Goal: Task Accomplishment & Management: Use online tool/utility

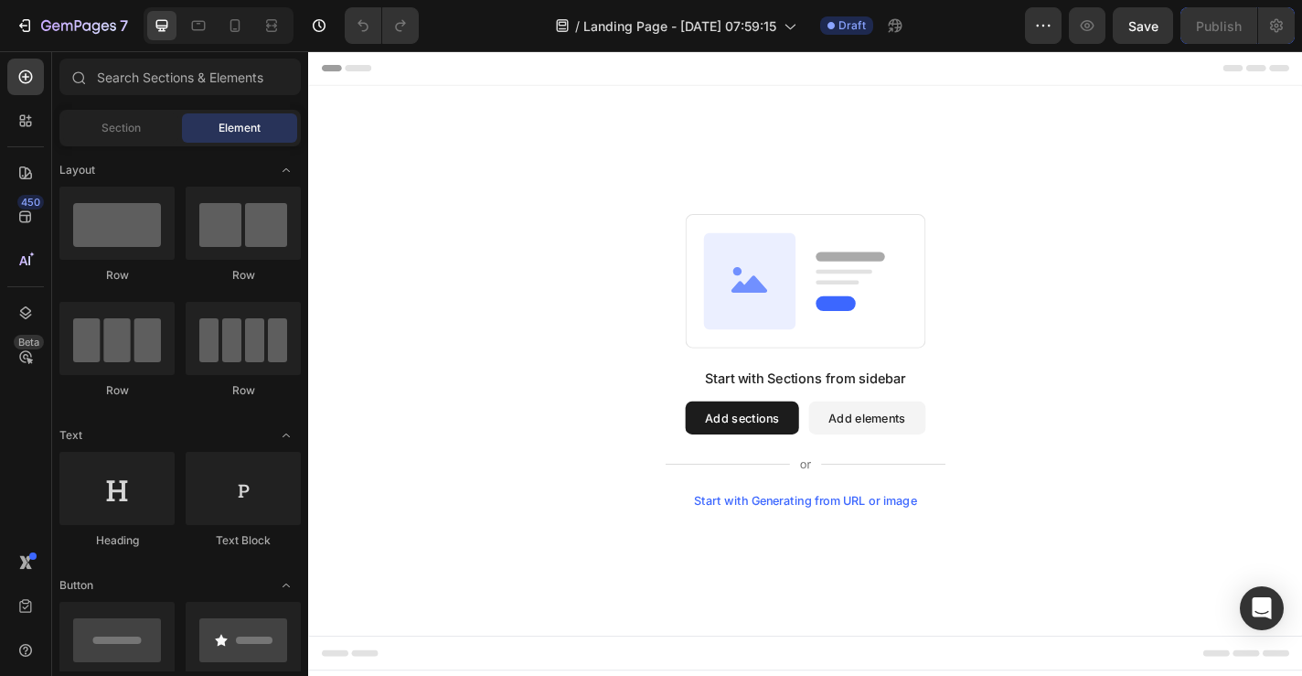
click at [786, 447] on button "Add sections" at bounding box center [786, 455] width 125 height 37
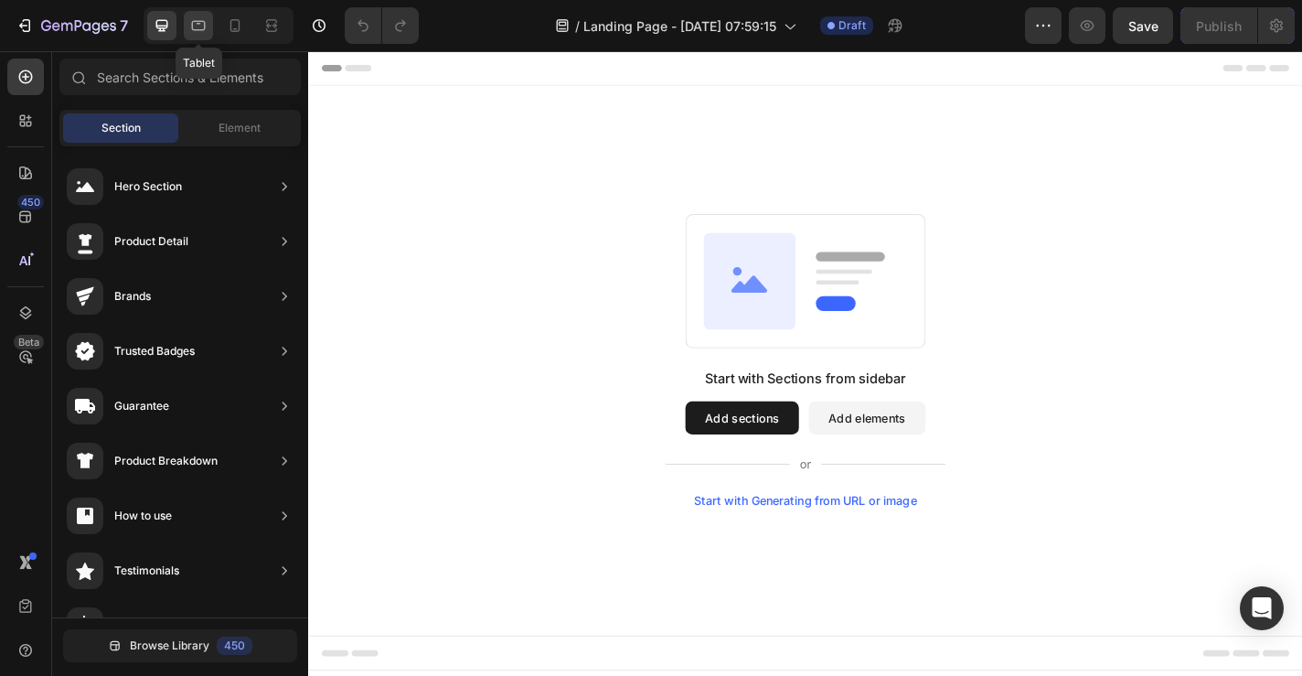
click at [194, 19] on icon at bounding box center [198, 25] width 18 height 18
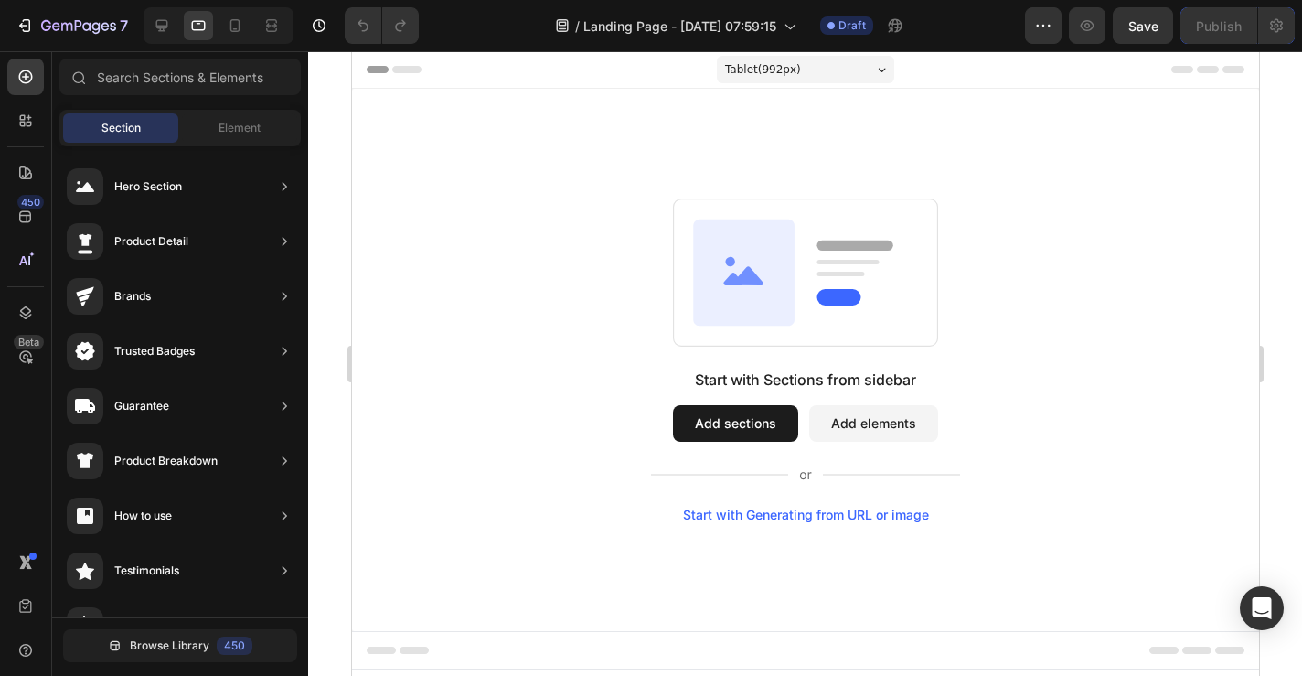
click at [463, 83] on div "Header" at bounding box center [805, 69] width 878 height 37
click at [411, 62] on span "Header" at bounding box center [406, 69] width 40 height 18
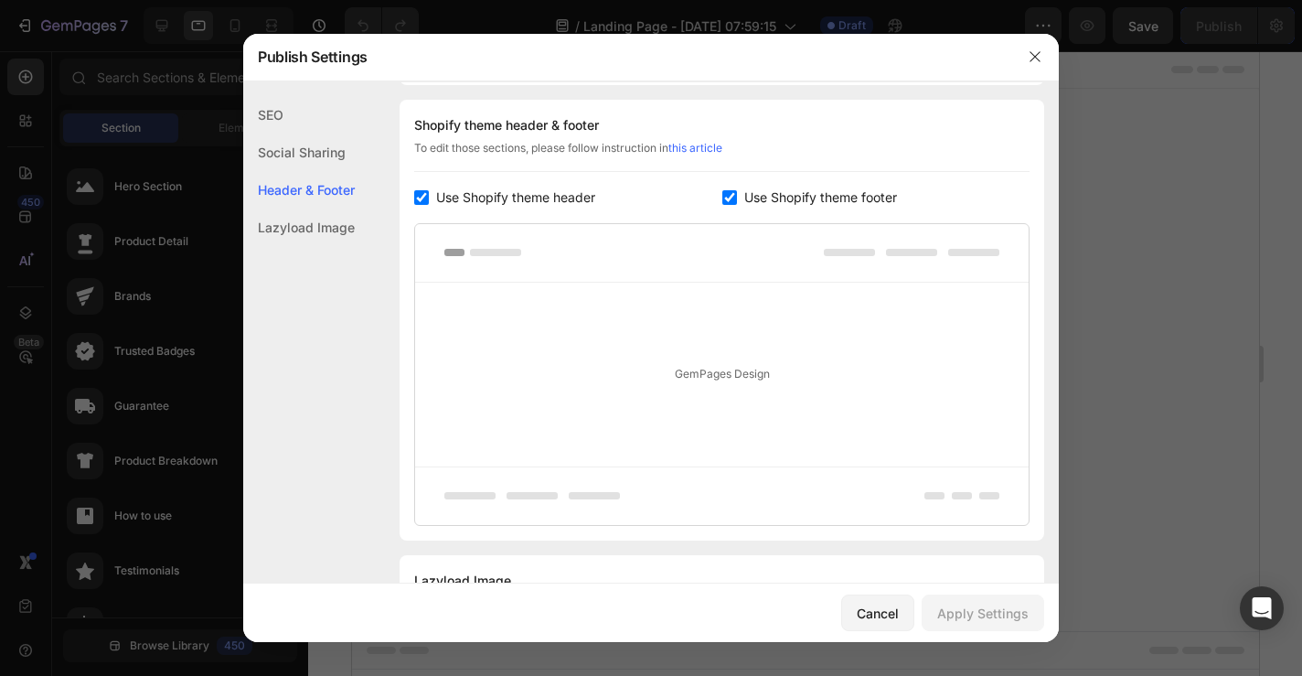
scroll to position [949, 0]
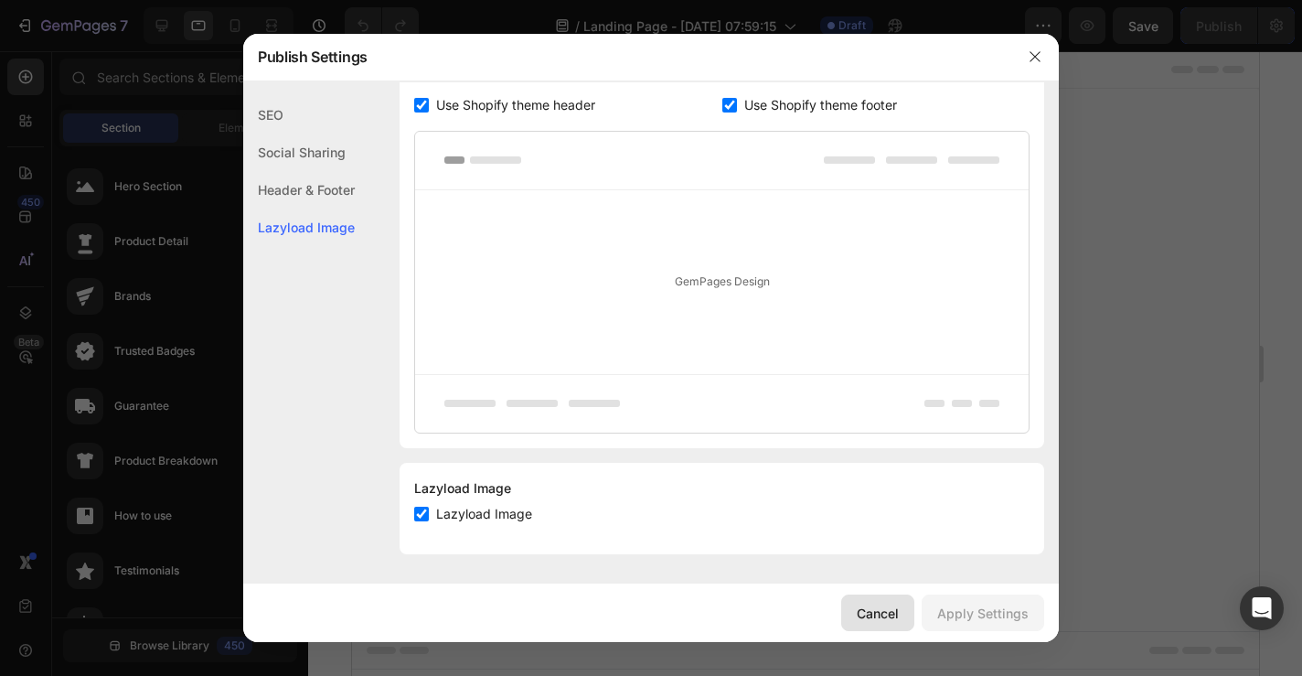
click at [887, 619] on div "Cancel" at bounding box center [878, 613] width 42 height 19
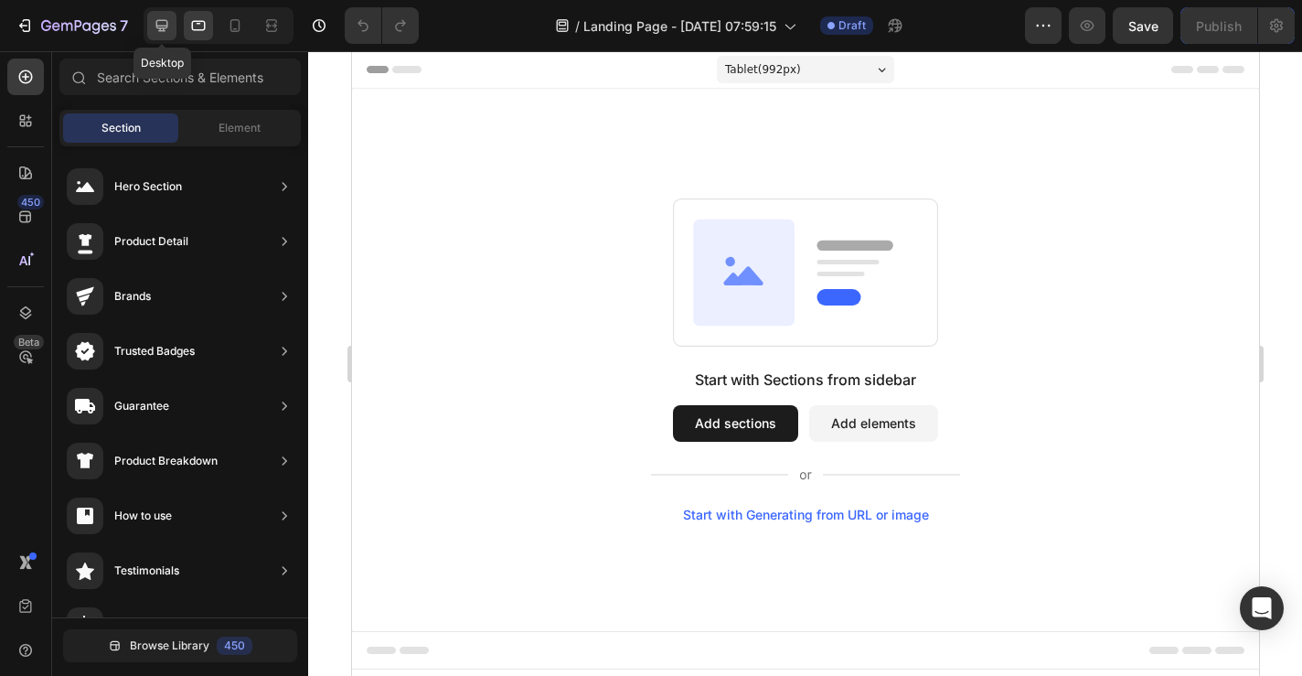
click at [172, 16] on div at bounding box center [161, 25] width 29 height 29
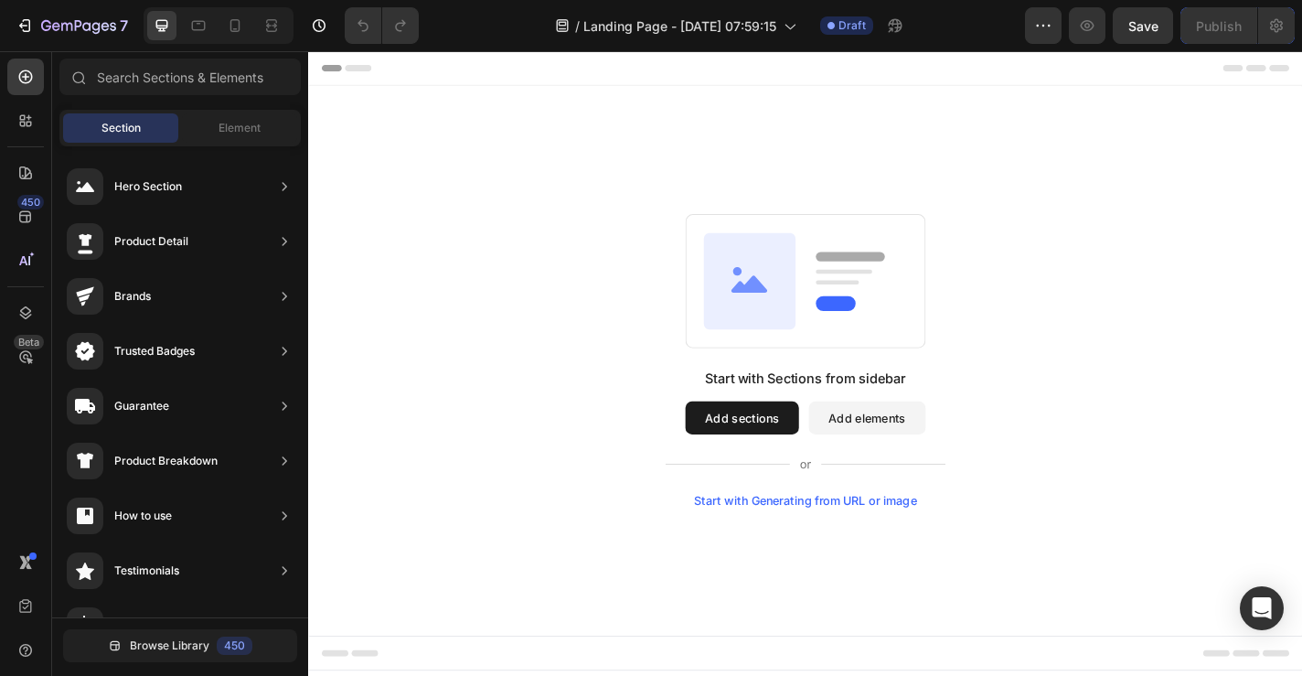
click at [541, 70] on div "Header" at bounding box center [857, 69] width 1068 height 37
click at [763, 448] on button "Add sections" at bounding box center [786, 455] width 125 height 37
click at [787, 447] on button "Add sections" at bounding box center [786, 455] width 125 height 37
click at [932, 455] on button "Add elements" at bounding box center [925, 455] width 129 height 37
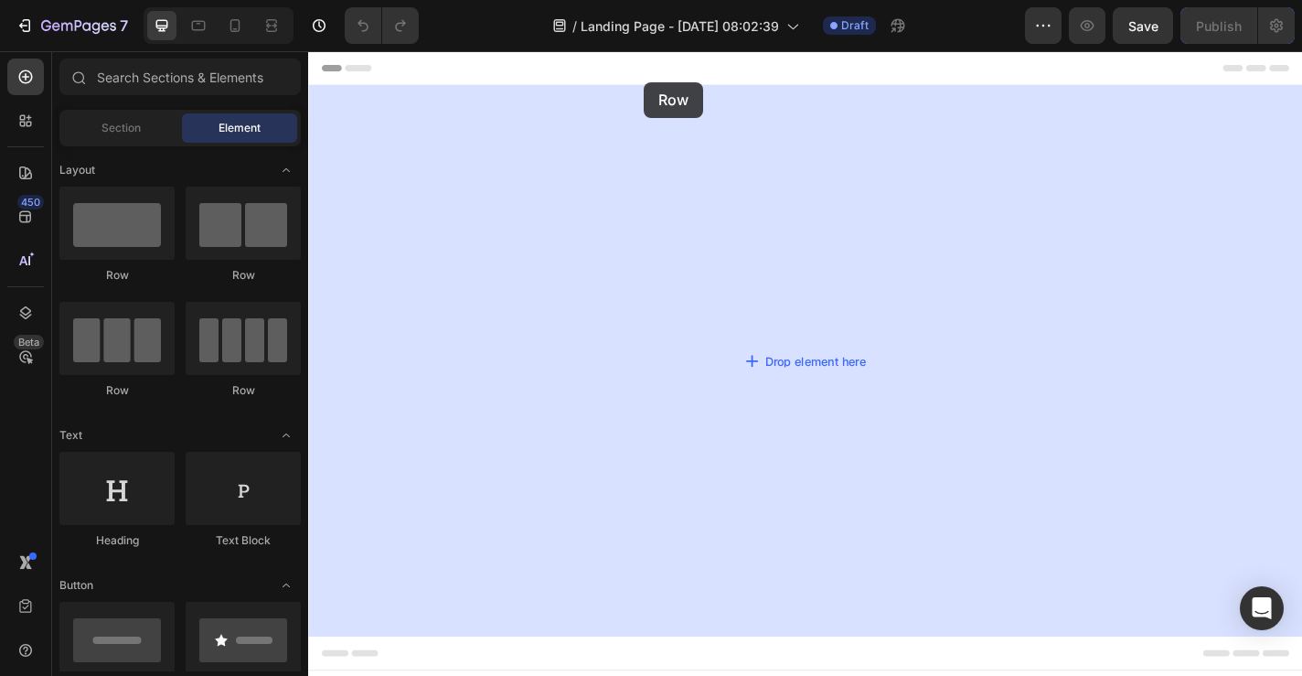
drag, startPoint x: 430, startPoint y: 296, endPoint x: 655, endPoint y: 86, distance: 308.0
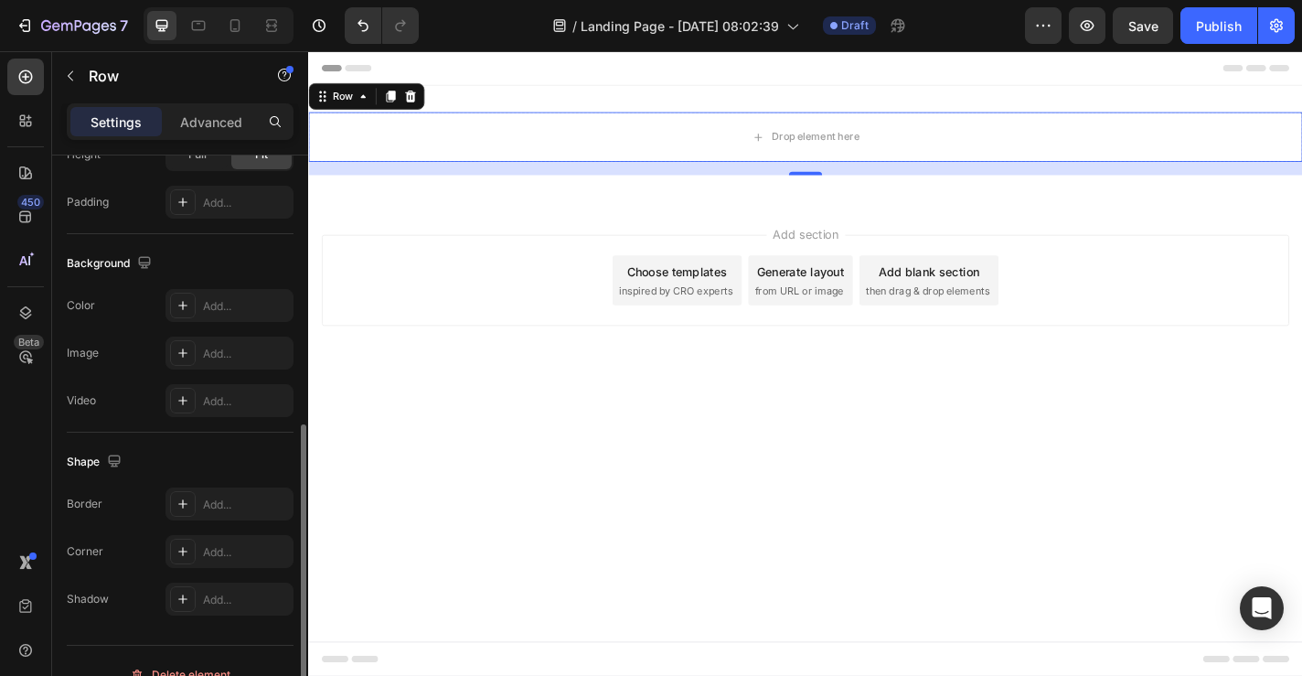
scroll to position [519, 0]
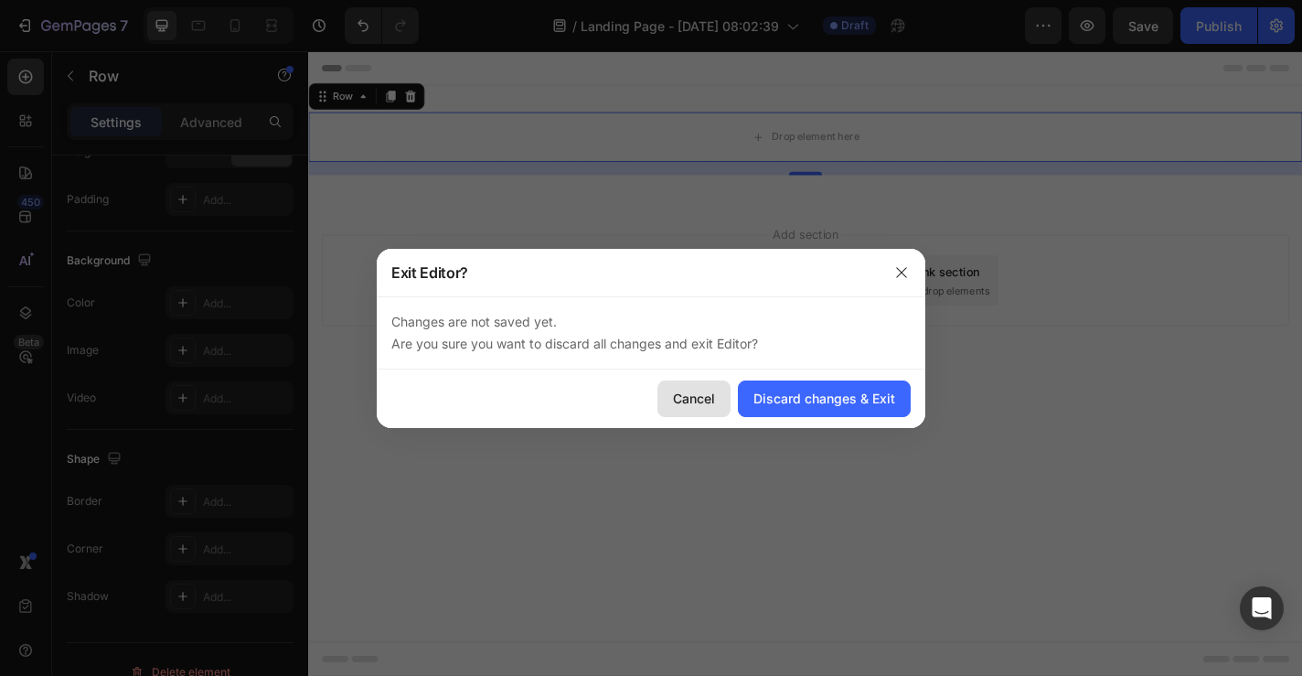
click at [681, 402] on div "Cancel" at bounding box center [694, 398] width 42 height 19
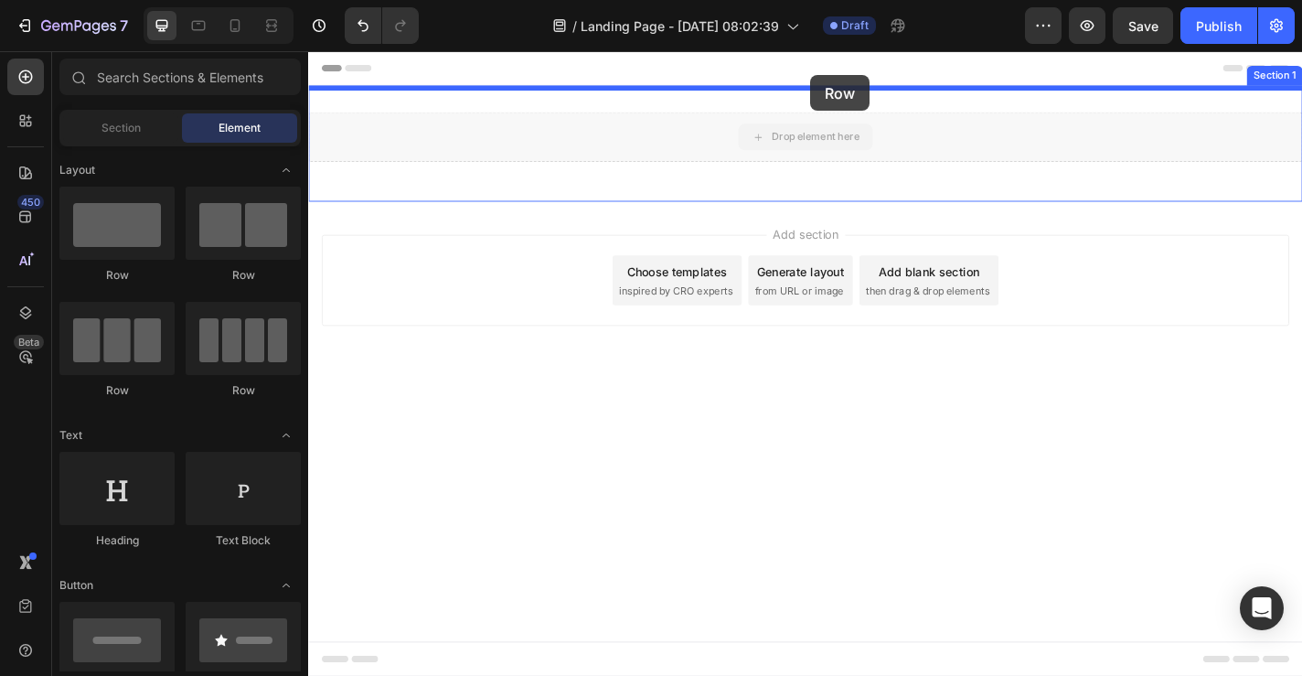
drag, startPoint x: 862, startPoint y: 150, endPoint x: 862, endPoint y: 78, distance: 72.2
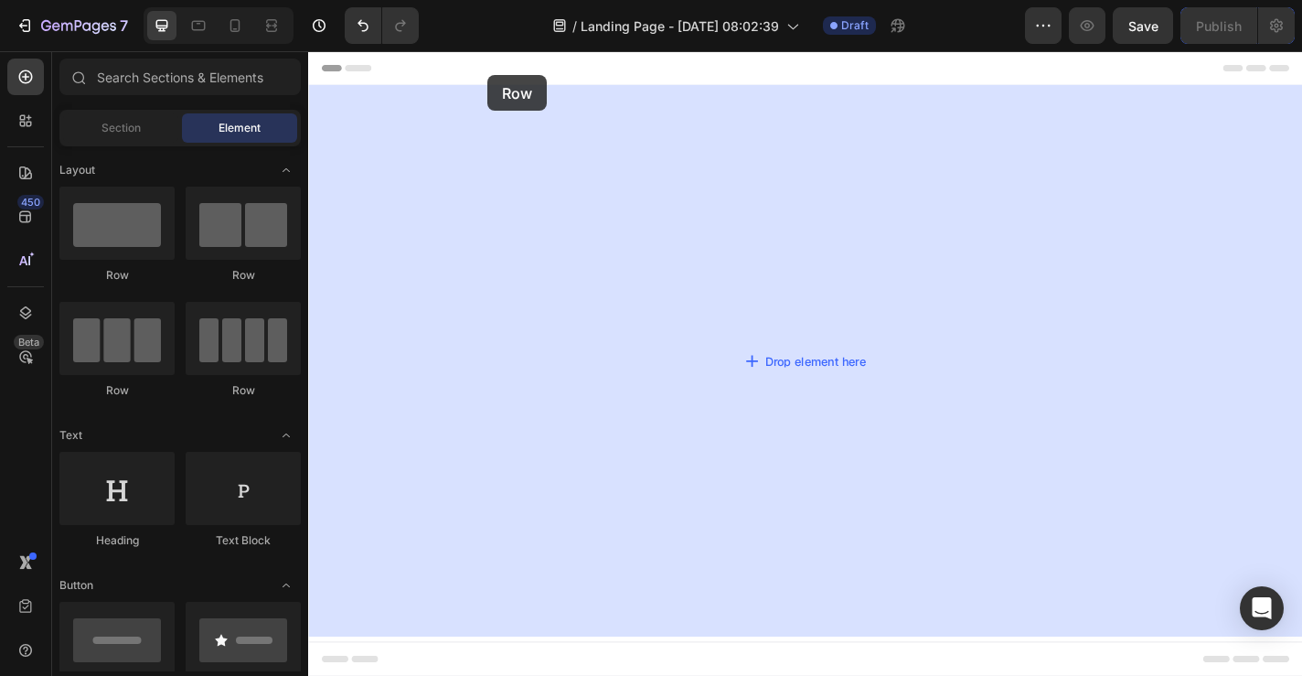
drag, startPoint x: 403, startPoint y: 300, endPoint x: 506, endPoint y: 78, distance: 244.7
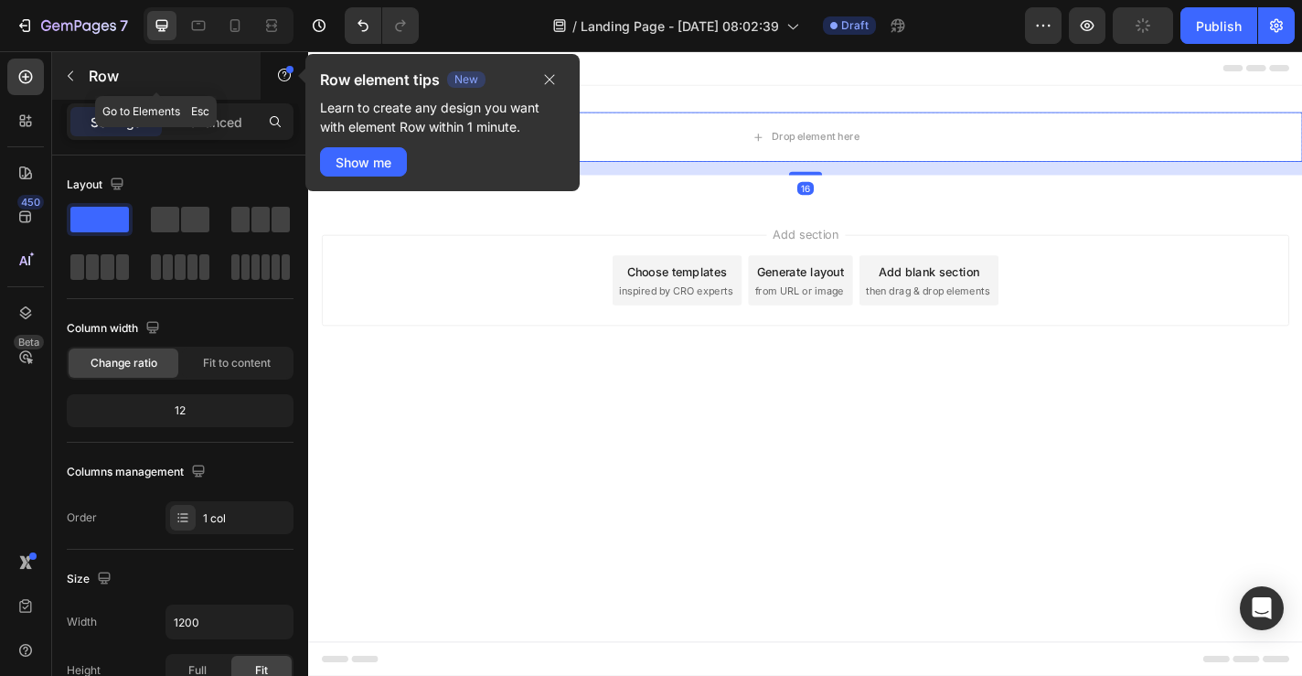
click at [71, 70] on icon "button" at bounding box center [70, 76] width 15 height 15
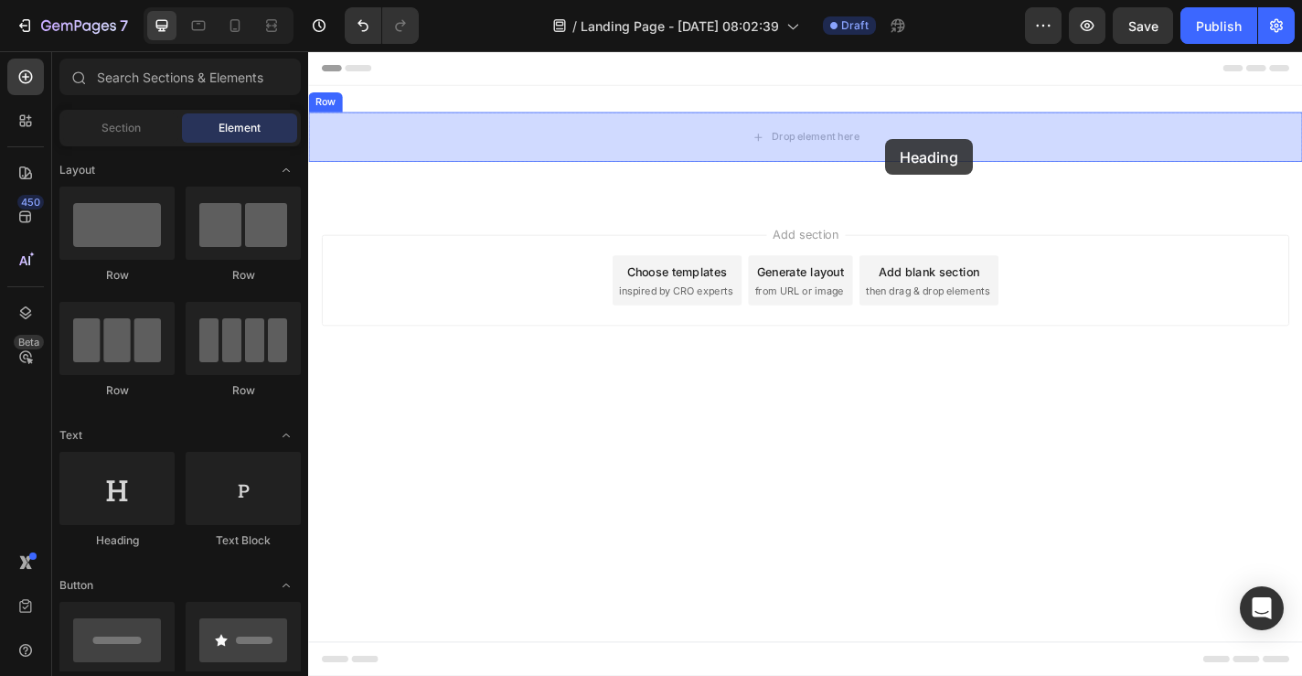
drag, startPoint x: 431, startPoint y: 542, endPoint x: 946, endPoint y: 148, distance: 648.4
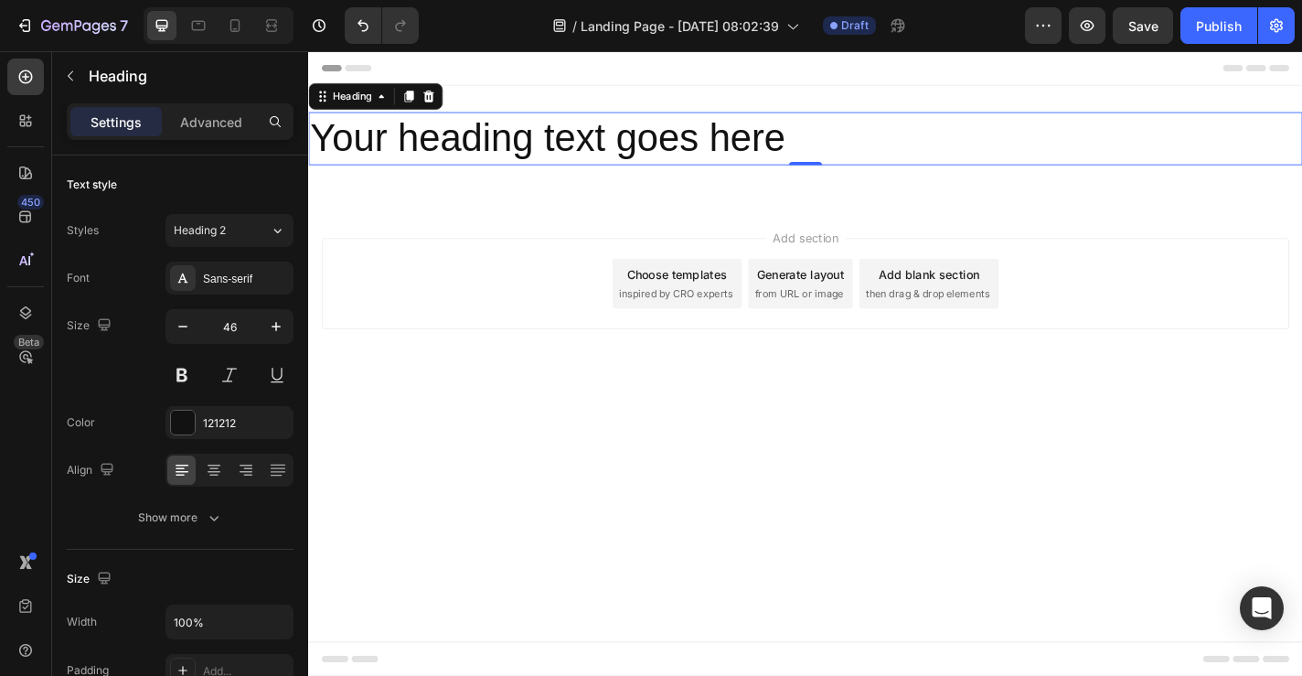
click at [794, 159] on h2 "Your heading text goes here" at bounding box center [856, 147] width 1097 height 59
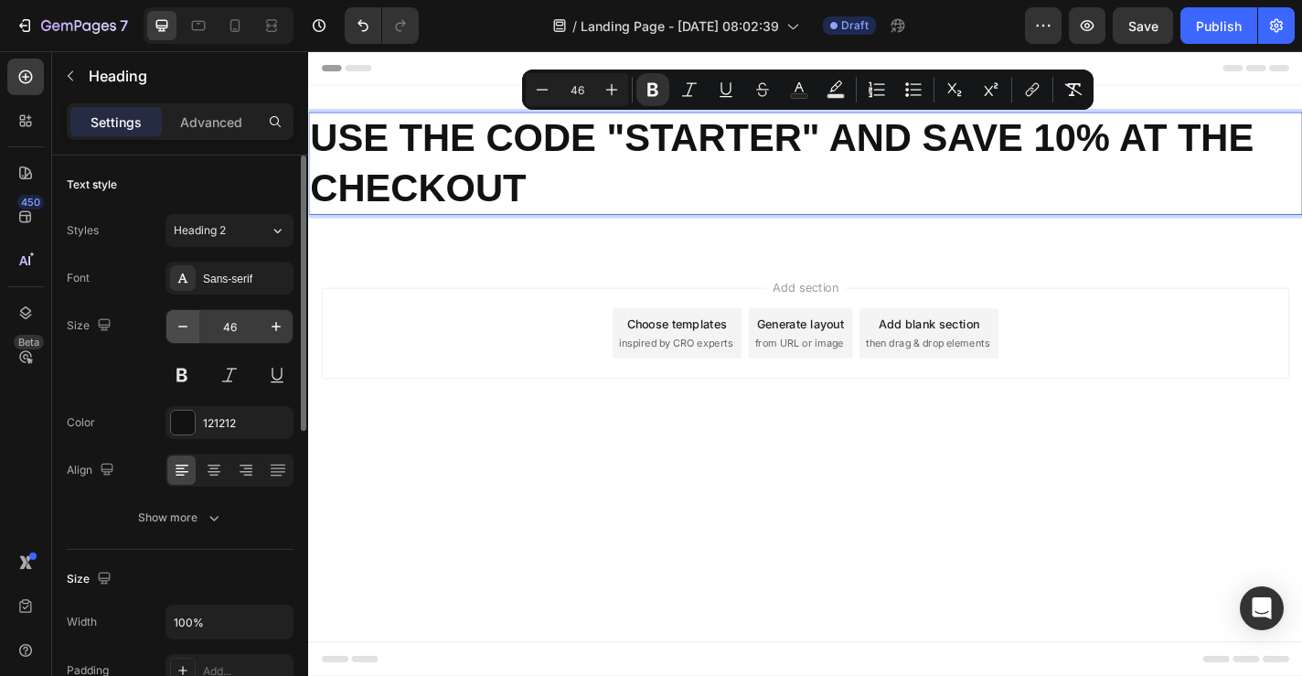
click at [191, 331] on icon "button" at bounding box center [183, 326] width 18 height 18
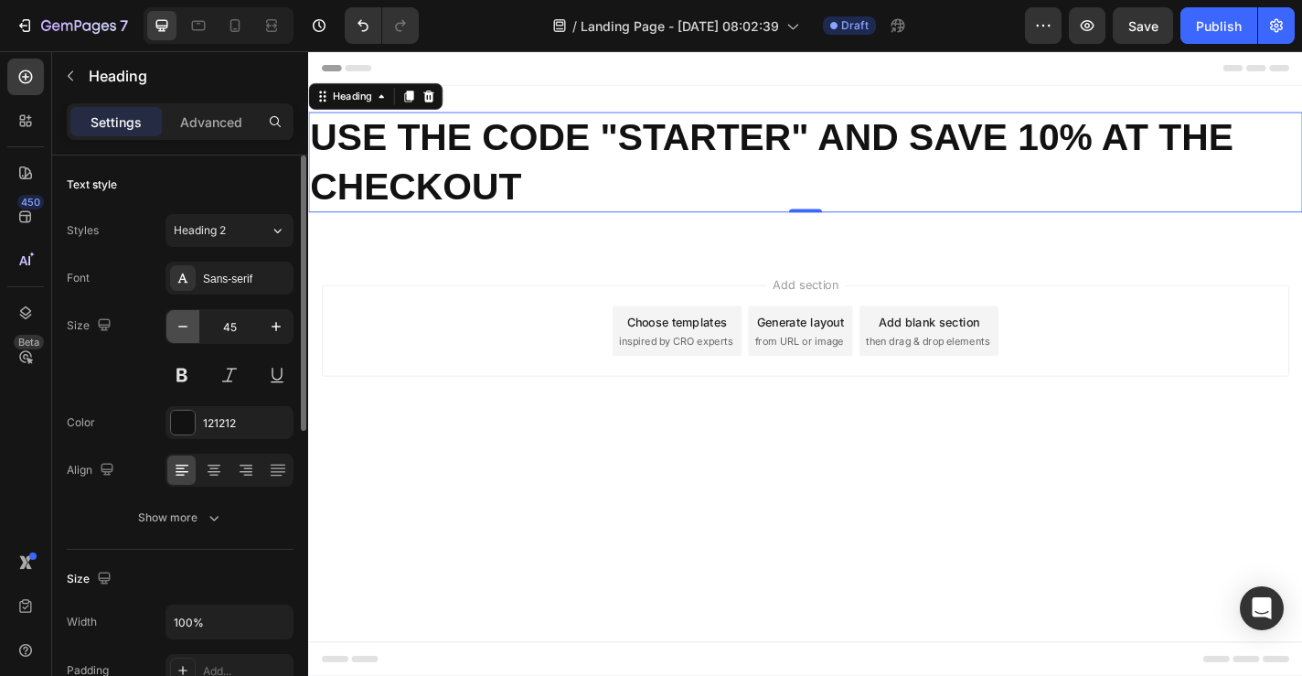
click at [191, 331] on icon "button" at bounding box center [183, 326] width 18 height 18
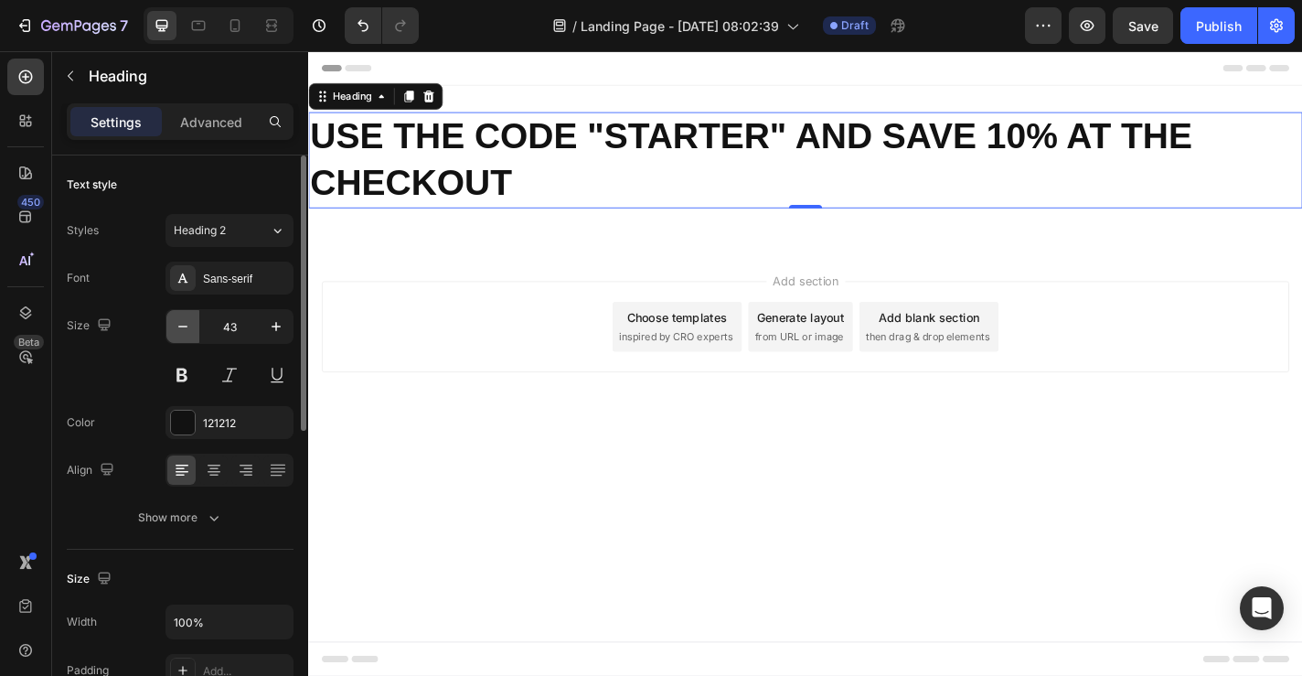
click at [191, 331] on icon "button" at bounding box center [183, 326] width 18 height 18
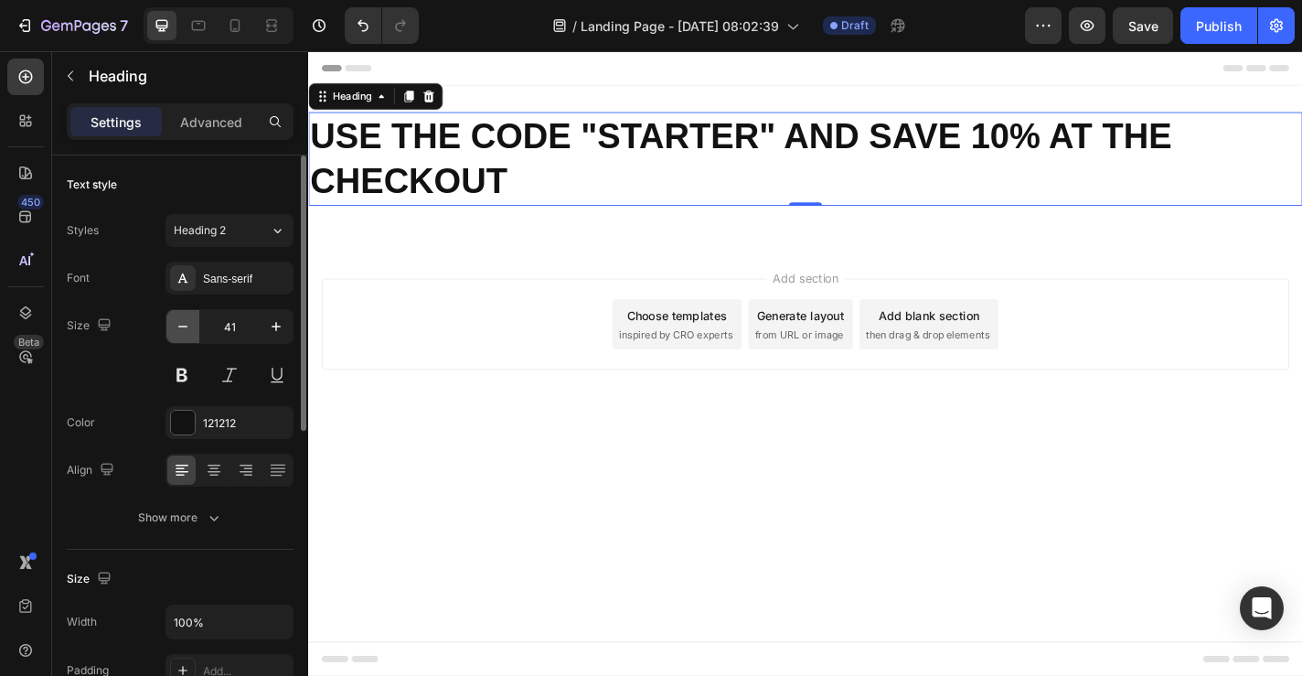
click at [191, 331] on icon "button" at bounding box center [183, 326] width 18 height 18
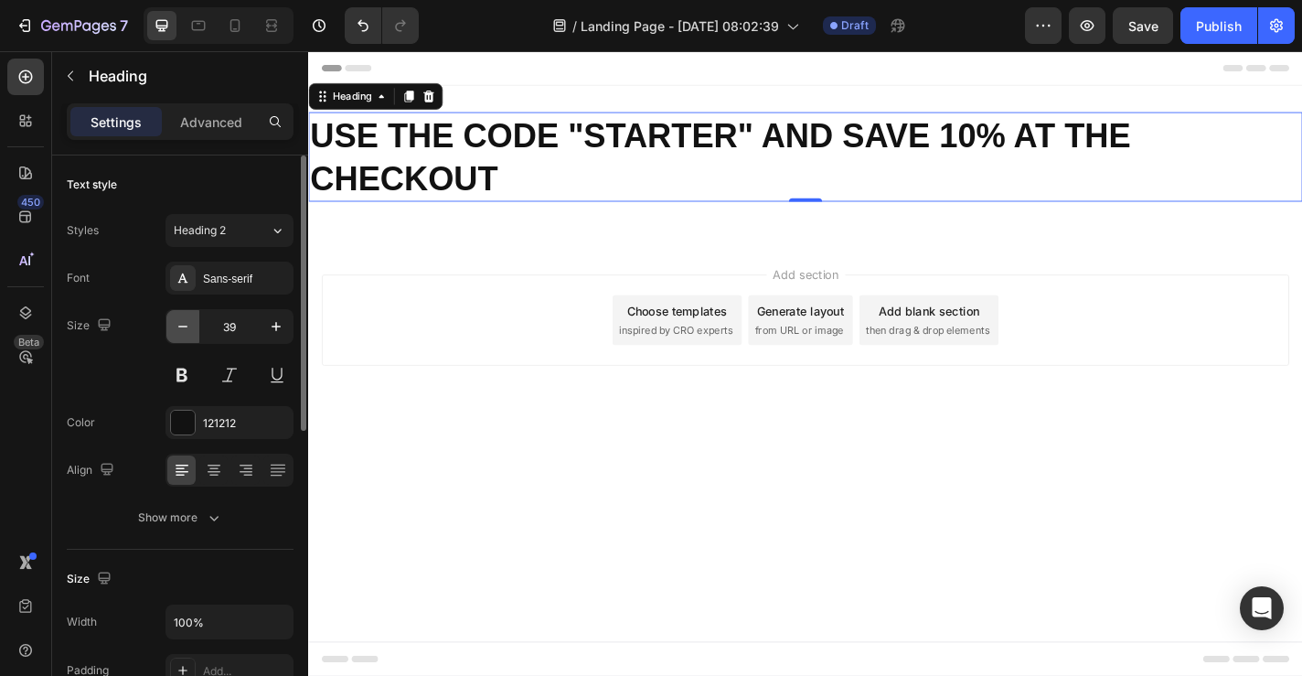
click at [191, 331] on icon "button" at bounding box center [183, 326] width 18 height 18
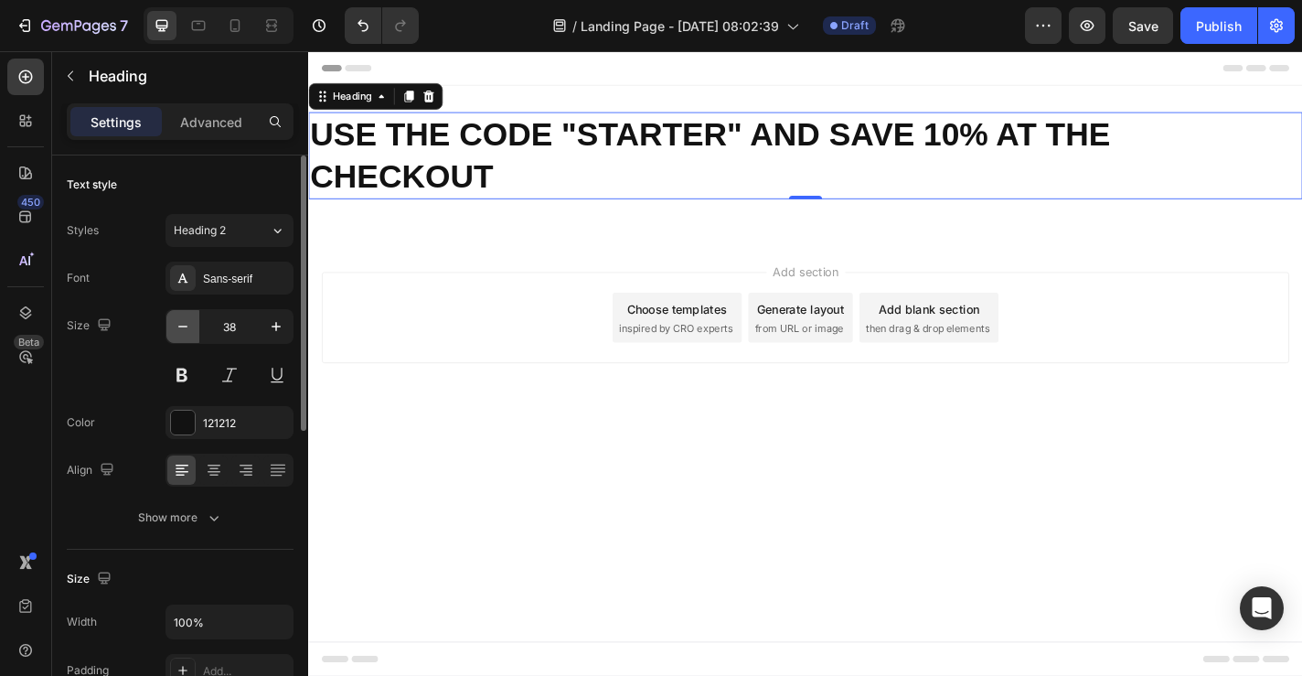
click at [191, 331] on icon "button" at bounding box center [183, 326] width 18 height 18
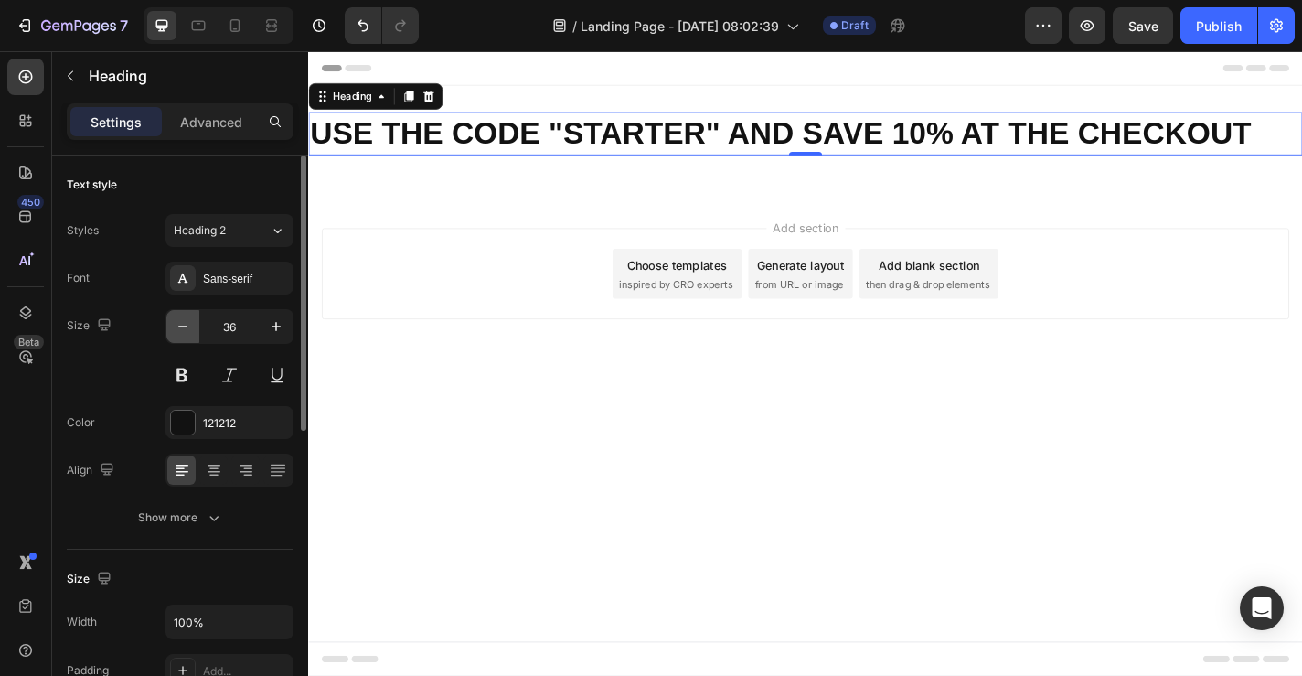
click at [191, 331] on icon "button" at bounding box center [183, 326] width 18 height 18
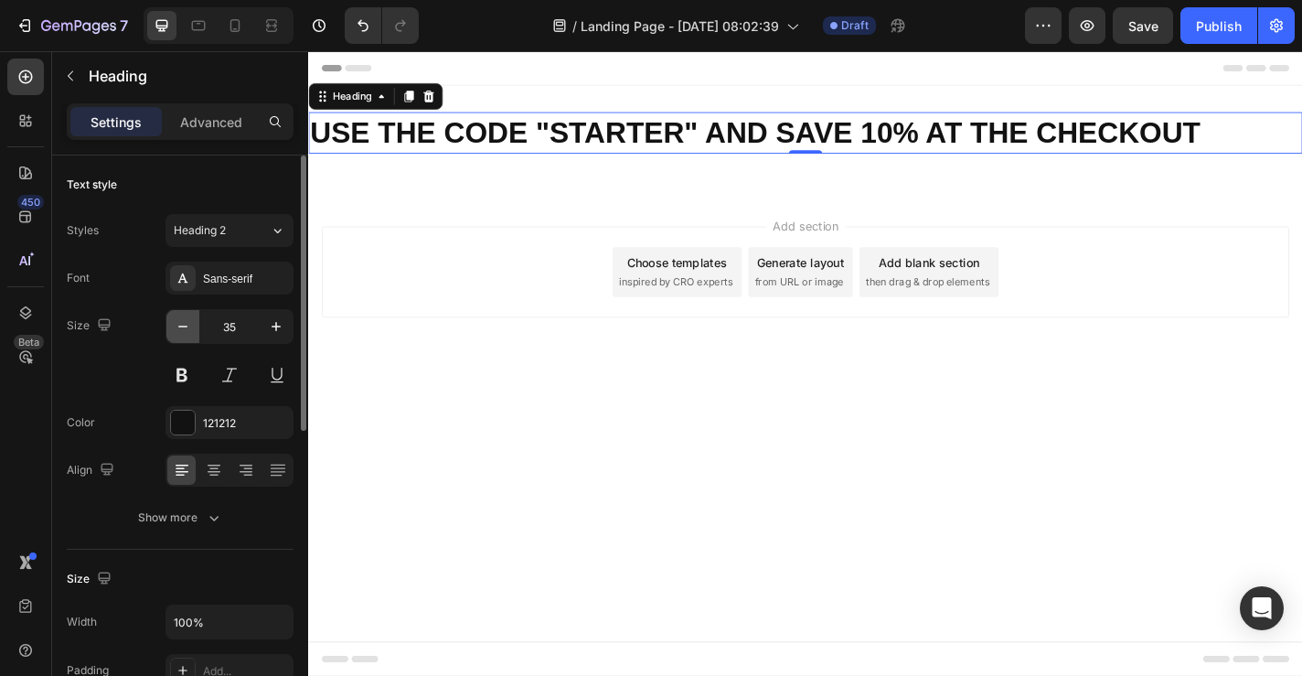
click at [191, 331] on icon "button" at bounding box center [183, 326] width 18 height 18
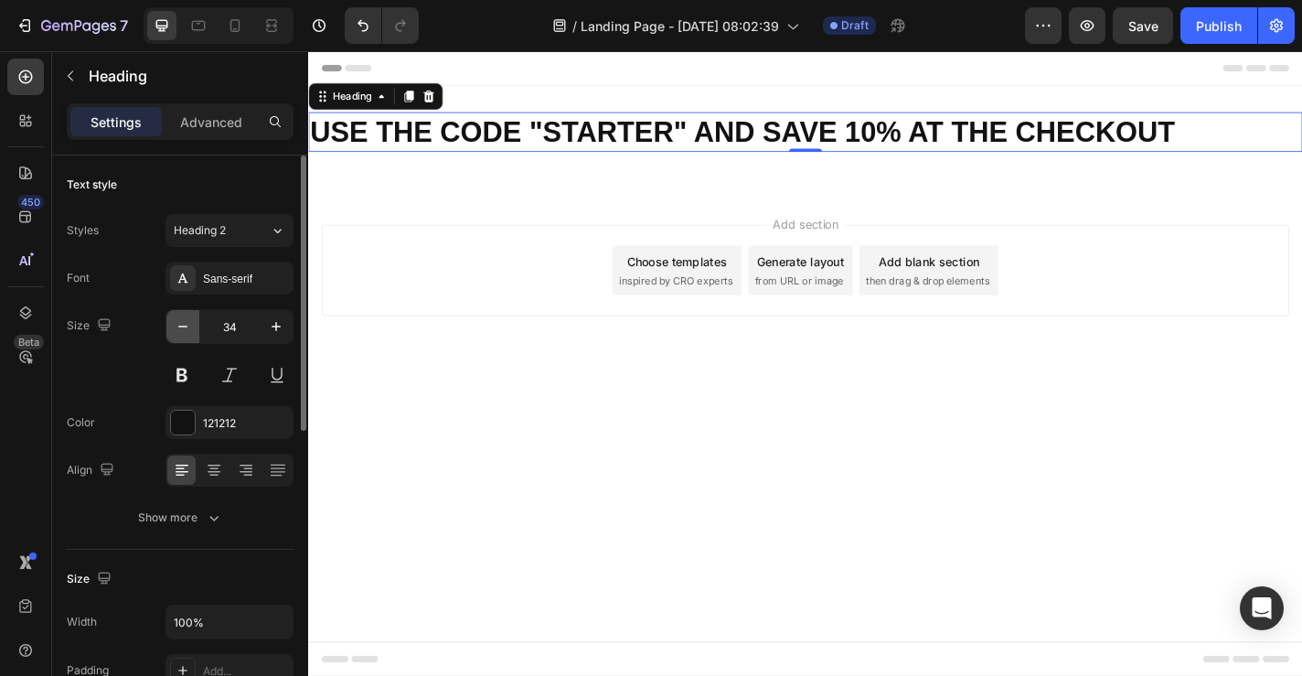
click at [191, 331] on icon "button" at bounding box center [183, 326] width 18 height 18
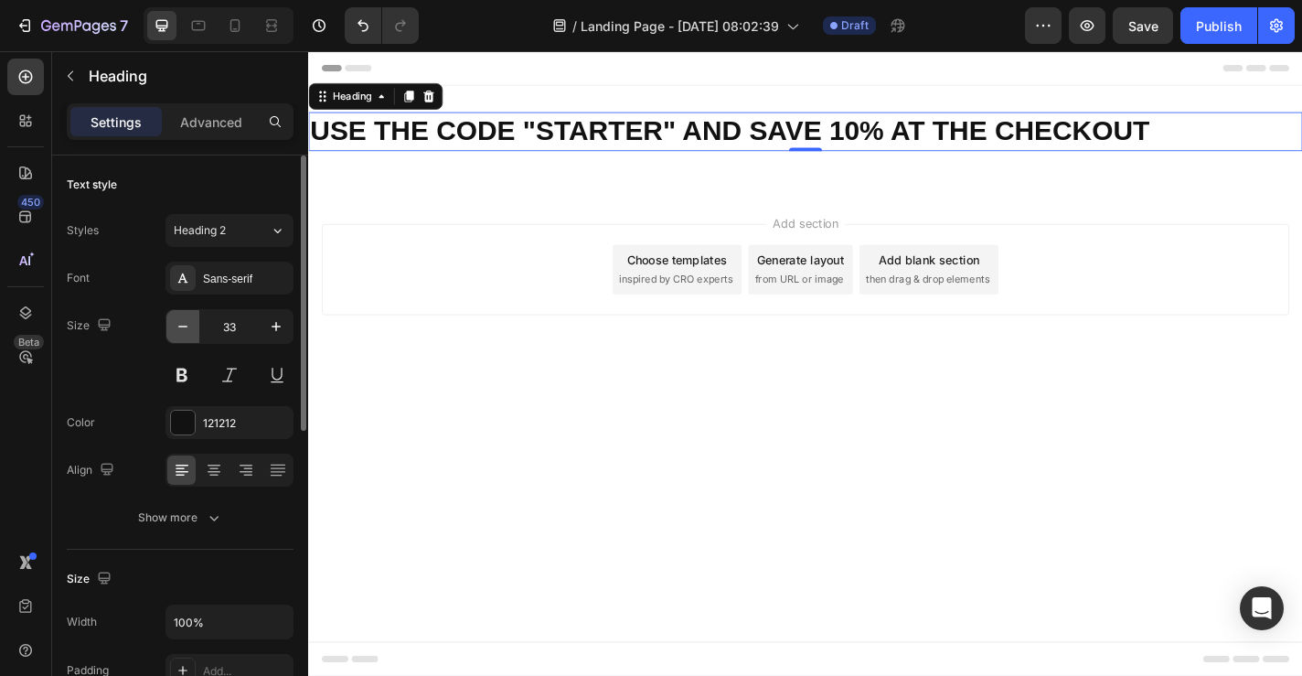
click at [191, 331] on icon "button" at bounding box center [183, 326] width 18 height 18
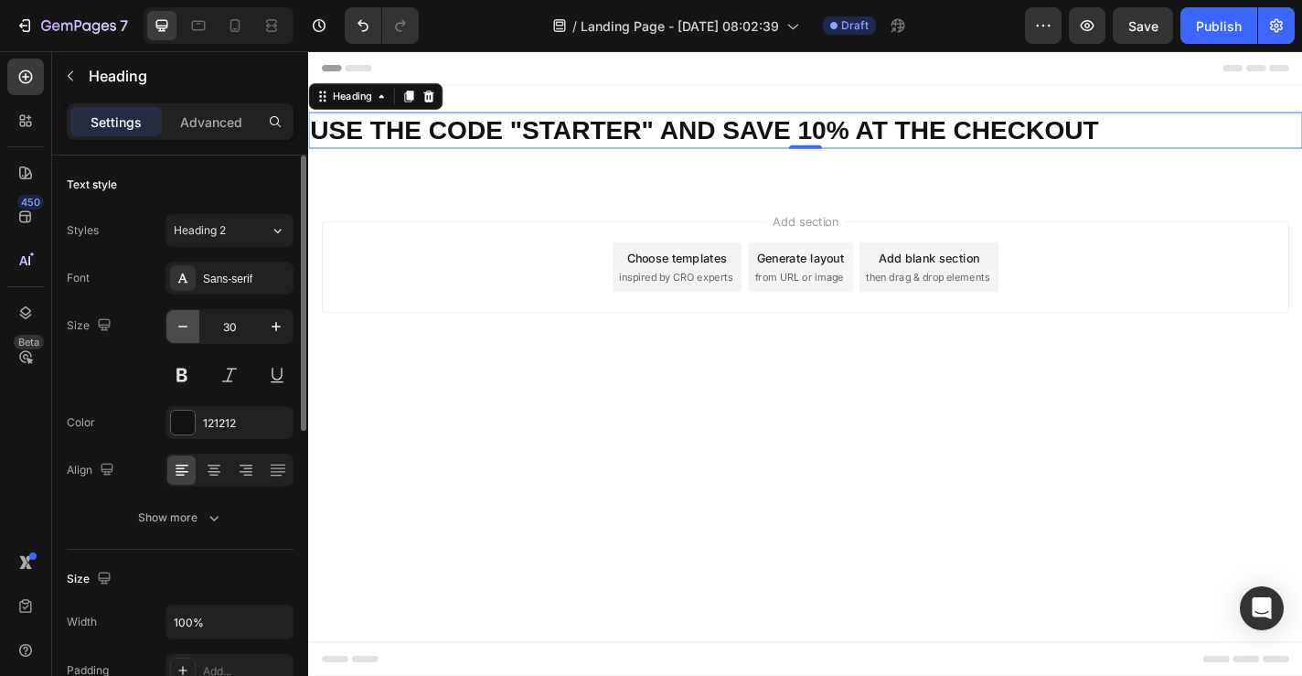
click at [191, 331] on icon "button" at bounding box center [183, 326] width 18 height 18
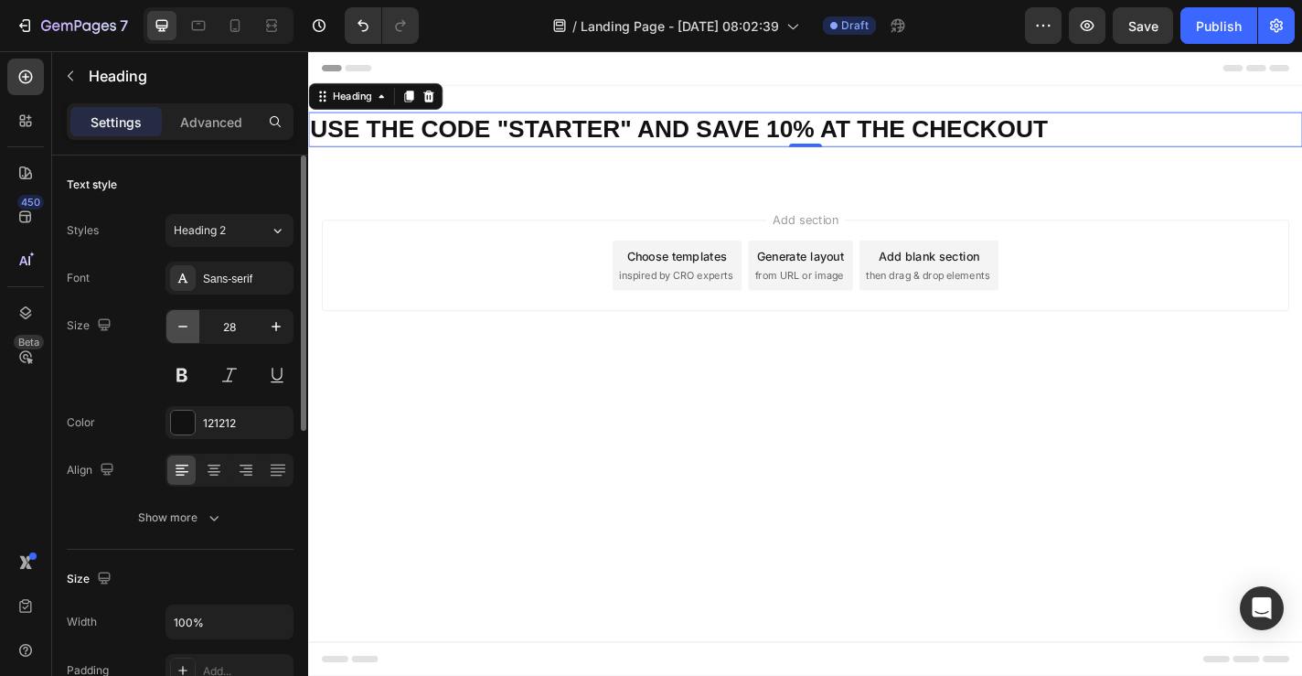
click at [191, 331] on icon "button" at bounding box center [183, 326] width 18 height 18
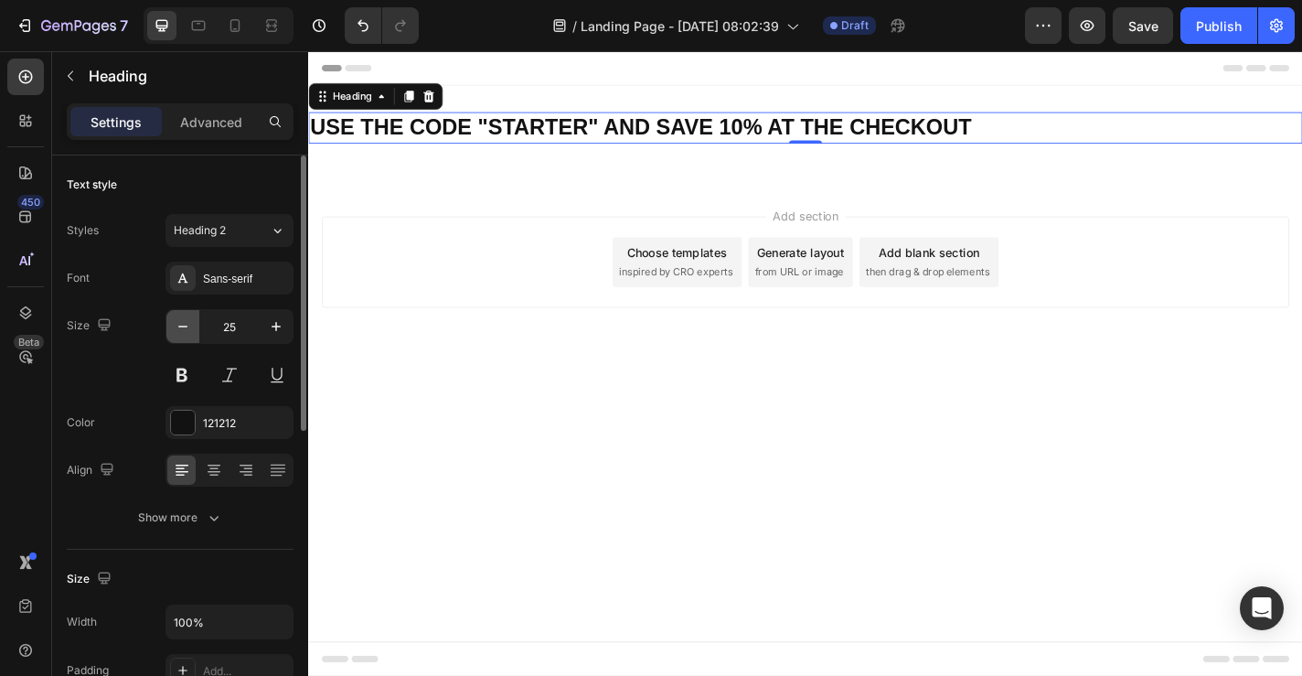
click at [191, 331] on icon "button" at bounding box center [183, 326] width 18 height 18
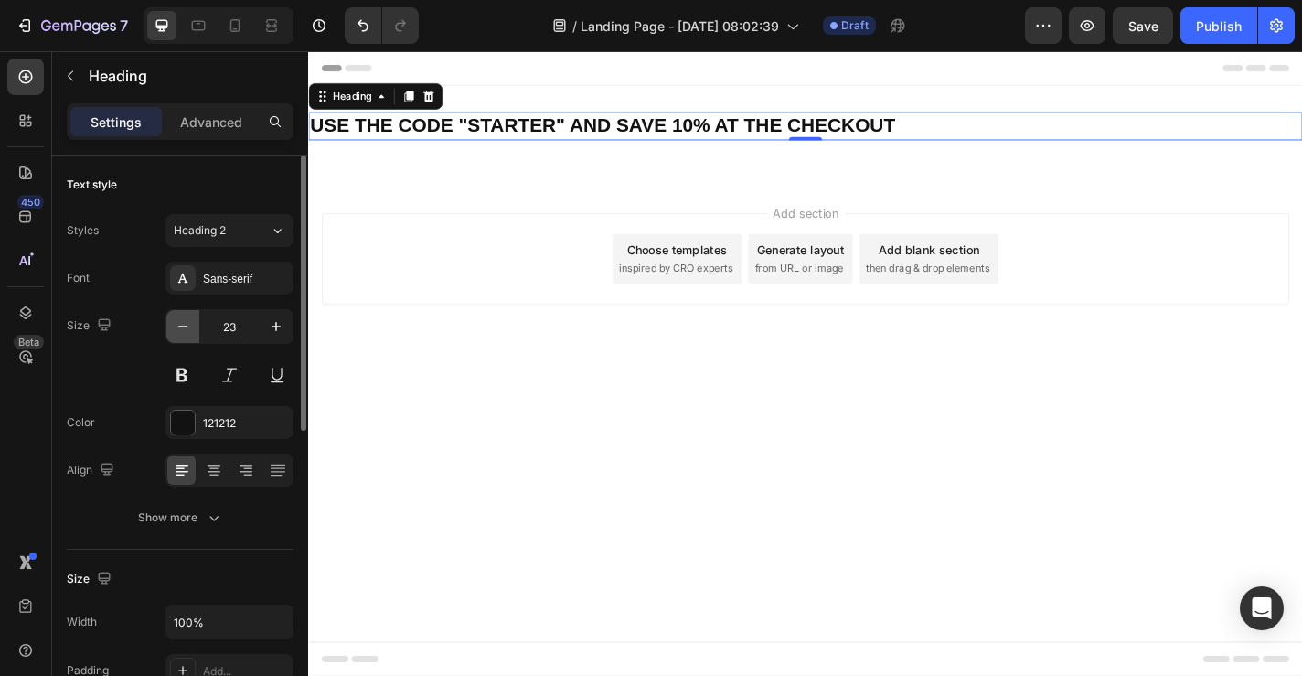
click at [191, 331] on icon "button" at bounding box center [183, 326] width 18 height 18
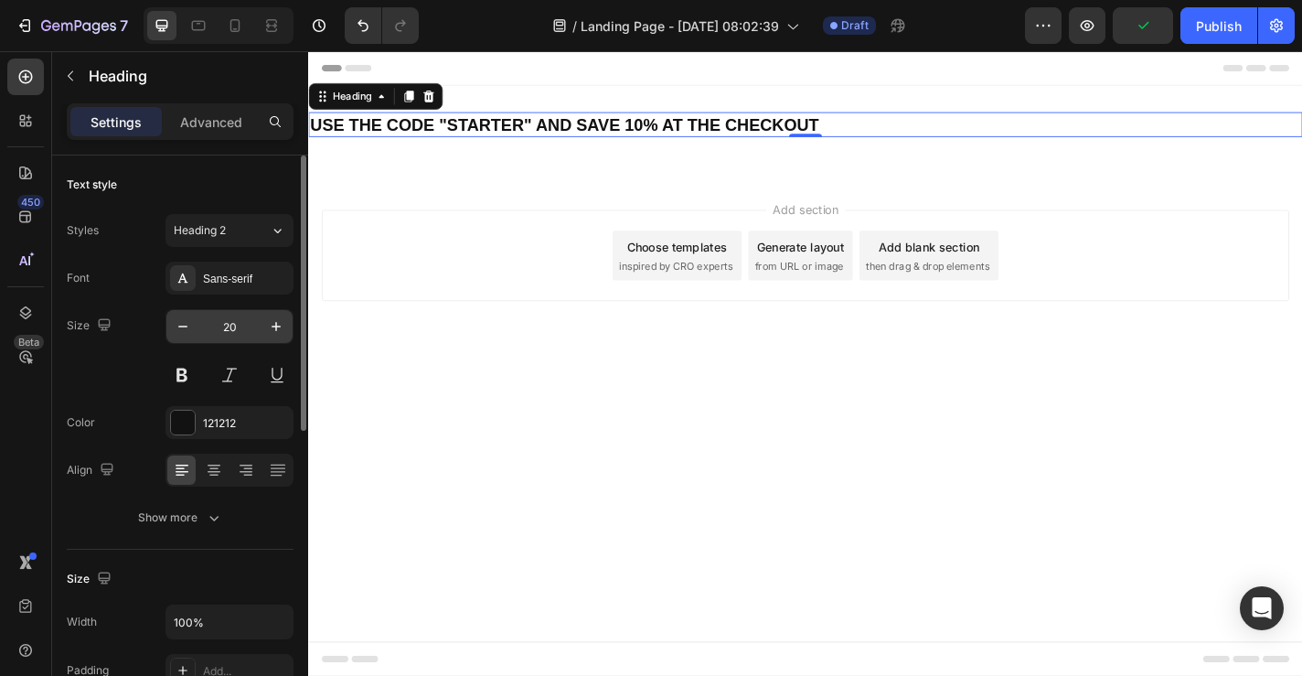
click at [230, 340] on input "20" at bounding box center [229, 326] width 60 height 33
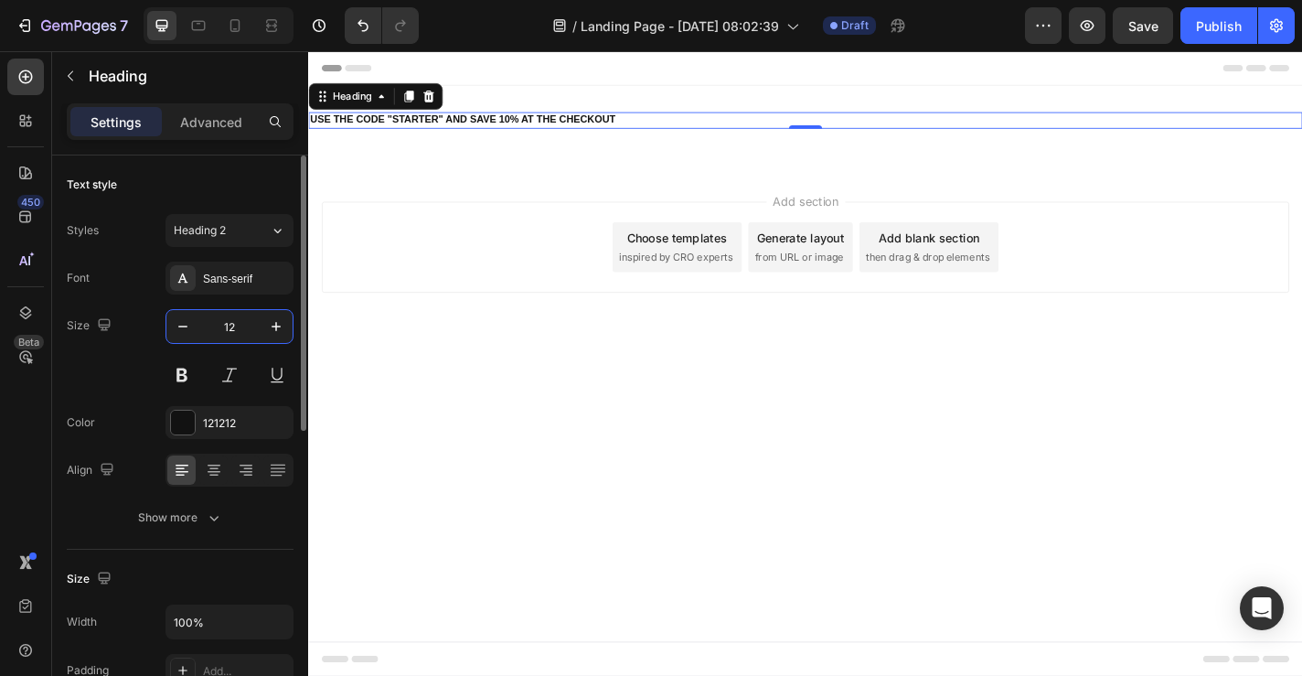
type input "12"
click at [221, 467] on icon at bounding box center [214, 470] width 18 height 18
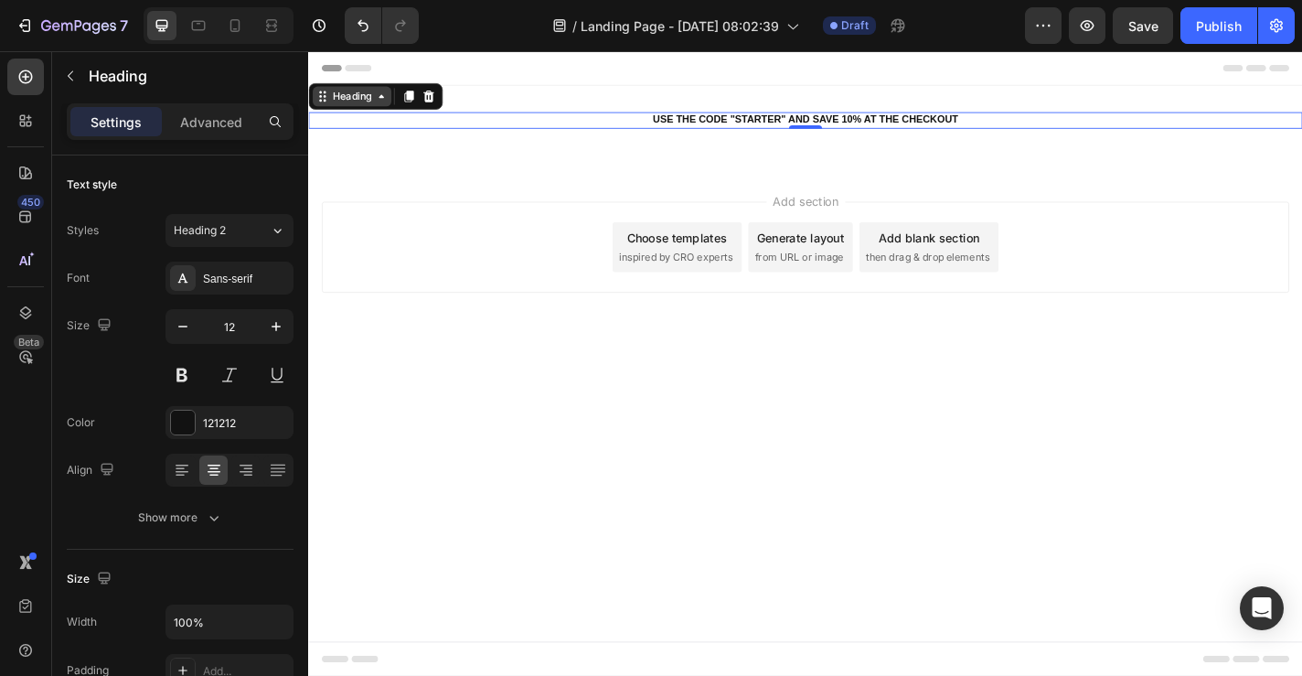
click at [385, 101] on icon at bounding box center [388, 100] width 15 height 15
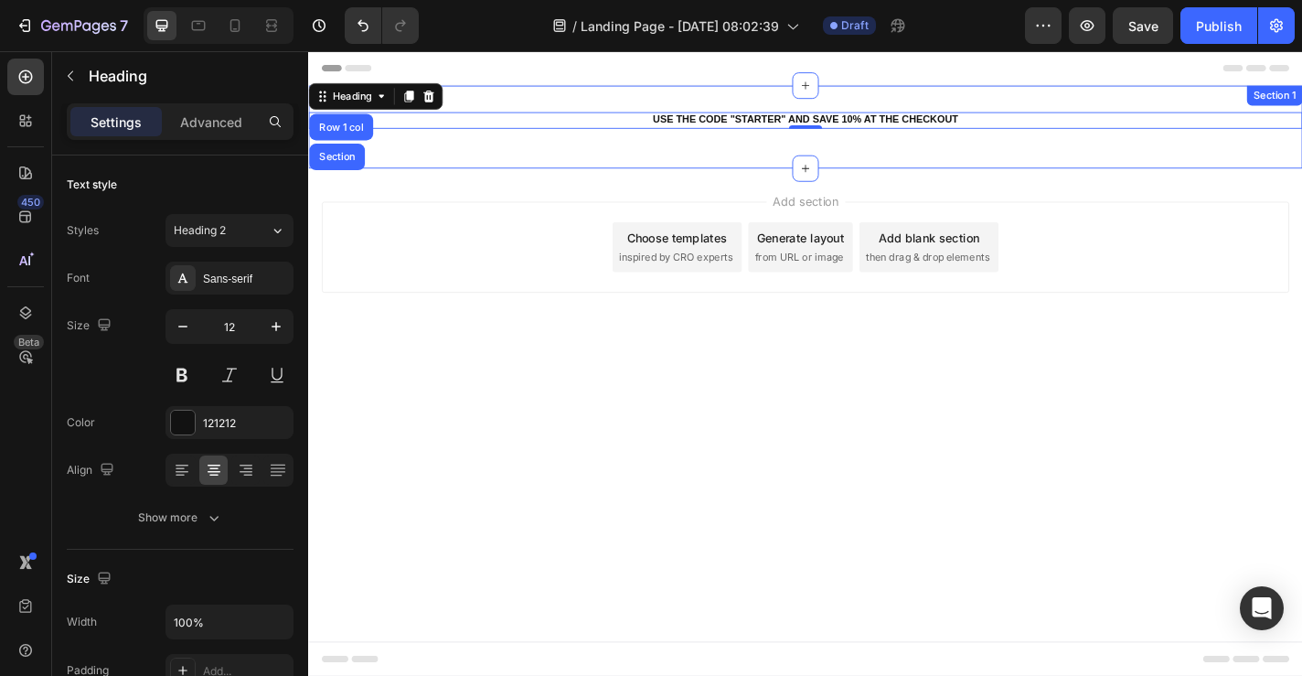
click at [553, 167] on div "⁠⁠⁠⁠⁠⁠⁠ USE THE CODE "STARTER" AND SAVE 10% AT THE CHECKOUT Heading Row 1 col S…" at bounding box center [856, 134] width 1097 height 91
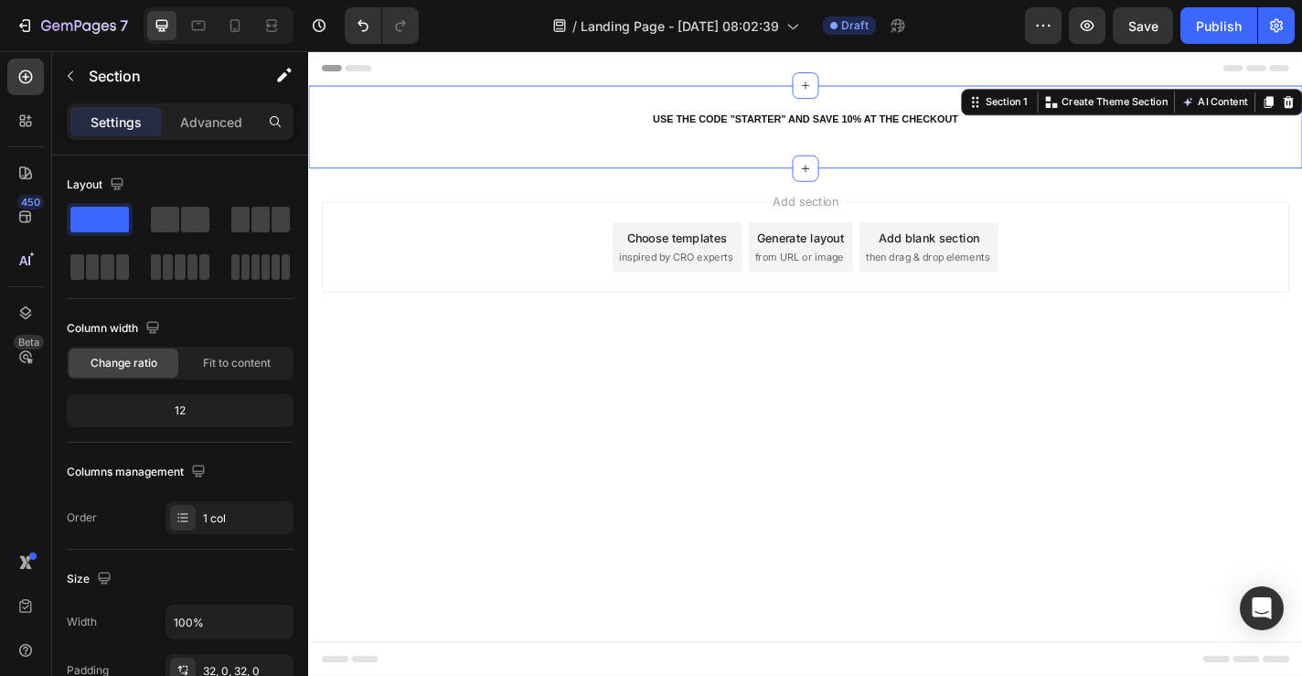
click at [790, 145] on div "⁠⁠⁠⁠⁠⁠⁠ USE THE CODE "STARTER" AND SAVE 10% AT THE CHECKOUT Heading Row" at bounding box center [856, 134] width 1097 height 33
click at [196, 224] on span at bounding box center [195, 220] width 28 height 26
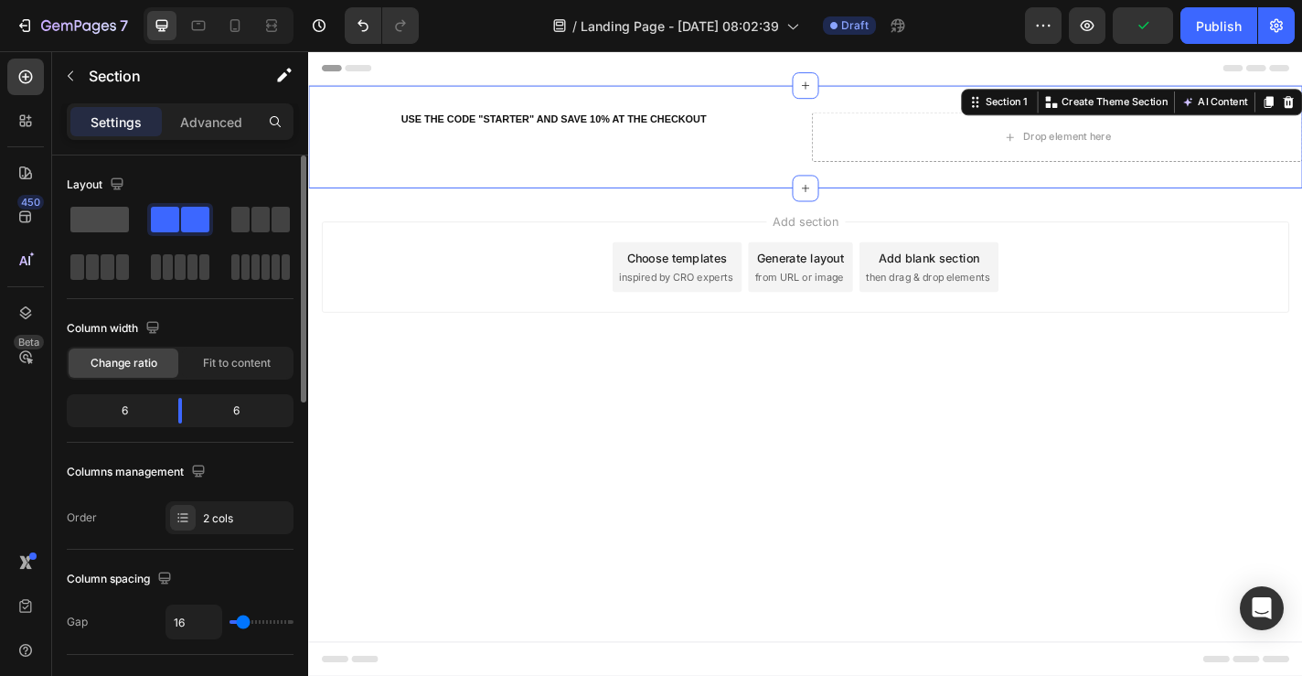
click at [94, 221] on span at bounding box center [99, 220] width 59 height 26
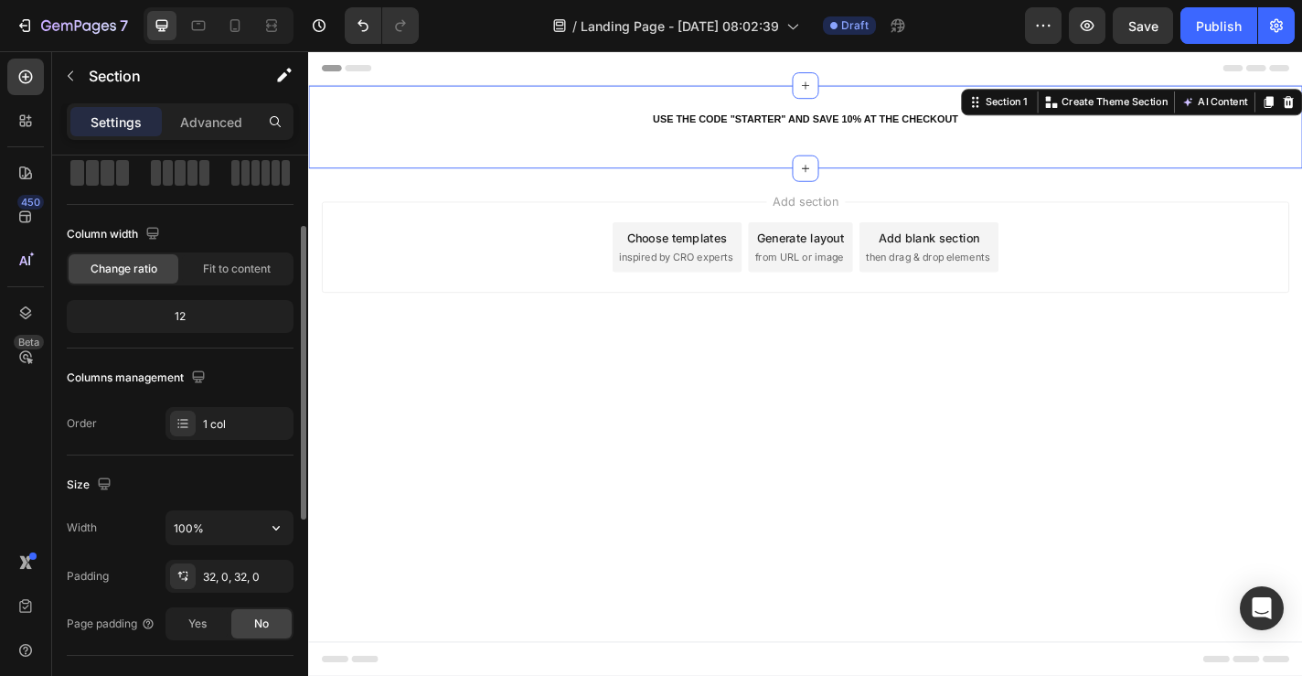
scroll to position [111, 0]
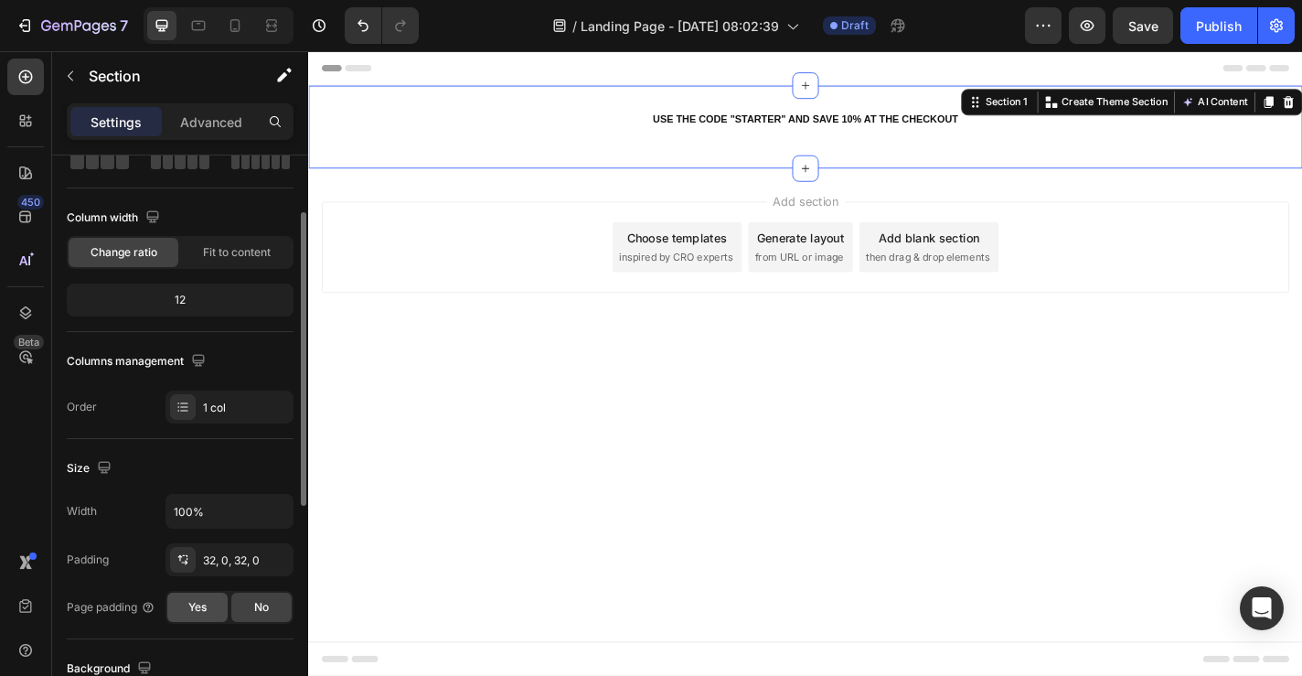
click at [216, 604] on div "Yes" at bounding box center [197, 607] width 60 height 29
click at [246, 605] on div "No" at bounding box center [261, 607] width 60 height 29
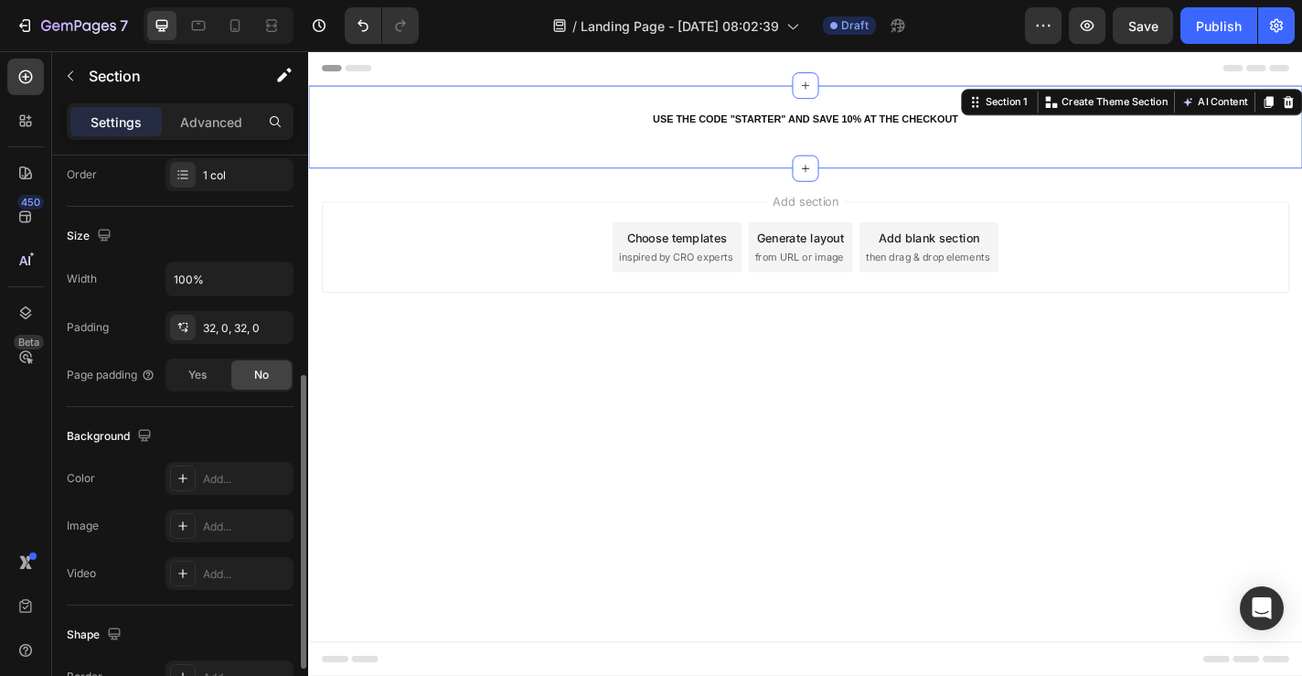
scroll to position [543, 0]
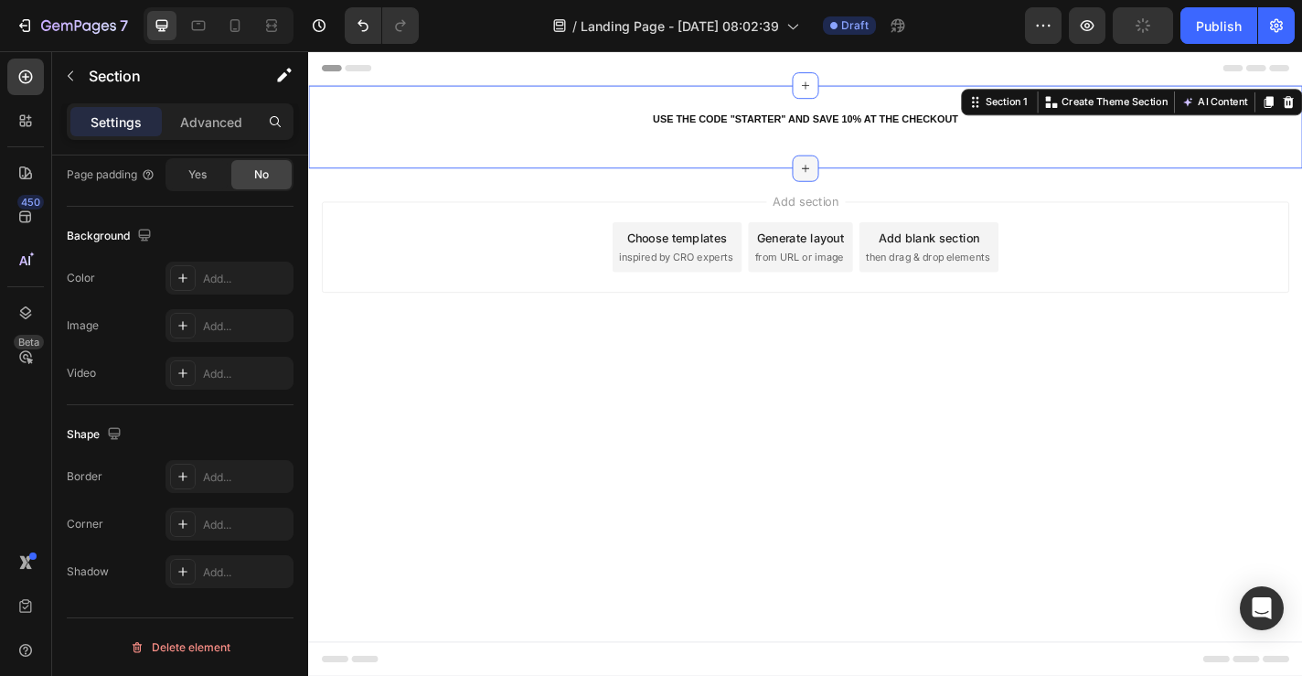
click at [855, 183] on icon at bounding box center [857, 180] width 15 height 15
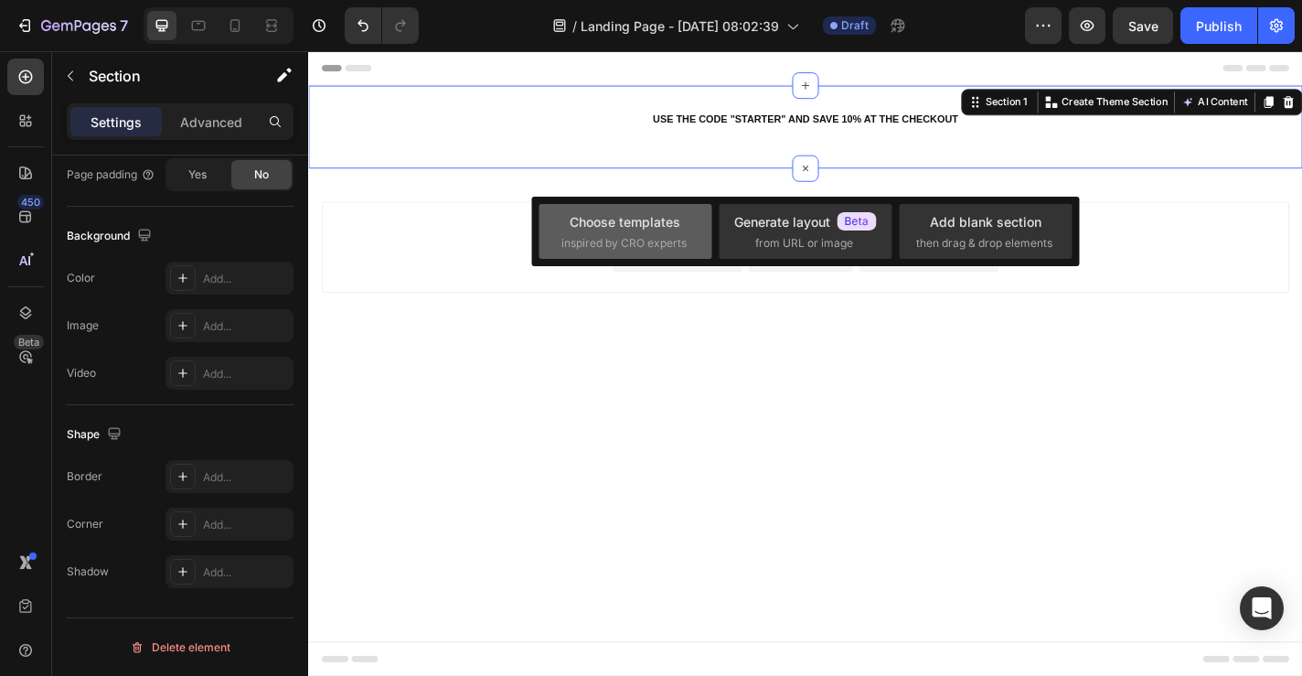
click at [644, 249] on span "inspired by CRO experts" at bounding box center [624, 243] width 125 height 16
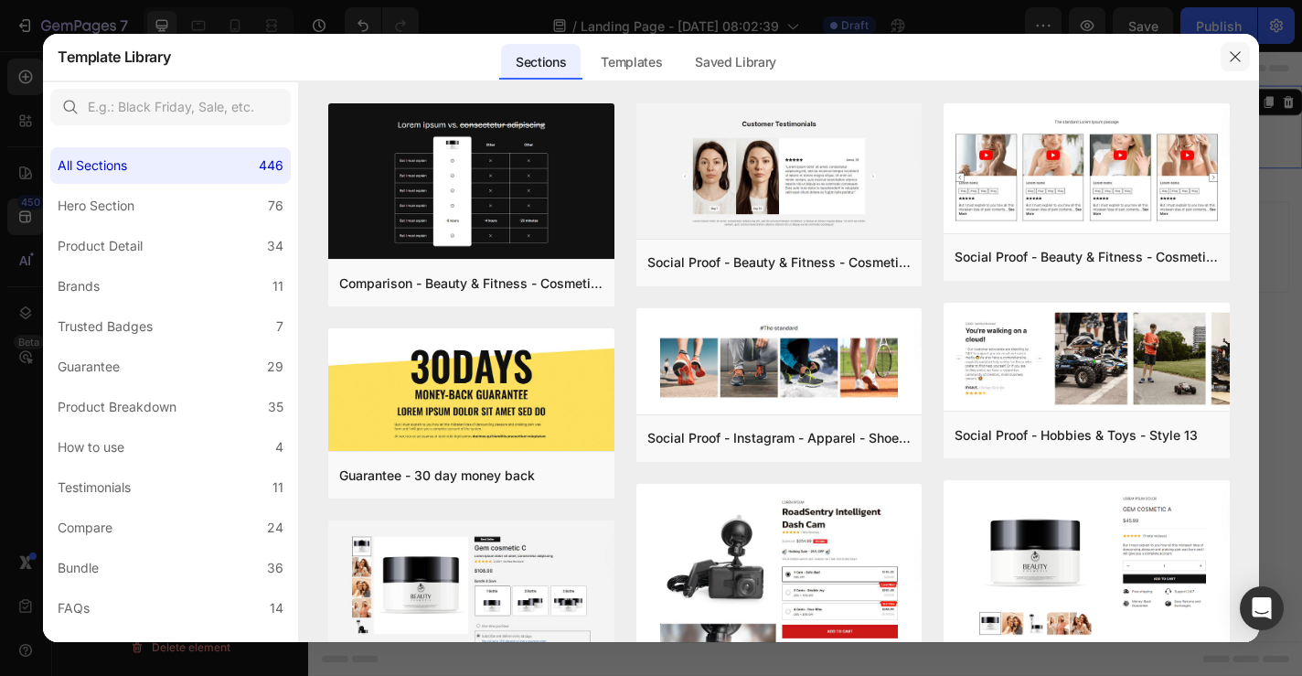
click at [1244, 55] on button "button" at bounding box center [1235, 56] width 29 height 29
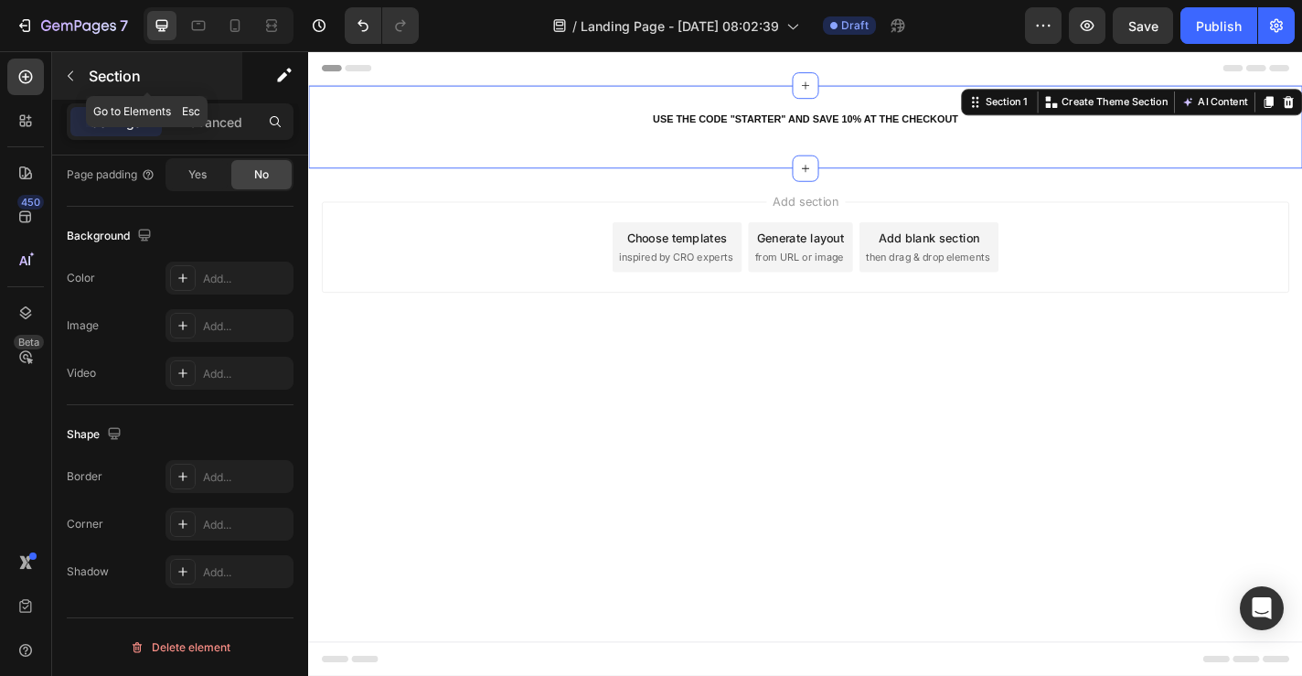
click at [69, 86] on button "button" at bounding box center [70, 75] width 29 height 29
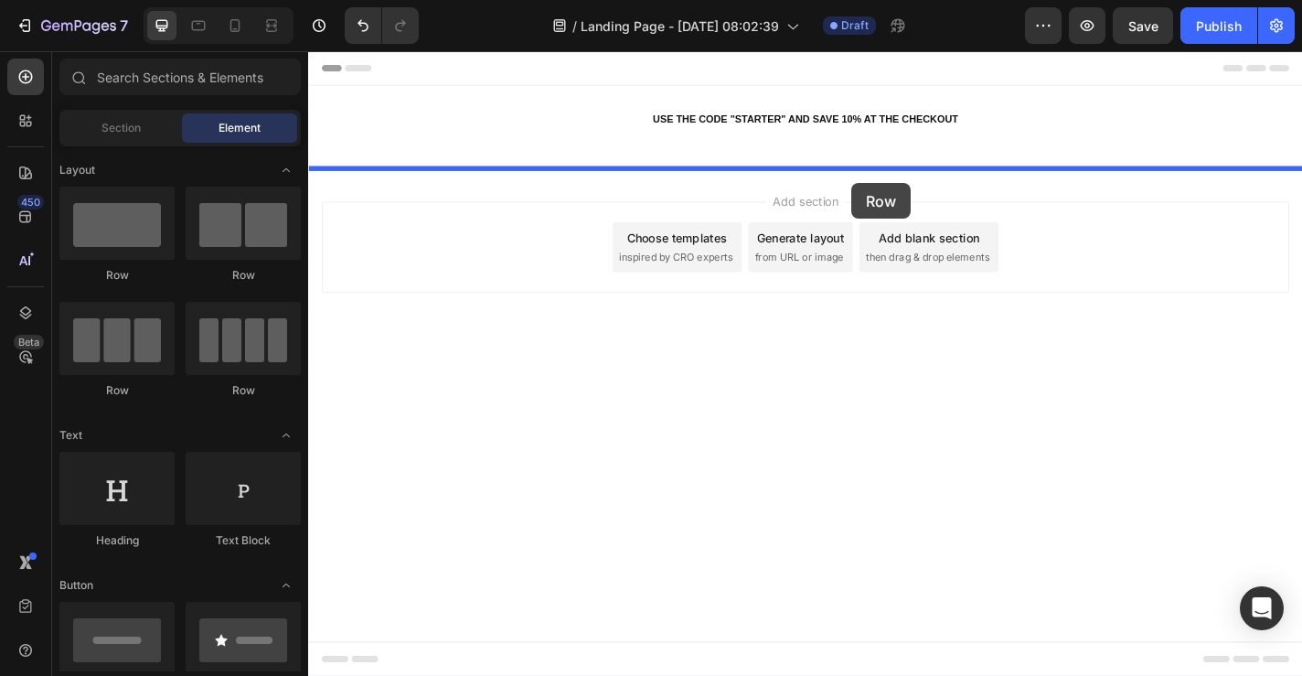
drag, startPoint x: 441, startPoint y: 291, endPoint x: 904, endPoint y: 195, distance: 473.5
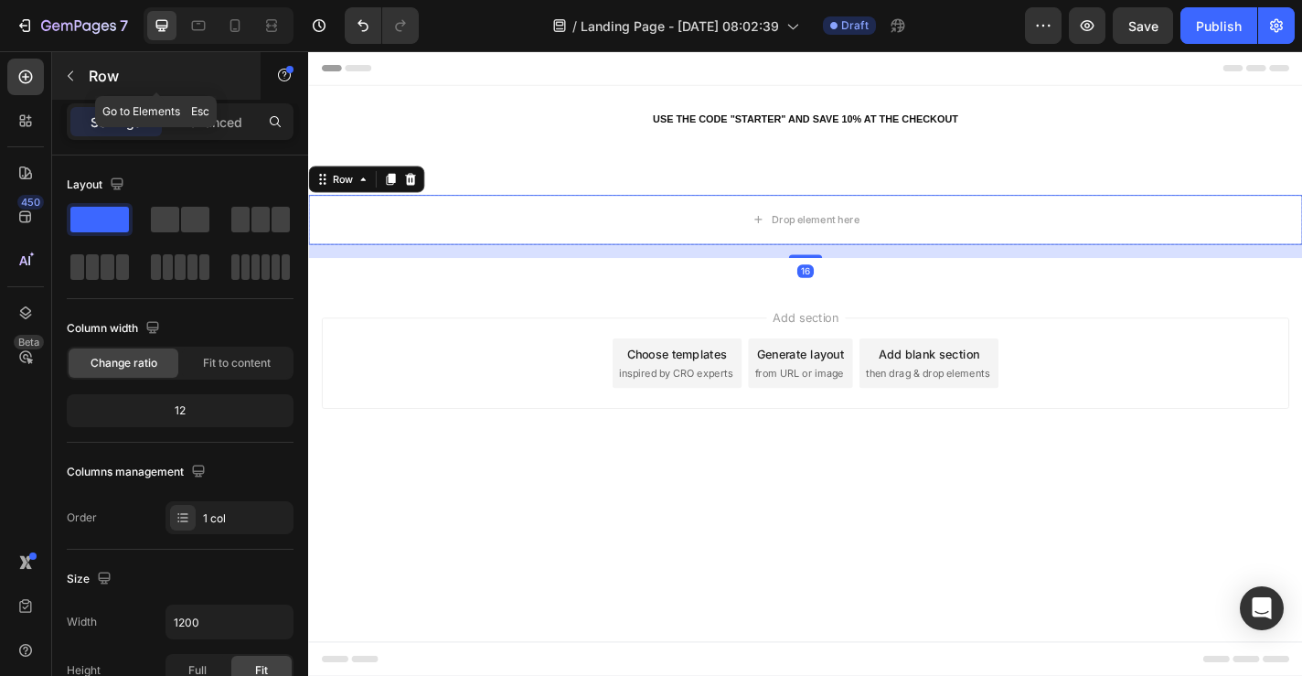
click at [80, 75] on button "button" at bounding box center [70, 75] width 29 height 29
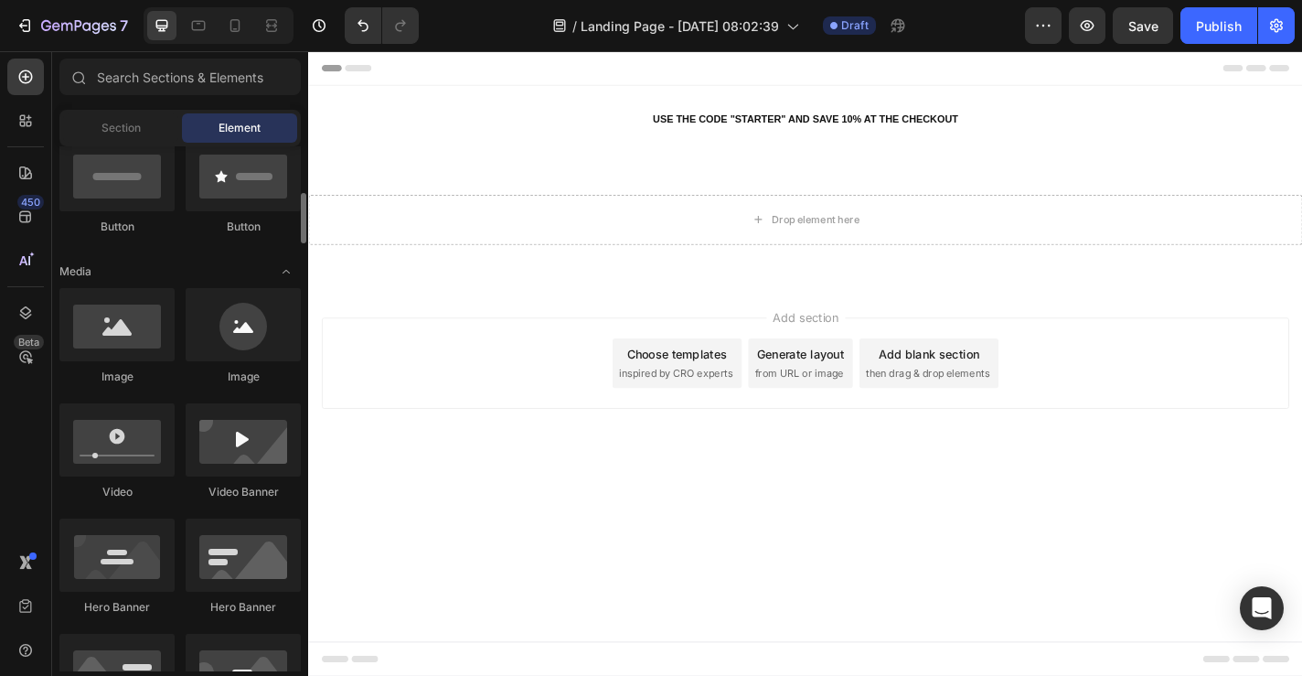
scroll to position [466, 0]
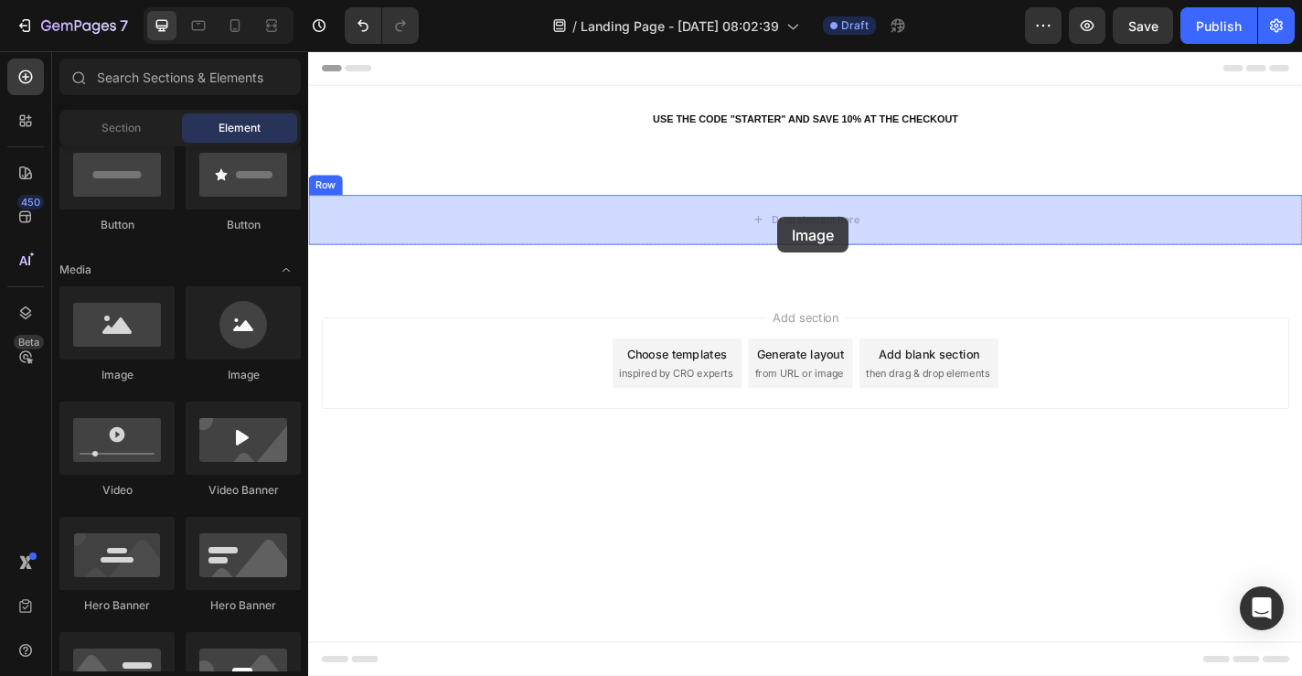
drag, startPoint x: 455, startPoint y: 387, endPoint x: 826, endPoint y: 234, distance: 401.5
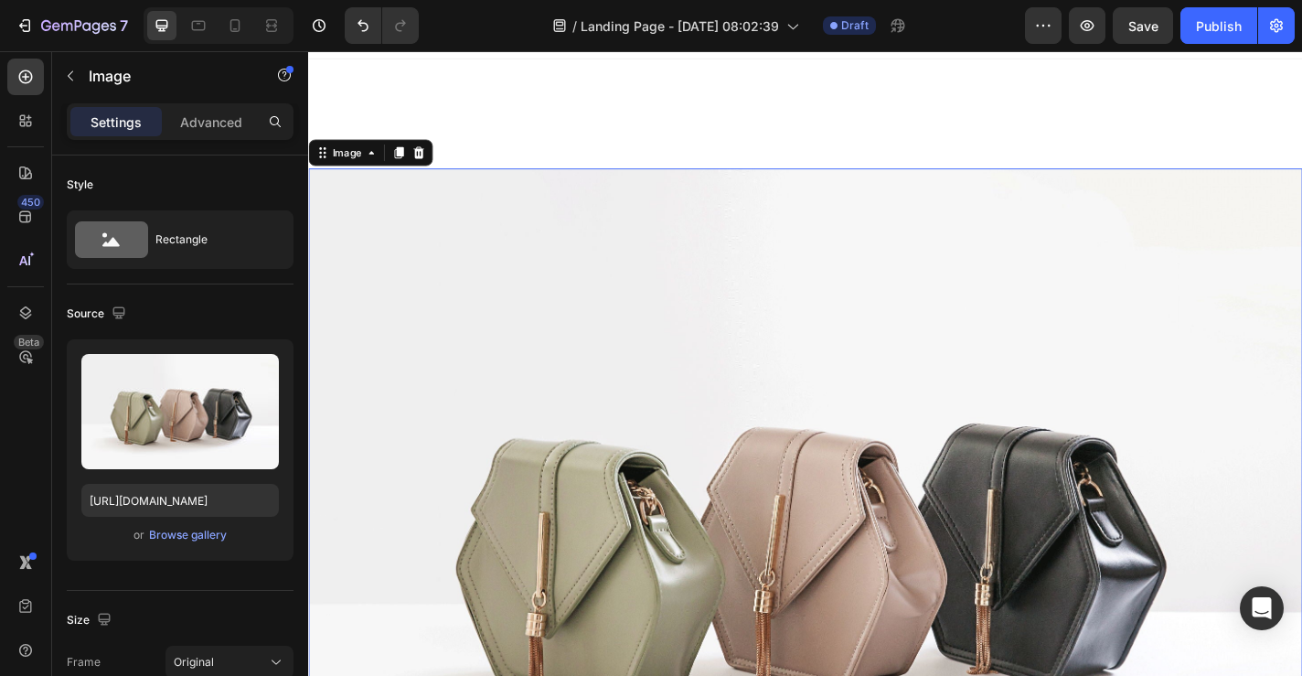
scroll to position [0, 0]
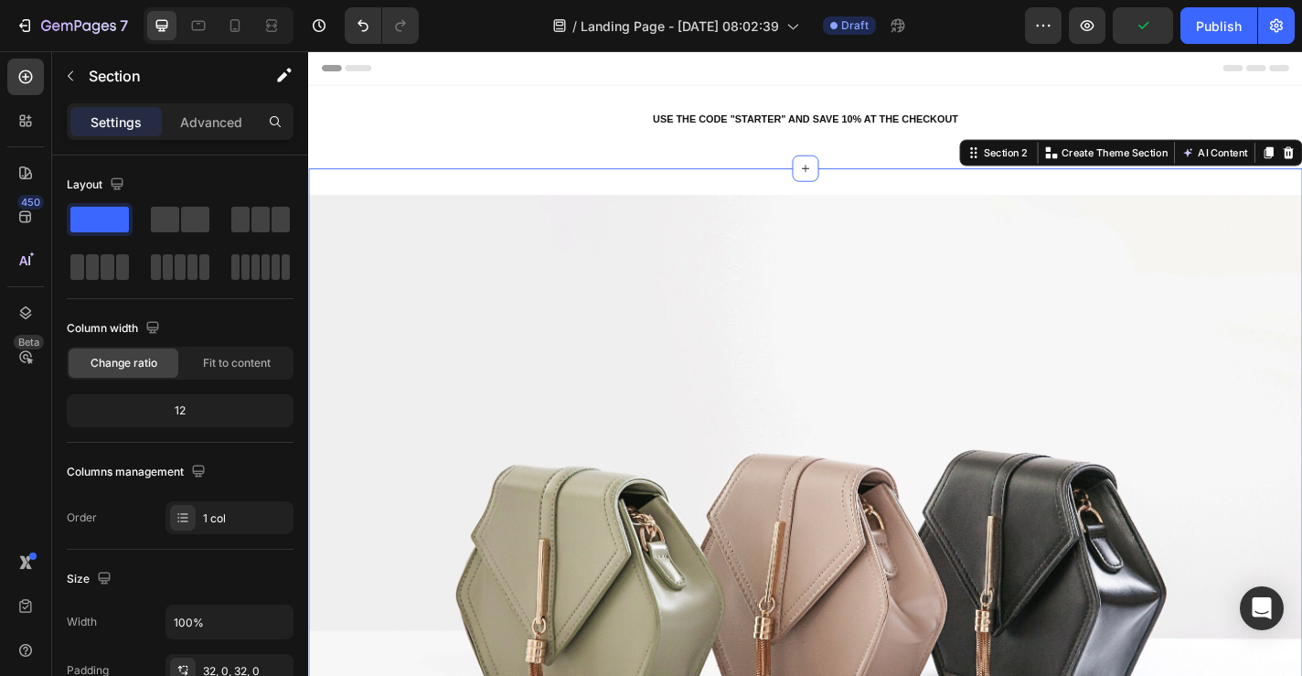
click at [818, 203] on div "Image Row Section 2 You can create reusable sections Create Theme Section AI Co…" at bounding box center [856, 628] width 1097 height 896
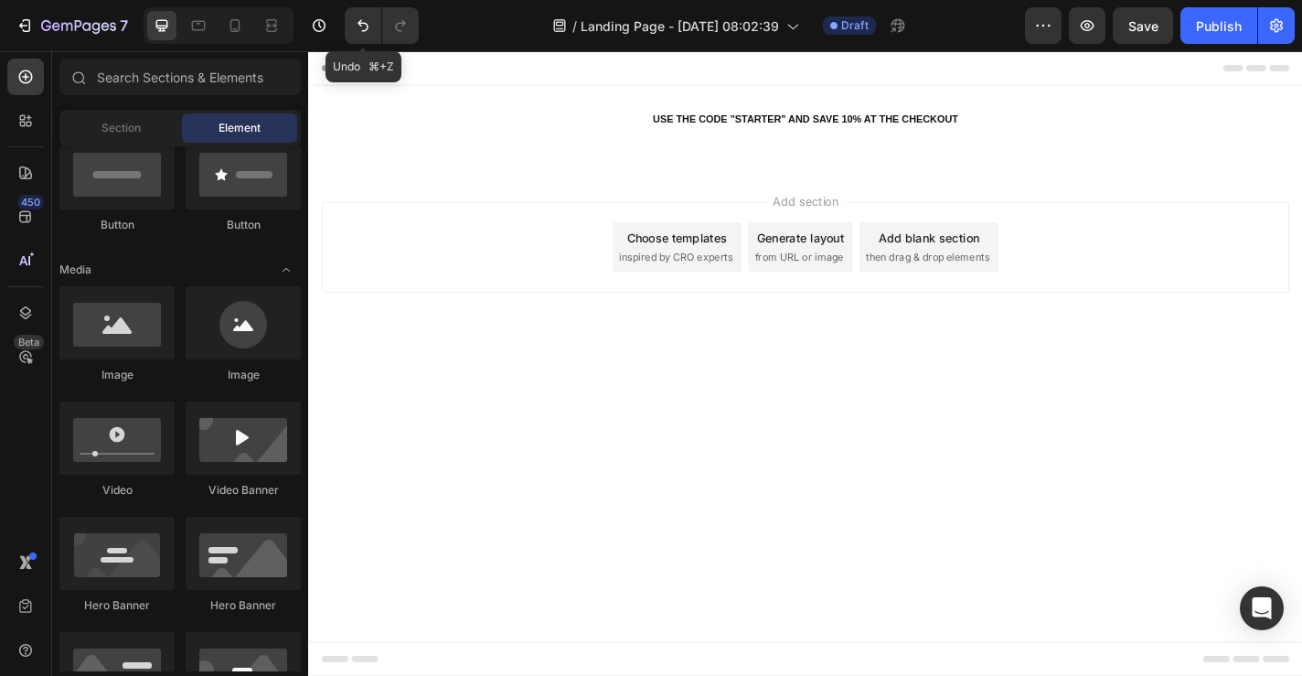
click at [365, 46] on div "7 Undo ⌘+Z / Landing Page - [DATE] 08:02:39 Draft Preview Save Publish" at bounding box center [651, 26] width 1302 height 52
click at [362, 34] on icon "Undo/Redo" at bounding box center [363, 25] width 18 height 18
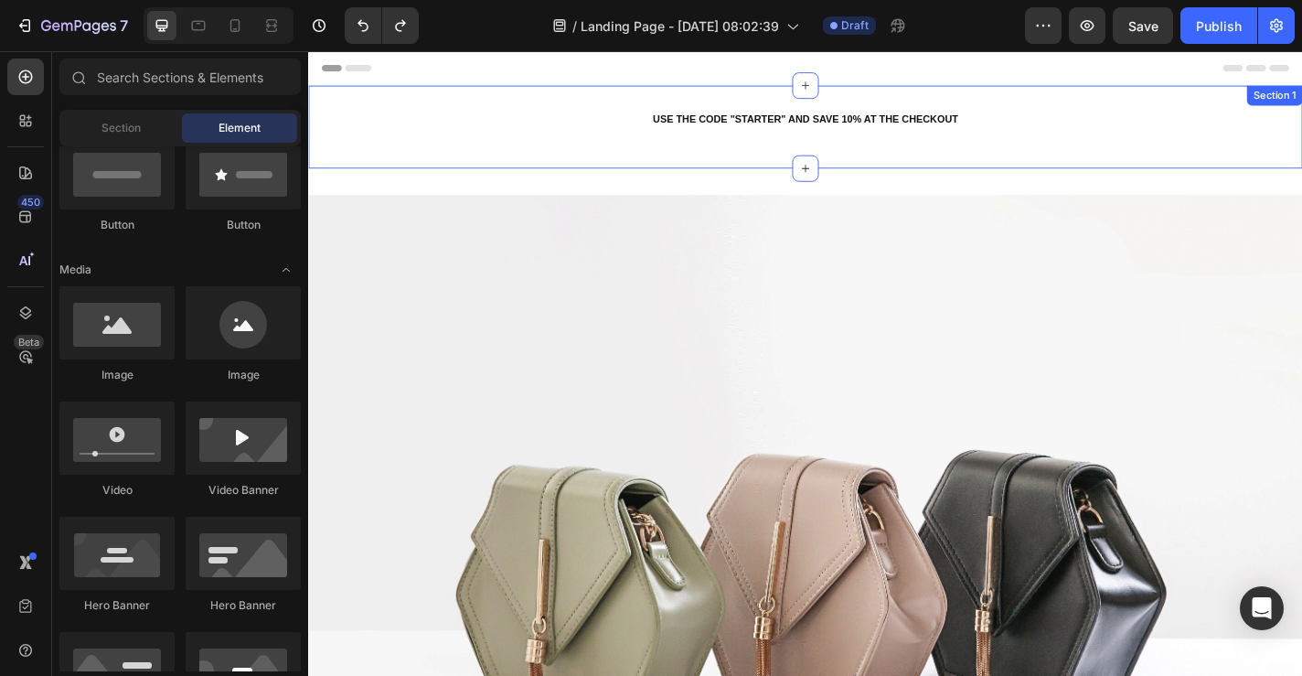
click at [900, 154] on div "USE THE CODE "STARTER" AND SAVE 10% AT THE CHECKOUT Heading Row Section 1" at bounding box center [856, 134] width 1097 height 91
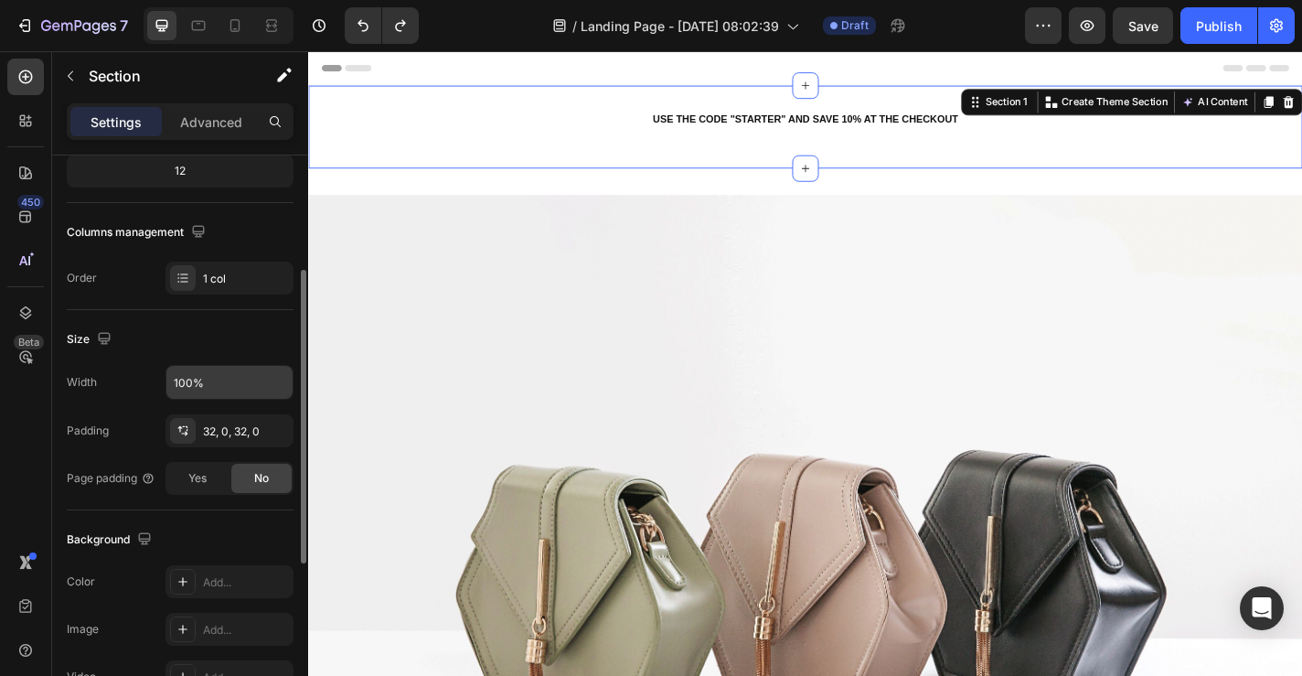
scroll to position [303, 0]
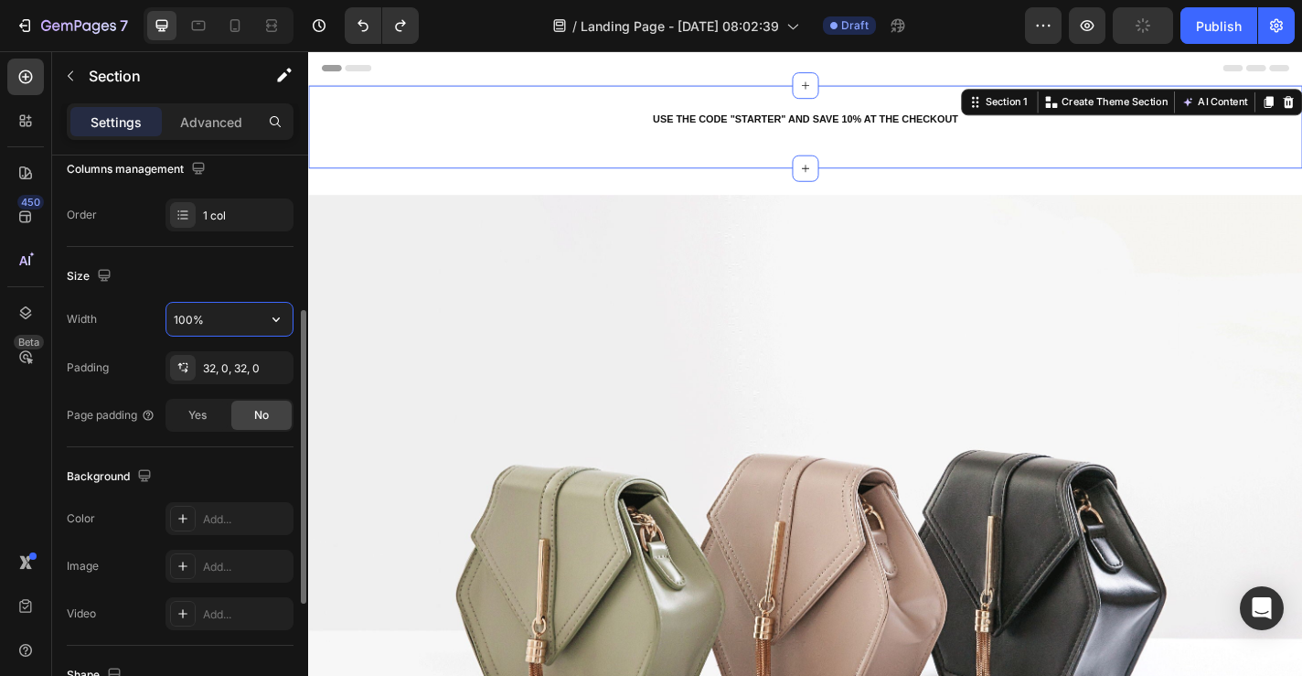
drag, startPoint x: 205, startPoint y: 325, endPoint x: 147, endPoint y: 334, distance: 58.3
click at [169, 325] on input "100%" at bounding box center [229, 319] width 126 height 33
drag, startPoint x: 262, startPoint y: 323, endPoint x: 175, endPoint y: 323, distance: 86.9
click at [175, 323] on div "100%" at bounding box center [229, 319] width 126 height 33
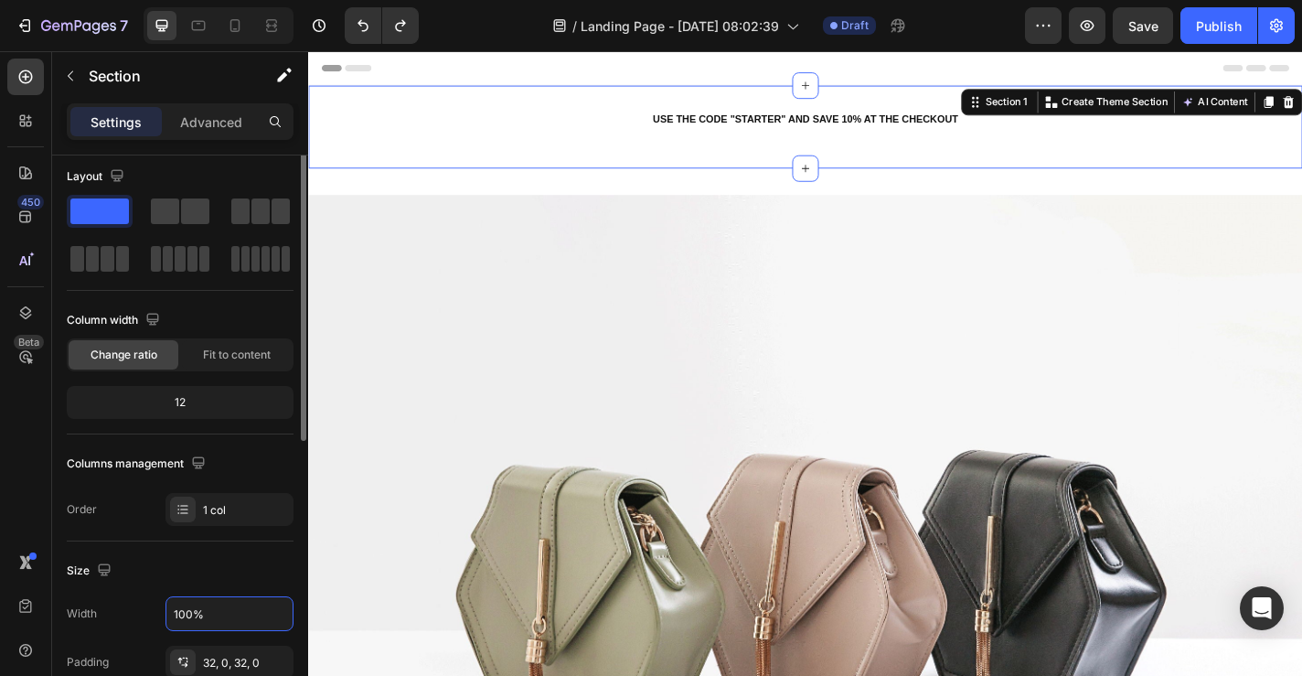
scroll to position [0, 0]
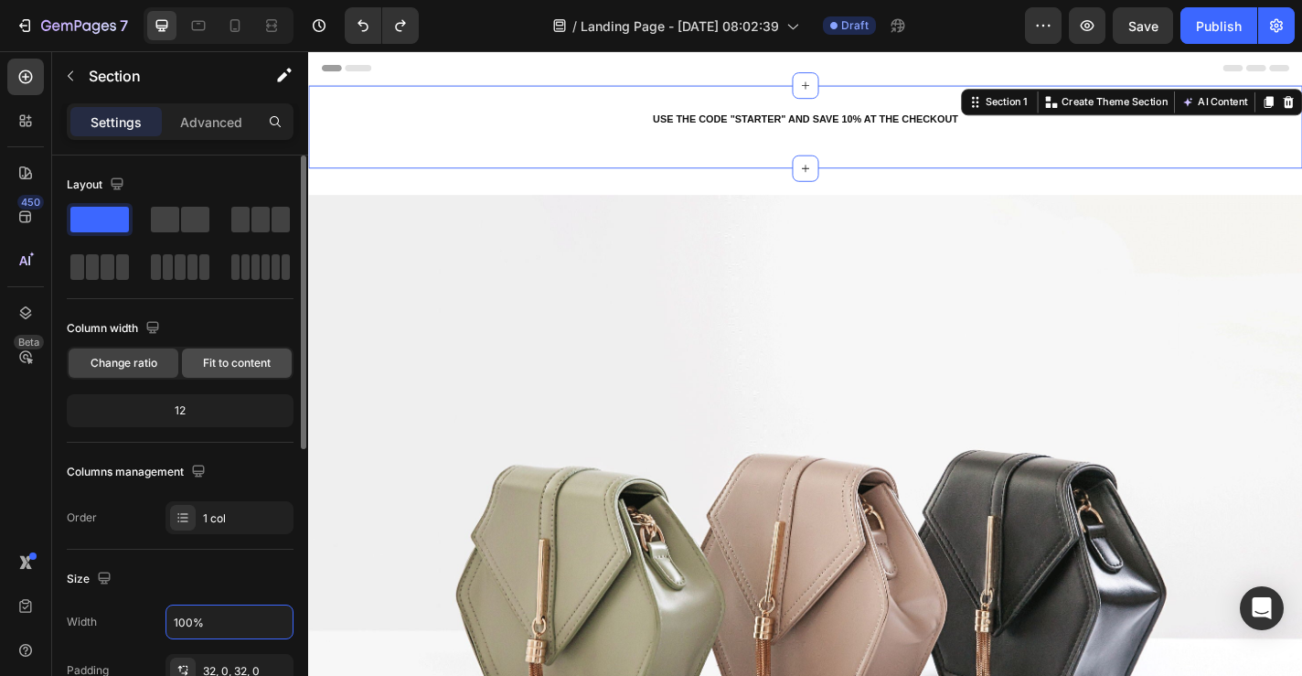
click at [227, 362] on span "Fit to content" at bounding box center [237, 363] width 68 height 16
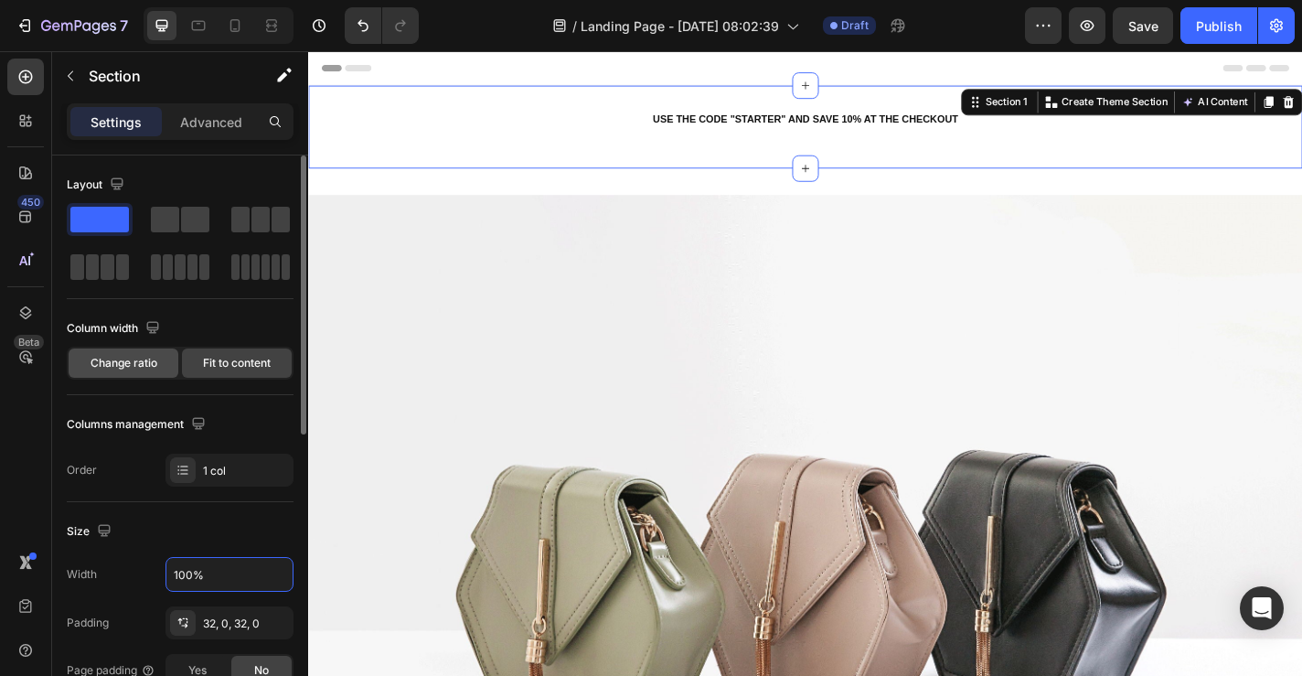
click at [137, 355] on span "Change ratio" at bounding box center [124, 363] width 67 height 16
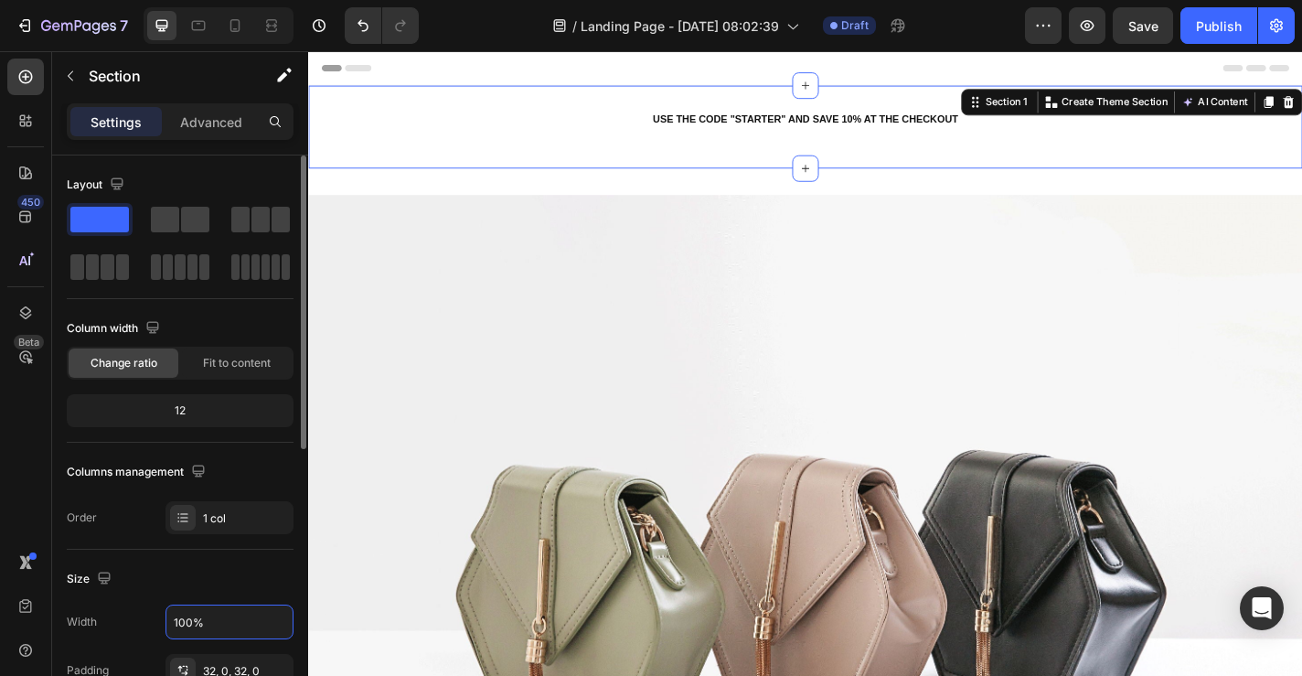
click at [202, 402] on div "12" at bounding box center [179, 411] width 219 height 26
click at [197, 416] on div "12" at bounding box center [179, 411] width 219 height 26
click at [236, 374] on div "Fit to content" at bounding box center [237, 362] width 110 height 29
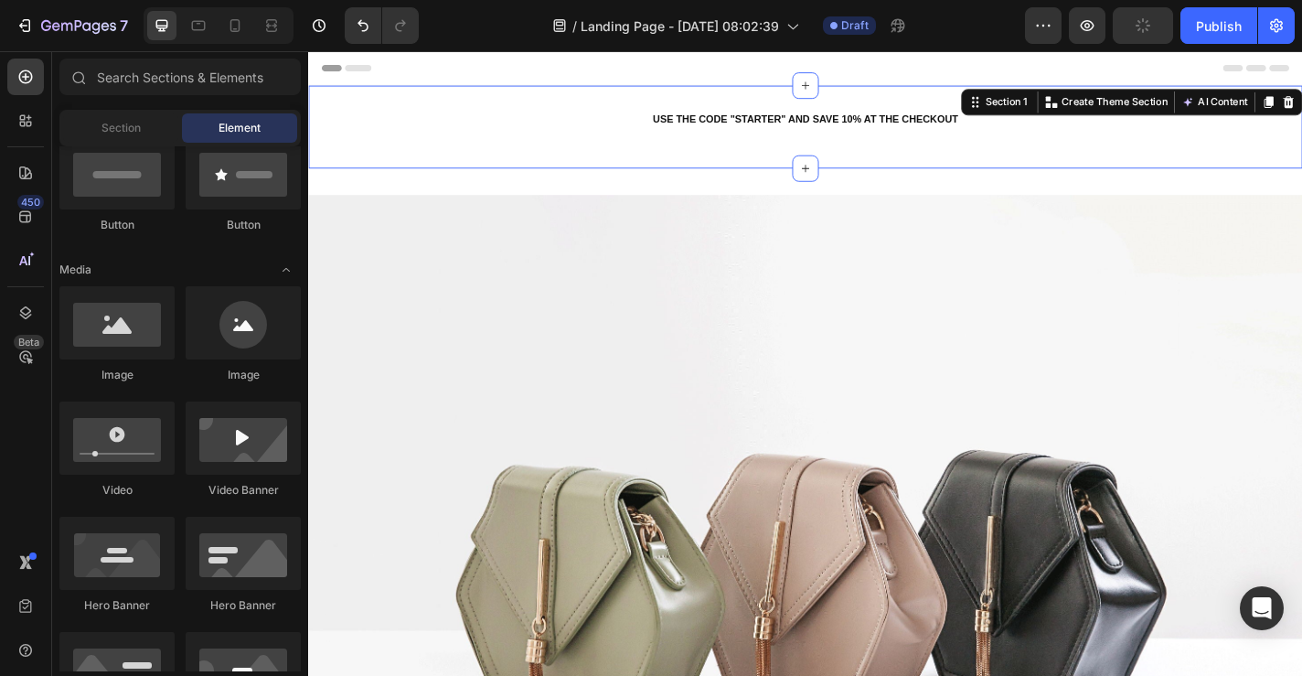
click at [334, 72] on icon at bounding box center [329, 69] width 13 height 13
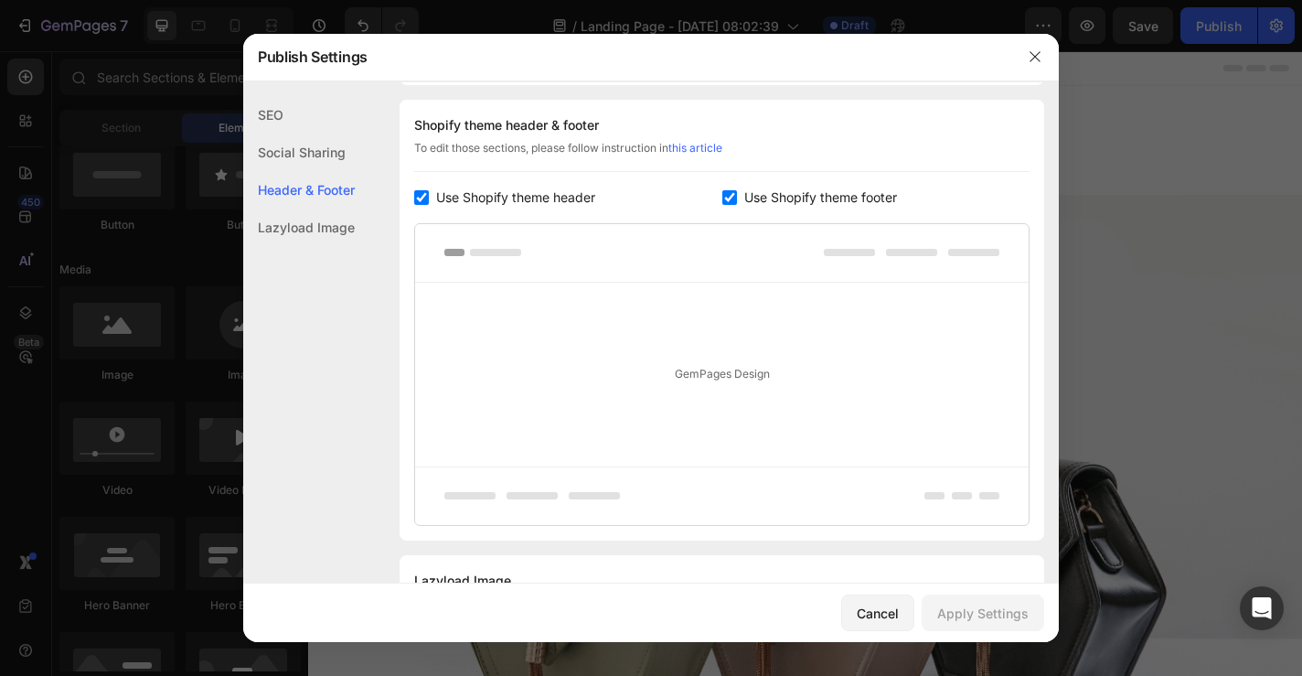
scroll to position [949, 0]
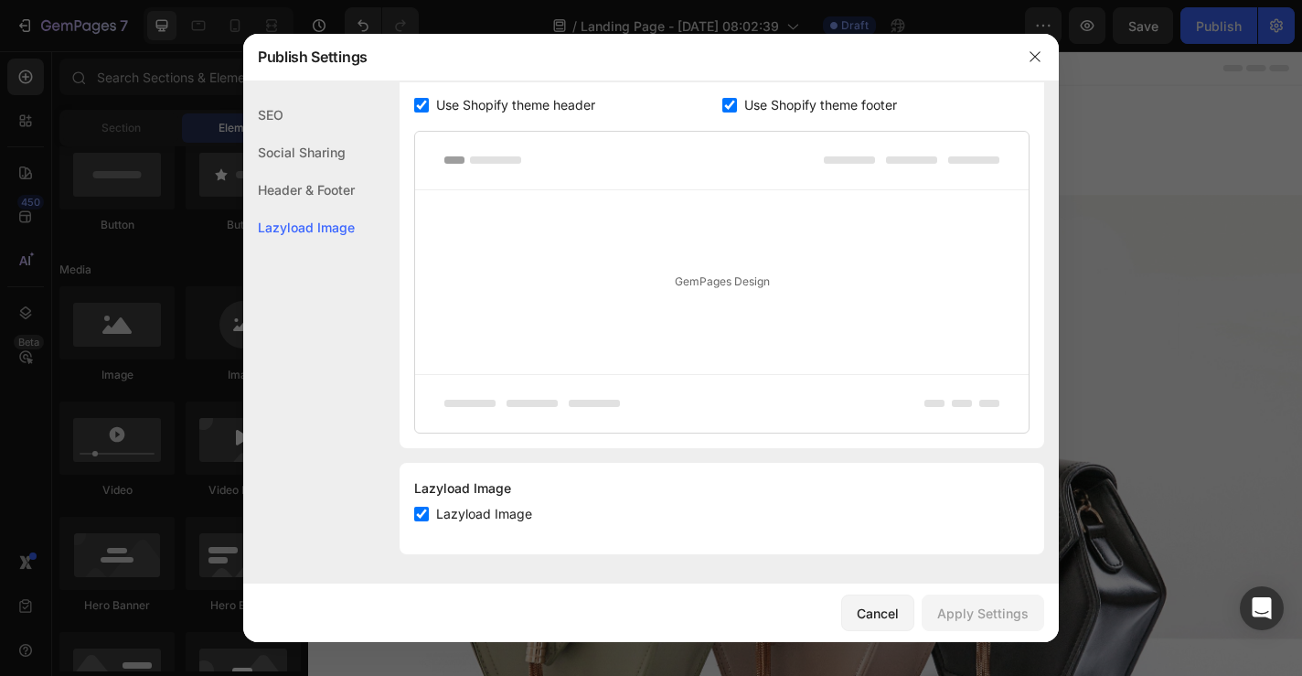
click at [337, 209] on div "Header & Footer" at bounding box center [299, 227] width 112 height 37
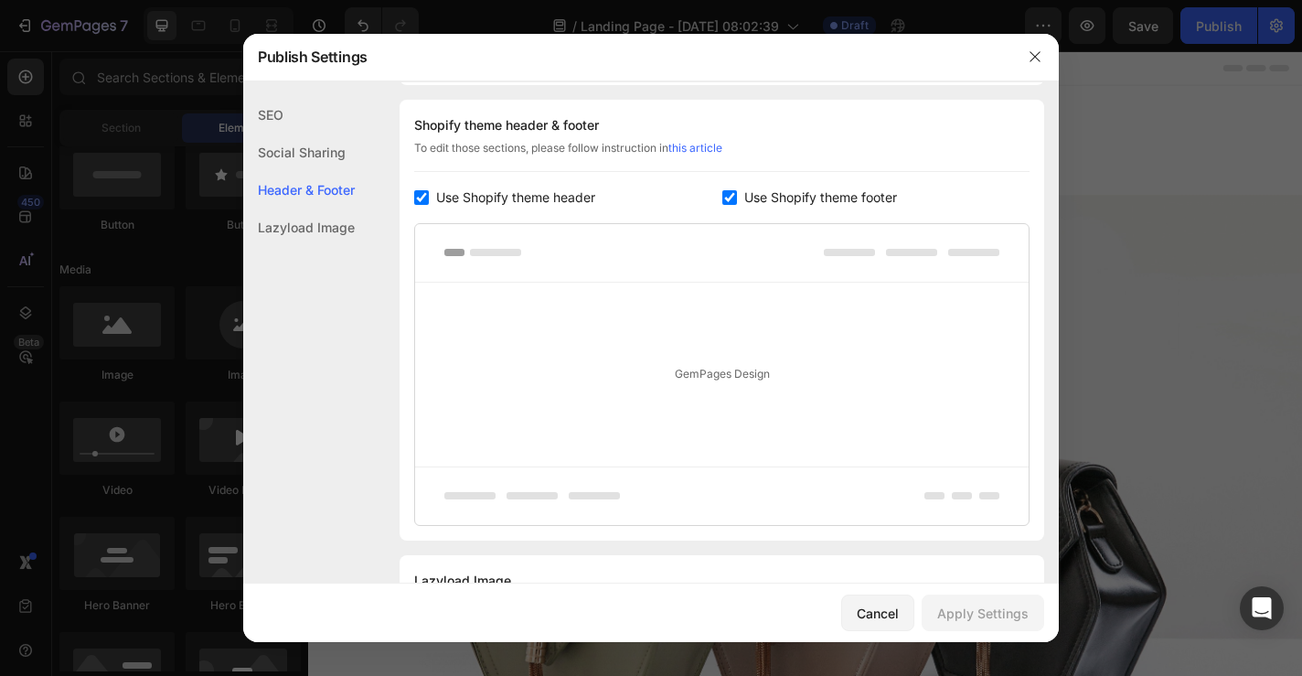
click at [331, 171] on div "Social Sharing" at bounding box center [299, 189] width 112 height 37
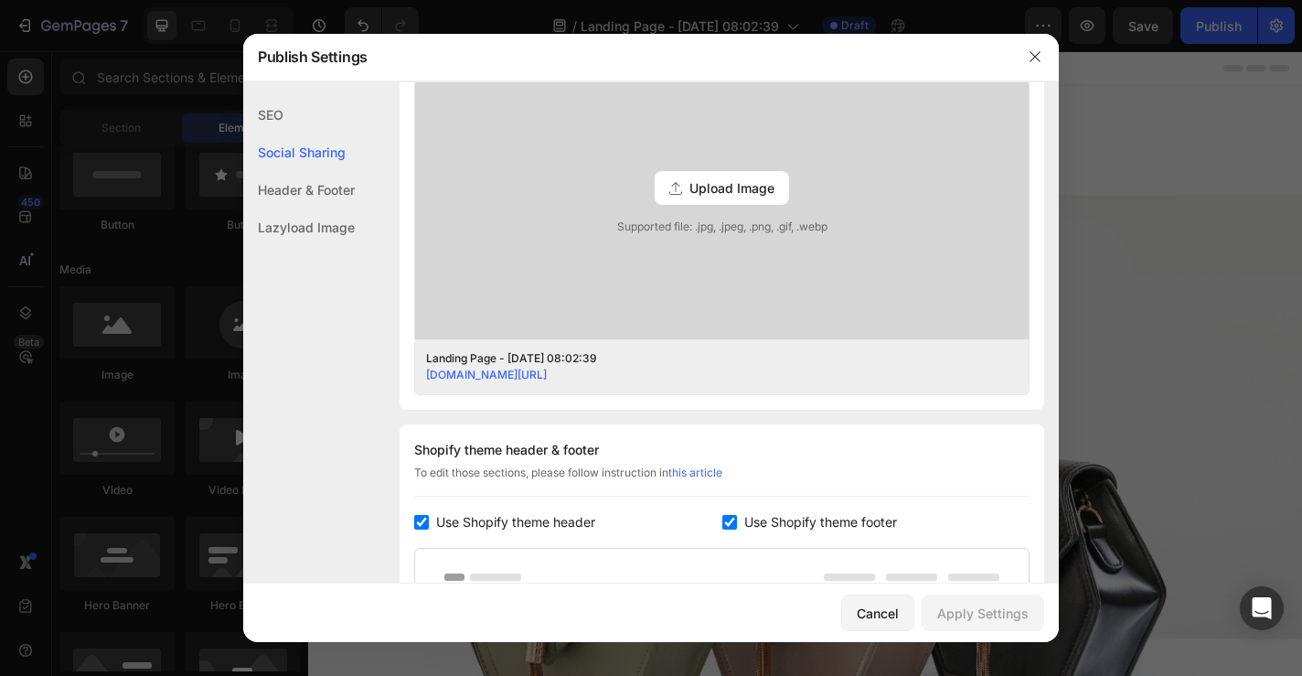
scroll to position [418, 0]
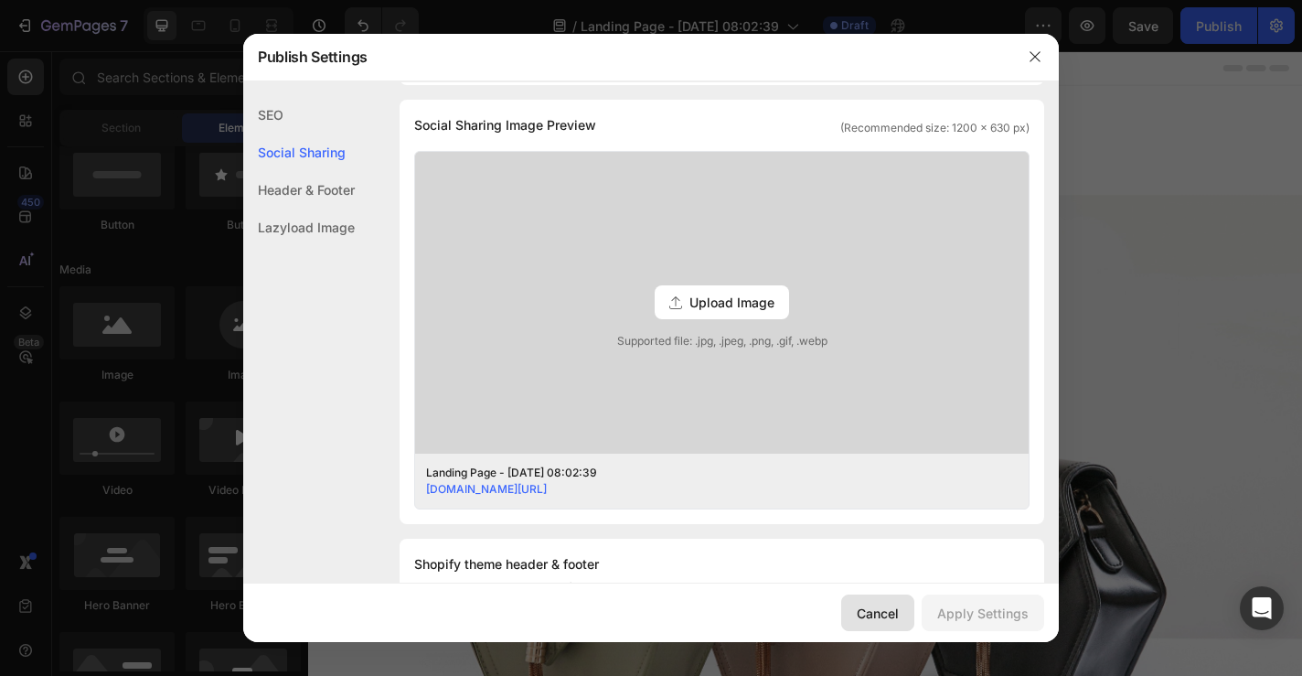
click at [881, 621] on div "Cancel" at bounding box center [878, 613] width 42 height 19
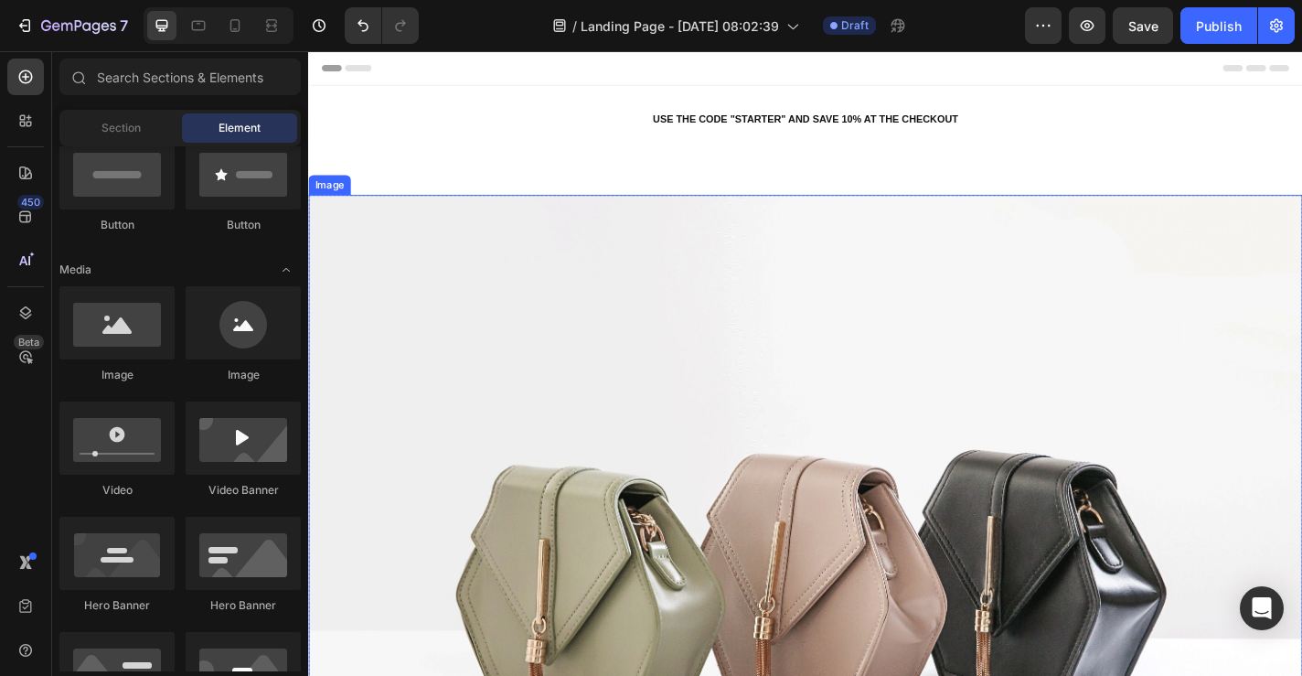
click at [736, 342] on img at bounding box center [856, 620] width 1097 height 823
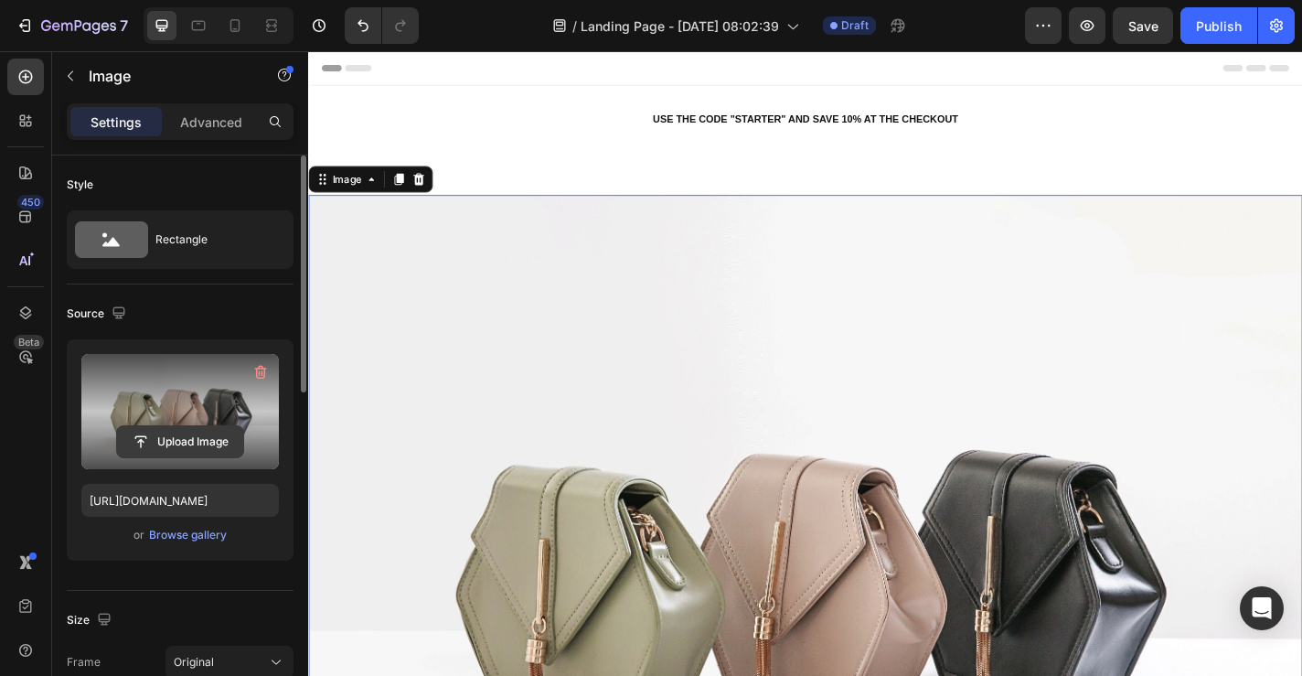
click at [193, 435] on input "file" at bounding box center [180, 441] width 126 height 31
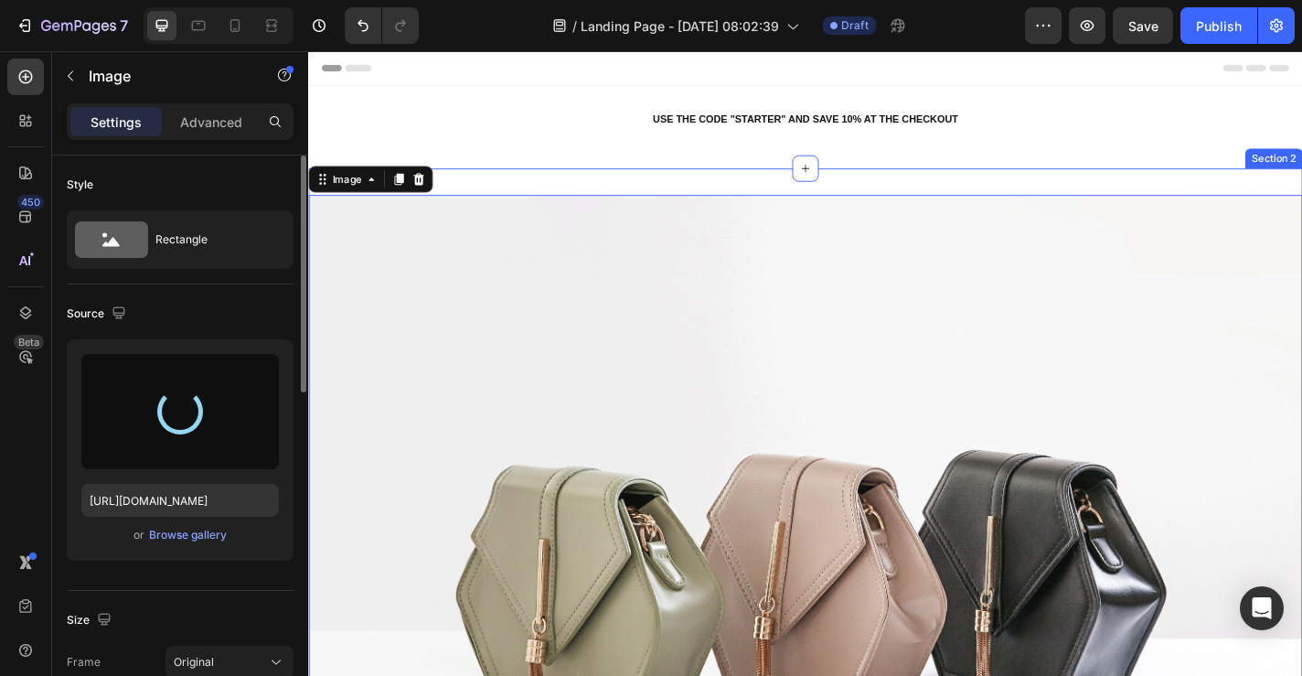
type input "[URL][DOMAIN_NAME]"
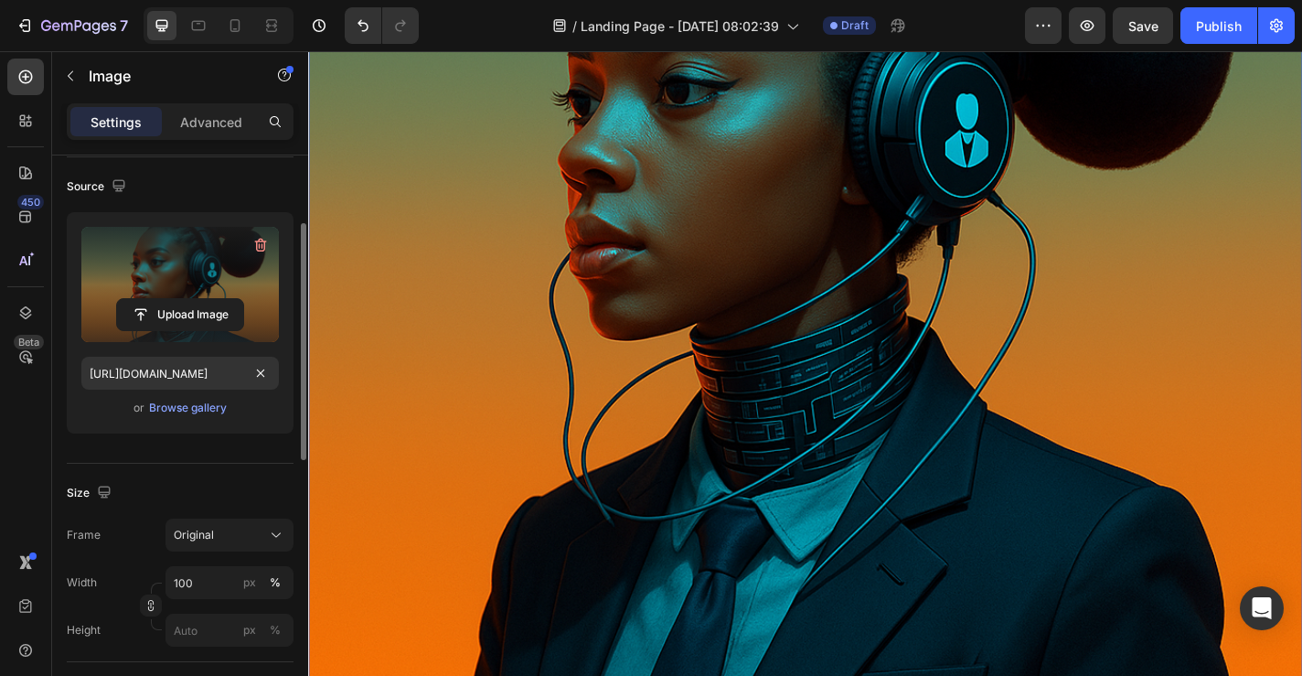
scroll to position [163, 0]
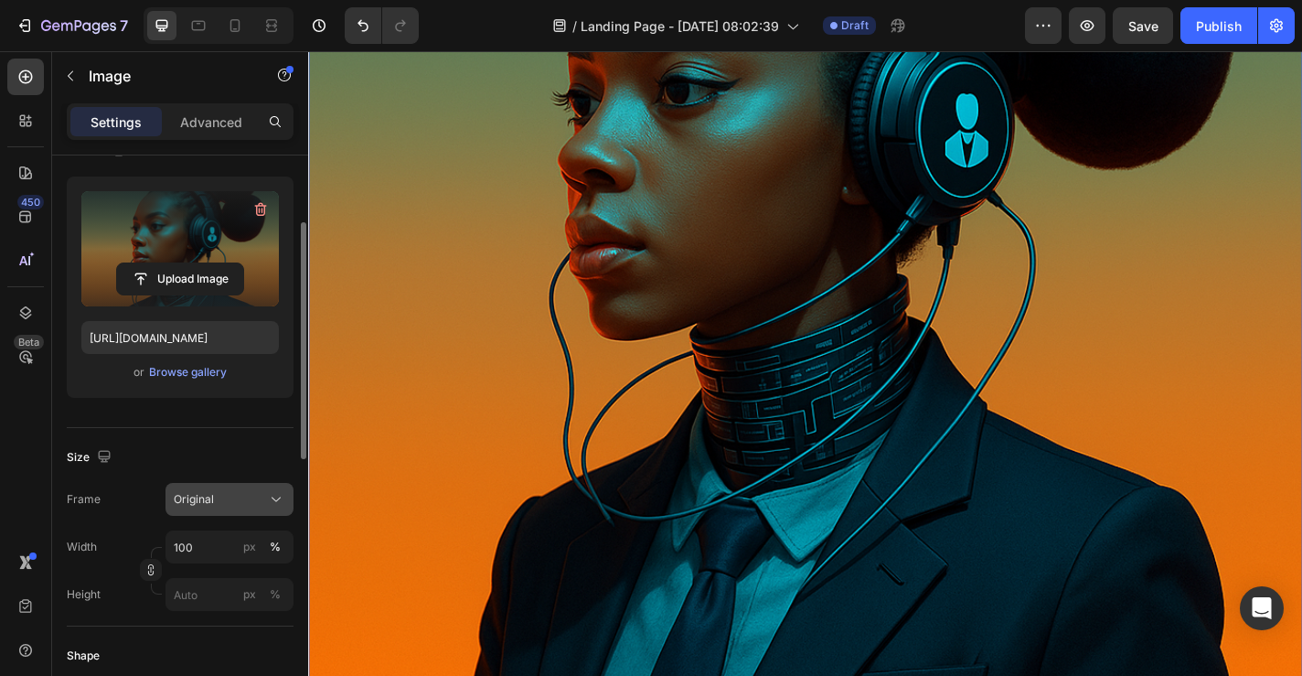
click at [188, 494] on span "Original" at bounding box center [194, 499] width 40 height 16
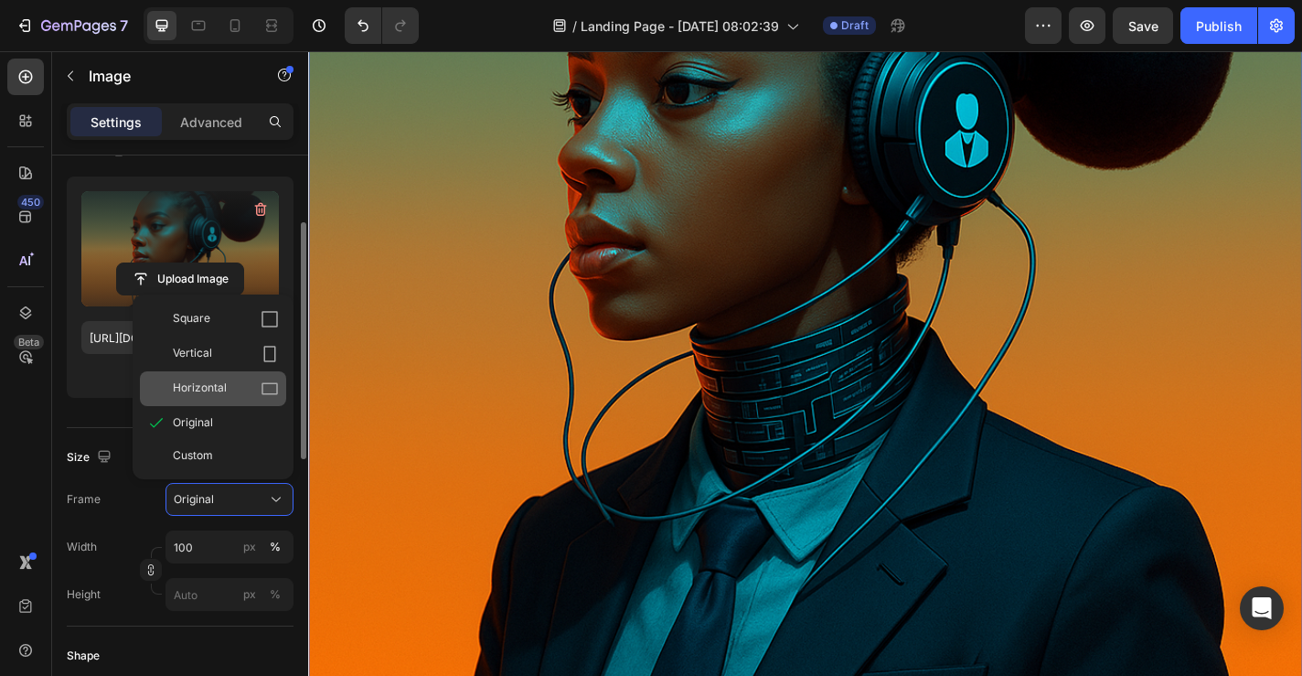
click at [201, 394] on span "Horizontal" at bounding box center [200, 389] width 54 height 18
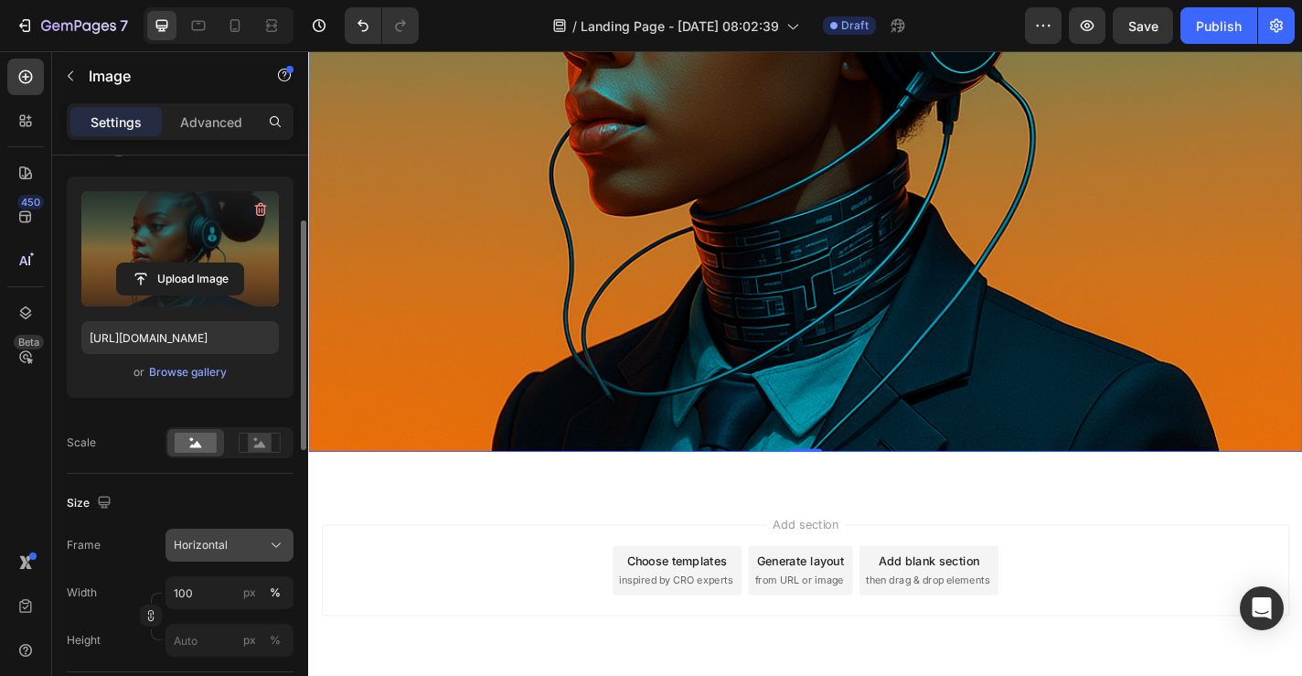
click at [213, 551] on span "Horizontal" at bounding box center [201, 545] width 54 height 16
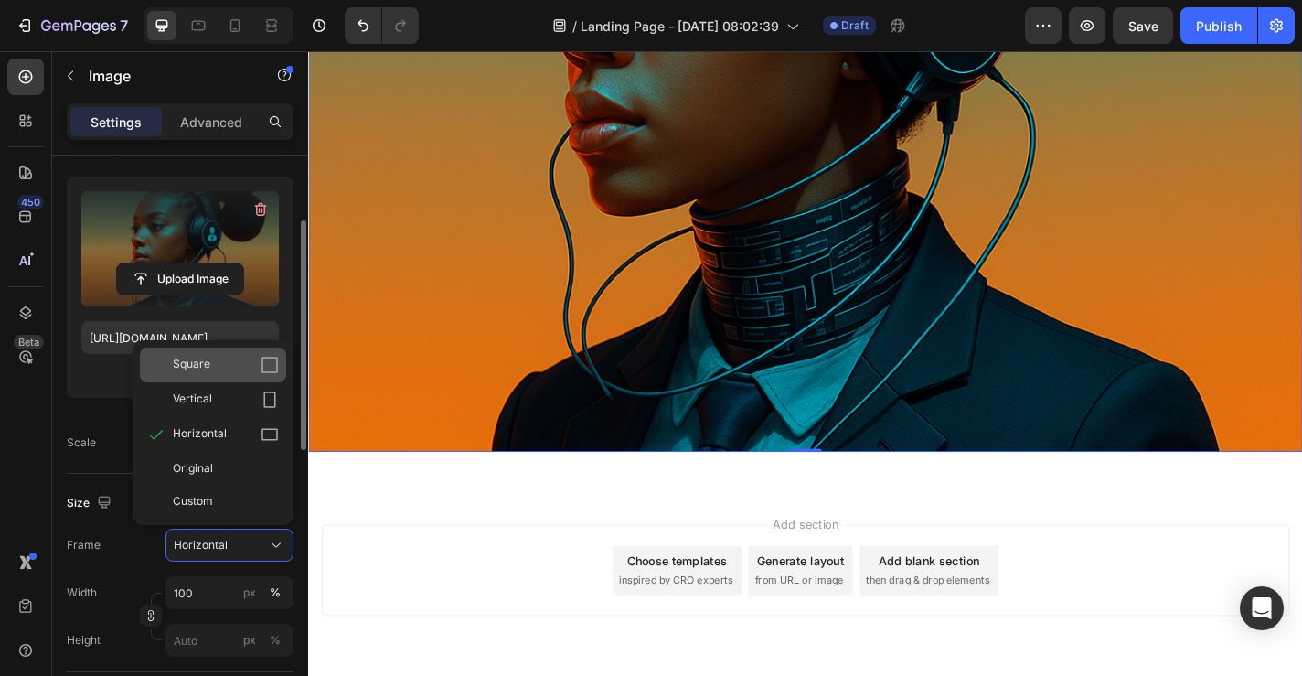
click at [249, 370] on div "Square" at bounding box center [226, 365] width 106 height 18
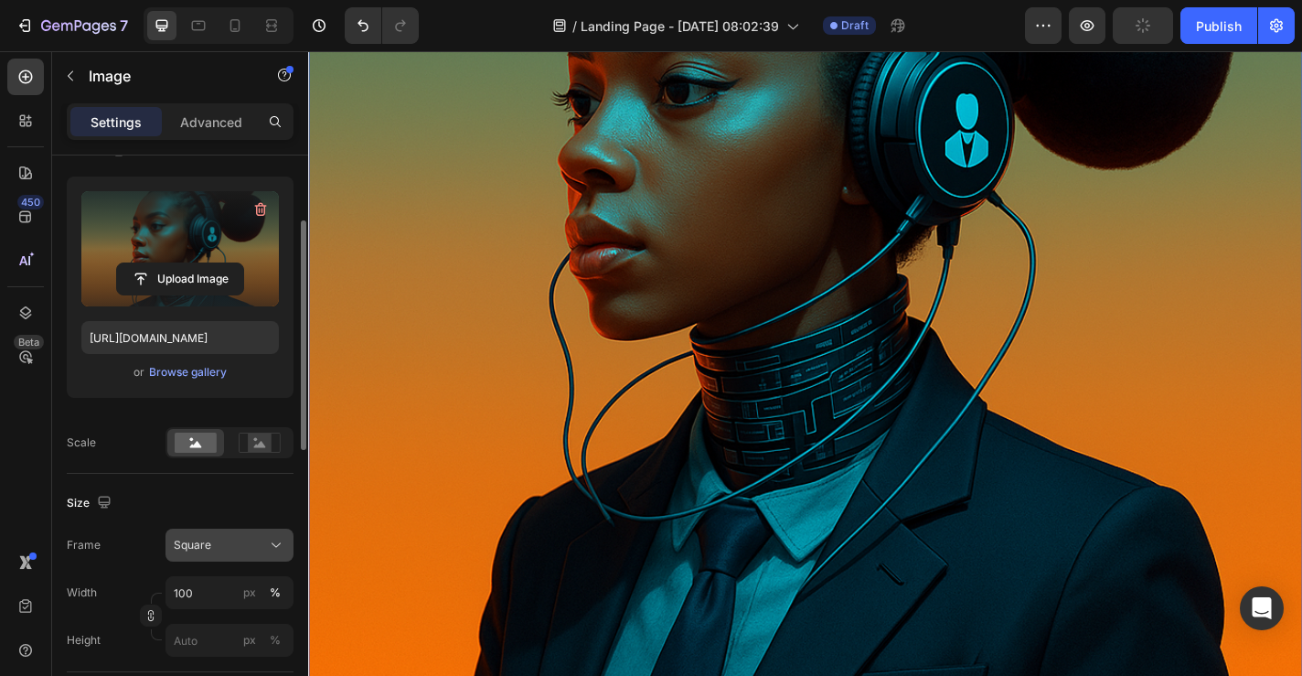
click at [199, 540] on span "Square" at bounding box center [192, 545] width 37 height 16
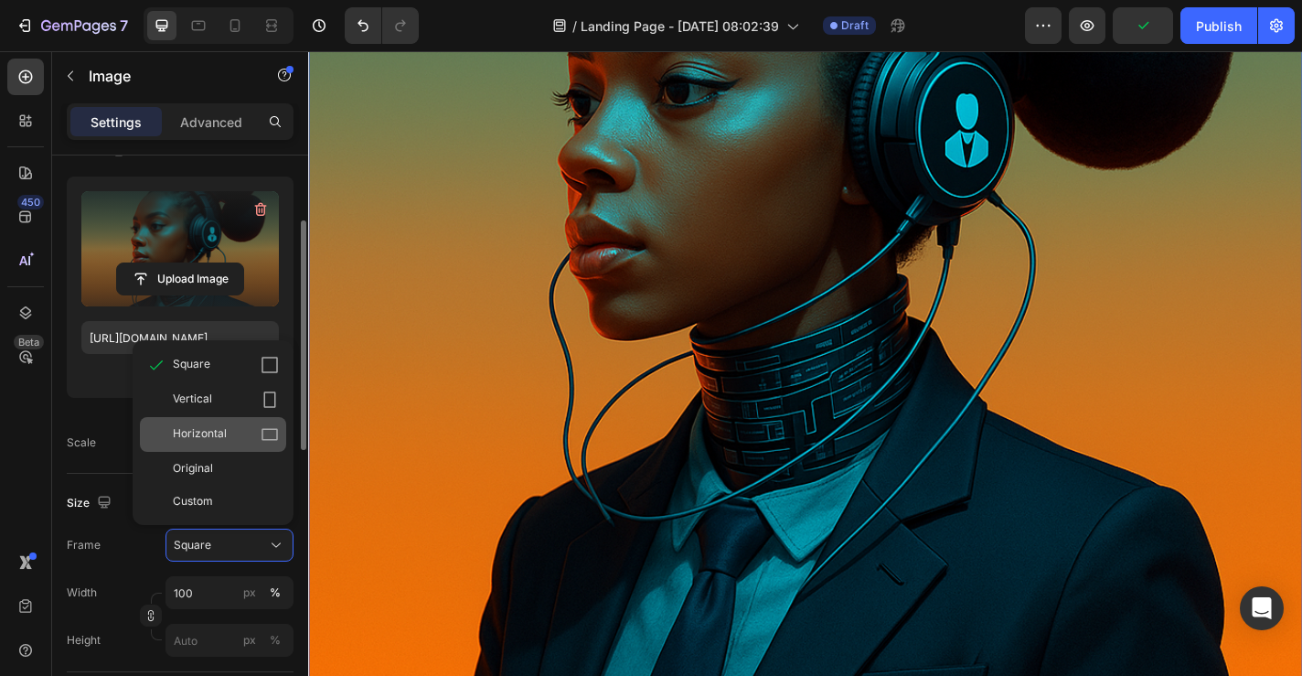
click at [237, 433] on div "Horizontal" at bounding box center [226, 434] width 106 height 18
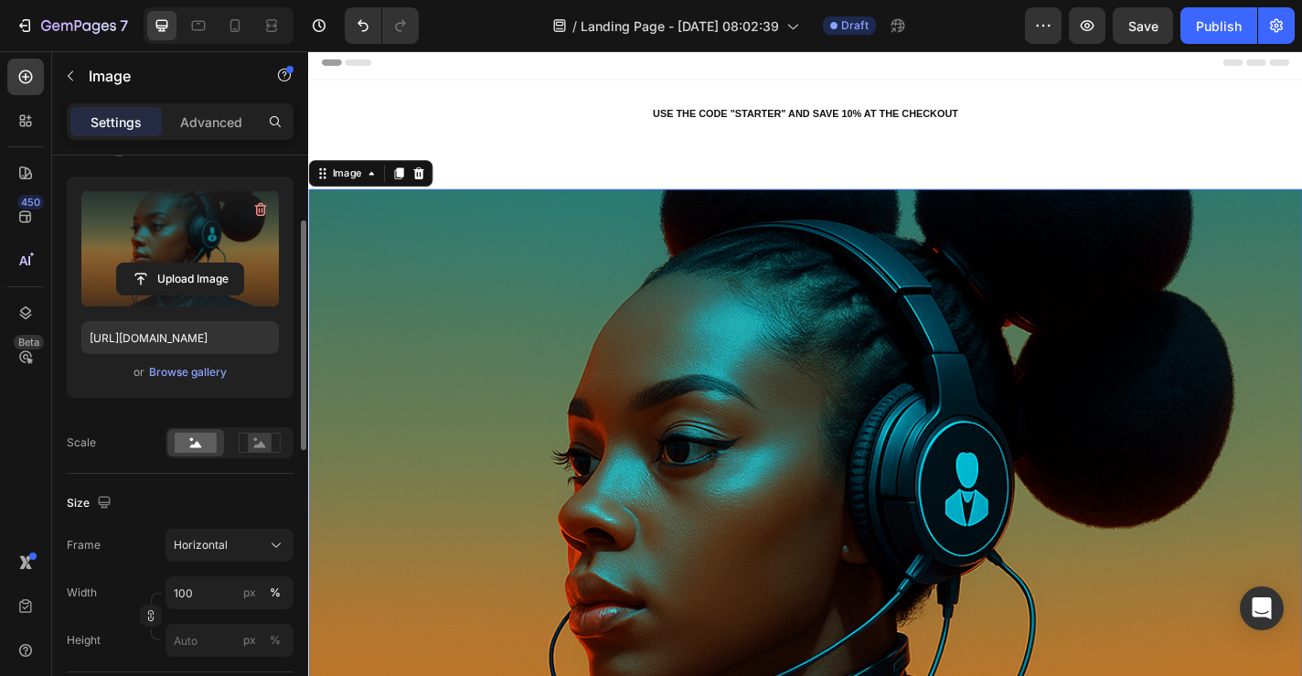
scroll to position [0, 0]
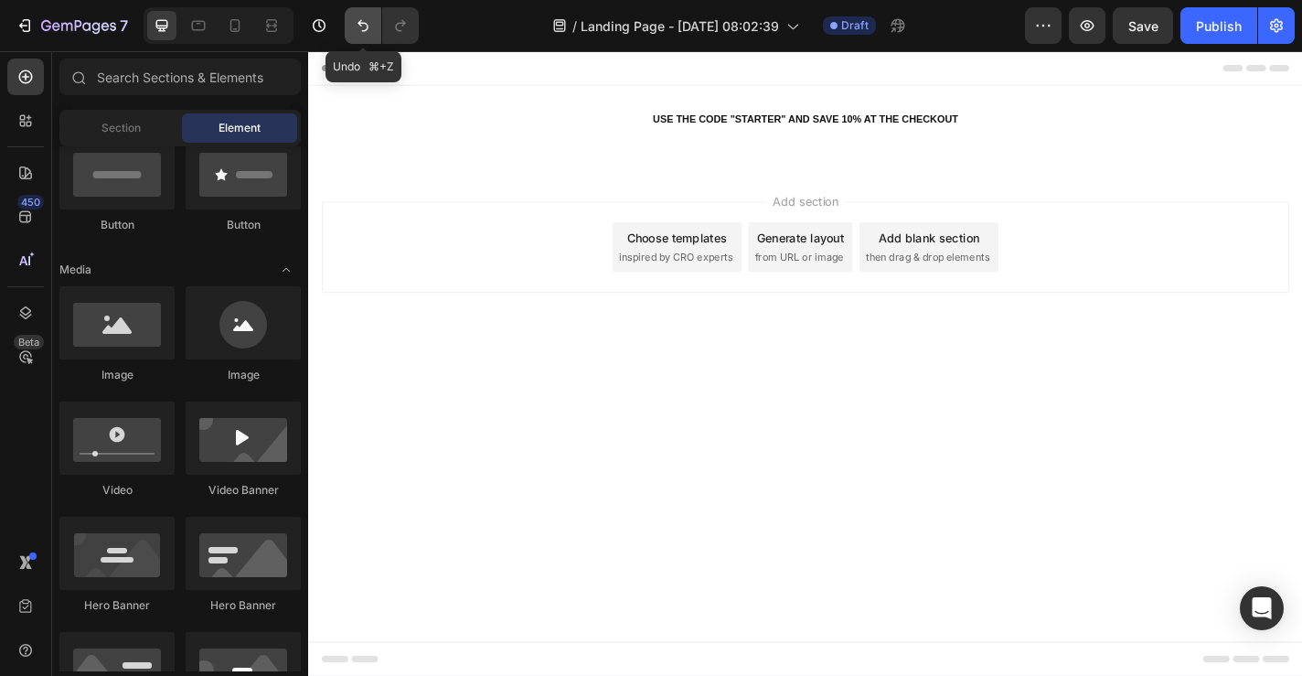
click at [360, 35] on button "Undo/Redo" at bounding box center [363, 25] width 37 height 37
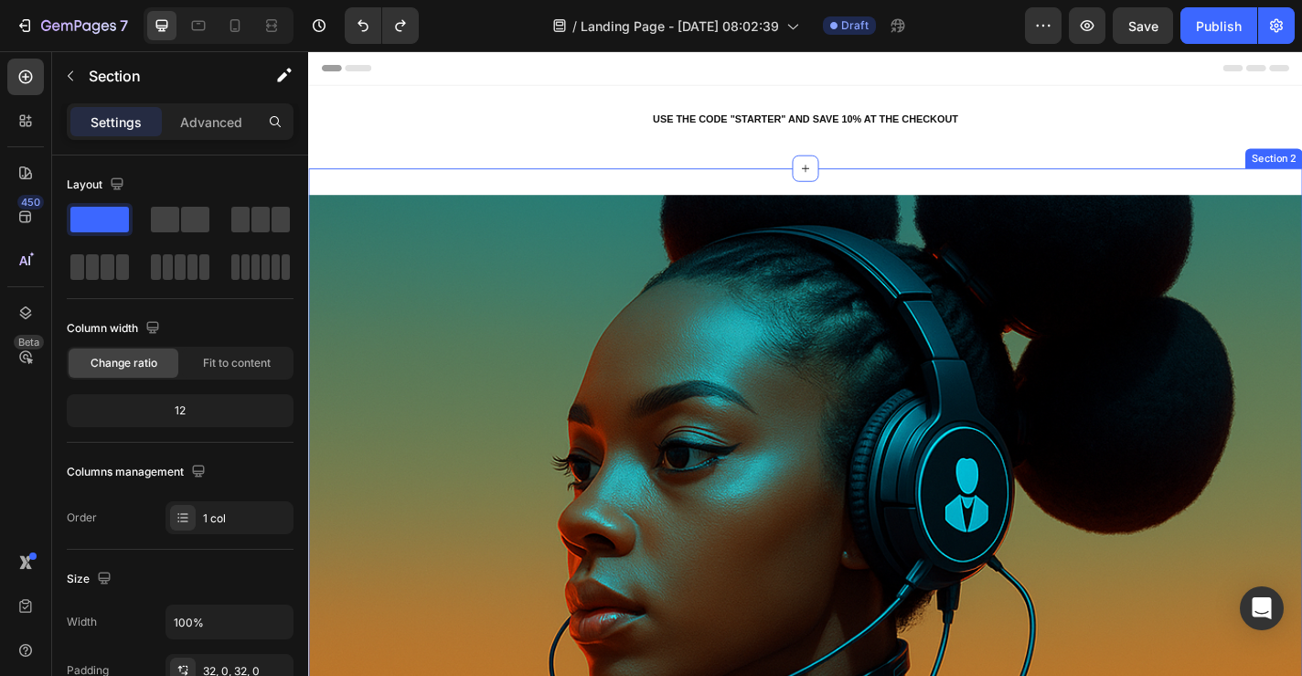
click at [474, 187] on div "Image Row Section 2" at bounding box center [856, 628] width 1097 height 896
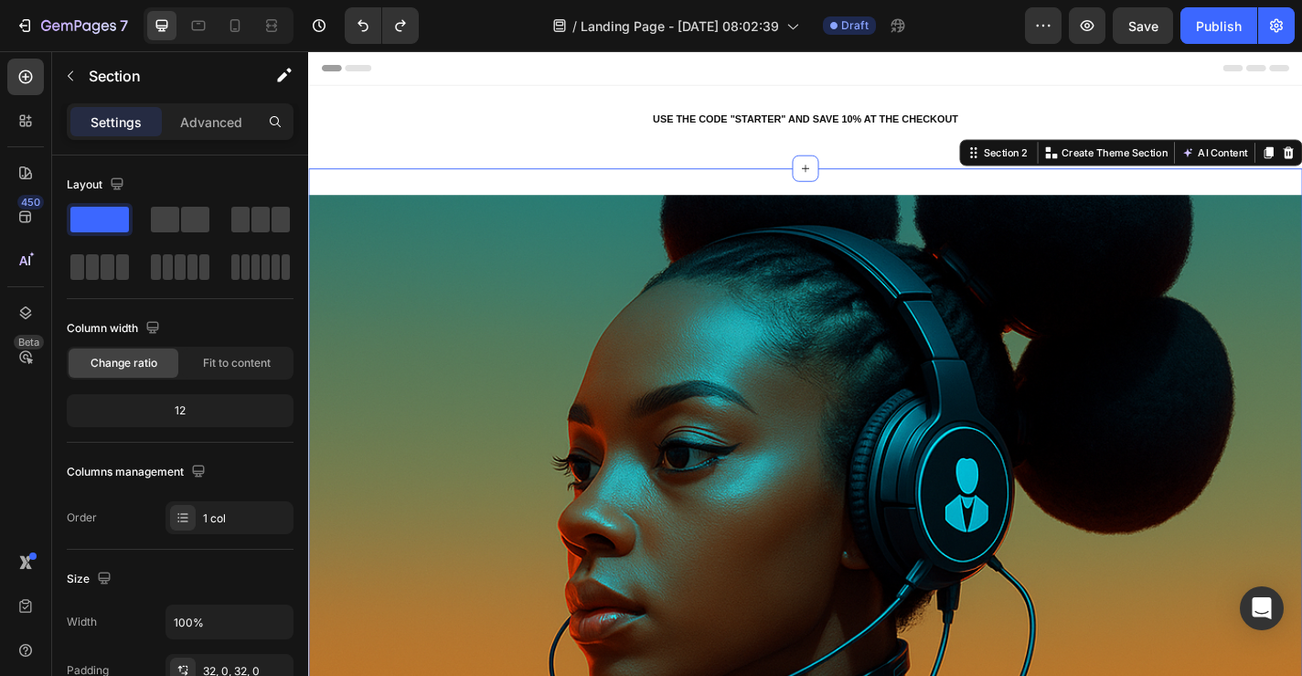
click at [1301, 174] on div "Section 2 You can create reusable sections Create Theme Section AI Content Writ…" at bounding box center [1216, 162] width 379 height 29
click at [1301, 161] on button "AI Content" at bounding box center [1308, 163] width 80 height 22
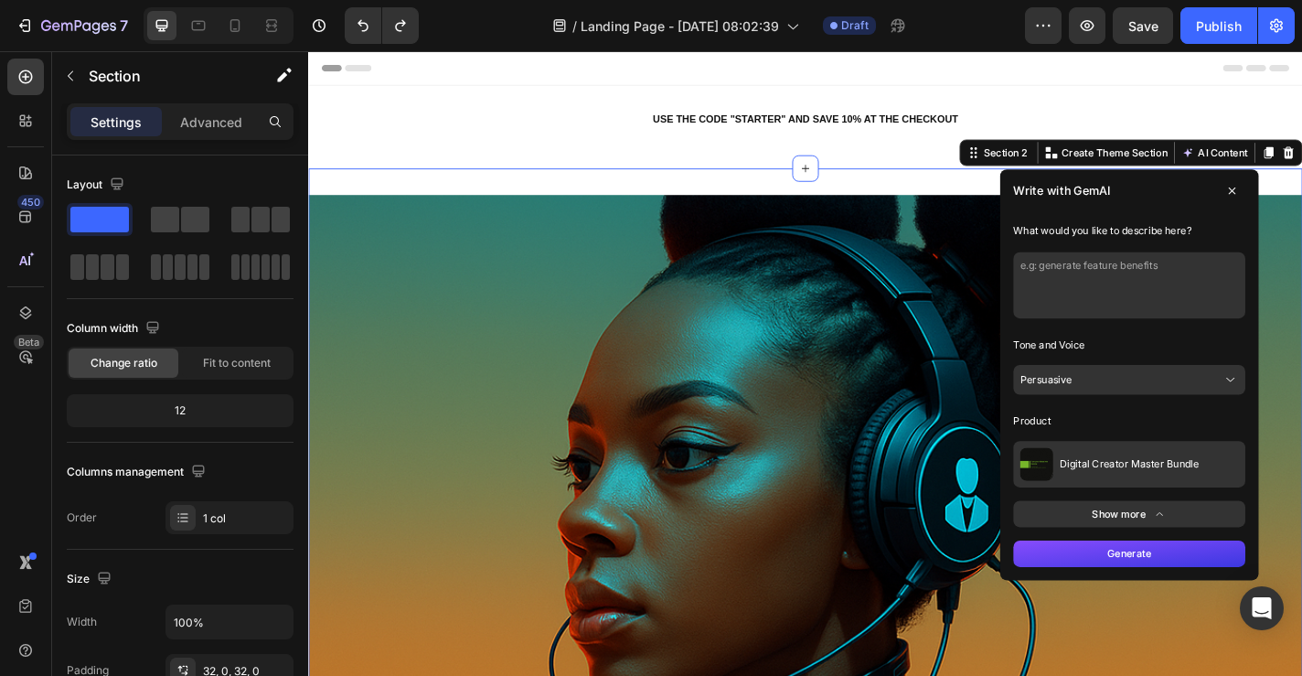
click at [1212, 502] on span "Digital Creator Master Bundle" at bounding box center [1215, 506] width 154 height 15
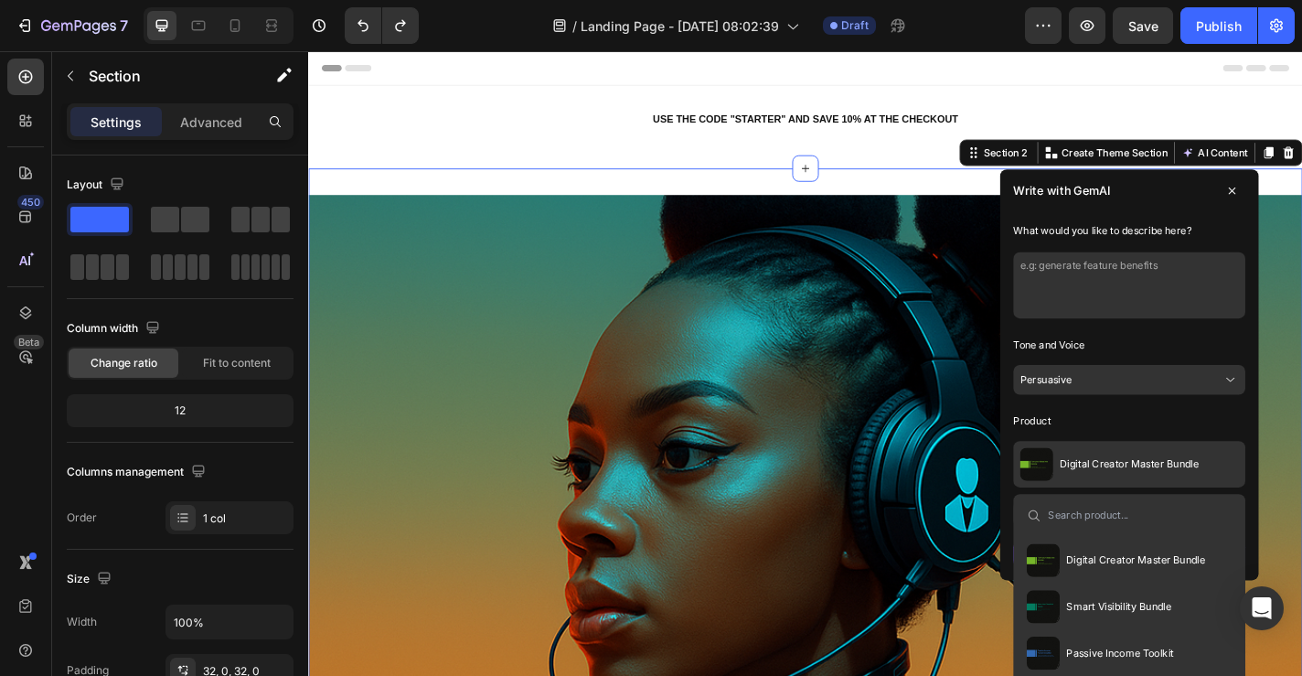
click at [1200, 634] on button "Digital Creator Master Bundle" at bounding box center [1200, 612] width 212 height 51
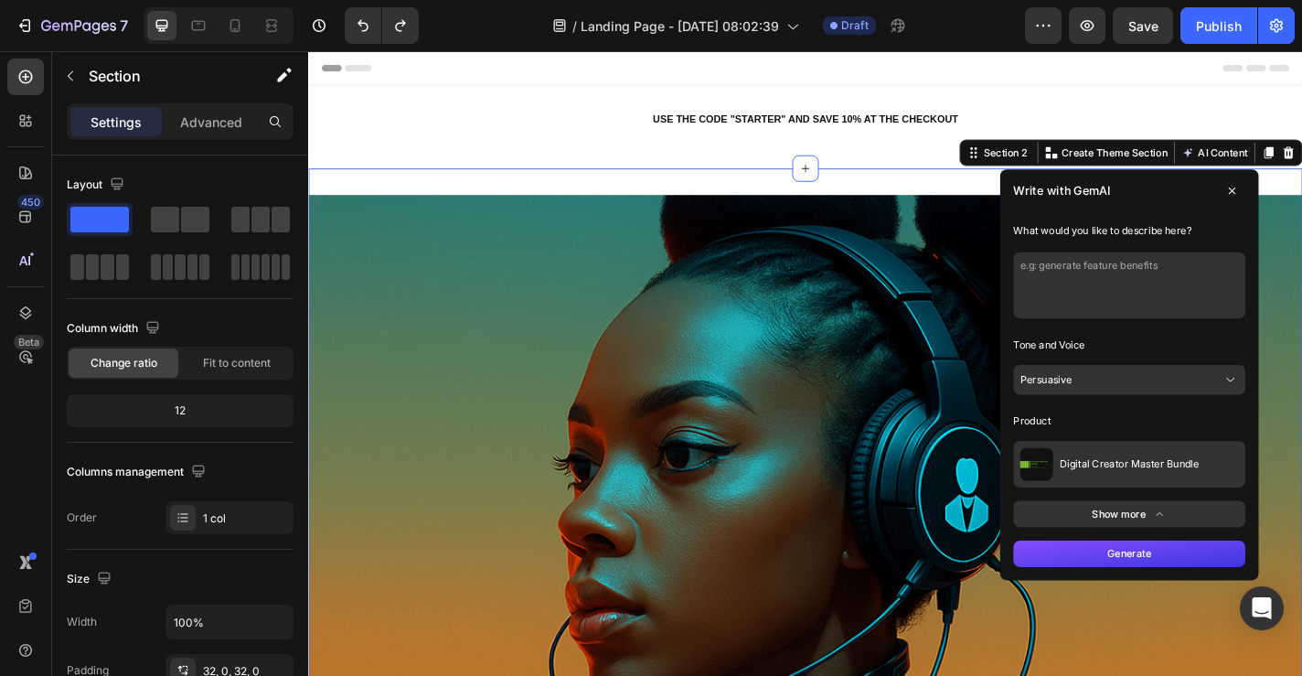
click at [1218, 611] on button "Generate" at bounding box center [1214, 605] width 256 height 29
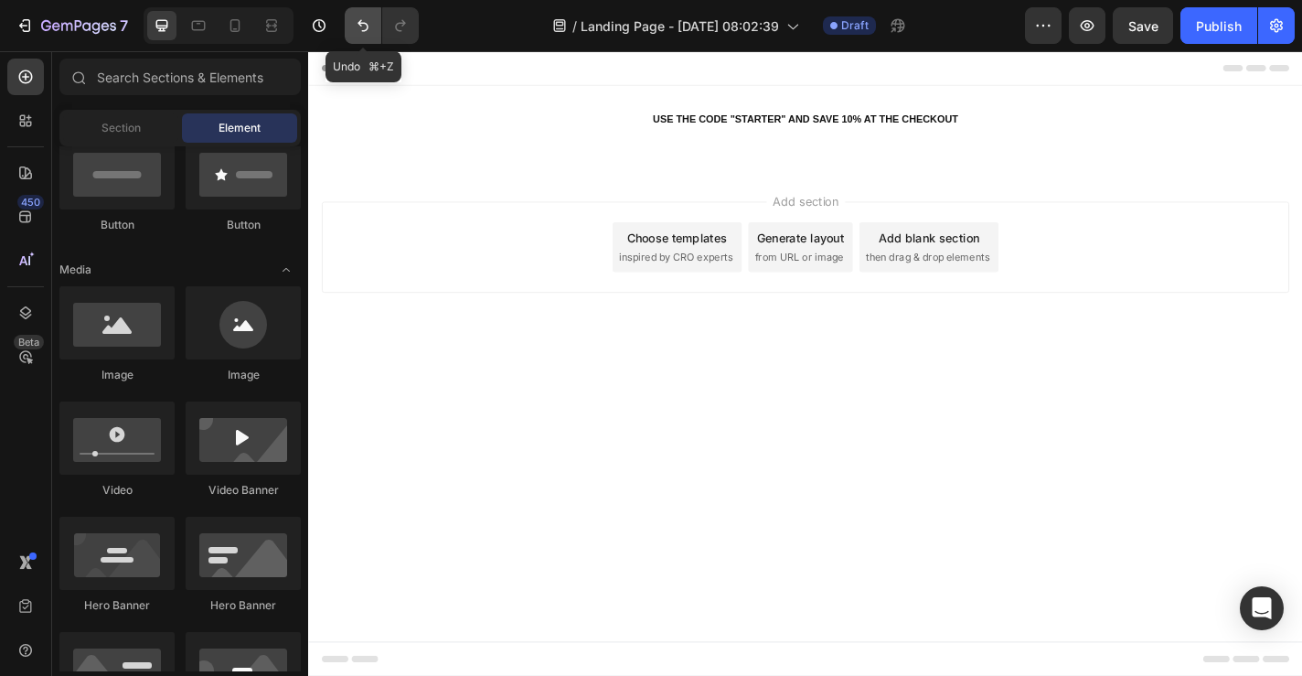
click at [369, 34] on icon "Undo/Redo" at bounding box center [363, 25] width 18 height 18
click at [358, 22] on icon "Undo/Redo" at bounding box center [363, 26] width 11 height 12
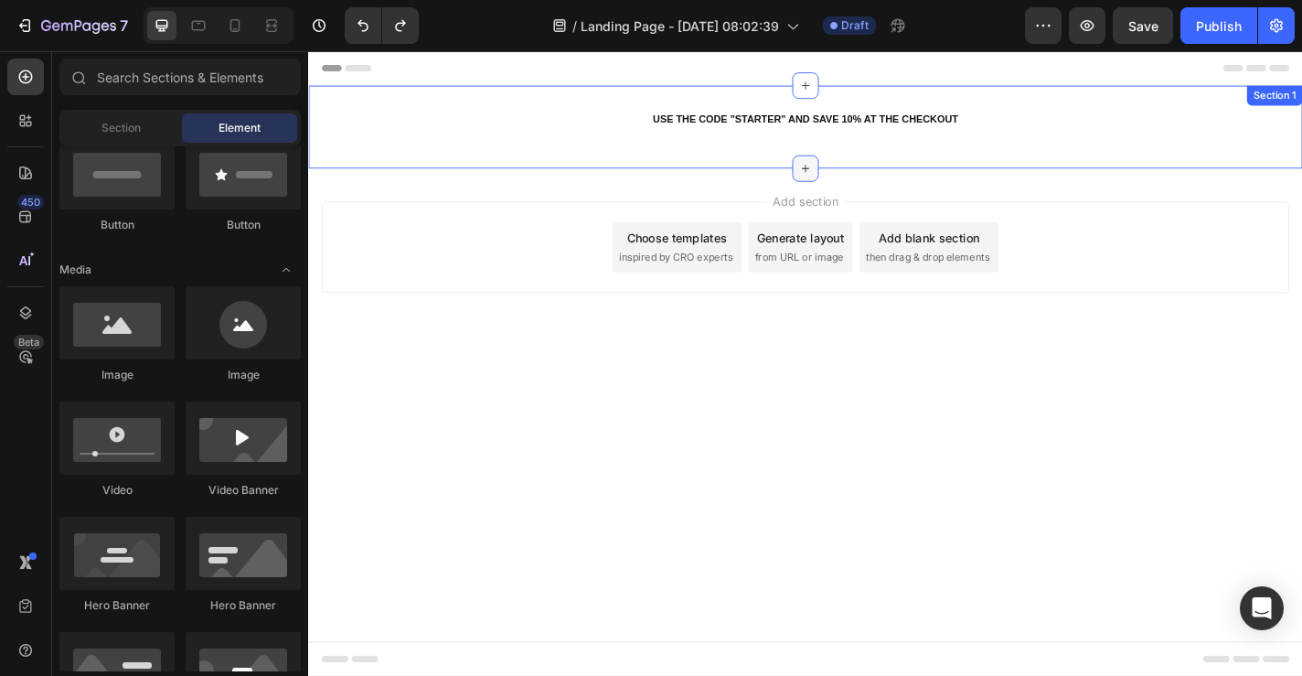
click at [857, 177] on icon at bounding box center [857, 180] width 15 height 15
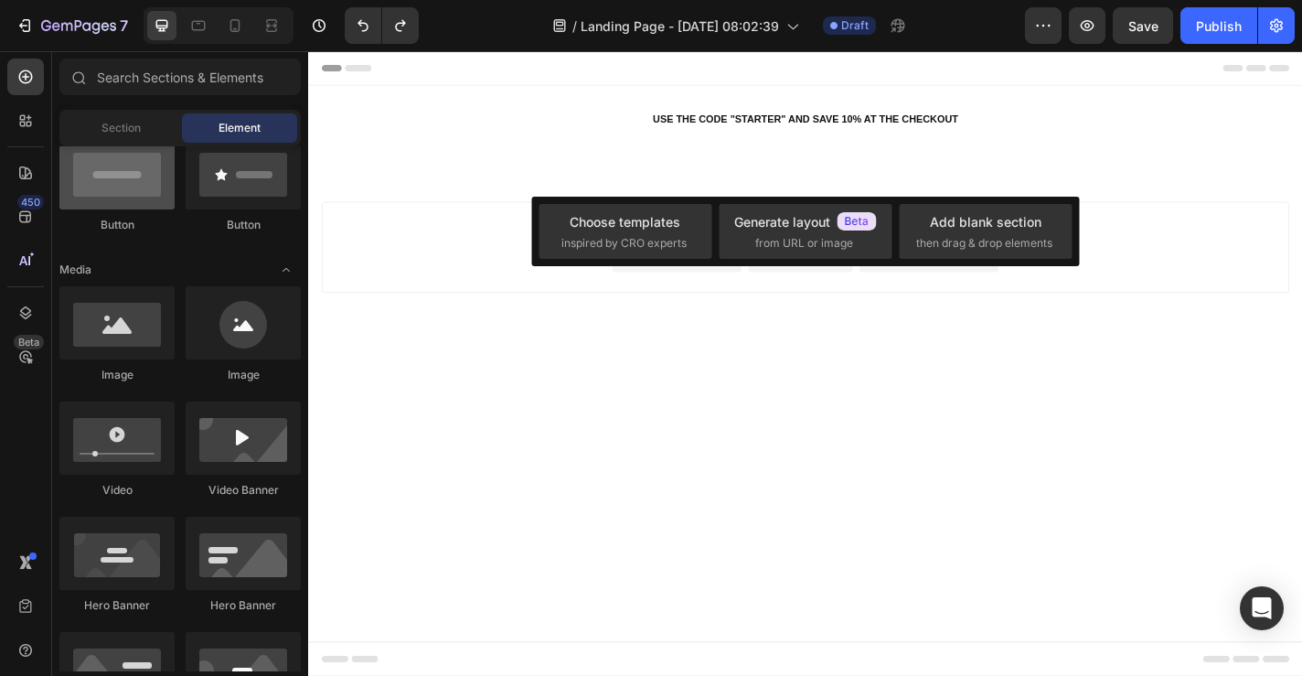
click at [84, 198] on div at bounding box center [116, 172] width 115 height 73
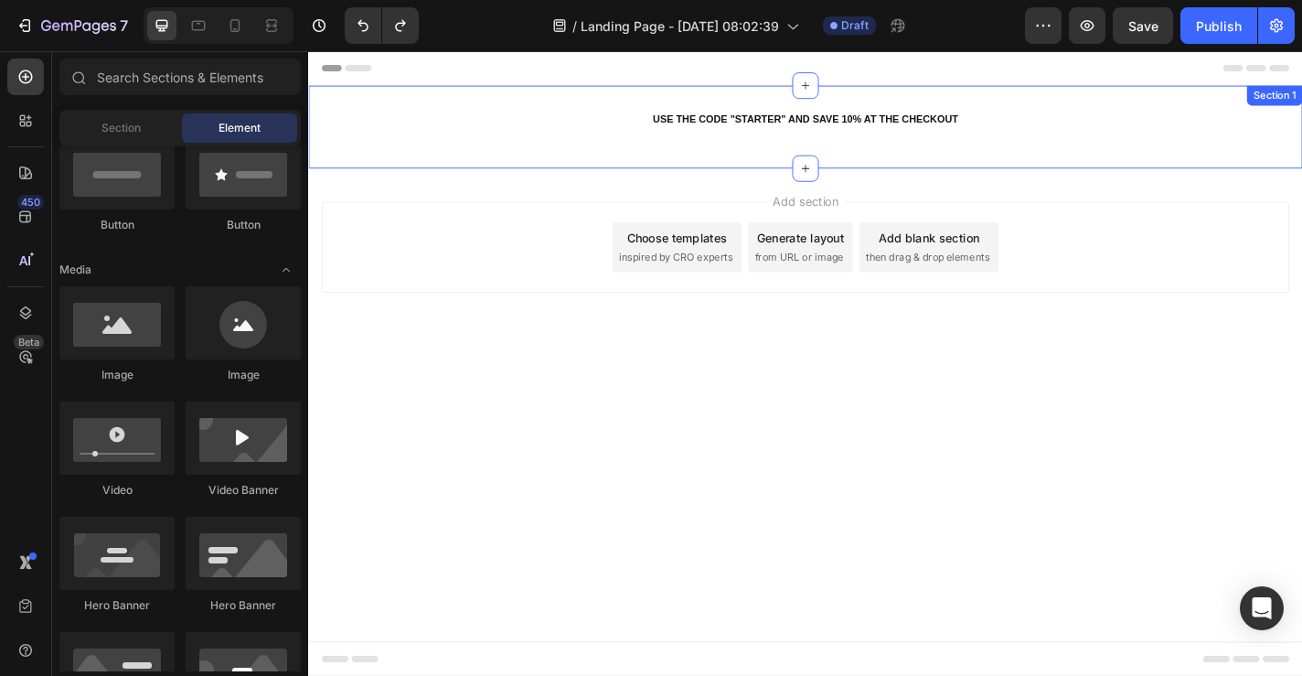
click at [701, 155] on div "USE THE CODE "STARTER" AND SAVE 10% AT THE CHECKOUT Heading Row Section 1" at bounding box center [856, 134] width 1097 height 91
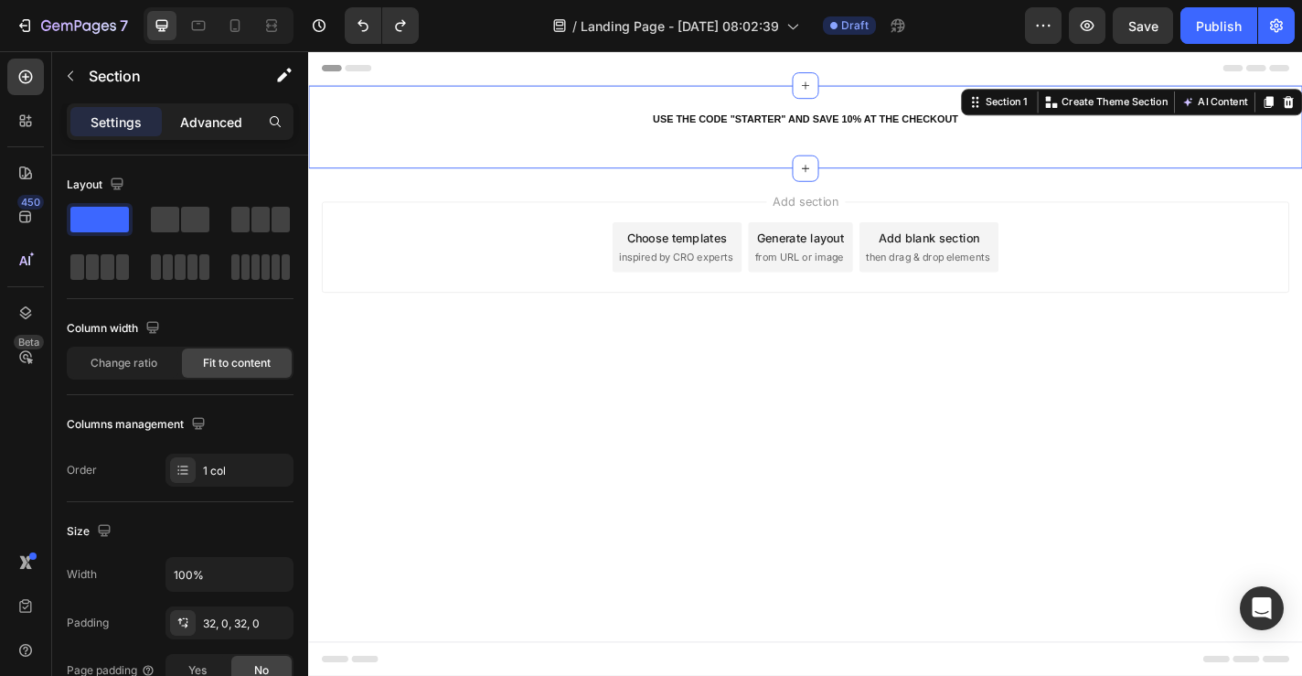
click at [204, 134] on div "Advanced" at bounding box center [211, 121] width 91 height 29
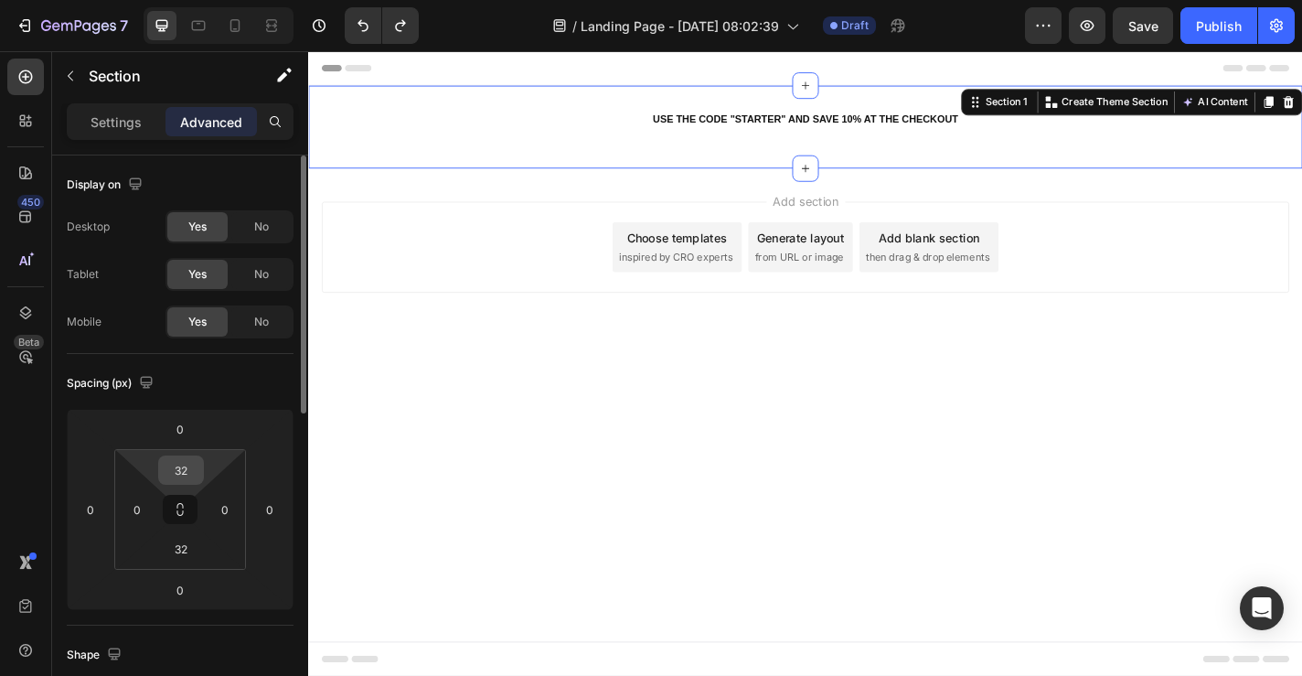
click at [193, 476] on input "32" at bounding box center [181, 469] width 37 height 27
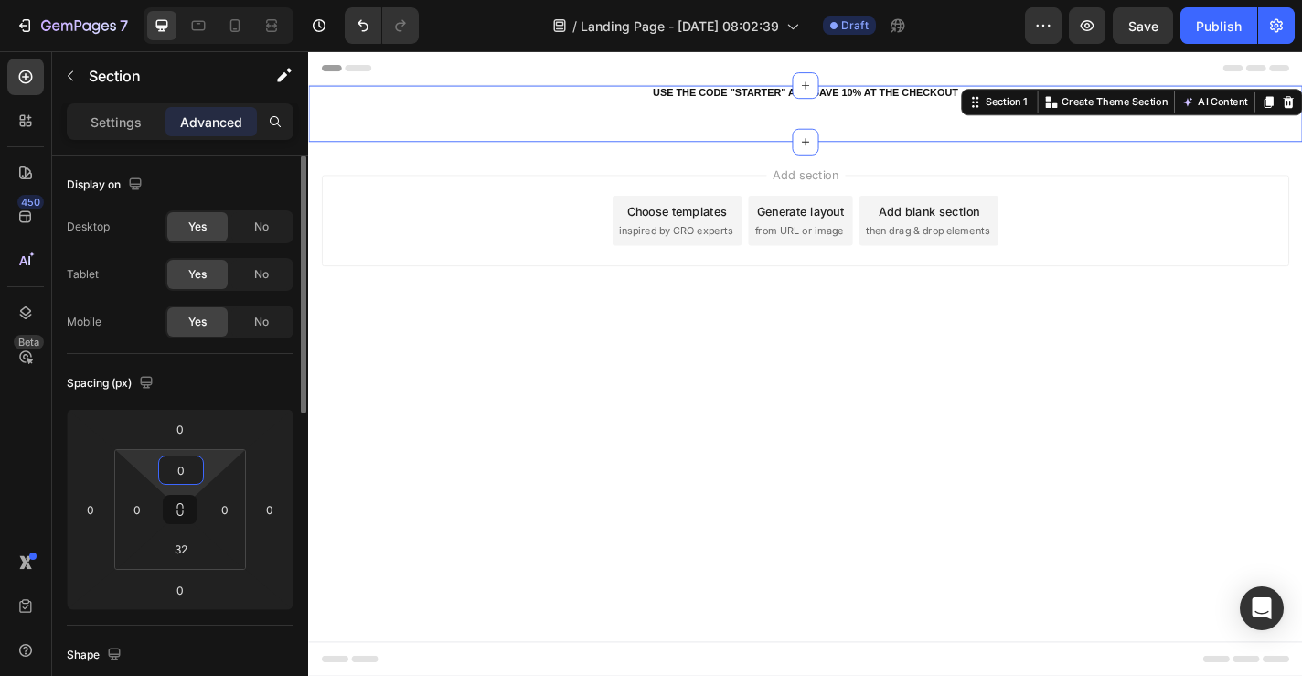
type input "0"
click at [185, 556] on input "32" at bounding box center [181, 548] width 37 height 27
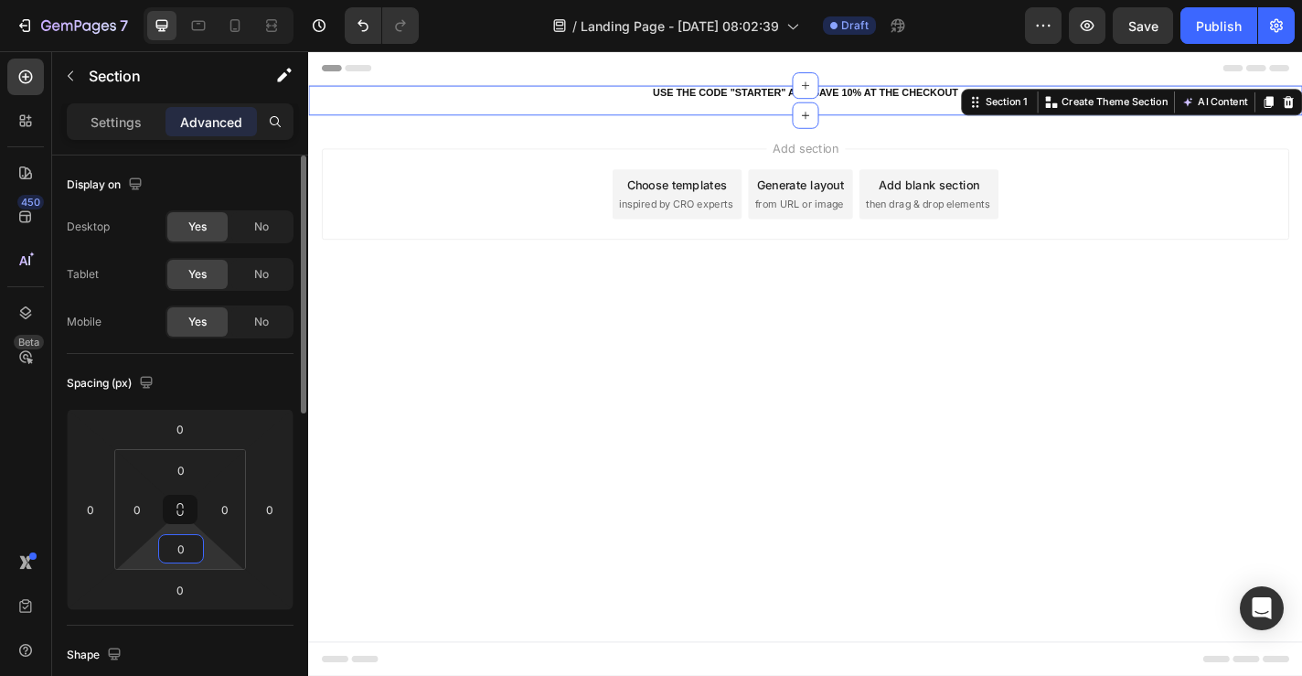
type input "0"
click at [609, 347] on body "Header USE THE CODE "STARTER" AND SAVE 10% AT THE CHECKOUT Heading Row Section …" at bounding box center [856, 396] width 1097 height 690
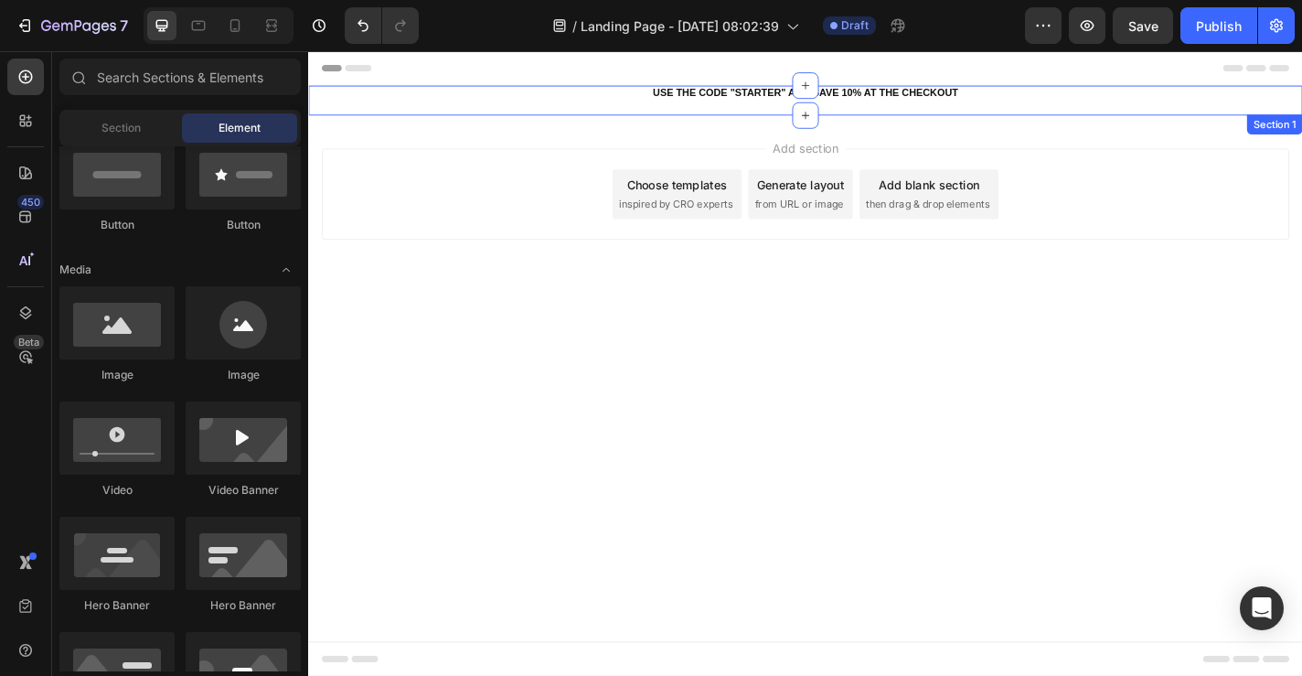
click at [944, 120] on div "USE THE CODE "STARTER" AND SAVE 10% AT THE CHECKOUT Heading Row" at bounding box center [856, 105] width 1097 height 33
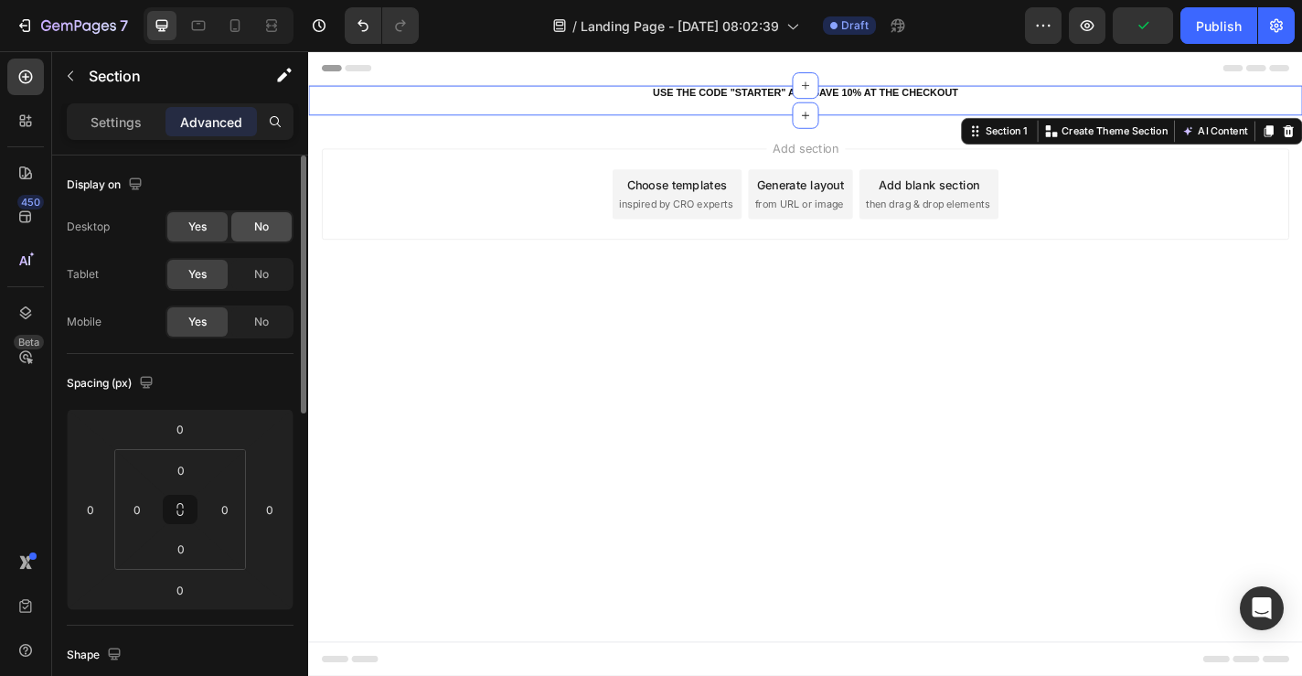
click at [238, 241] on div "No" at bounding box center [261, 226] width 60 height 29
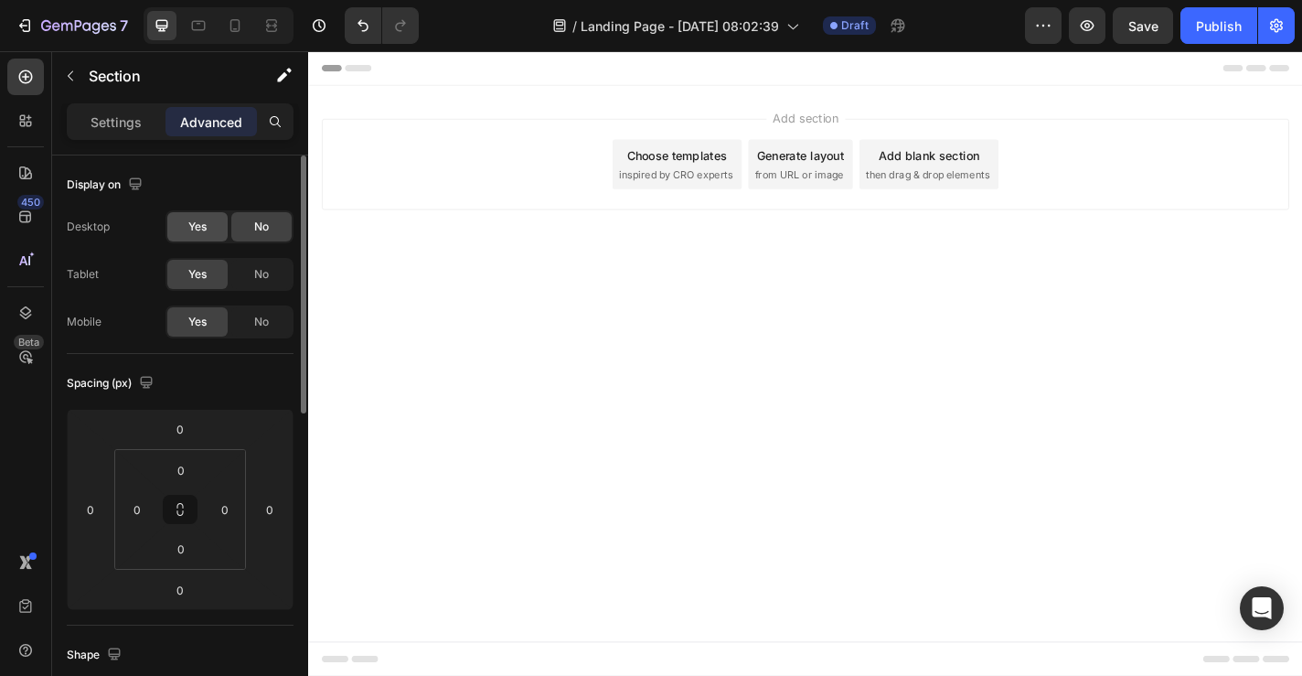
click at [204, 238] on div "Yes" at bounding box center [197, 226] width 60 height 29
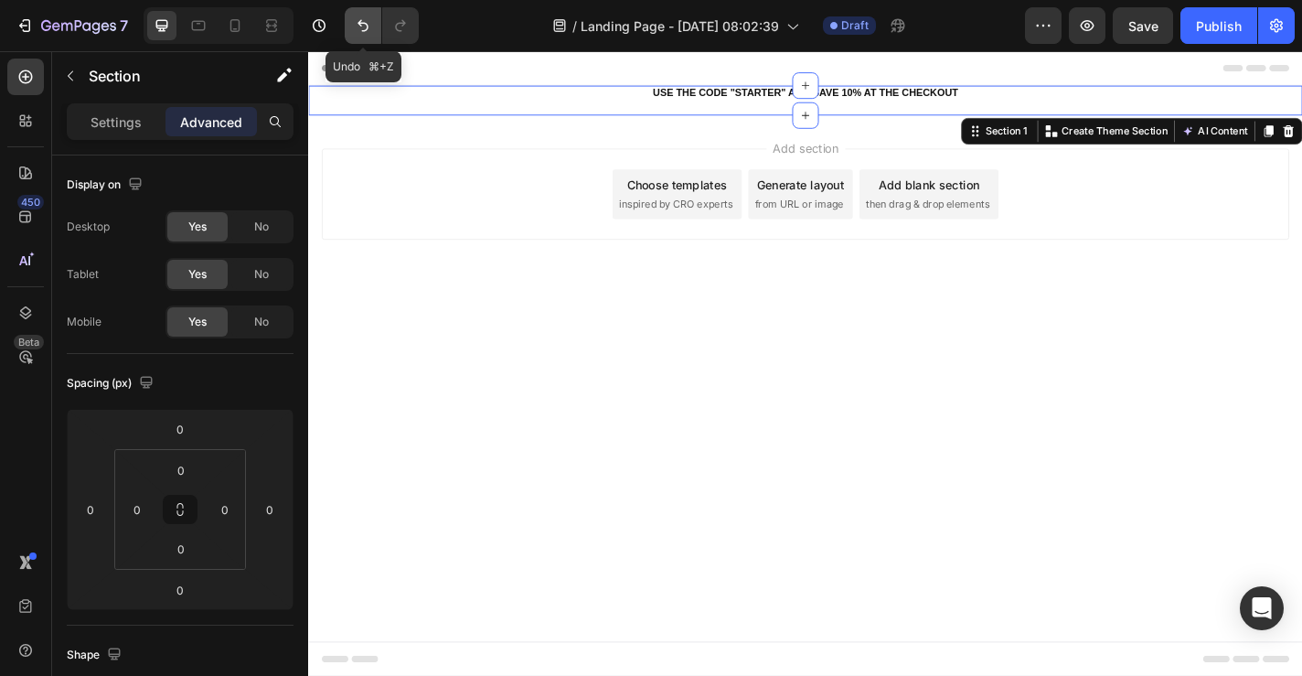
click at [366, 27] on icon "Undo/Redo" at bounding box center [363, 25] width 18 height 18
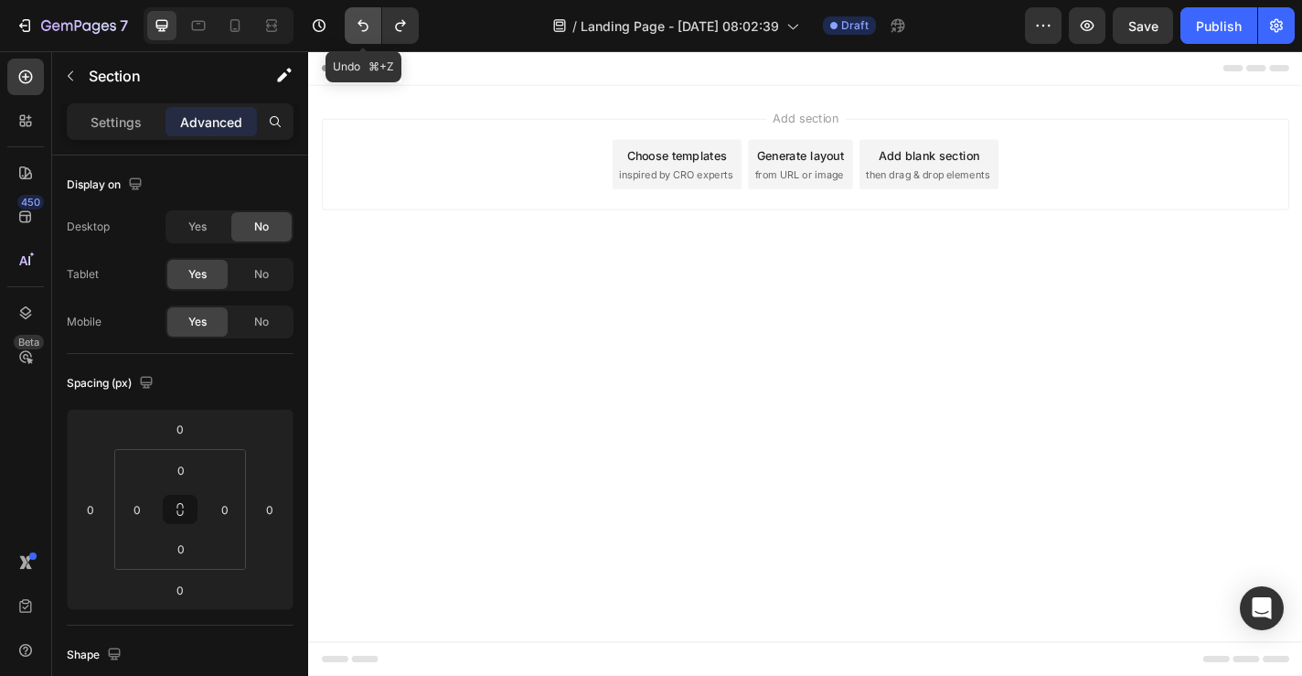
click at [366, 27] on icon "Undo/Redo" at bounding box center [363, 25] width 18 height 18
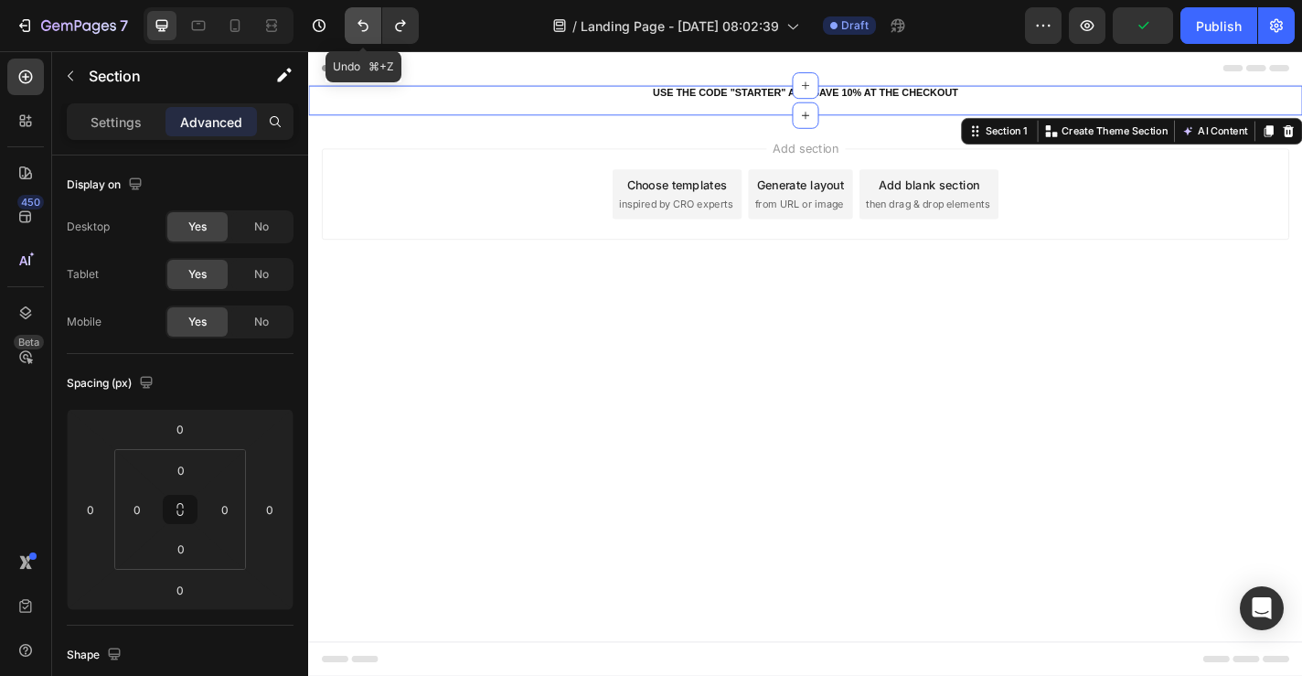
click at [366, 27] on icon "Undo/Redo" at bounding box center [363, 25] width 18 height 18
type input "32"
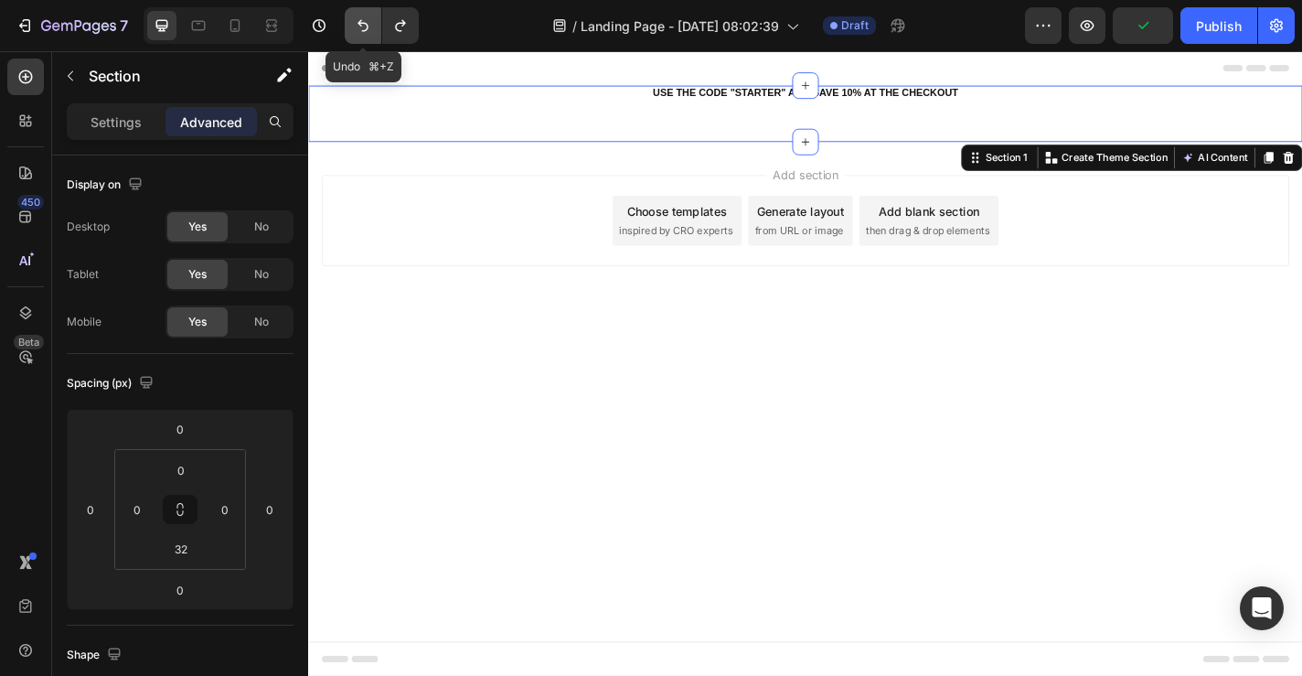
click at [366, 27] on icon "Undo/Redo" at bounding box center [363, 25] width 18 height 18
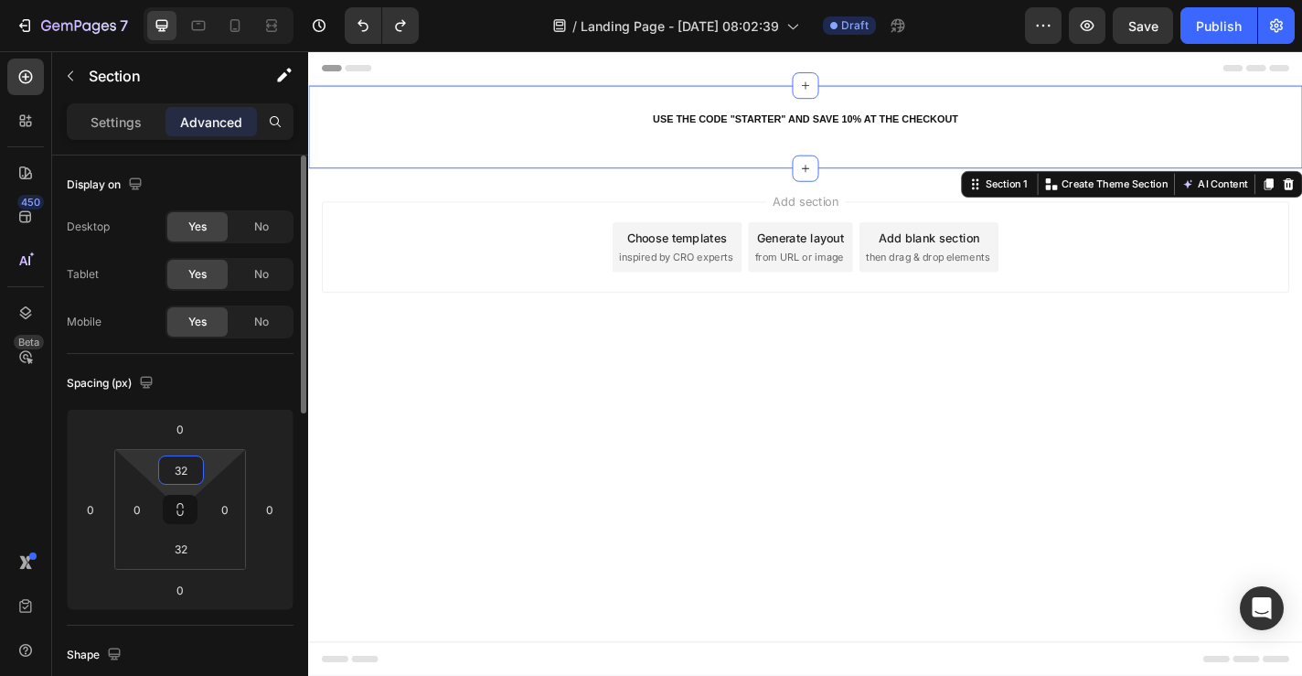
click at [188, 472] on input "32" at bounding box center [181, 469] width 37 height 27
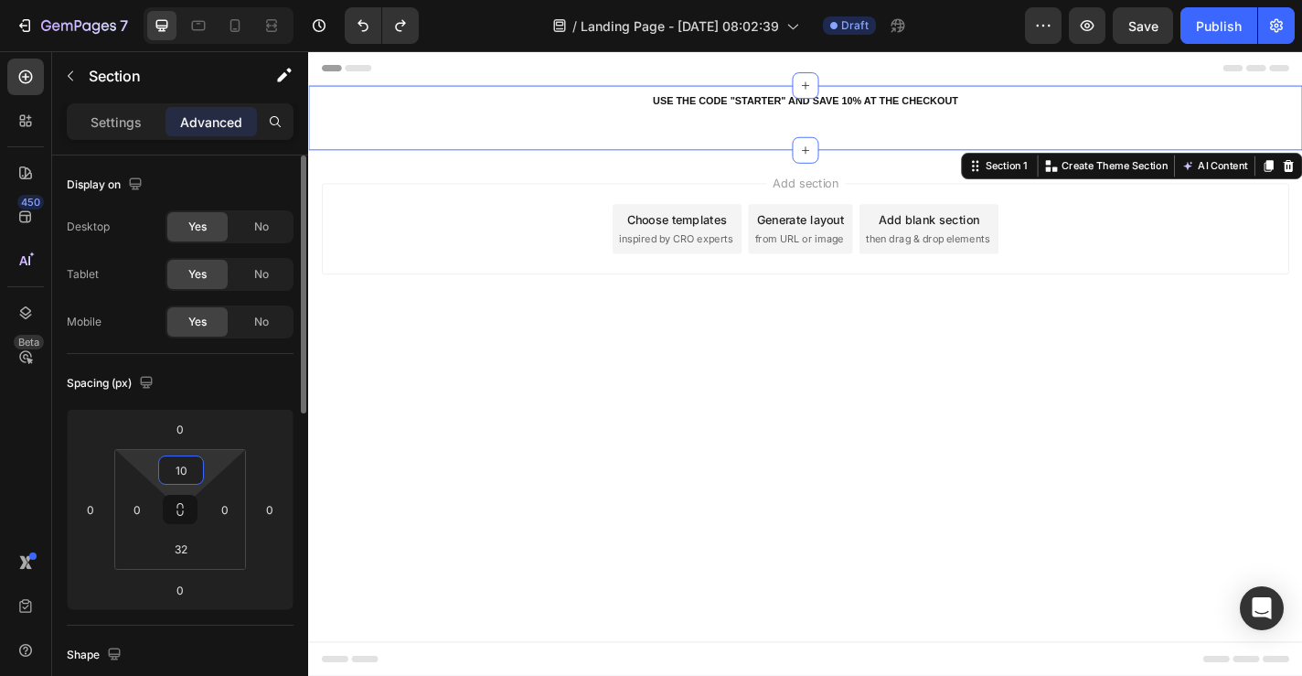
type input "10"
type input "2"
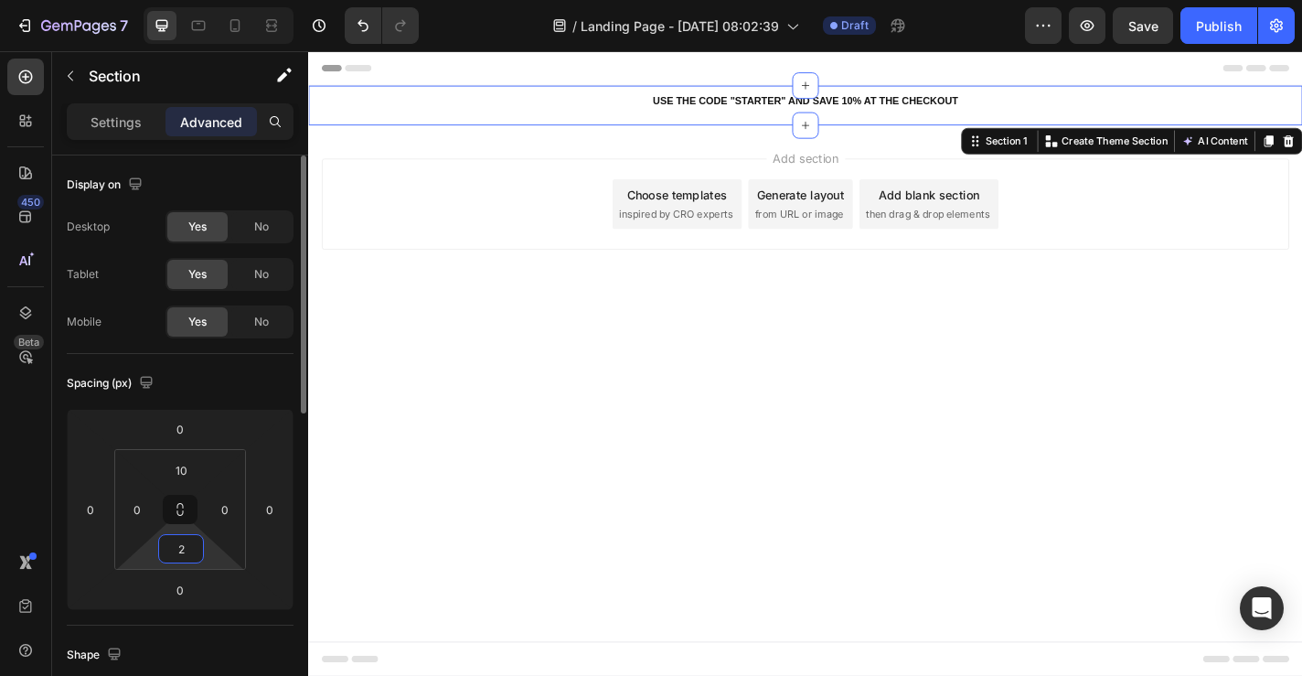
click at [179, 541] on input "2" at bounding box center [181, 548] width 37 height 27
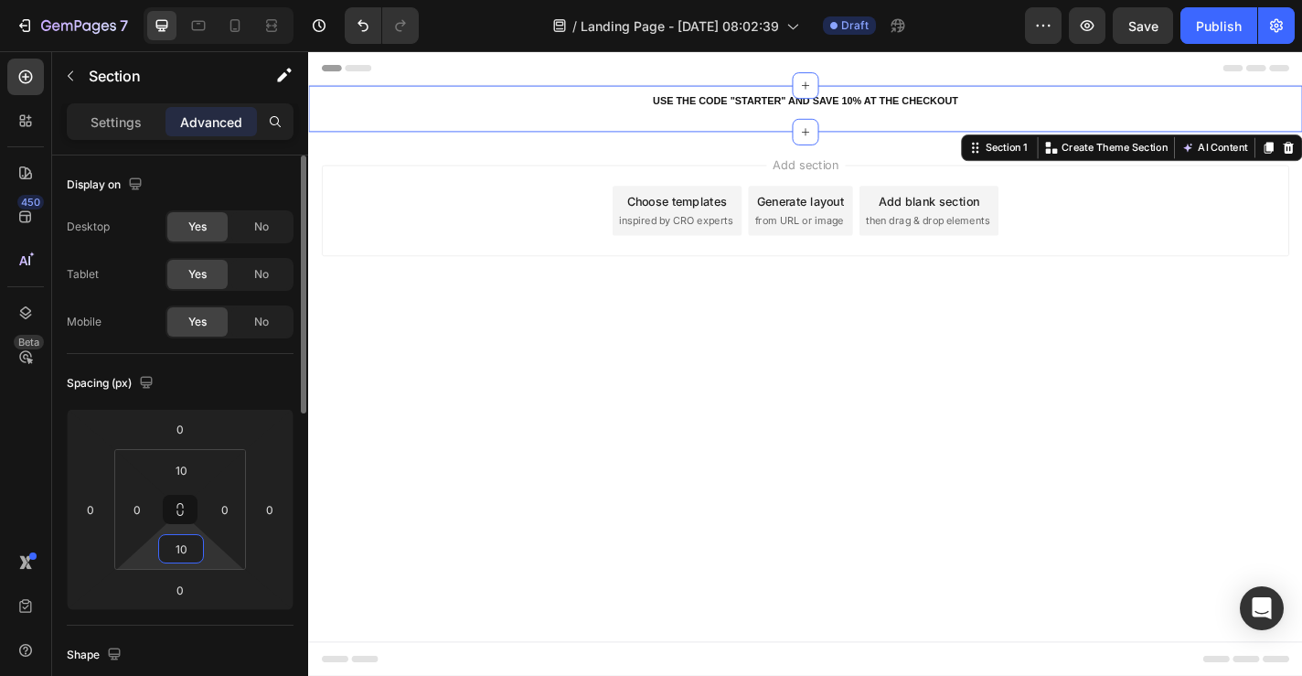
type input "10"
click at [928, 436] on body "Header USE THE CODE "STARTER" AND SAVE 10% AT THE CHECKOUT Heading Row Section …" at bounding box center [856, 396] width 1097 height 690
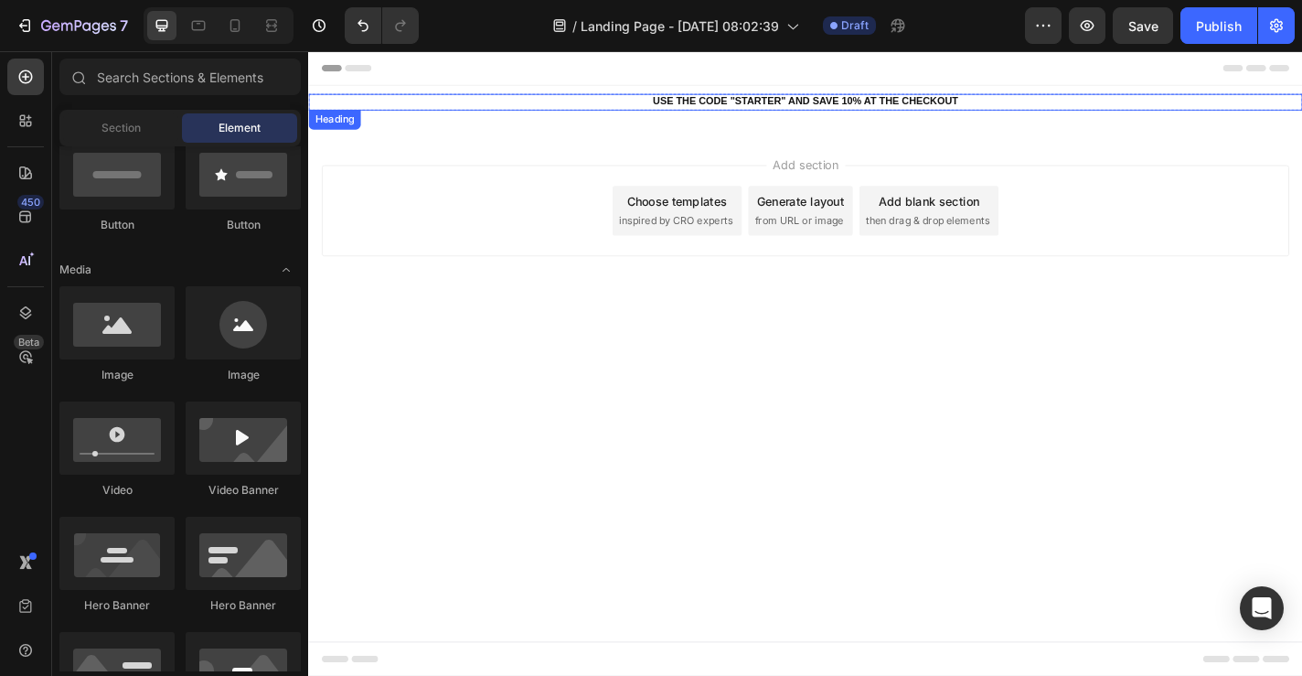
click at [883, 105] on strong "USE THE CODE "STARTER" AND SAVE 10% AT THE CHECKOUT" at bounding box center [857, 106] width 337 height 13
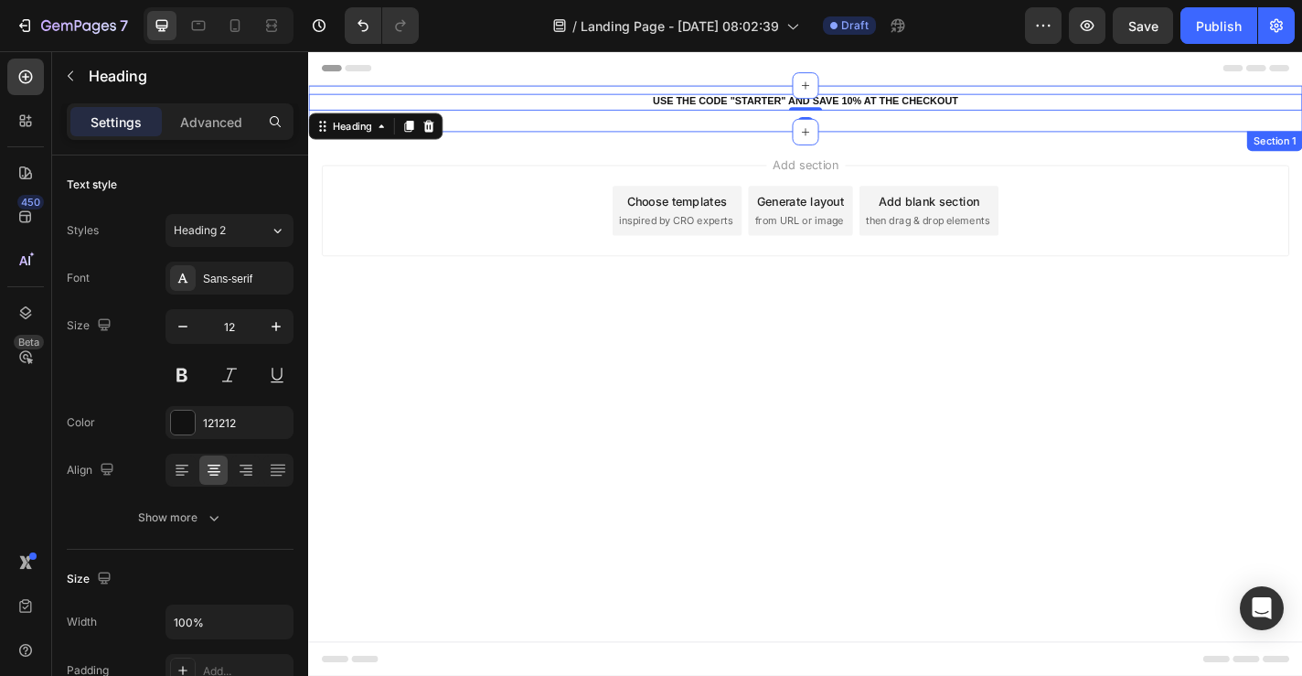
click at [899, 133] on div "USE THE CODE "STARTER" AND SAVE 10% AT THE CHECKOUT Heading 0 Row Section 1" at bounding box center [856, 114] width 1097 height 51
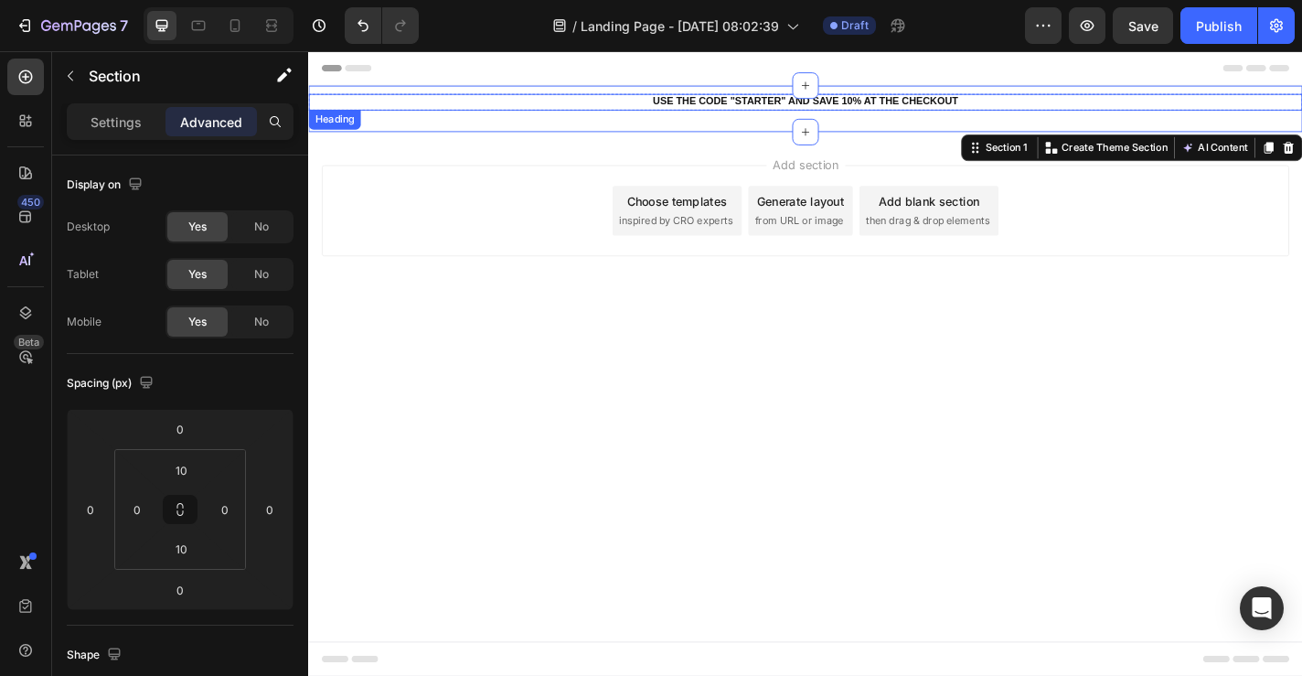
click at [682, 104] on h2 "USE THE CODE "STARTER" AND SAVE 10% AT THE CHECKOUT" at bounding box center [856, 107] width 1097 height 18
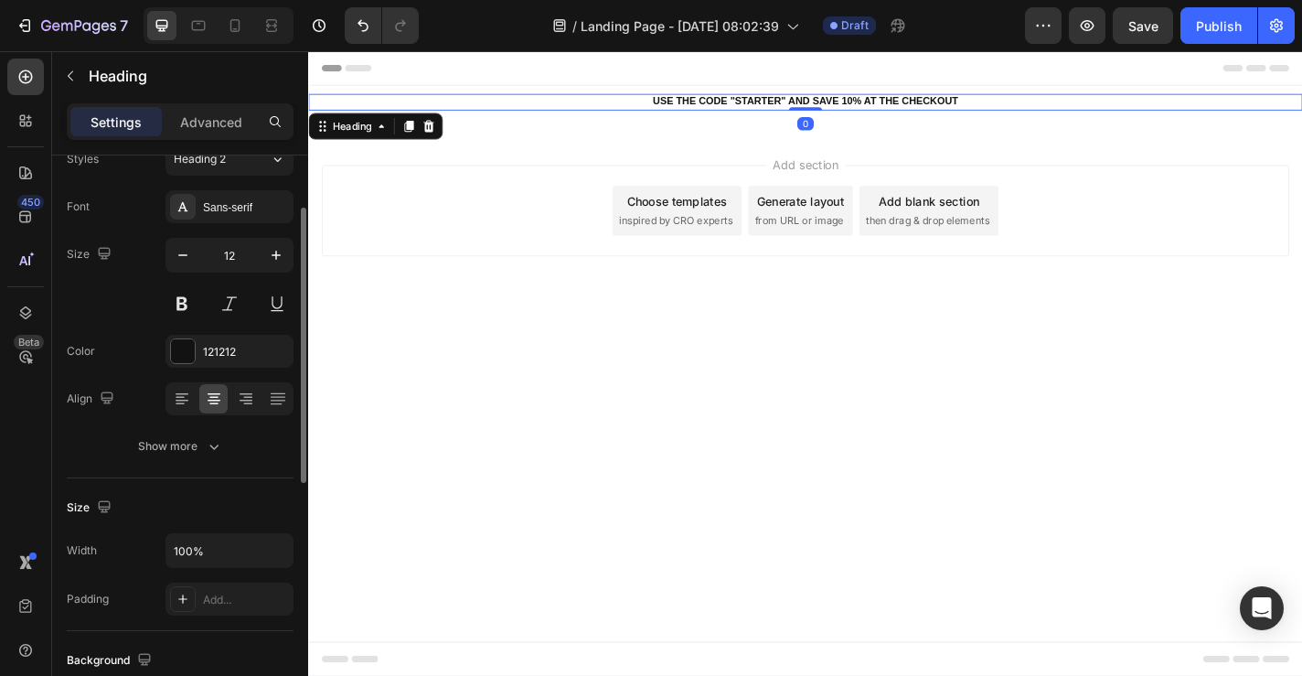
scroll to position [86, 0]
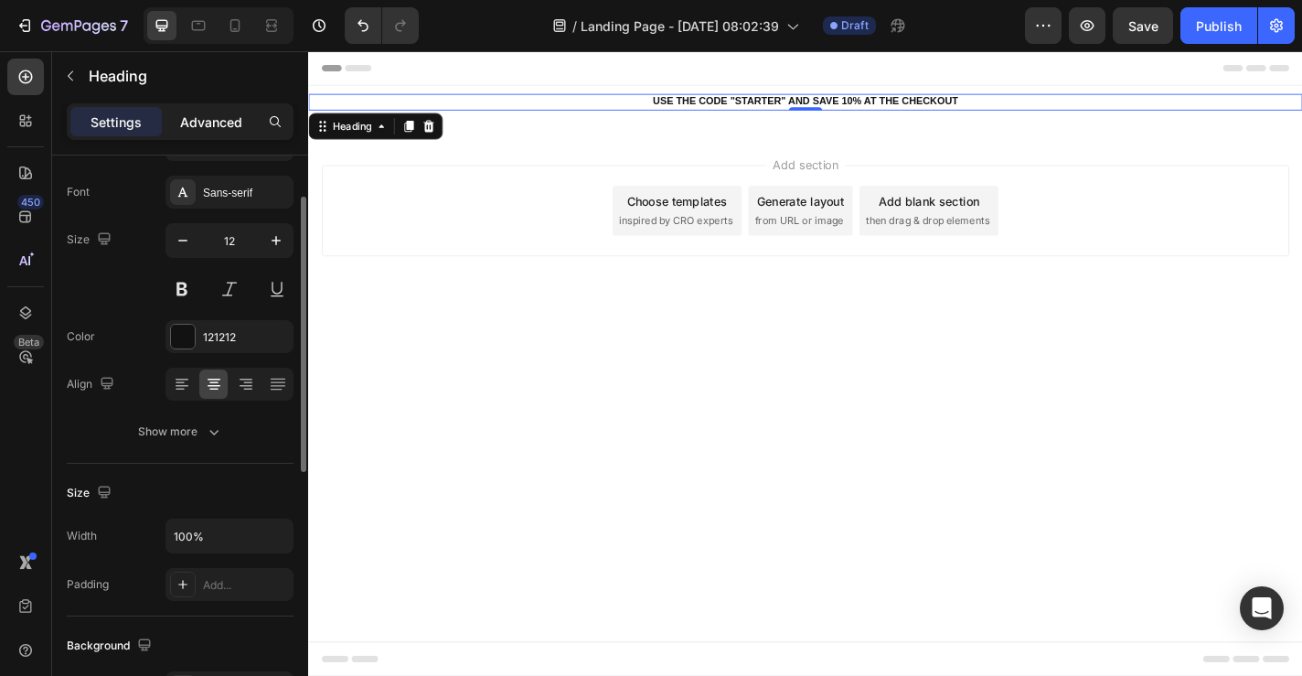
click at [214, 126] on p "Advanced" at bounding box center [211, 121] width 62 height 19
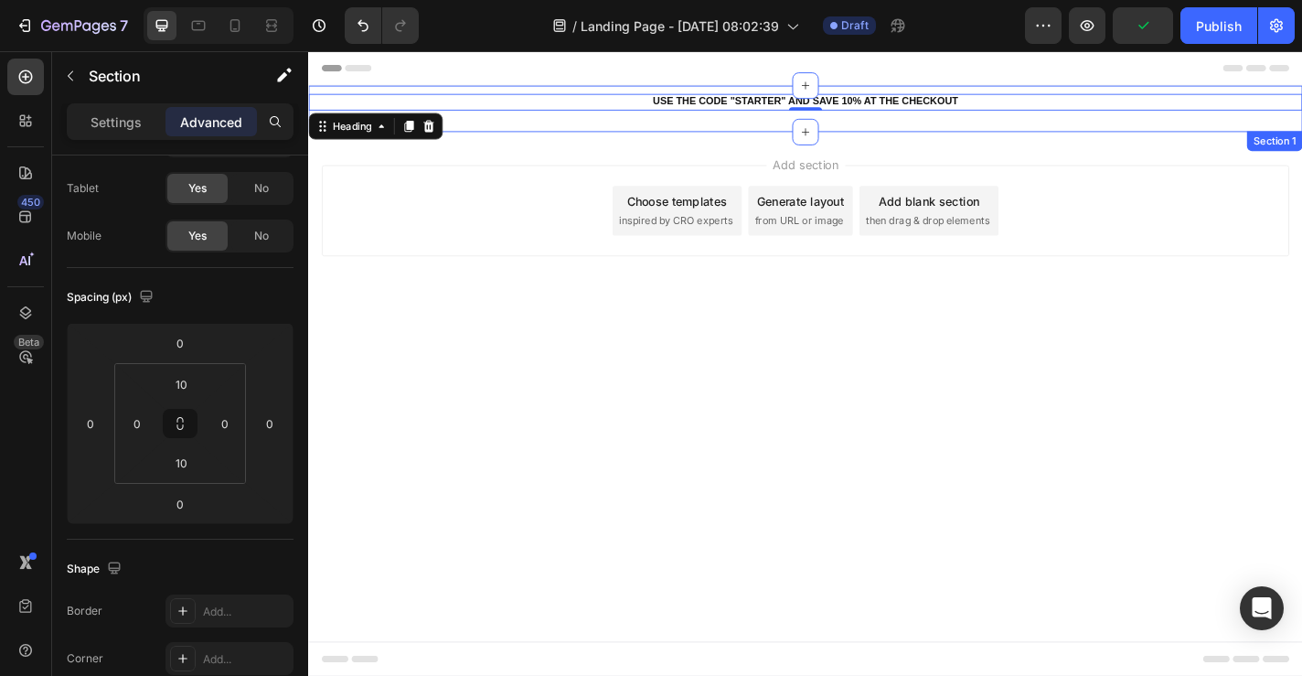
click at [573, 129] on div "USE THE CODE "STARTER" AND SAVE 10% AT THE CHECKOUT Heading 0 Row" at bounding box center [856, 114] width 1097 height 33
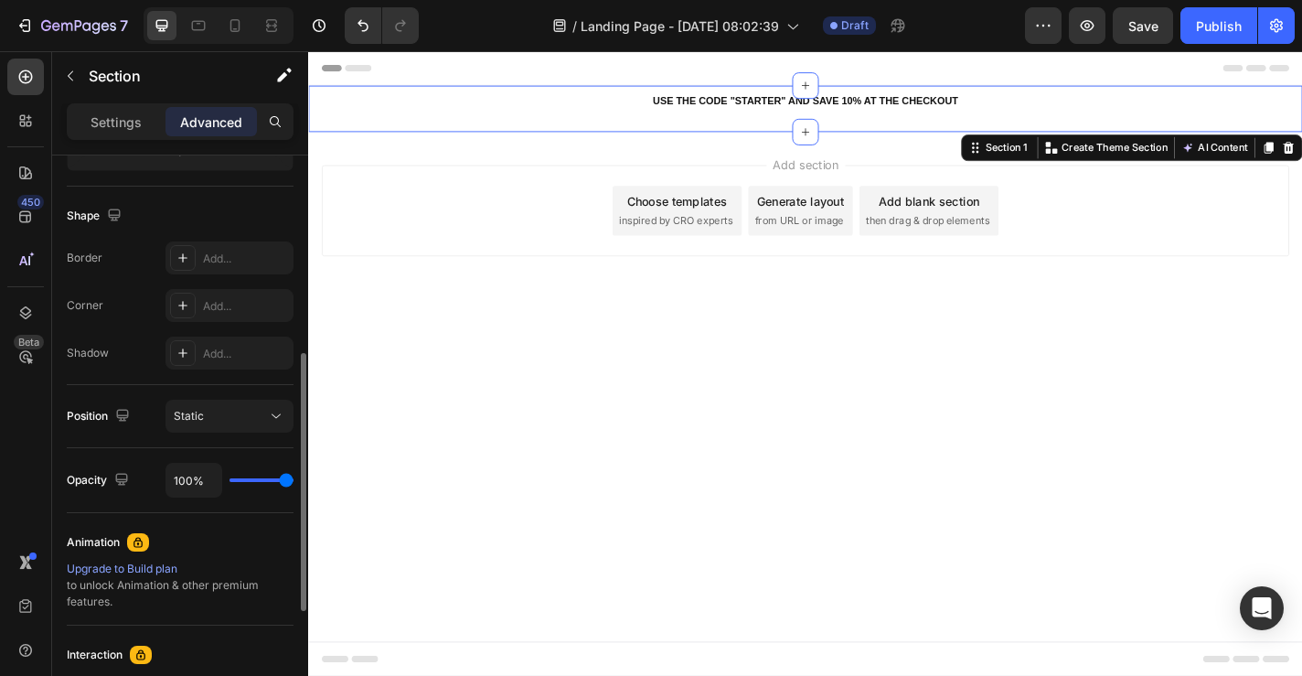
scroll to position [390, 0]
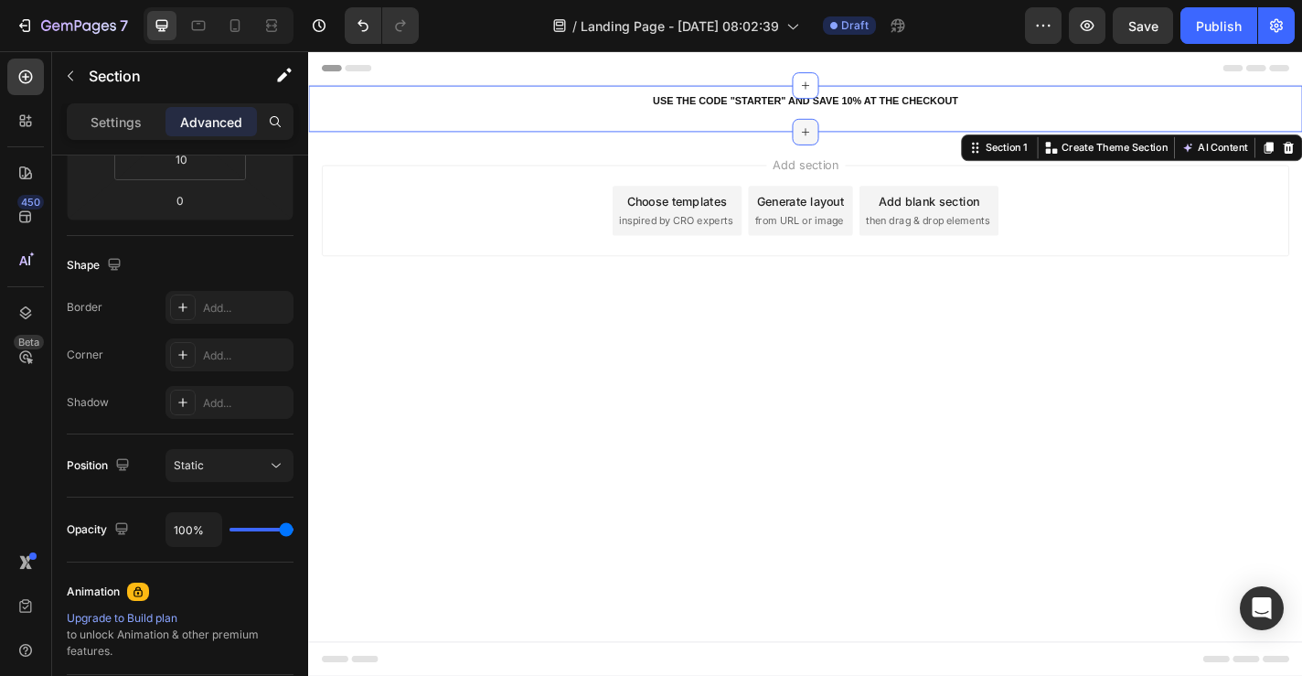
click at [855, 134] on icon at bounding box center [857, 140] width 15 height 15
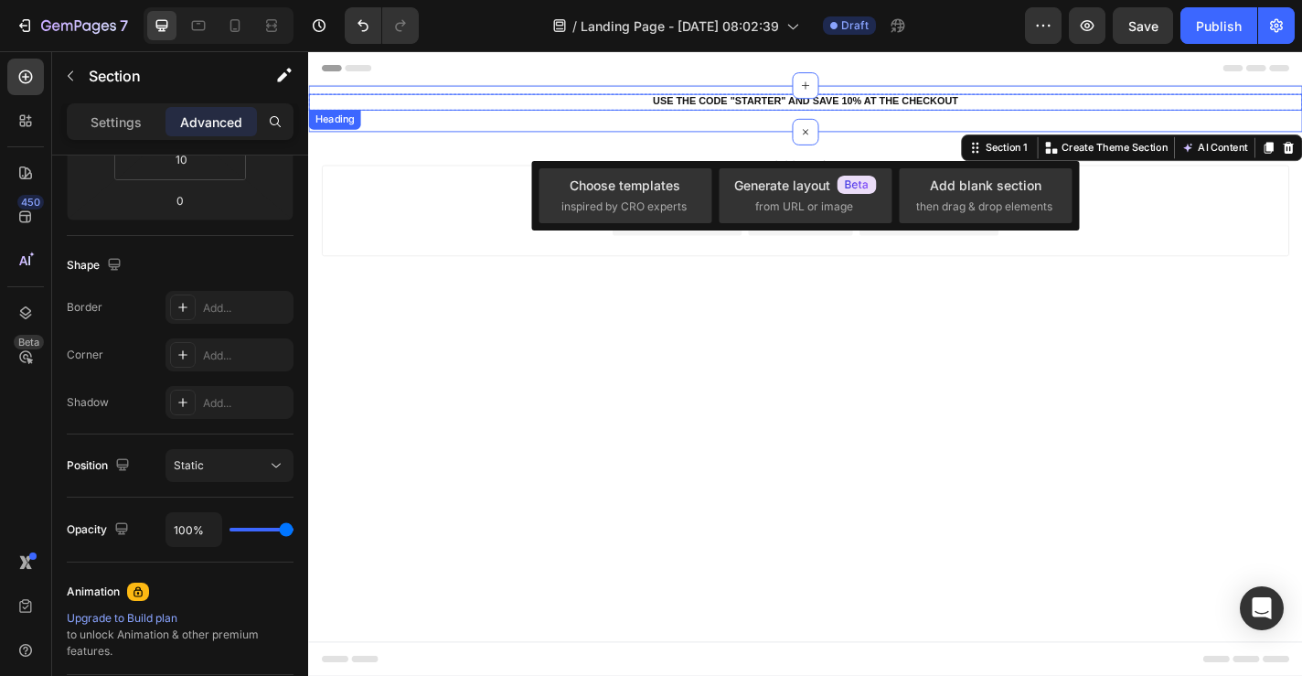
click at [340, 123] on div "Heading" at bounding box center [337, 126] width 50 height 16
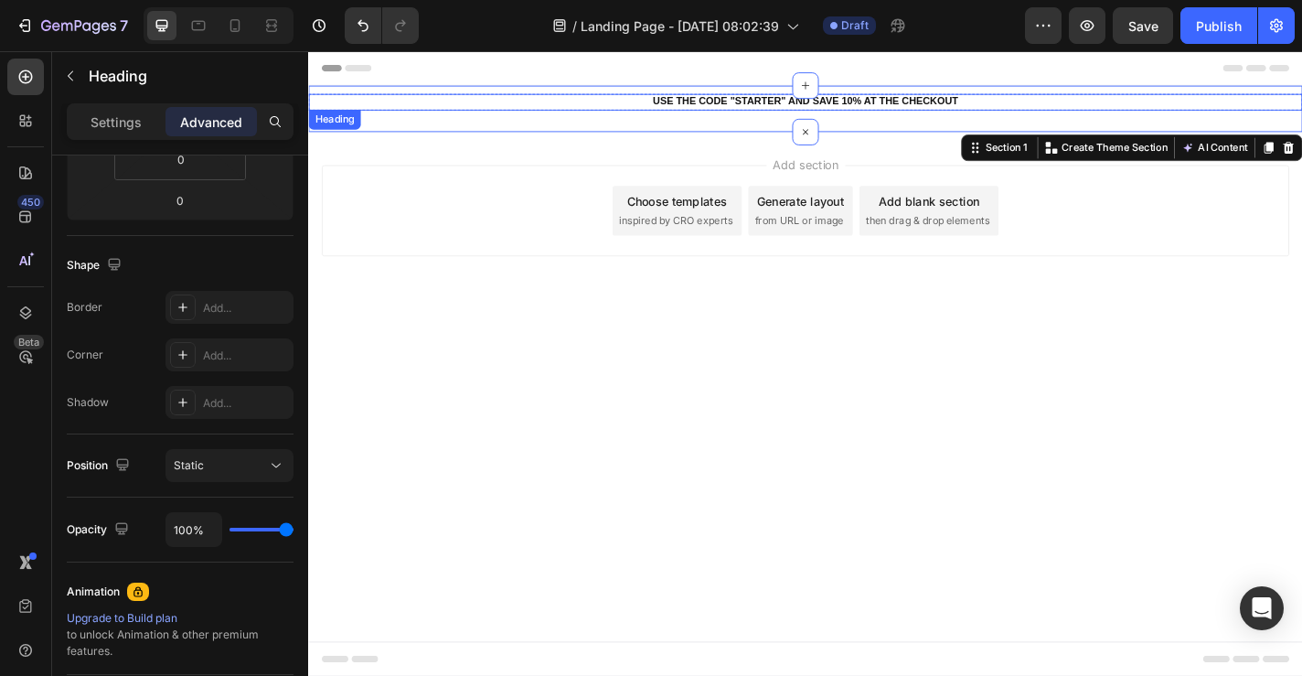
scroll to position [0, 0]
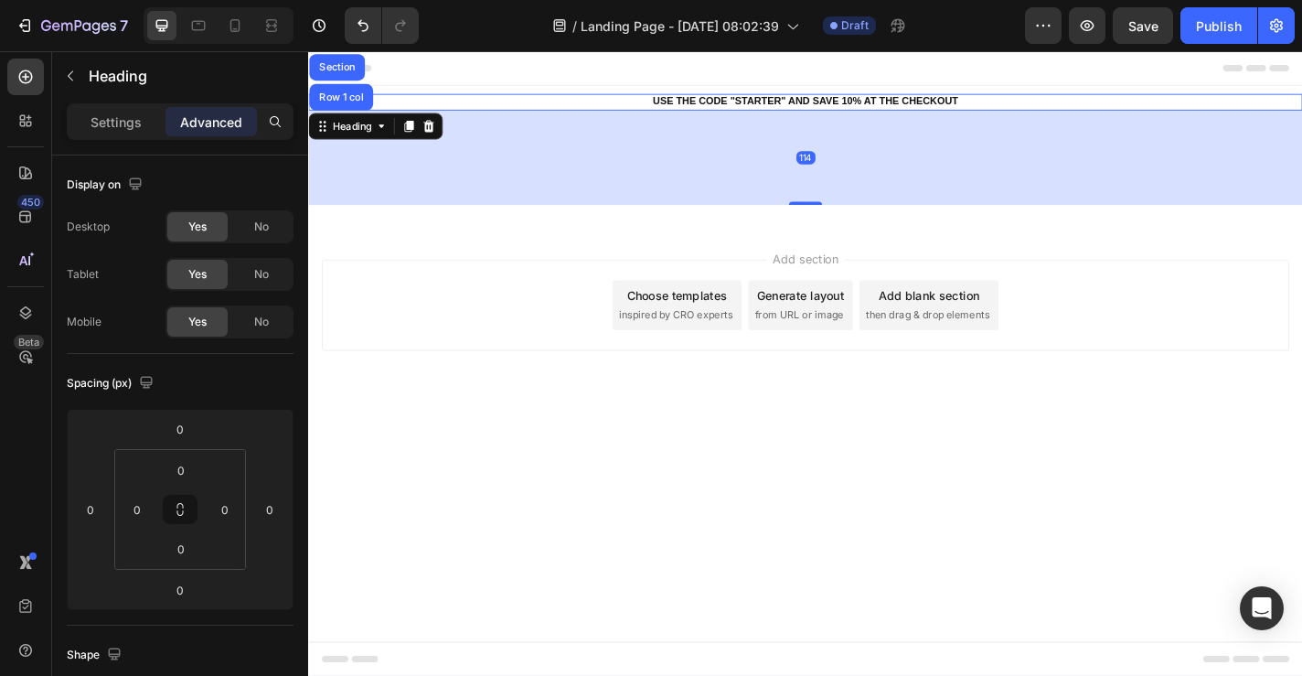
drag, startPoint x: 861, startPoint y: 112, endPoint x: 878, endPoint y: 217, distance: 105.5
click at [878, 116] on div "114" at bounding box center [856, 116] width 1097 height 0
type input "114"
click at [1059, 488] on body "Header USE THE CODE "STARTER" AND SAVE 10% AT THE CHECKOUT Heading Row 1 col Se…" at bounding box center [856, 396] width 1097 height 690
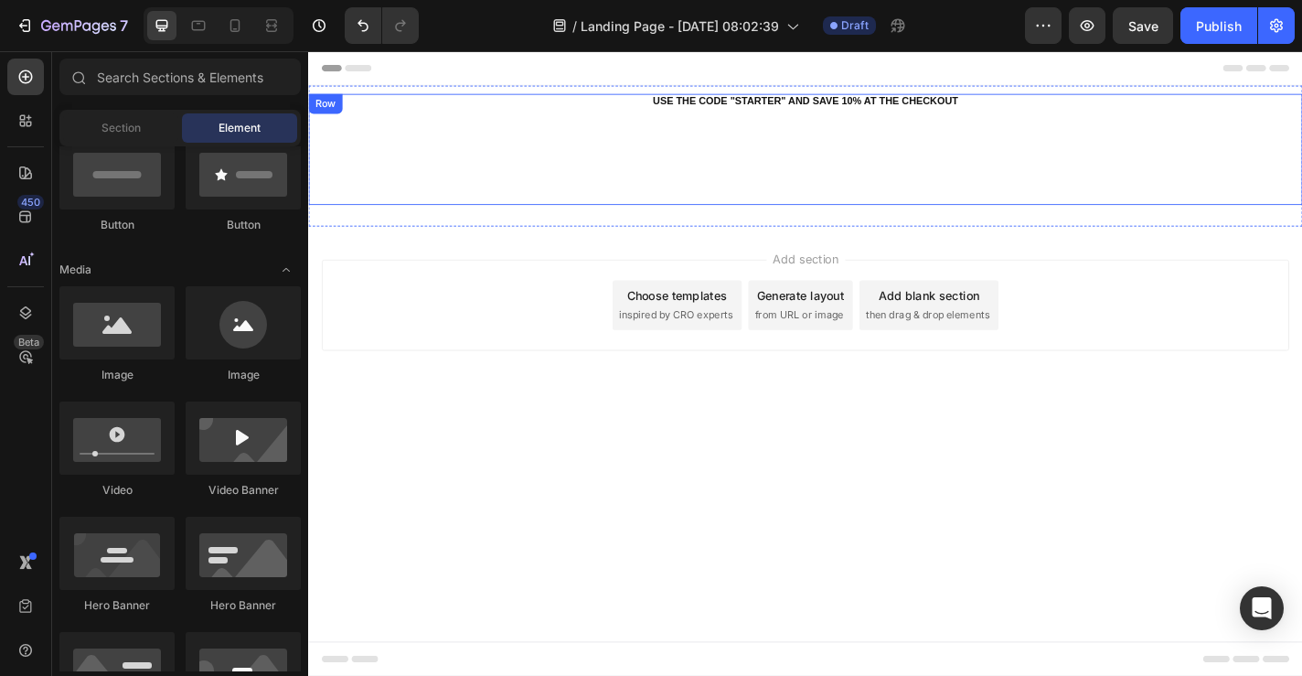
click at [770, 120] on div "USE THE CODE "STARTER" AND SAVE 10% AT THE CHECKOUT Heading" at bounding box center [856, 159] width 1097 height 123
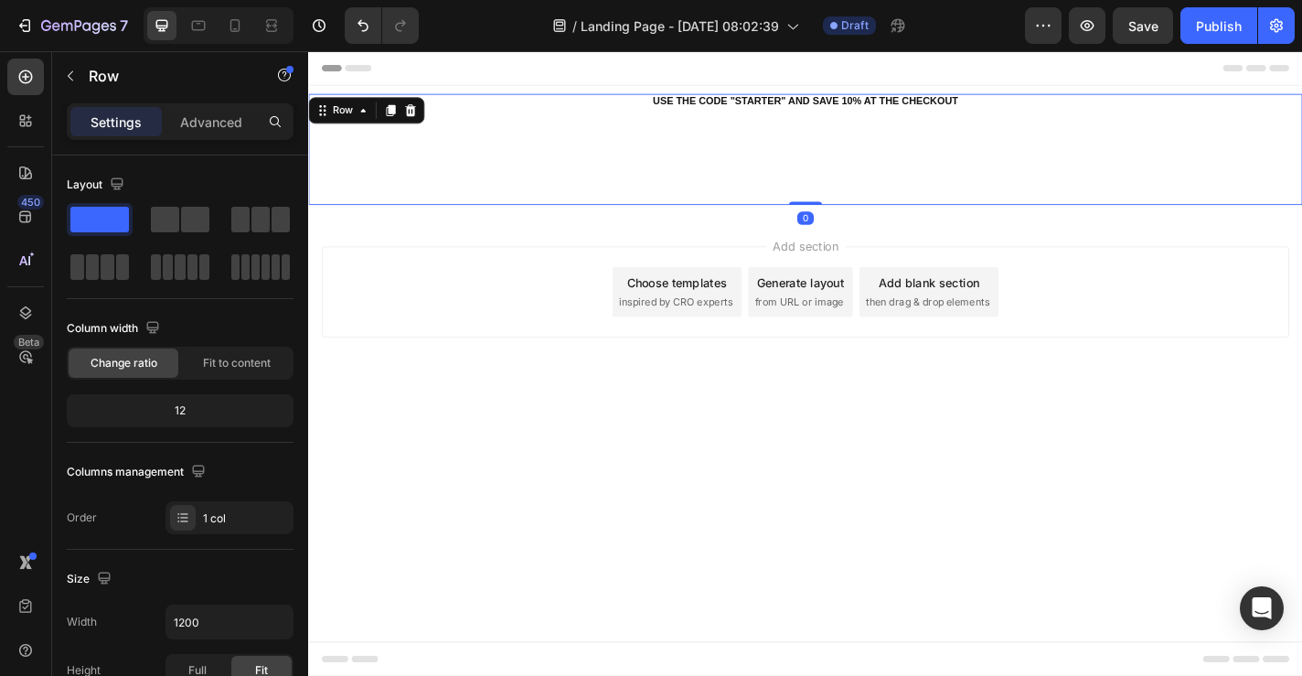
drag, startPoint x: 867, startPoint y: 233, endPoint x: 873, endPoint y: 88, distance: 145.6
click at [873, 87] on div "Header USE THE CODE "STARTER" AND SAVE 10% AT THE CHECKOUT Heading Row 0 Sectio…" at bounding box center [856, 252] width 1097 height 403
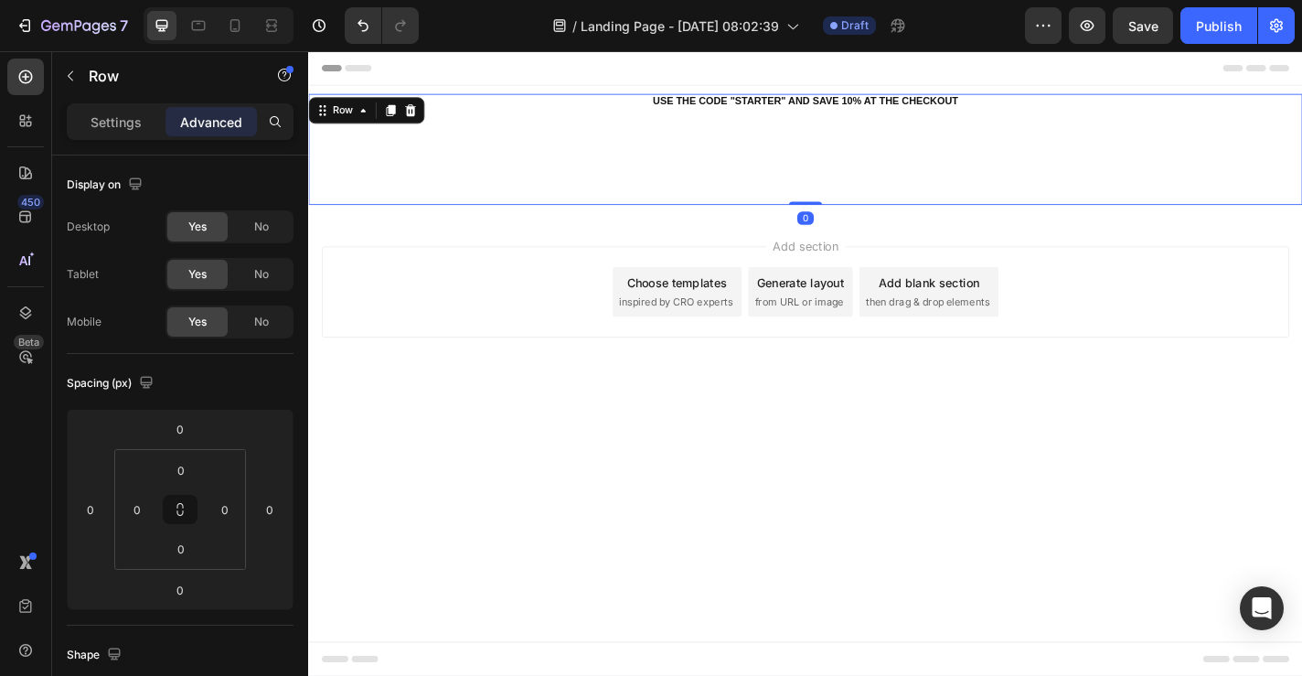
drag, startPoint x: 850, startPoint y: 215, endPoint x: 851, endPoint y: 155, distance: 59.5
click at [851, 155] on div "USE THE CODE "STARTER" AND SAVE 10% AT THE CHECKOUT Heading Row 0" at bounding box center [856, 159] width 1097 height 123
click at [503, 134] on div "USE THE CODE "STARTER" AND SAVE 10% AT THE CHECKOUT Heading" at bounding box center [856, 159] width 1097 height 123
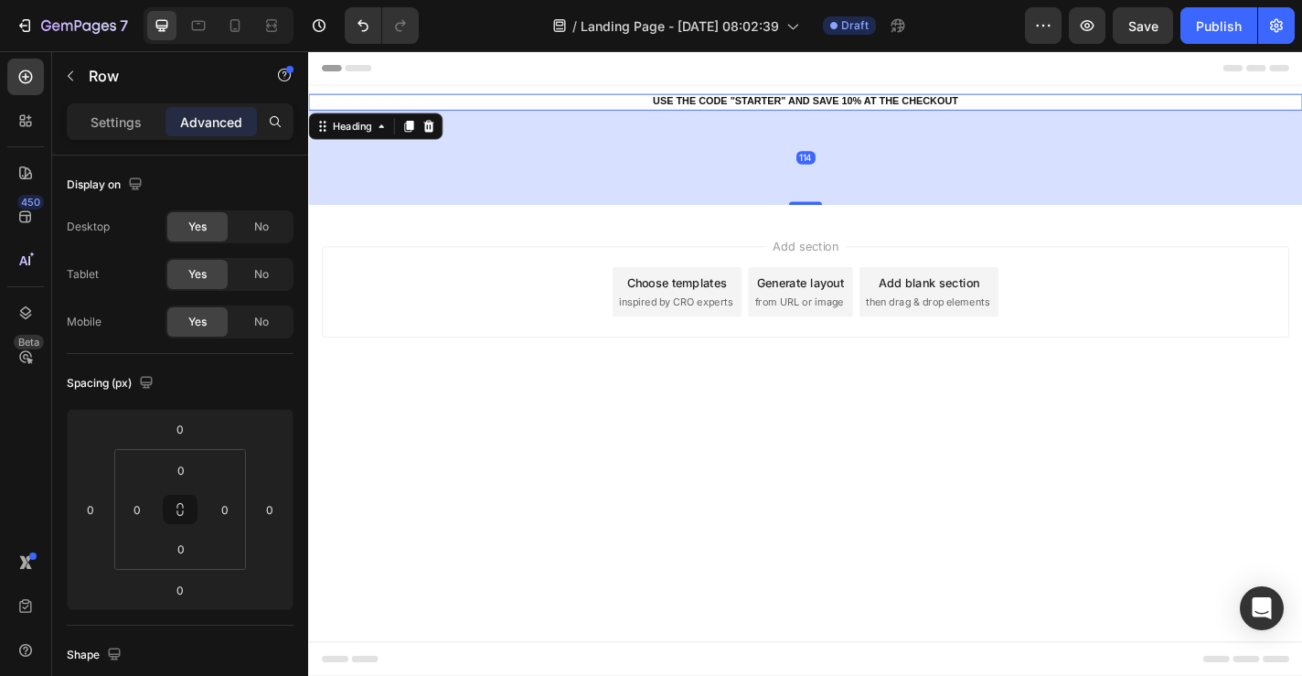
click at [609, 107] on h2 "USE THE CODE "STARTER" AND SAVE 10% AT THE CHECKOUT" at bounding box center [856, 107] width 1097 height 18
click at [348, 140] on div "Heading" at bounding box center [356, 133] width 50 height 16
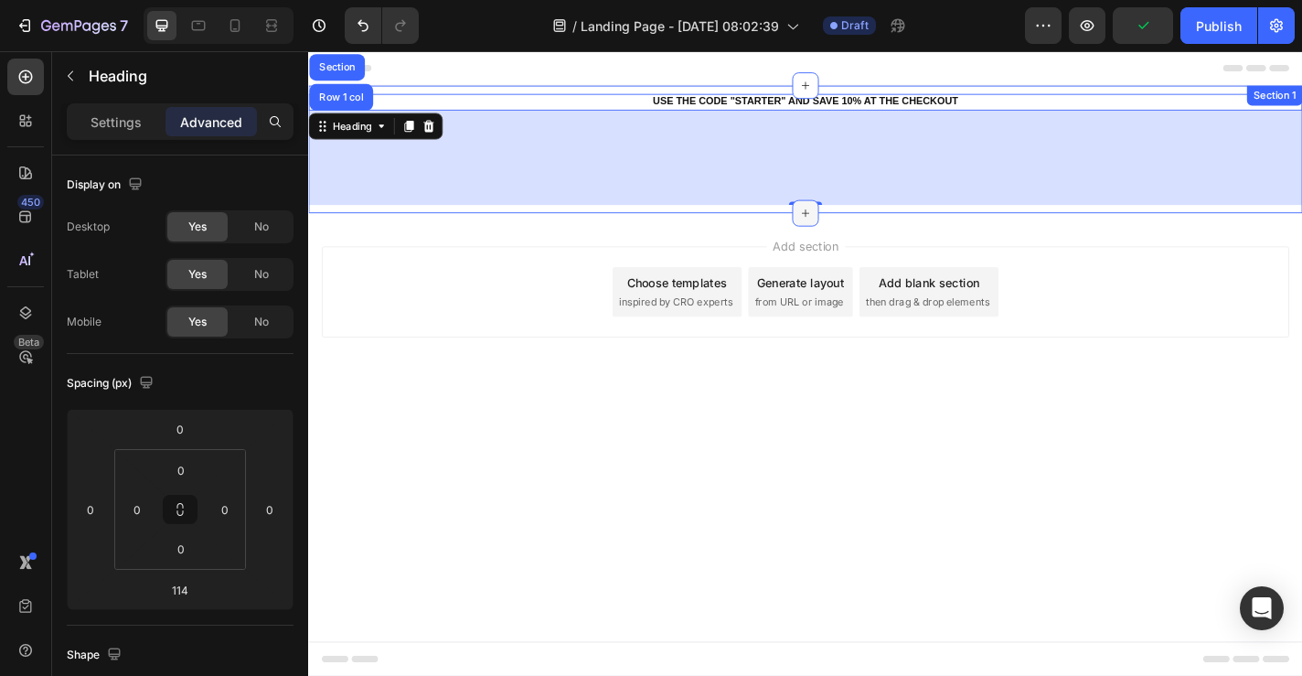
click at [851, 220] on div at bounding box center [856, 229] width 29 height 29
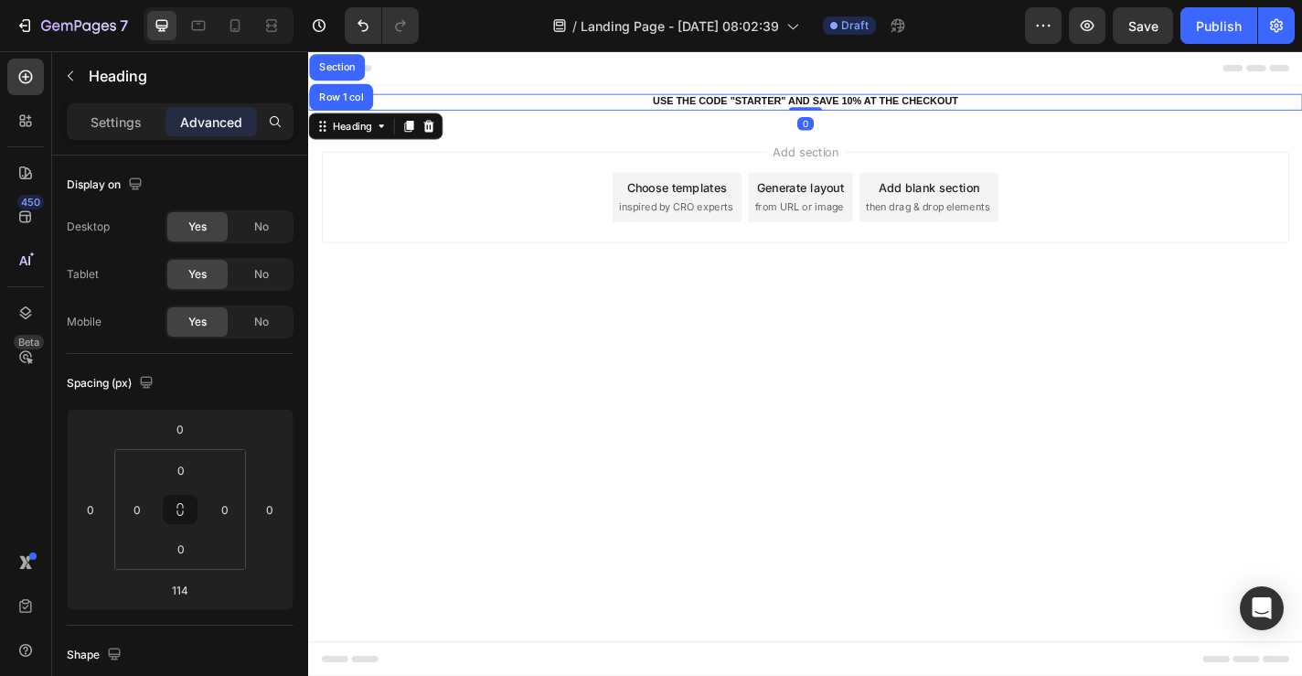
drag, startPoint x: 843, startPoint y: 216, endPoint x: 844, endPoint y: 102, distance: 114.3
click at [844, 102] on div "USE THE CODE "STARTER" AND SAVE 10% AT THE CHECKOUT Heading Row 1 col Section 0" at bounding box center [856, 107] width 1097 height 18
type input "0"
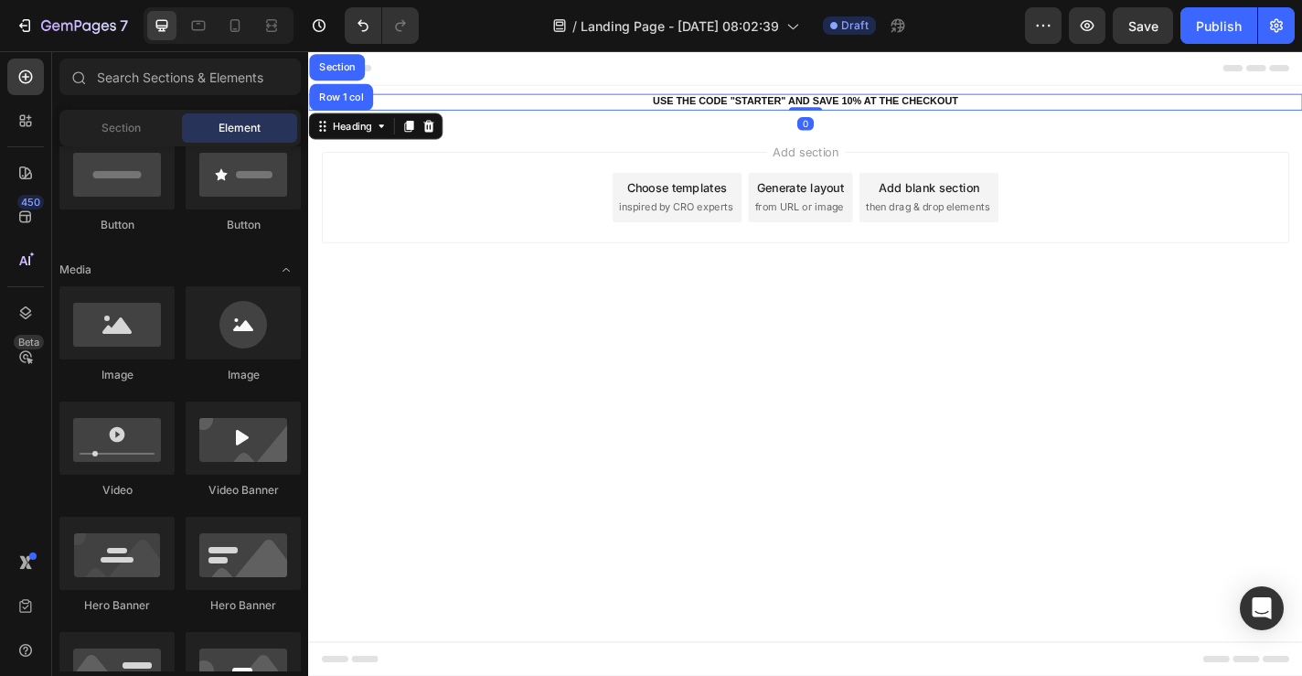
click at [963, 399] on body "Header USE THE CODE "STARTER" AND SAVE 10% AT THE CHECKOUT Heading Row 1 col Se…" at bounding box center [856, 396] width 1097 height 690
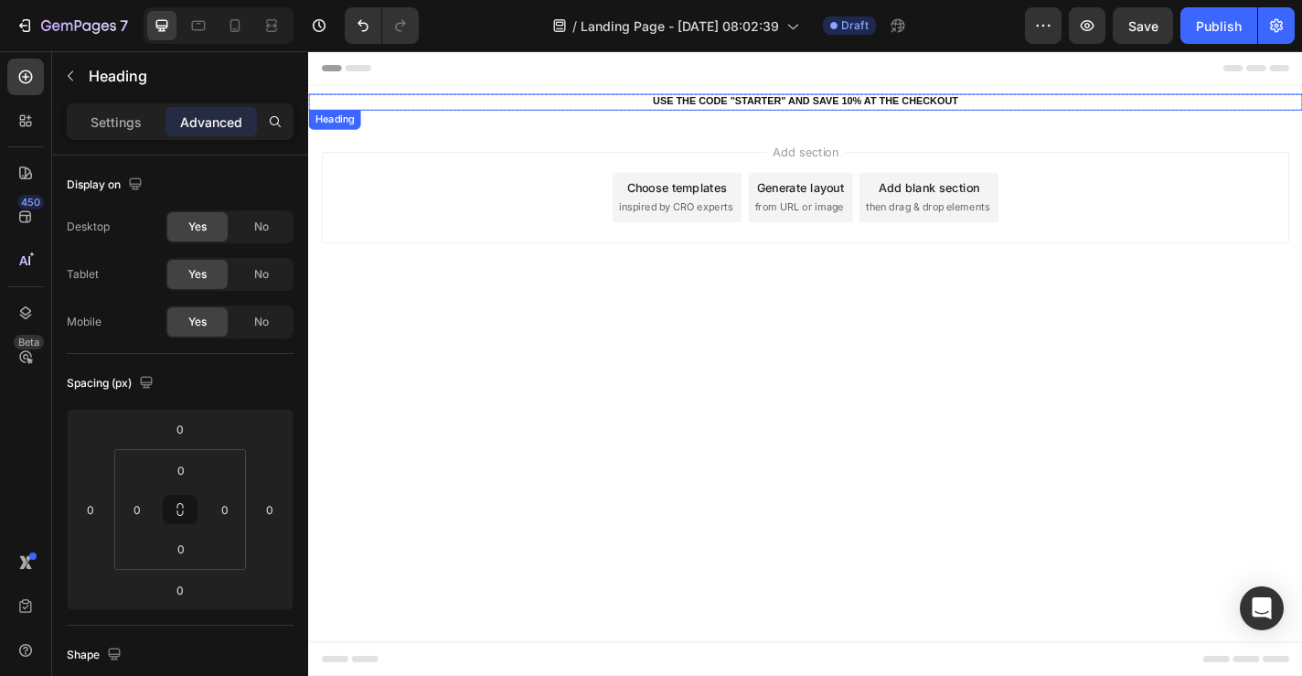
click at [637, 105] on h2 "USE THE CODE "STARTER" AND SAVE 10% AT THE CHECKOUT" at bounding box center [856, 107] width 1097 height 18
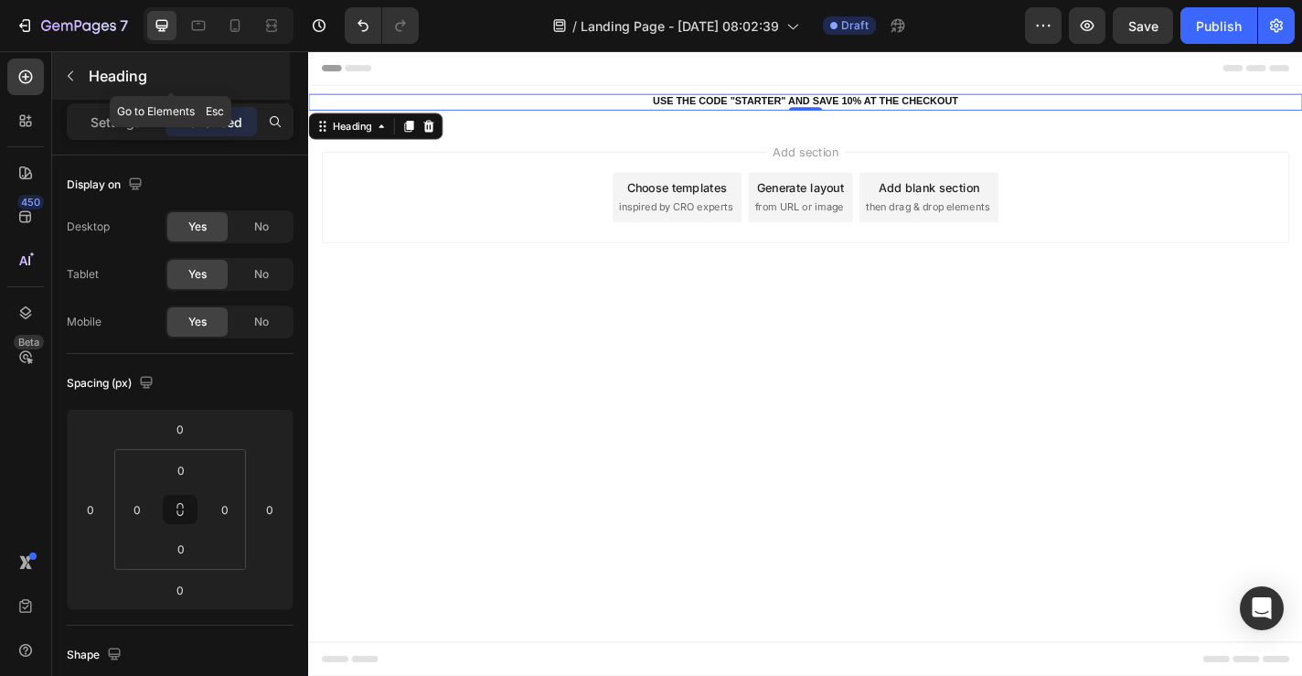
click at [76, 73] on icon "button" at bounding box center [70, 76] width 15 height 15
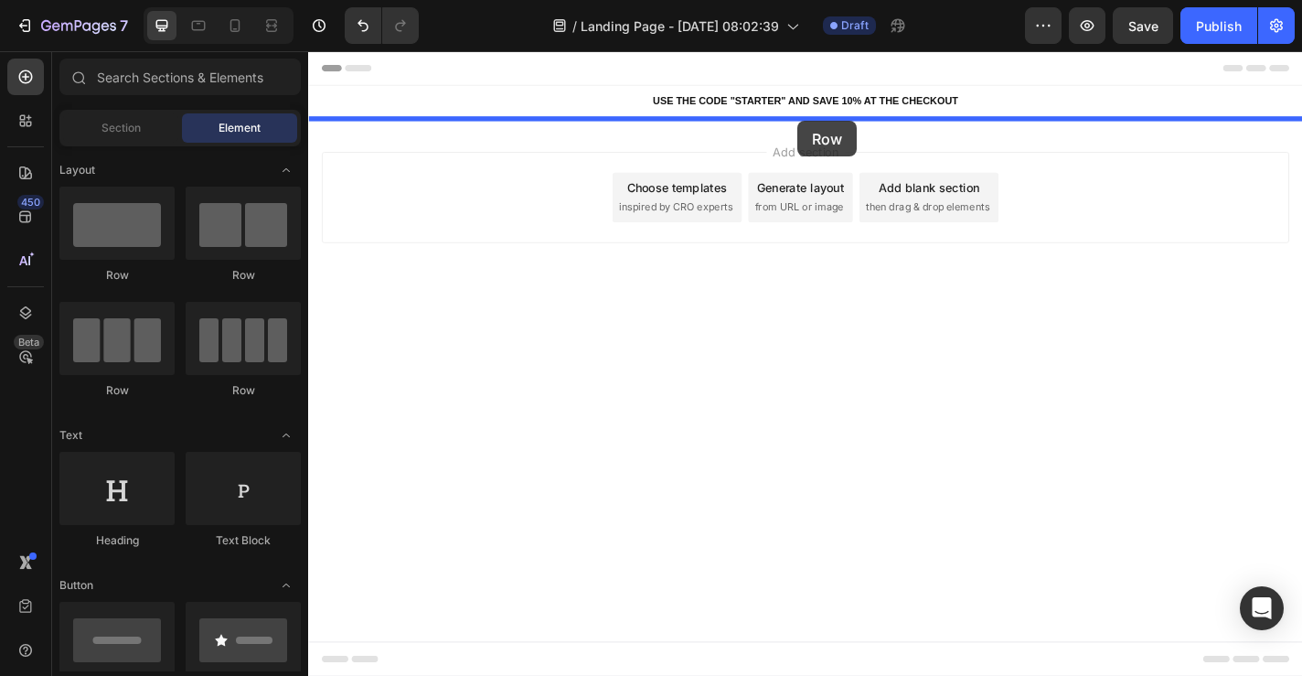
drag, startPoint x: 464, startPoint y: 295, endPoint x: 849, endPoint y: 138, distance: 415.9
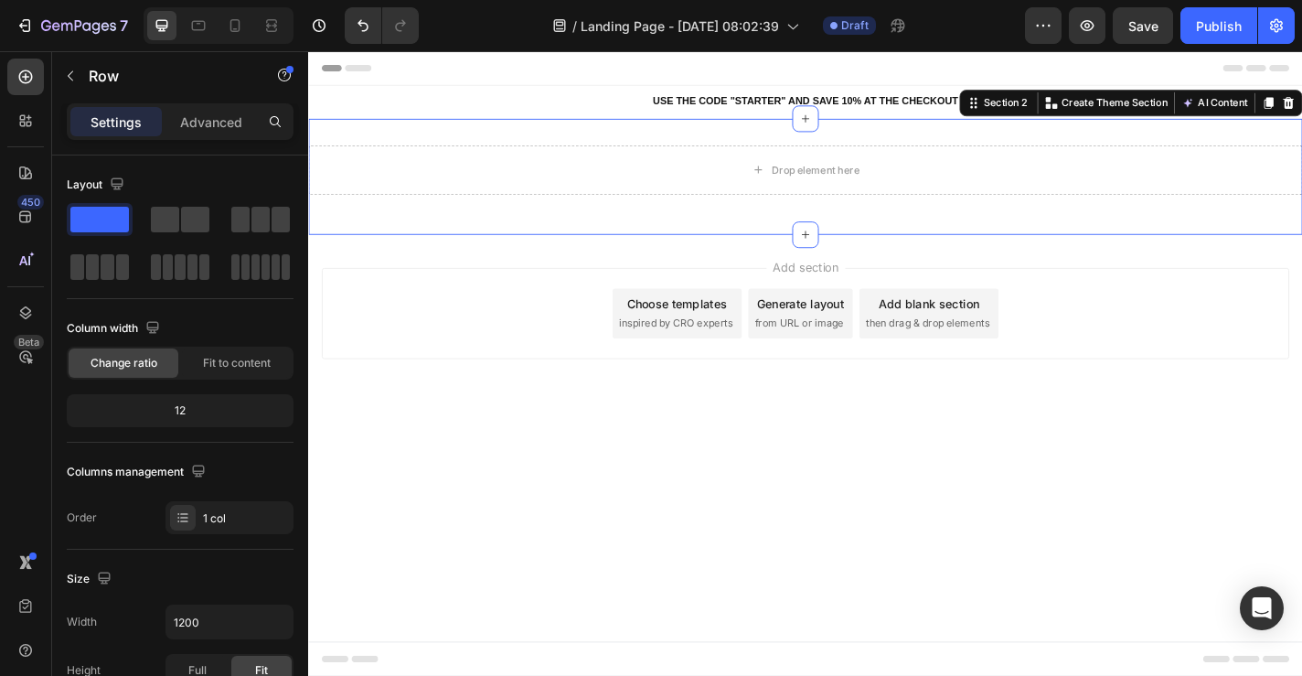
click at [643, 143] on div "Drop element here Row Section 2 You can create reusable sections Create Theme S…" at bounding box center [856, 189] width 1097 height 128
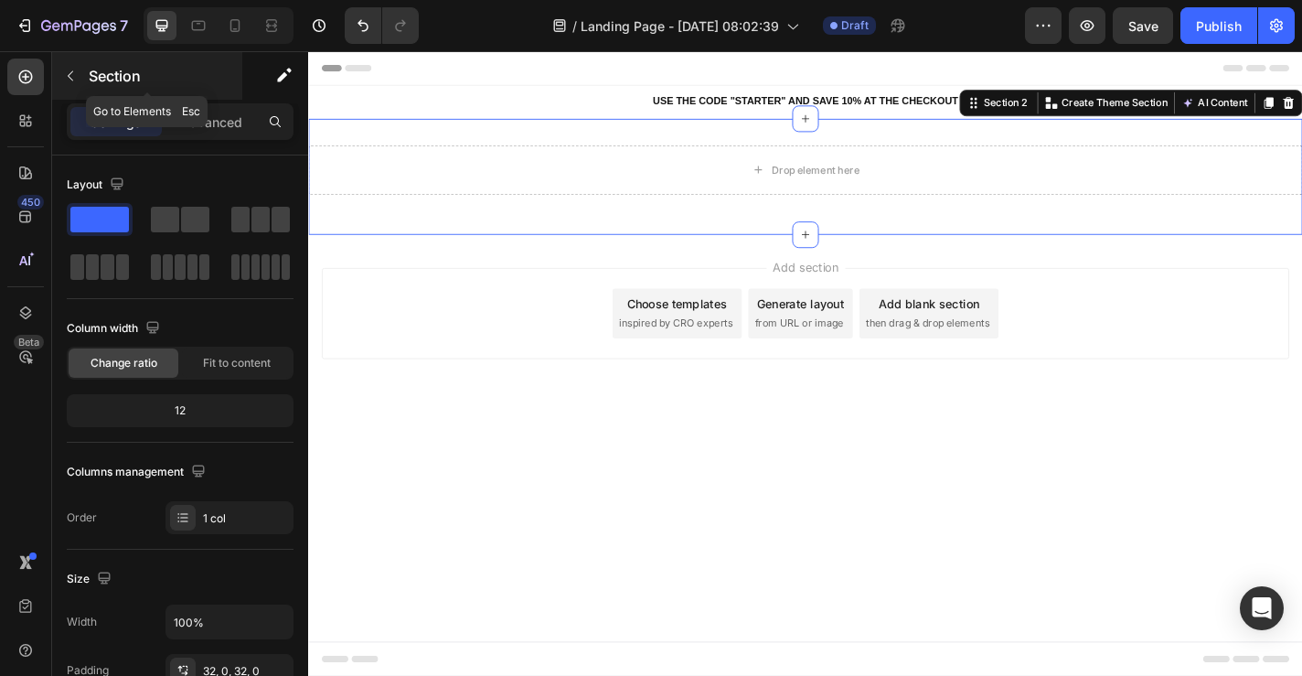
click at [76, 70] on icon "button" at bounding box center [70, 76] width 15 height 15
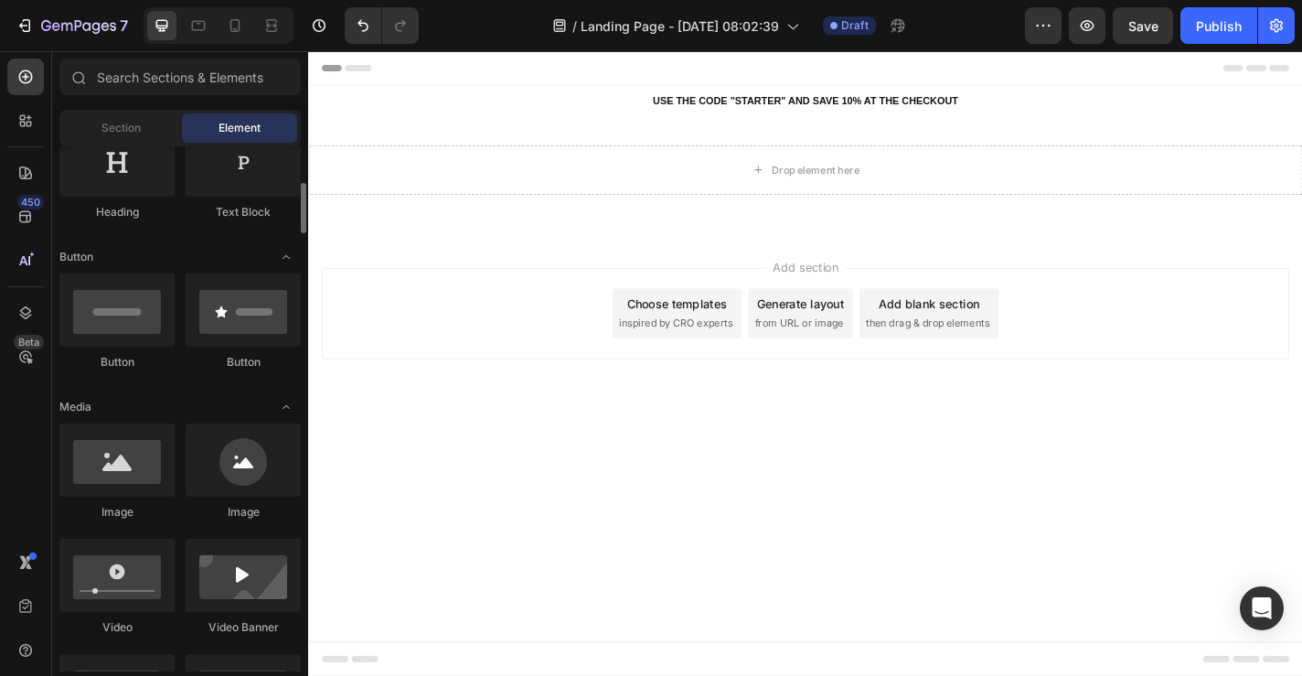
scroll to position [345, 0]
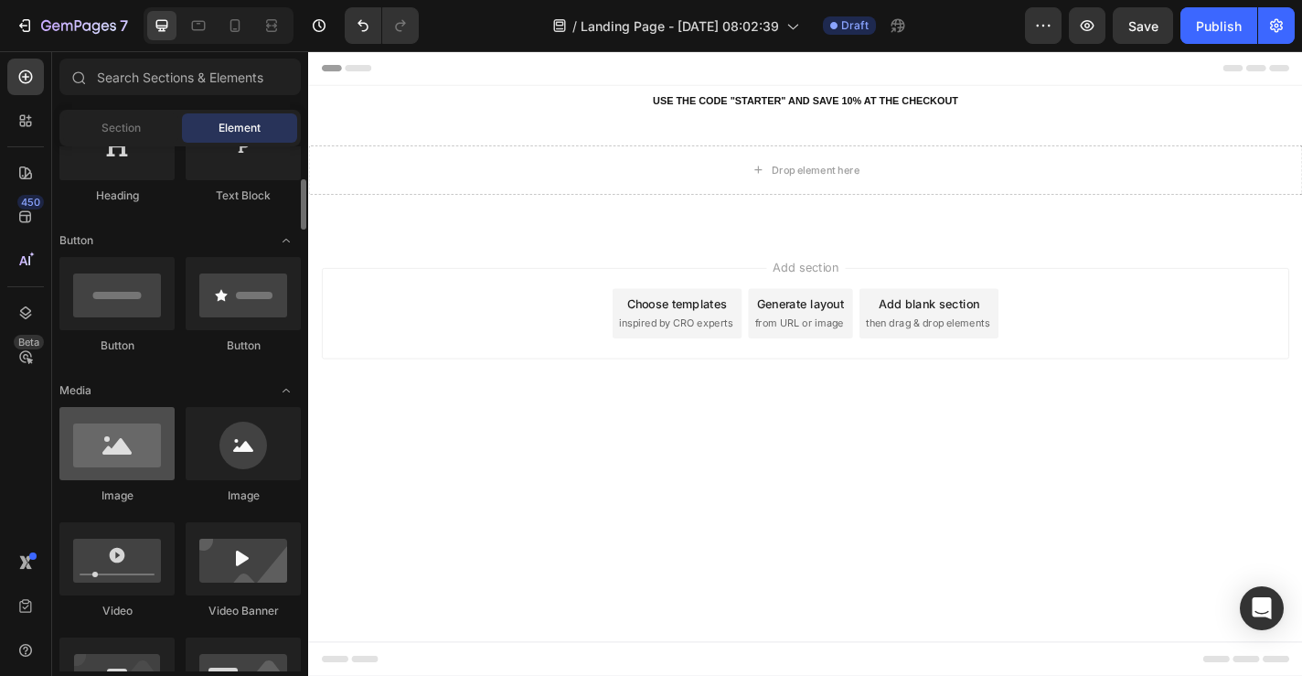
click at [156, 442] on div at bounding box center [116, 443] width 115 height 73
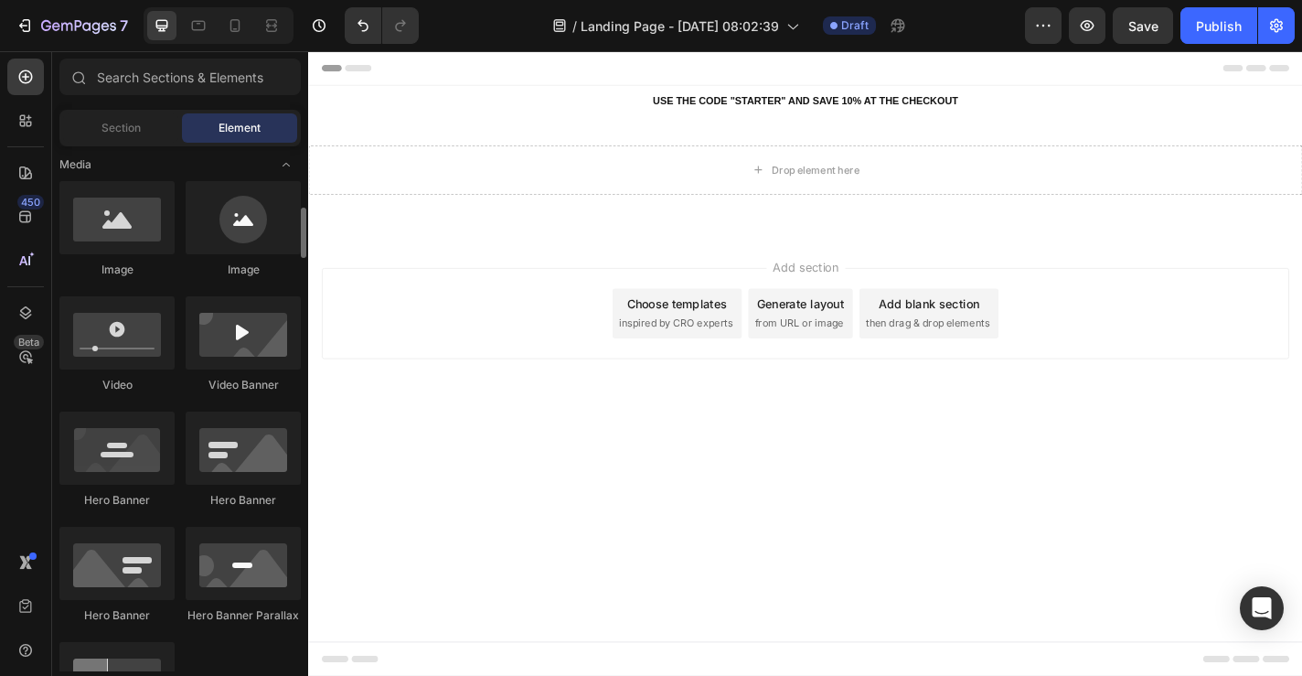
scroll to position [591, 0]
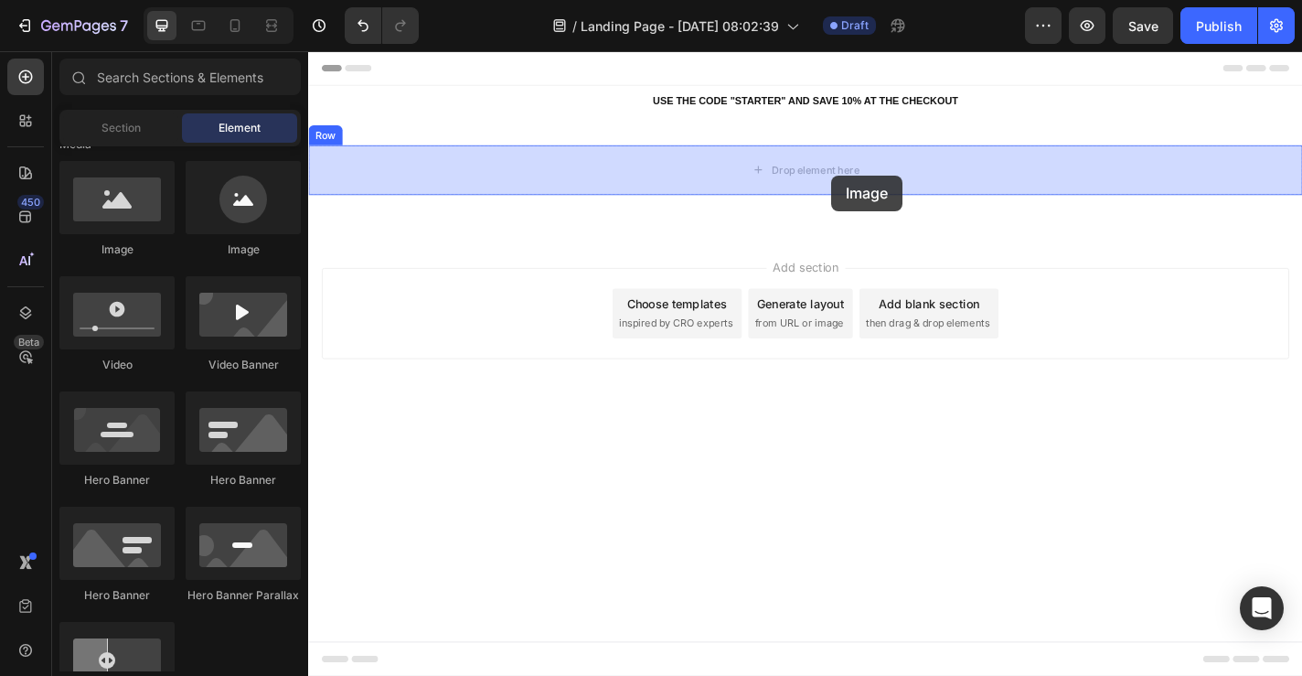
drag, startPoint x: 430, startPoint y: 270, endPoint x: 883, endPoint y: 186, distance: 461.3
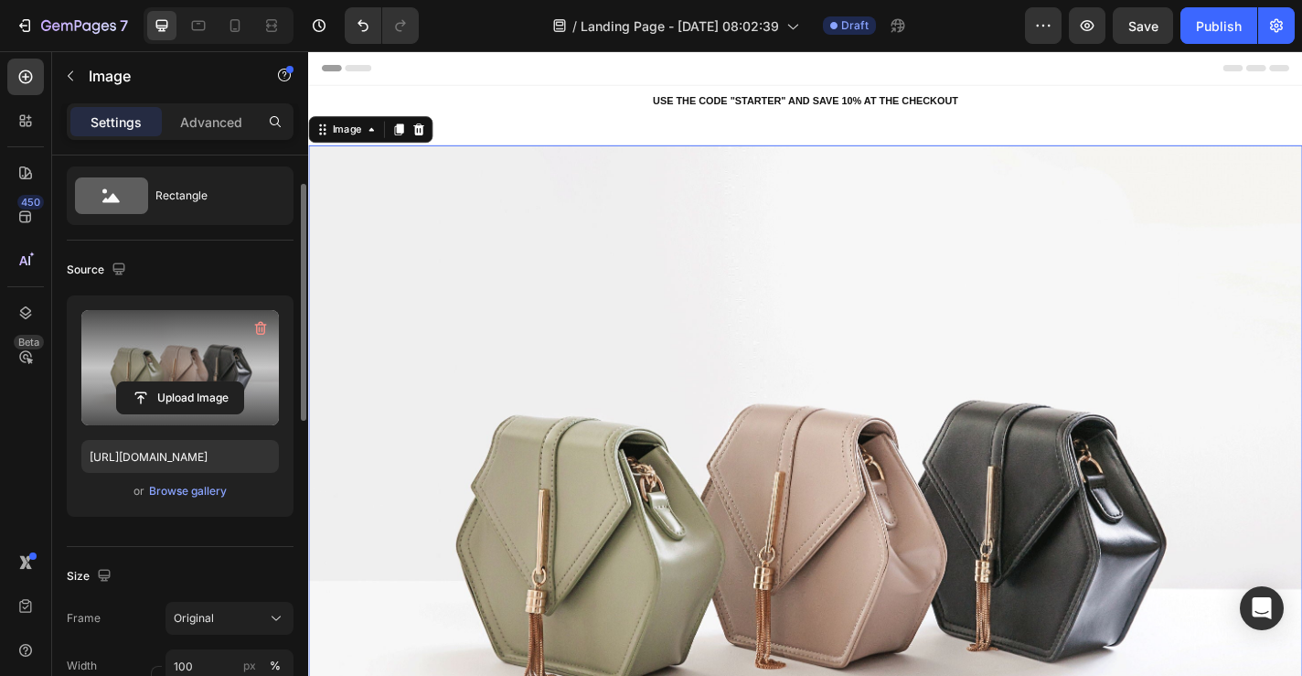
scroll to position [57, 0]
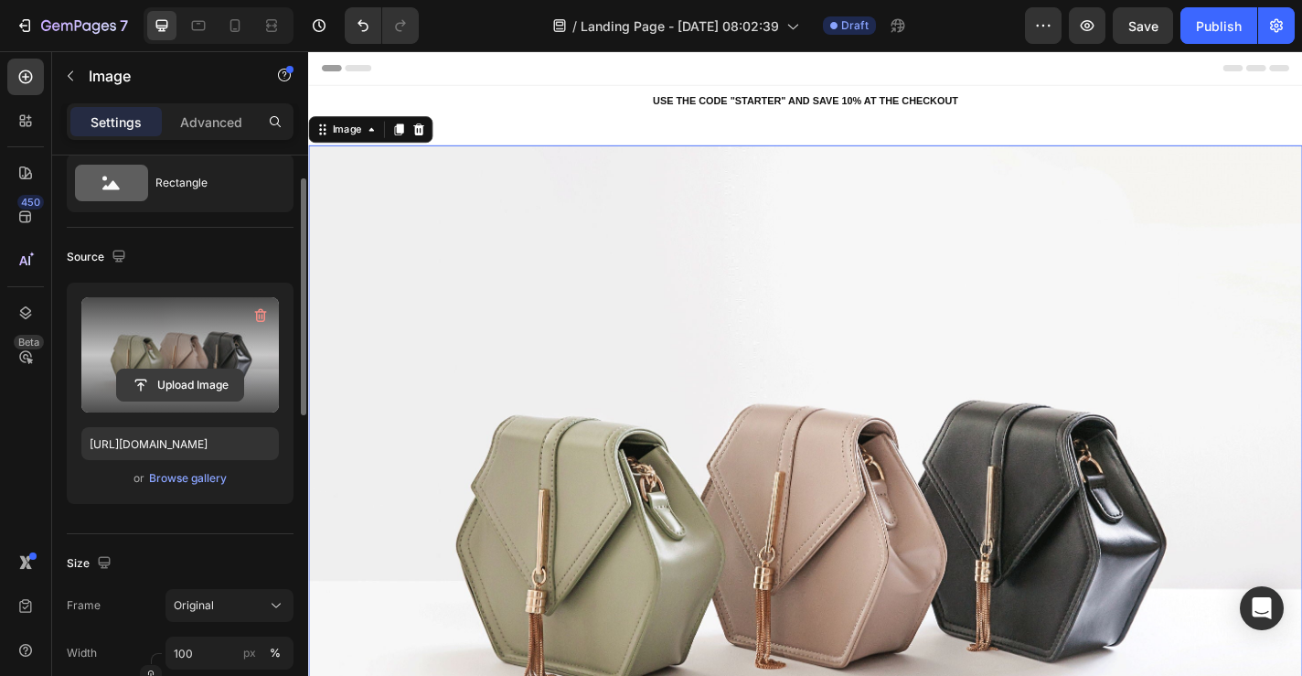
click at [187, 387] on input "file" at bounding box center [180, 384] width 126 height 31
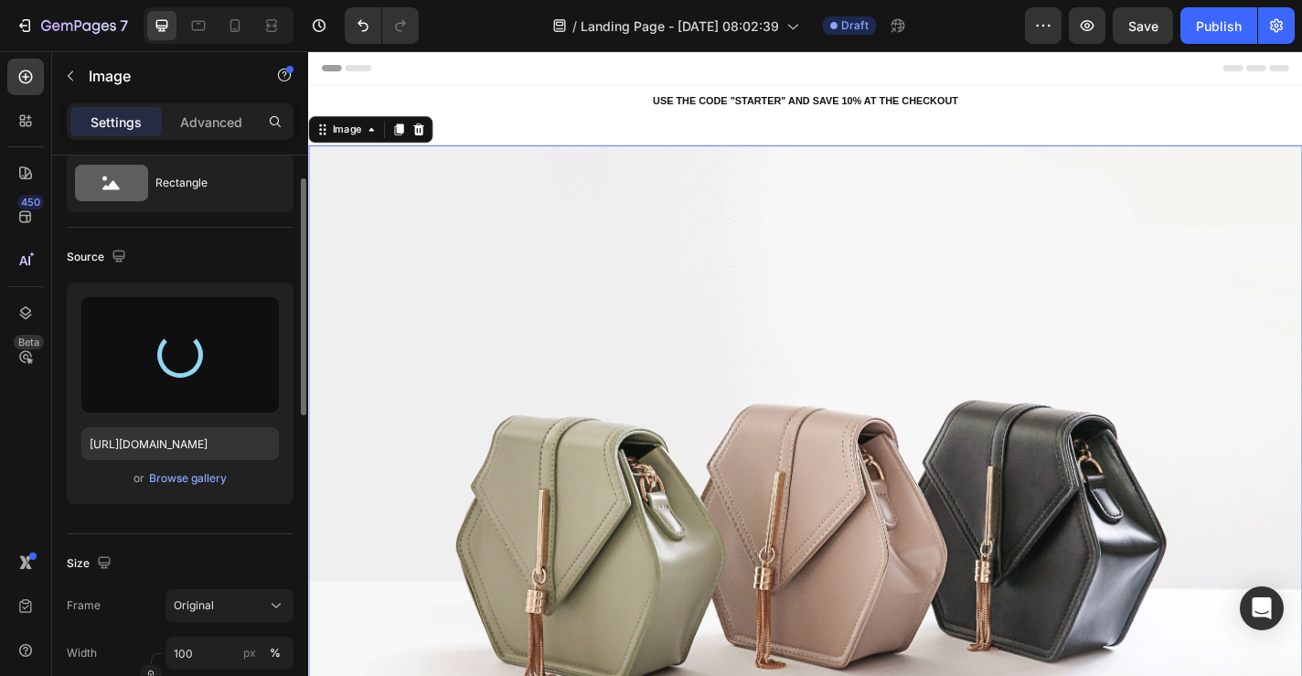
type input "[URL][DOMAIN_NAME]"
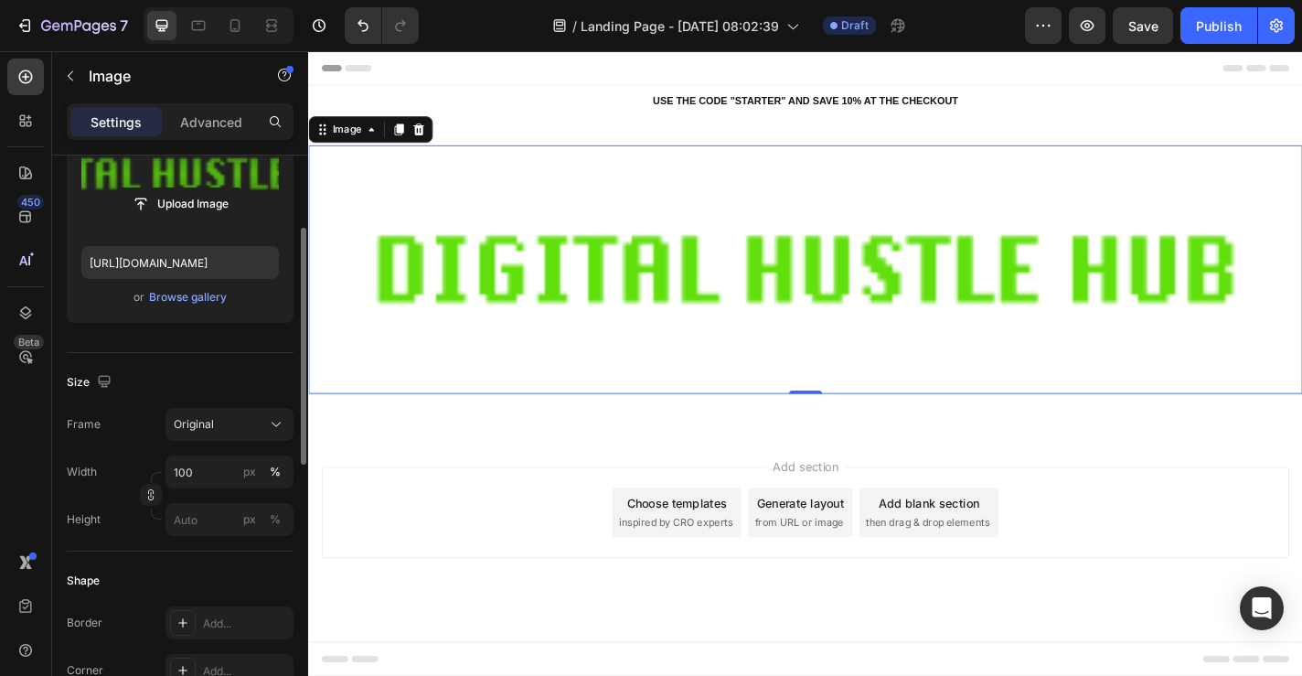
scroll to position [255, 0]
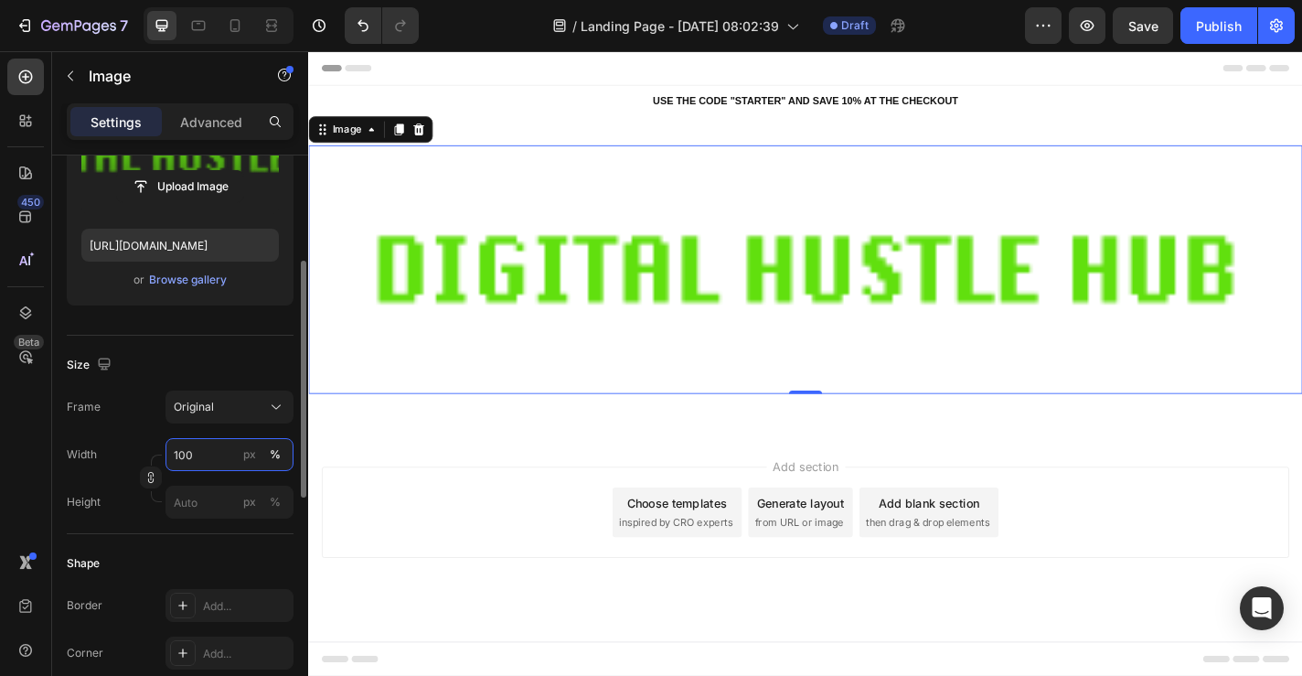
drag, startPoint x: 208, startPoint y: 458, endPoint x: 129, endPoint y: 458, distance: 78.7
click at [142, 458] on div "Width 100 px % Height px %" at bounding box center [180, 478] width 227 height 80
click at [219, 452] on input "100" at bounding box center [230, 454] width 128 height 33
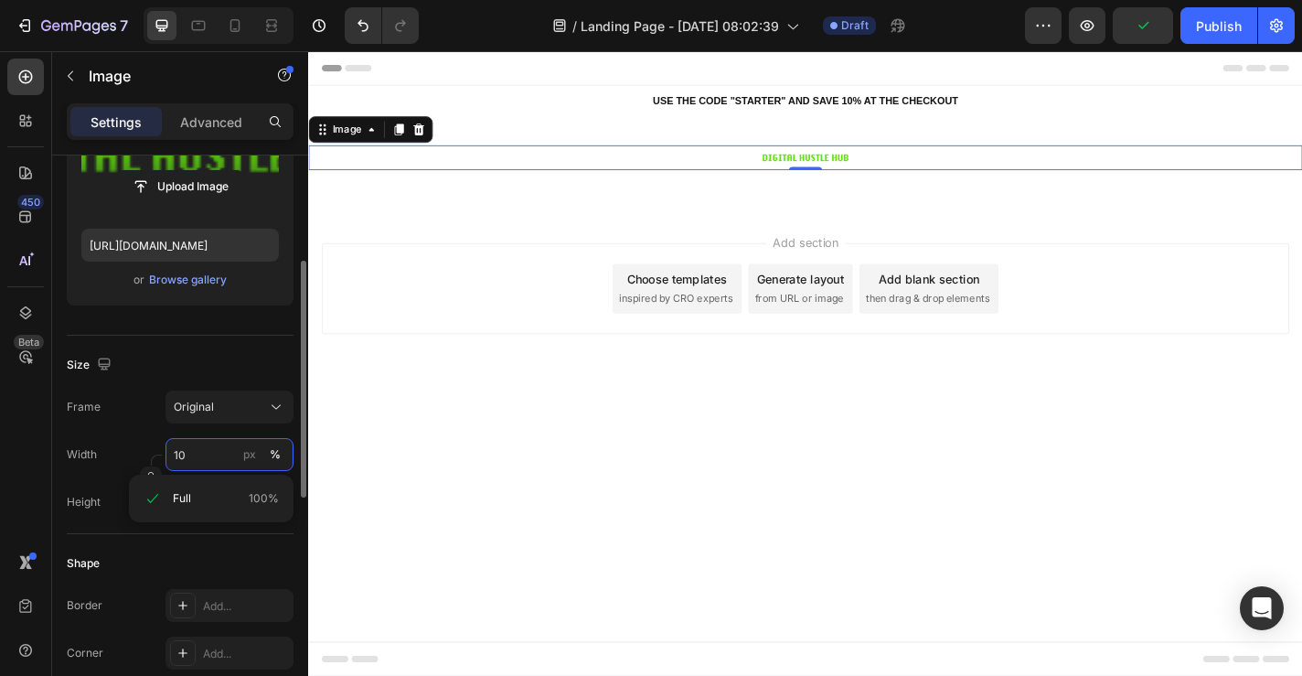
type input "1"
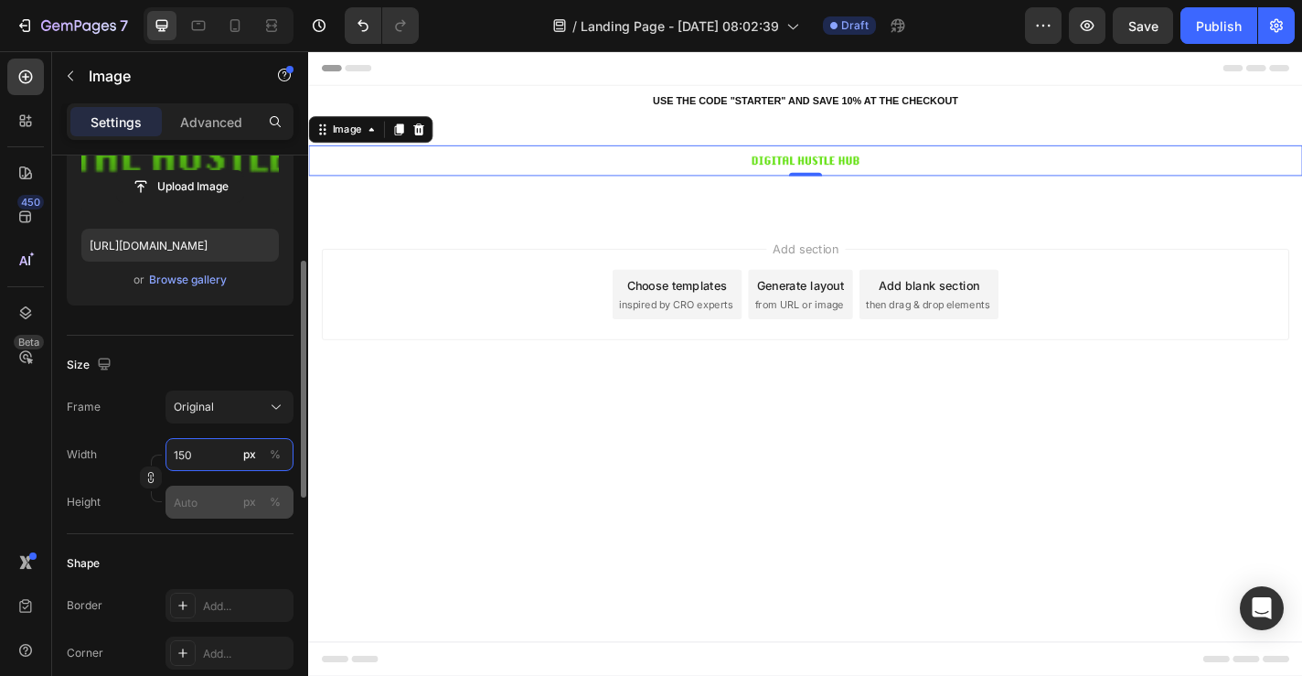
type input "150"
click at [219, 507] on input "px %" at bounding box center [230, 502] width 128 height 33
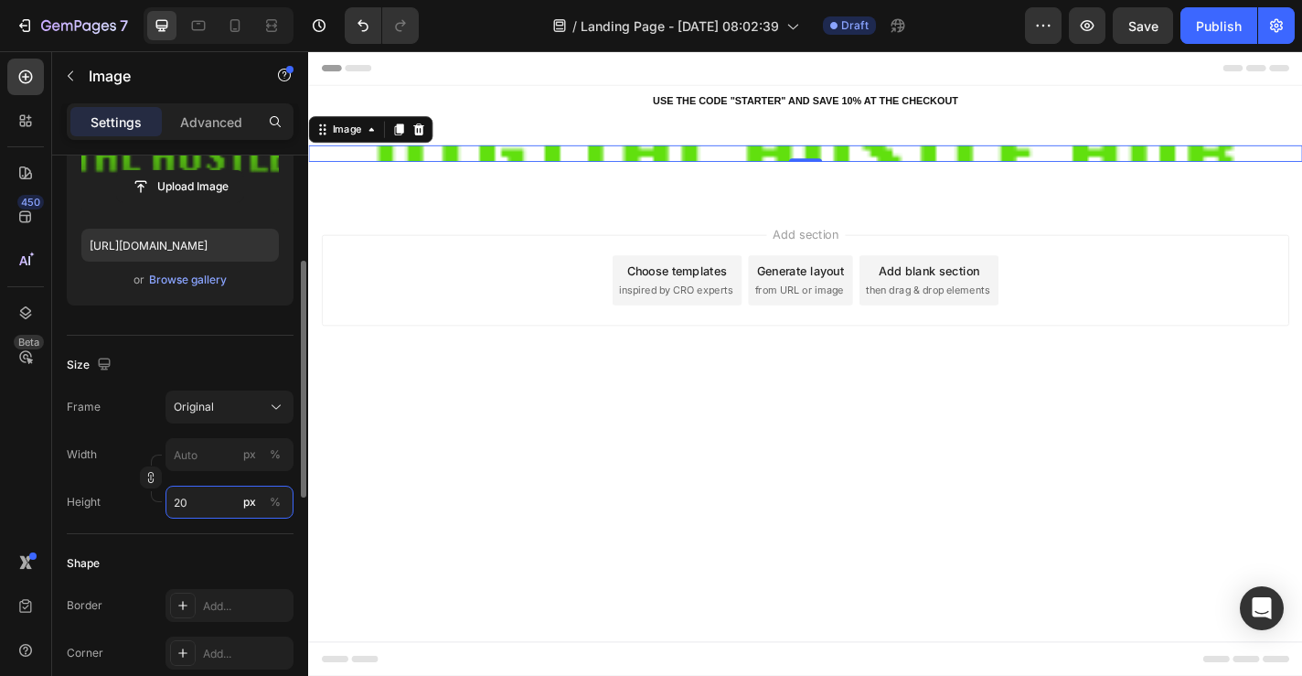
type input "2"
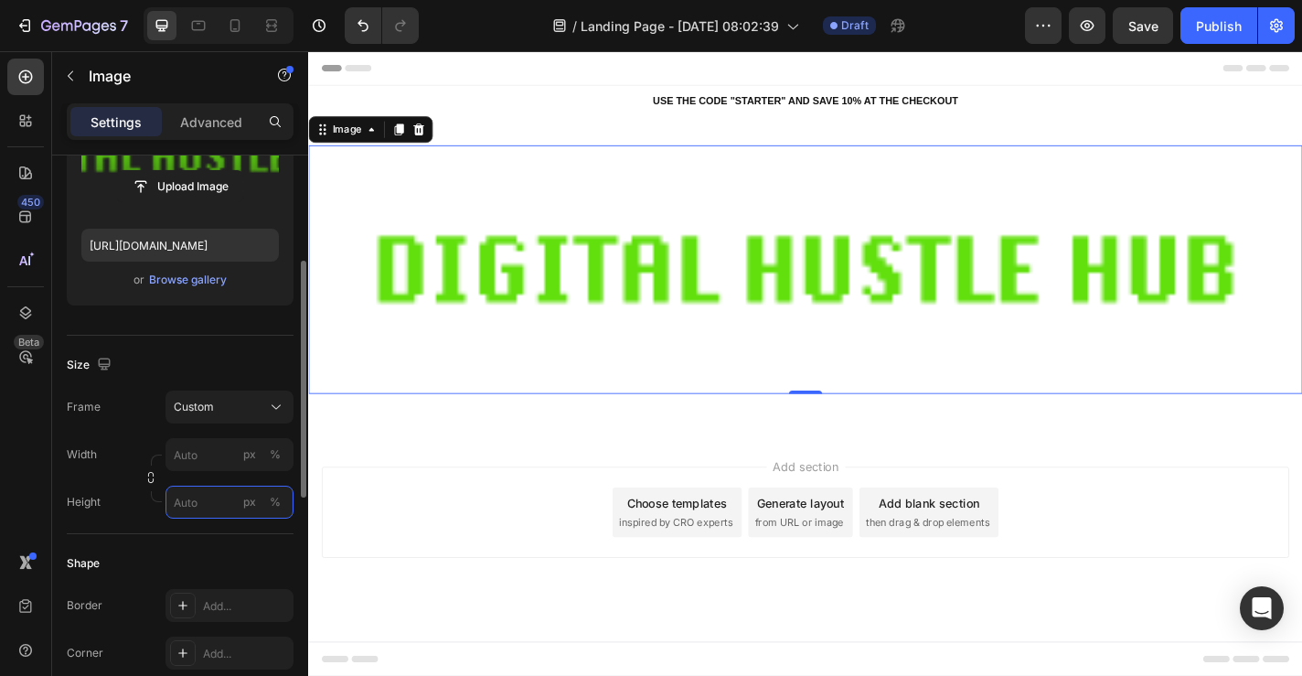
type input "2"
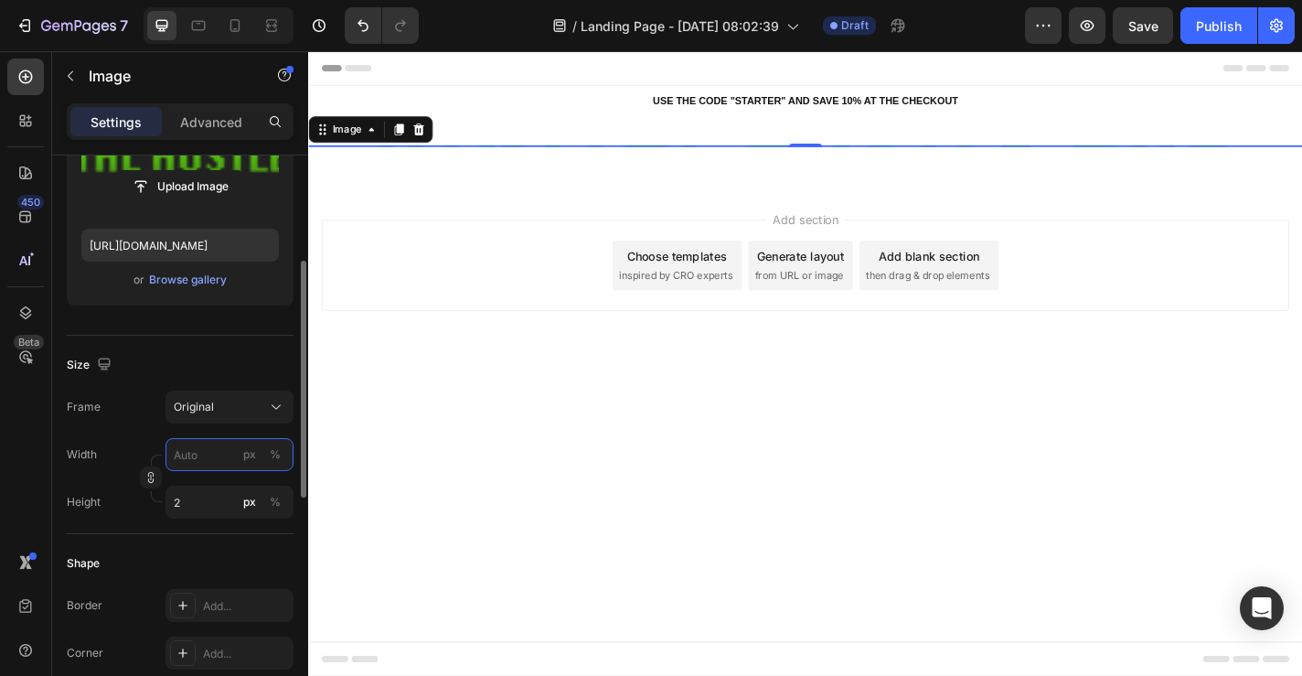
click at [218, 453] on input "px %" at bounding box center [230, 454] width 128 height 33
type input "1"
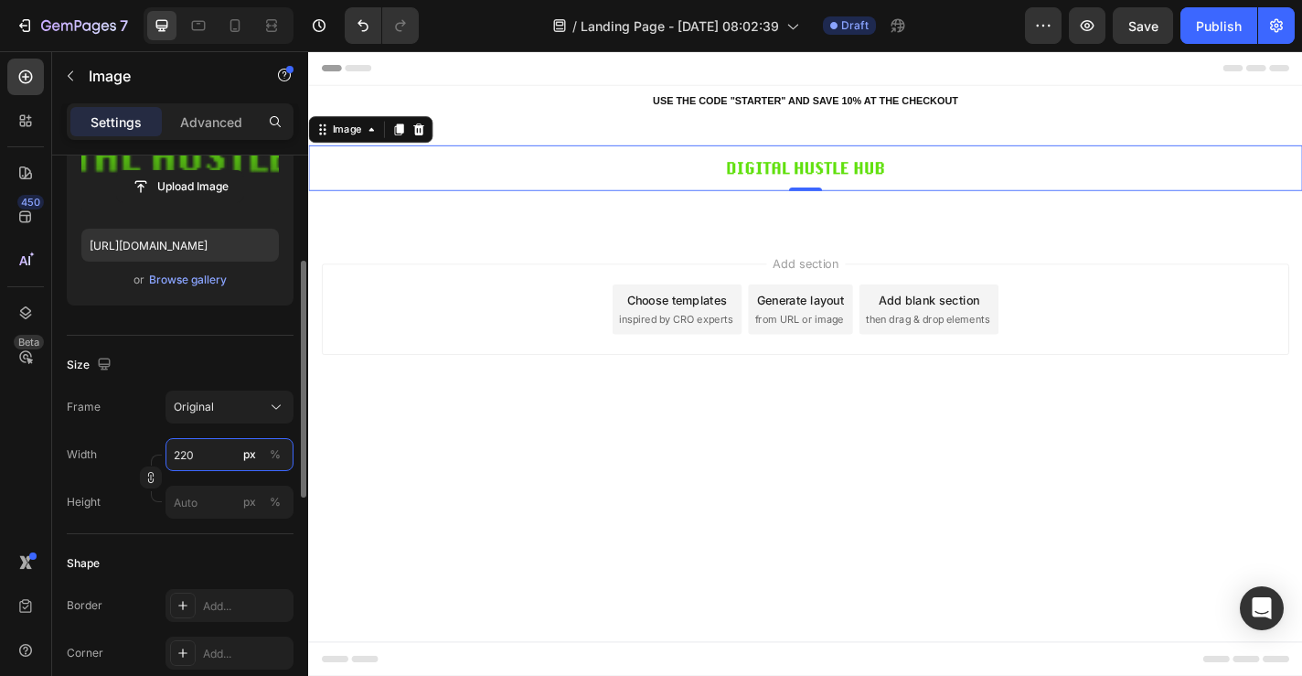
type input "220"
drag, startPoint x: 854, startPoint y: 198, endPoint x: 854, endPoint y: 174, distance: 24.7
click at [854, 174] on div "Image 0" at bounding box center [856, 180] width 1097 height 50
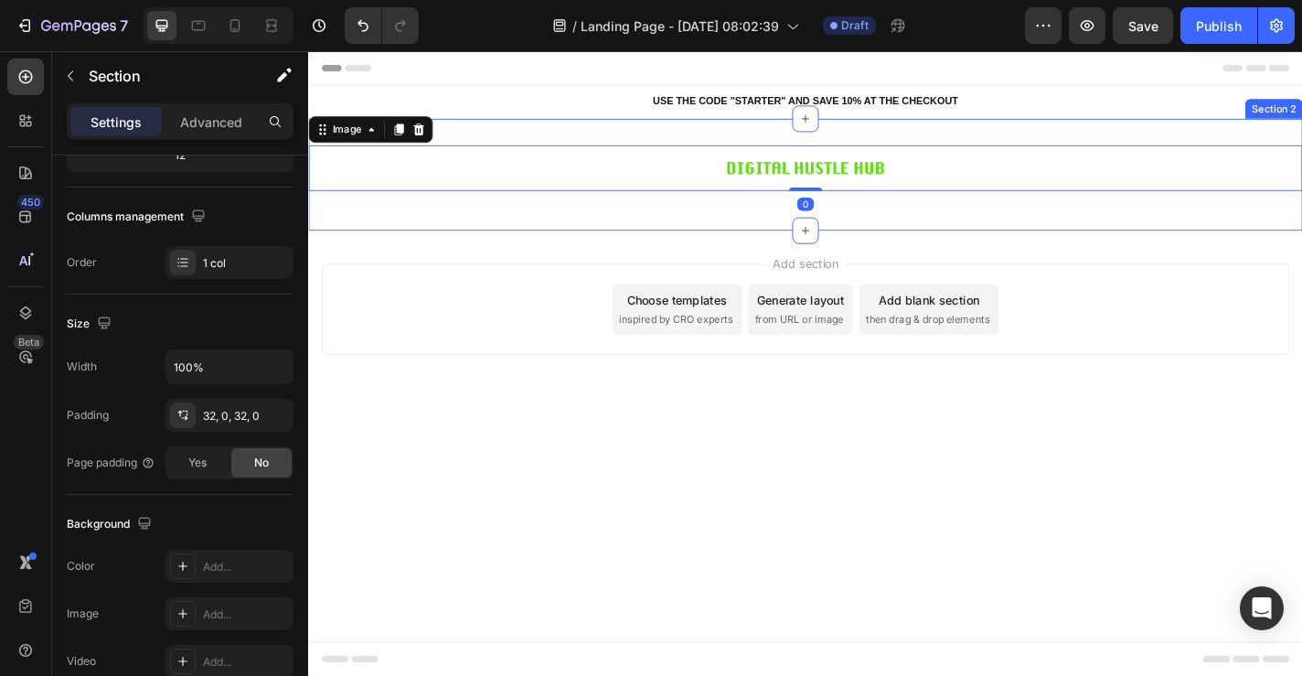
click at [634, 242] on div "Image 0 Row Section 2" at bounding box center [856, 186] width 1097 height 123
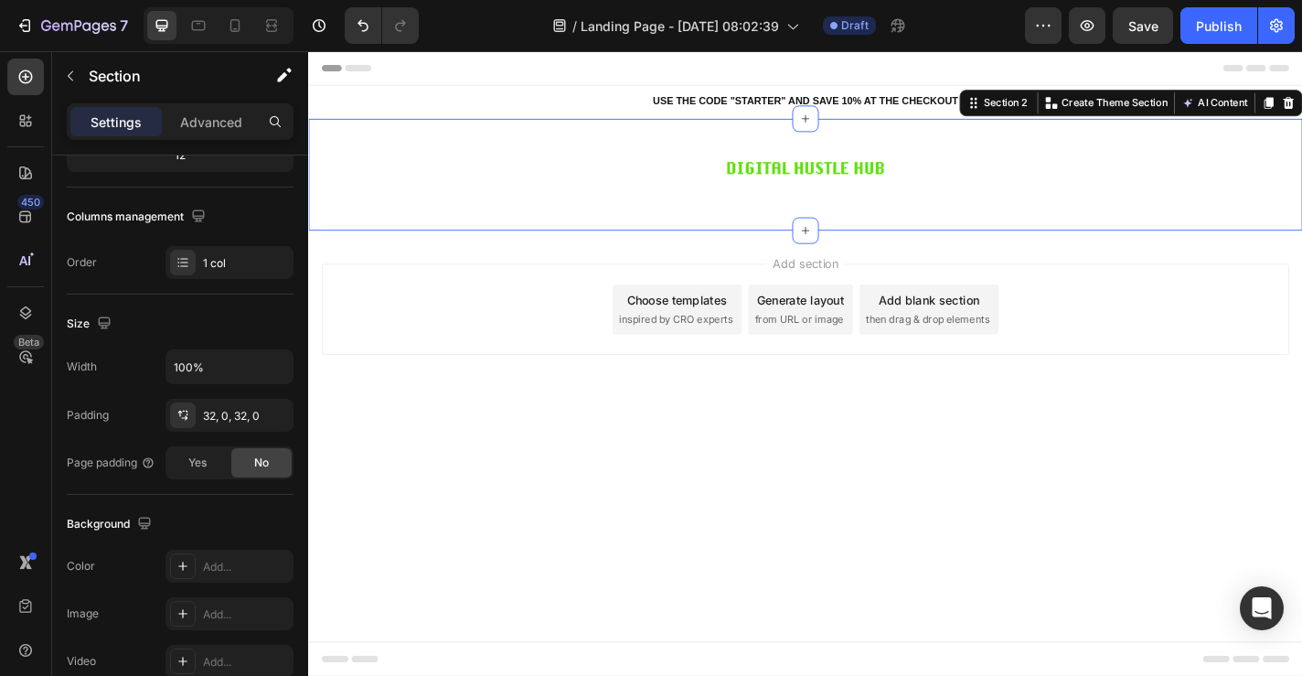
scroll to position [0, 0]
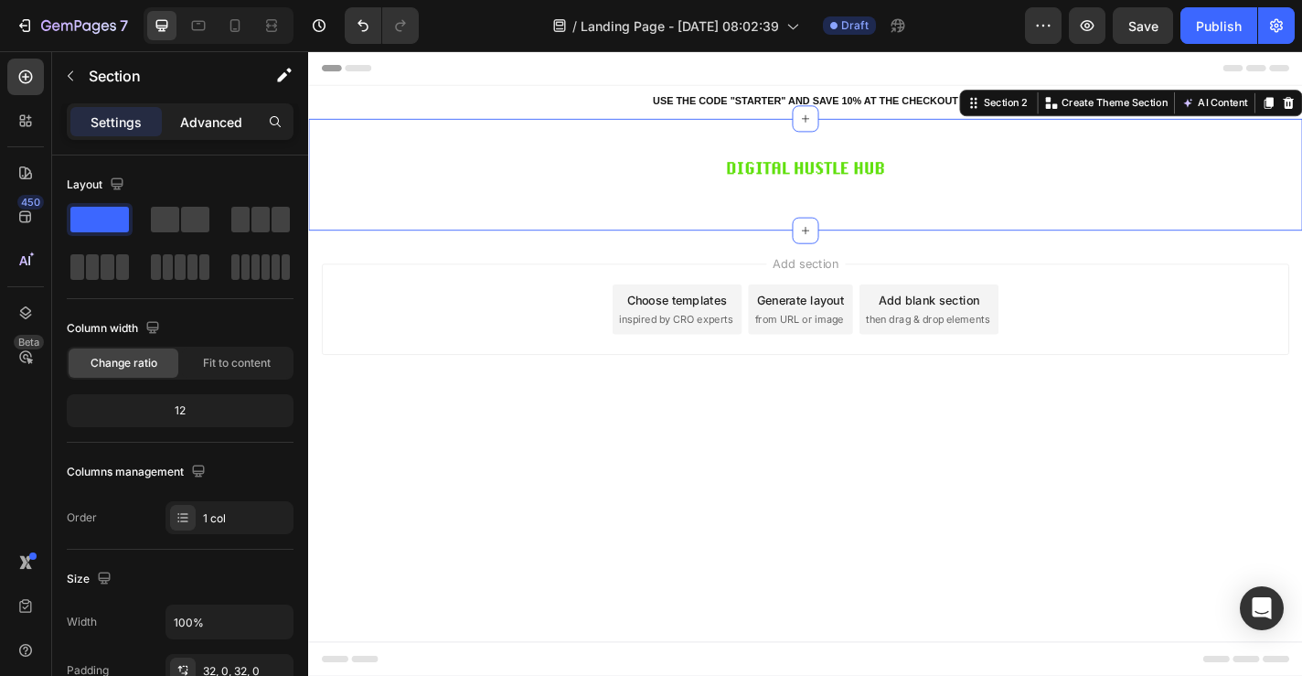
click at [191, 133] on div "Advanced" at bounding box center [211, 121] width 91 height 29
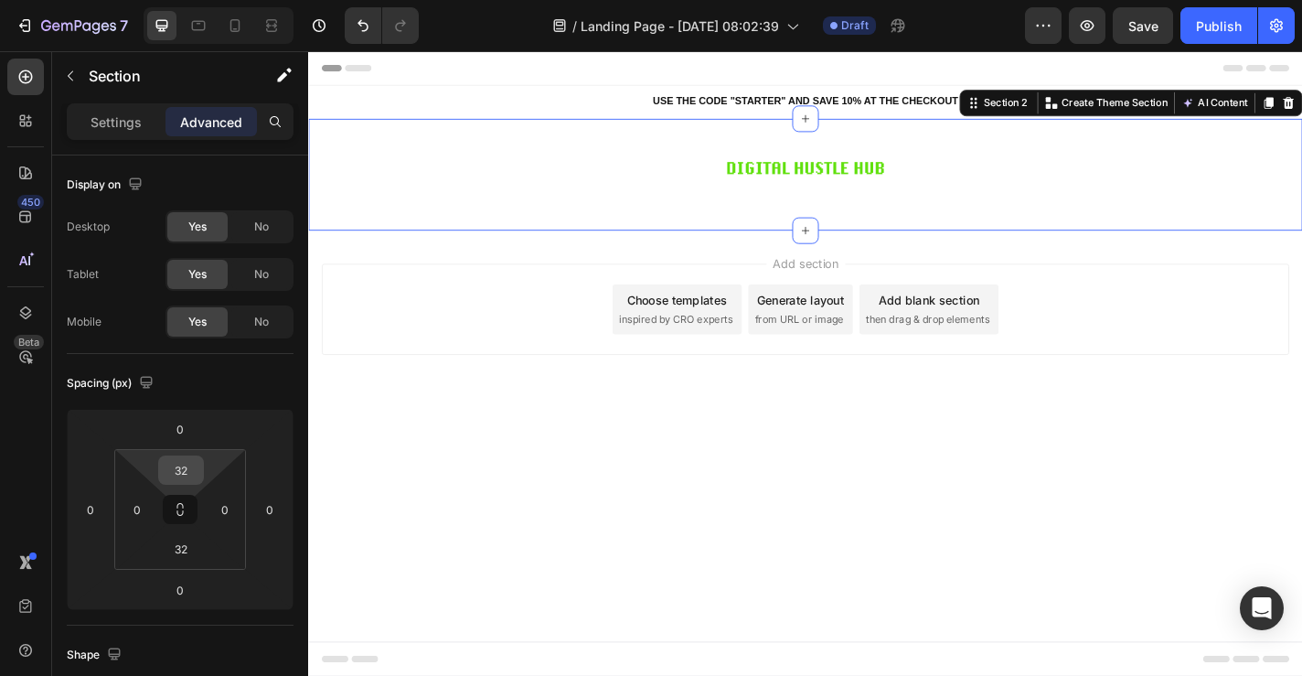
click at [188, 470] on input "32" at bounding box center [181, 469] width 37 height 27
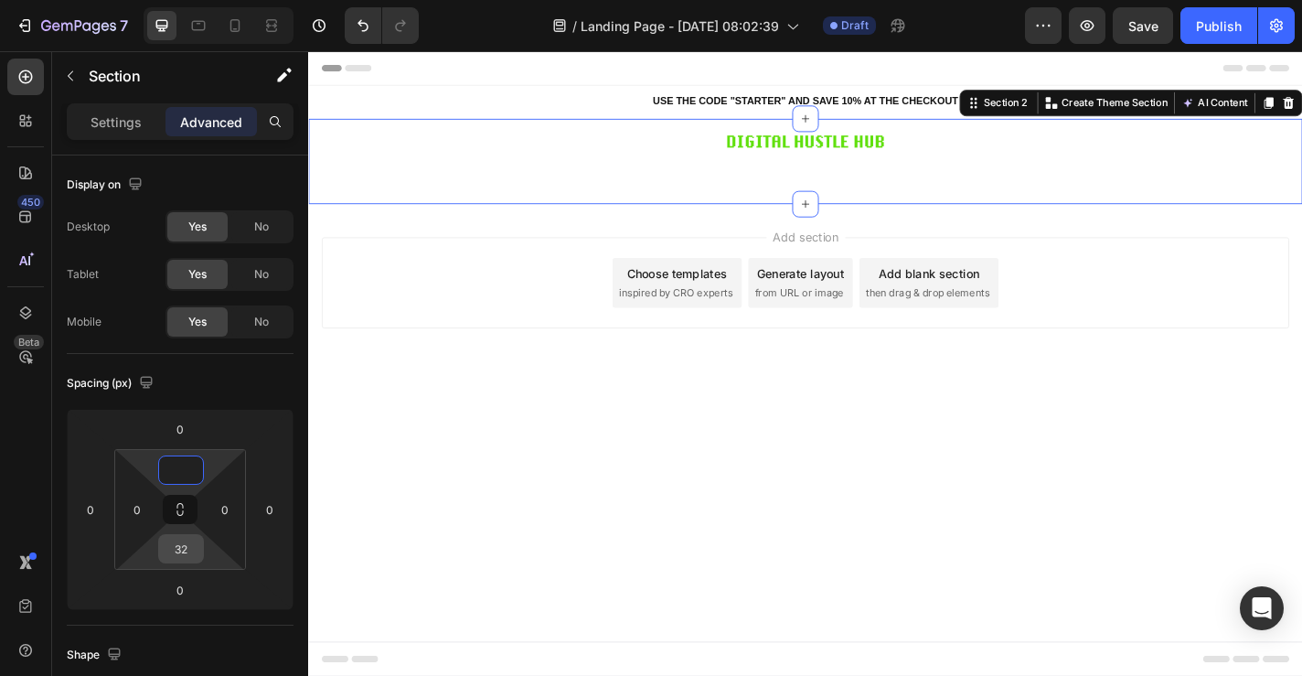
type input "0"
click at [187, 539] on input "32" at bounding box center [181, 548] width 37 height 27
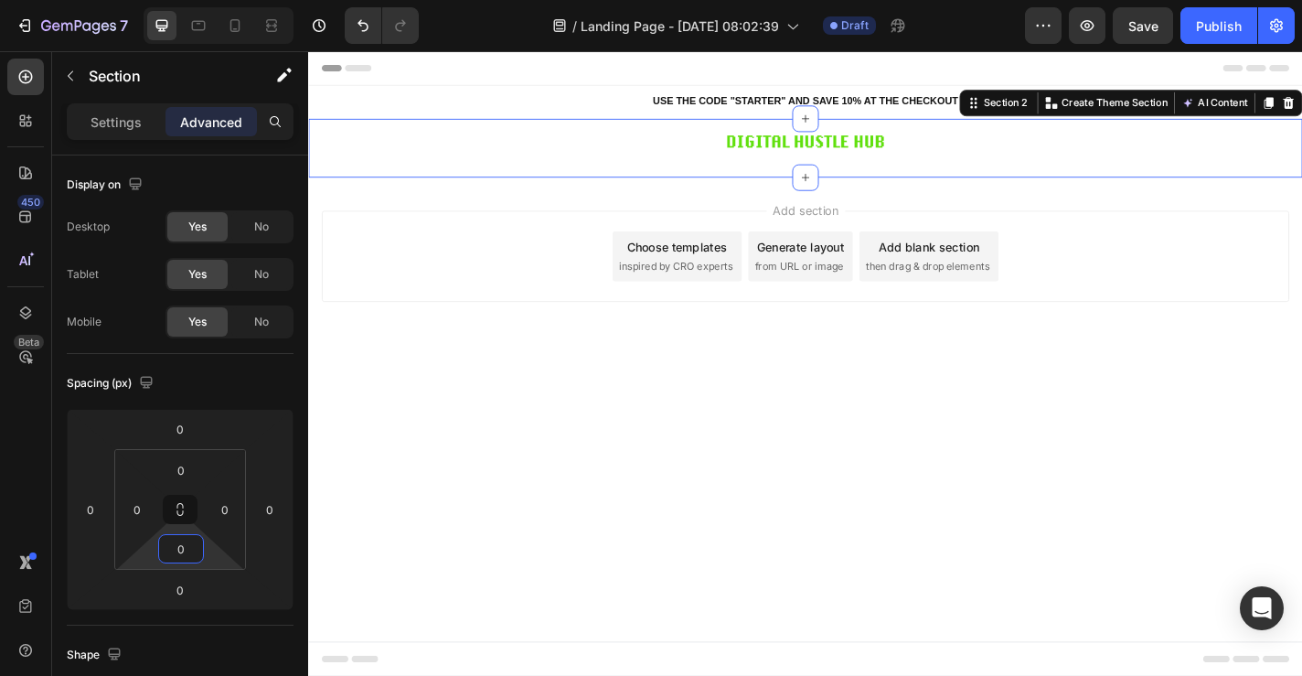
drag, startPoint x: 705, startPoint y: 534, endPoint x: 705, endPoint y: 384, distance: 150.0
click at [705, 515] on body "Header USE THE CODE "STARTER" AND SAVE 10% AT THE CHECKOUT Heading Row Section …" at bounding box center [856, 396] width 1097 height 690
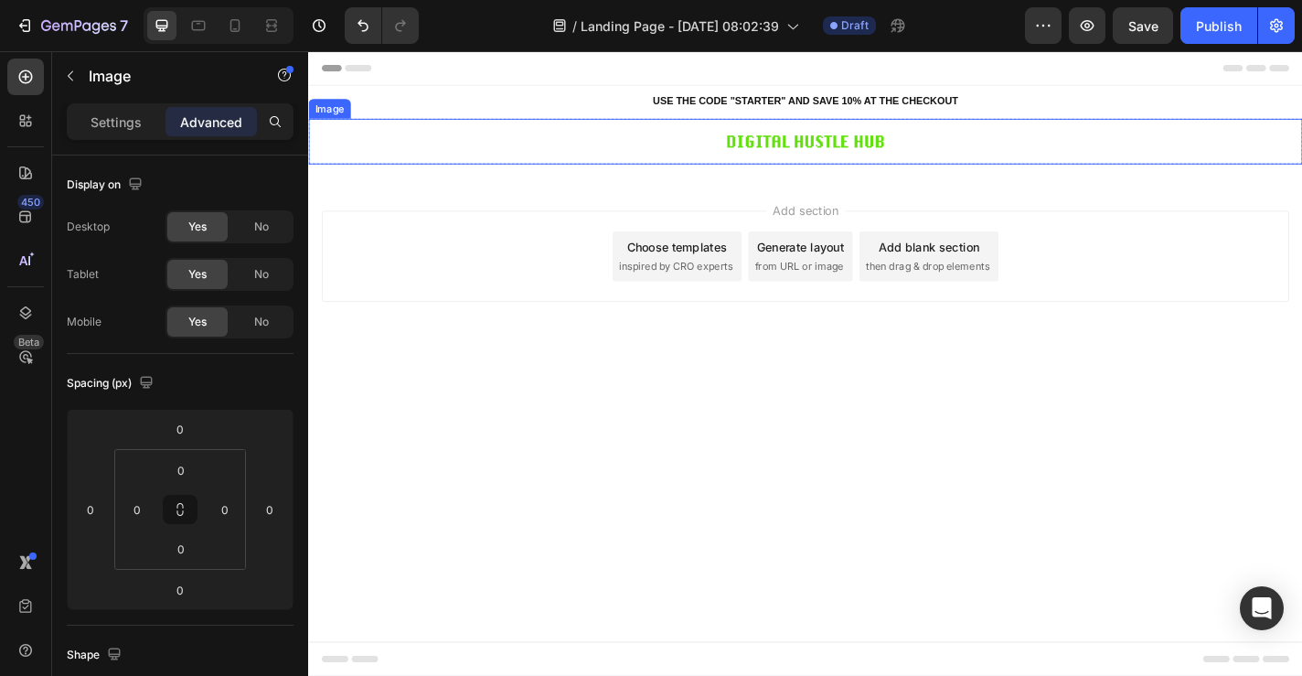
click at [779, 152] on img at bounding box center [856, 150] width 201 height 50
click at [342, 113] on div "Image" at bounding box center [350, 108] width 39 height 16
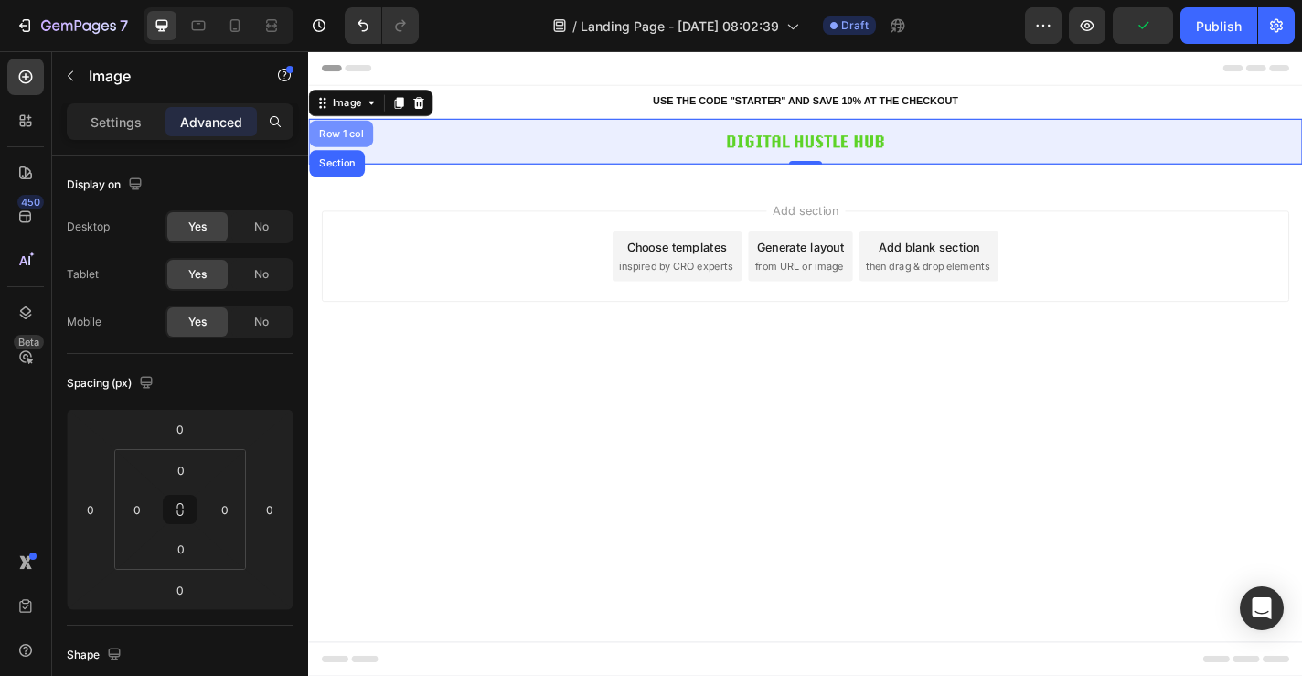
click at [354, 150] on div "Row 1 col" at bounding box center [344, 141] width 70 height 29
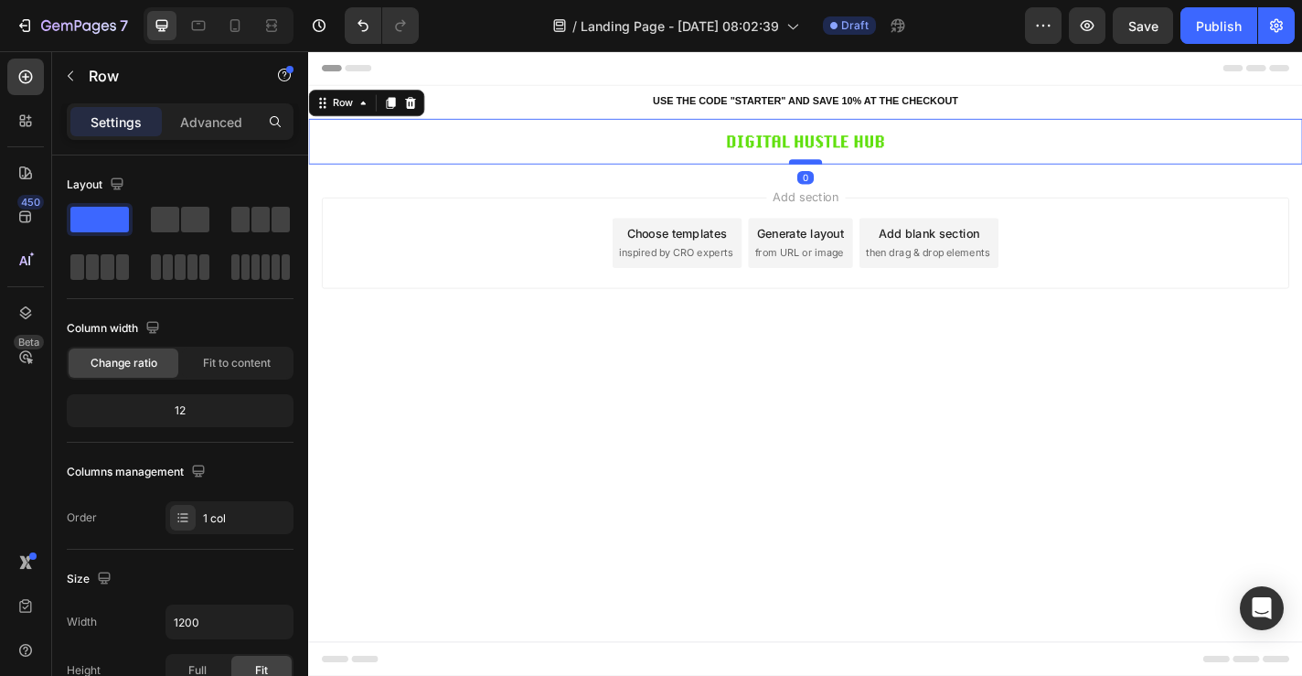
drag, startPoint x: 868, startPoint y: 189, endPoint x: 868, endPoint y: 173, distance: 16.5
click at [868, 173] on div at bounding box center [857, 172] width 37 height 5
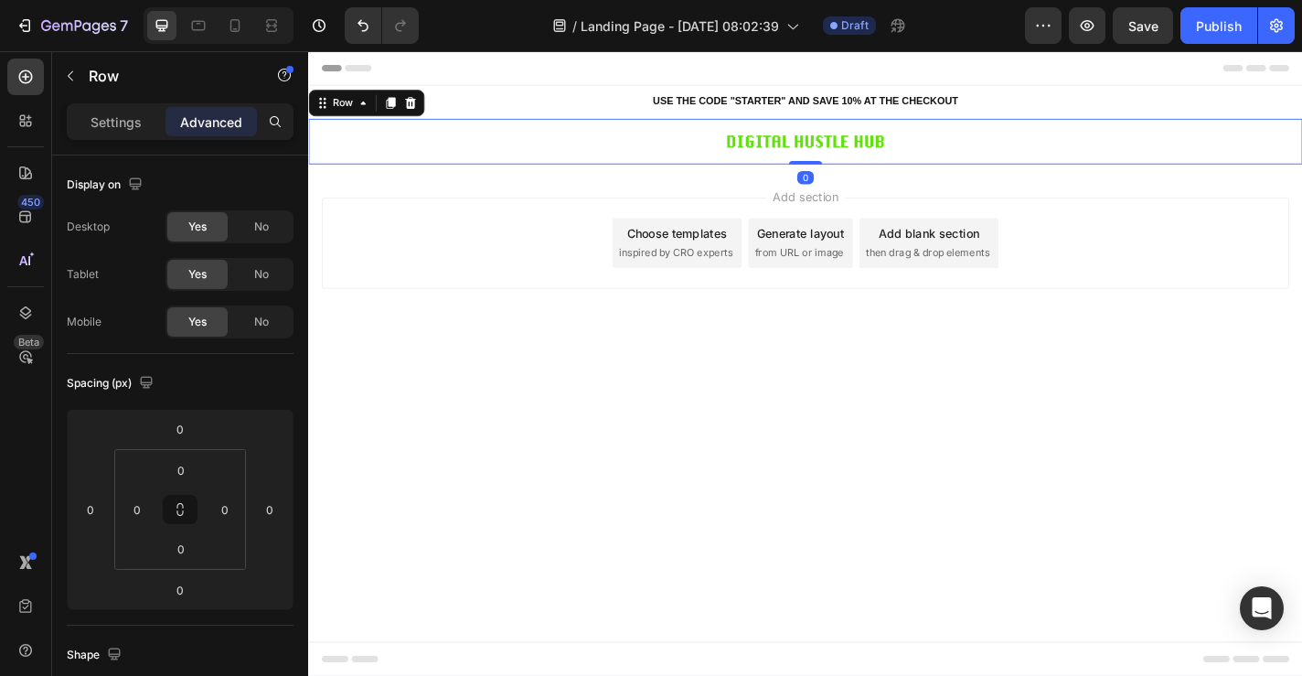
click at [840, 457] on body "Header USE THE CODE "STARTER" AND SAVE 10% AT THE CHECKOUT Heading Row Section …" at bounding box center [856, 396] width 1097 height 690
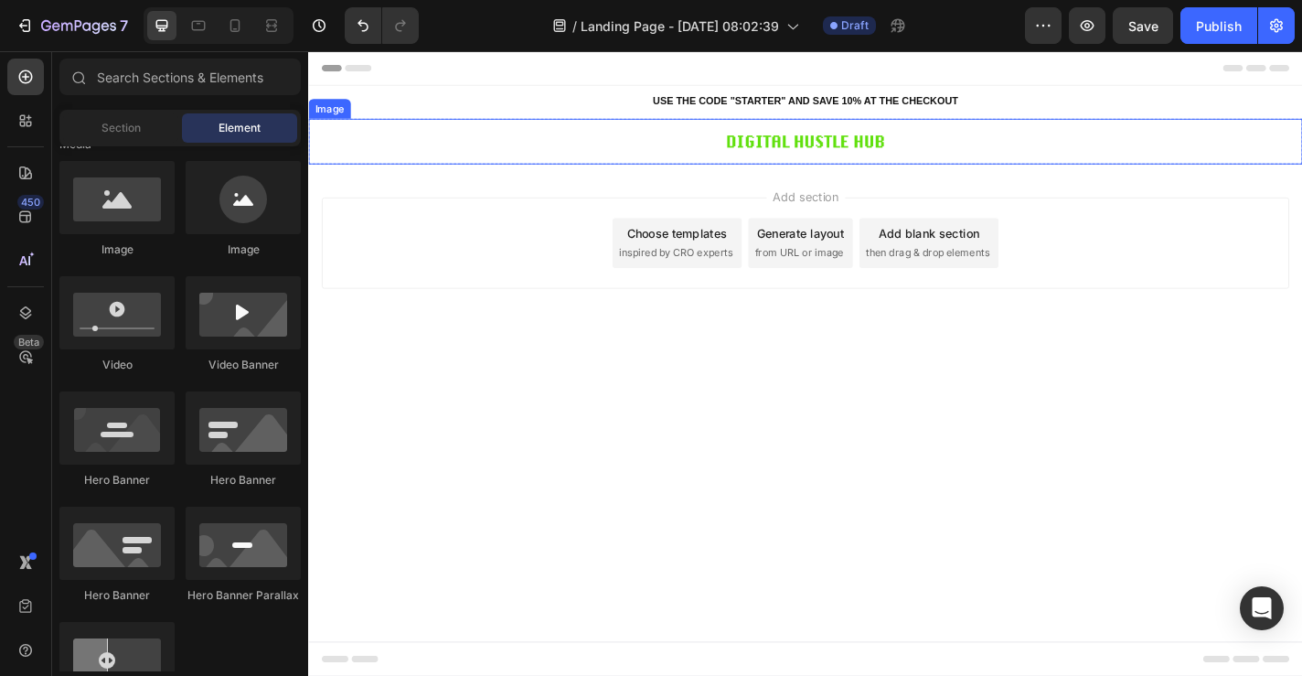
click at [615, 144] on div at bounding box center [856, 150] width 1097 height 50
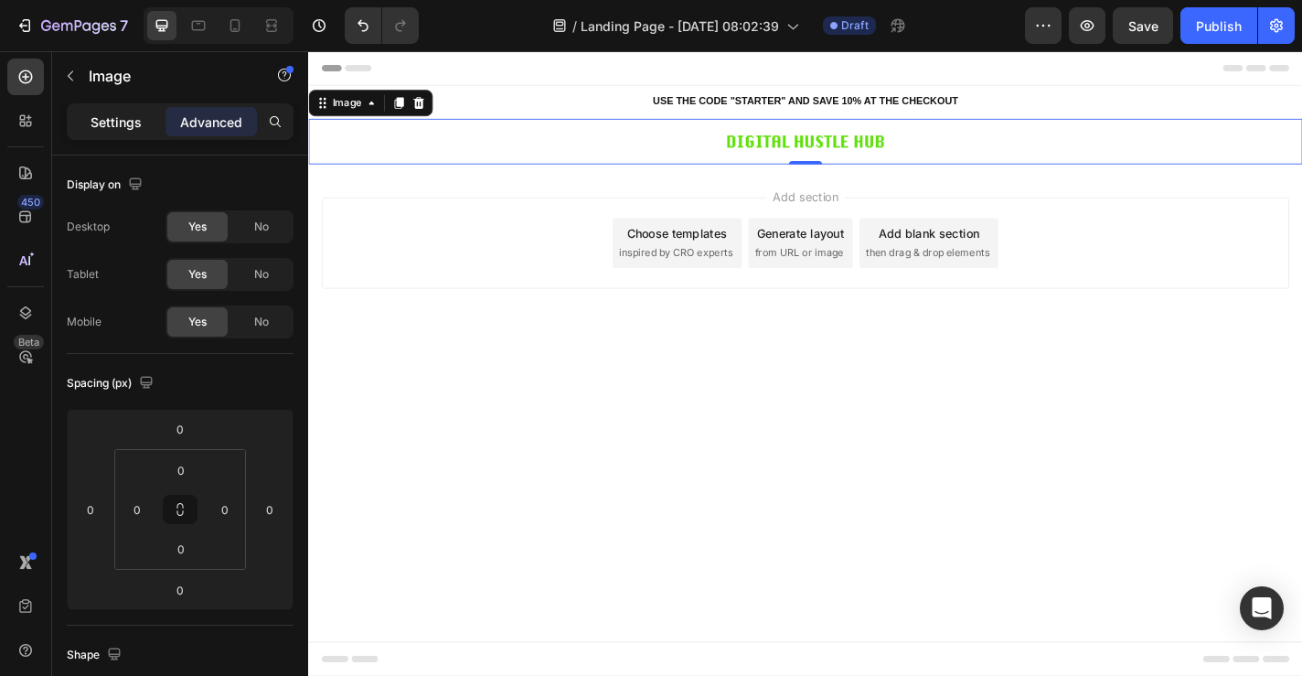
click at [115, 132] on div "Settings" at bounding box center [115, 121] width 91 height 29
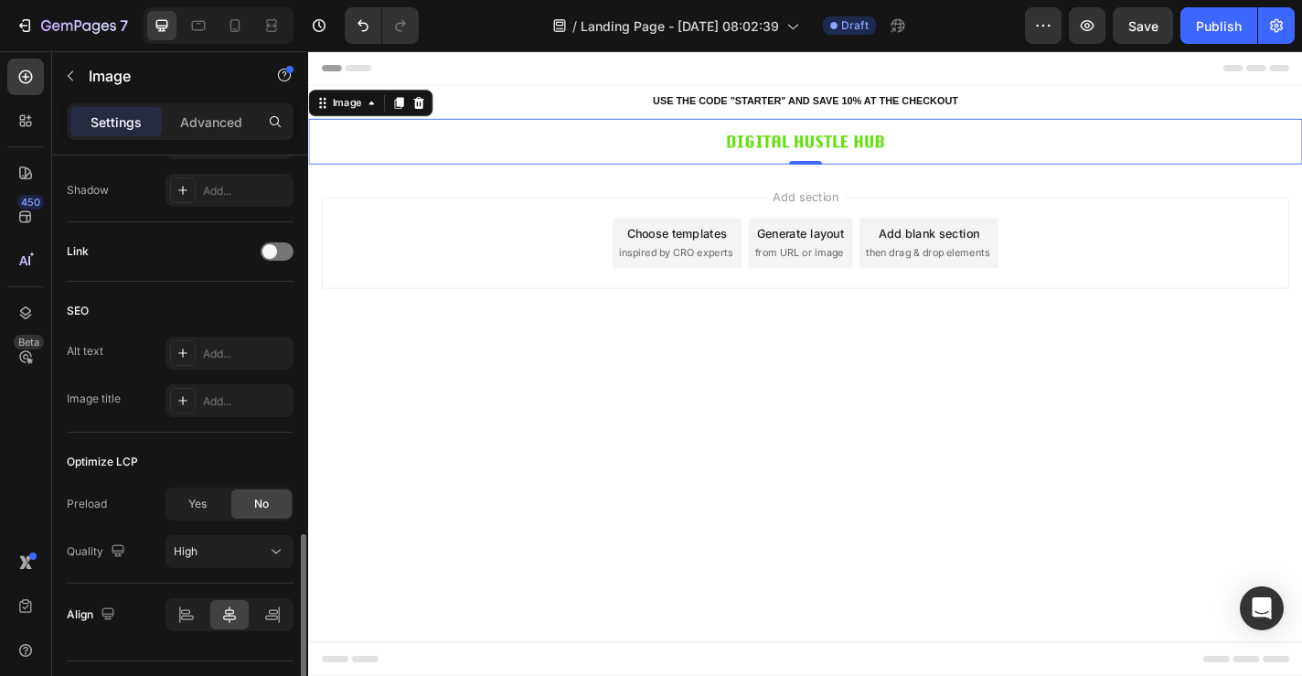
scroll to position [808, 0]
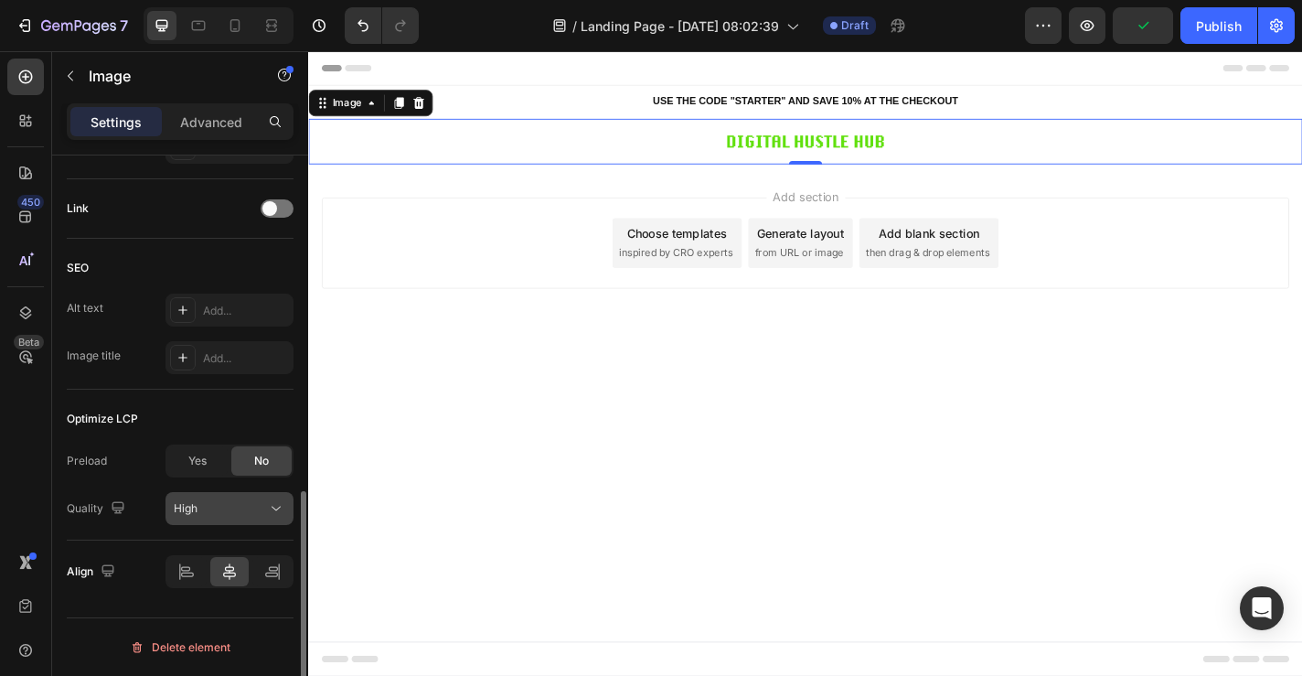
click at [216, 517] on div "High" at bounding box center [230, 508] width 112 height 18
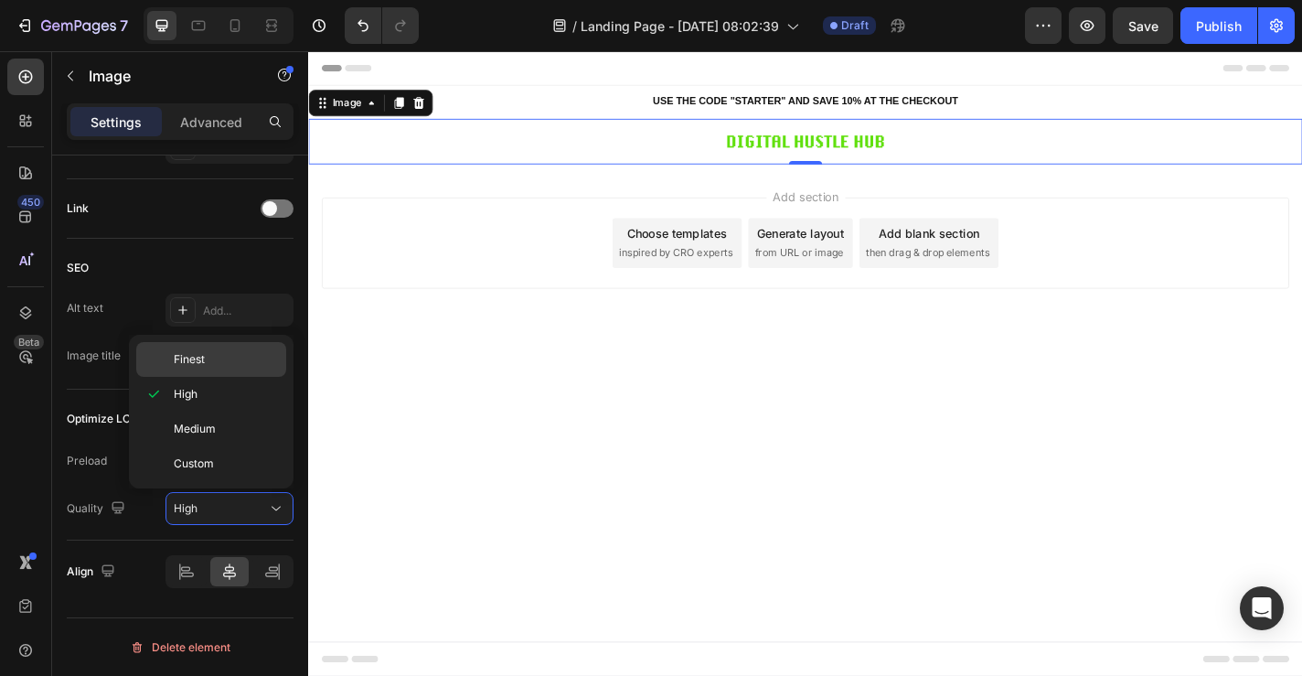
click at [196, 372] on div "Finest" at bounding box center [211, 359] width 150 height 35
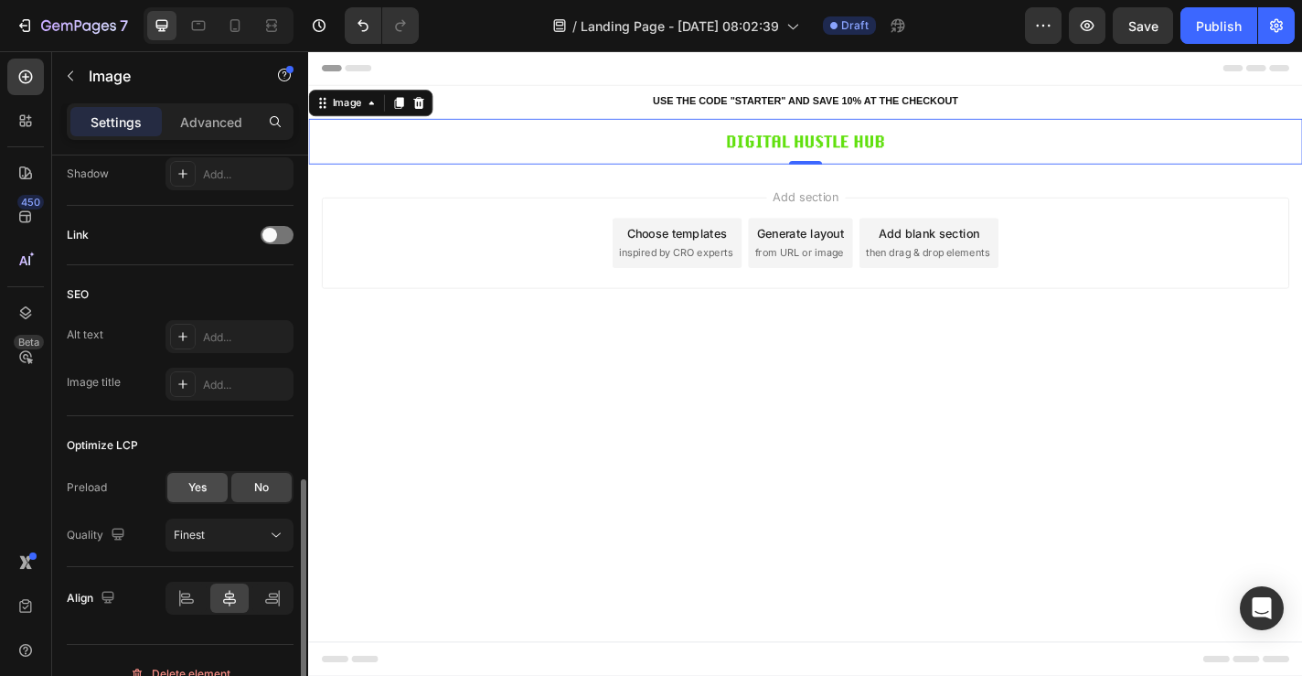
click at [200, 484] on span "Yes" at bounding box center [197, 487] width 18 height 16
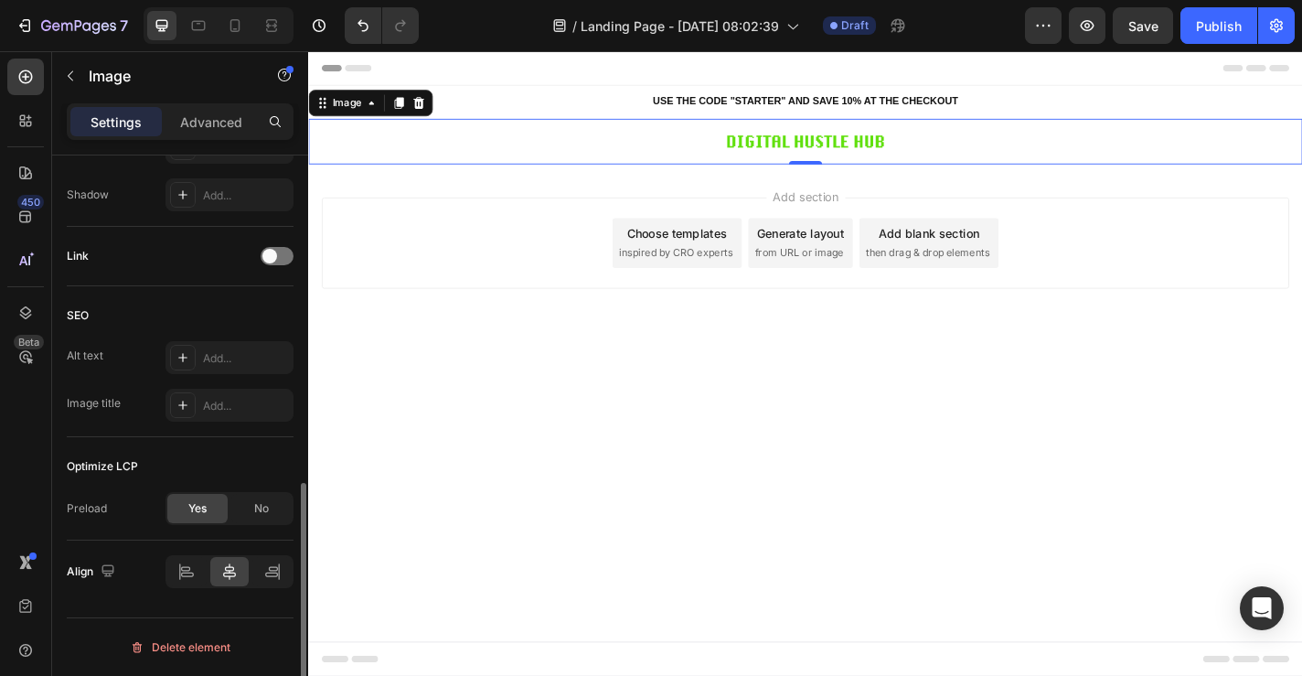
click at [246, 484] on div "Optimize LCP Preload Yes No" at bounding box center [180, 488] width 227 height 103
click at [262, 500] on span "No" at bounding box center [261, 508] width 15 height 16
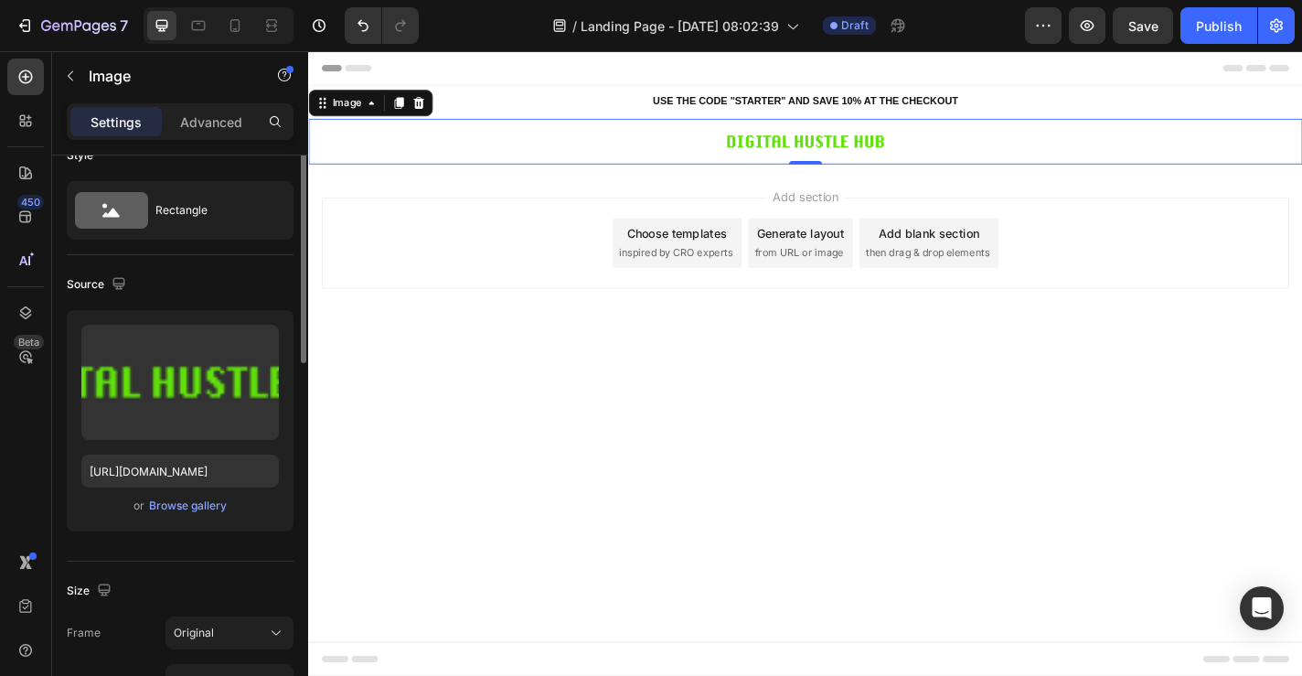
scroll to position [0, 0]
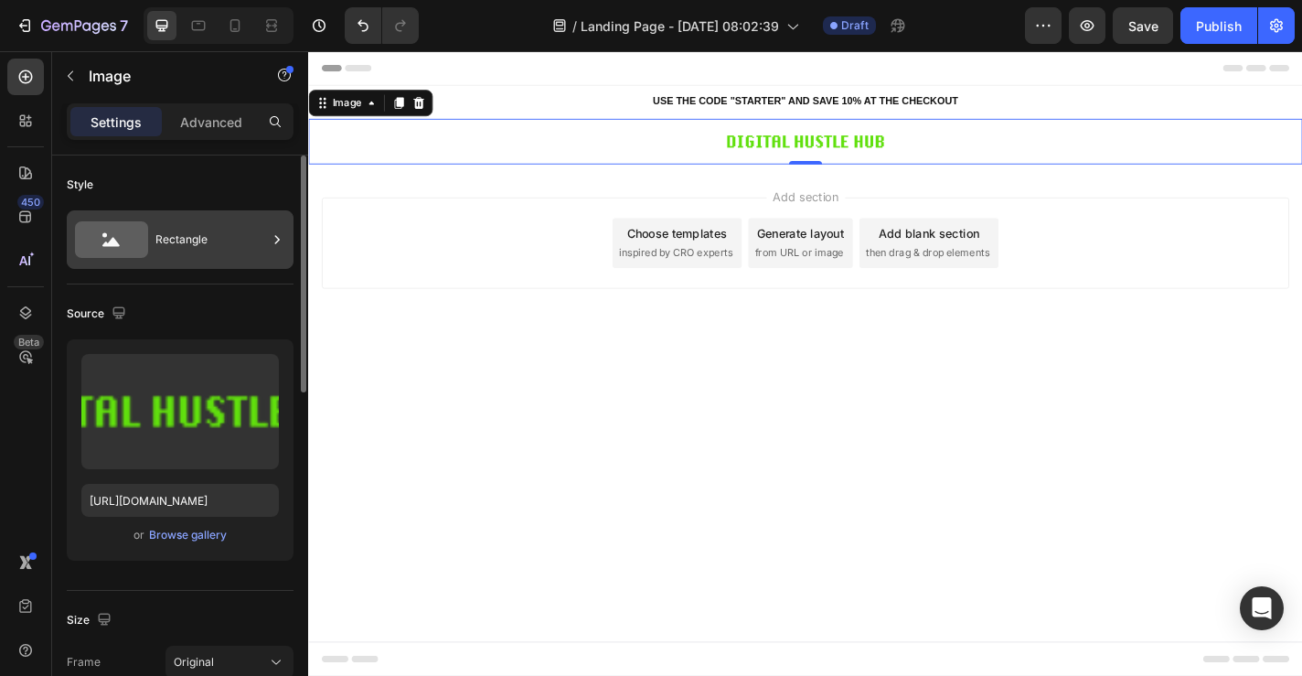
click at [195, 247] on div "Rectangle" at bounding box center [211, 240] width 112 height 42
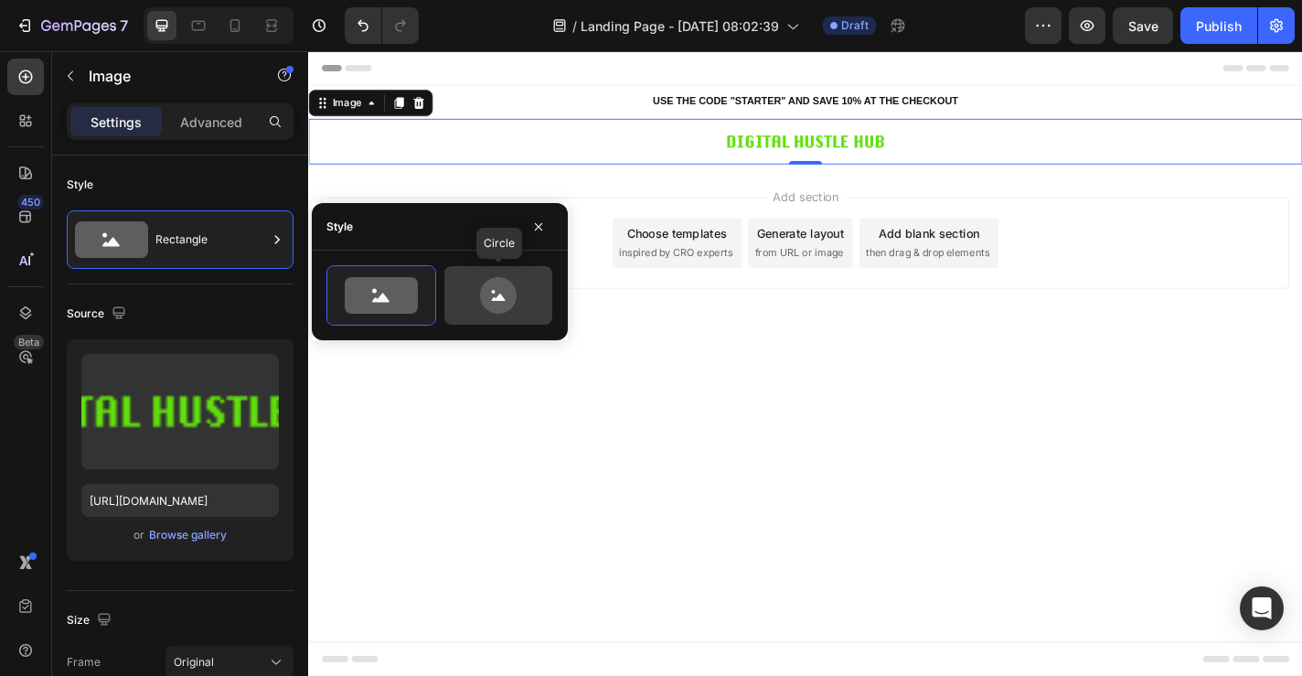
click at [474, 297] on icon at bounding box center [498, 295] width 86 height 37
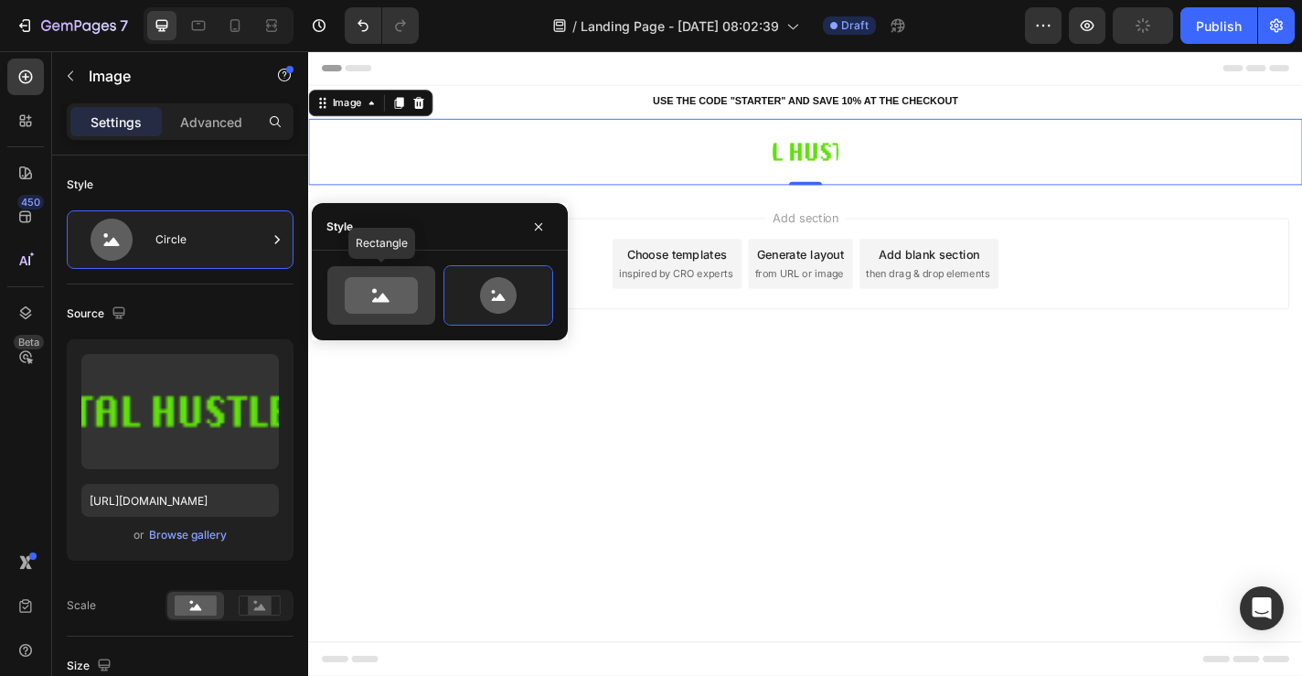
click at [391, 302] on icon at bounding box center [381, 295] width 73 height 37
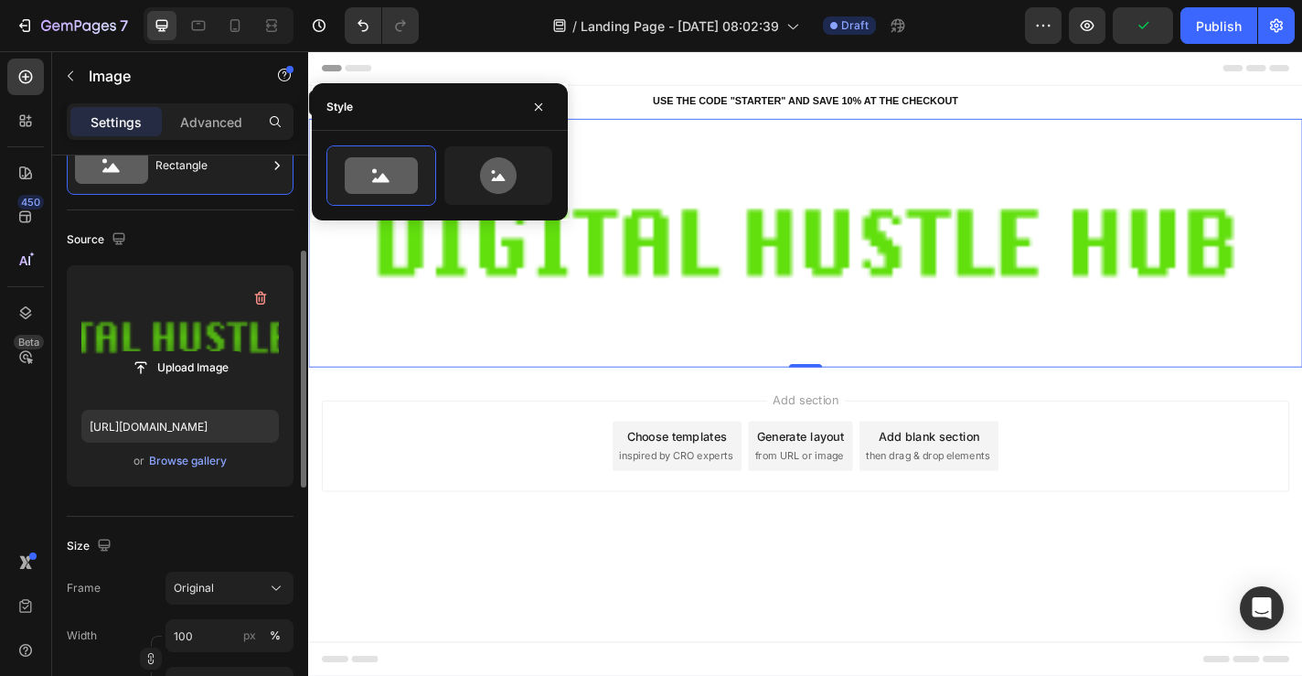
scroll to position [149, 0]
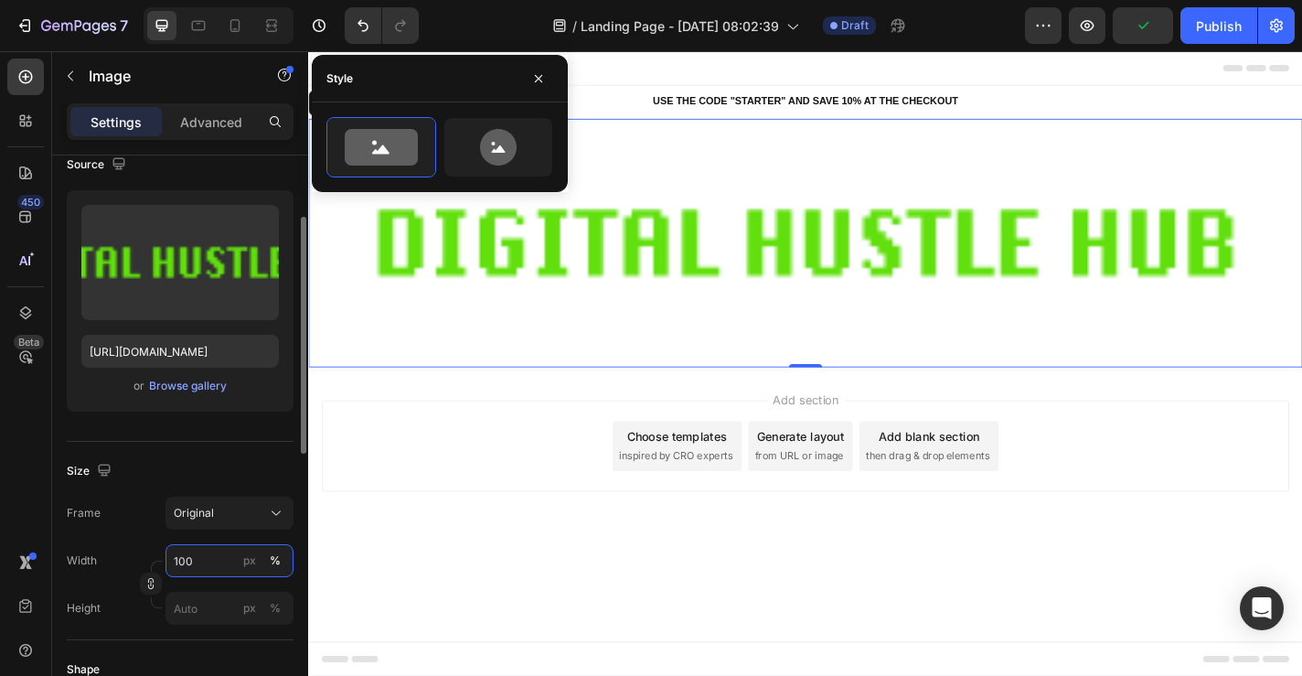
click at [199, 555] on input "100" at bounding box center [230, 560] width 128 height 33
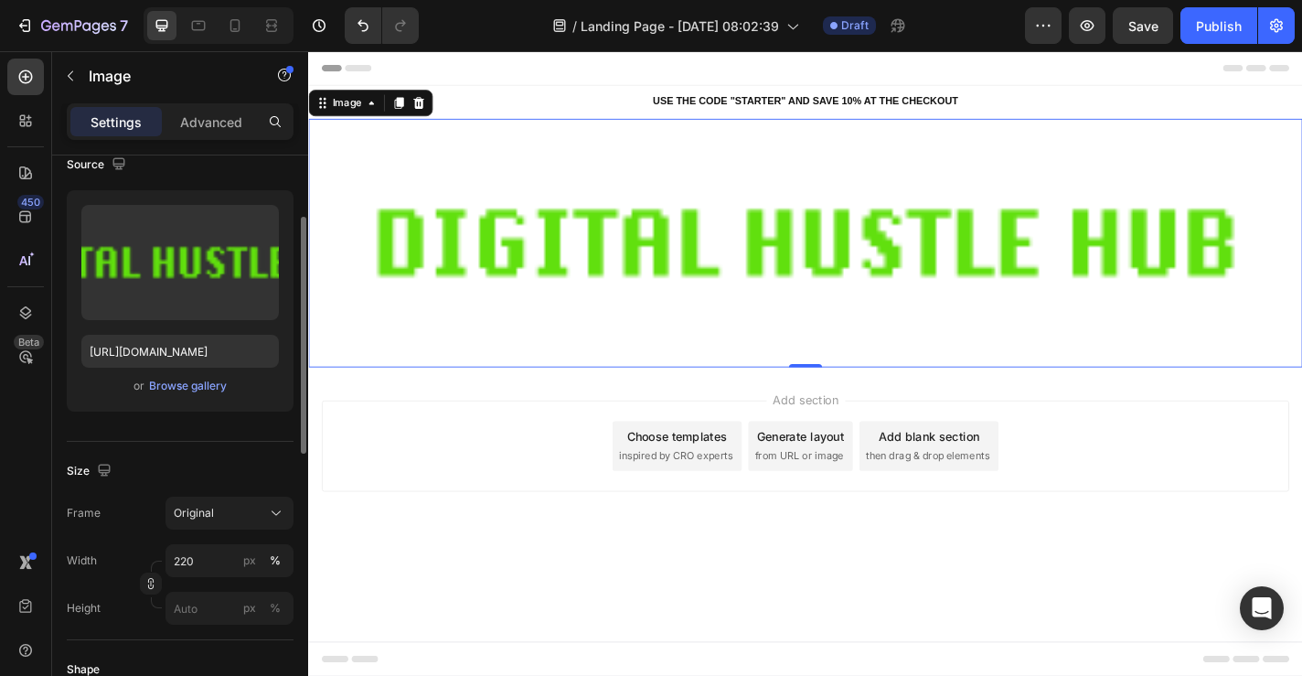
click at [168, 474] on div "Size" at bounding box center [180, 470] width 227 height 29
click at [206, 555] on input "220" at bounding box center [230, 560] width 128 height 33
click at [202, 504] on div "Original" at bounding box center [230, 513] width 112 height 18
click at [368, 23] on icon "Undo/Redo" at bounding box center [363, 25] width 18 height 18
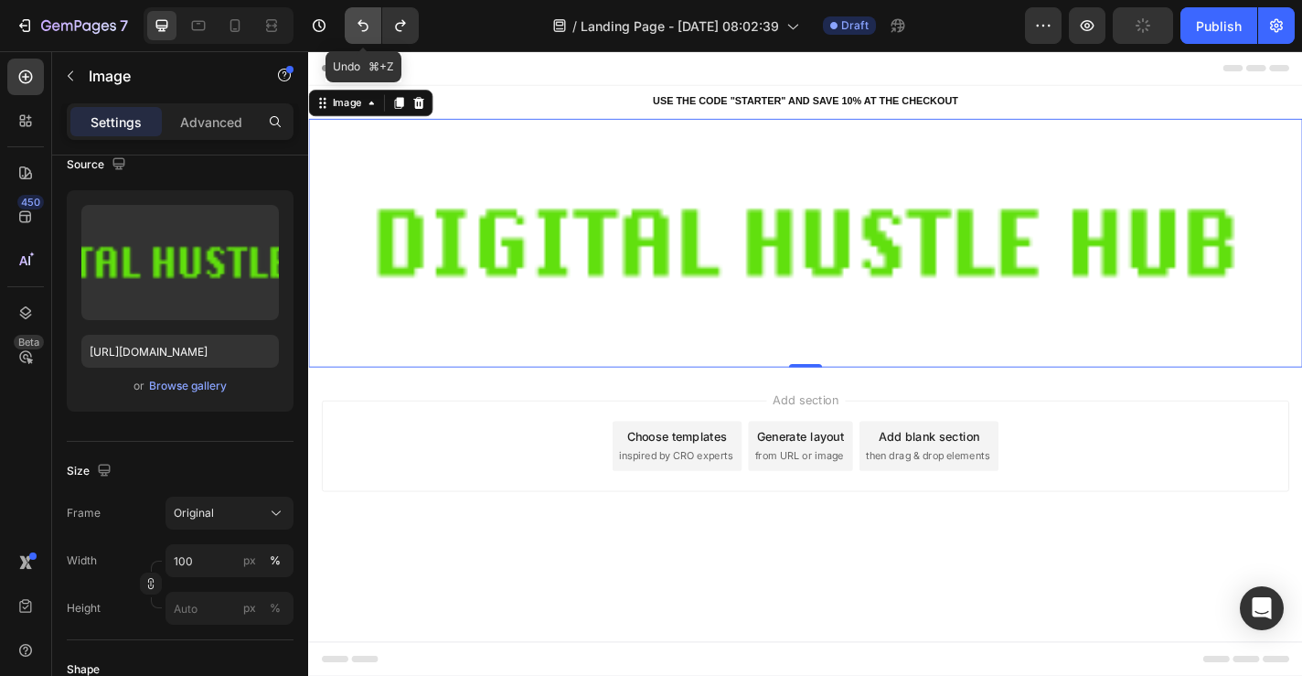
click at [356, 39] on button "Undo/Redo" at bounding box center [363, 25] width 37 height 37
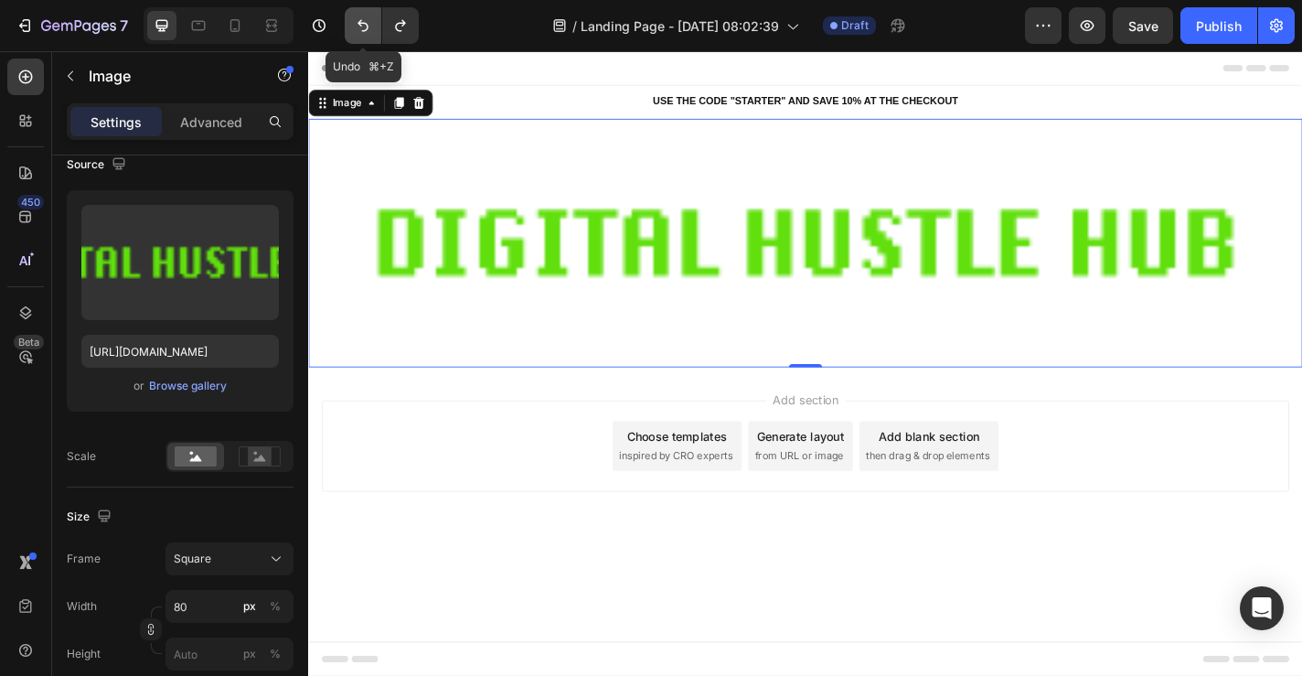
click at [358, 34] on icon "Undo/Redo" at bounding box center [363, 25] width 18 height 18
type input "220"
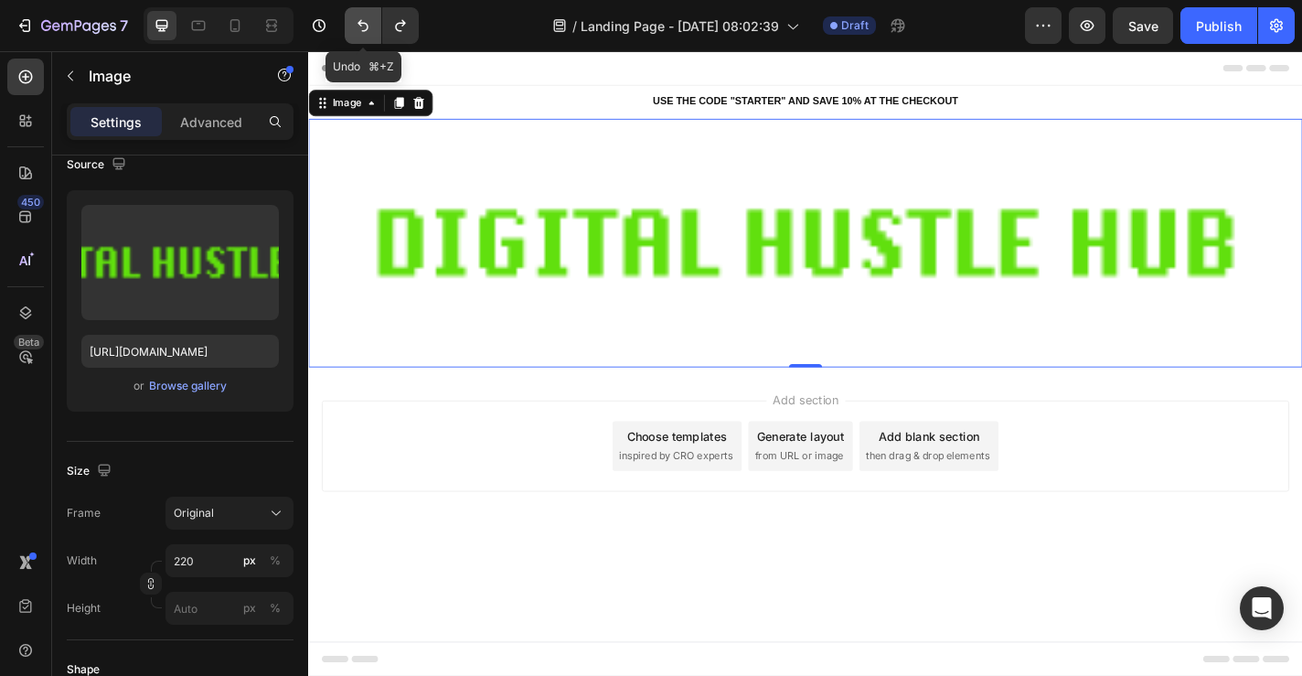
click at [358, 34] on icon "Undo/Redo" at bounding box center [363, 25] width 18 height 18
click at [573, 312] on img at bounding box center [856, 262] width 1097 height 274
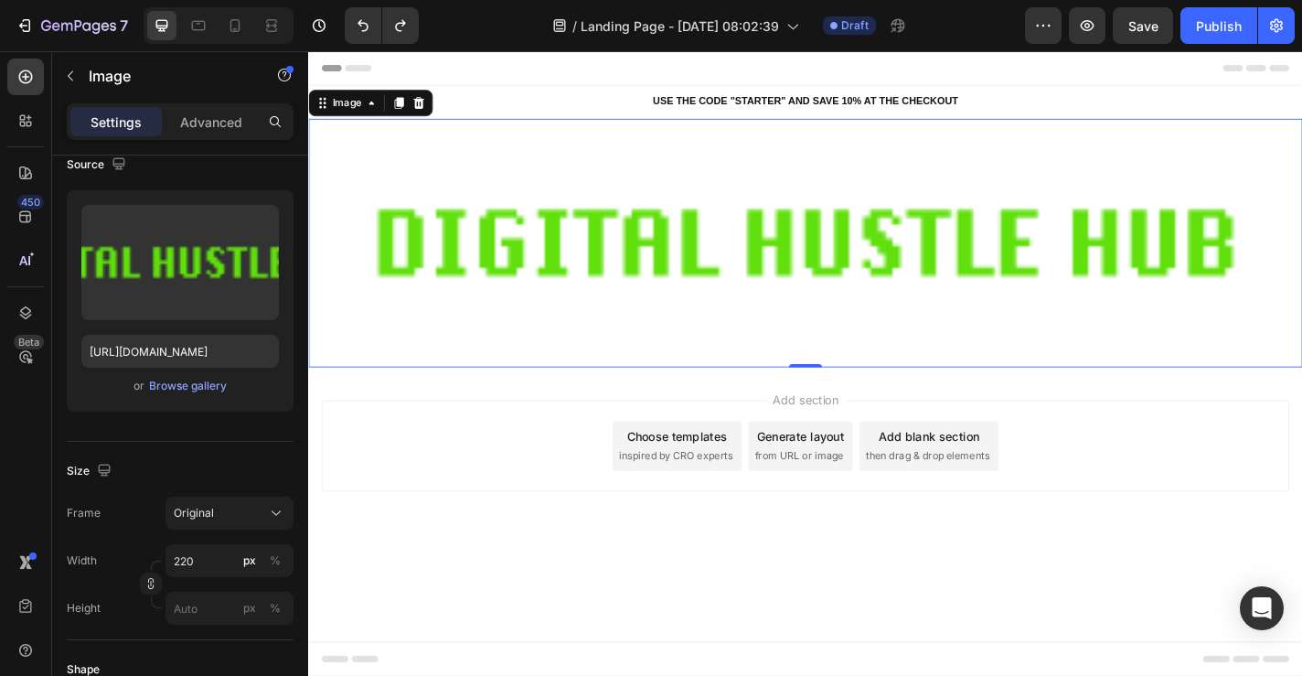
click at [749, 587] on div "Add section Choose templates inspired by CRO experts Generate layout from URL o…" at bounding box center [856, 512] width 1097 height 225
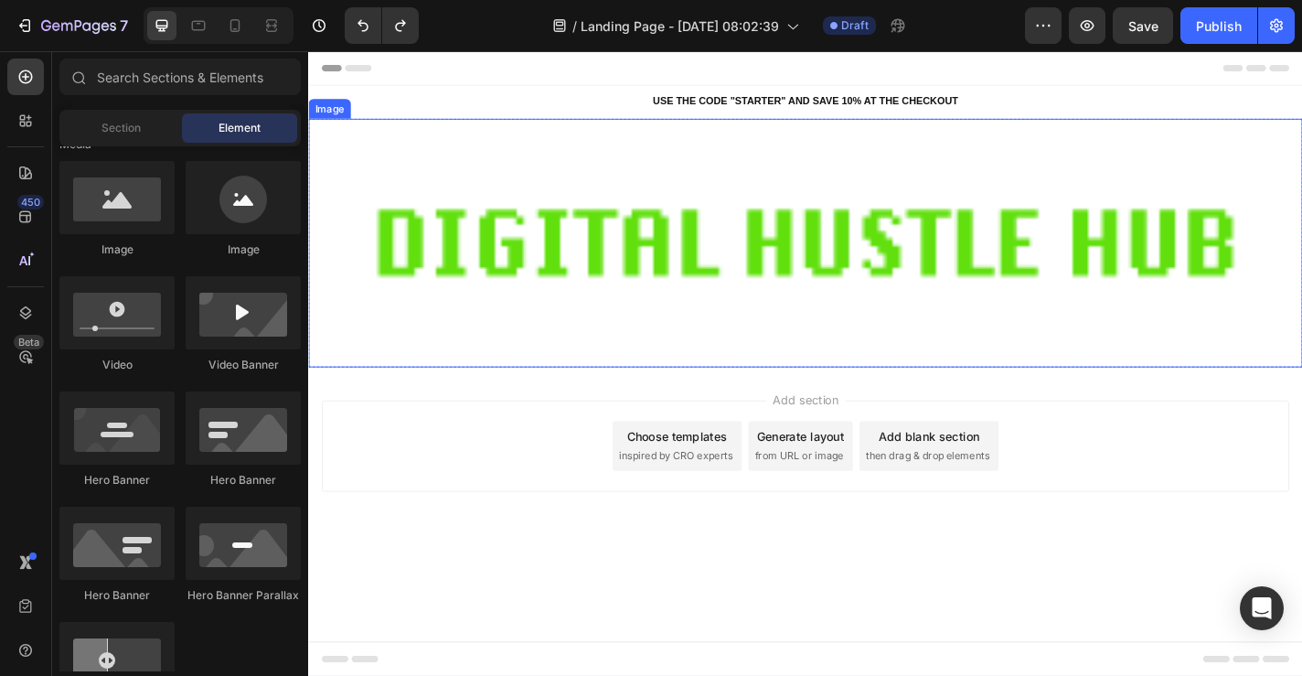
click at [605, 238] on img at bounding box center [856, 262] width 1097 height 274
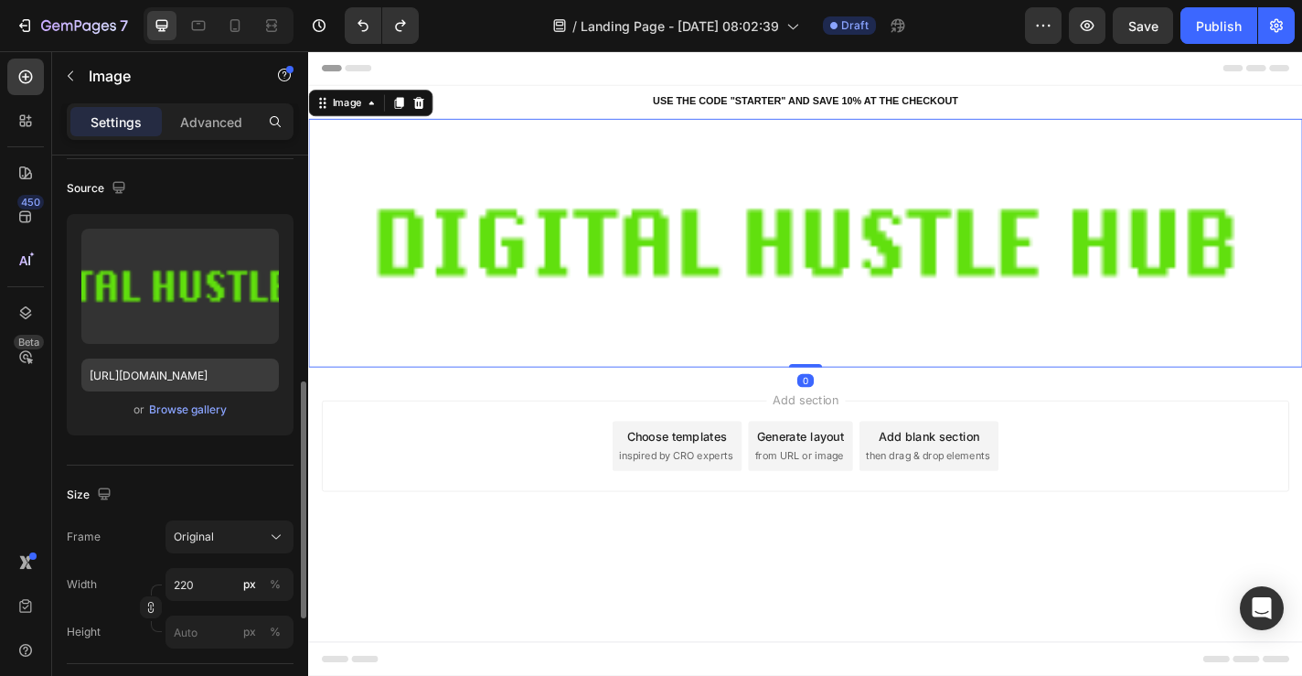
scroll to position [314, 0]
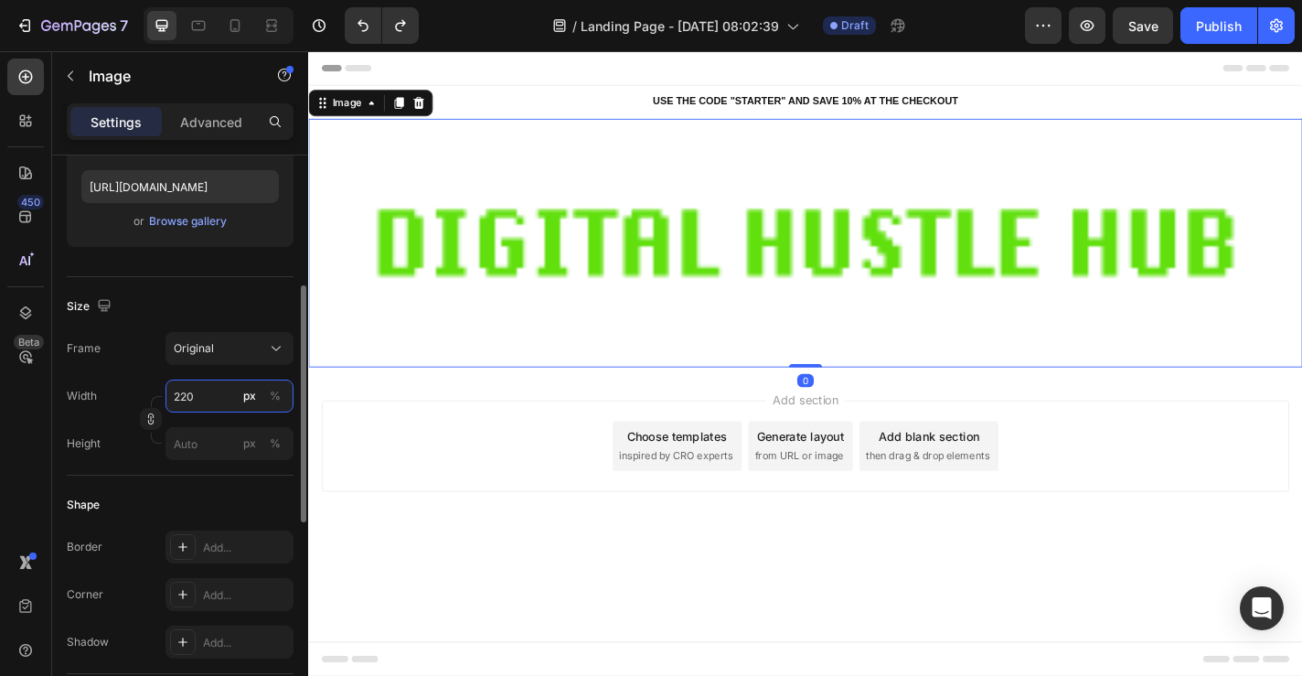
click at [201, 405] on input "220" at bounding box center [230, 396] width 128 height 33
click at [215, 367] on div "Frame Original Width 220 px % Height px %" at bounding box center [180, 396] width 227 height 128
click at [216, 363] on button "Original" at bounding box center [230, 348] width 128 height 33
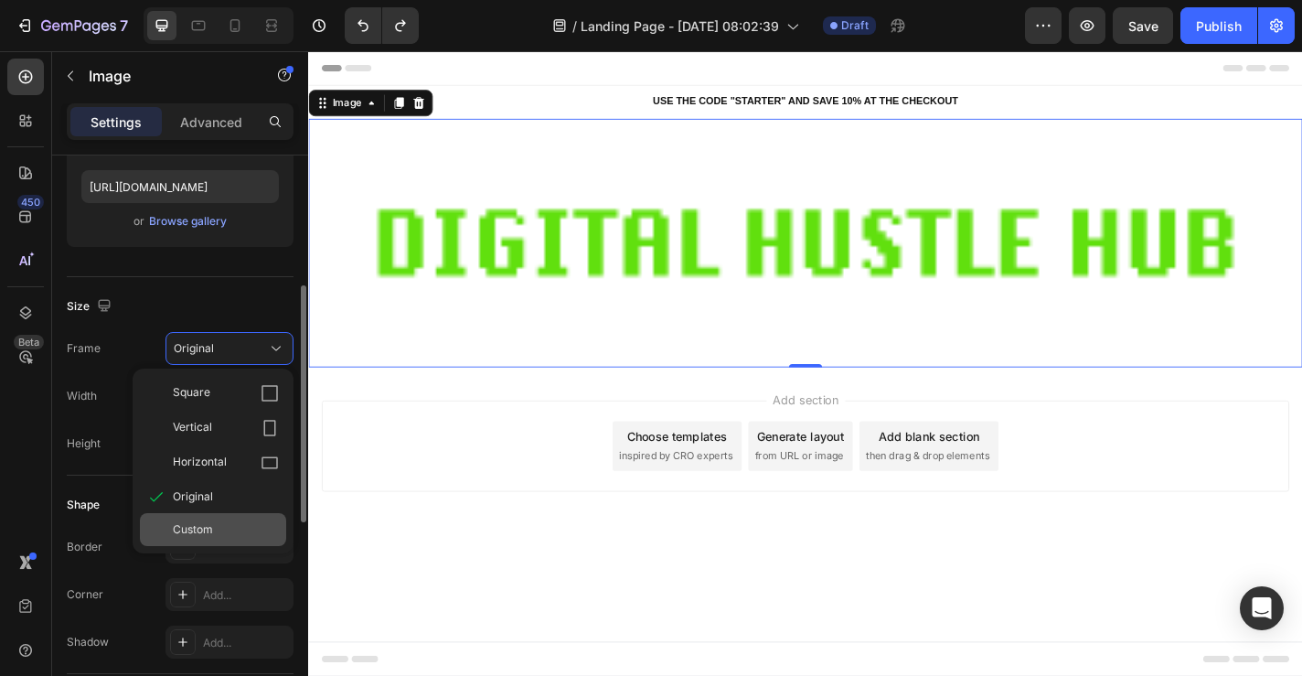
click at [212, 536] on span "Custom" at bounding box center [193, 529] width 40 height 16
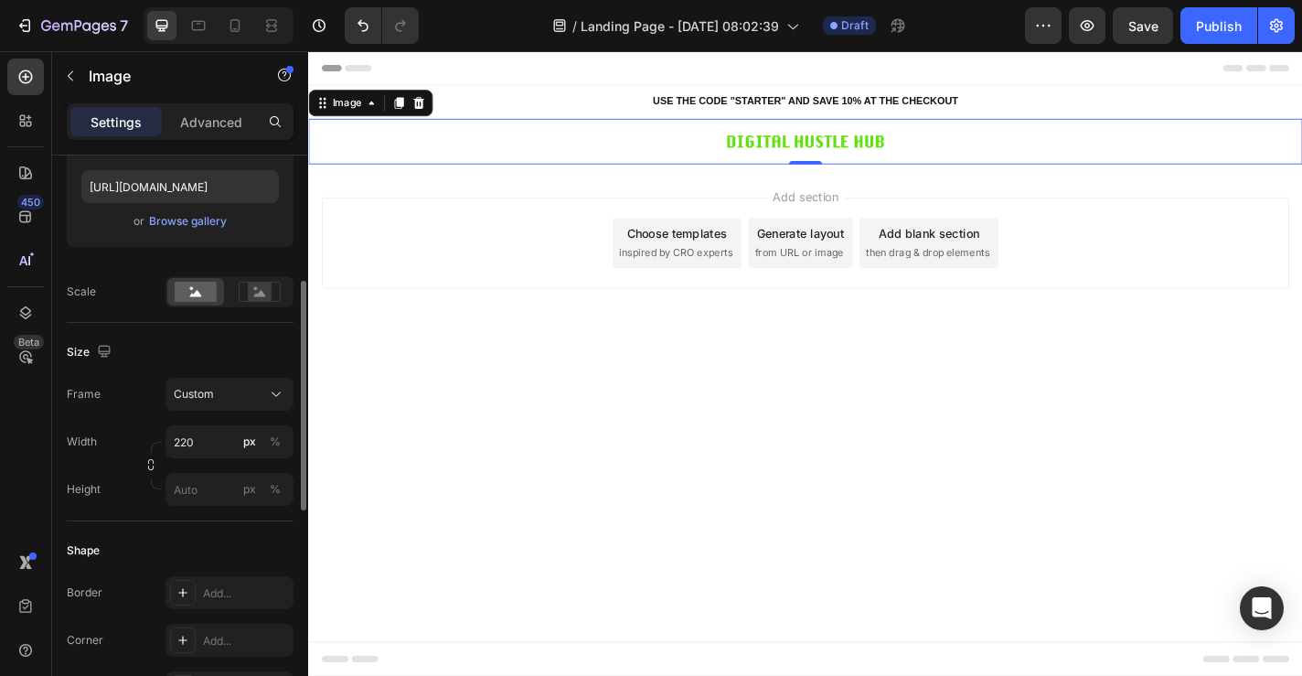
click at [436, 457] on body "Header USE THE CODE "STARTER" AND SAVE 10% AT THE CHECKOUT Heading Row Section …" at bounding box center [856, 396] width 1097 height 690
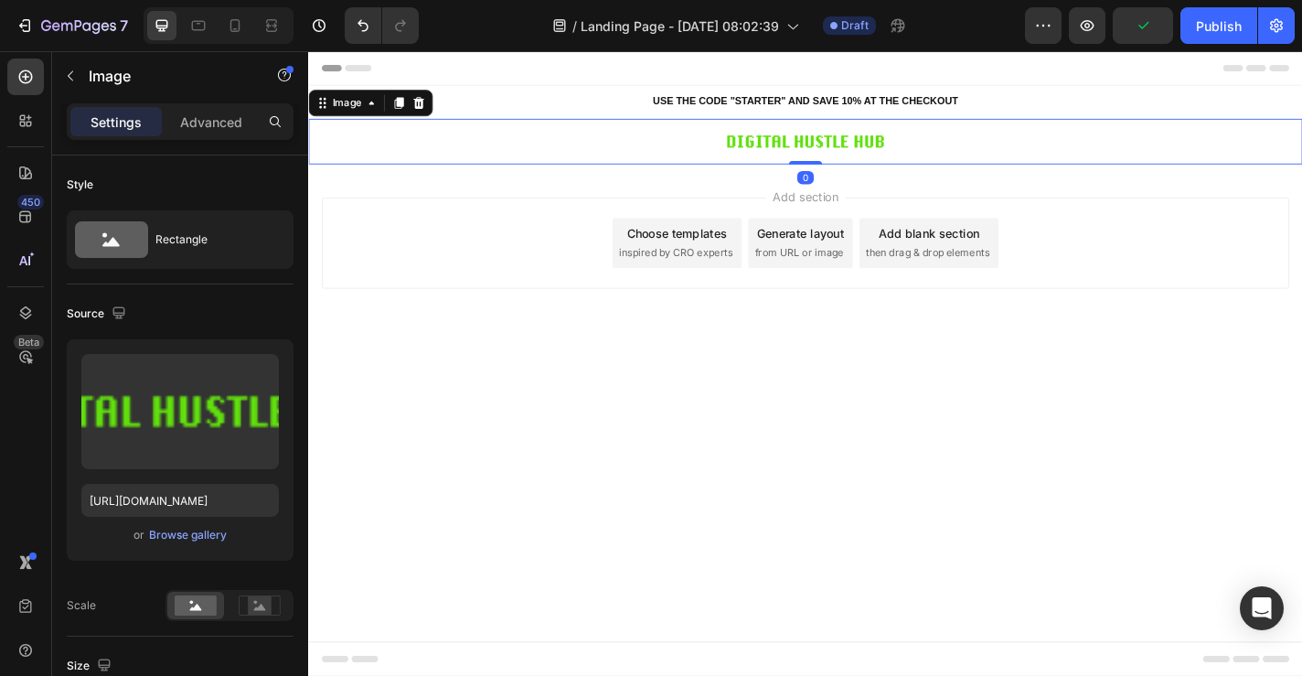
click at [604, 151] on div at bounding box center [856, 150] width 1097 height 50
click at [220, 126] on p "Advanced" at bounding box center [211, 121] width 62 height 19
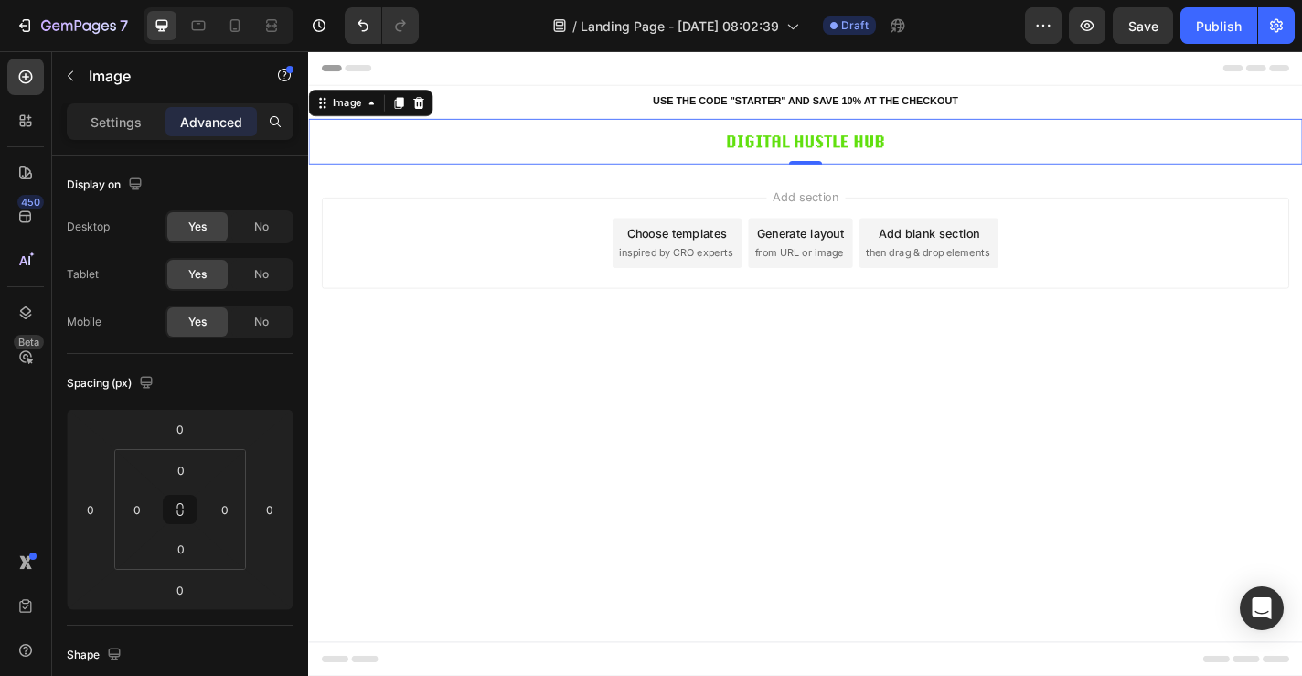
click at [506, 160] on div at bounding box center [856, 150] width 1097 height 50
click at [75, 80] on icon "button" at bounding box center [70, 76] width 15 height 15
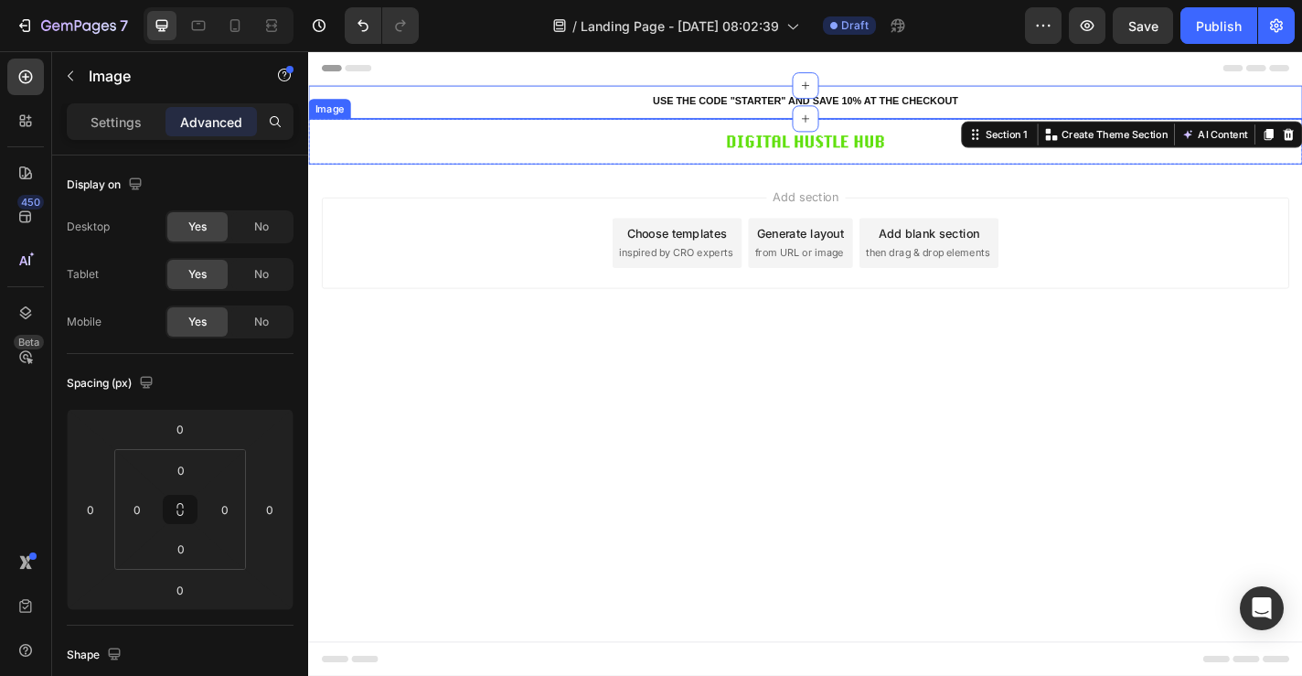
click at [480, 161] on div at bounding box center [856, 150] width 1097 height 50
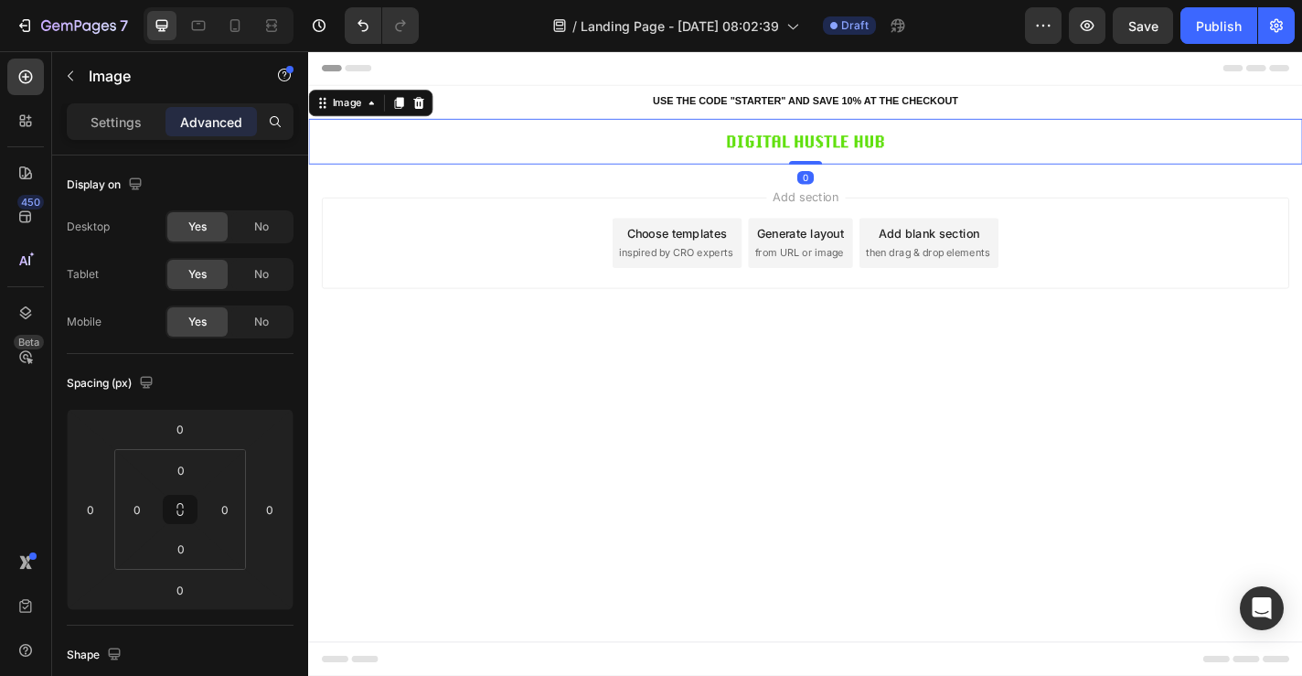
click at [419, 177] on div "Add section Choose templates inspired by CRO experts Generate layout from URL o…" at bounding box center [856, 288] width 1097 height 225
click at [750, 170] on div at bounding box center [856, 150] width 1097 height 50
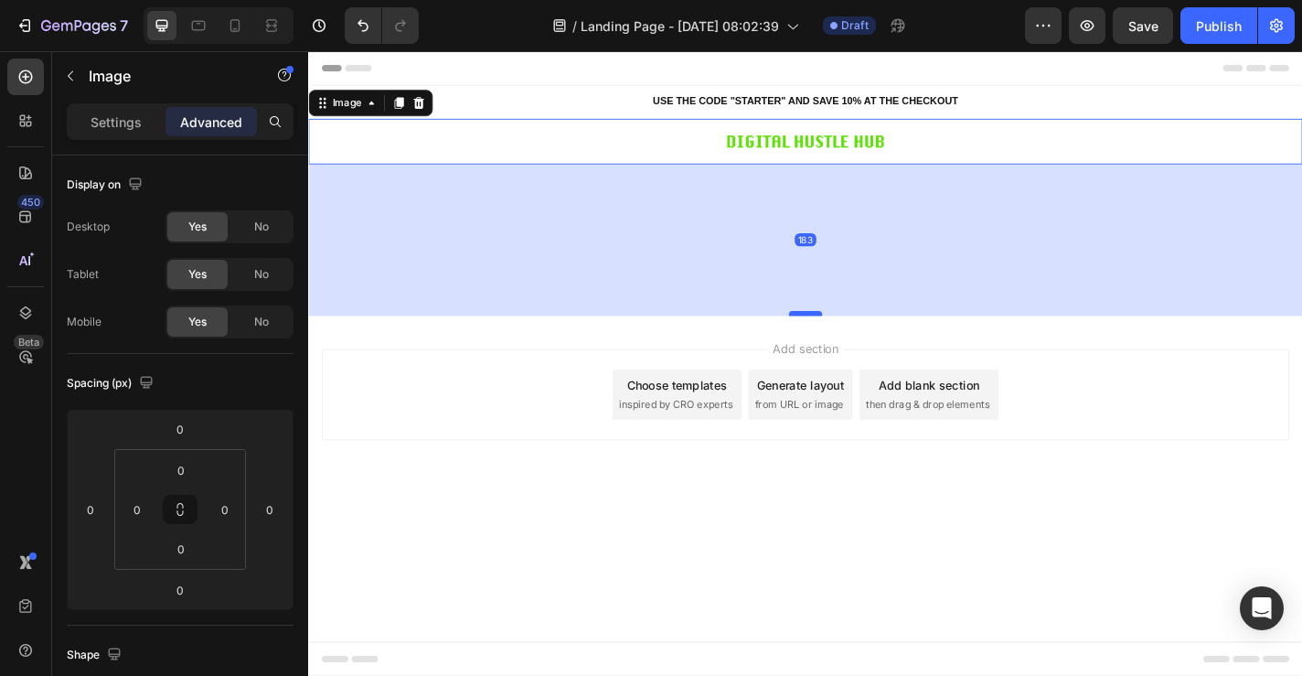
drag, startPoint x: 867, startPoint y: 173, endPoint x: 867, endPoint y: 412, distance: 239.6
click at [867, 343] on div at bounding box center [857, 339] width 37 height 5
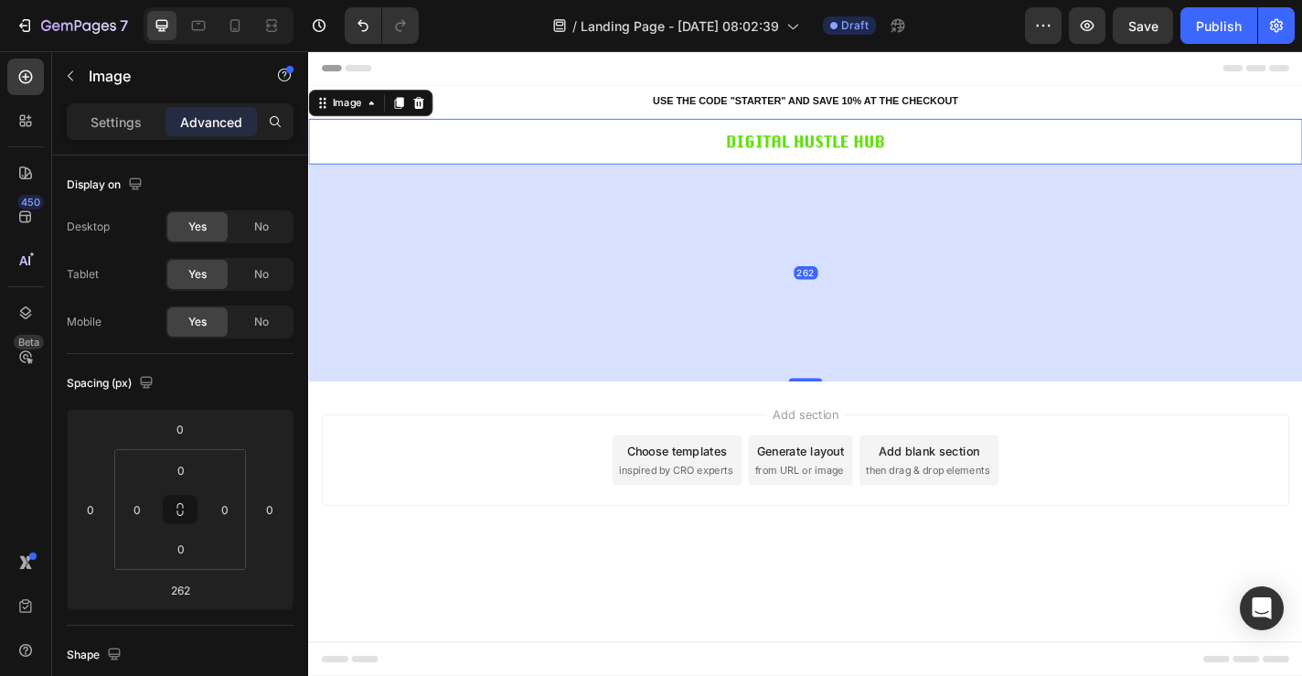
click at [815, 159] on img at bounding box center [856, 150] width 201 height 50
click at [819, 152] on img at bounding box center [856, 150] width 201 height 50
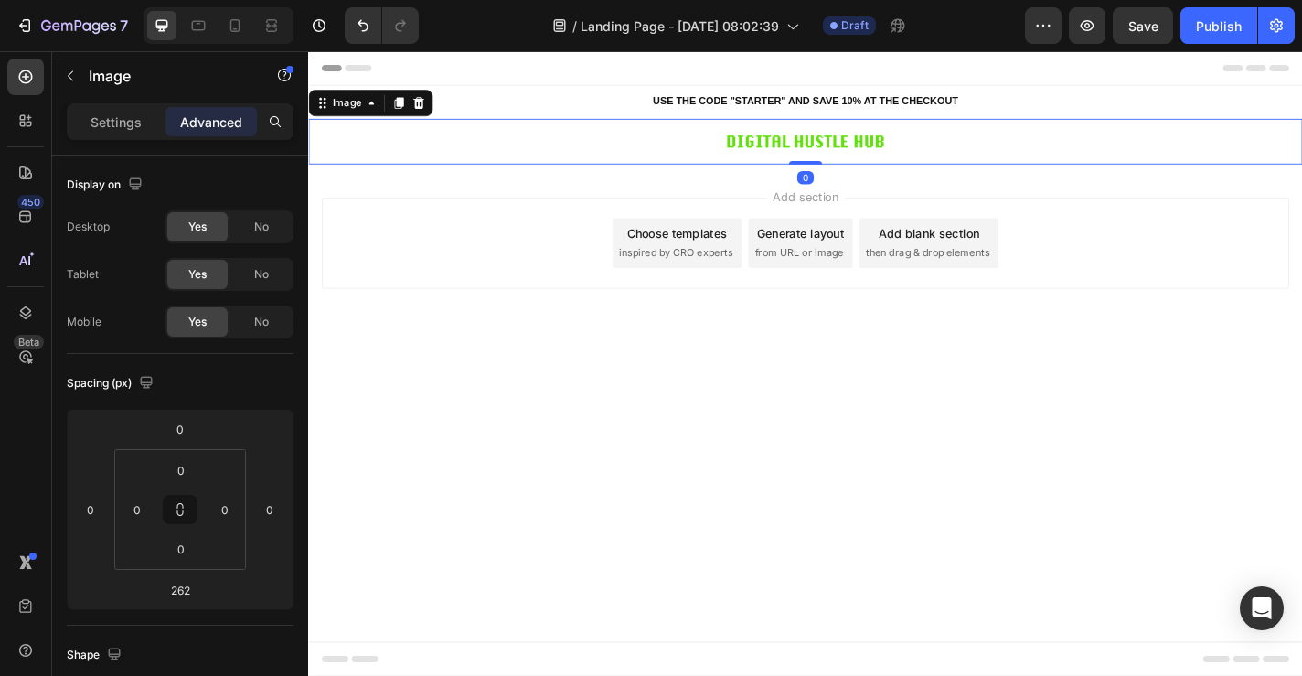
drag, startPoint x: 856, startPoint y: 409, endPoint x: 856, endPoint y: 107, distance: 301.8
click at [856, 107] on div "USE THE CODE "STARTER" AND SAVE 10% AT THE CHECKOUT Heading Row Section 1 Image…" at bounding box center [856, 132] width 1097 height 87
type input "0"
click at [27, 164] on icon at bounding box center [25, 173] width 18 height 18
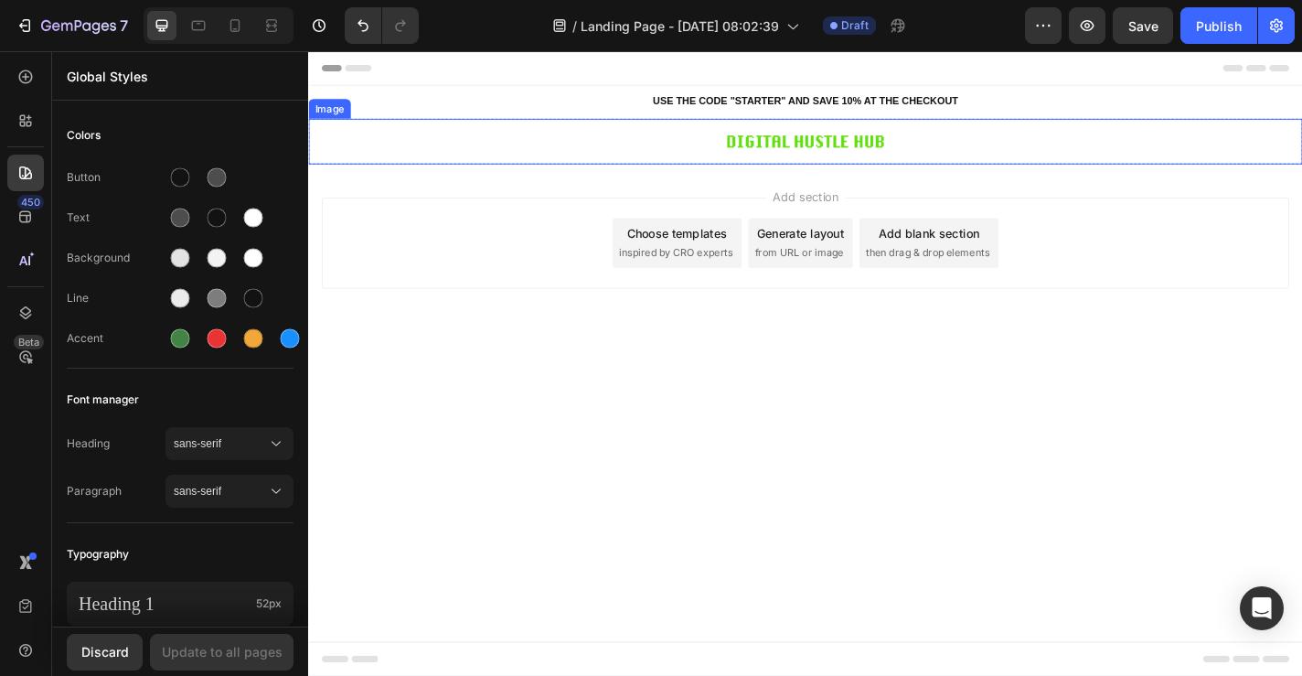
click at [644, 161] on div at bounding box center [856, 150] width 1097 height 50
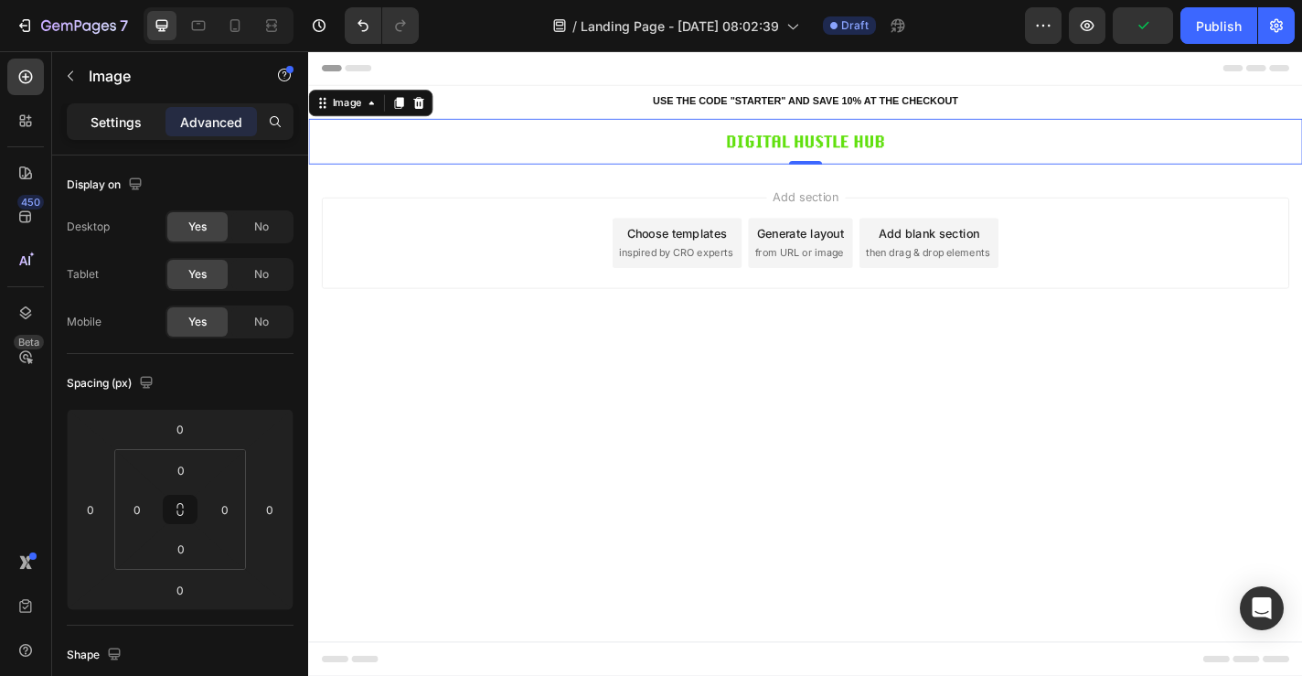
click at [107, 121] on p "Settings" at bounding box center [116, 121] width 51 height 19
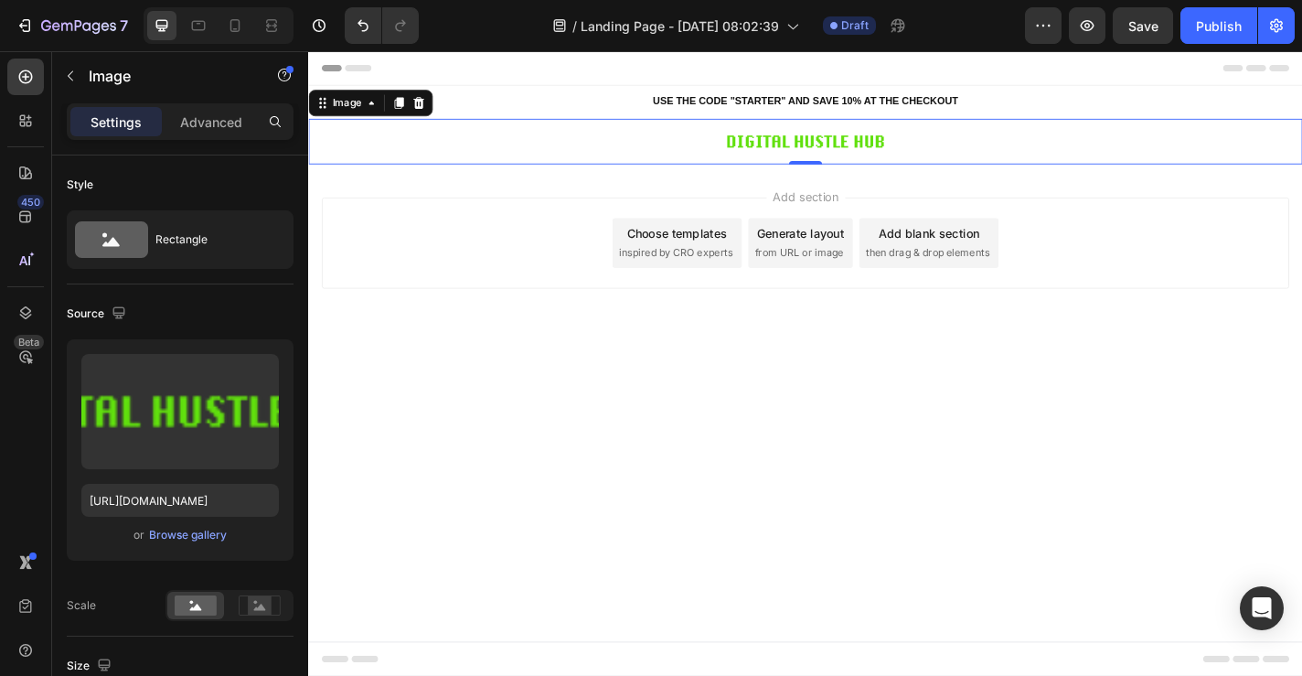
click at [1301, 150] on div at bounding box center [856, 150] width 1097 height 50
click at [359, 27] on icon "Undo/Redo" at bounding box center [363, 25] width 18 height 18
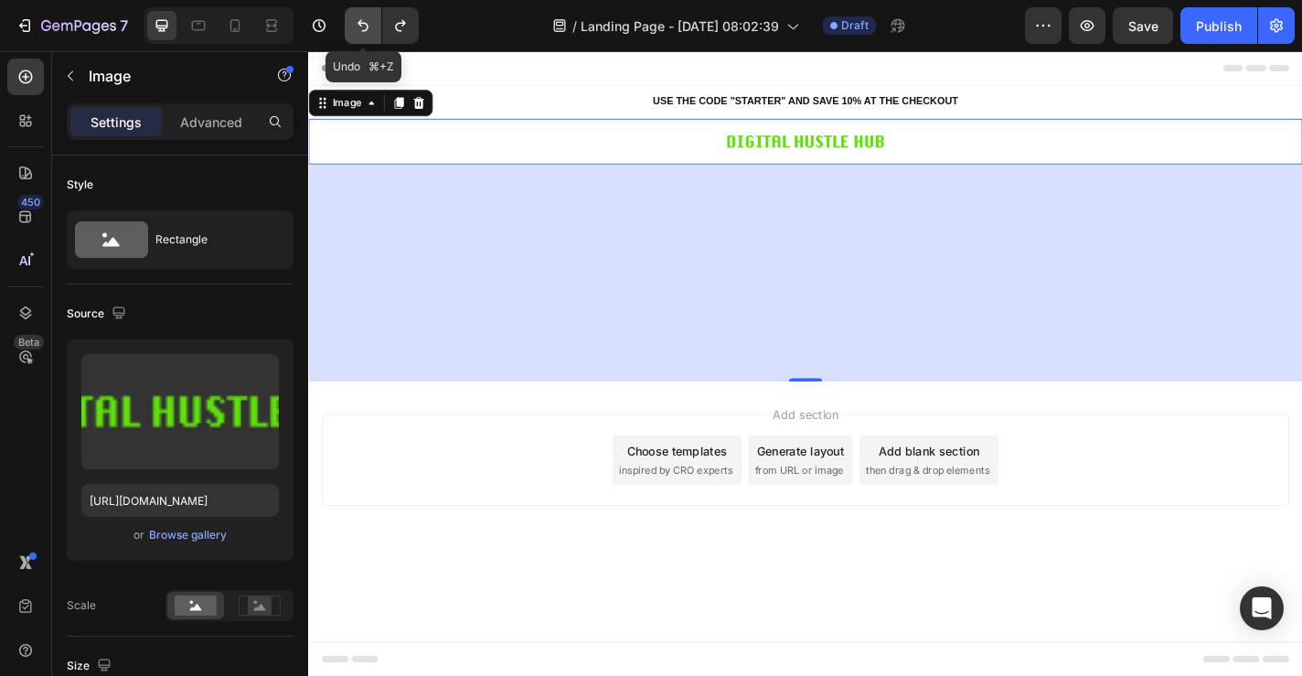
click at [359, 27] on icon "Undo/Redo" at bounding box center [363, 25] width 18 height 18
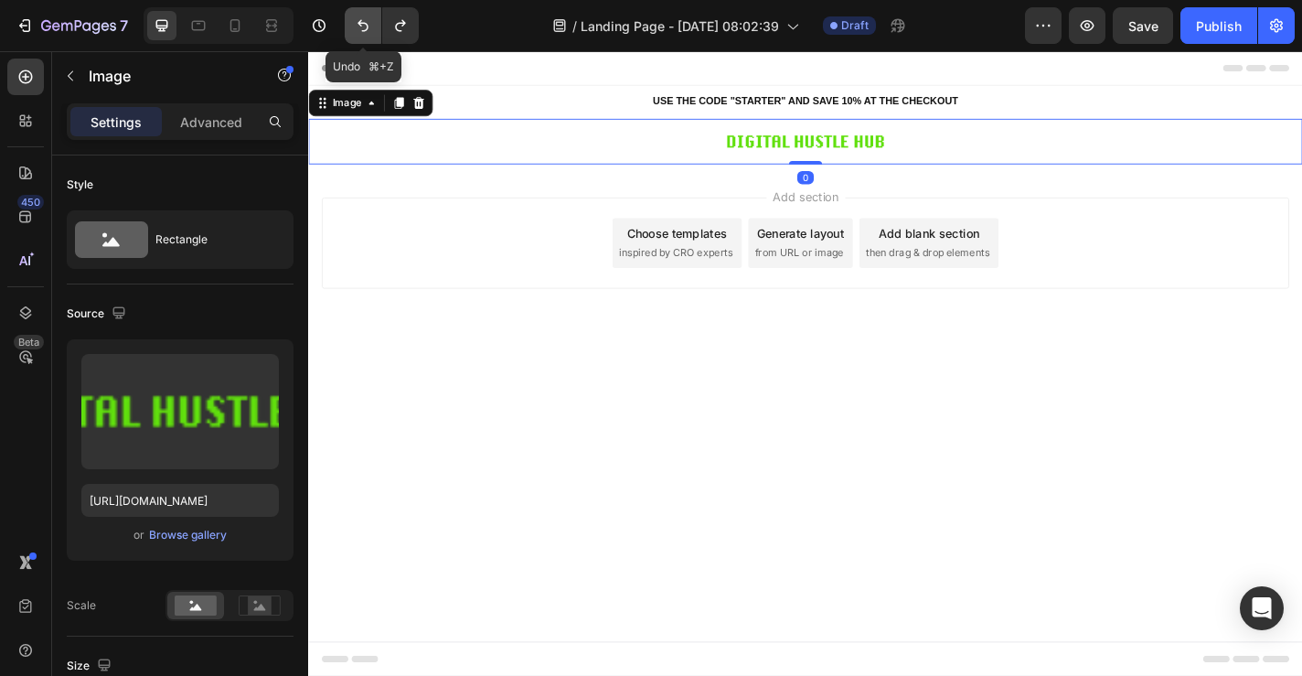
click at [359, 27] on icon "Undo/Redo" at bounding box center [363, 25] width 18 height 18
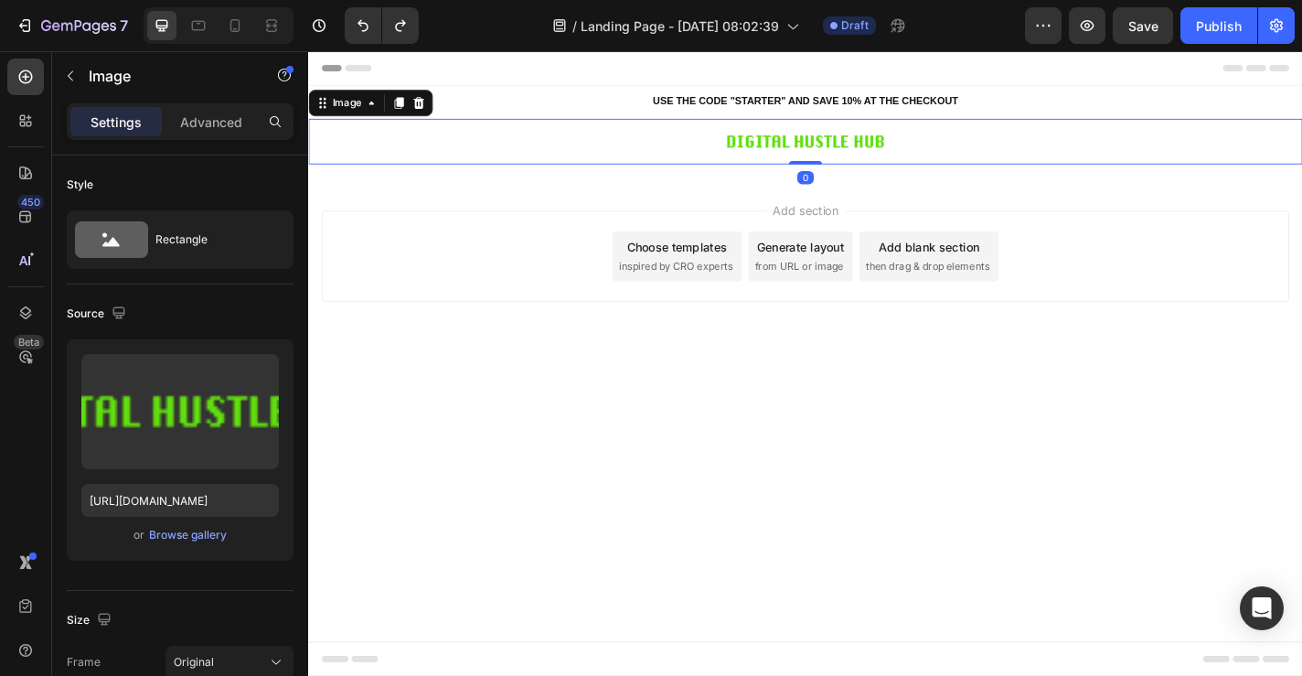
click at [784, 145] on img at bounding box center [856, 150] width 201 height 50
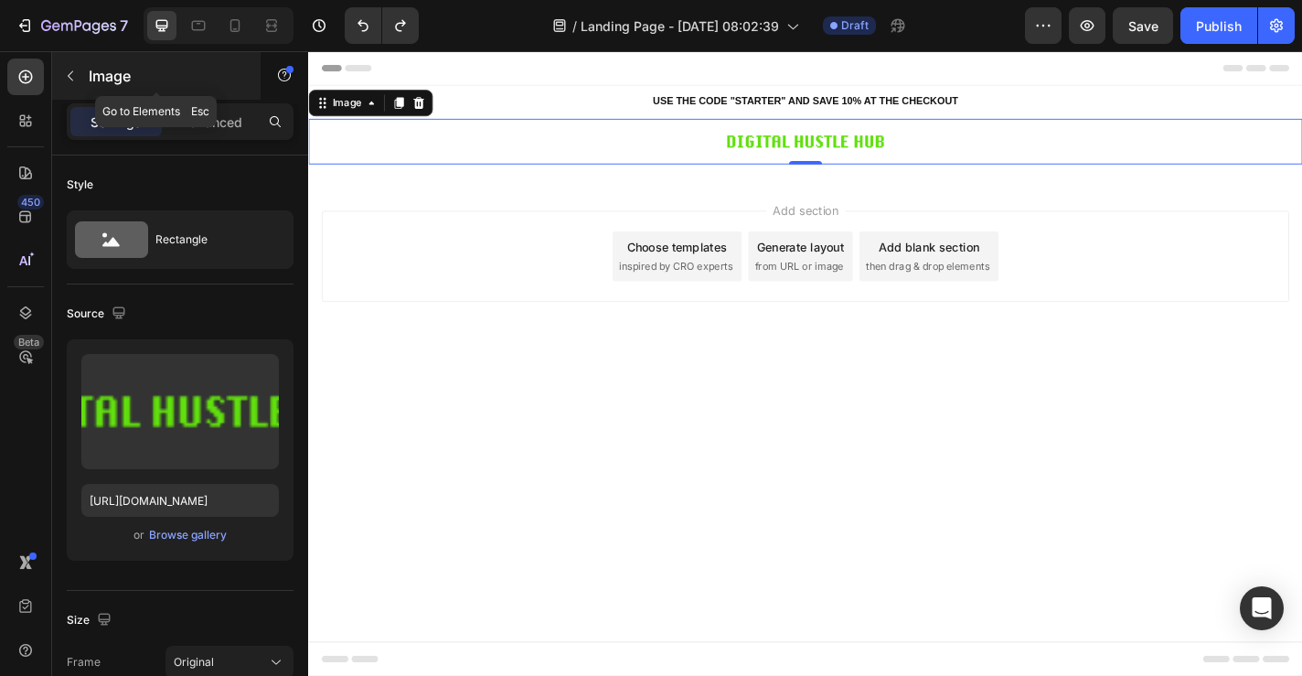
click at [67, 67] on button "button" at bounding box center [70, 75] width 29 height 29
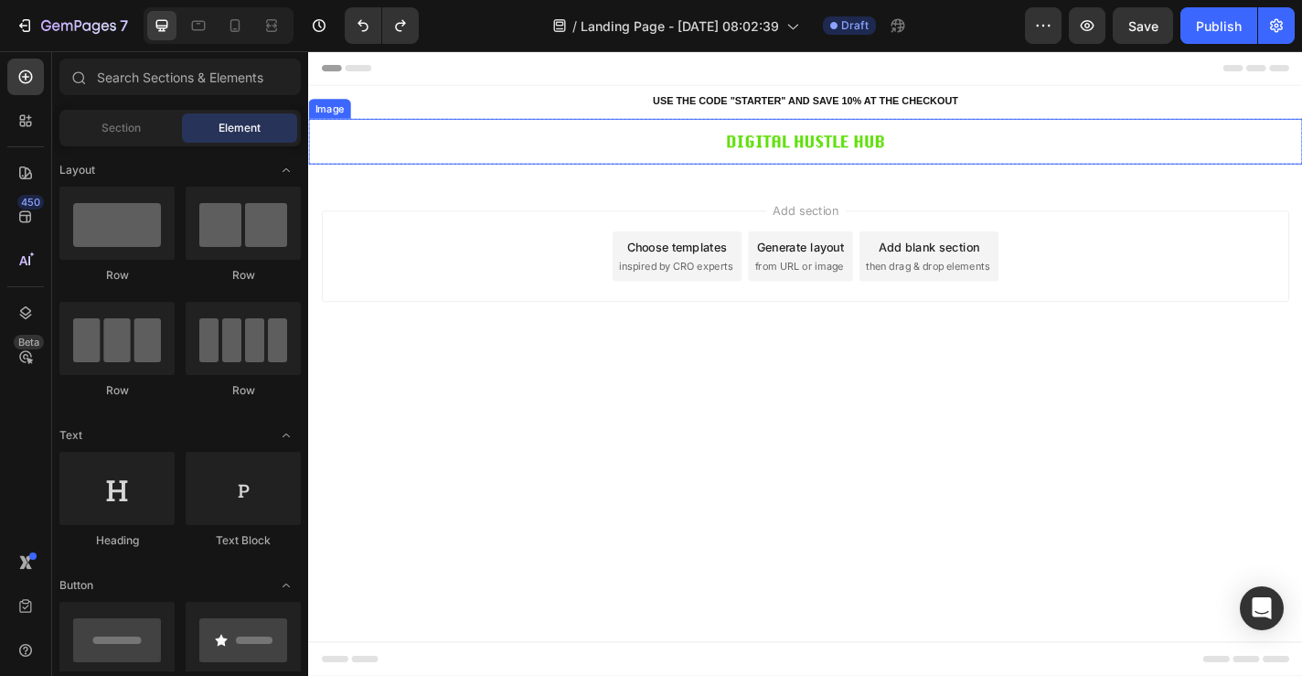
click at [1042, 146] on div at bounding box center [856, 150] width 1097 height 50
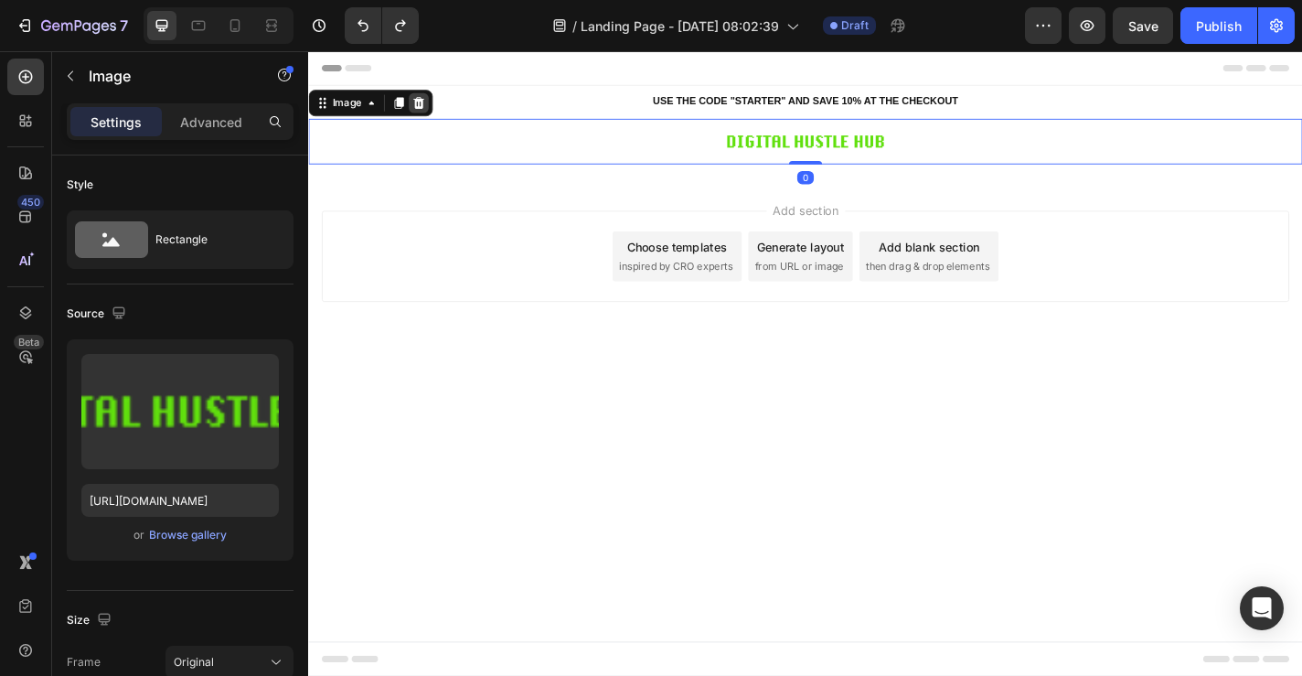
click at [439, 104] on div at bounding box center [430, 108] width 22 height 22
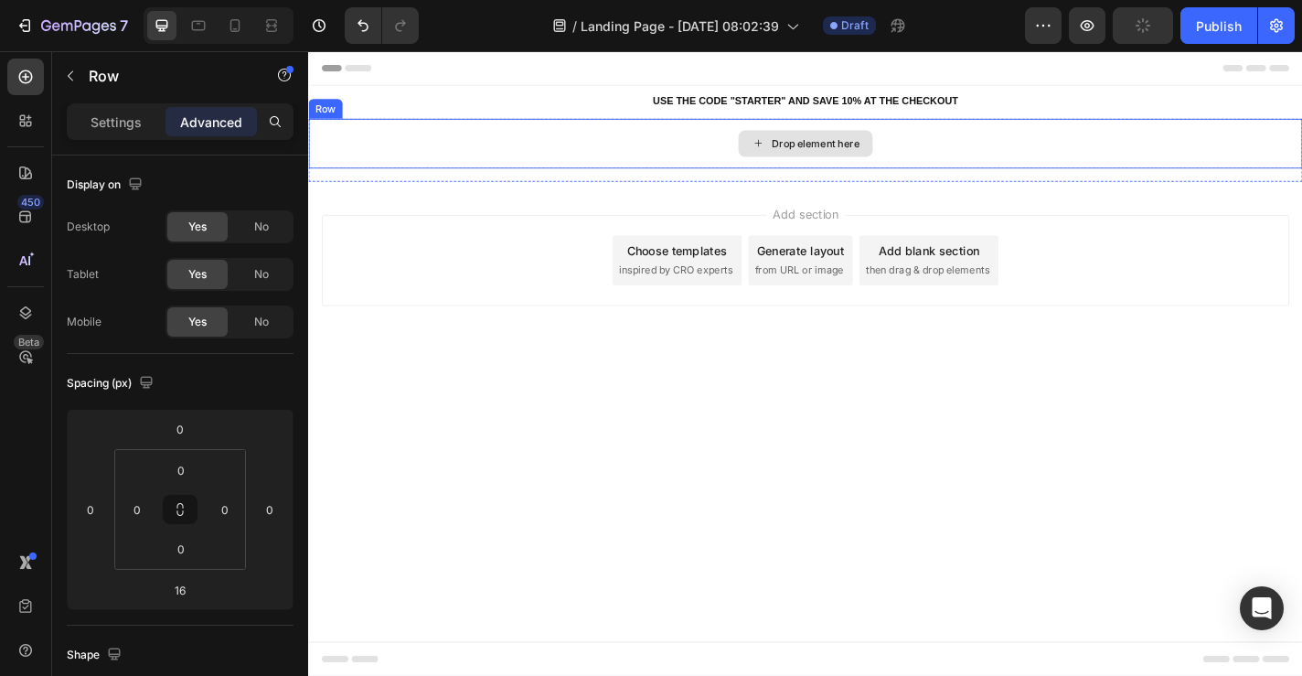
click at [712, 165] on div "Drop element here" at bounding box center [856, 152] width 1097 height 55
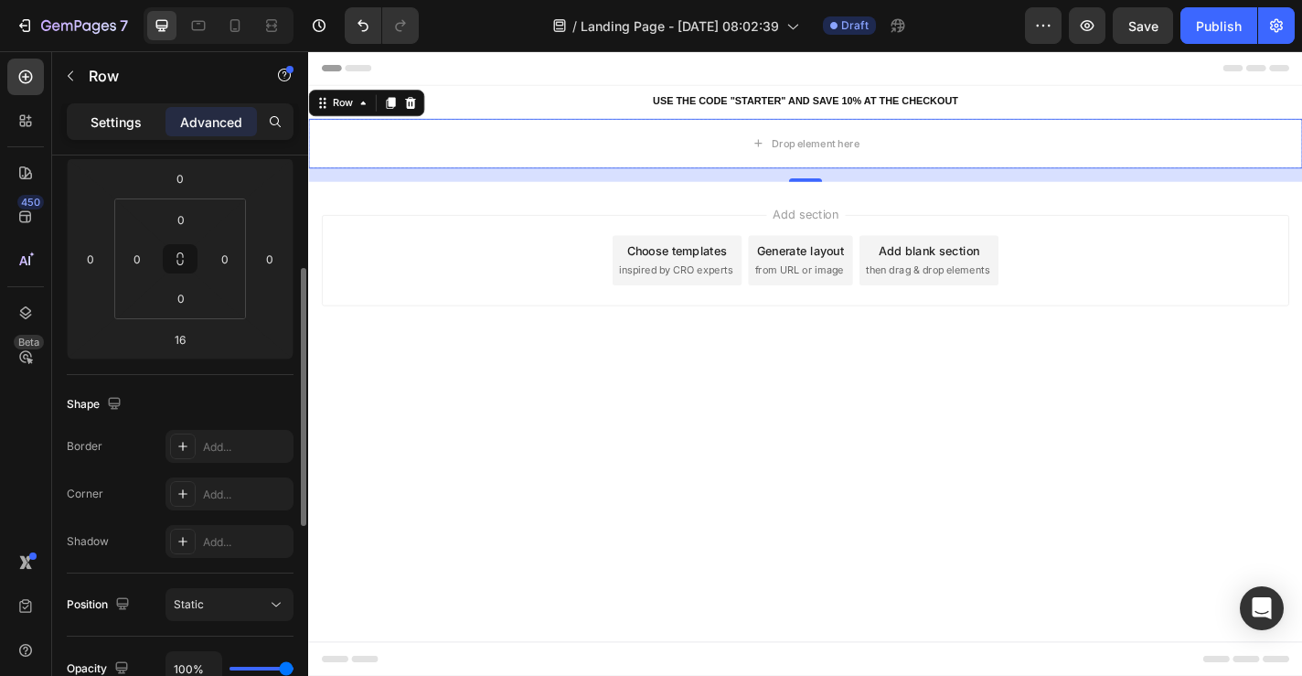
click at [117, 124] on p "Settings" at bounding box center [116, 121] width 51 height 19
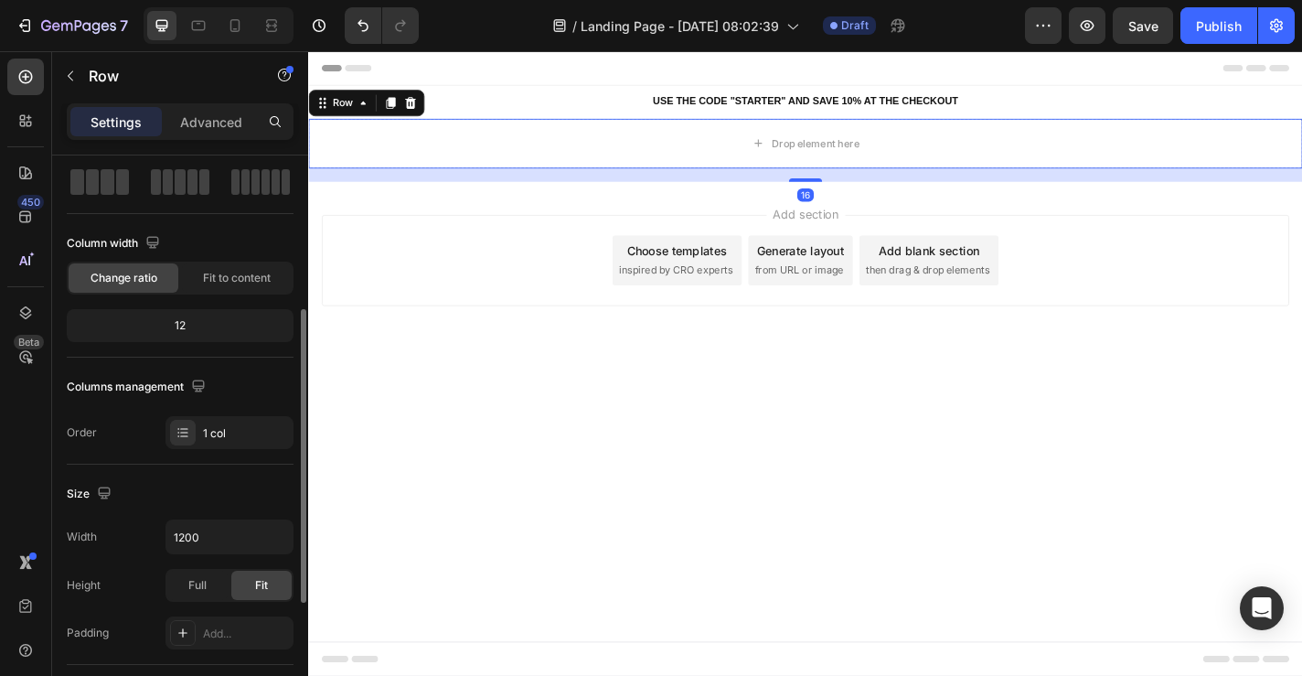
scroll to position [53, 0]
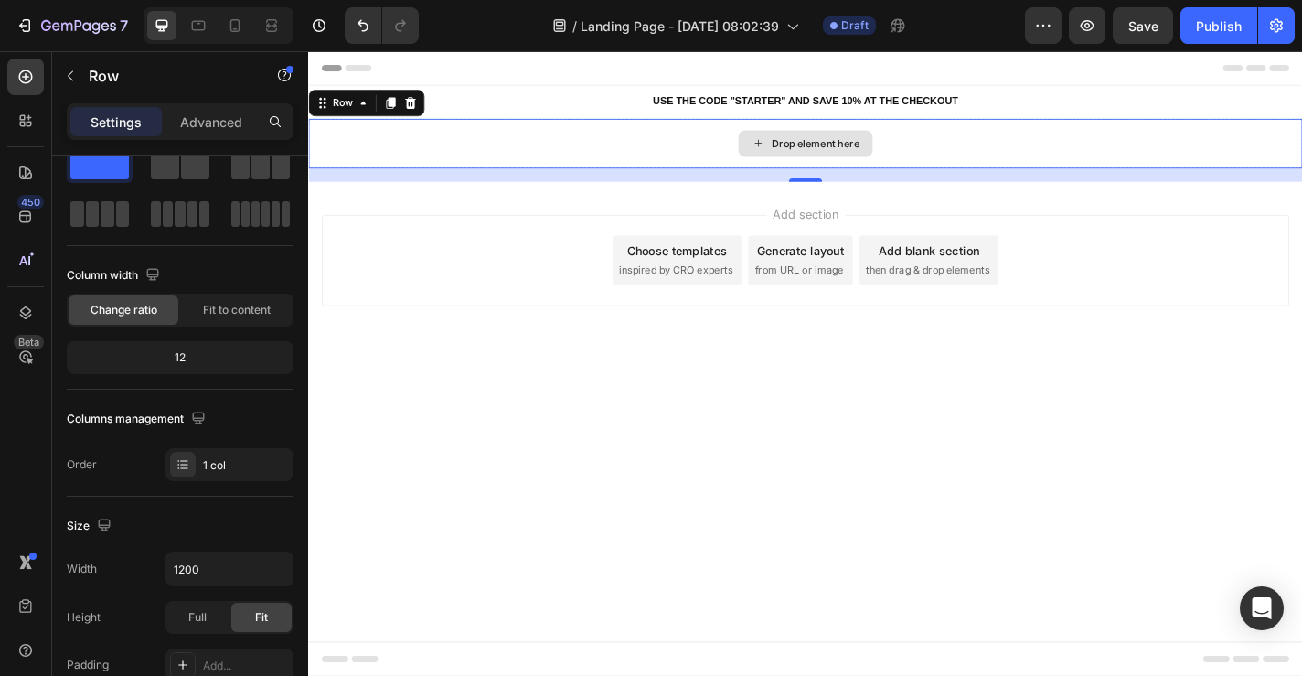
click at [696, 160] on div "Drop element here" at bounding box center [856, 152] width 1097 height 55
click at [415, 104] on icon at bounding box center [420, 108] width 15 height 15
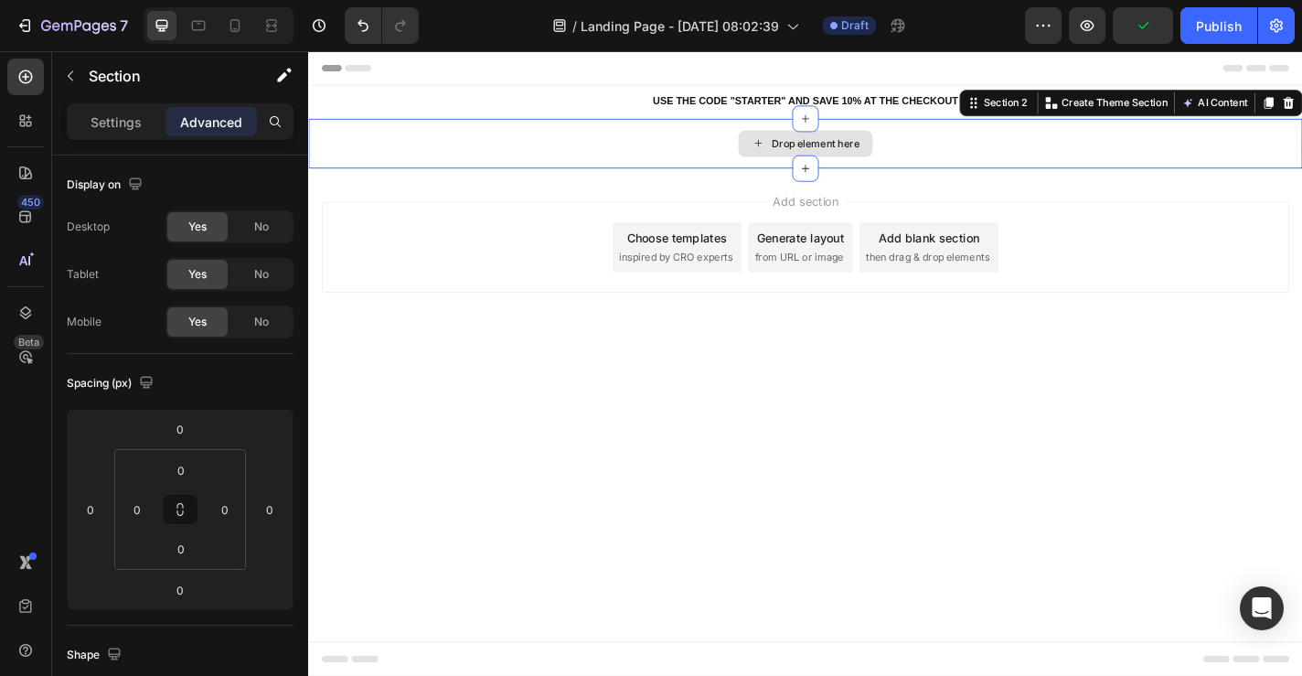
click at [1295, 147] on div "Drop element here" at bounding box center [856, 152] width 1097 height 55
click at [124, 140] on div "Settings Advanced" at bounding box center [180, 129] width 256 height 52
click at [124, 134] on div "Settings" at bounding box center [115, 121] width 91 height 29
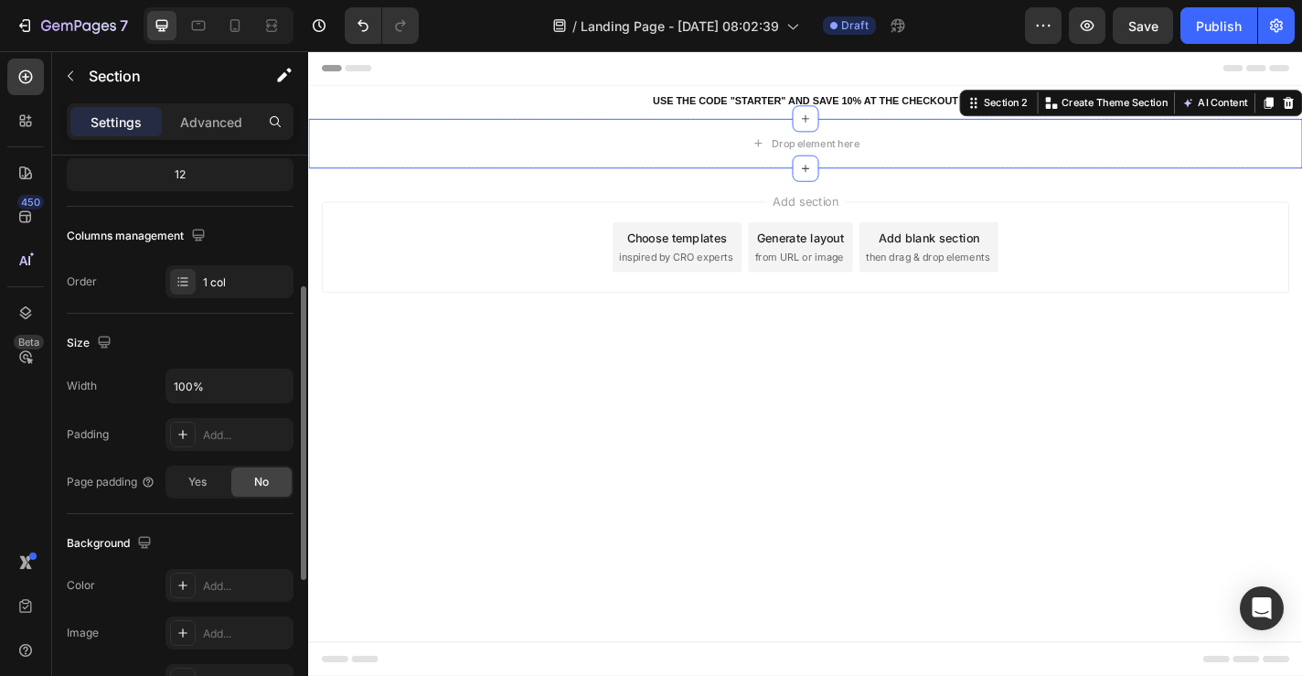
scroll to position [267, 0]
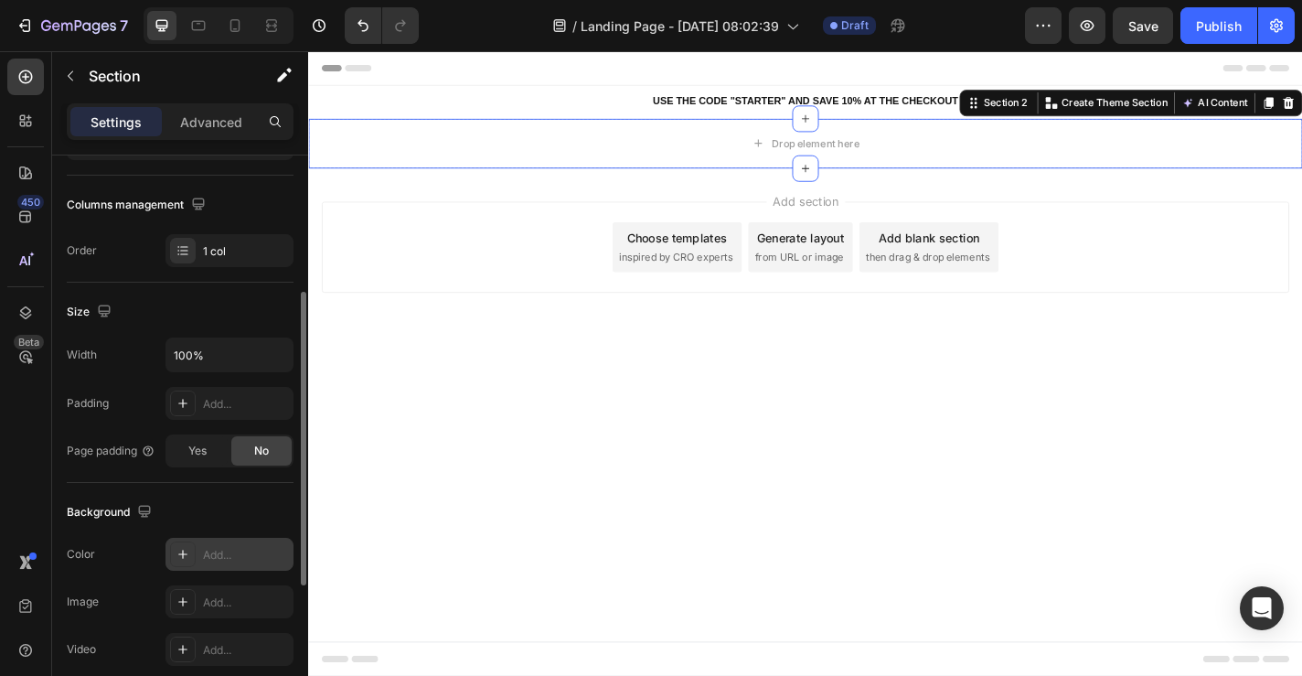
click at [185, 559] on icon at bounding box center [183, 554] width 15 height 15
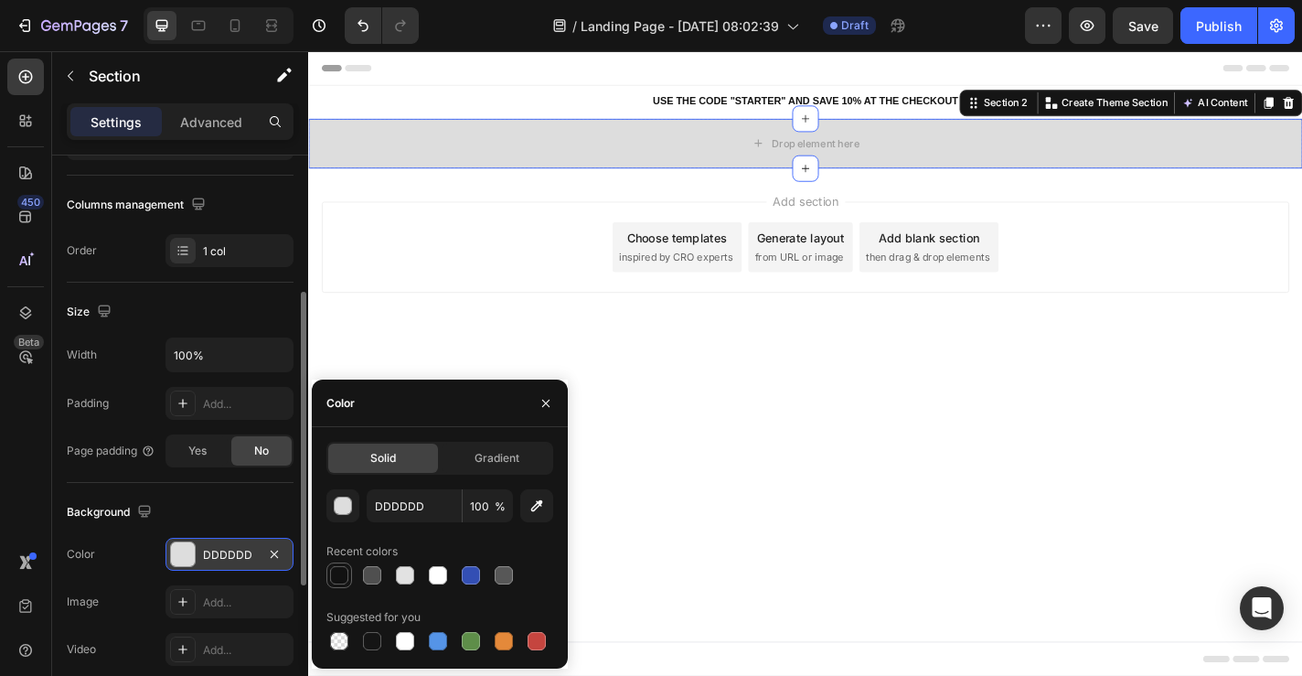
click at [337, 574] on div at bounding box center [339, 575] width 18 height 18
type input "121212"
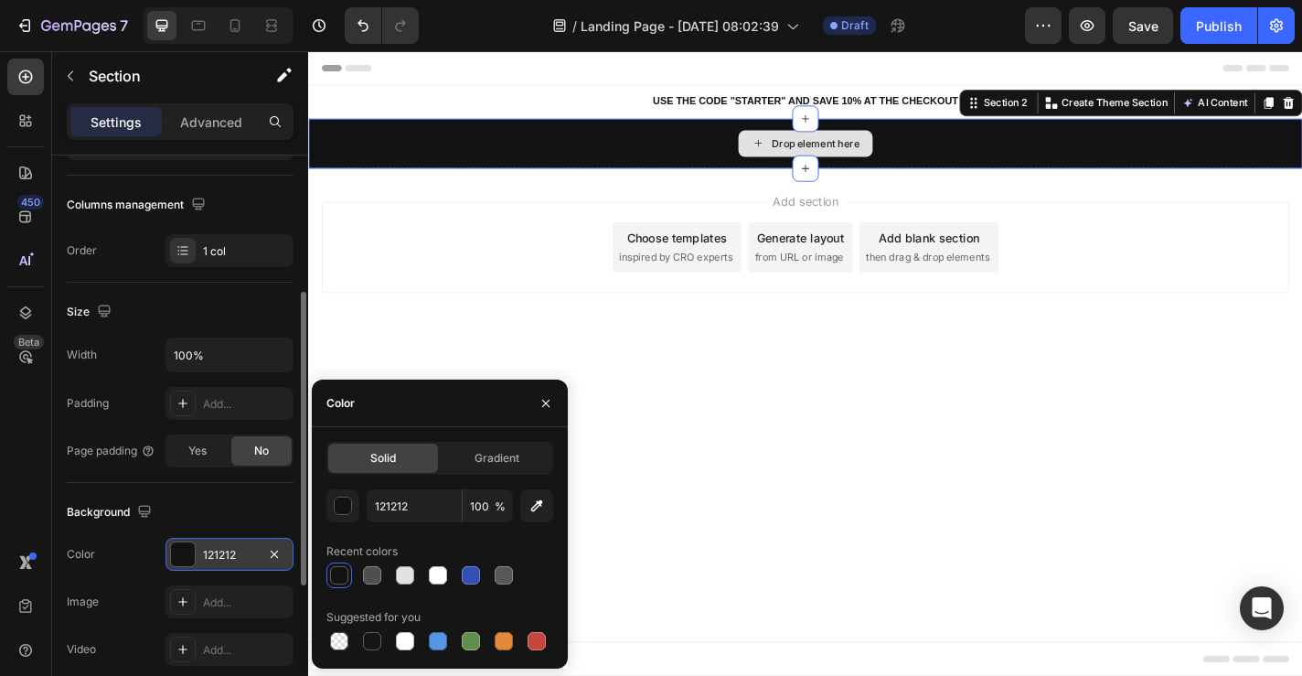
click at [790, 167] on div "Drop element here" at bounding box center [856, 152] width 1097 height 55
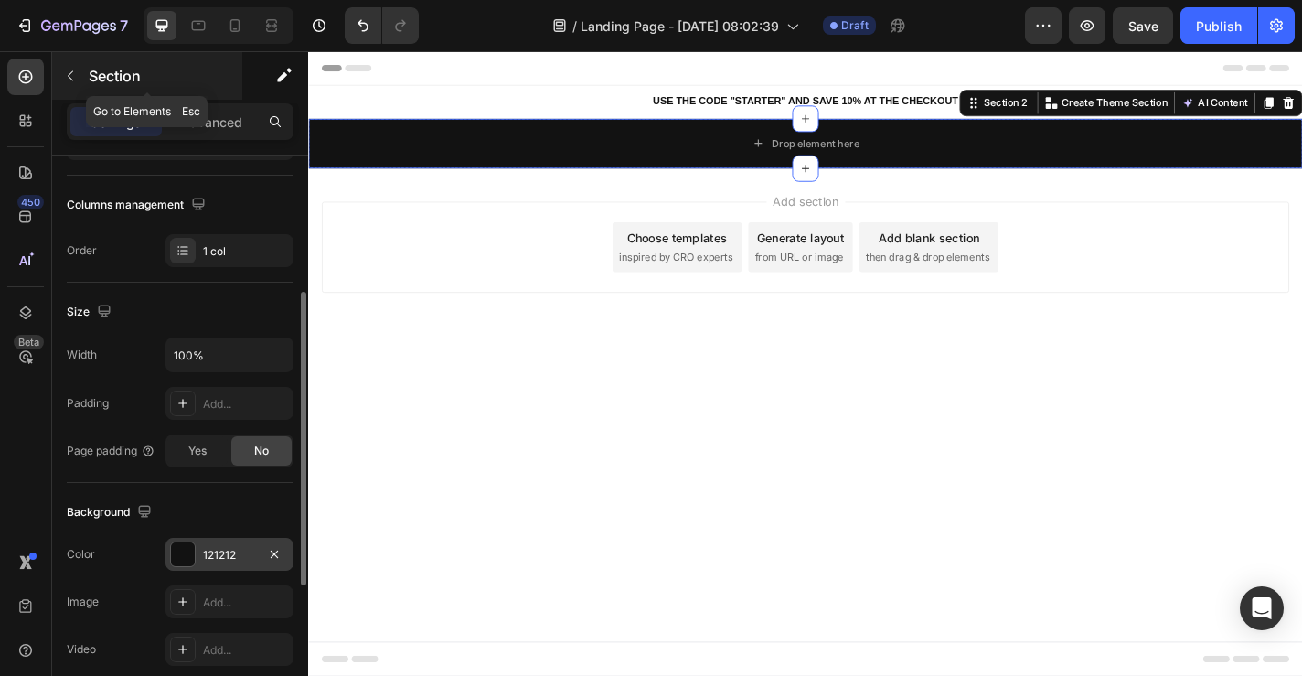
click at [74, 80] on icon "button" at bounding box center [70, 76] width 15 height 15
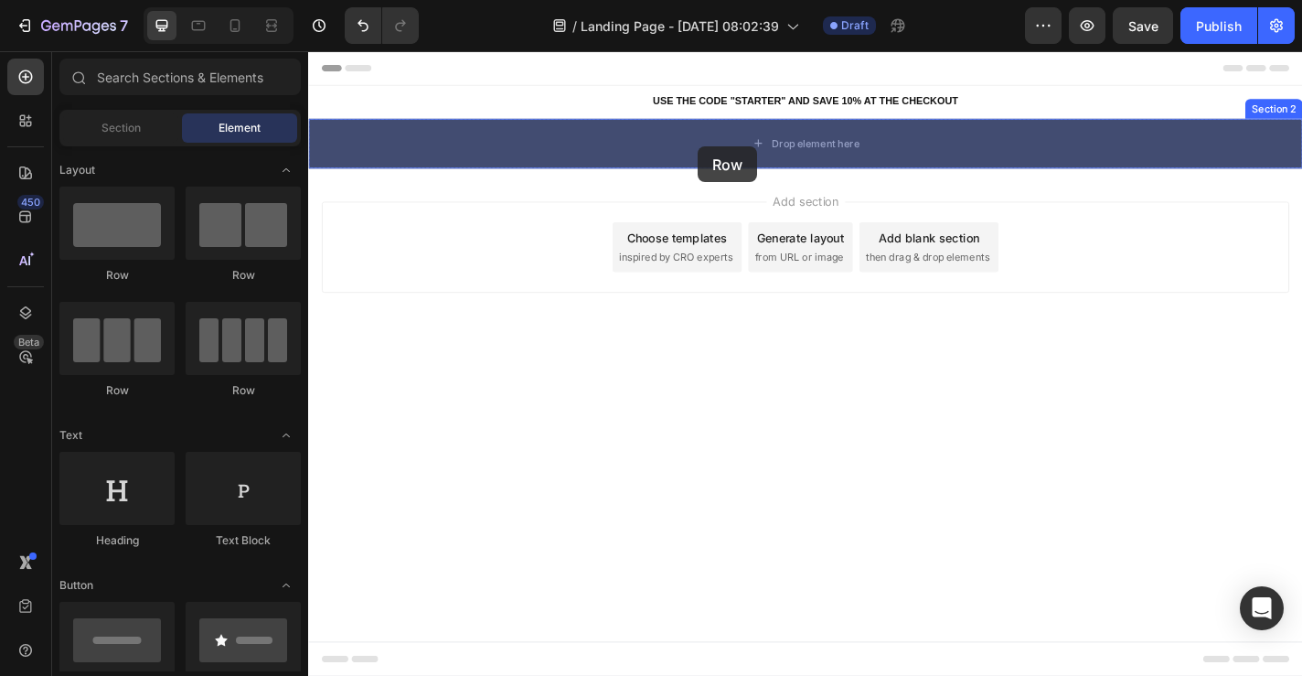
drag, startPoint x: 434, startPoint y: 285, endPoint x: 738, endPoint y: 156, distance: 329.9
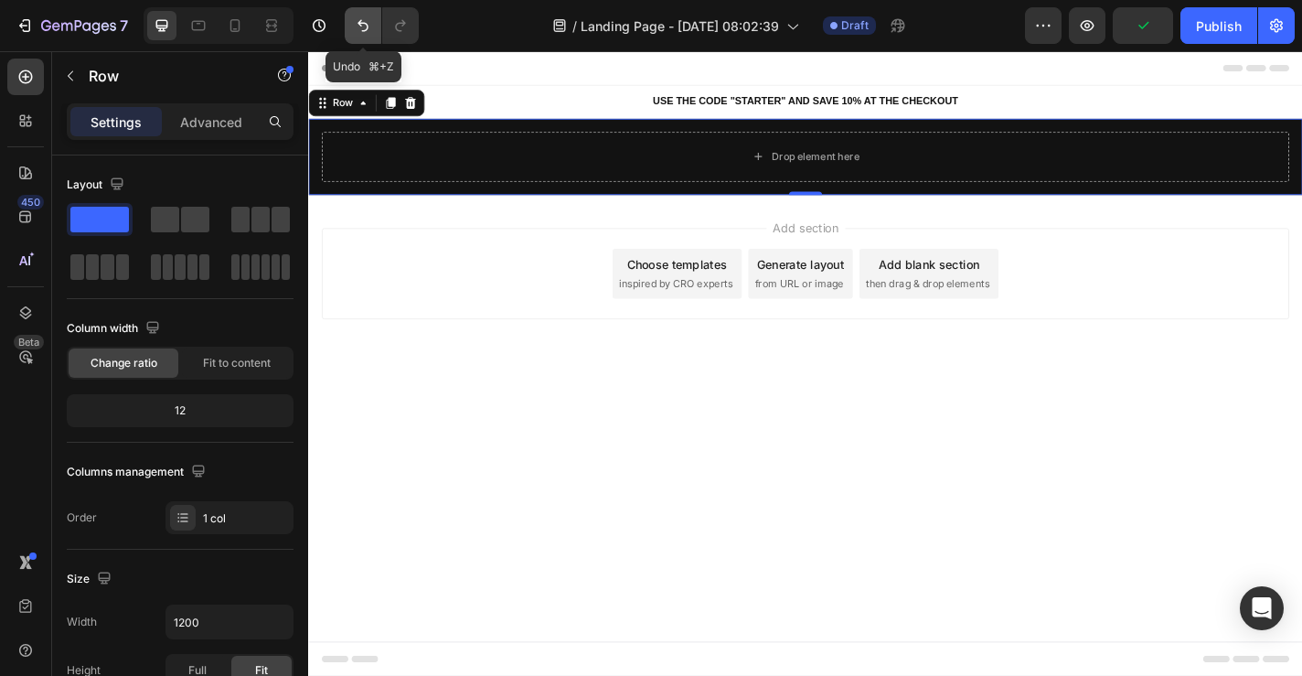
click at [352, 25] on button "Undo/Redo" at bounding box center [363, 25] width 37 height 37
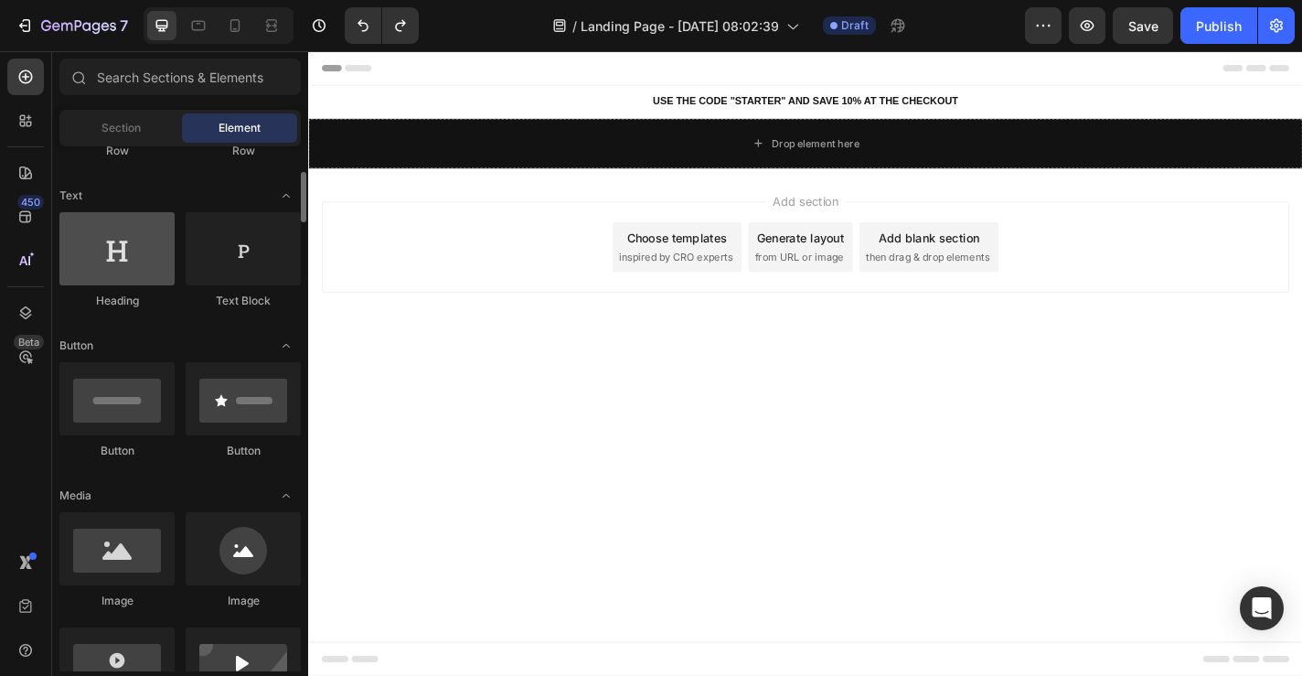
scroll to position [242, 0]
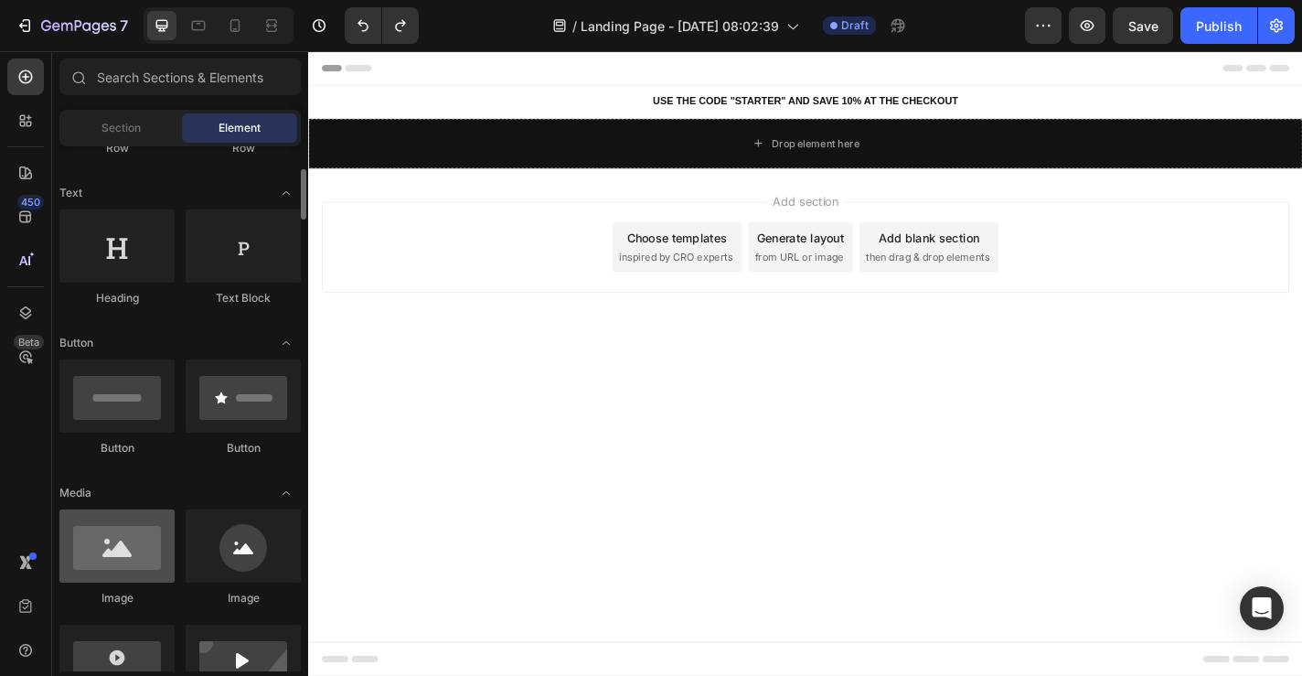
click at [133, 565] on div at bounding box center [116, 545] width 115 height 73
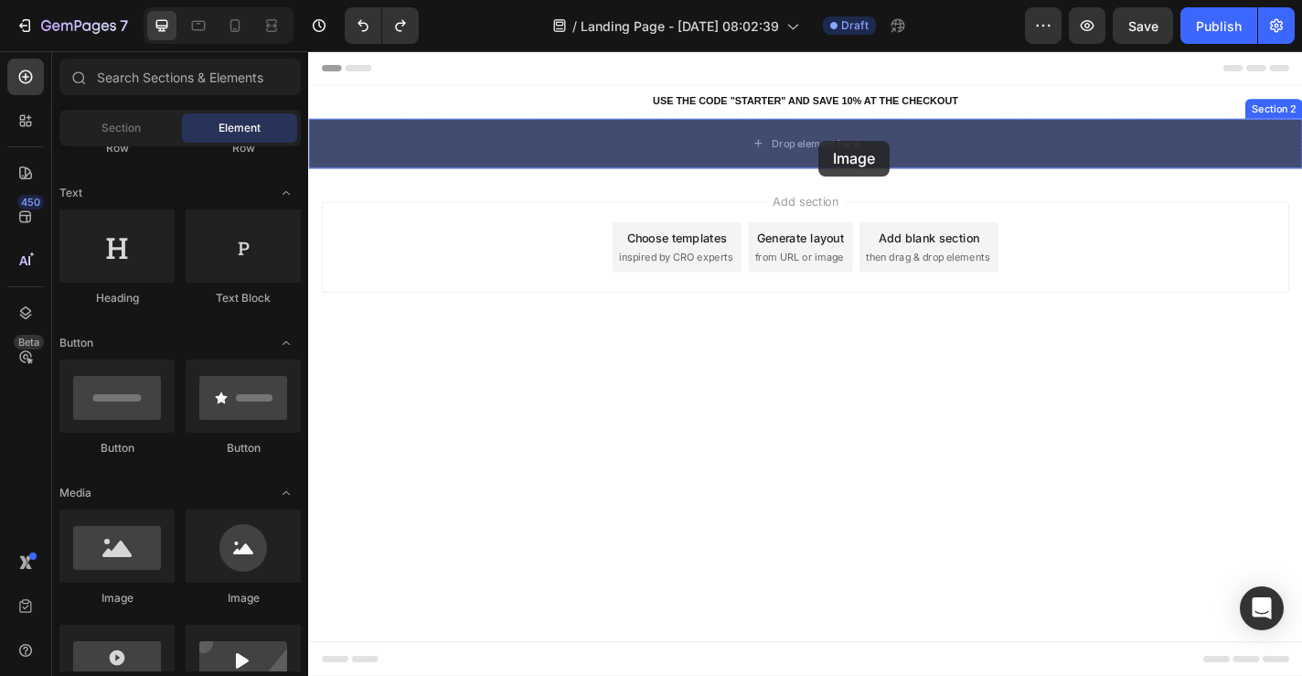
drag, startPoint x: 433, startPoint y: 621, endPoint x: 872, endPoint y: 150, distance: 643.2
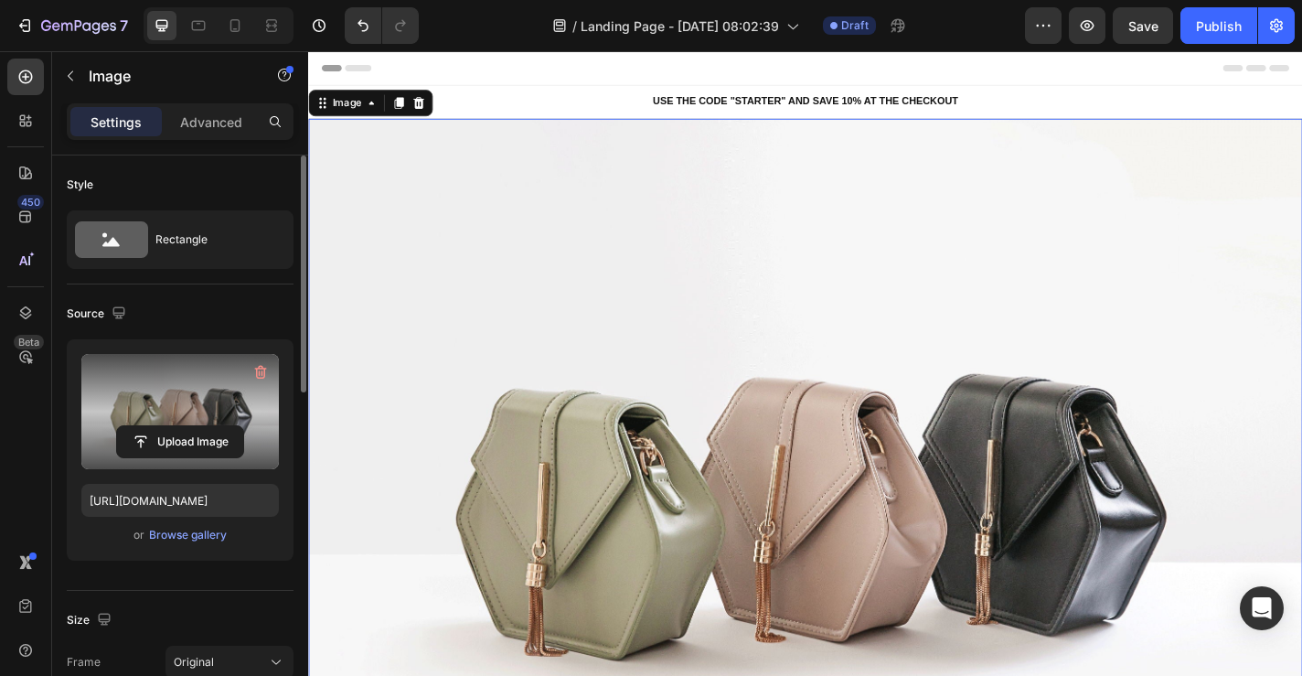
click at [185, 412] on label at bounding box center [180, 411] width 198 height 115
click at [185, 426] on input "file" at bounding box center [180, 441] width 126 height 31
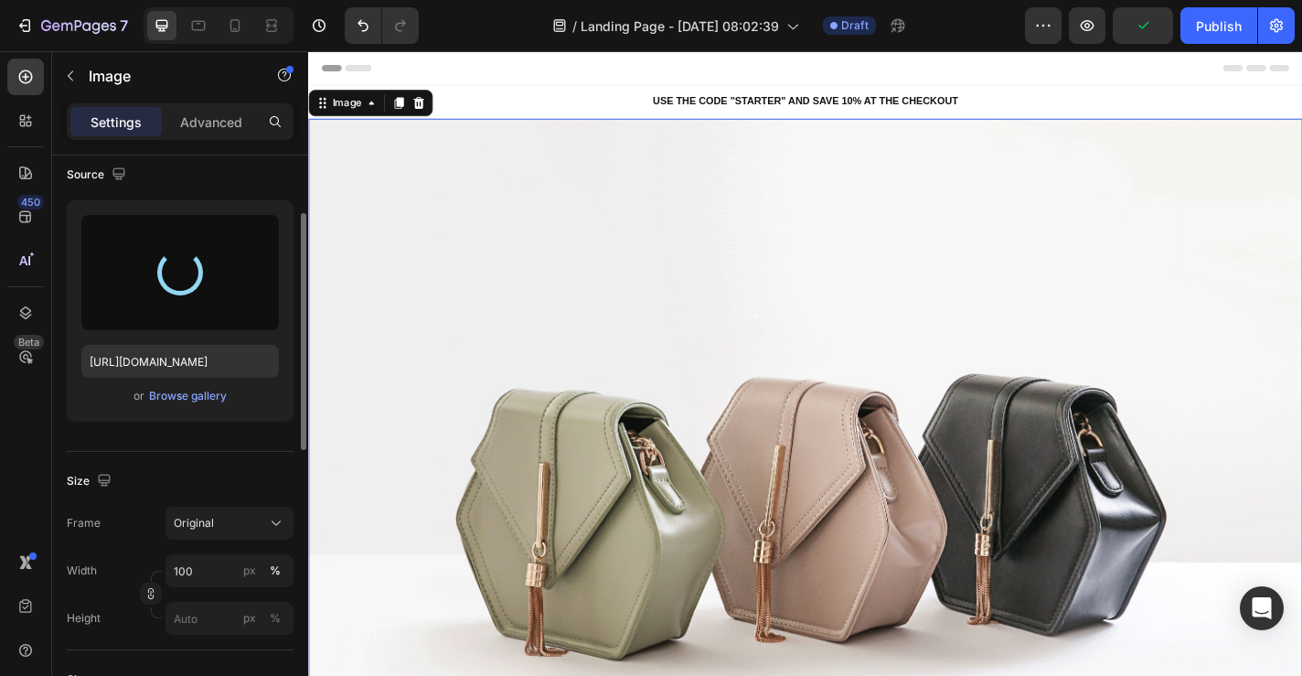
scroll to position [182, 0]
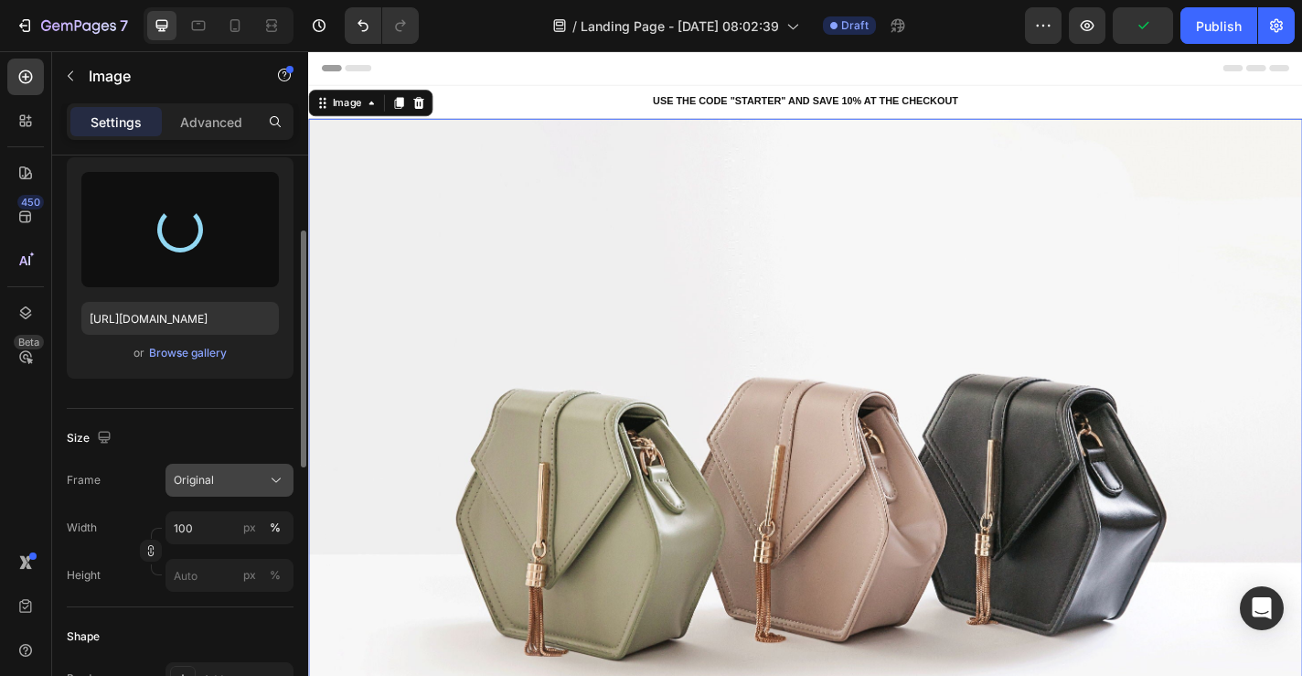
click at [196, 487] on span "Original" at bounding box center [194, 480] width 40 height 16
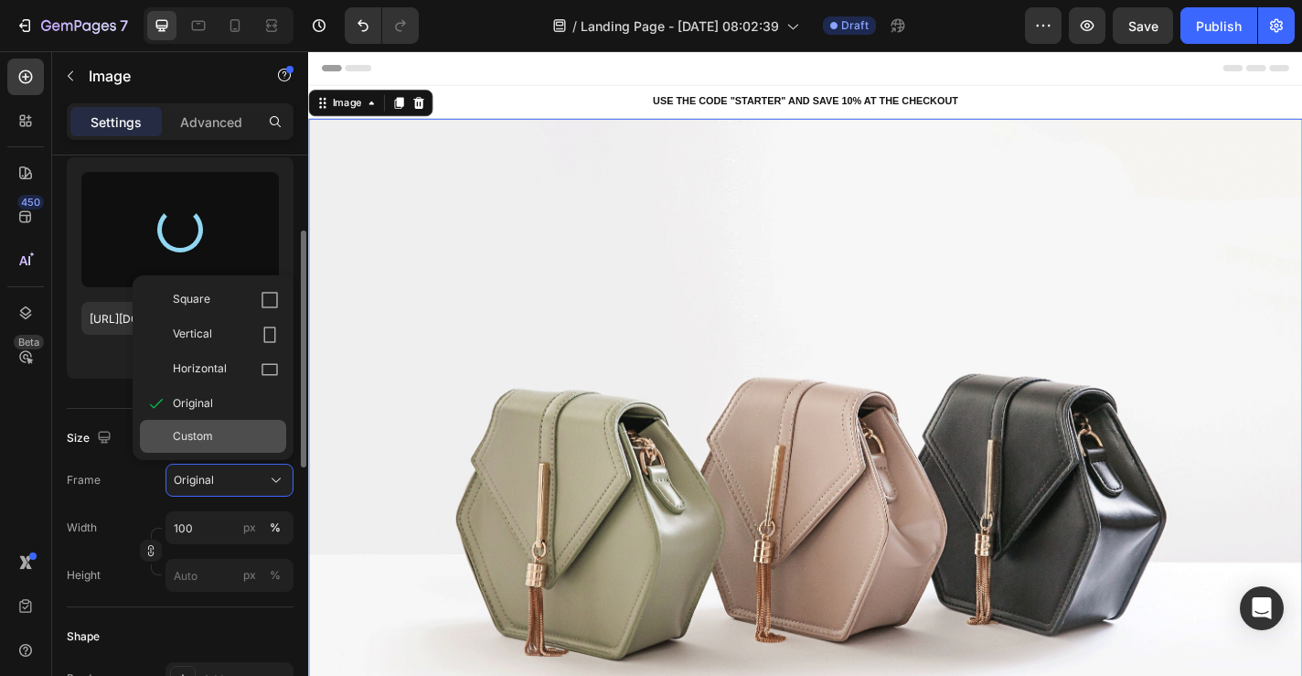
click at [204, 432] on span "Custom" at bounding box center [193, 436] width 40 height 16
type input "[URL][DOMAIN_NAME]"
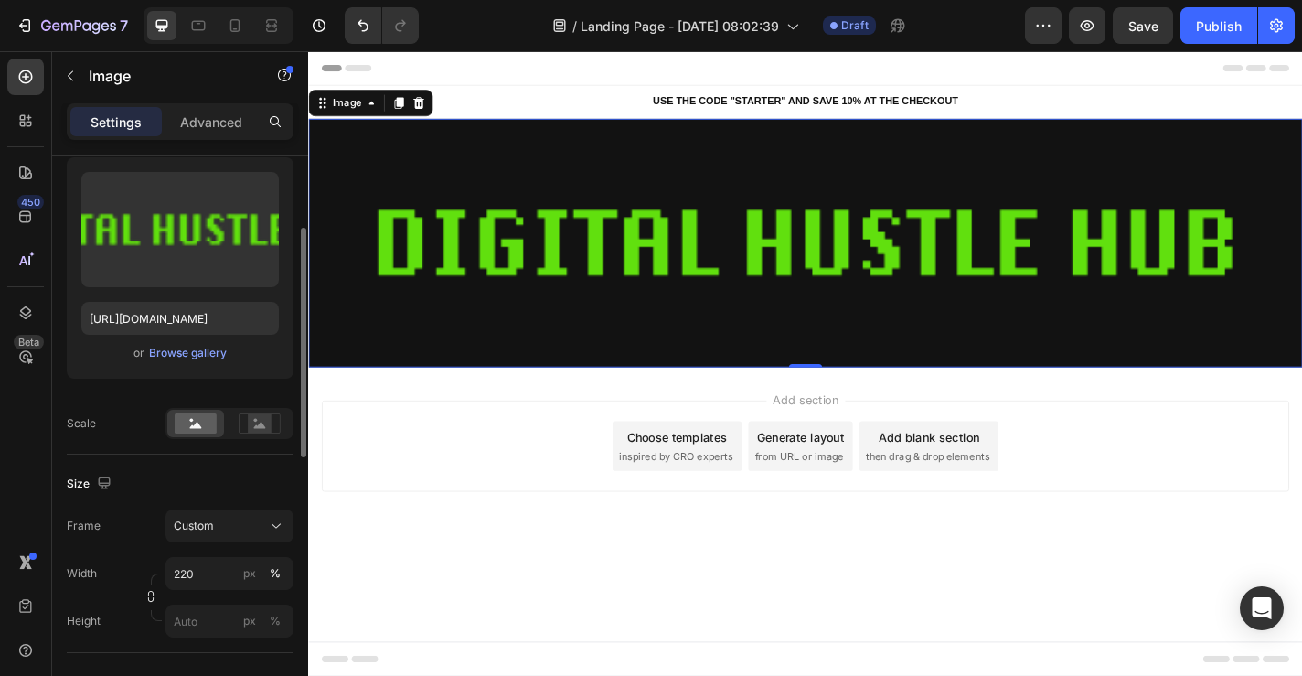
click at [216, 497] on div "Size" at bounding box center [180, 483] width 227 height 29
click at [209, 519] on span "Custom" at bounding box center [194, 526] width 40 height 16
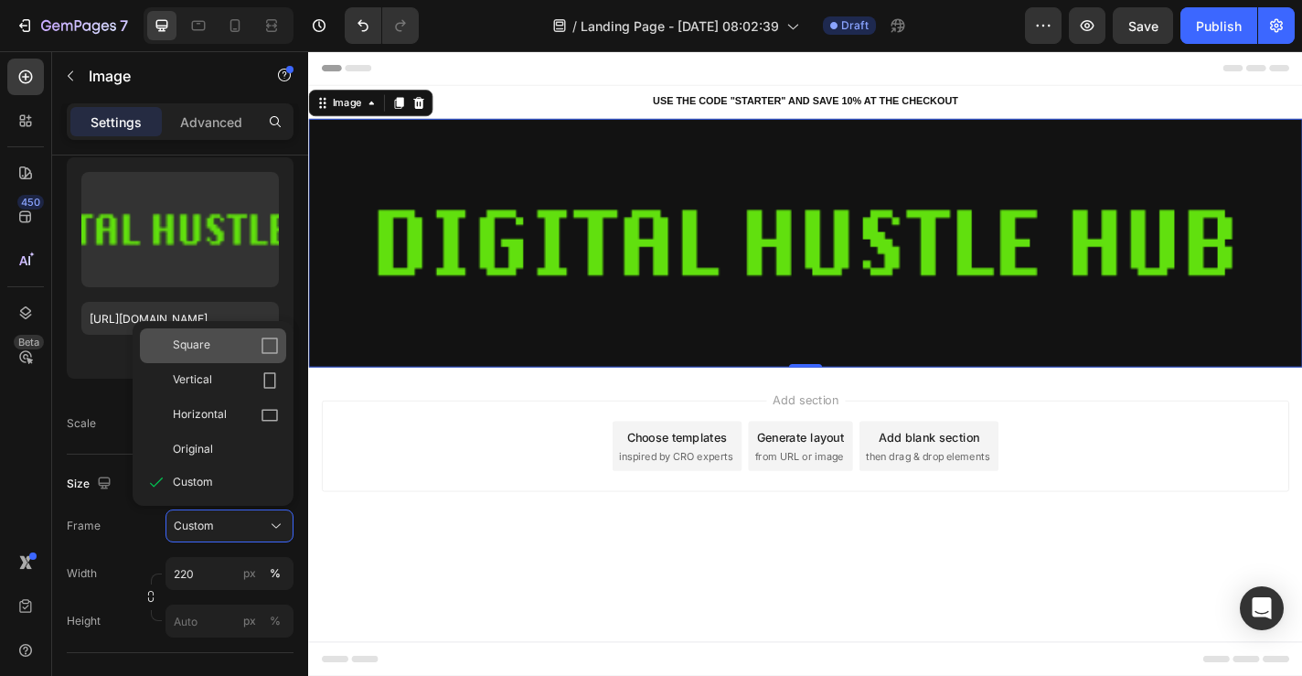
click at [215, 342] on div "Square" at bounding box center [226, 346] width 106 height 18
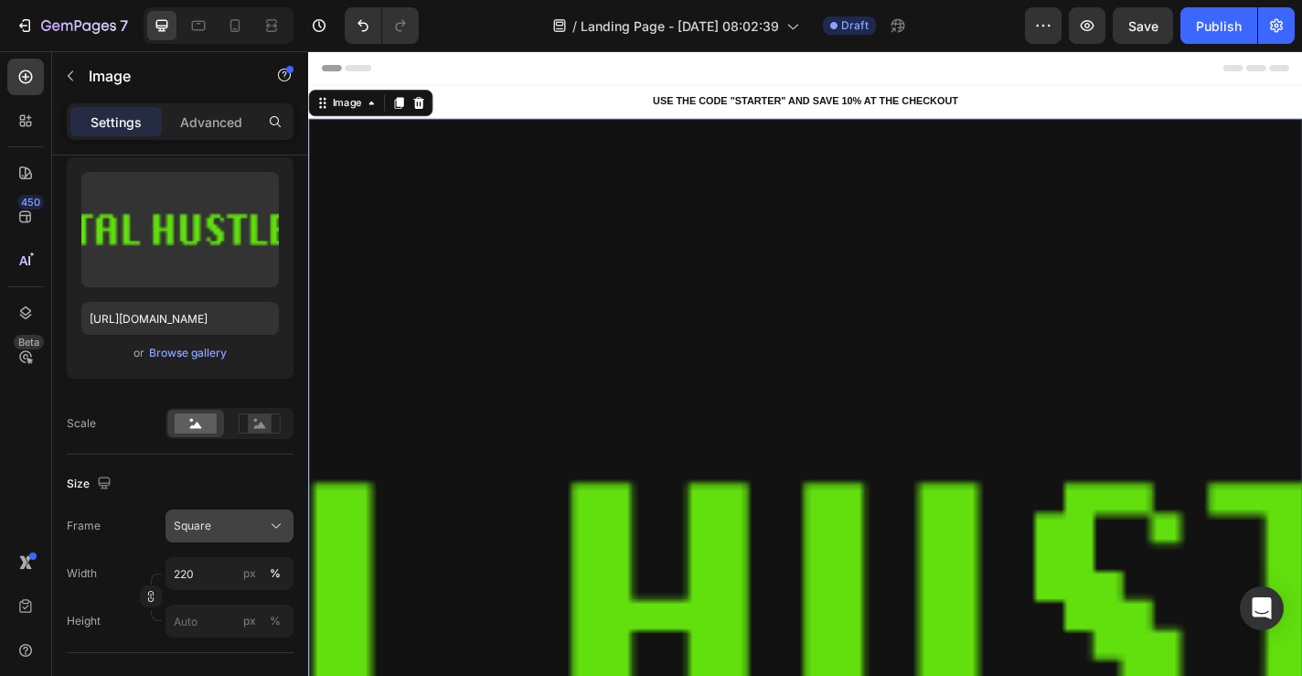
click at [209, 531] on span "Square" at bounding box center [192, 526] width 37 height 16
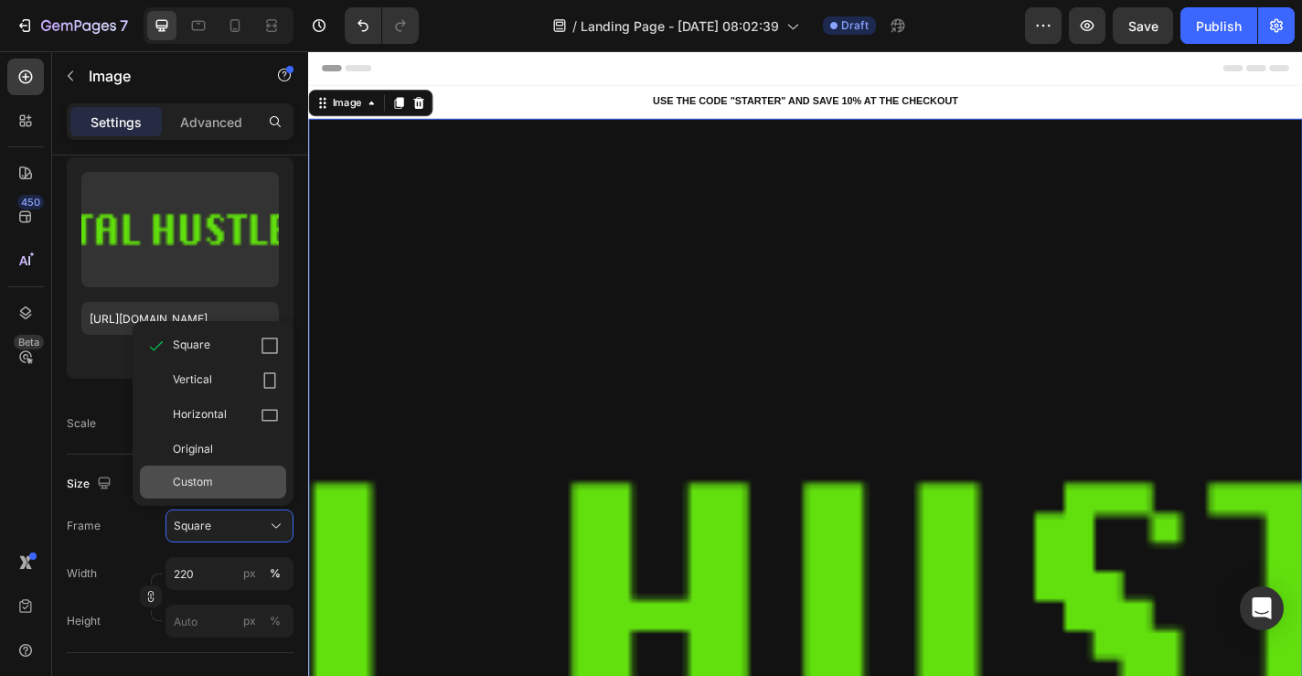
click at [209, 476] on span "Custom" at bounding box center [193, 482] width 40 height 16
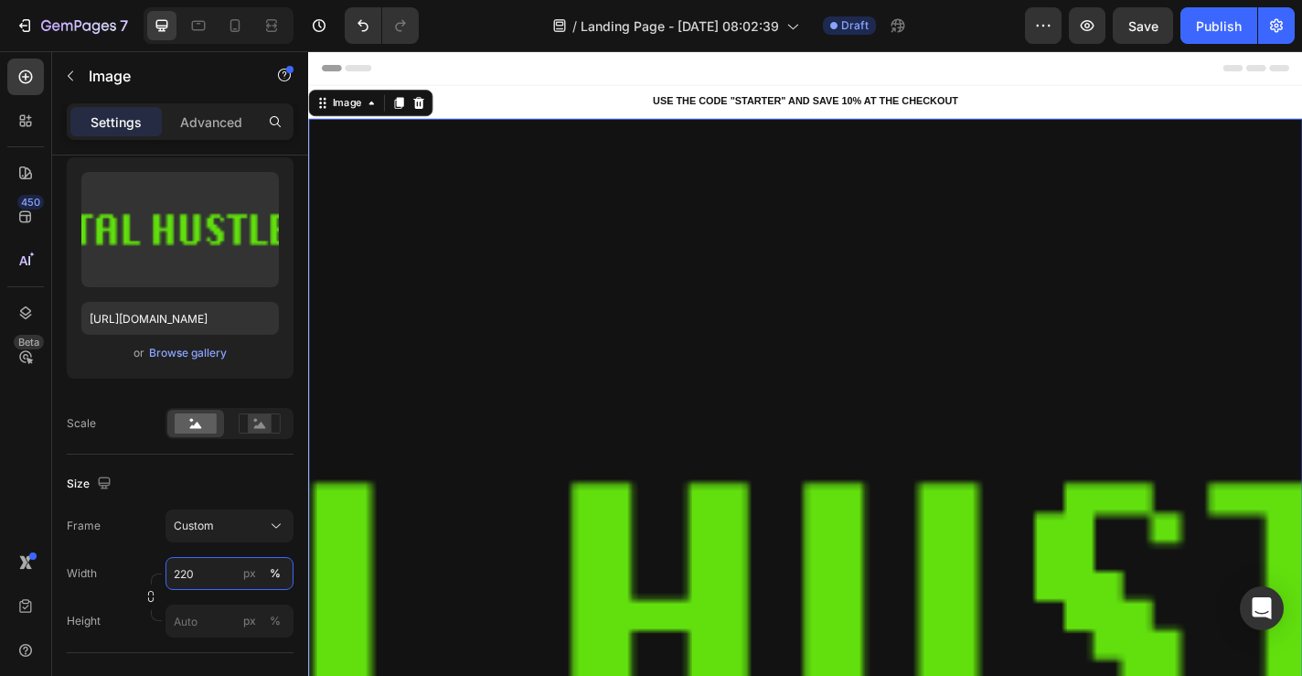
click at [210, 576] on input "220" at bounding box center [230, 573] width 128 height 33
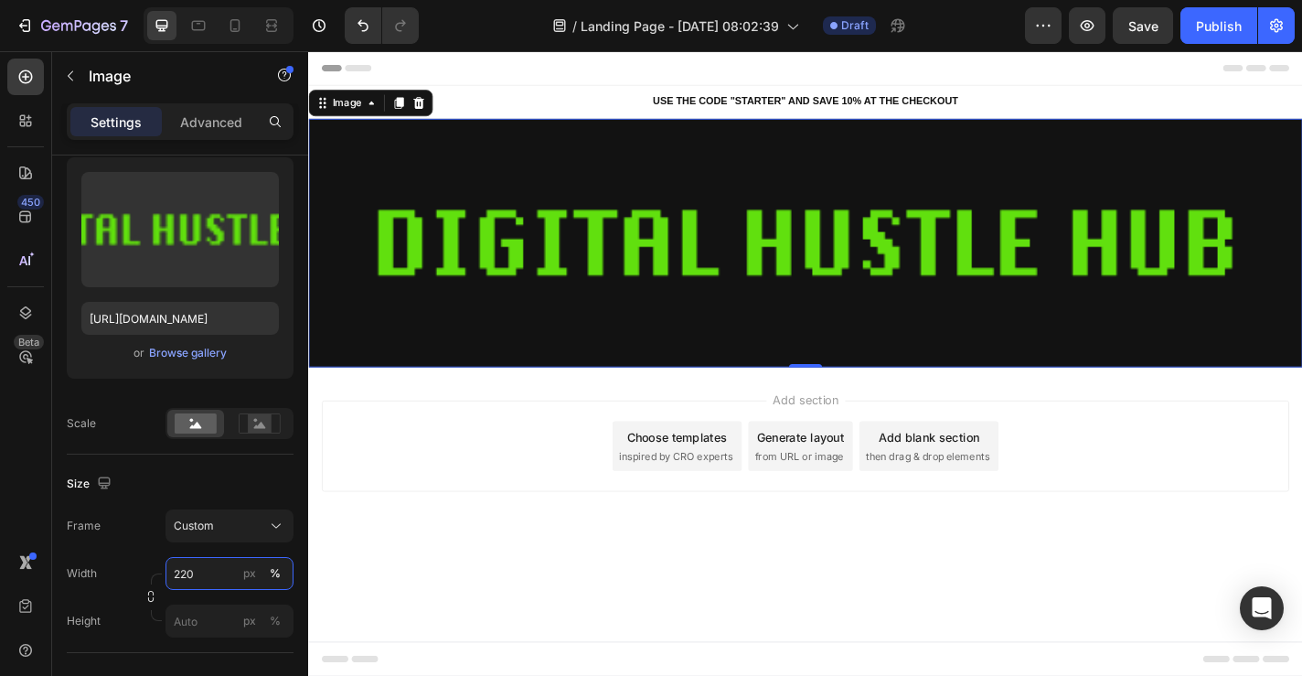
type input "220"
click at [616, 258] on img at bounding box center [856, 262] width 1097 height 274
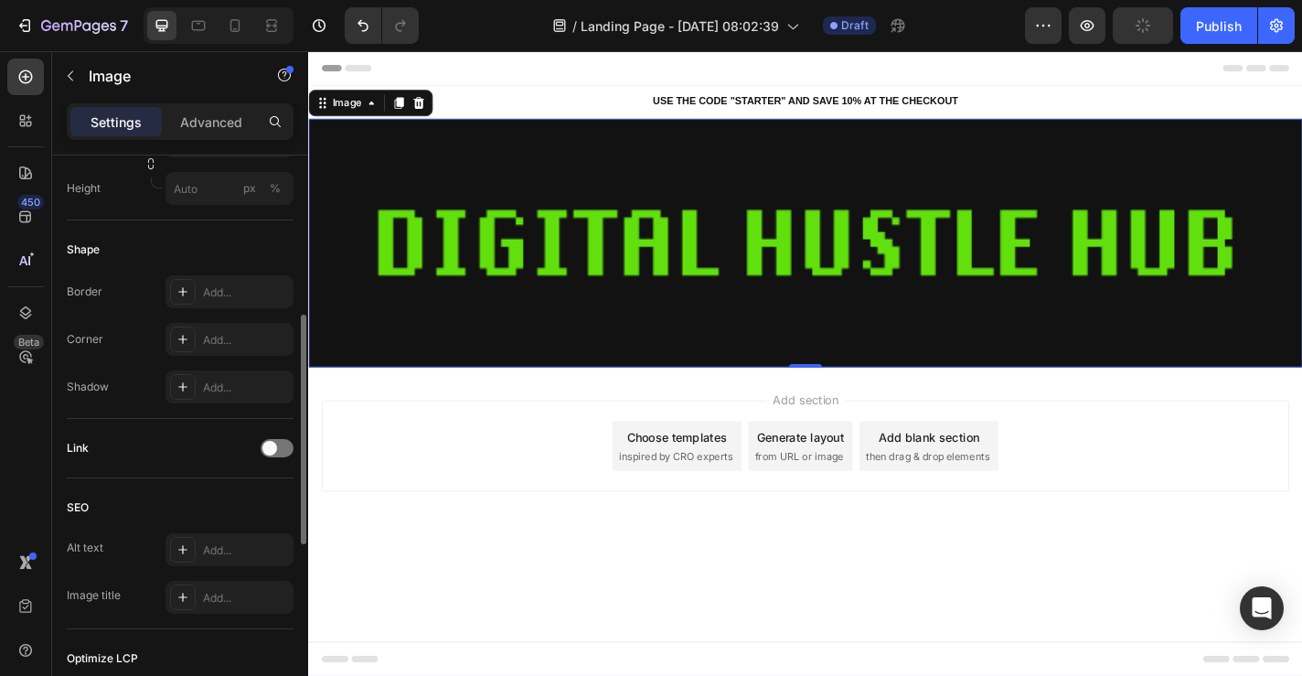
scroll to position [446, 0]
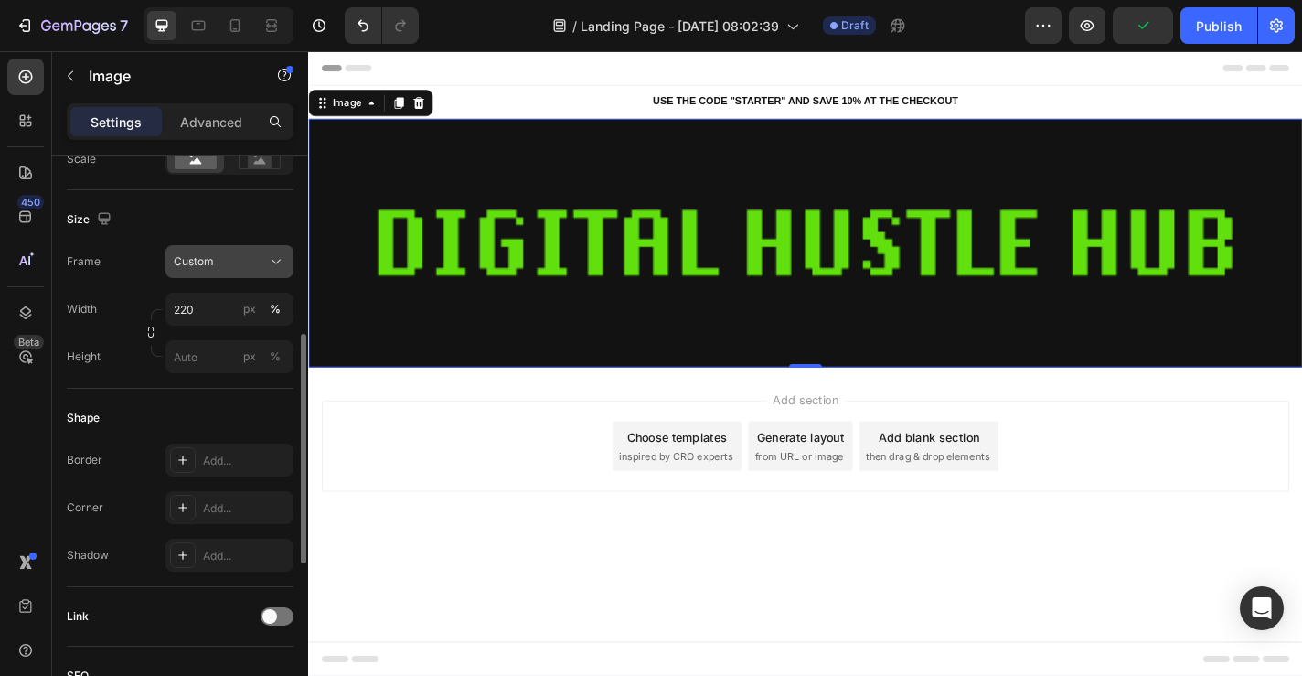
click at [236, 268] on div "Custom" at bounding box center [219, 261] width 90 height 16
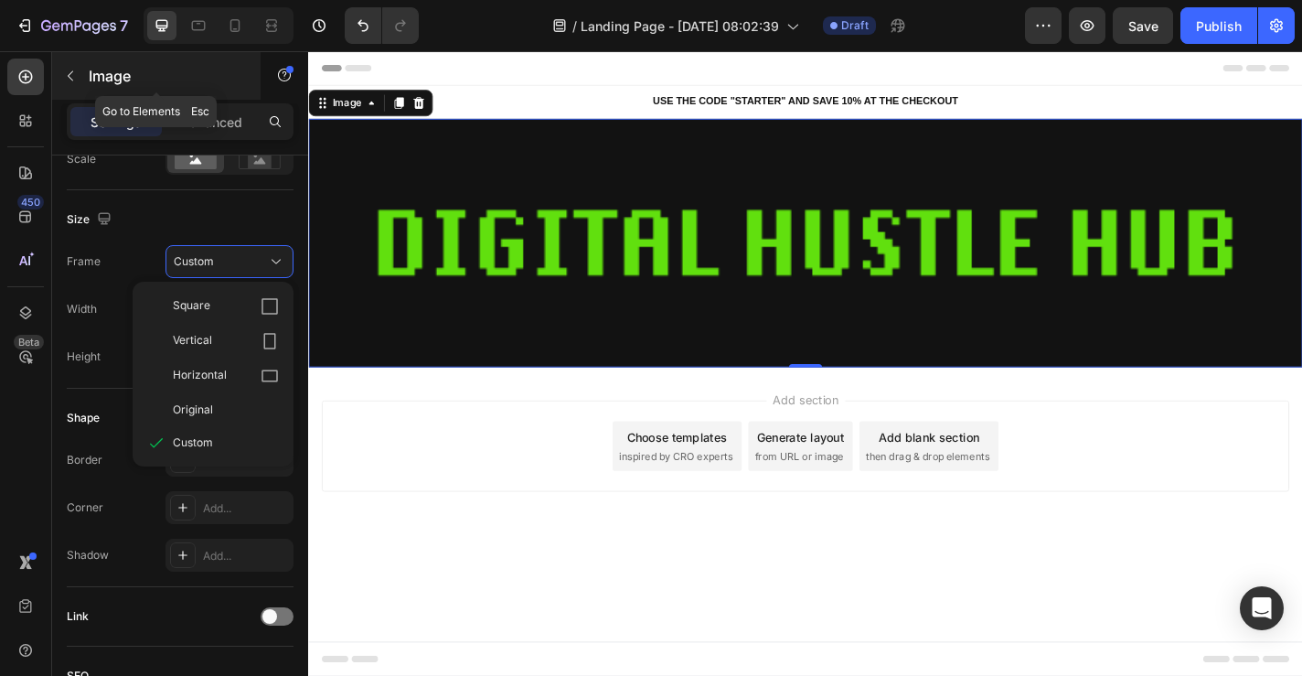
click at [80, 75] on button "button" at bounding box center [70, 75] width 29 height 29
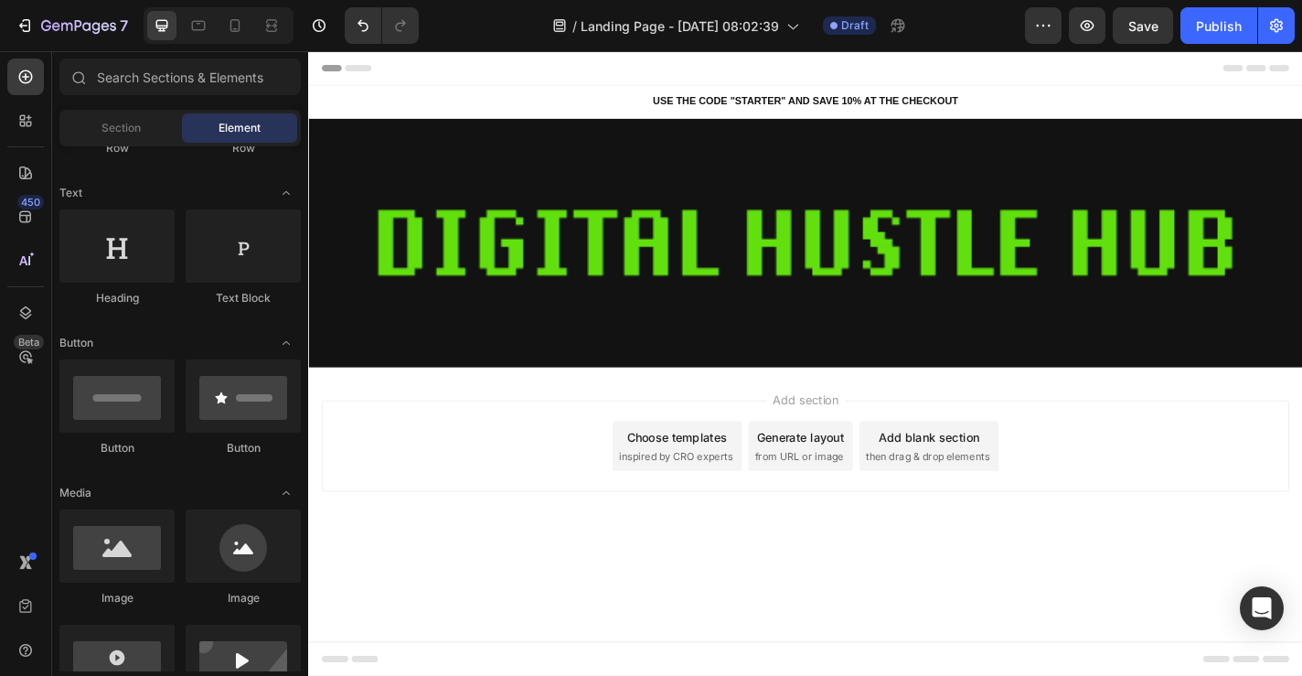
click at [572, 554] on div "Add section Choose templates inspired by CRO experts Generate layout from URL o…" at bounding box center [856, 512] width 1097 height 225
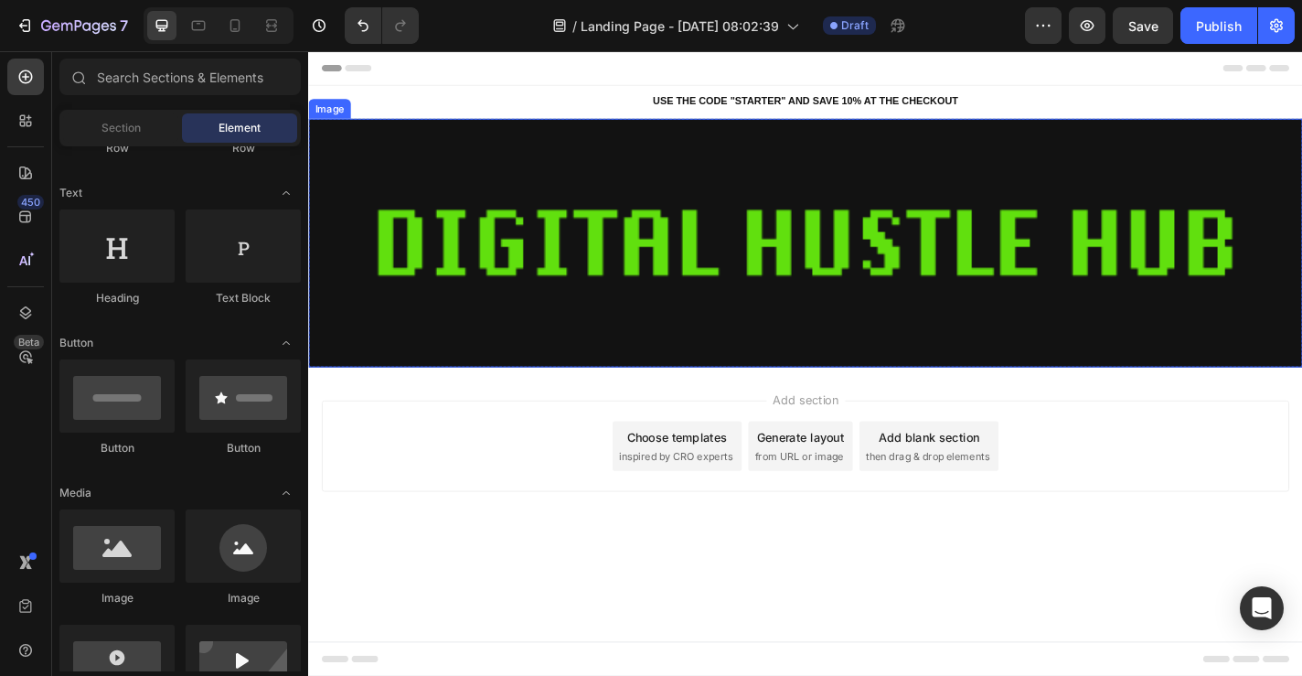
click at [702, 306] on img at bounding box center [856, 262] width 1097 height 274
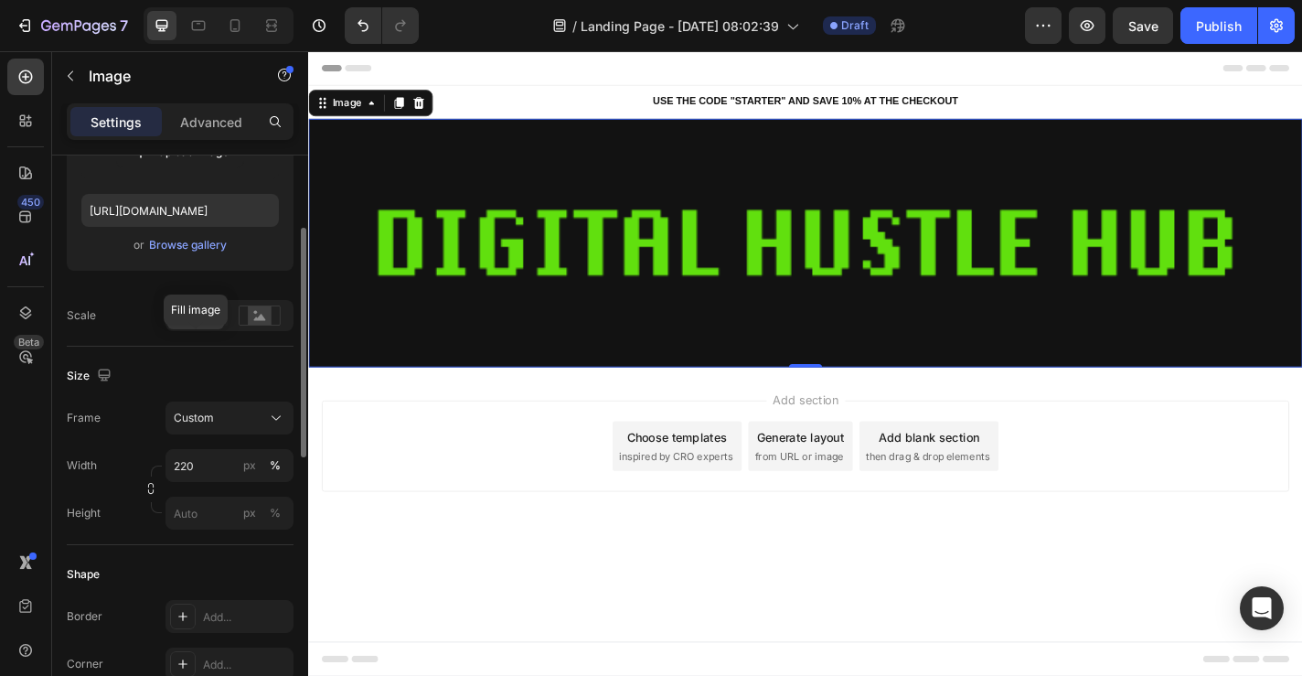
scroll to position [291, 0]
click at [209, 471] on input "220" at bounding box center [230, 464] width 128 height 33
click at [217, 433] on div "Frame Custom Width 220 px % Height px %" at bounding box center [180, 465] width 227 height 128
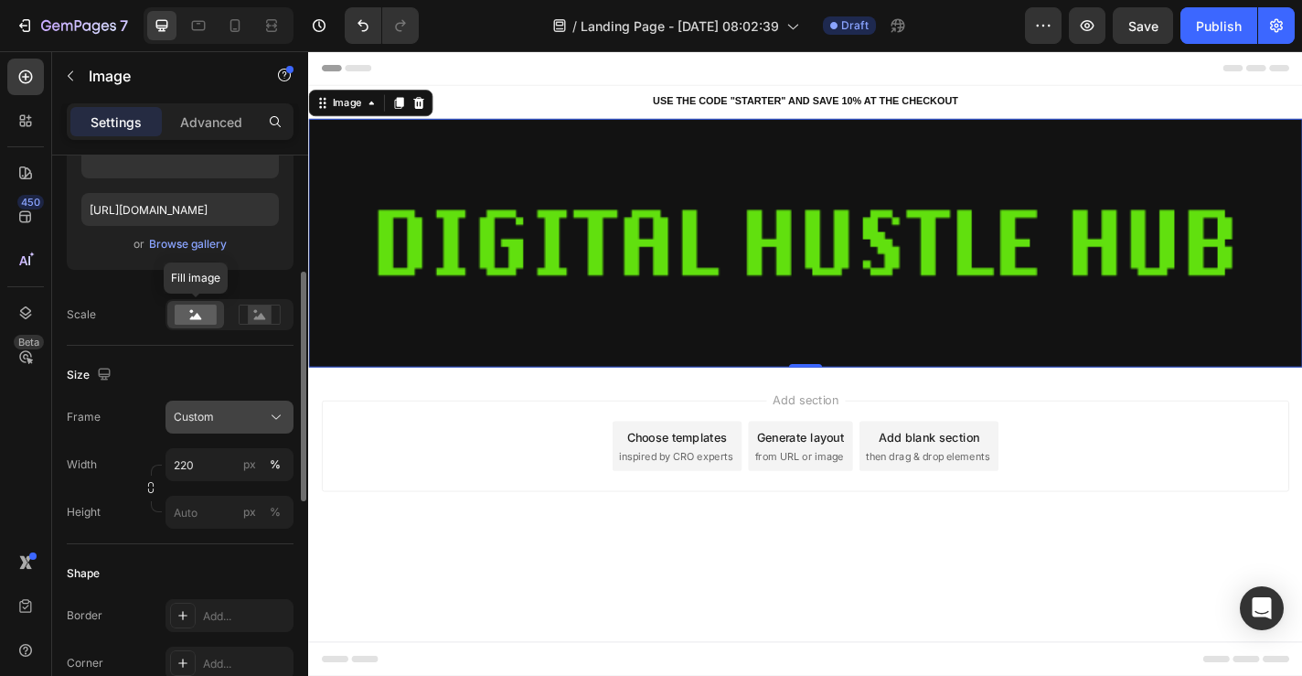
click at [217, 425] on div "Custom" at bounding box center [230, 417] width 112 height 18
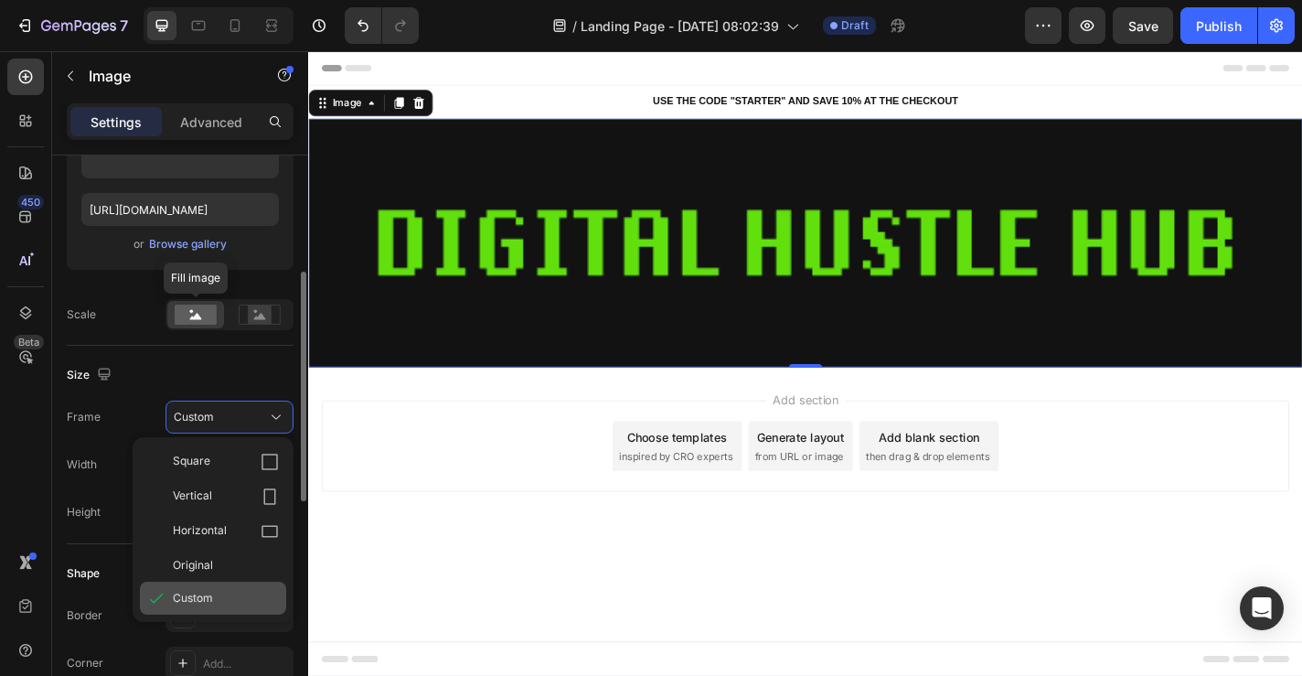
click at [205, 586] on div "Custom" at bounding box center [213, 598] width 146 height 33
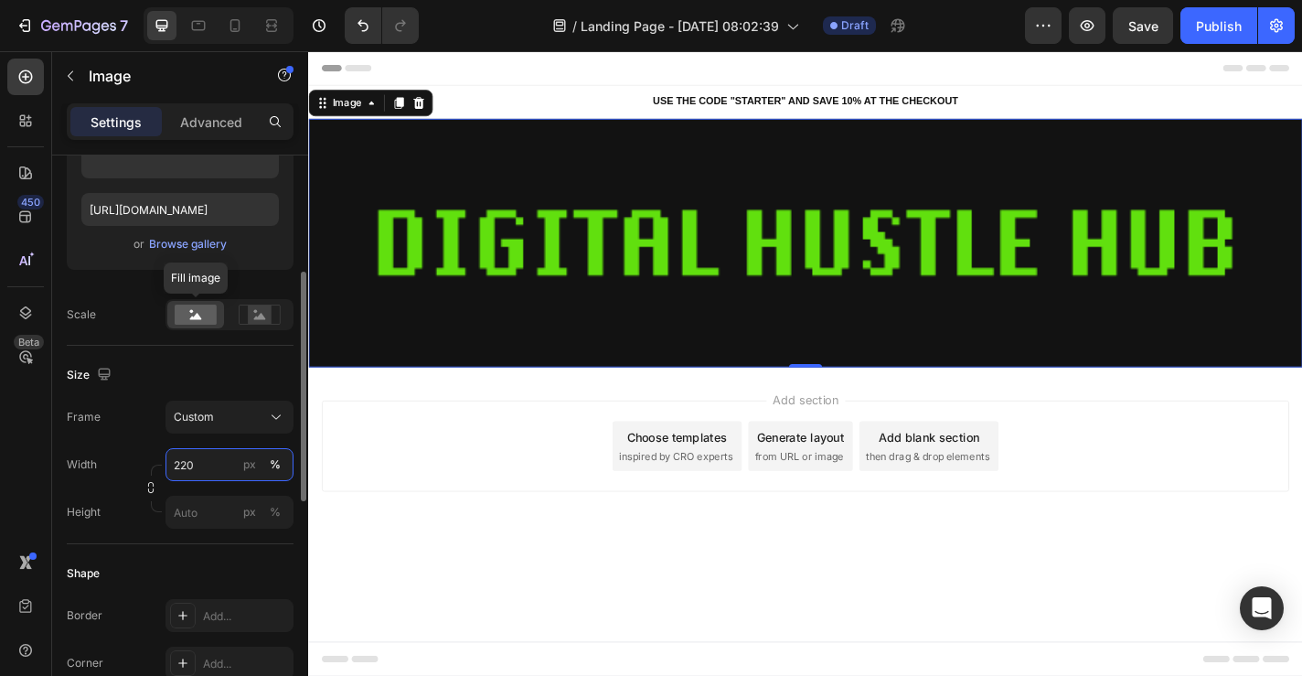
click at [229, 456] on input "220" at bounding box center [230, 464] width 128 height 33
click at [257, 406] on button "Custom" at bounding box center [230, 417] width 128 height 33
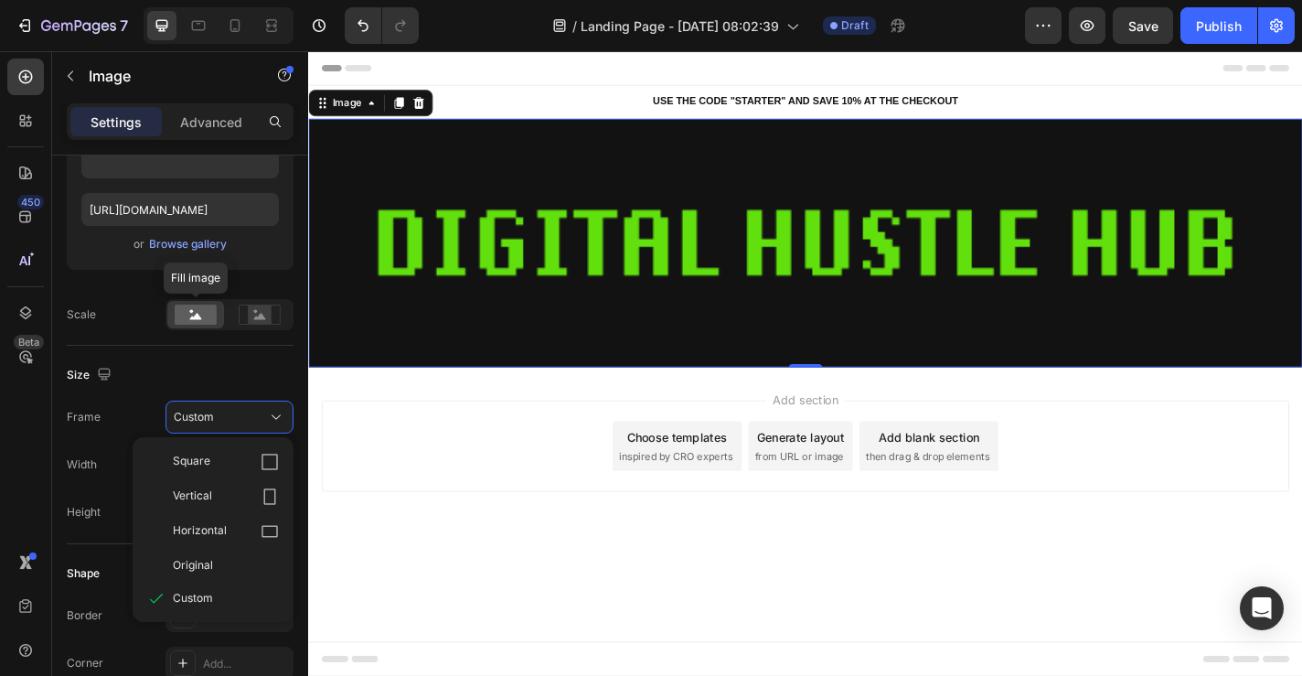
click at [123, 402] on div "Frame Custom Square Vertical Horizontal Original Custom" at bounding box center [180, 417] width 227 height 33
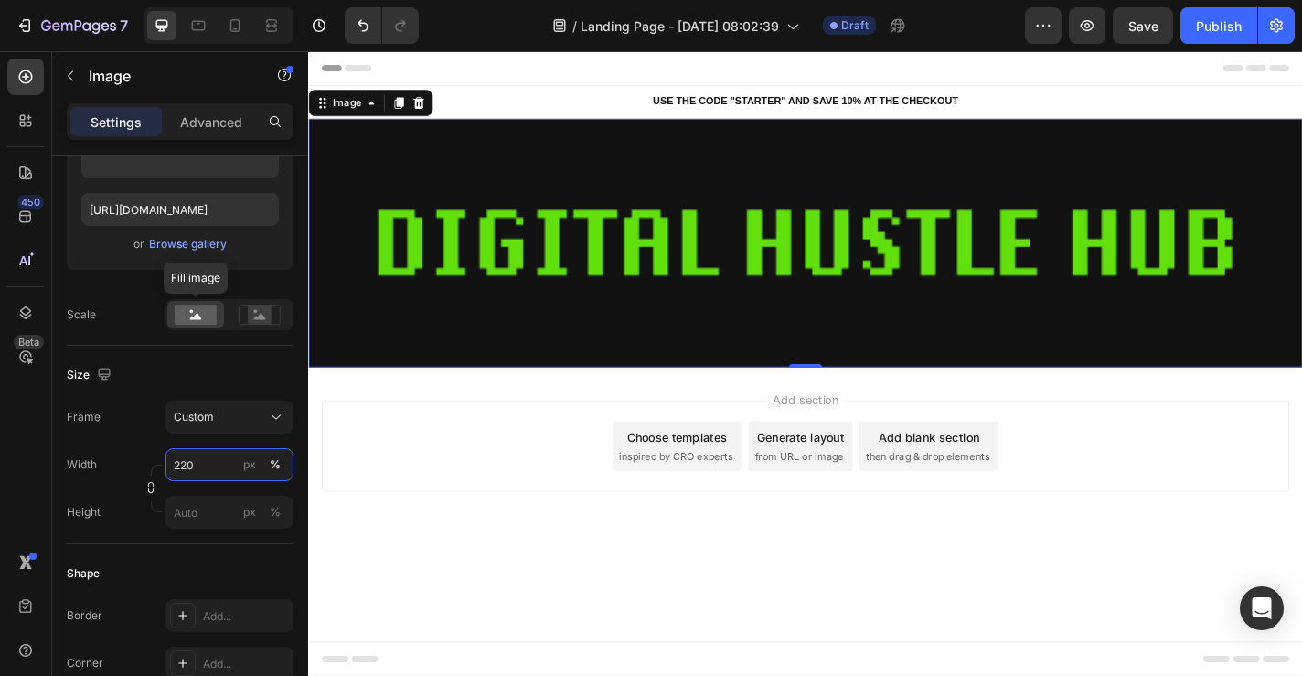
click at [230, 470] on input "220" at bounding box center [230, 464] width 128 height 33
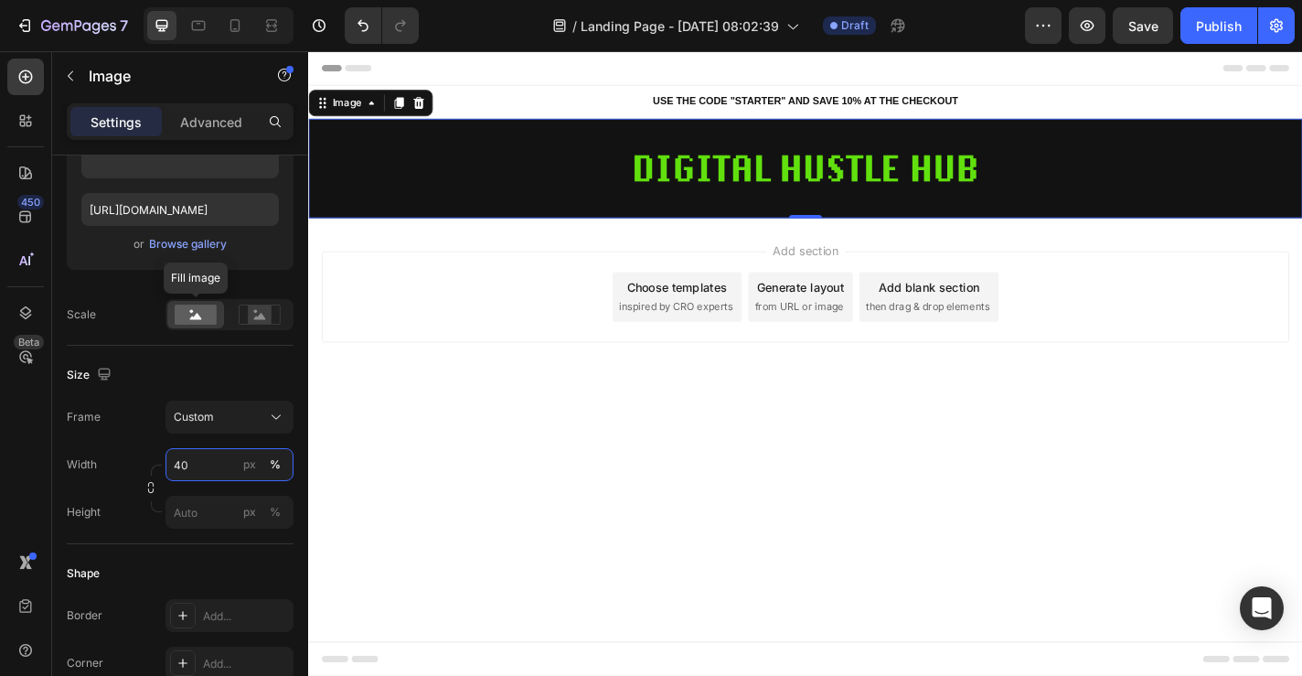
type input "4"
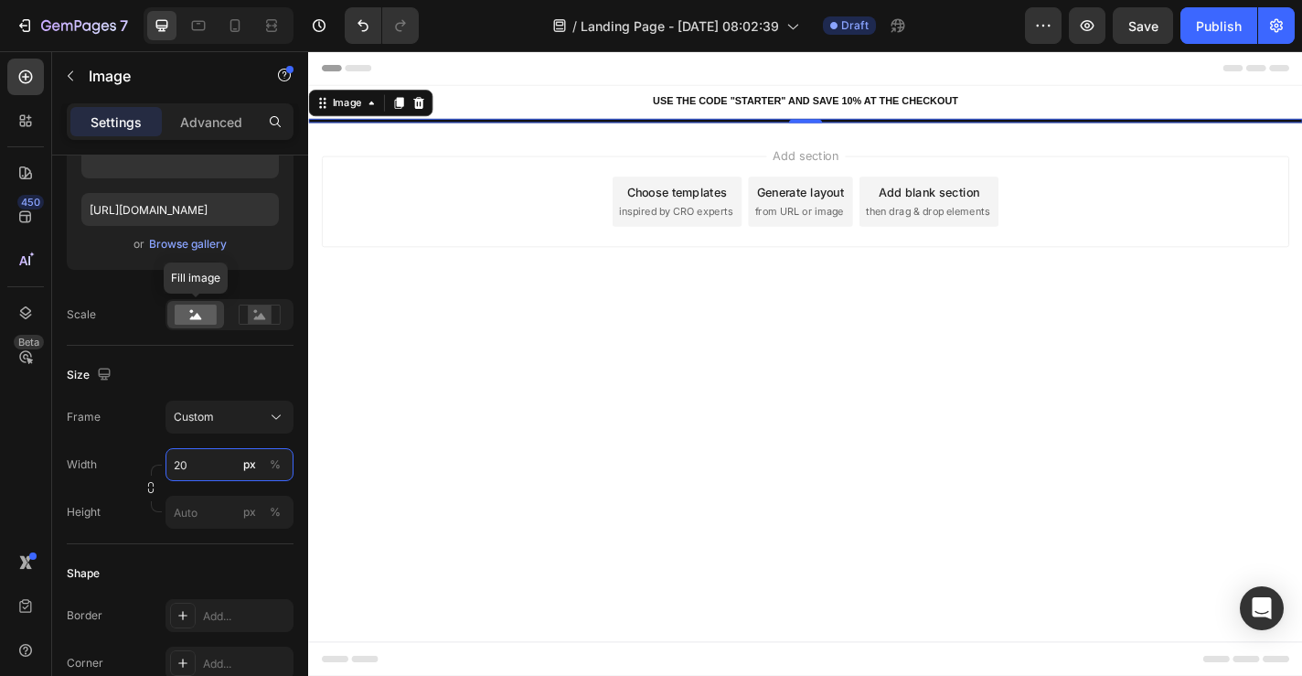
type input "2"
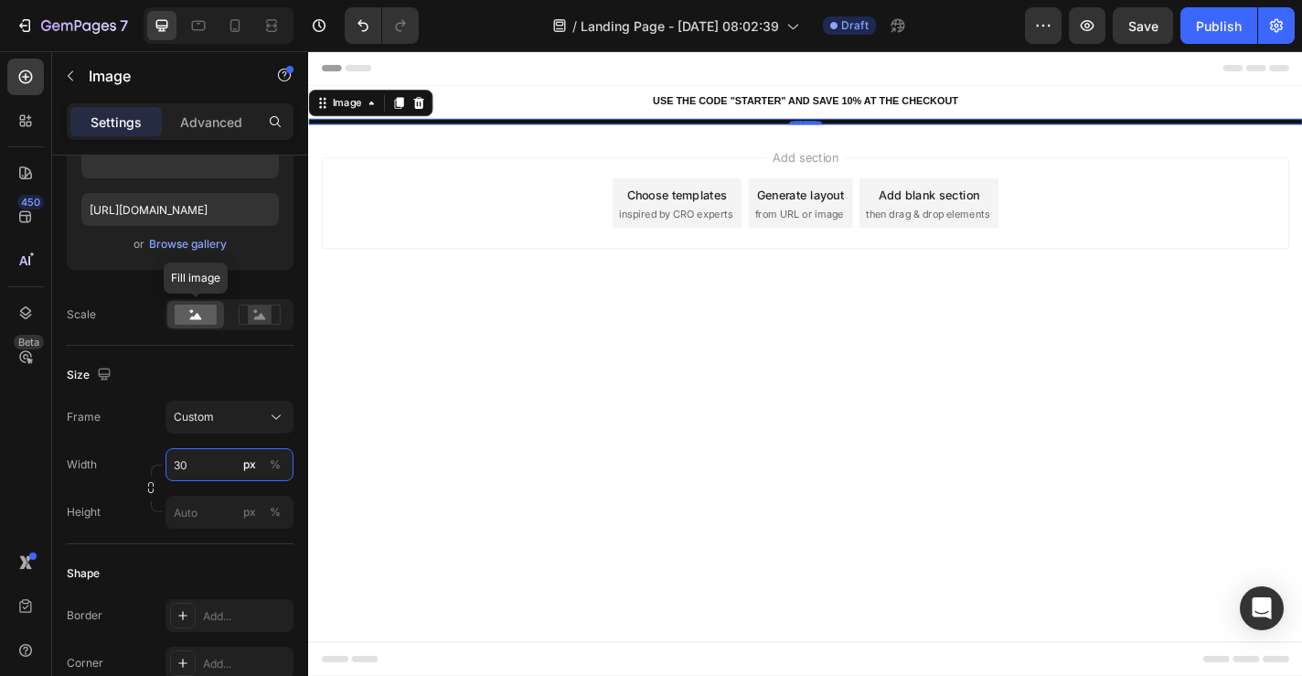
type input "3"
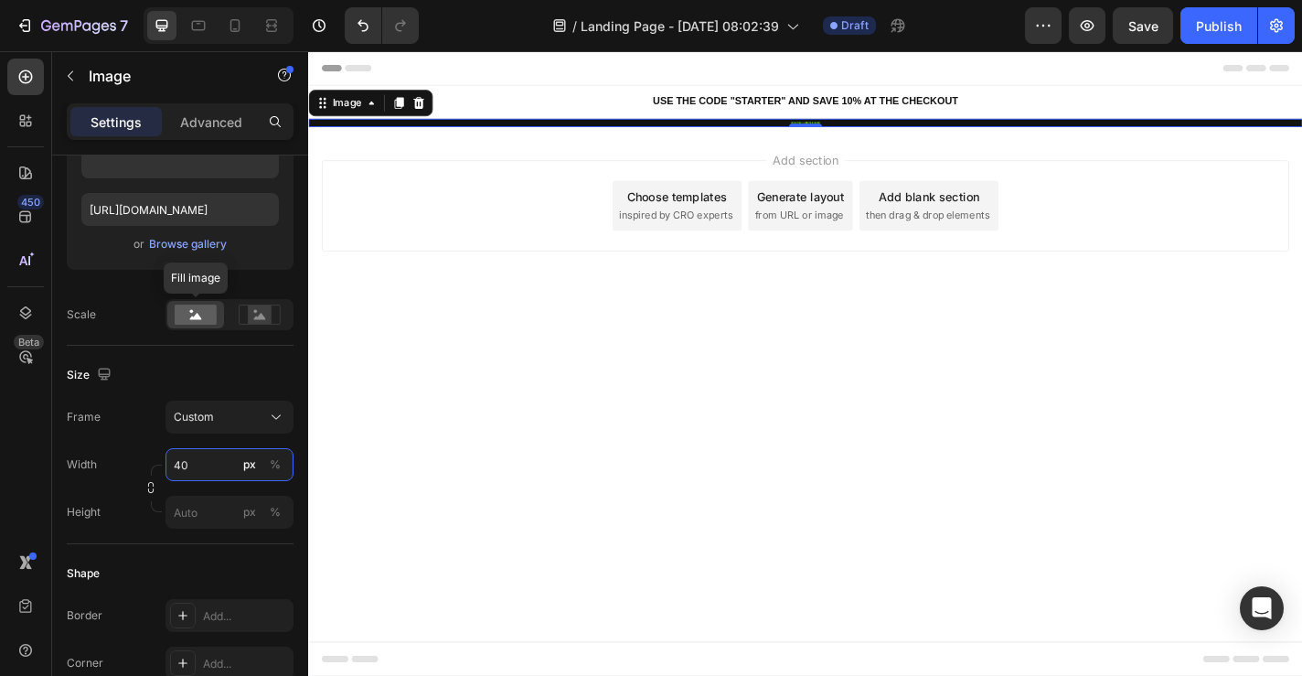
type input "4"
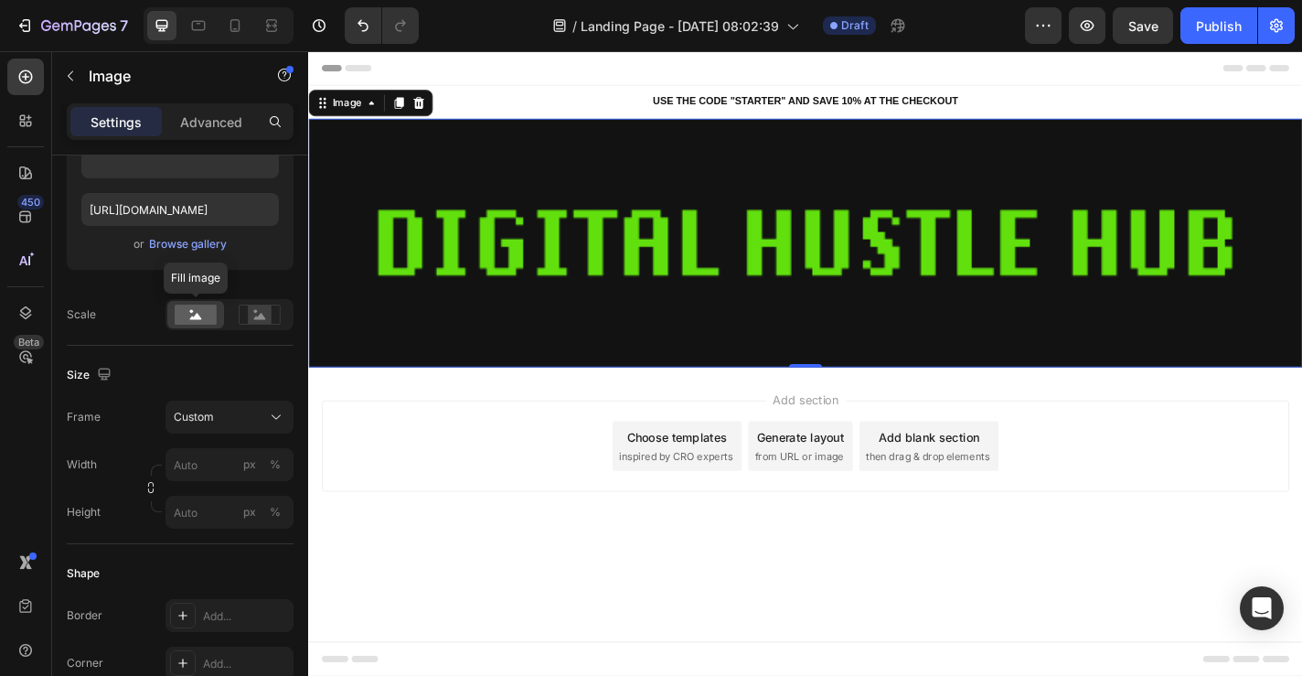
click at [160, 381] on div "Size Frame Custom Width px % Height px %" at bounding box center [180, 445] width 227 height 198
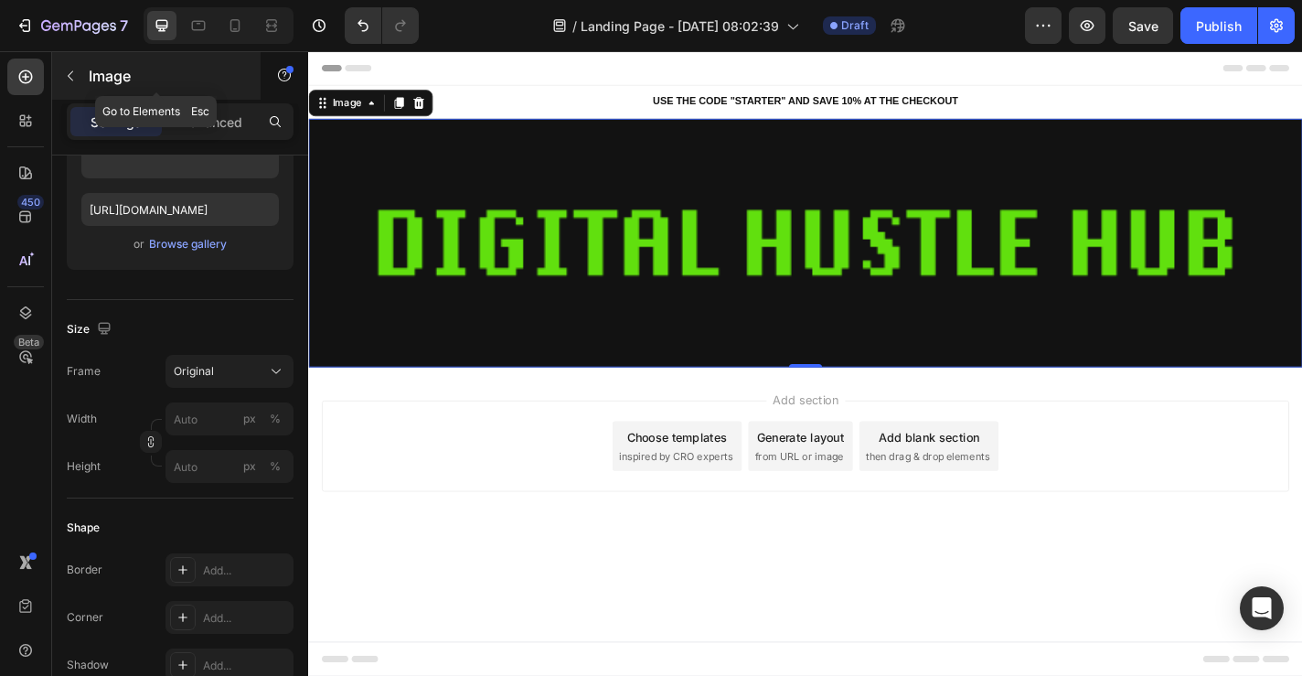
click at [84, 68] on button "button" at bounding box center [70, 75] width 29 height 29
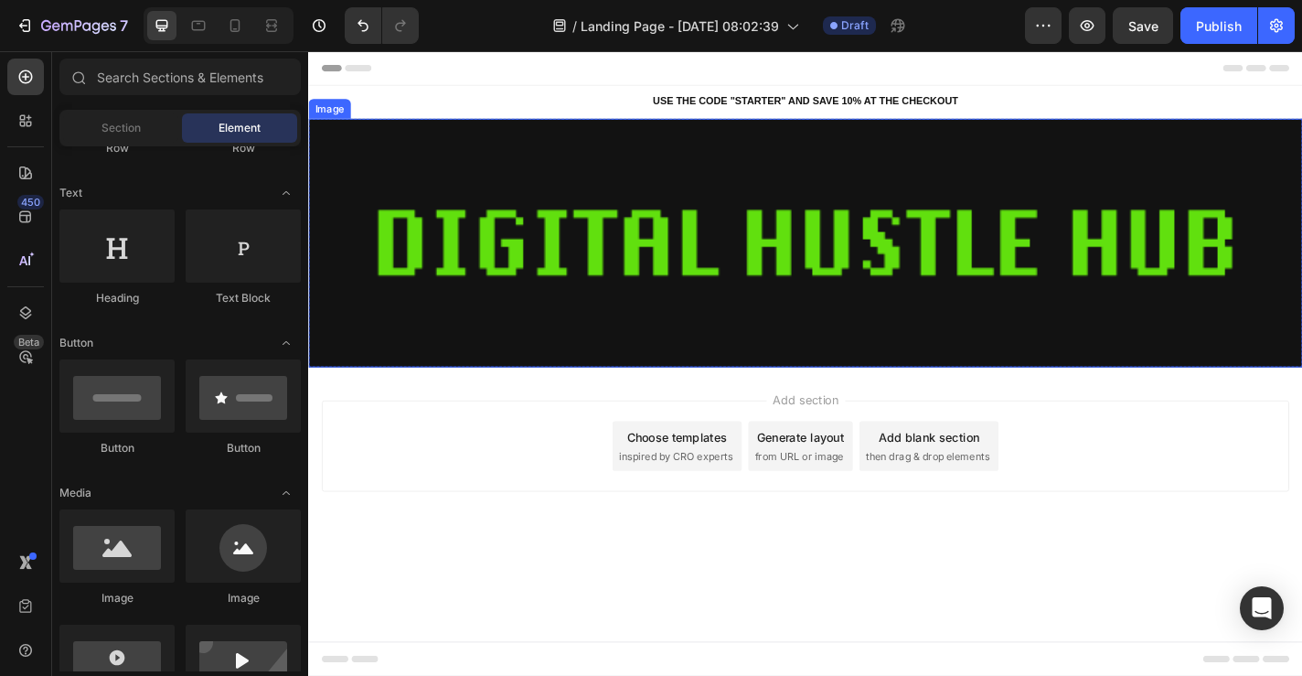
click at [540, 216] on img at bounding box center [856, 262] width 1097 height 274
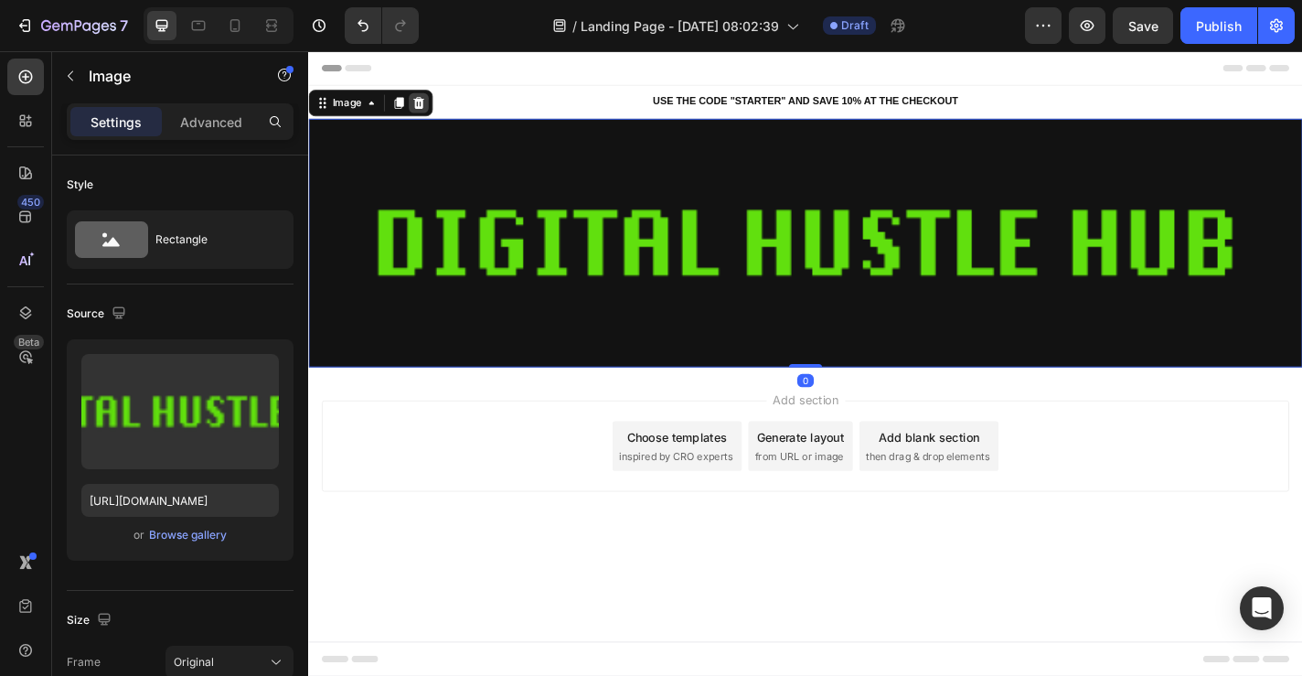
click at [437, 103] on div at bounding box center [430, 108] width 22 height 22
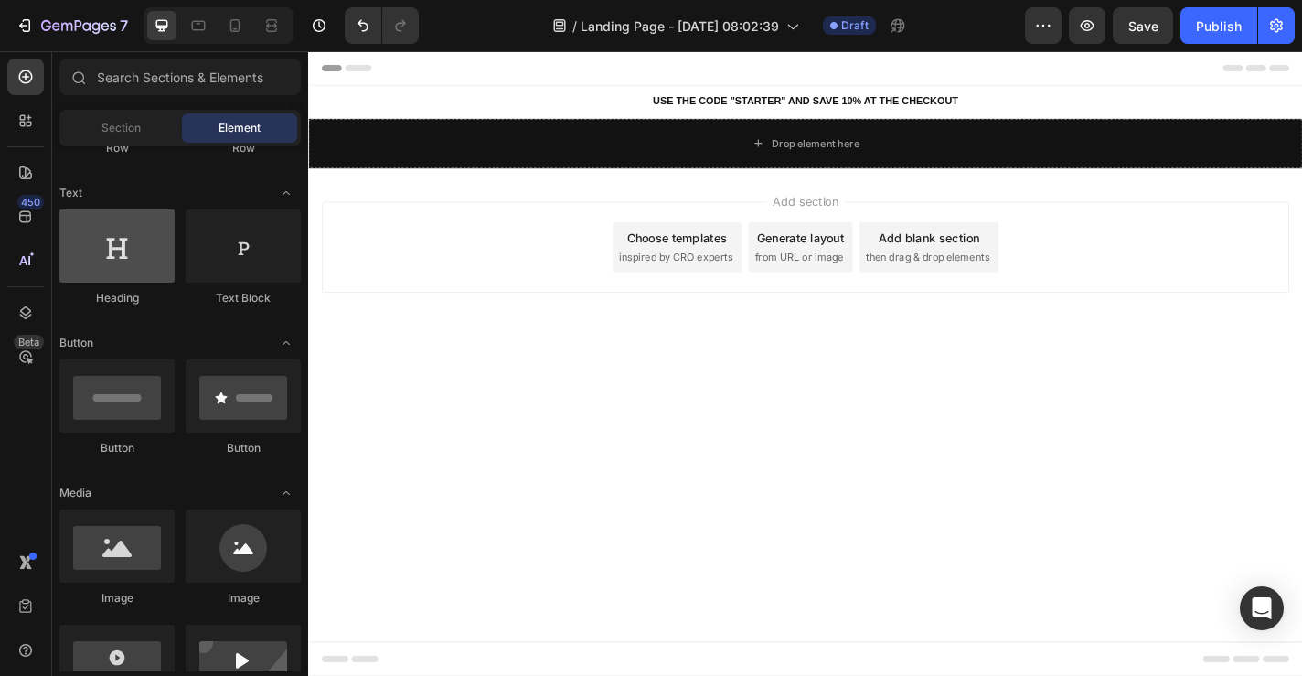
scroll to position [0, 0]
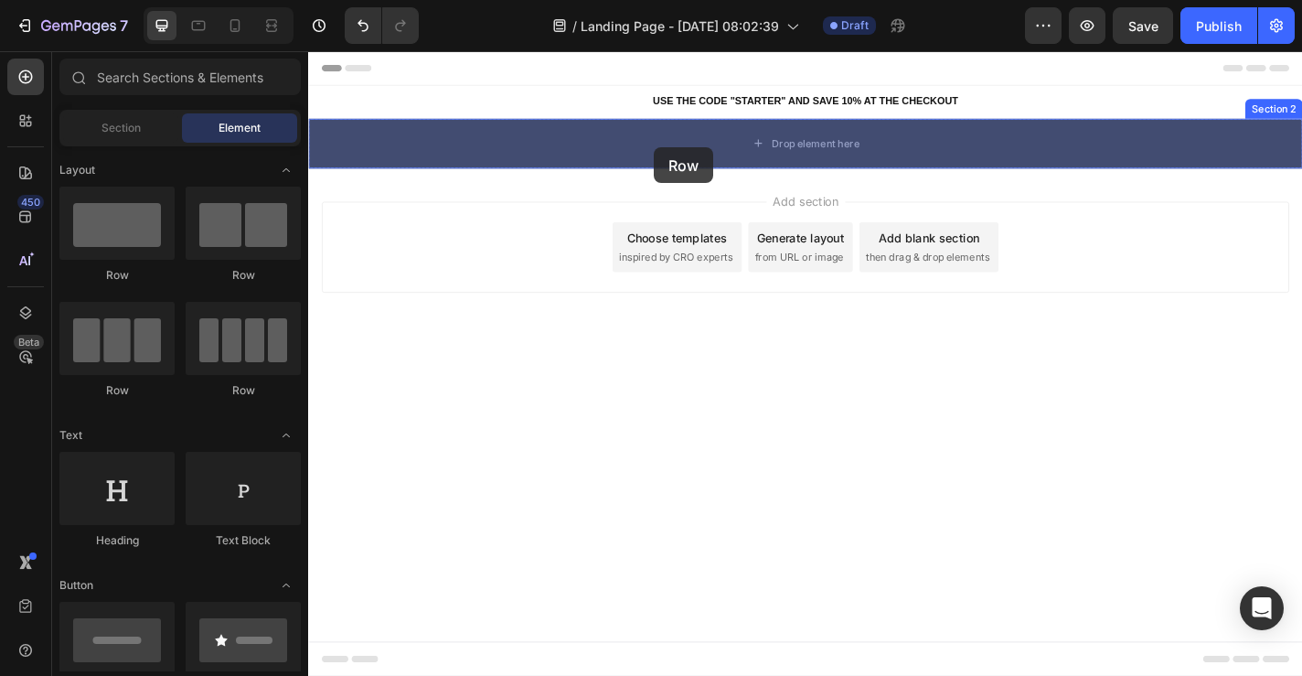
drag, startPoint x: 432, startPoint y: 281, endPoint x: 690, endPoint y: 157, distance: 285.9
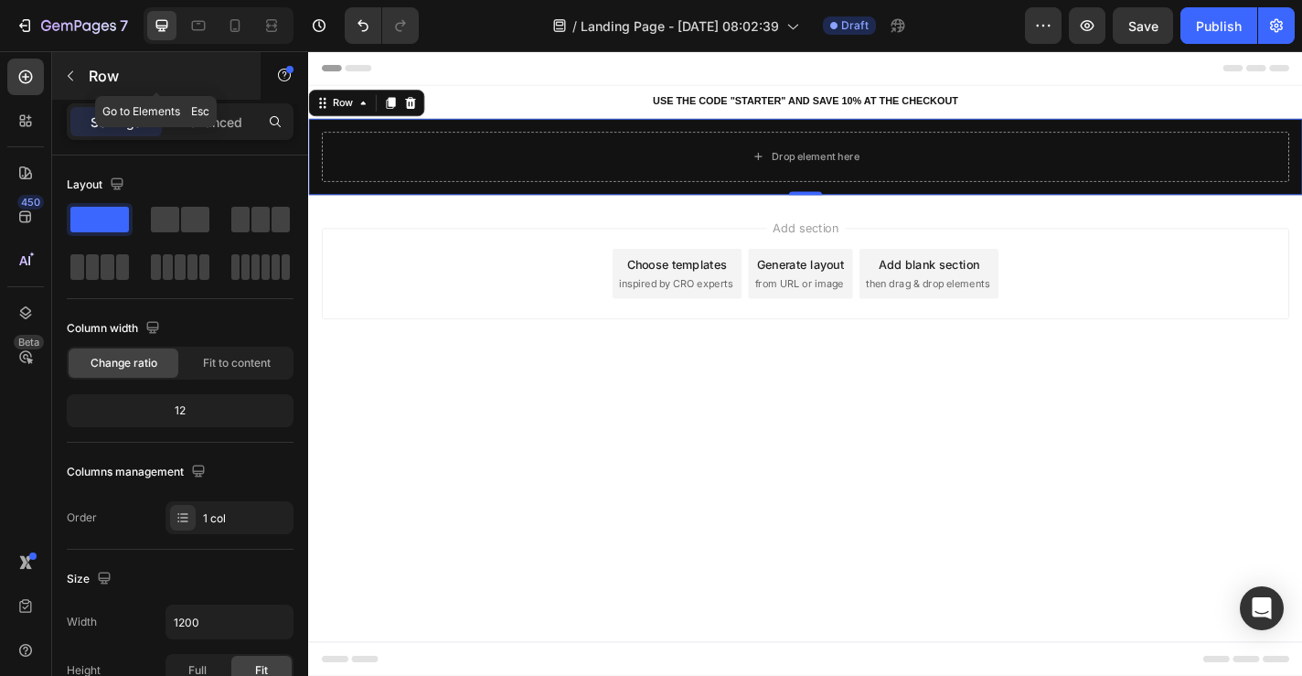
click at [66, 77] on icon "button" at bounding box center [70, 76] width 15 height 15
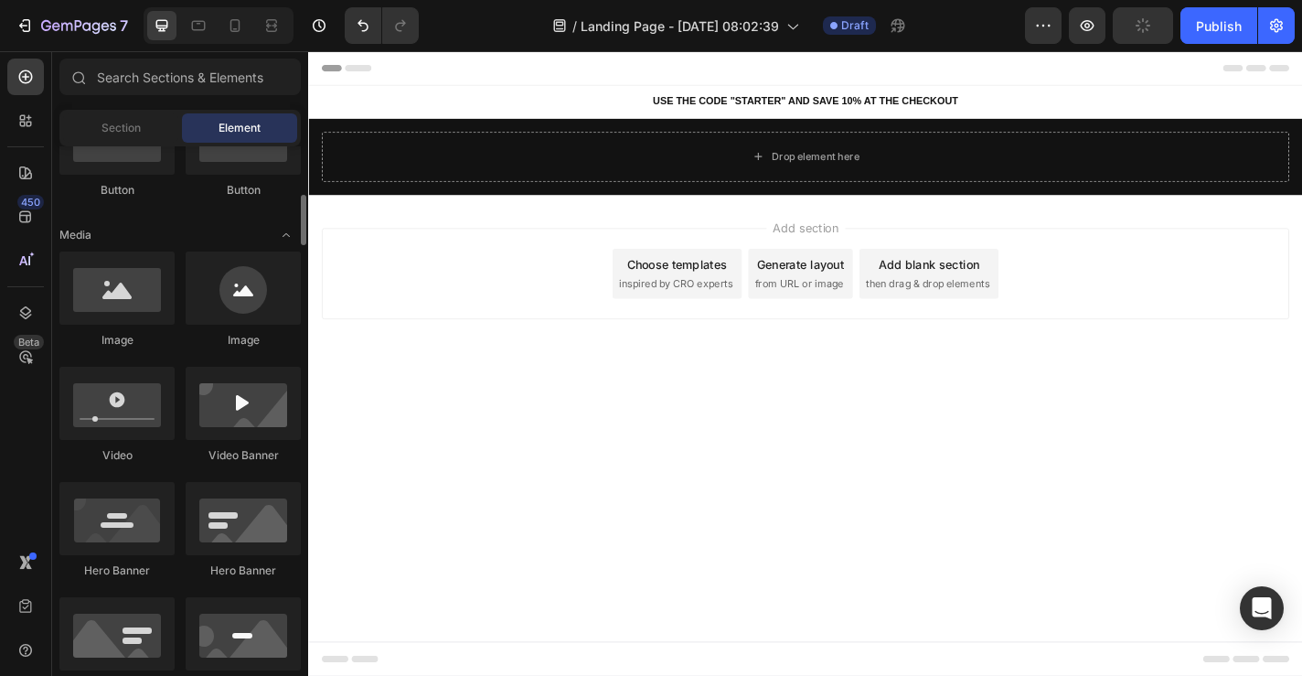
scroll to position [526, 0]
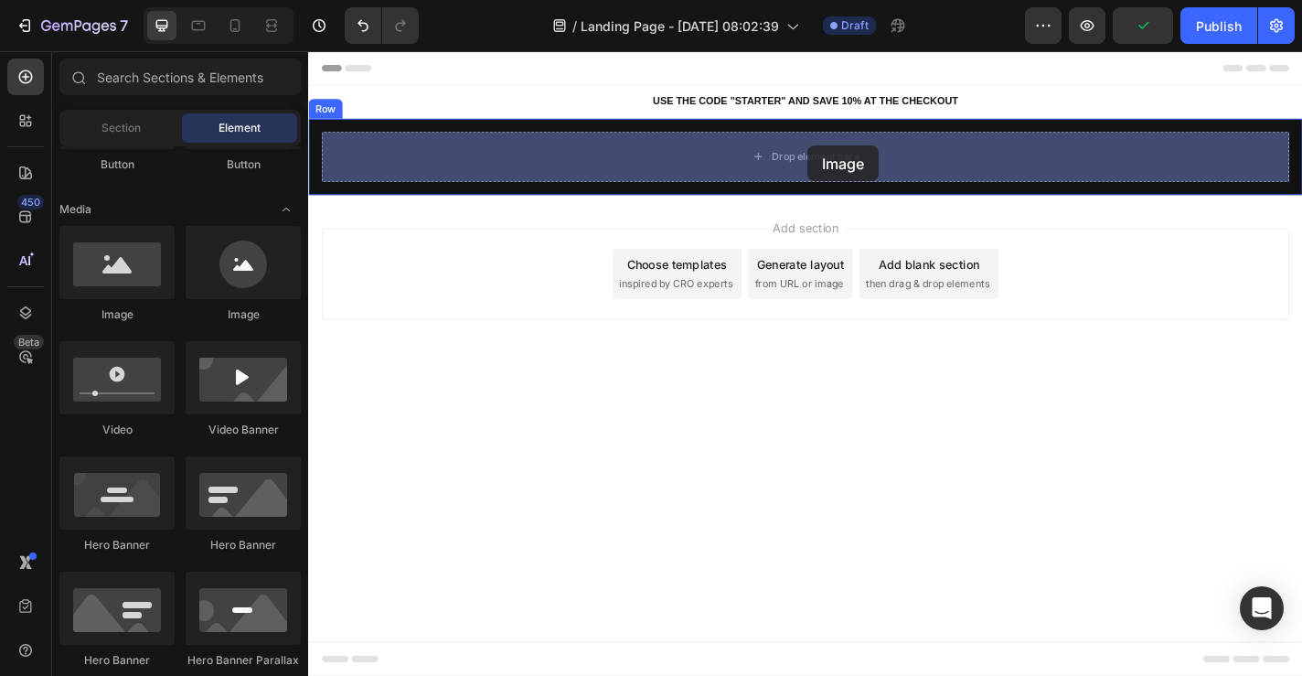
drag, startPoint x: 432, startPoint y: 311, endPoint x: 860, endPoint y: 155, distance: 455.4
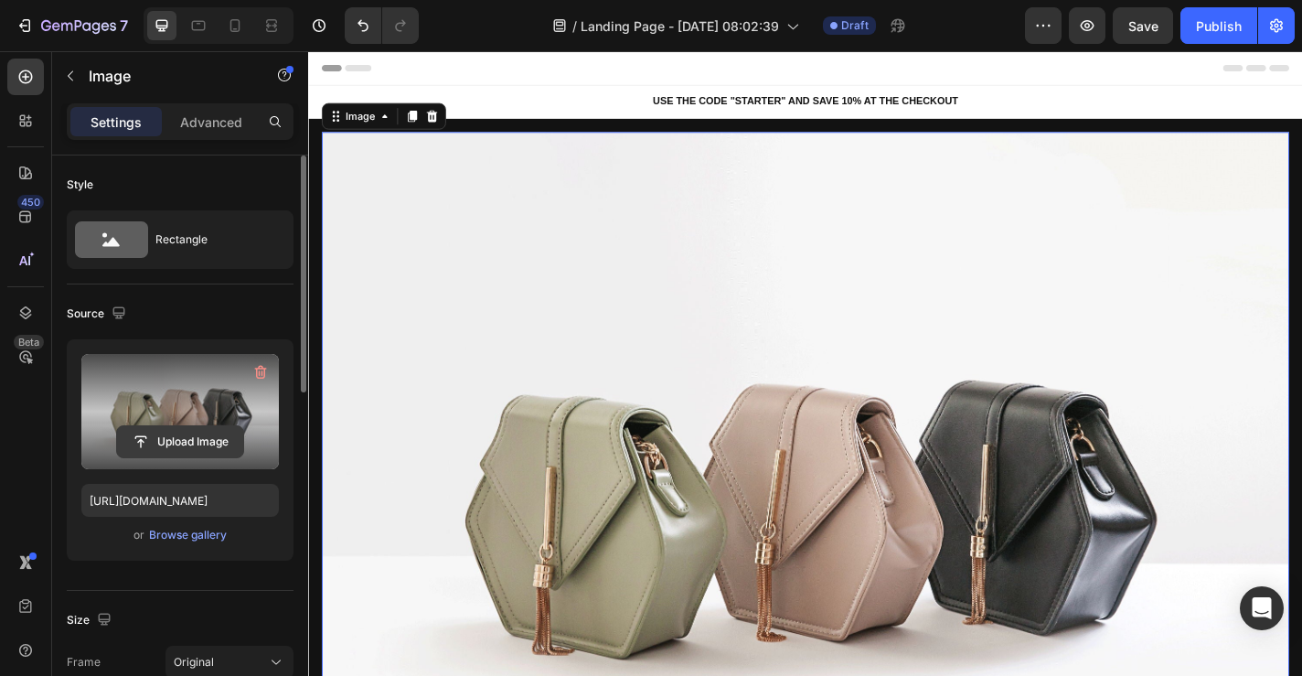
click at [171, 426] on input "file" at bounding box center [180, 441] width 126 height 31
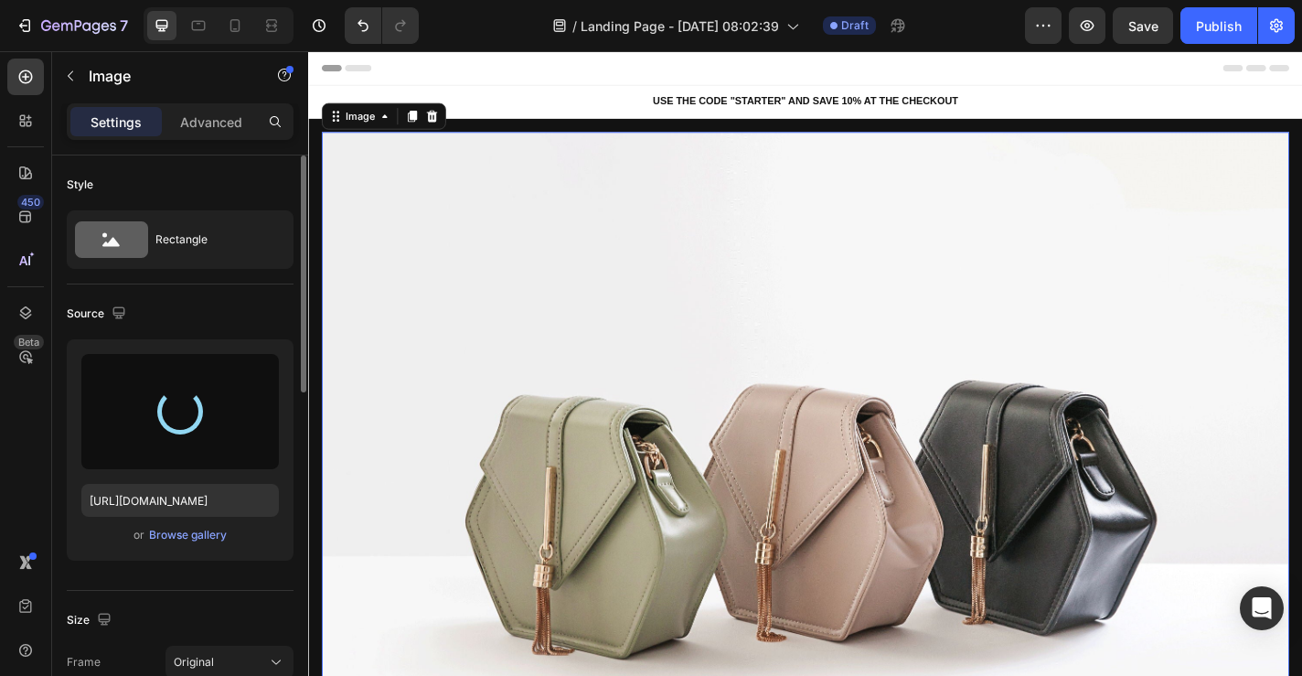
type input "[URL][DOMAIN_NAME]"
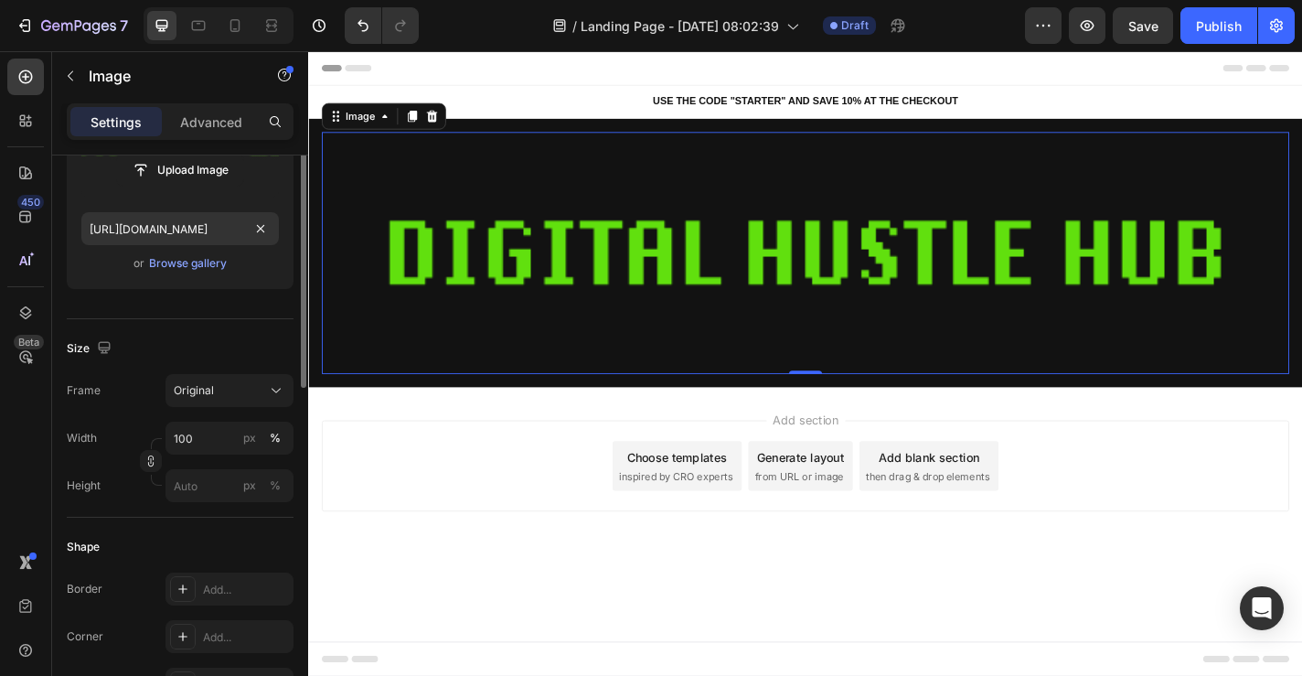
scroll to position [359, 0]
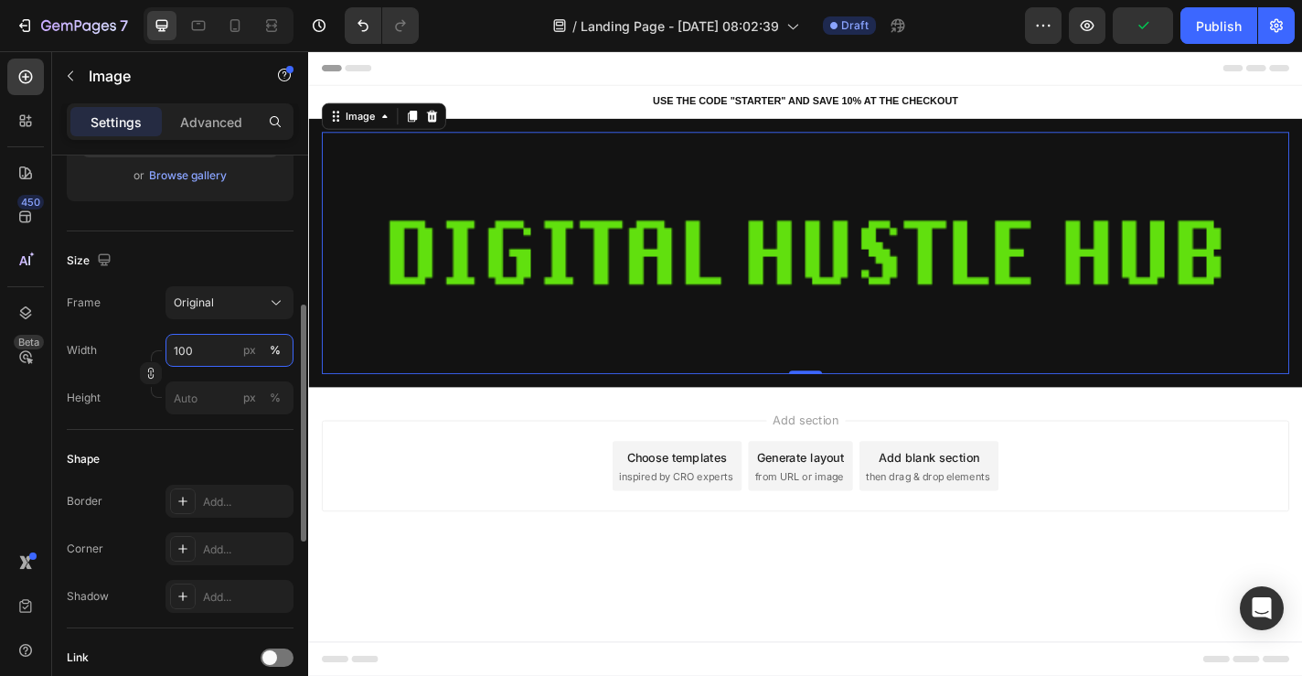
click at [204, 358] on input "100" at bounding box center [230, 350] width 128 height 33
click at [237, 307] on div "Original" at bounding box center [219, 302] width 90 height 16
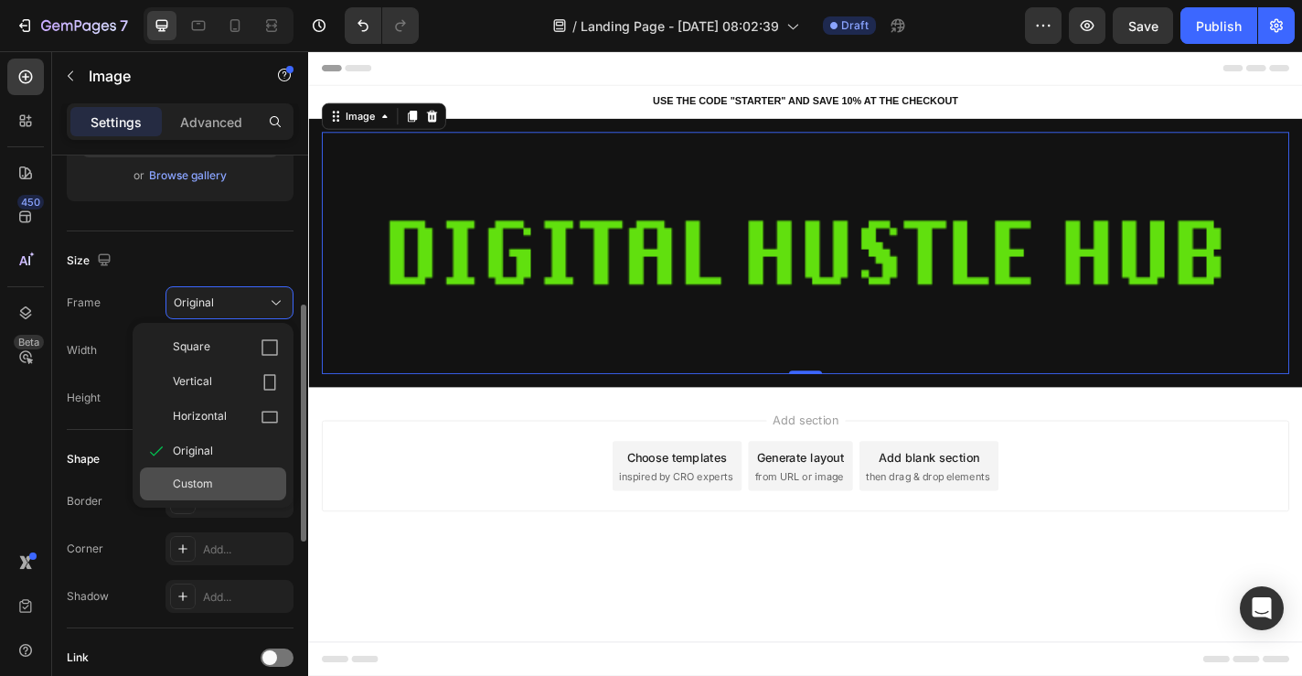
click at [207, 480] on span "Custom" at bounding box center [193, 484] width 40 height 16
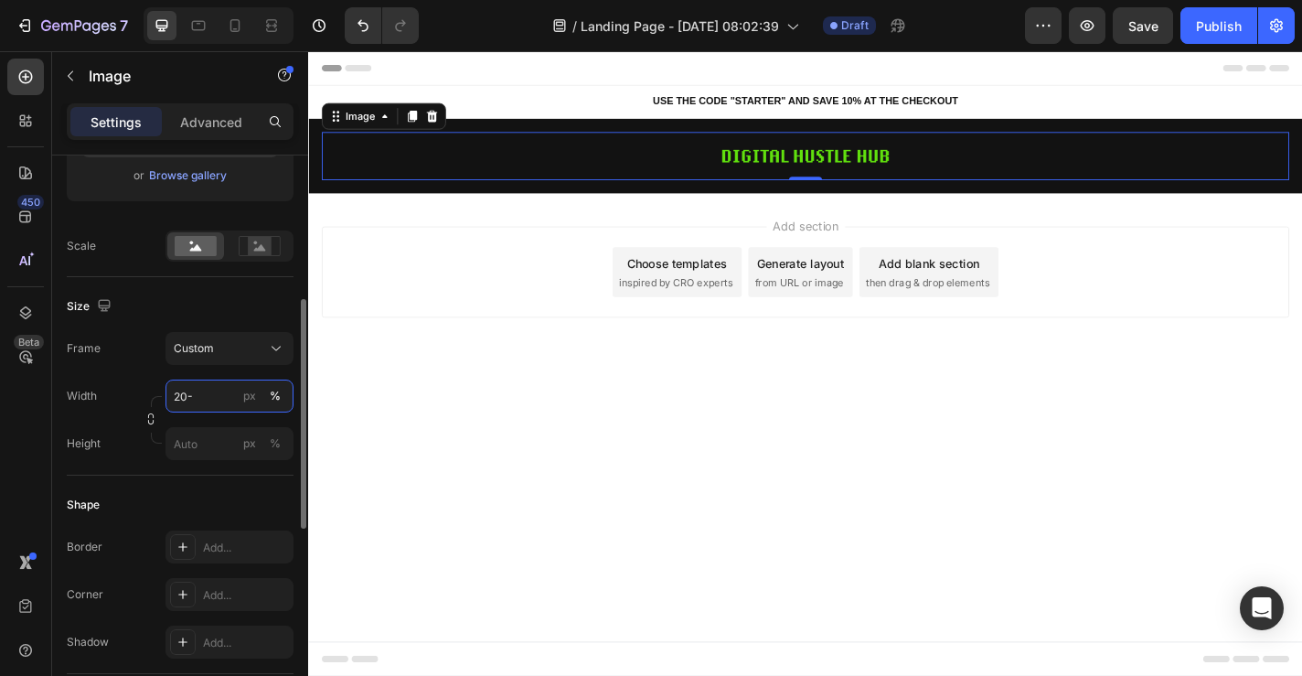
type input "20"
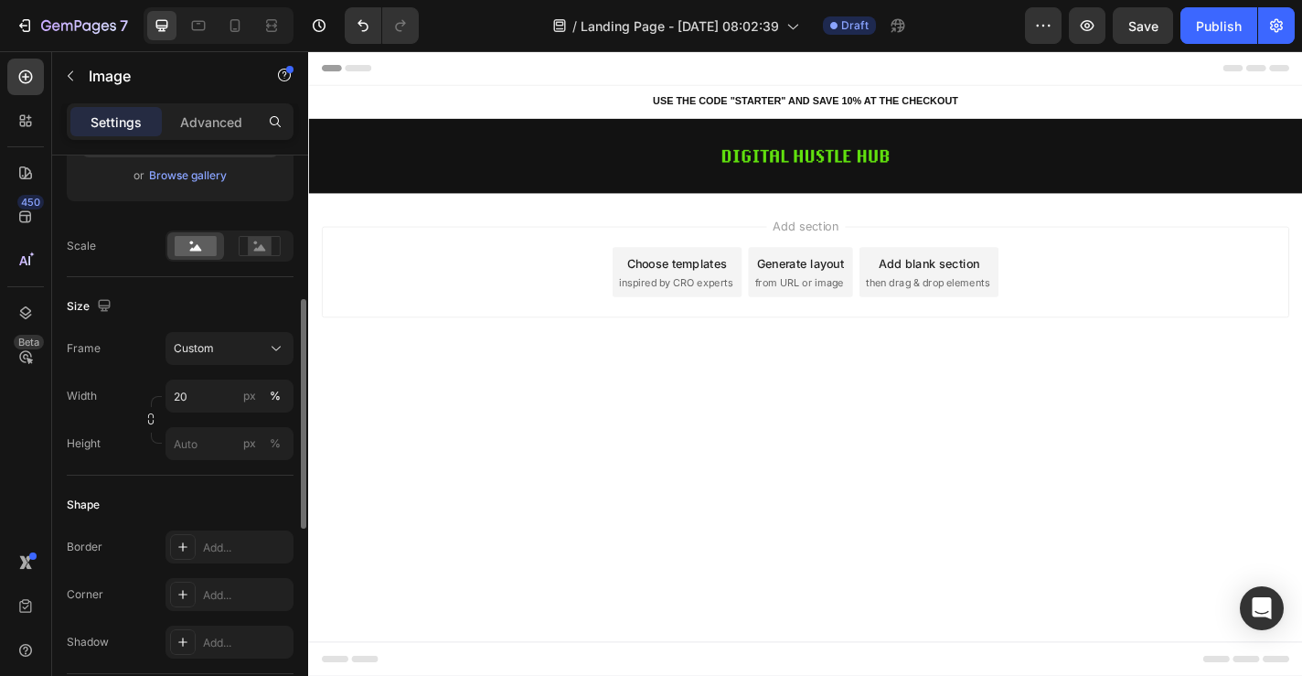
click at [510, 416] on div "Add section Choose templates inspired by CRO experts Generate layout from URL o…" at bounding box center [856, 320] width 1097 height 225
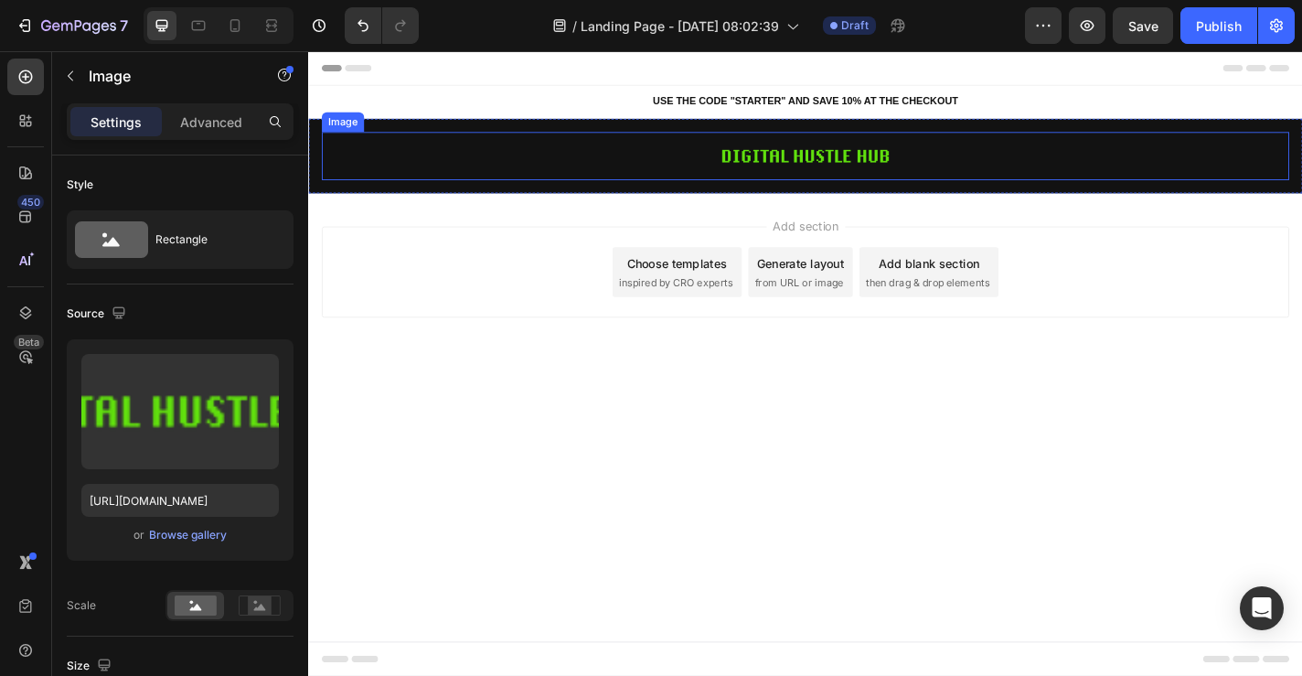
click at [706, 173] on div at bounding box center [857, 166] width 1068 height 53
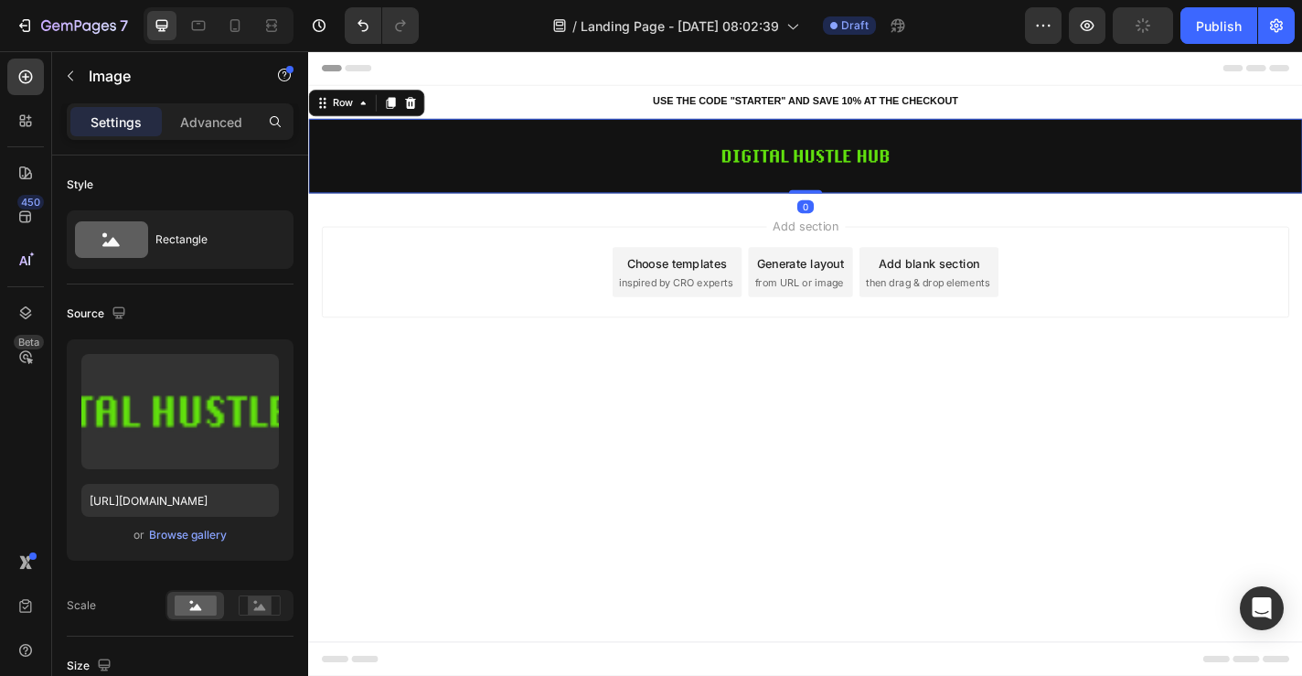
click at [687, 204] on div "Image Row 0" at bounding box center [856, 166] width 1097 height 82
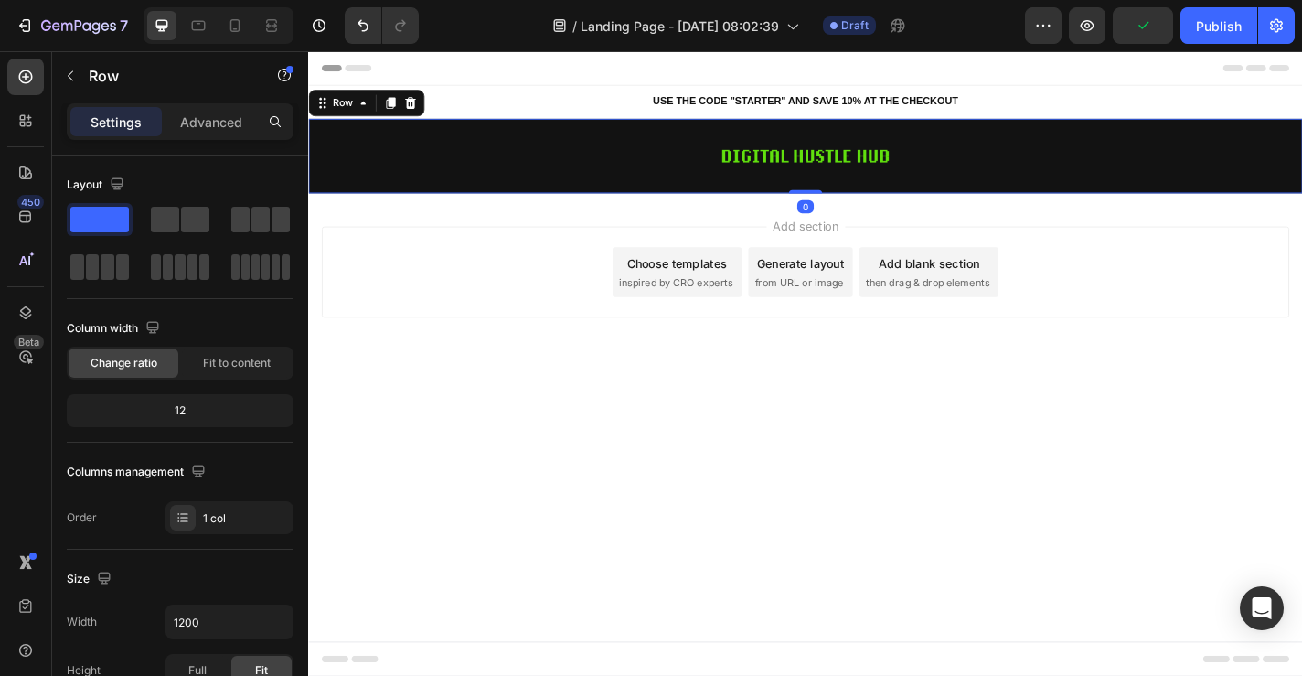
drag, startPoint x: 870, startPoint y: 207, endPoint x: 872, endPoint y: 166, distance: 41.2
click at [872, 166] on div "Image Row 0" at bounding box center [856, 166] width 1097 height 82
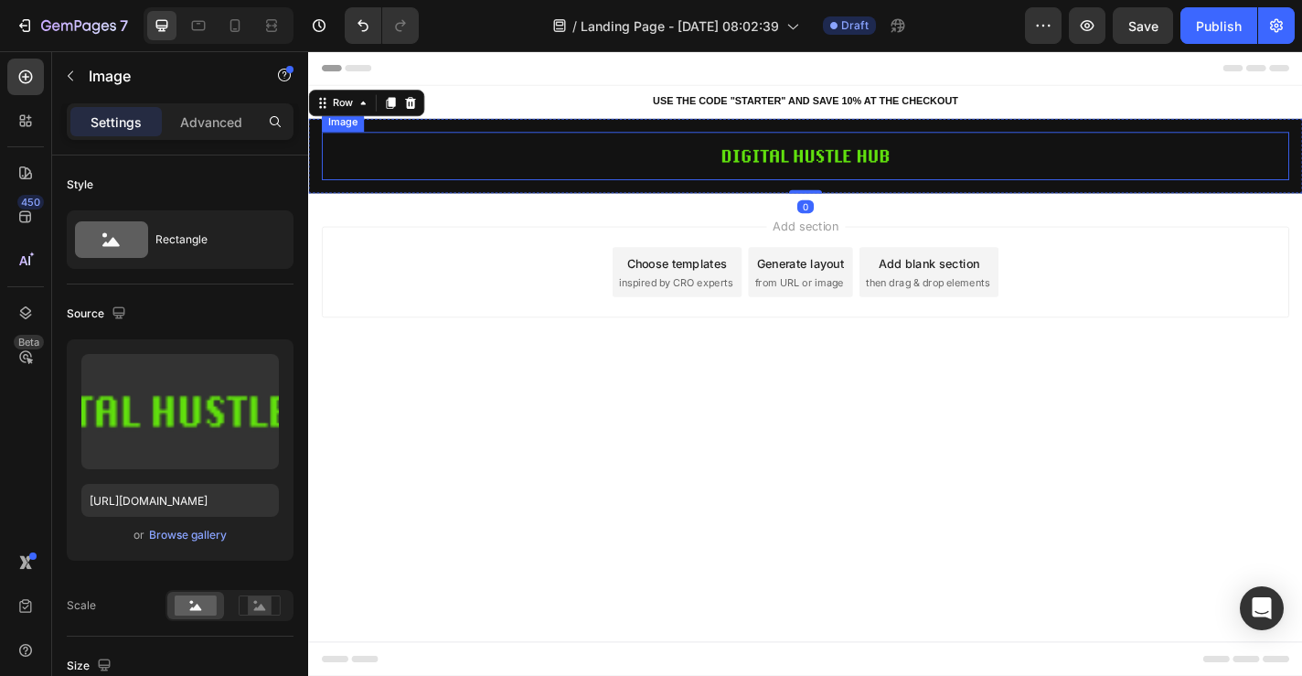
click at [829, 183] on img at bounding box center [857, 166] width 214 height 53
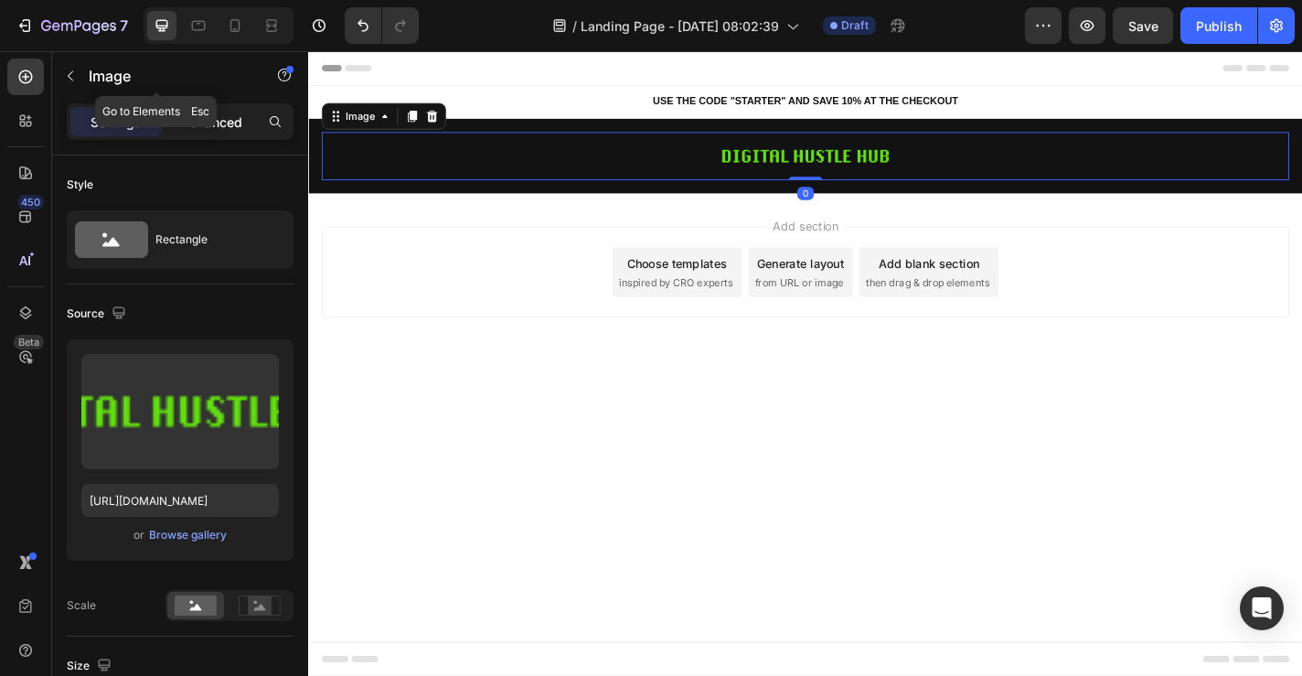
click at [236, 122] on p "Advanced" at bounding box center [211, 121] width 62 height 19
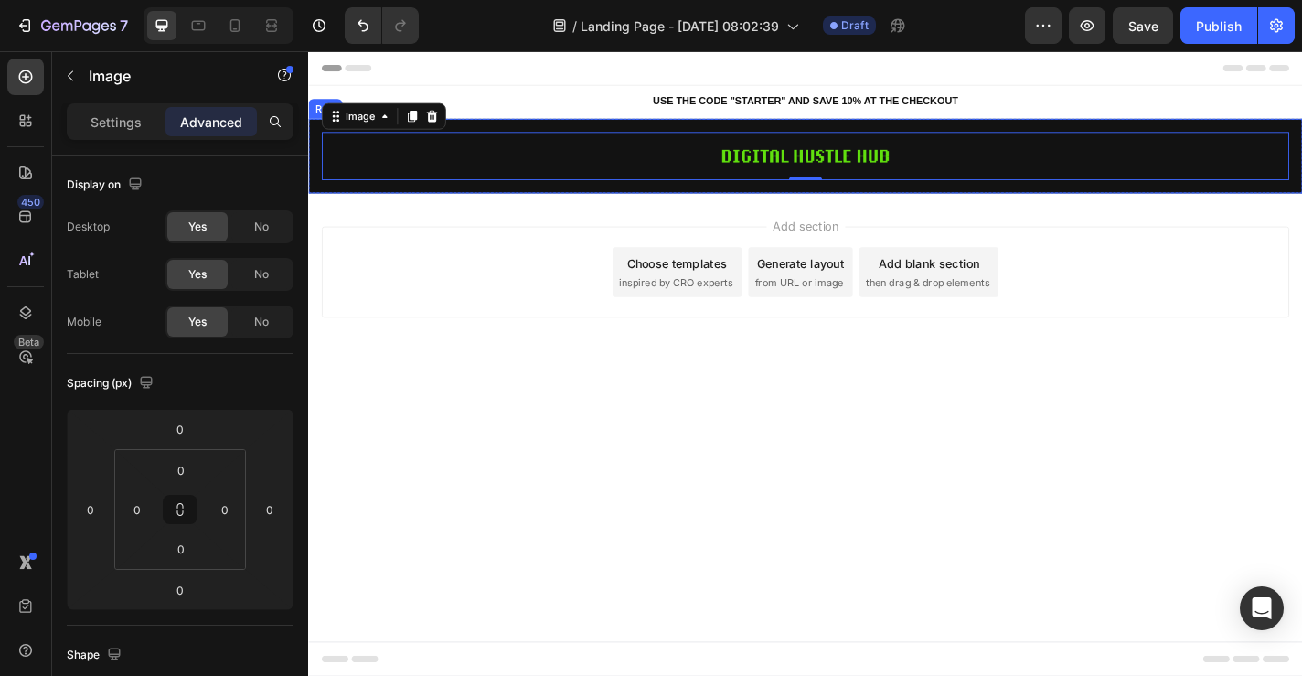
click at [713, 130] on div "Image 0 Row" at bounding box center [856, 166] width 1097 height 82
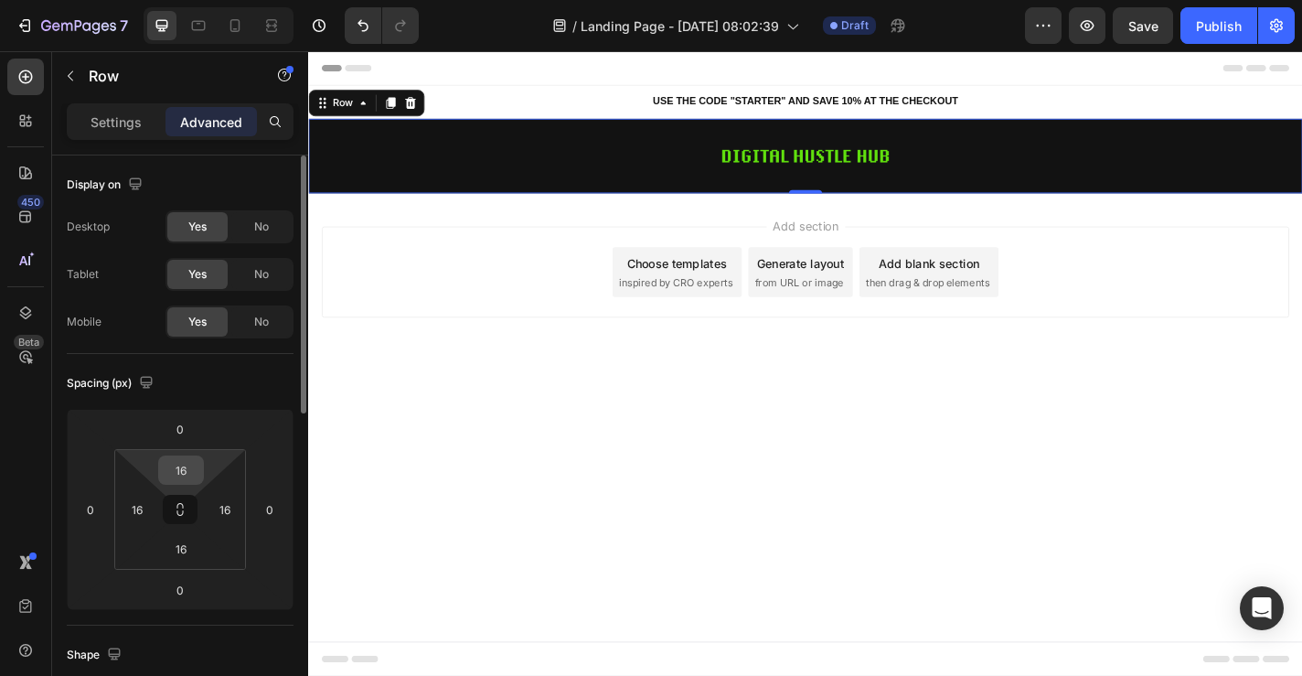
click at [181, 475] on input "16" at bounding box center [181, 469] width 37 height 27
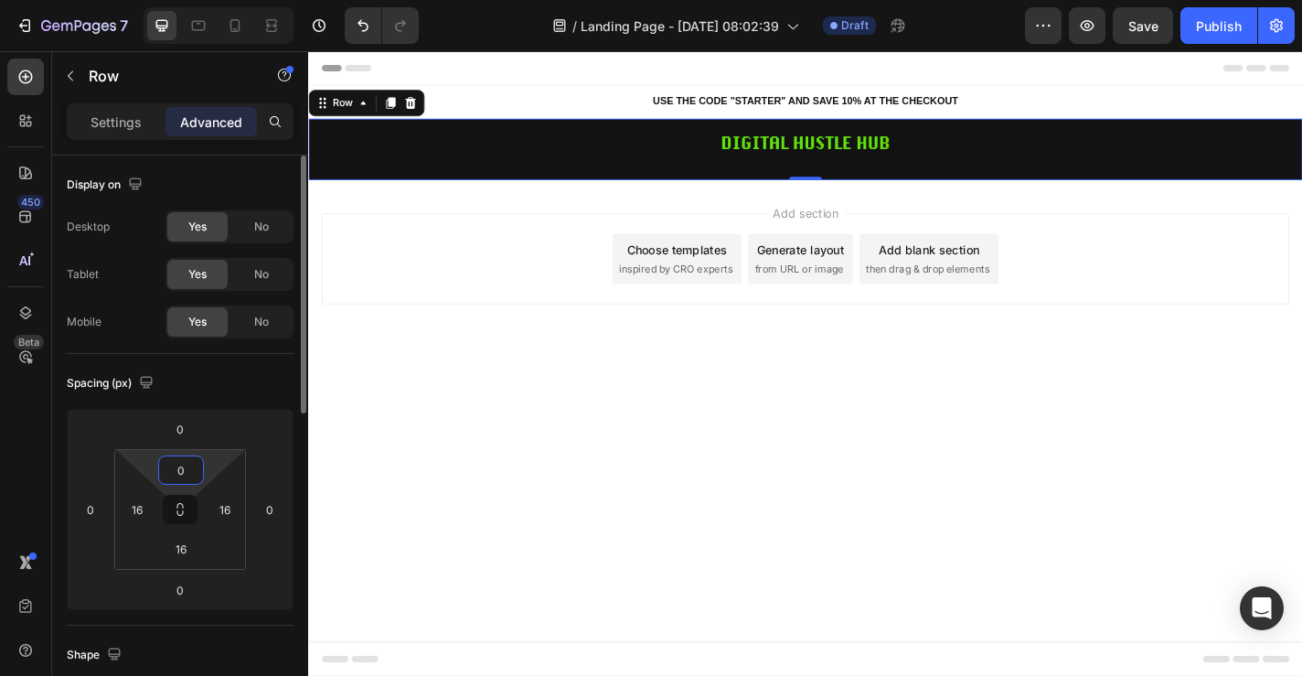
type input "0"
click at [190, 551] on input "16" at bounding box center [181, 548] width 37 height 27
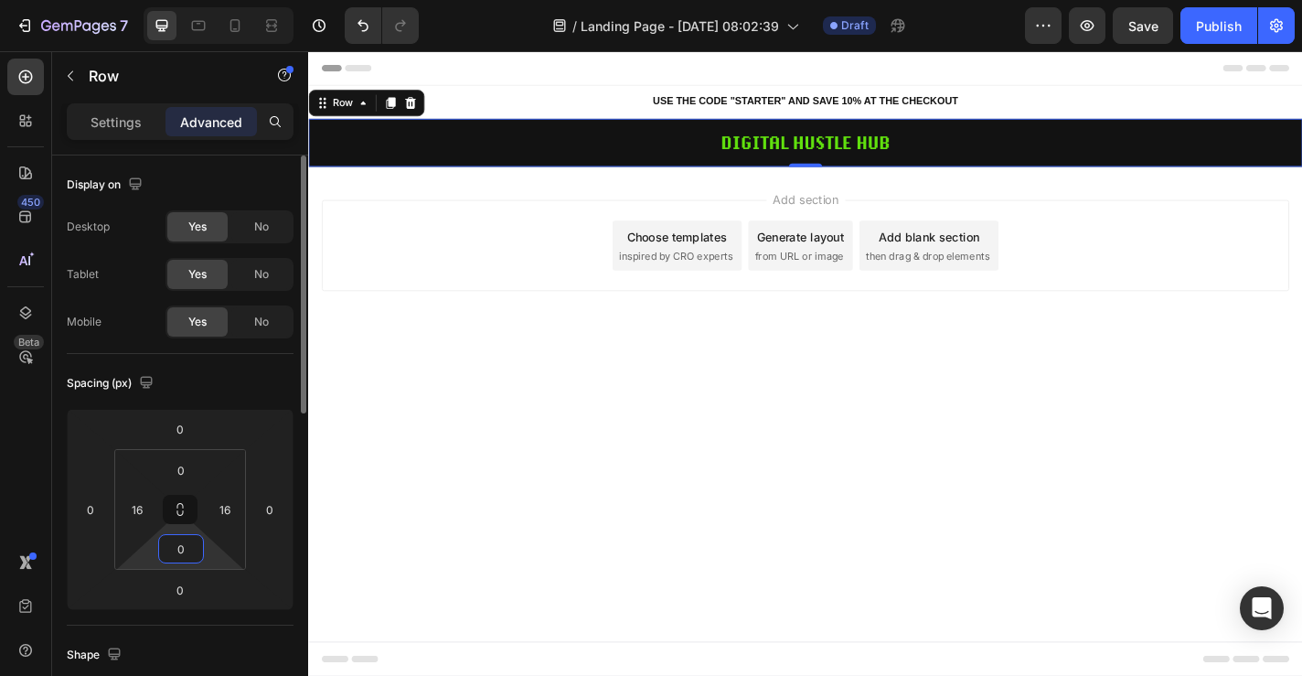
type input "0"
click at [227, 503] on input "16" at bounding box center [224, 509] width 27 height 27
type input "0"
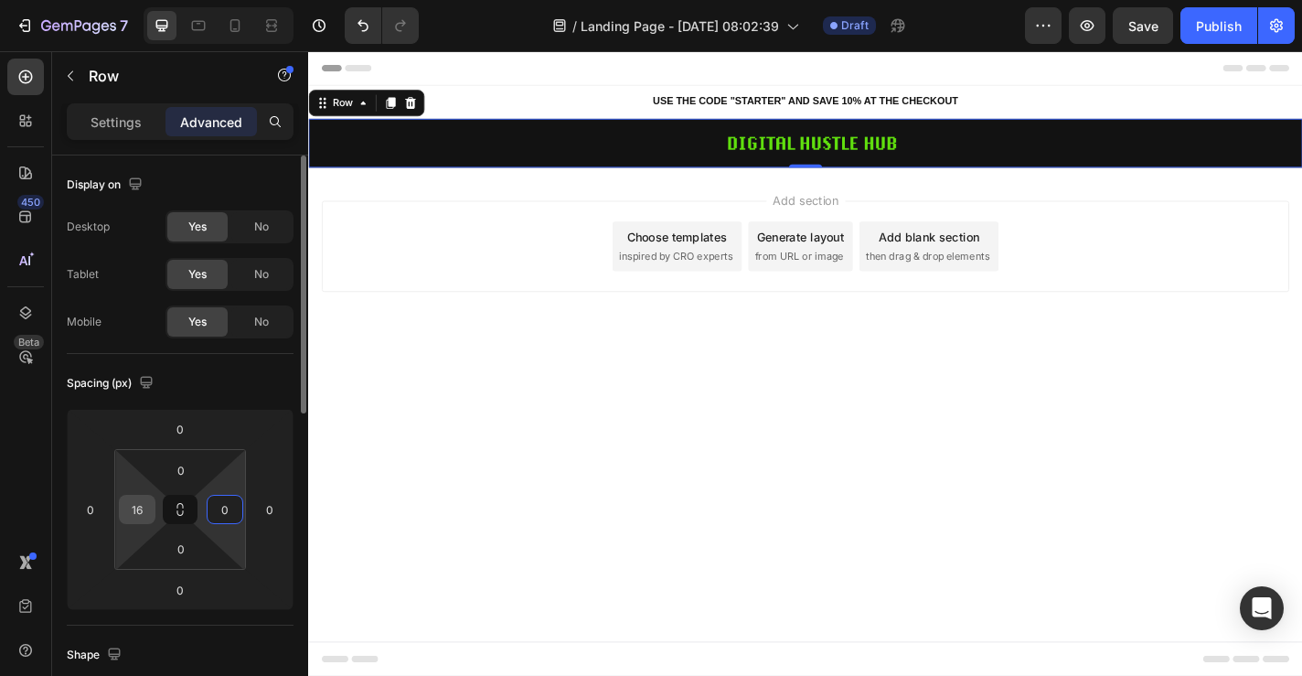
click at [151, 519] on div "16" at bounding box center [137, 509] width 37 height 29
click at [137, 515] on input "16" at bounding box center [136, 509] width 27 height 27
type input "0"
click at [577, 635] on body "Header USE THE CODE "STARTER" AND SAVE 10% AT THE CHECKOUT Heading Row Section …" at bounding box center [856, 396] width 1097 height 690
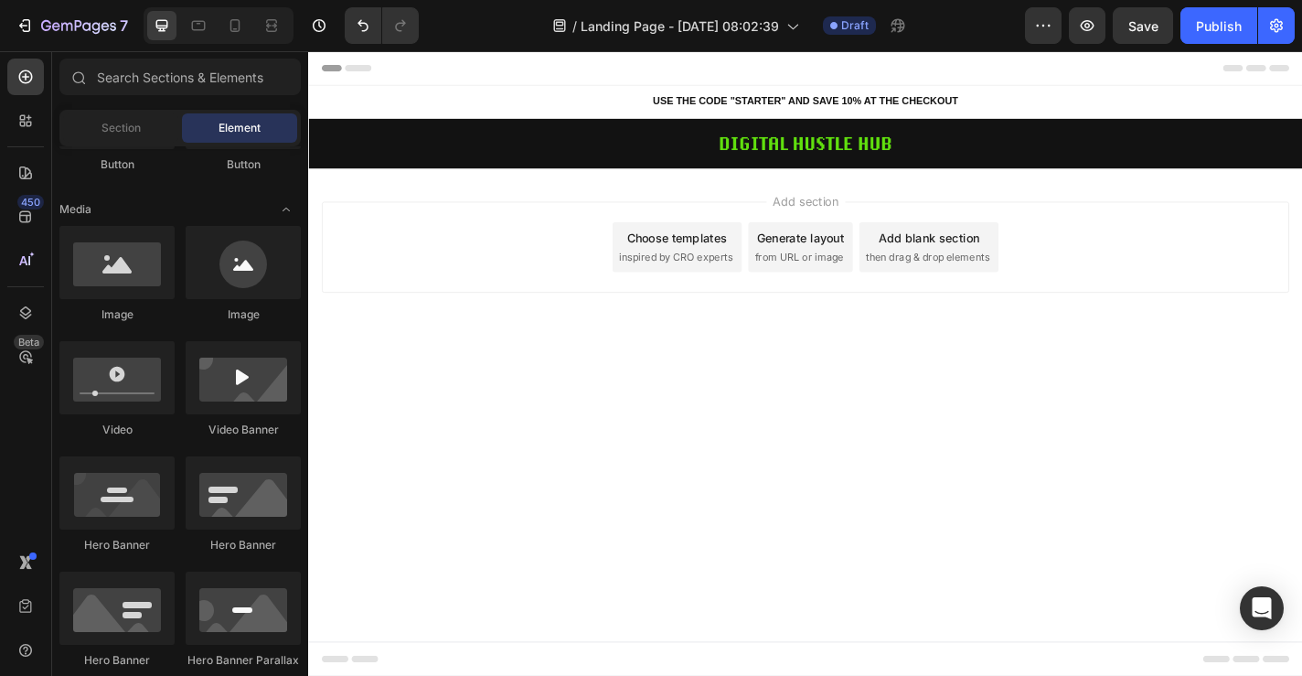
click at [586, 69] on div "Header" at bounding box center [857, 69] width 1068 height 37
click at [1301, 65] on div "Header" at bounding box center [857, 69] width 1068 height 37
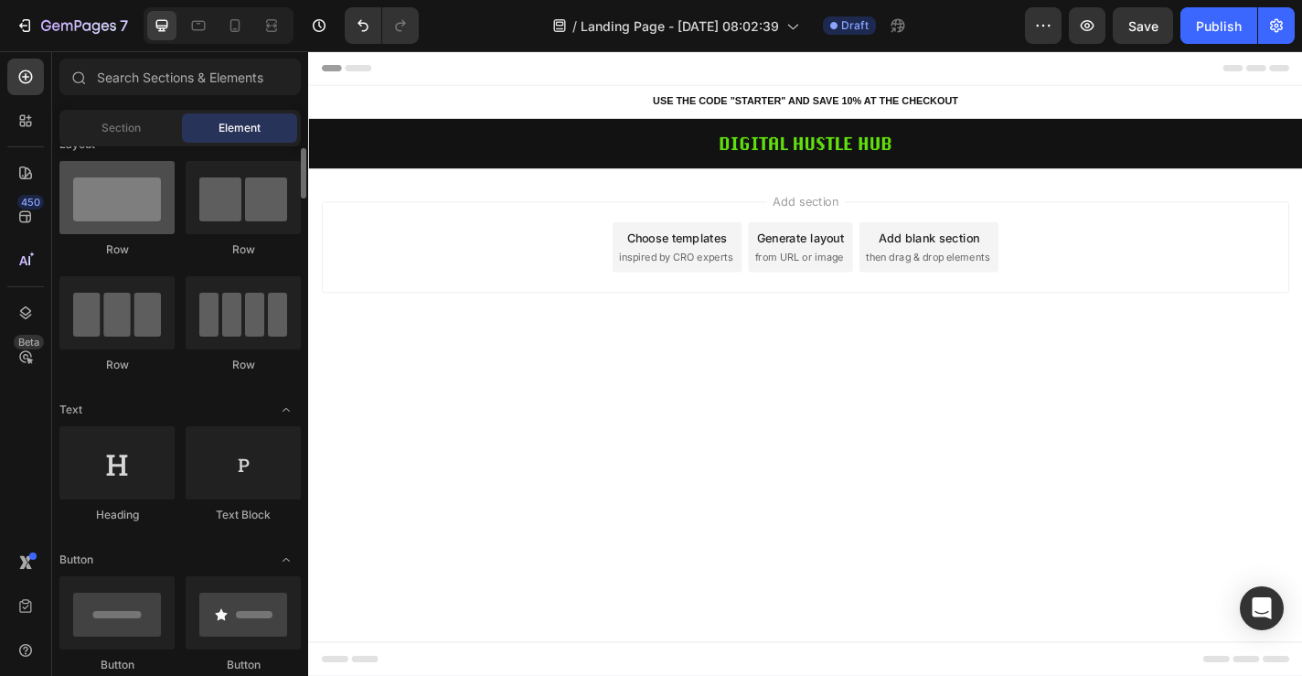
scroll to position [0, 0]
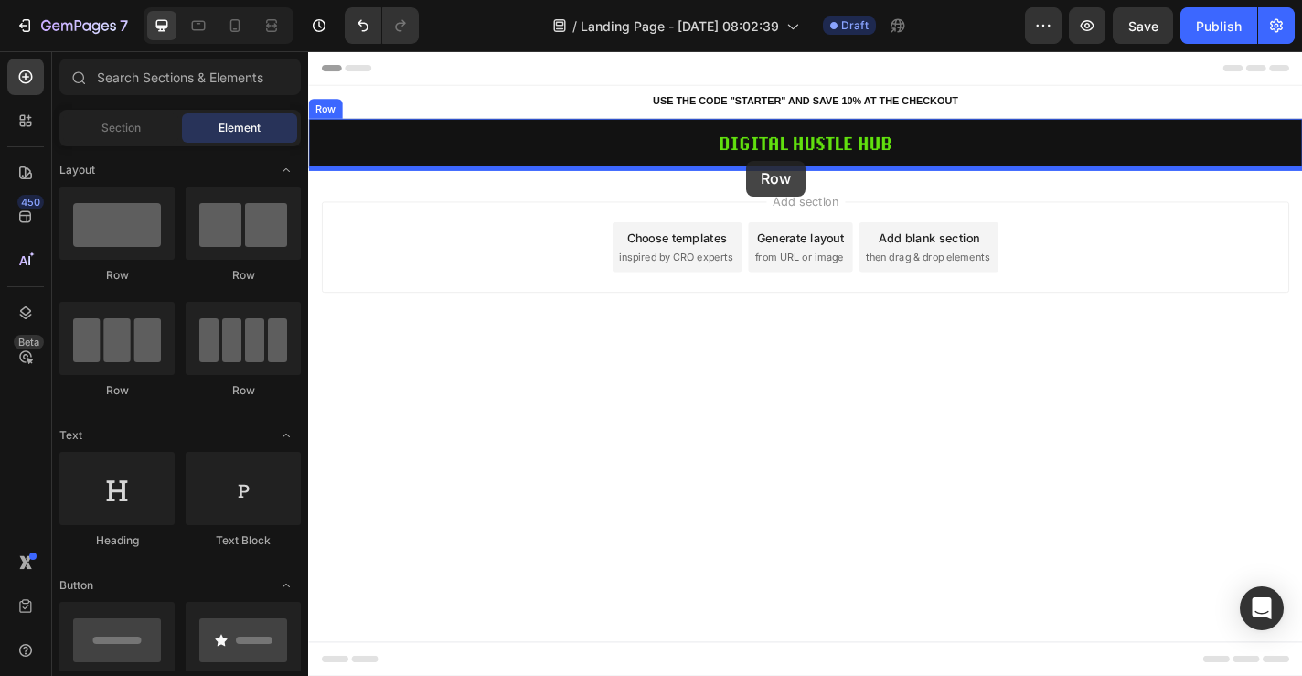
drag, startPoint x: 413, startPoint y: 276, endPoint x: 792, endPoint y: 190, distance: 388.3
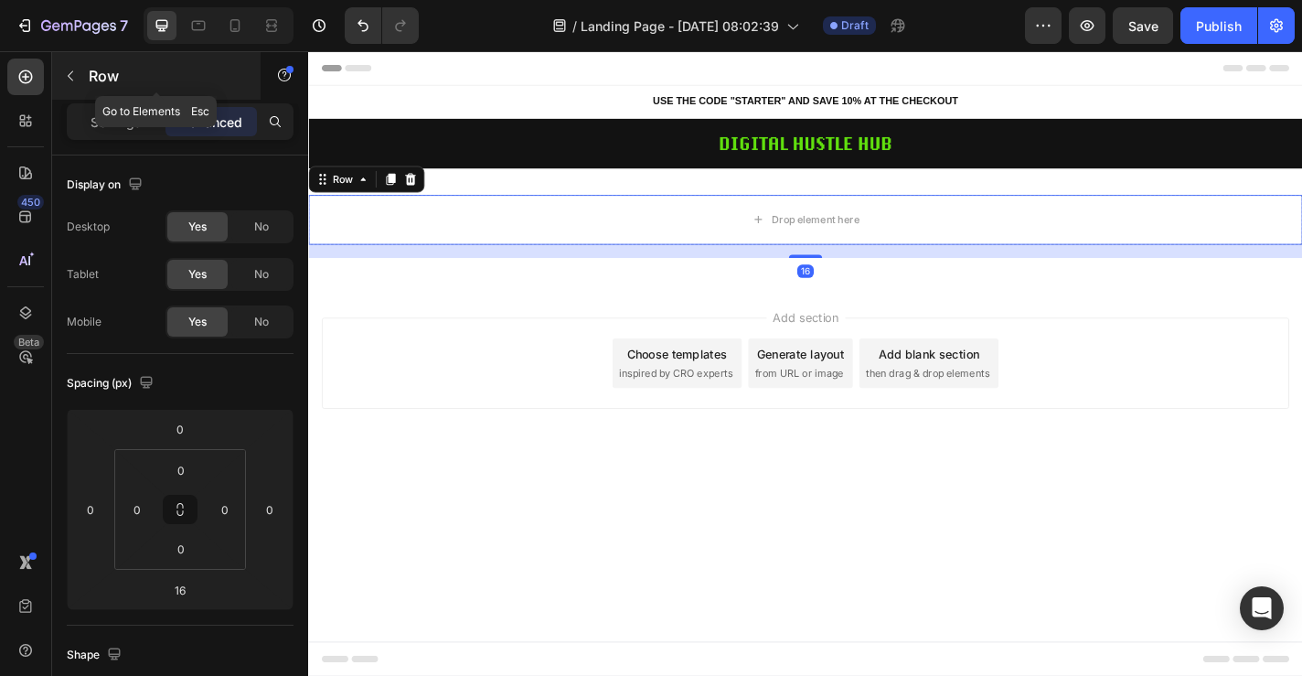
click at [74, 69] on icon "button" at bounding box center [70, 76] width 15 height 15
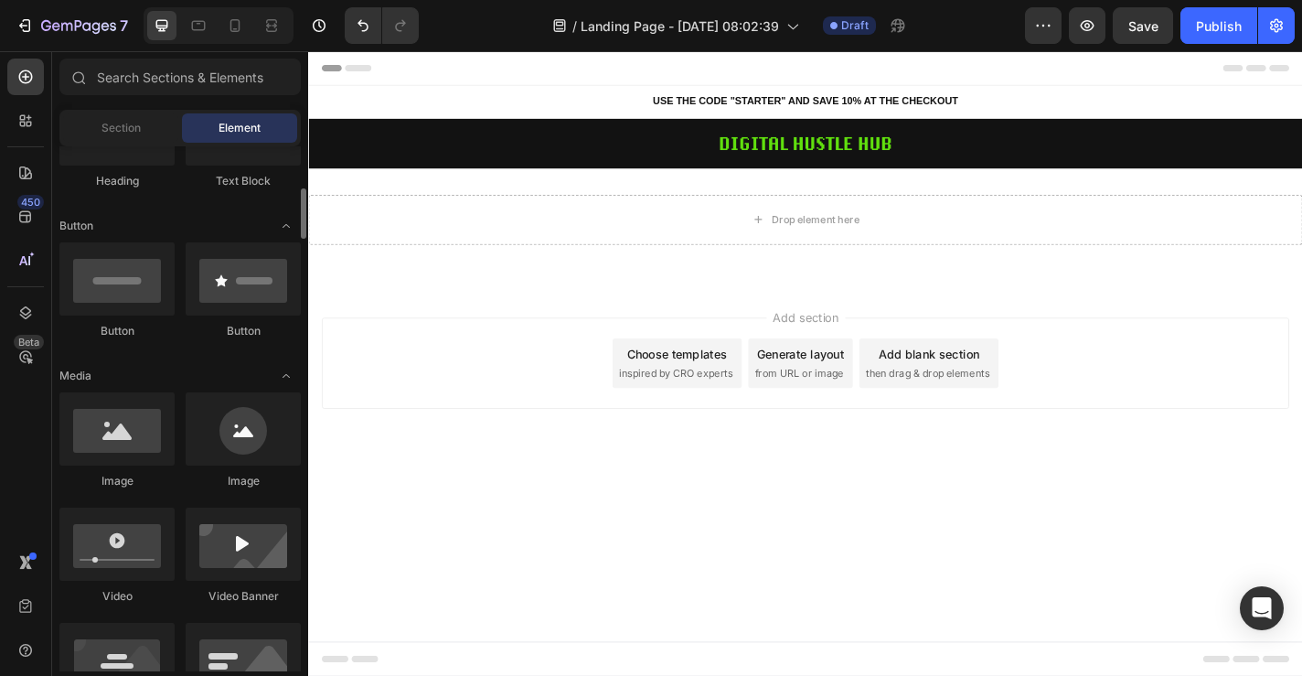
scroll to position [367, 0]
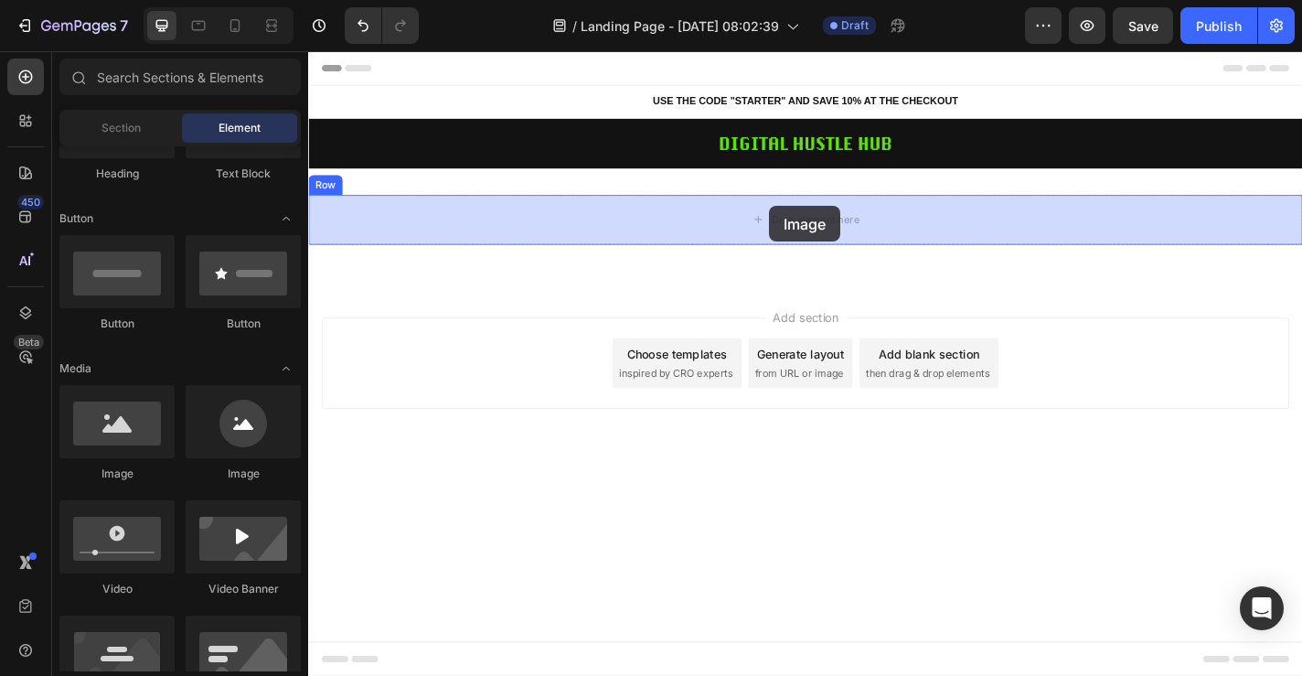
drag, startPoint x: 419, startPoint y: 490, endPoint x: 812, endPoint y: 204, distance: 486.4
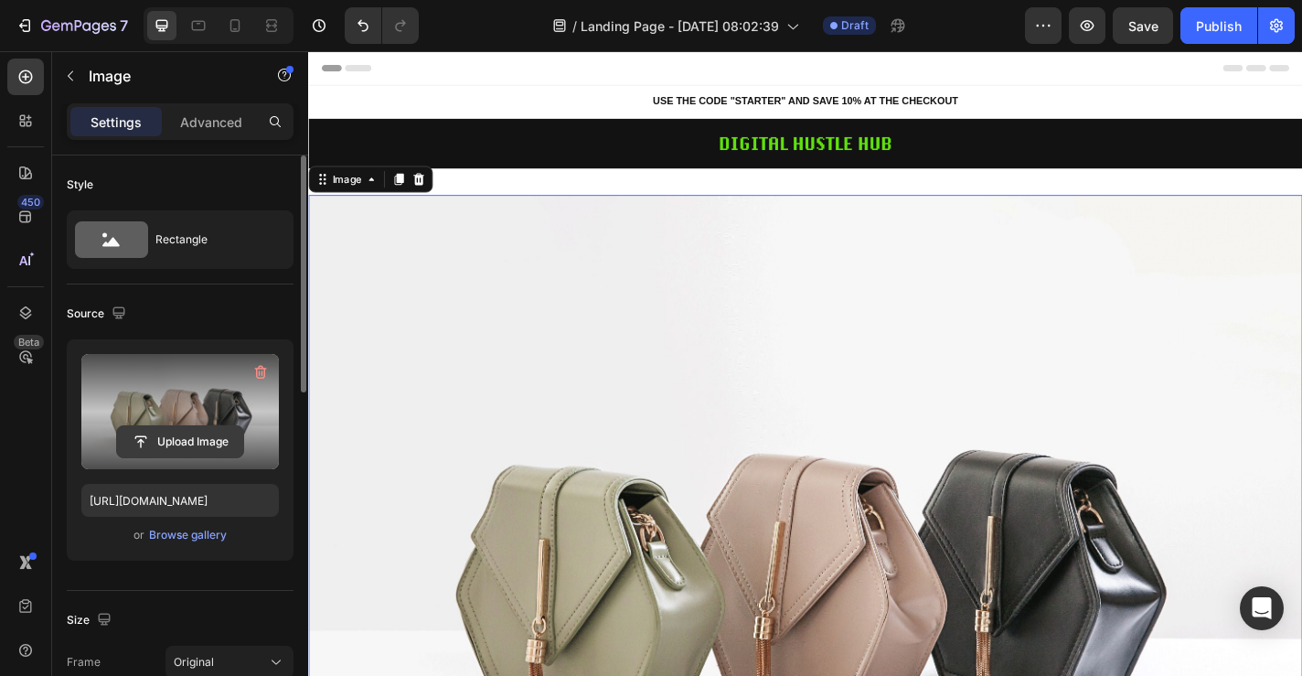
click at [179, 443] on input "file" at bounding box center [180, 441] width 126 height 31
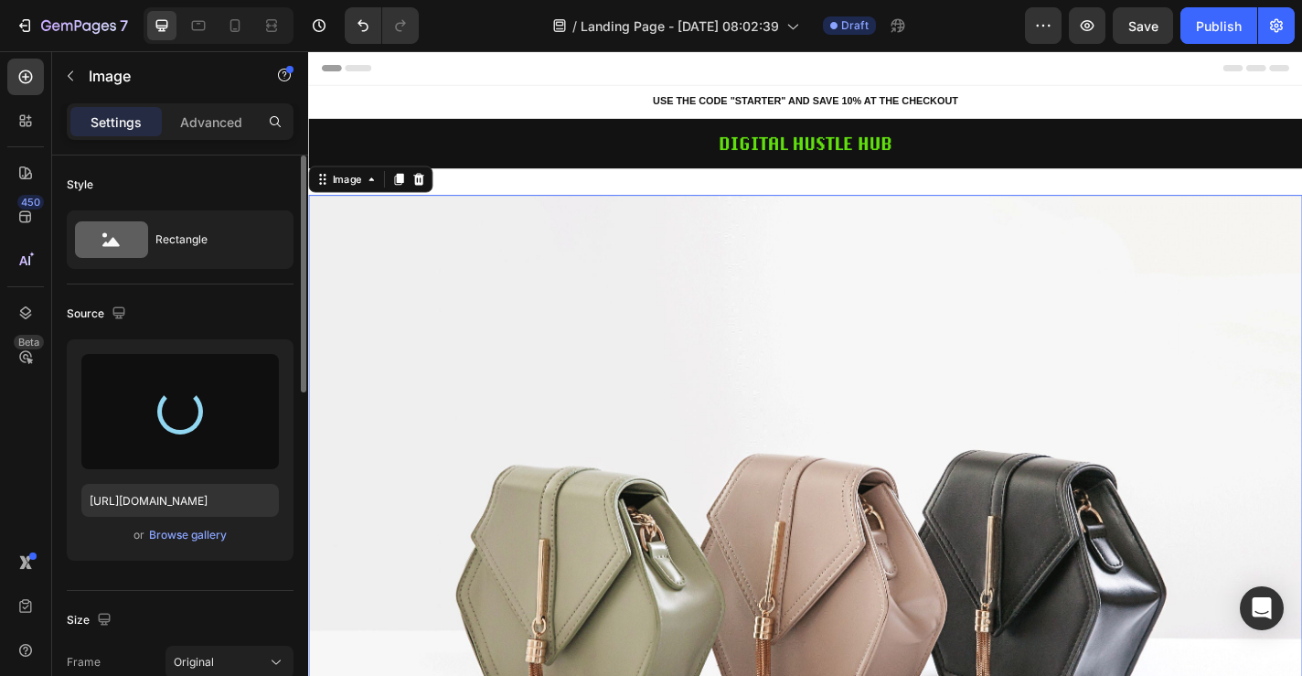
type input "[URL][DOMAIN_NAME]"
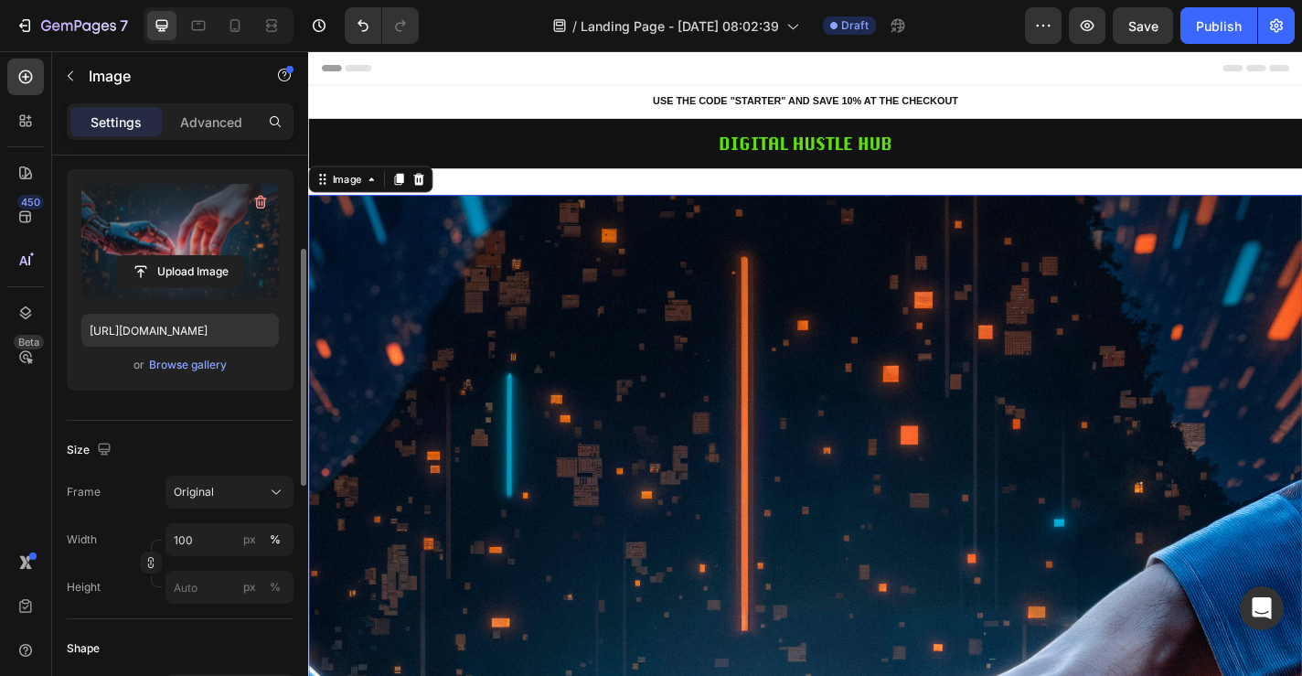
scroll to position [281, 0]
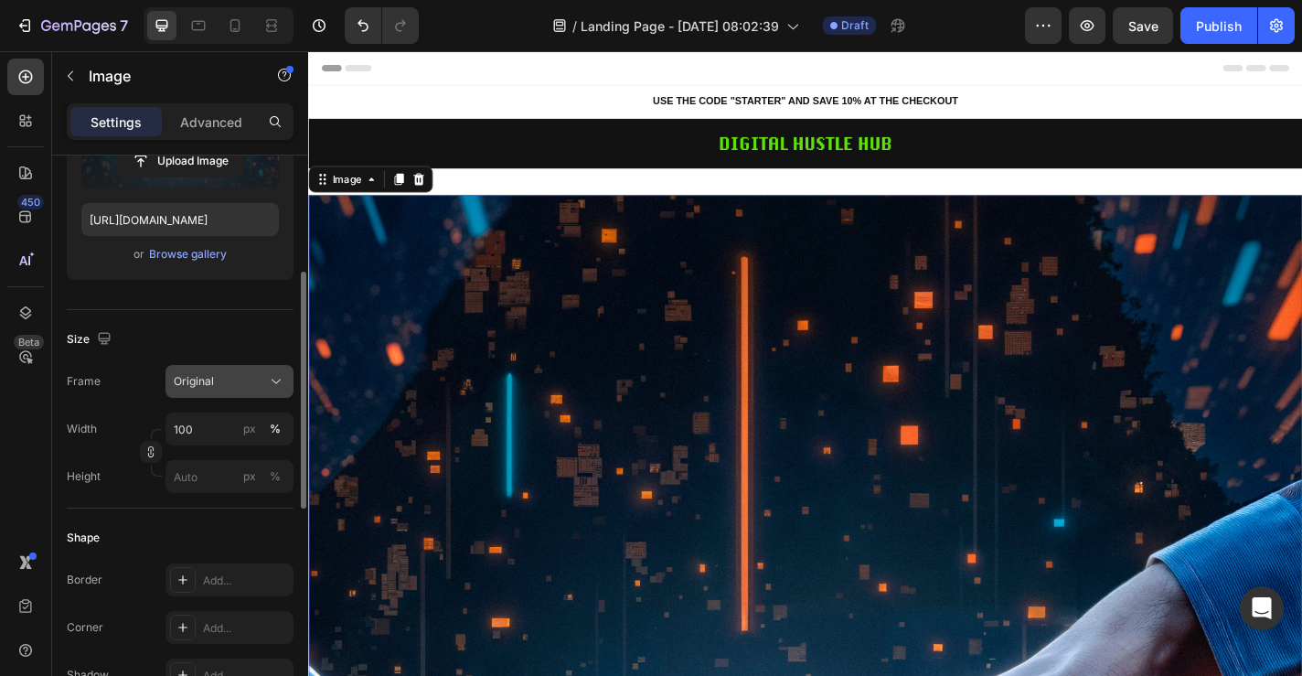
click at [203, 383] on span "Original" at bounding box center [194, 381] width 40 height 16
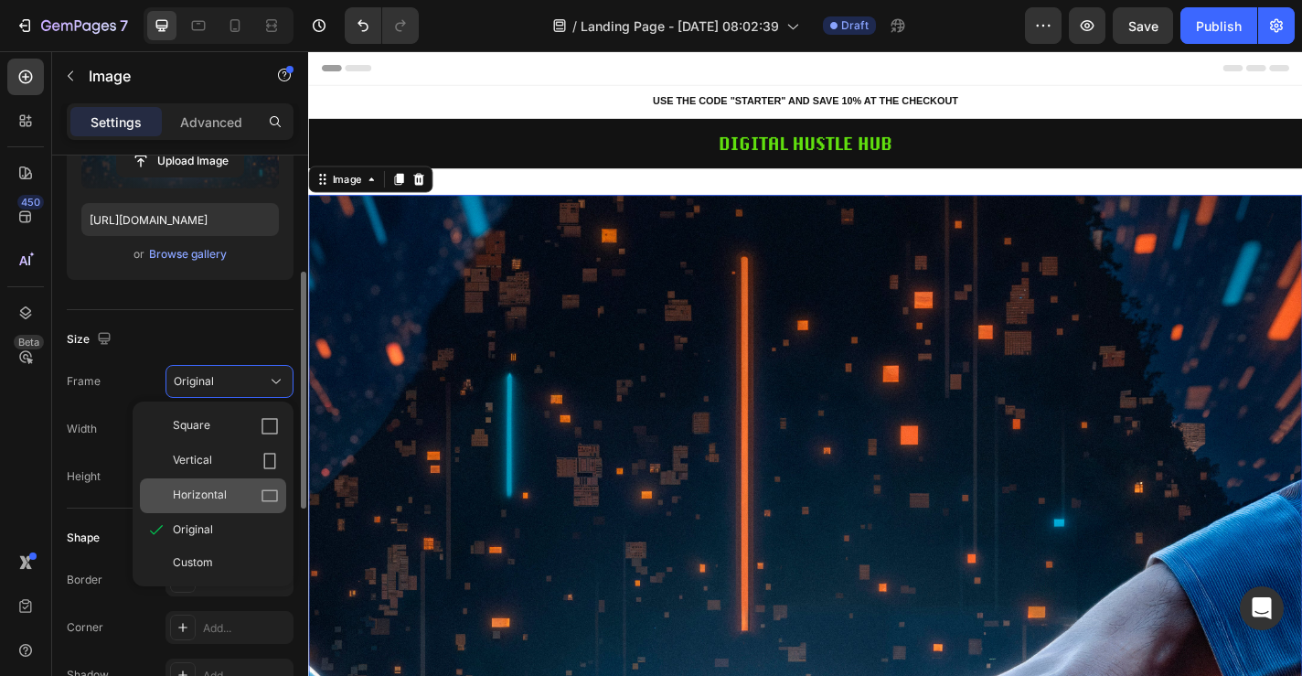
click at [210, 496] on span "Horizontal" at bounding box center [200, 496] width 54 height 18
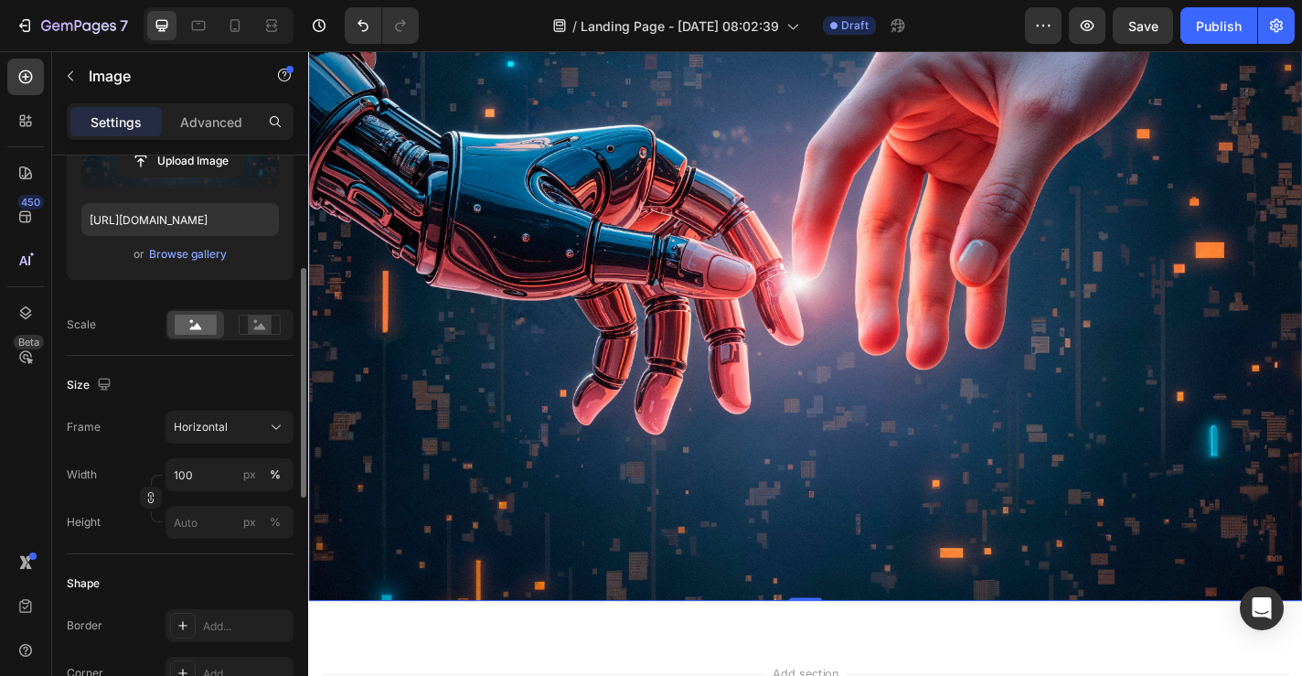
scroll to position [386, 0]
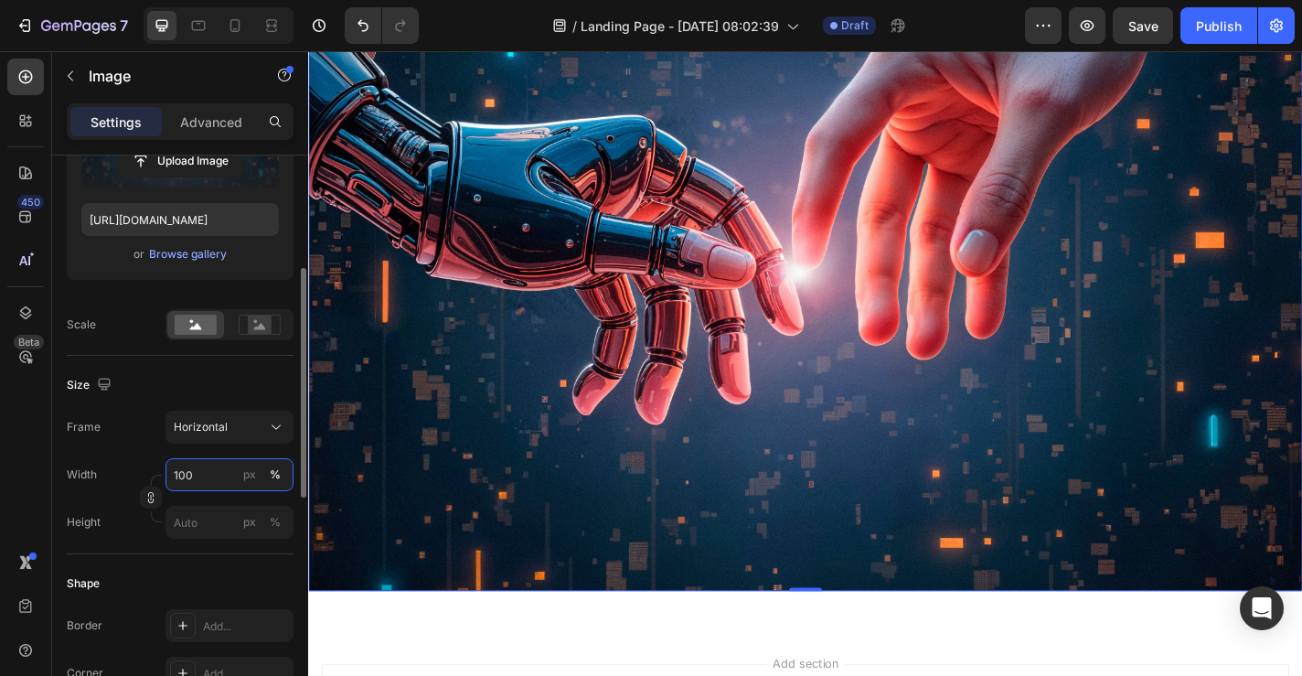
click at [206, 476] on input "100" at bounding box center [230, 474] width 128 height 33
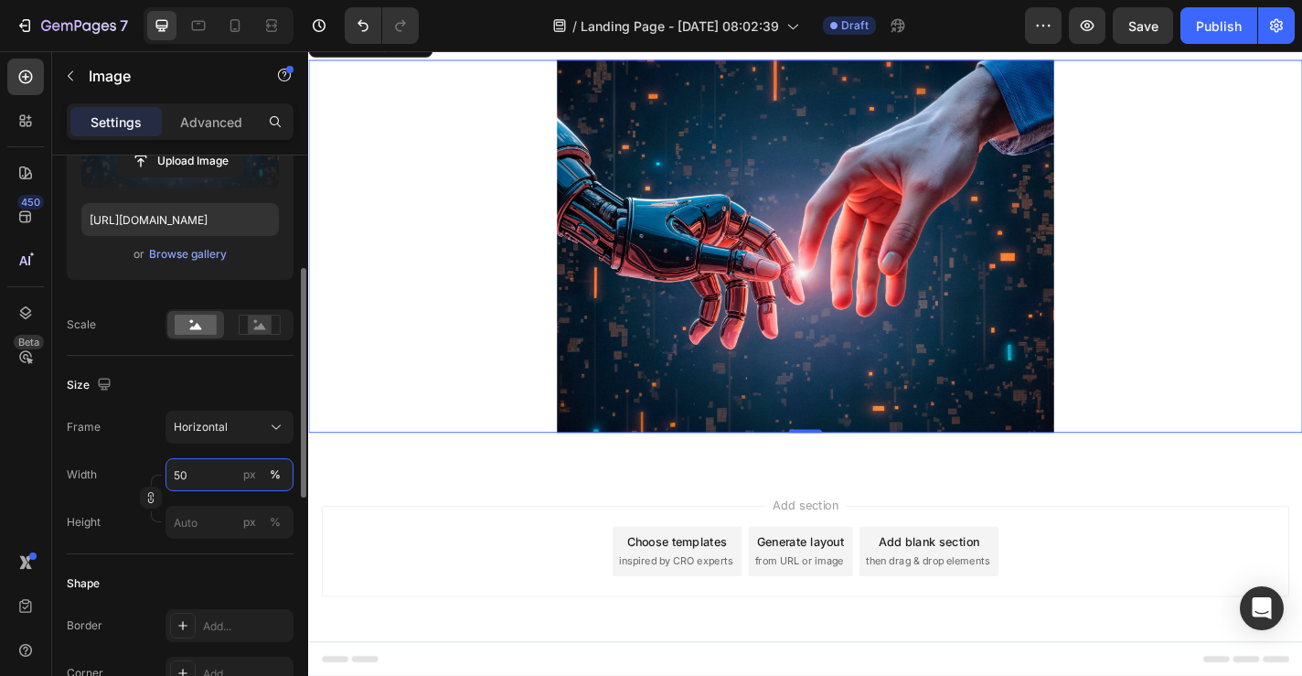
scroll to position [0, 0]
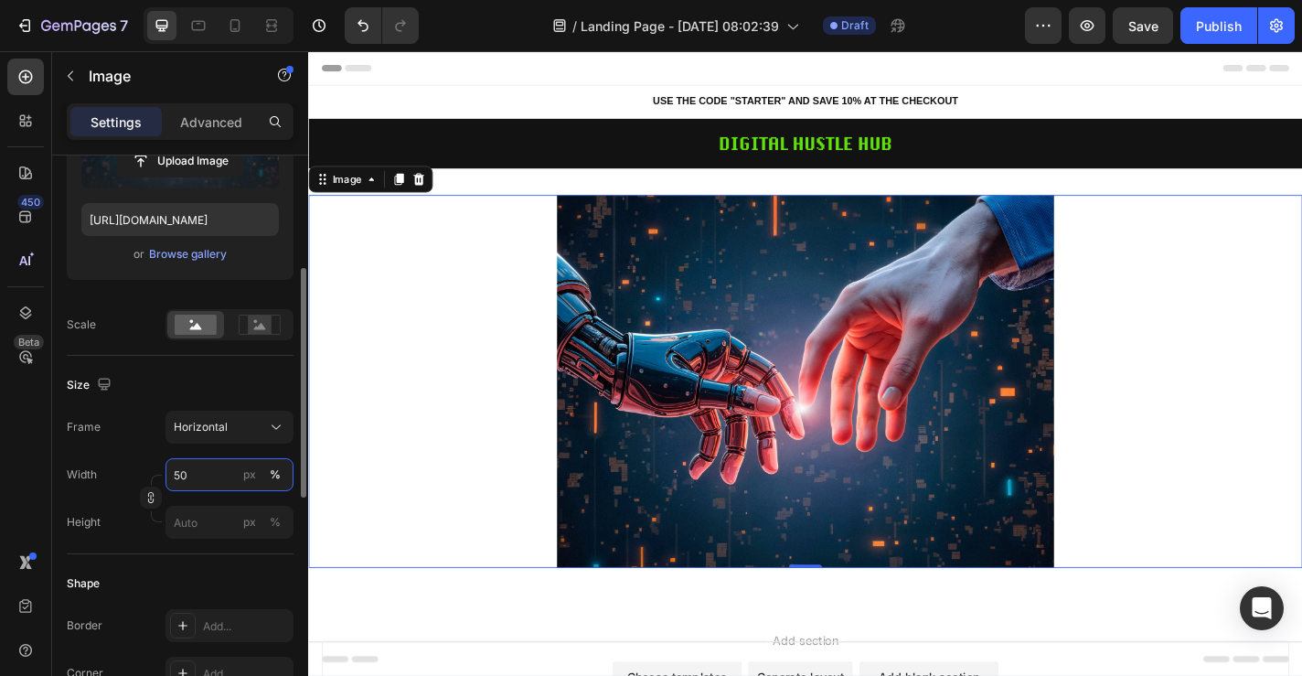
type input "5"
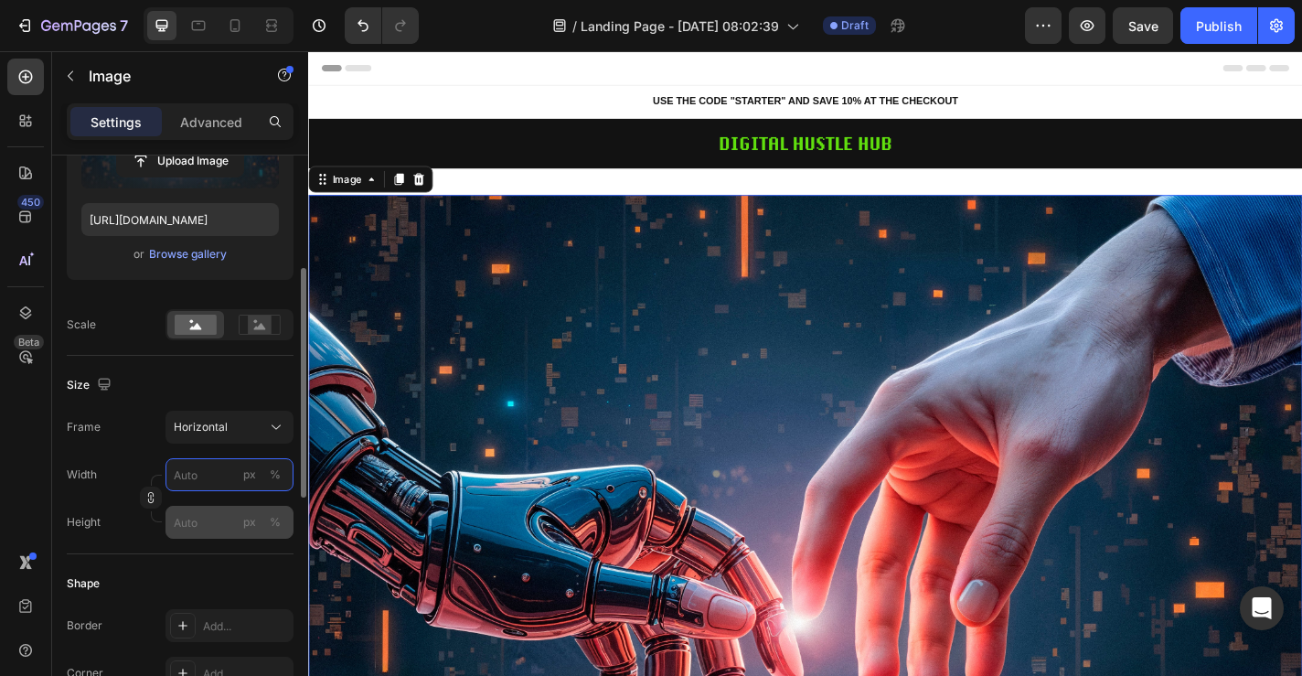
type input "5"
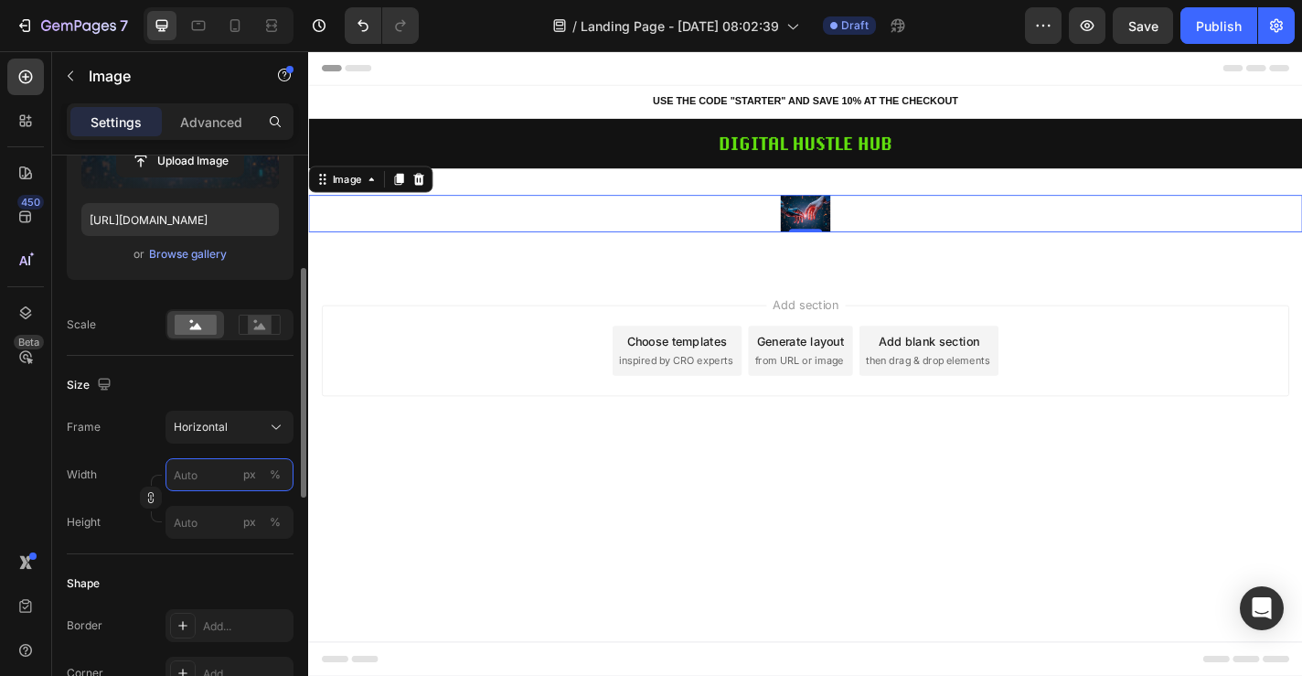
type input "5"
type input "4"
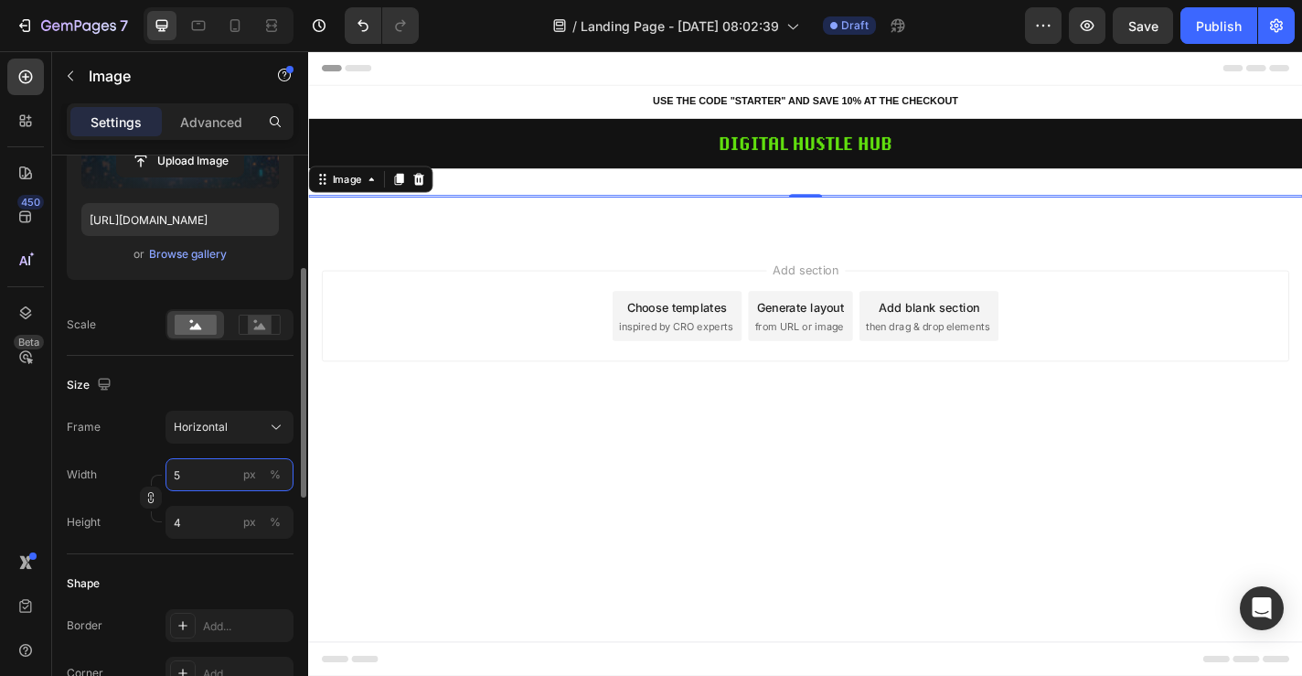
type input "50"
type input "38"
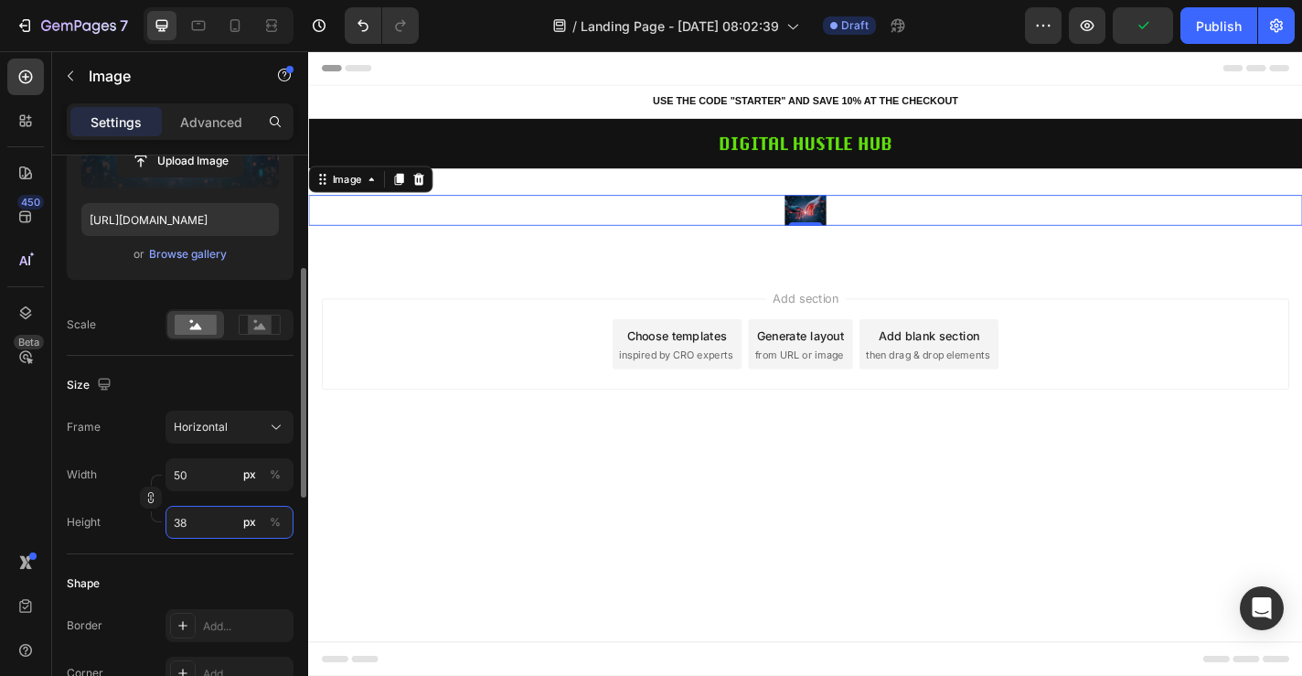
click at [192, 520] on input "38" at bounding box center [230, 522] width 128 height 33
type input "1"
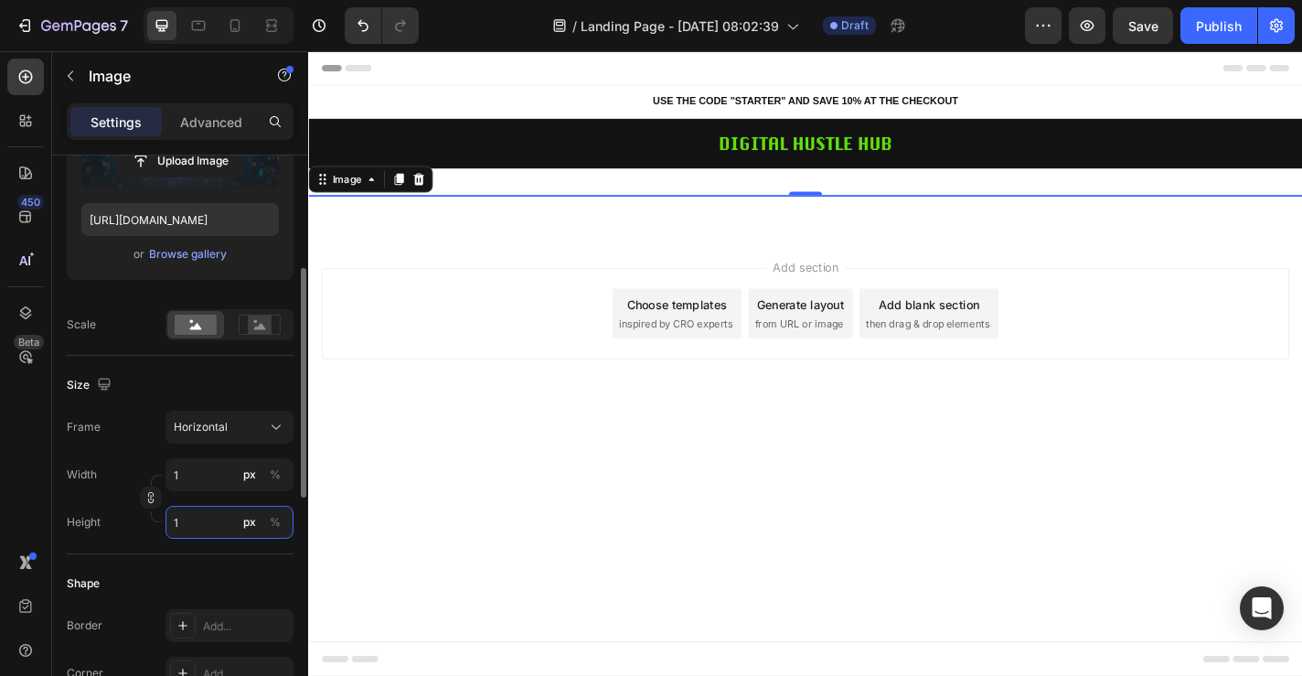
type input "13"
type input "10"
type input "133"
type input "100"
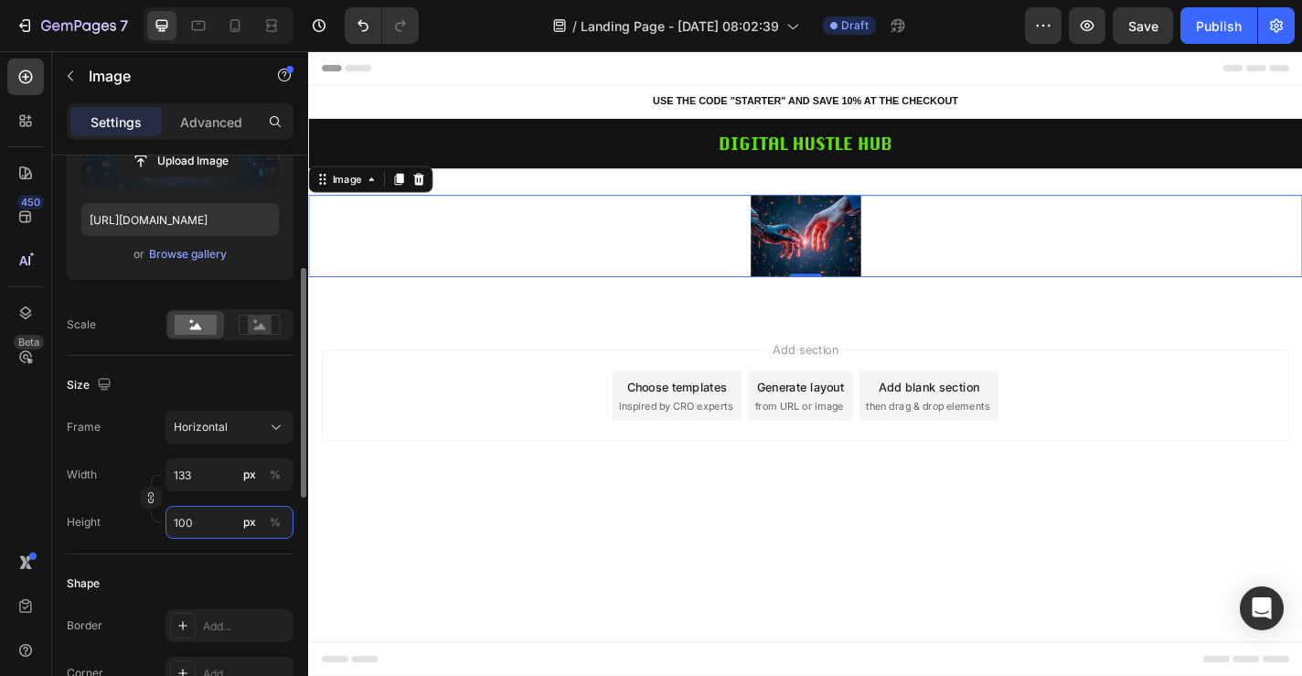
type input "1333"
type input "1000"
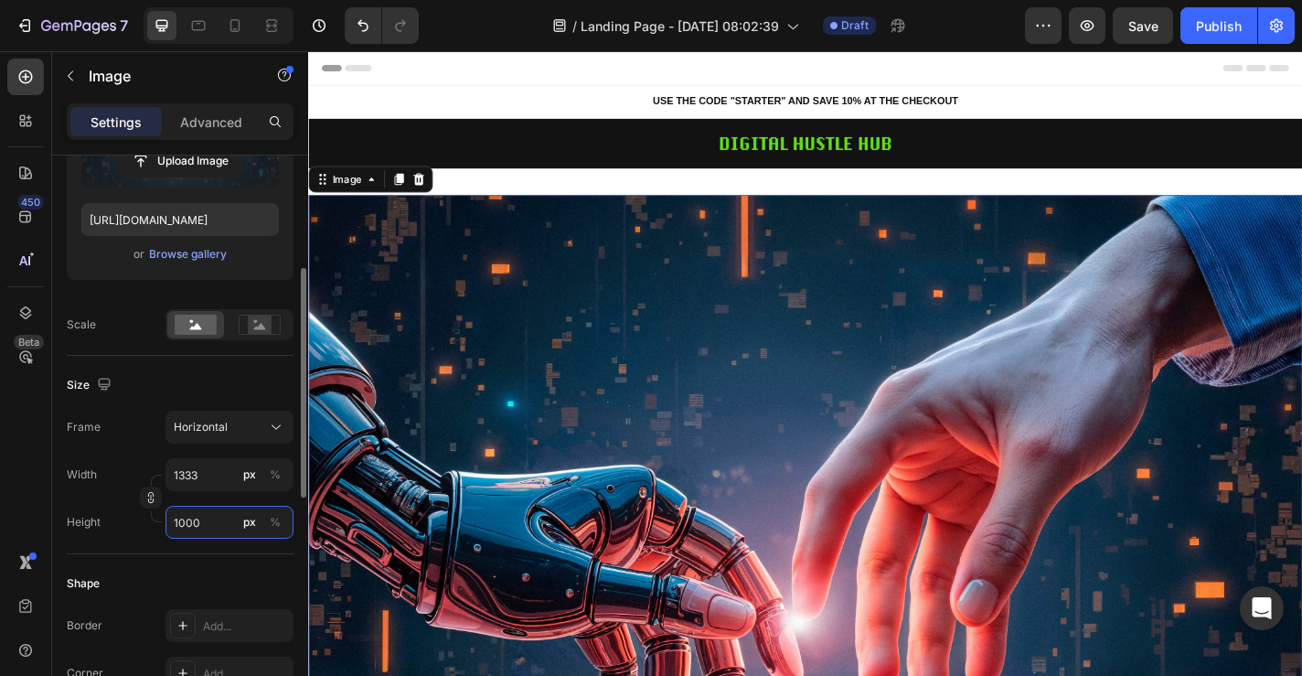
type input "13333"
type input "10000"
type input "1333"
type input "1000"
type input "133"
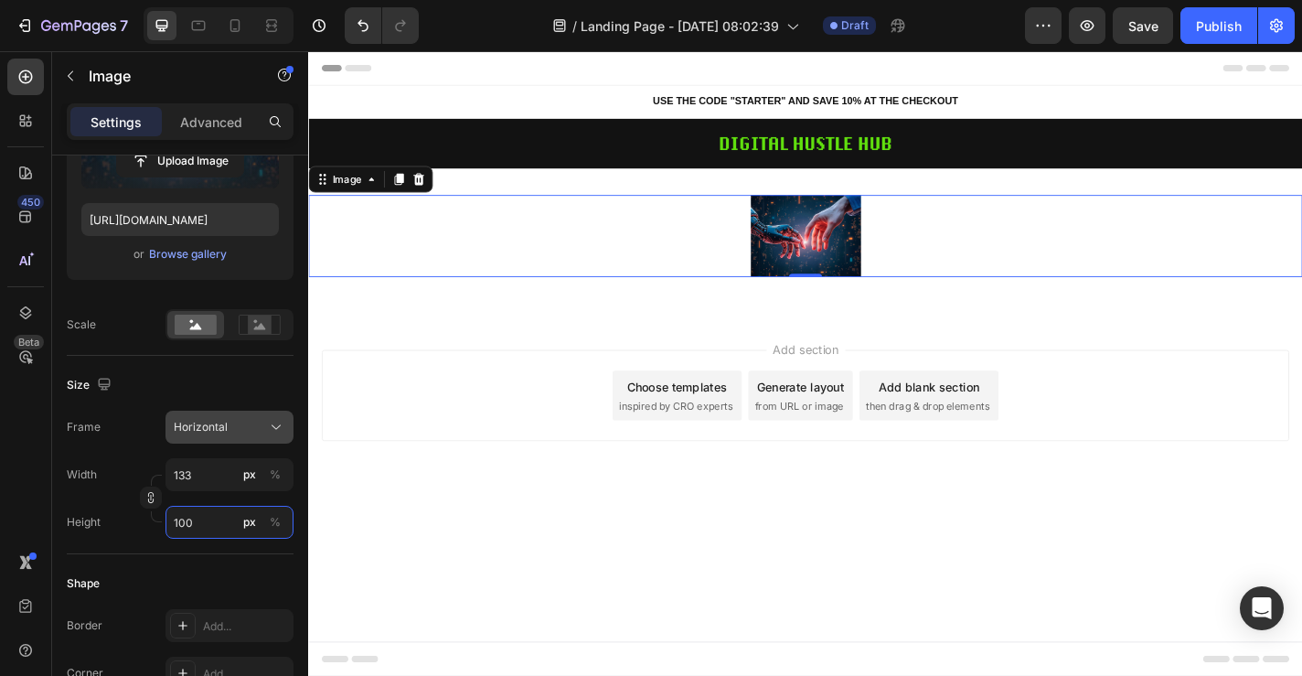
type input "100"
click at [183, 432] on span "Horizontal" at bounding box center [201, 427] width 54 height 16
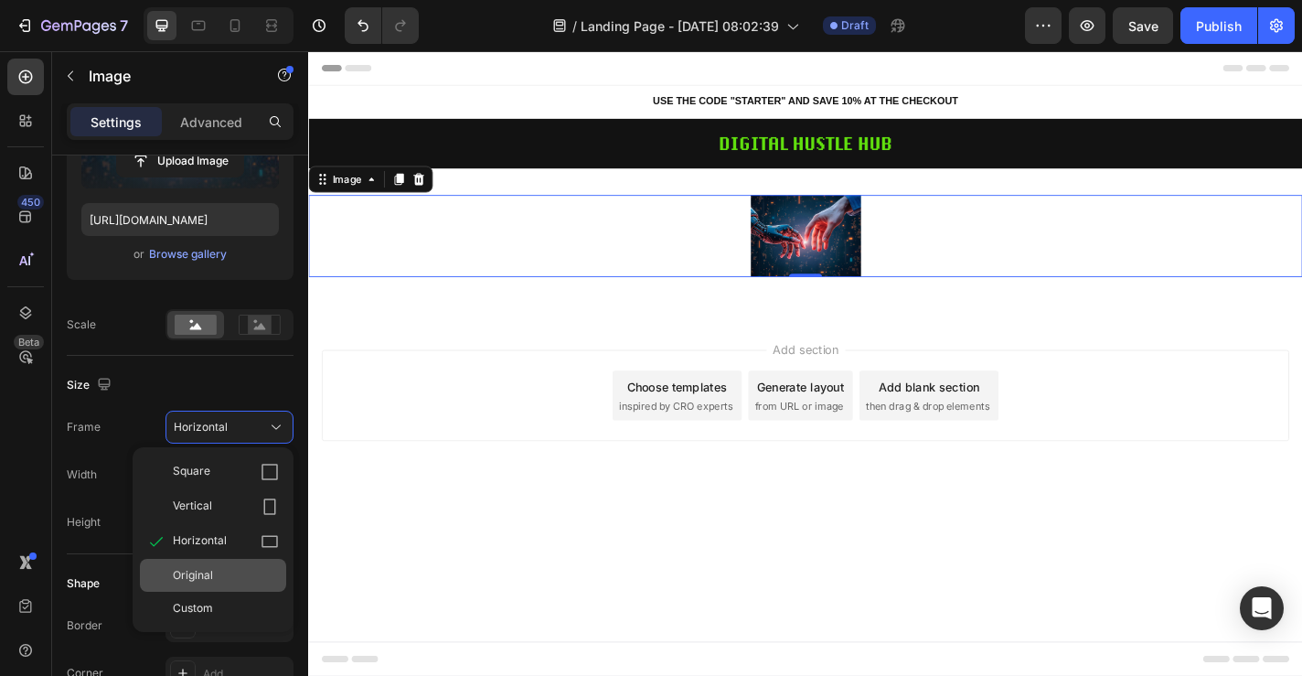
click at [221, 583] on div "Original" at bounding box center [226, 575] width 106 height 16
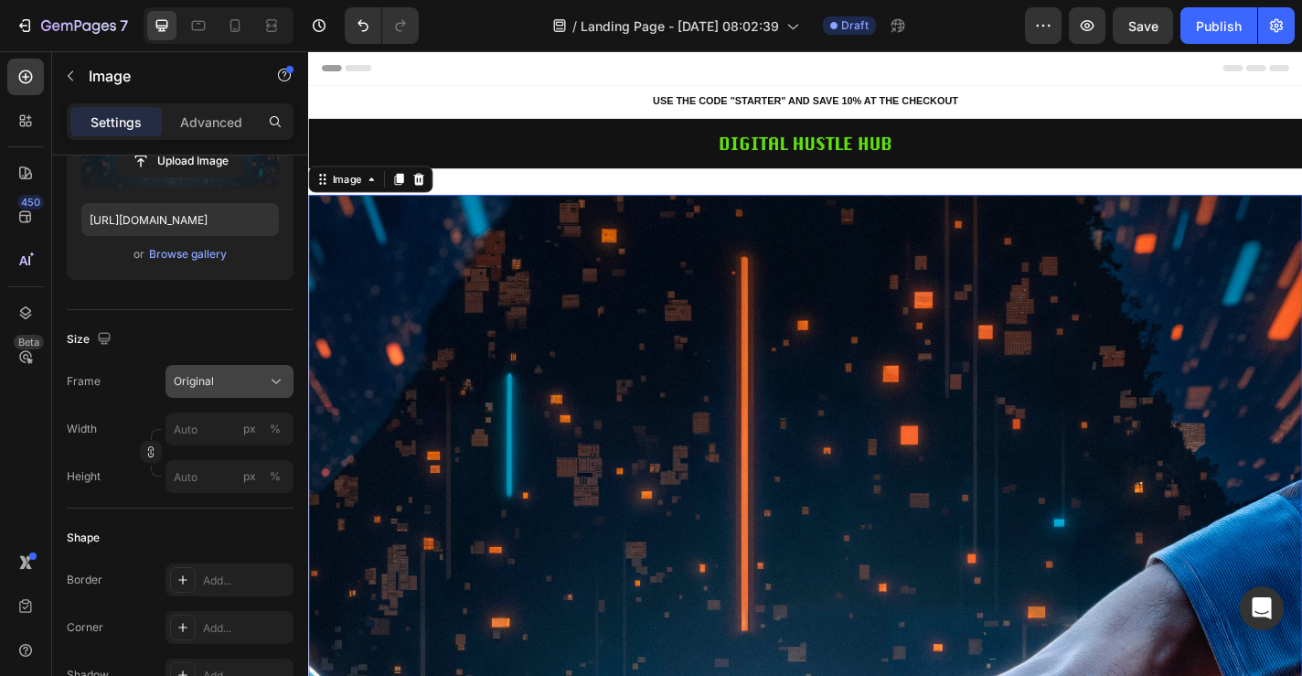
click at [196, 374] on span "Original" at bounding box center [194, 381] width 40 height 16
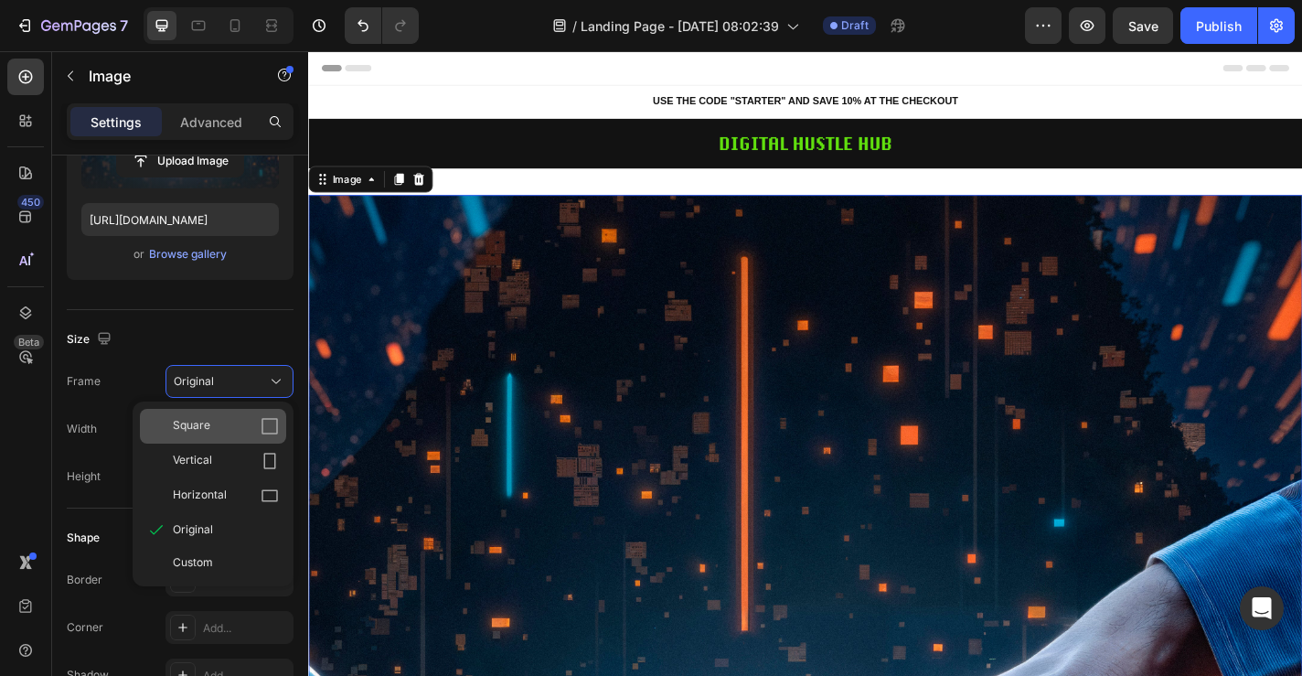
click at [217, 434] on div "Square" at bounding box center [226, 426] width 106 height 18
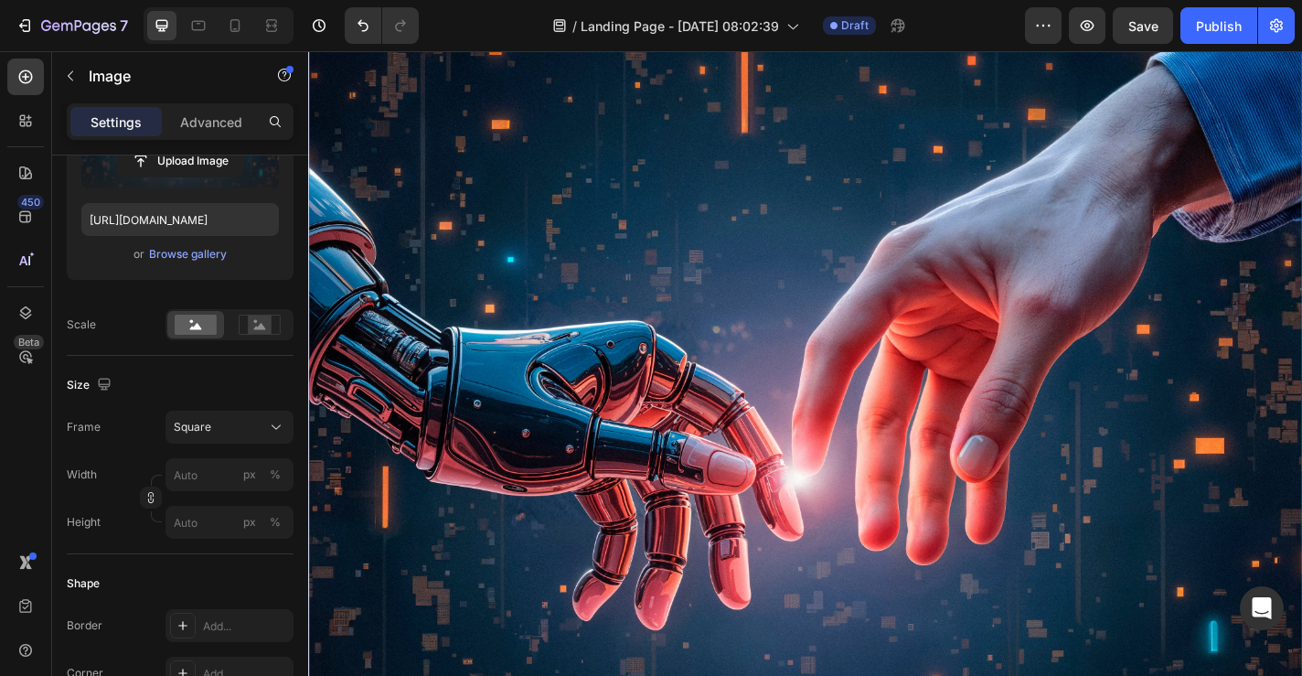
scroll to position [309, 0]
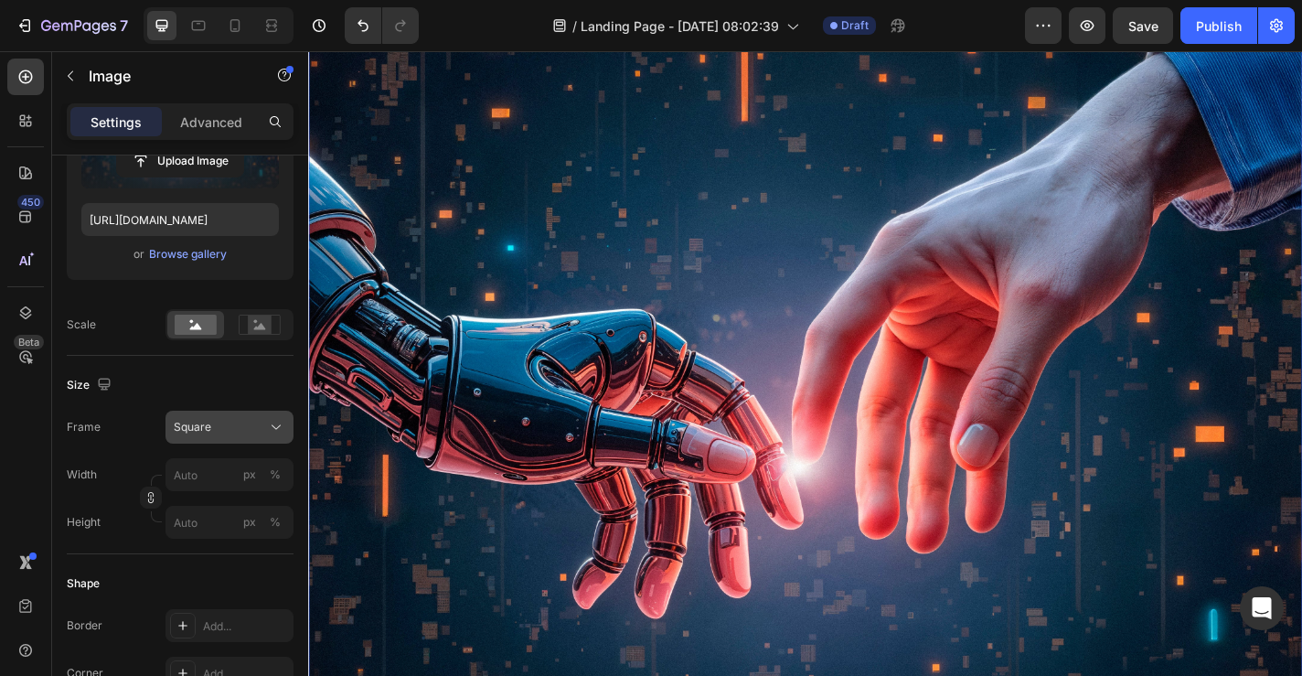
click at [195, 433] on span "Square" at bounding box center [192, 427] width 37 height 16
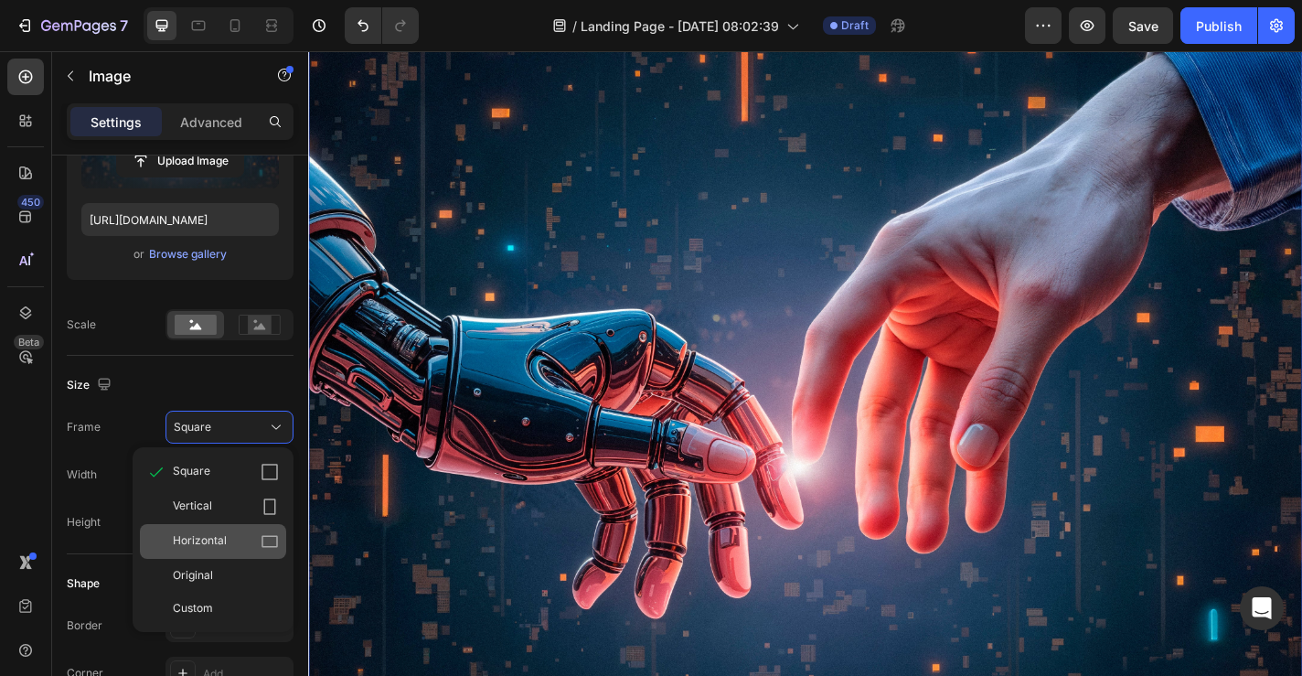
click at [203, 533] on span "Horizontal" at bounding box center [200, 541] width 54 height 18
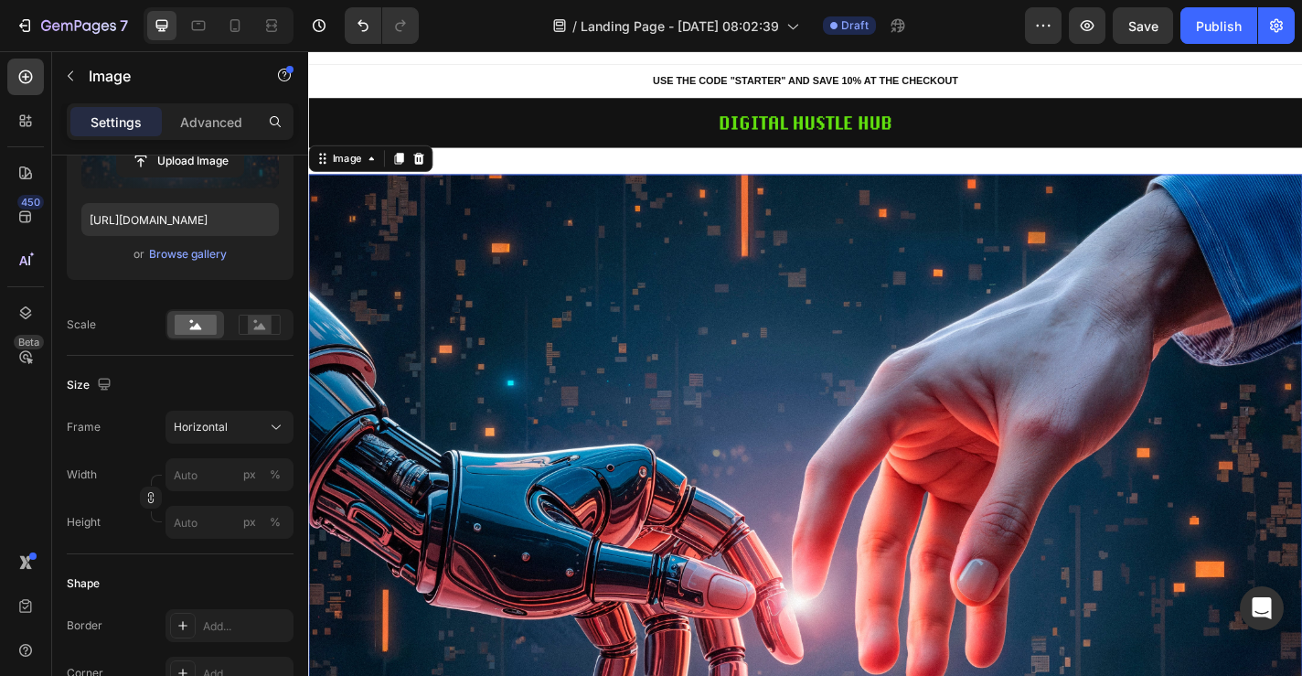
scroll to position [18, 0]
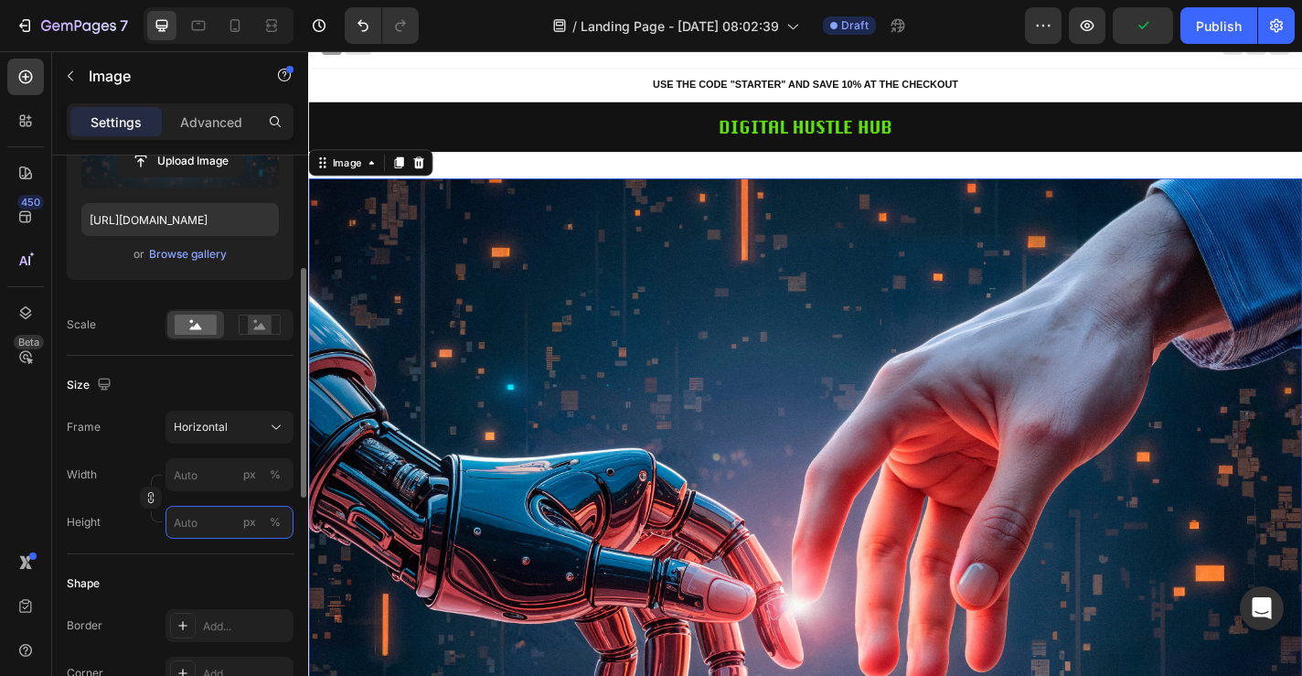
click at [207, 521] on input "px %" at bounding box center [230, 522] width 128 height 33
type input "1"
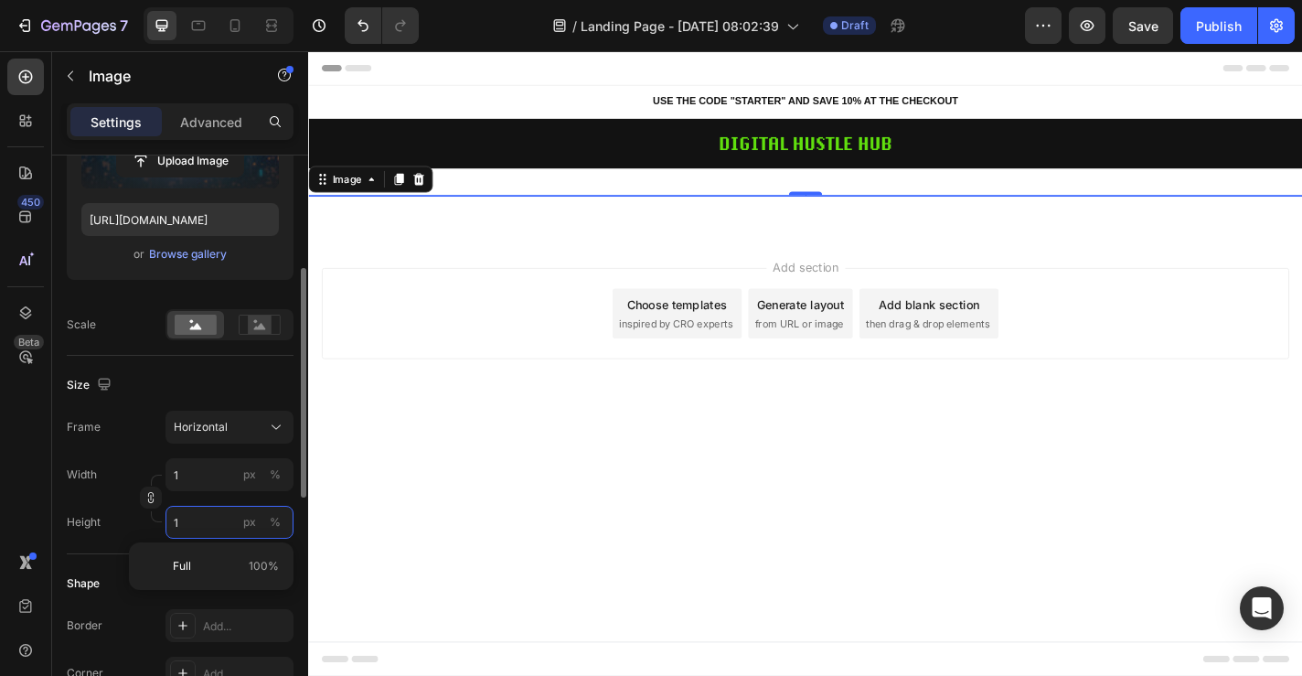
scroll to position [0, 0]
type input "1"
type input "13"
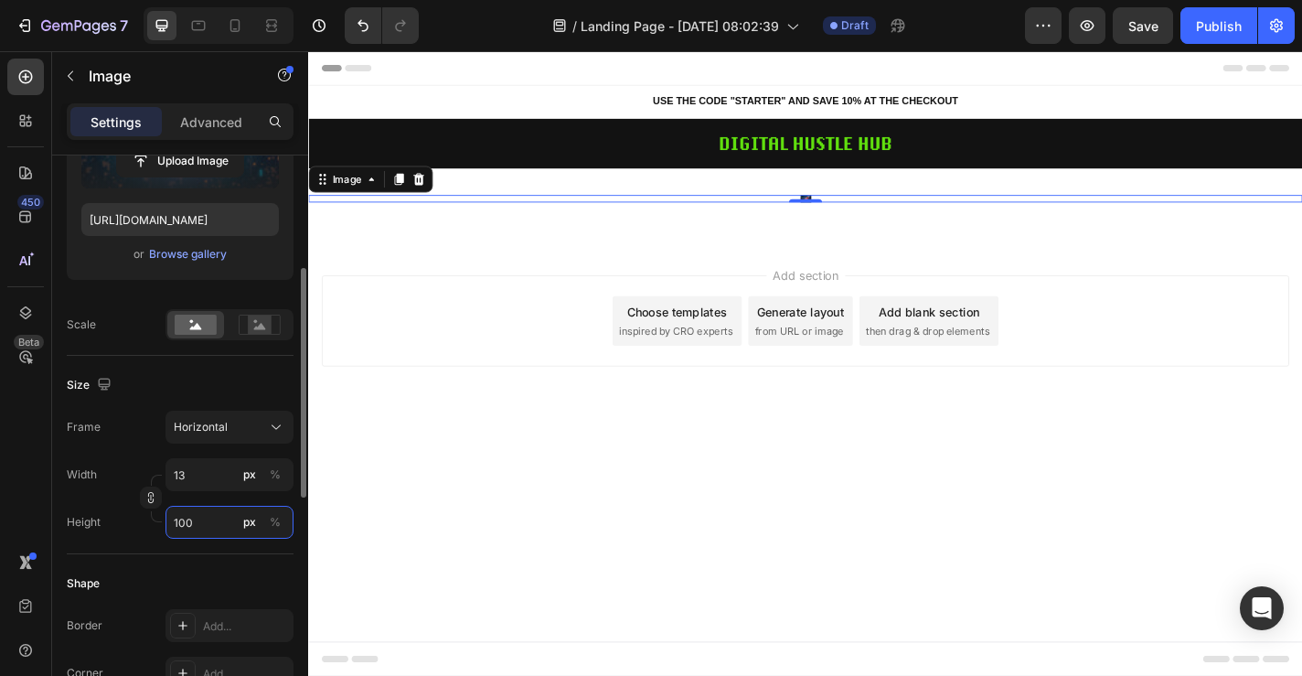
type input "10"
type input "1"
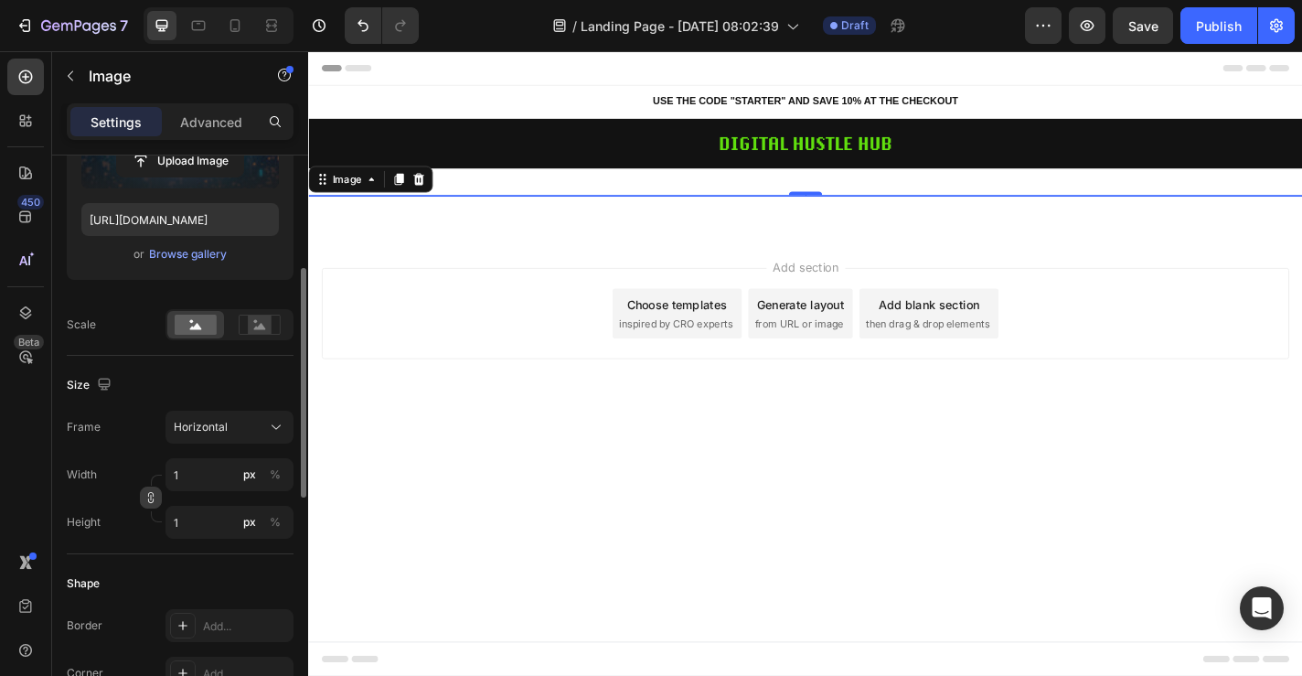
click at [146, 499] on icon "button" at bounding box center [150, 497] width 13 height 13
click at [215, 438] on button "Custom" at bounding box center [230, 427] width 128 height 33
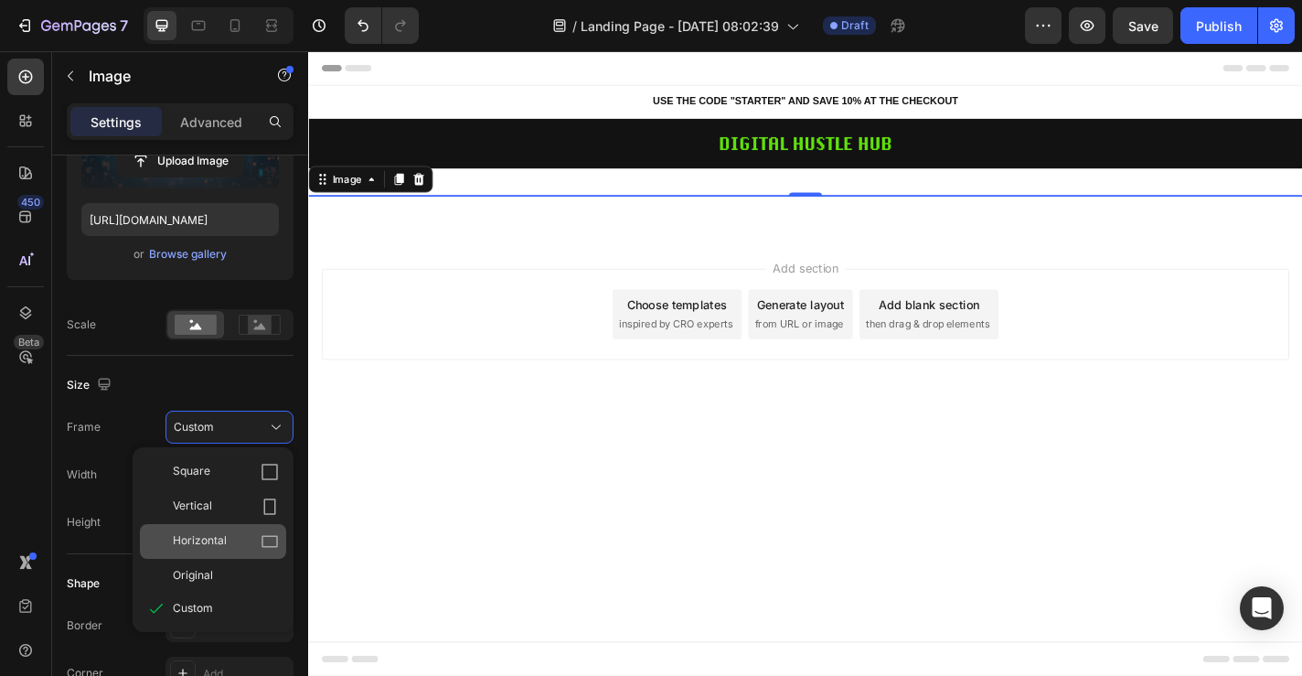
click at [209, 532] on span "Horizontal" at bounding box center [200, 541] width 54 height 18
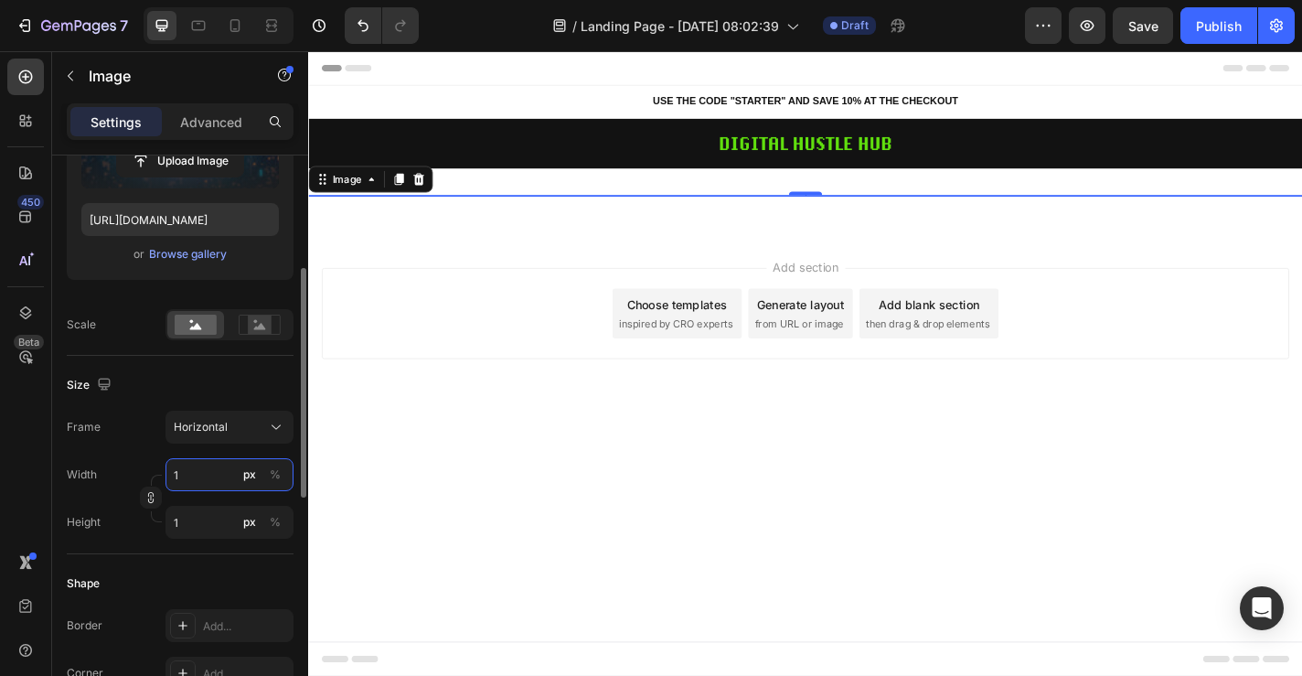
click at [222, 485] on input "1" at bounding box center [230, 474] width 128 height 33
type input "10"
type input "8"
type input "100"
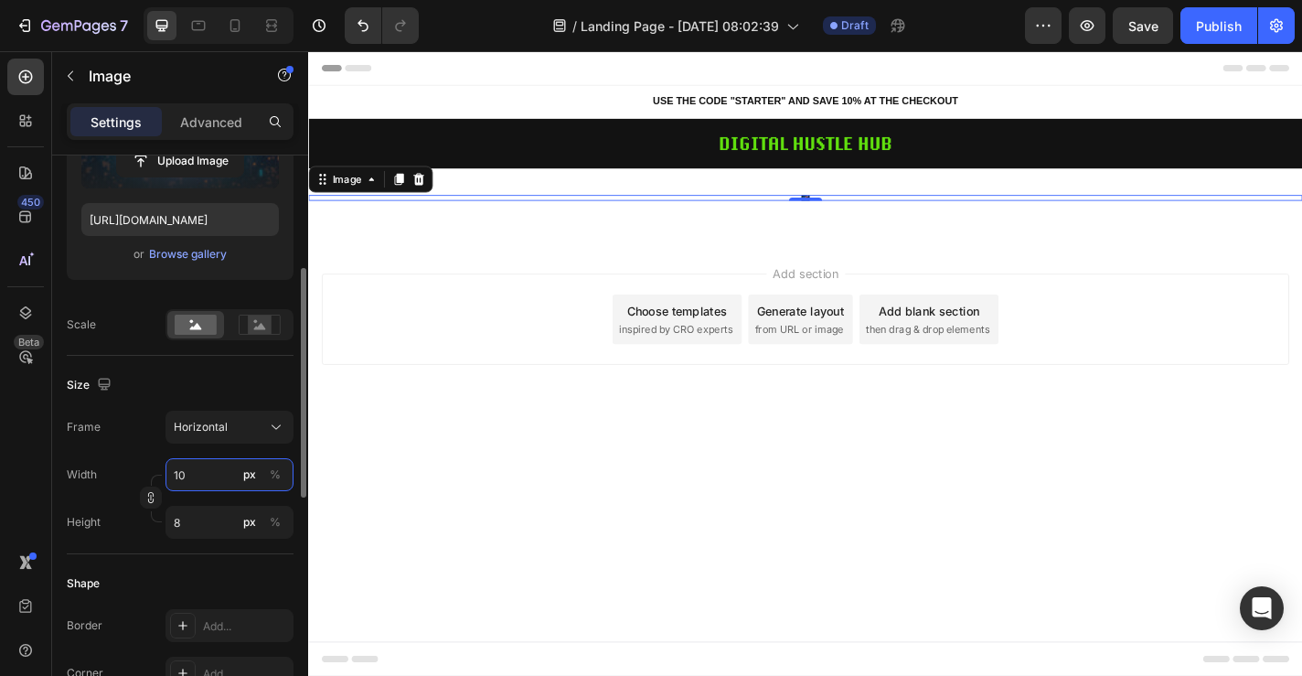
type input "75"
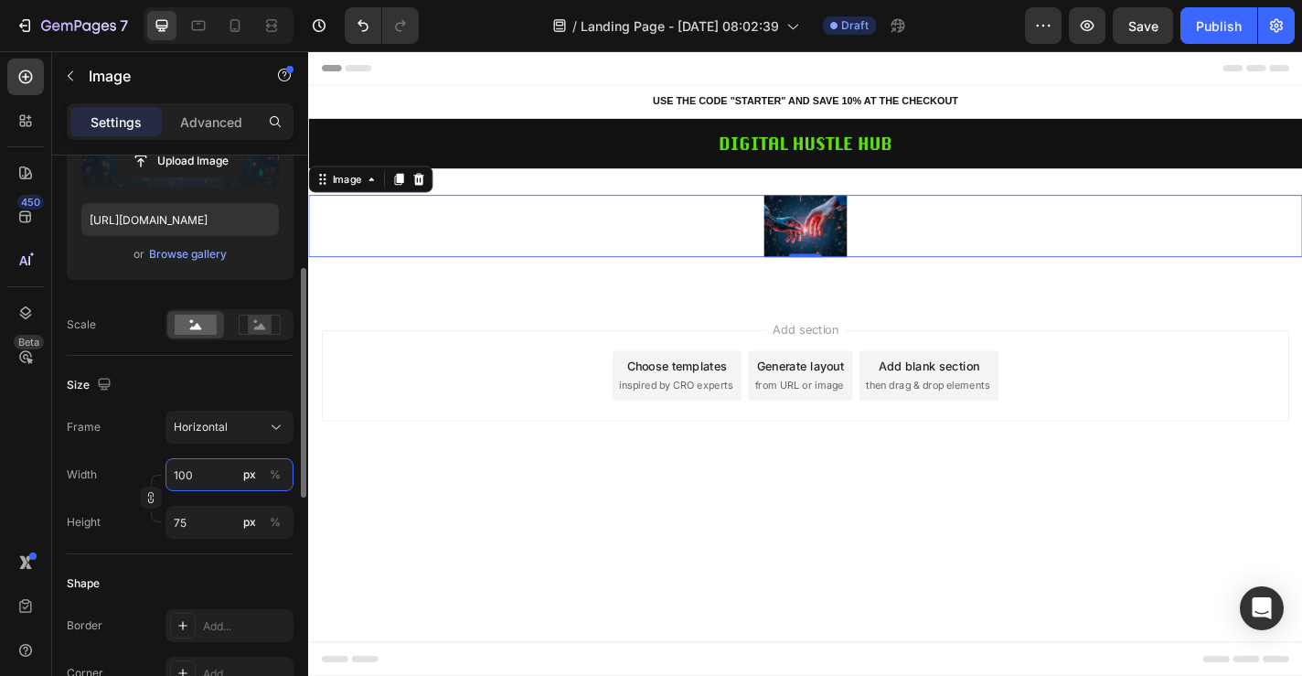
type input "1000"
type input "750"
type input "10000"
type input "7500"
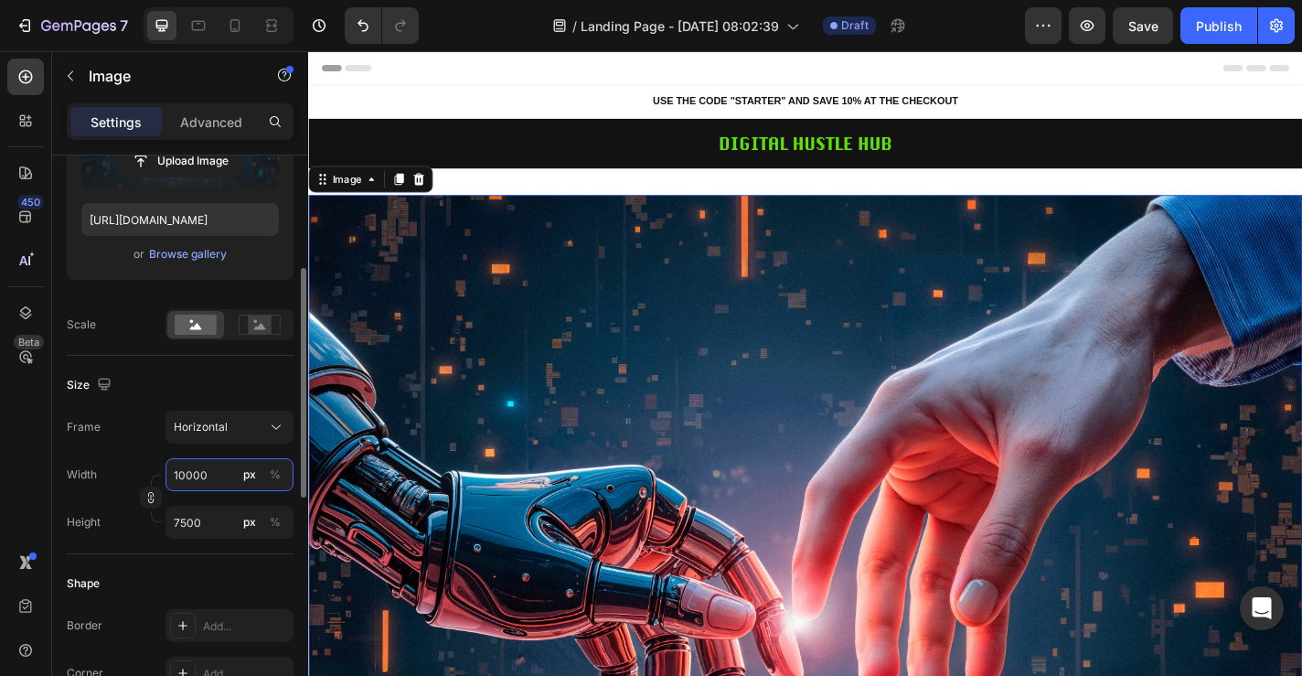
type input "1000"
type input "750"
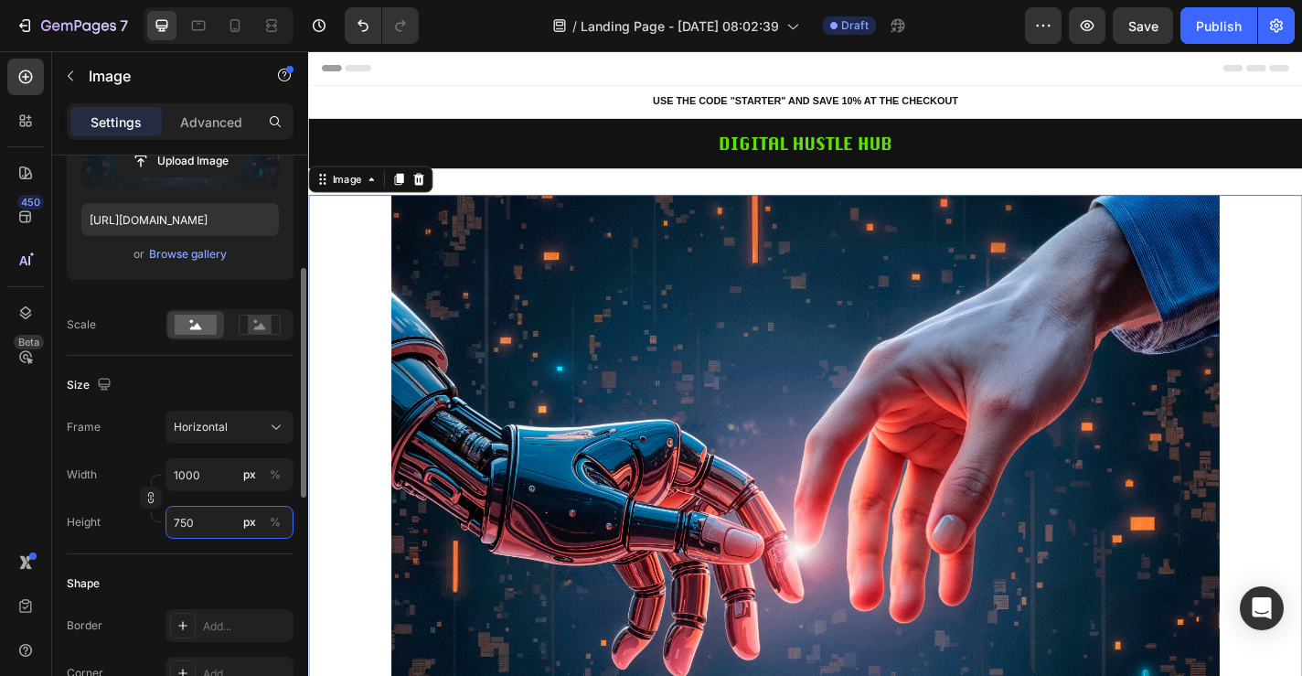
click at [213, 519] on input "750" at bounding box center [230, 522] width 128 height 33
type input "1"
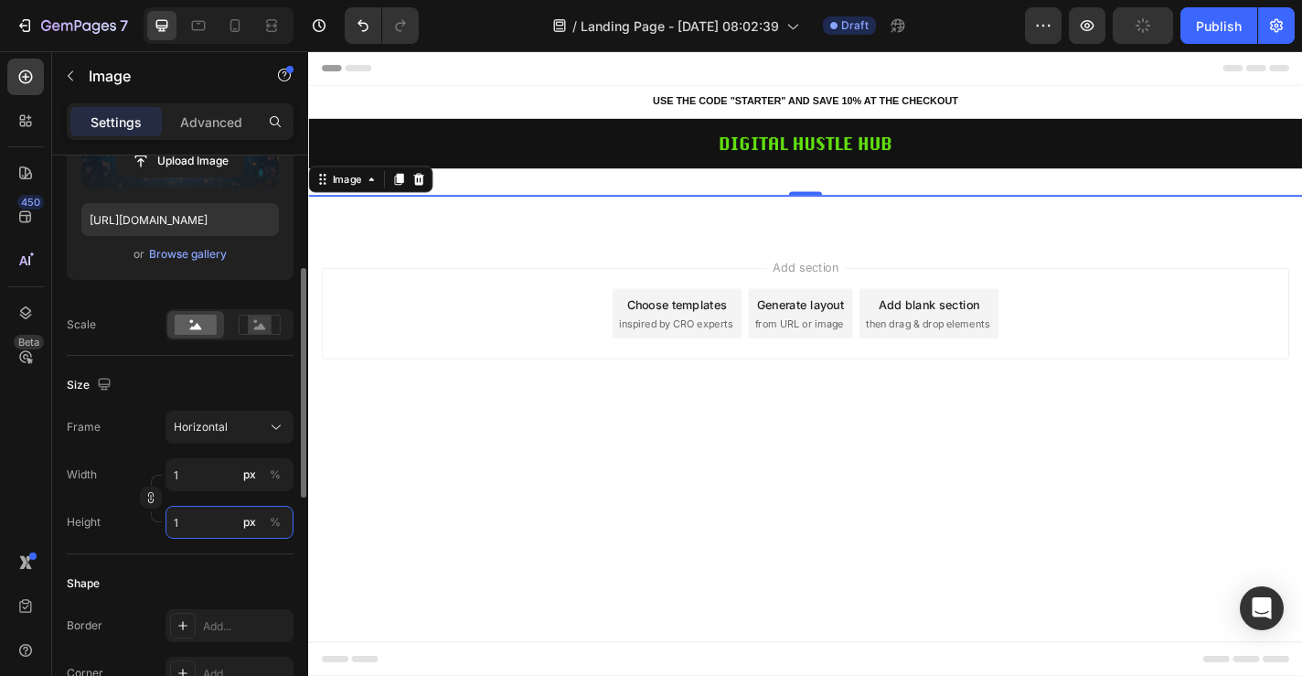
type input "13"
type input "10"
type input "133"
type input "100"
type input "1333"
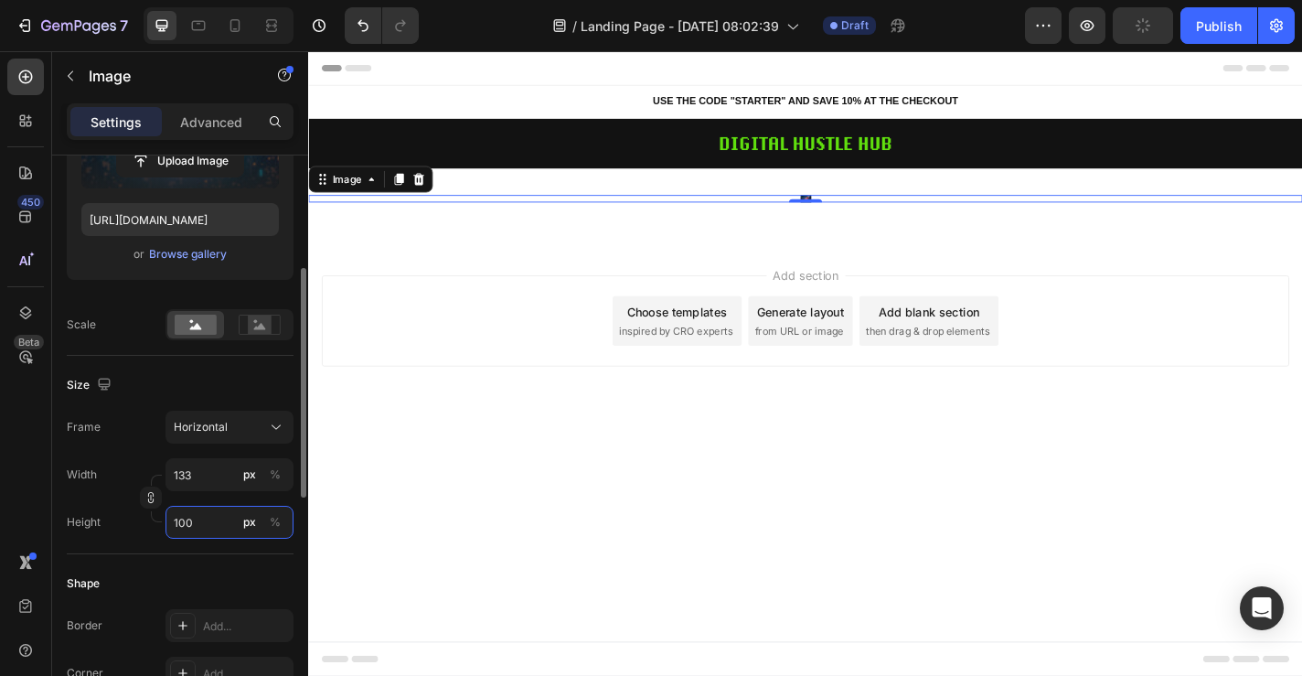
type input "1000"
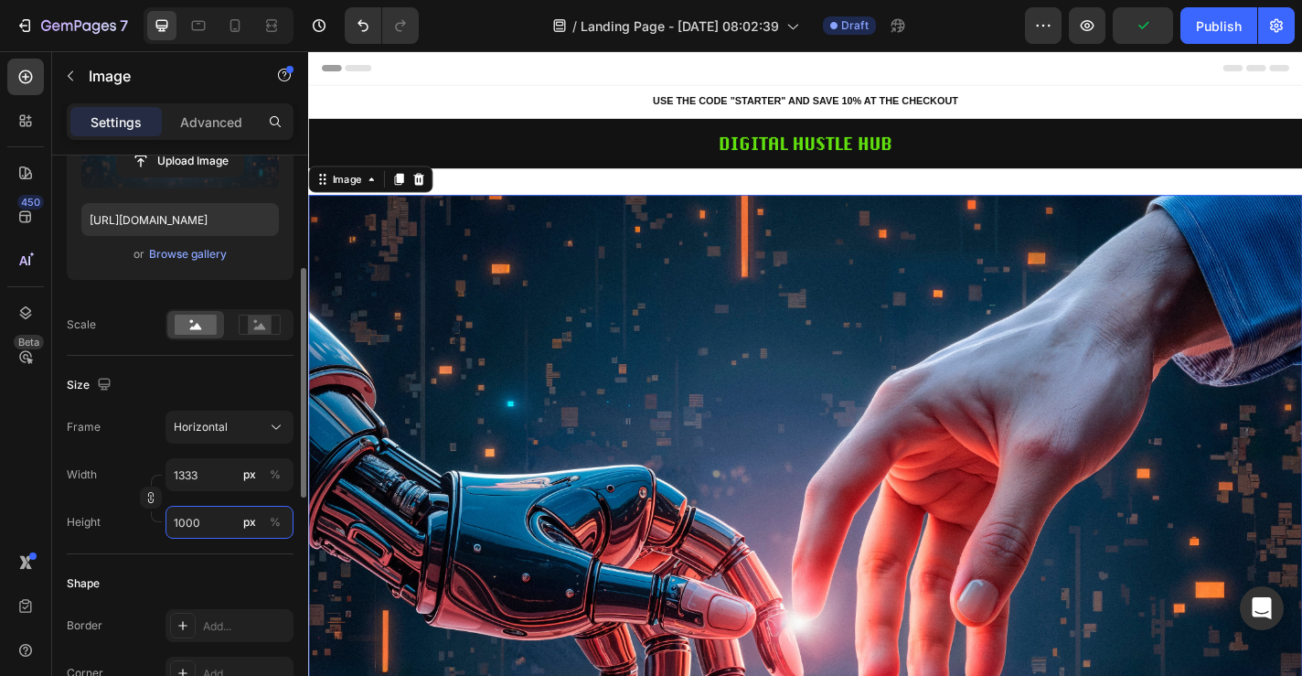
type input "13333"
type input "10000"
type input "1333"
type input "1000"
type input "133"
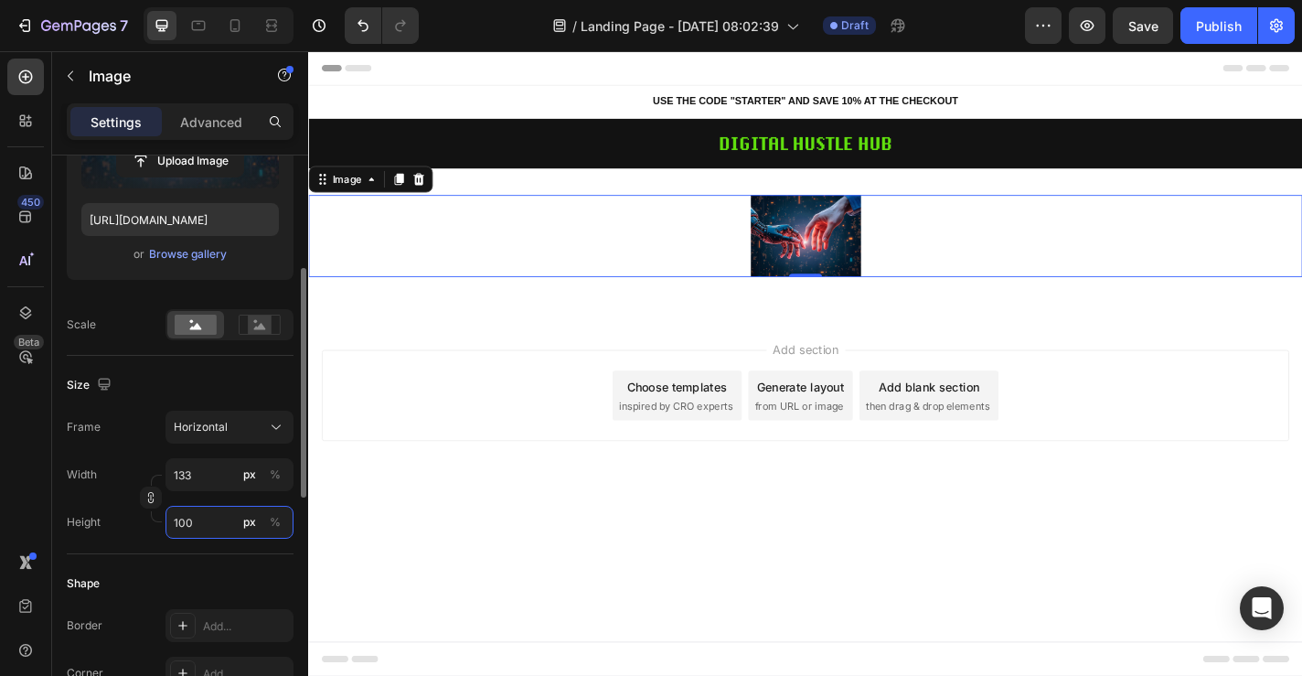
type input "1000"
type input "1333"
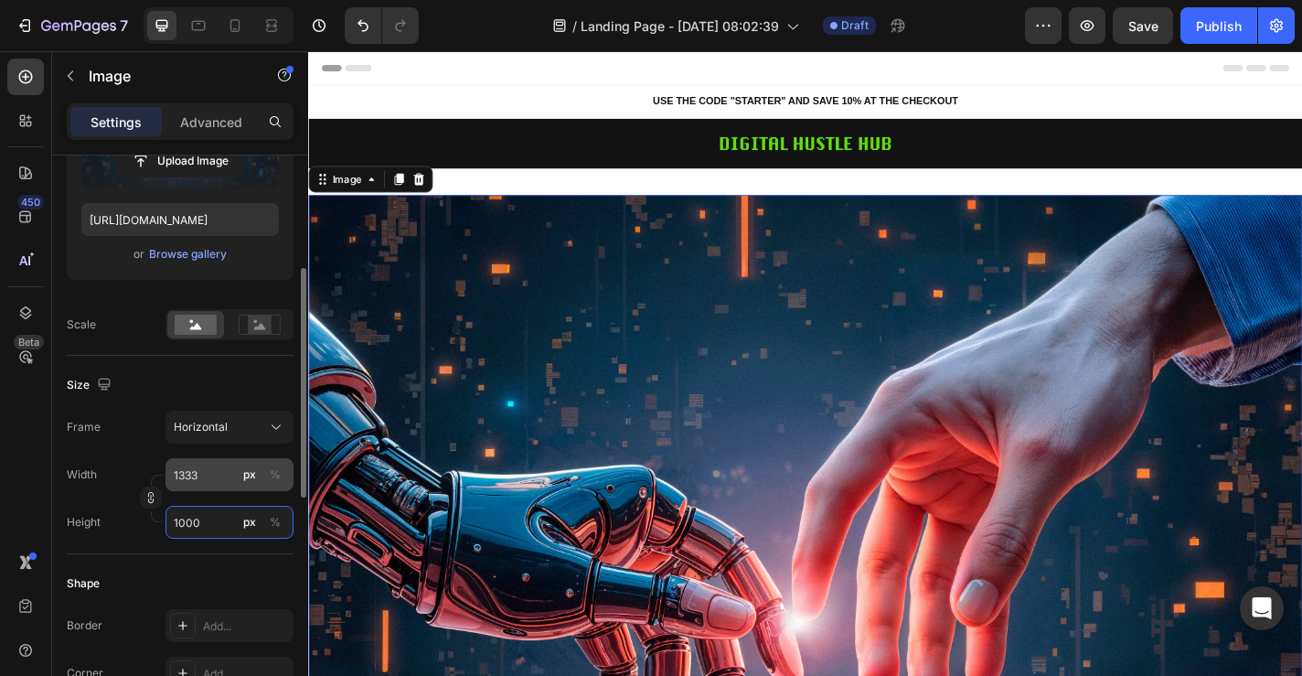
type input "1000"
click at [213, 487] on input "1333" at bounding box center [230, 474] width 128 height 33
type input "5"
type input "4"
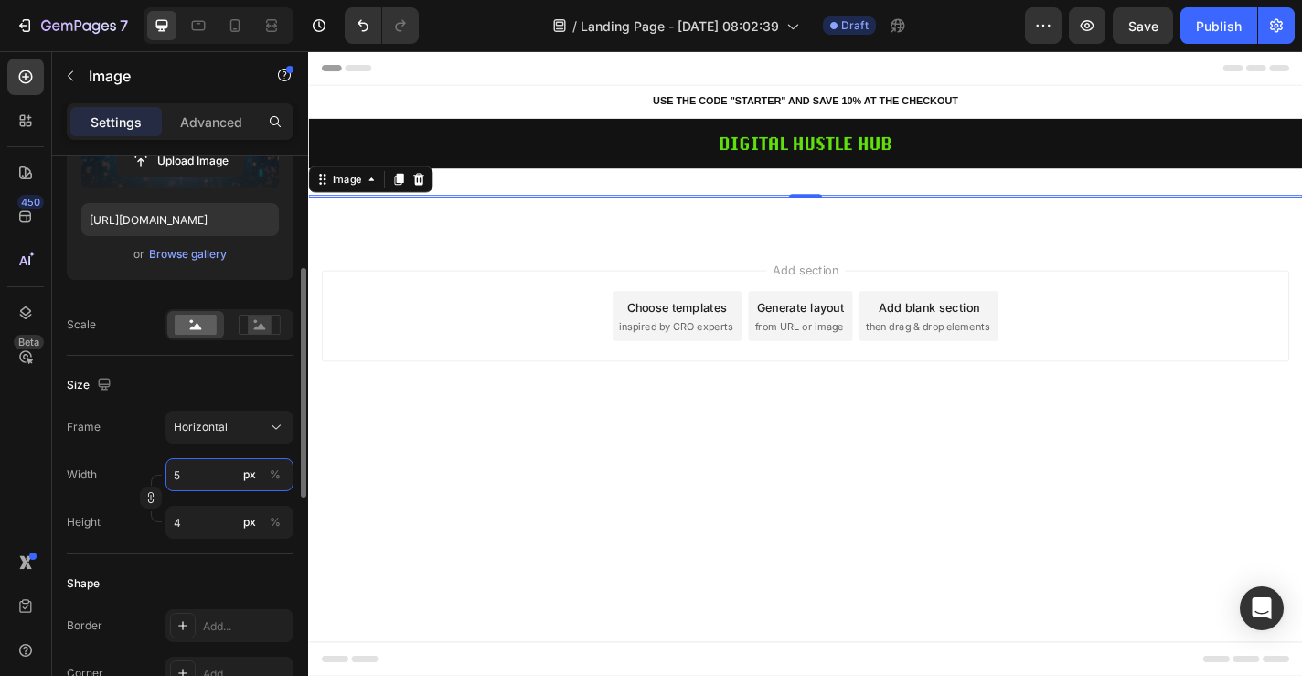
type input "50"
type input "38"
type input "500"
type input "375"
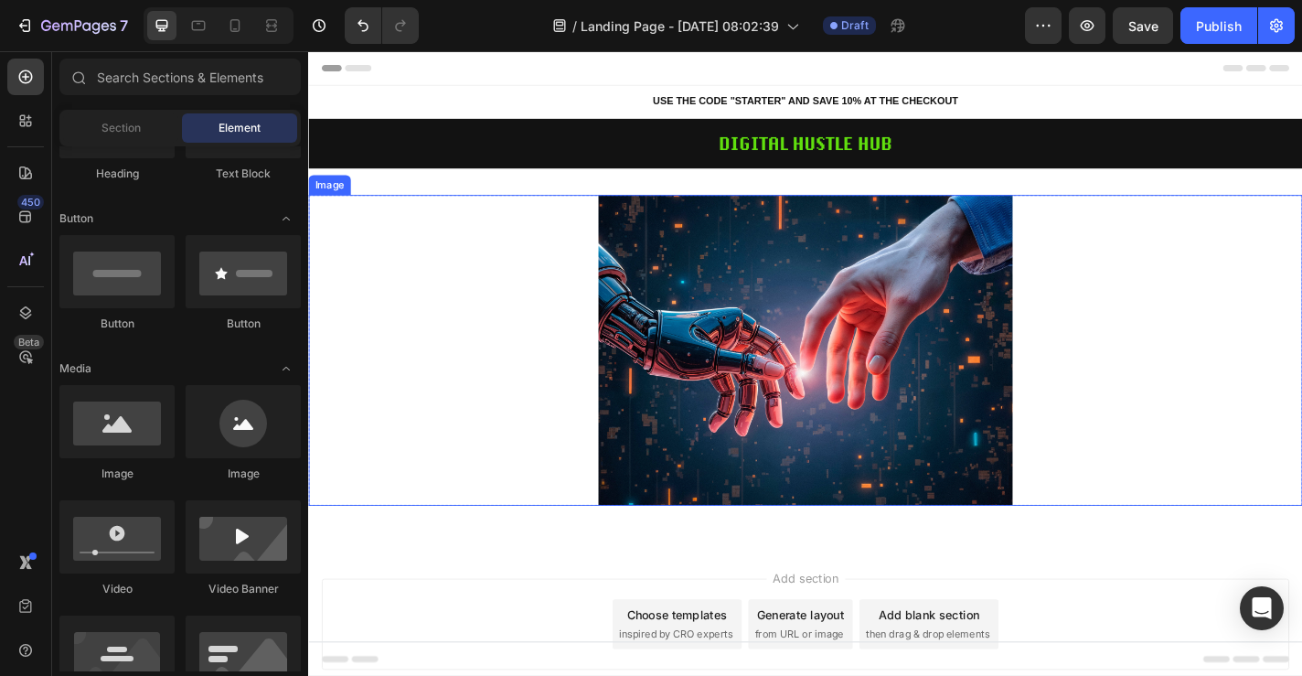
click at [761, 295] on img at bounding box center [856, 380] width 457 height 343
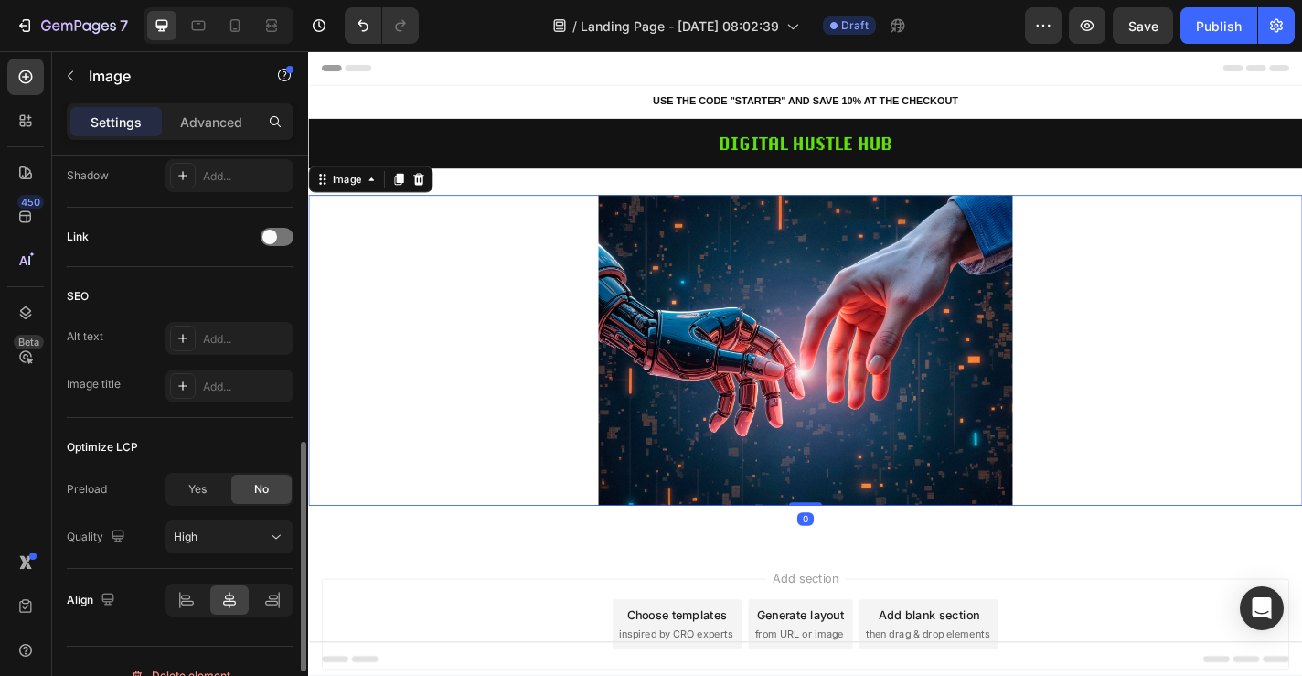
scroll to position [837, 0]
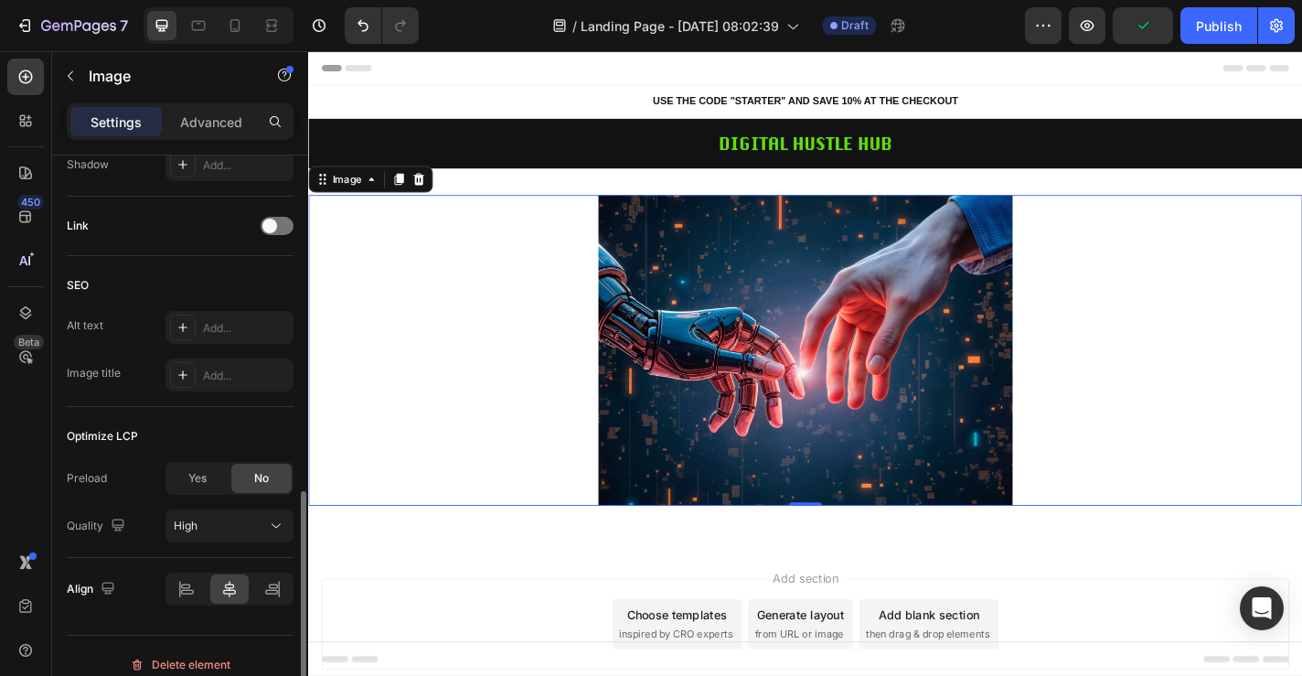
click at [437, 204] on div "Image" at bounding box center [376, 191] width 137 height 29
click at [424, 177] on div "Image" at bounding box center [376, 191] width 137 height 29
click at [429, 186] on icon at bounding box center [430, 192] width 15 height 15
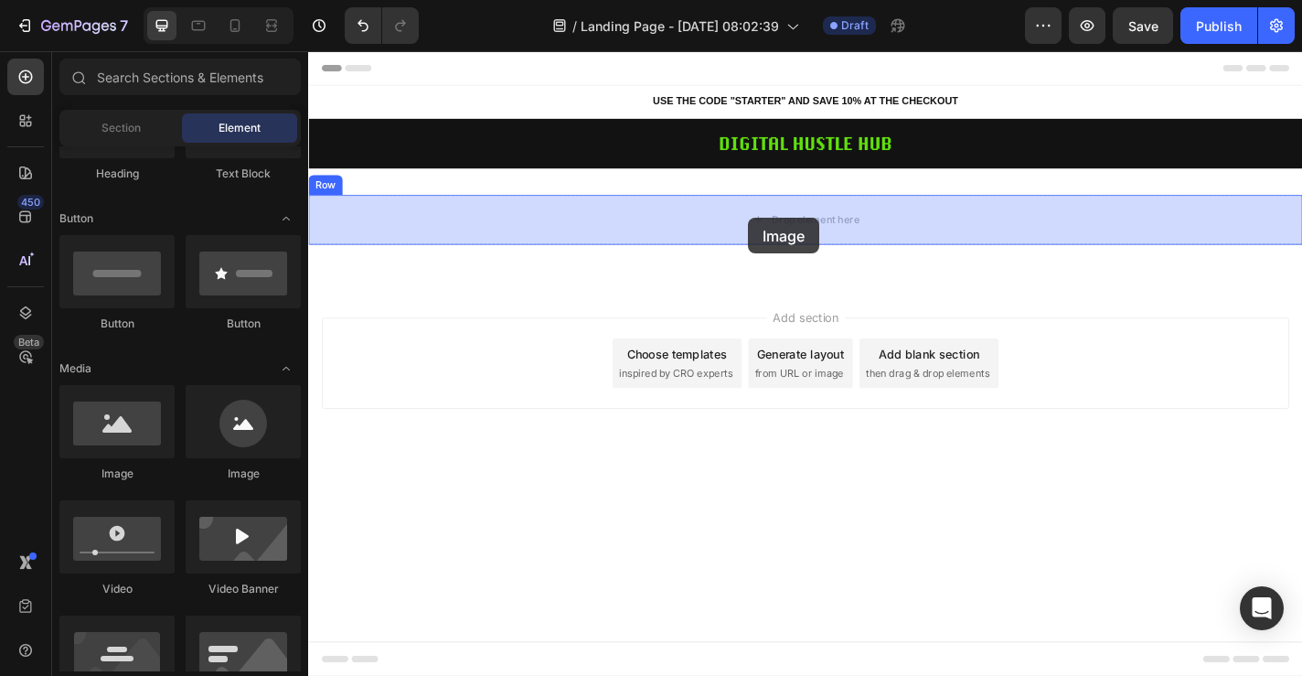
drag, startPoint x: 439, startPoint y: 491, endPoint x: 795, endPoint y: 235, distance: 438.3
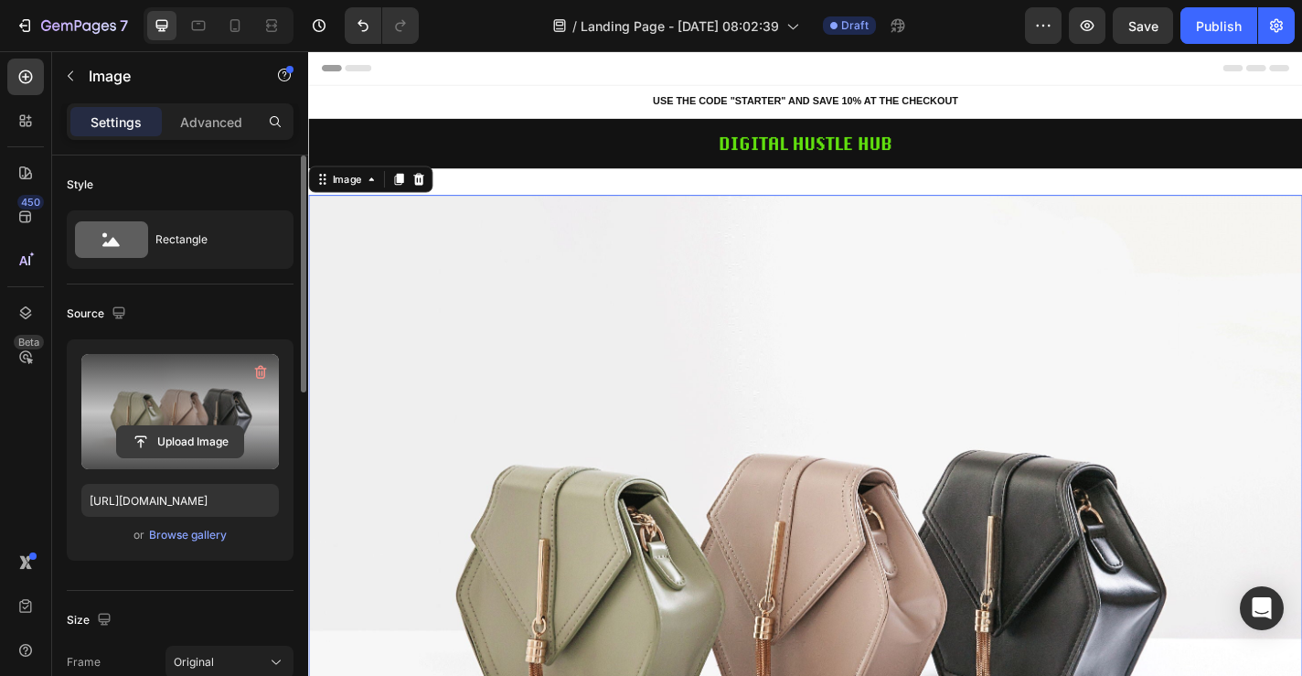
click at [198, 441] on input "file" at bounding box center [180, 441] width 126 height 31
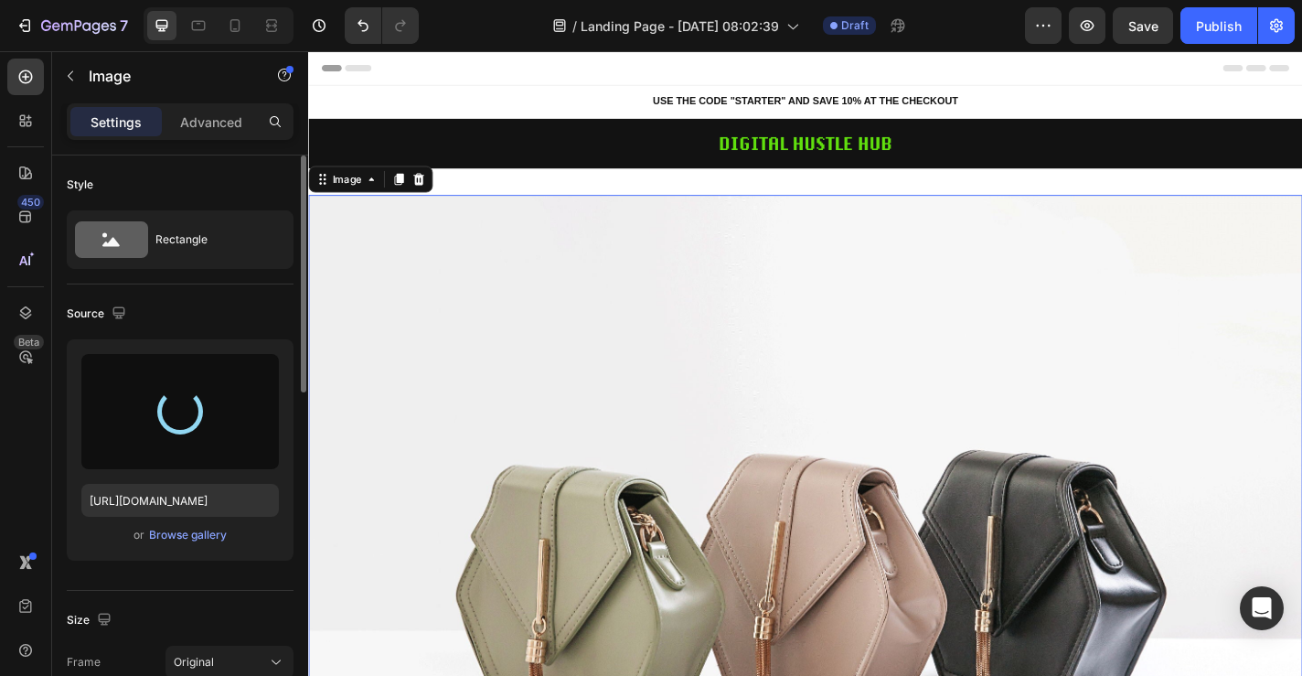
type input "[URL][DOMAIN_NAME]"
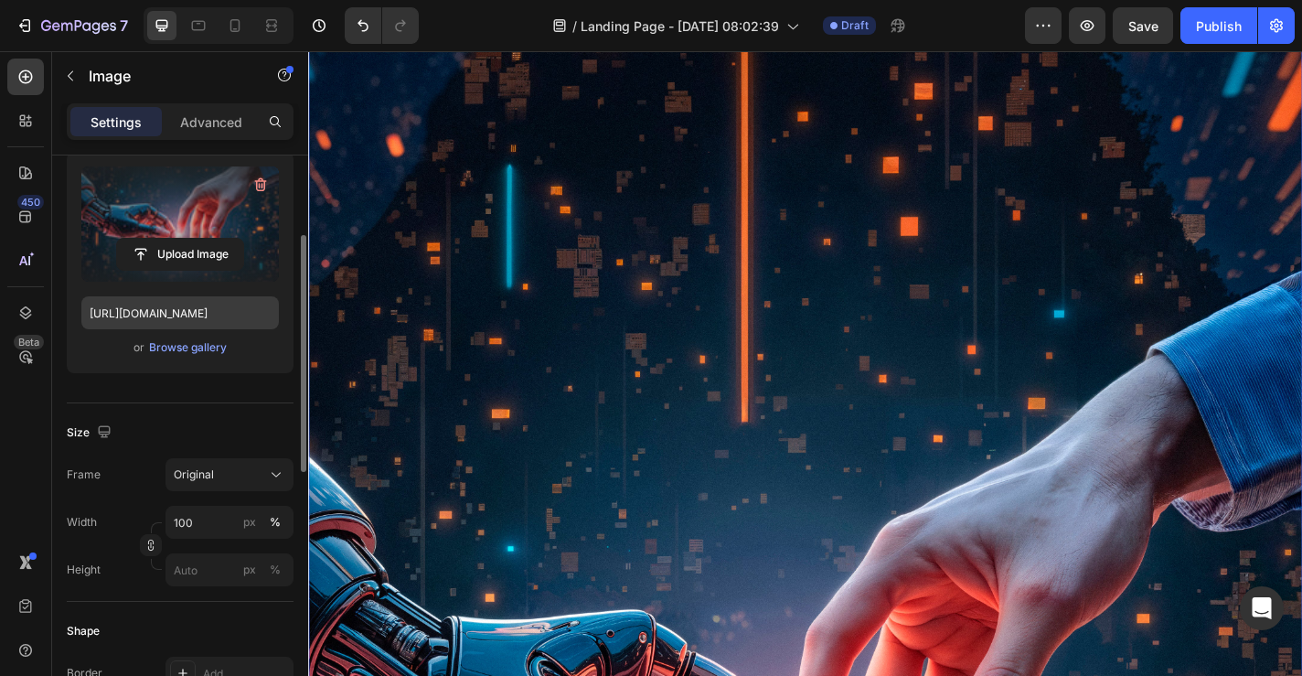
scroll to position [189, 0]
click at [155, 548] on icon "button" at bounding box center [150, 543] width 13 height 13
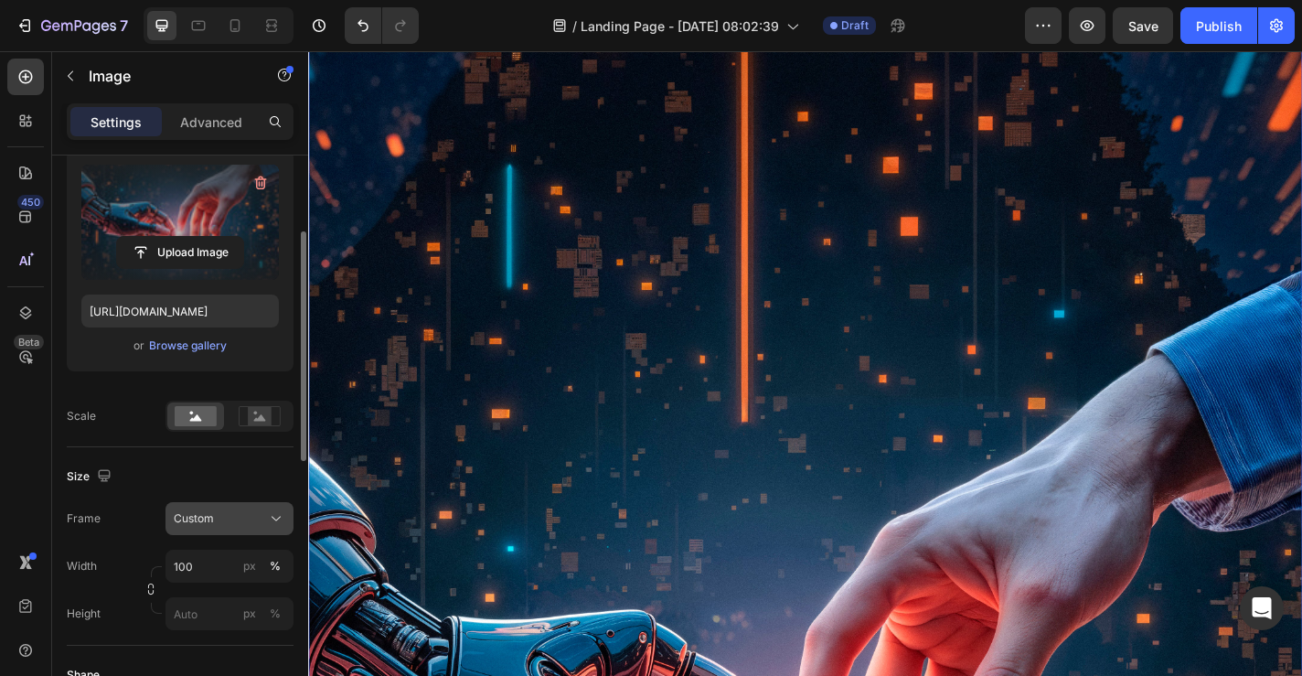
click at [225, 527] on div "Custom" at bounding box center [230, 518] width 112 height 18
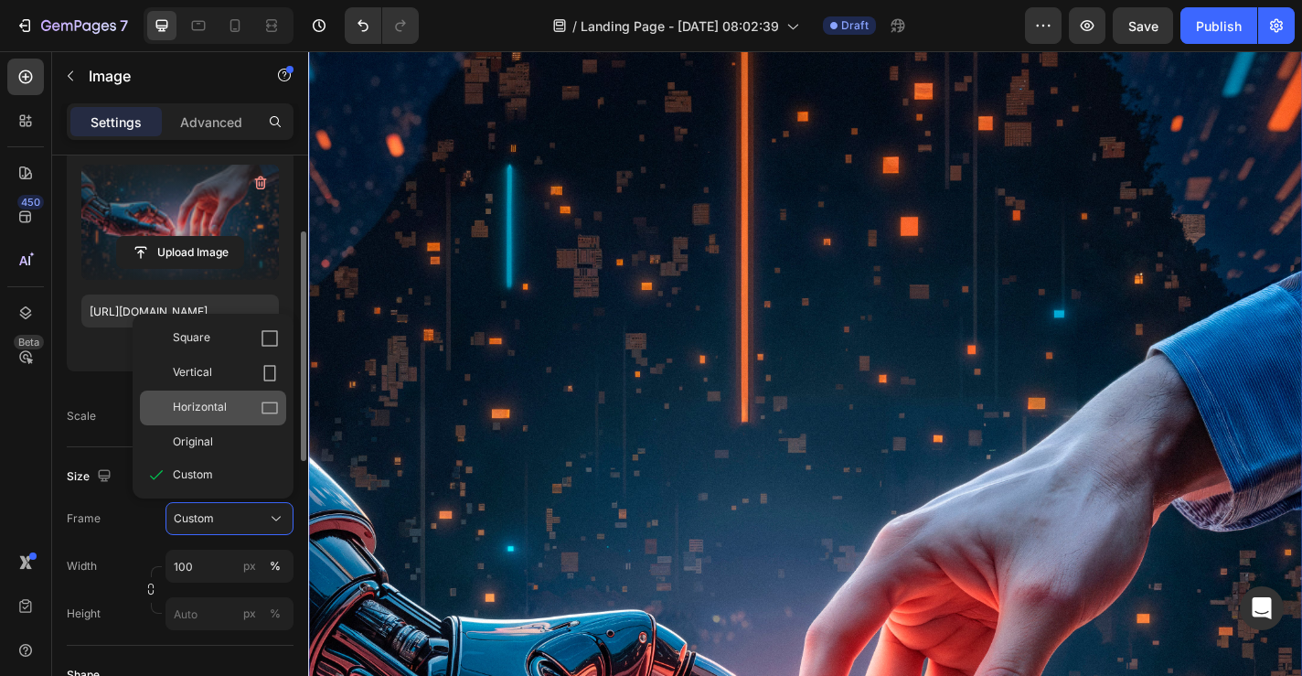
click at [215, 404] on span "Horizontal" at bounding box center [200, 408] width 54 height 18
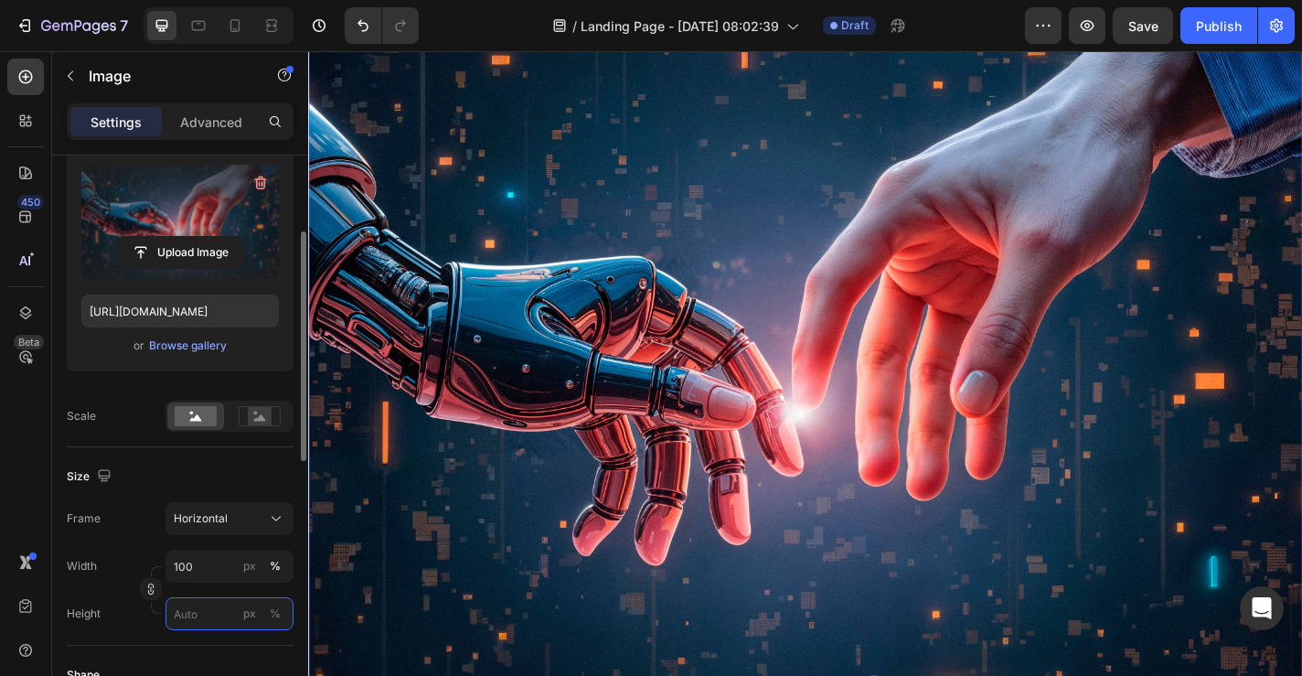
click at [203, 611] on input "px %" at bounding box center [230, 613] width 128 height 33
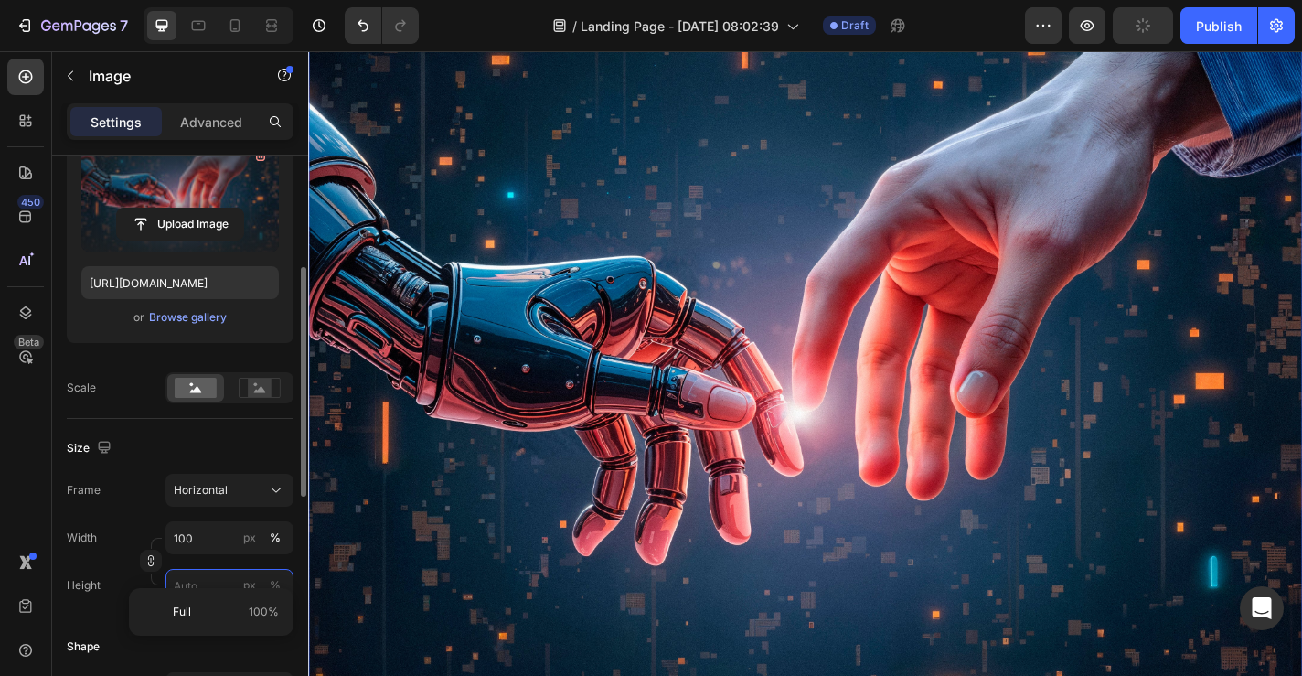
scroll to position [235, 0]
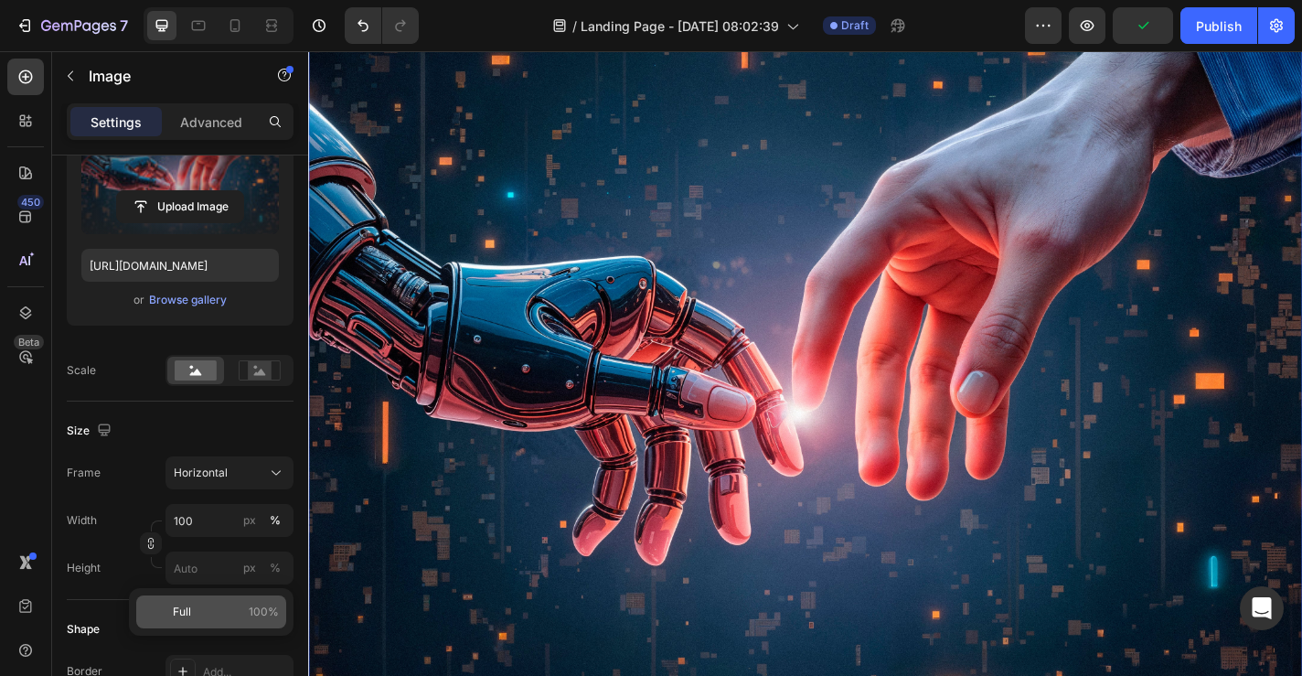
click at [202, 613] on p "Full 100%" at bounding box center [226, 612] width 106 height 16
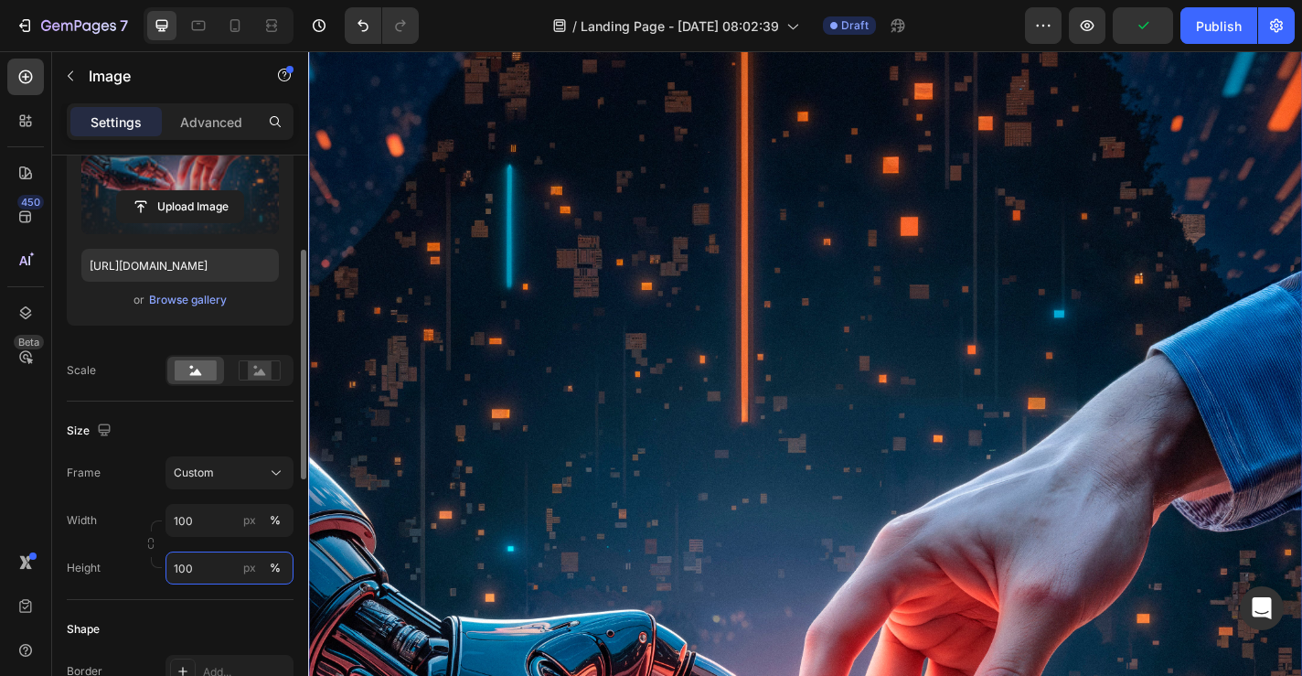
click at [221, 573] on input "100" at bounding box center [230, 567] width 128 height 33
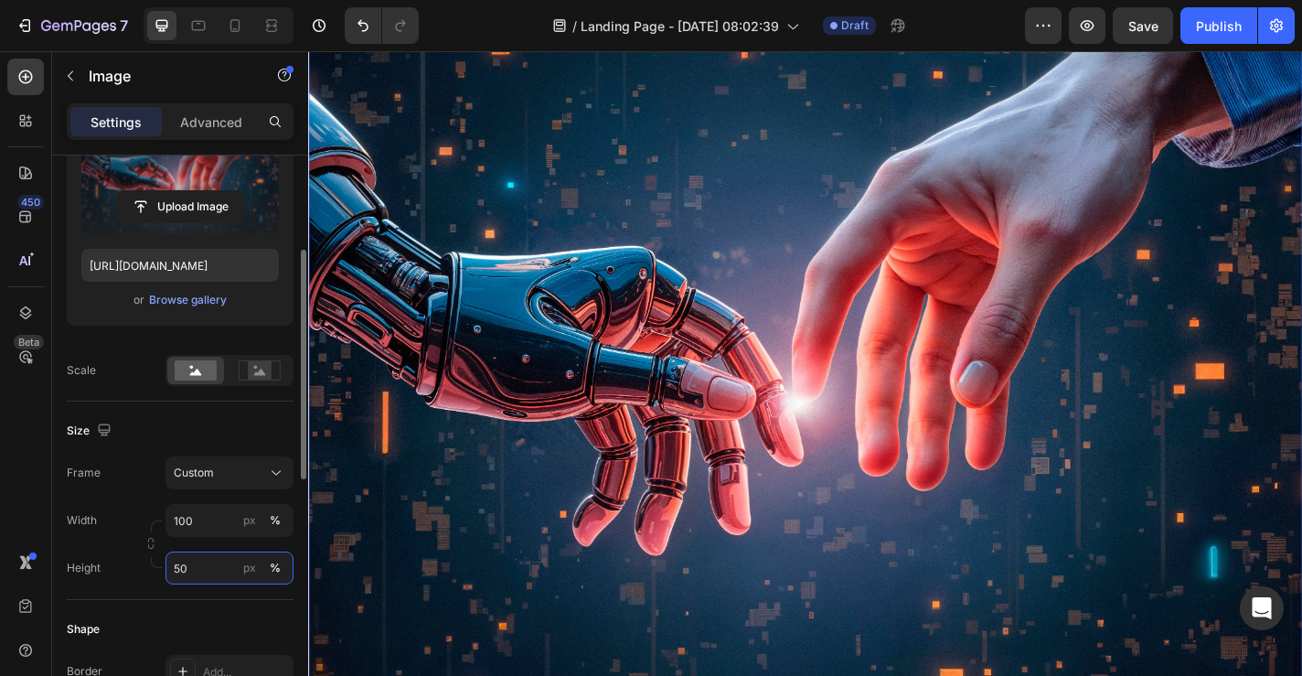
type input "5"
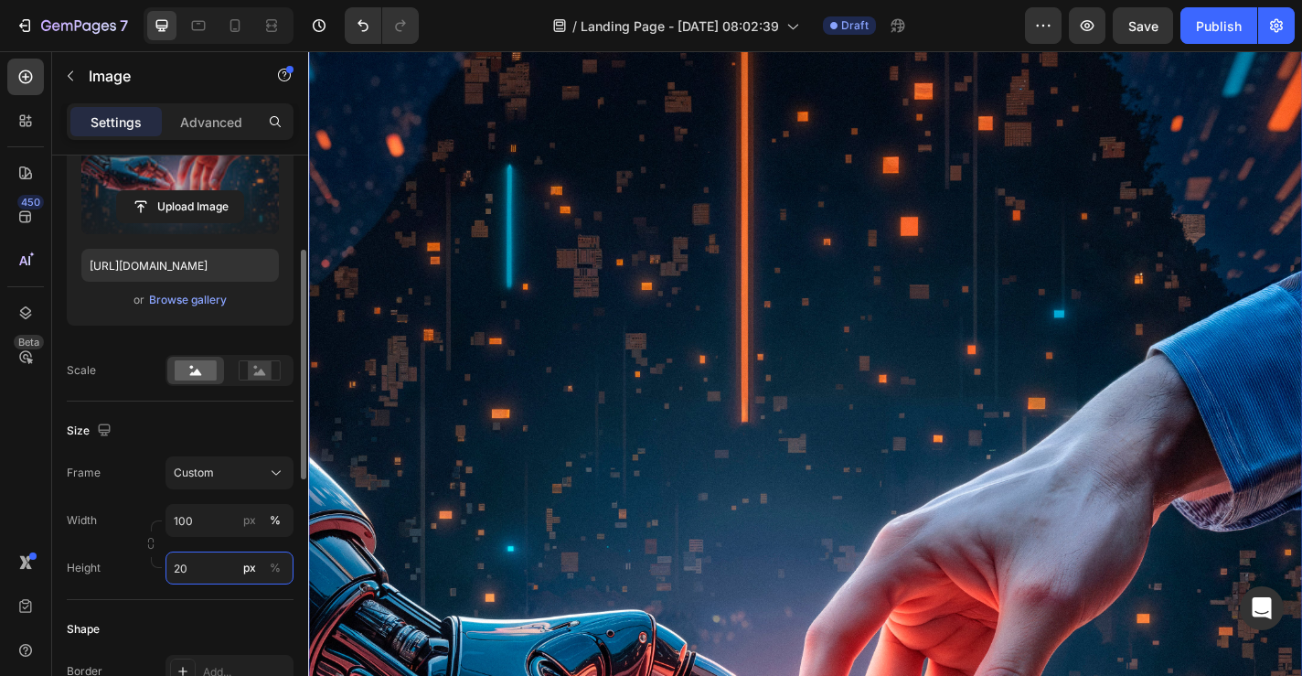
scroll to position [0, 0]
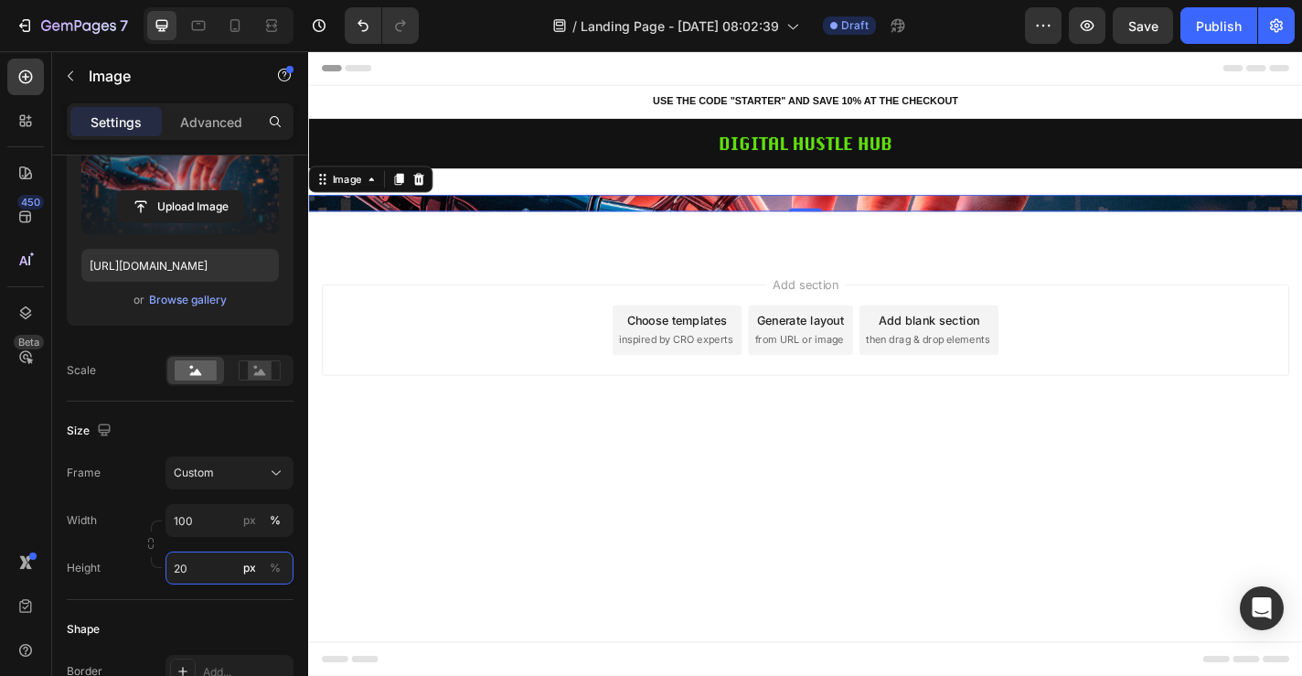
type input "2"
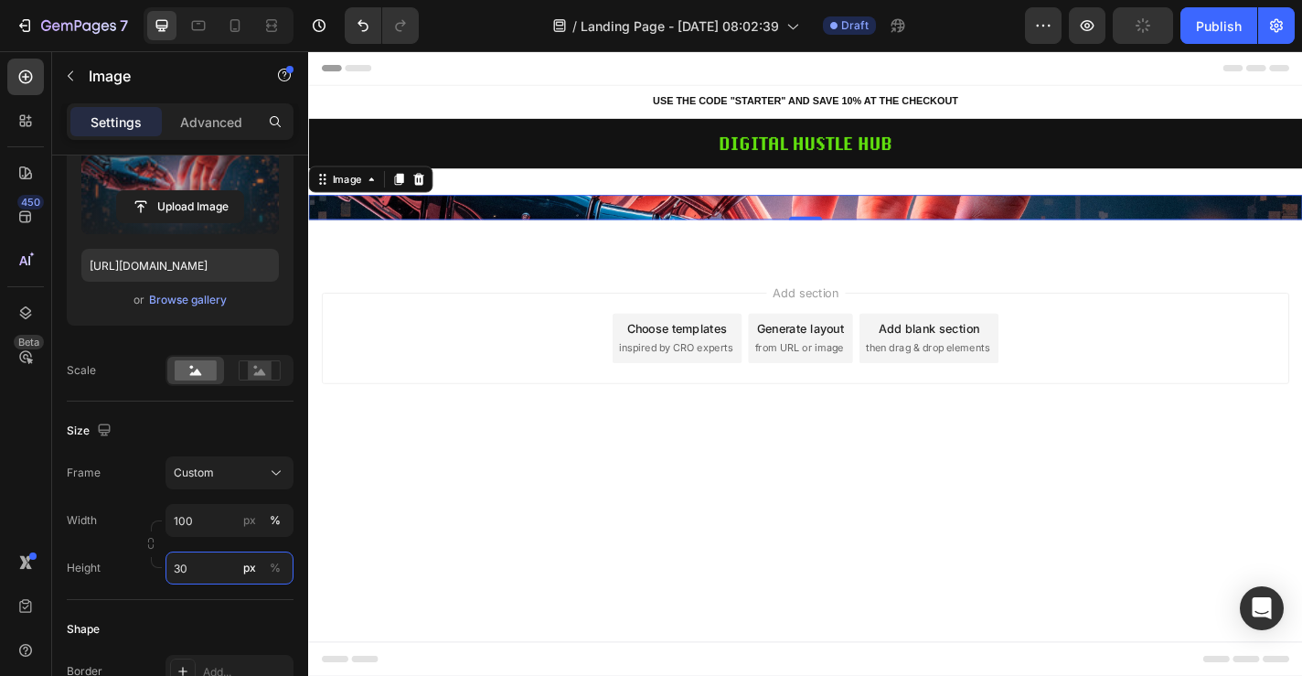
type input "3"
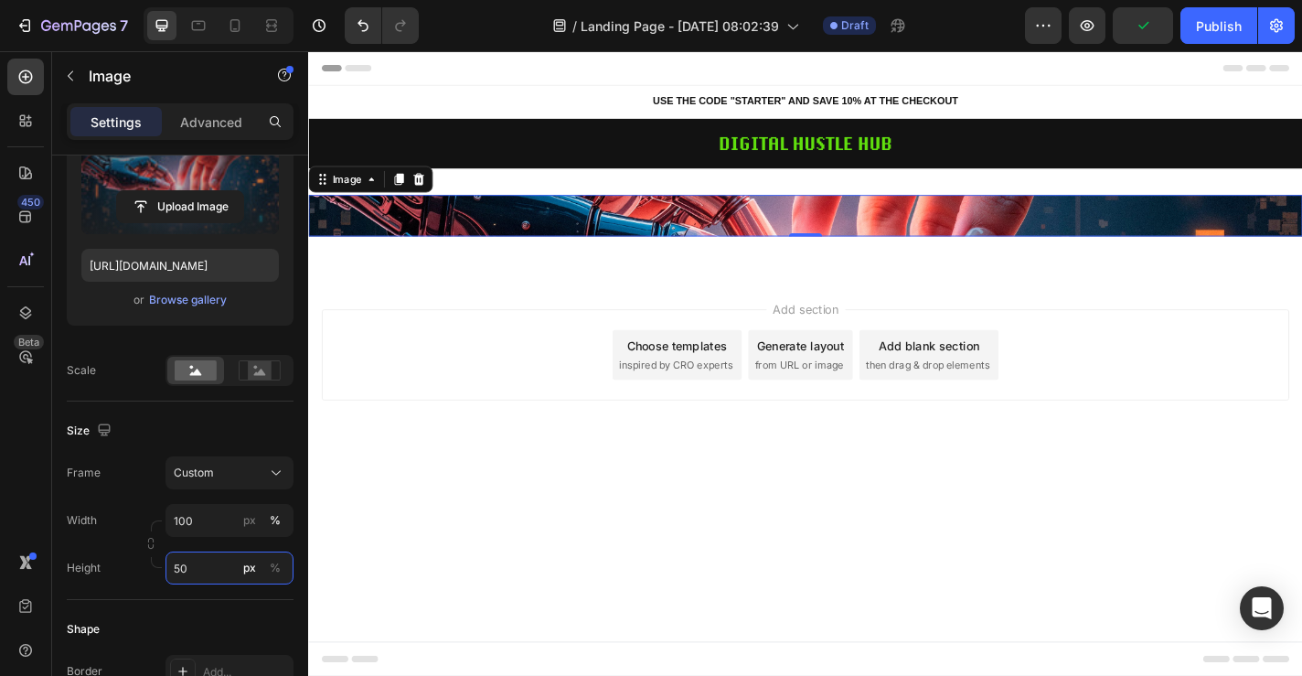
type input "5"
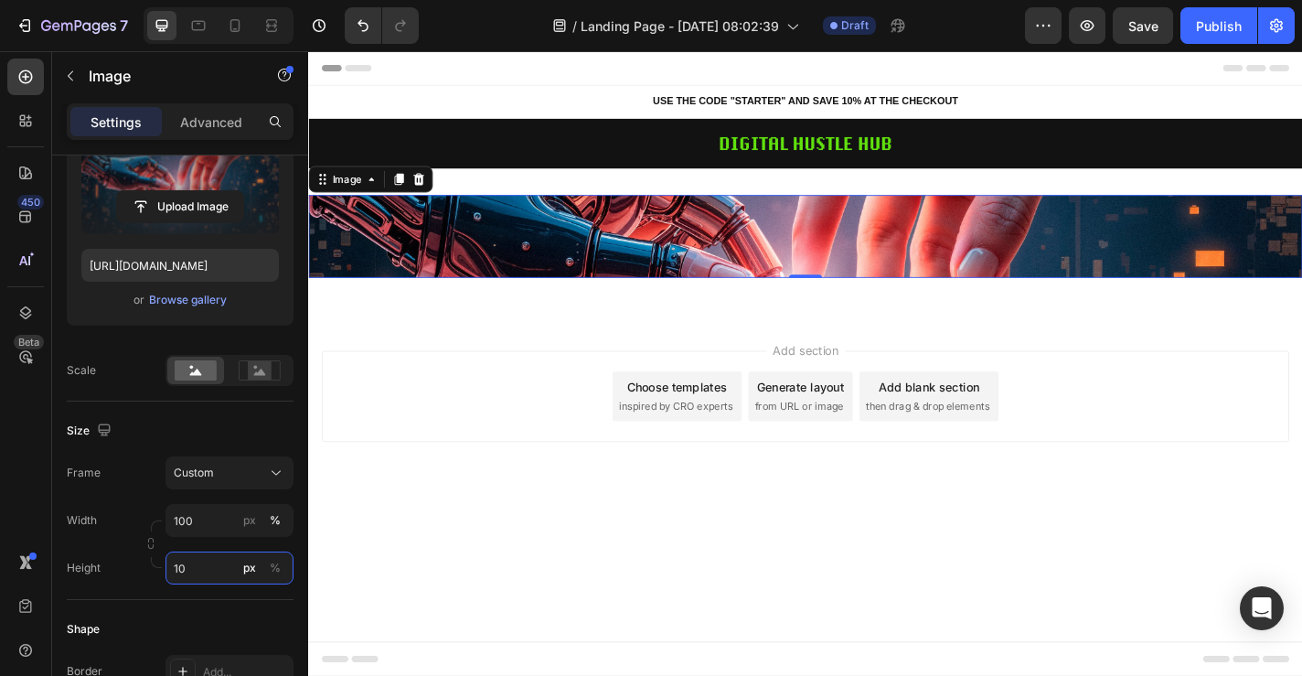
type input "1"
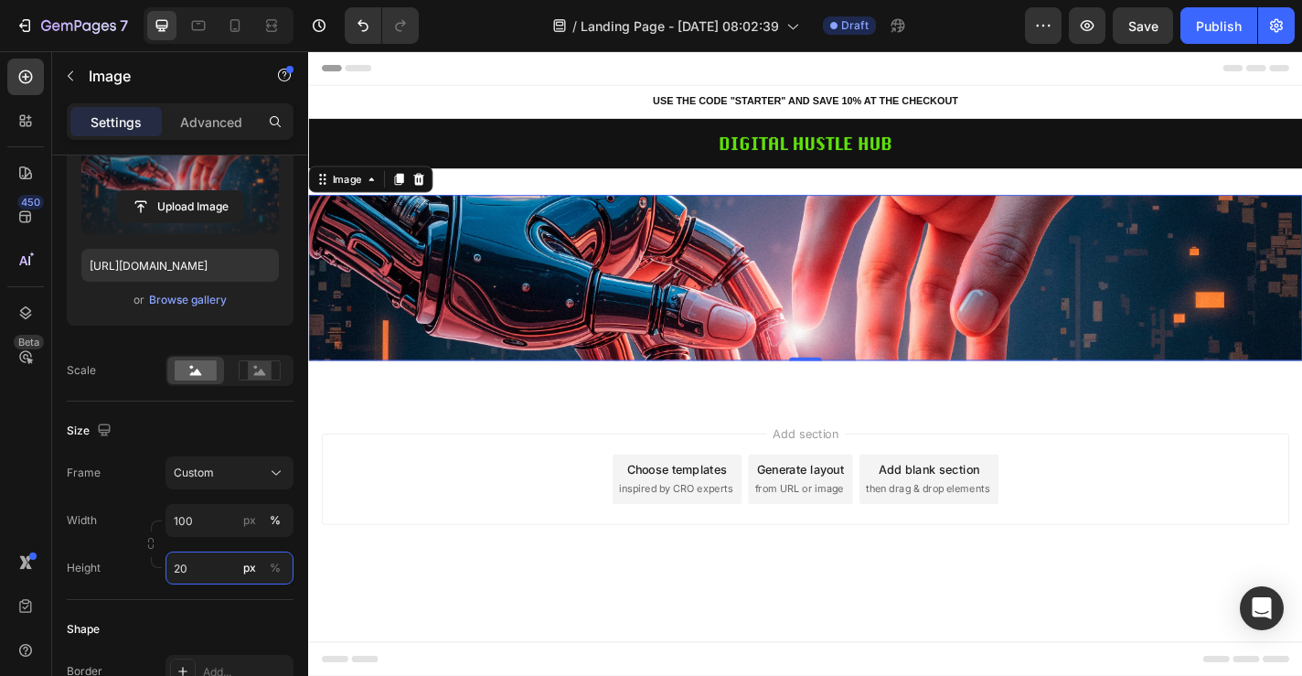
type input "2"
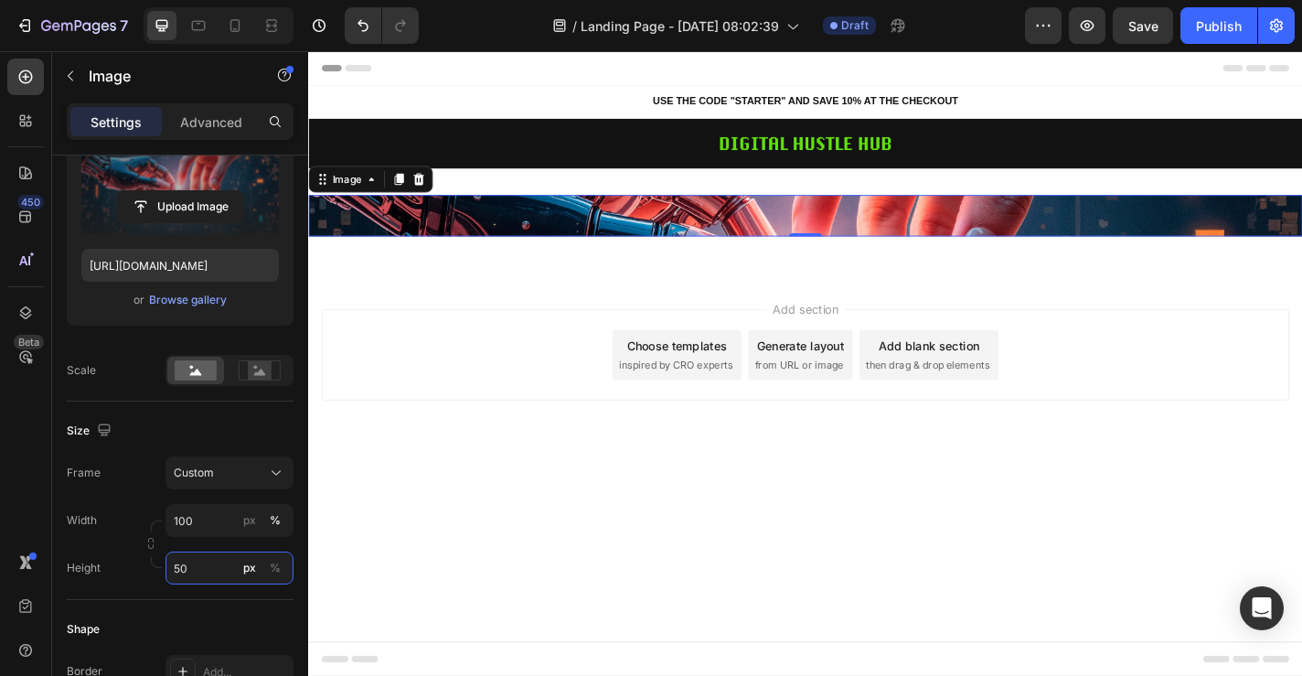
type input "500"
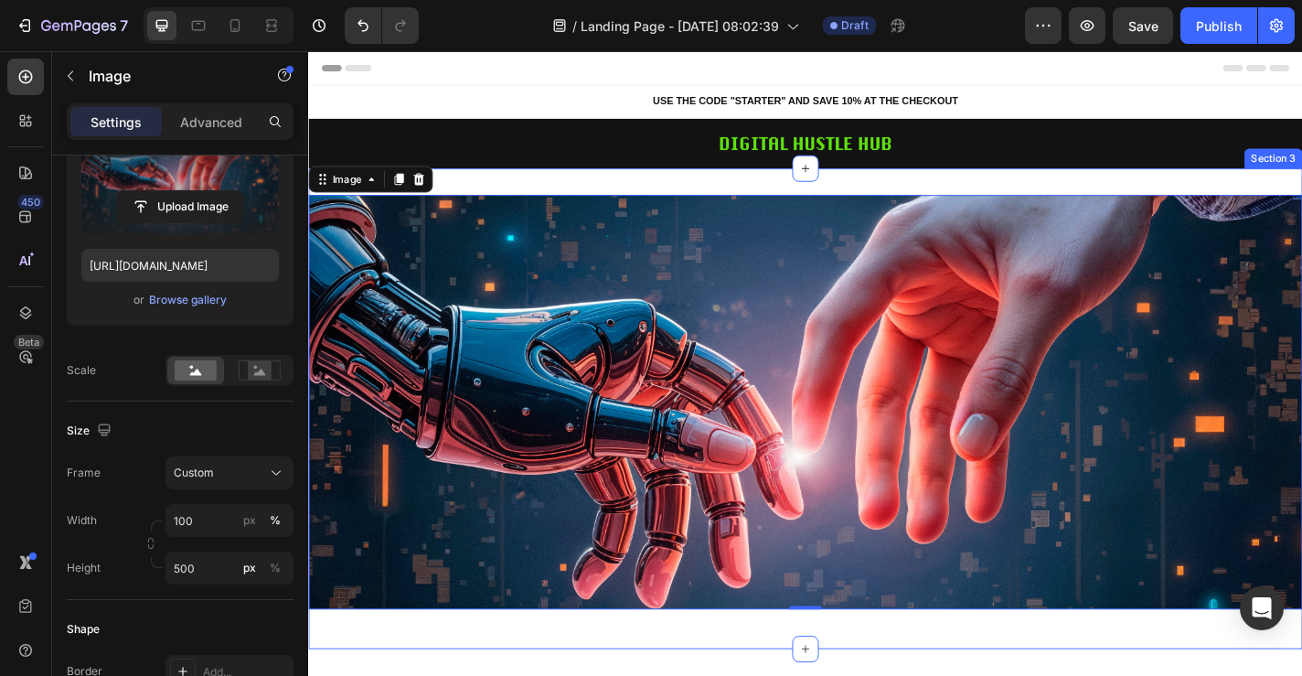
click at [716, 201] on div "Image 0 Row Section 3" at bounding box center [856, 445] width 1097 height 530
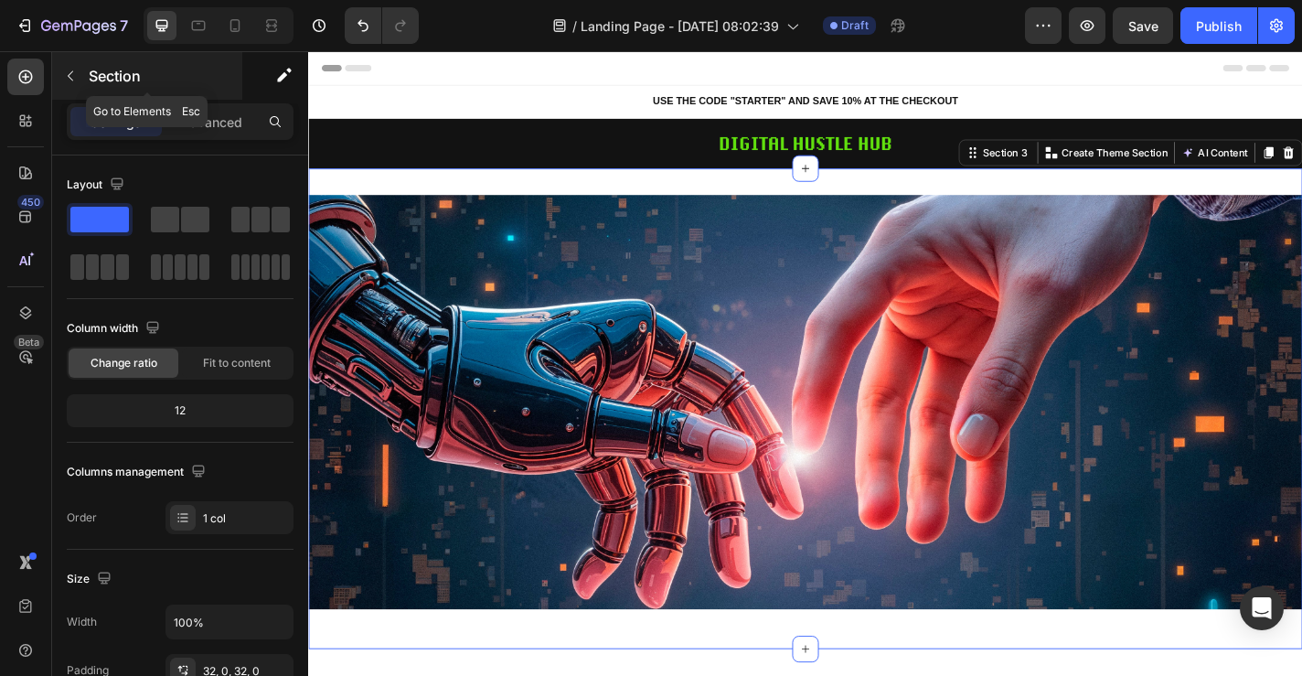
click at [209, 96] on div "Section" at bounding box center [147, 76] width 190 height 48
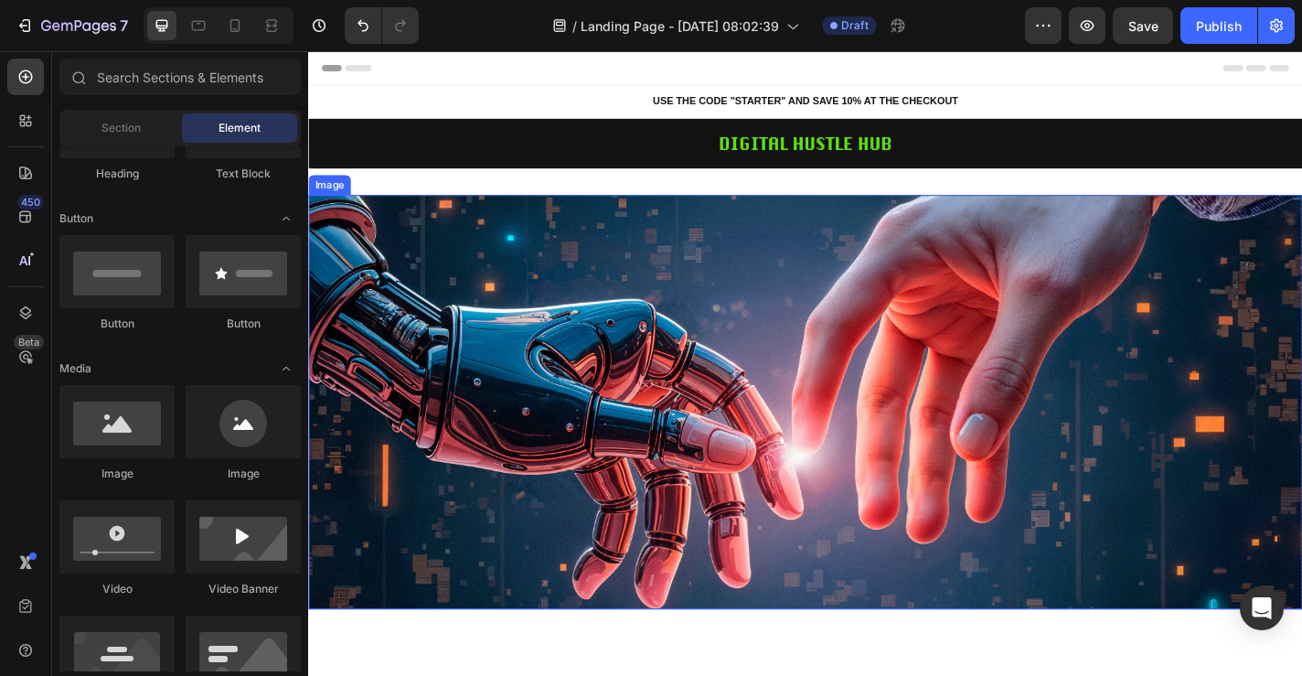
click at [472, 321] on img at bounding box center [856, 437] width 1097 height 457
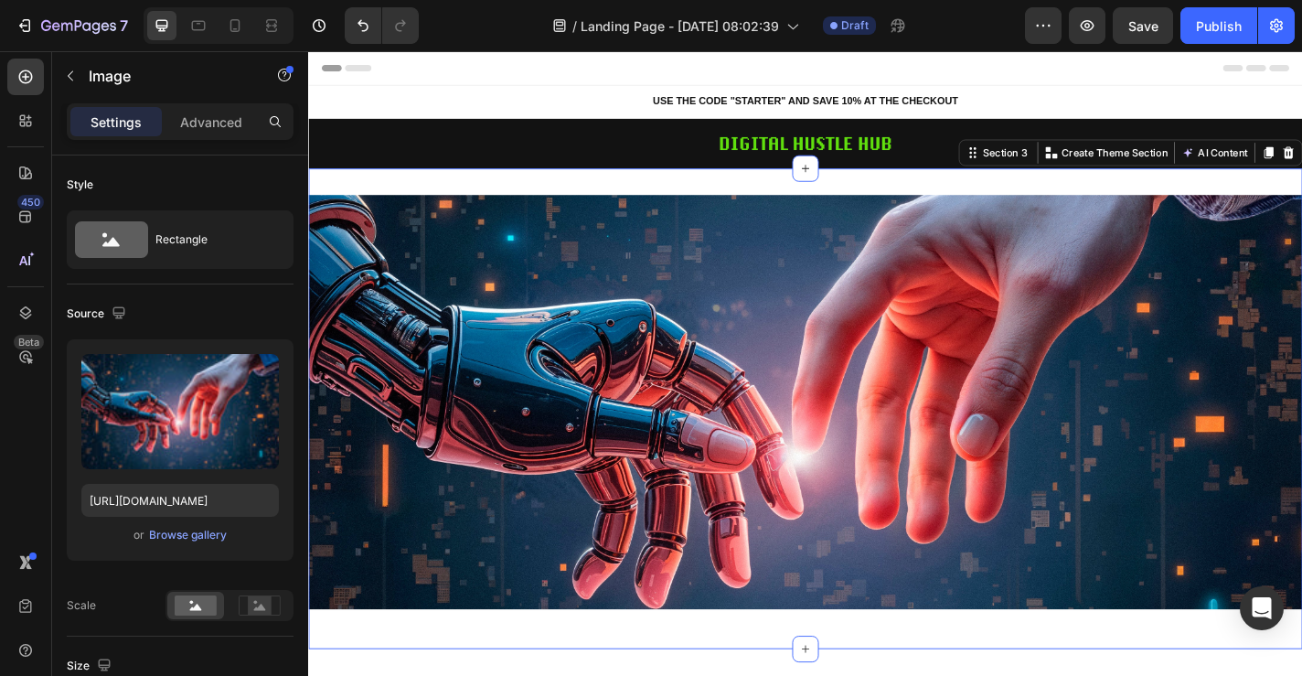
click at [502, 195] on div "Image Row Section 3 You can create reusable sections Create Theme Section AI Co…" at bounding box center [856, 445] width 1097 height 530
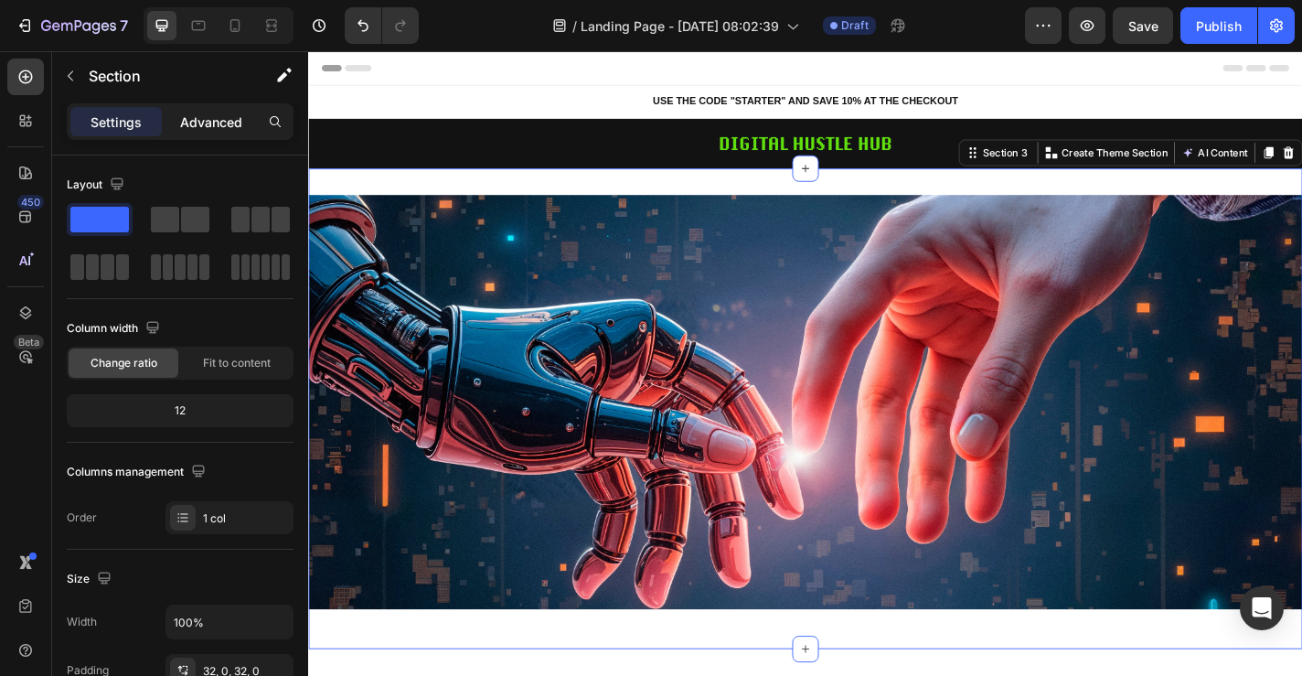
click at [186, 119] on p "Advanced" at bounding box center [211, 121] width 62 height 19
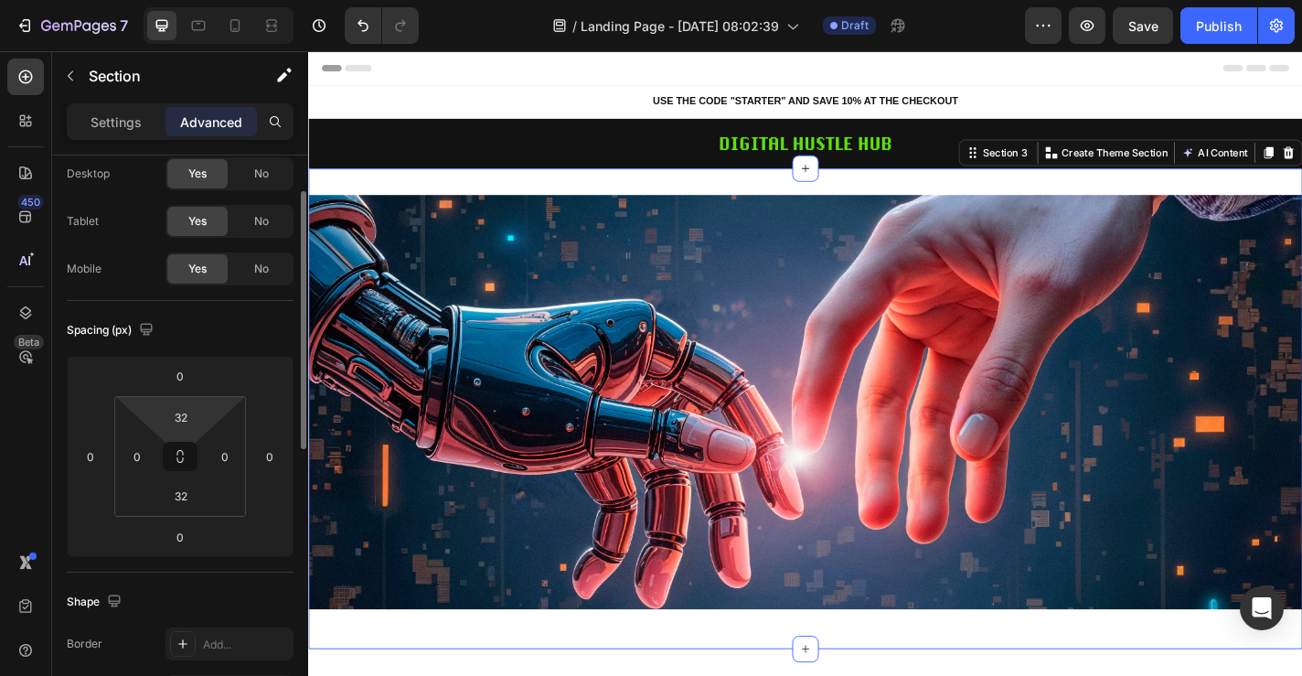
scroll to position [61, 0]
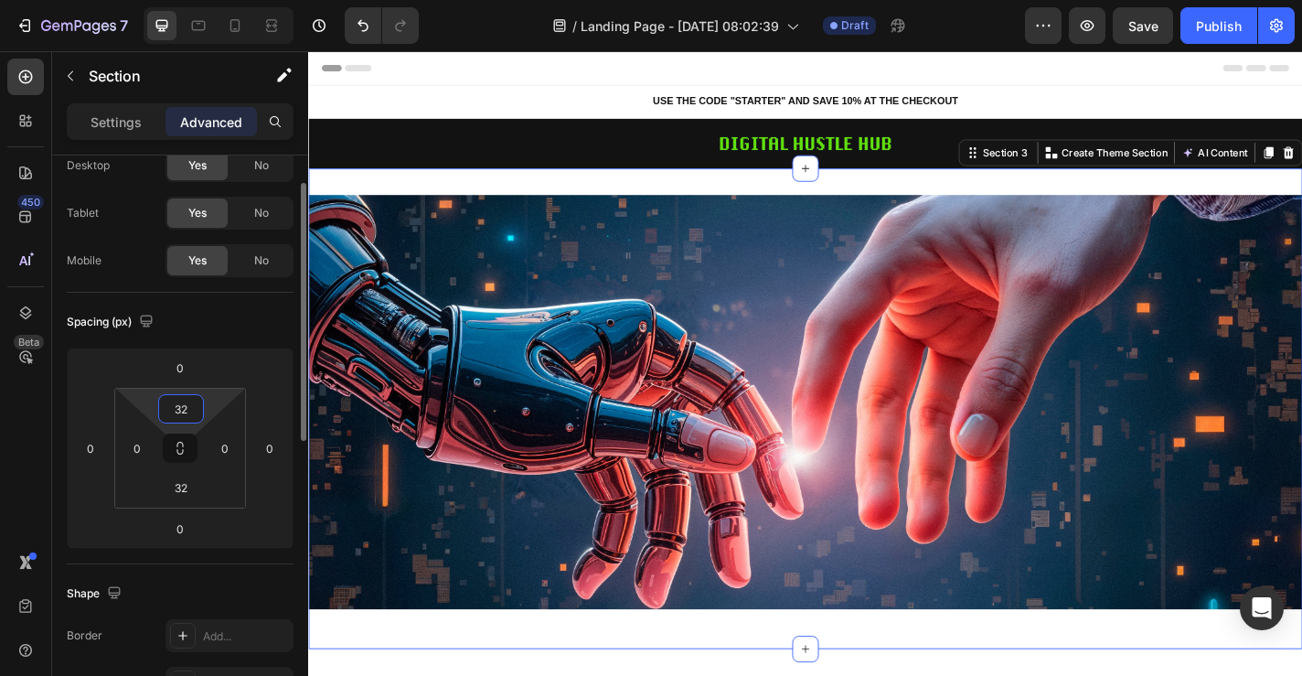
click at [172, 399] on input "32" at bounding box center [181, 408] width 37 height 27
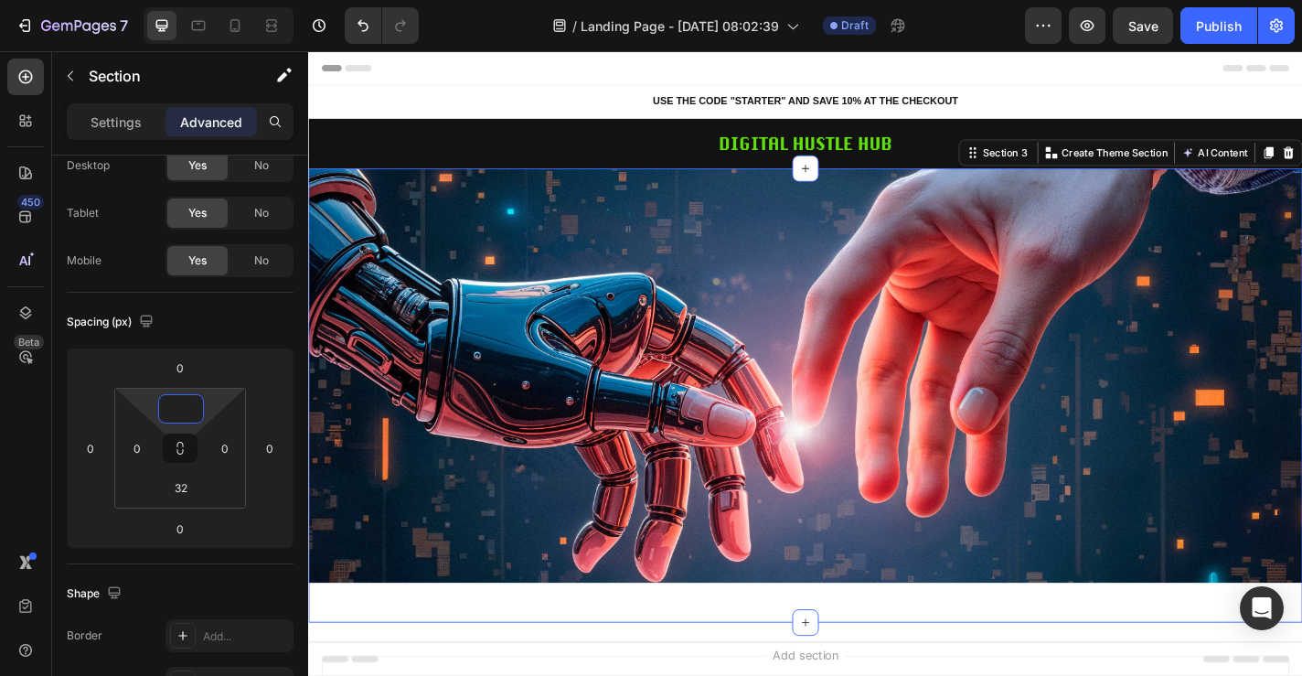
type input "0"
click at [637, 662] on div "Image Row Section 3 You can create reusable sections Create Theme Section AI Co…" at bounding box center [856, 430] width 1097 height 501
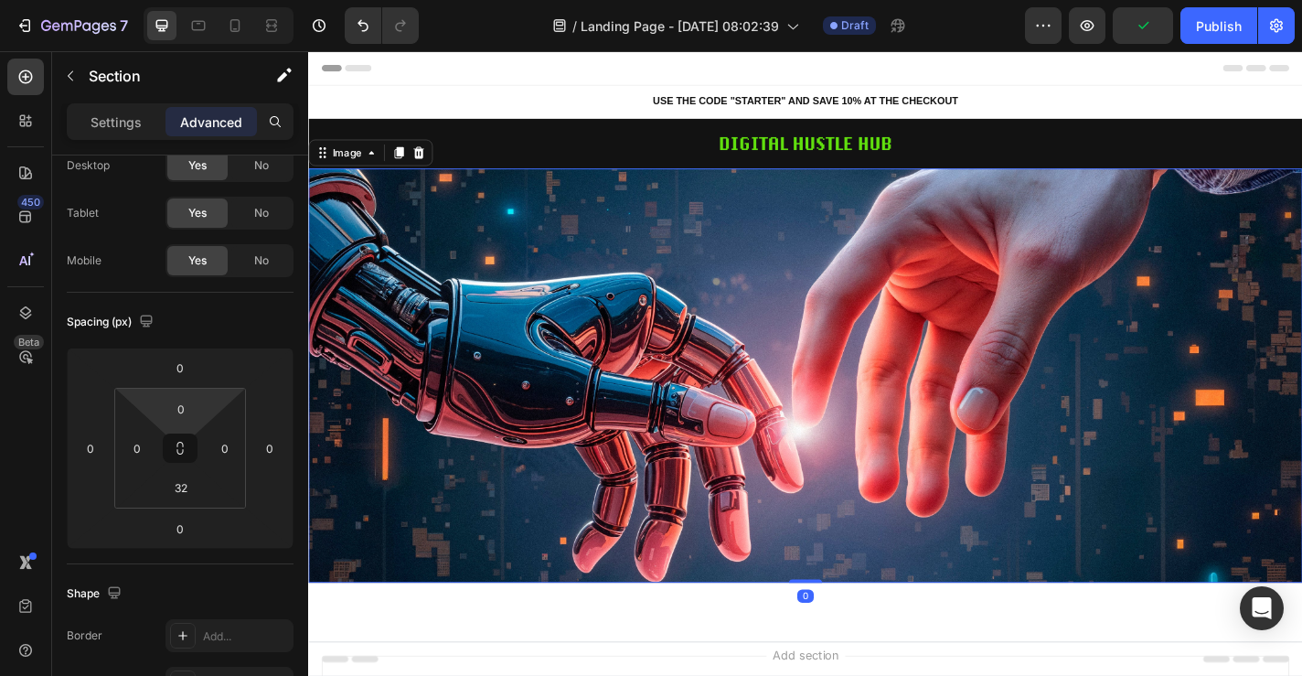
click at [814, 618] on img at bounding box center [856, 408] width 1097 height 457
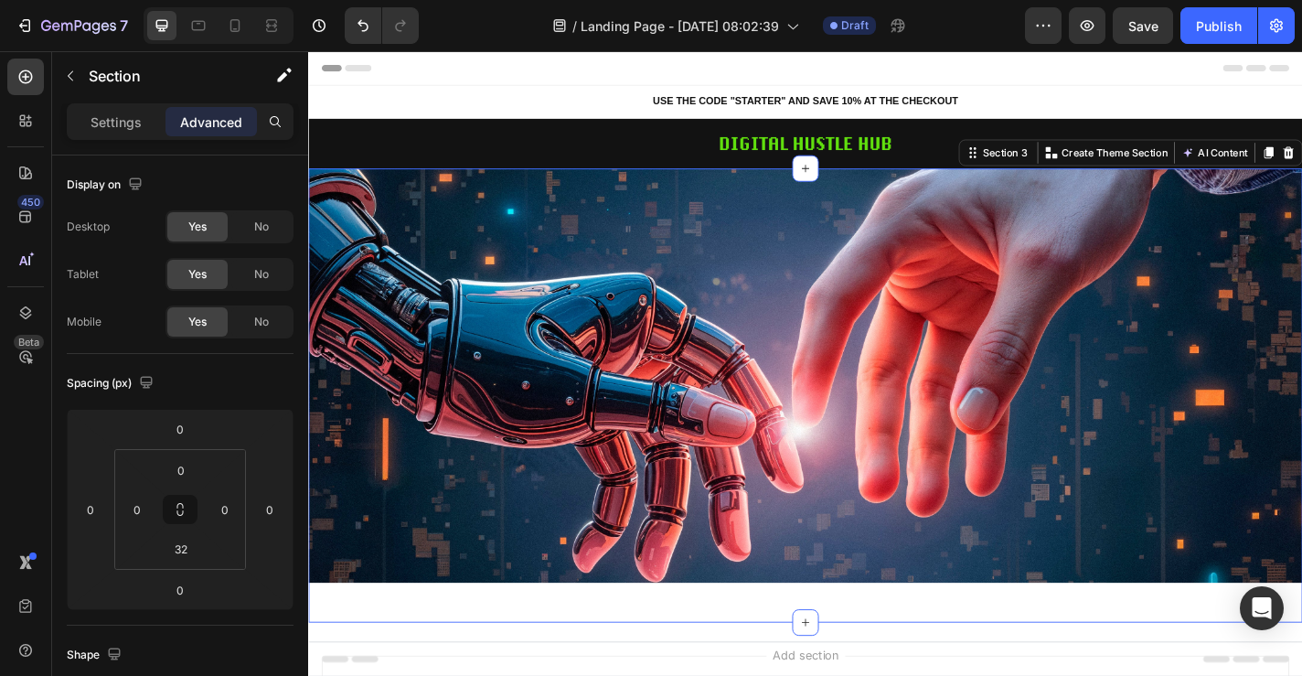
click at [542, 663] on div "Image Row Section 3 You can create reusable sections Create Theme Section AI Co…" at bounding box center [856, 430] width 1097 height 501
click at [181, 554] on input "32" at bounding box center [181, 548] width 37 height 27
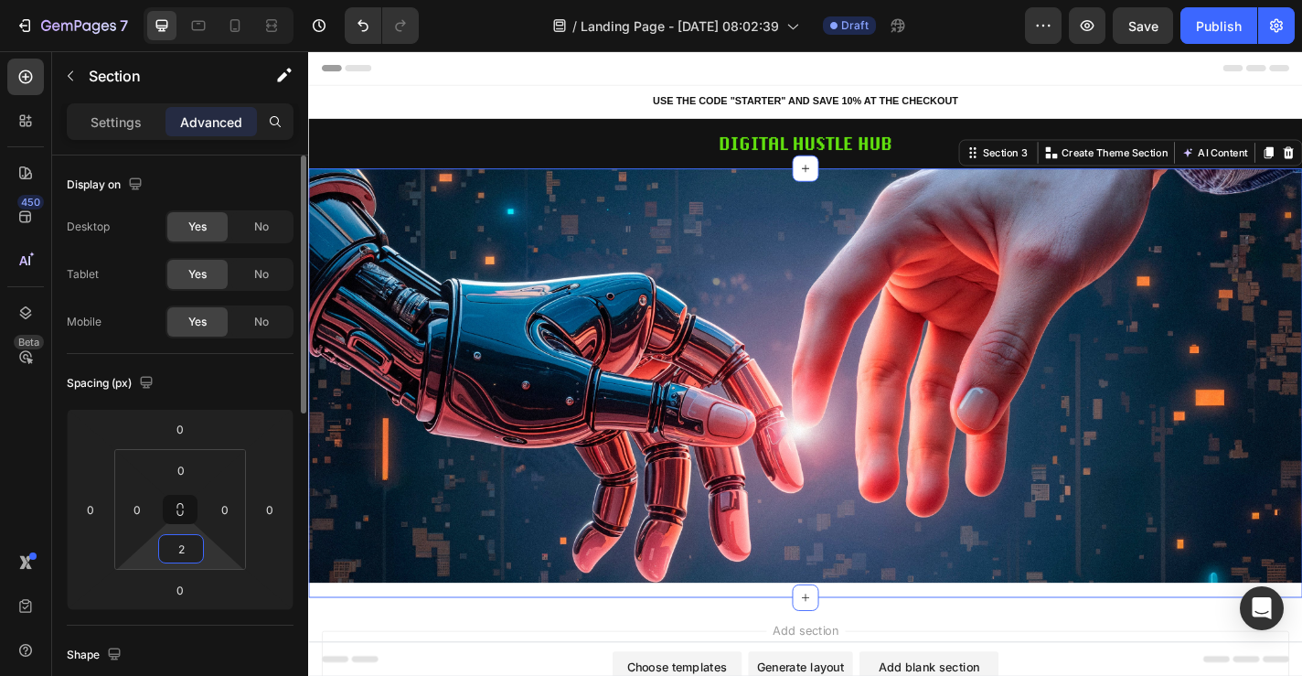
type input "2"
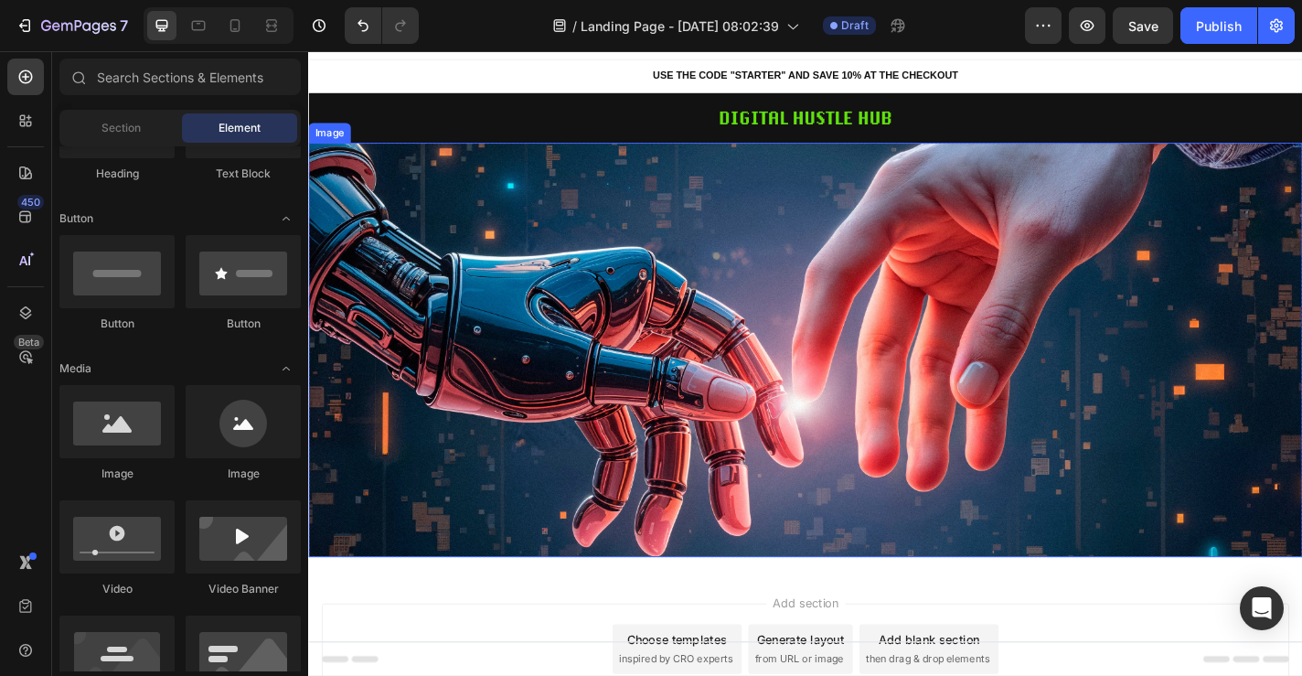
scroll to position [31, 0]
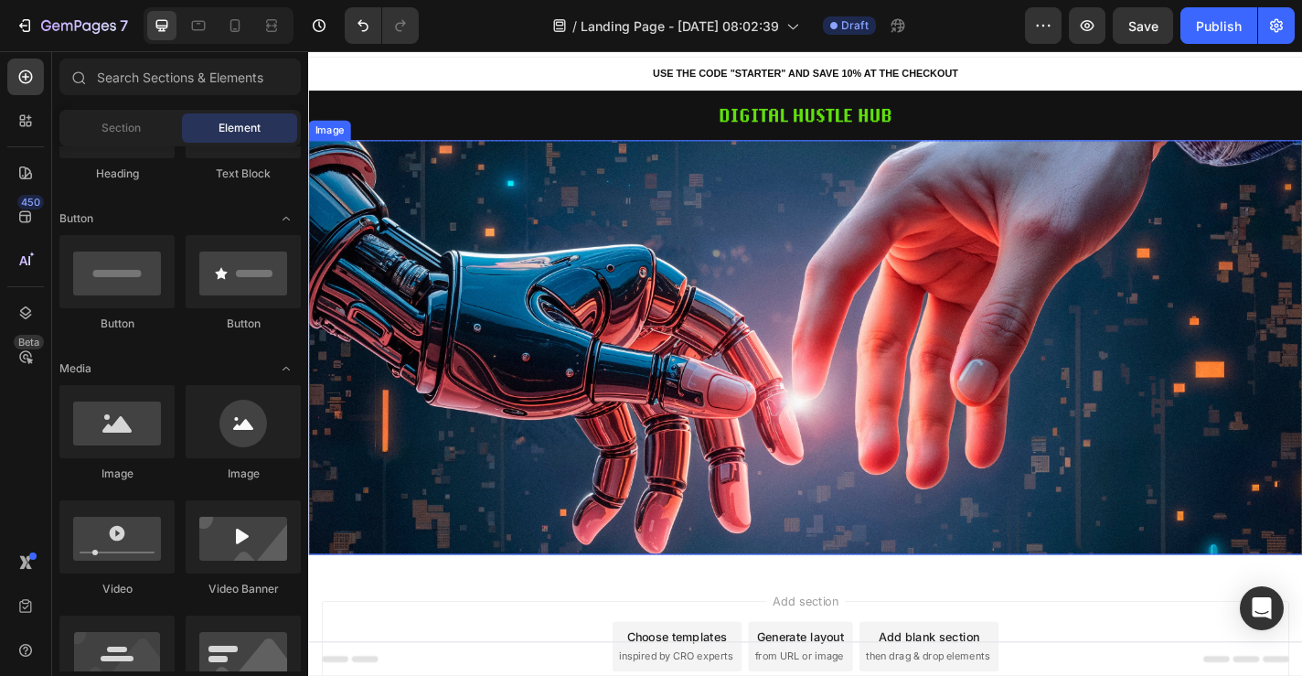
click at [912, 365] on img at bounding box center [856, 377] width 1097 height 457
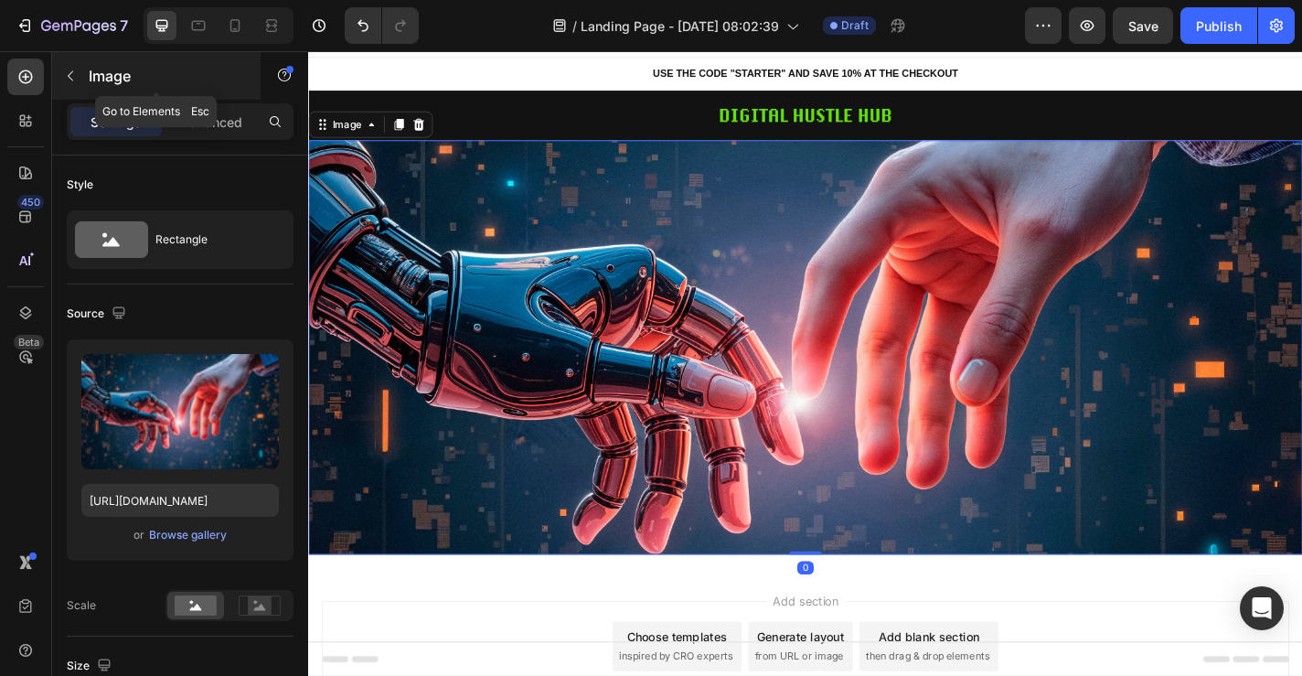
click at [67, 61] on button "button" at bounding box center [70, 75] width 29 height 29
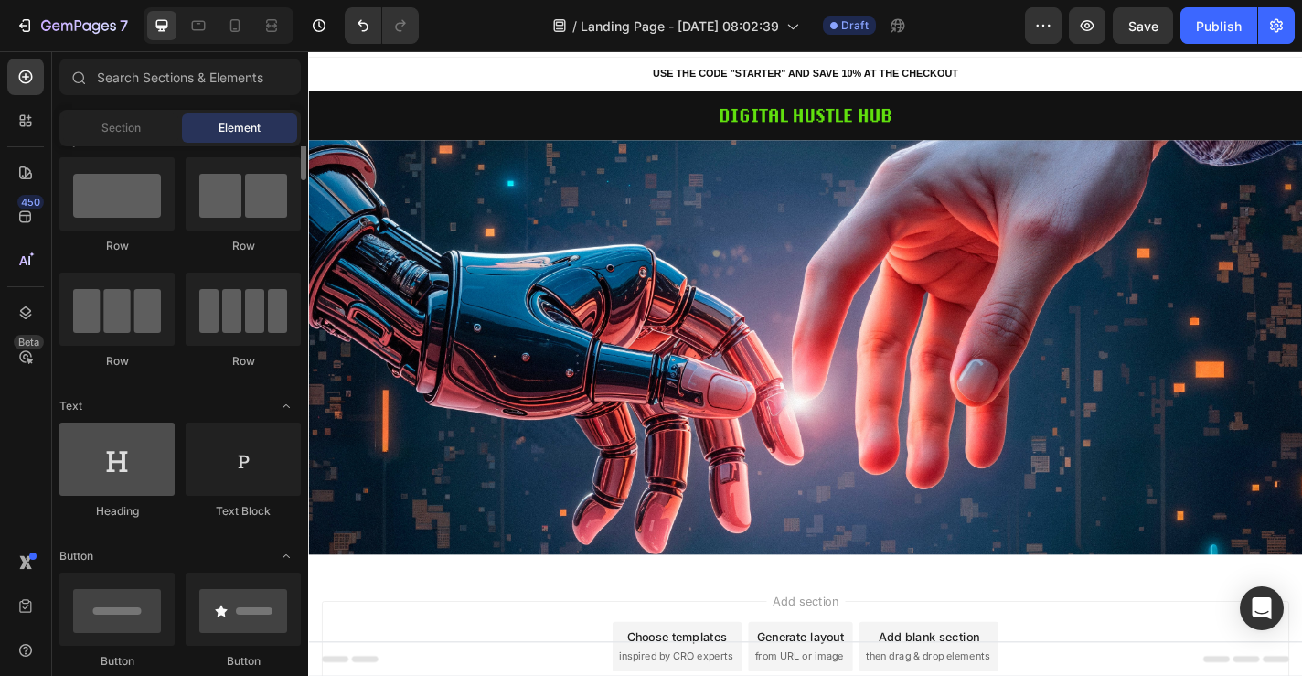
scroll to position [0, 0]
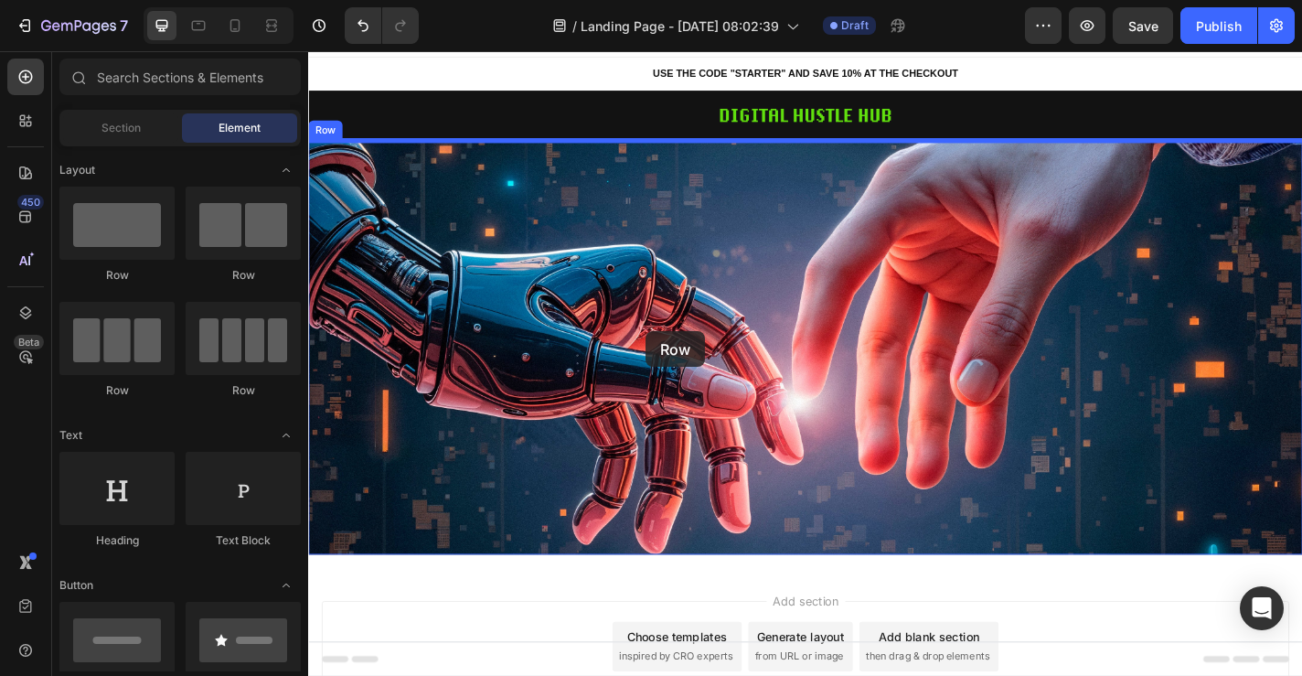
drag, startPoint x: 411, startPoint y: 289, endPoint x: 680, endPoint y: 360, distance: 279.1
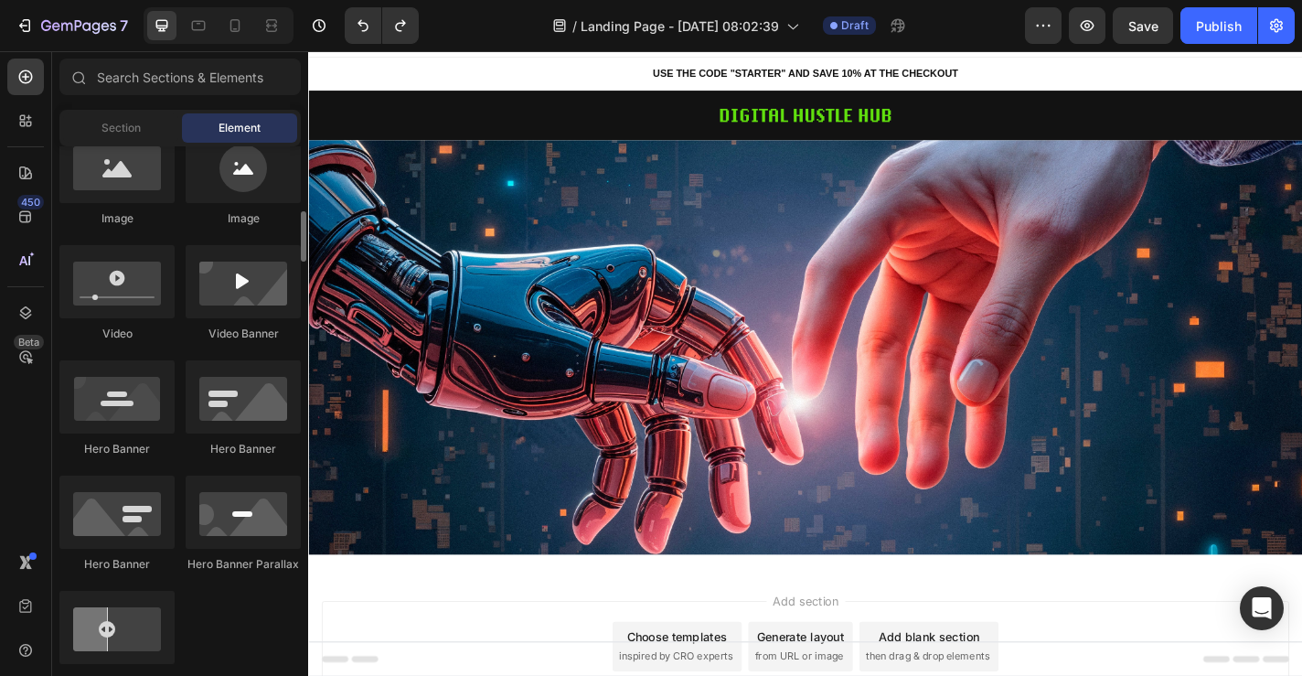
scroll to position [626, 0]
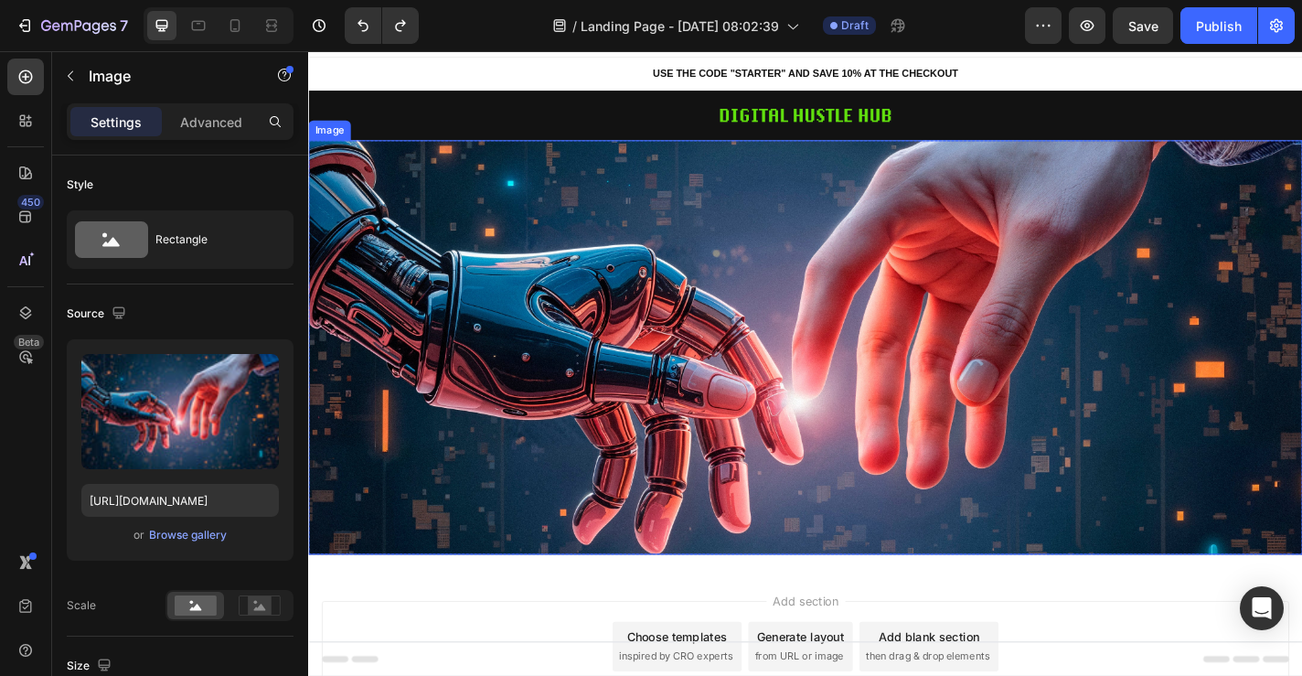
click at [607, 333] on img at bounding box center [856, 377] width 1097 height 457
click at [434, 137] on icon at bounding box center [430, 131] width 15 height 15
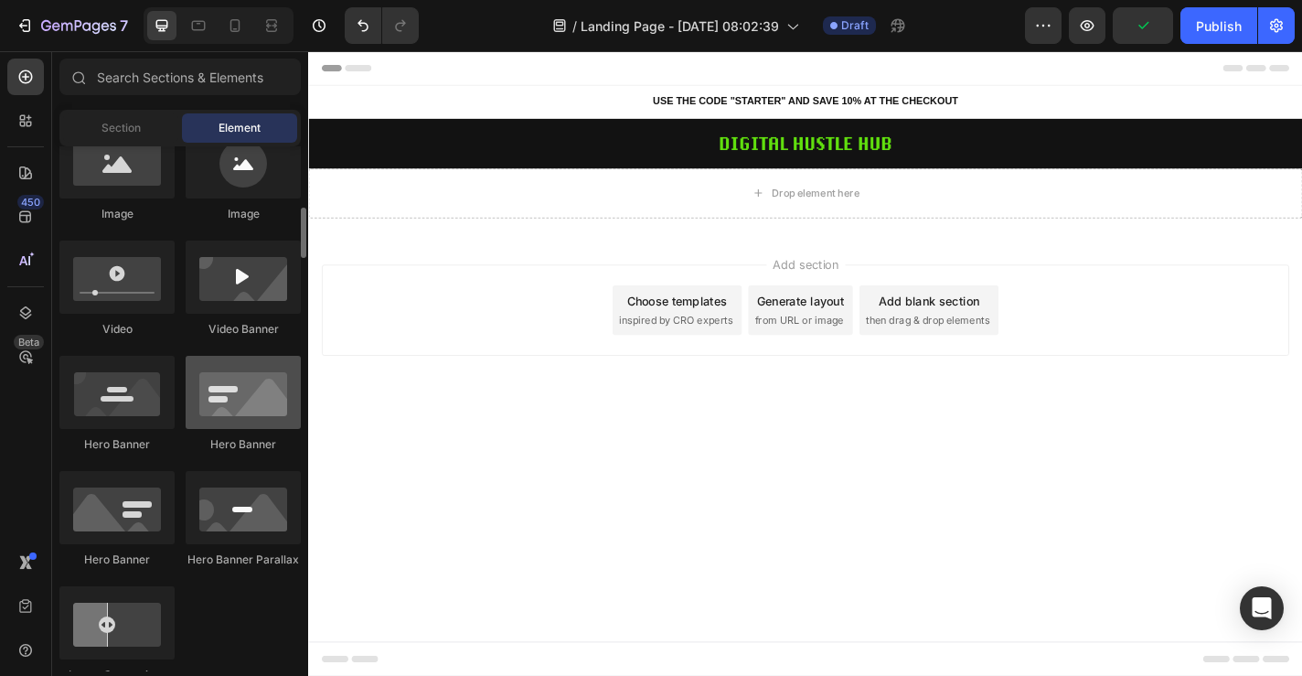
scroll to position [680, 0]
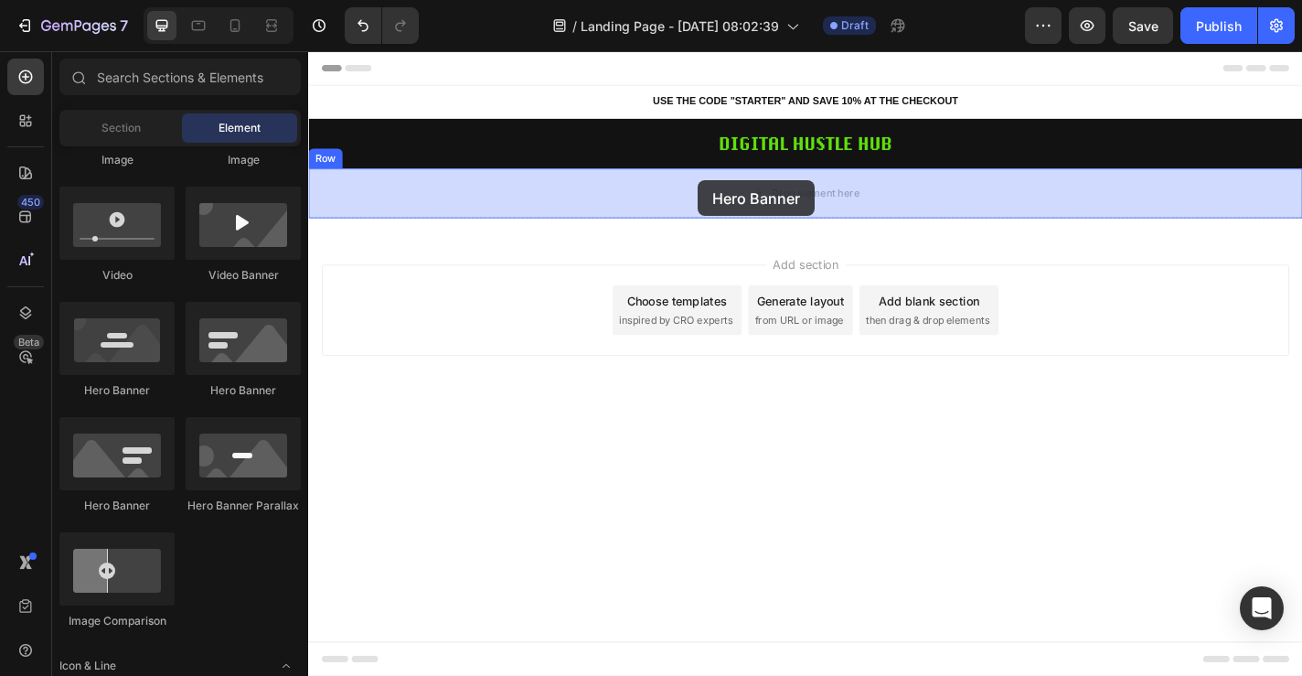
drag, startPoint x: 426, startPoint y: 405, endPoint x: 742, endPoint y: 209, distance: 371.8
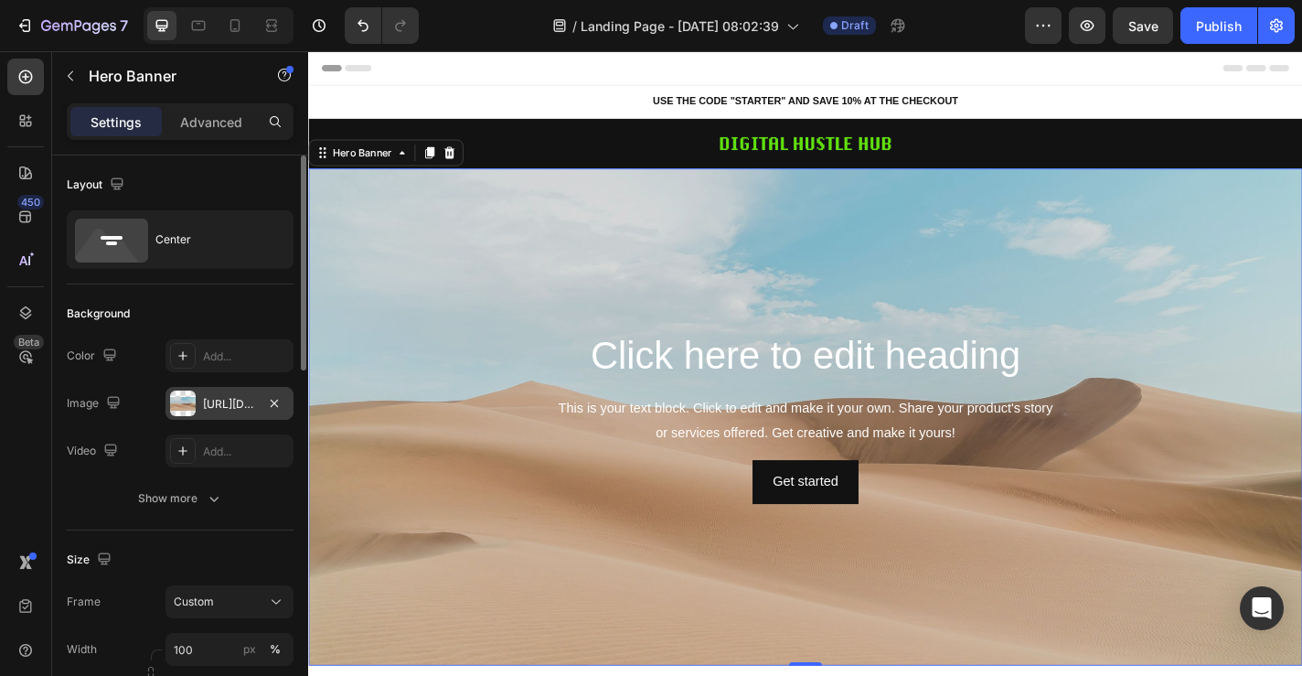
click at [185, 406] on div at bounding box center [183, 404] width 26 height 26
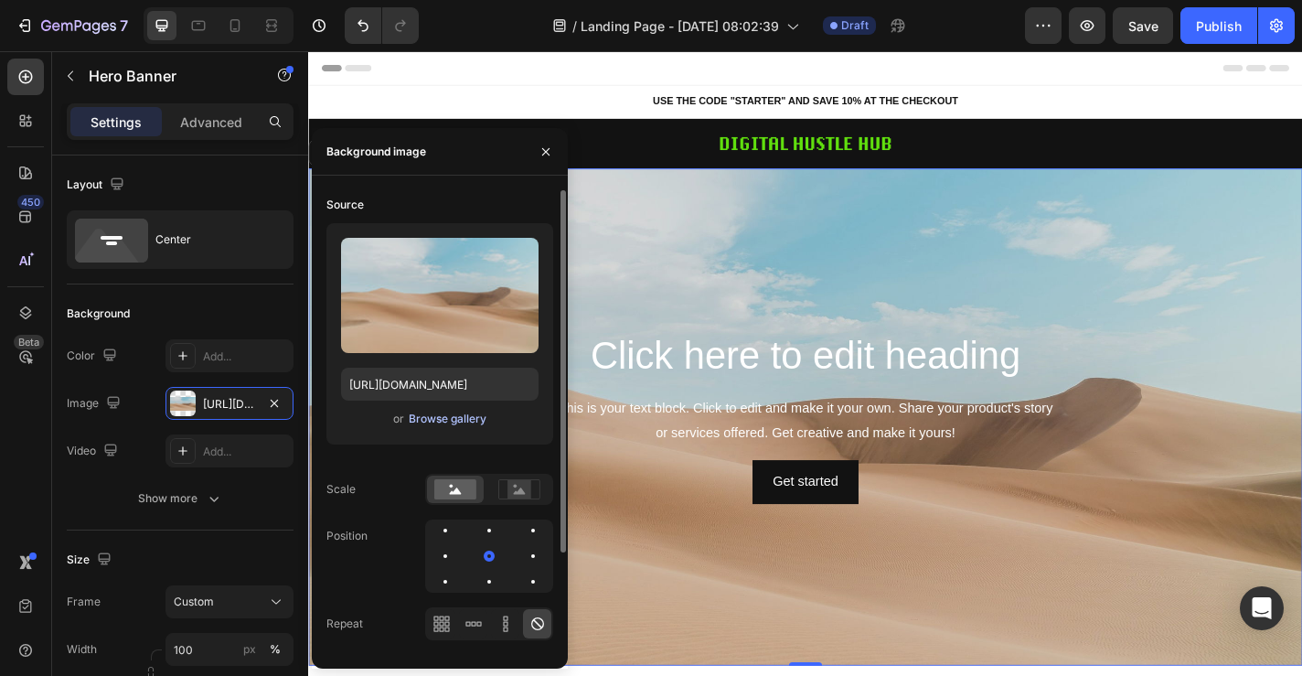
click at [456, 418] on div "Browse gallery" at bounding box center [448, 419] width 78 height 16
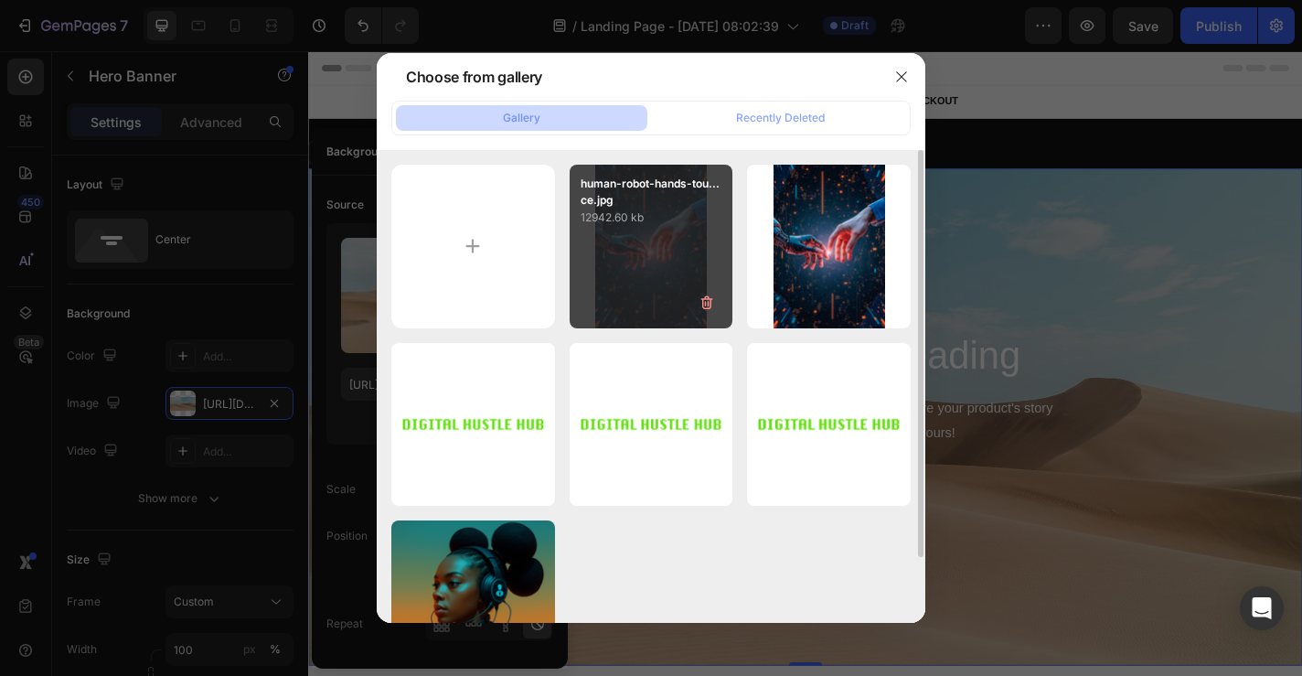
click at [669, 263] on div "human-robot-hands-tou...ce.jpg 12942.60 kb" at bounding box center [652, 247] width 164 height 164
type input "[URL][DOMAIN_NAME]"
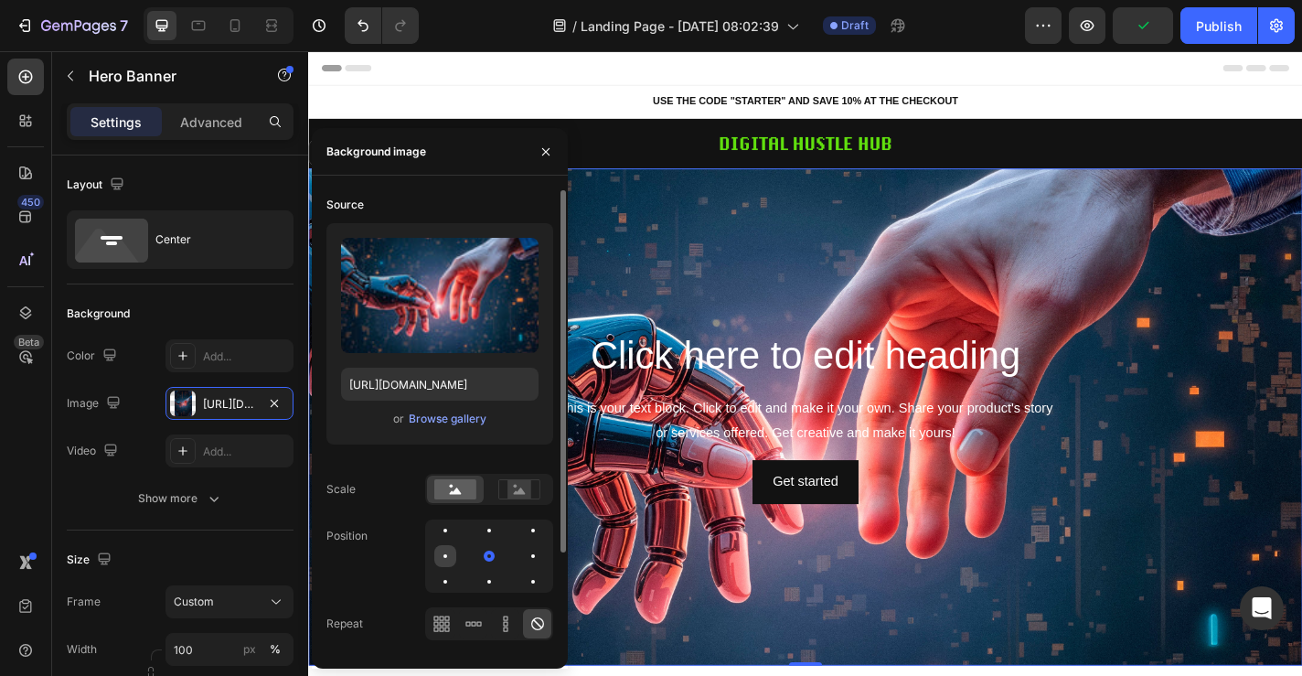
click at [444, 554] on div at bounding box center [446, 556] width 4 height 4
click at [478, 536] on div at bounding box center [489, 530] width 22 height 22
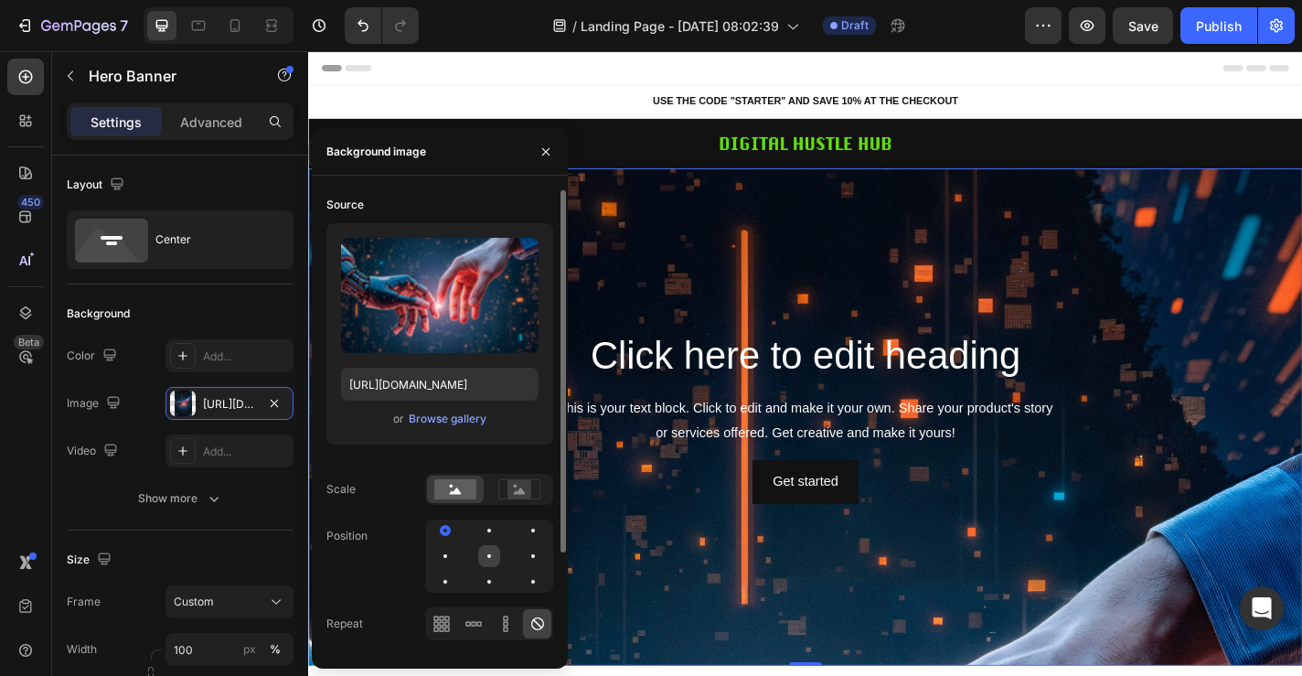
click at [488, 554] on div at bounding box center [489, 556] width 4 height 4
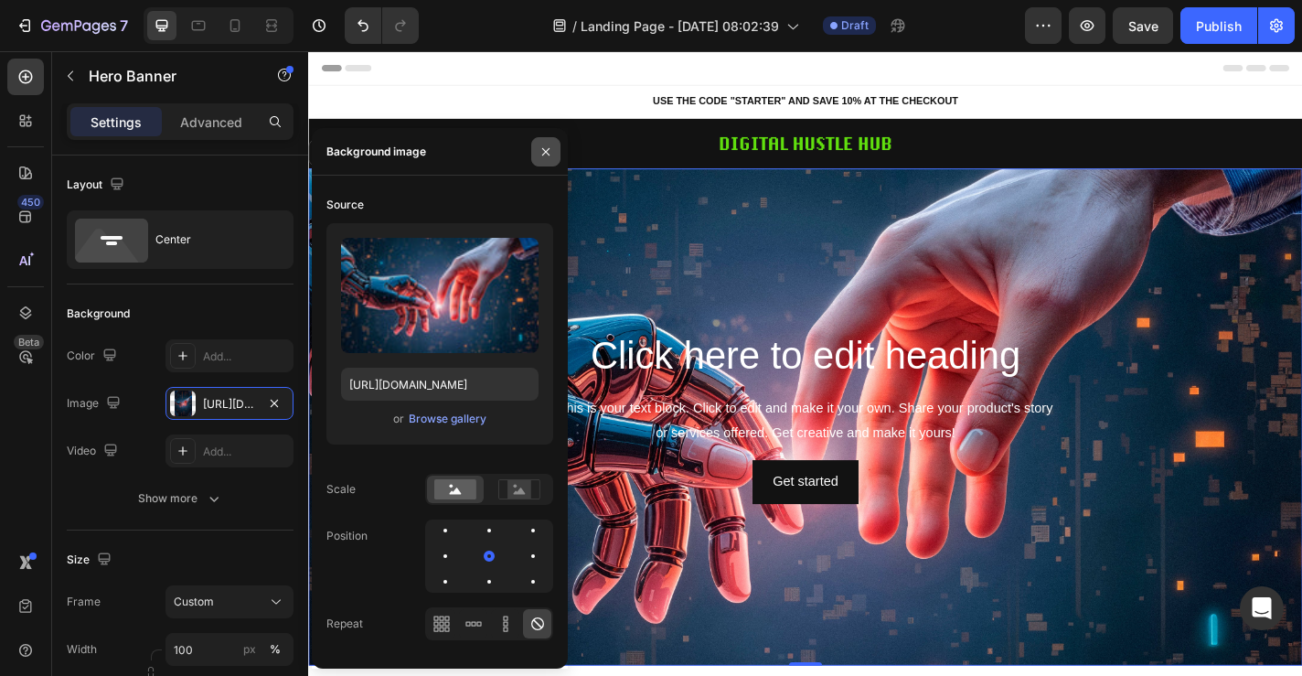
click at [551, 147] on icon "button" at bounding box center [546, 151] width 15 height 15
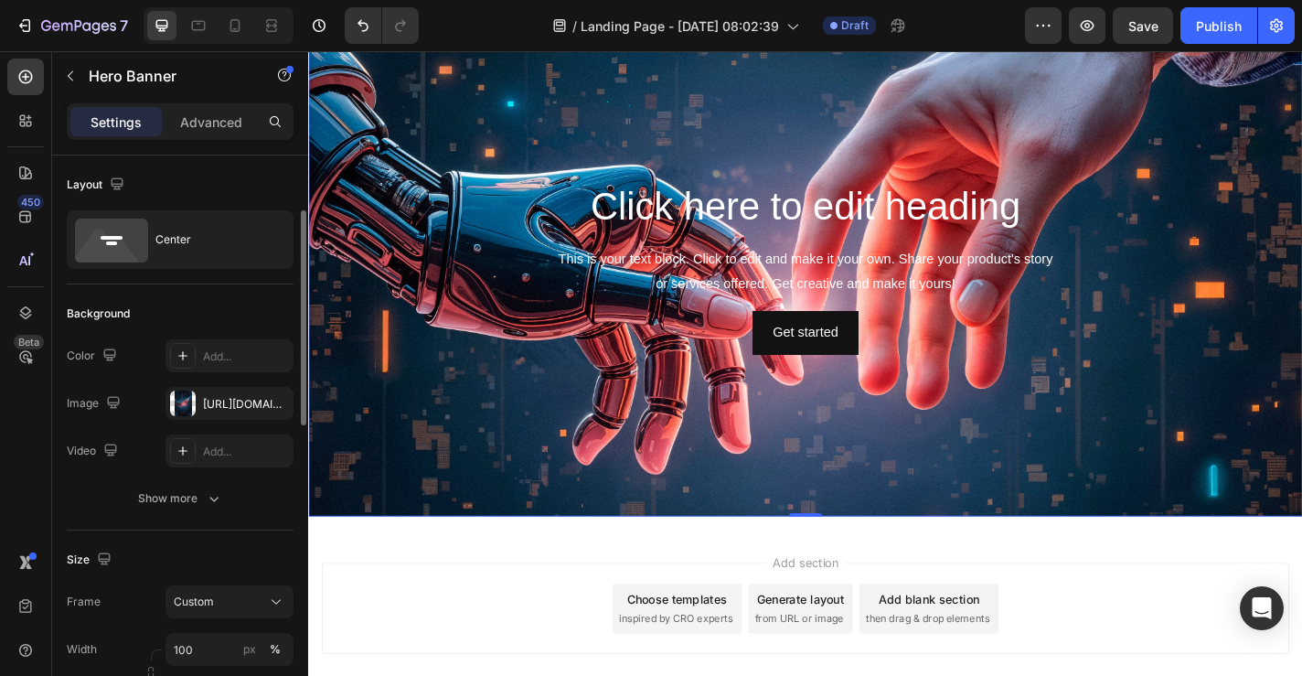
scroll to position [66, 0]
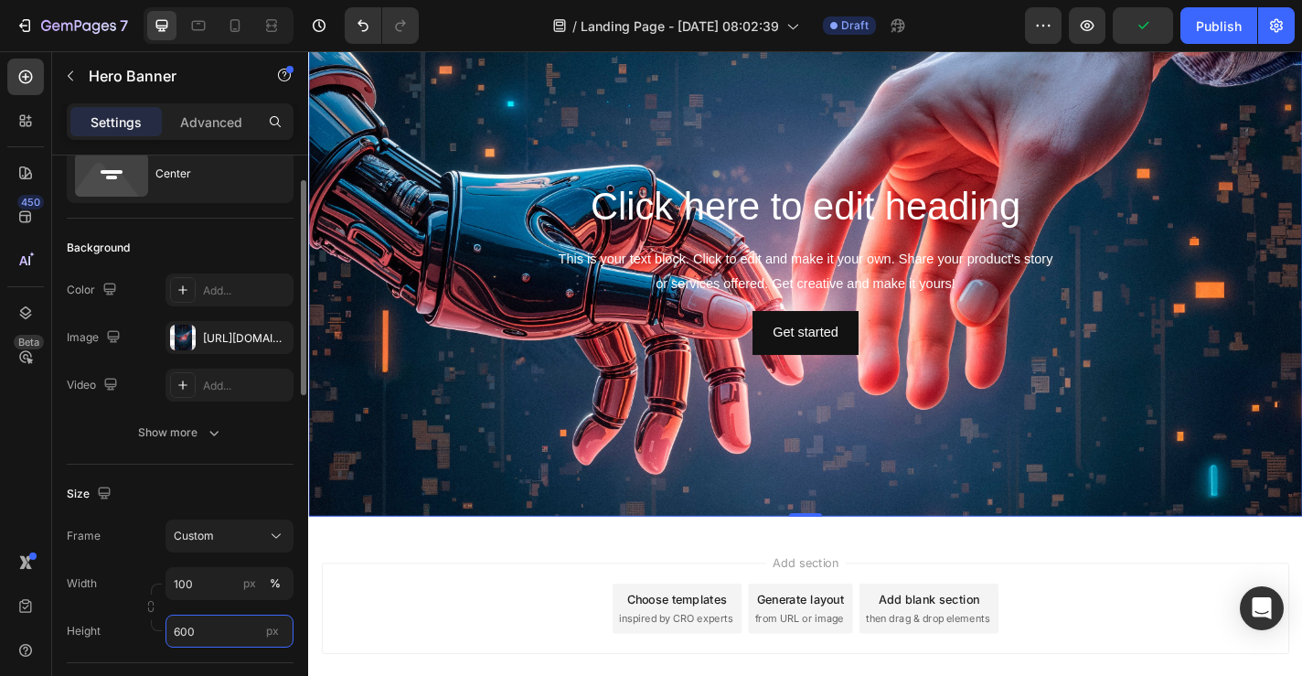
click at [210, 628] on input "600" at bounding box center [230, 631] width 128 height 33
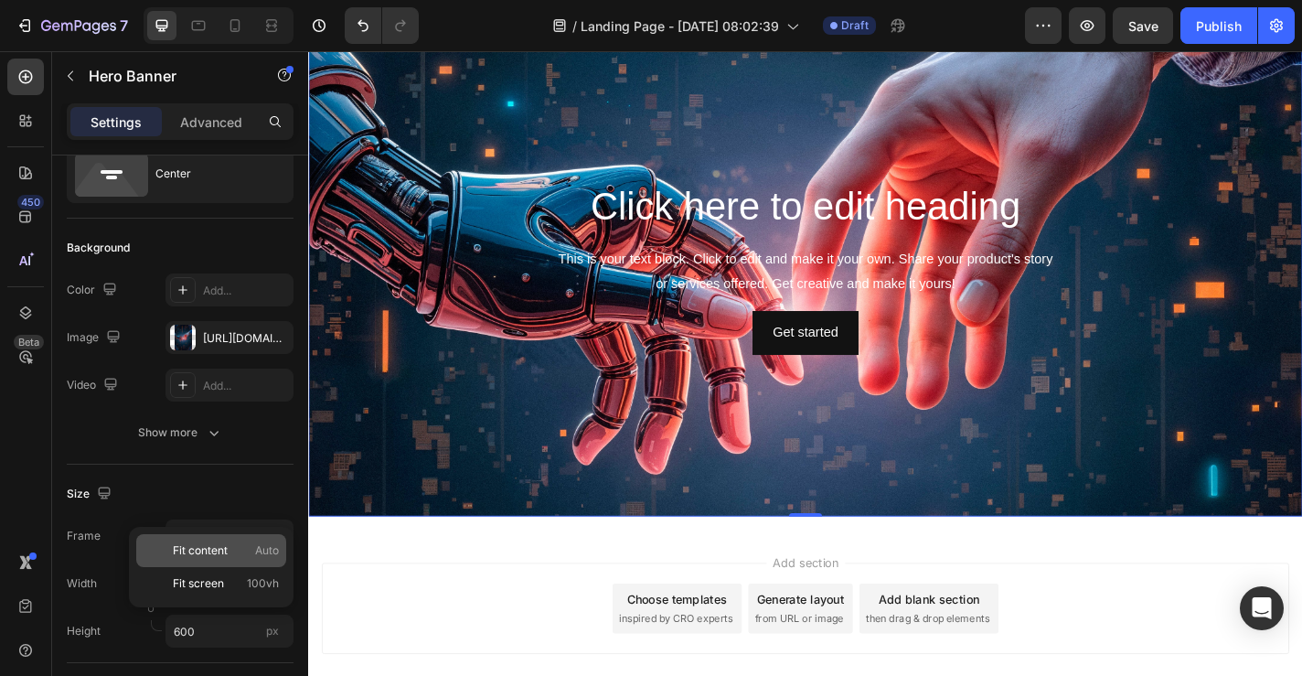
click at [213, 559] on div "Fit content Auto" at bounding box center [211, 550] width 150 height 33
type input "Auto"
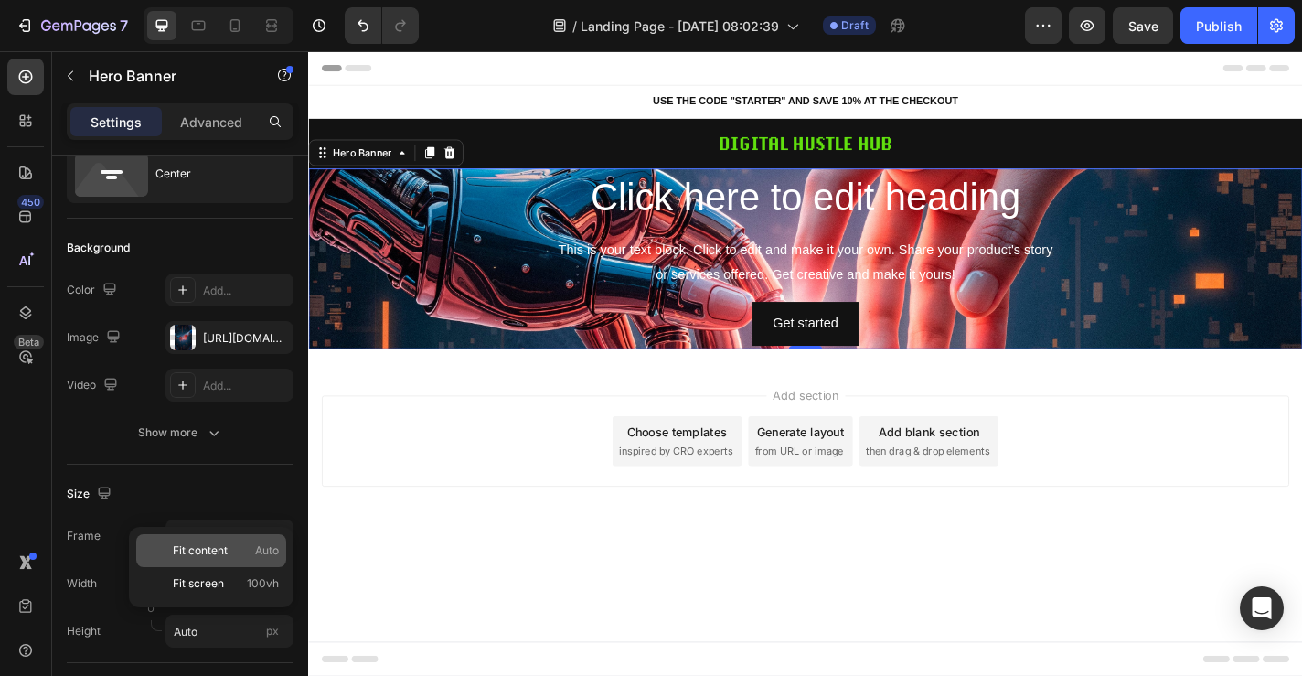
scroll to position [0, 0]
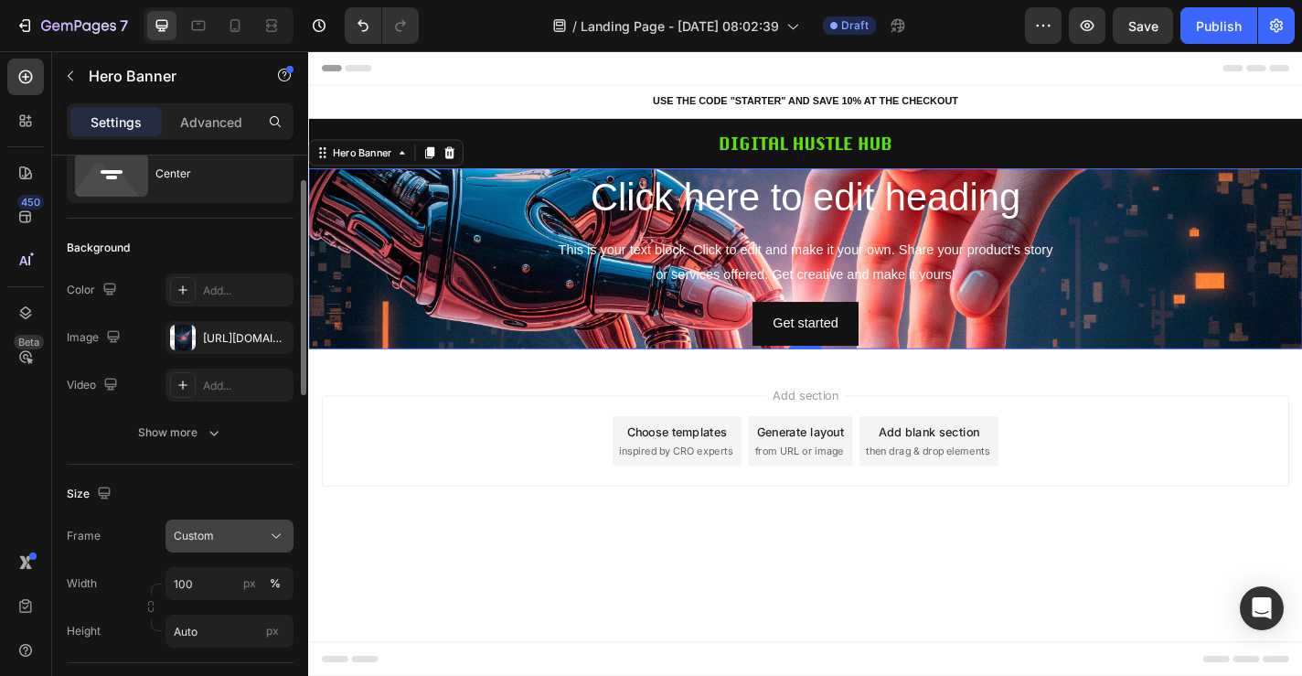
click at [210, 543] on span "Custom" at bounding box center [194, 536] width 40 height 16
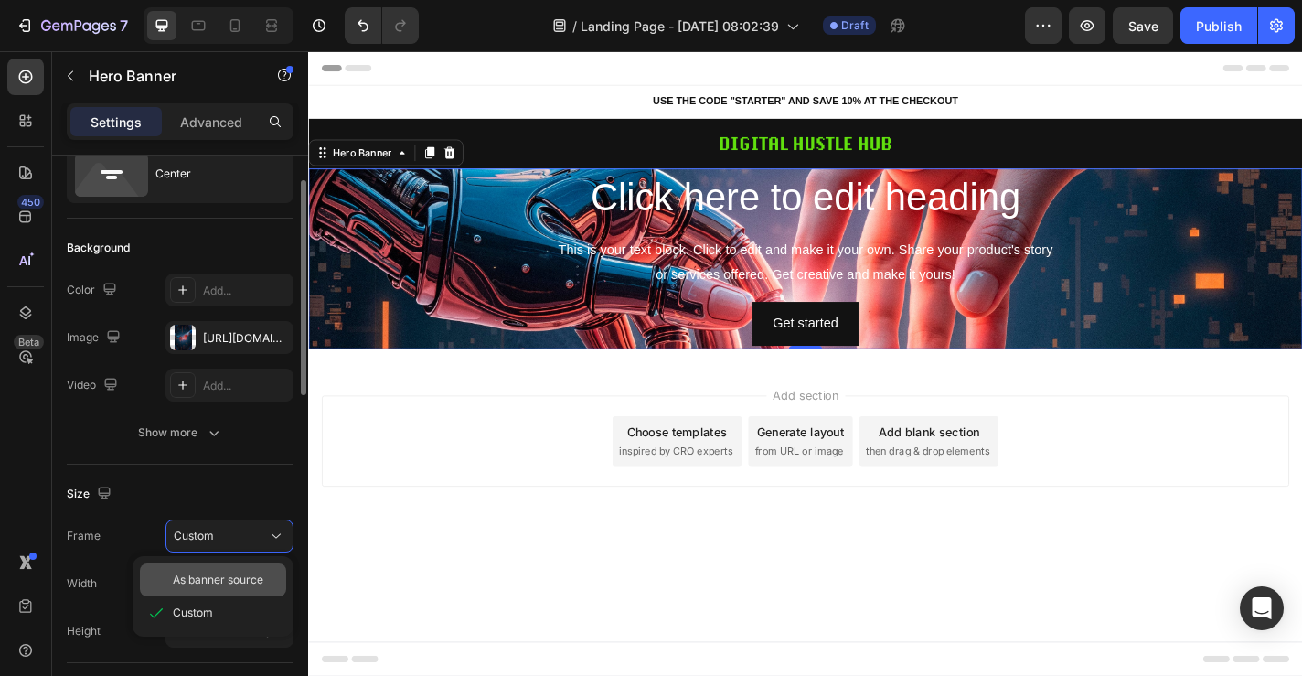
click at [233, 587] on span "As banner source" at bounding box center [218, 580] width 91 height 16
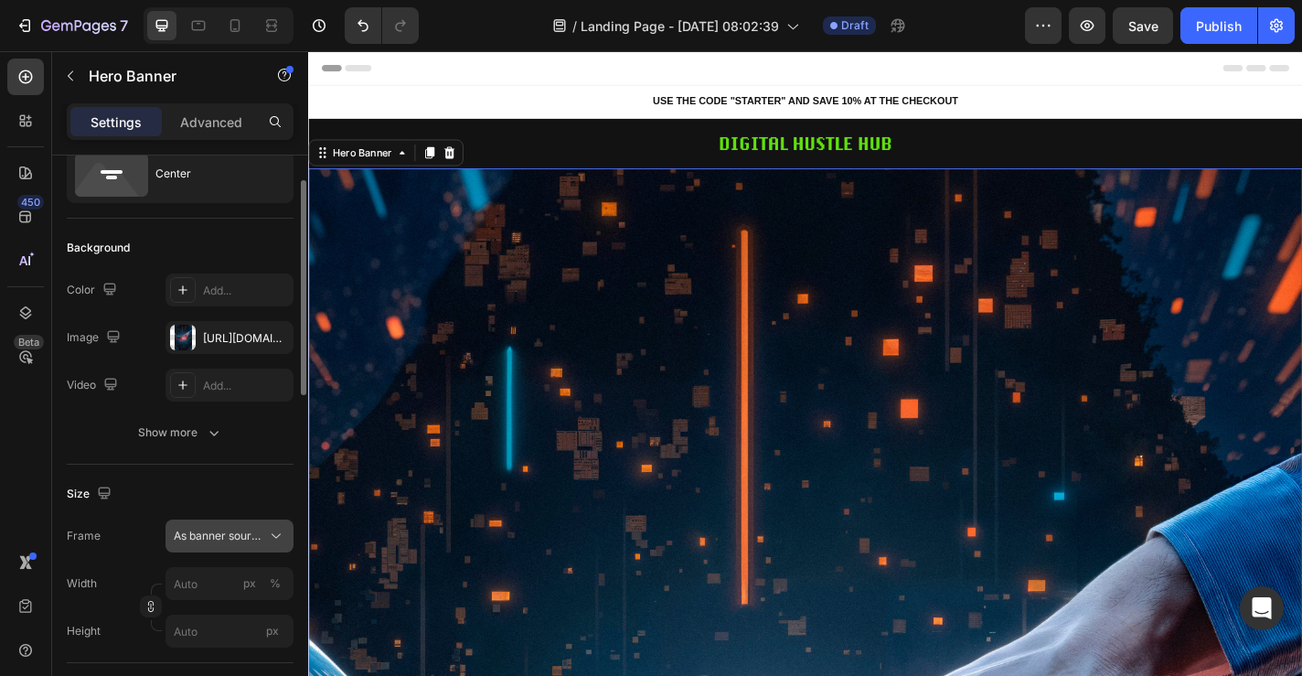
click at [230, 540] on span "As banner source" at bounding box center [219, 536] width 90 height 16
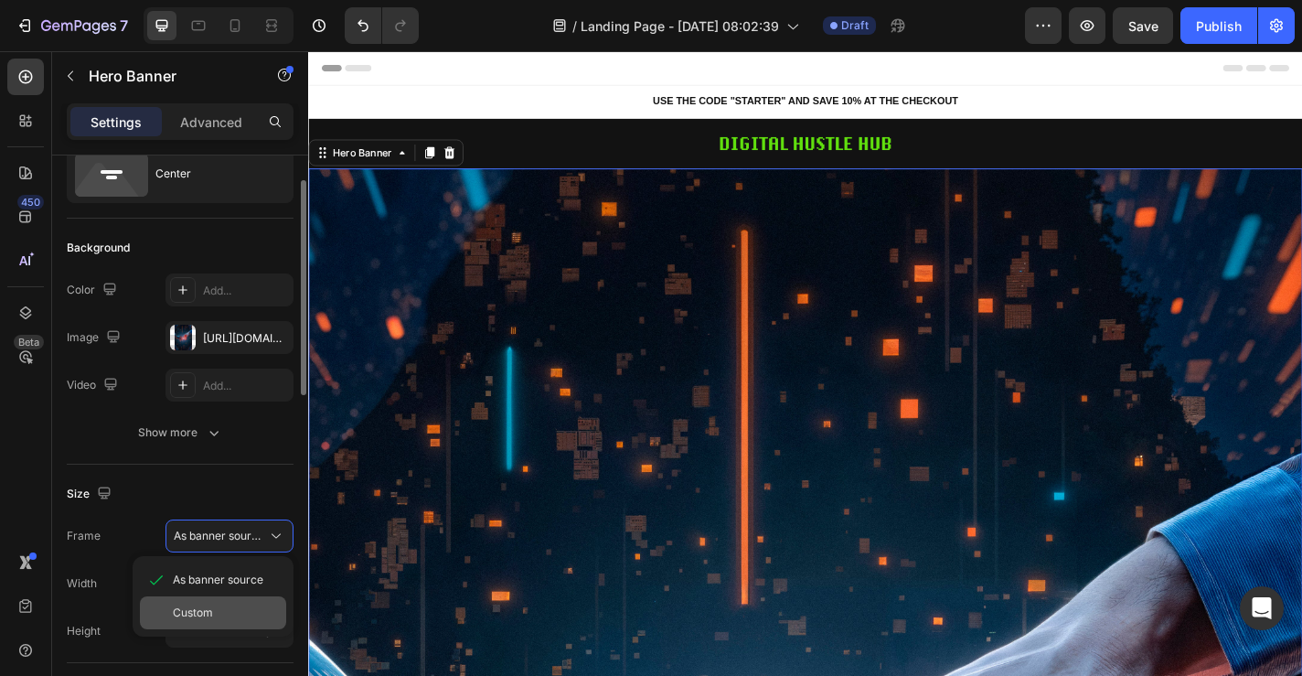
click at [227, 603] on div "Custom" at bounding box center [213, 612] width 146 height 33
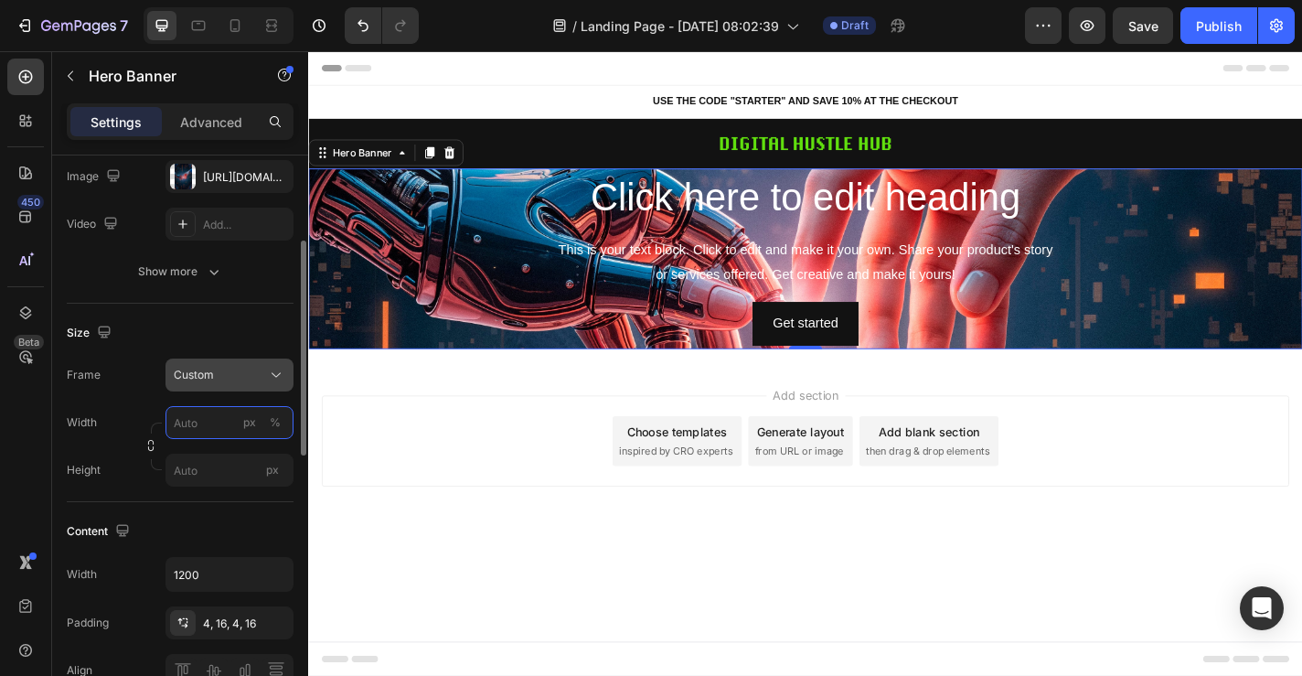
scroll to position [271, 0]
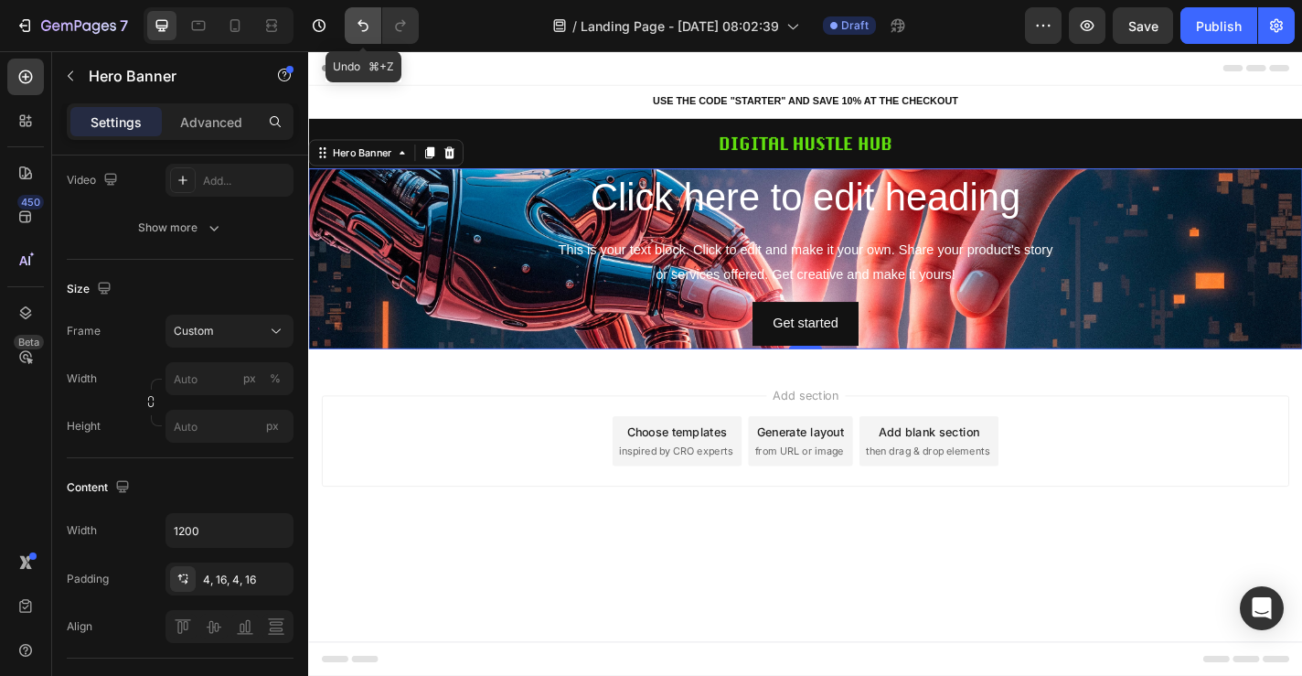
click at [366, 21] on icon "Undo/Redo" at bounding box center [363, 25] width 18 height 18
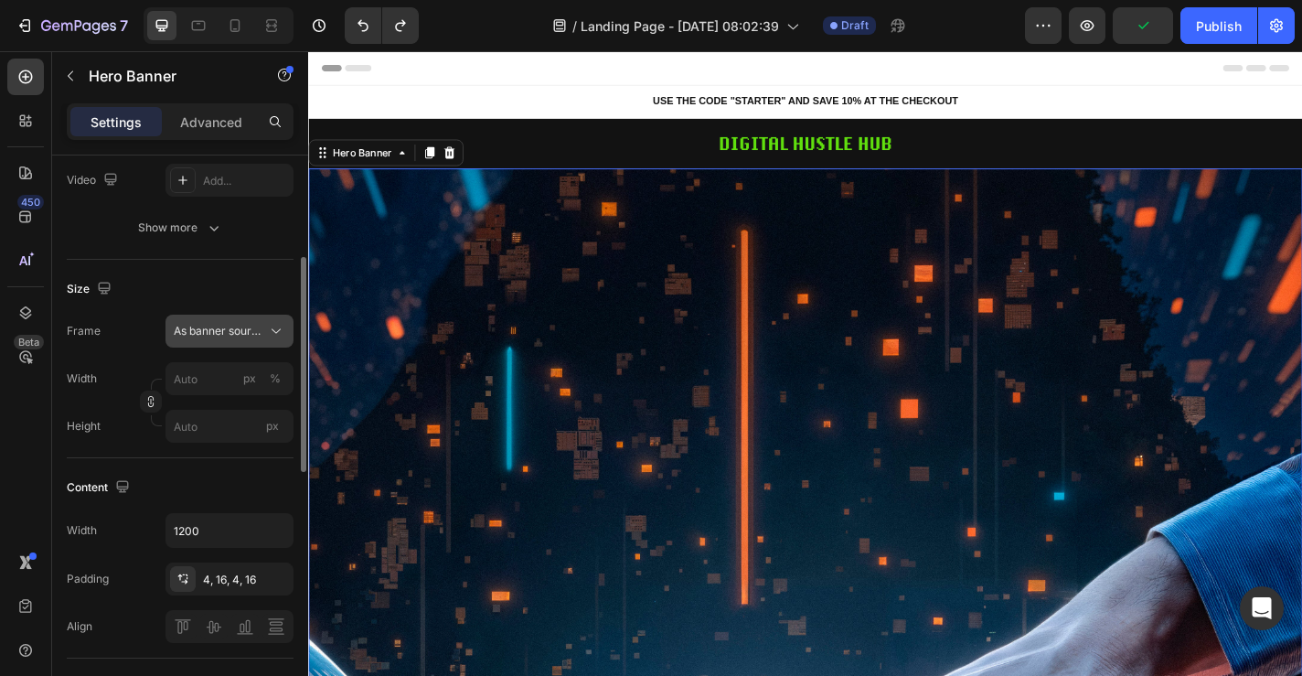
click at [249, 331] on span "As banner source" at bounding box center [219, 331] width 90 height 16
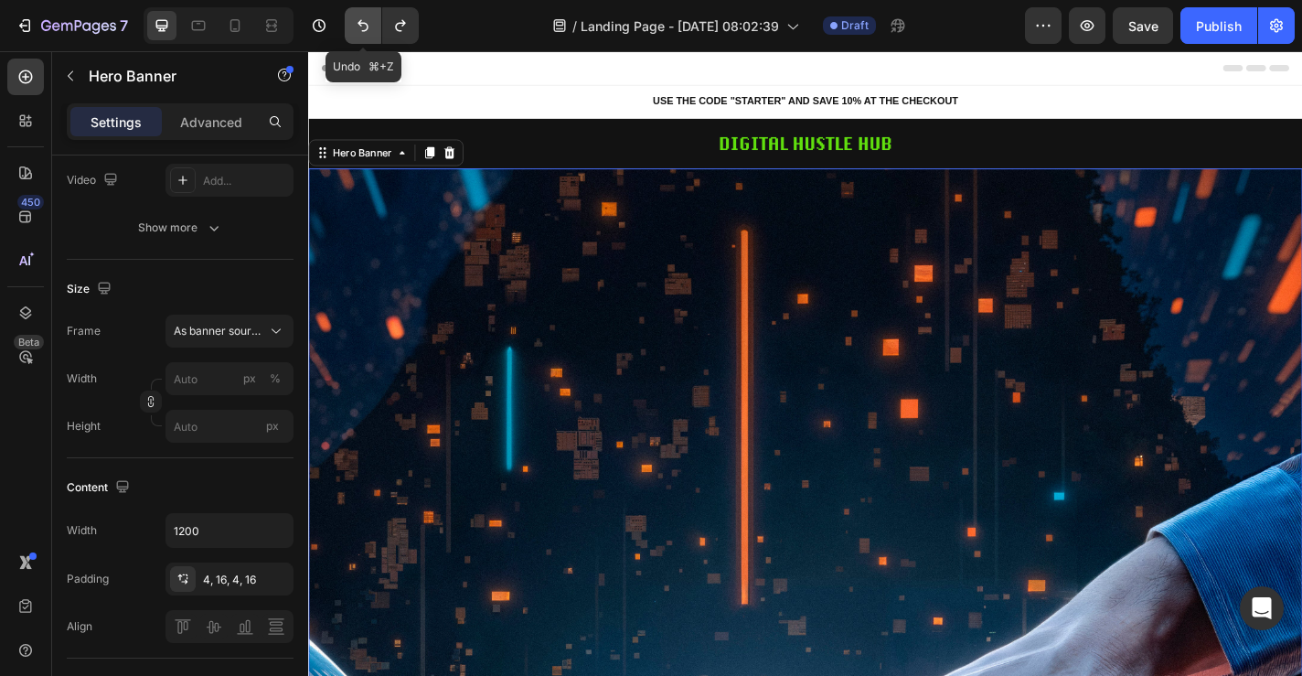
click at [362, 32] on icon "Undo/Redo" at bounding box center [363, 25] width 18 height 18
type input "100"
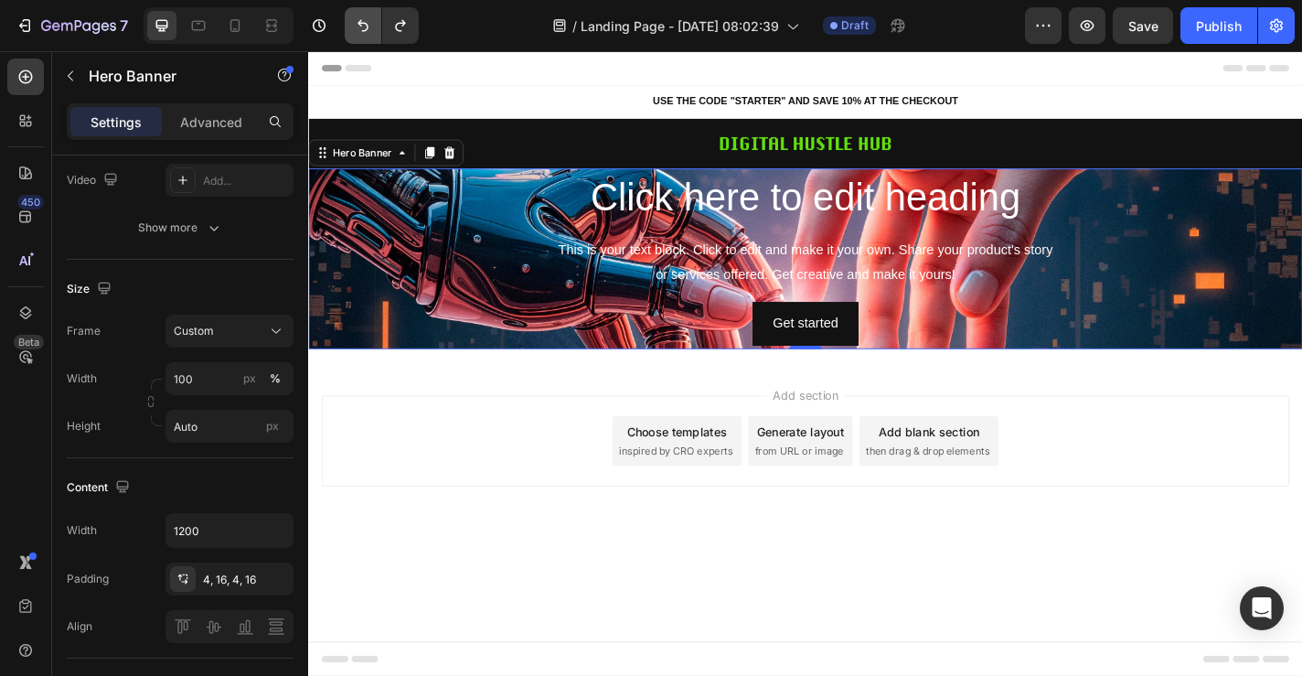
click at [352, 28] on button "Undo/Redo" at bounding box center [363, 25] width 37 height 37
type input "600"
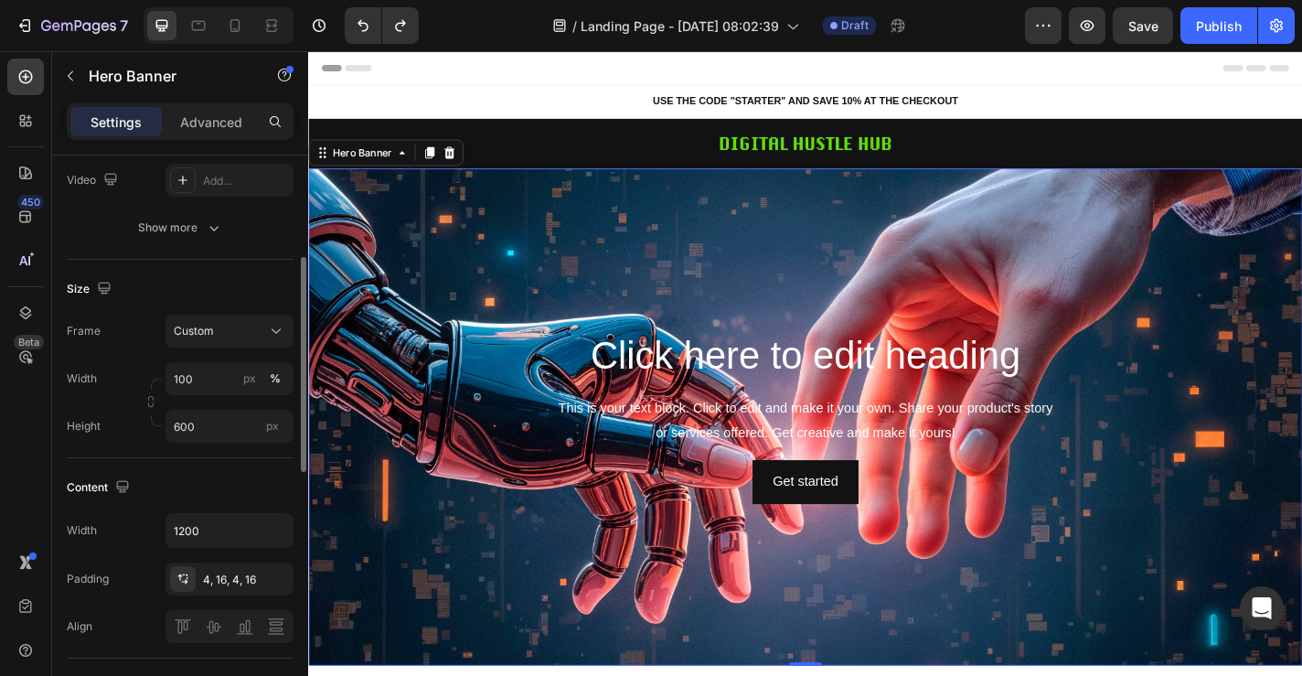
click at [198, 398] on div "Width 100 px % Height 600 px" at bounding box center [180, 402] width 227 height 80
click at [207, 386] on input "100" at bounding box center [230, 378] width 128 height 33
click at [207, 442] on div "Default 1200px" at bounding box center [211, 455] width 150 height 33
type input "1200"
click at [209, 438] on input "600" at bounding box center [230, 426] width 128 height 33
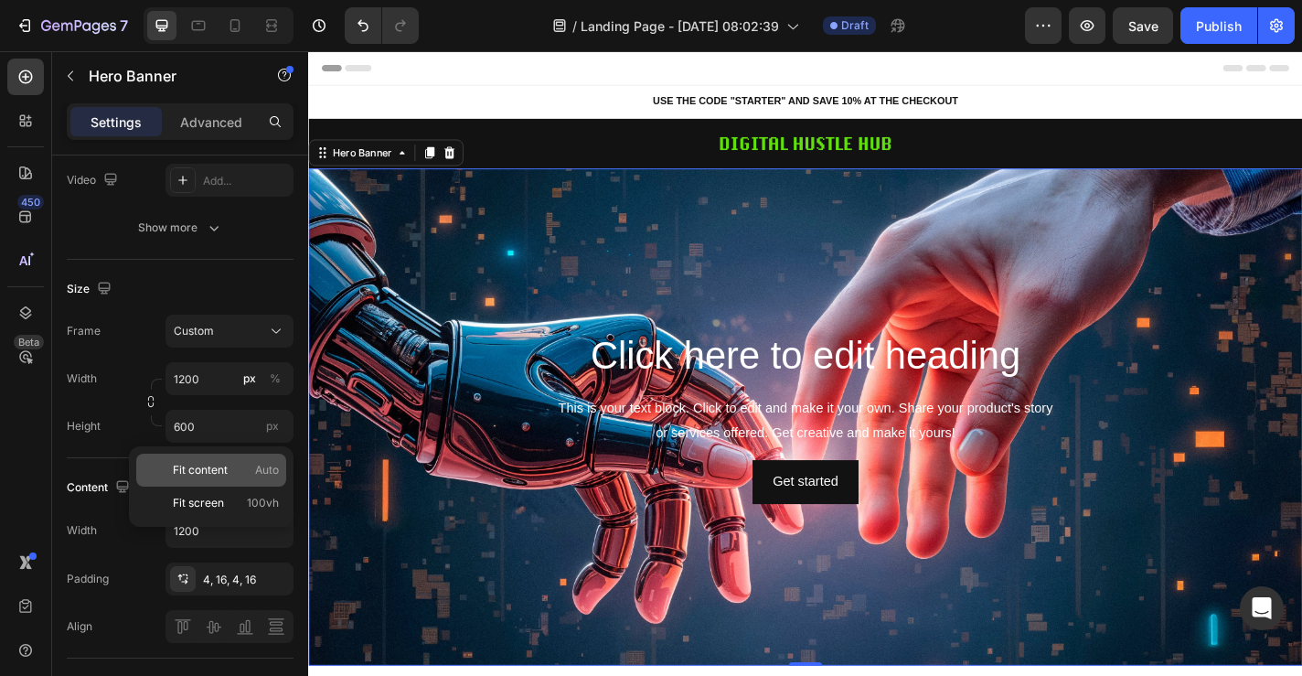
click at [229, 469] on p "Fit content Auto" at bounding box center [226, 470] width 106 height 16
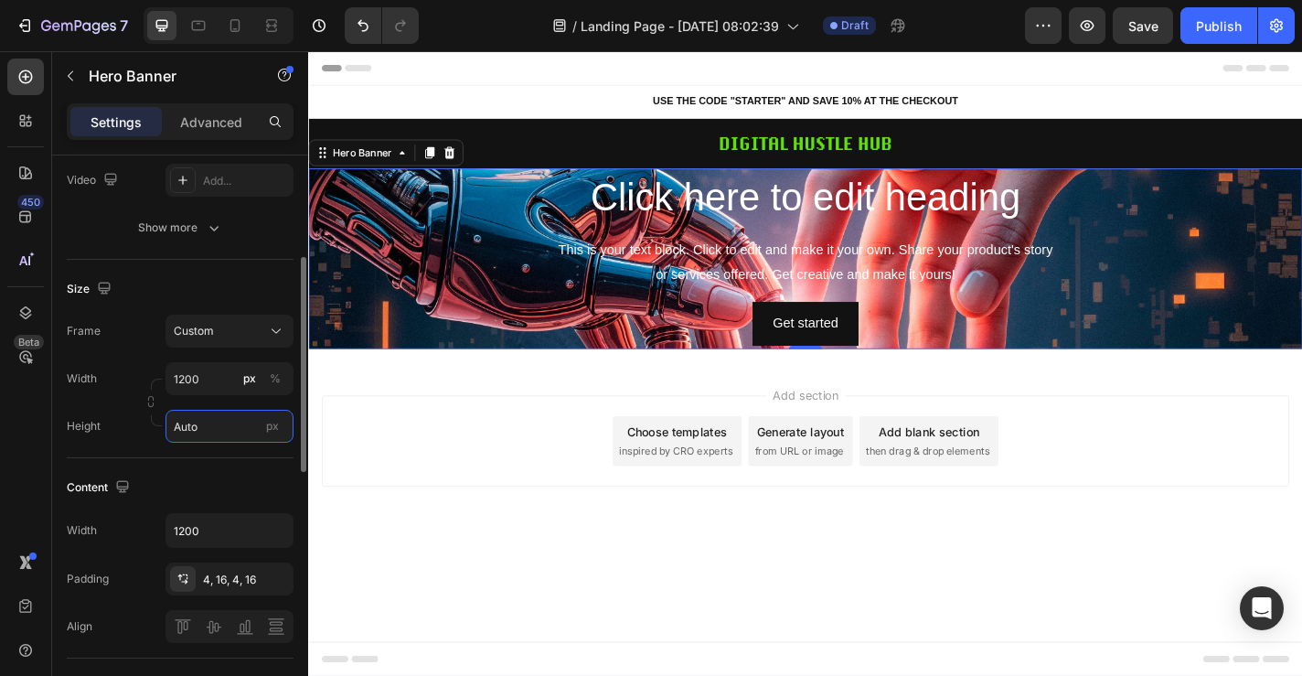
click at [232, 434] on input "Auto" at bounding box center [230, 426] width 128 height 33
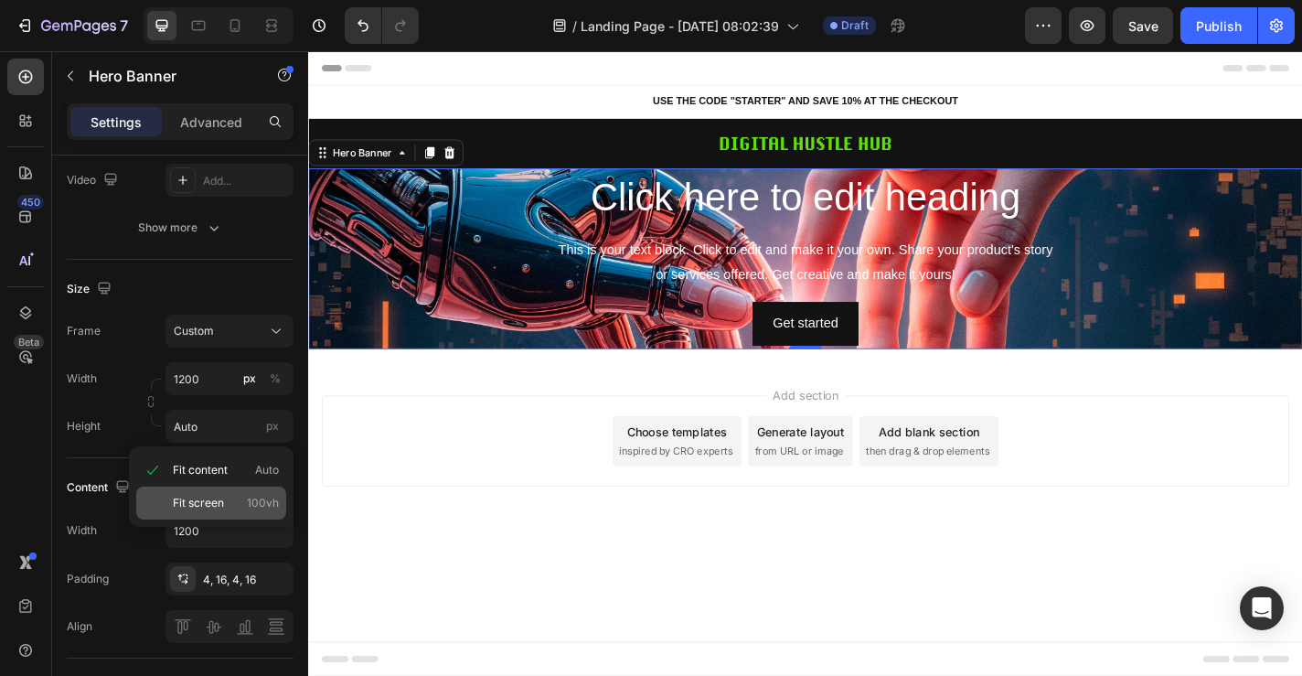
click at [231, 495] on p "Fit screen 100vh" at bounding box center [226, 503] width 106 height 16
type input "100 vh"
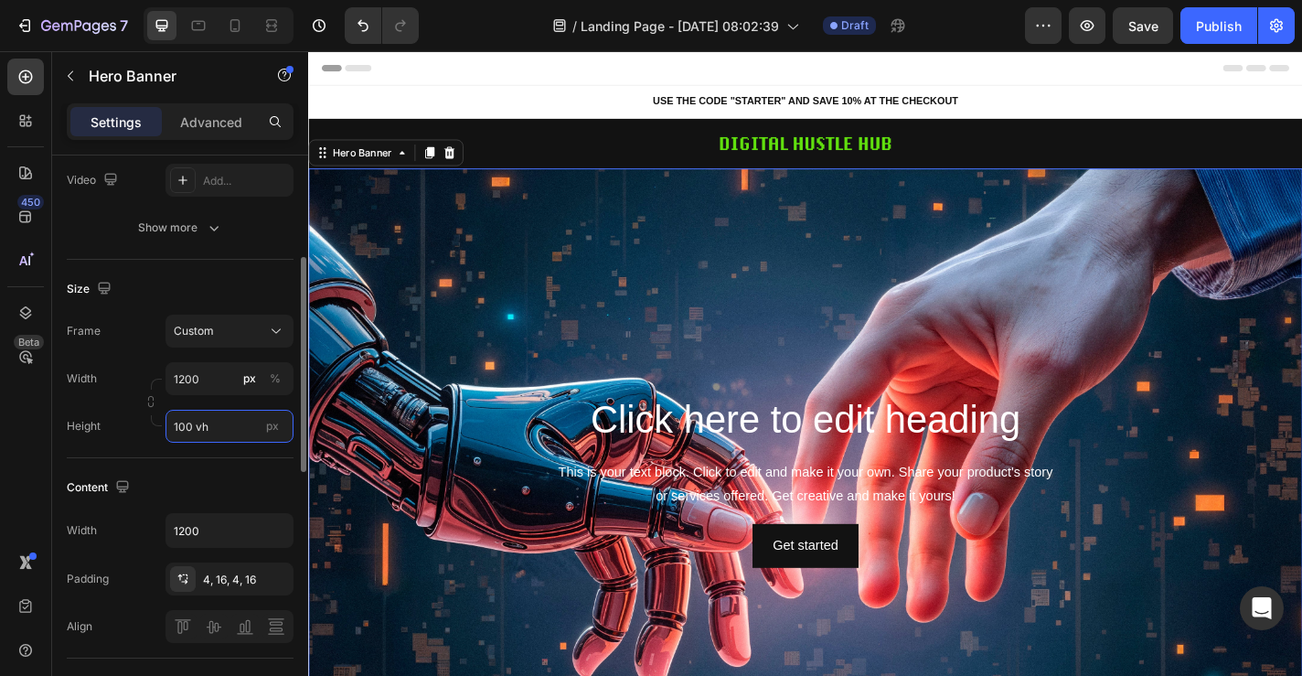
click at [222, 434] on input "100 vh" at bounding box center [230, 426] width 128 height 33
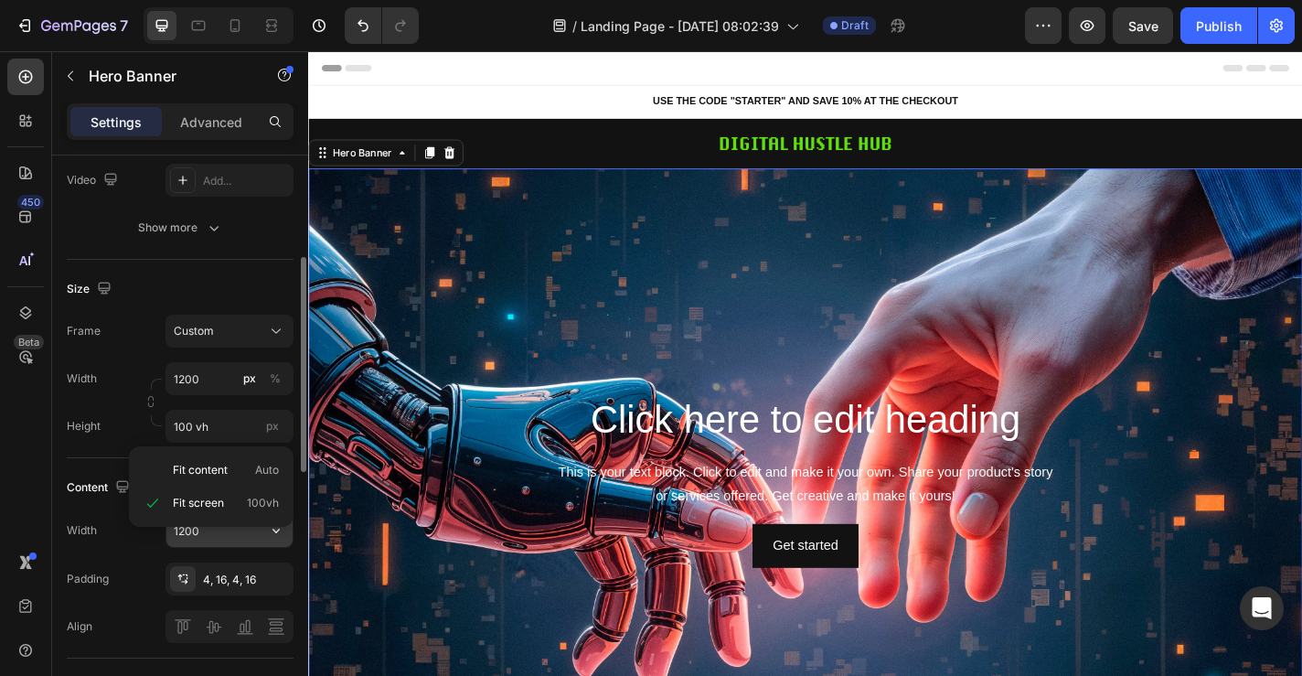
click at [220, 529] on input "1200" at bounding box center [229, 530] width 126 height 33
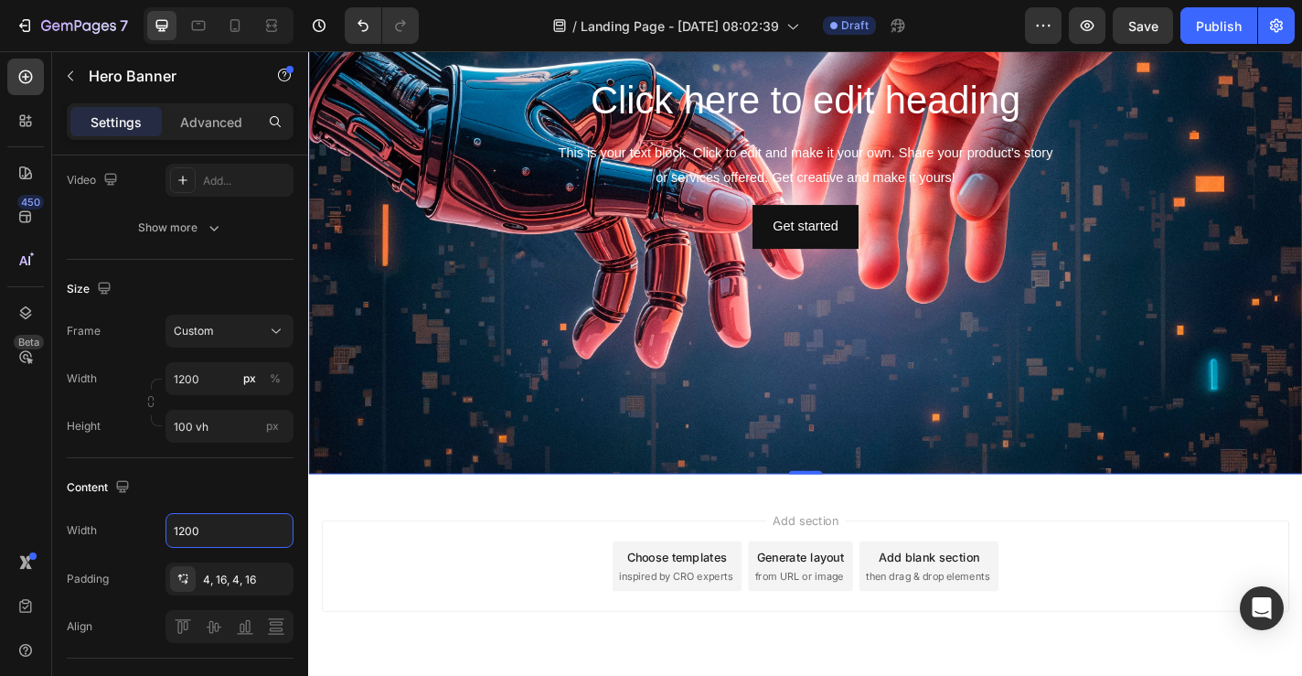
scroll to position [330, 0]
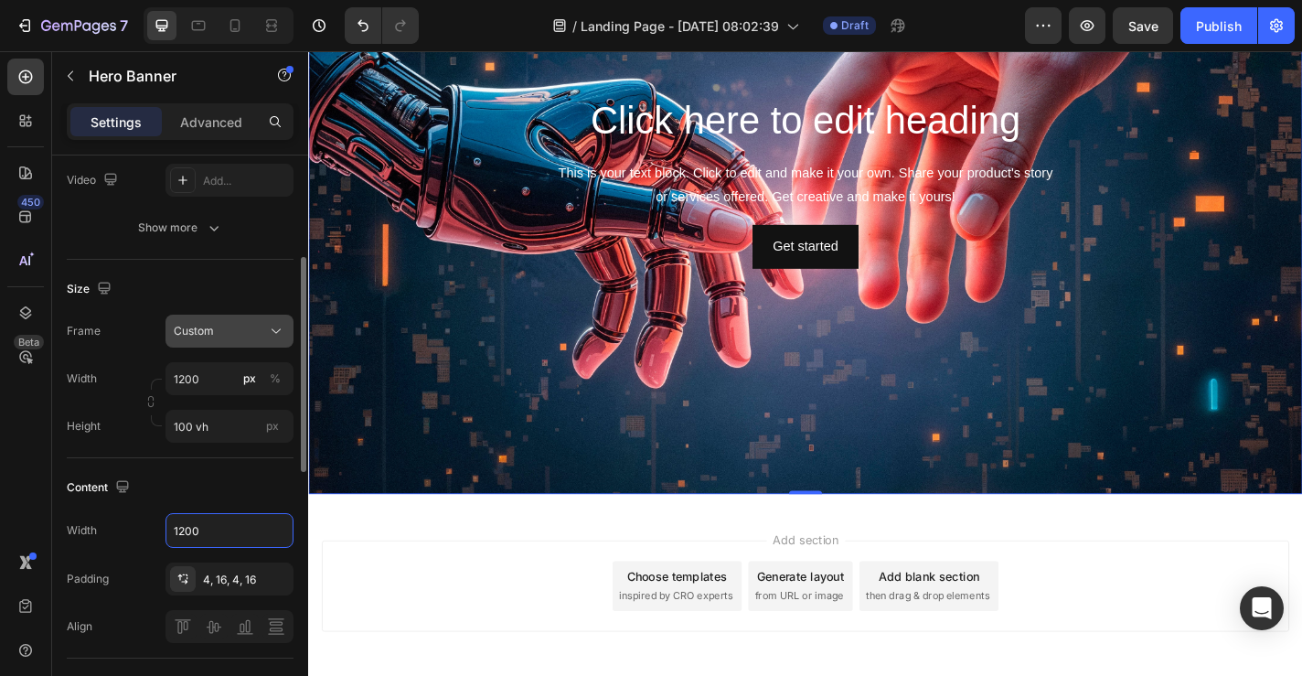
click at [234, 330] on div "Custom" at bounding box center [219, 331] width 90 height 16
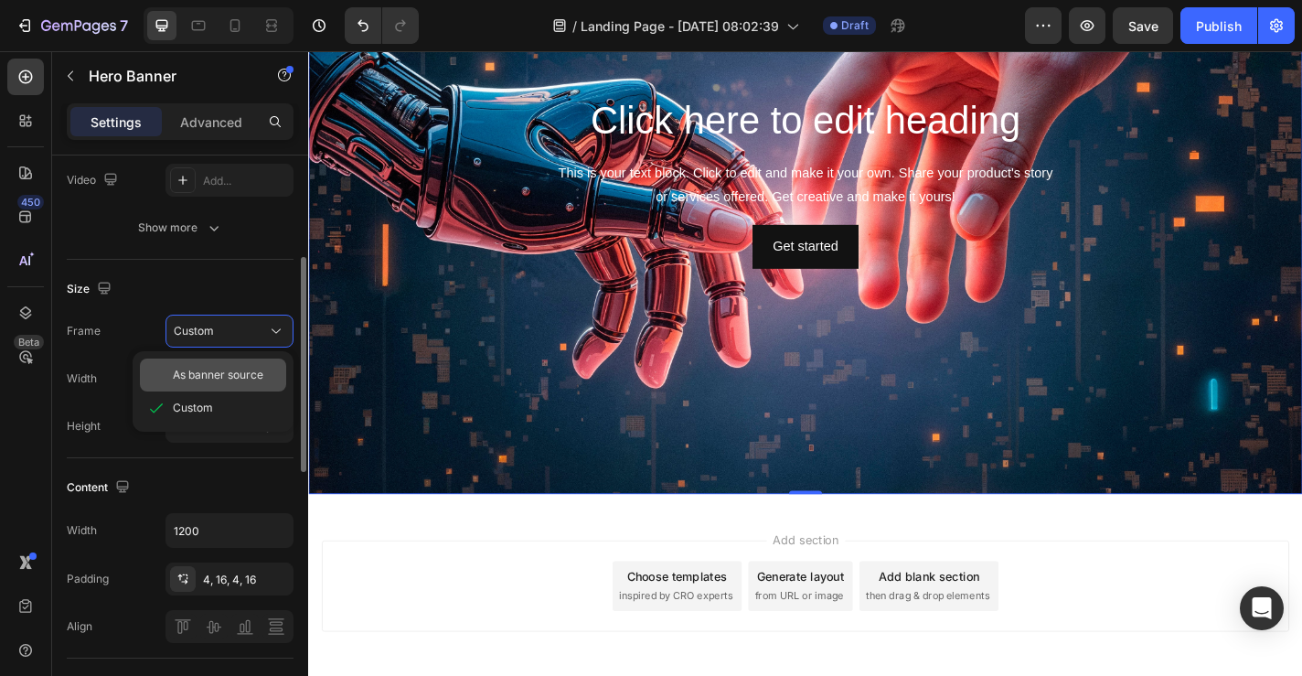
click at [230, 379] on span "As banner source" at bounding box center [218, 375] width 91 height 16
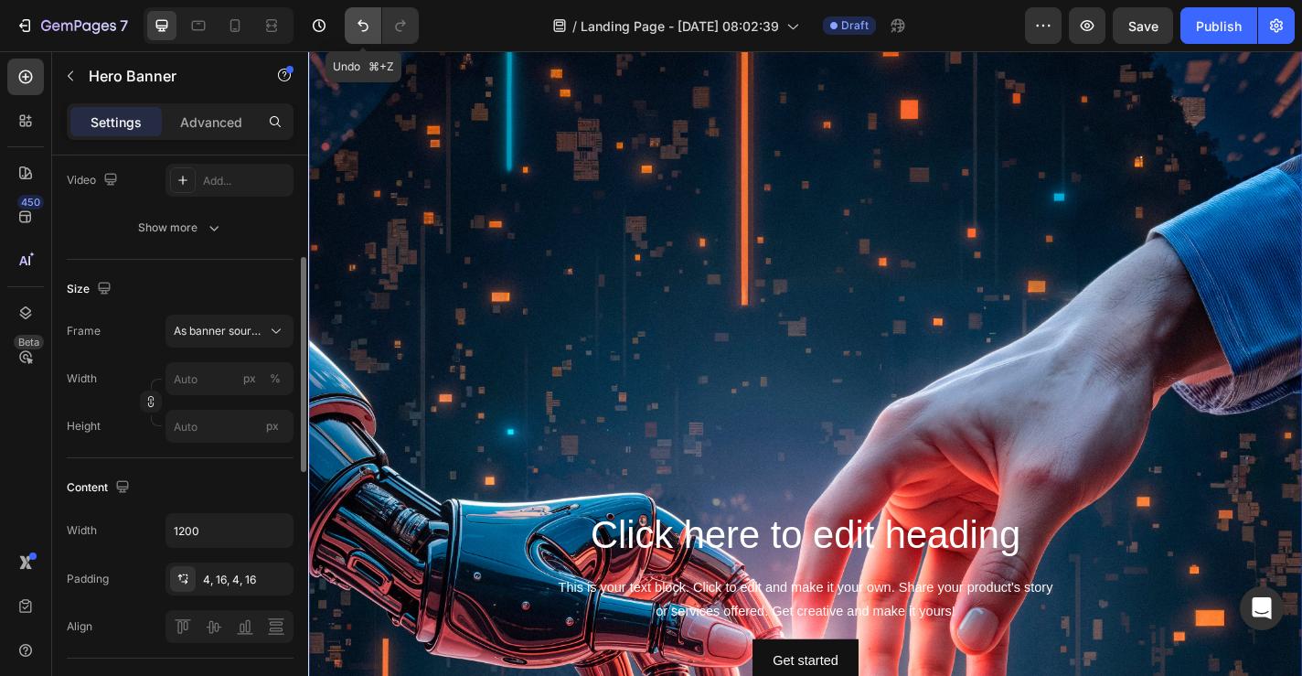
click at [365, 27] on icon "Undo/Redo" at bounding box center [363, 25] width 18 height 18
type input "1200"
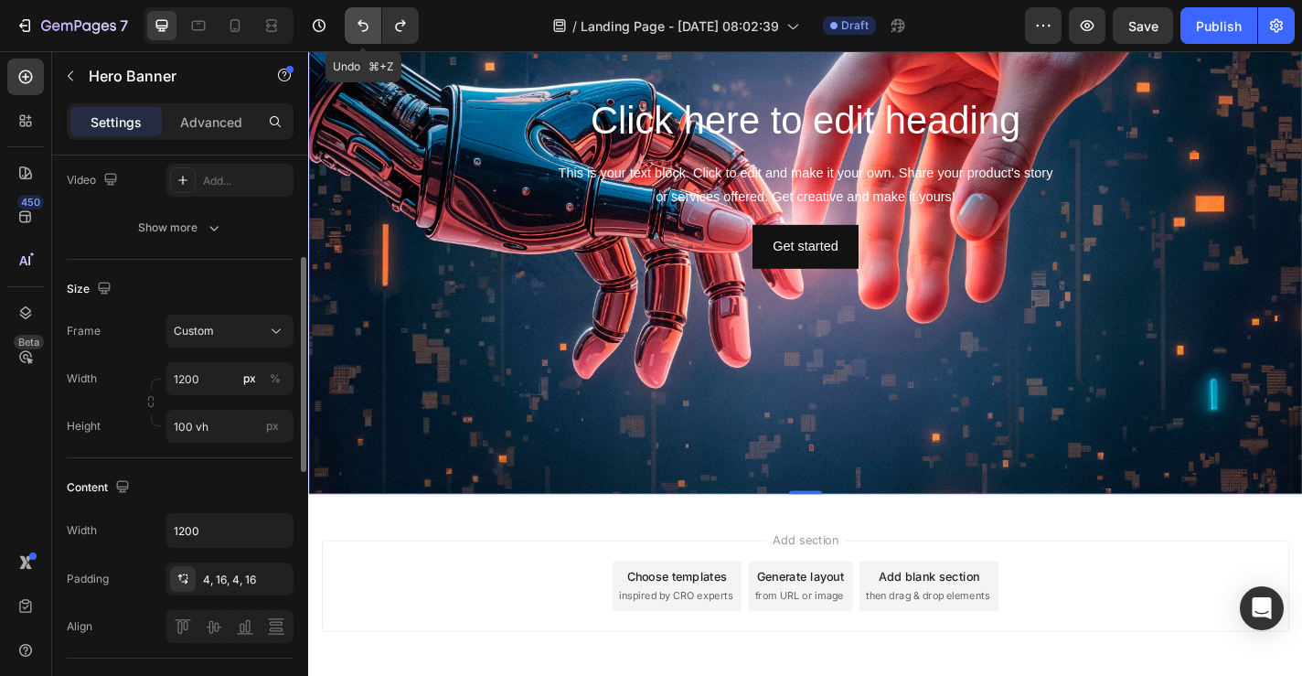
click at [365, 27] on icon "Undo/Redo" at bounding box center [363, 25] width 18 height 18
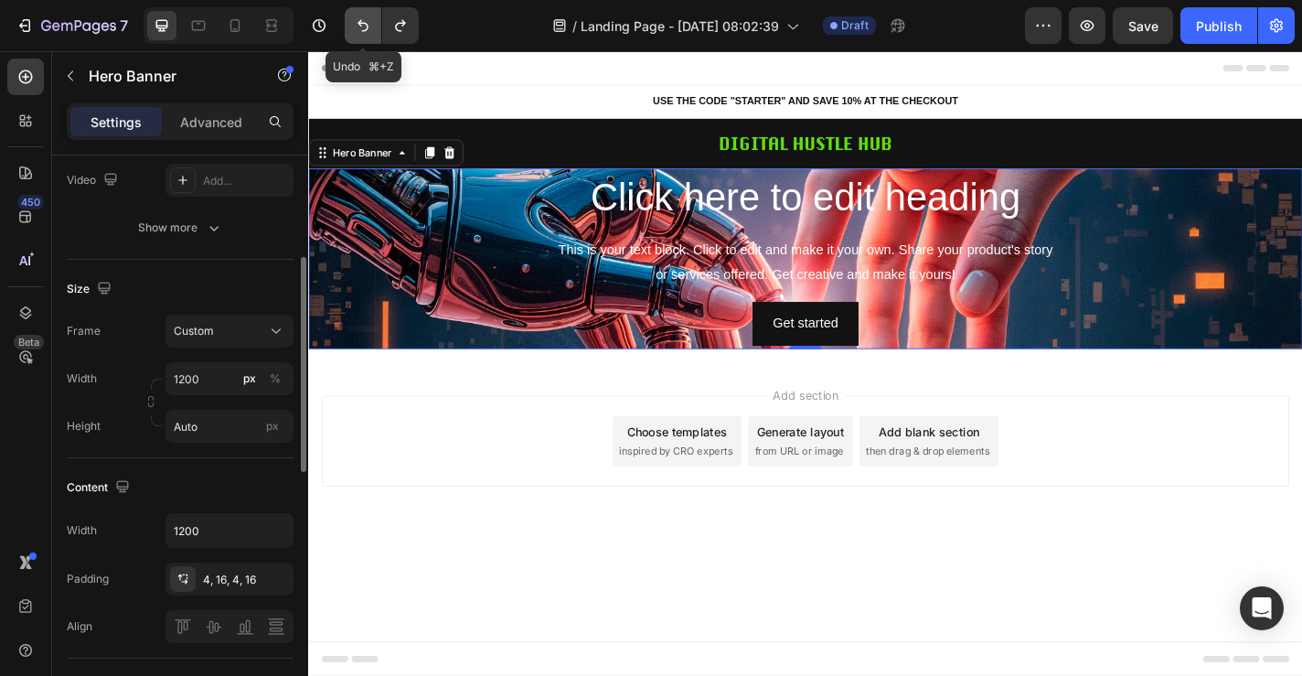
scroll to position [0, 0]
click at [370, 27] on icon "Undo/Redo" at bounding box center [363, 25] width 18 height 18
type input "600"
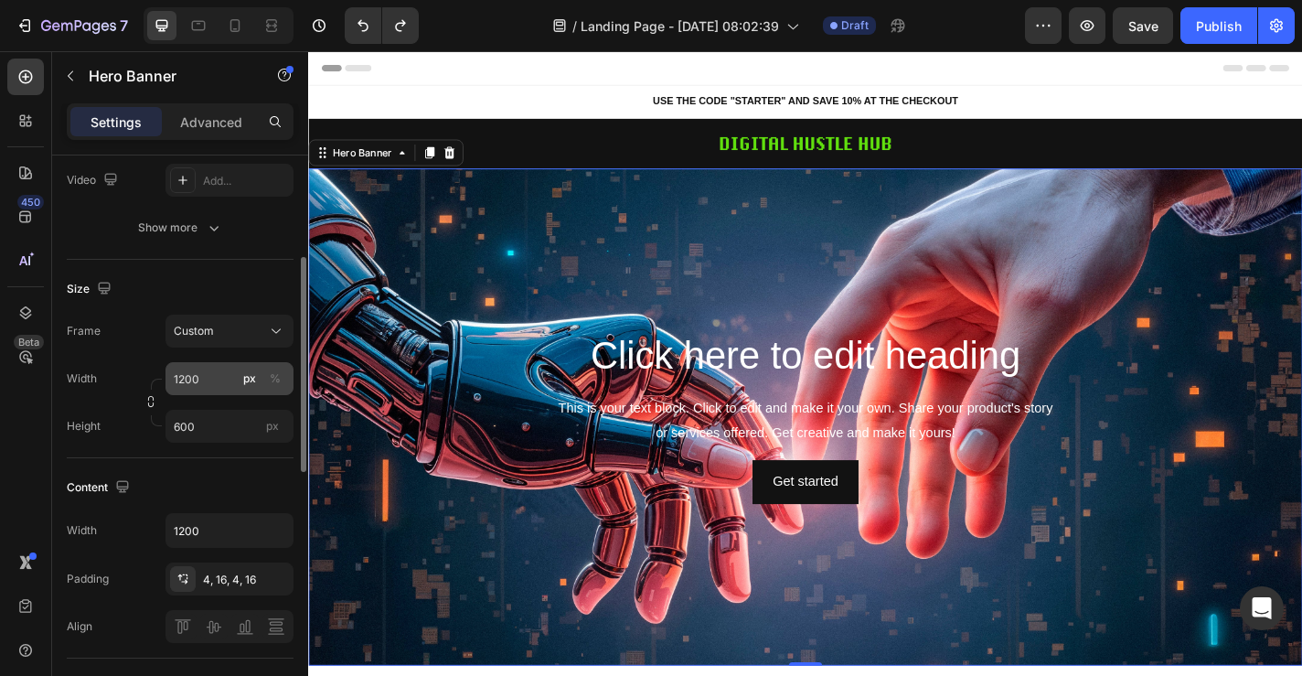
click at [239, 391] on div "px %" at bounding box center [263, 378] width 48 height 33
click at [239, 391] on input "1200" at bounding box center [230, 378] width 128 height 33
click at [399, 326] on div "Background Image" at bounding box center [856, 454] width 1097 height 549
click at [201, 556] on div "Width 1200 Padding 4, 16, 4, 16 Align" at bounding box center [180, 578] width 227 height 130
click at [211, 532] on input "1200" at bounding box center [229, 530] width 126 height 33
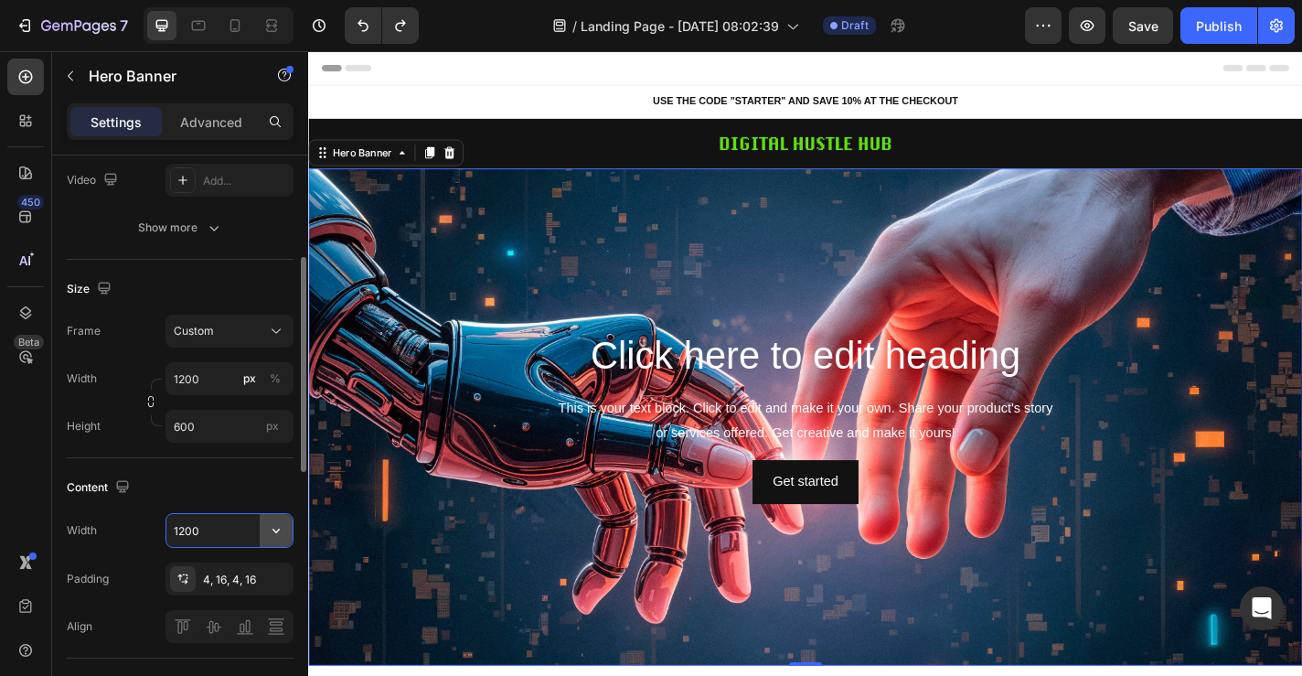
click at [271, 531] on icon "button" at bounding box center [276, 530] width 18 height 18
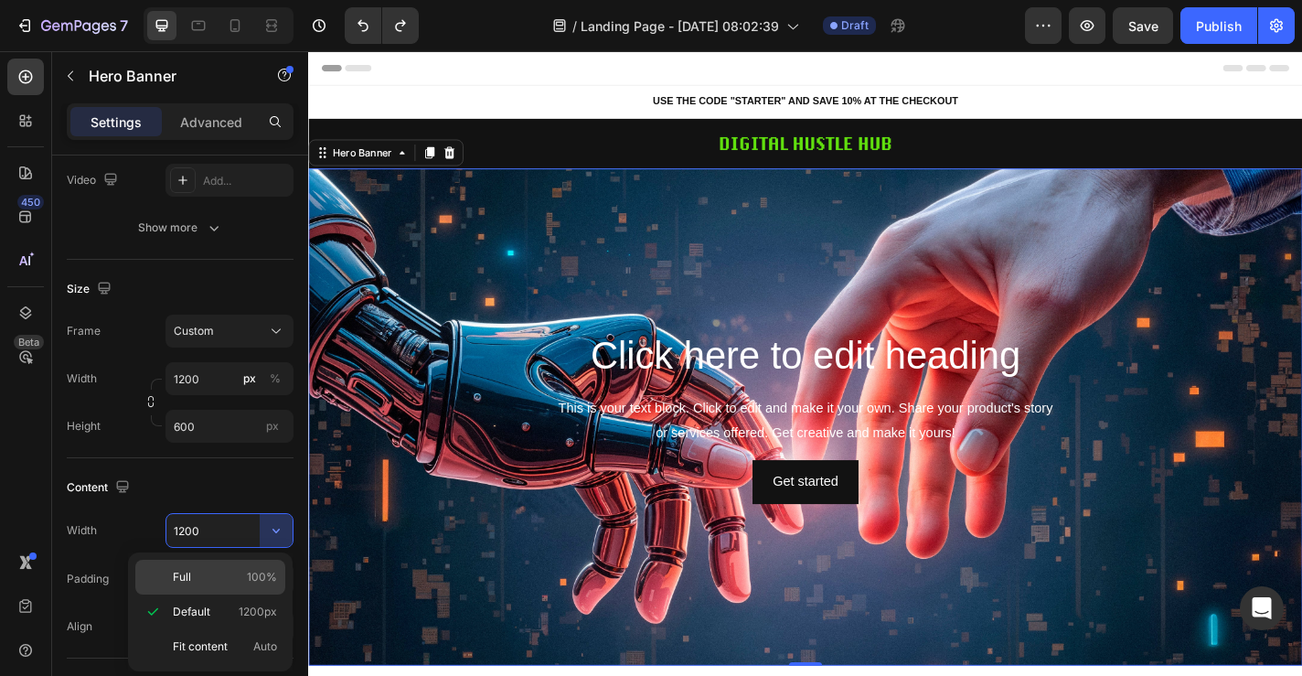
click at [222, 579] on p "Full 100%" at bounding box center [225, 577] width 104 height 16
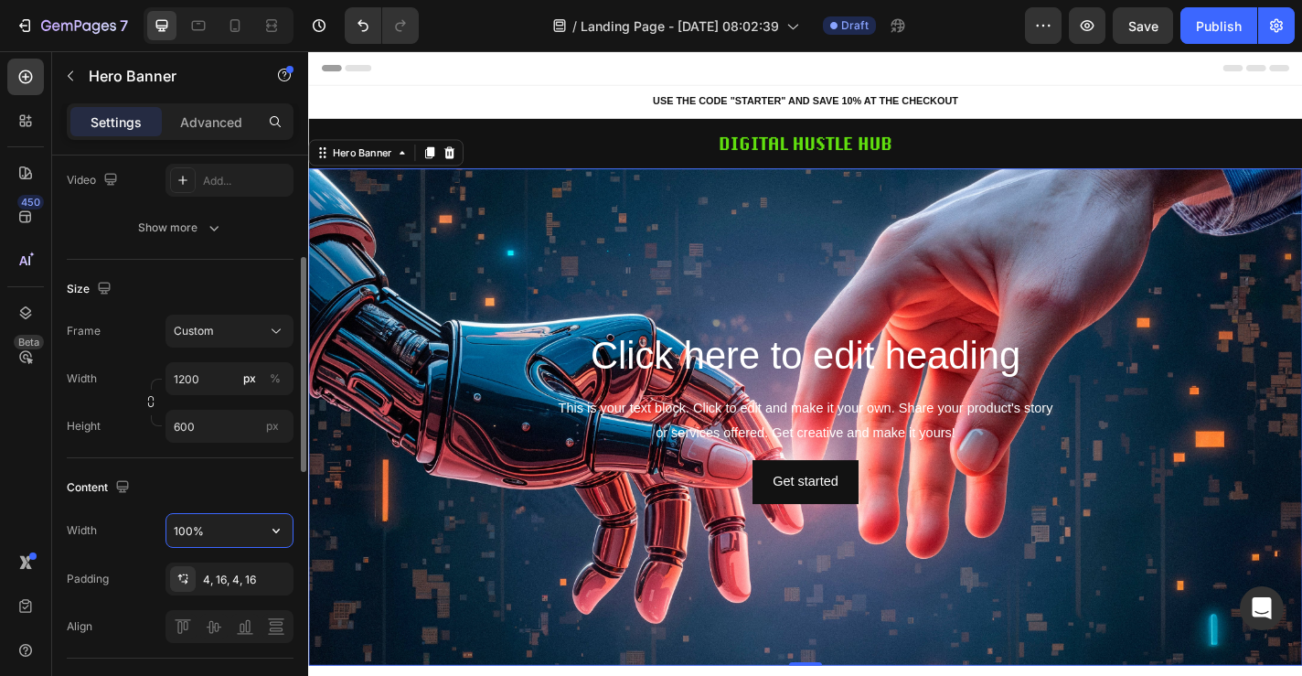
click at [243, 535] on input "100%" at bounding box center [229, 530] width 126 height 33
click at [273, 532] on icon "button" at bounding box center [276, 530] width 18 height 18
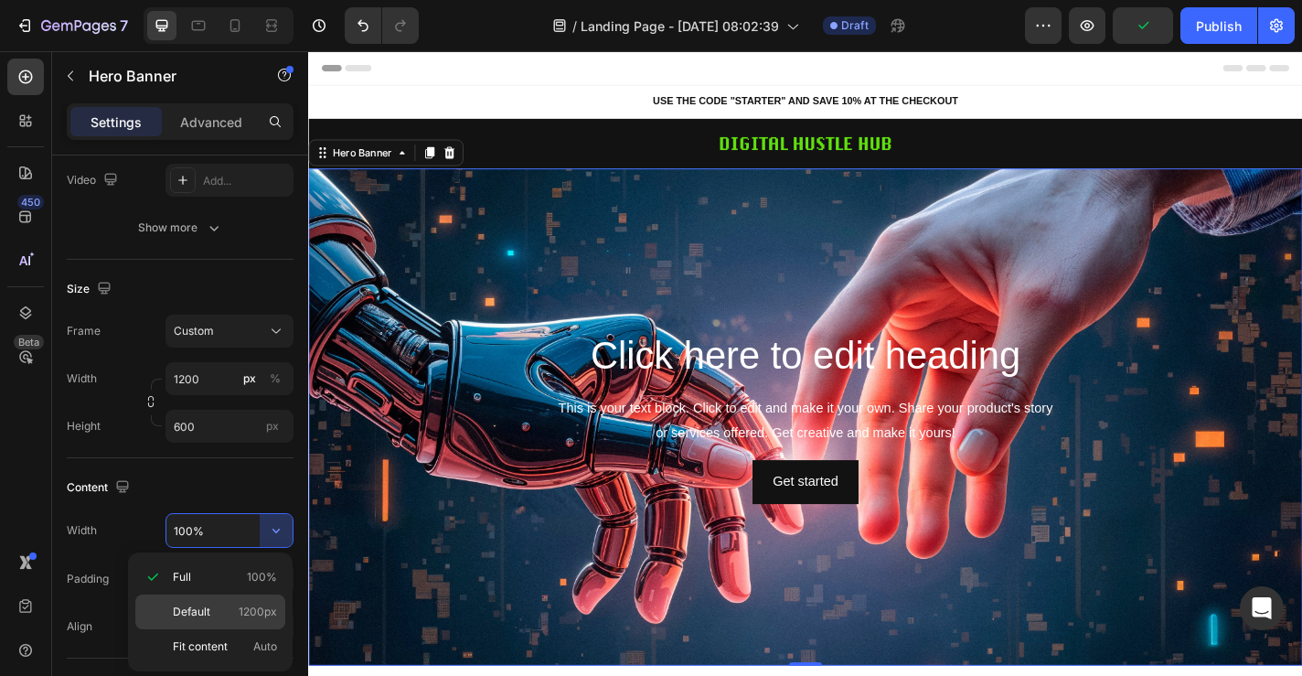
click at [251, 614] on span "1200px" at bounding box center [258, 612] width 38 height 16
type input "1200"
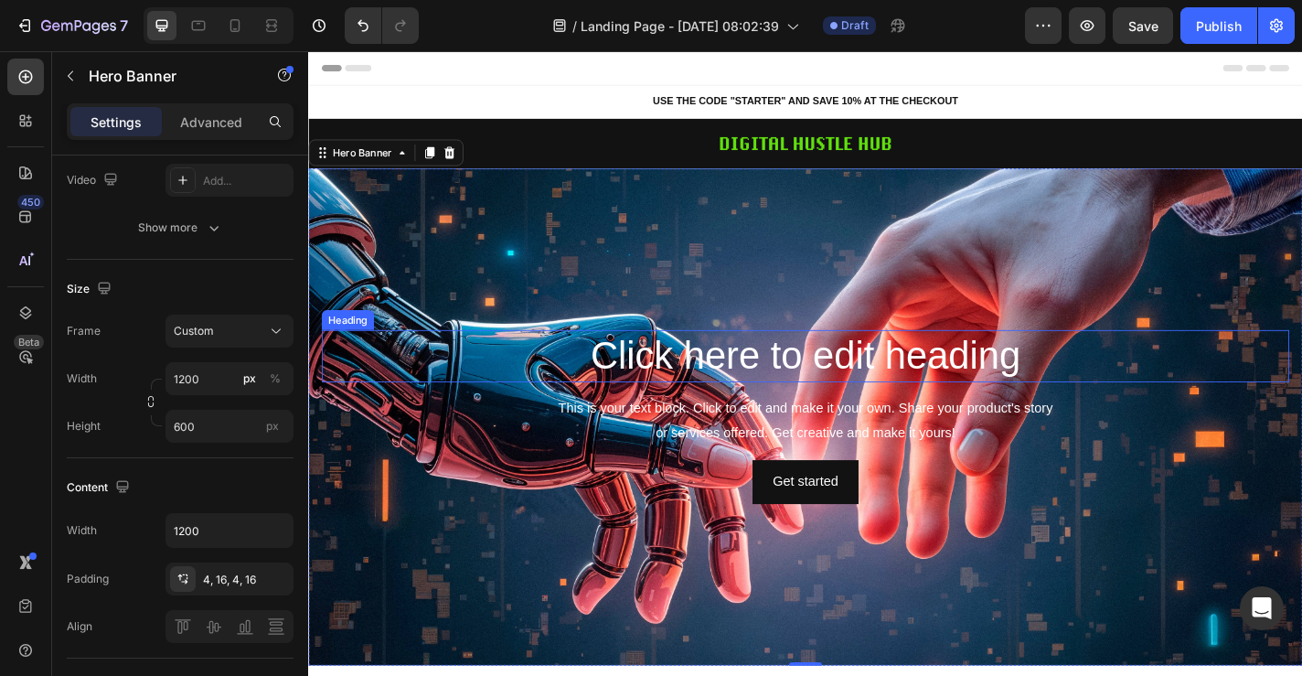
click at [759, 392] on h2 "Click here to edit heading" at bounding box center [857, 387] width 1068 height 59
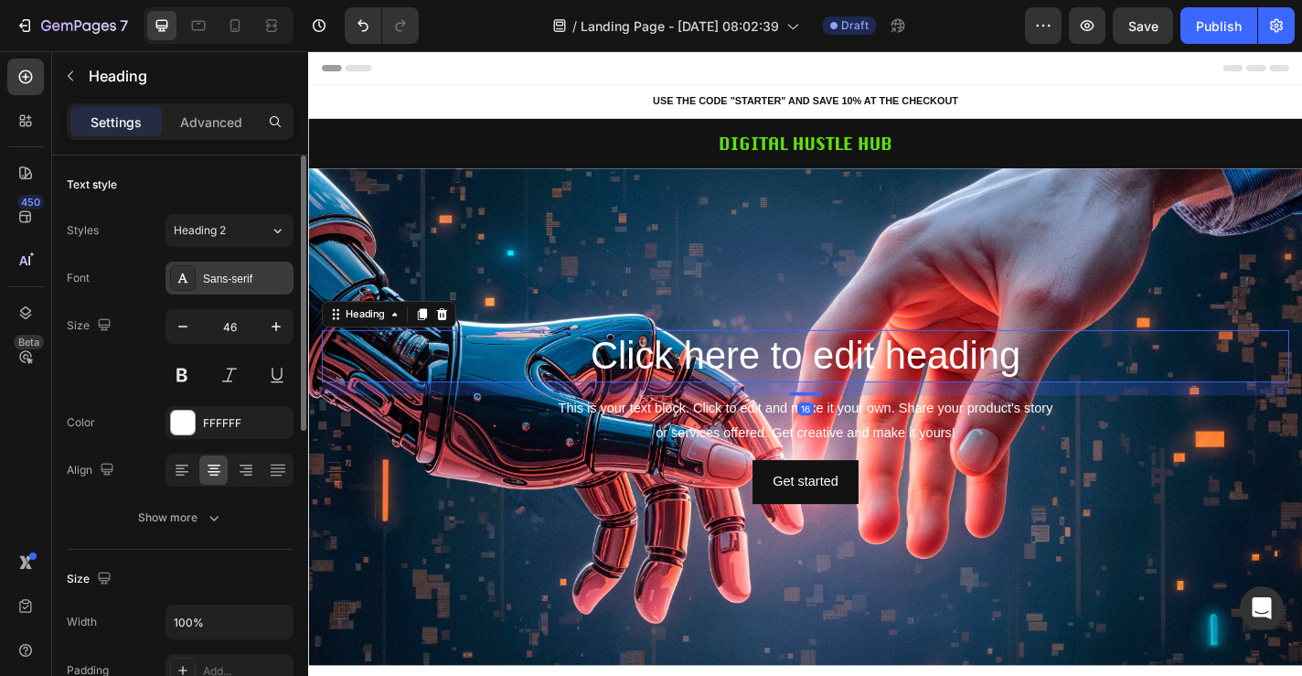
click at [198, 288] on div "Sans-serif" at bounding box center [230, 278] width 128 height 33
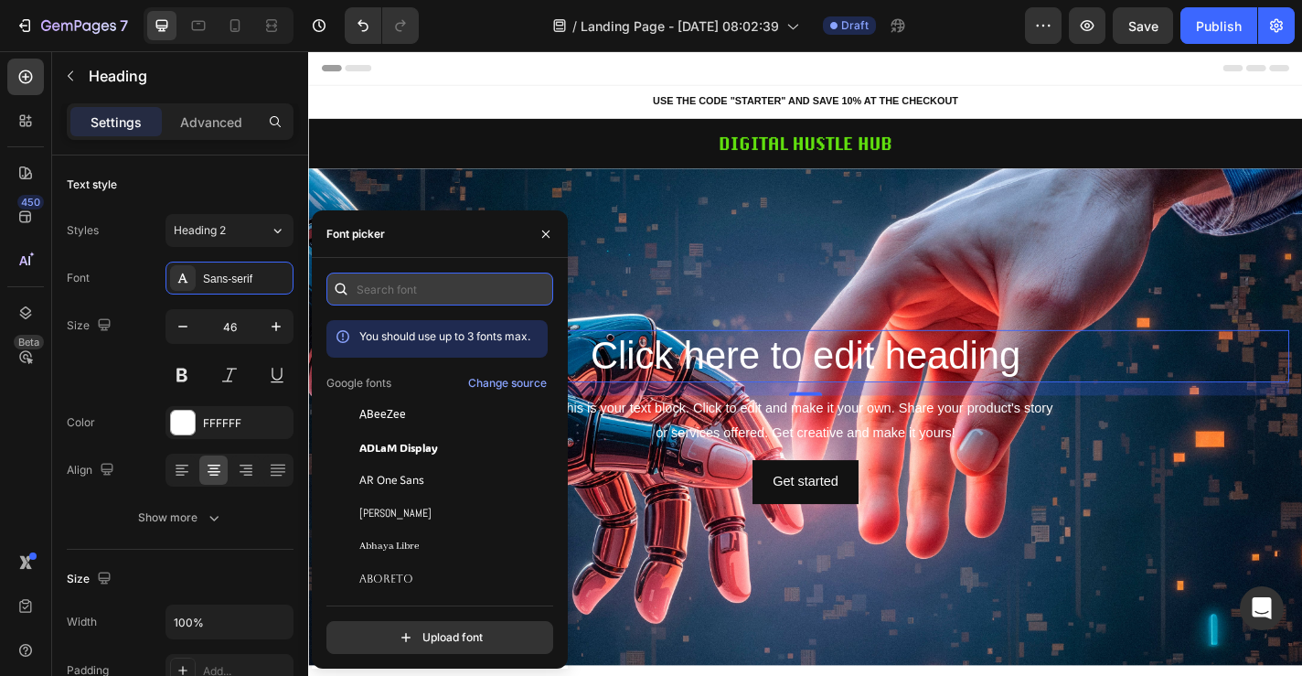
click at [421, 290] on input "text" at bounding box center [439, 289] width 227 height 33
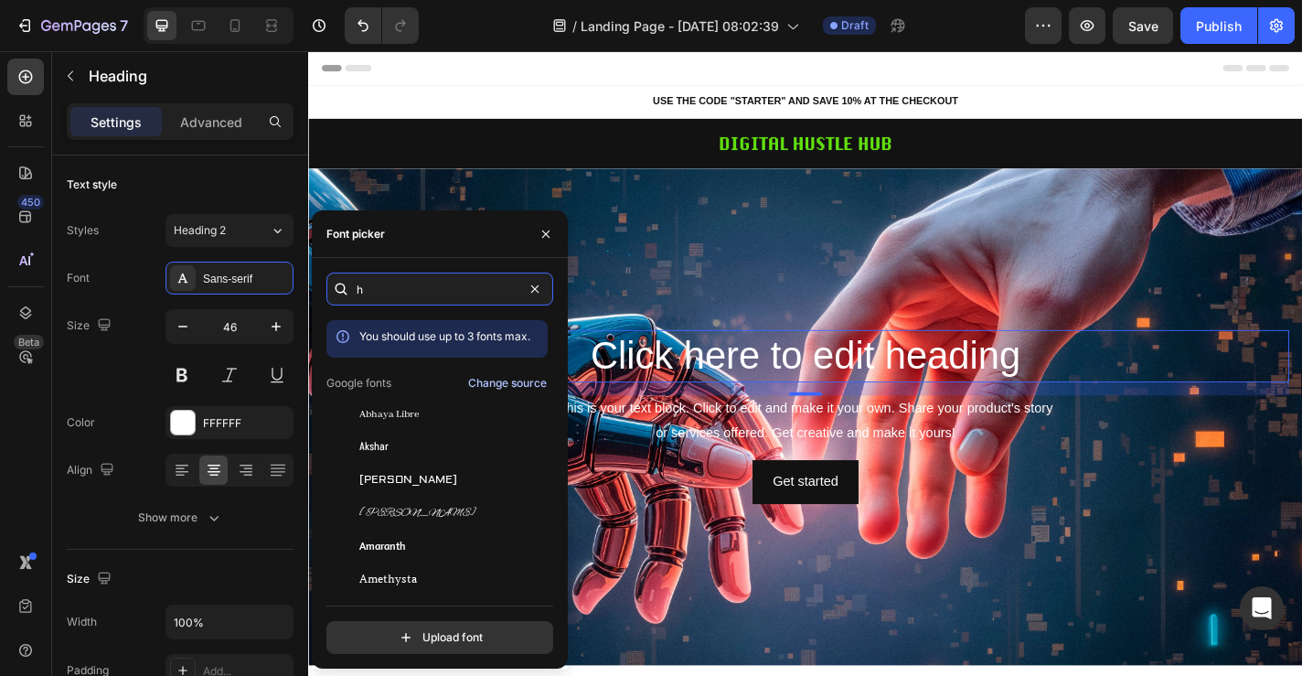
type input "h"
click at [513, 389] on div "Change source" at bounding box center [507, 383] width 79 height 16
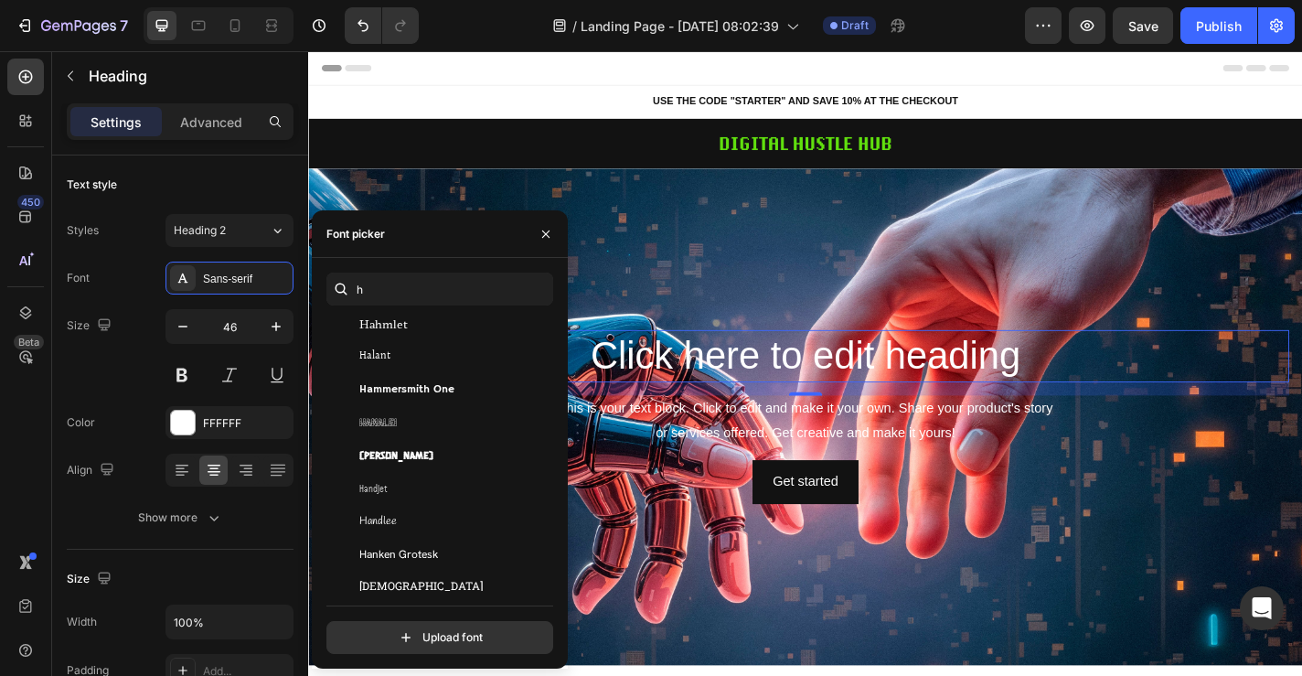
scroll to position [4199, 0]
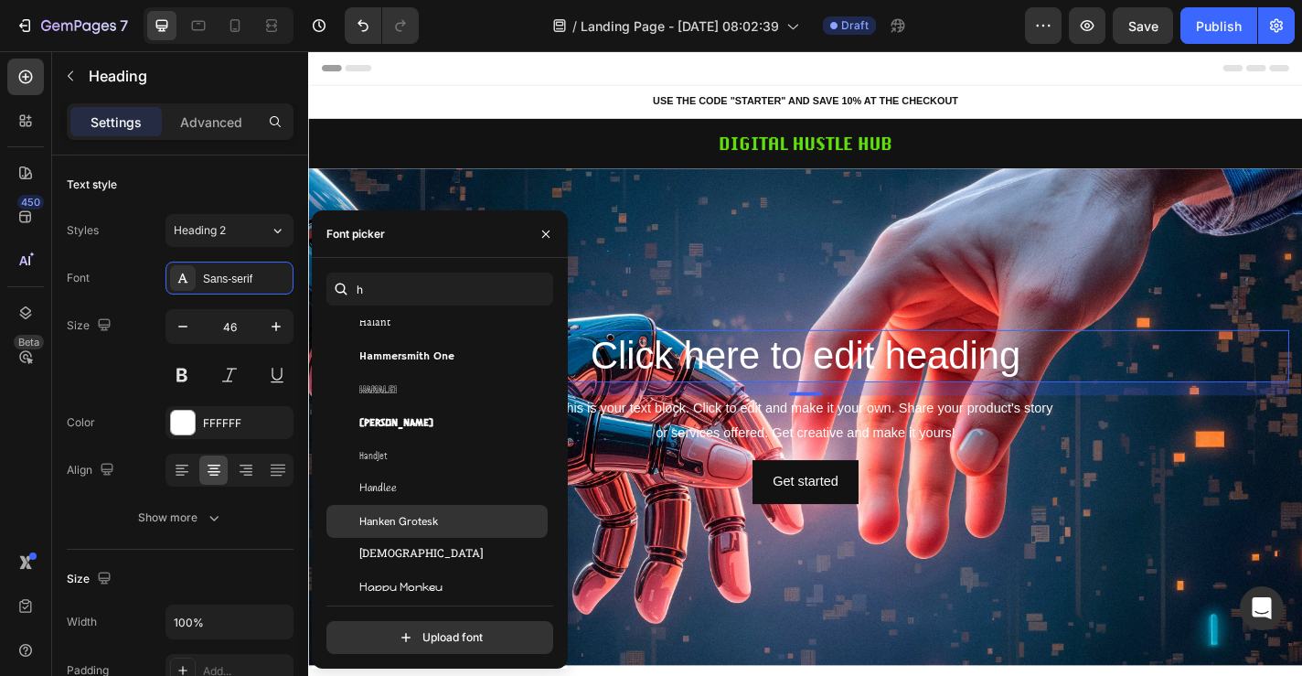
click at [473, 516] on div "Hanken Grotesk" at bounding box center [451, 521] width 185 height 16
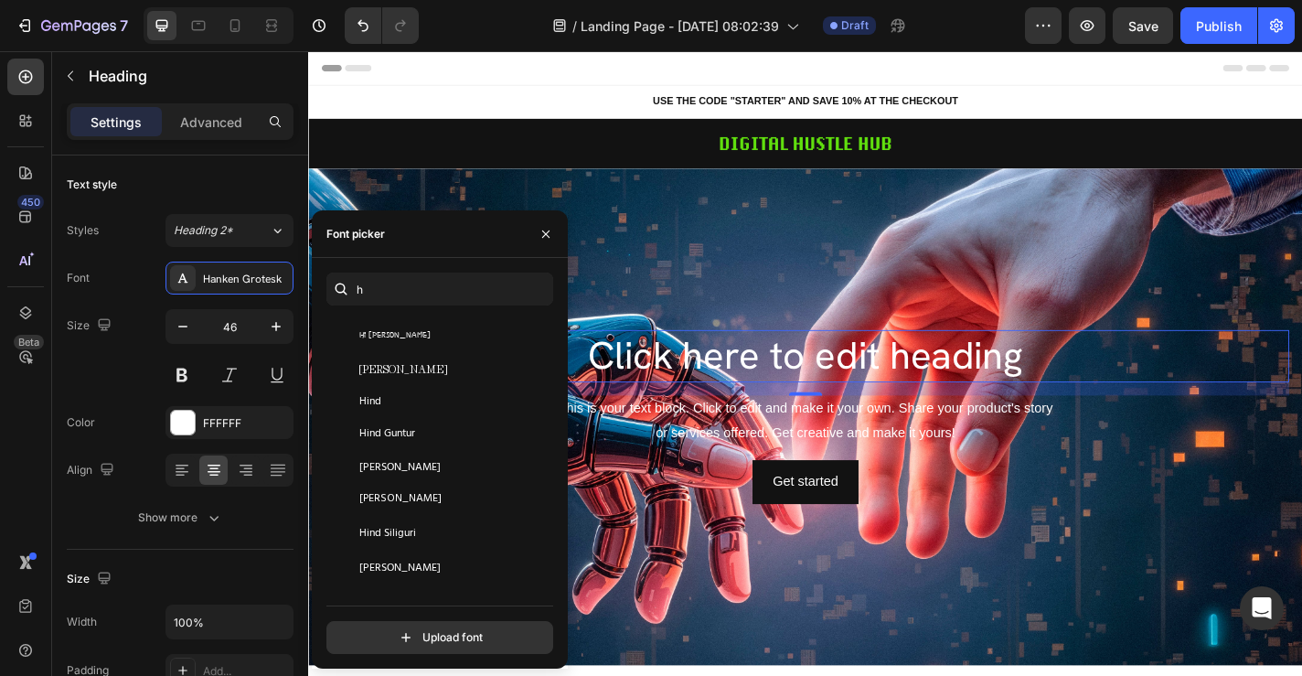
scroll to position [4747, 0]
click at [433, 467] on div "[PERSON_NAME]" at bounding box center [451, 466] width 185 height 16
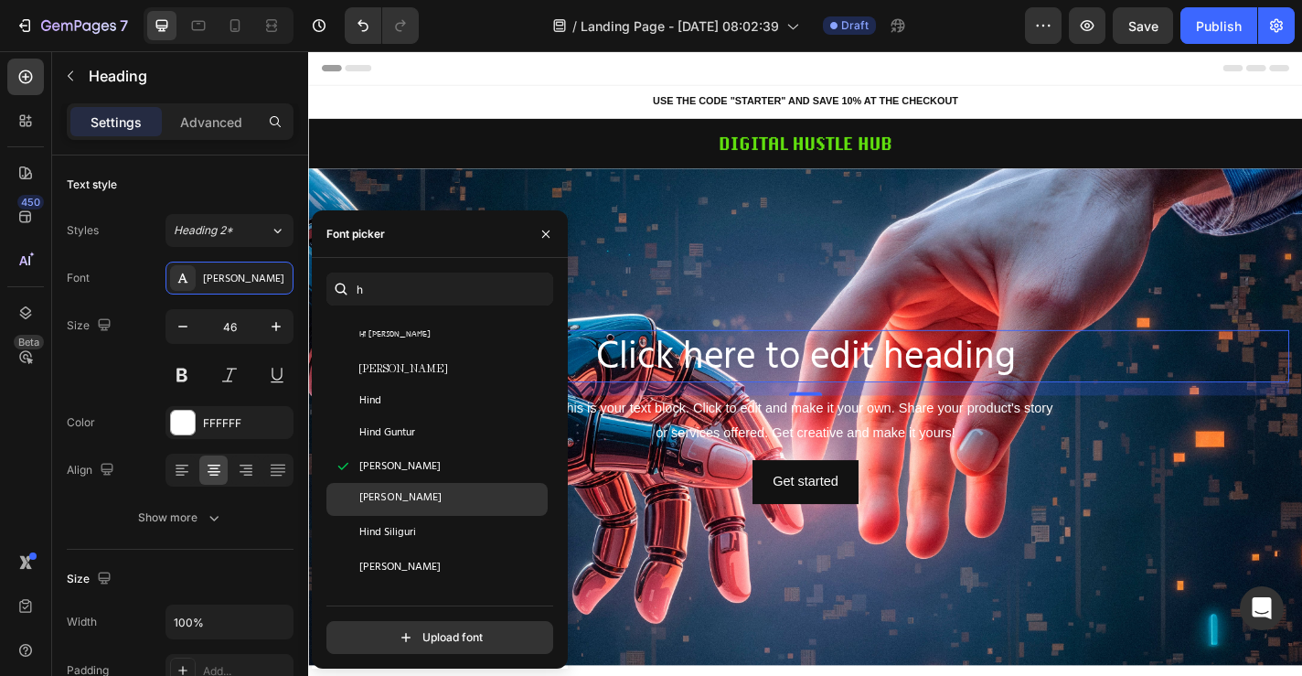
click at [432, 496] on div "[PERSON_NAME]" at bounding box center [451, 499] width 185 height 16
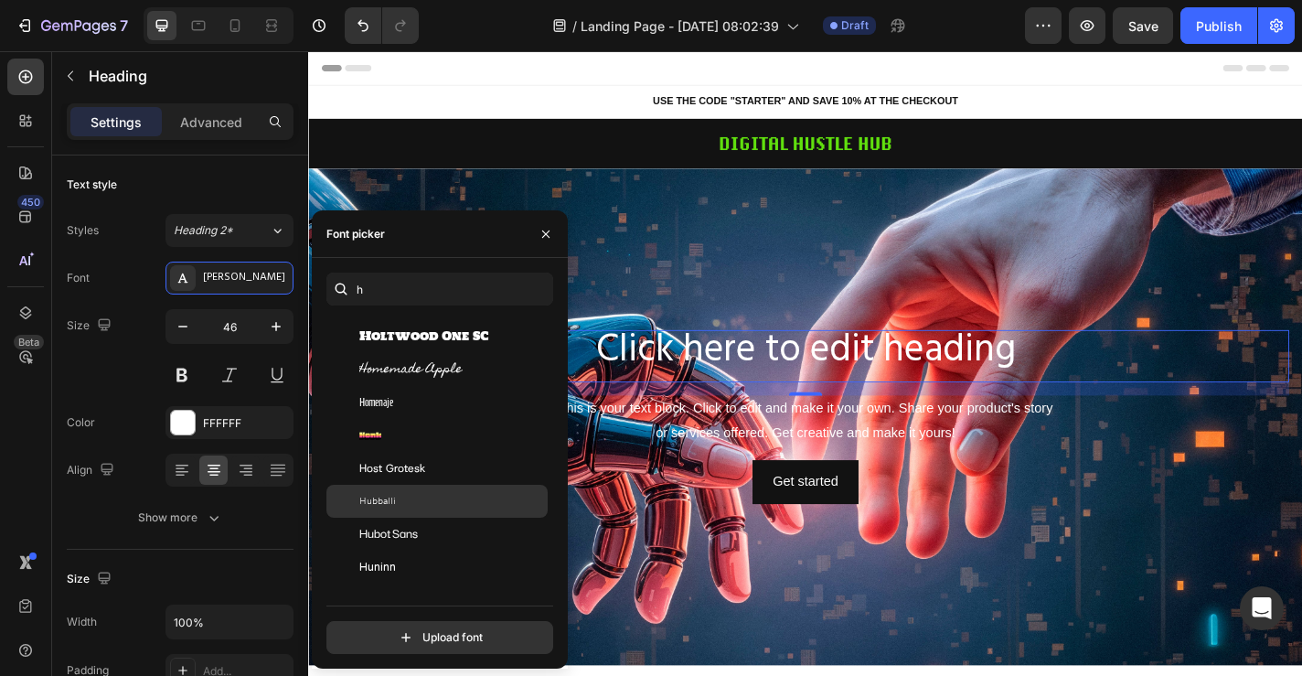
scroll to position [5115, 0]
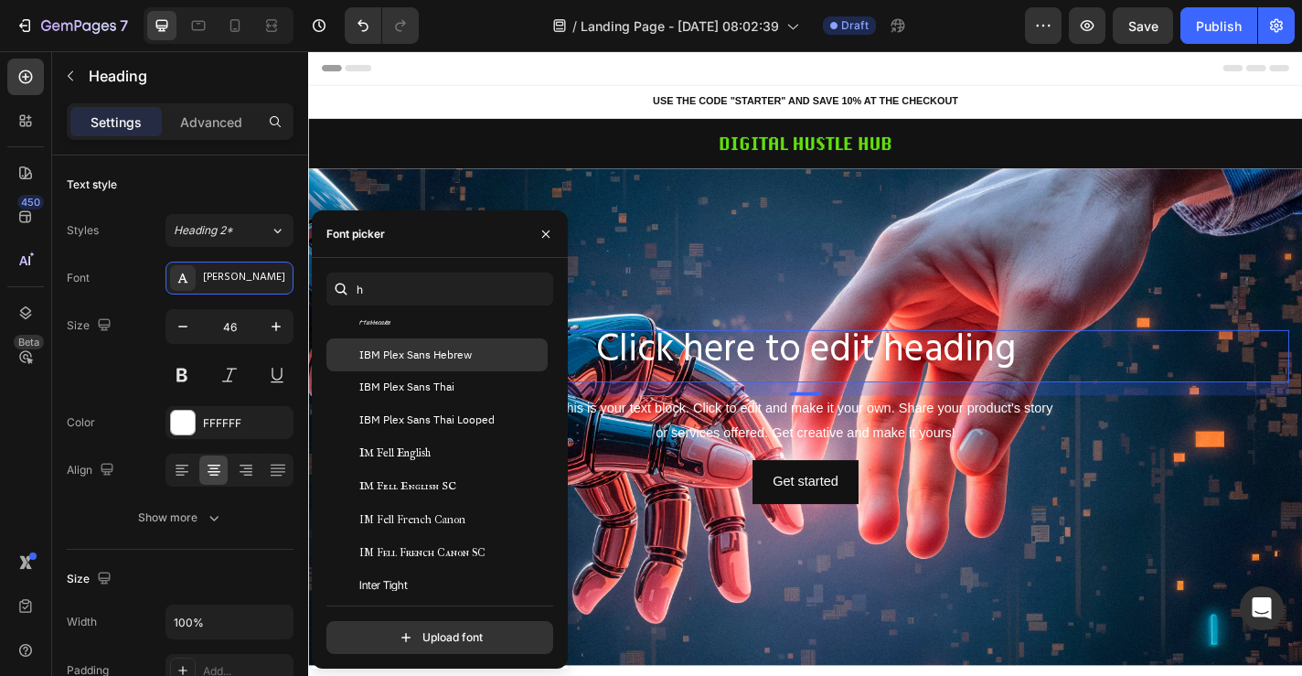
scroll to position [5297, 0]
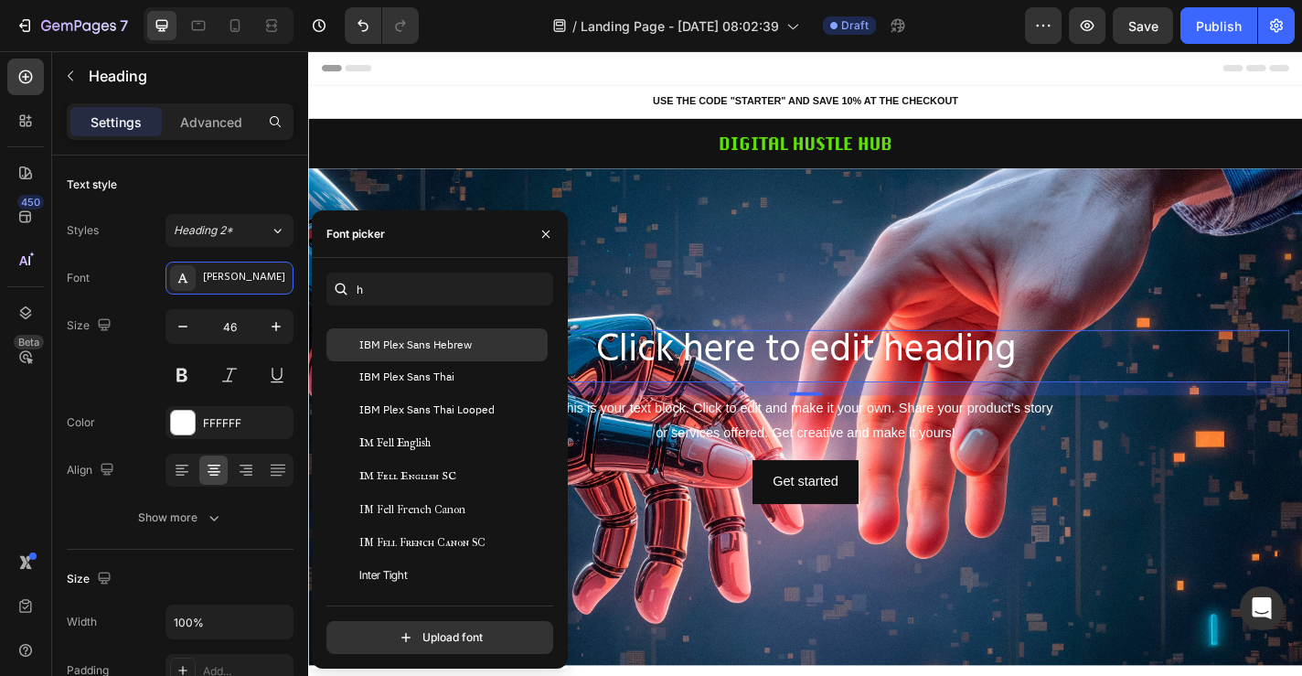
click at [420, 350] on span "IBM Plex Sans Hebrew" at bounding box center [415, 345] width 112 height 16
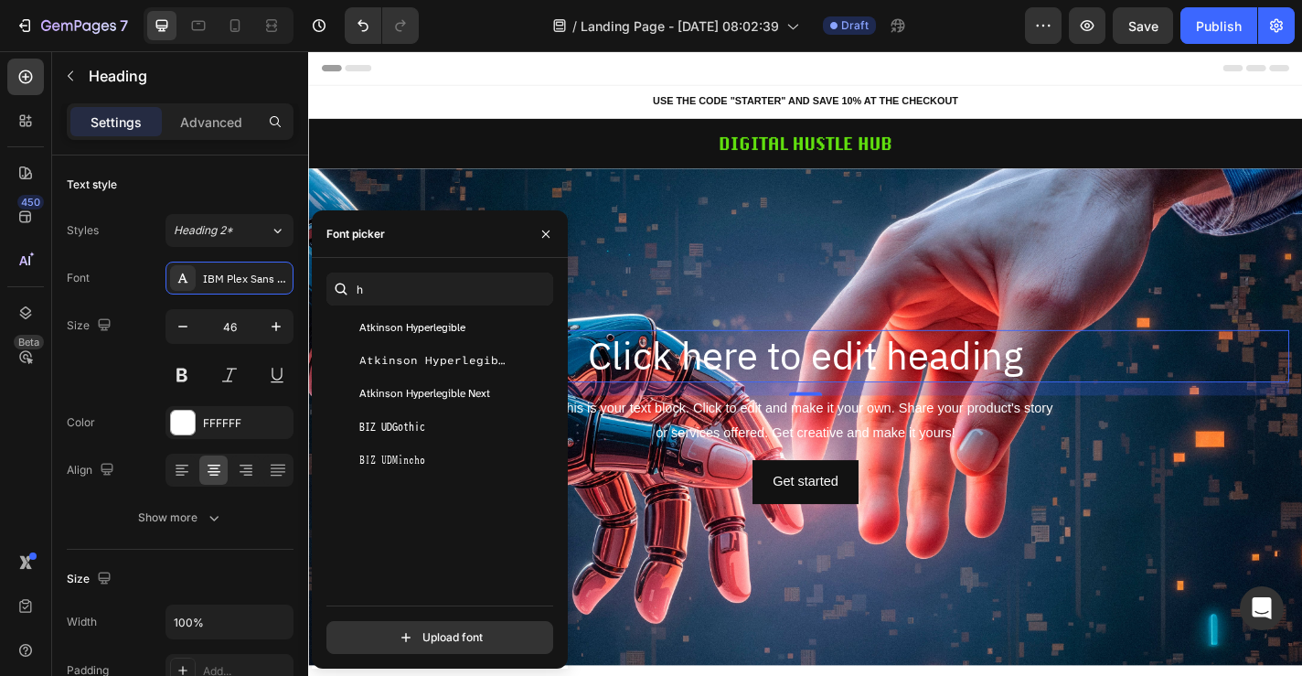
scroll to position [0, 0]
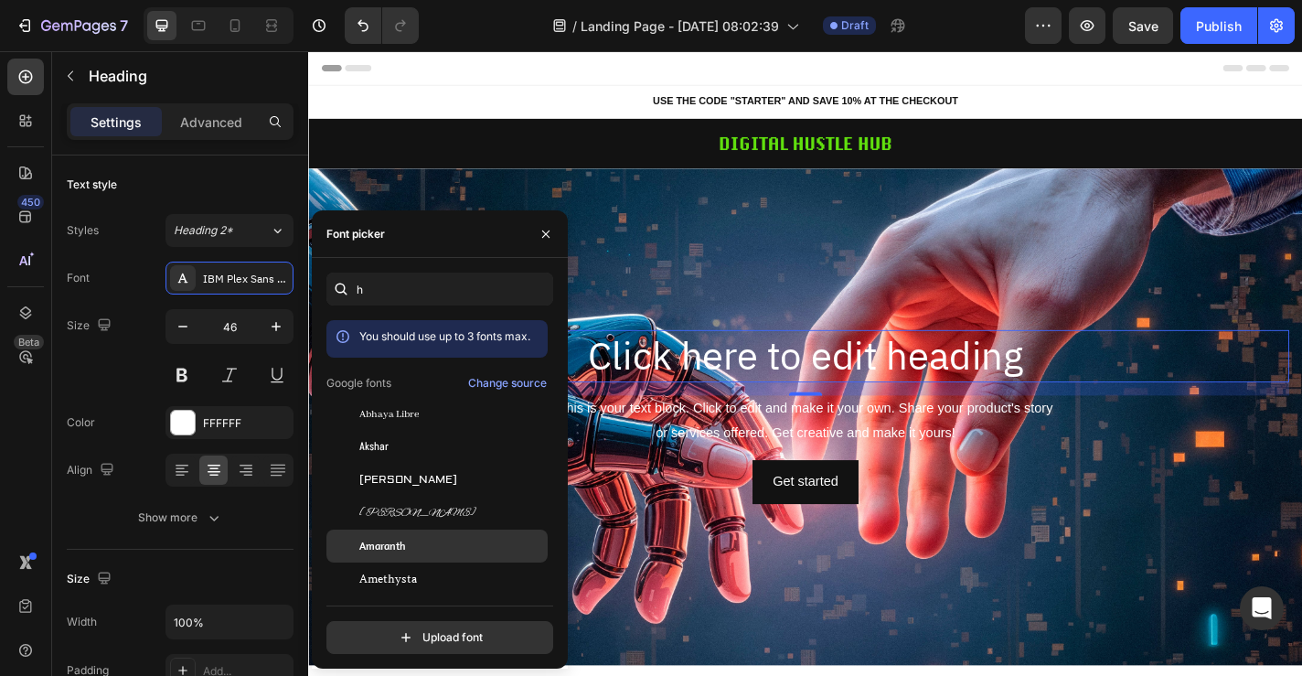
click at [433, 545] on div "Amaranth" at bounding box center [451, 546] width 185 height 16
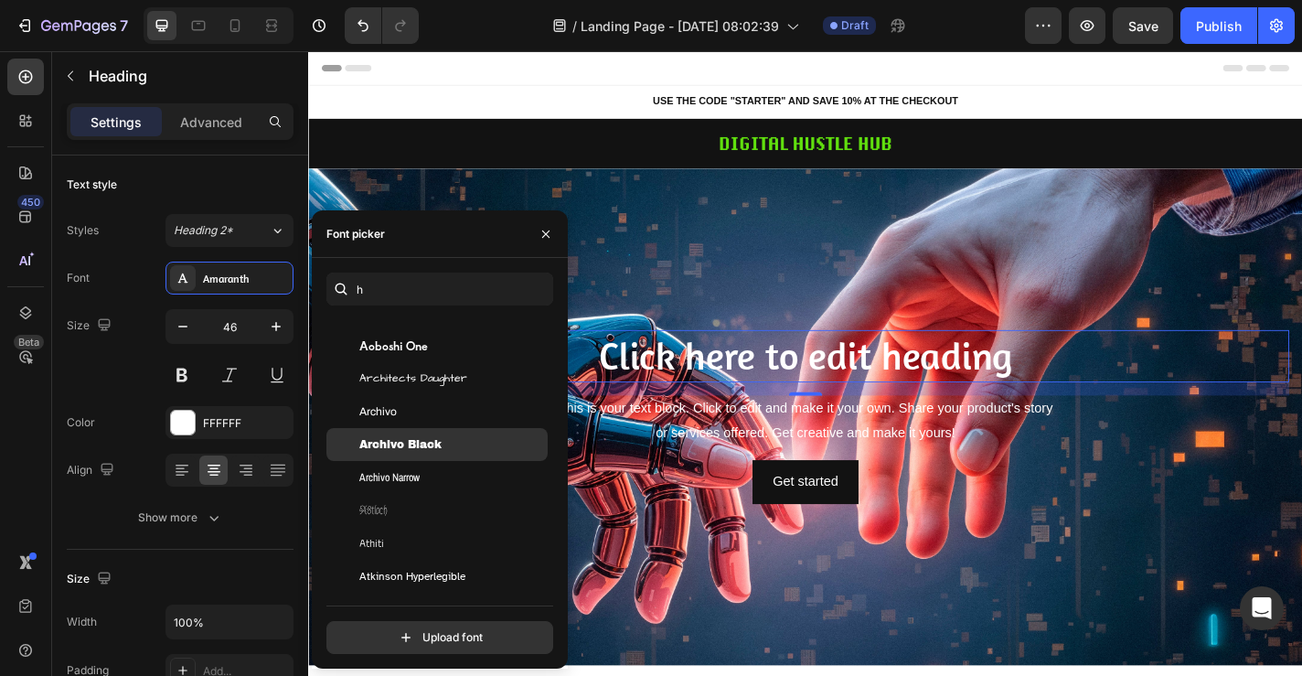
scroll to position [379, 0]
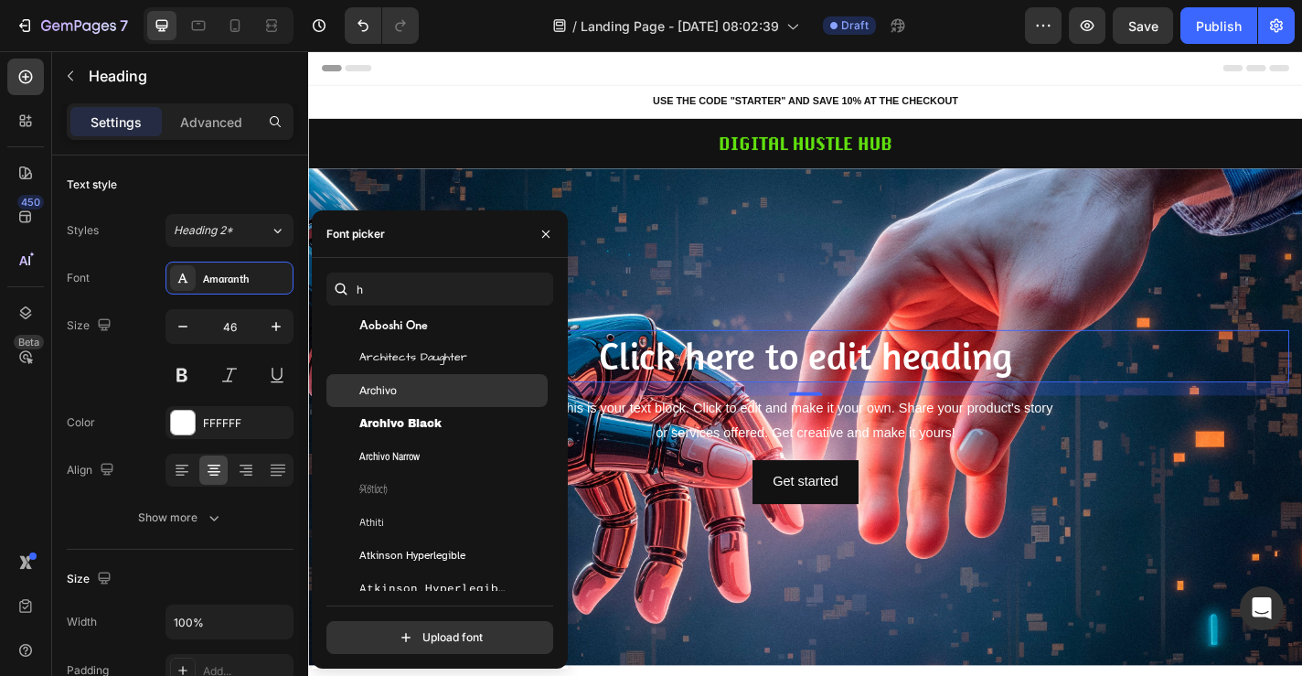
click at [409, 385] on div "Archivo" at bounding box center [451, 390] width 185 height 16
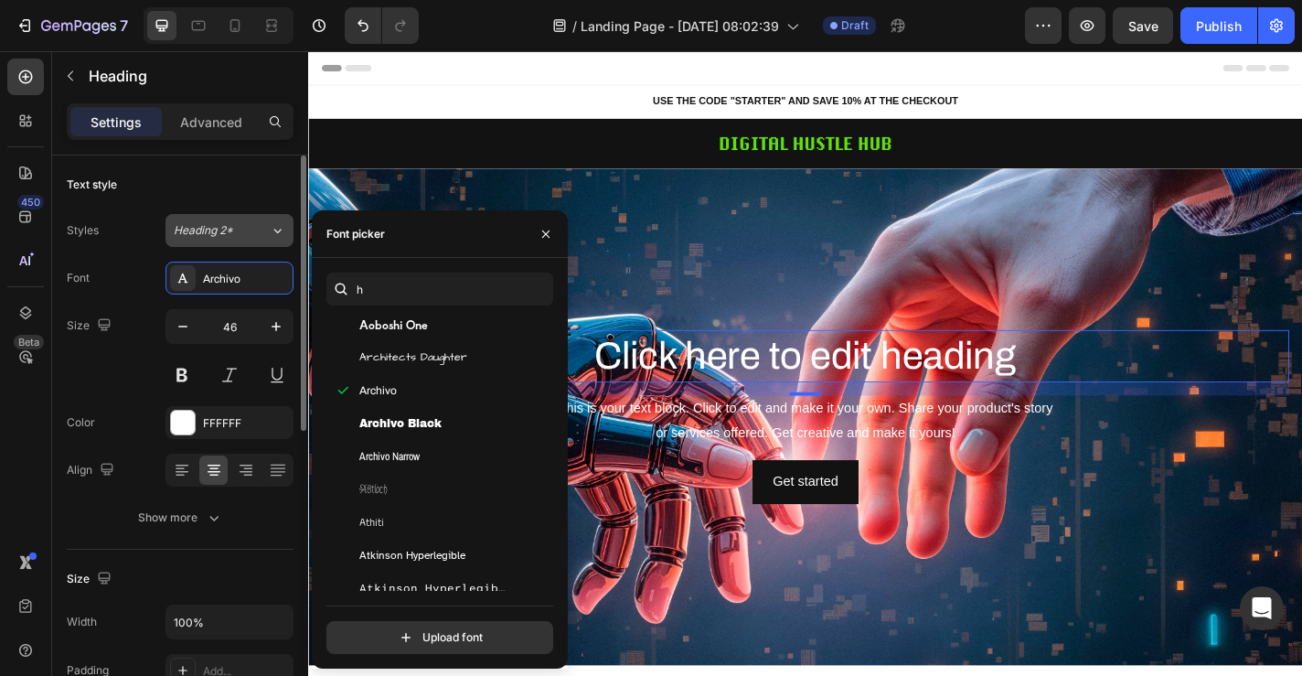
click at [255, 226] on div "Heading 2*" at bounding box center [222, 230] width 96 height 16
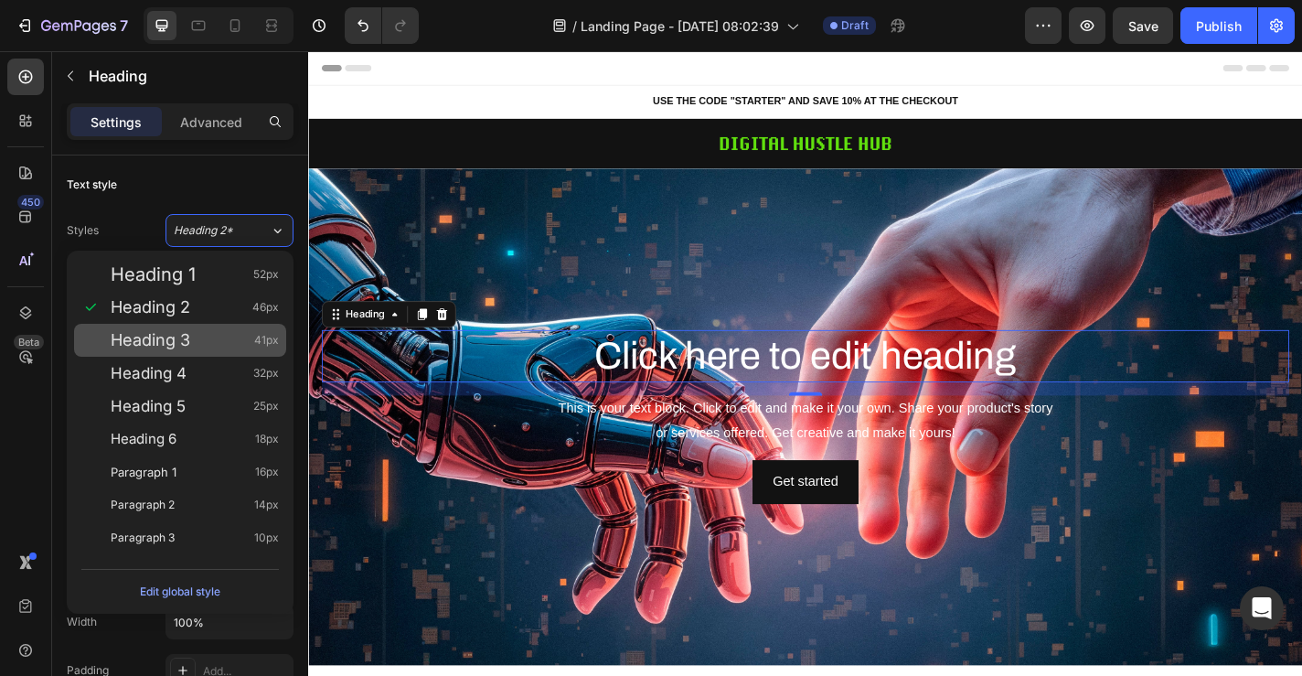
click at [210, 342] on div "Heading 3 41px" at bounding box center [195, 340] width 168 height 18
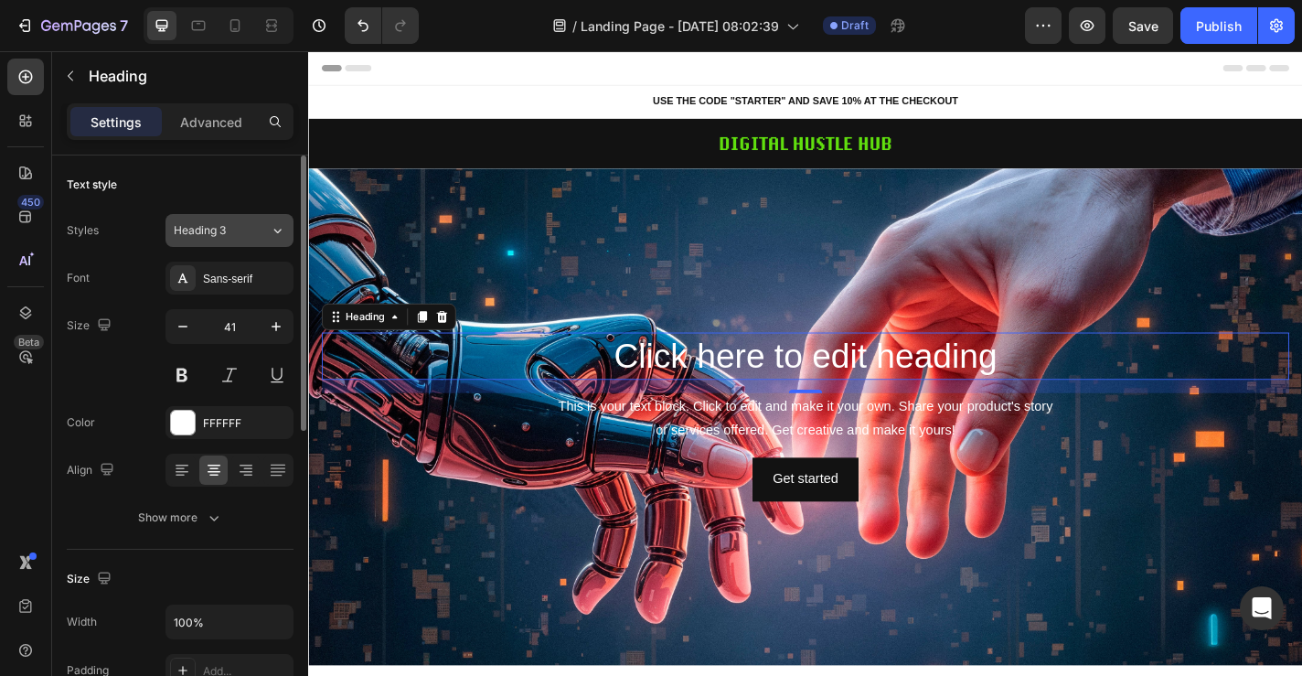
click at [232, 233] on div "Heading 3" at bounding box center [211, 230] width 74 height 16
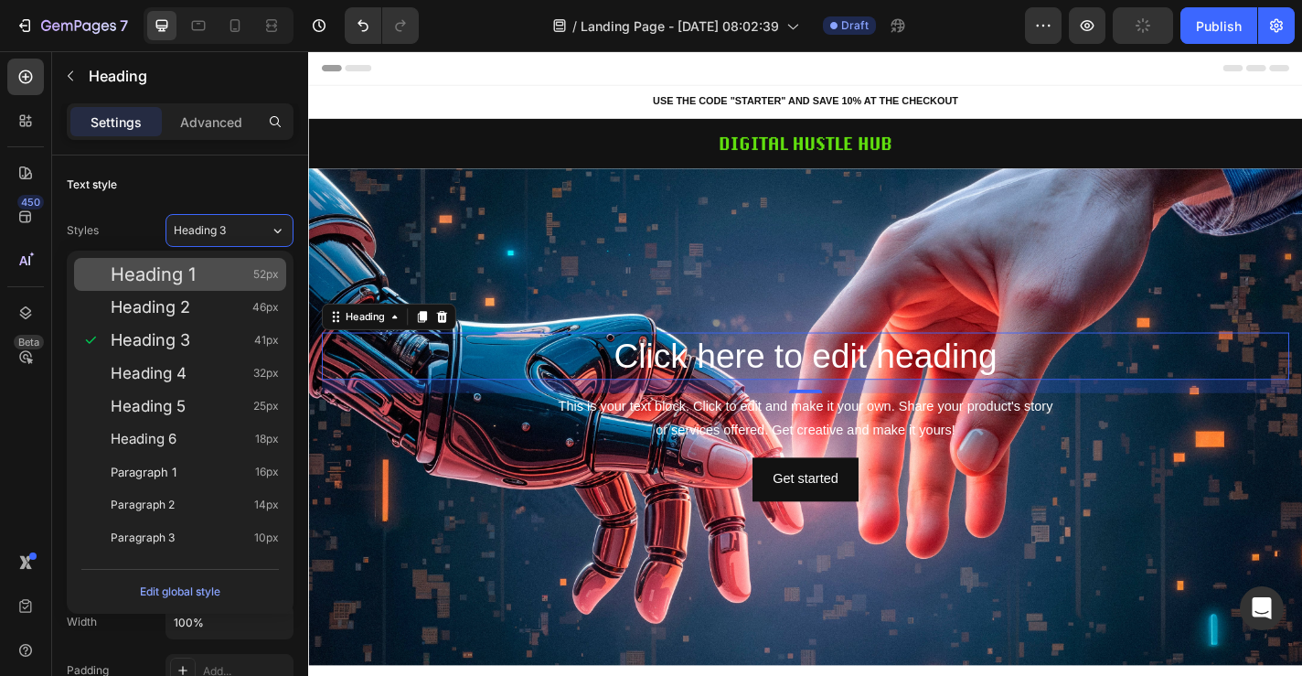
click at [224, 280] on div "Heading 1 52px" at bounding box center [195, 274] width 168 height 18
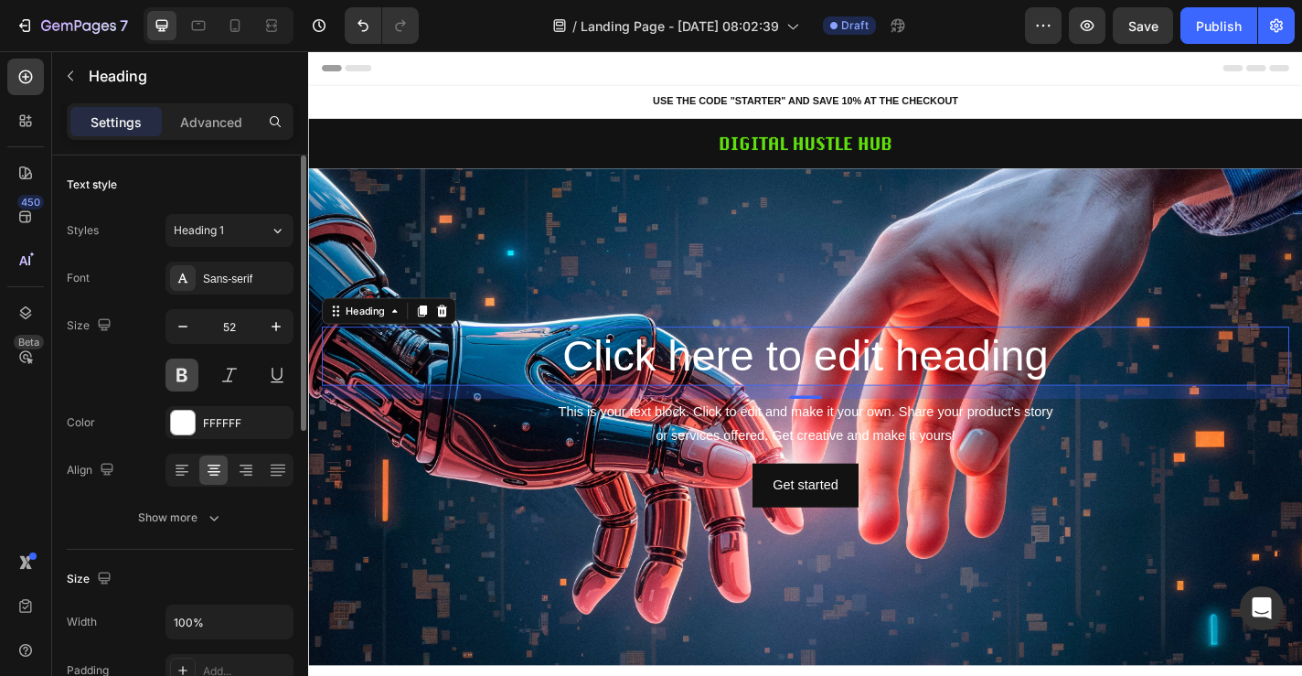
click at [192, 373] on button at bounding box center [182, 374] width 33 height 33
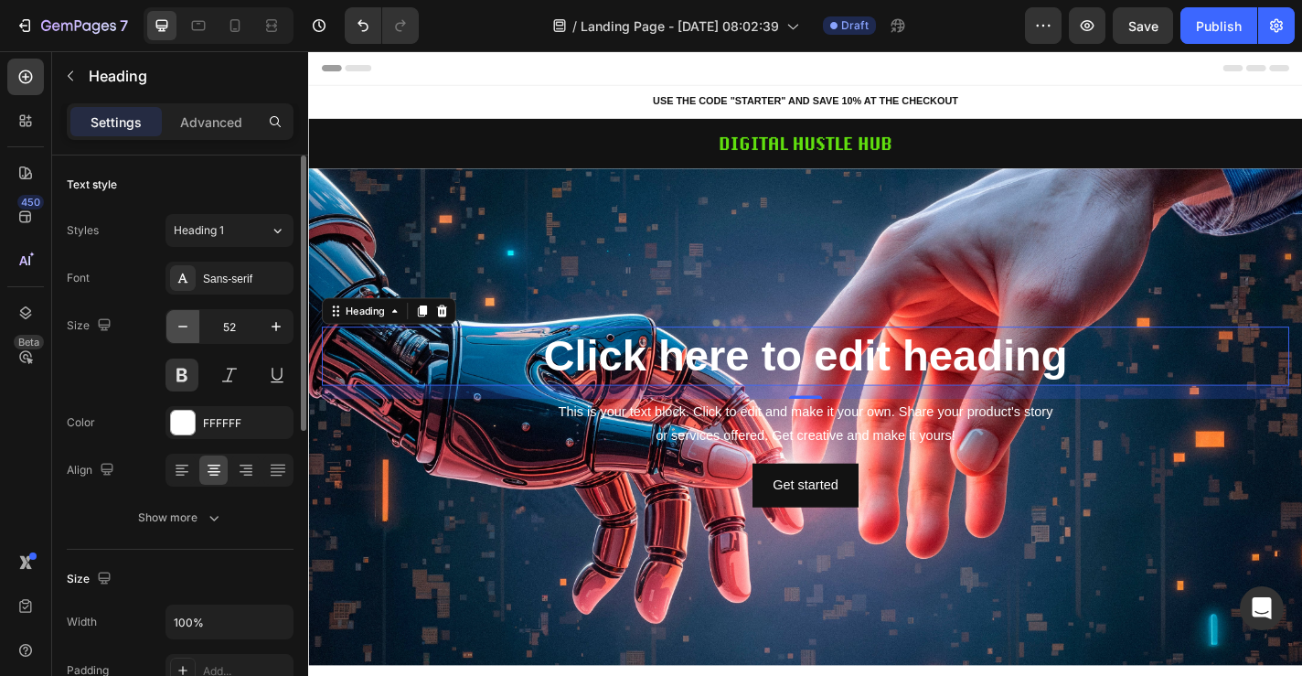
click at [186, 326] on icon "button" at bounding box center [182, 327] width 9 height 2
type input "50"
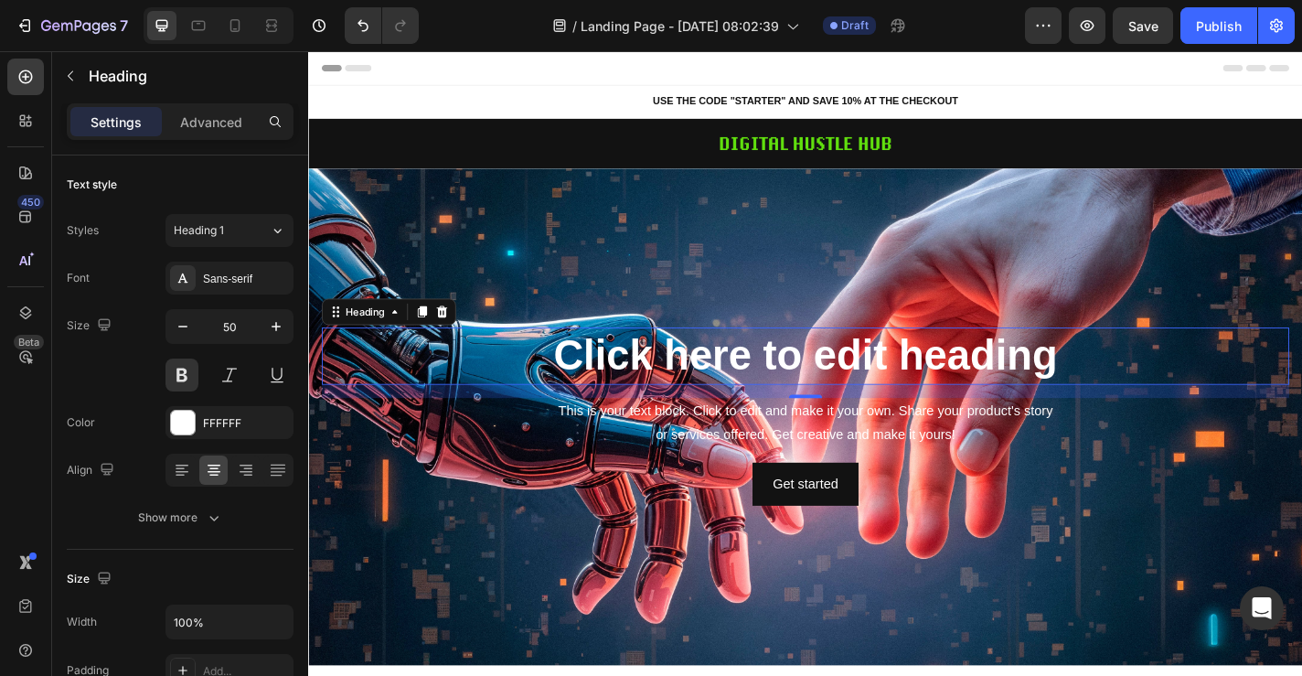
click at [813, 380] on h2 "Click here to edit heading" at bounding box center [857, 387] width 1068 height 63
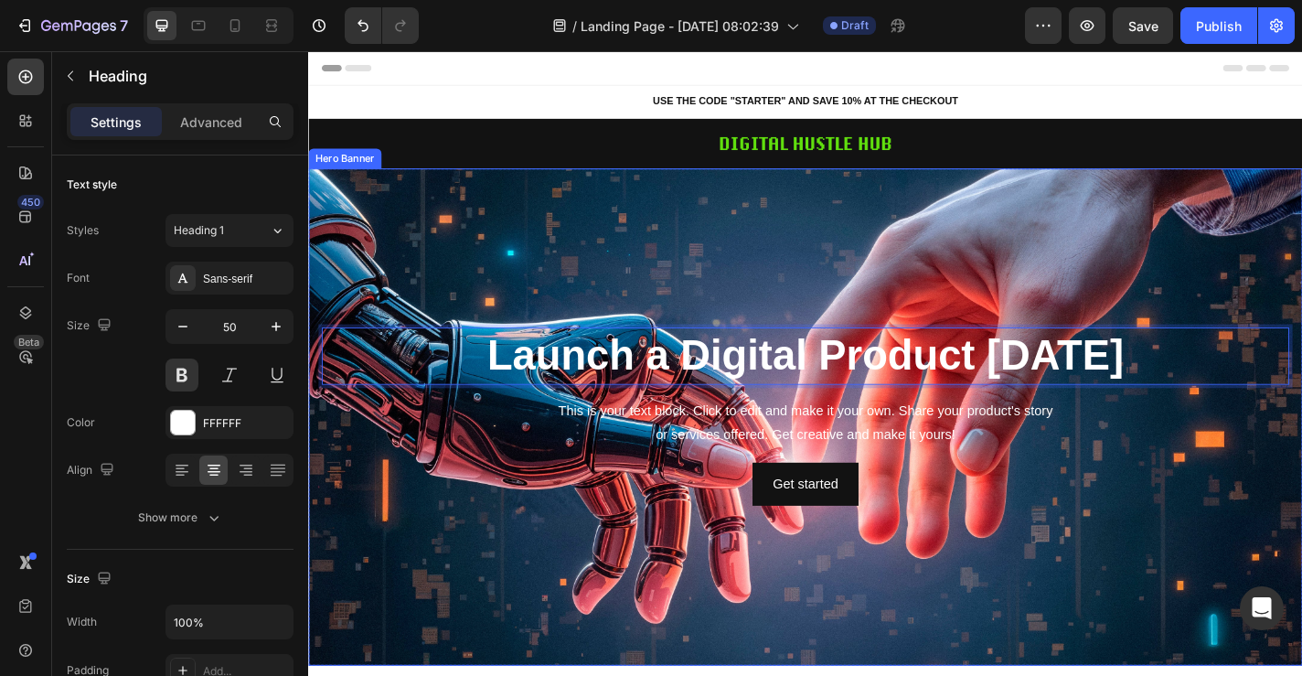
click at [831, 285] on div "Background Image" at bounding box center [856, 454] width 1097 height 549
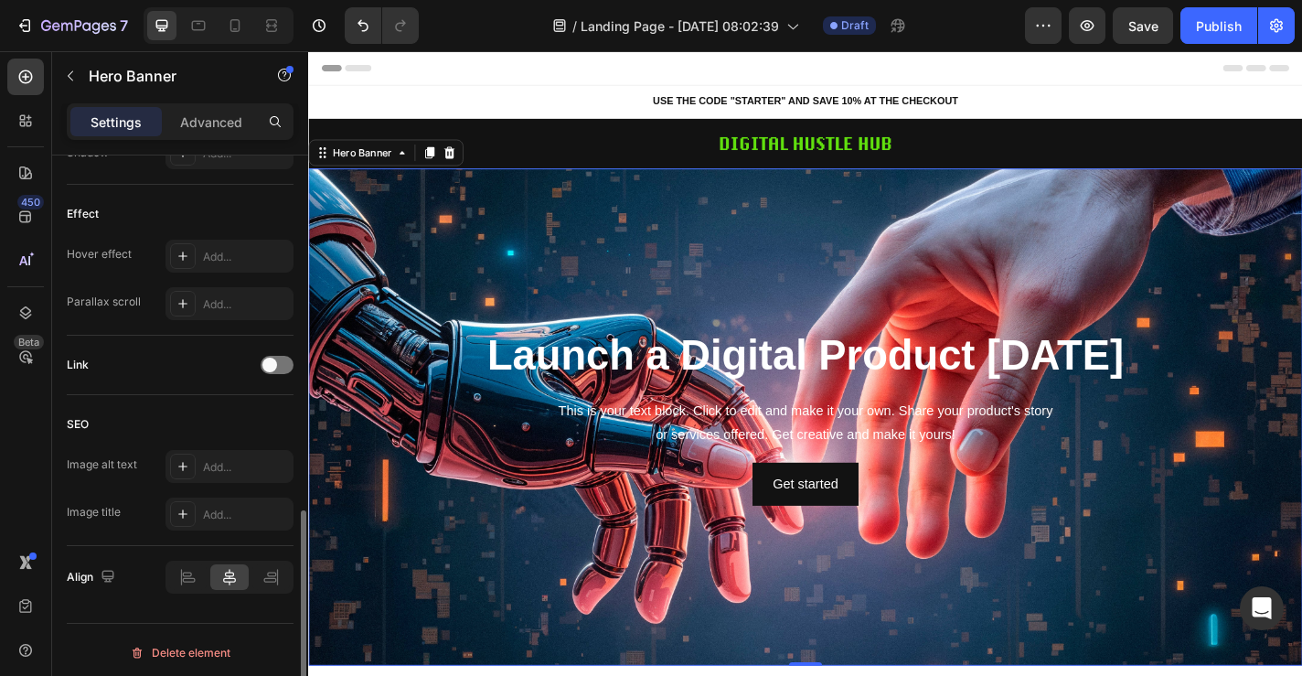
scroll to position [948, 0]
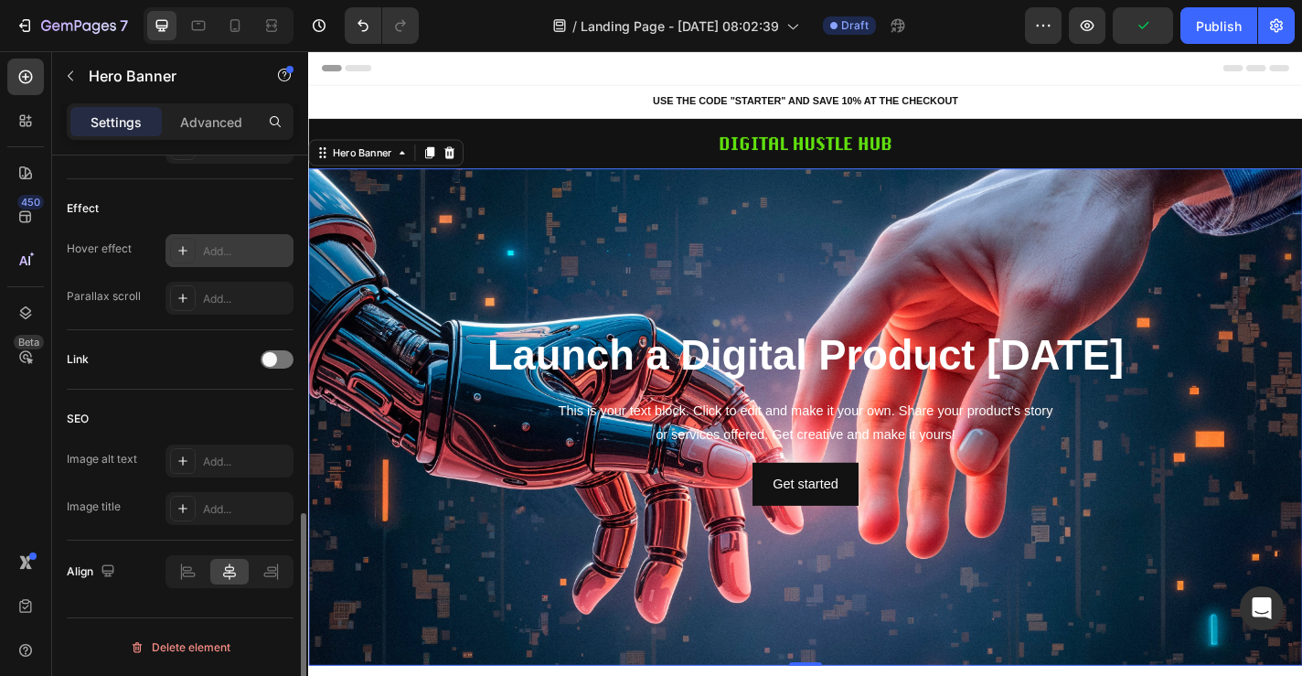
click at [187, 248] on icon at bounding box center [183, 250] width 15 height 15
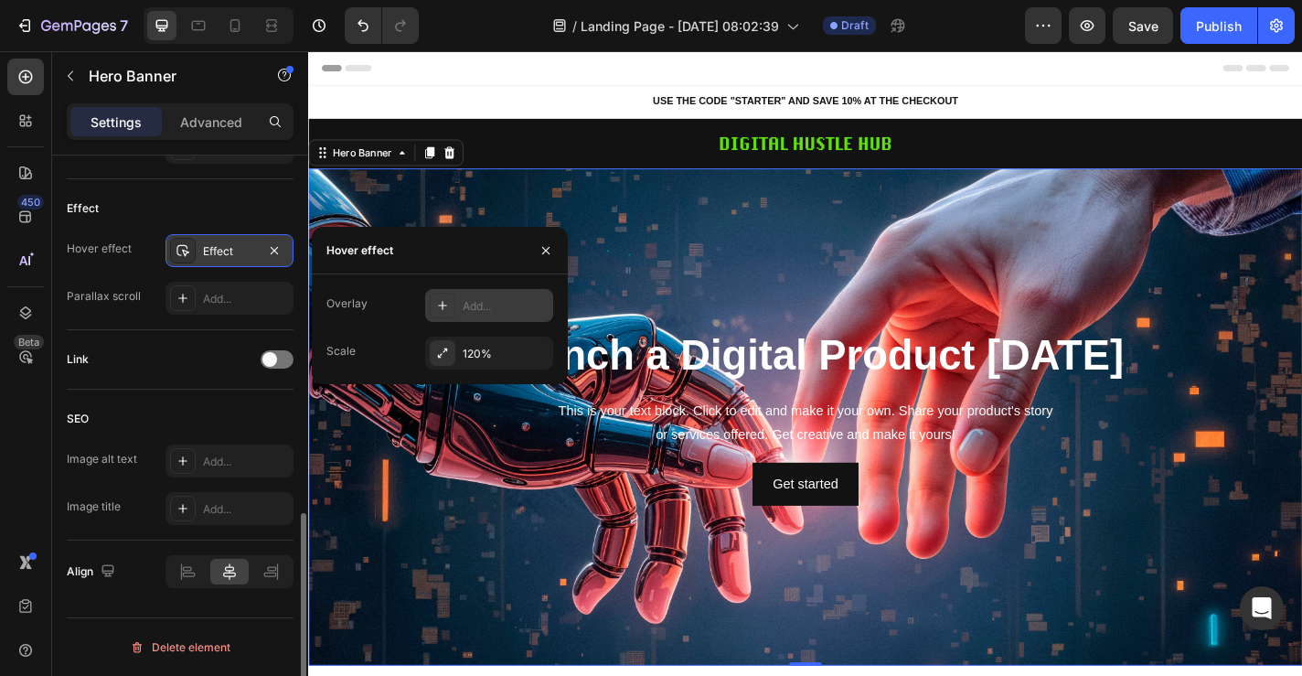
click at [448, 311] on icon at bounding box center [442, 305] width 15 height 15
type input "28%"
type input "28"
type input "43%"
type input "43"
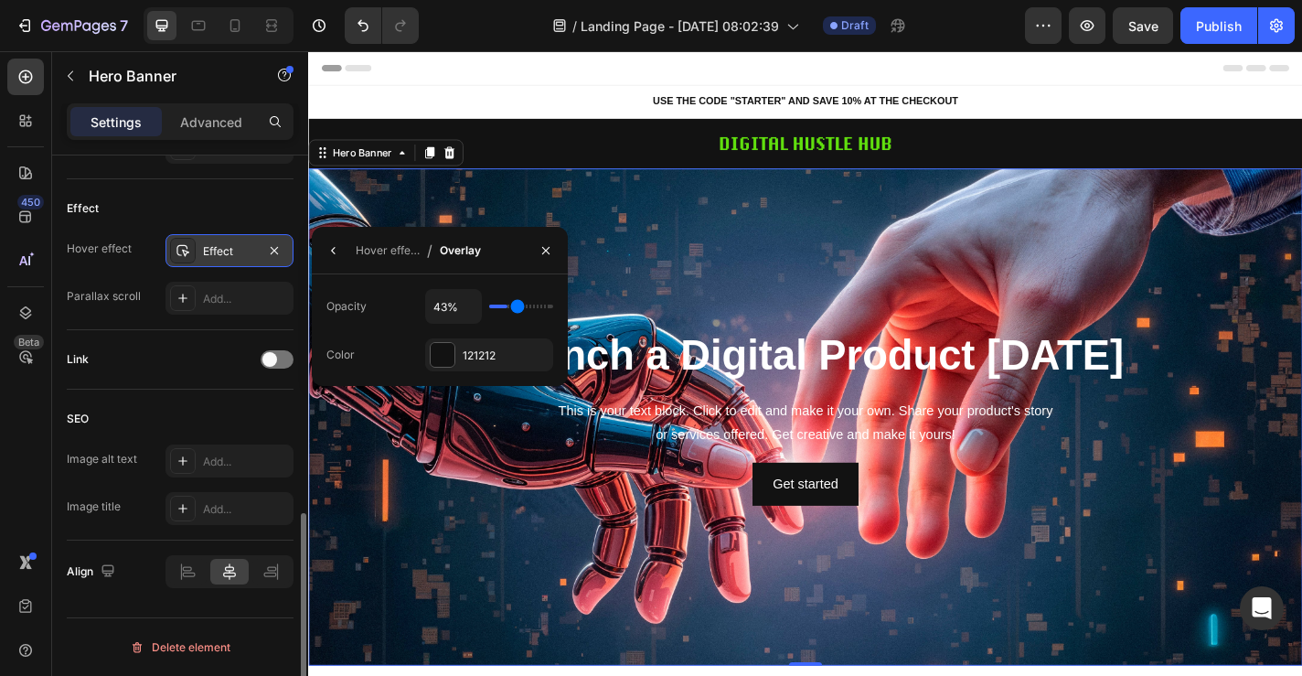
type input "64%"
type input "64"
type input "86%"
type input "86"
type input "100%"
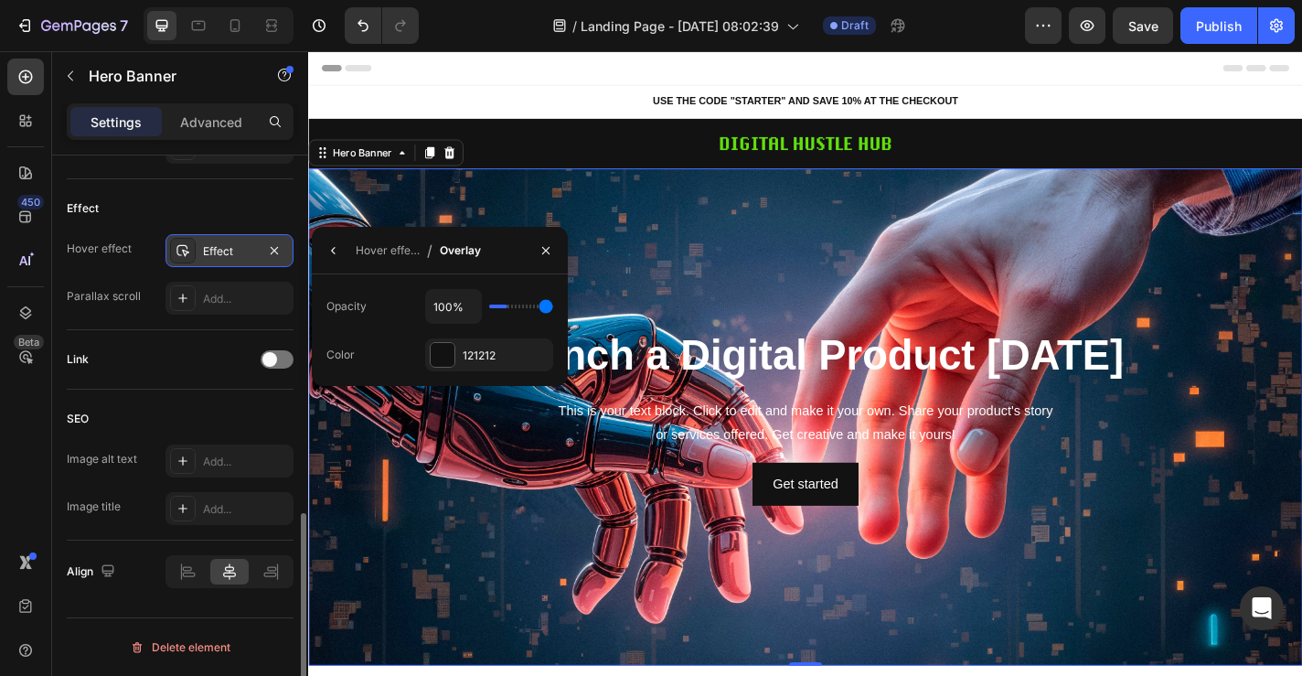
type input "100"
drag, startPoint x: 505, startPoint y: 300, endPoint x: 555, endPoint y: 300, distance: 50.3
click at [555, 300] on div "Opacity 100% Color 121212" at bounding box center [440, 330] width 256 height 82
type input "22%"
type input "22"
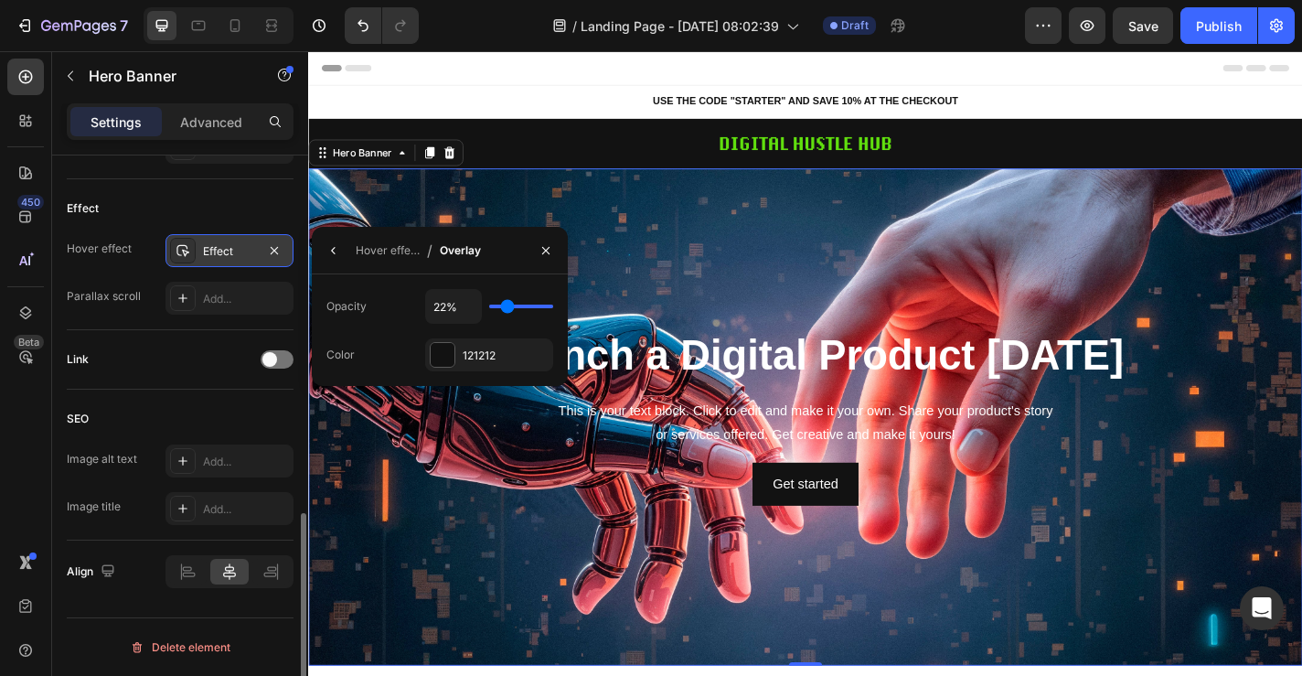
click at [507, 305] on input "range" at bounding box center [521, 307] width 64 height 4
click at [550, 257] on button "button" at bounding box center [545, 250] width 29 height 29
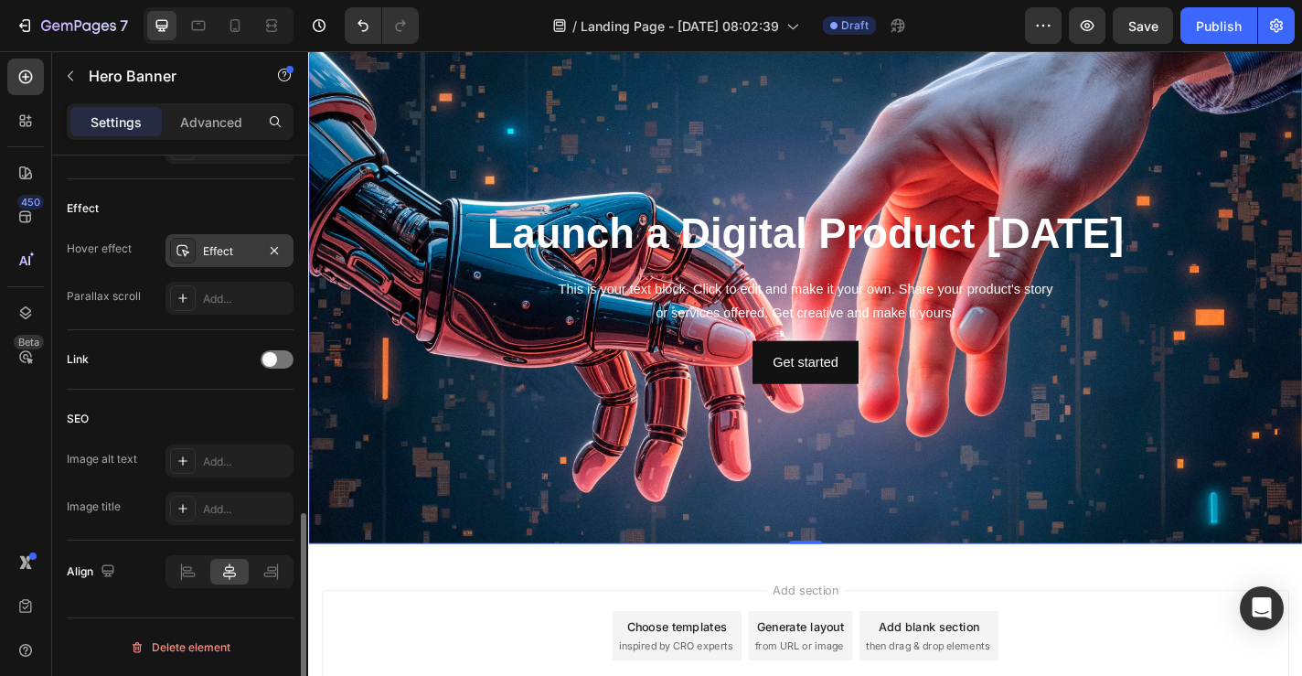
scroll to position [265, 0]
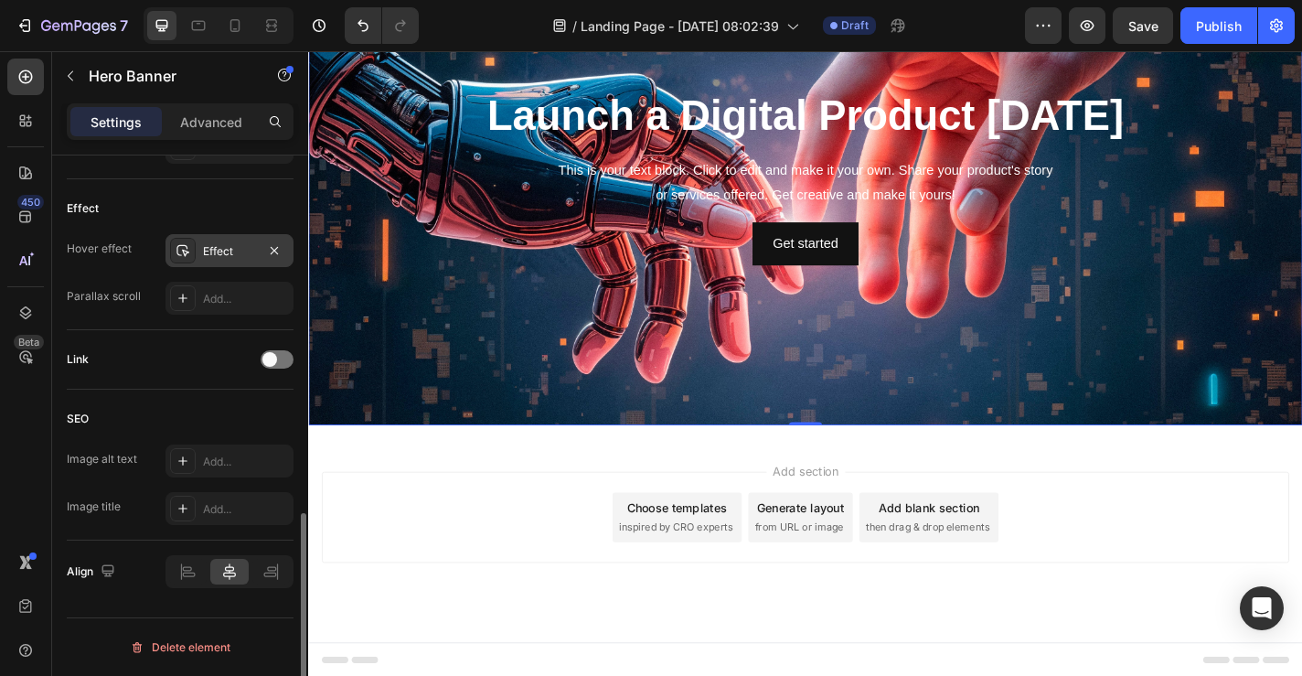
click at [755, 287] on div "Launch a Digital Product in 5 Days Heading This is your text block. Click to ed…" at bounding box center [856, 189] width 1097 height 204
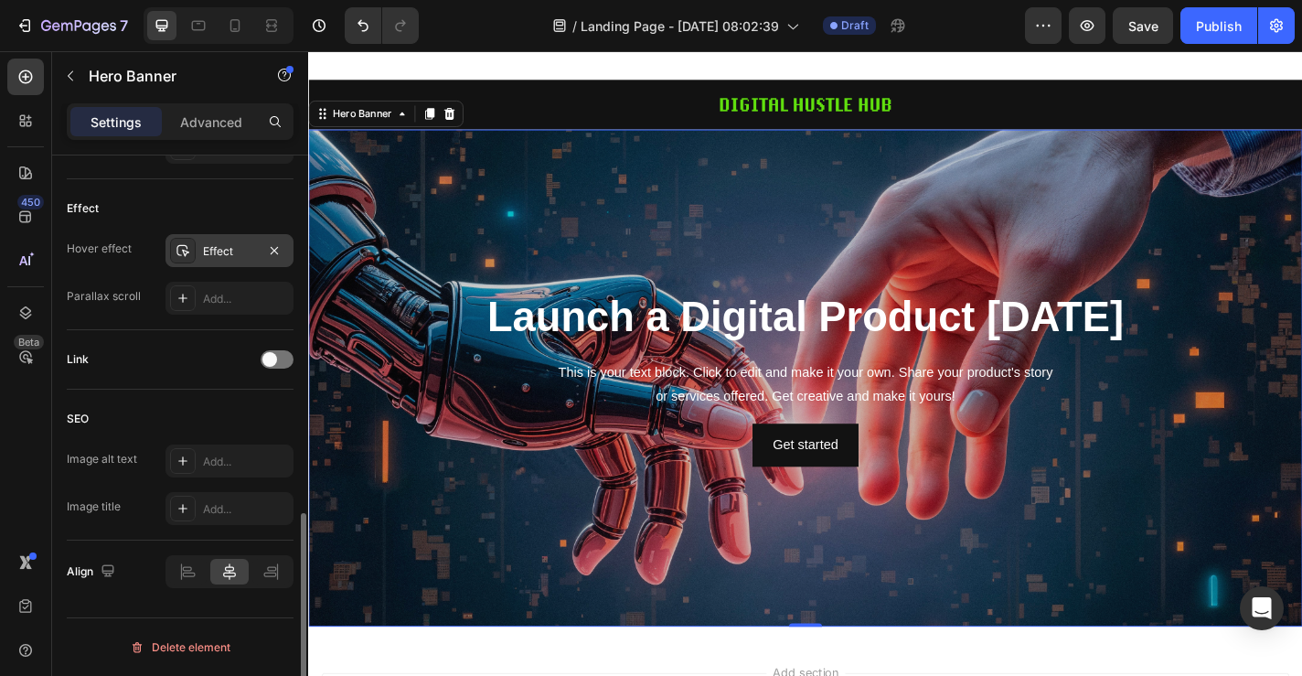
scroll to position [0, 0]
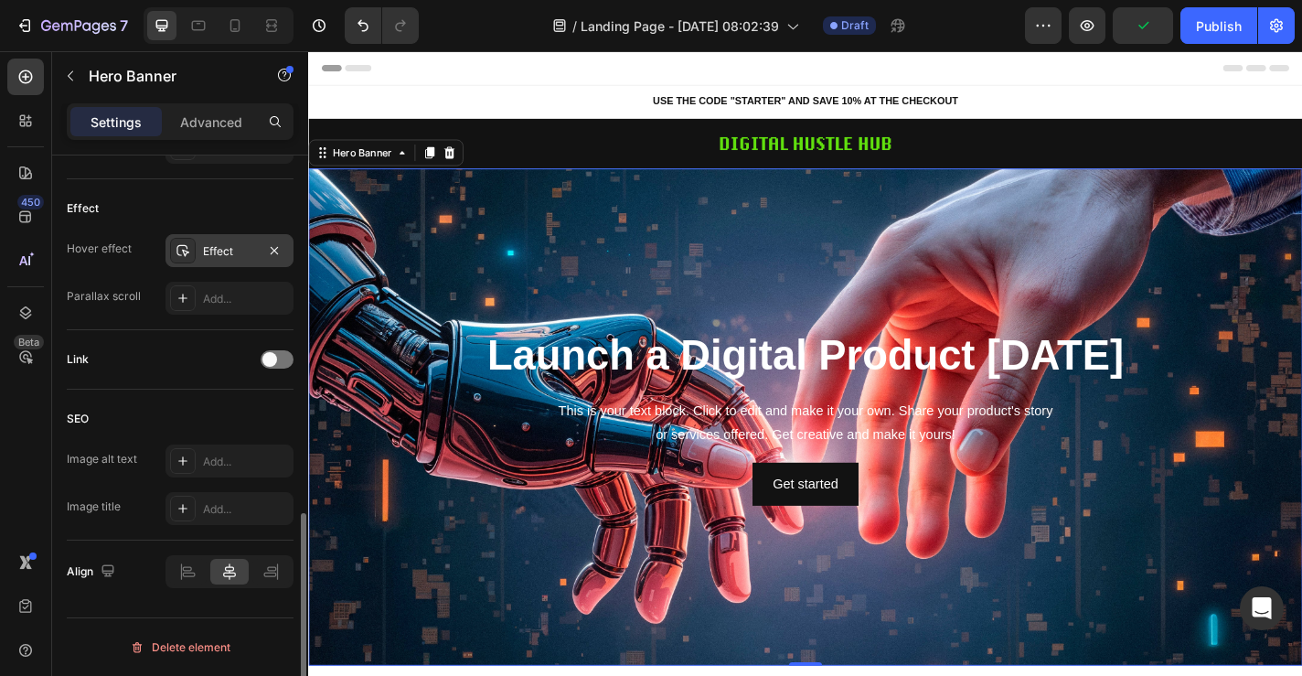
click at [179, 252] on icon at bounding box center [183, 250] width 15 height 15
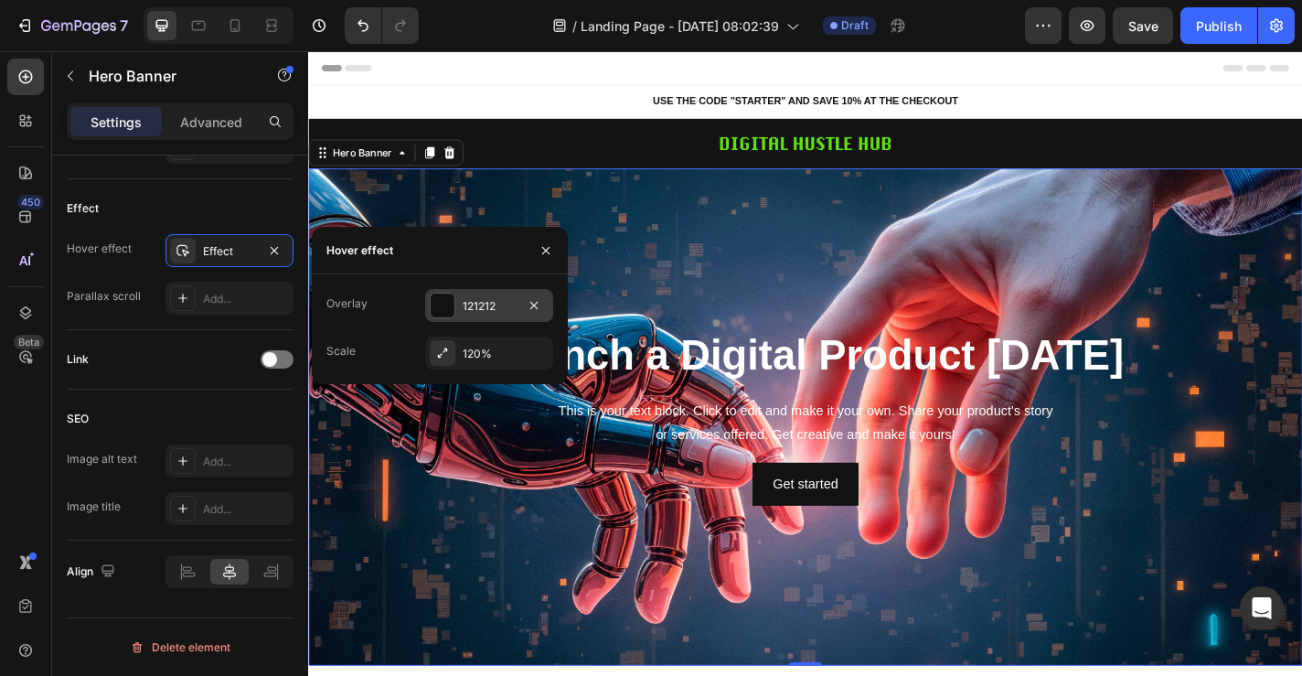
click at [519, 304] on div "121212" at bounding box center [489, 305] width 128 height 33
type input "100%"
drag, startPoint x: 512, startPoint y: 305, endPoint x: 600, endPoint y: 305, distance: 87.8
type input "100"
click at [553, 305] on input "range" at bounding box center [521, 307] width 64 height 4
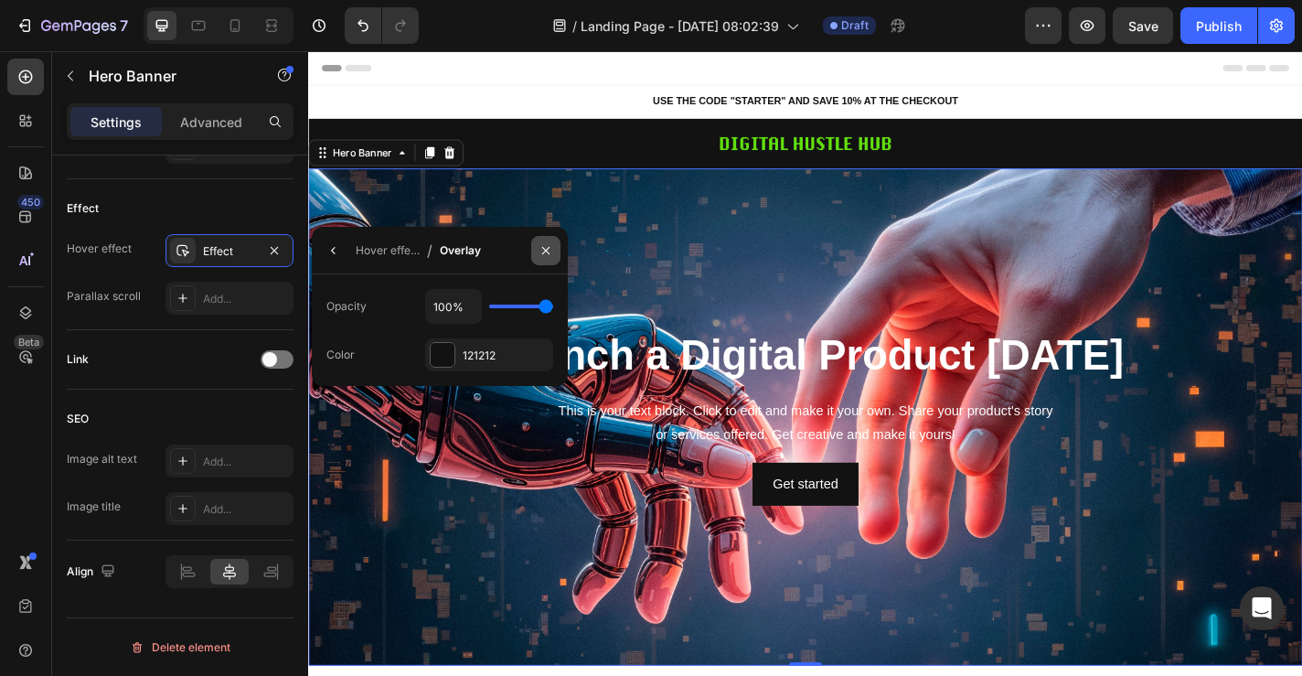
click at [551, 251] on icon "button" at bounding box center [546, 250] width 15 height 15
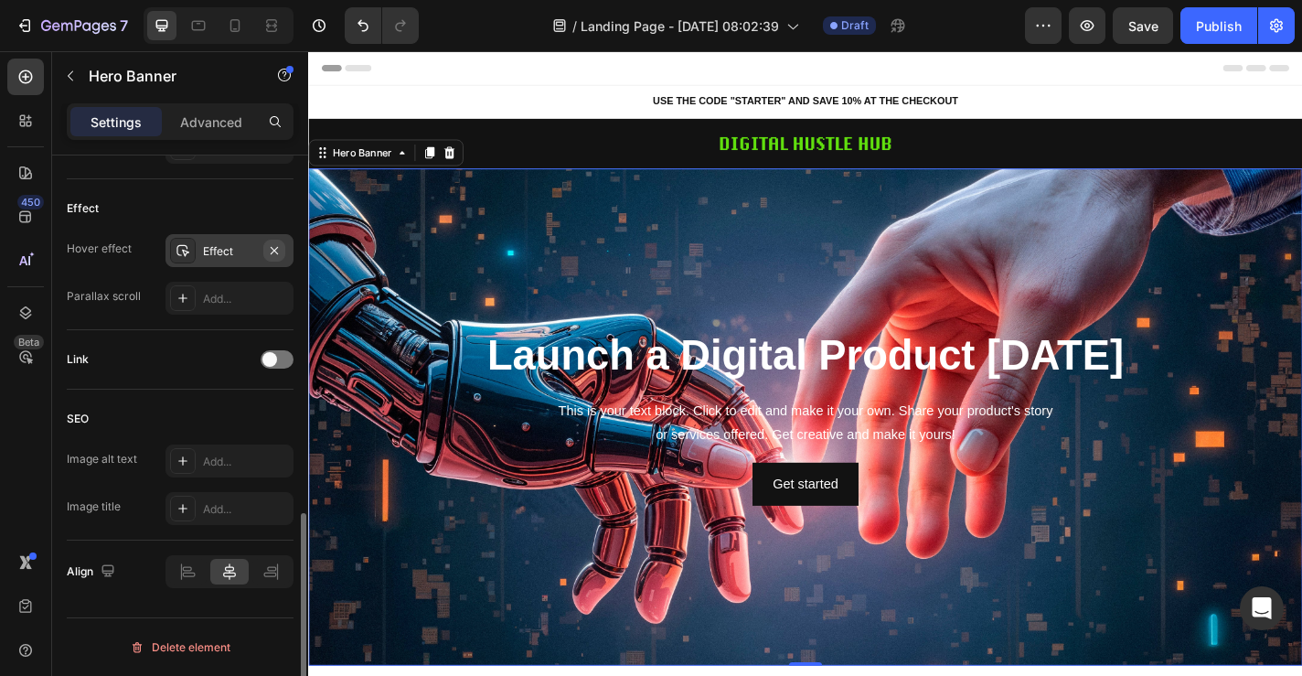
click at [273, 244] on icon "button" at bounding box center [274, 250] width 15 height 15
click at [273, 298] on div "Add..." at bounding box center [246, 299] width 86 height 16
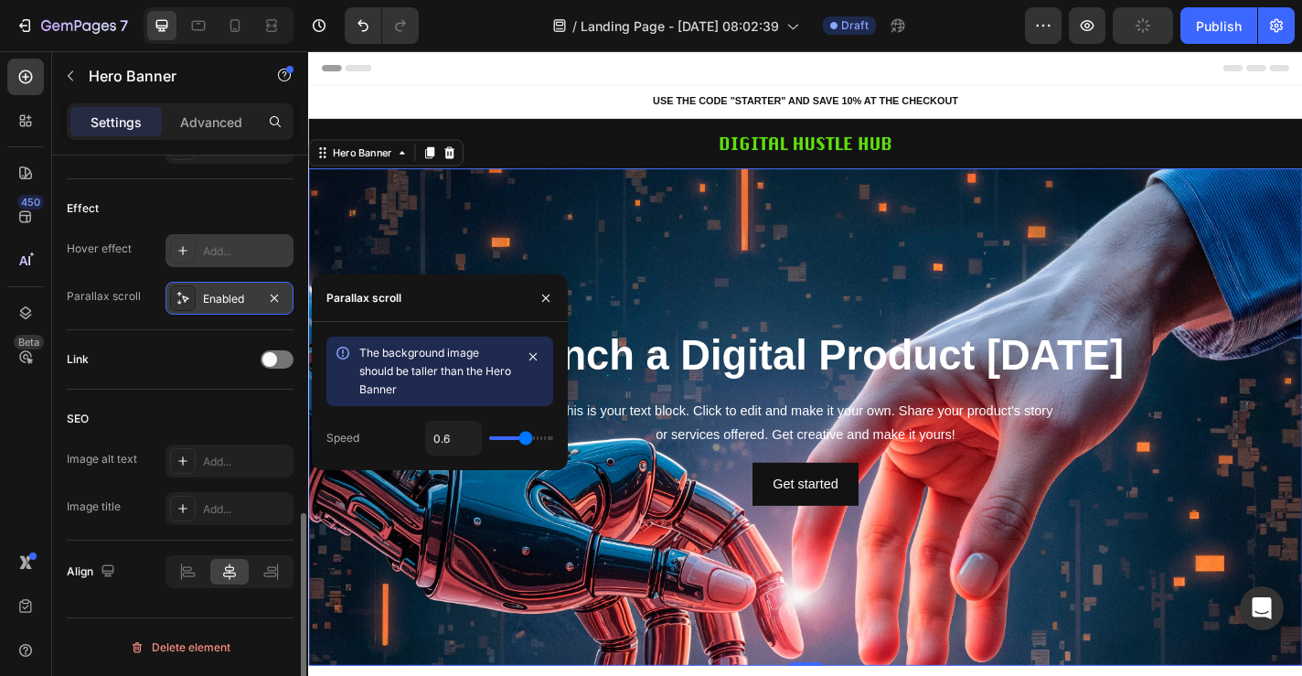
drag, startPoint x: 539, startPoint y: 430, endPoint x: 565, endPoint y: 430, distance: 26.5
click at [564, 430] on div "The background image should be taller than the Hero Banner Speed 0.6" at bounding box center [440, 396] width 256 height 119
click at [551, 297] on icon "button" at bounding box center [546, 298] width 15 height 15
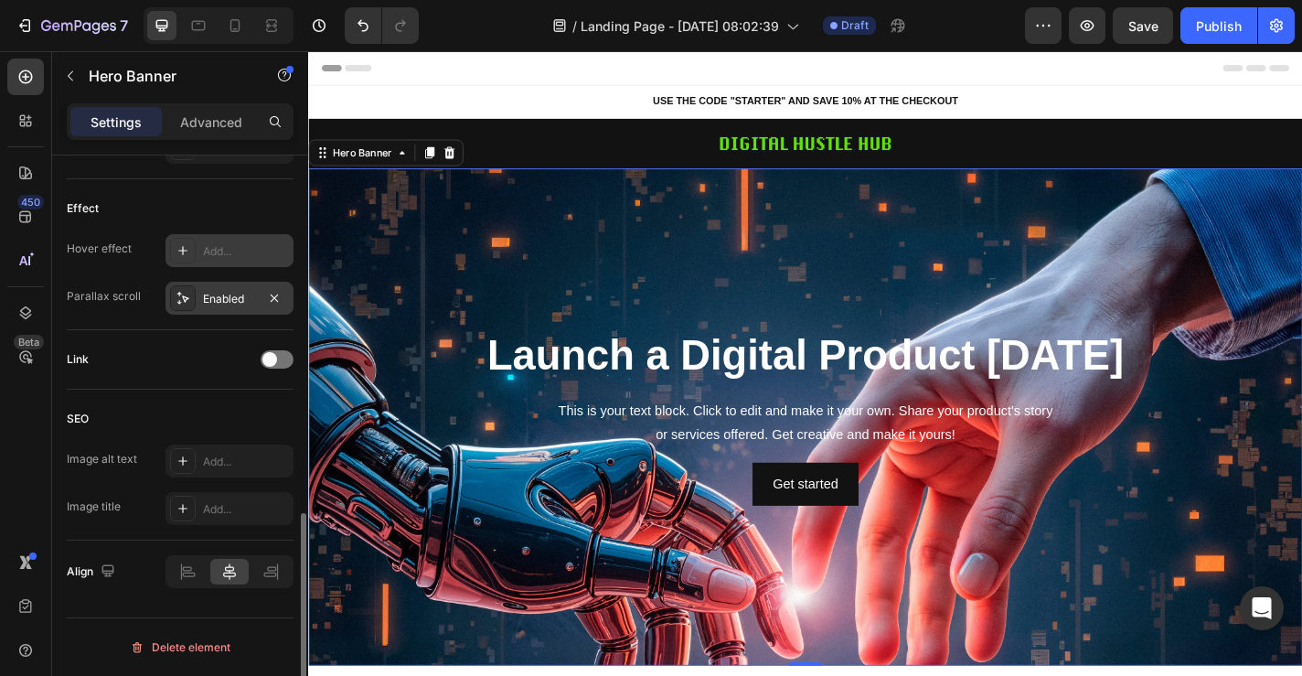
click at [222, 299] on div "Enabled" at bounding box center [229, 299] width 53 height 16
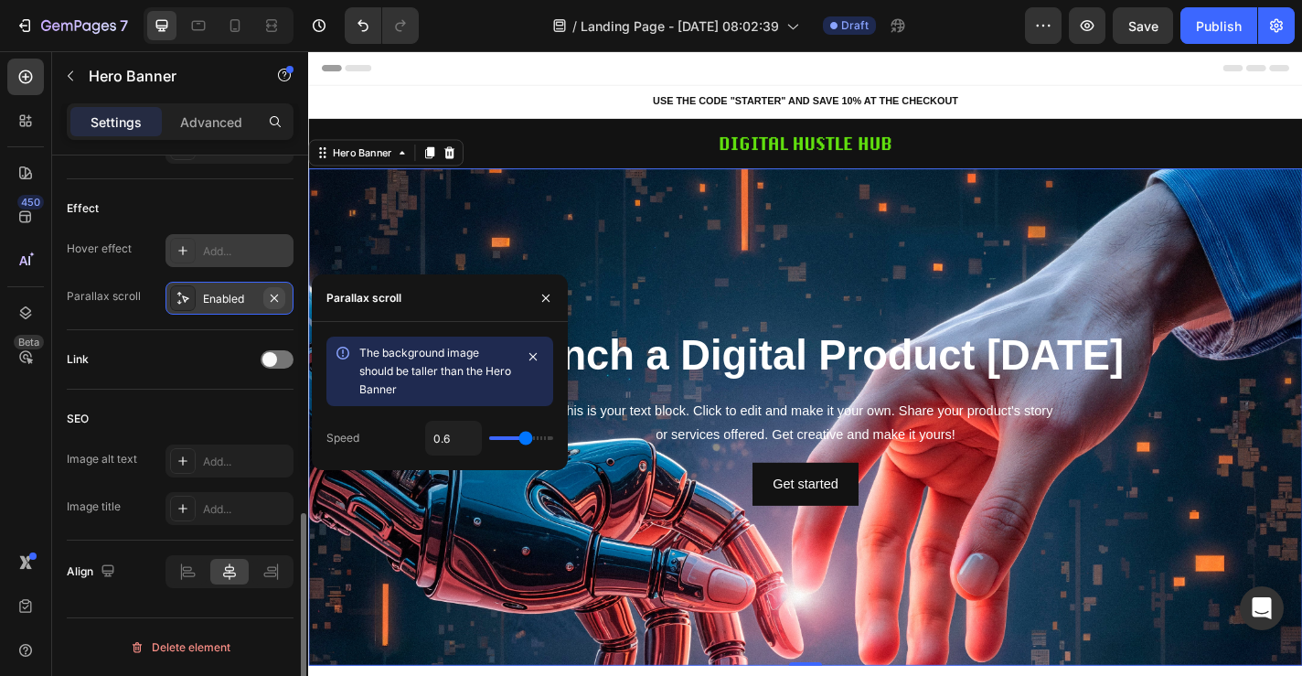
click at [272, 294] on icon "button" at bounding box center [274, 298] width 15 height 15
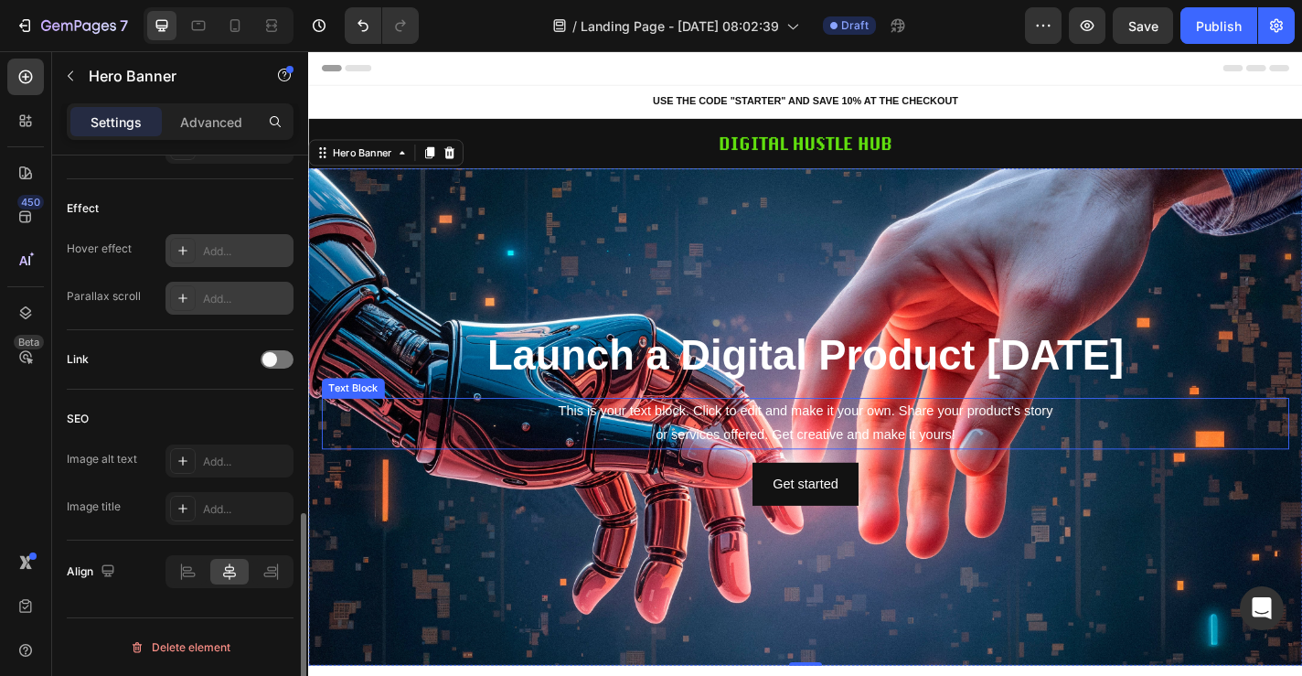
click at [859, 460] on div "This is your text block. Click to edit and make it your own. Share your product…" at bounding box center [857, 461] width 1068 height 57
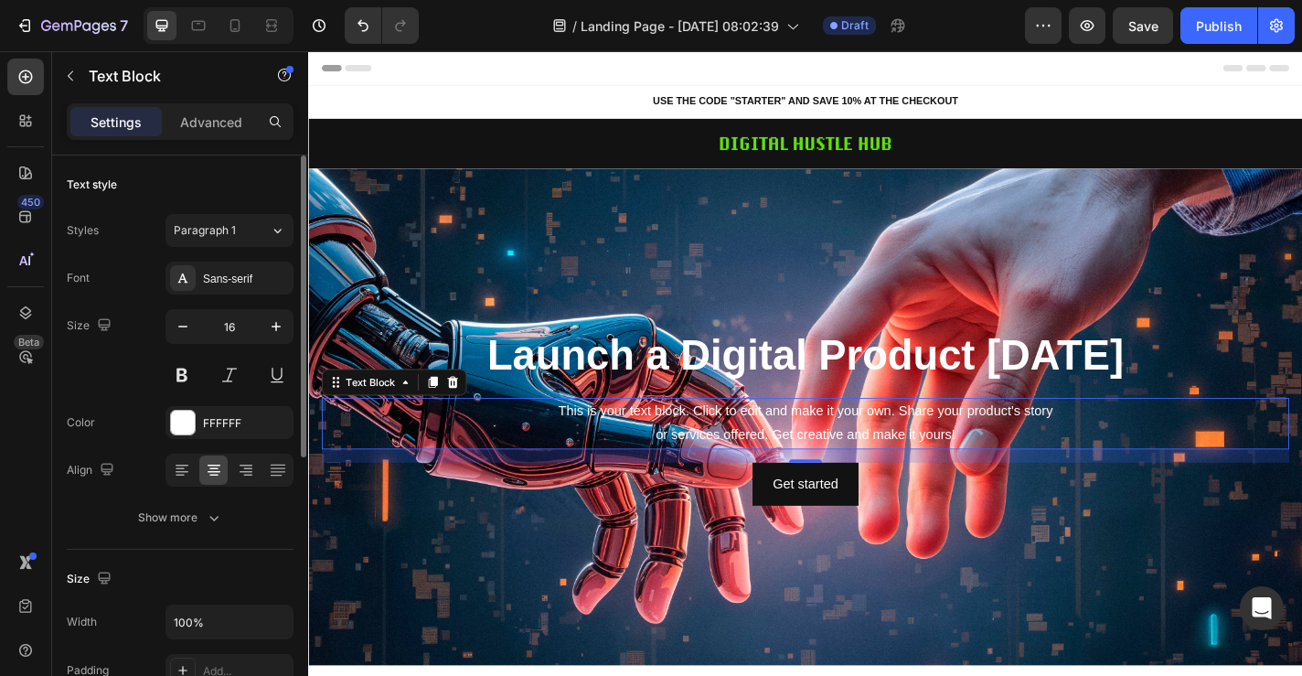
click at [708, 450] on div "This is your text block. Click to edit and make it your own. Share your product…" at bounding box center [857, 461] width 1068 height 57
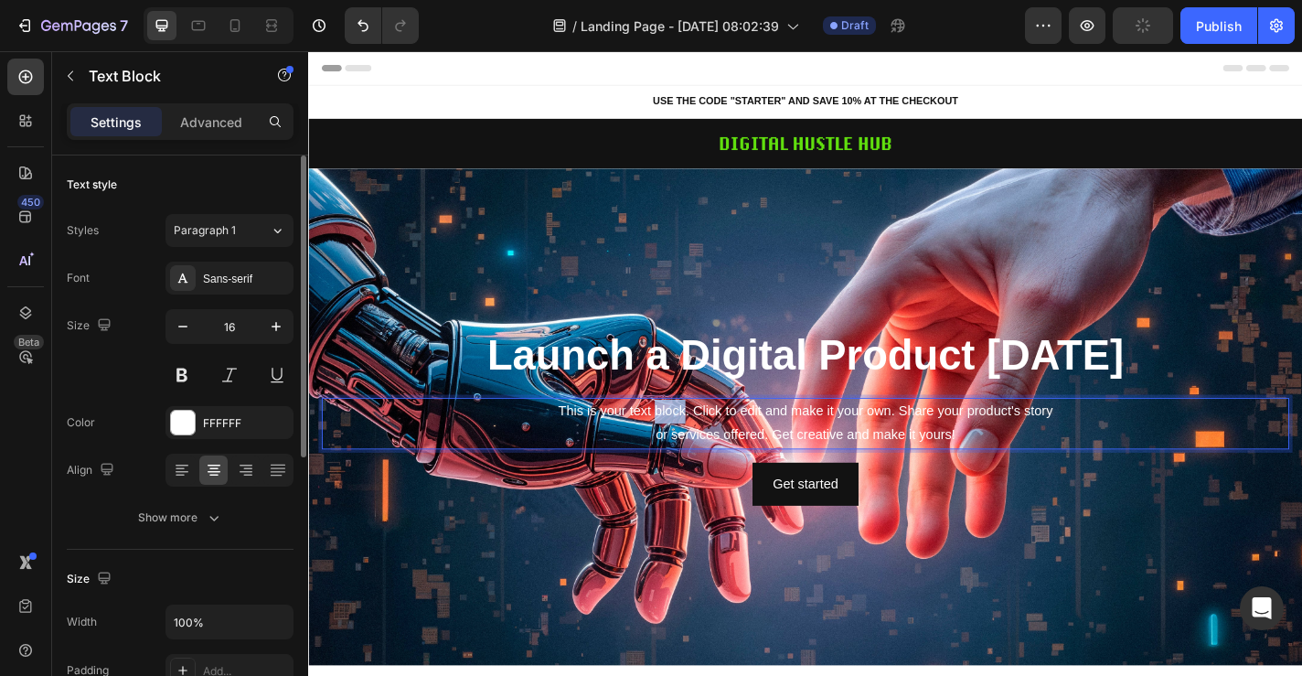
click at [708, 450] on p "This is your text block. Click to edit and make it your own. Share your product…" at bounding box center [857, 461] width 1065 height 53
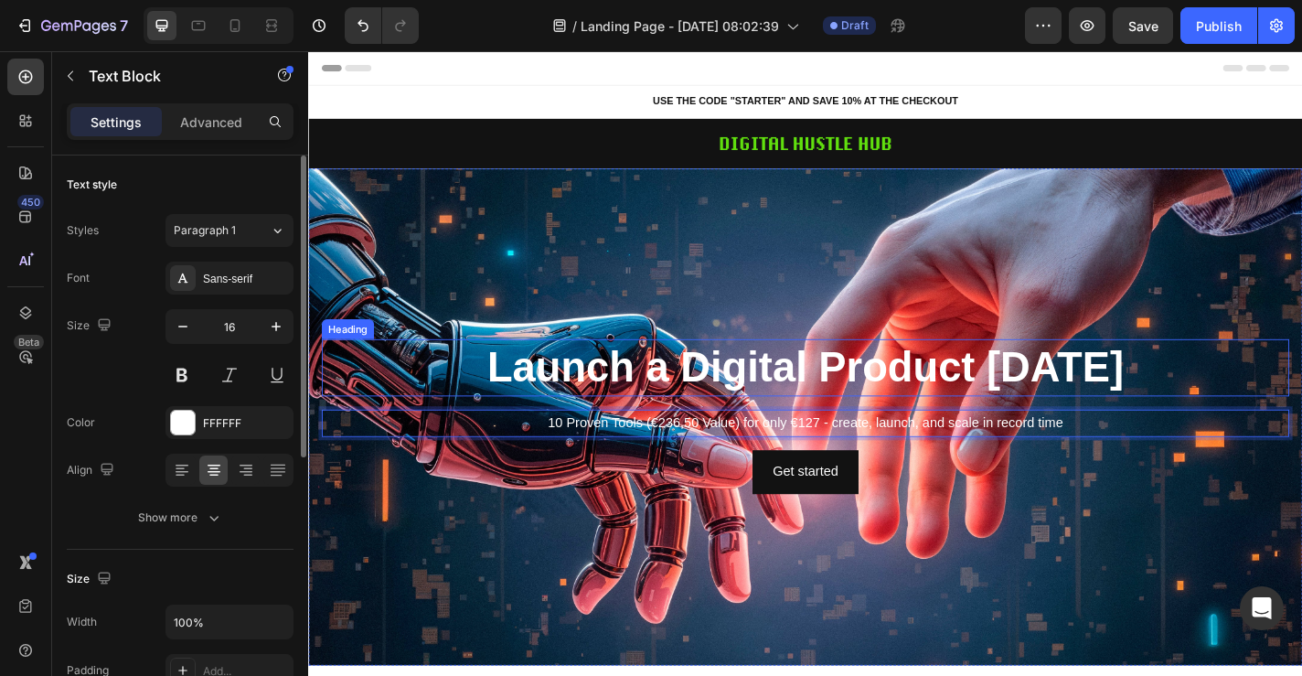
click at [819, 391] on p "Launch a Digital Product in 5 Days" at bounding box center [857, 399] width 1065 height 59
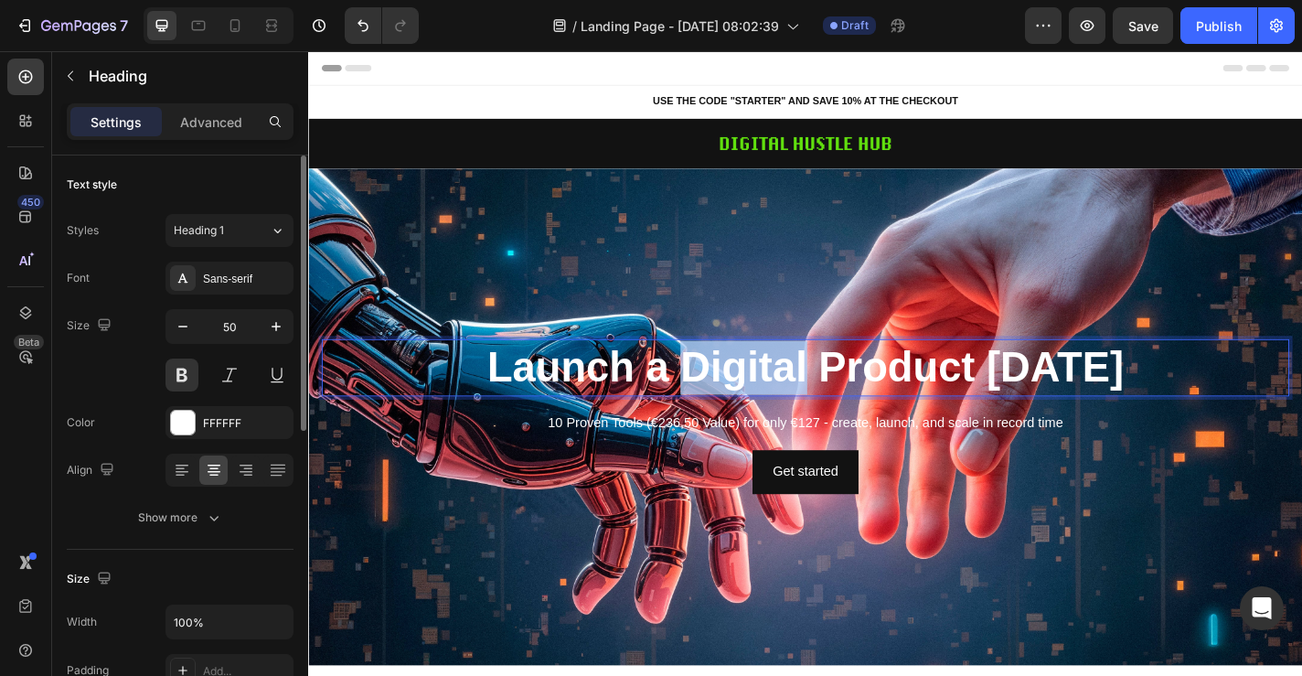
click at [698, 393] on p "Launch a Digital Product in 5 Days" at bounding box center [857, 399] width 1065 height 59
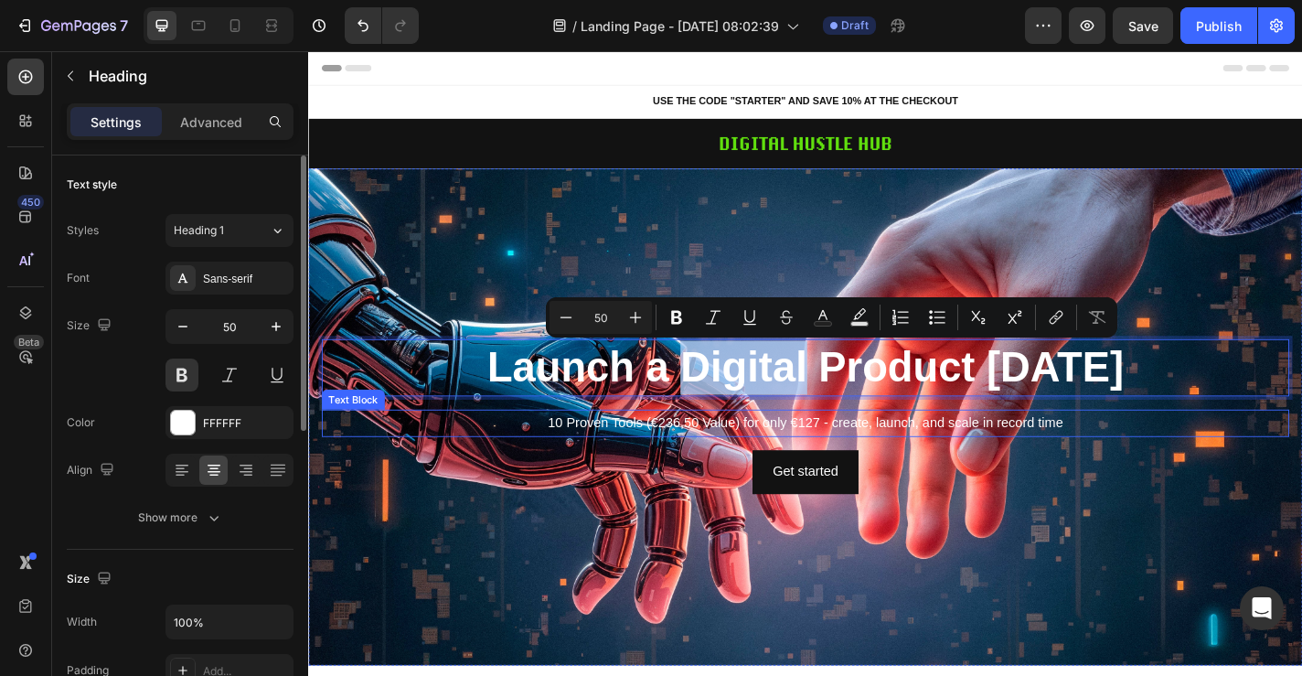
click at [712, 462] on p "10 Proven Tools (€236,50 Value) for only €127 - create, launch, and scale in re…" at bounding box center [857, 461] width 1065 height 27
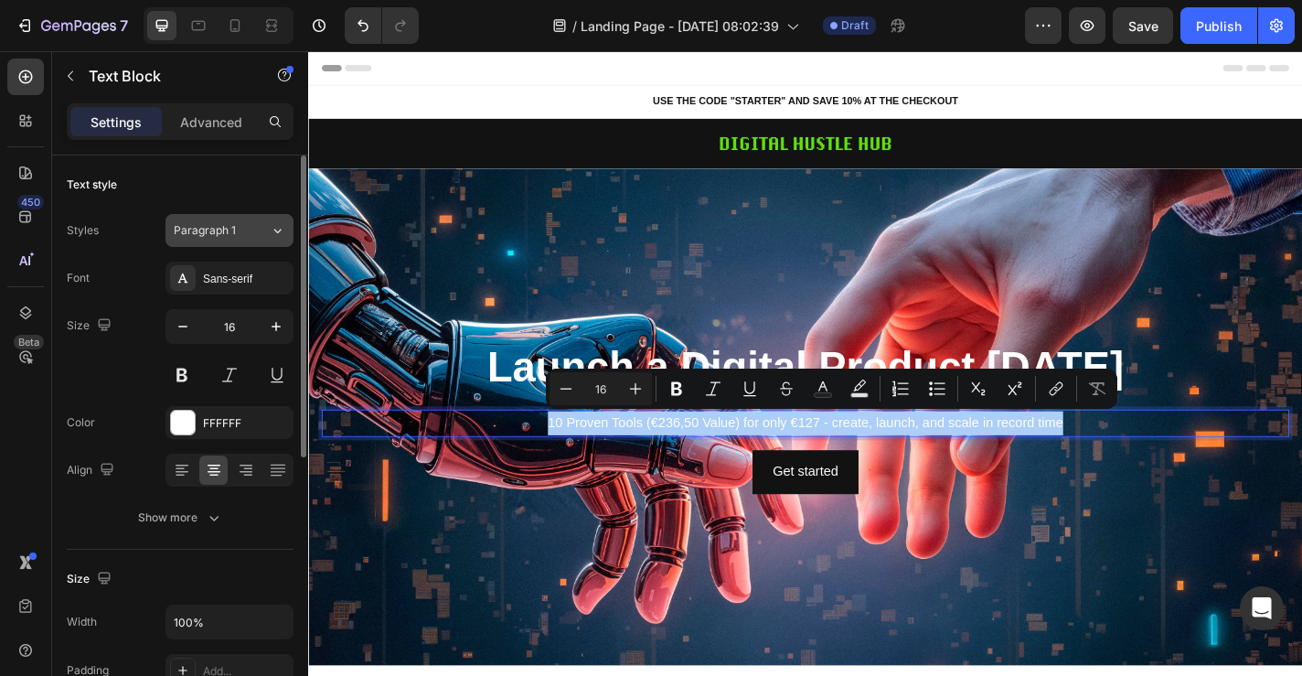
click at [275, 230] on icon at bounding box center [278, 230] width 16 height 18
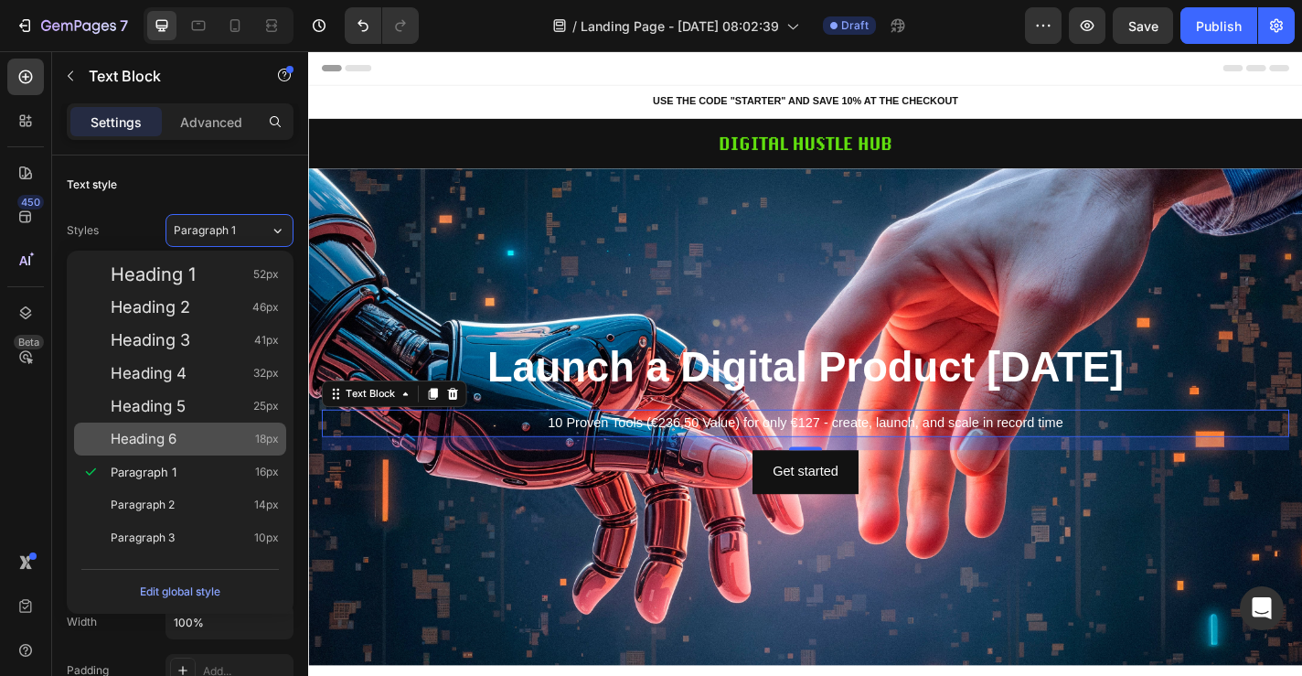
click at [238, 439] on div "Heading 6 18px" at bounding box center [195, 439] width 168 height 18
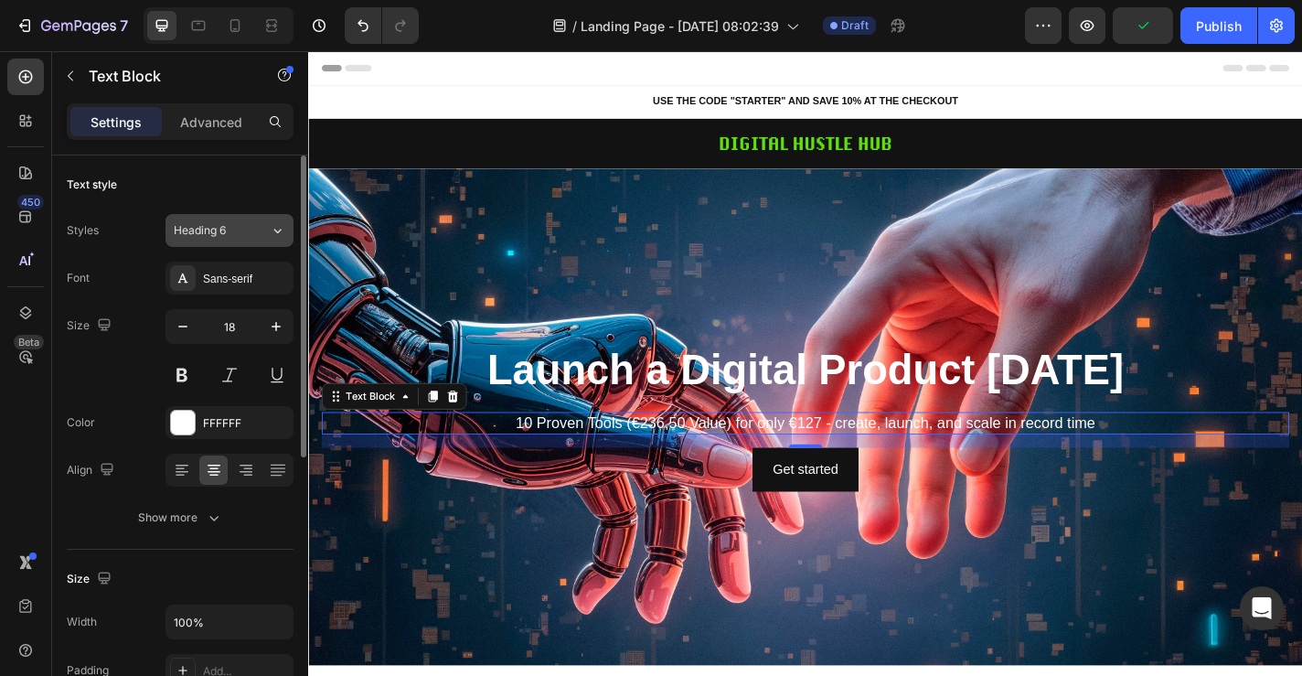
click at [273, 232] on icon at bounding box center [278, 230] width 16 height 18
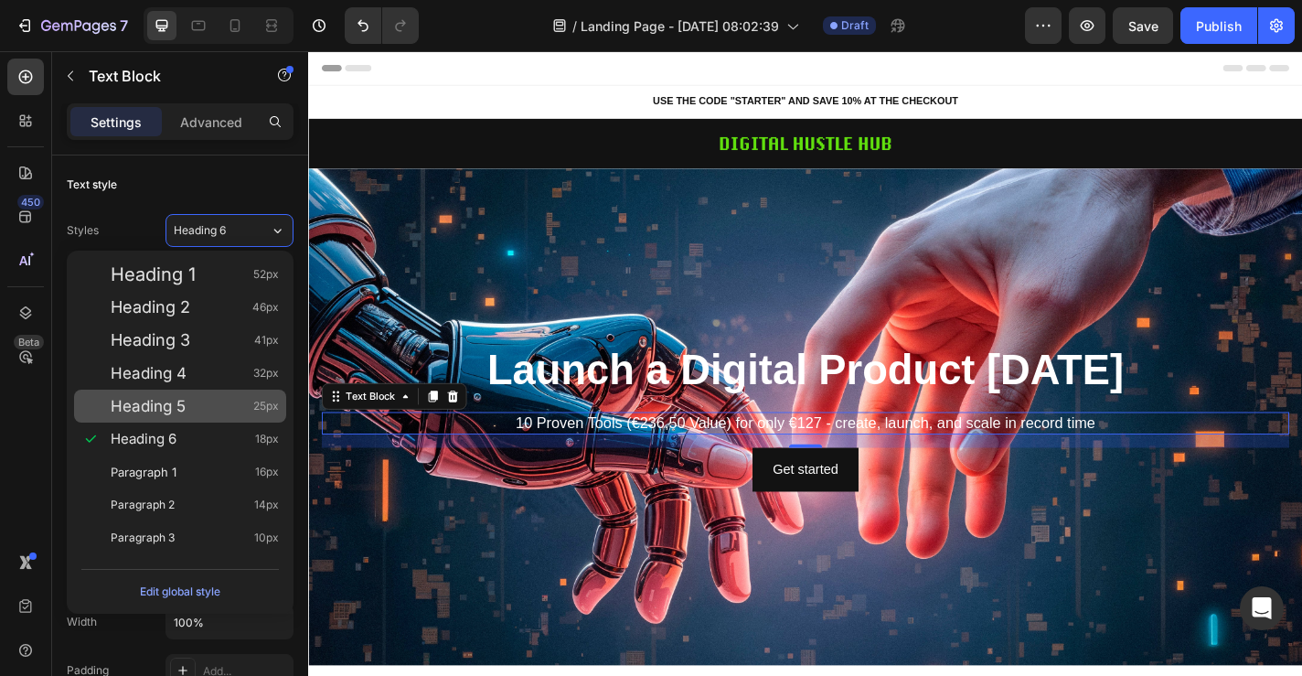
click at [249, 397] on div "Heading 5 25px" at bounding box center [195, 406] width 168 height 18
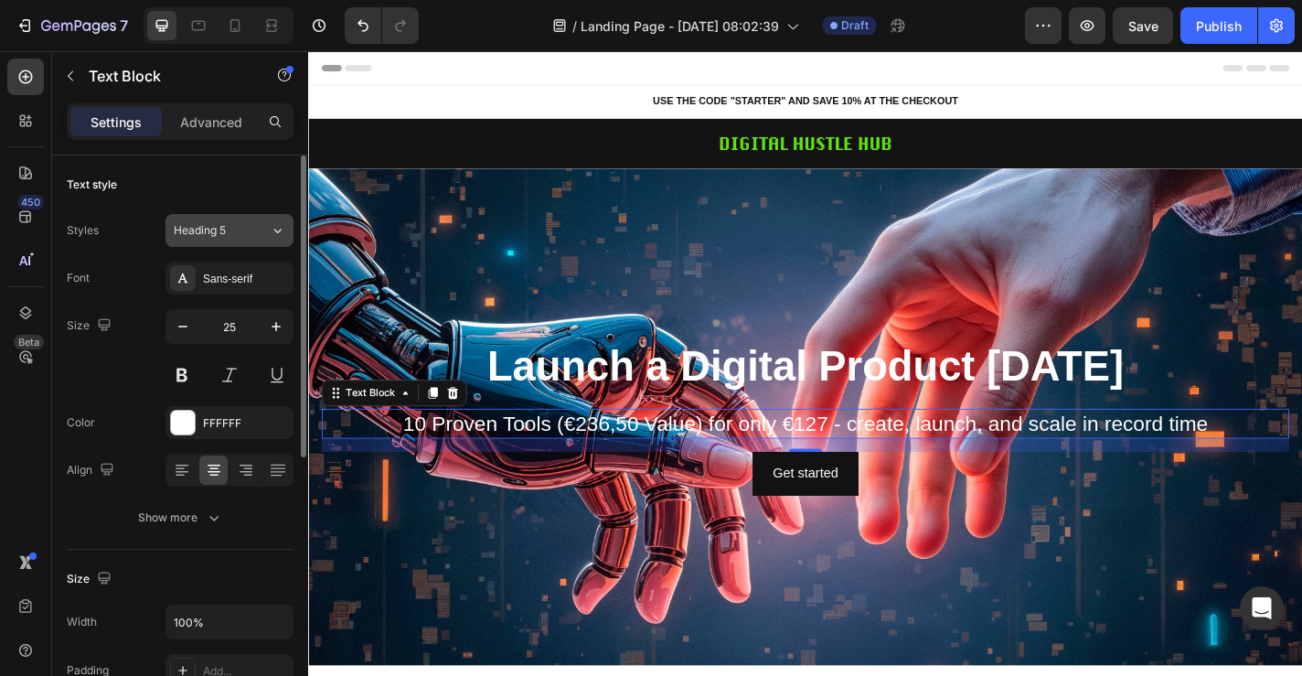
click at [269, 223] on div "Heading 5" at bounding box center [222, 230] width 96 height 16
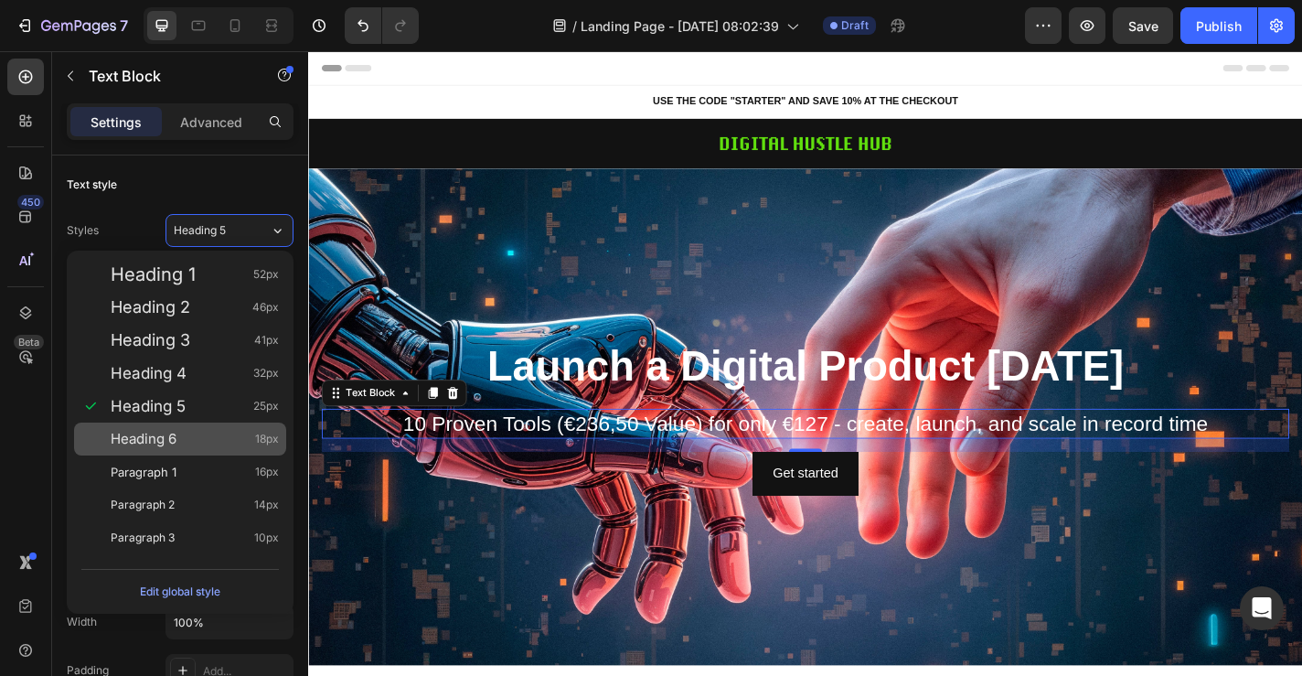
click at [261, 435] on span "18px" at bounding box center [267, 439] width 24 height 18
type input "18"
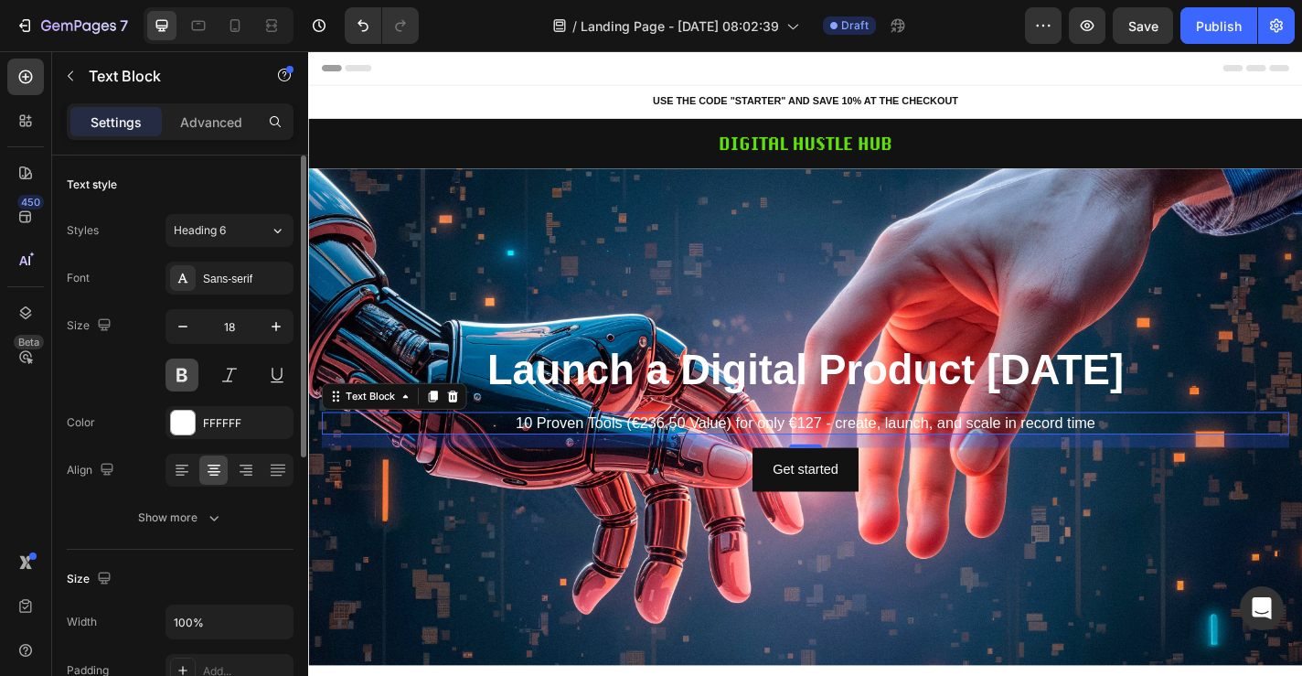
click at [186, 373] on button at bounding box center [182, 374] width 33 height 33
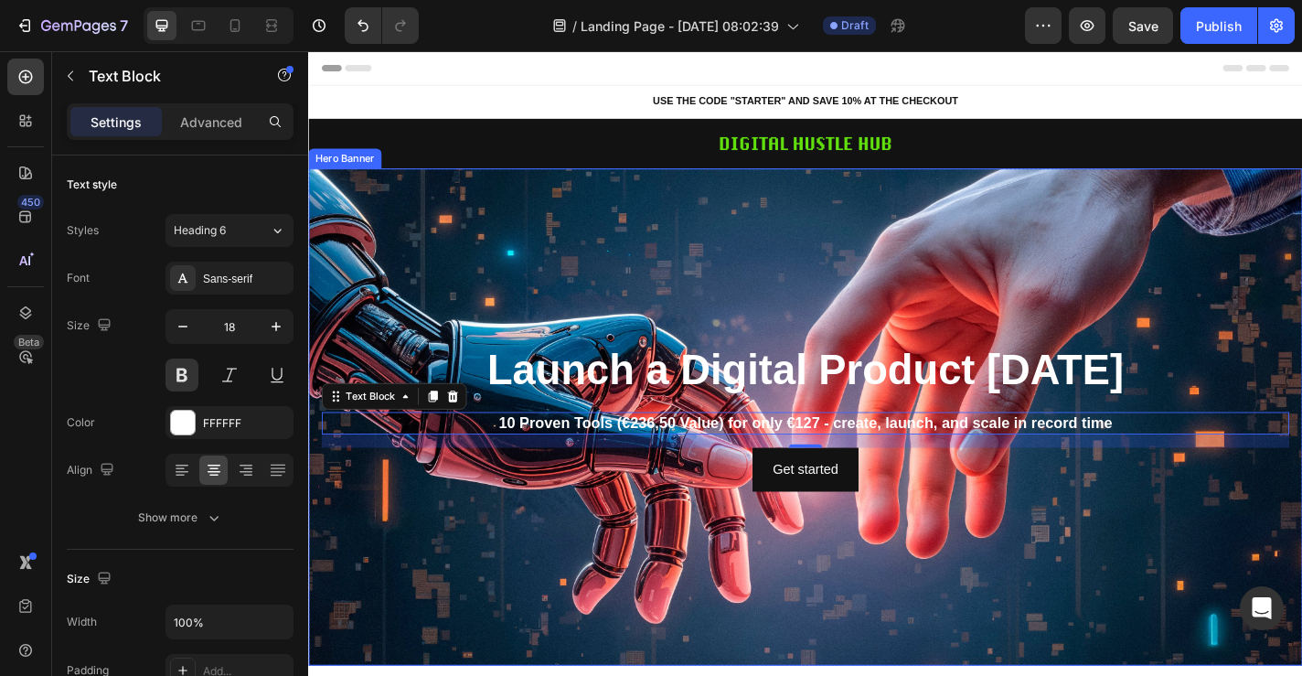
click at [1061, 586] on div "Overlay" at bounding box center [856, 454] width 1097 height 549
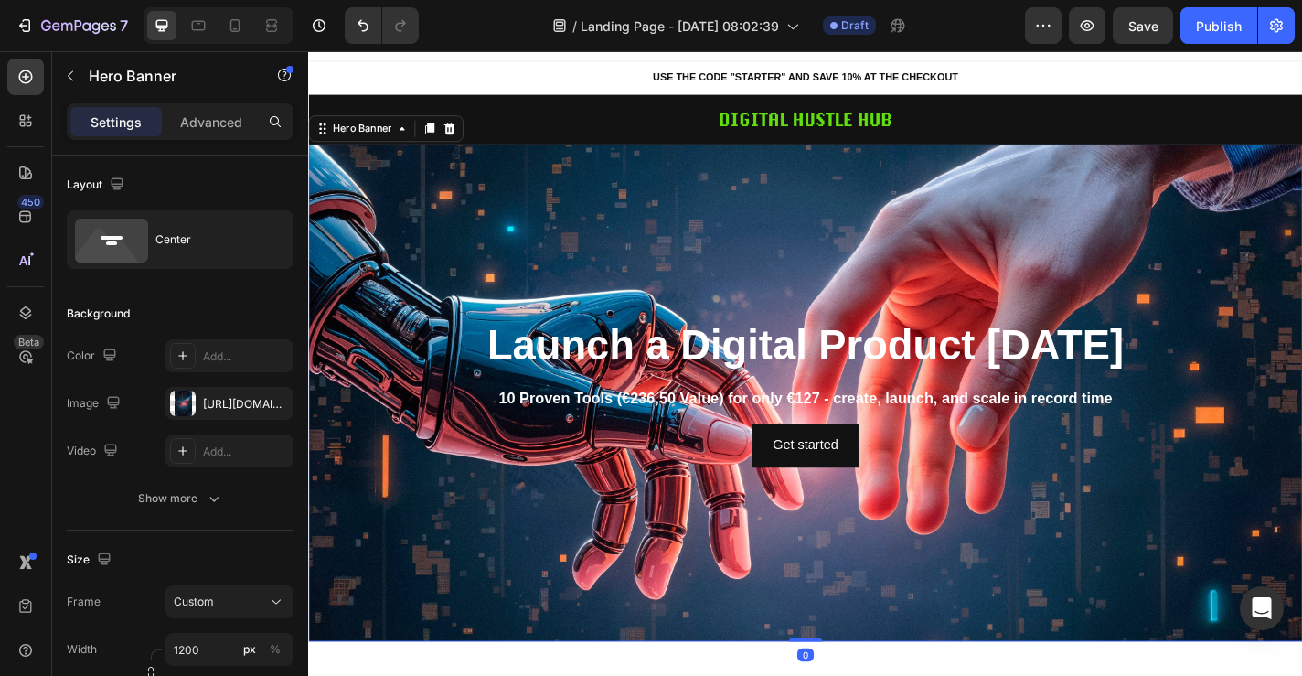
scroll to position [28, 0]
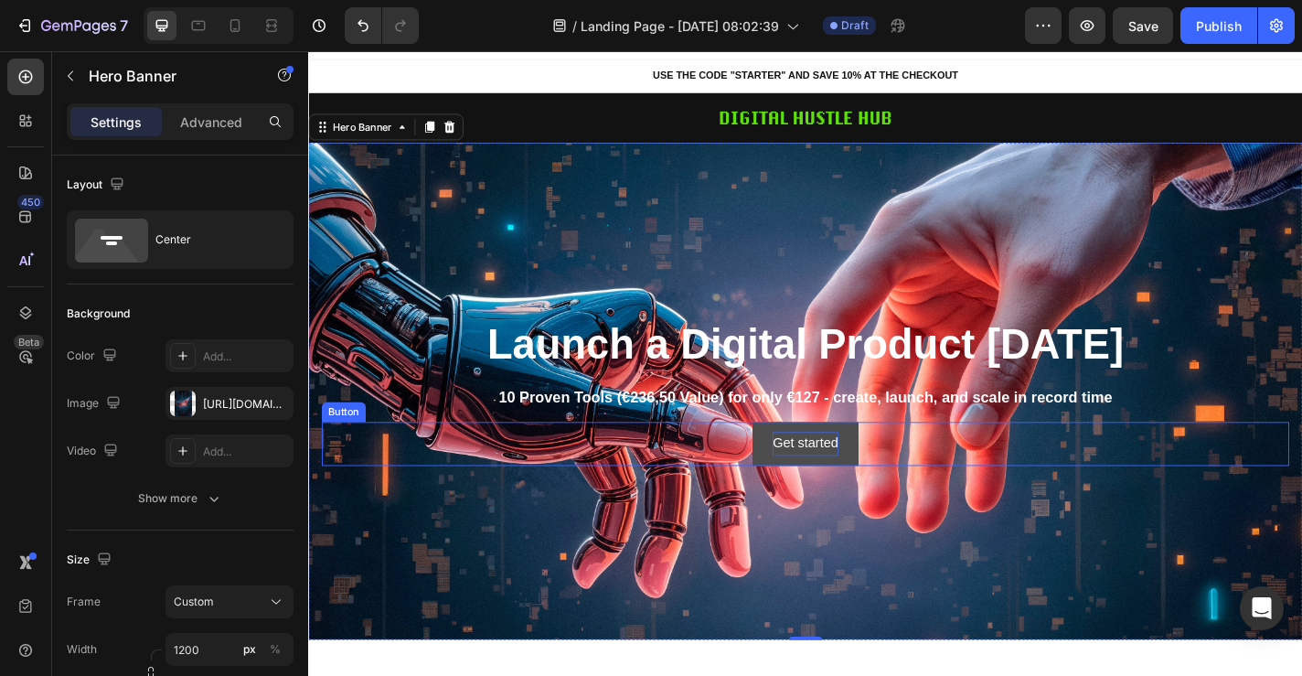
click at [883, 492] on div "Get started" at bounding box center [856, 484] width 72 height 27
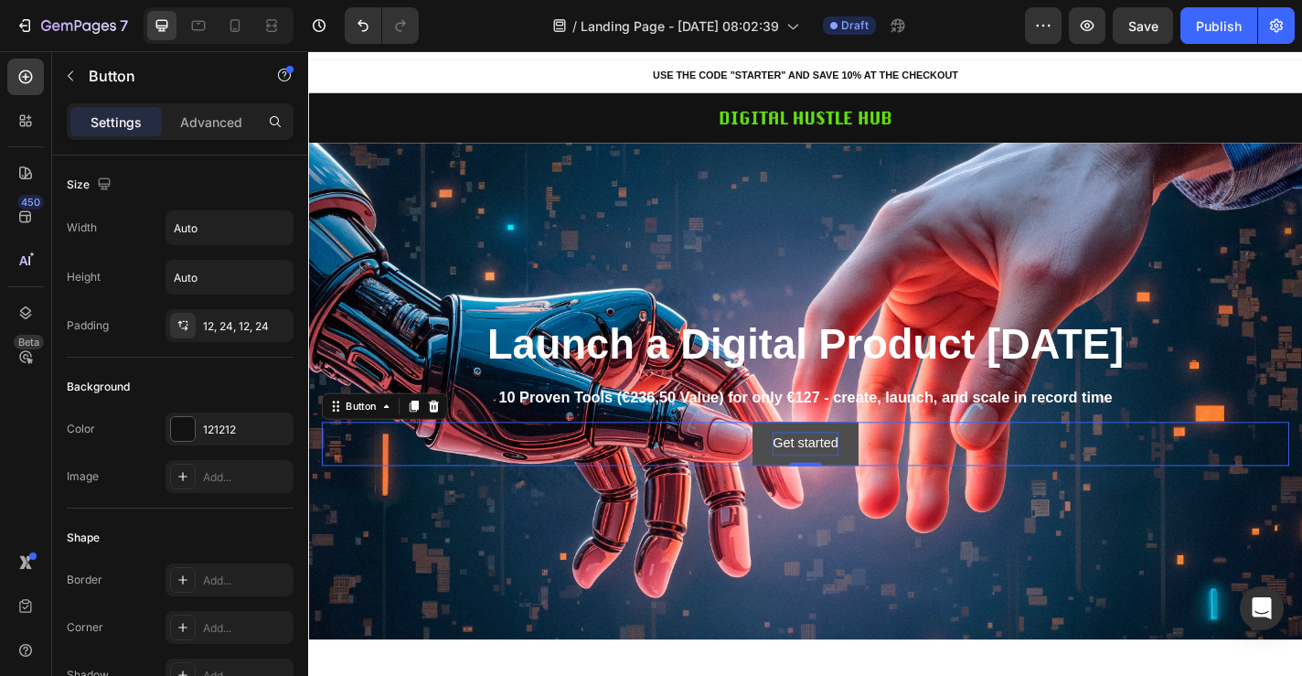
click at [831, 484] on div "Get started" at bounding box center [856, 484] width 72 height 27
click at [995, 505] on button "Unlock the Bundle and Save over 45%" at bounding box center [857, 484] width 294 height 48
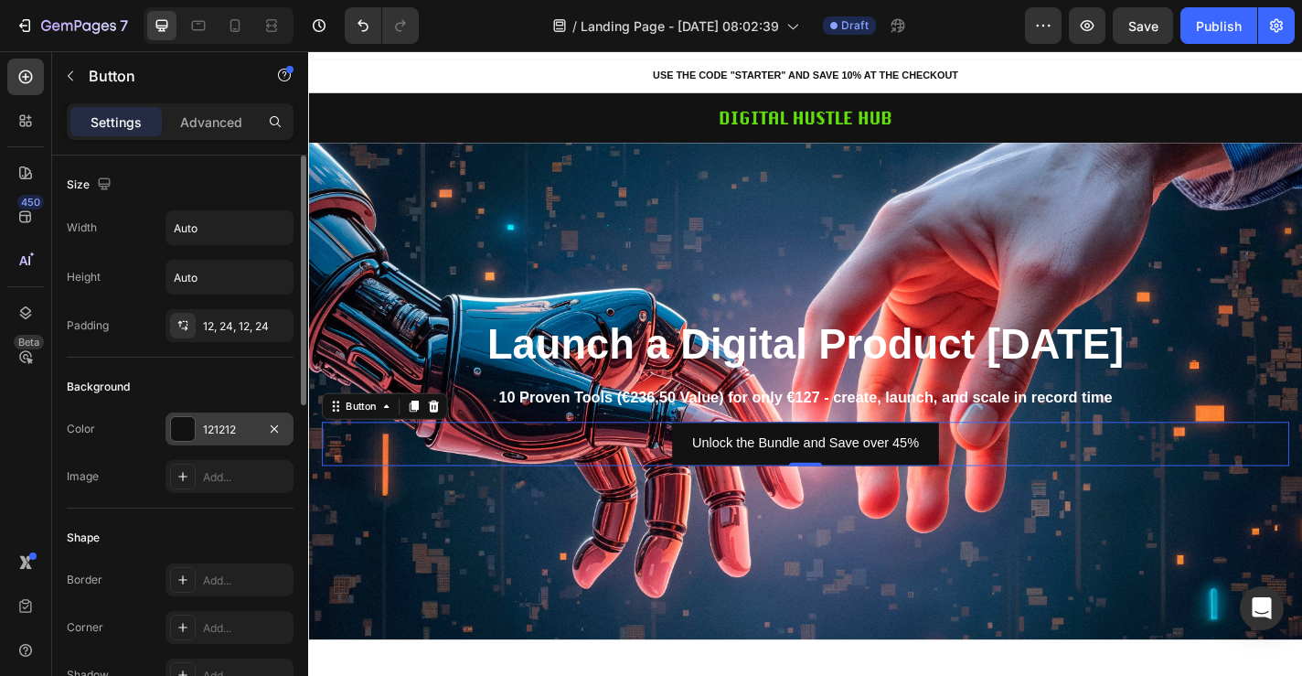
click at [182, 435] on div at bounding box center [183, 429] width 24 height 24
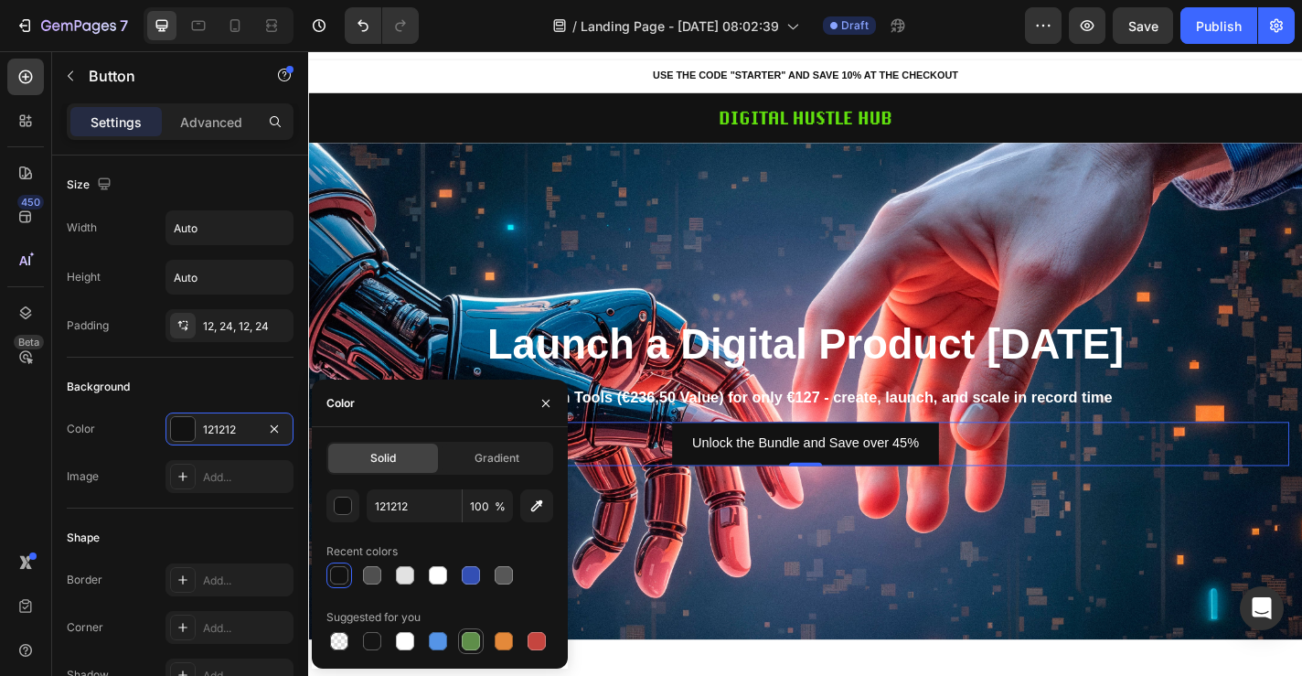
click at [476, 637] on div at bounding box center [471, 641] width 18 height 18
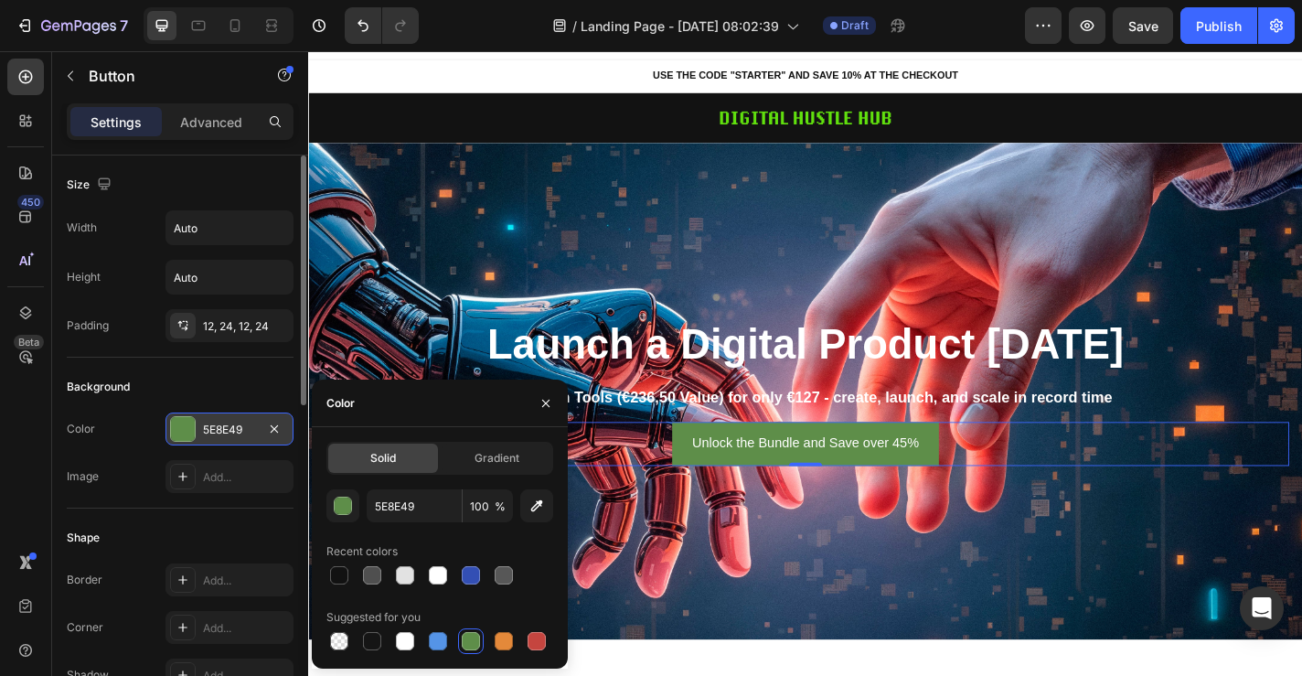
click at [223, 431] on div "5E8E49" at bounding box center [229, 430] width 53 height 16
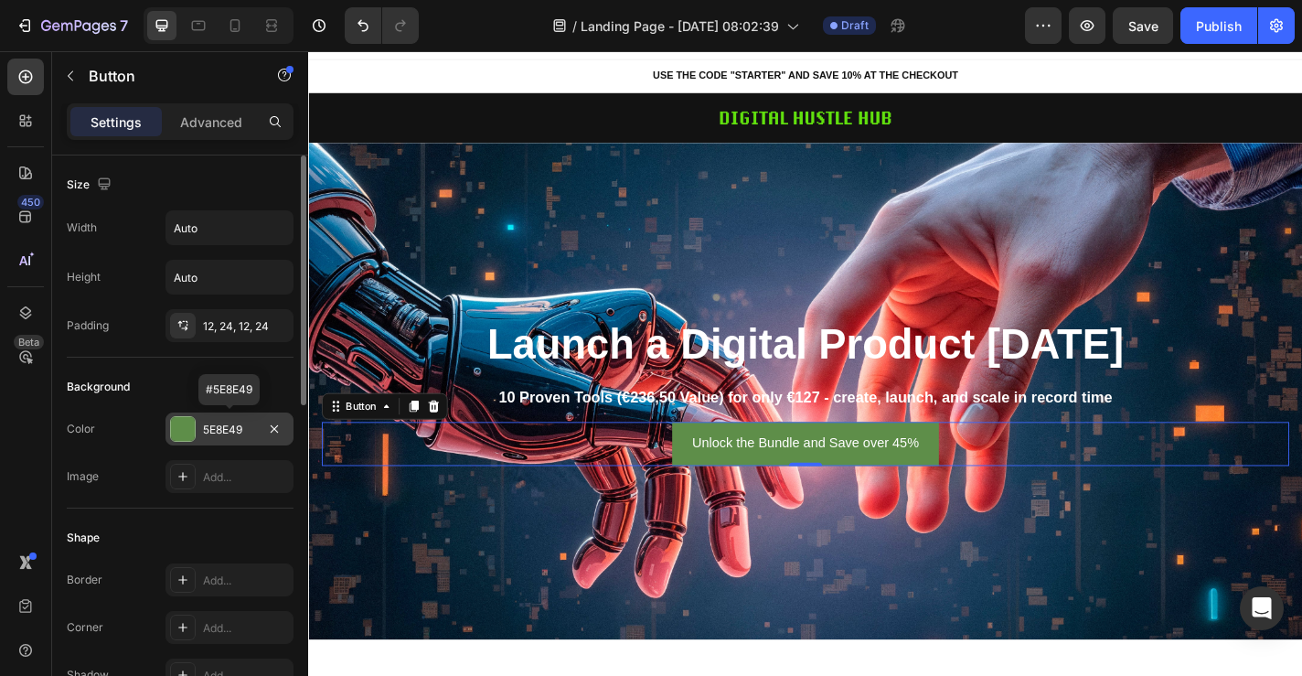
click at [250, 433] on div "5E8E49" at bounding box center [229, 430] width 53 height 16
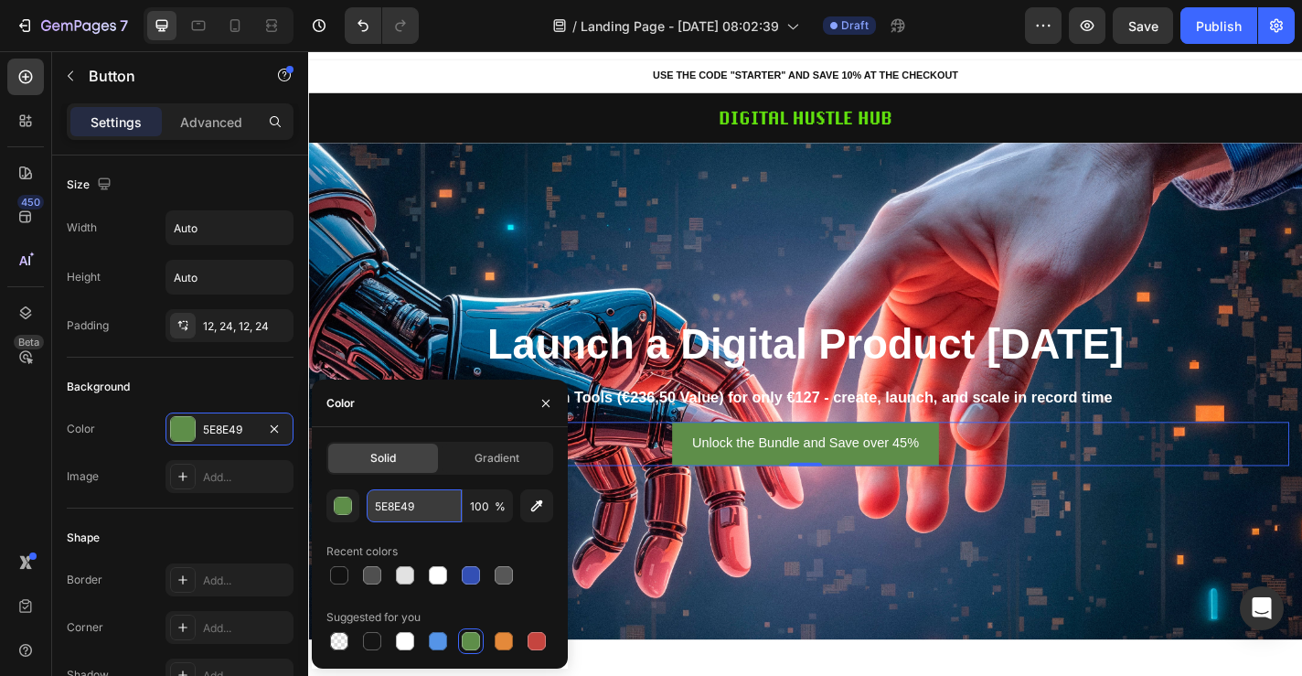
click at [444, 514] on input "5E8E49" at bounding box center [414, 505] width 95 height 33
paste input "158B15"
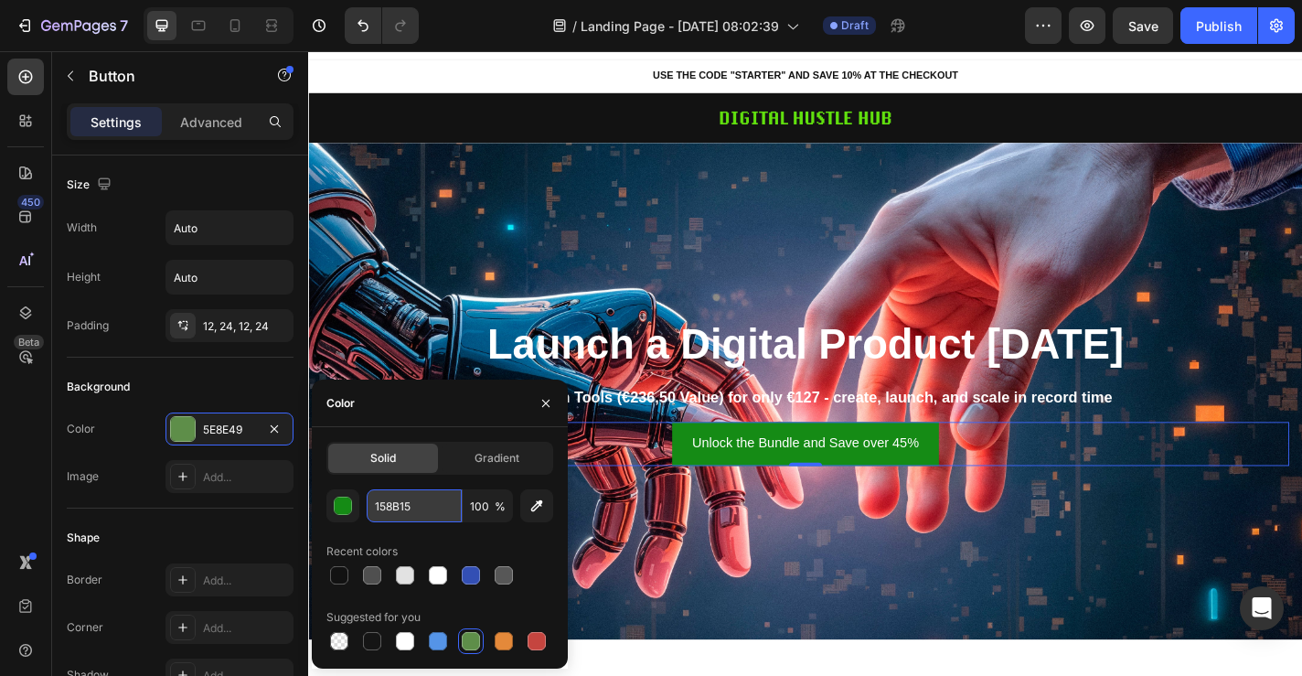
type input "158B15"
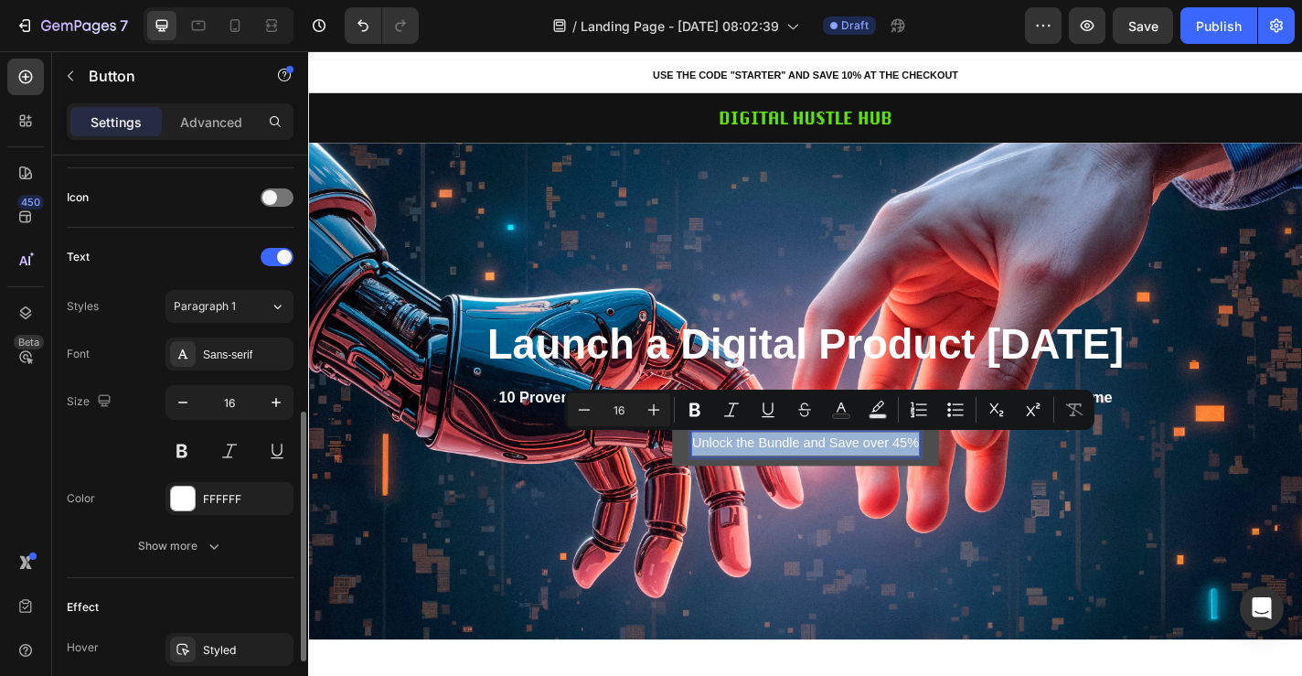
scroll to position [554, 0]
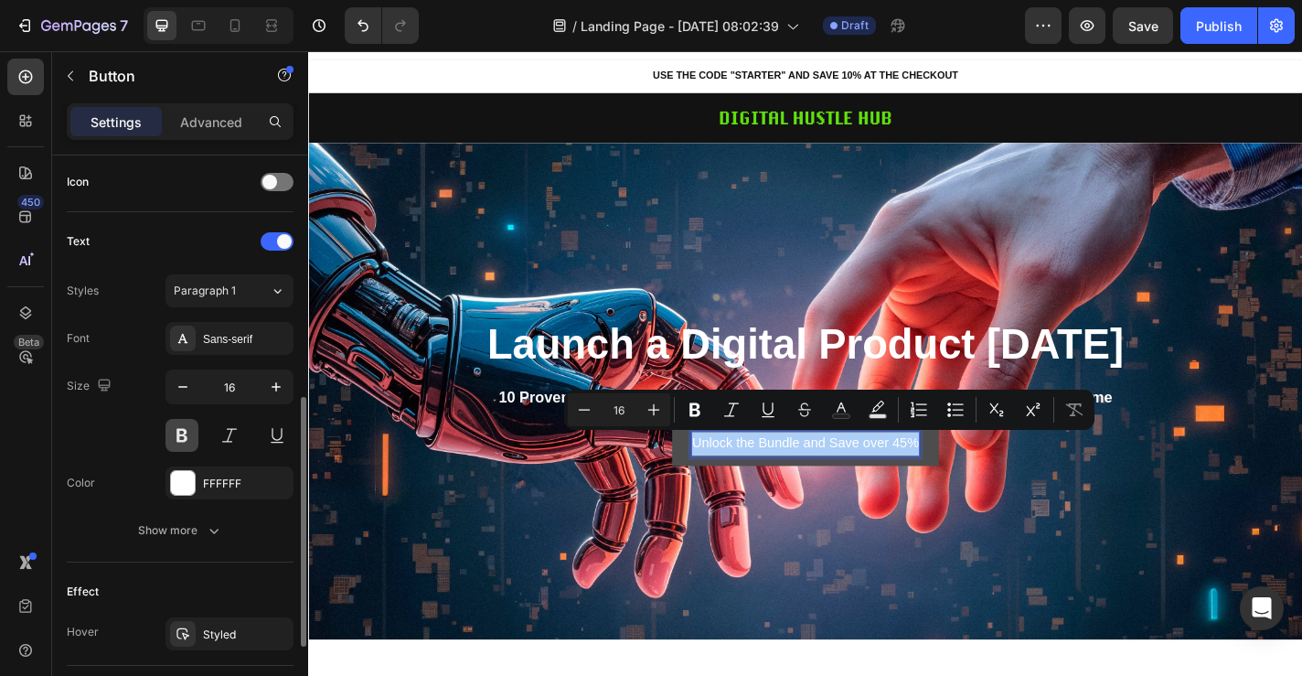
click at [185, 435] on button at bounding box center [182, 435] width 33 height 33
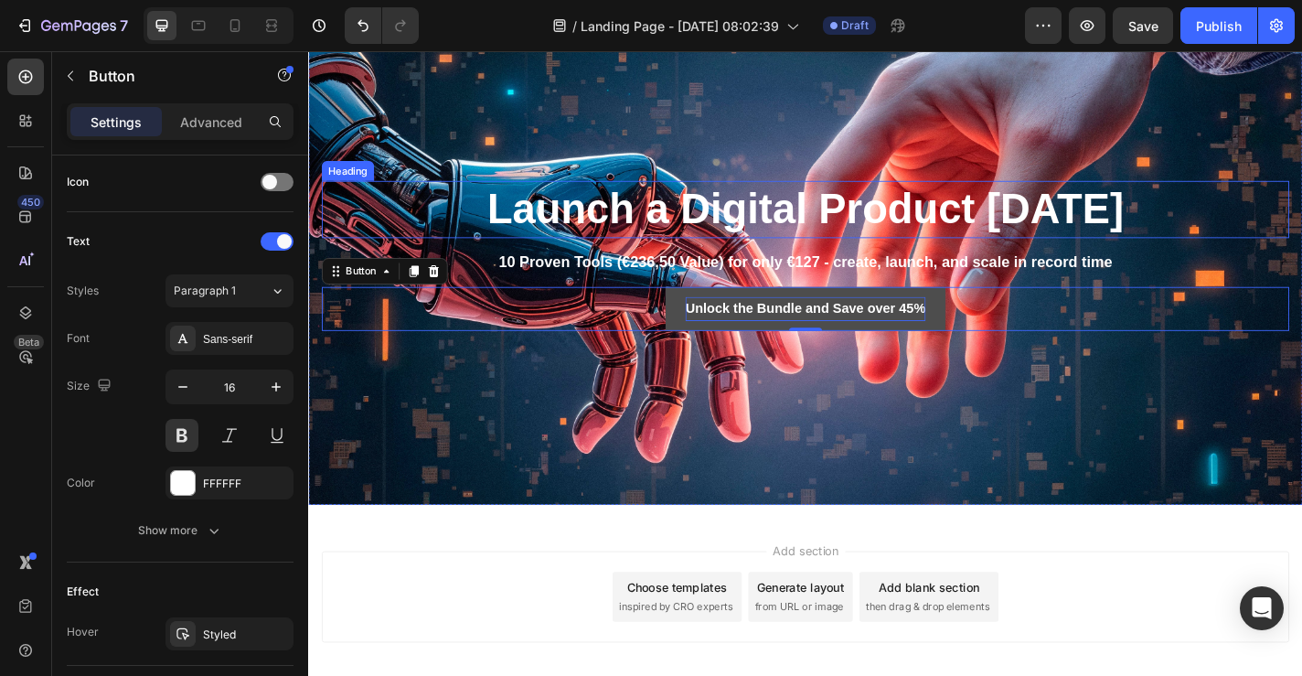
scroll to position [174, 0]
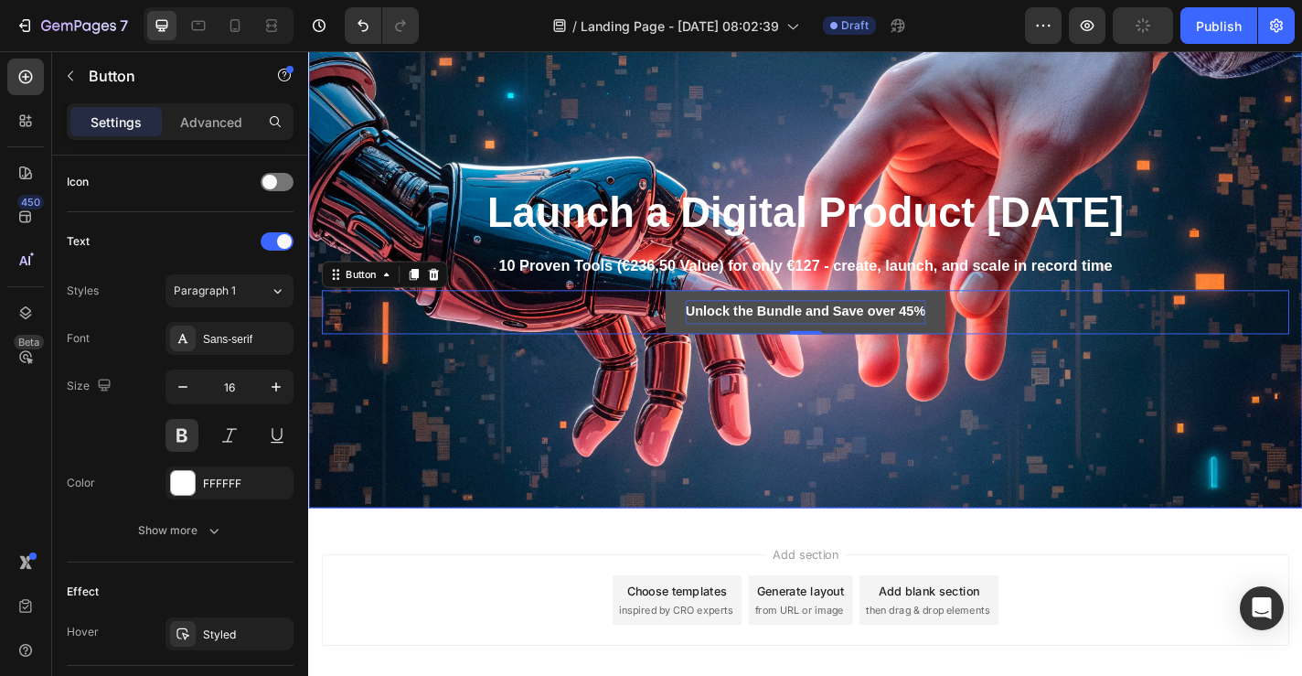
click at [1115, 470] on div "Overlay" at bounding box center [856, 280] width 1097 height 549
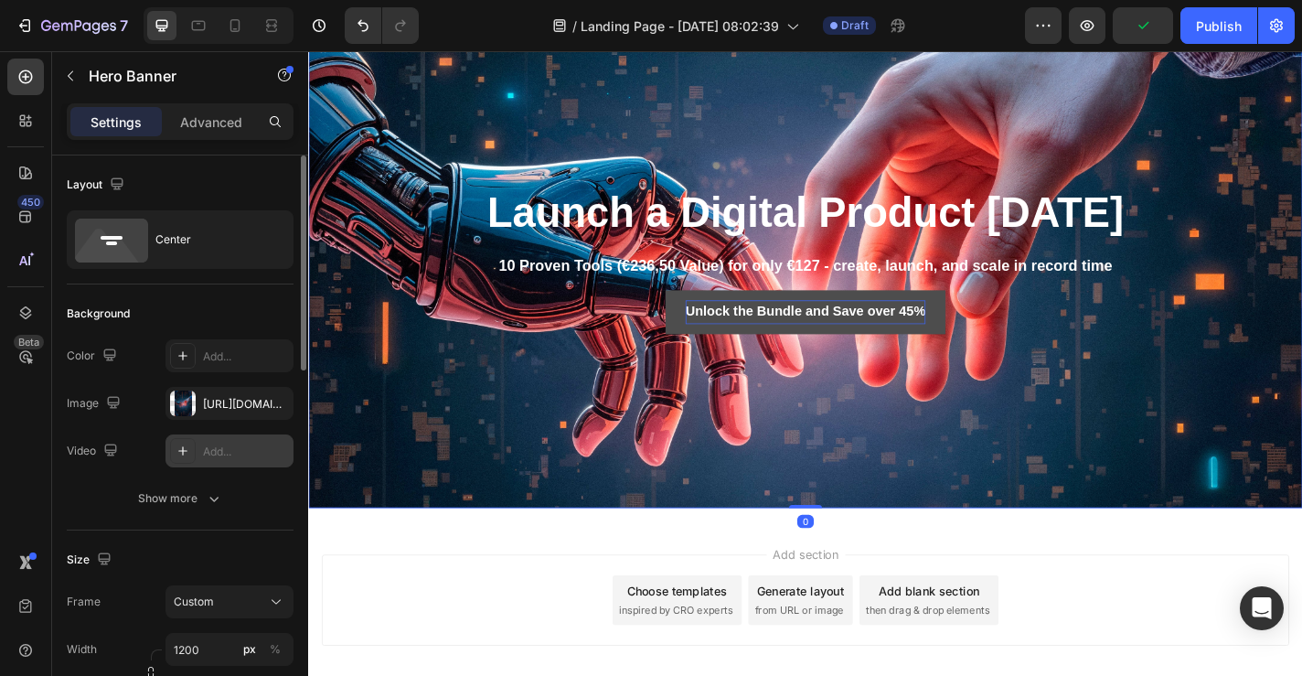
scroll to position [26, 0]
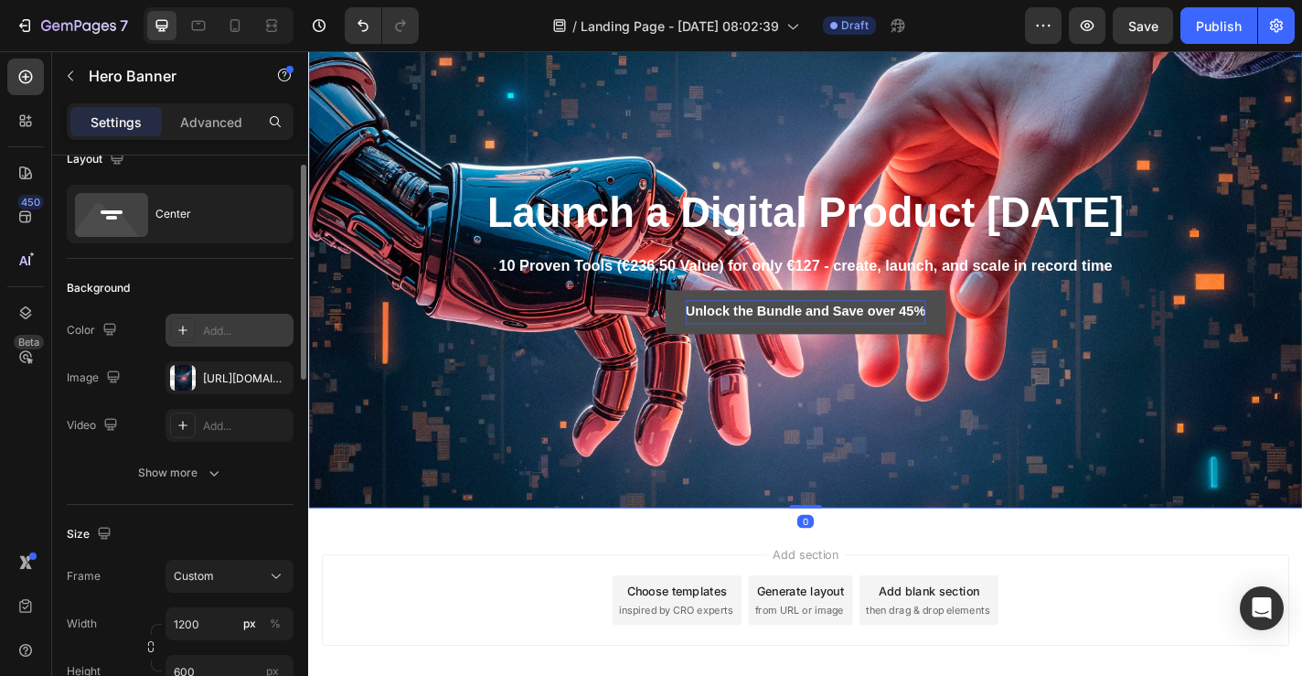
click at [180, 330] on icon at bounding box center [183, 330] width 15 height 15
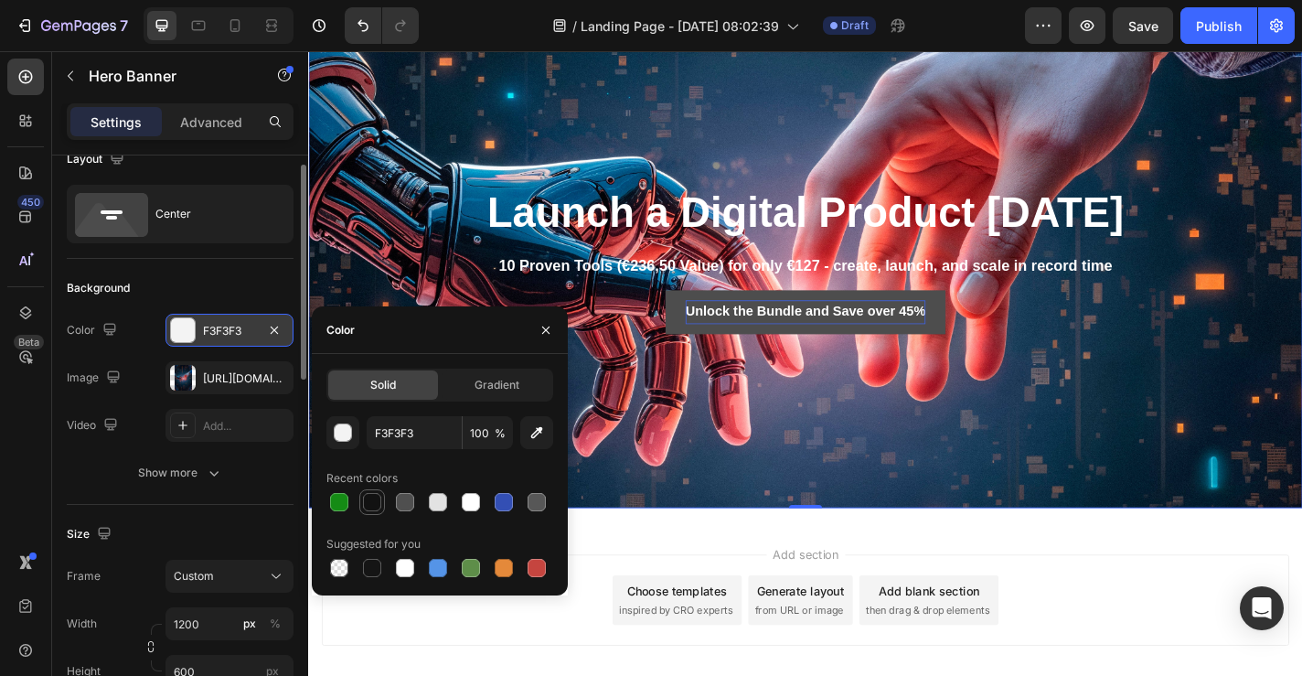
click at [369, 499] on div at bounding box center [372, 502] width 18 height 18
type input "121212"
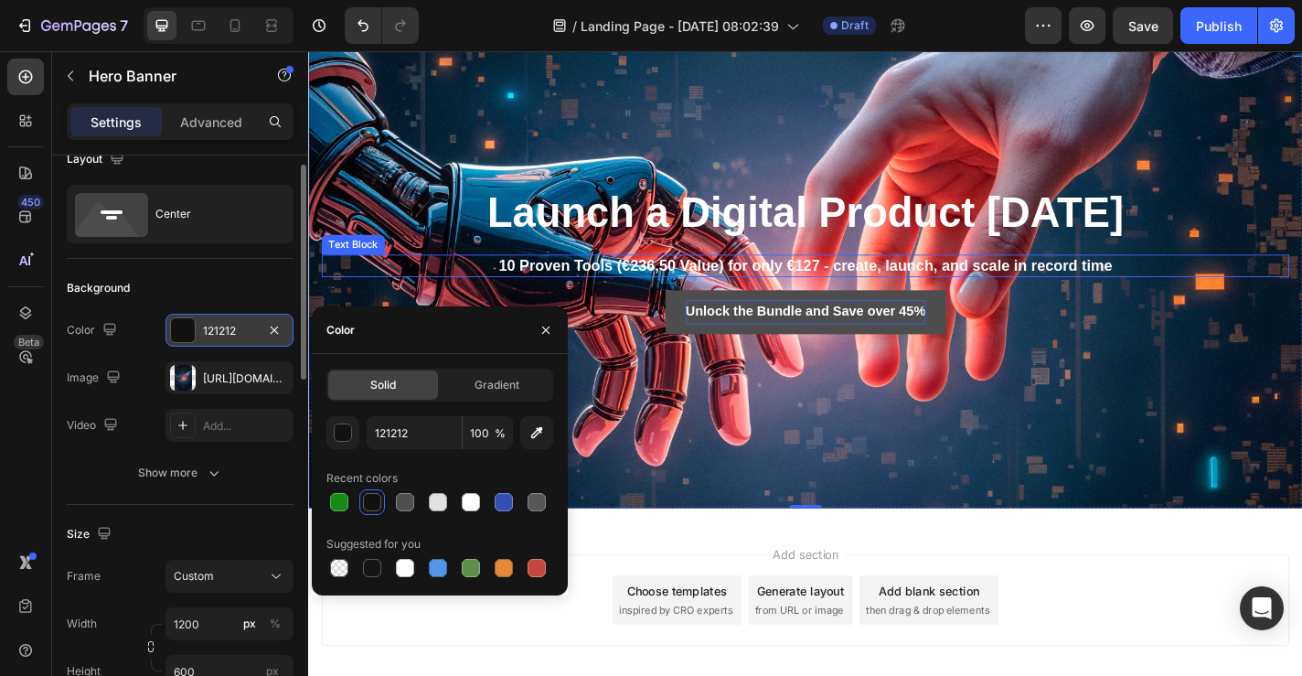
click at [646, 287] on p "10 Proven Tools (€236,50 Value) for only €127 - create, launch, and scale in re…" at bounding box center [857, 287] width 1065 height 21
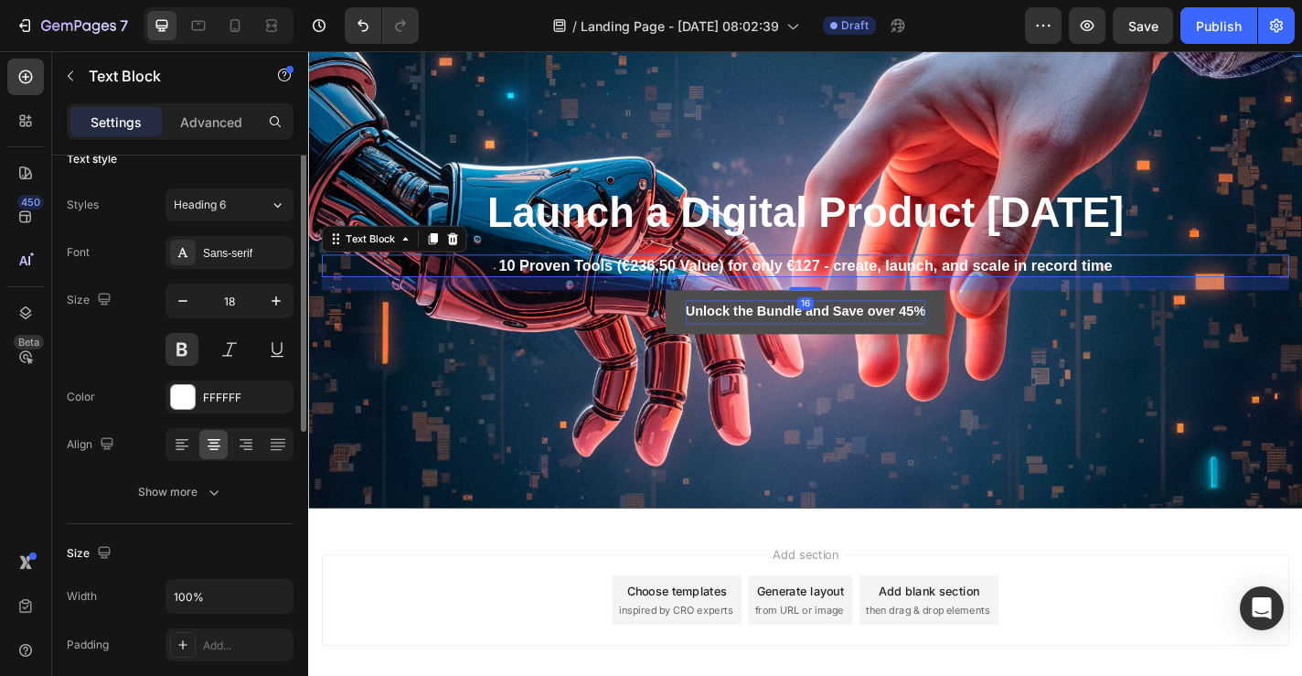
scroll to position [0, 0]
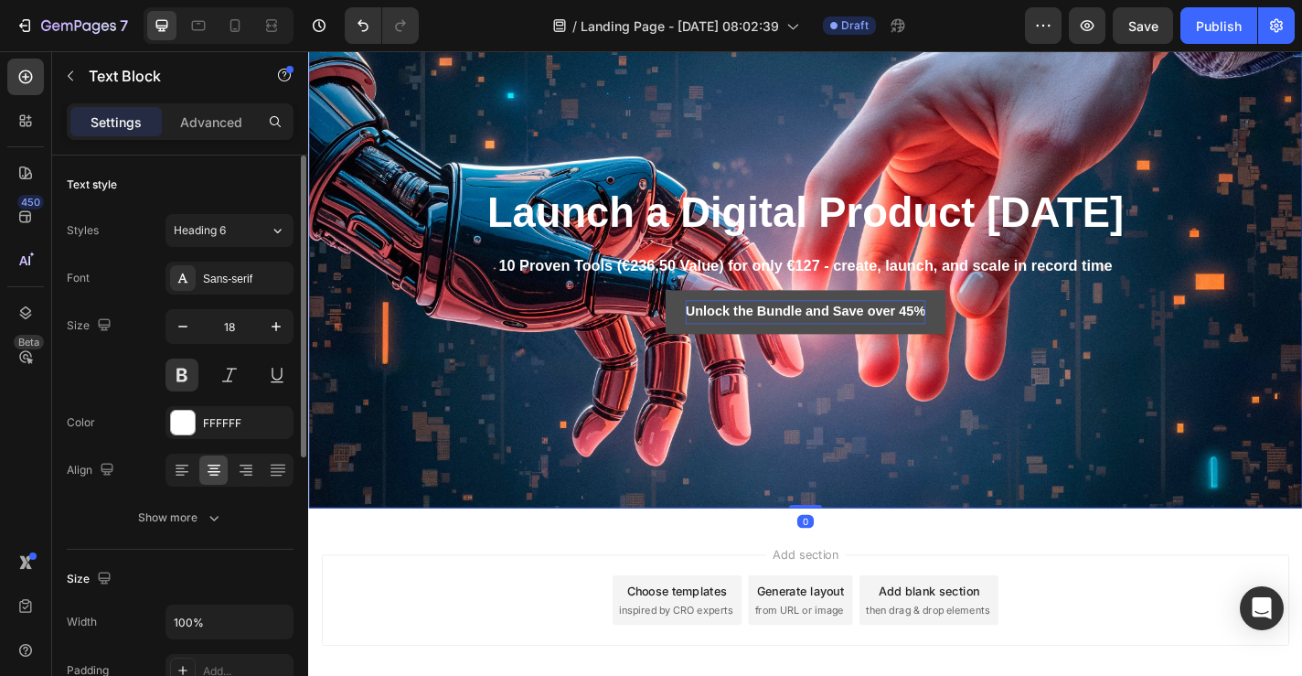
click at [656, 429] on div "Overlay" at bounding box center [856, 280] width 1097 height 549
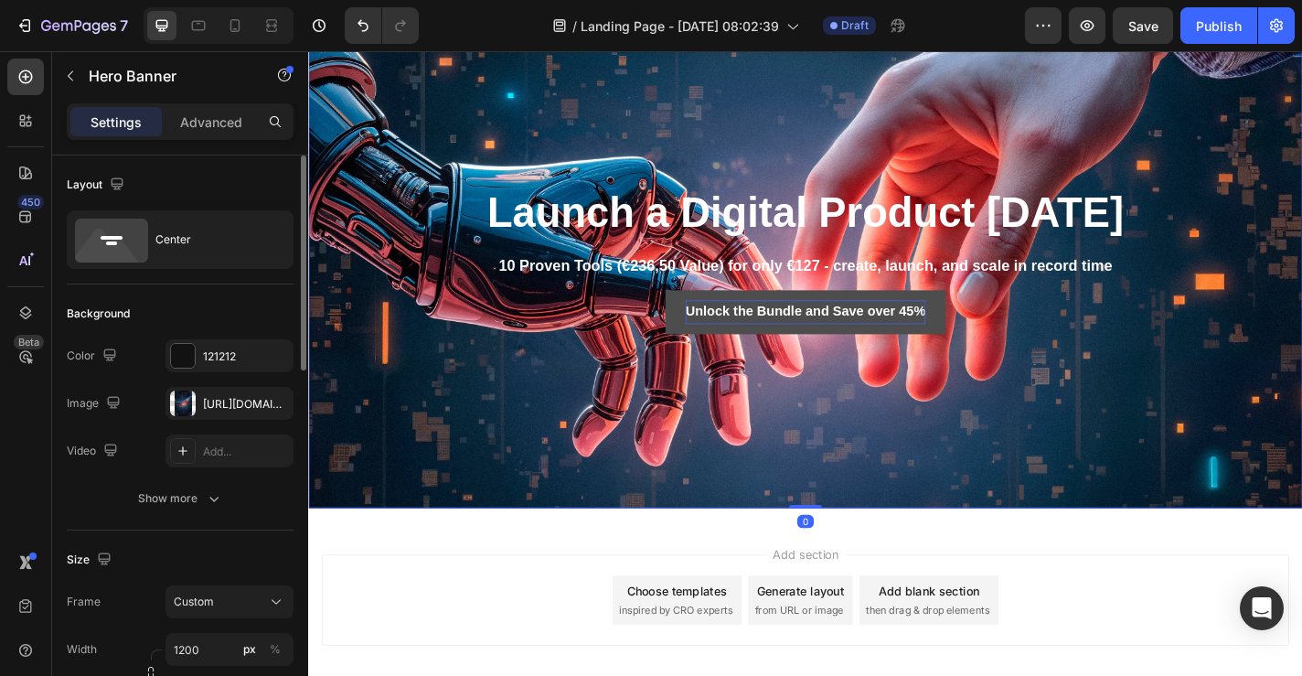
click at [539, 461] on div "Overlay" at bounding box center [856, 280] width 1097 height 549
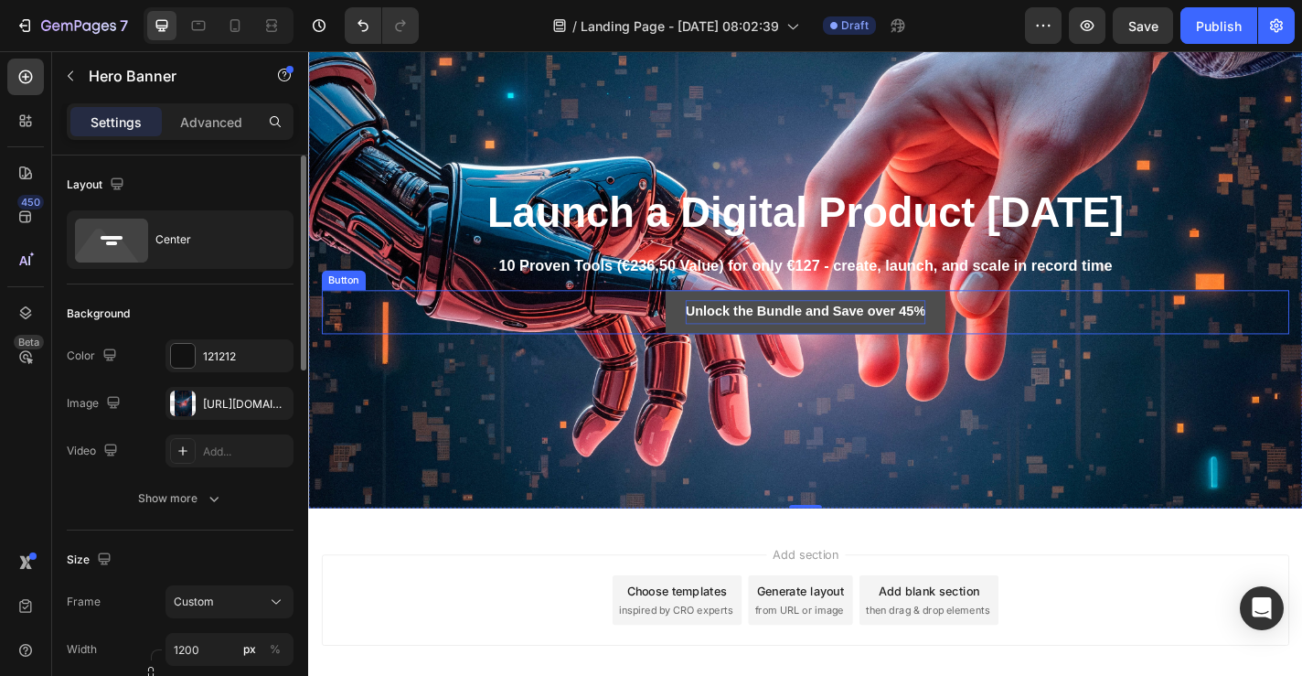
click at [712, 358] on button "Unlock the Bundle and Save over 45%" at bounding box center [856, 339] width 309 height 48
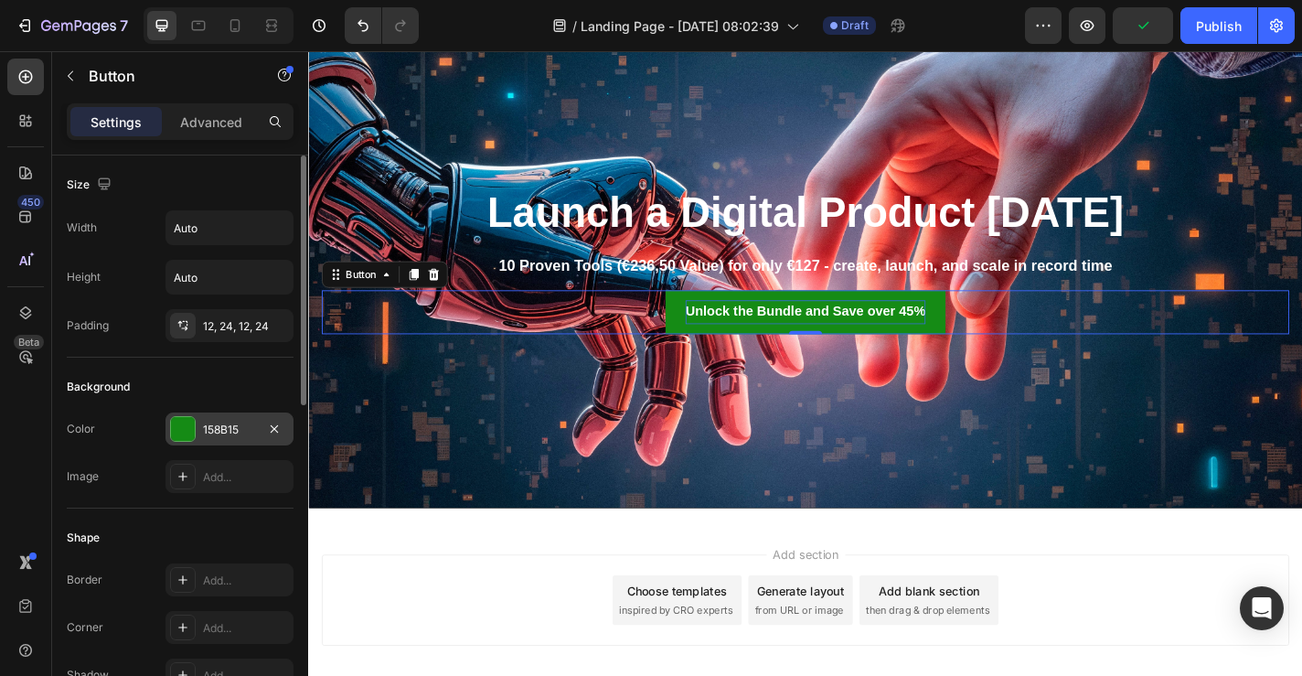
click at [185, 431] on div at bounding box center [183, 429] width 24 height 24
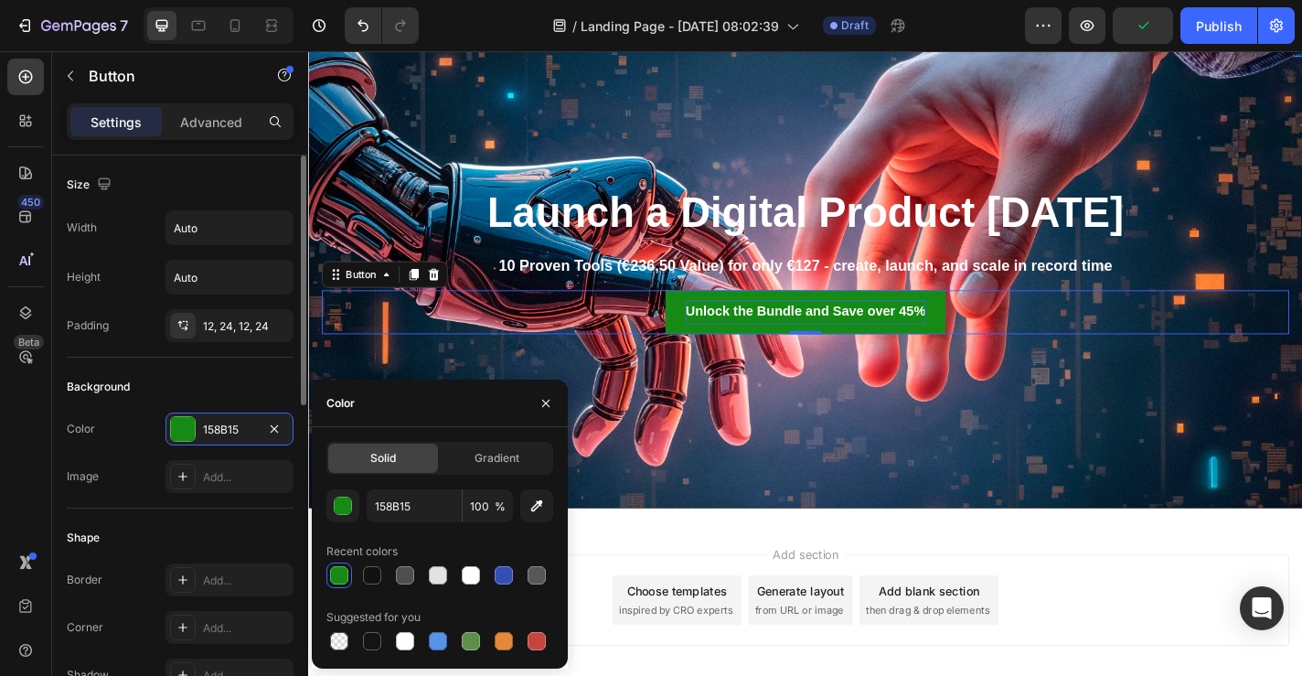
click at [144, 543] on div "Shape" at bounding box center [180, 537] width 227 height 29
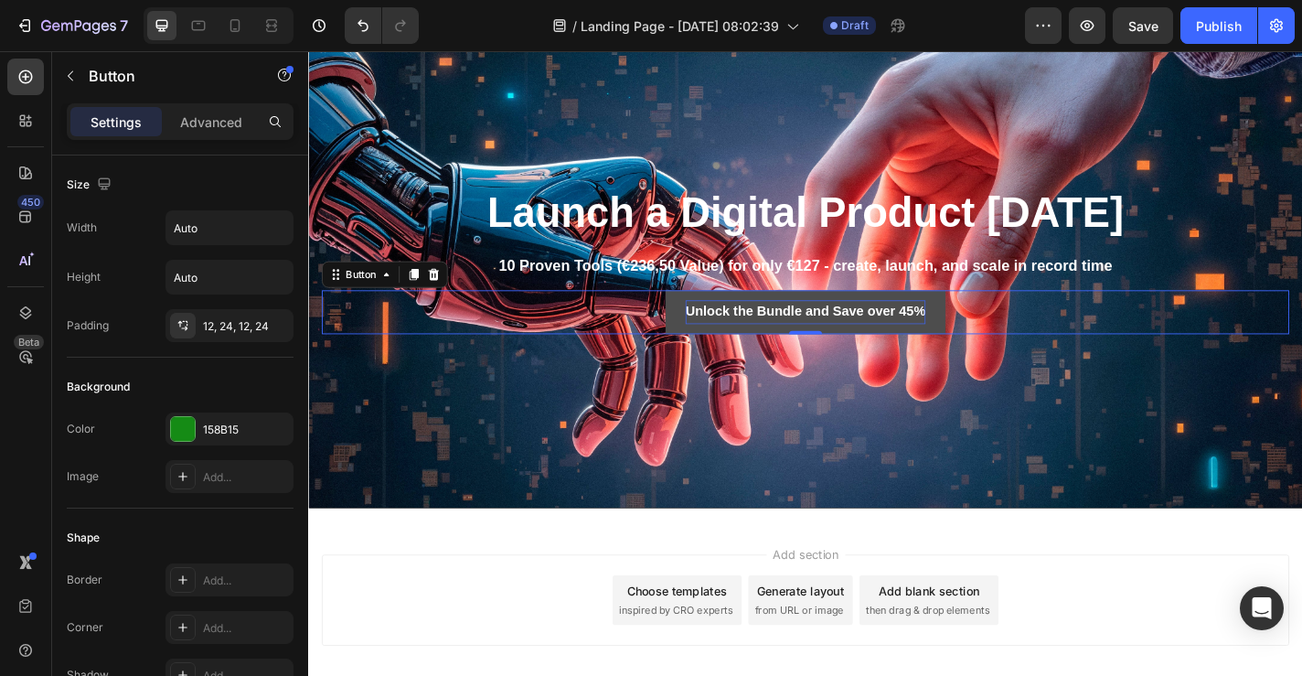
click at [707, 329] on button "Unlock the Bundle and Save over 45%" at bounding box center [856, 339] width 309 height 48
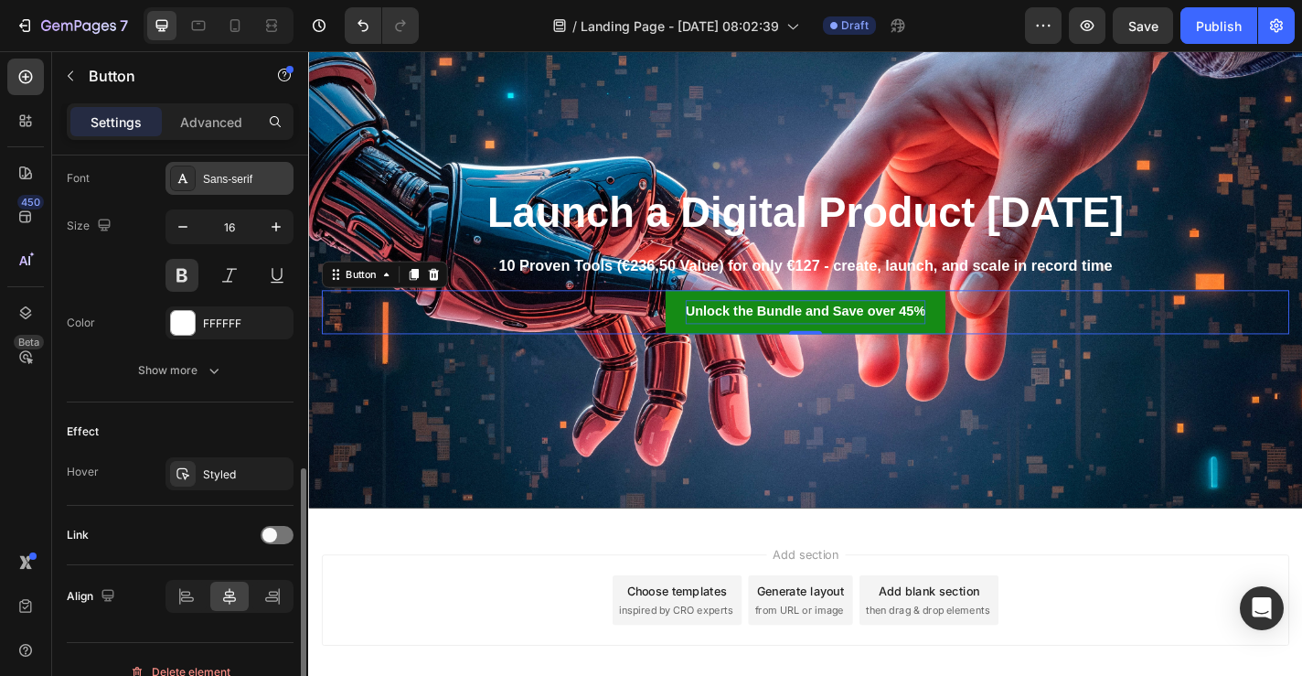
scroll to position [739, 0]
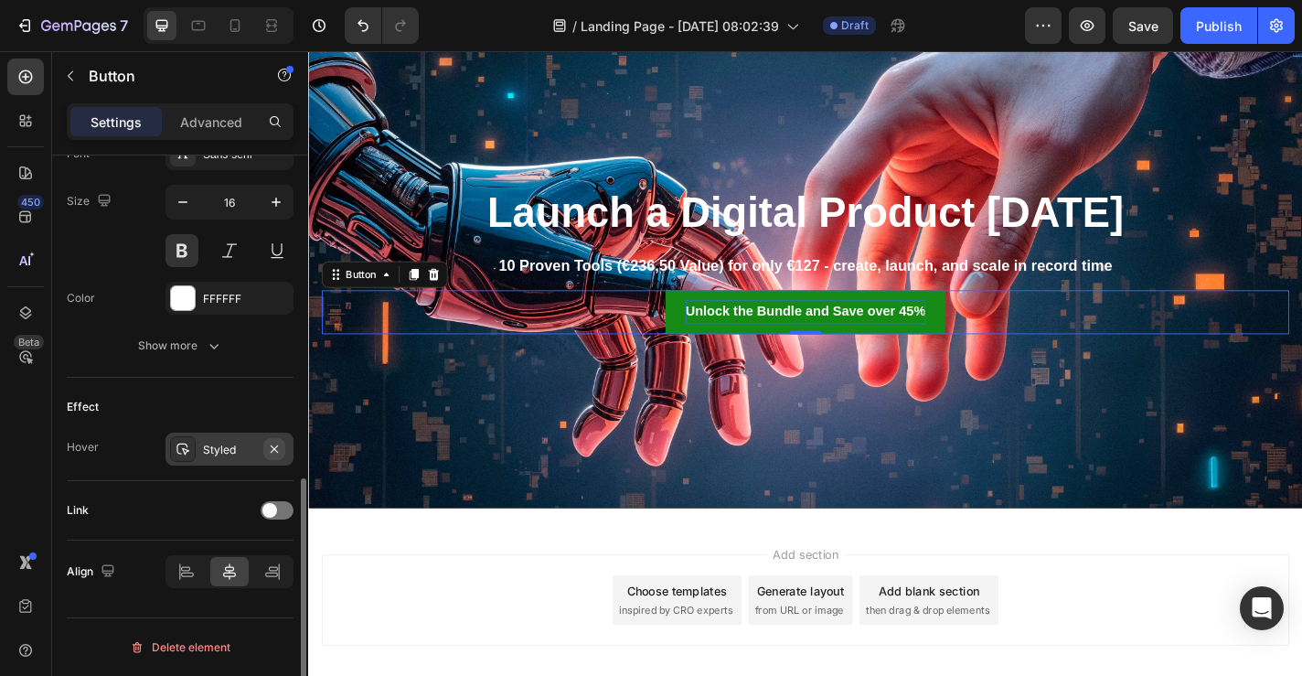
click at [284, 448] on button "button" at bounding box center [274, 449] width 22 height 22
click at [723, 352] on button "Unlock the Bundle and Save over 45%" at bounding box center [856, 339] width 309 height 48
click at [189, 452] on icon at bounding box center [183, 449] width 15 height 15
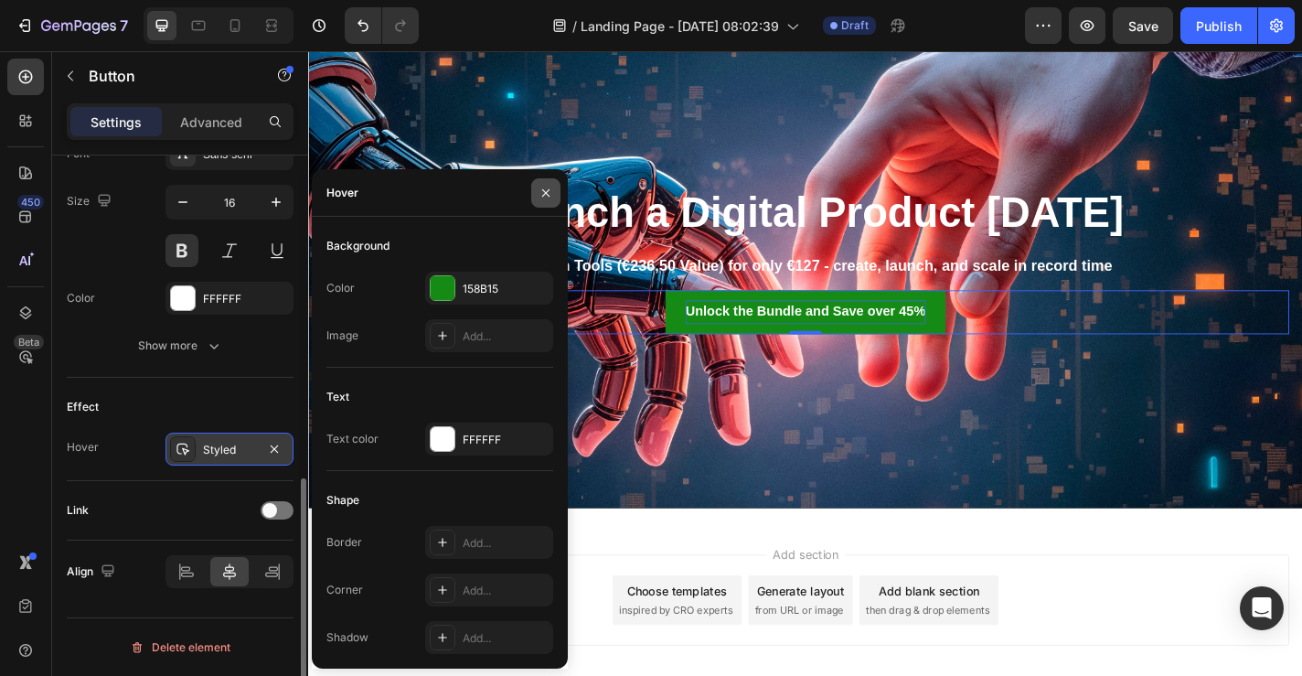
click at [547, 187] on icon "button" at bounding box center [546, 193] width 15 height 15
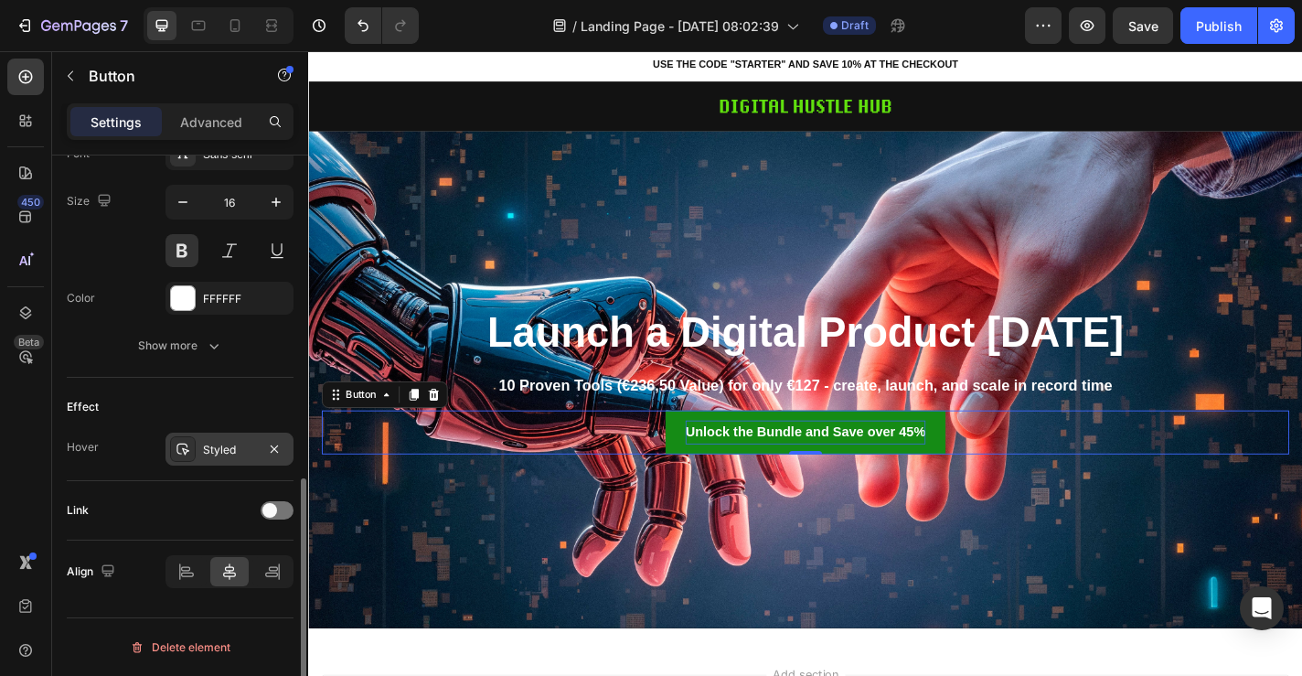
scroll to position [34, 0]
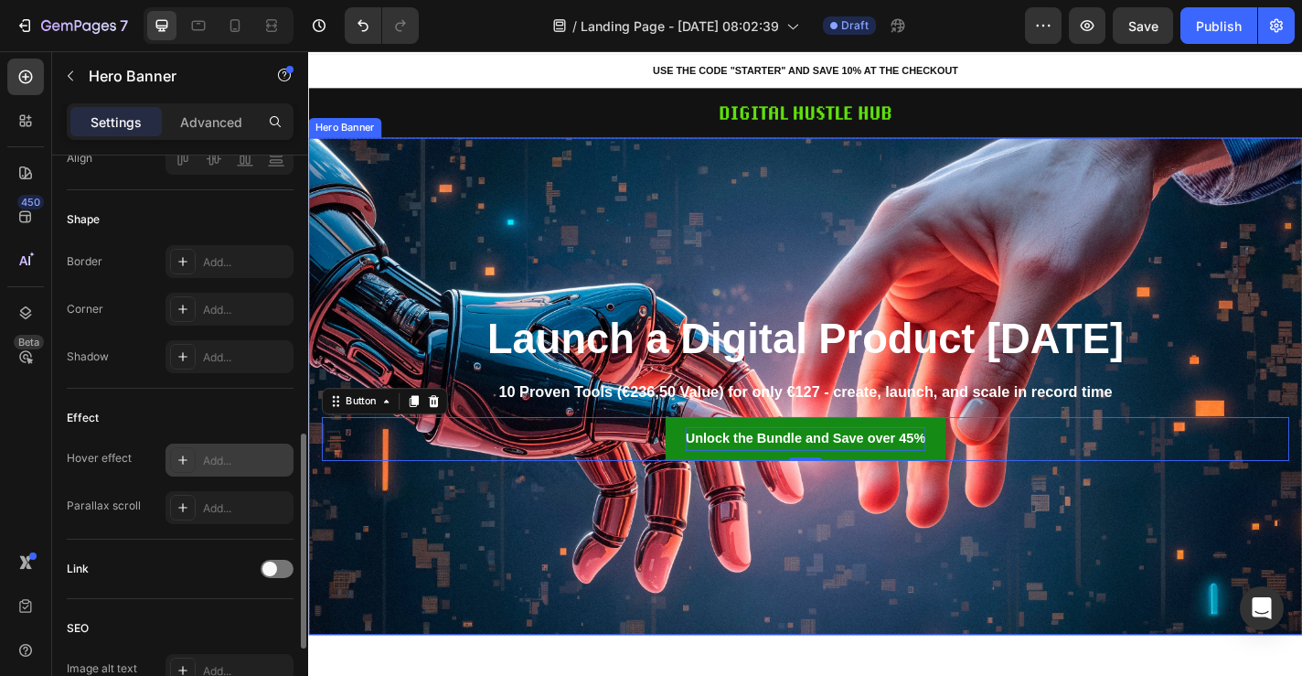
click at [508, 267] on div "Overlay" at bounding box center [856, 420] width 1097 height 549
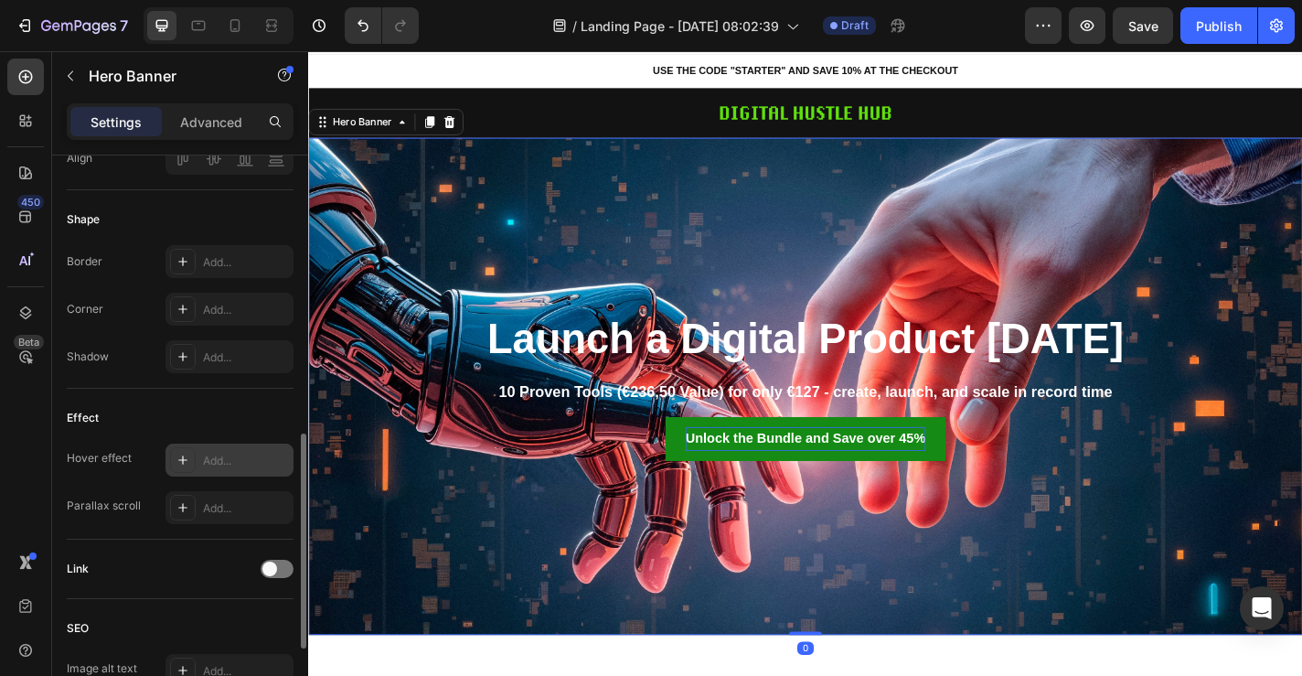
scroll to position [0, 0]
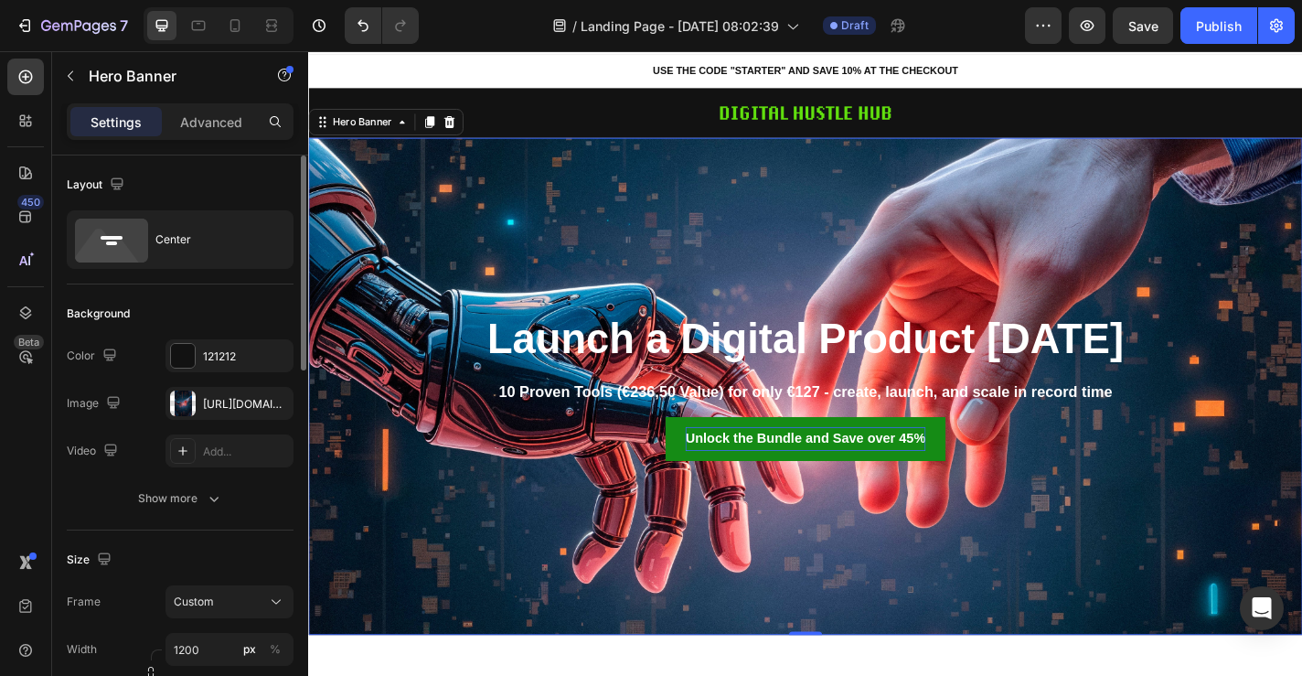
click at [183, 500] on div "Show more" at bounding box center [180, 498] width 85 height 18
click at [518, 551] on div "Overlay" at bounding box center [856, 420] width 1097 height 549
click at [211, 496] on div "Add..." at bounding box center [246, 499] width 86 height 16
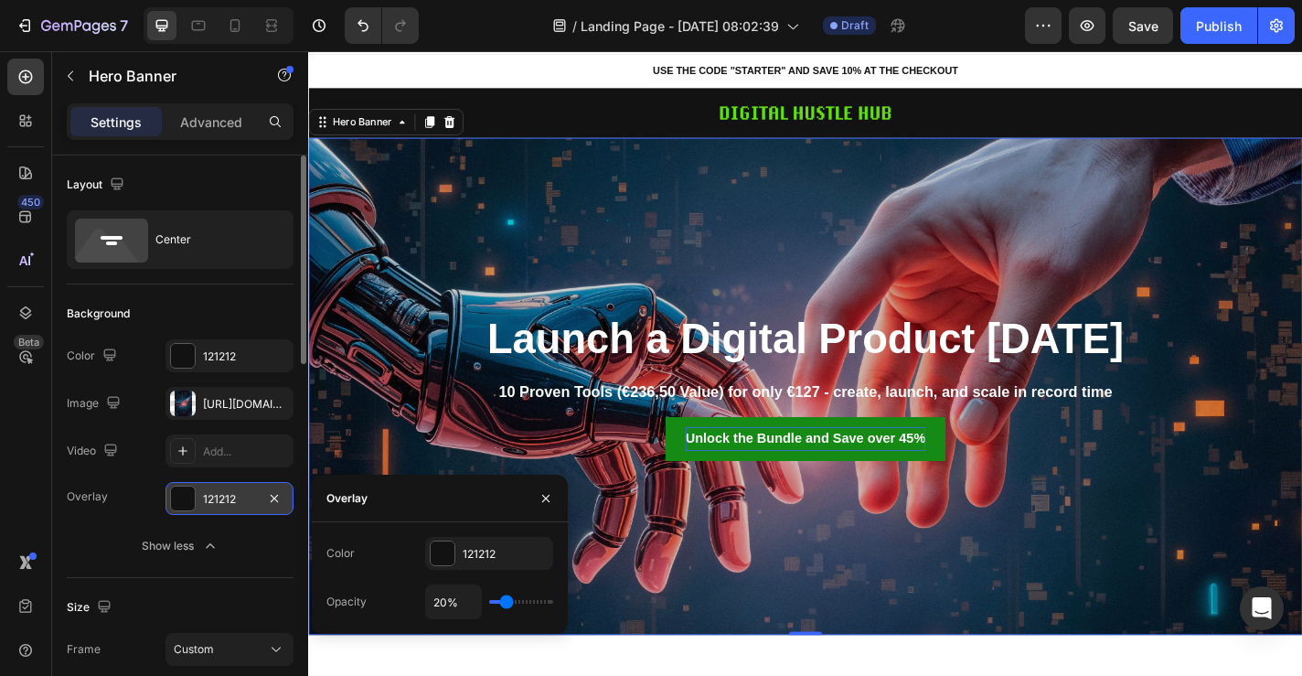
click at [509, 600] on input "range" at bounding box center [521, 602] width 64 height 4
click at [523, 596] on div "20%" at bounding box center [489, 601] width 128 height 35
type input "100%"
type input "100"
click at [546, 601] on input "range" at bounding box center [521, 602] width 64 height 4
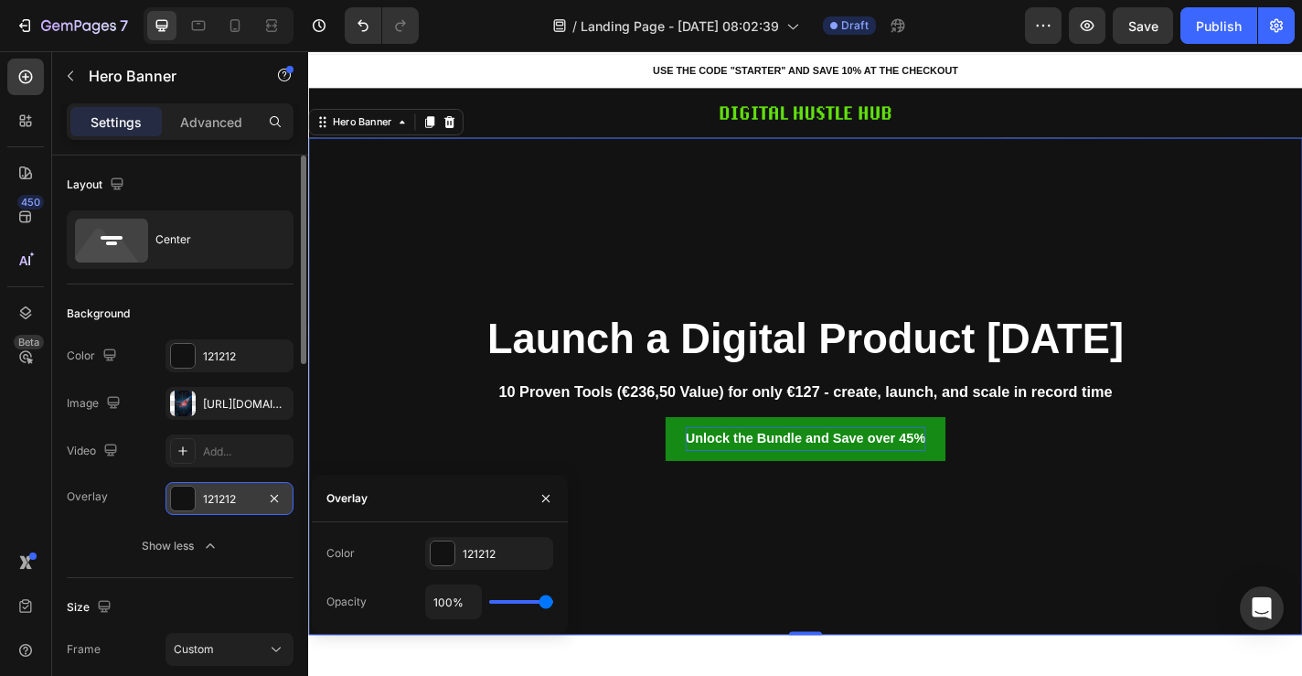
type input "13%"
type input "13"
click at [503, 602] on input "range" at bounding box center [521, 602] width 64 height 4
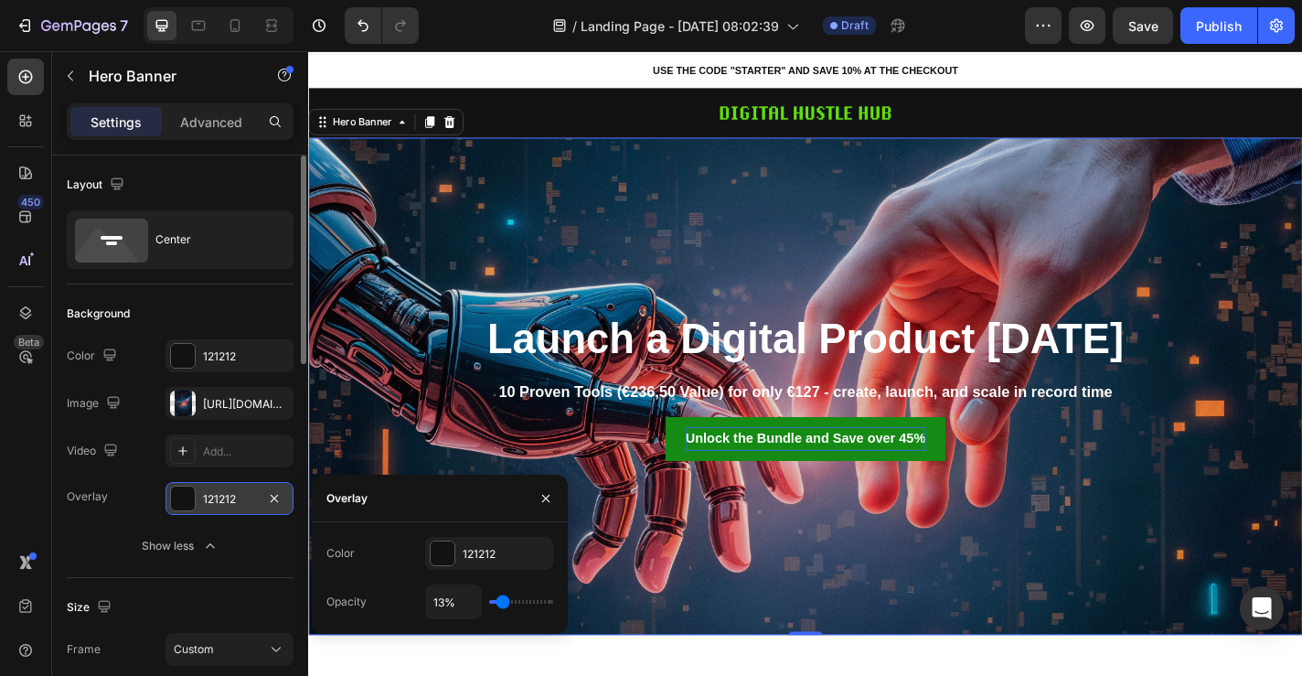
type input "46%"
type input "46"
click at [519, 601] on input "range" at bounding box center [521, 602] width 64 height 4
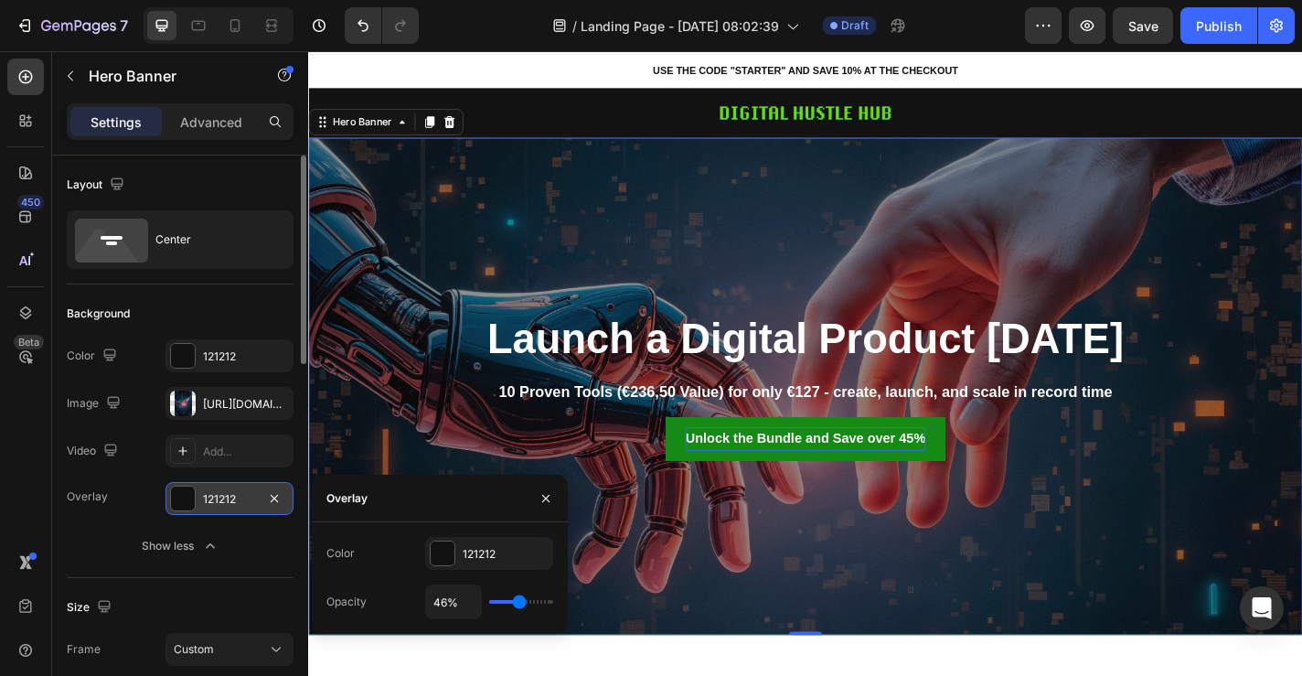
drag, startPoint x: 453, startPoint y: 599, endPoint x: 401, endPoint y: 599, distance: 52.1
click at [401, 599] on div "Opacity 46%" at bounding box center [439, 601] width 227 height 35
type input "5"
type input "50"
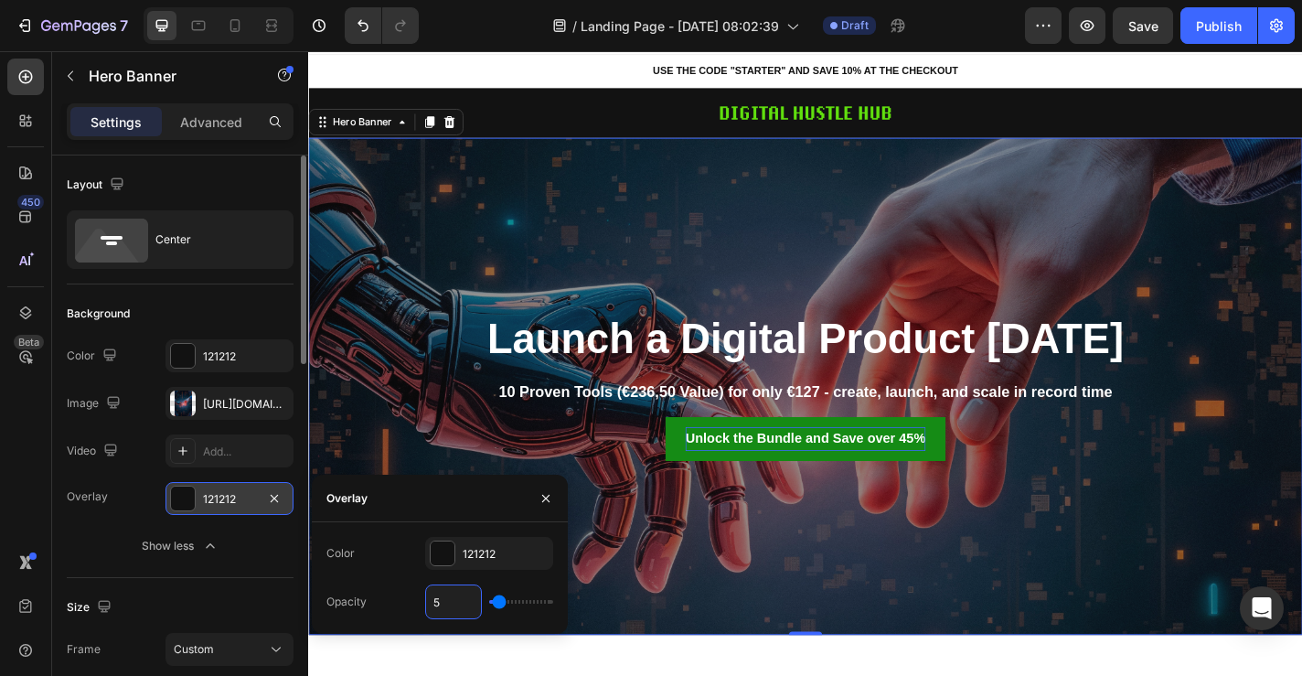
type input "50"
type input "50%"
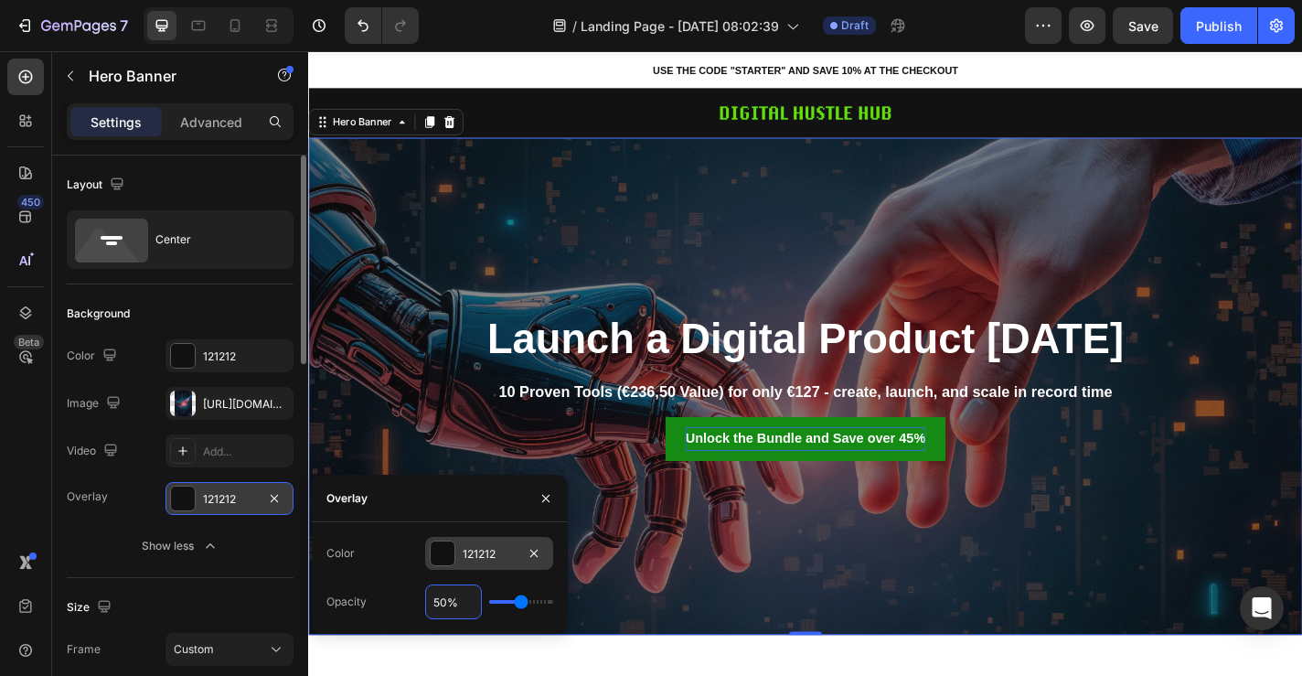
click at [452, 560] on div at bounding box center [443, 553] width 24 height 24
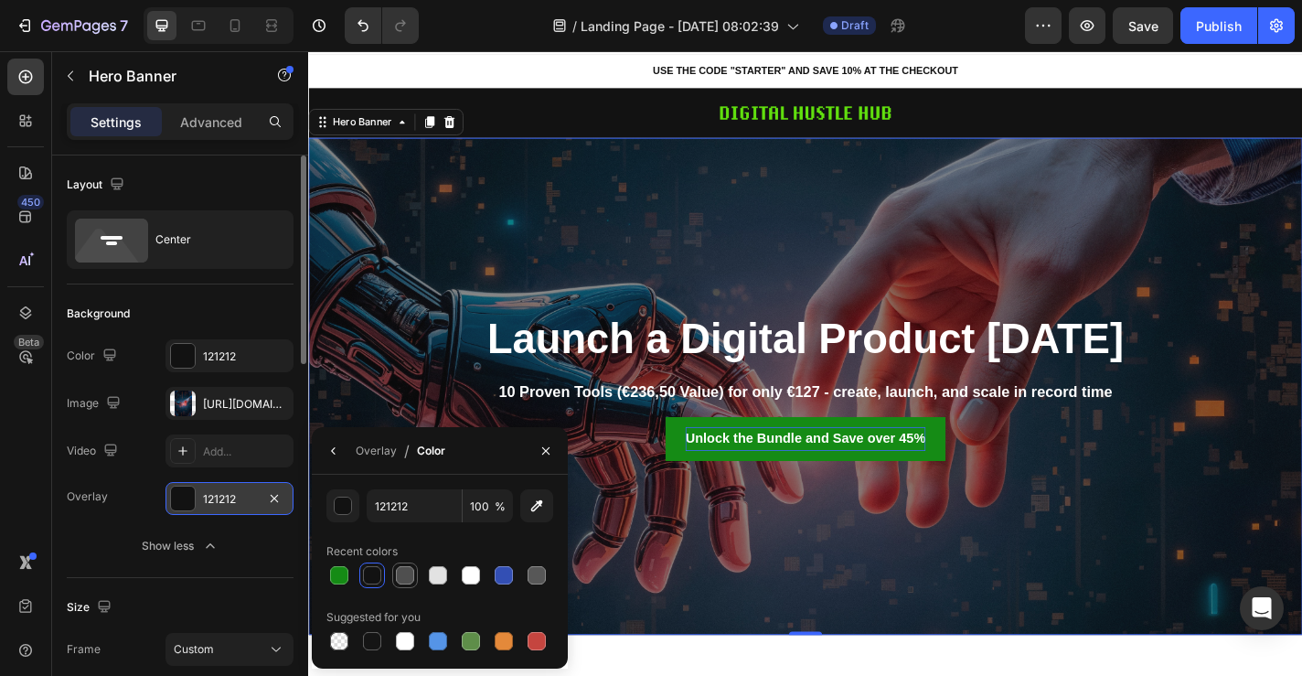
click at [415, 575] on div at bounding box center [405, 575] width 22 height 22
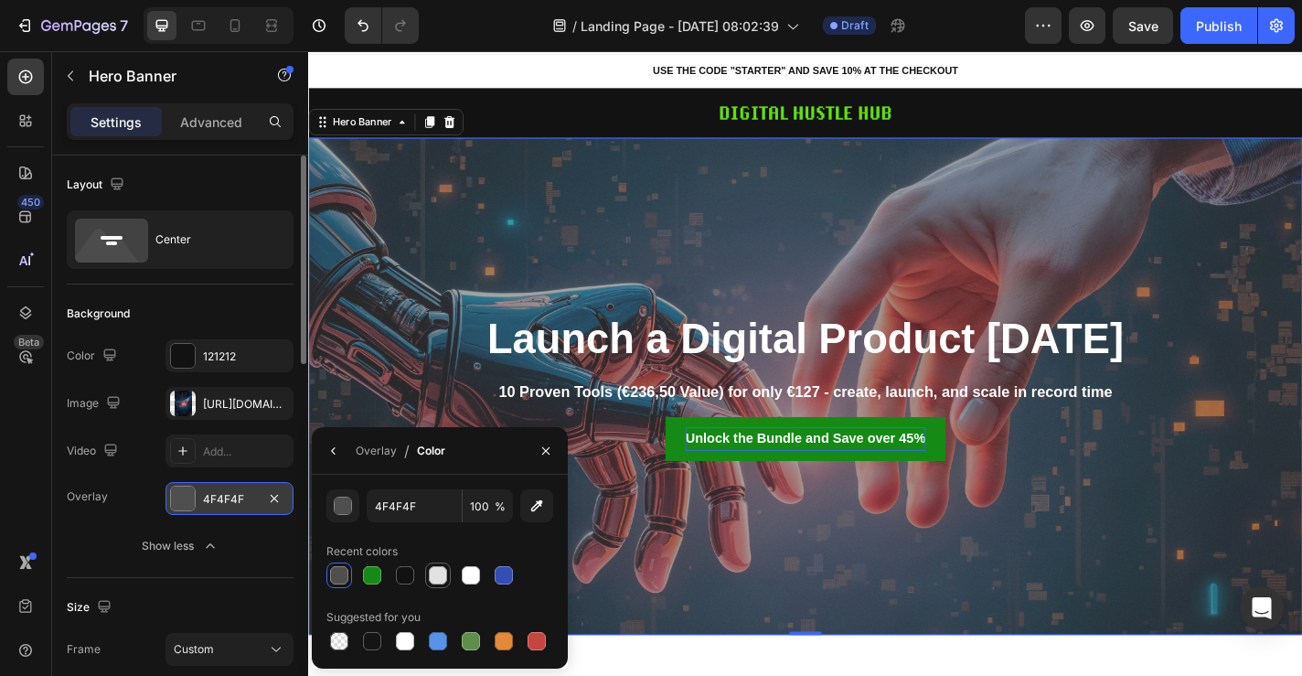
click at [434, 580] on div at bounding box center [438, 575] width 18 height 18
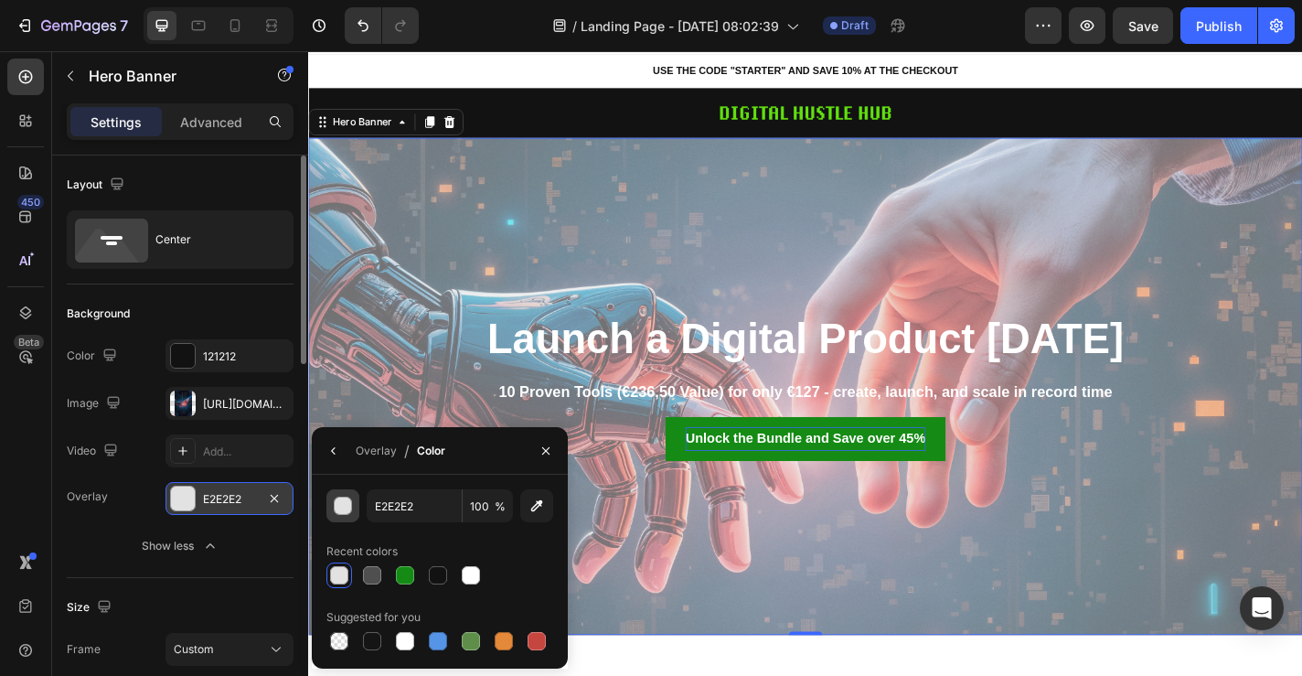
click at [348, 508] on div "button" at bounding box center [344, 507] width 18 height 18
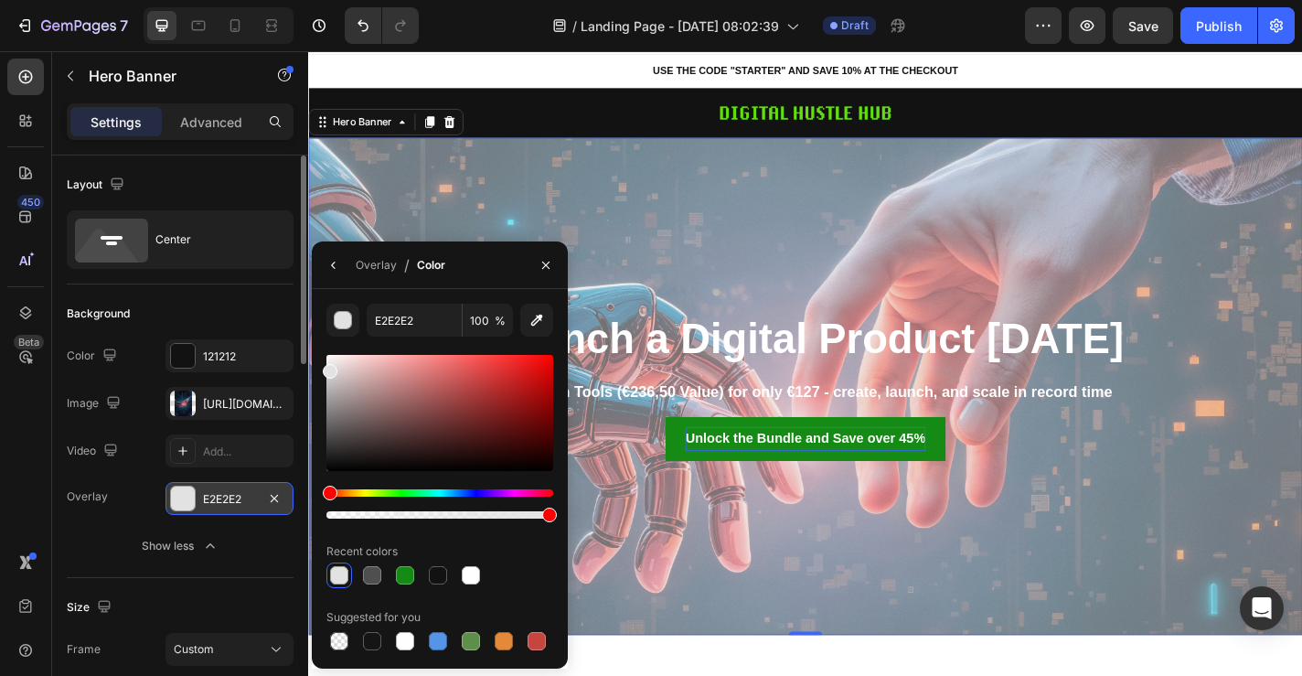
click at [455, 435] on div at bounding box center [439, 413] width 227 height 116
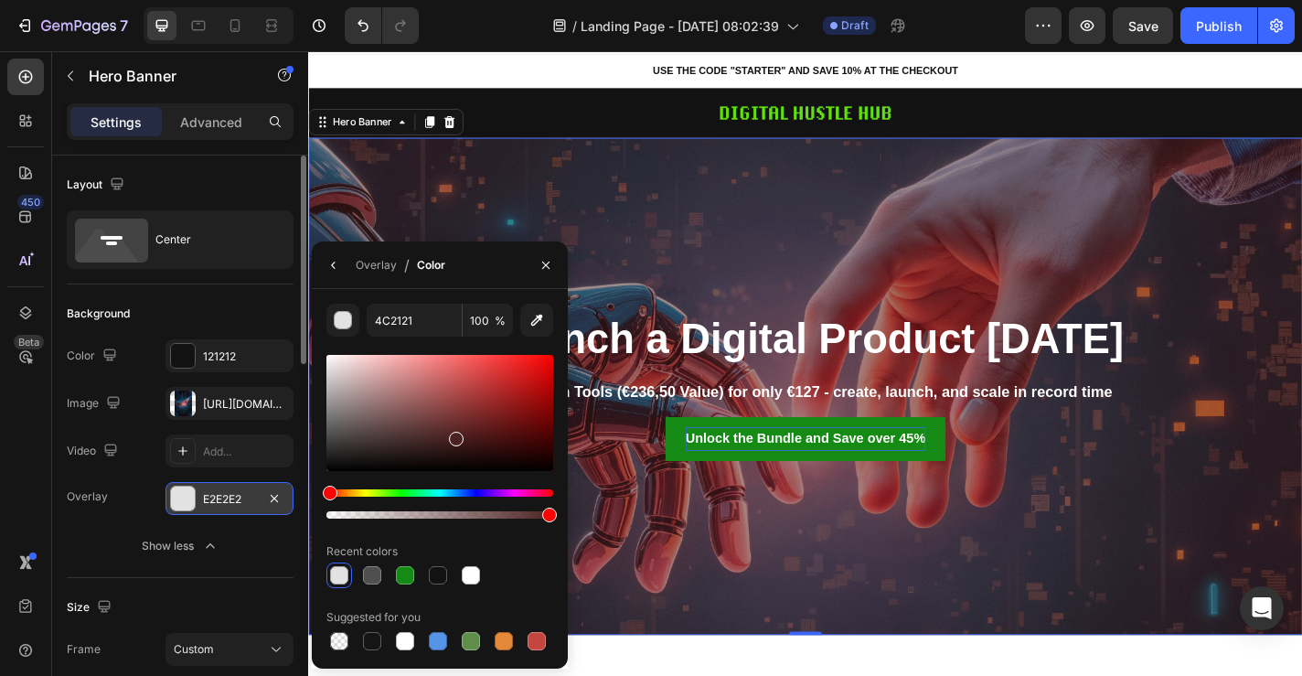
click at [482, 459] on div at bounding box center [439, 413] width 227 height 116
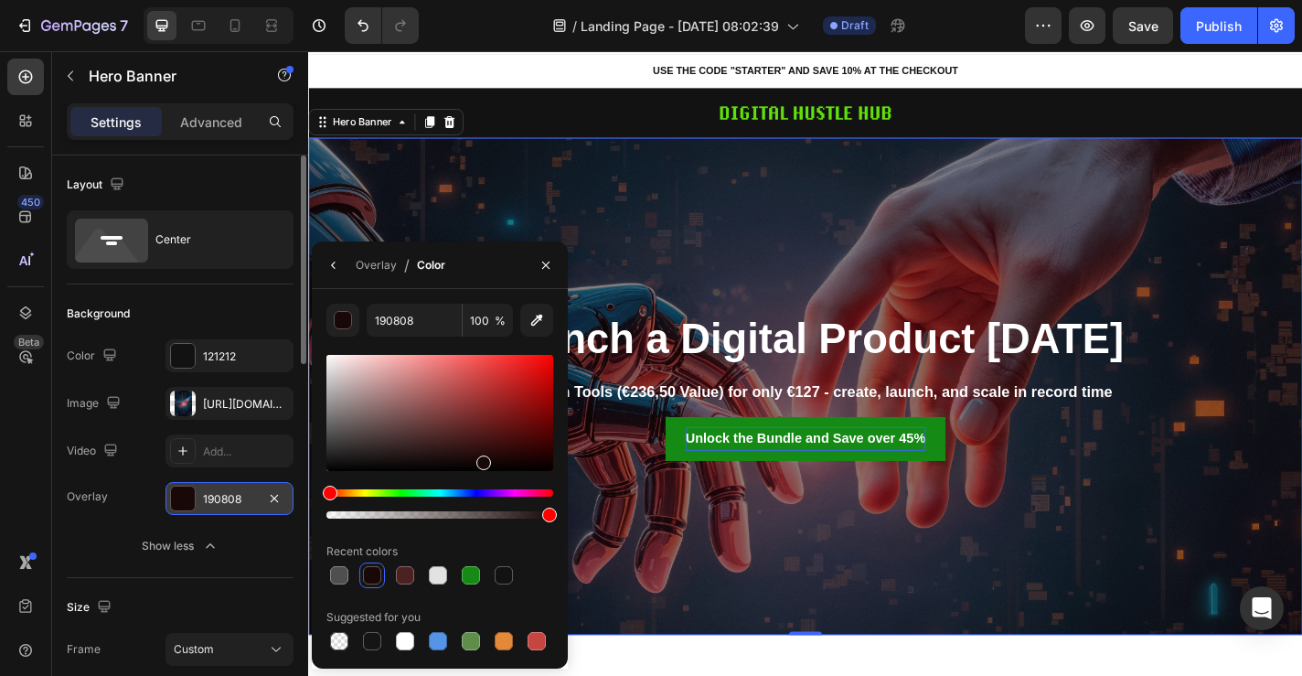
click at [520, 467] on div at bounding box center [439, 413] width 227 height 116
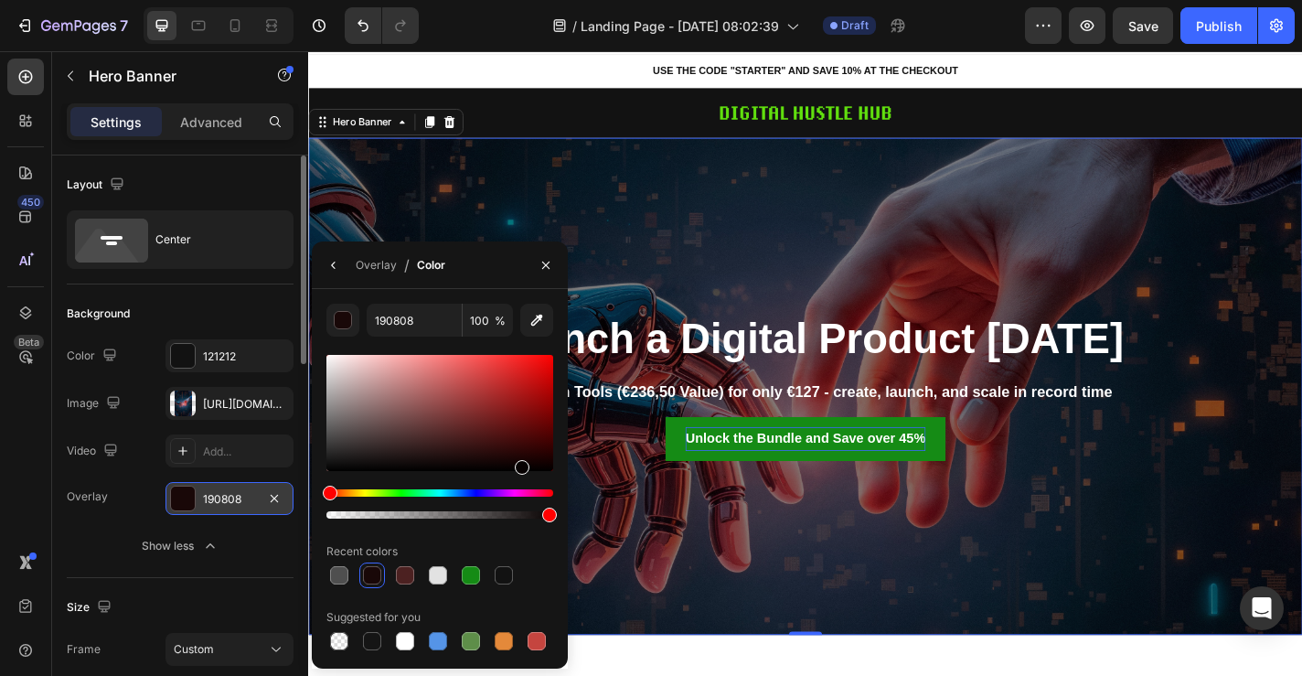
click at [535, 465] on div at bounding box center [439, 413] width 227 height 116
click at [502, 453] on div at bounding box center [439, 413] width 227 height 116
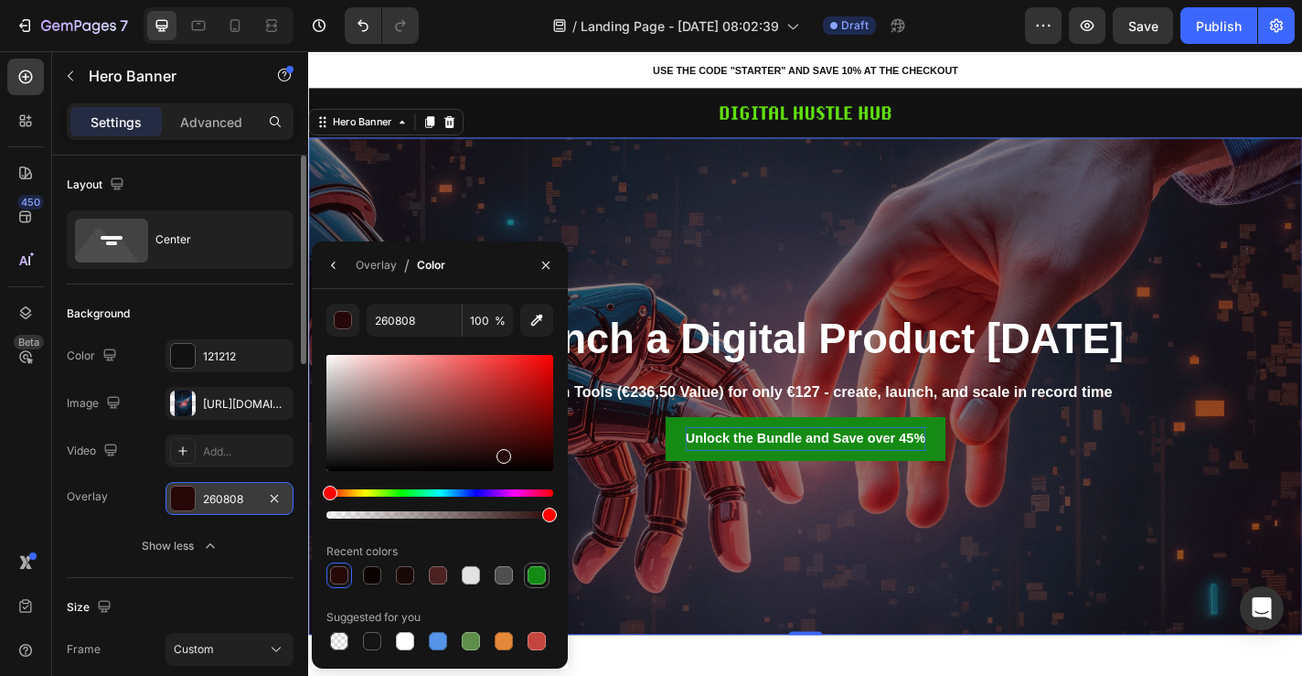
click at [539, 570] on div at bounding box center [537, 575] width 18 height 18
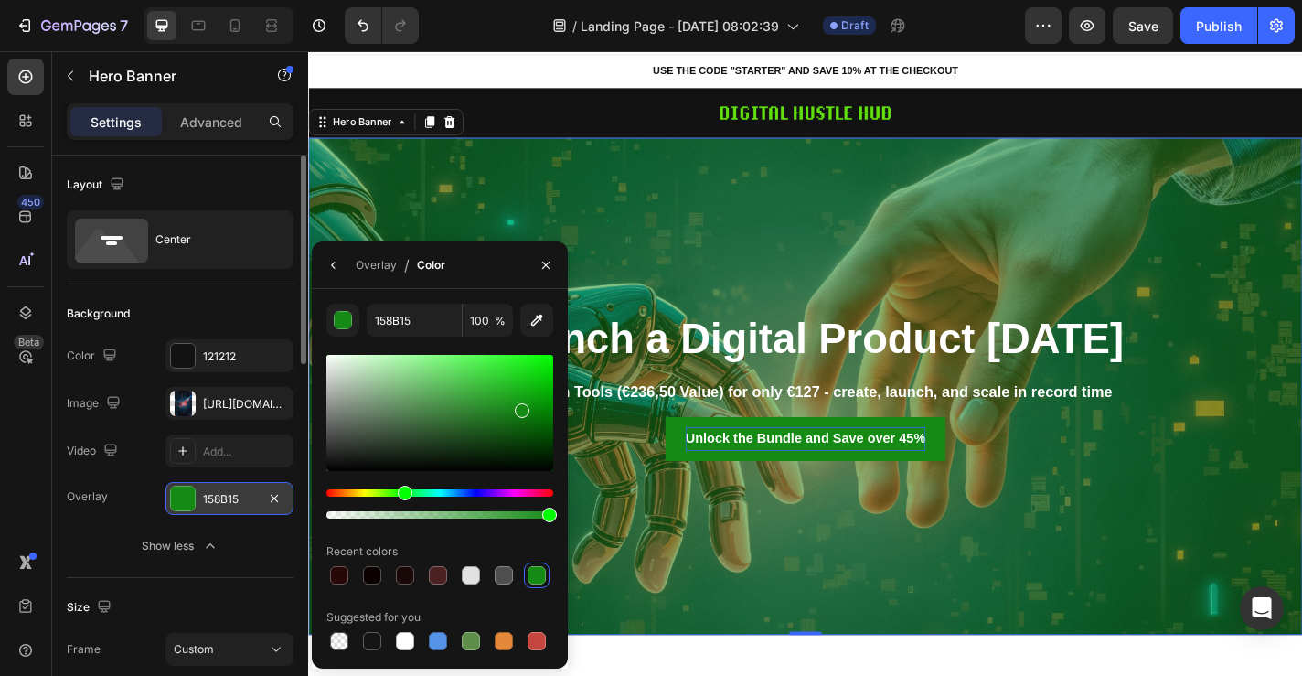
click at [540, 465] on div at bounding box center [439, 413] width 227 height 116
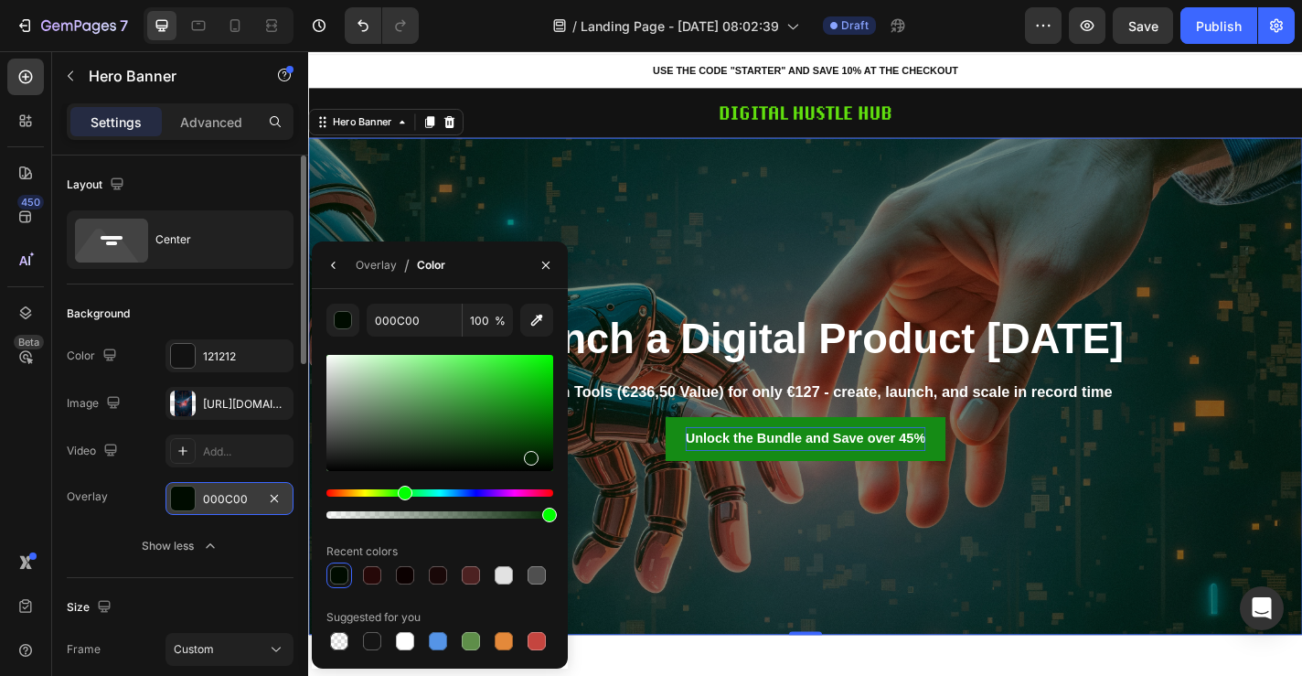
click at [529, 454] on div at bounding box center [439, 413] width 227 height 116
click at [527, 463] on div at bounding box center [529, 466] width 15 height 15
click at [505, 461] on div at bounding box center [439, 413] width 227 height 116
type input "041404"
click at [546, 273] on button "button" at bounding box center [545, 265] width 29 height 29
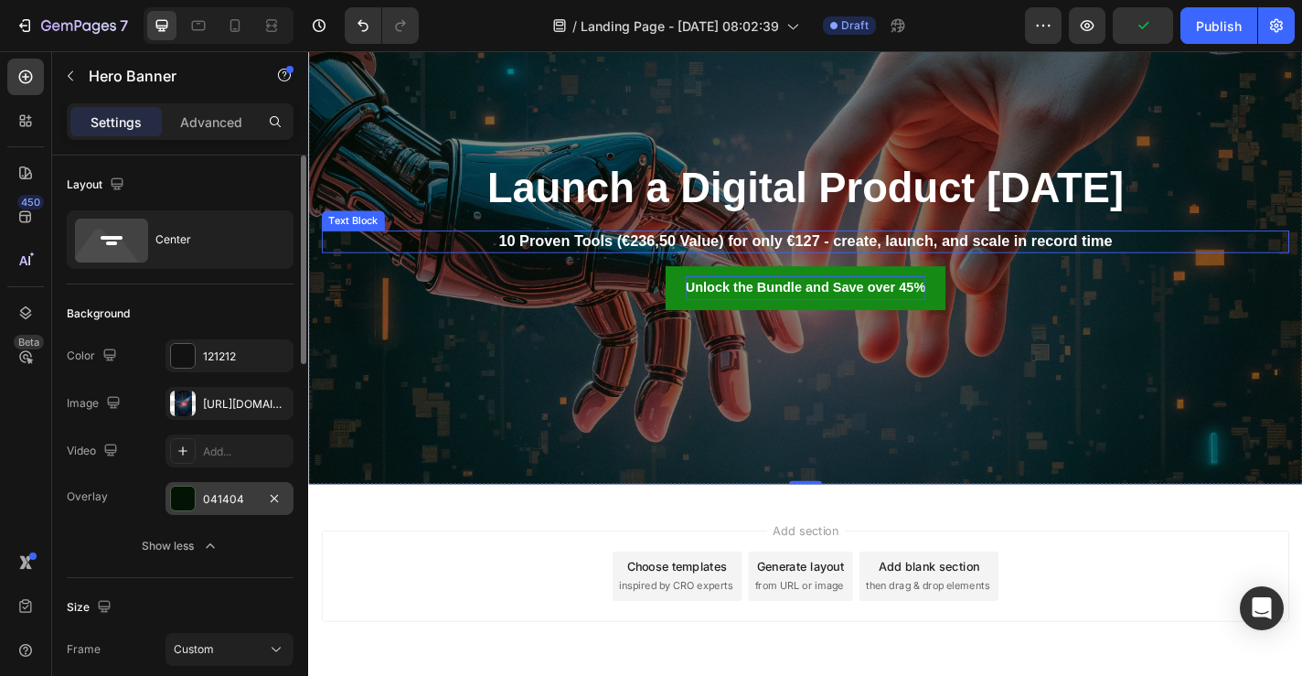
scroll to position [265, 0]
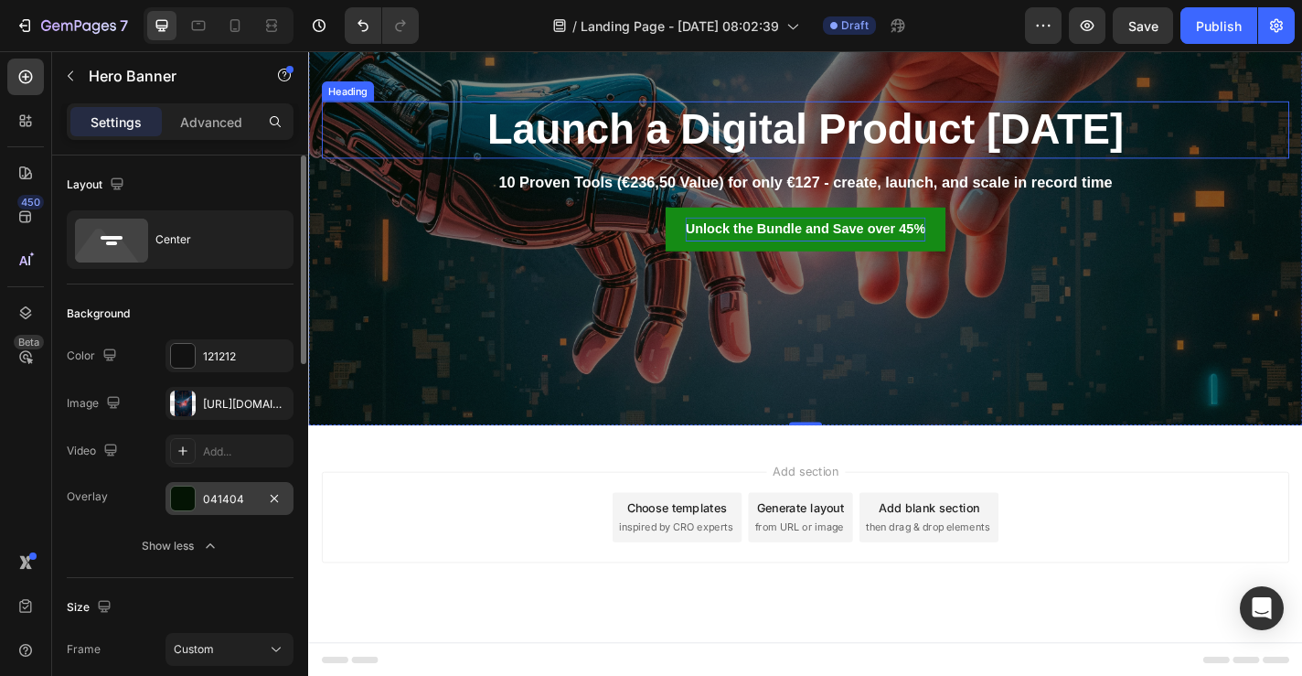
click at [1078, 131] on p "Launch a Digital Product in 5 Days" at bounding box center [857, 137] width 1065 height 59
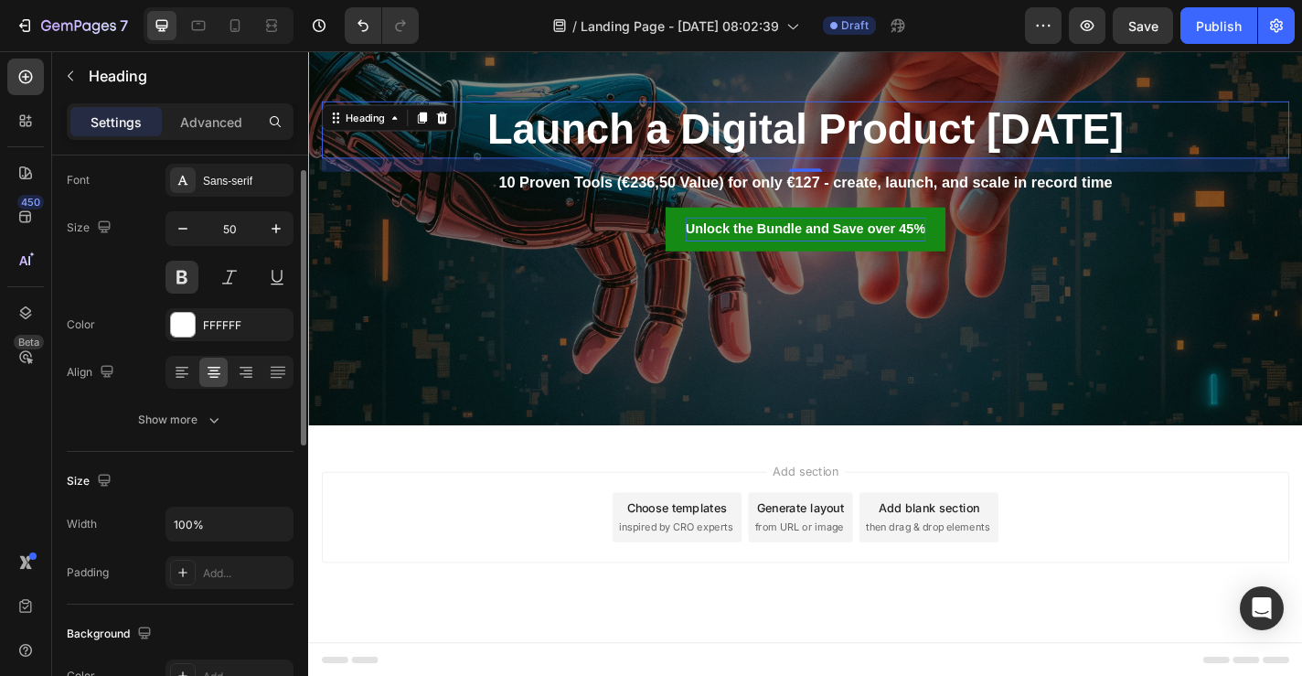
scroll to position [0, 0]
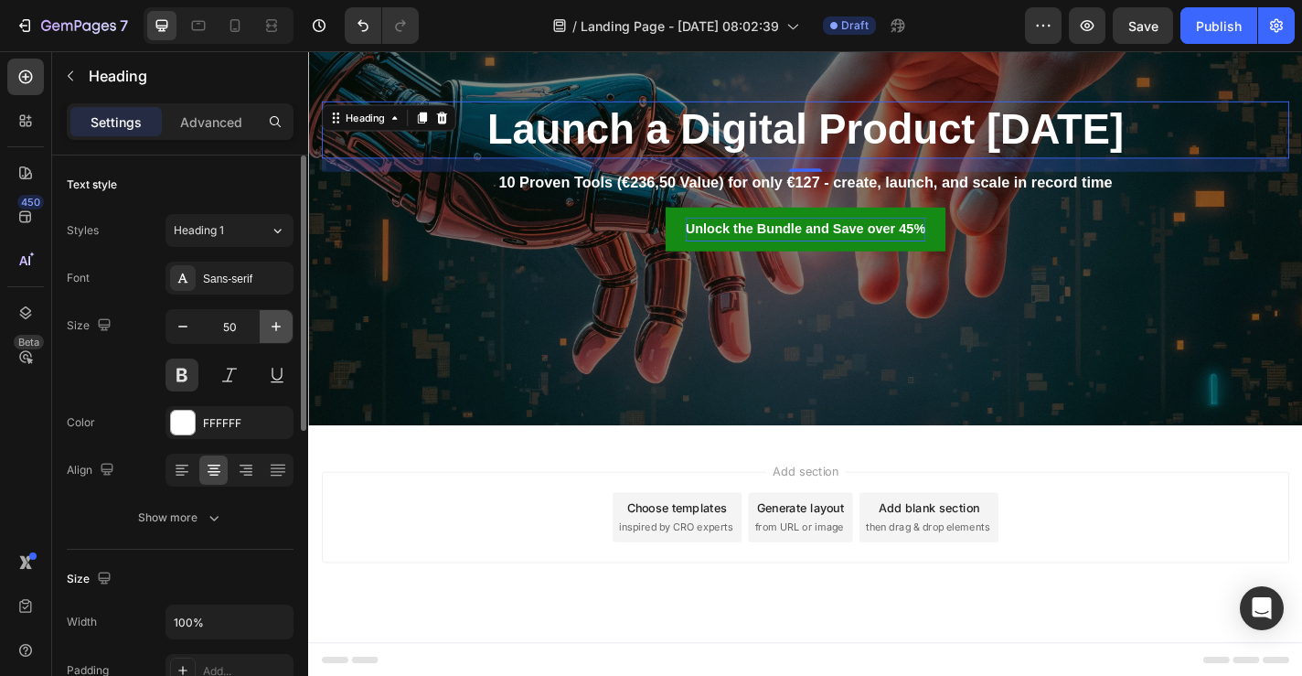
click at [273, 329] on icon "button" at bounding box center [276, 326] width 18 height 18
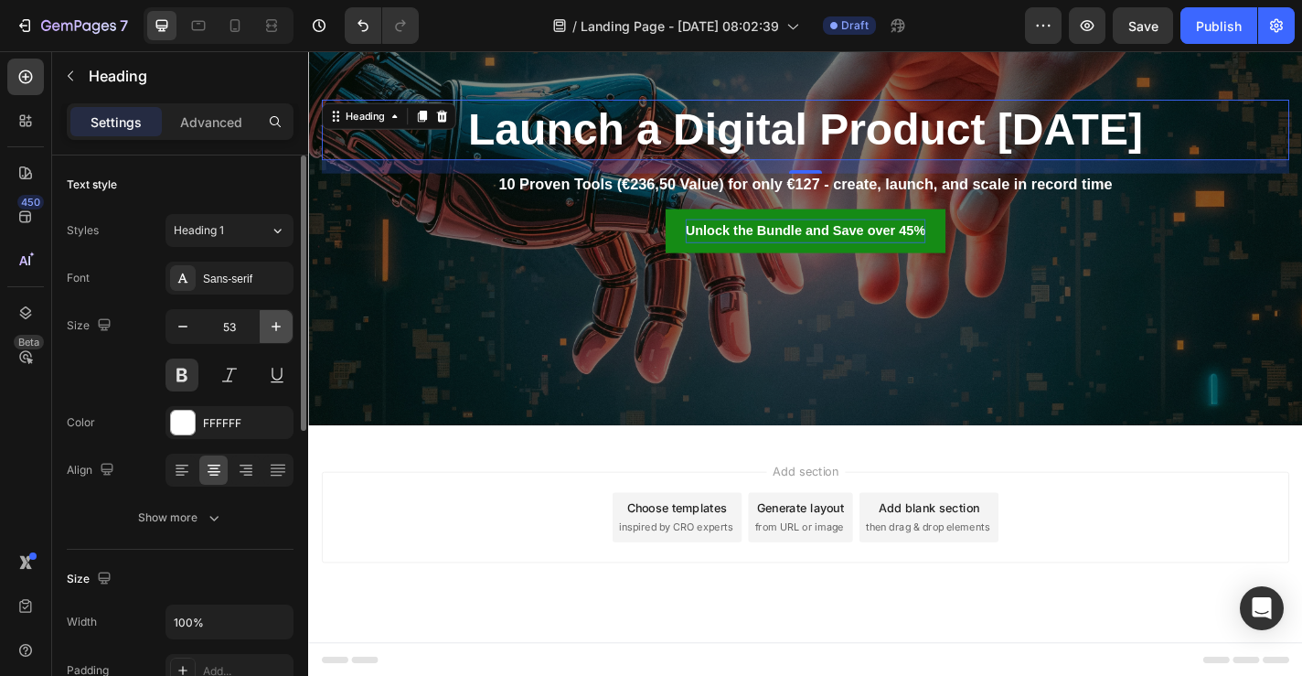
click at [273, 329] on icon "button" at bounding box center [276, 326] width 18 height 18
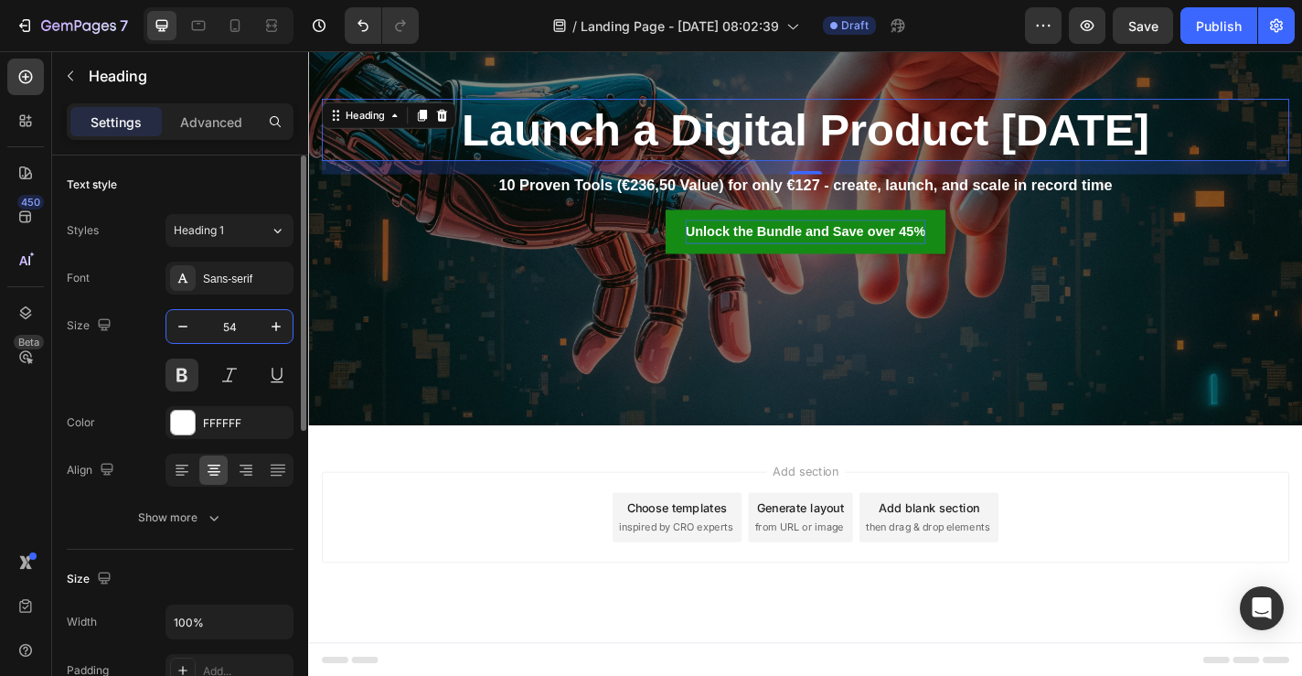
drag, startPoint x: 239, startPoint y: 326, endPoint x: 206, endPoint y: 326, distance: 32.9
click at [208, 326] on input "54" at bounding box center [229, 326] width 60 height 33
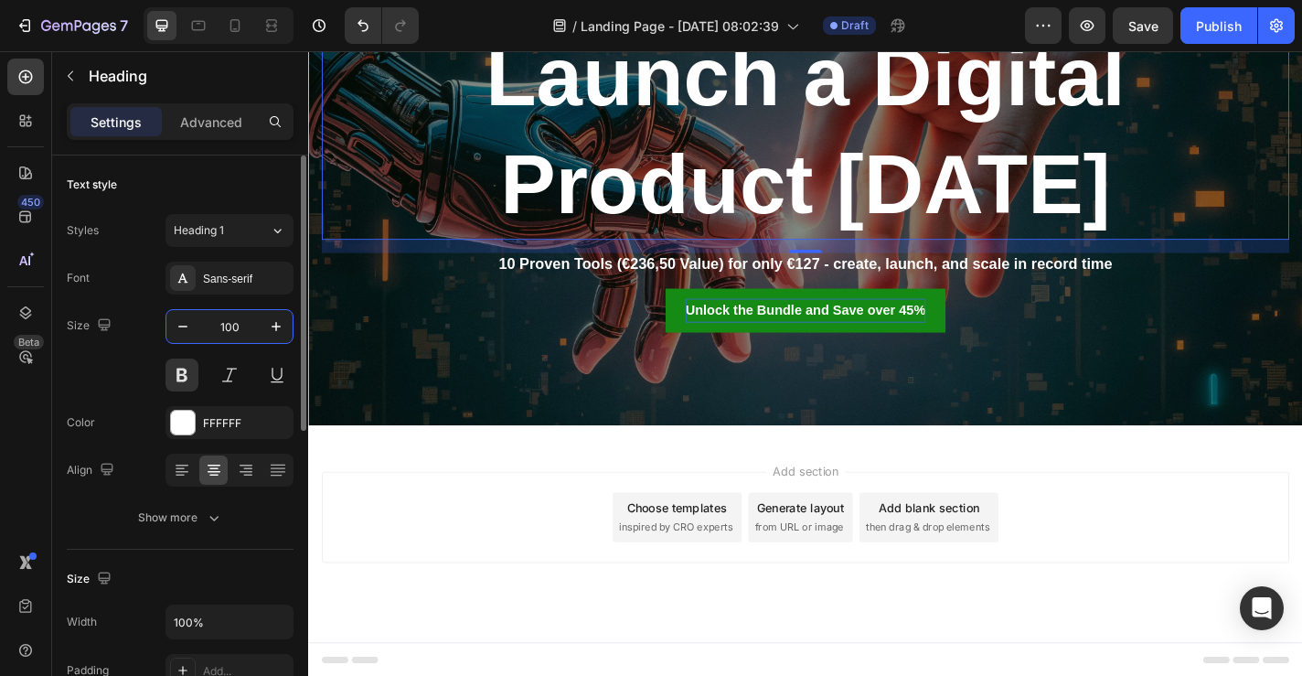
drag, startPoint x: 245, startPoint y: 332, endPoint x: 202, endPoint y: 332, distance: 43.0
click at [209, 332] on input "100" at bounding box center [229, 326] width 60 height 33
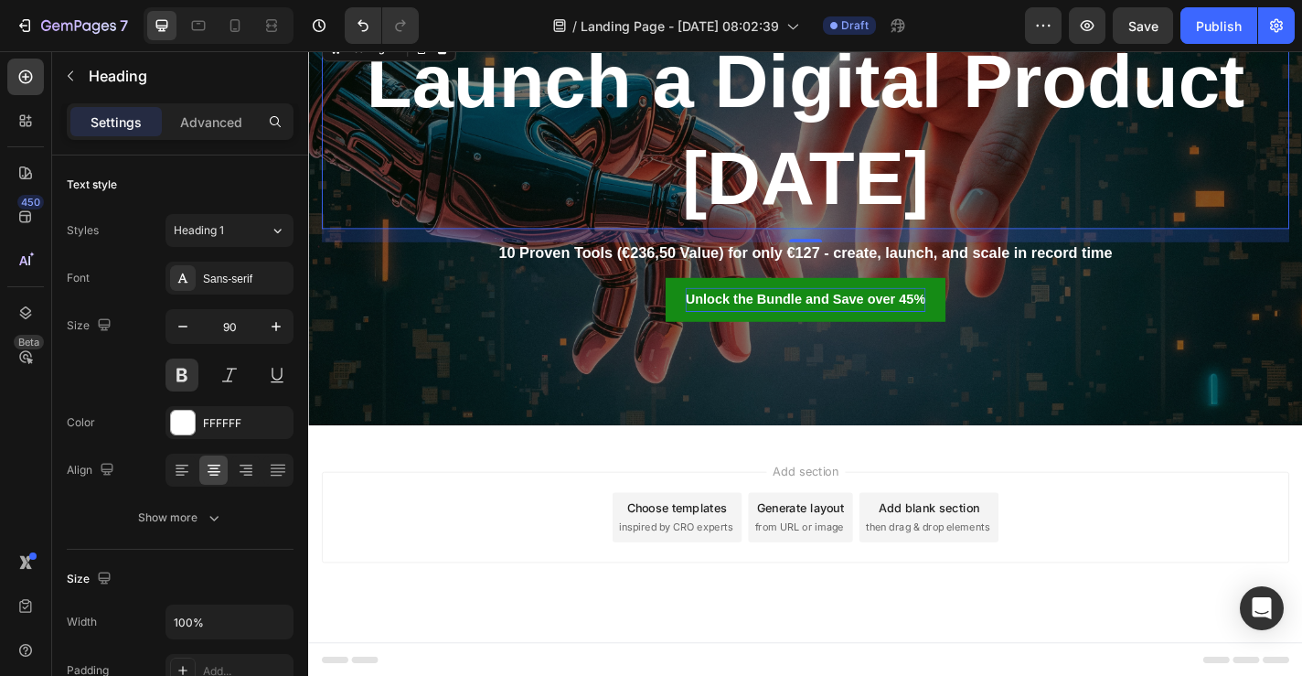
scroll to position [251, 0]
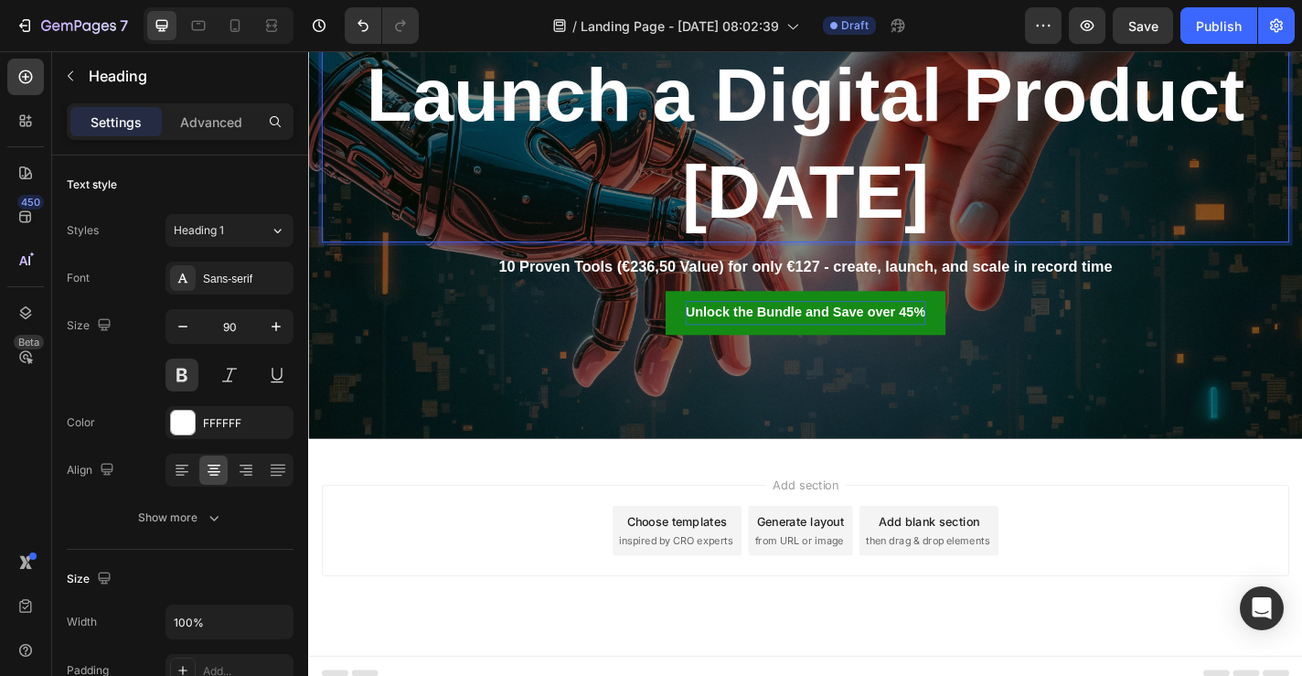
click at [772, 116] on p "Launch a Digital Product in 5 Days" at bounding box center [857, 153] width 1065 height 214
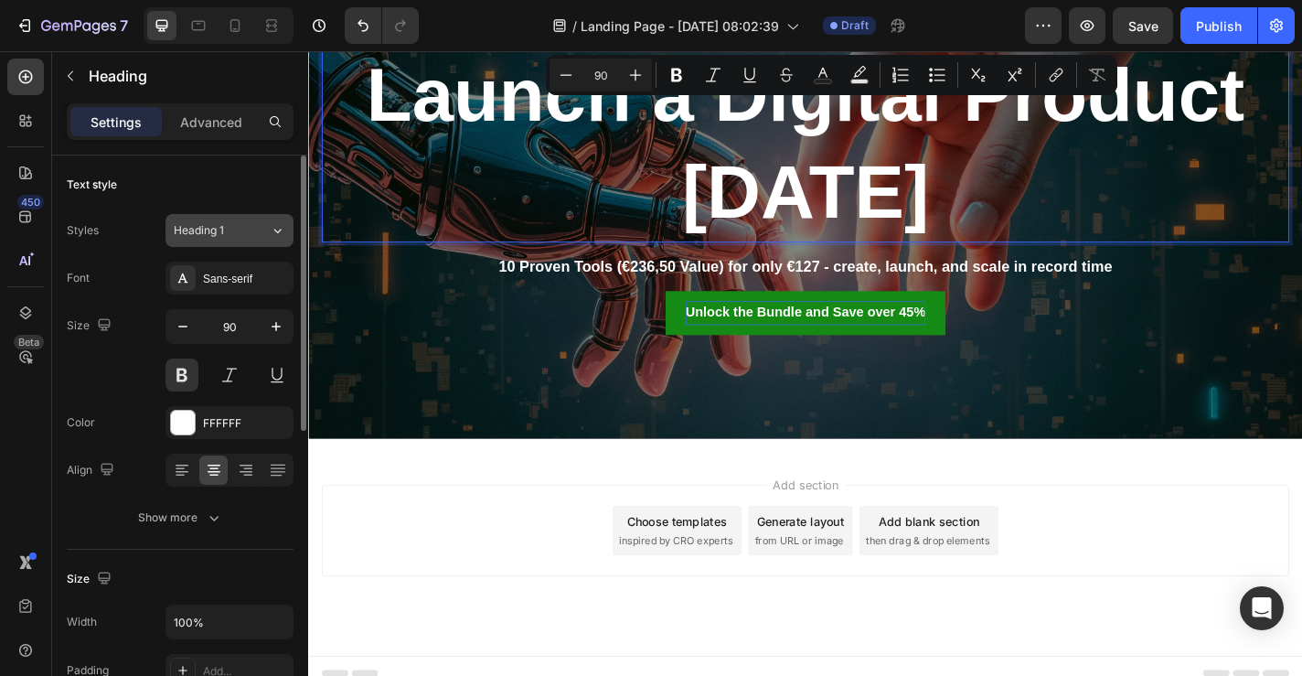
click at [254, 235] on div "Heading 1" at bounding box center [222, 230] width 96 height 16
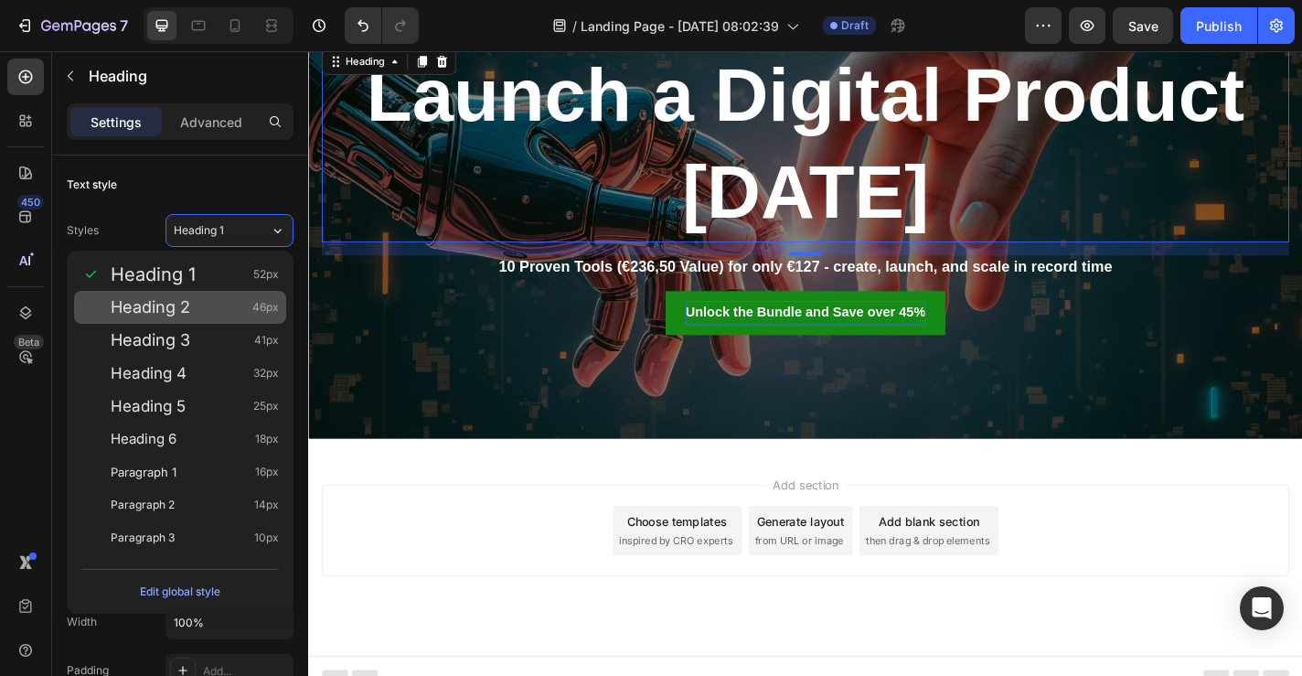
click at [237, 293] on div "Heading 2 46px" at bounding box center [180, 307] width 212 height 33
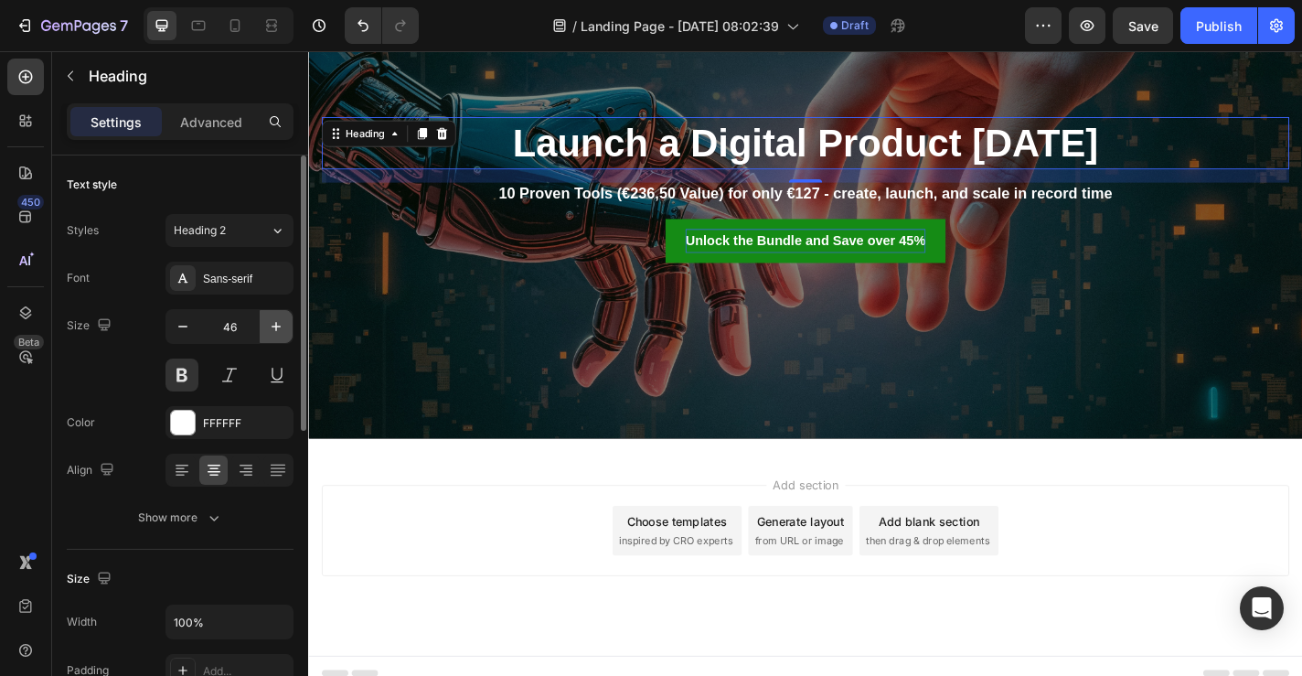
click at [278, 327] on icon "button" at bounding box center [276, 326] width 18 height 18
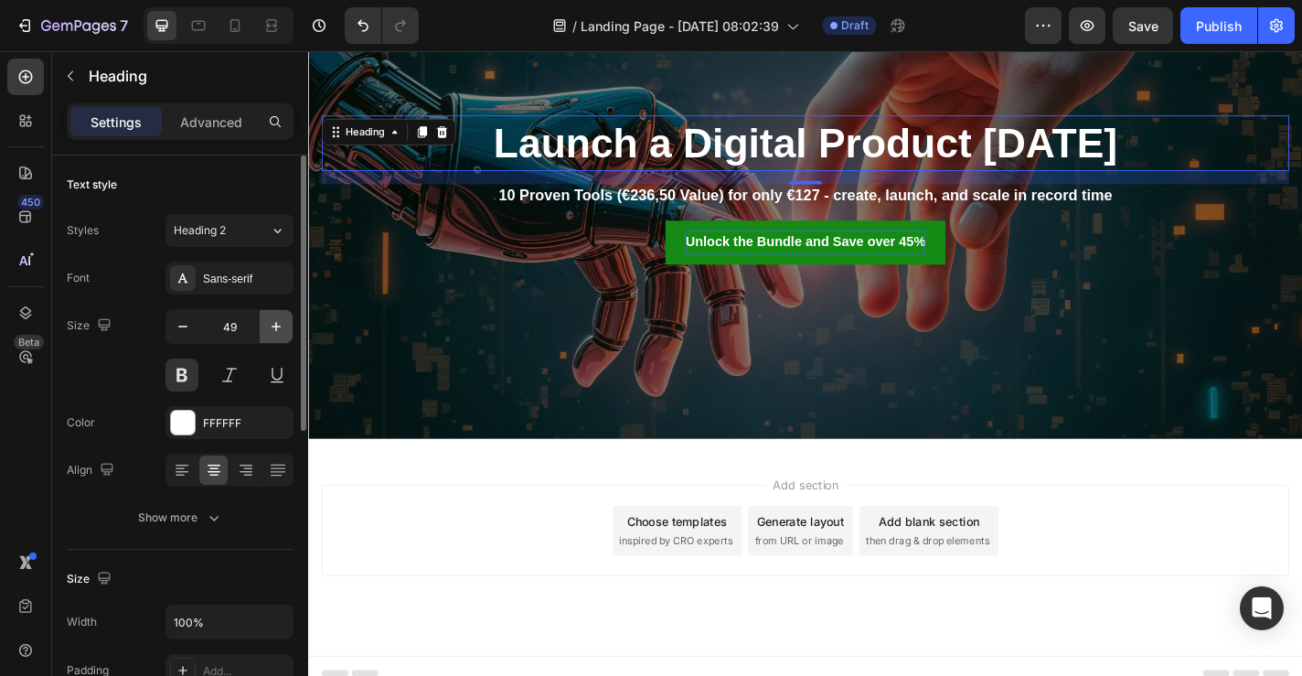
click at [278, 327] on icon "button" at bounding box center [276, 326] width 18 height 18
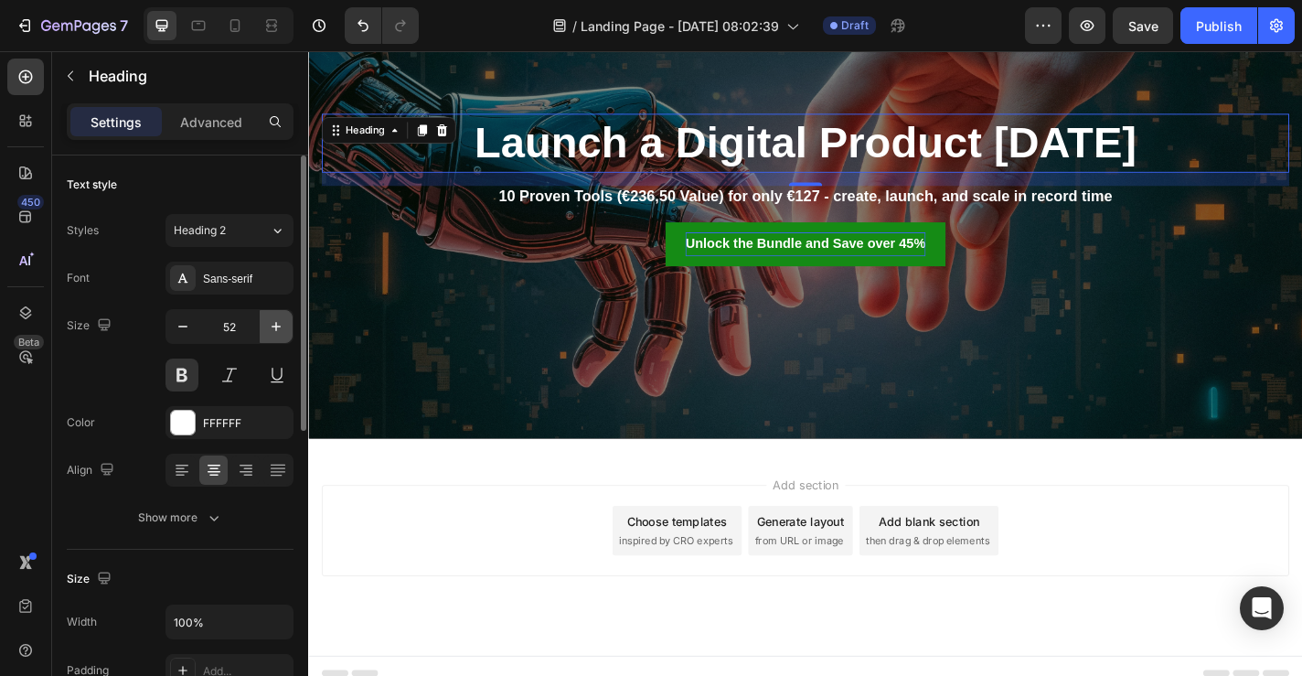
click at [278, 327] on icon "button" at bounding box center [276, 326] width 18 height 18
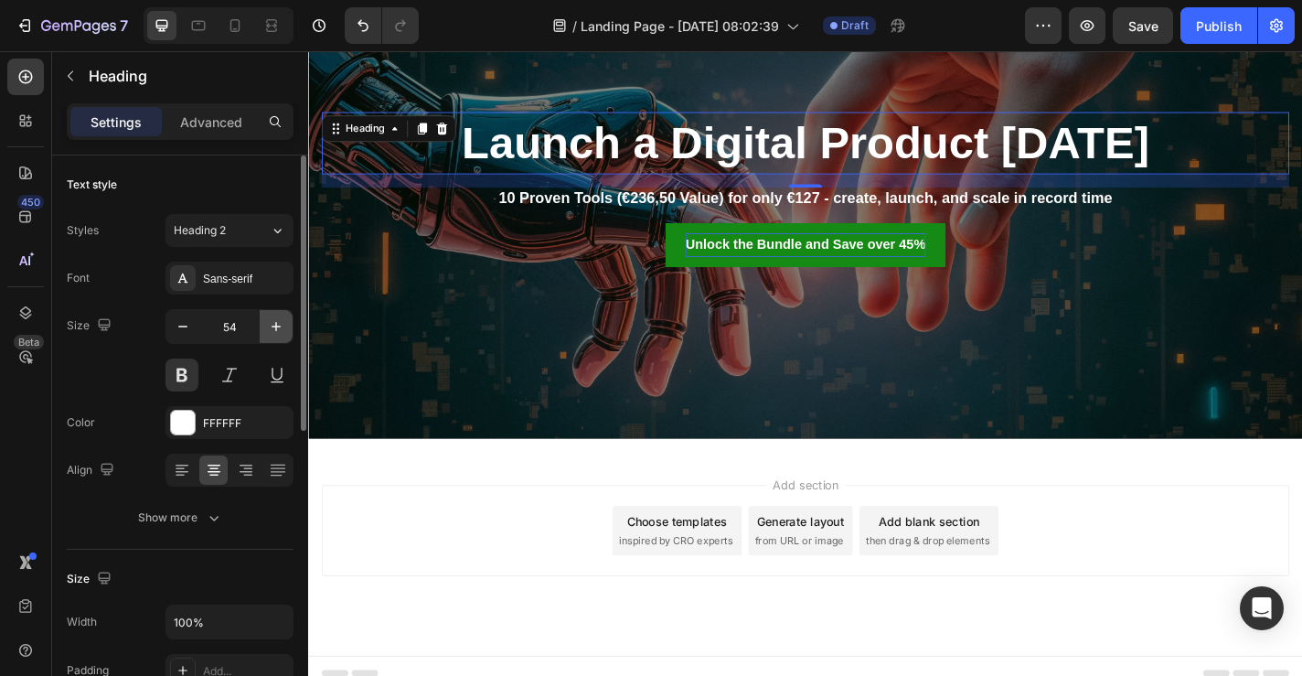
click at [278, 327] on icon "button" at bounding box center [276, 326] width 18 height 18
type input "55"
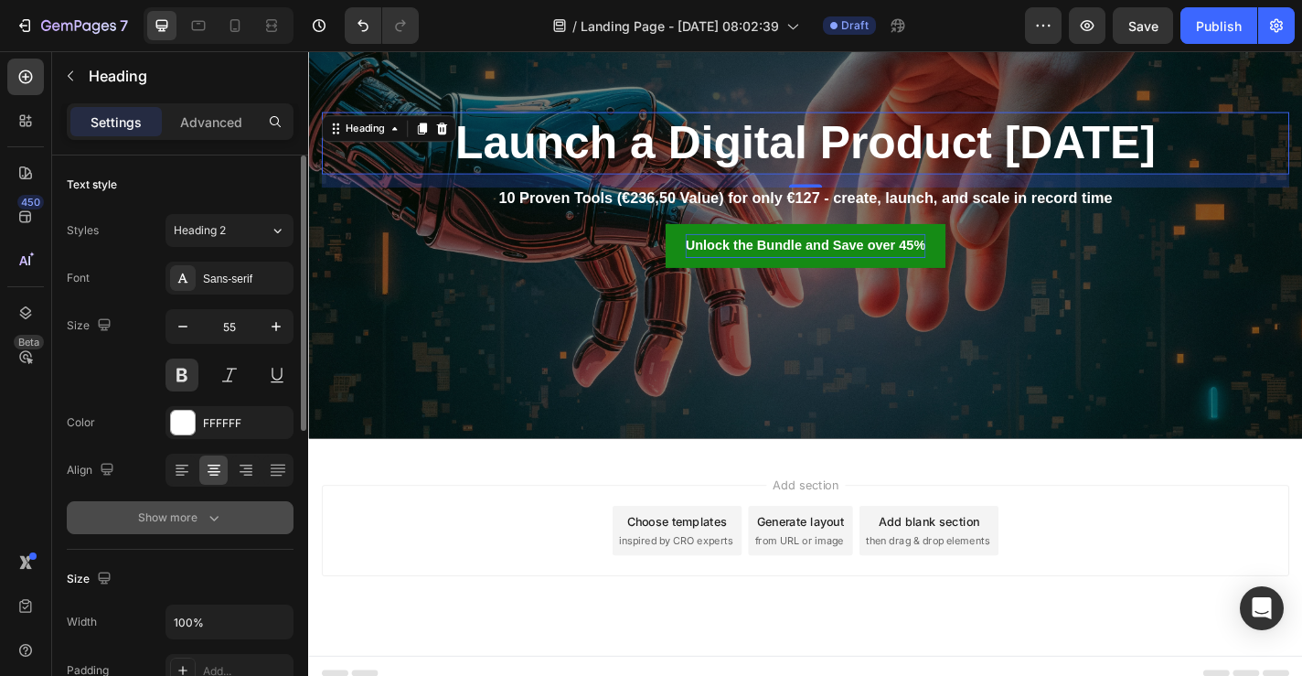
click at [212, 520] on icon "button" at bounding box center [213, 518] width 9 height 5
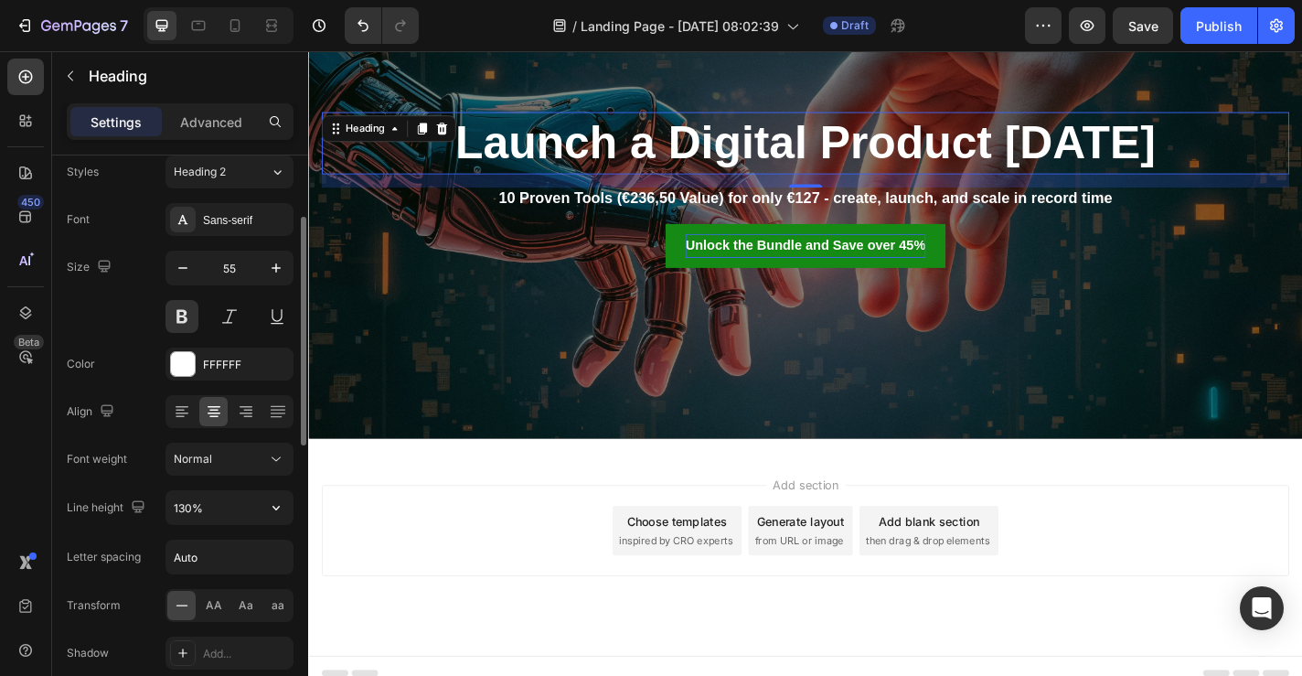
scroll to position [100, 0]
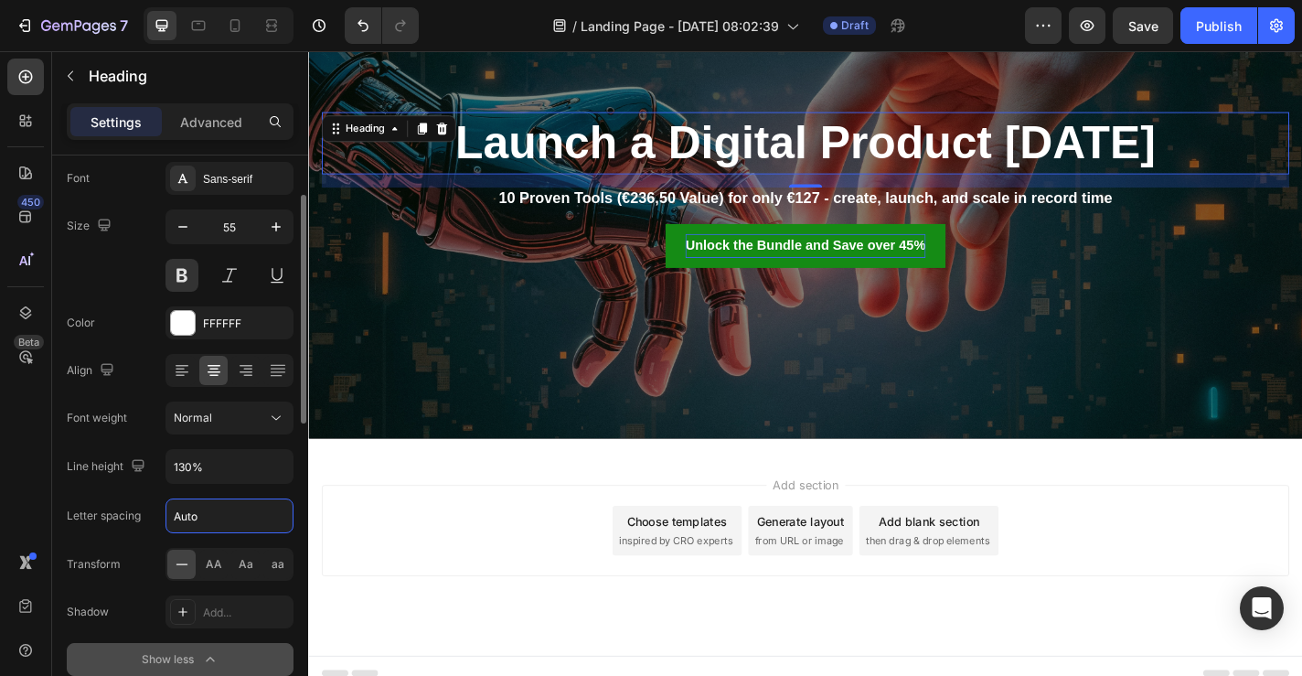
click at [220, 521] on input "Auto" at bounding box center [229, 515] width 126 height 33
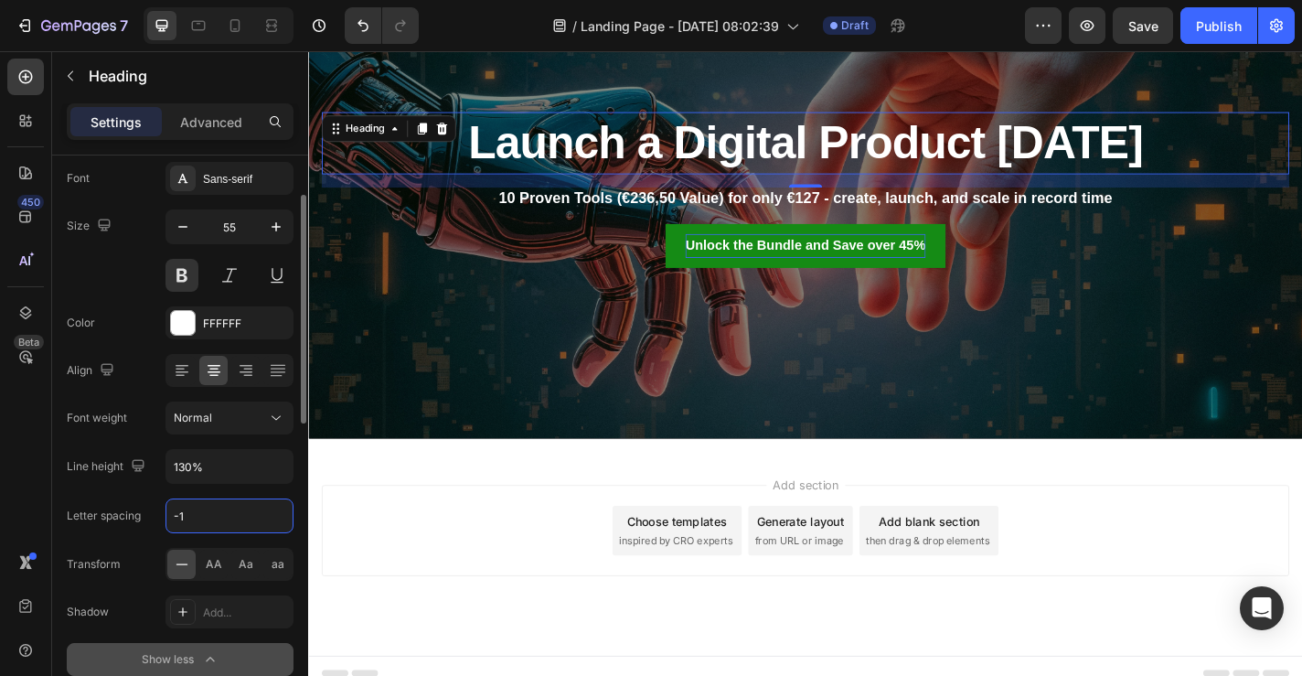
type input "0"
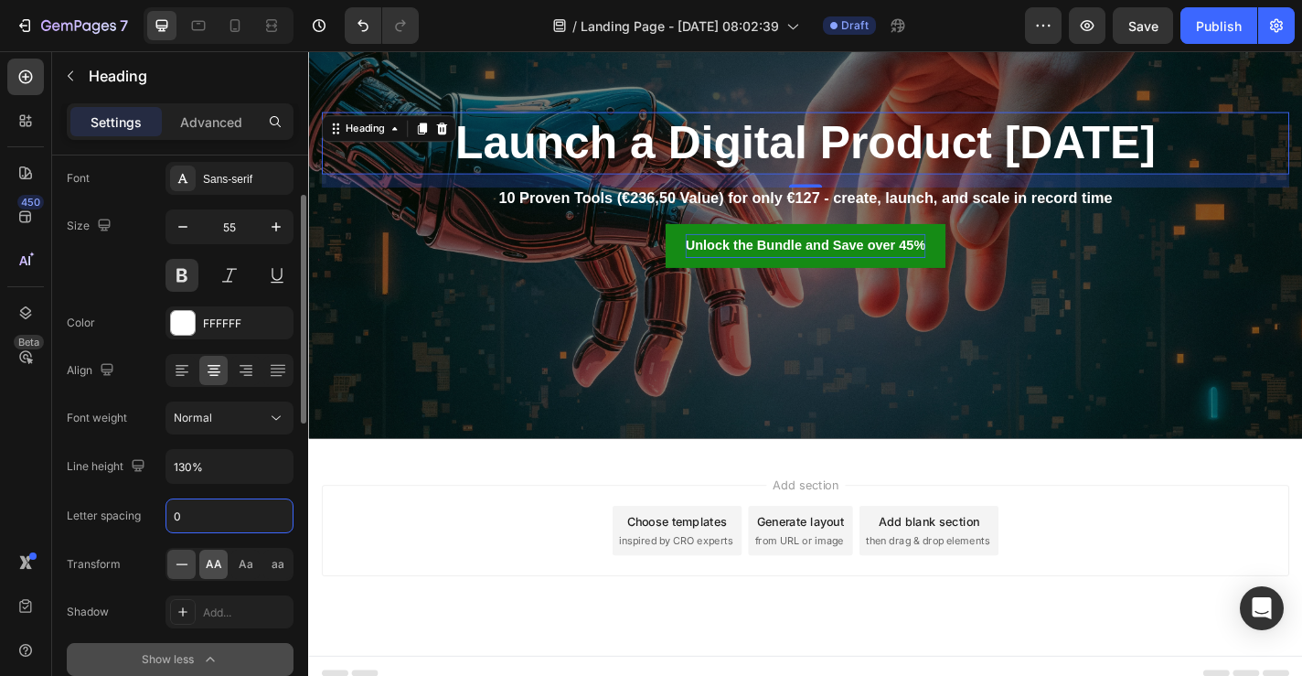
click at [219, 562] on span "AA" at bounding box center [214, 564] width 16 height 16
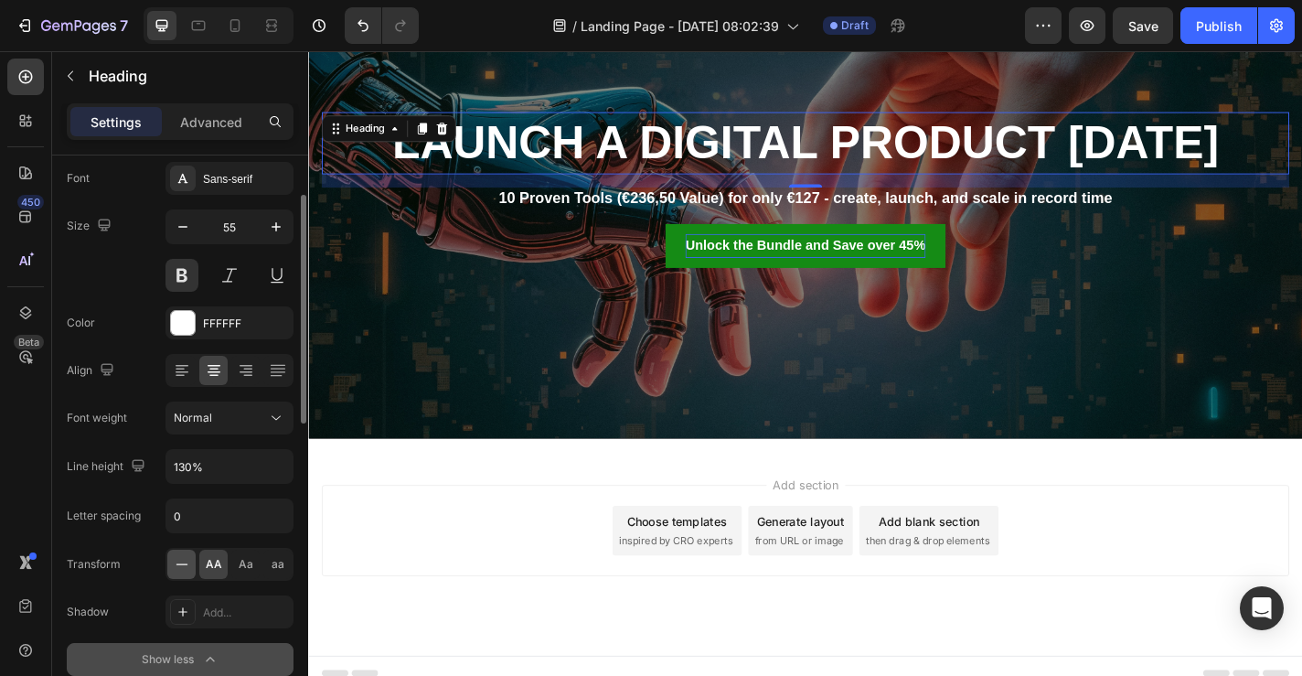
click at [187, 567] on icon at bounding box center [182, 564] width 18 height 18
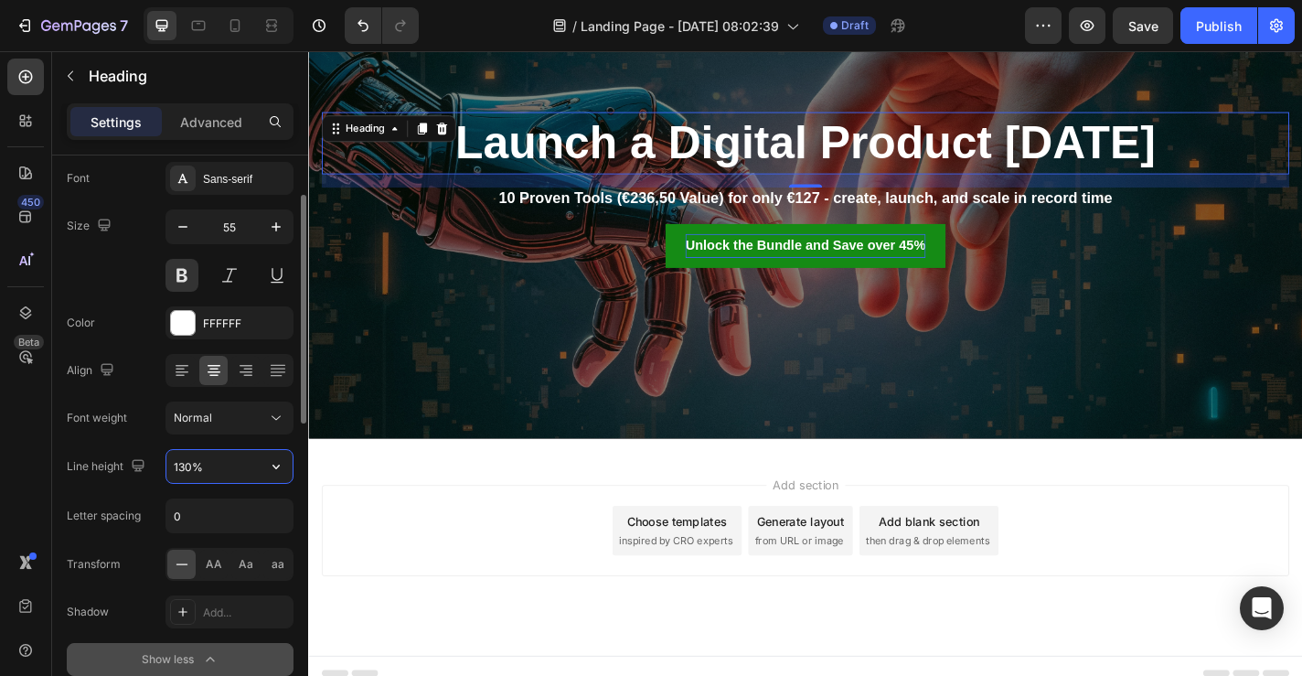
click at [224, 472] on input "130%" at bounding box center [229, 466] width 126 height 33
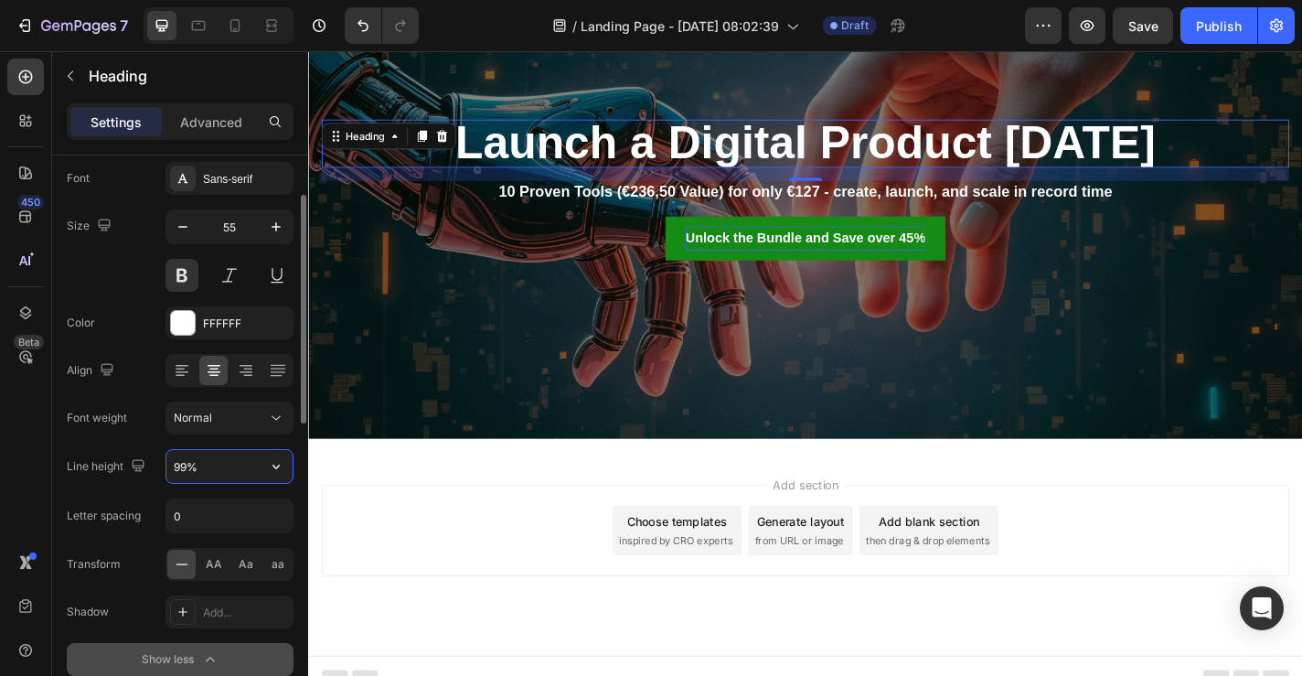
type input "100%"
click at [566, 188] on div "16" at bounding box center [857, 186] width 1068 height 15
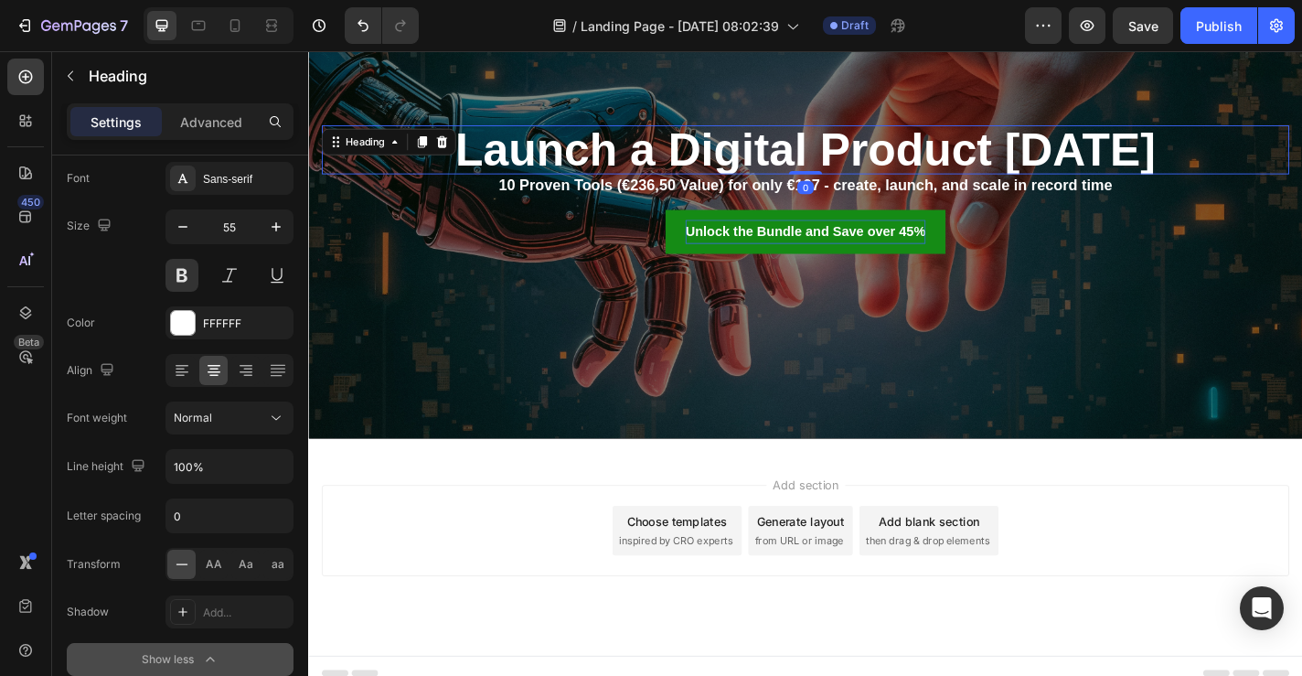
drag, startPoint x: 861, startPoint y: 191, endPoint x: 861, endPoint y: 170, distance: 21.0
click at [861, 170] on div "Launch a Digital Product in 5 Days Heading 0" at bounding box center [857, 160] width 1068 height 54
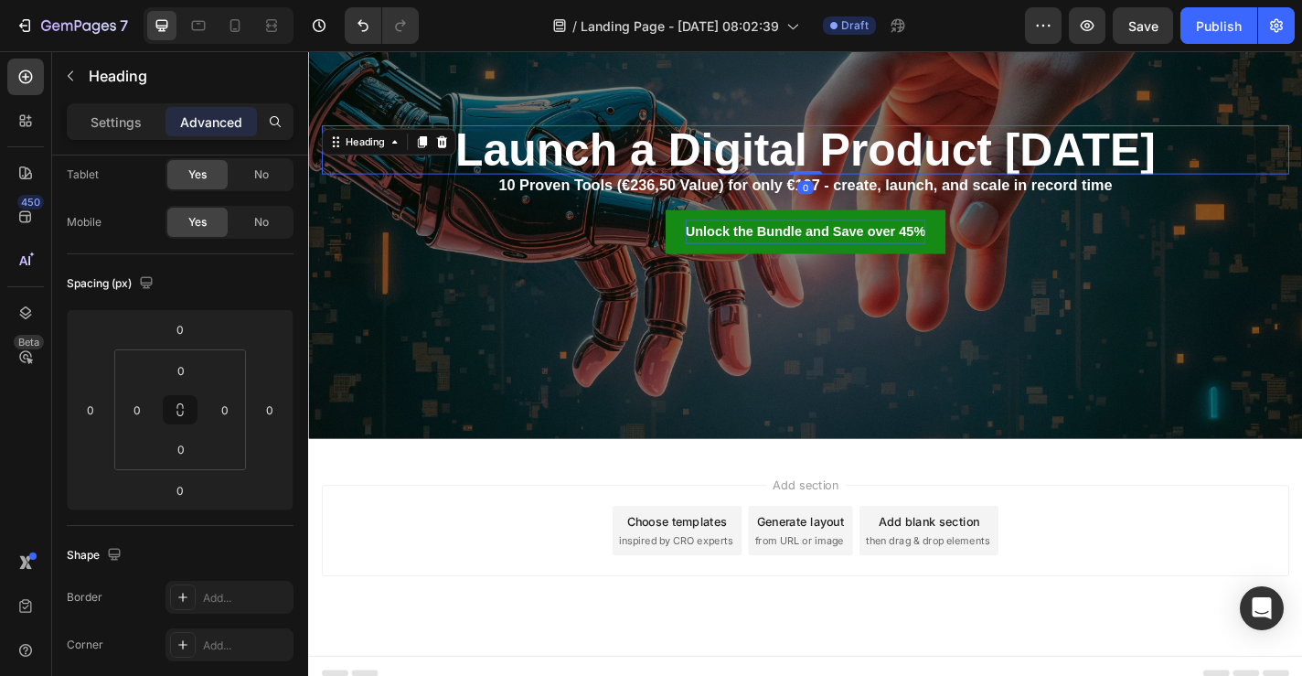
click at [1179, 538] on div "Add section Choose templates inspired by CRO experts Generate layout from URL o…" at bounding box center [857, 580] width 1068 height 101
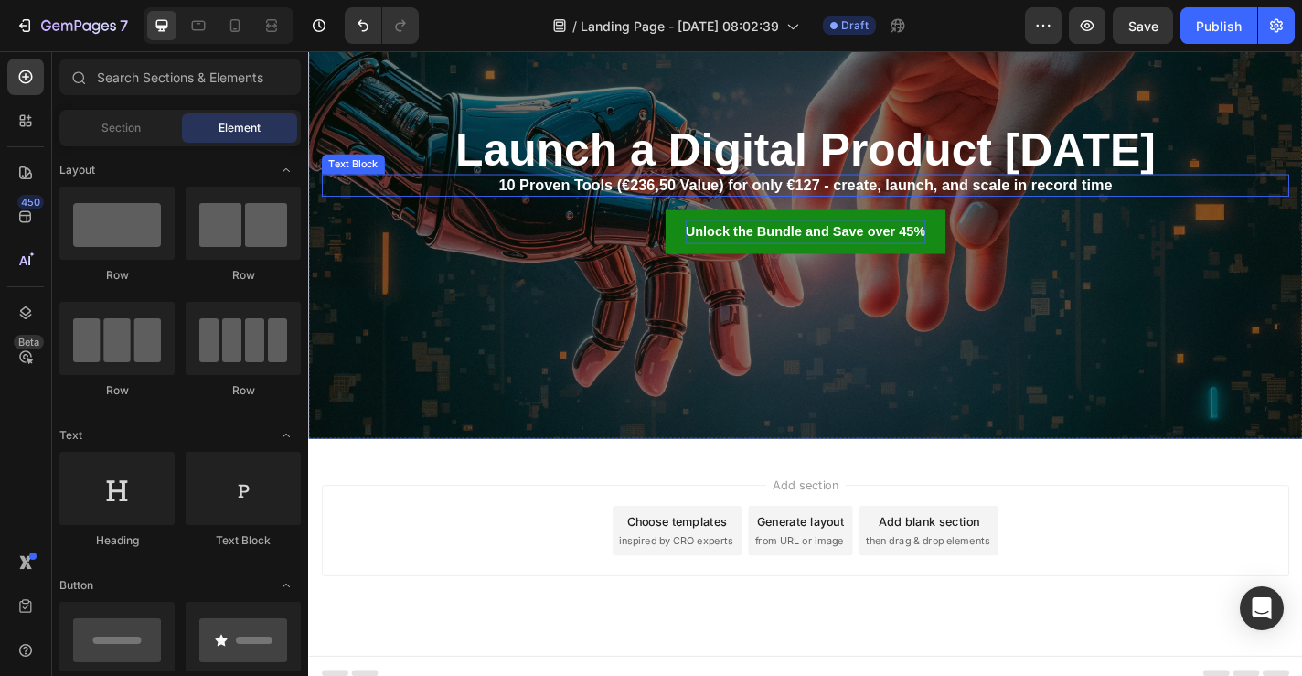
click at [1003, 198] on p "10 Proven Tools (€236,50 Value) for only €127 - create, launch, and scale in re…" at bounding box center [857, 198] width 1065 height 21
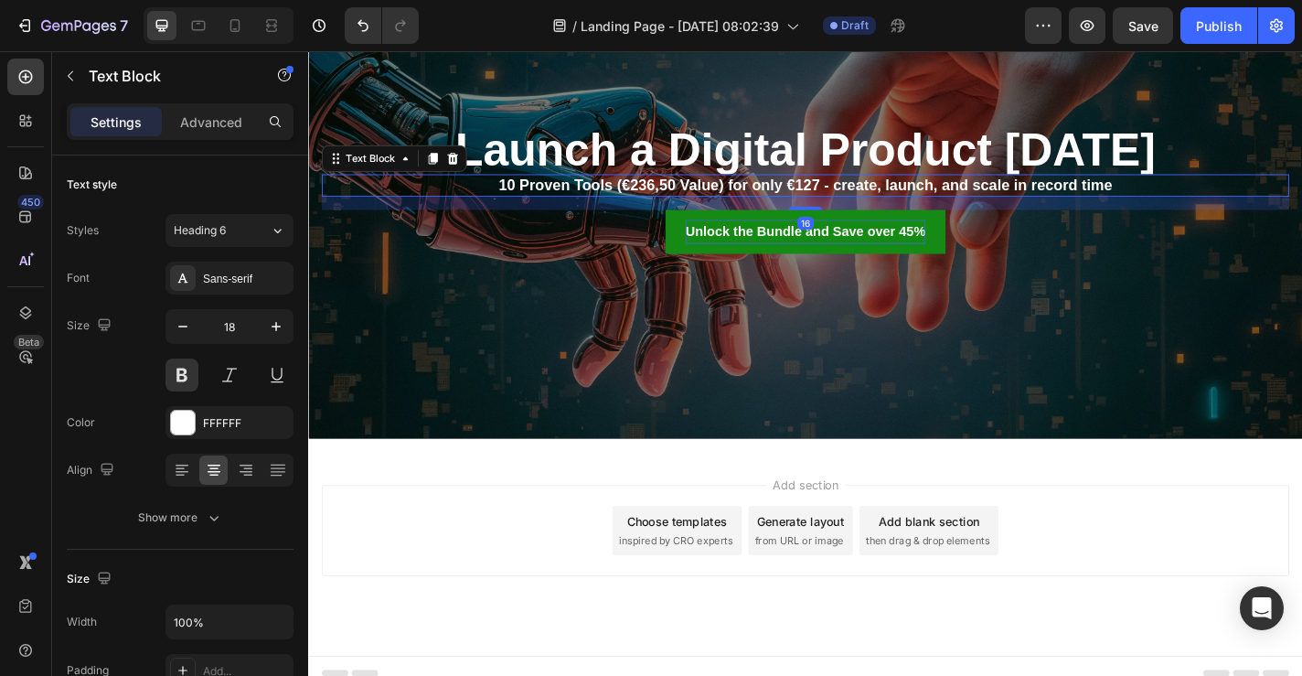
click at [859, 161] on p "Launch a Digital Product in 5 Days" at bounding box center [857, 159] width 1065 height 50
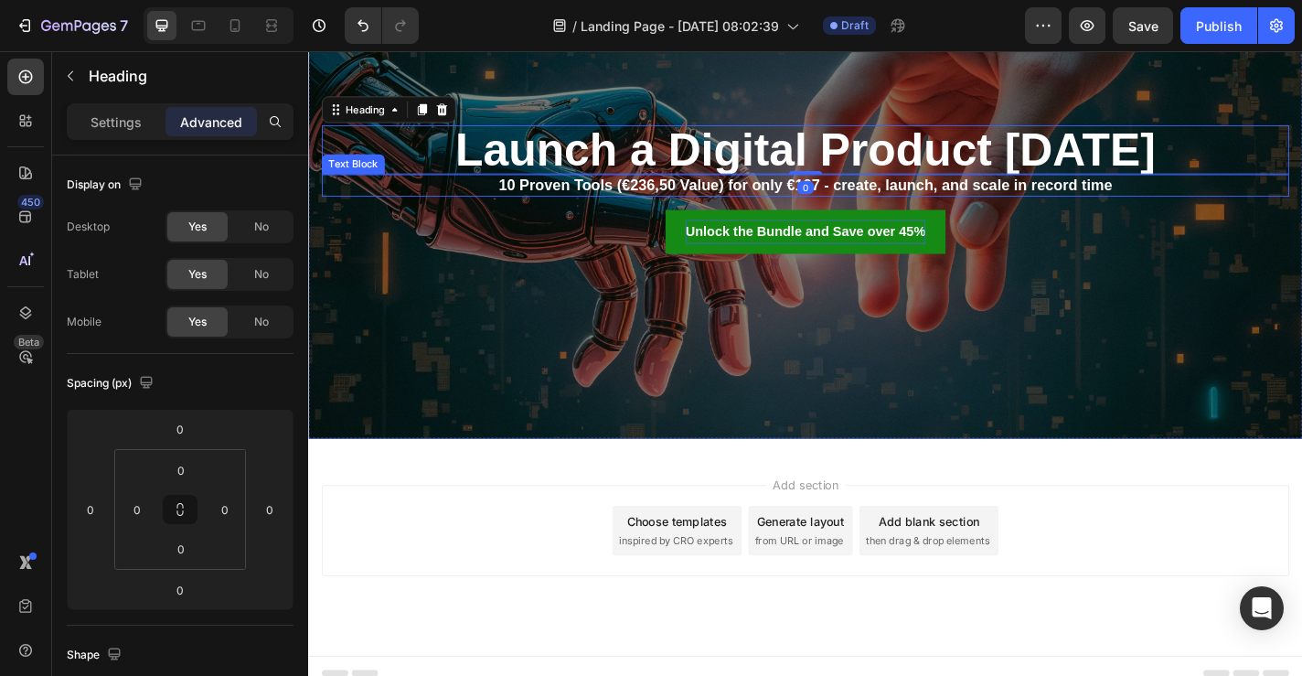
click at [830, 199] on p "10 Proven Tools (€236,50 Value) for only €127 - create, launch, and scale in re…" at bounding box center [857, 198] width 1065 height 21
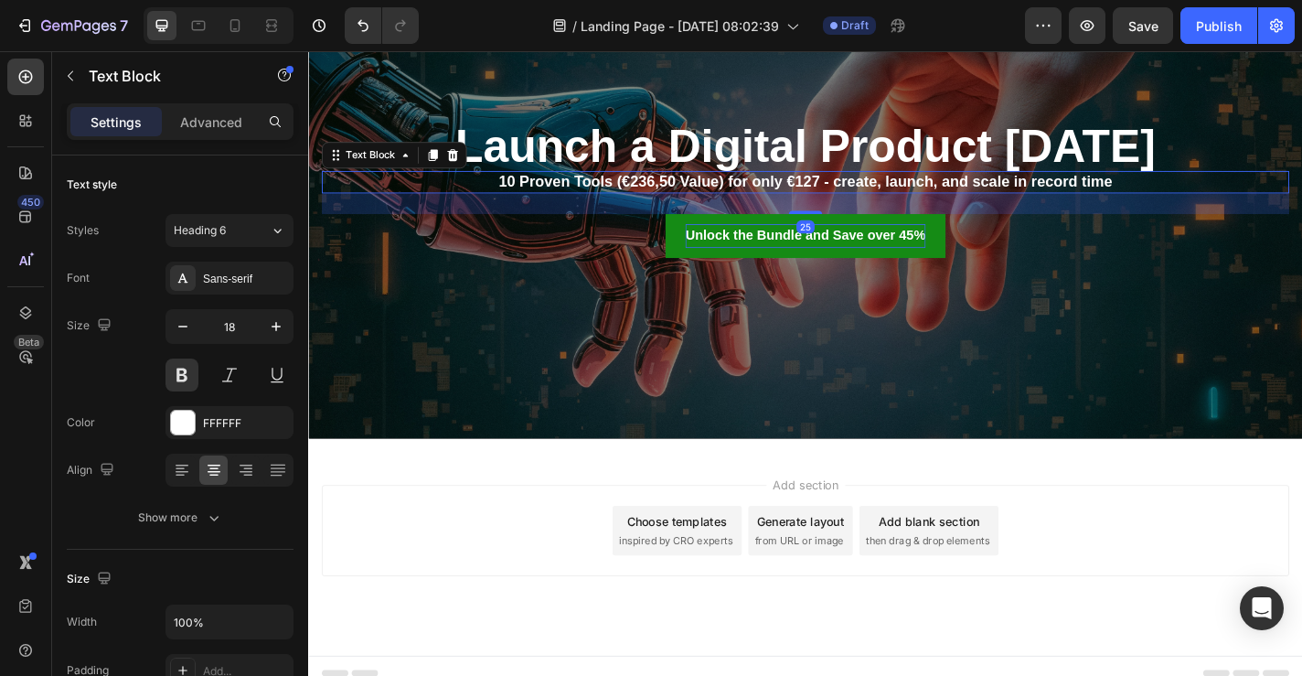
click at [862, 230] on div "Launch a Digital Product in 5 Days Heading 10 Proven Tools (€236,50 Value) for …" at bounding box center [857, 204] width 1068 height 150
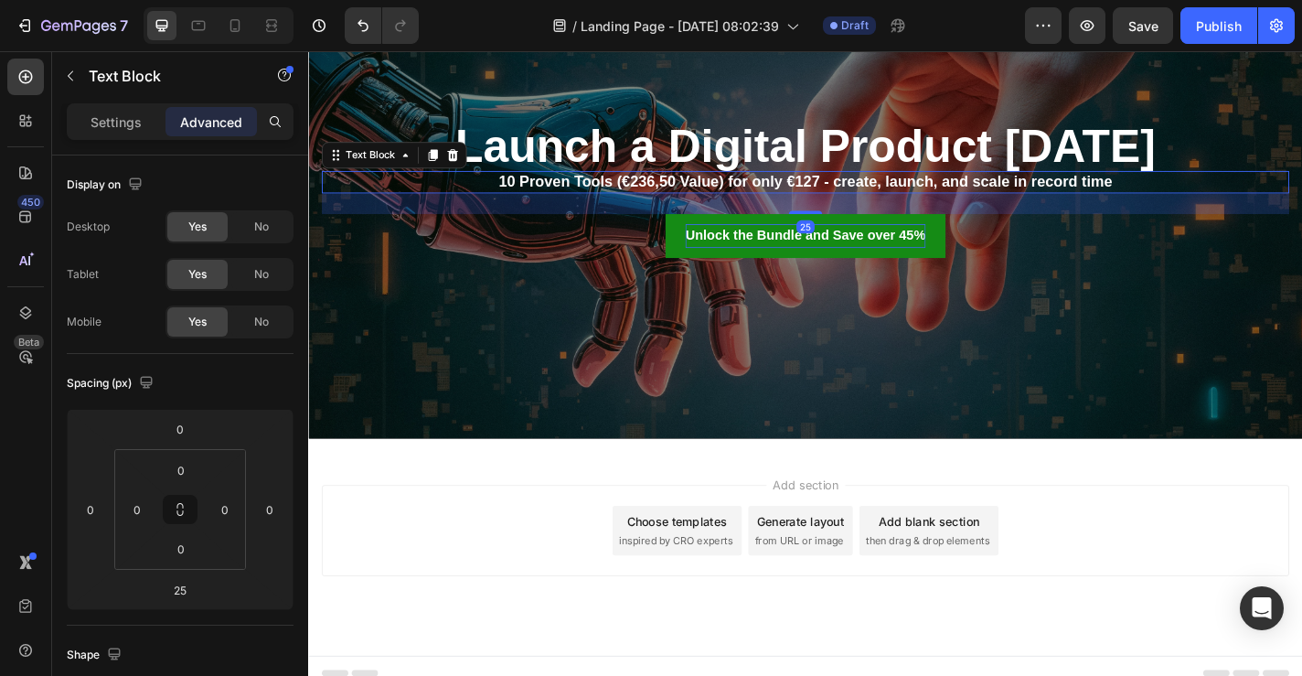
click at [896, 164] on p "Launch a Digital Product in 5 Days" at bounding box center [857, 156] width 1065 height 50
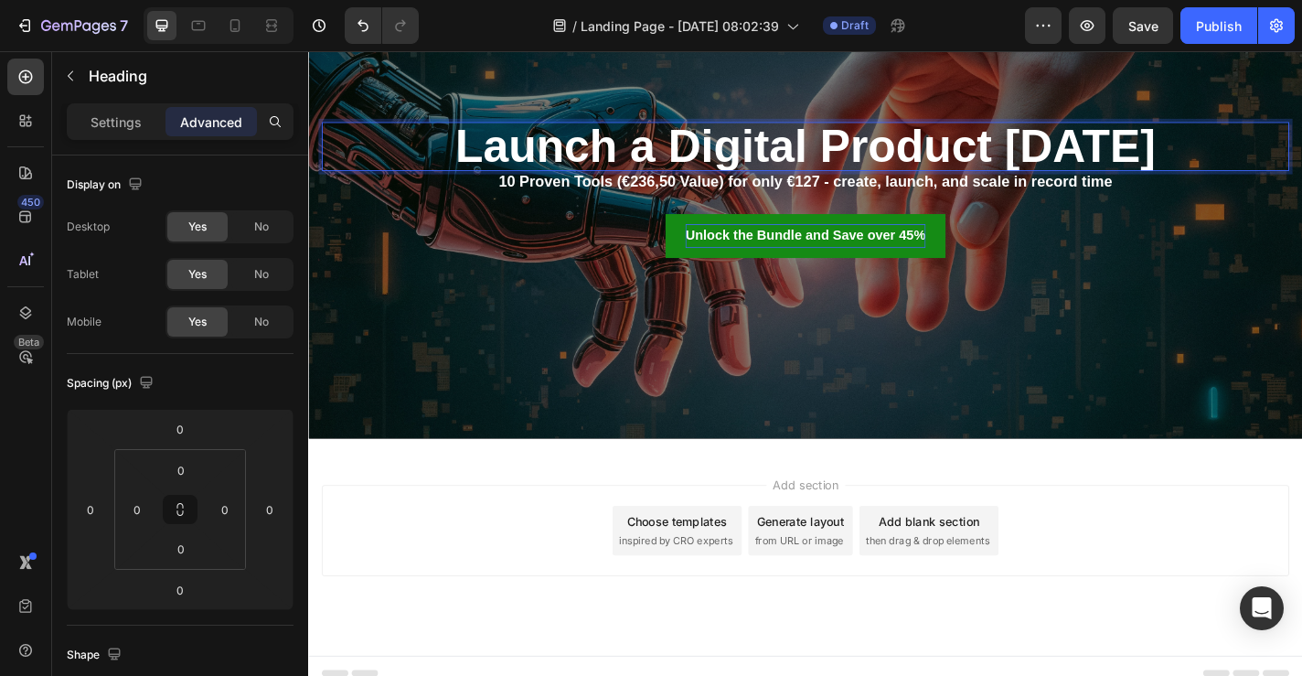
click at [868, 157] on p "Launch a Digital Product in 5 Days" at bounding box center [857, 156] width 1065 height 50
click at [868, 177] on p "Launch a Digital Product in 5 Days" at bounding box center [857, 156] width 1065 height 50
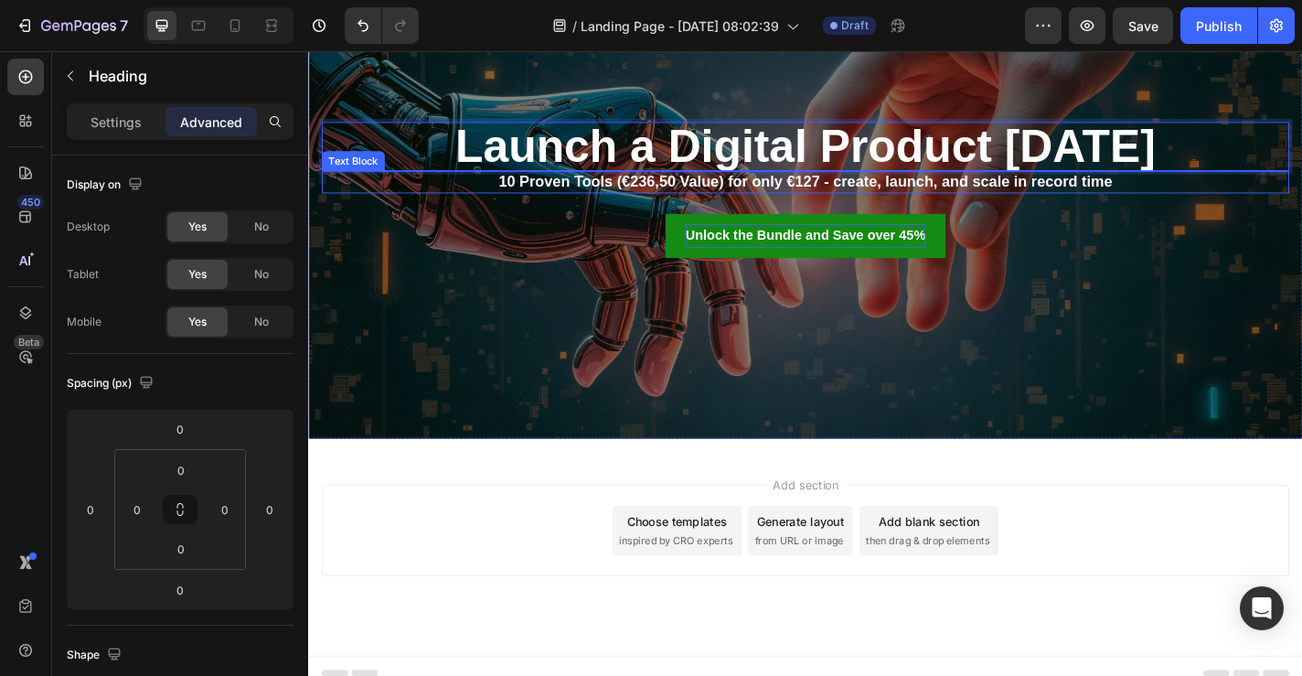
click at [1019, 187] on p "10 Proven Tools (€236,50 Value) for only €127 - create, launch, and scale in re…" at bounding box center [857, 195] width 1065 height 21
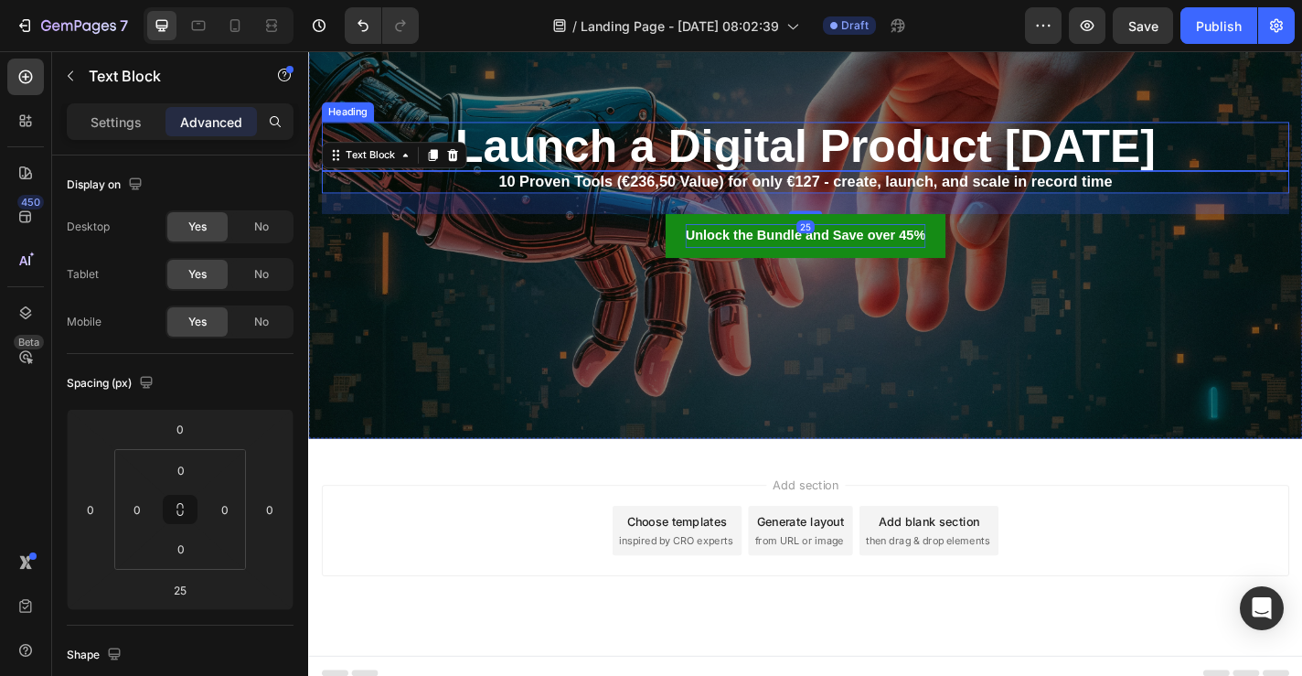
click at [1058, 154] on p "Launch a Digital Product in 5 Days" at bounding box center [857, 156] width 1065 height 50
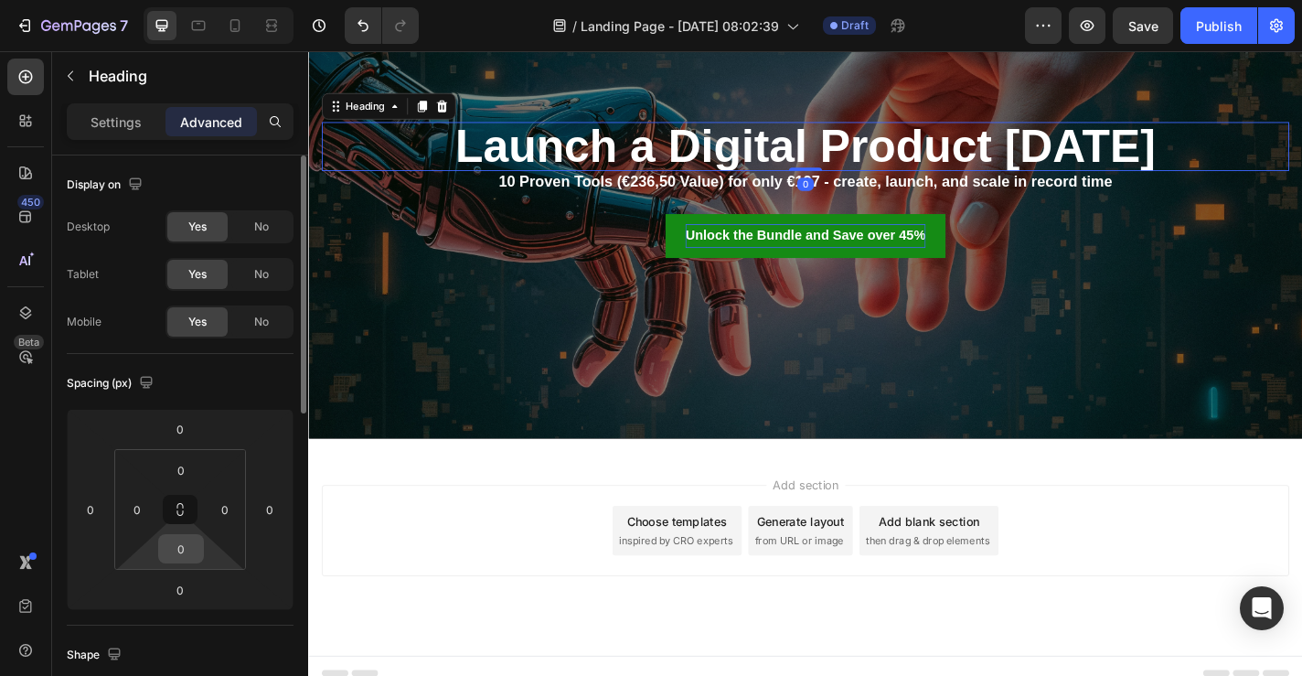
click at [176, 558] on input "0" at bounding box center [181, 548] width 37 height 27
type input "25"
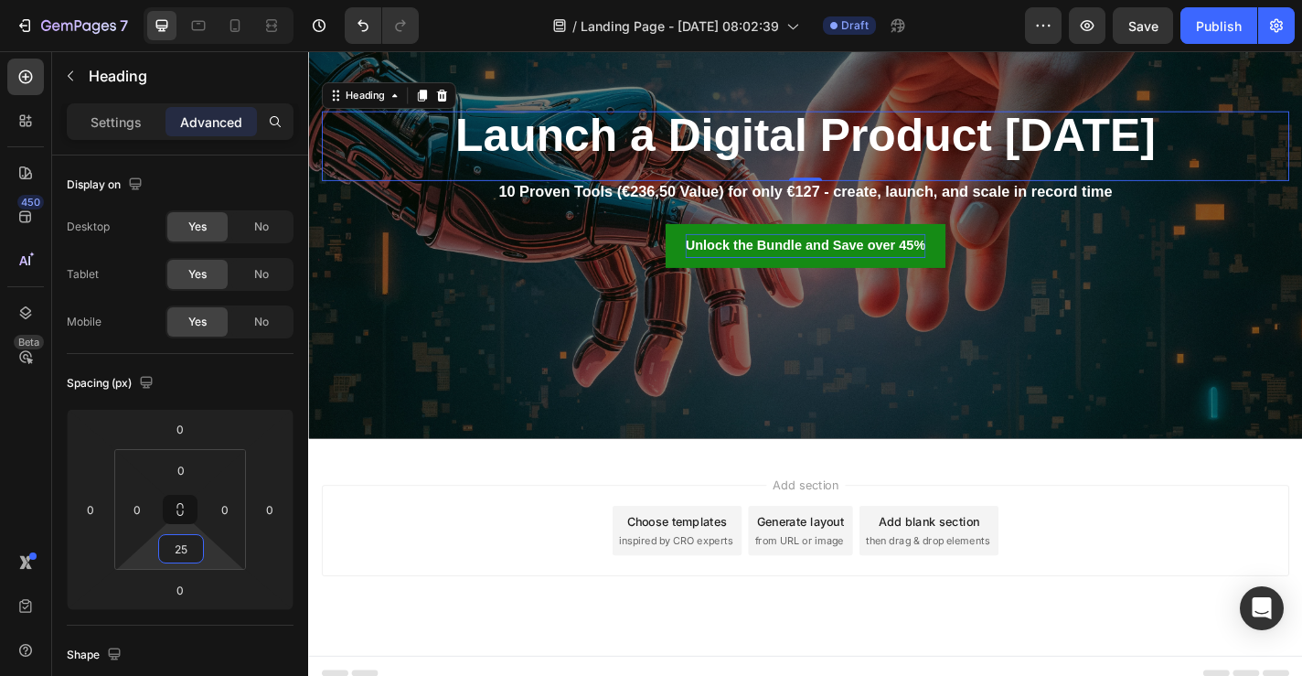
click at [1135, 502] on div "Add section Choose templates inspired by CRO experts Generate layout from URL o…" at bounding box center [856, 605] width 1097 height 225
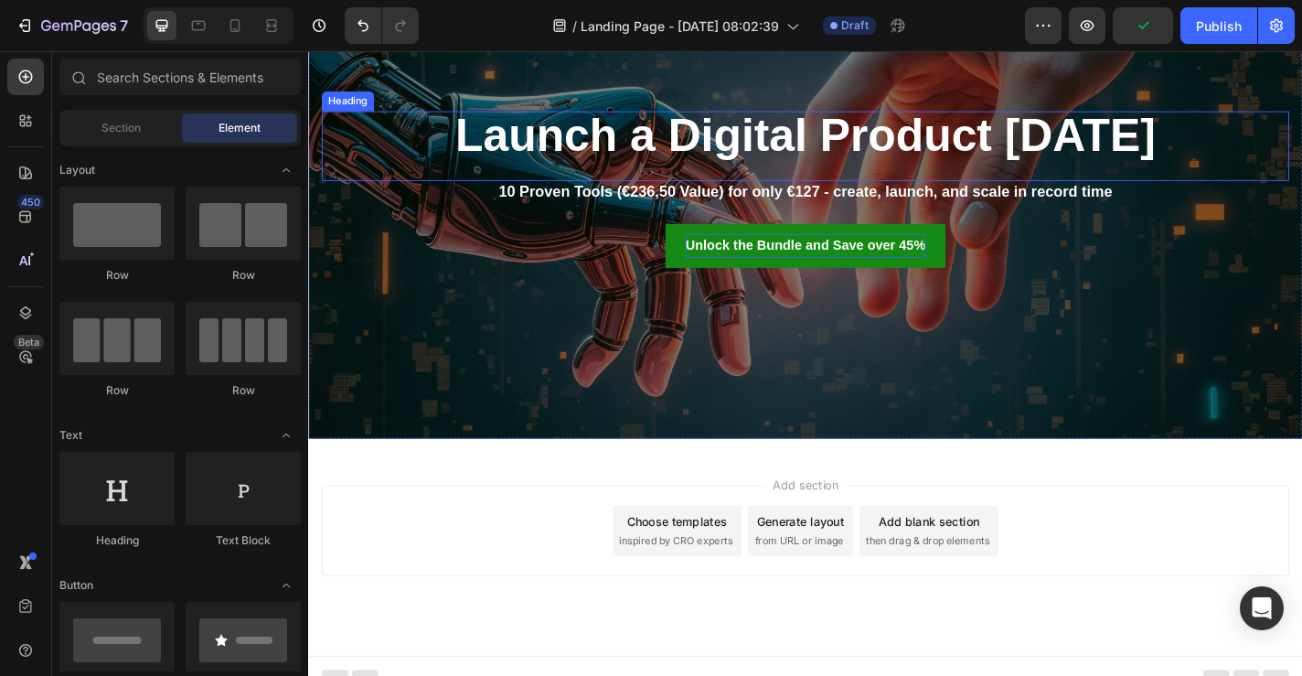
click at [926, 140] on p "Launch a Digital Product in 5 Days" at bounding box center [857, 144] width 1065 height 50
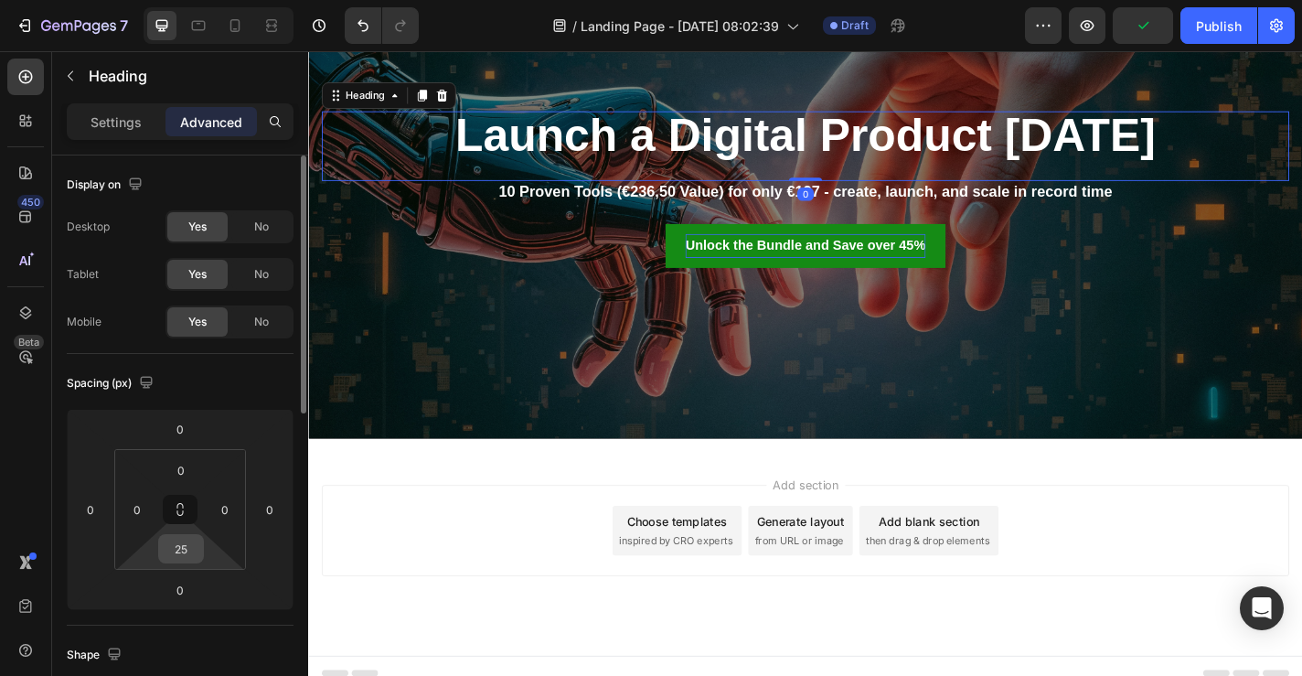
click at [197, 555] on input "25" at bounding box center [181, 548] width 37 height 27
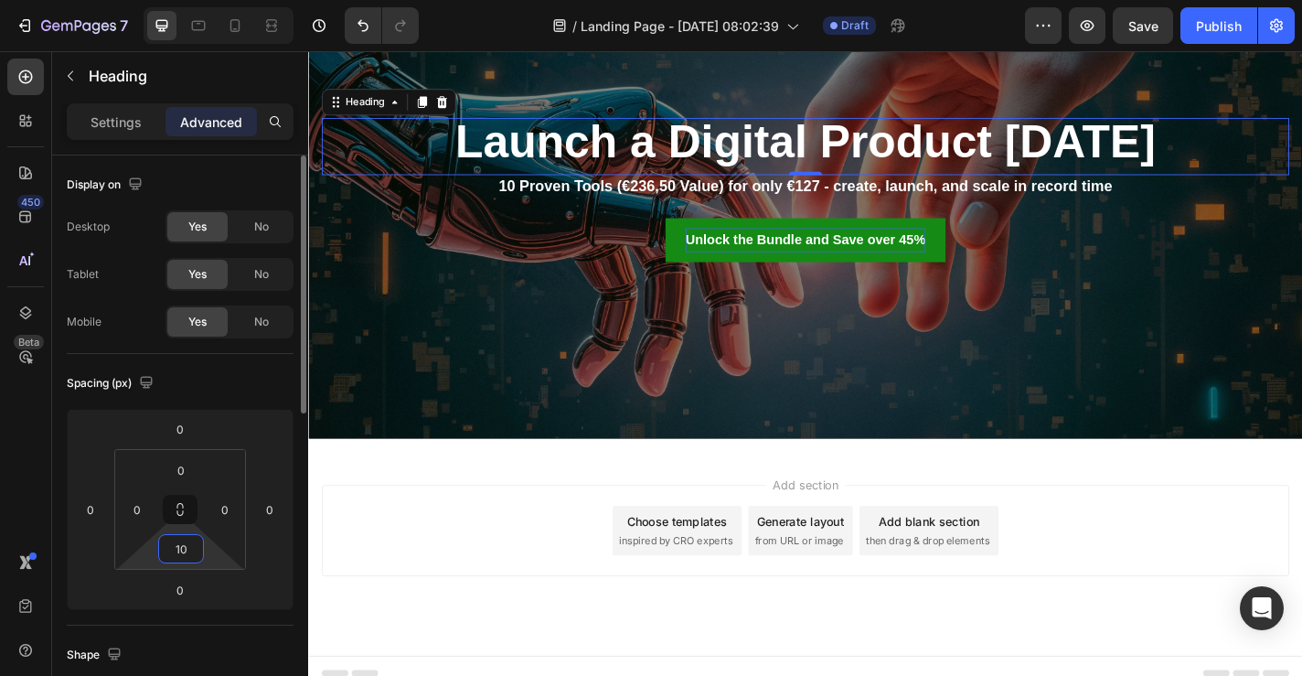
type input "1"
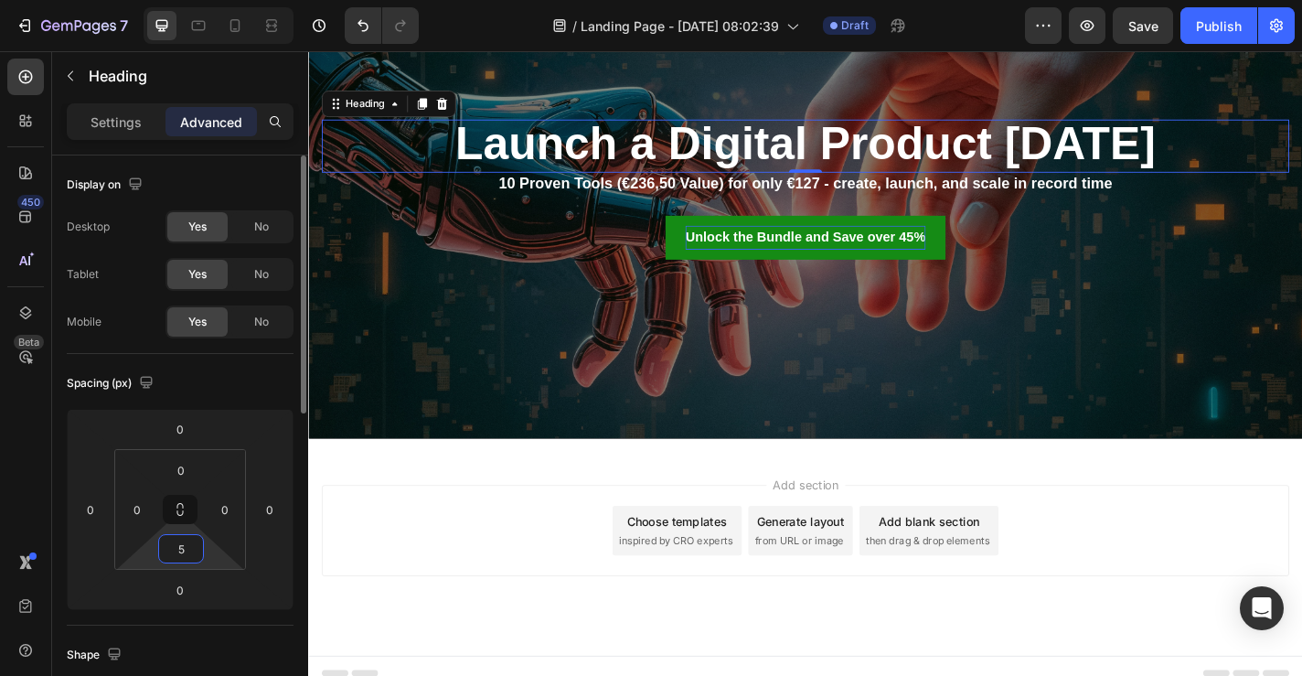
type input "5"
click at [1244, 611] on div "Add section Choose templates inspired by CRO experts Generate layout from URL o…" at bounding box center [857, 580] width 1068 height 101
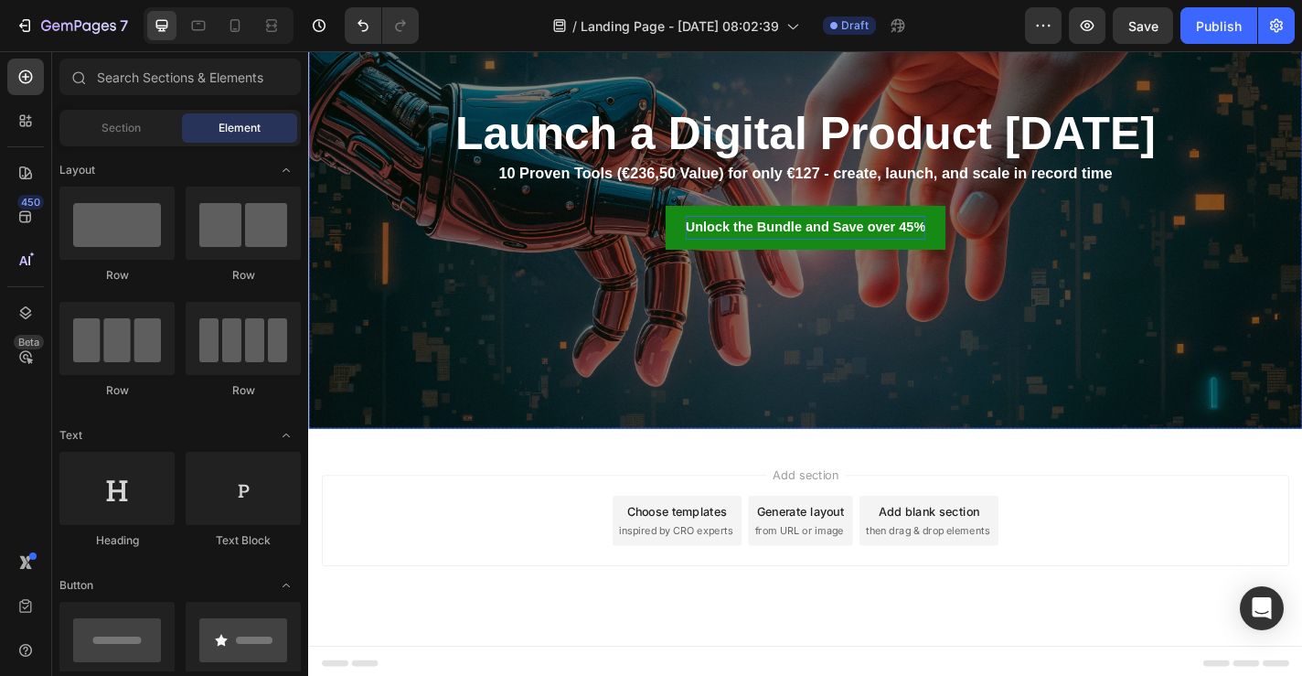
scroll to position [265, 0]
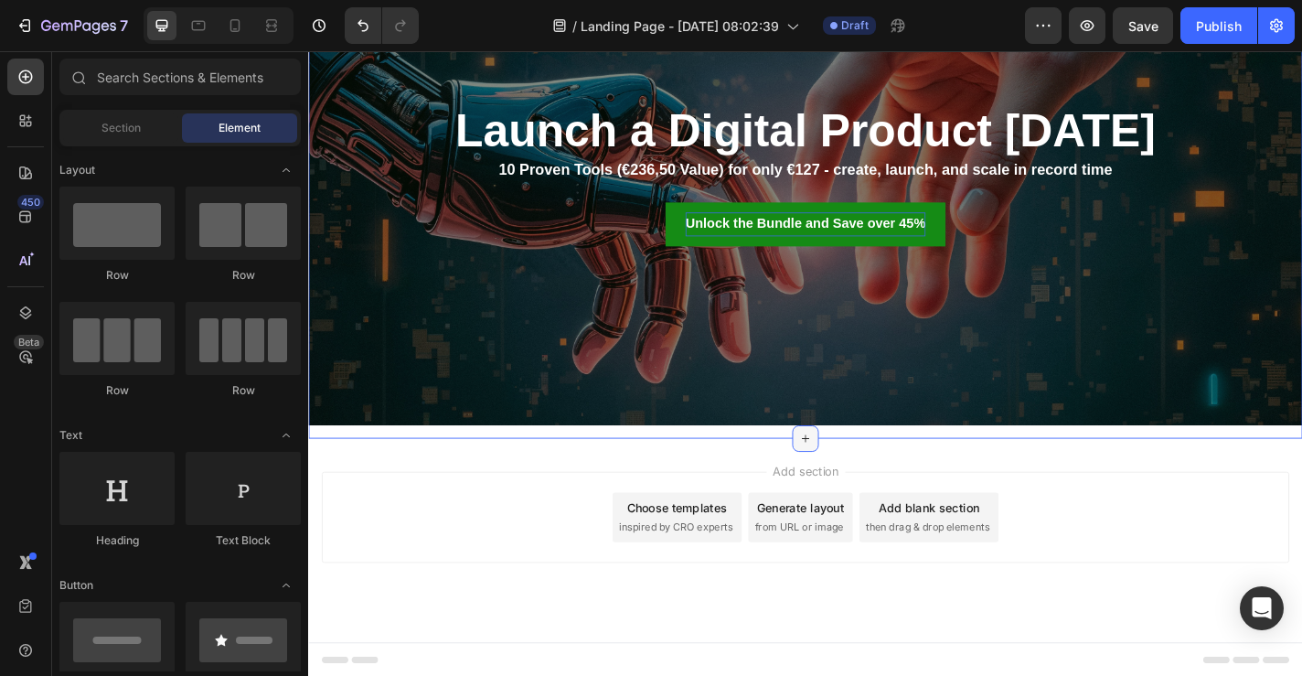
click at [860, 474] on icon at bounding box center [857, 478] width 15 height 15
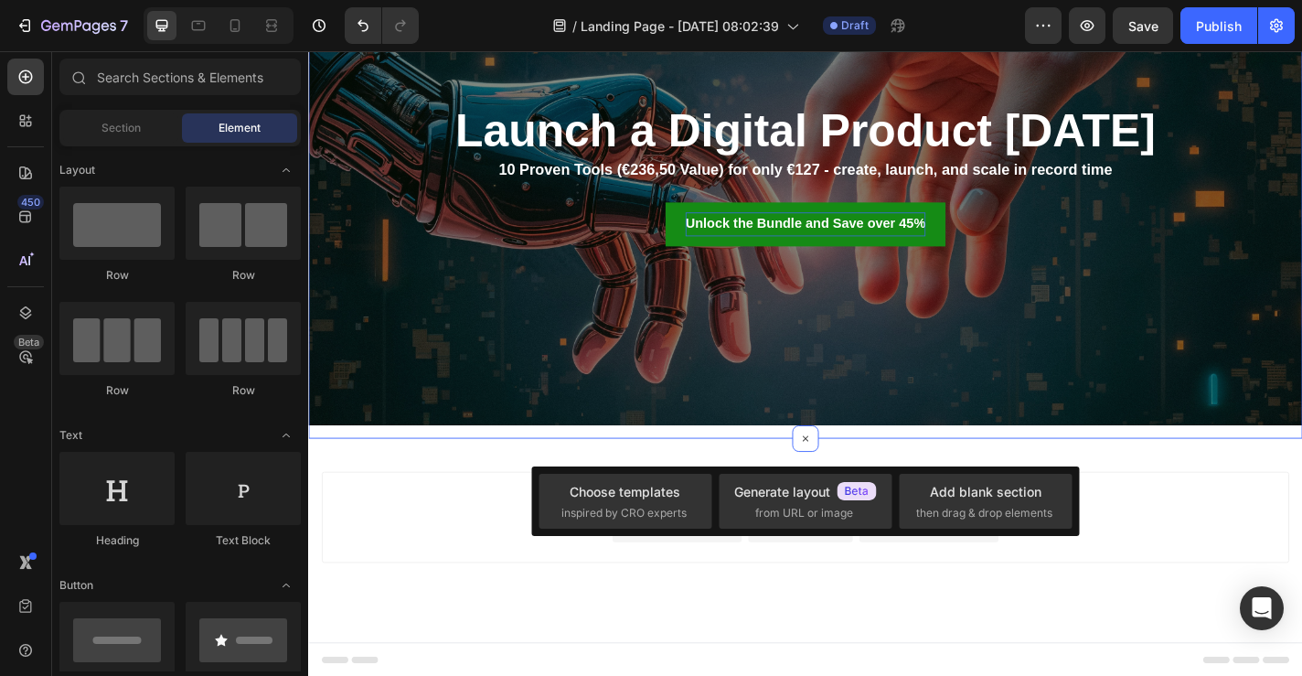
click at [788, 471] on div "Launch a Digital Product in 5 Days Heading 10 Proven Tools (€236,50 Value) for …" at bounding box center [856, 196] width 1097 height 563
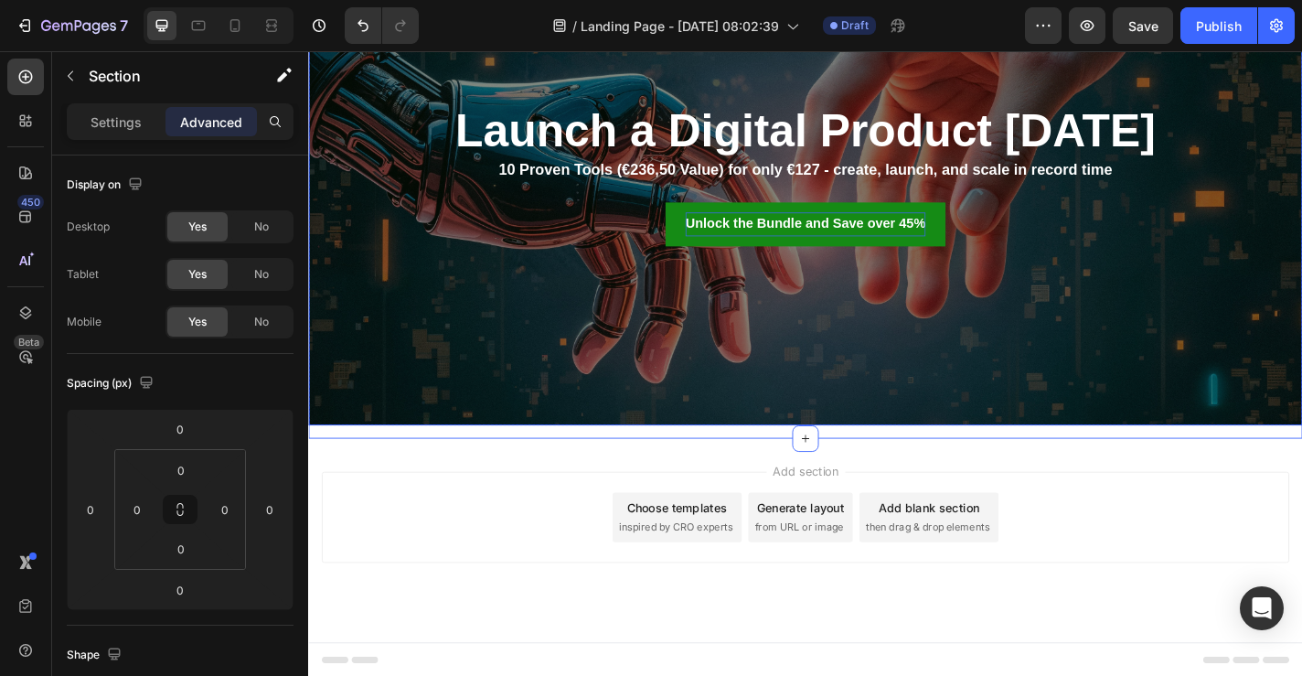
click at [838, 436] on div "Overlay" at bounding box center [856, 189] width 1097 height 549
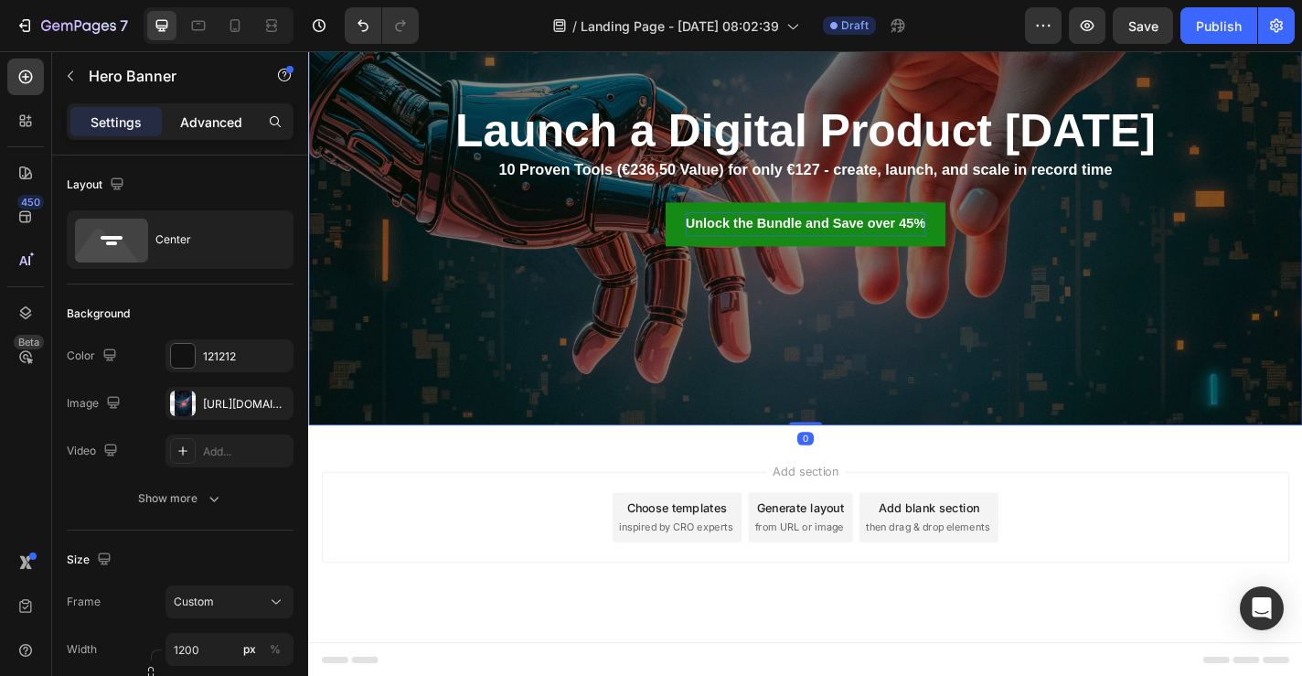
click at [209, 114] on p "Advanced" at bounding box center [211, 121] width 62 height 19
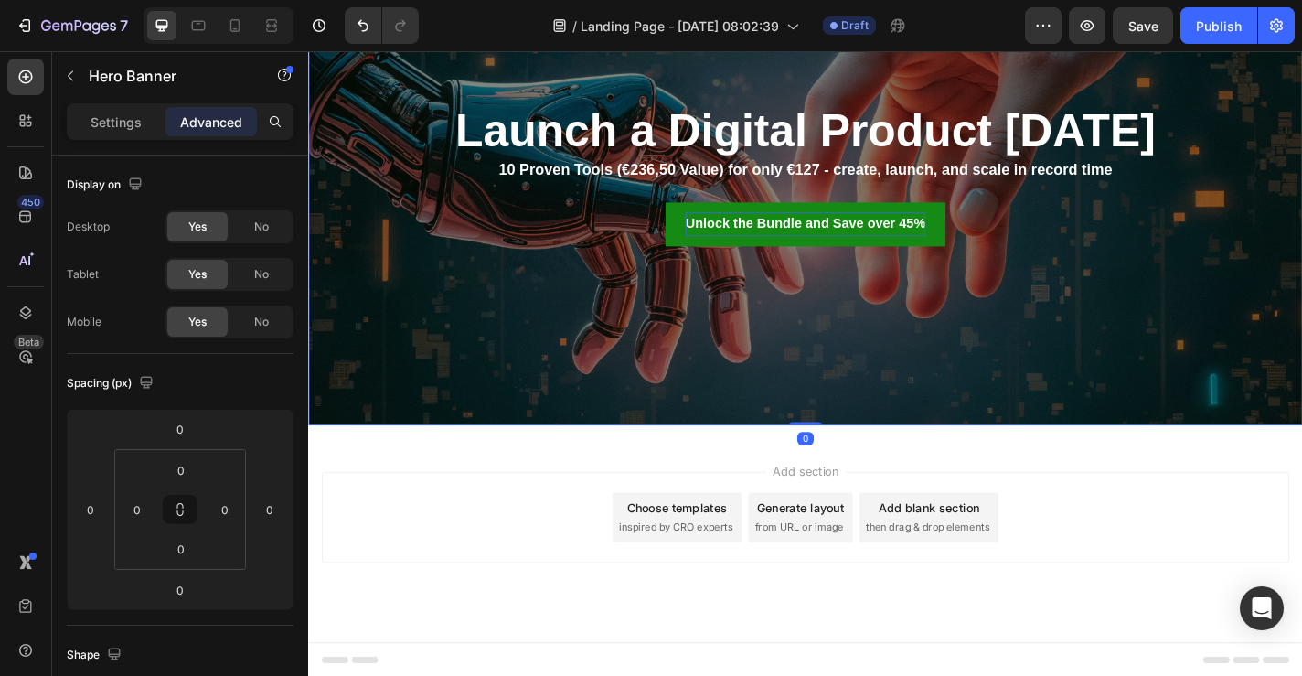
drag, startPoint x: 856, startPoint y: 460, endPoint x: 860, endPoint y: 416, distance: 44.1
click at [860, 416] on div "Launch a Digital Product in 5 Days Heading 10 Proven Tools (€236,50 Value) for …" at bounding box center [856, 189] width 1097 height 549
click at [821, 484] on div "Add section Choose templates inspired by CRO experts Generate layout from URL o…" at bounding box center [856, 590] width 1097 height 225
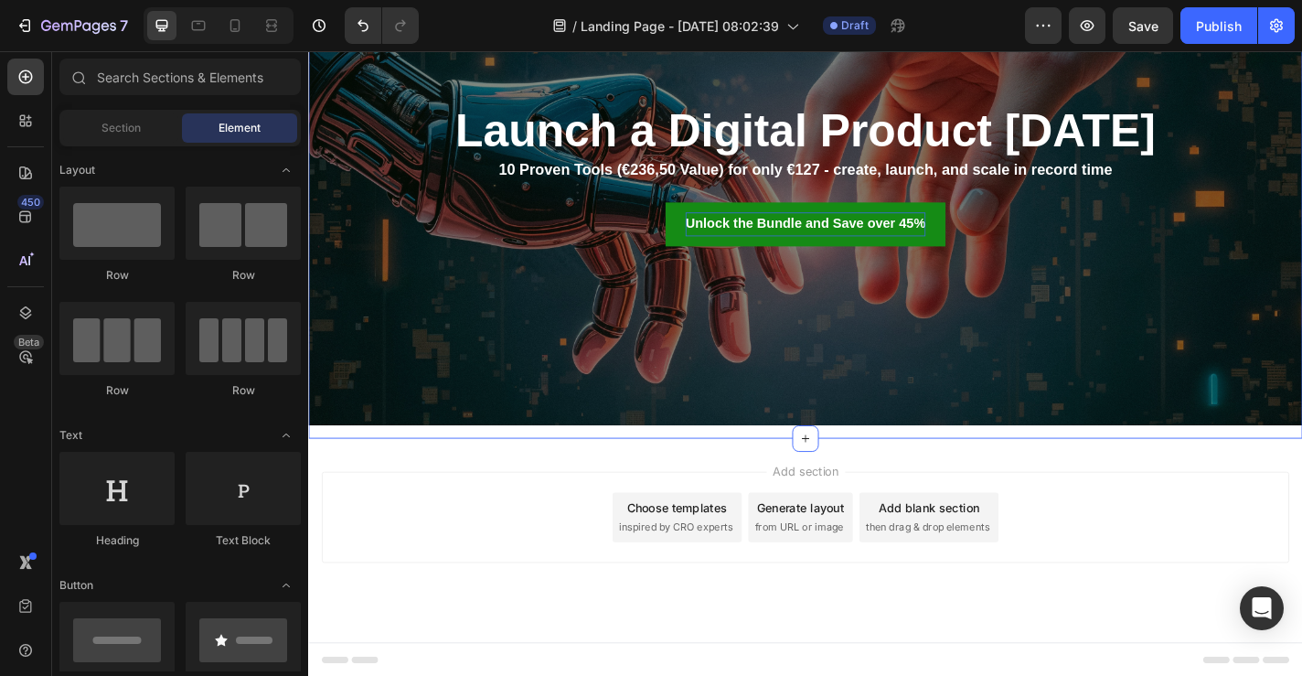
click at [828, 474] on div "Launch a Digital Product in 5 Days Heading 10 Proven Tools (€236,50 Value) for …" at bounding box center [856, 196] width 1097 height 563
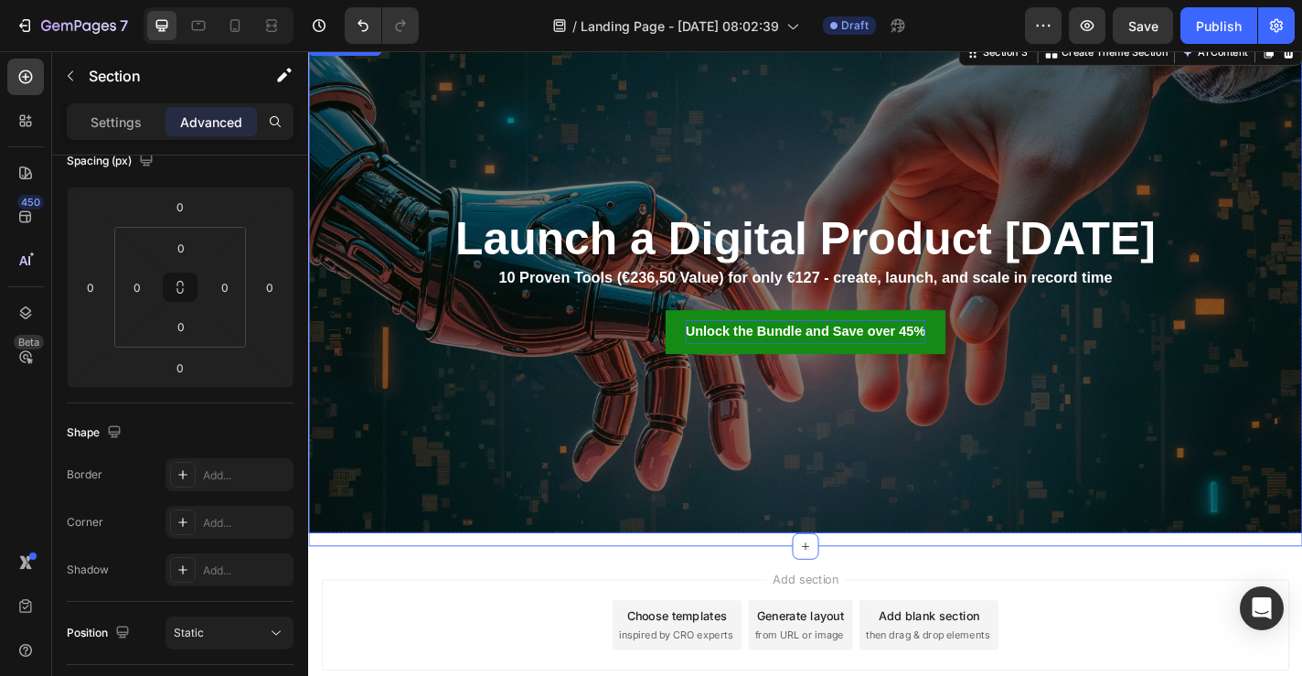
scroll to position [239, 0]
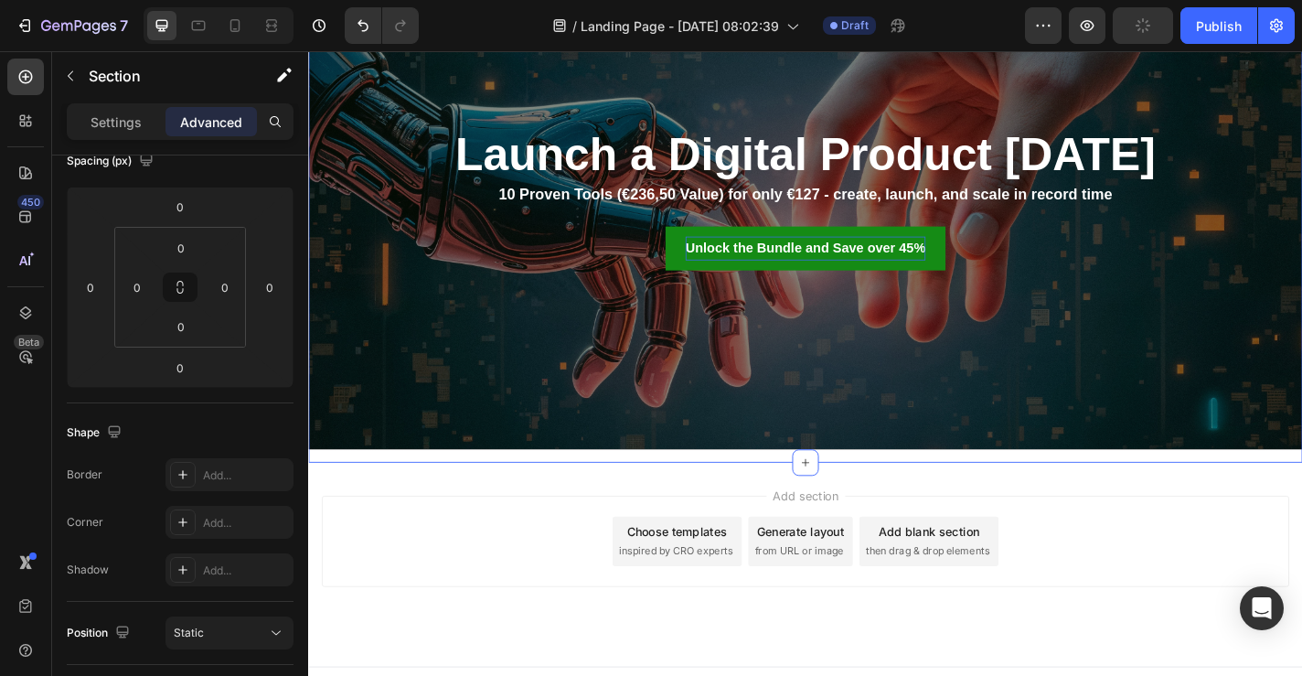
click at [899, 501] on div "Launch a Digital Product in 5 Days Heading 10 Proven Tools (€236,50 Value) for …" at bounding box center [856, 222] width 1097 height 563
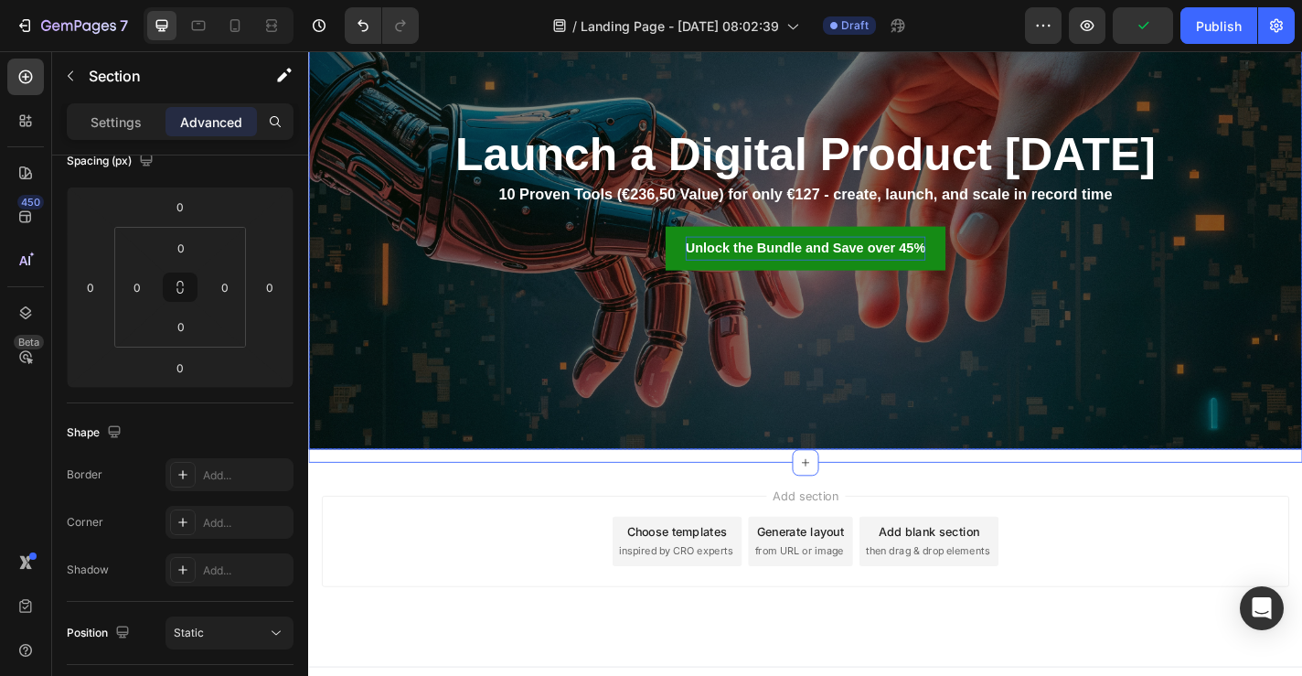
click at [871, 397] on div "Overlay" at bounding box center [856, 215] width 1097 height 549
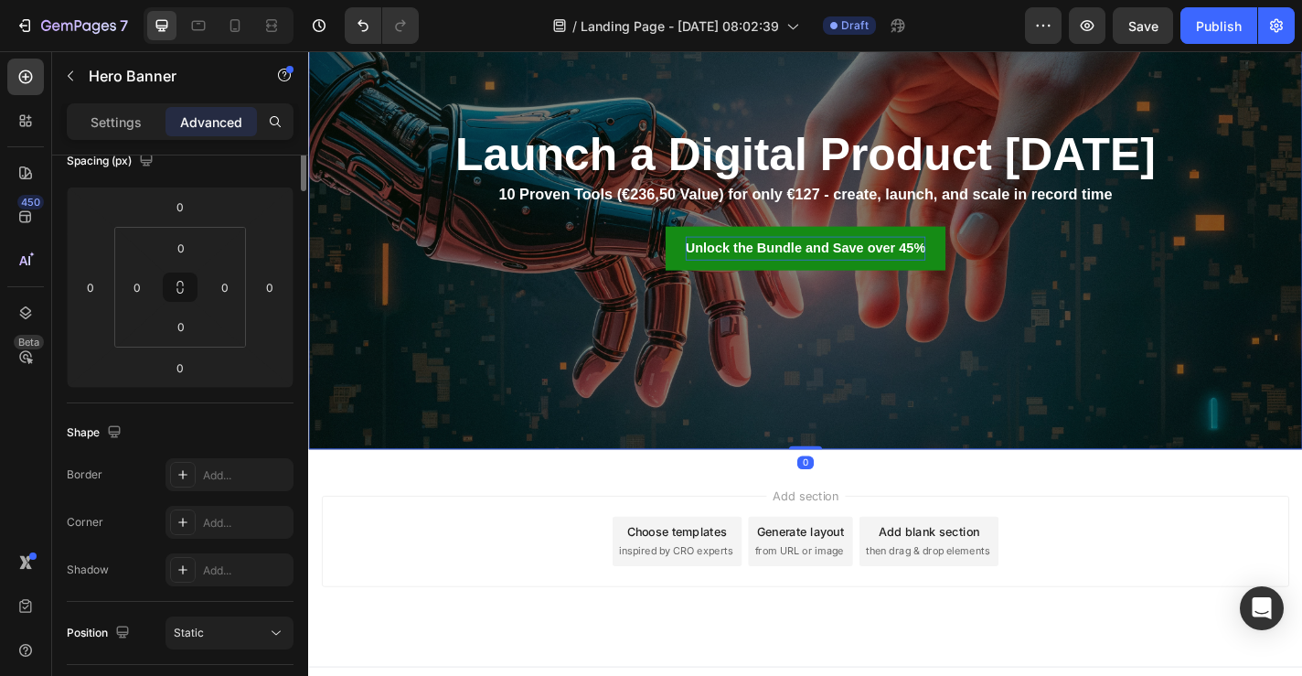
scroll to position [0, 0]
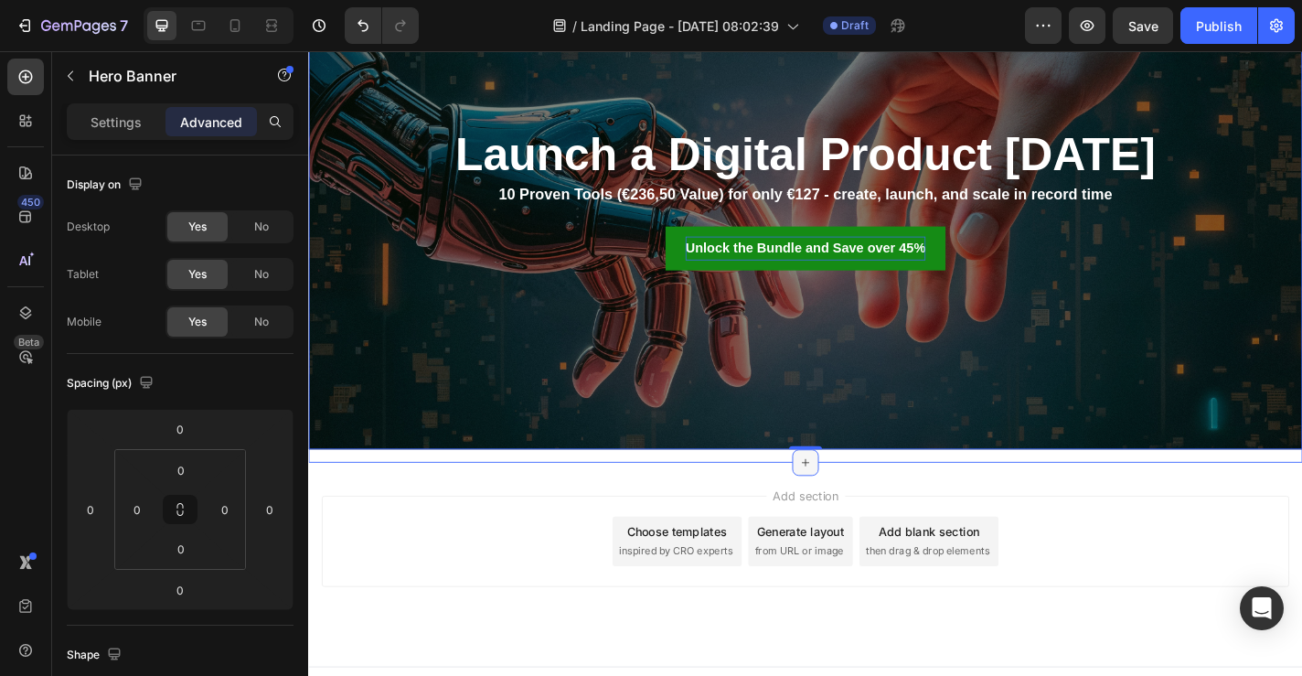
click at [858, 505] on icon at bounding box center [857, 504] width 8 height 8
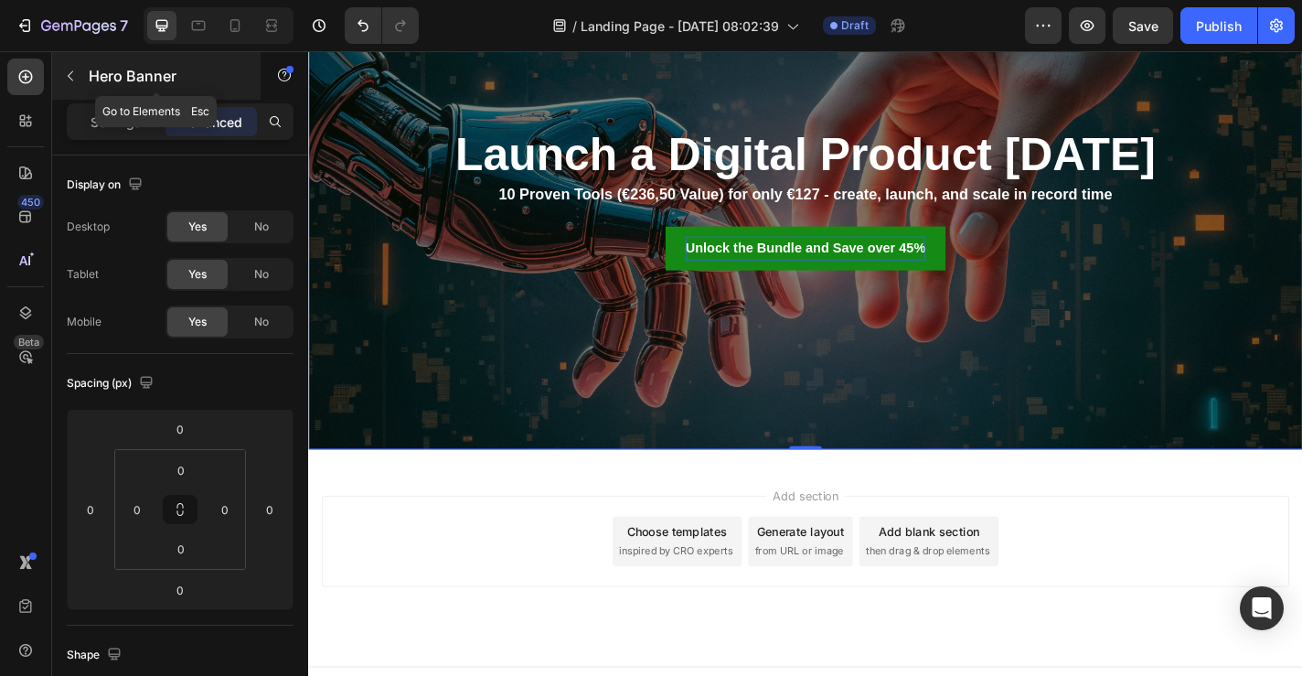
click at [65, 77] on icon "button" at bounding box center [70, 76] width 15 height 15
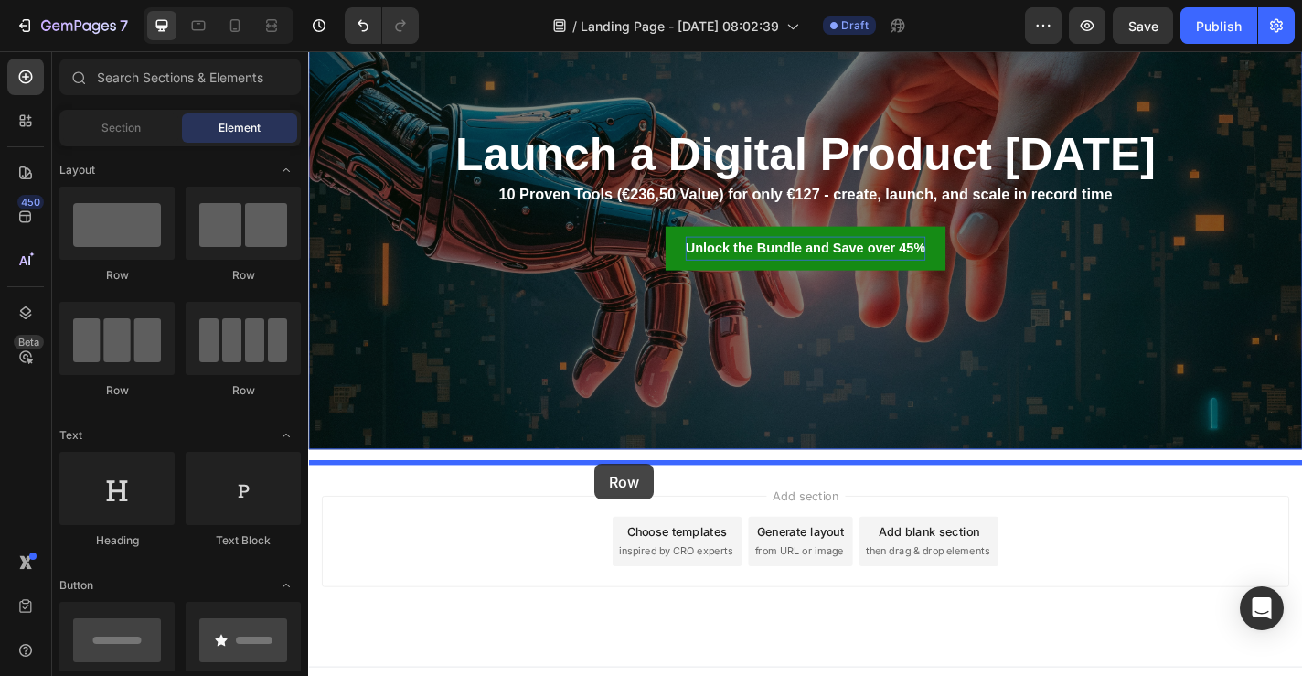
drag, startPoint x: 431, startPoint y: 285, endPoint x: 624, endPoint y: 507, distance: 293.6
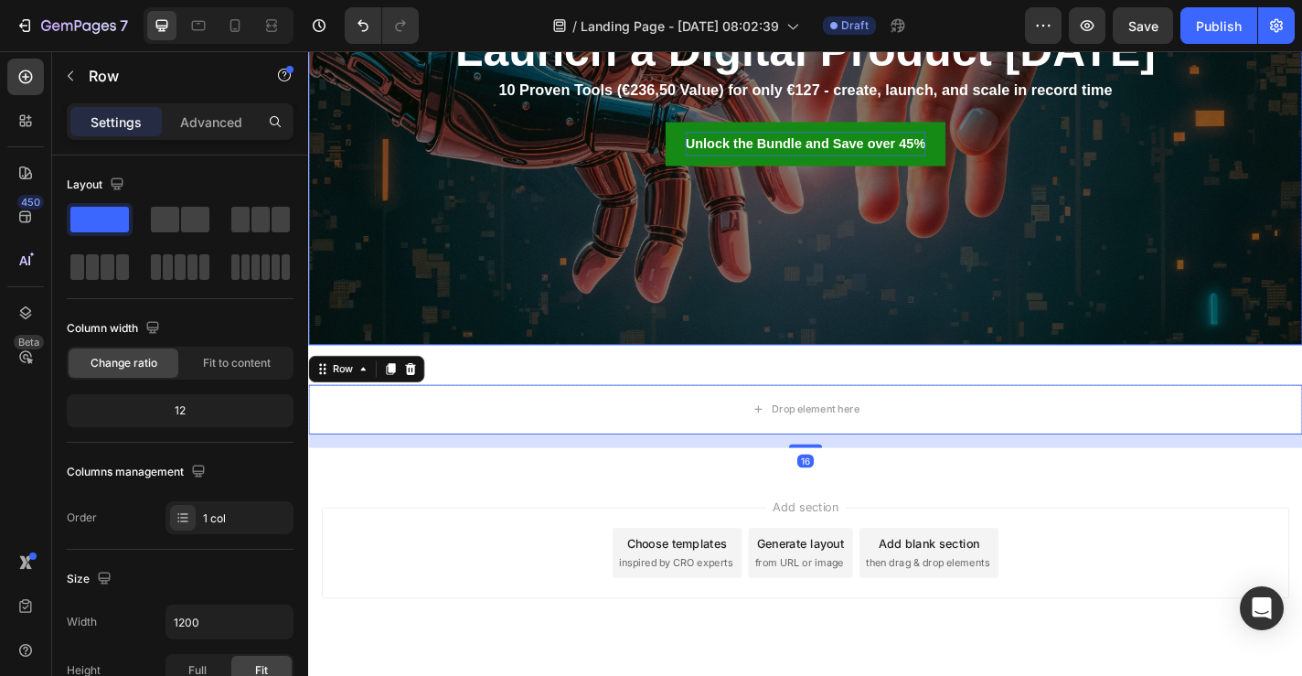
scroll to position [371, 0]
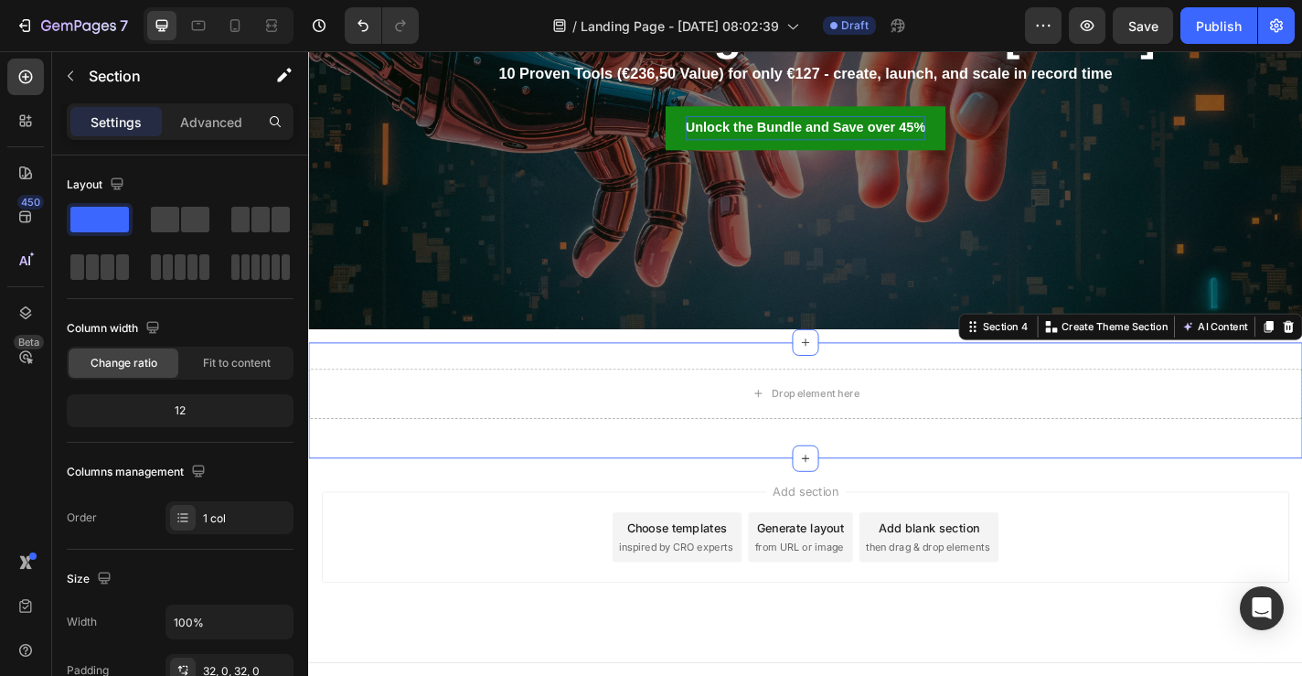
click at [845, 388] on div "Drop element here Row Section 4 You can create reusable sections Create Theme S…" at bounding box center [856, 436] width 1097 height 128
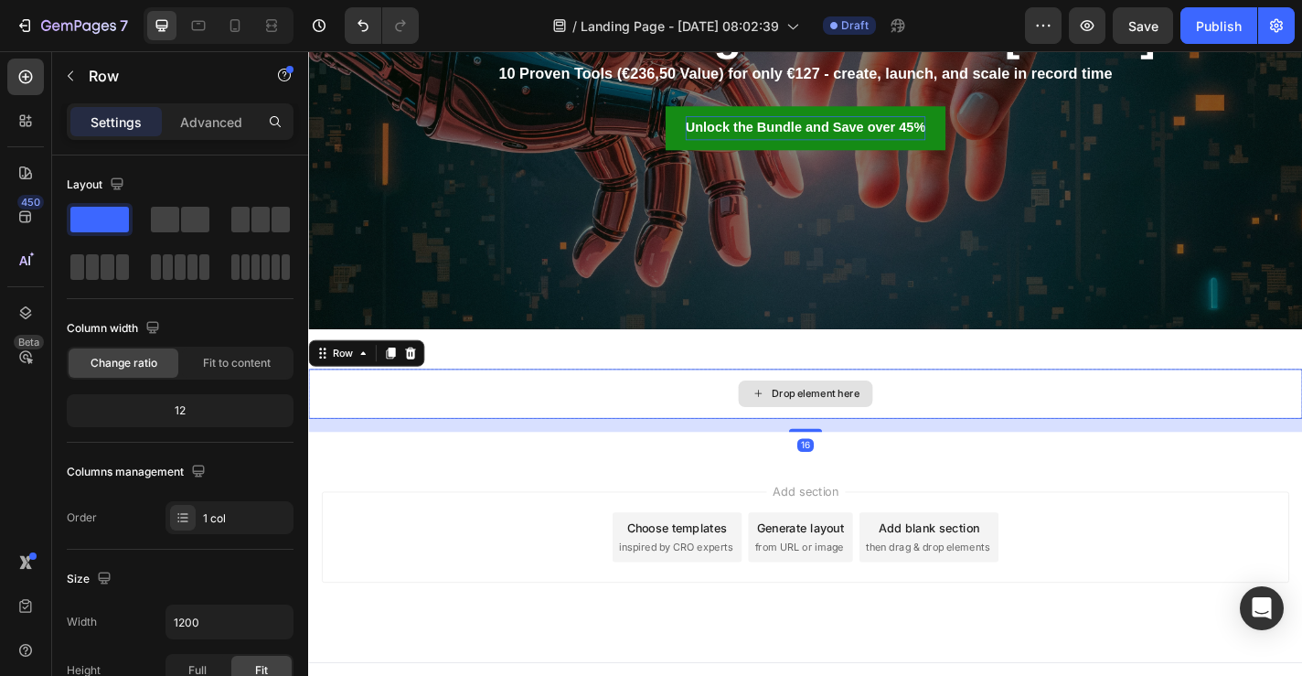
click at [863, 445] on div "Drop element here" at bounding box center [856, 428] width 1097 height 55
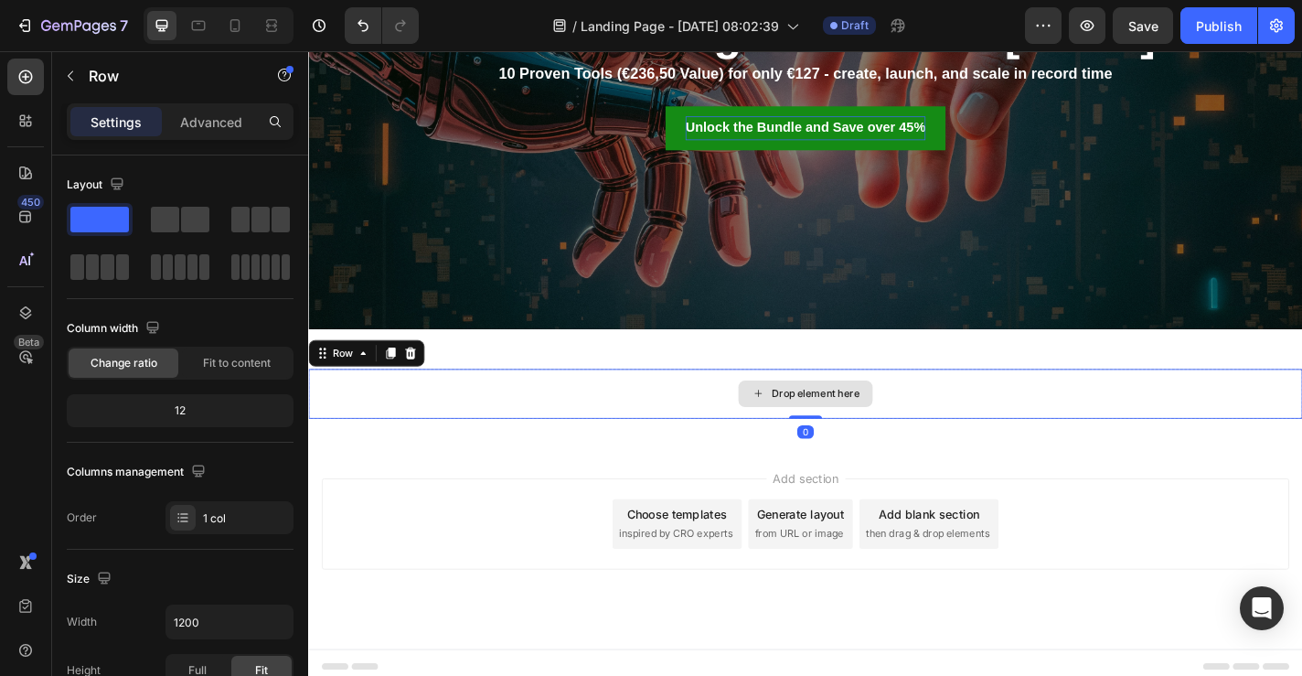
drag, startPoint x: 868, startPoint y: 466, endPoint x: 868, endPoint y: 443, distance: 23.8
click at [868, 443] on div "Drop element here Row 0" at bounding box center [856, 428] width 1097 height 55
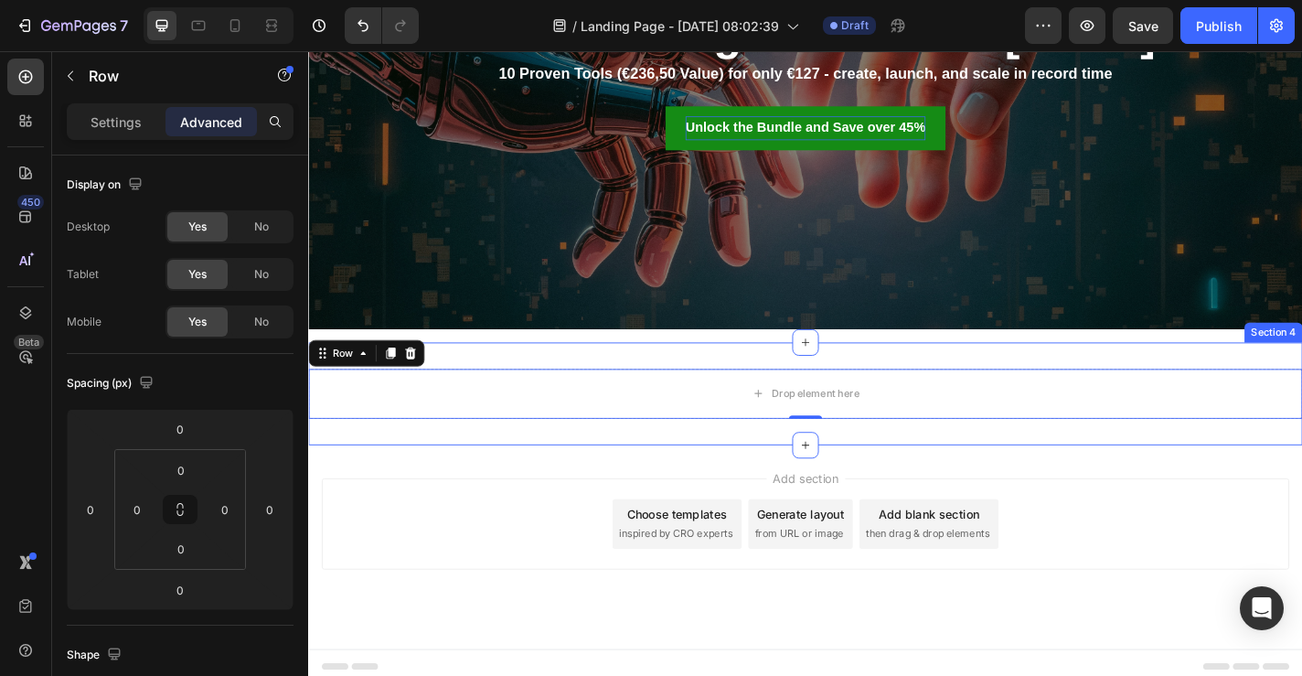
click at [624, 377] on div "Drop element here Row 0 Section 4" at bounding box center [856, 428] width 1097 height 113
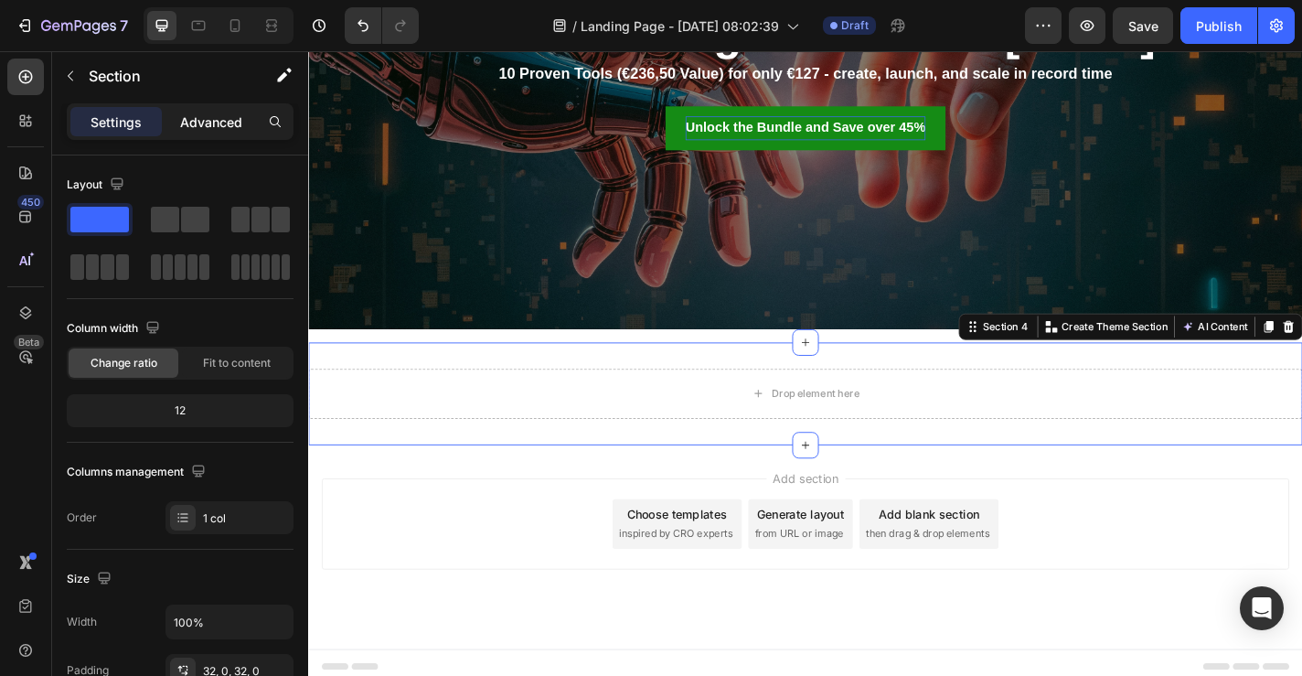
click at [186, 123] on p "Advanced" at bounding box center [211, 121] width 62 height 19
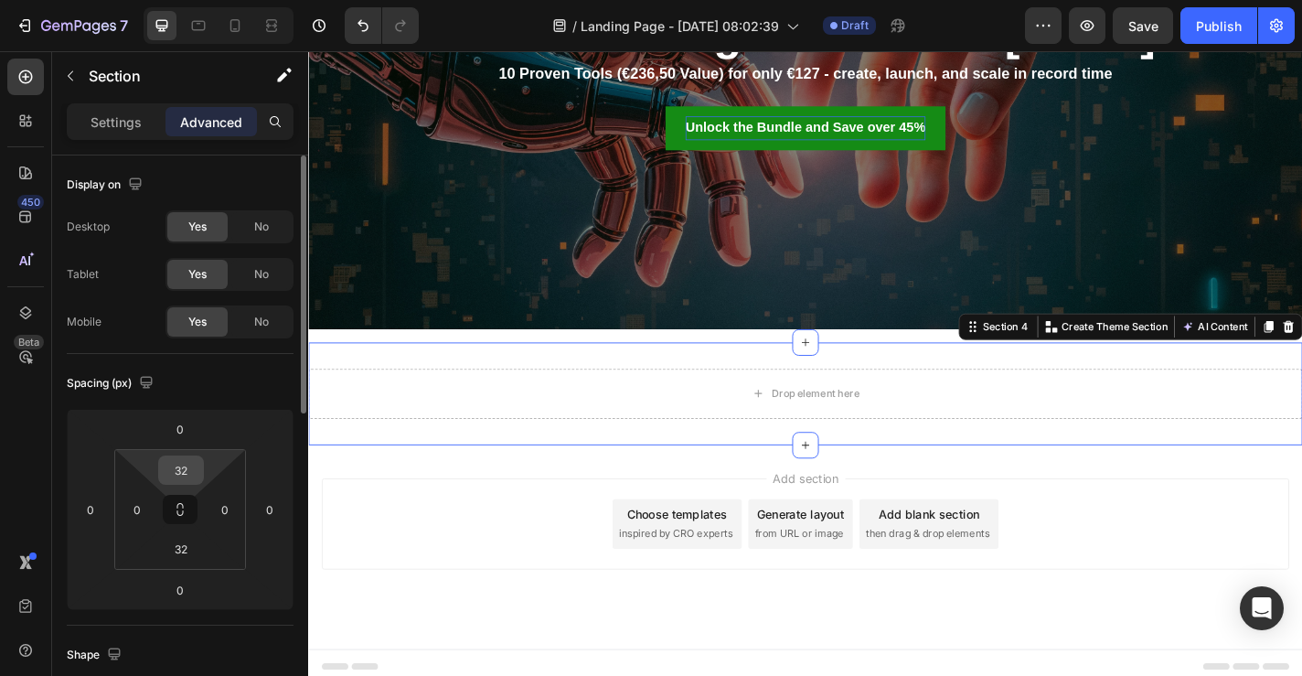
click at [186, 471] on input "32" at bounding box center [181, 469] width 37 height 27
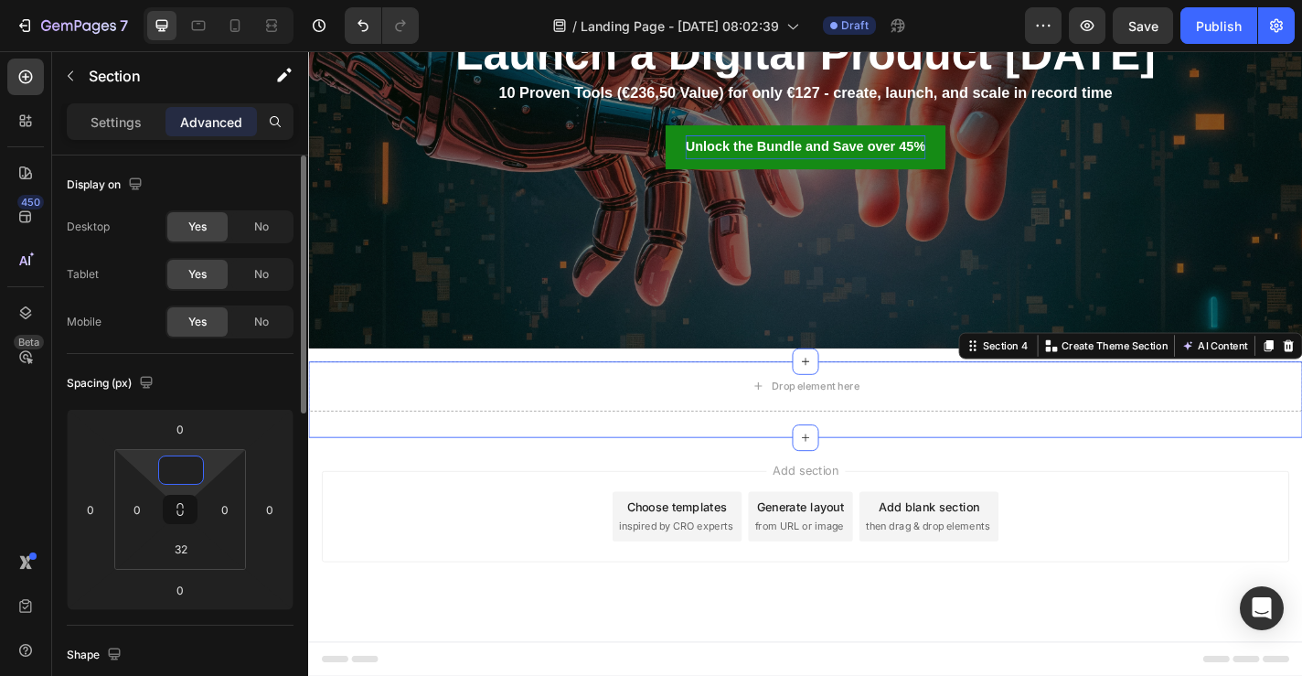
scroll to position [349, 0]
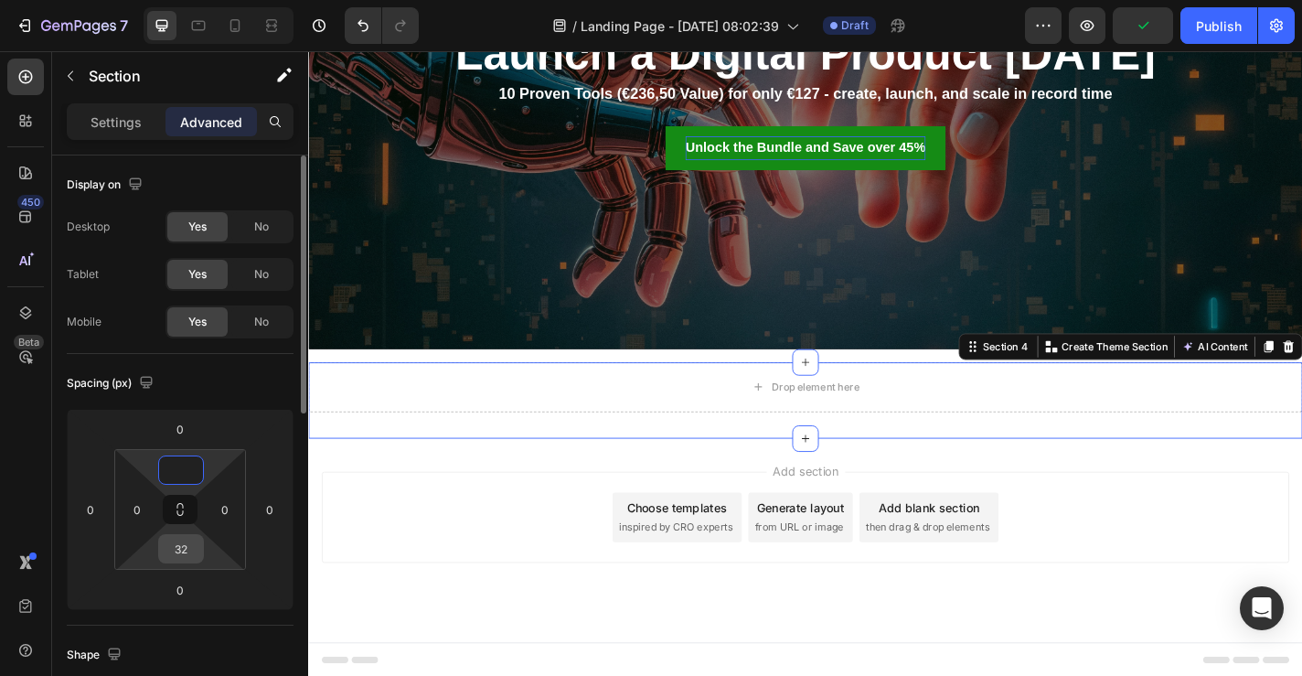
type input "0"
click at [189, 548] on input "32" at bounding box center [181, 548] width 37 height 27
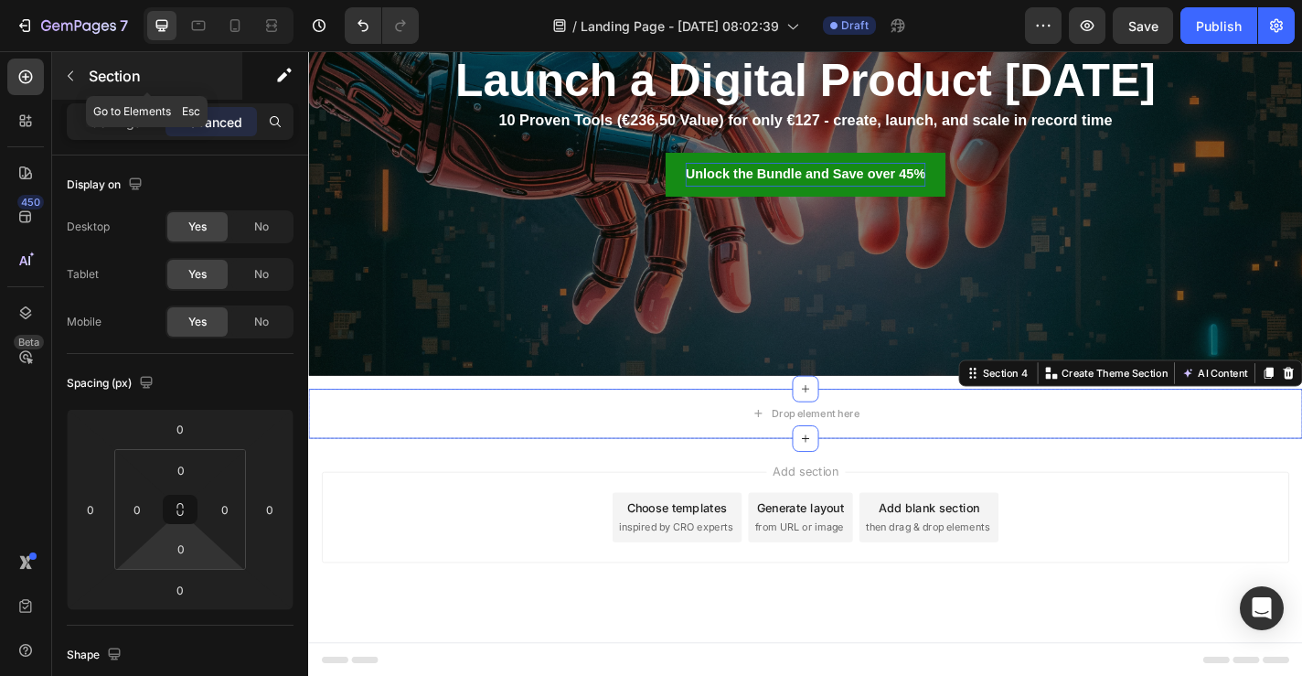
click at [70, 74] on icon "button" at bounding box center [70, 76] width 15 height 15
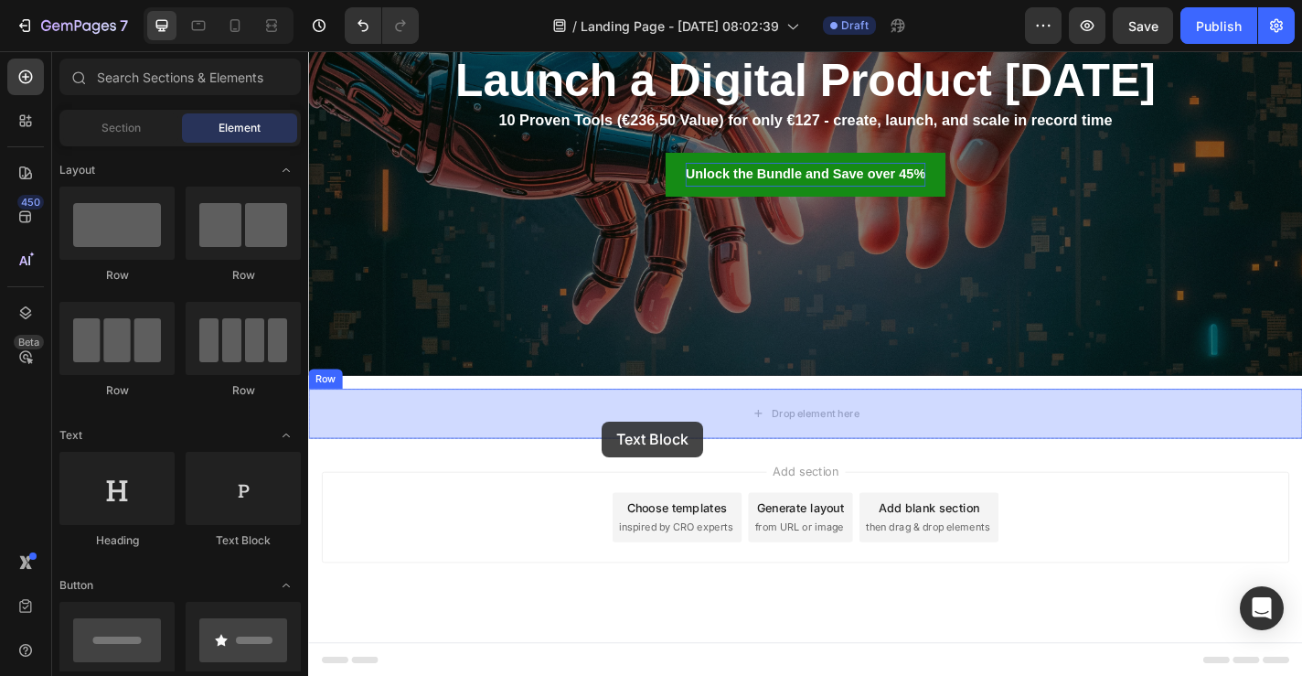
drag, startPoint x: 520, startPoint y: 547, endPoint x: 632, endPoint y: 460, distance: 141.4
drag, startPoint x: 444, startPoint y: 555, endPoint x: 578, endPoint y: 438, distance: 177.6
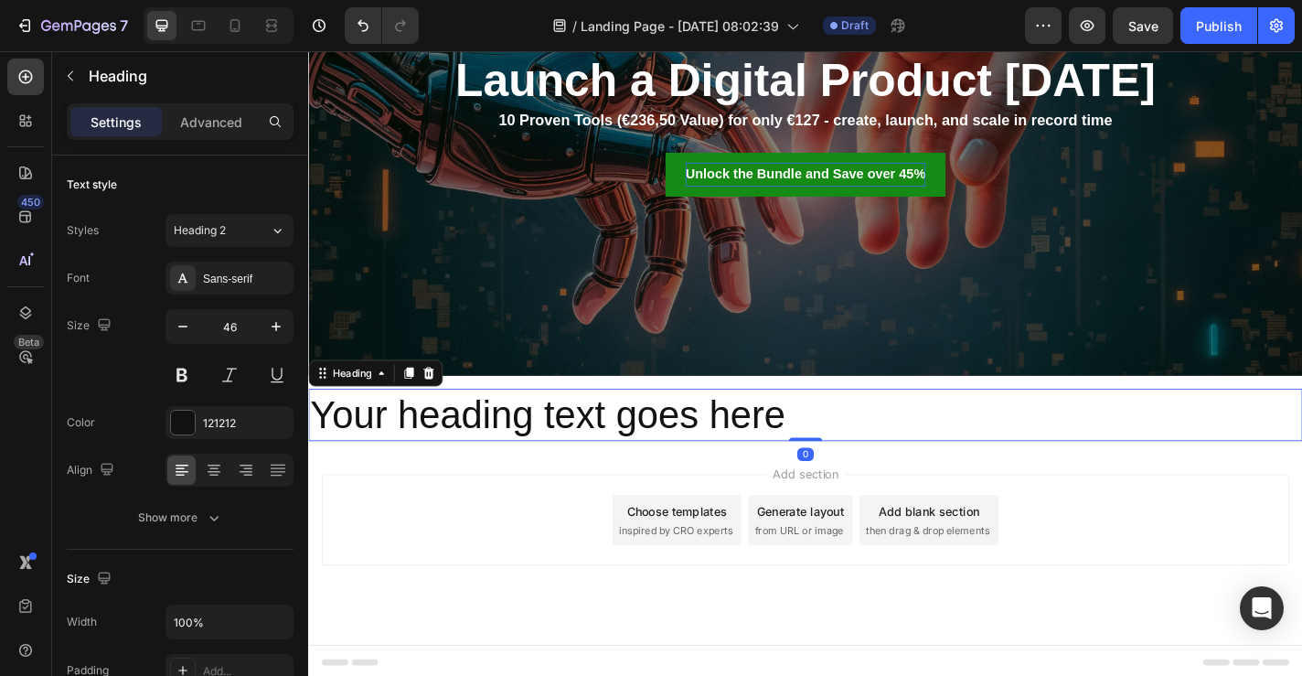
scroll to position [324, 0]
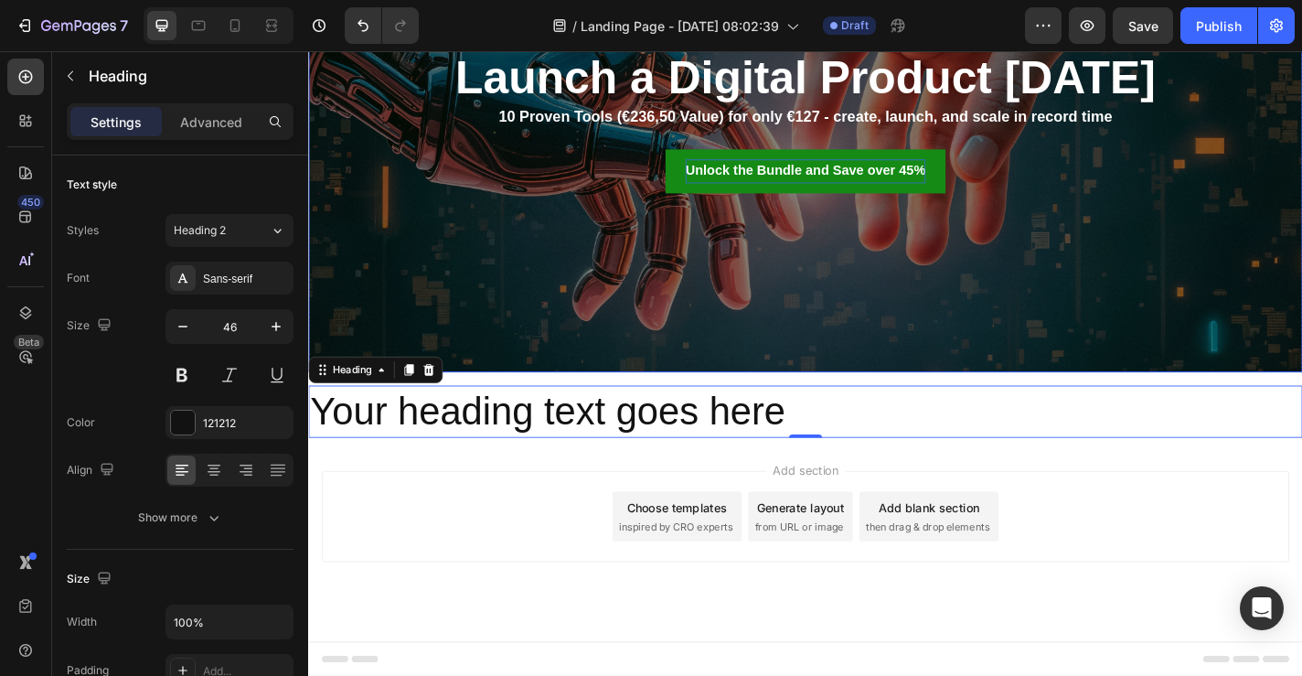
click at [565, 432] on h2 "Your heading text goes here" at bounding box center [856, 449] width 1097 height 59
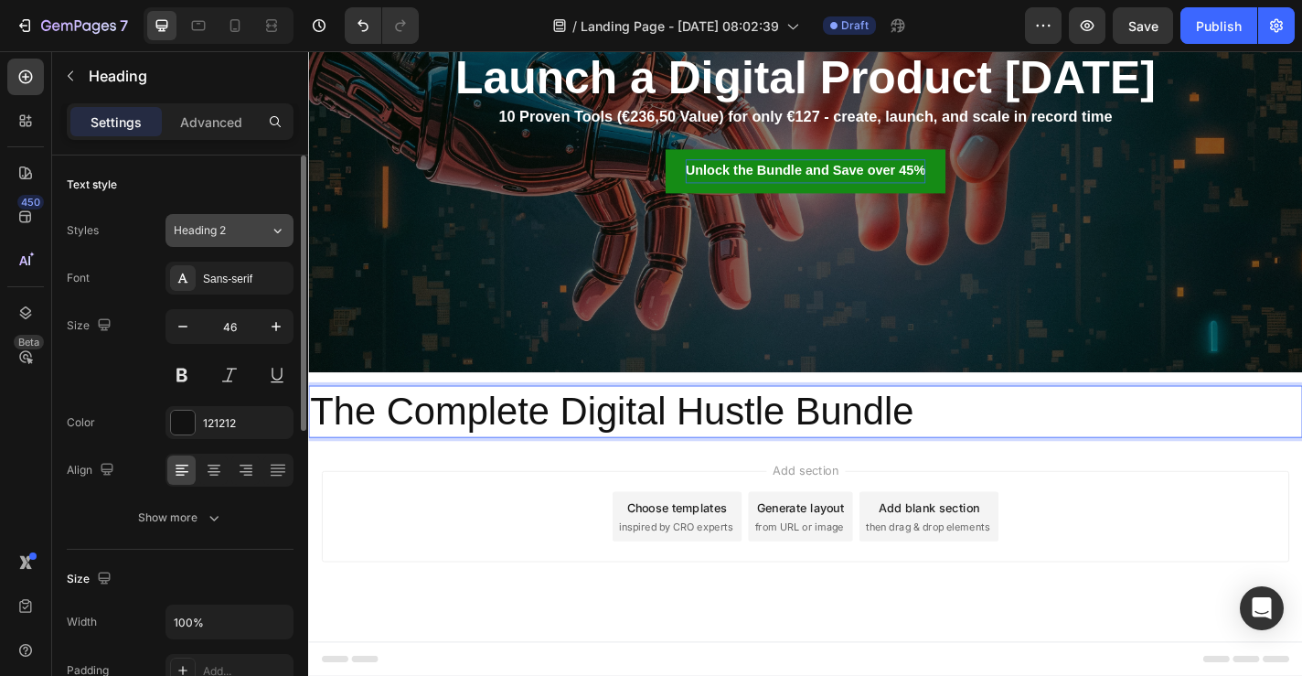
click at [251, 241] on button "Heading 2" at bounding box center [230, 230] width 128 height 33
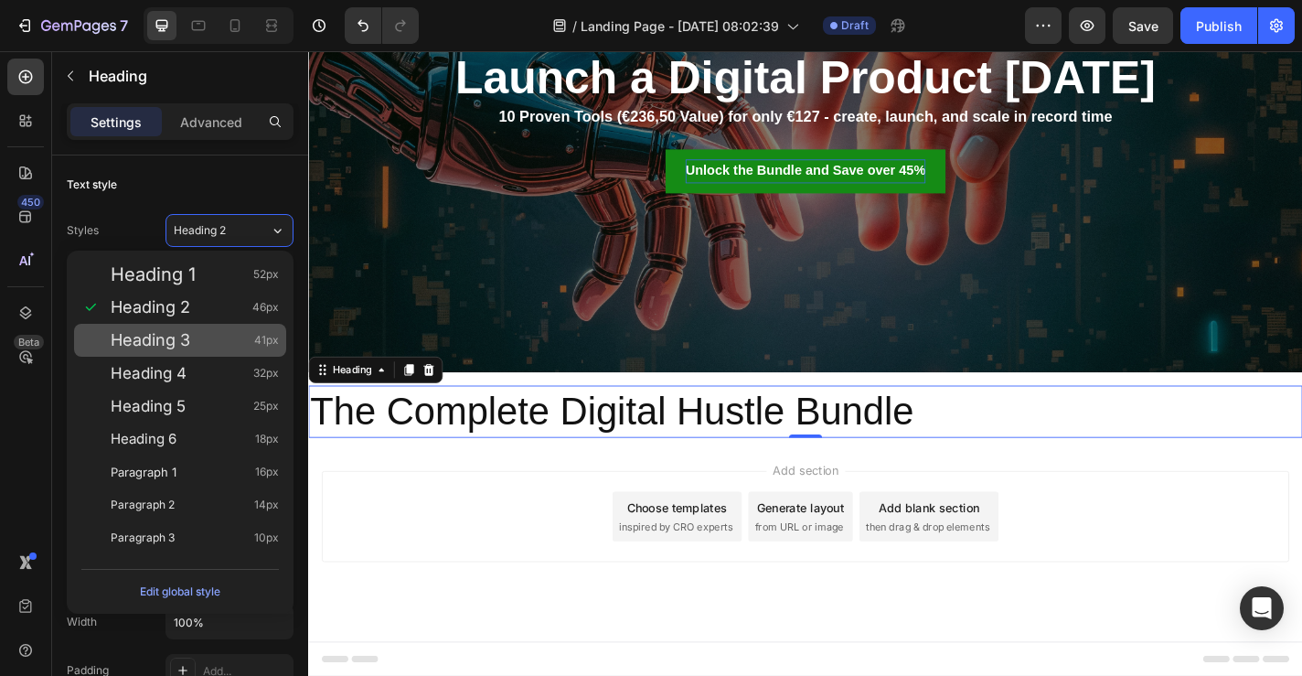
click at [213, 328] on div "Heading 3 41px" at bounding box center [180, 340] width 212 height 33
type input "41"
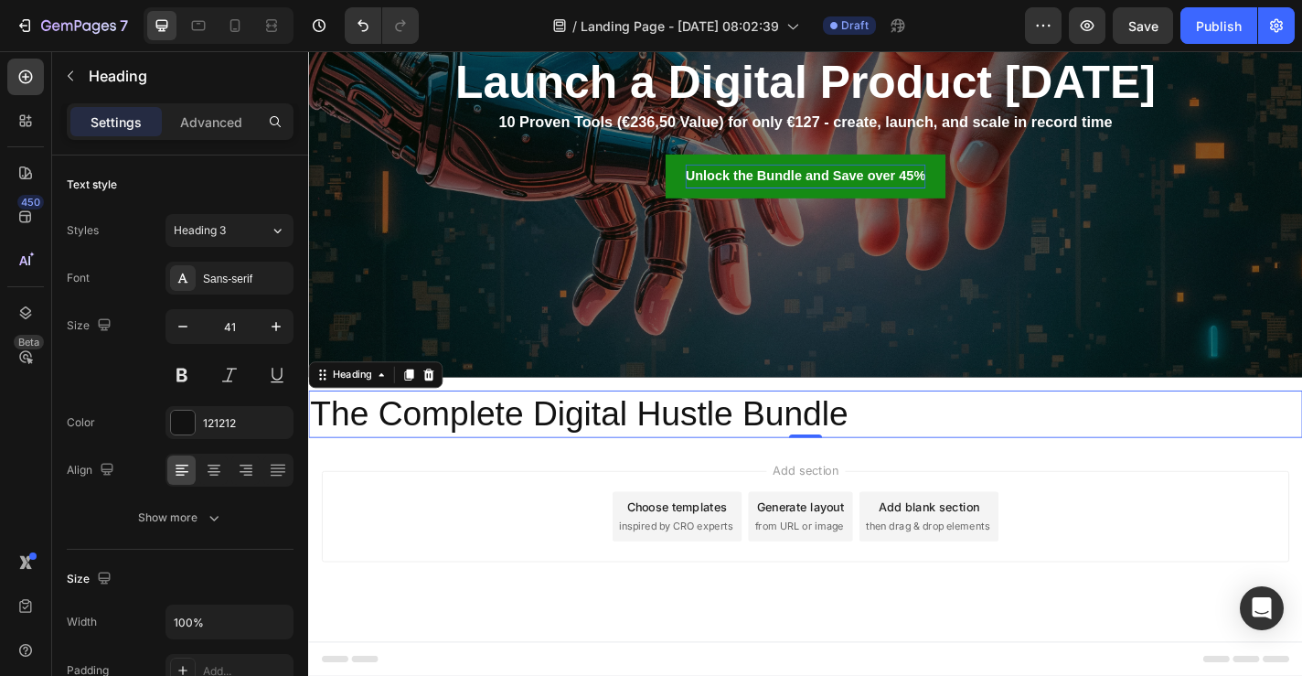
scroll to position [318, 0]
click at [186, 377] on button at bounding box center [182, 374] width 33 height 33
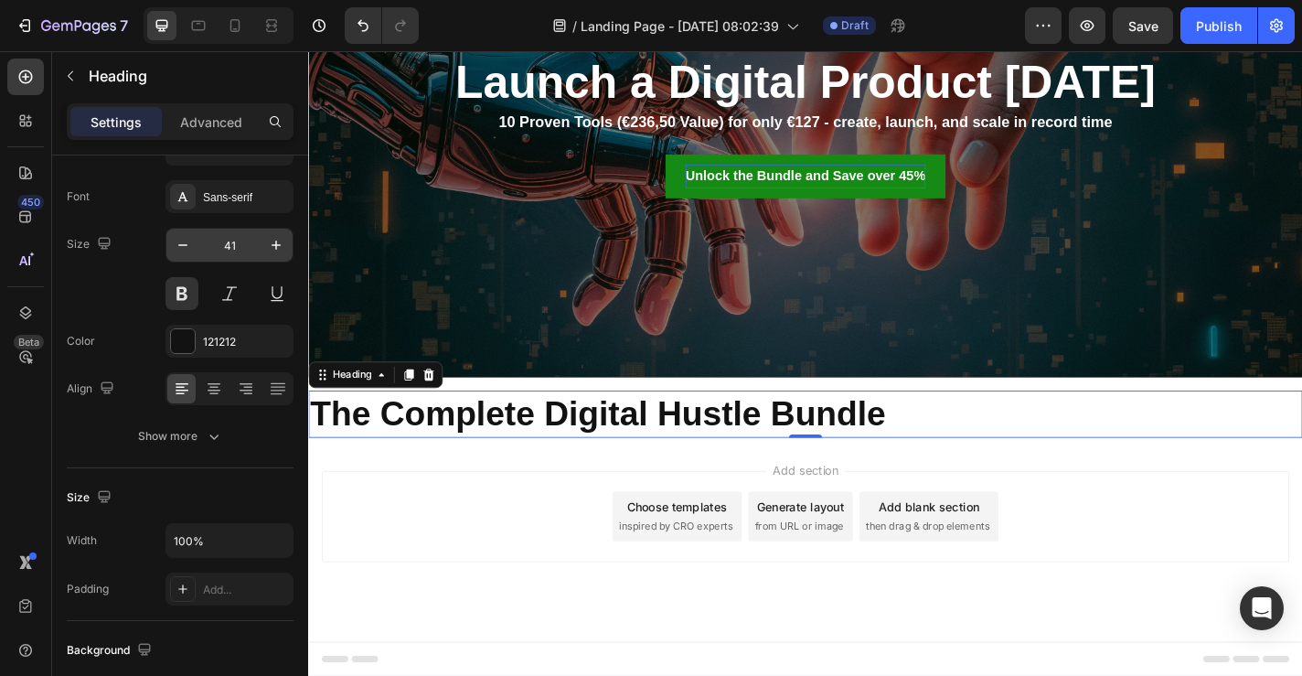
scroll to position [0, 0]
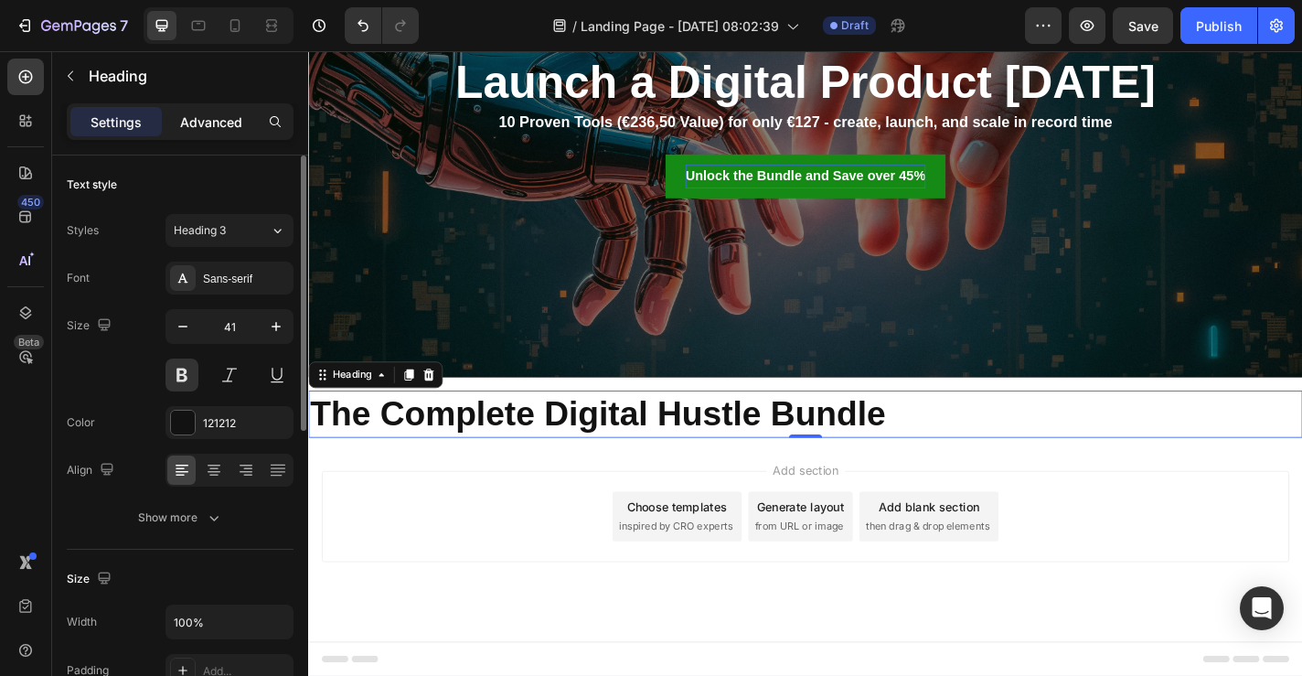
click at [228, 133] on div "Advanced" at bounding box center [211, 121] width 91 height 29
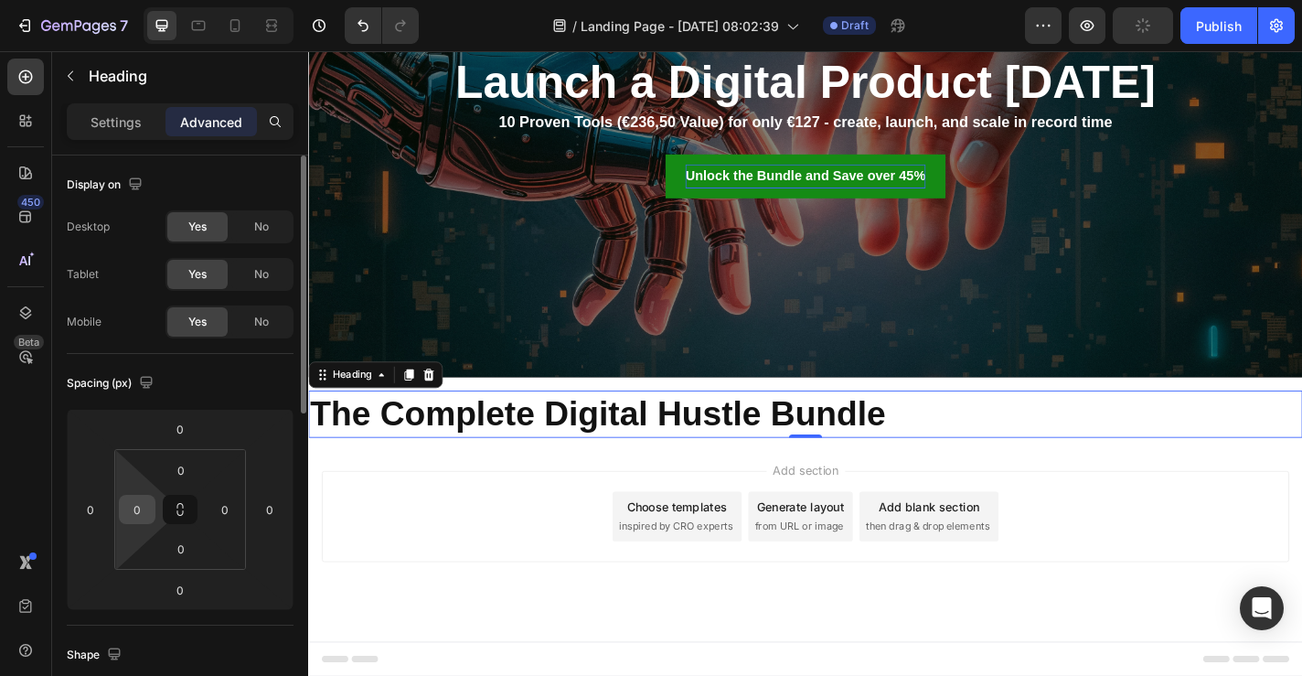
click at [133, 523] on div "0" at bounding box center [137, 509] width 37 height 29
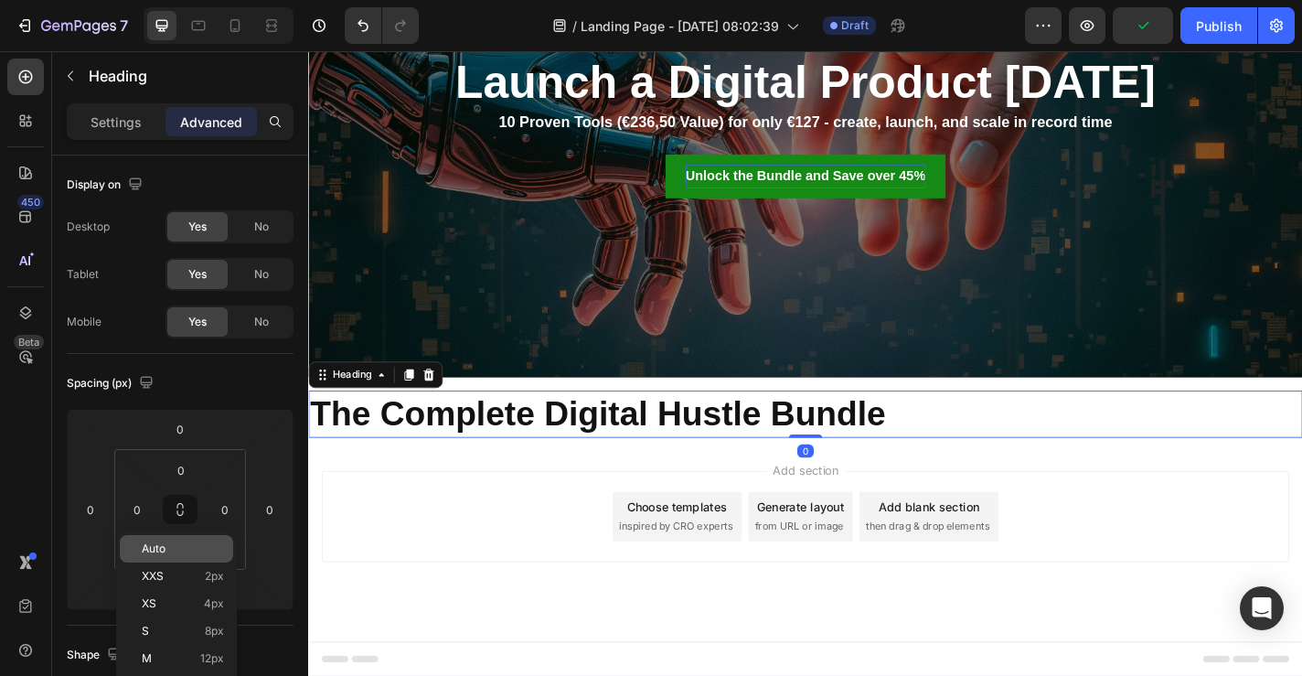
click at [162, 555] on div "Auto" at bounding box center [176, 548] width 113 height 27
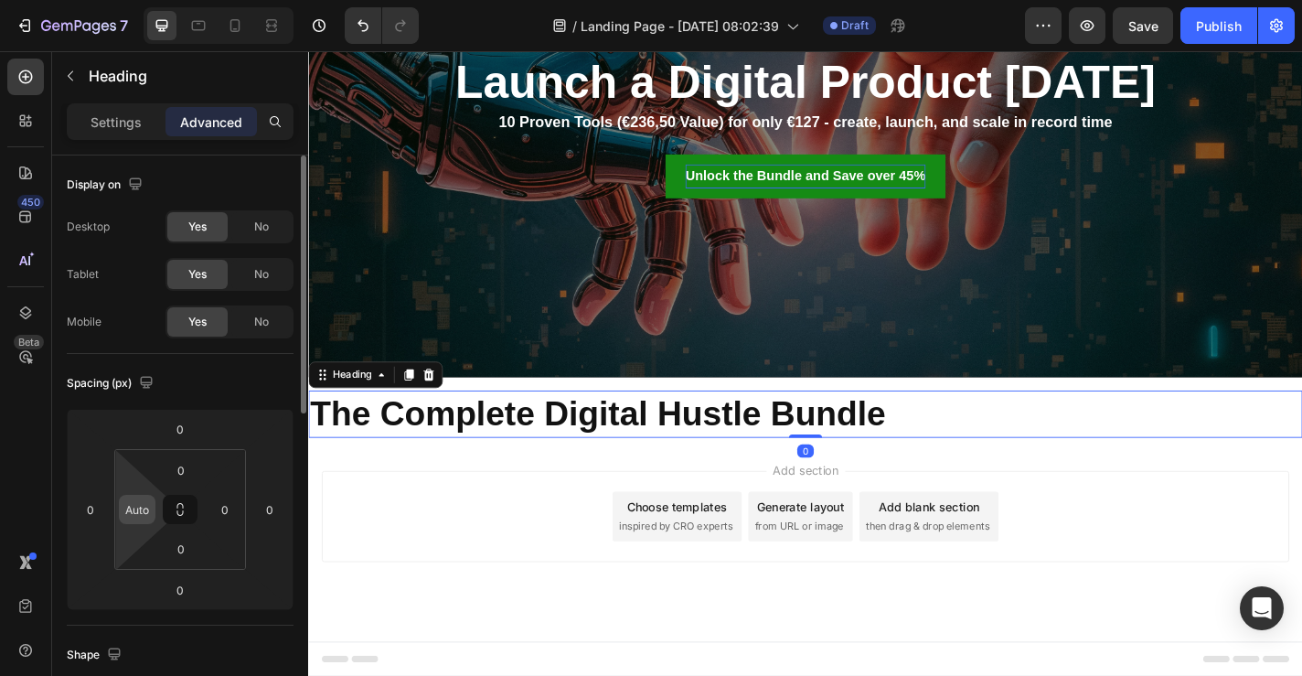
click at [146, 513] on input "Auto" at bounding box center [136, 509] width 27 height 27
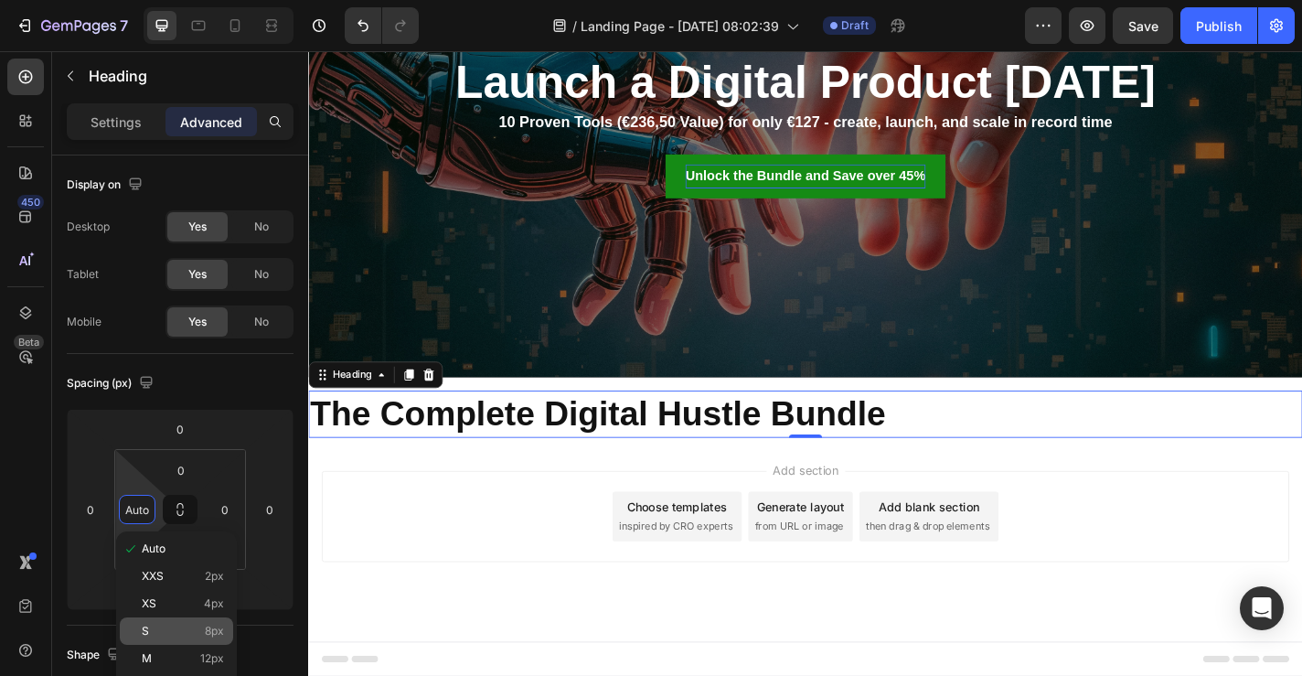
click at [179, 638] on div "S 8px" at bounding box center [176, 630] width 113 height 27
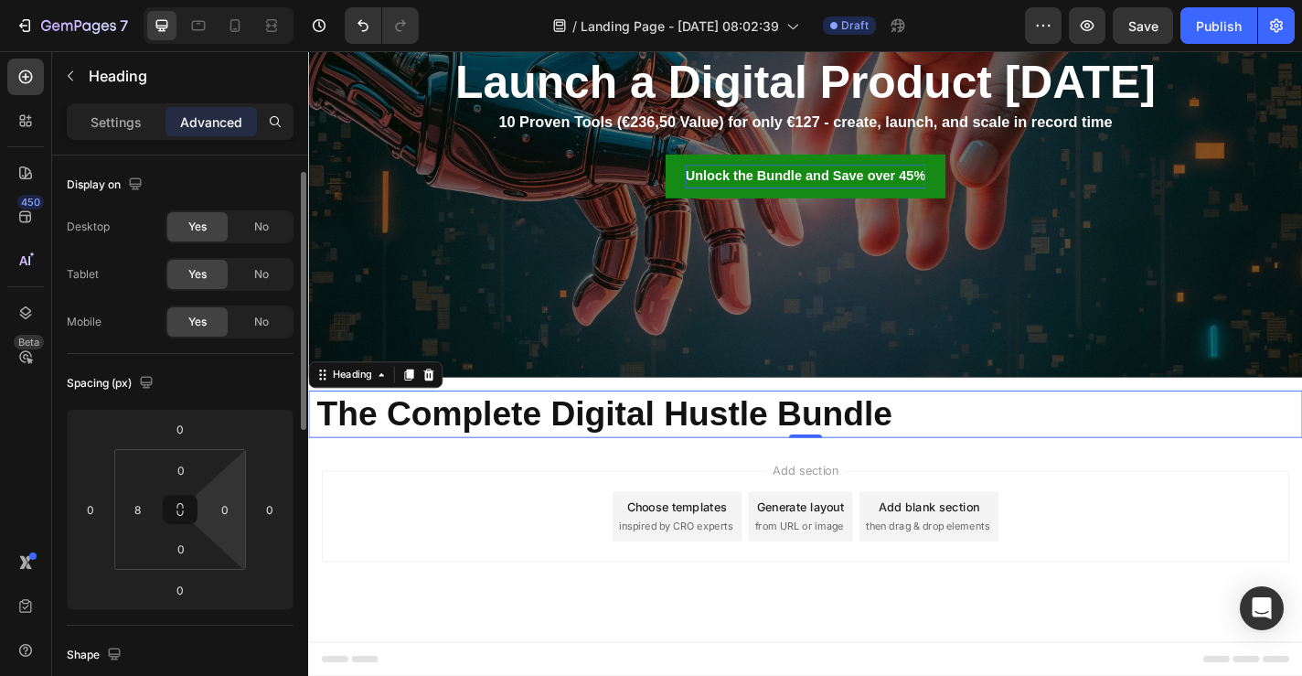
scroll to position [69, 0]
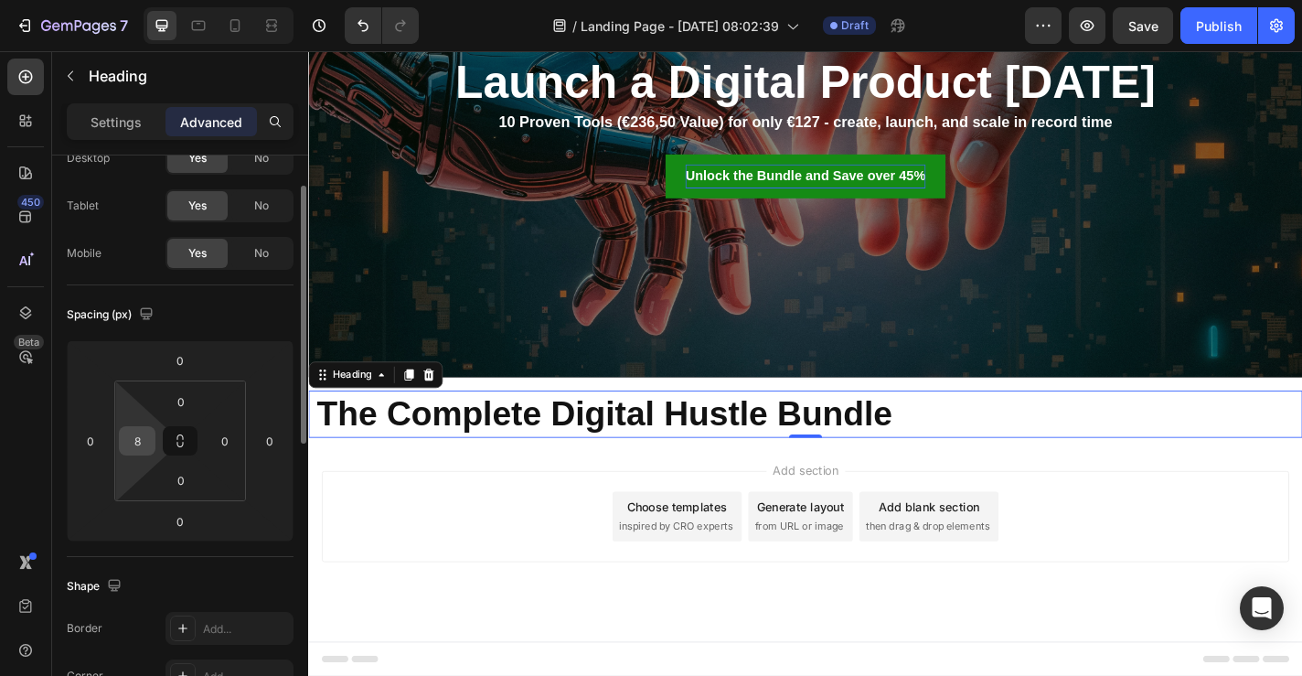
click at [144, 449] on input "8" at bounding box center [136, 440] width 27 height 27
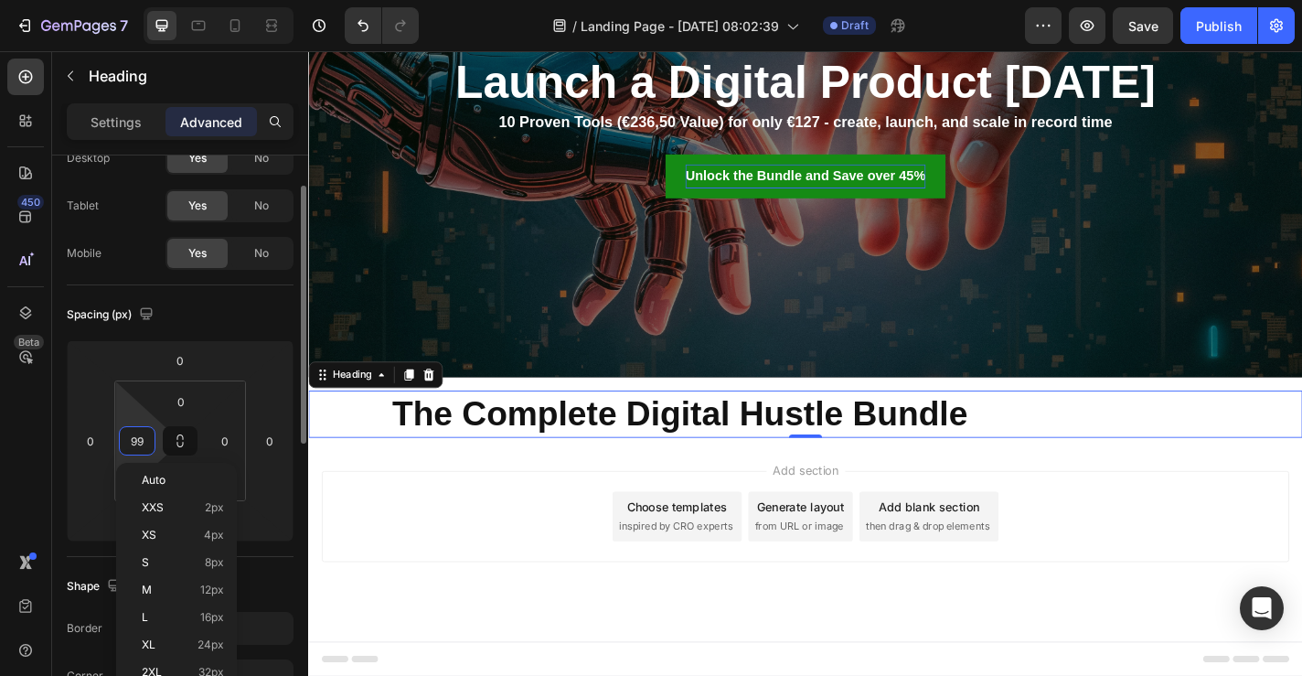
type input "100"
click at [157, 307] on button "button" at bounding box center [146, 314] width 22 height 22
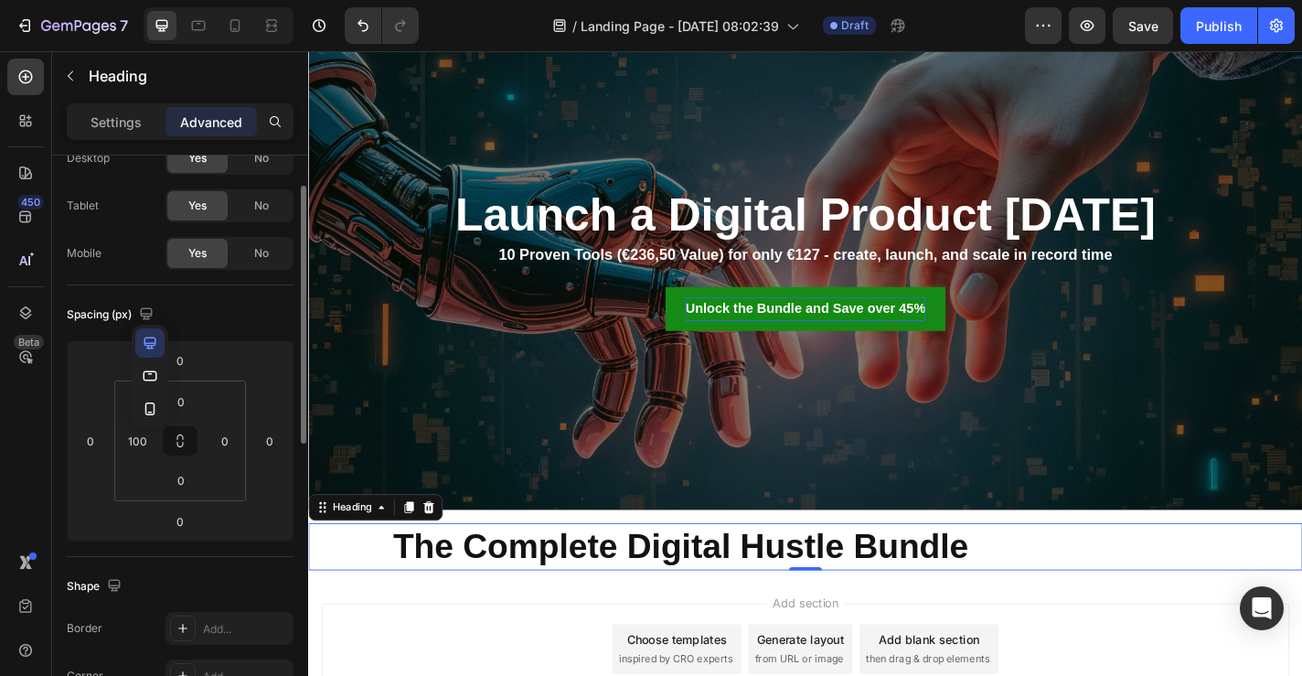
scroll to position [0, 0]
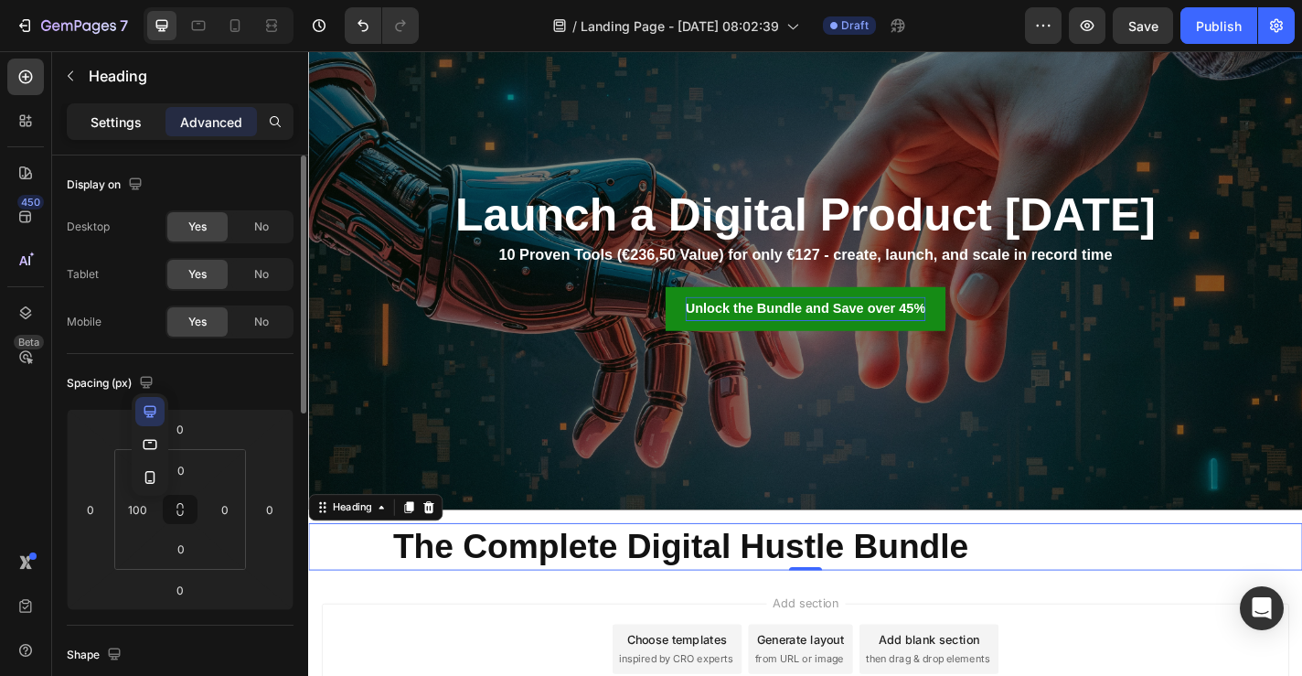
click at [119, 131] on div "Settings" at bounding box center [115, 121] width 91 height 29
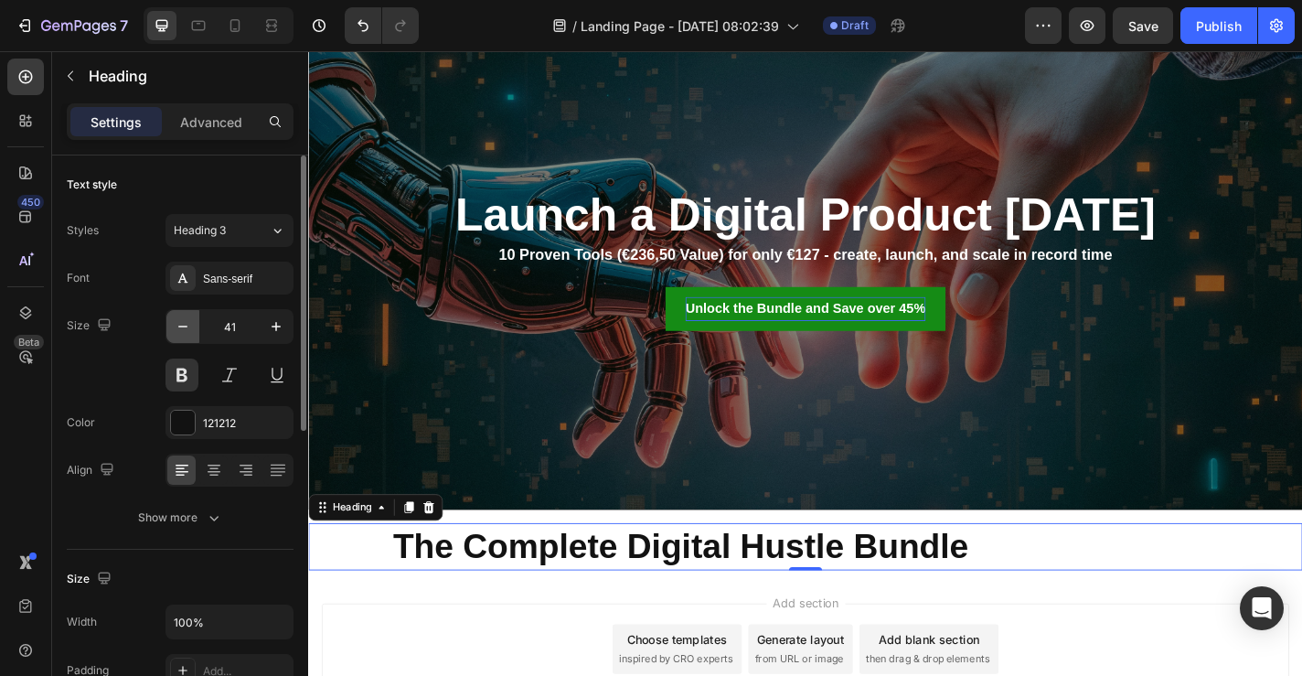
click at [184, 327] on icon "button" at bounding box center [183, 326] width 18 height 18
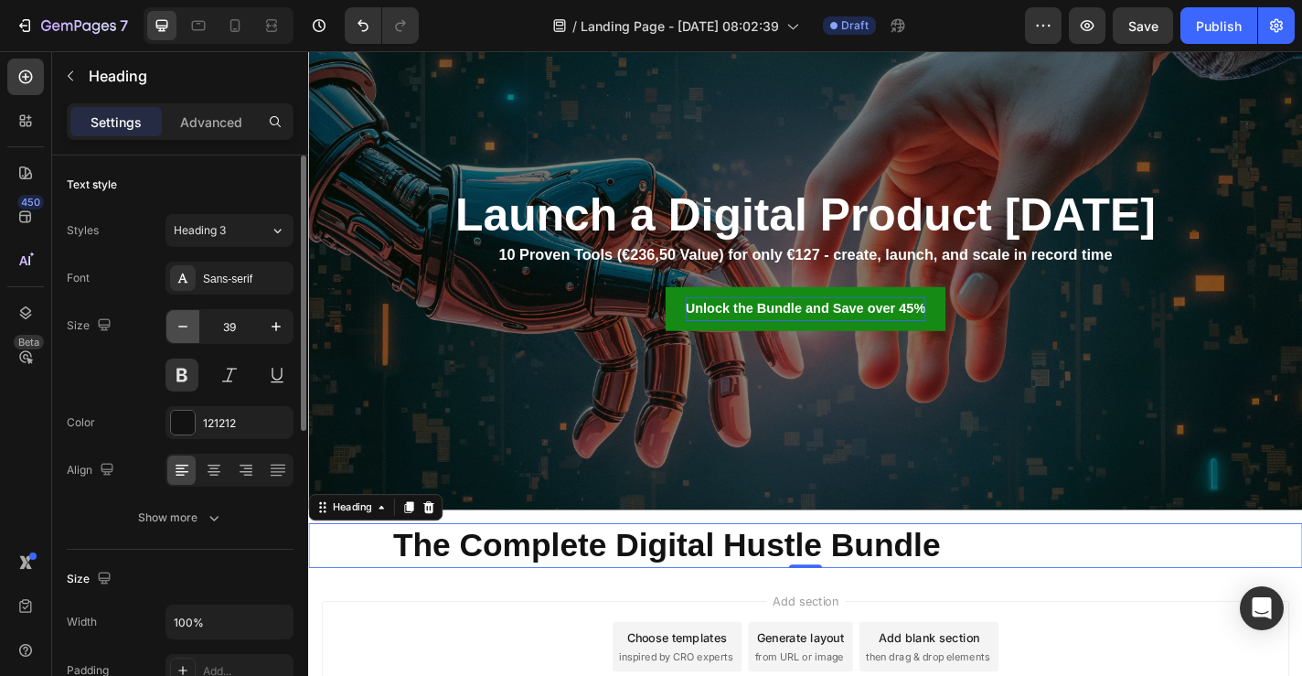
click at [184, 327] on icon "button" at bounding box center [183, 326] width 18 height 18
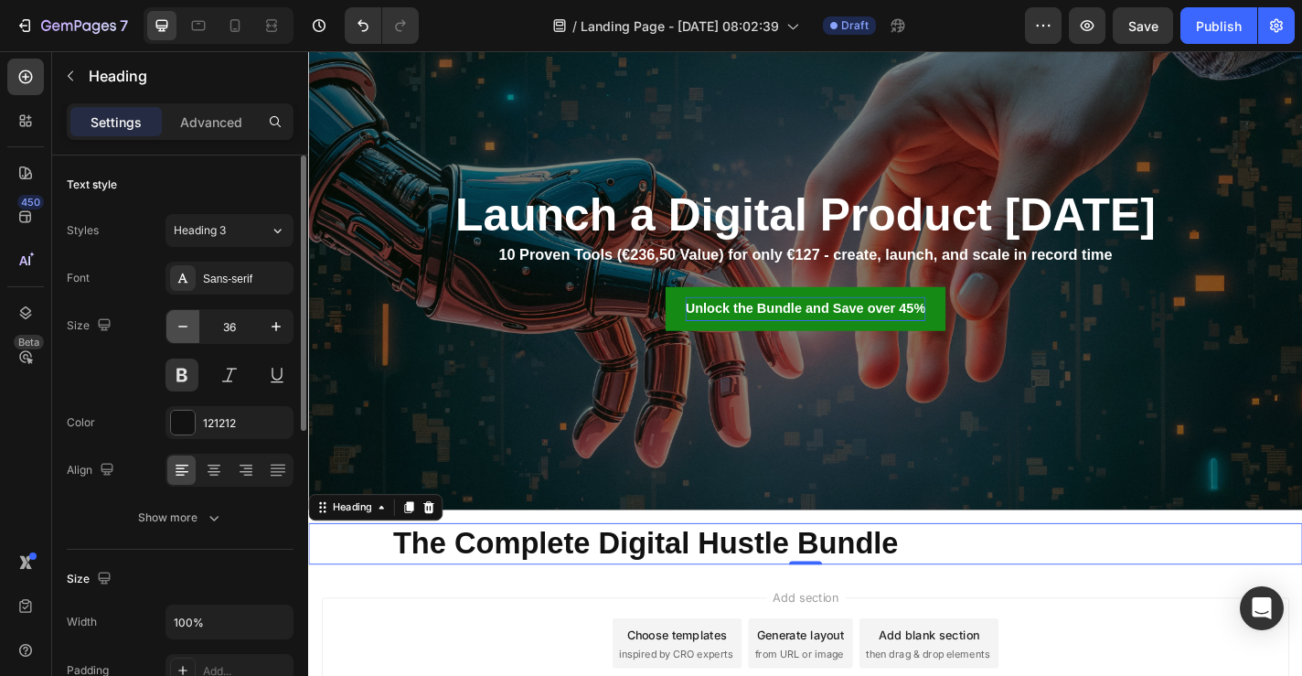
click at [184, 327] on icon "button" at bounding box center [183, 326] width 18 height 18
type input "35"
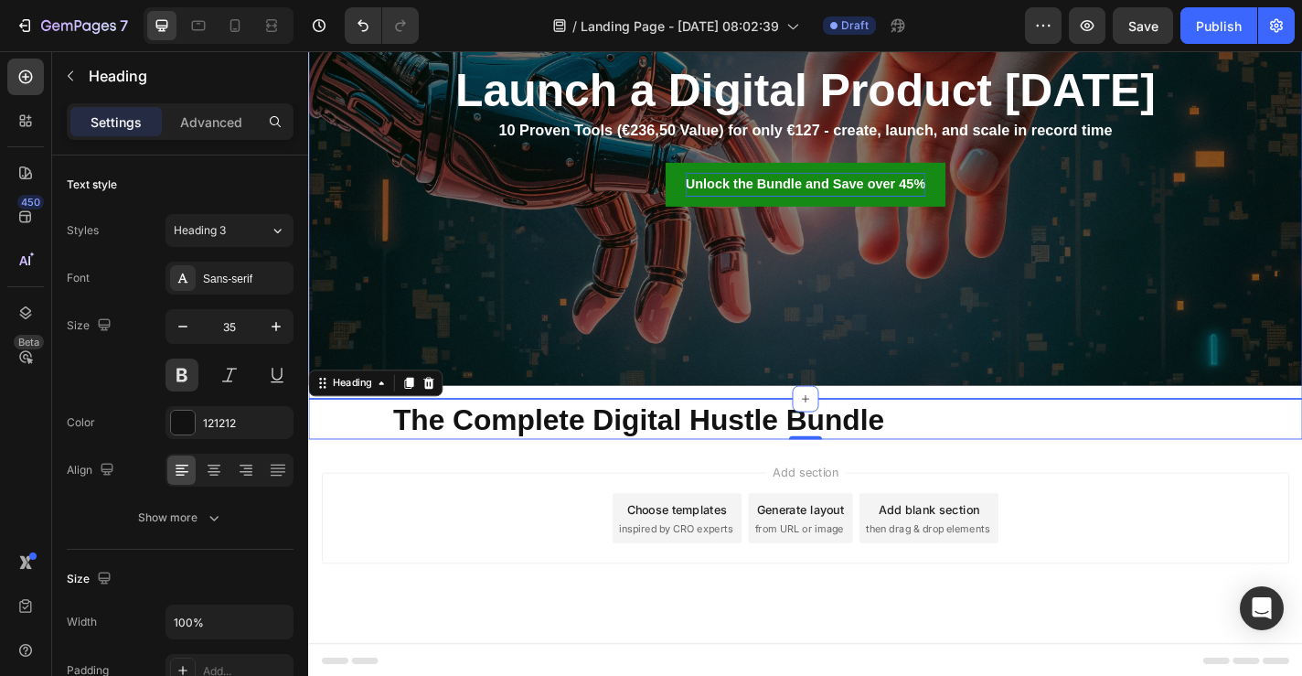
scroll to position [256, 0]
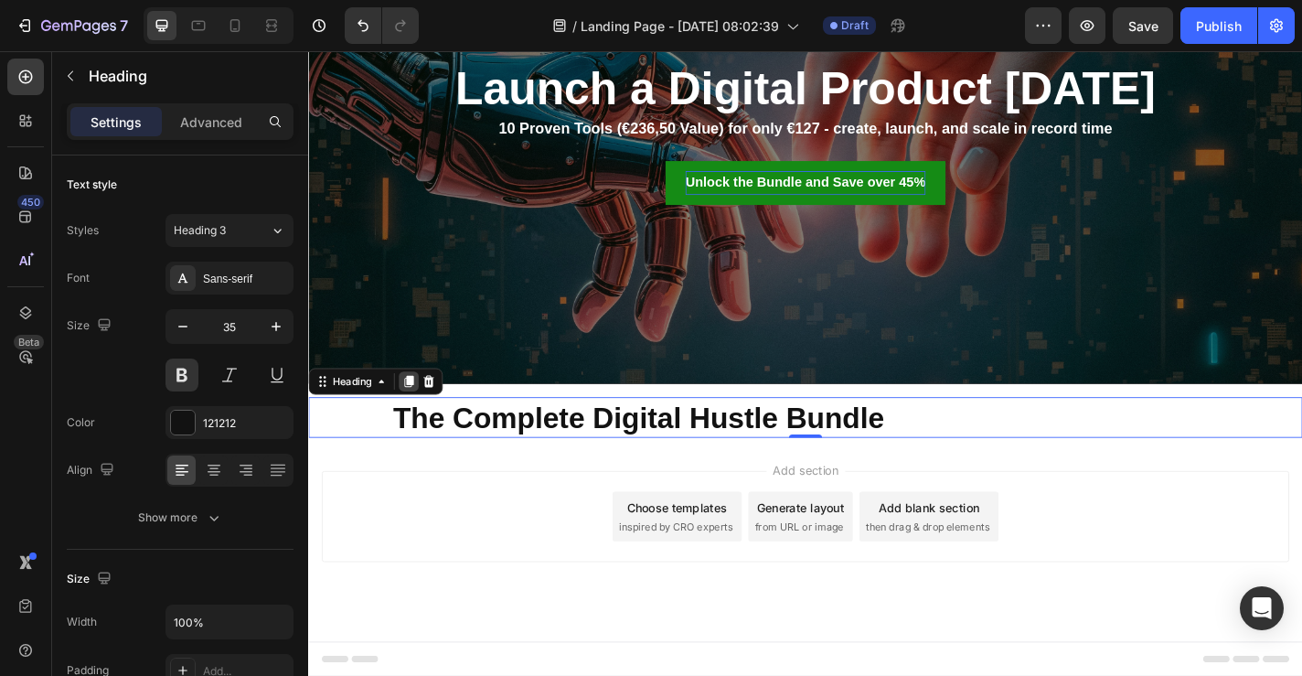
click at [420, 411] on icon at bounding box center [419, 415] width 10 height 13
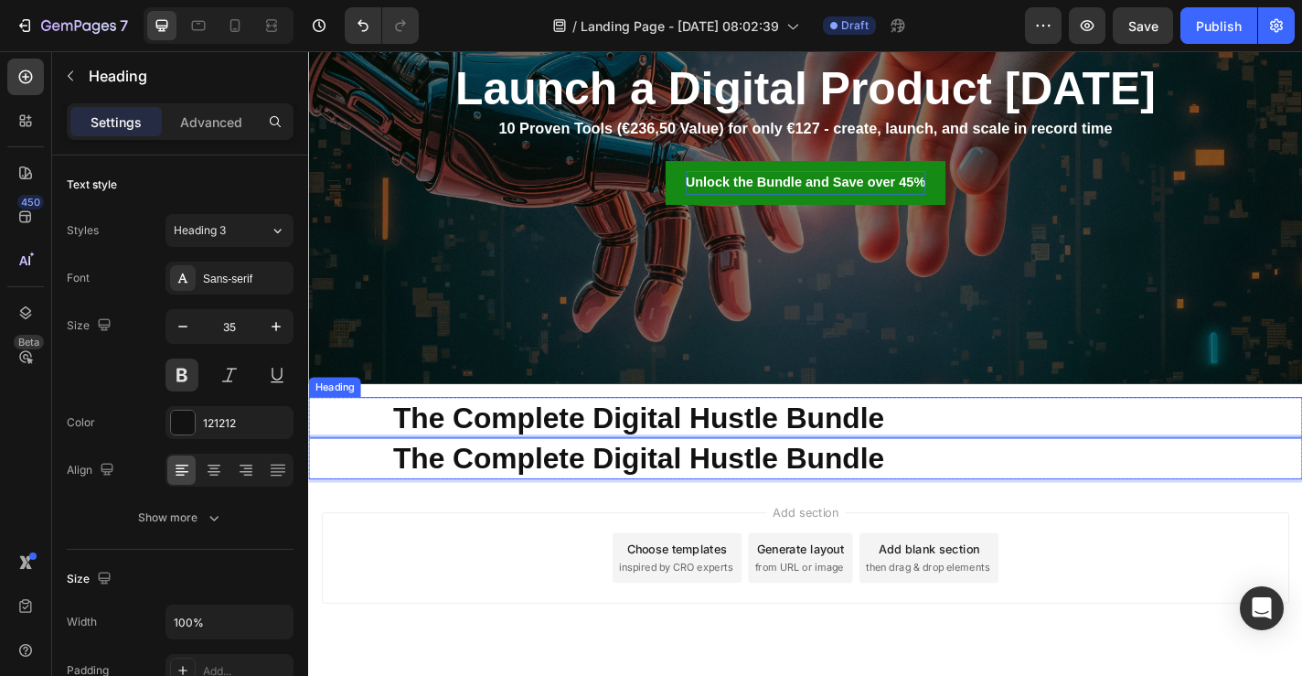
click at [880, 466] on p "The Complete Digital Hustle Bundle" at bounding box center [902, 455] width 1002 height 42
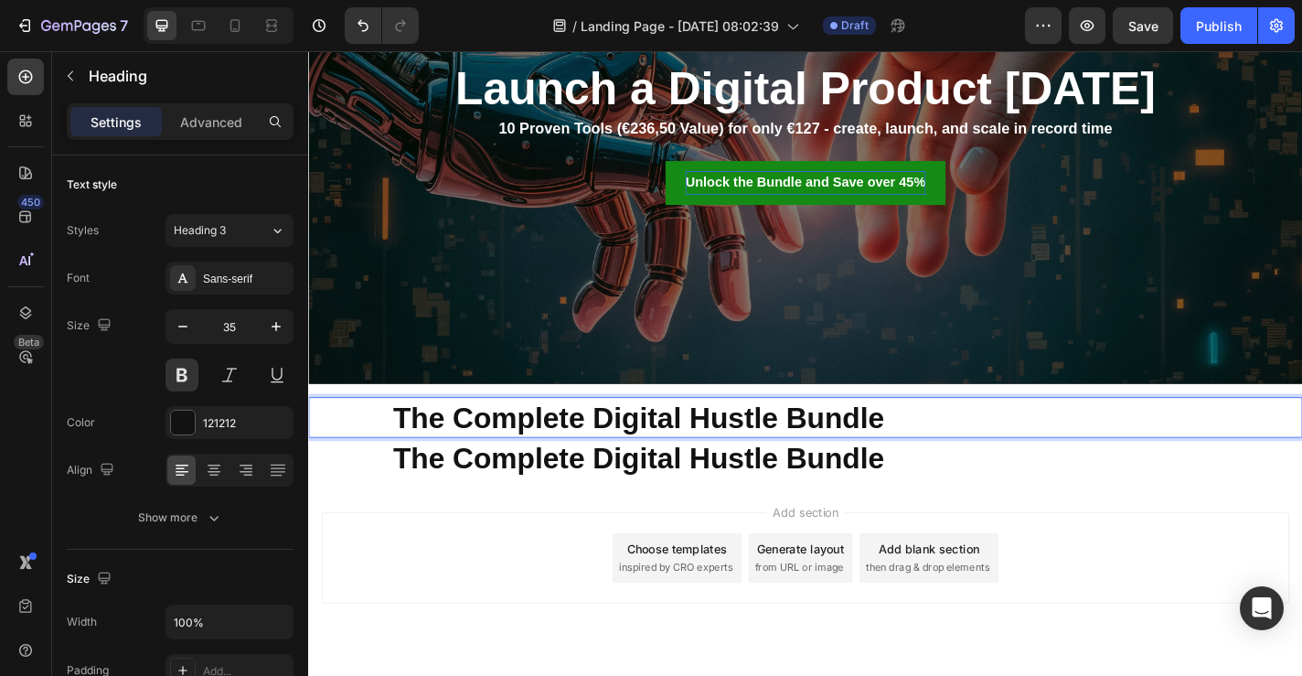
click at [961, 451] on p "The Complete Digital Hustle Bundle" at bounding box center [902, 455] width 1002 height 42
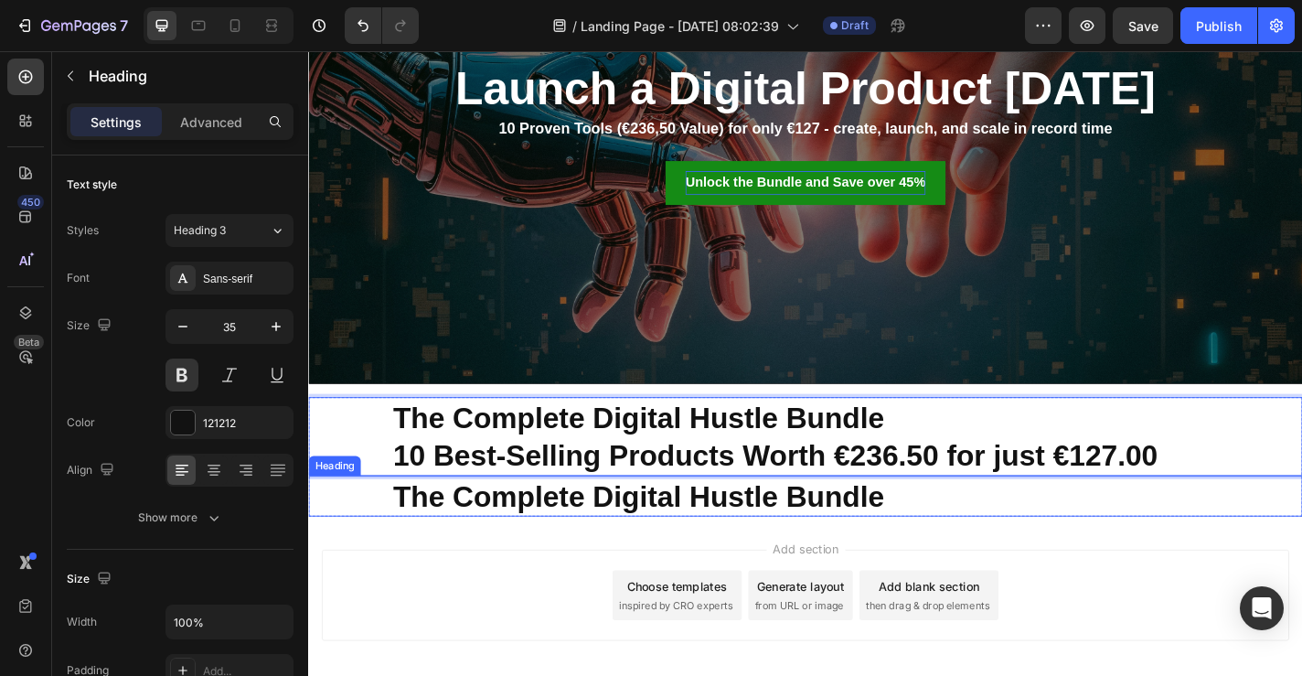
click at [789, 543] on p "The Complete Digital Hustle Bundle" at bounding box center [902, 542] width 1002 height 42
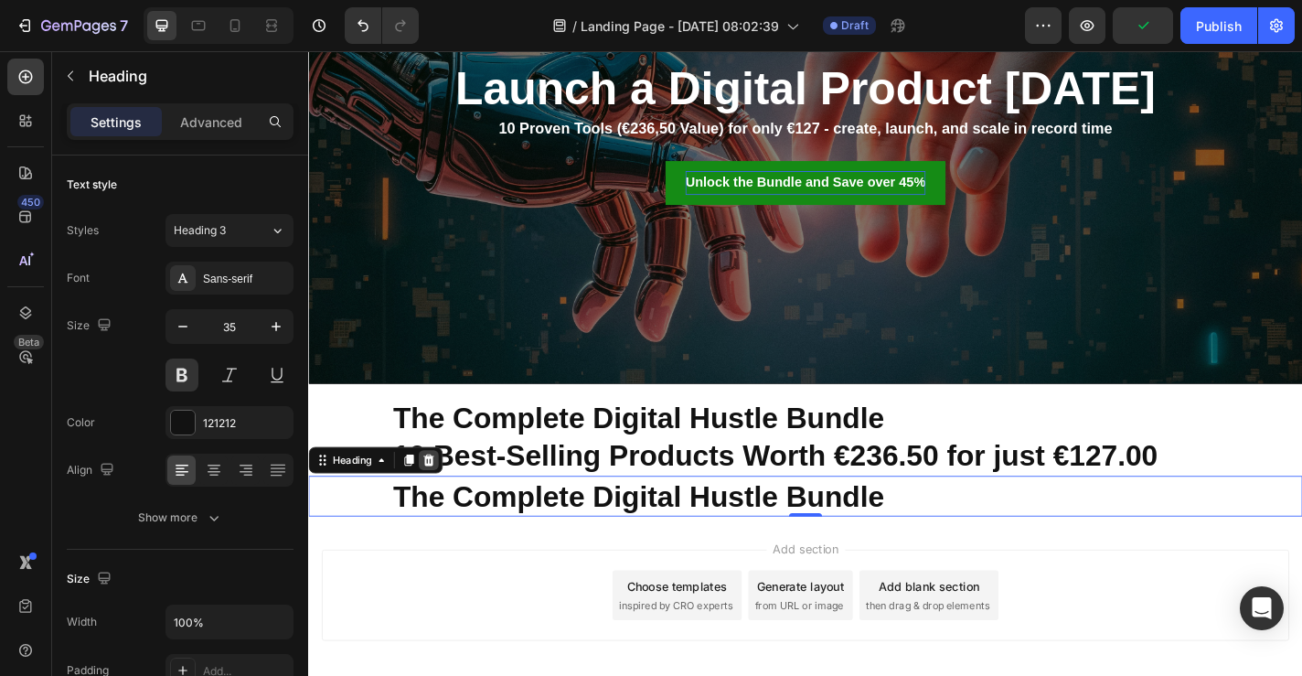
click at [444, 507] on icon at bounding box center [441, 501] width 12 height 13
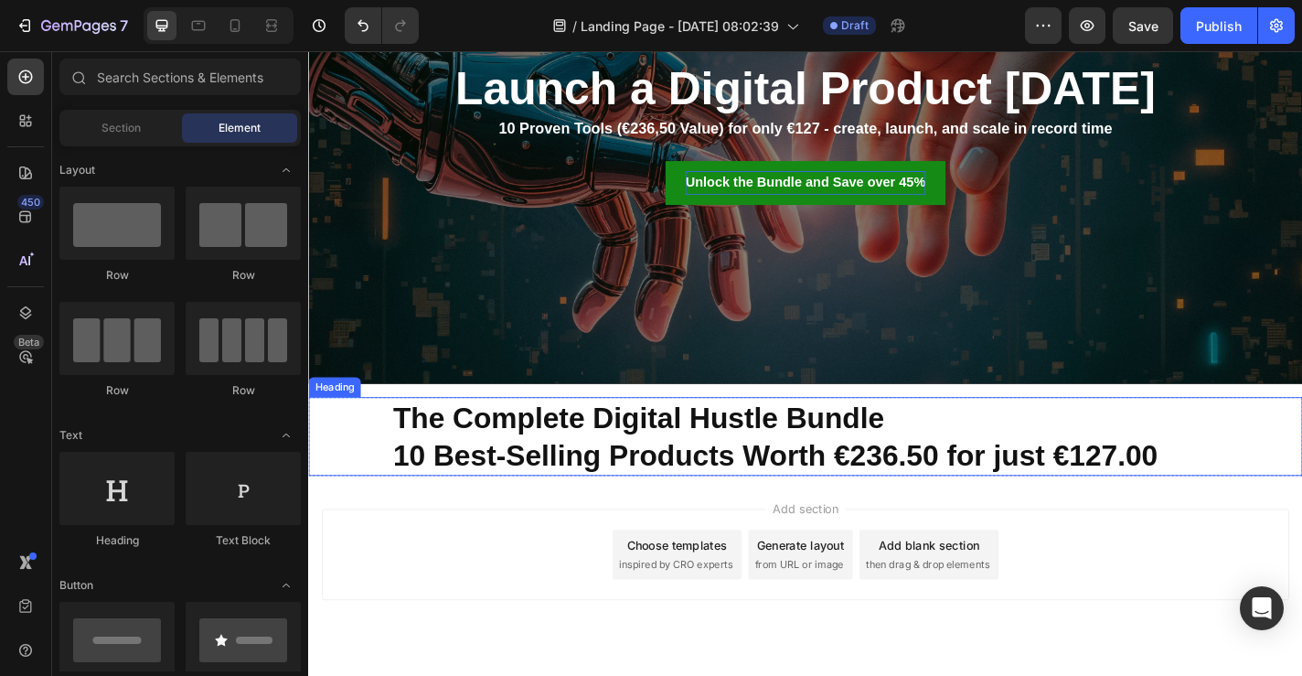
click at [947, 455] on p "The Complete Digital Hustle Bundle 10 Best-Selling Products Worth €236.50 for j…" at bounding box center [902, 475] width 1002 height 83
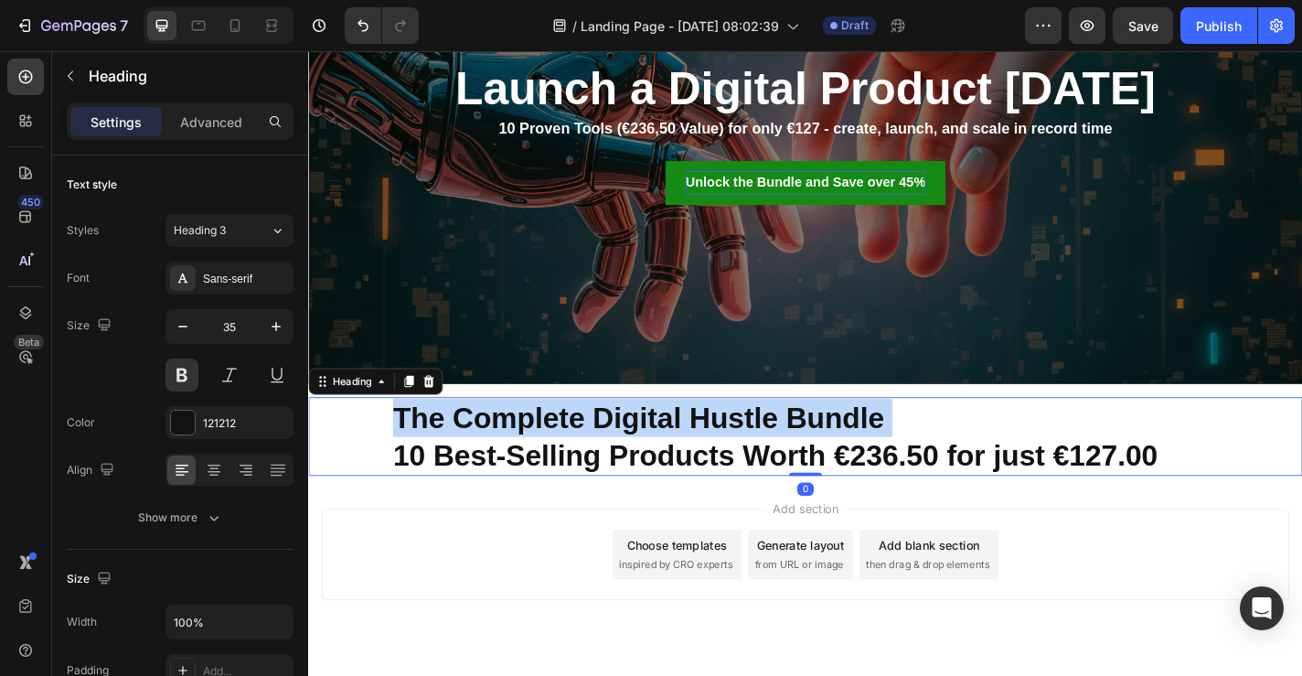
click at [939, 455] on p "The Complete Digital Hustle Bundle 10 Best-Selling Products Worth €236.50 for j…" at bounding box center [902, 475] width 1002 height 83
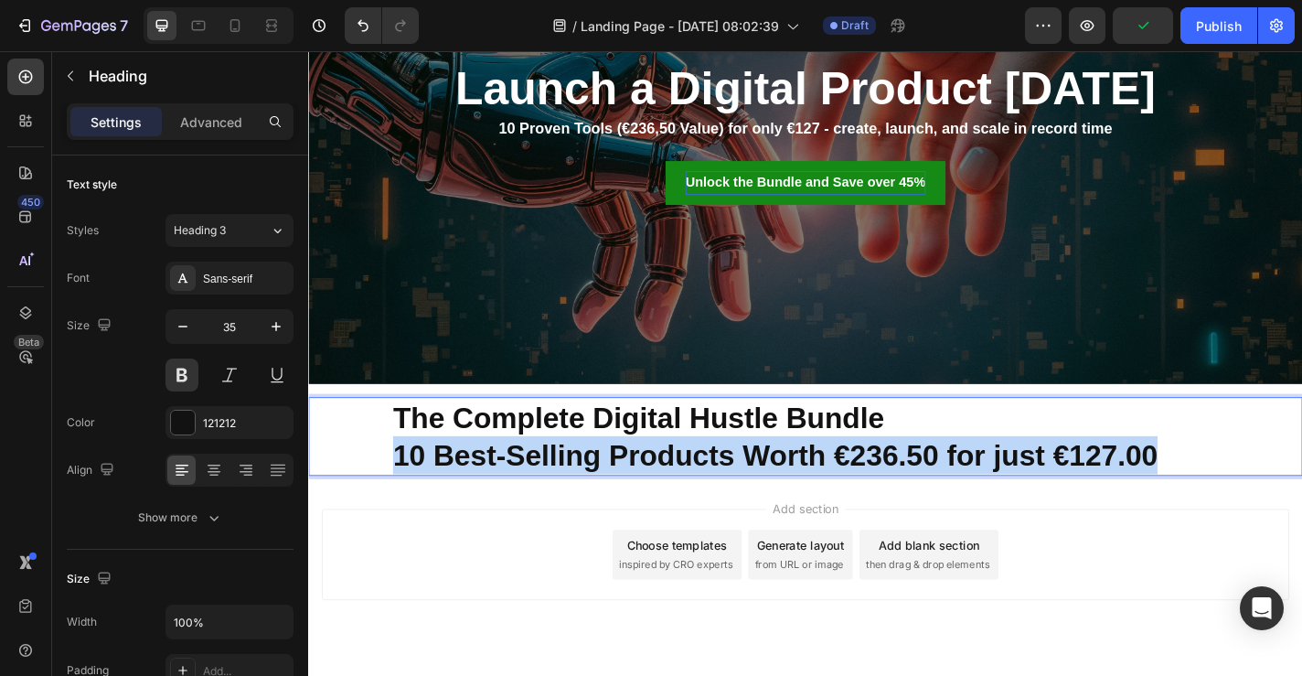
drag, startPoint x: 409, startPoint y: 495, endPoint x: 1282, endPoint y: 500, distance: 873.4
click at [1282, 500] on p "The Complete Digital Hustle Bundle 10 Best-Selling Products Worth €236.50 for j…" at bounding box center [902, 475] width 1002 height 83
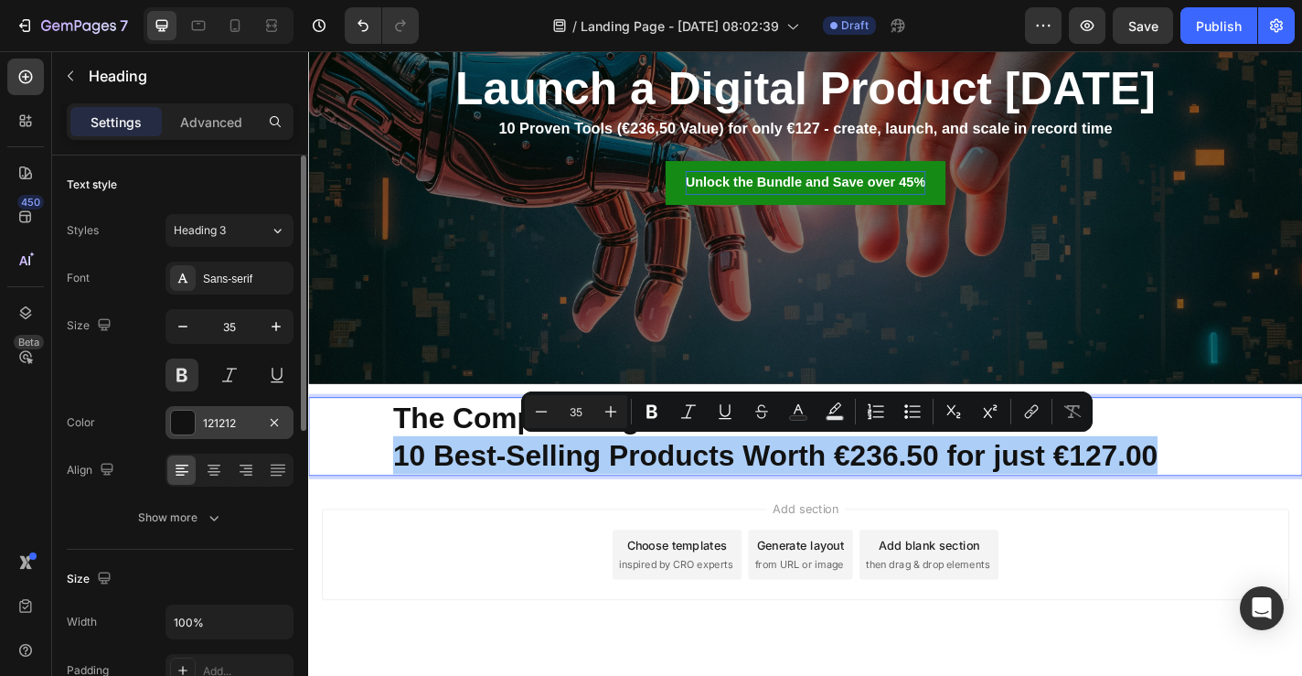
click at [187, 425] on div at bounding box center [183, 423] width 24 height 24
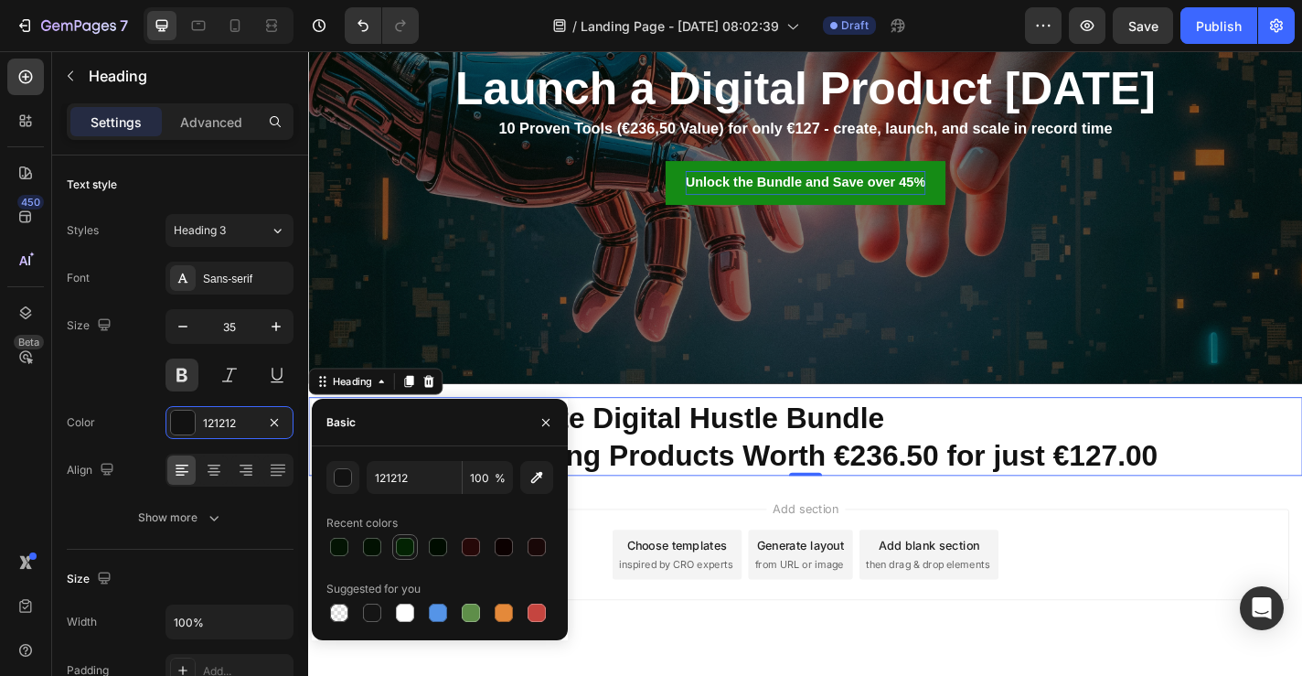
click at [405, 550] on div at bounding box center [405, 547] width 18 height 18
click at [472, 609] on div at bounding box center [471, 613] width 18 height 18
type input "5E8E49"
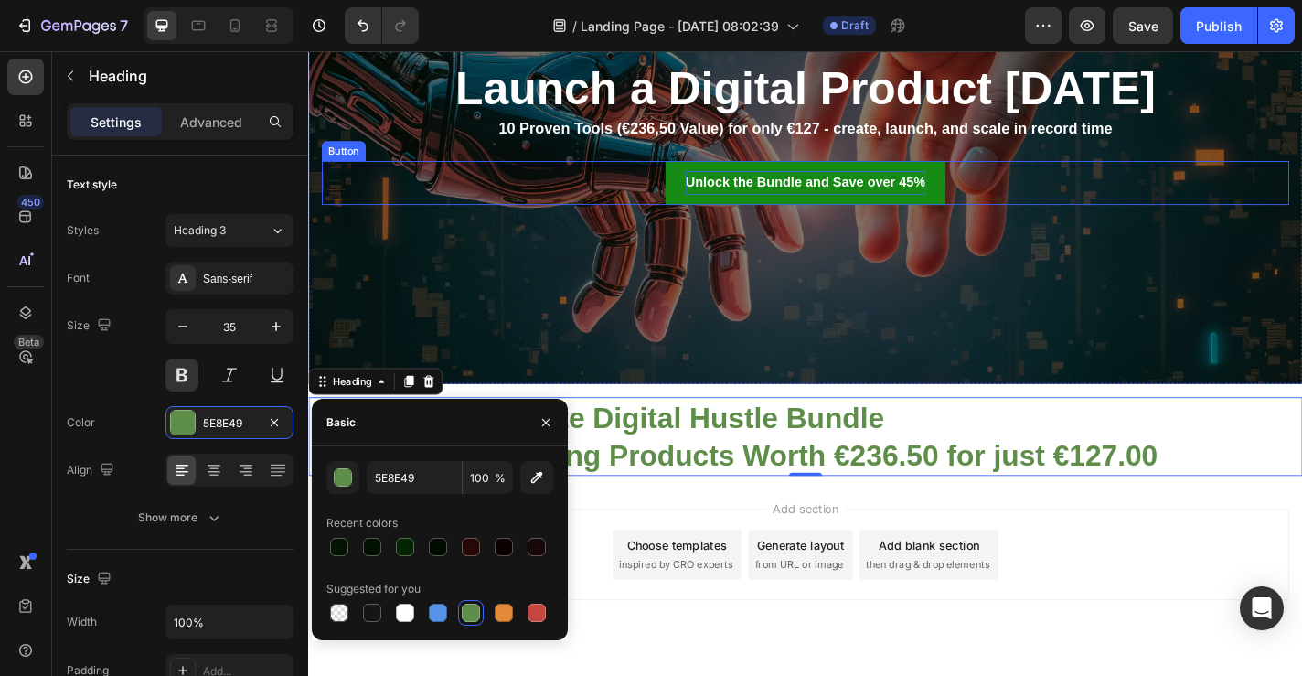
click at [718, 211] on button "Unlock the Bundle and Save over 45%" at bounding box center [856, 196] width 309 height 48
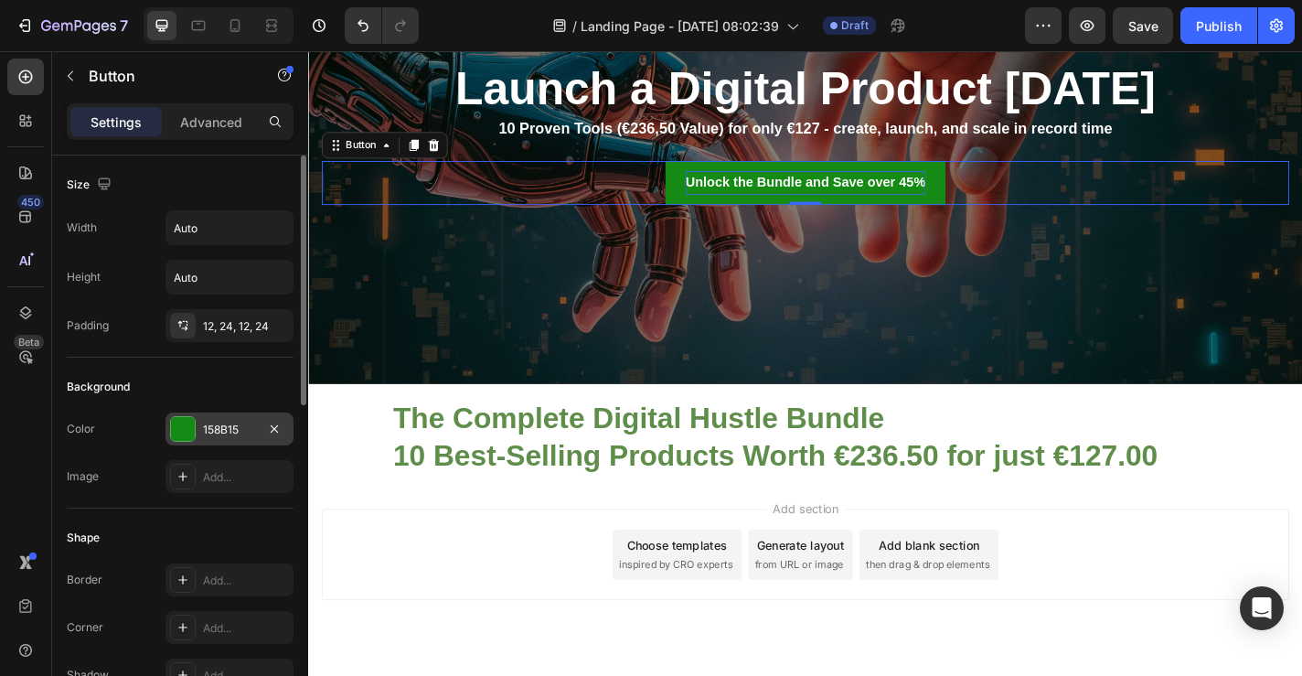
click at [215, 433] on div "158B15" at bounding box center [229, 430] width 53 height 16
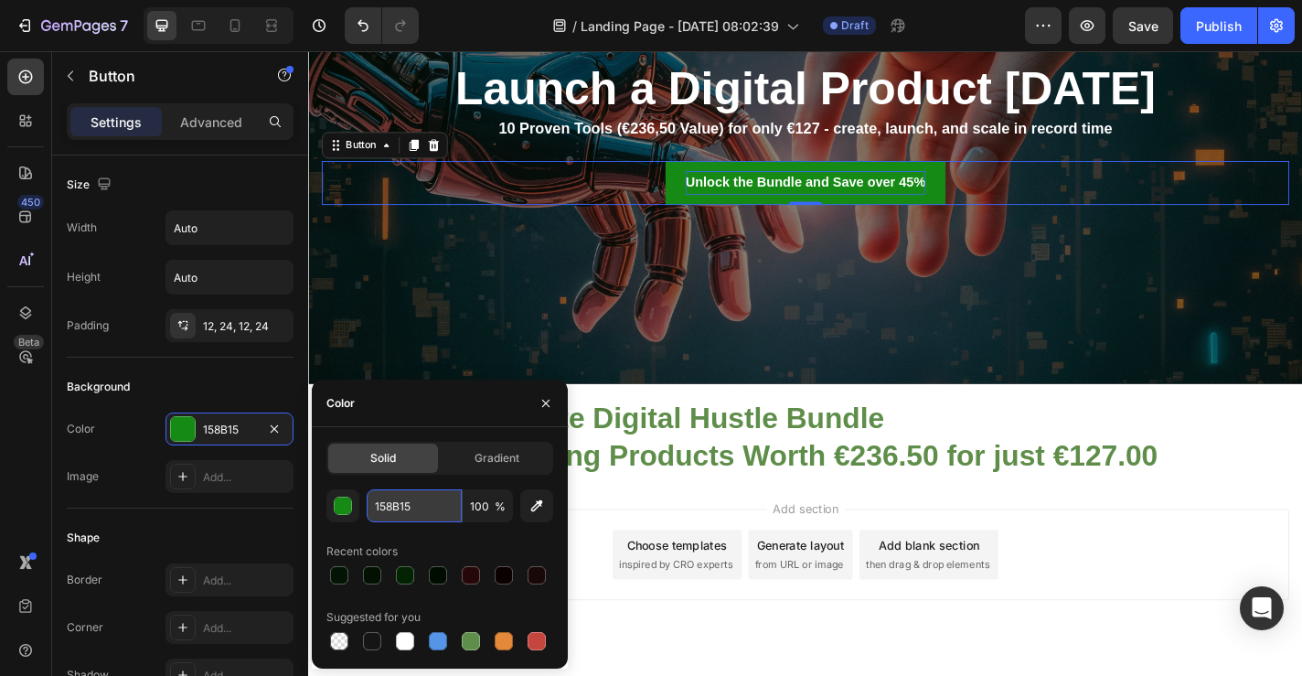
click at [428, 511] on input "158B15" at bounding box center [414, 505] width 95 height 33
click at [721, 519] on div "Add section Choose templates inspired by CRO experts Generate layout from URL o…" at bounding box center [856, 631] width 1097 height 225
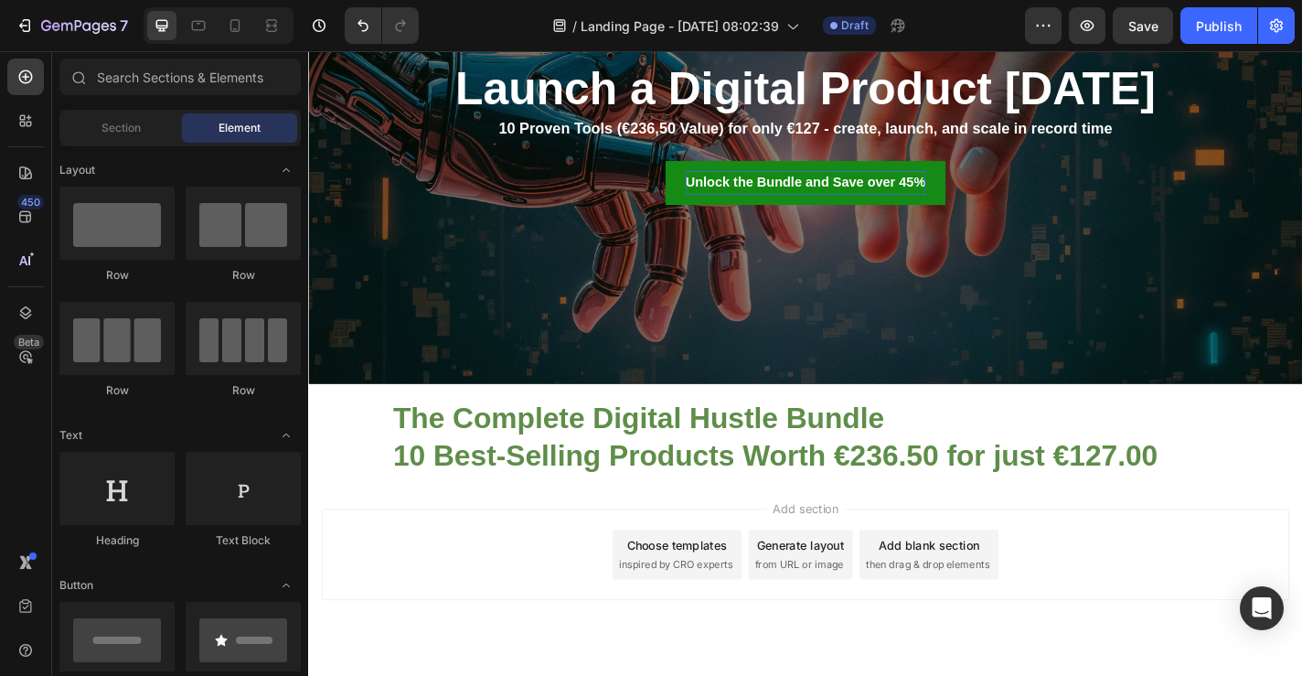
click at [706, 506] on p "The Complete Digital Hustle Bundle 10 Best-Selling Products Worth €236.50 for j…" at bounding box center [902, 475] width 1002 height 83
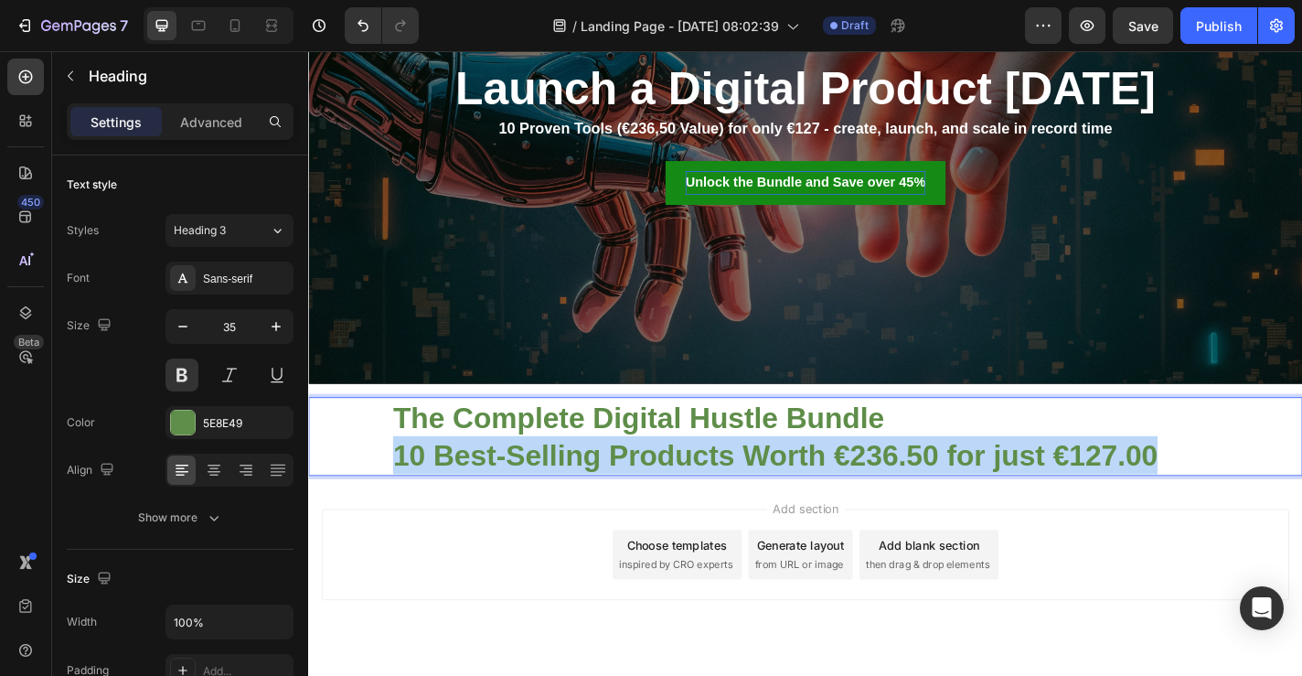
drag, startPoint x: 408, startPoint y: 499, endPoint x: 1258, endPoint y: 489, distance: 850.6
click at [1258, 489] on p "The Complete Digital Hustle Bundle 10 Best-Selling Products Worth €236.50 for j…" at bounding box center [902, 475] width 1002 height 83
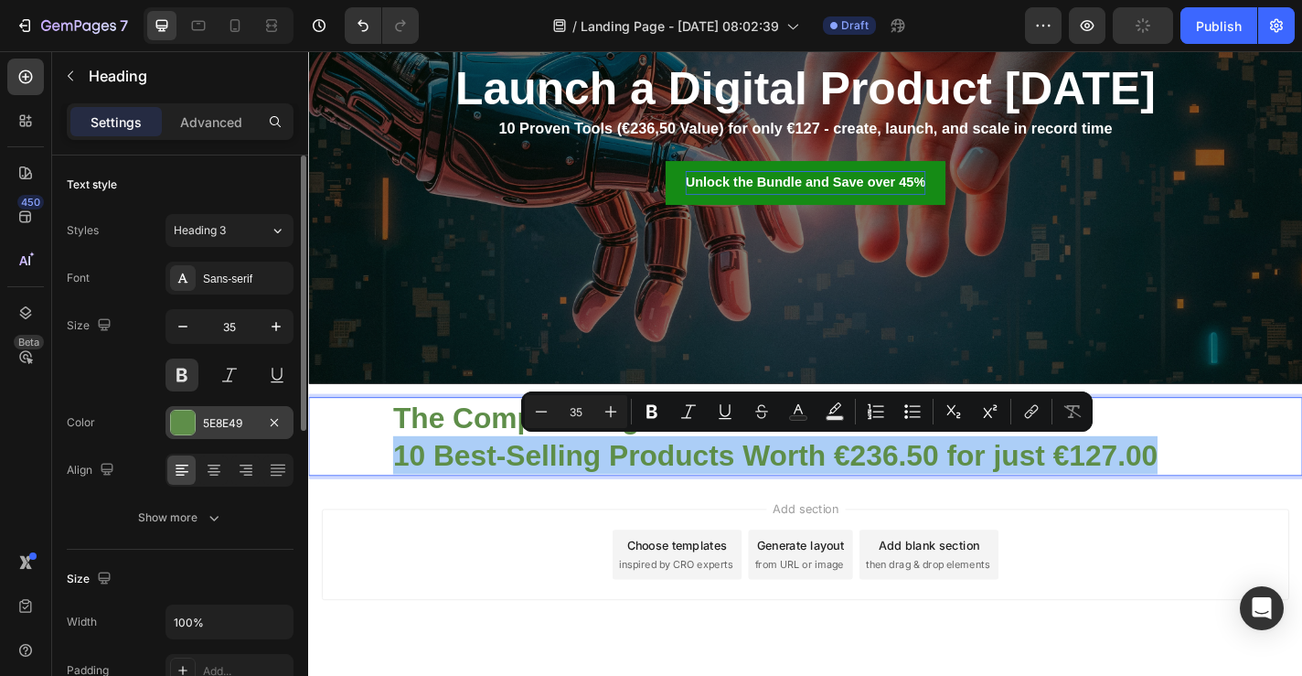
click at [222, 412] on div "5E8E49" at bounding box center [230, 422] width 128 height 33
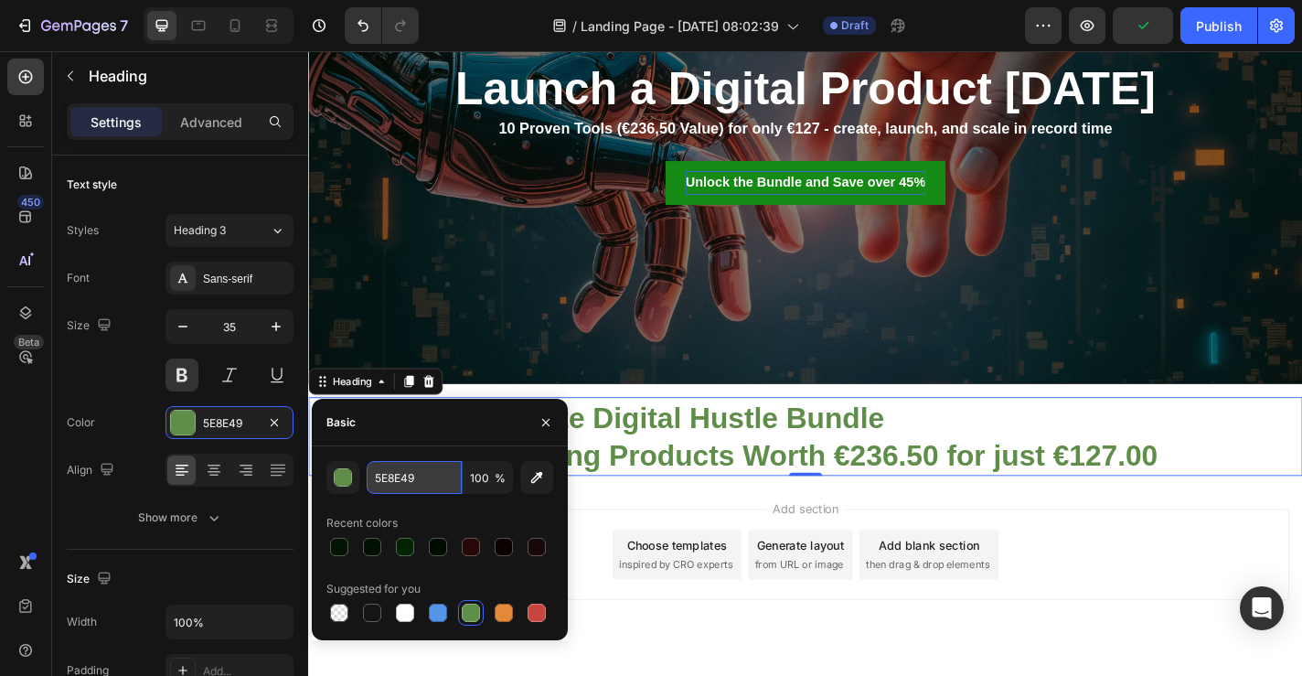
click at [397, 480] on input "5E8E49" at bounding box center [414, 477] width 95 height 33
paste input "158B15"
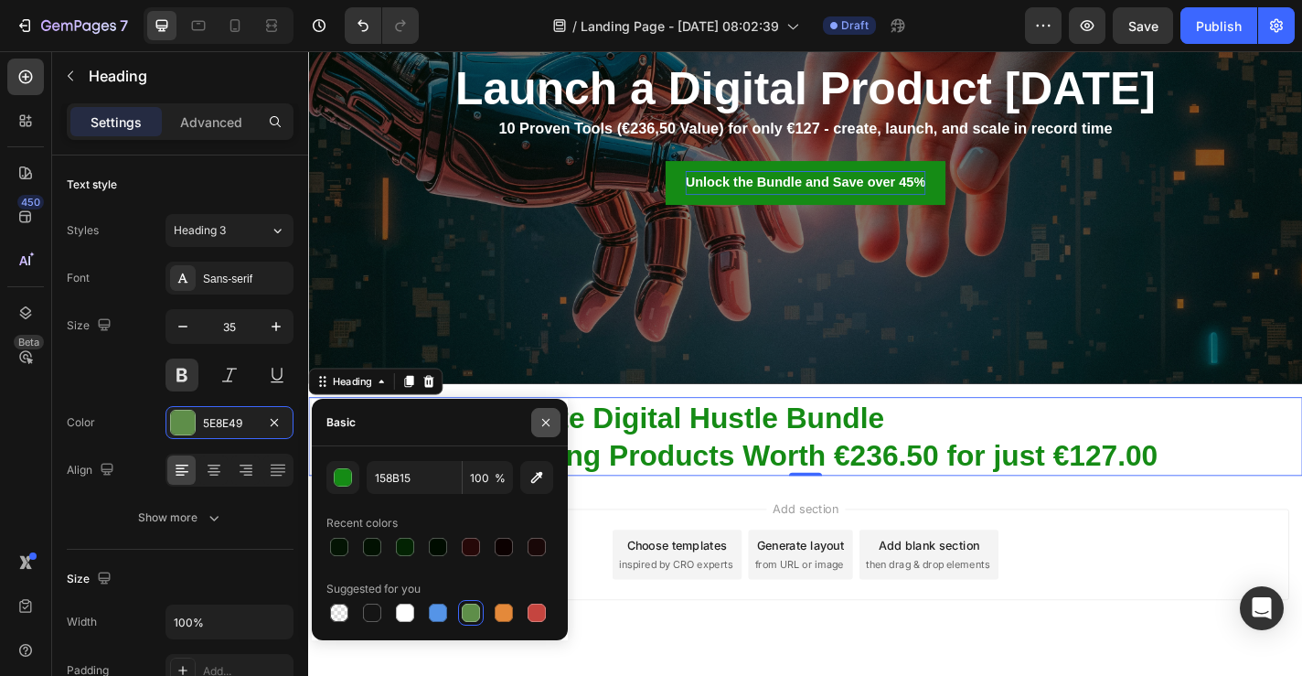
click at [544, 418] on icon "button" at bounding box center [546, 422] width 15 height 15
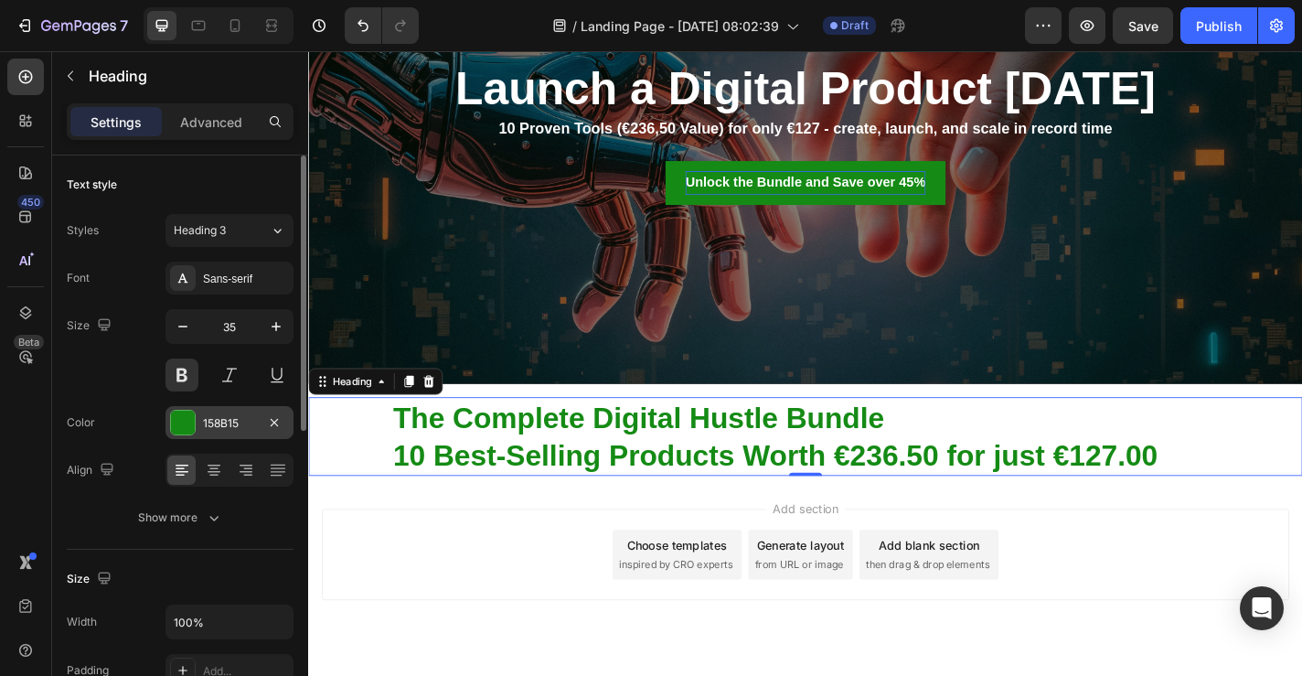
click at [197, 427] on div "158B15" at bounding box center [230, 422] width 128 height 33
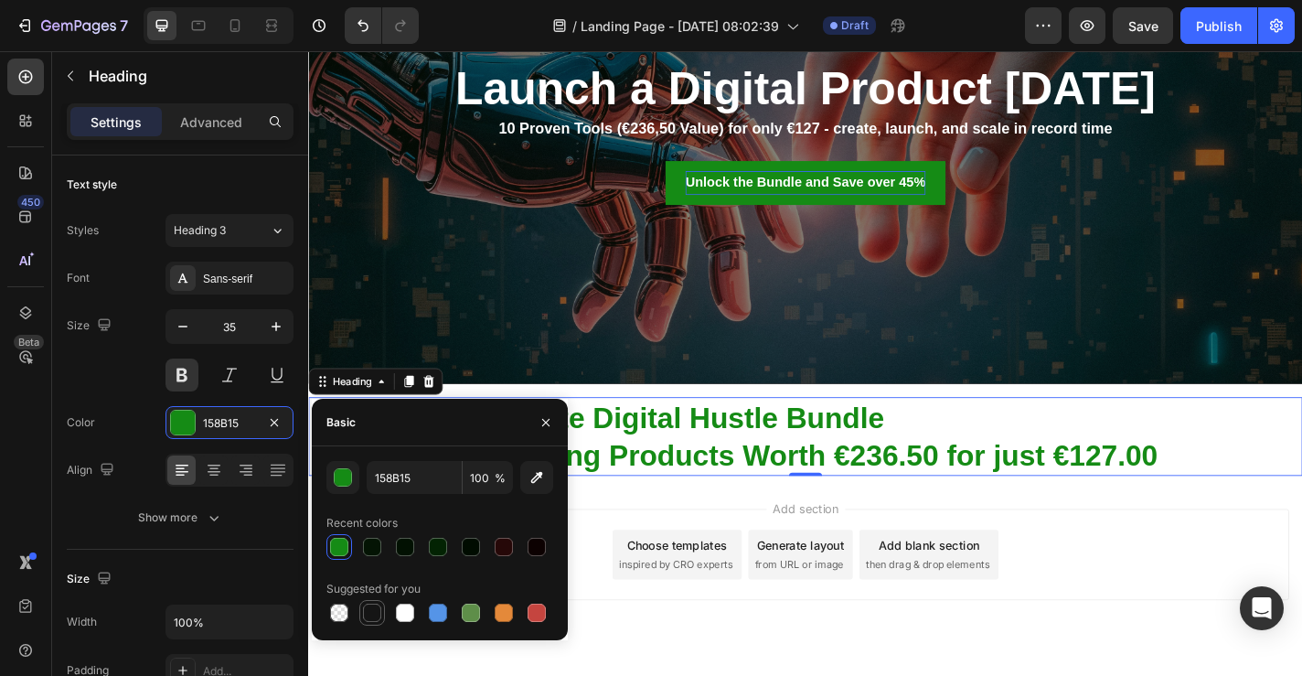
click at [375, 610] on div at bounding box center [372, 613] width 18 height 18
type input "151515"
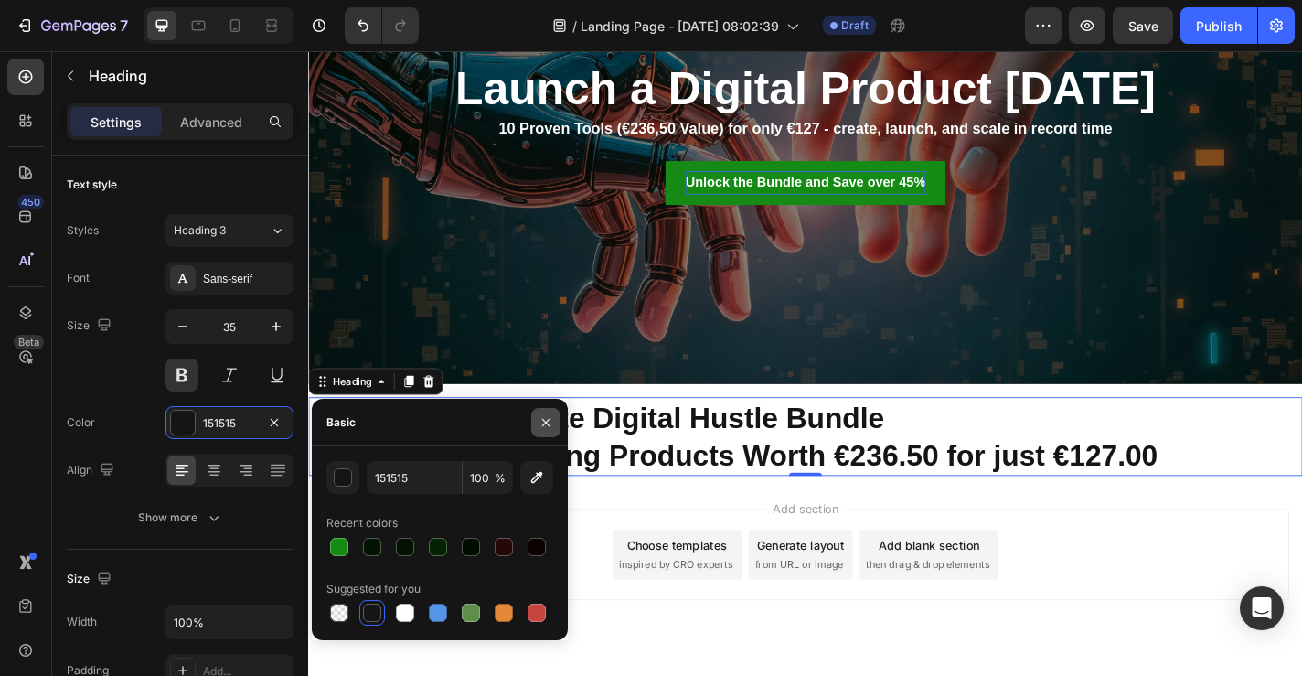
click at [548, 421] on icon "button" at bounding box center [546, 422] width 15 height 15
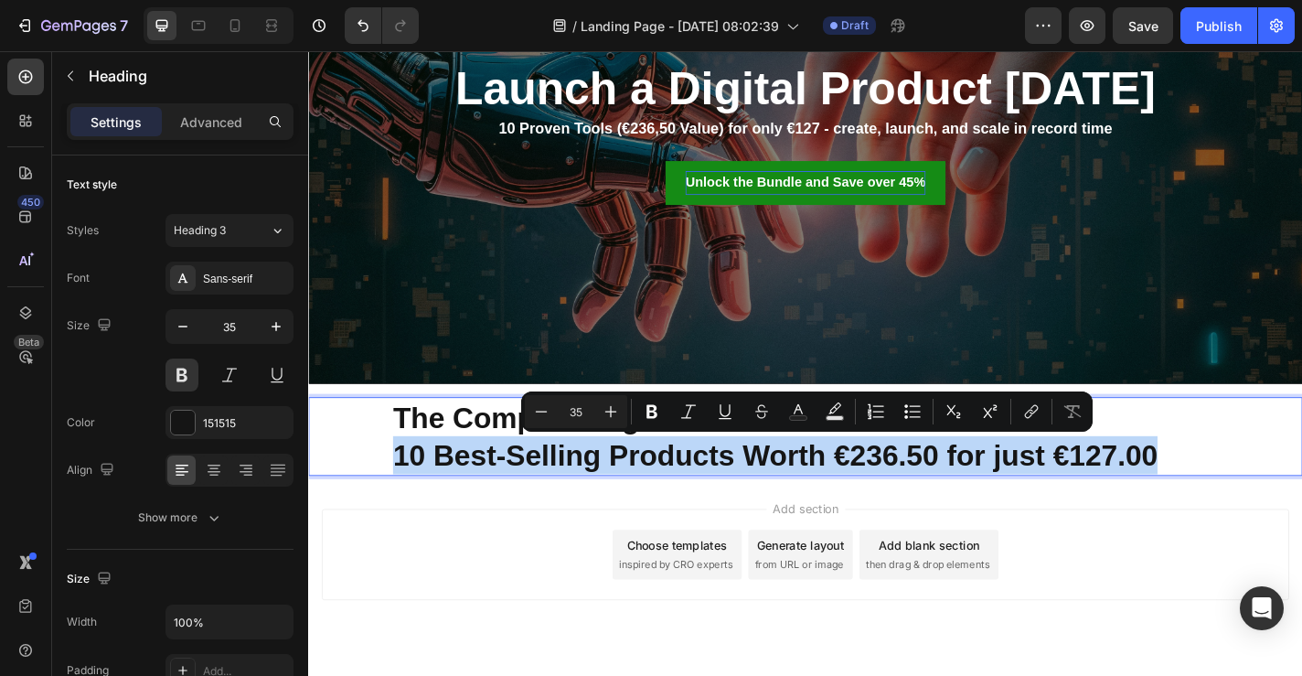
drag, startPoint x: 403, startPoint y: 498, endPoint x: 1272, endPoint y: 498, distance: 868.8
click at [1272, 498] on p "The Complete Digital Hustle Bundle 10 Best-Selling Products Worth €236.50 for j…" at bounding box center [902, 475] width 1002 height 83
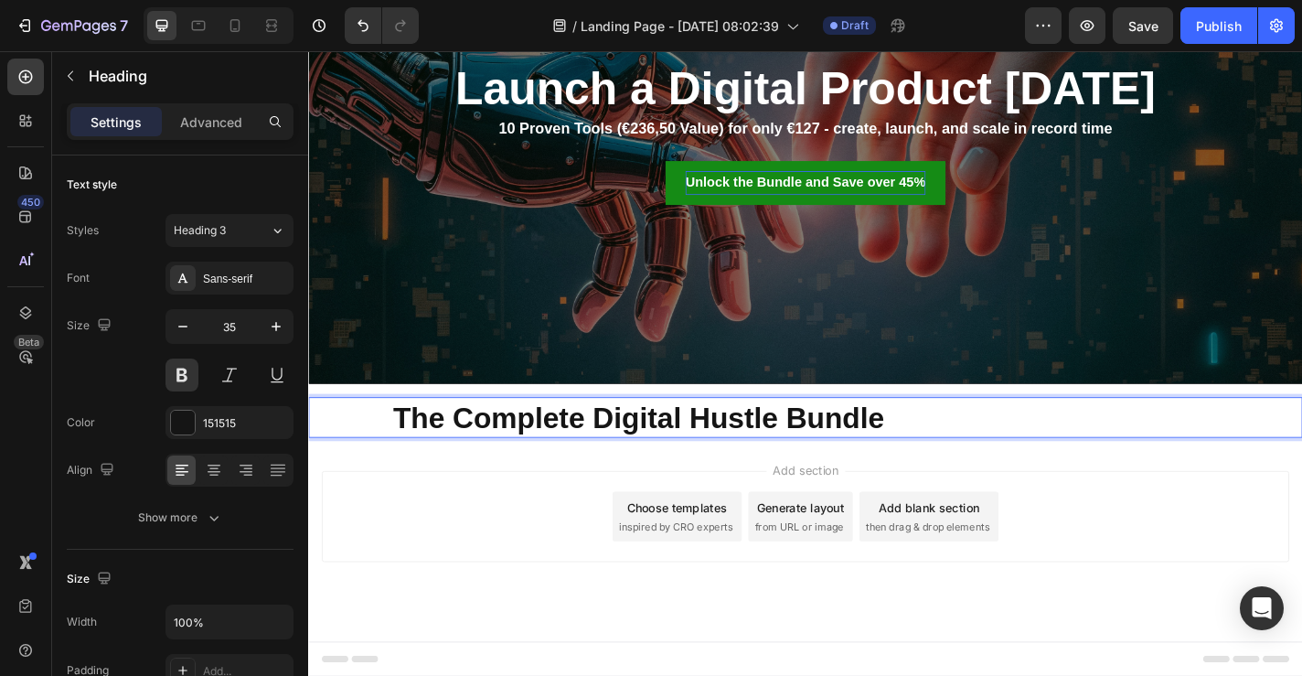
click at [490, 524] on div "Add section Choose templates inspired by CRO experts Generate layout from URL o…" at bounding box center [857, 564] width 1068 height 101
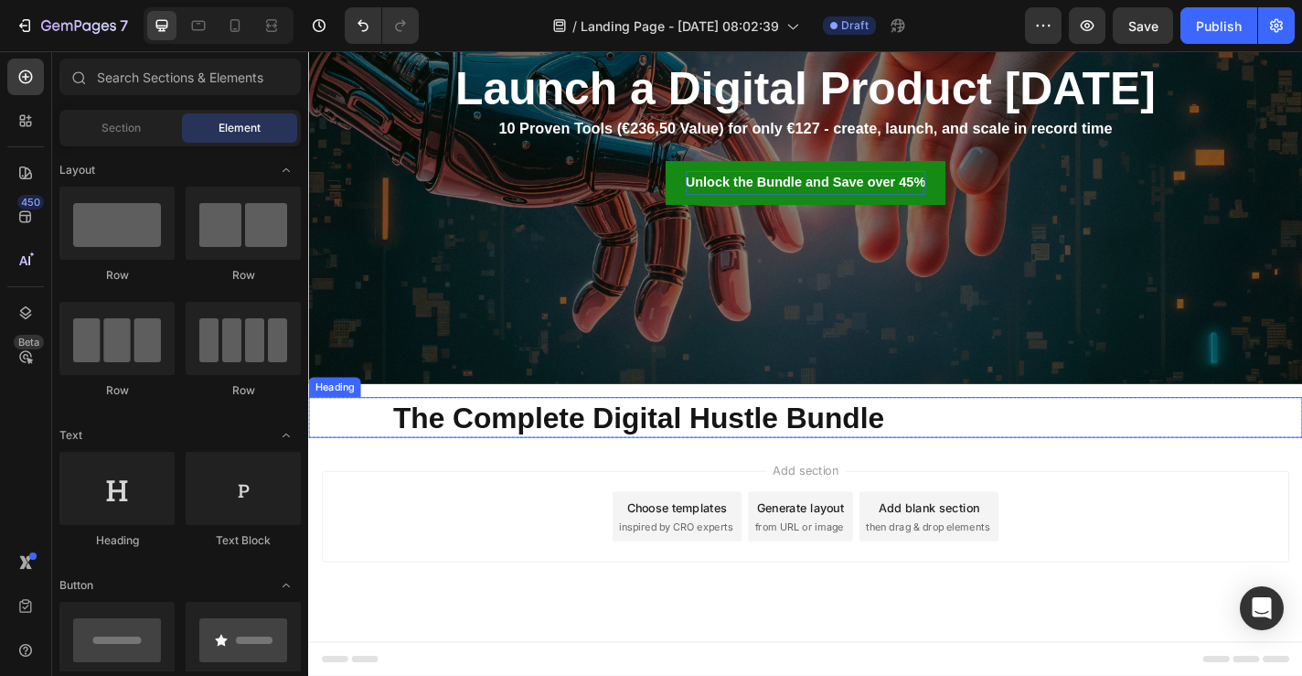
click at [547, 463] on p "The Complete Digital Hustle Bundle" at bounding box center [902, 455] width 1002 height 42
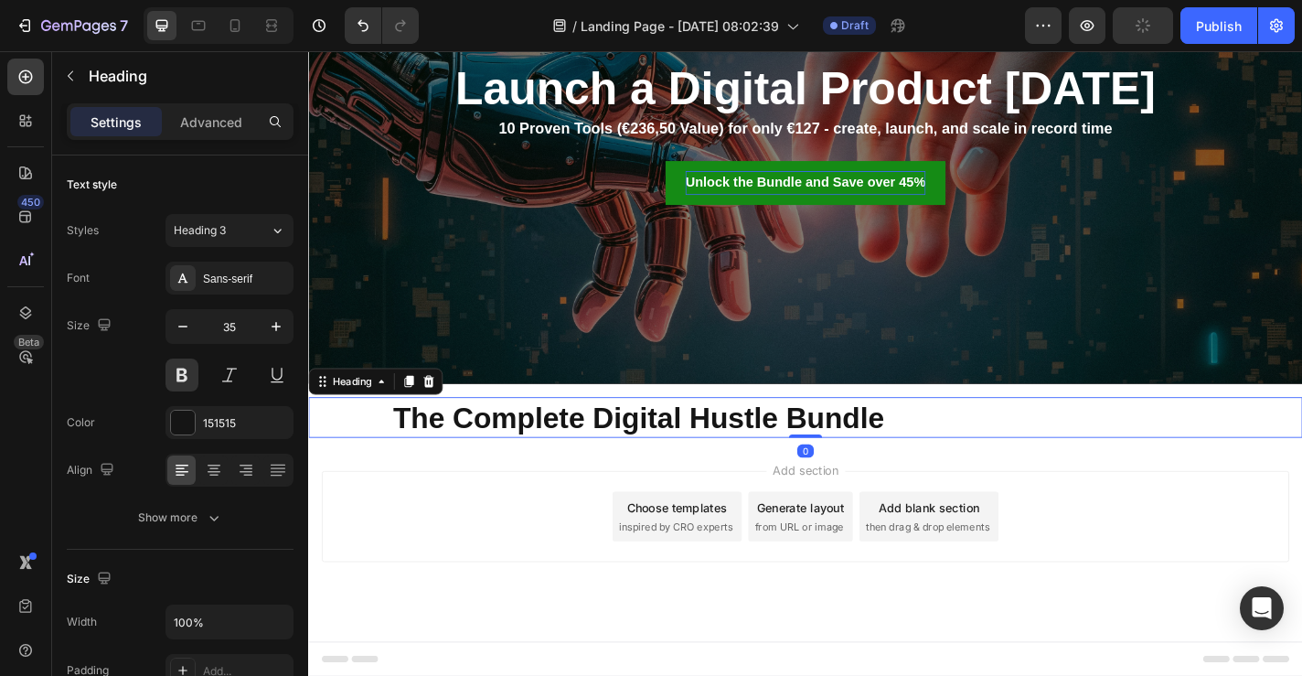
click at [413, 412] on icon at bounding box center [419, 415] width 15 height 15
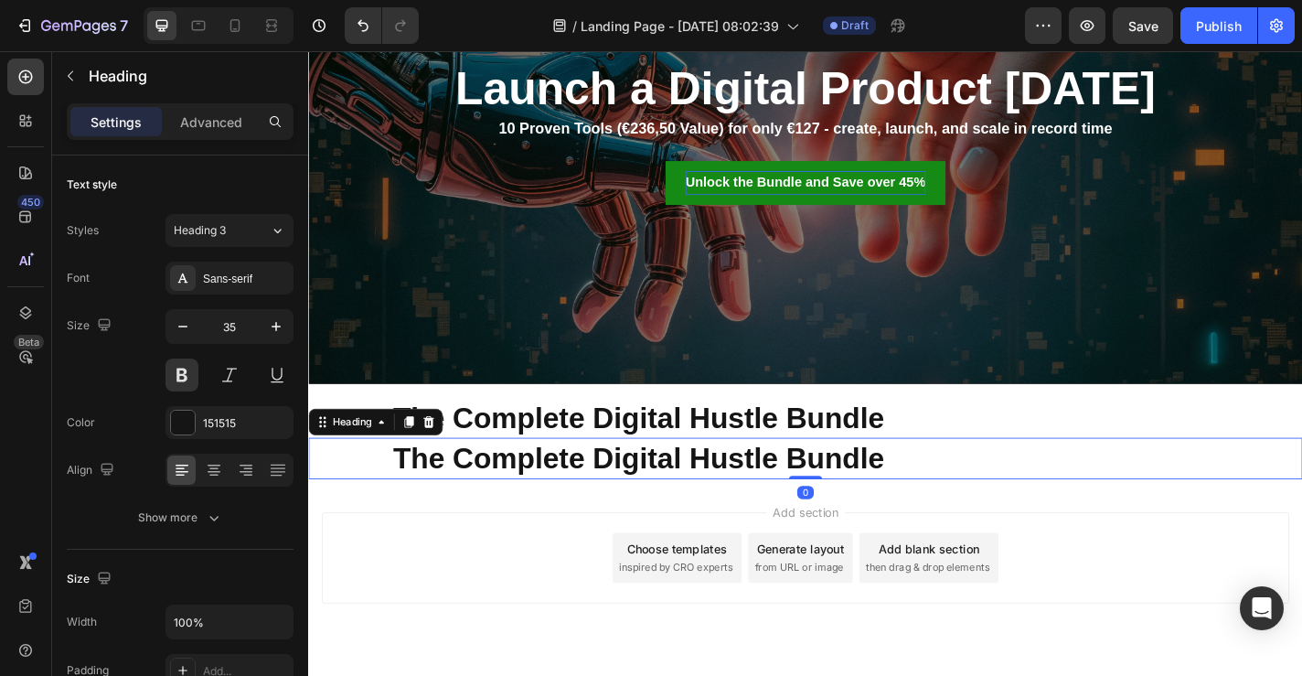
click at [488, 508] on h2 "The Complete Digital Hustle Bundle" at bounding box center [903, 500] width 1006 height 46
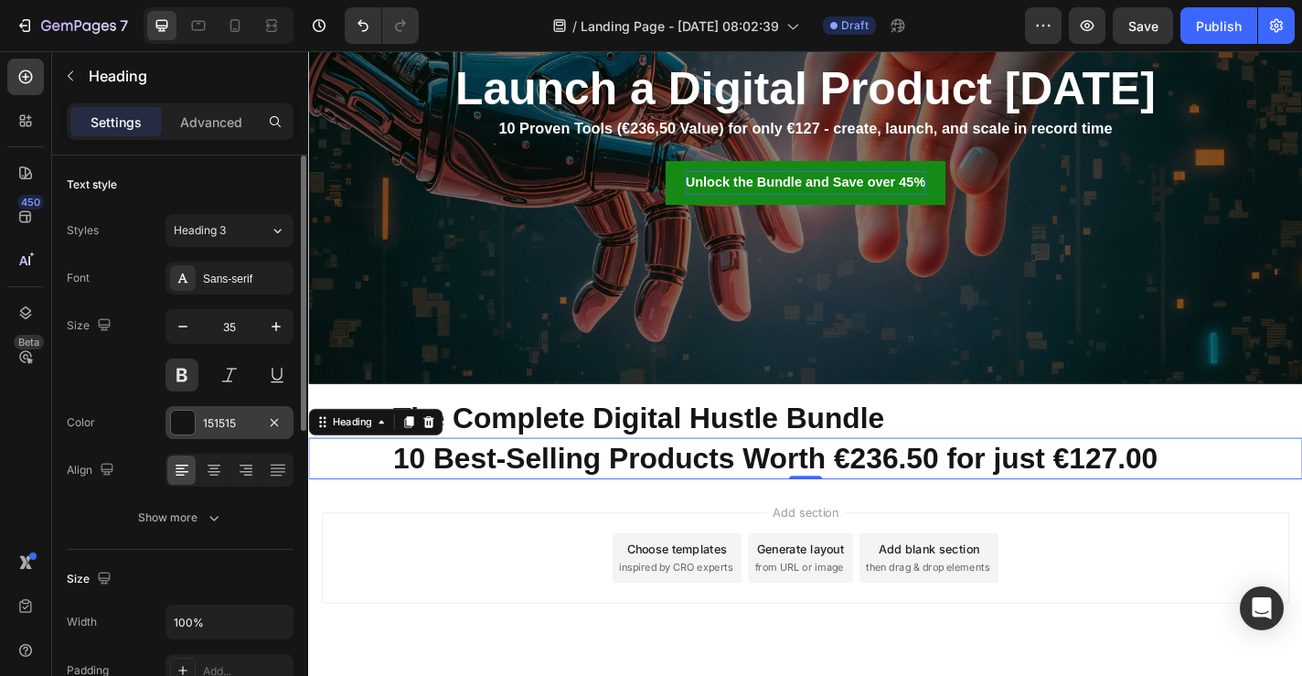
click at [183, 413] on div at bounding box center [183, 423] width 24 height 24
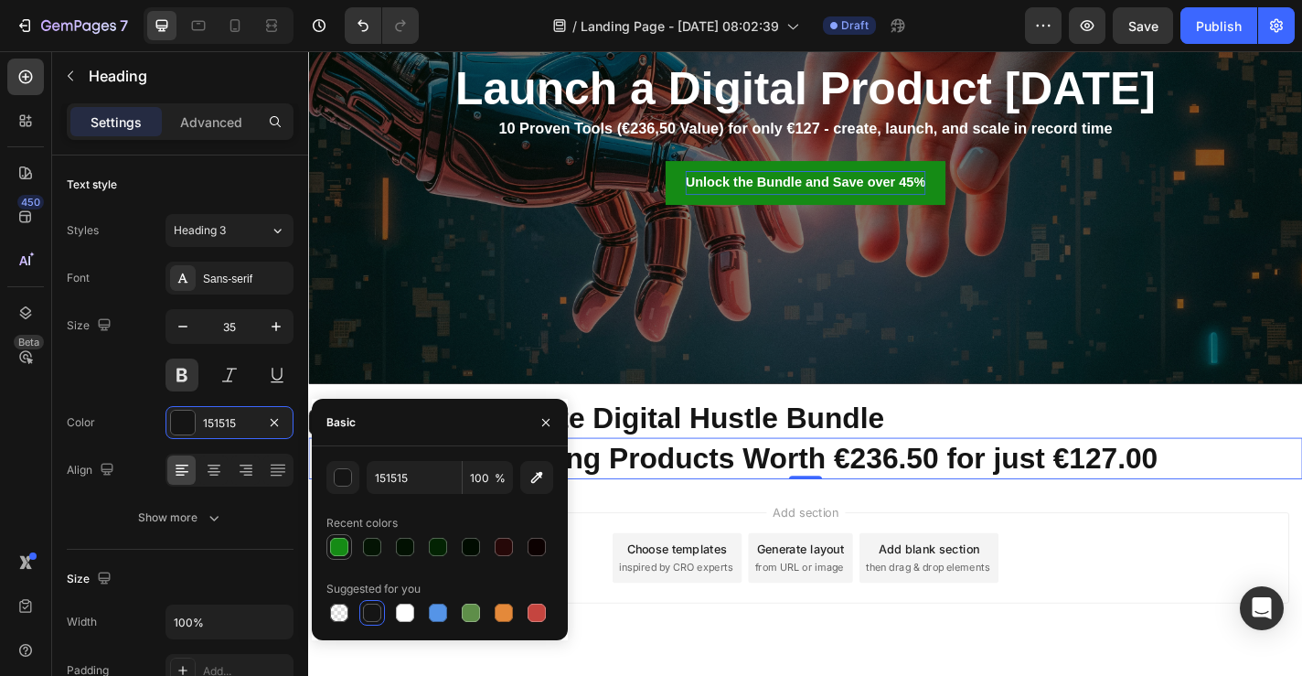
click at [337, 540] on div at bounding box center [339, 547] width 18 height 18
type input "158B15"
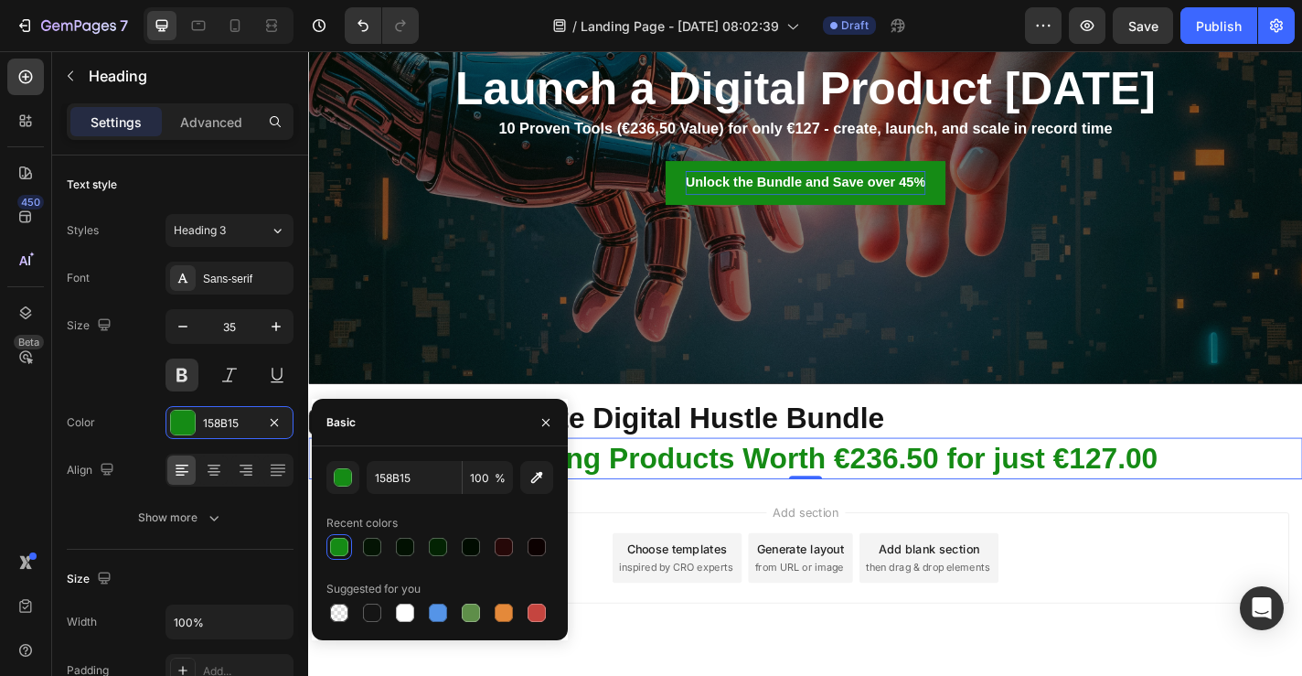
click at [716, 560] on div "Add section Choose templates inspired by CRO experts Generate layout from URL o…" at bounding box center [857, 610] width 1068 height 101
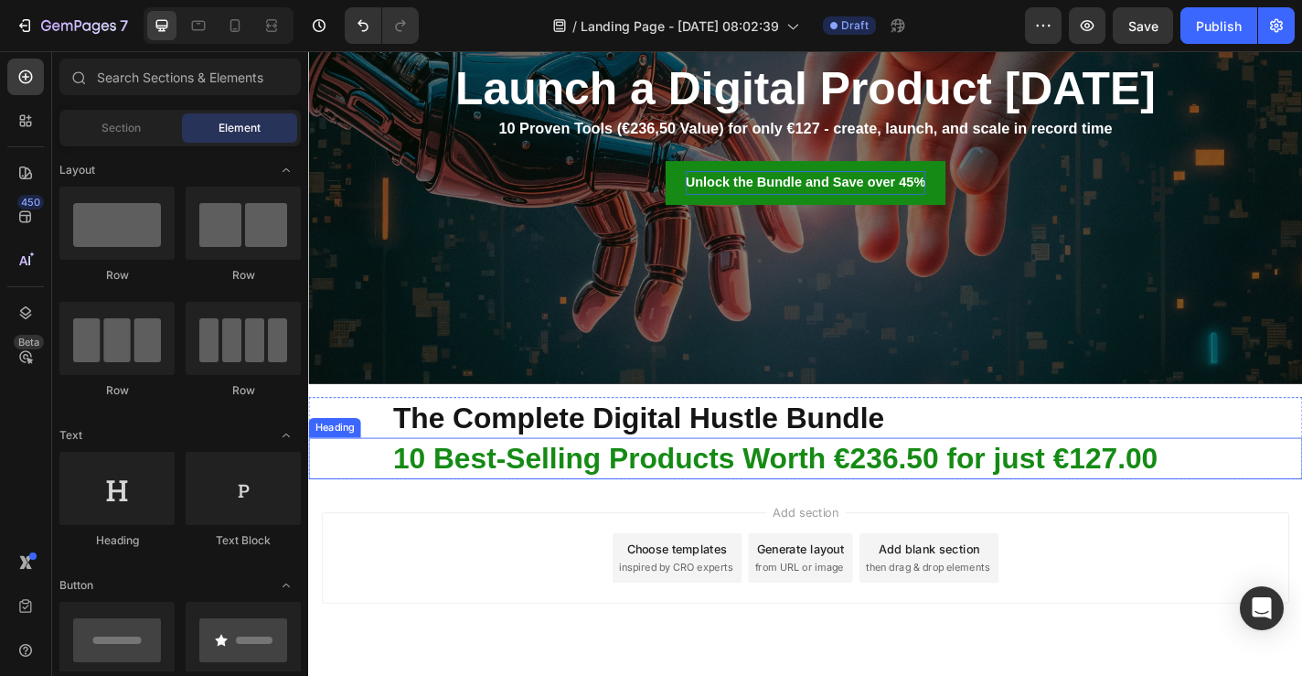
click at [1001, 508] on p "10 Best-Selling Products Worth €236.50 for just €127.00" at bounding box center [902, 500] width 1002 height 42
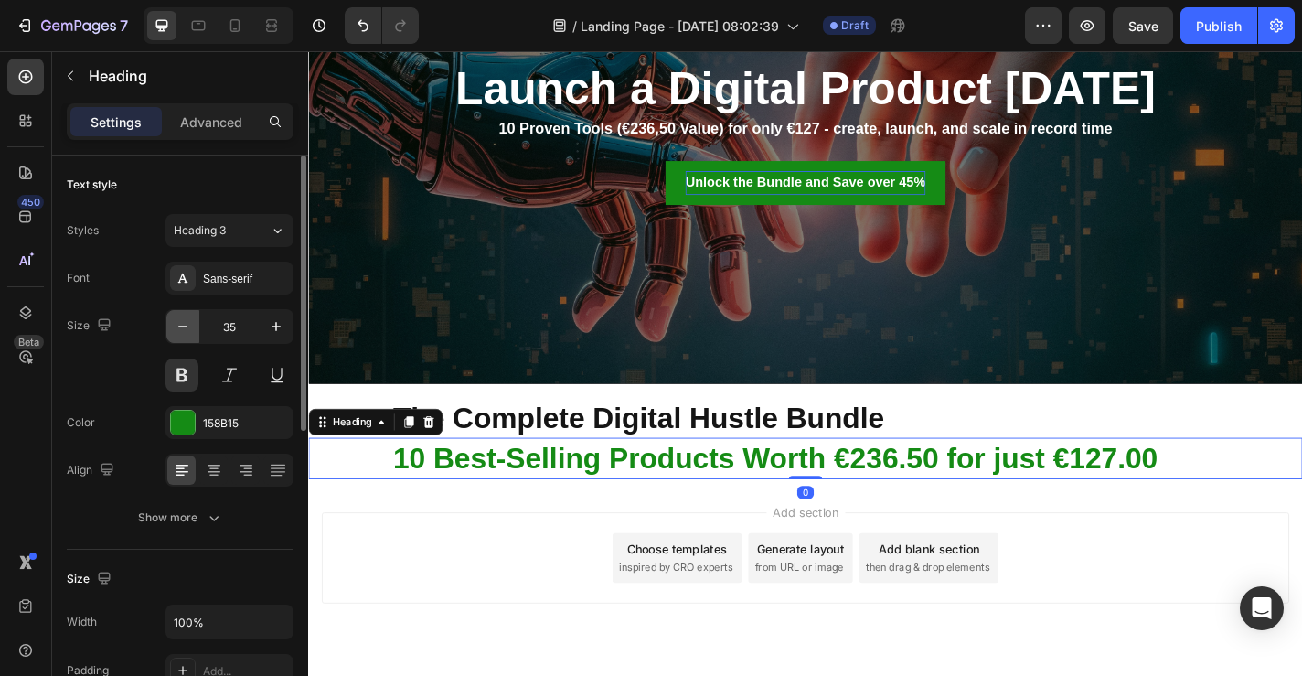
click at [185, 329] on icon "button" at bounding box center [183, 326] width 18 height 18
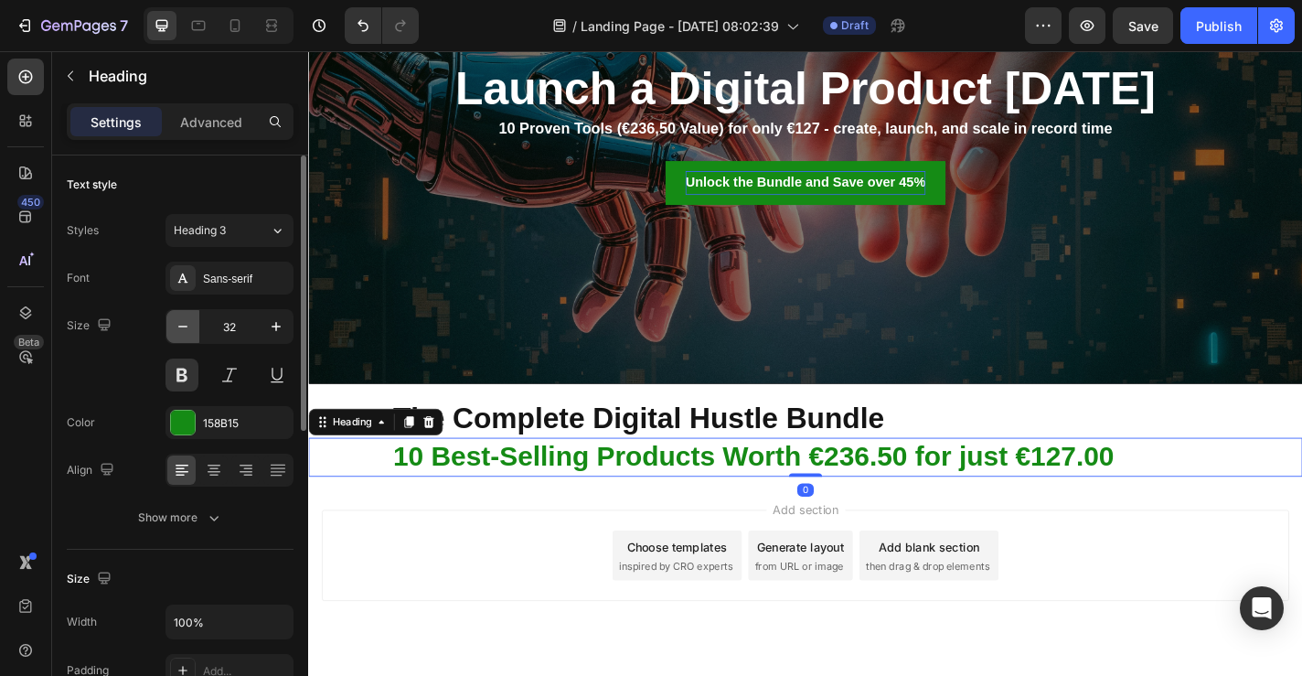
click at [185, 329] on icon "button" at bounding box center [183, 326] width 18 height 18
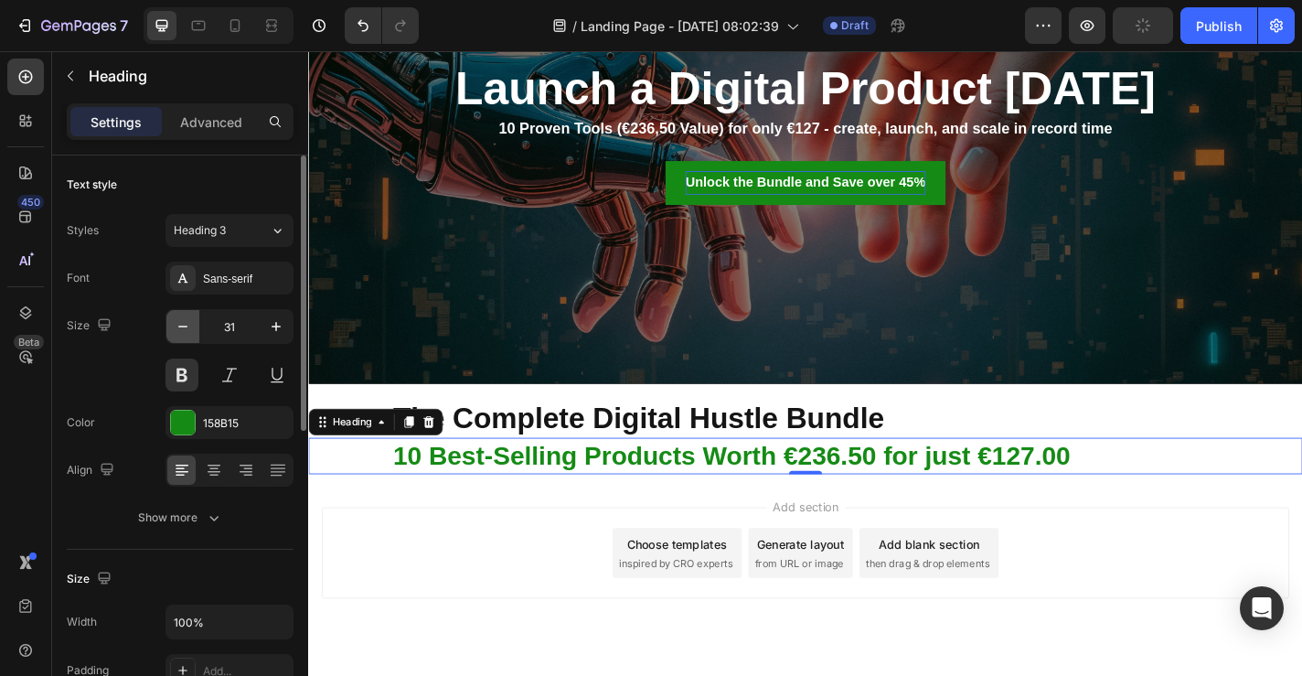
click at [185, 329] on icon "button" at bounding box center [183, 326] width 18 height 18
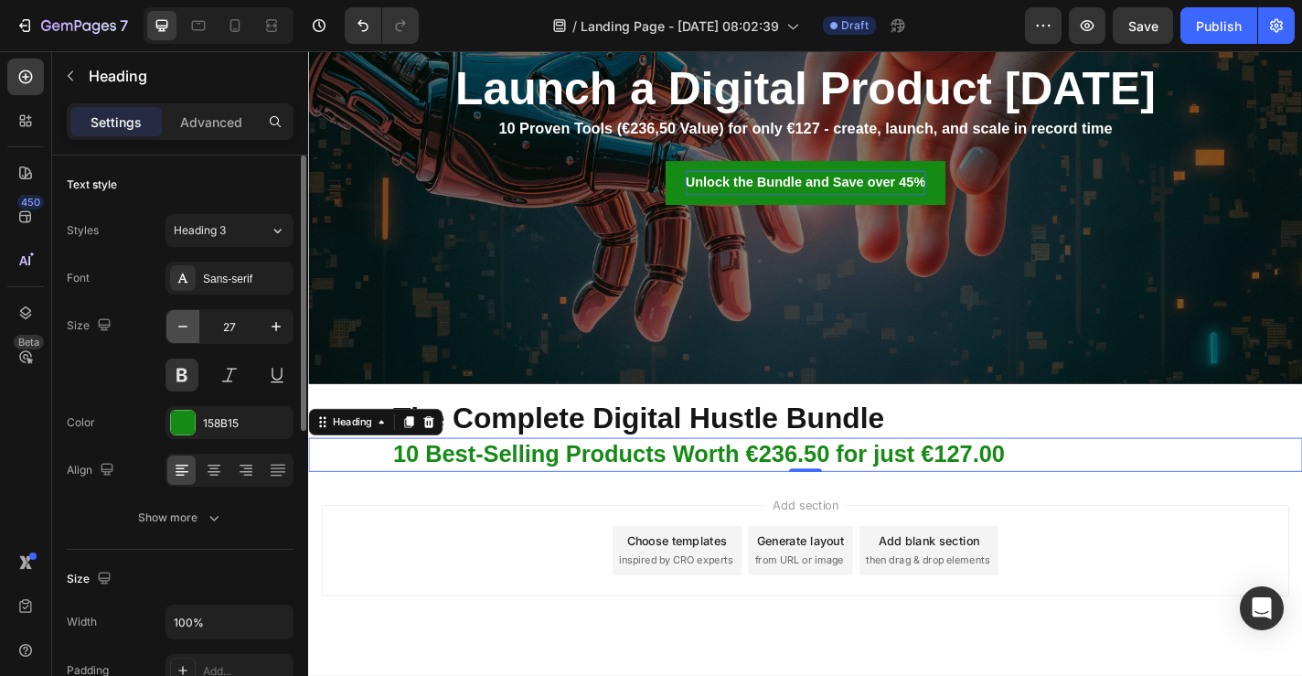
click at [185, 329] on icon "button" at bounding box center [183, 326] width 18 height 18
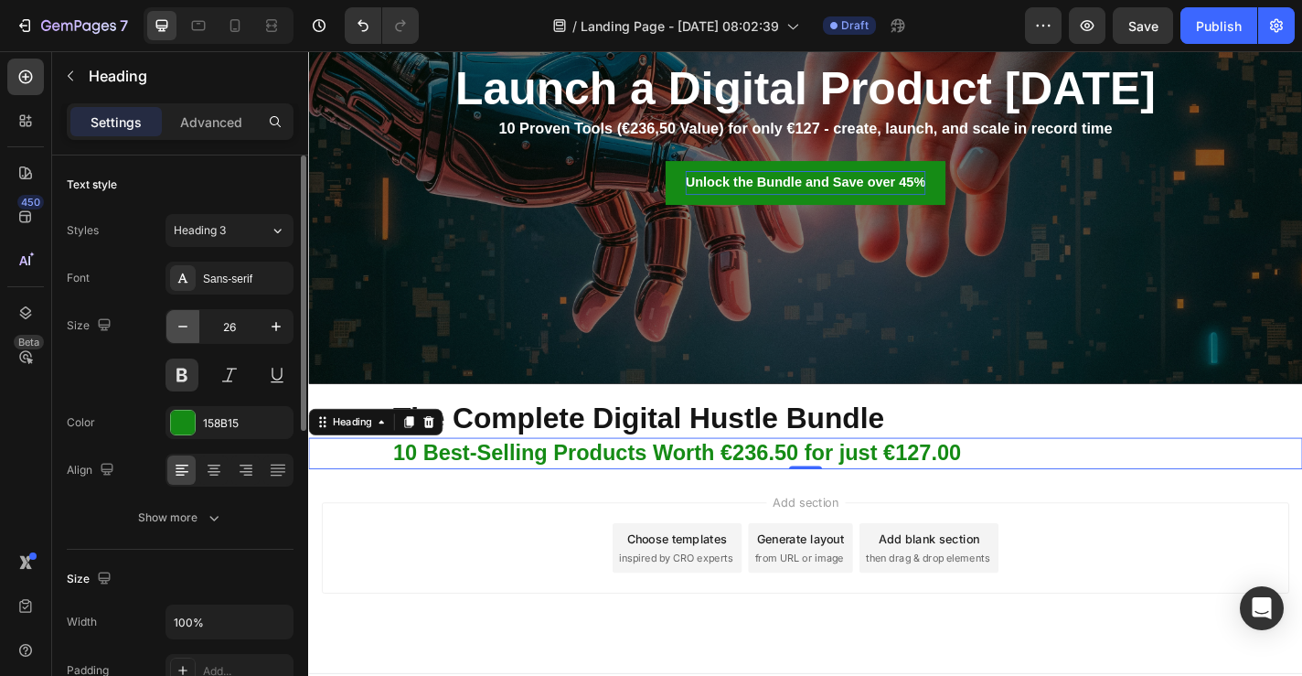
click at [185, 329] on icon "button" at bounding box center [183, 326] width 18 height 18
type input "25"
click at [620, 464] on p "The Complete Digital Hustle Bundle" at bounding box center [902, 455] width 1002 height 42
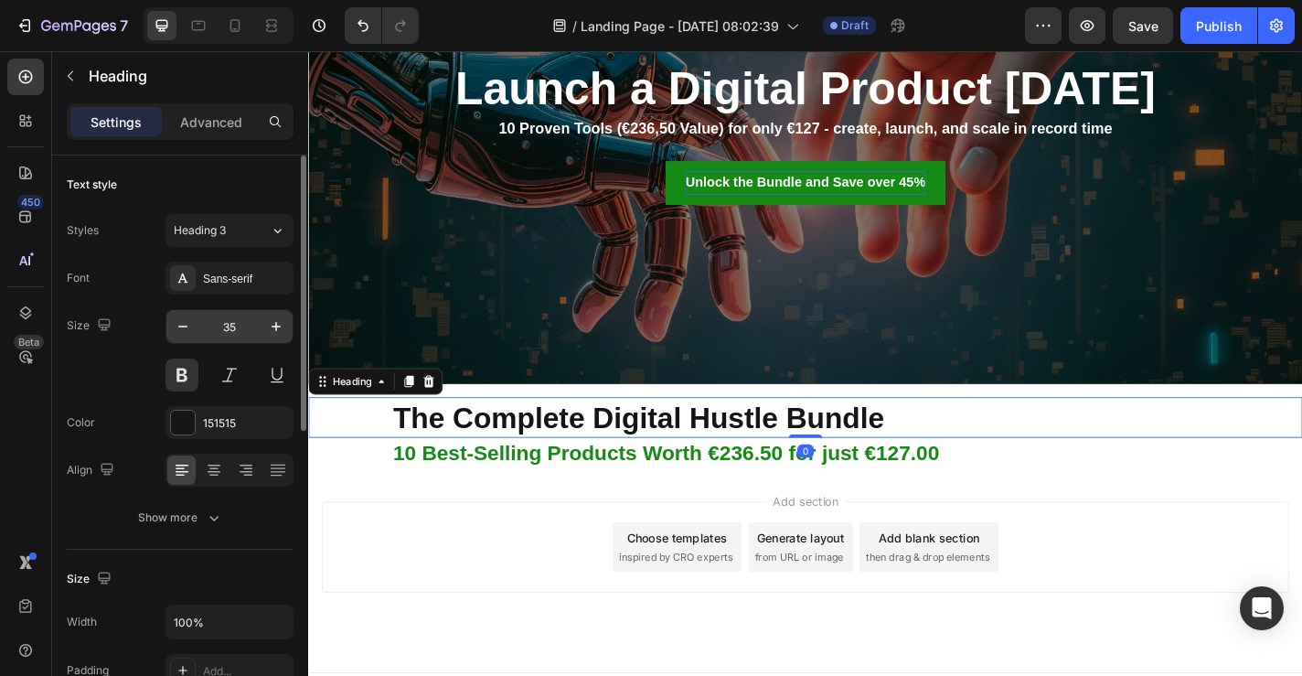
click at [204, 335] on input "35" at bounding box center [229, 326] width 60 height 33
click at [195, 332] on button "button" at bounding box center [182, 326] width 33 height 33
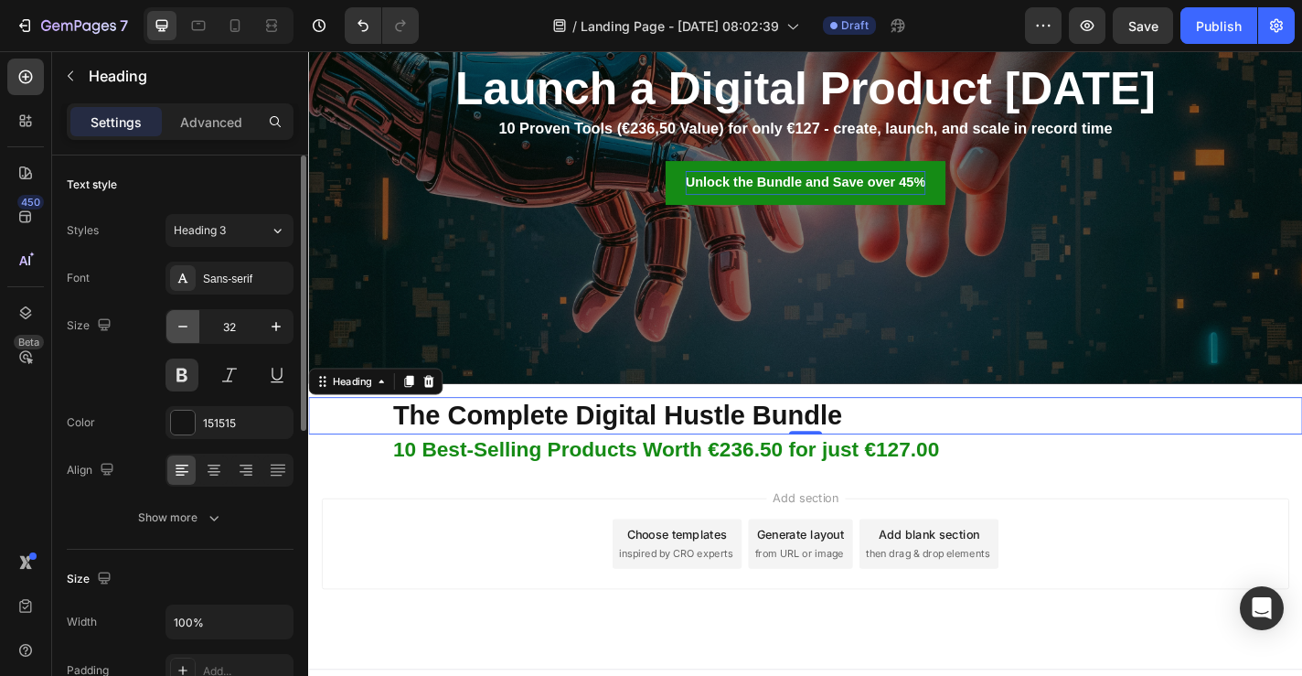
click at [195, 332] on button "button" at bounding box center [182, 326] width 33 height 33
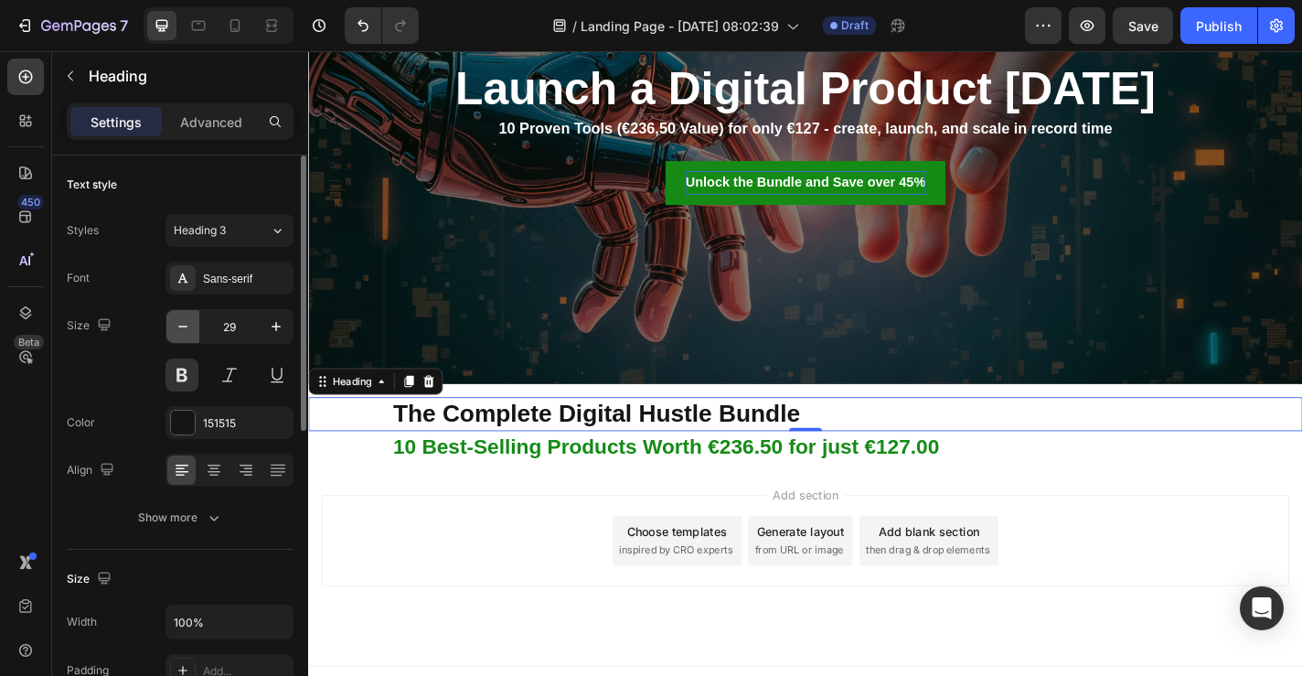
click at [184, 327] on icon "button" at bounding box center [183, 326] width 18 height 18
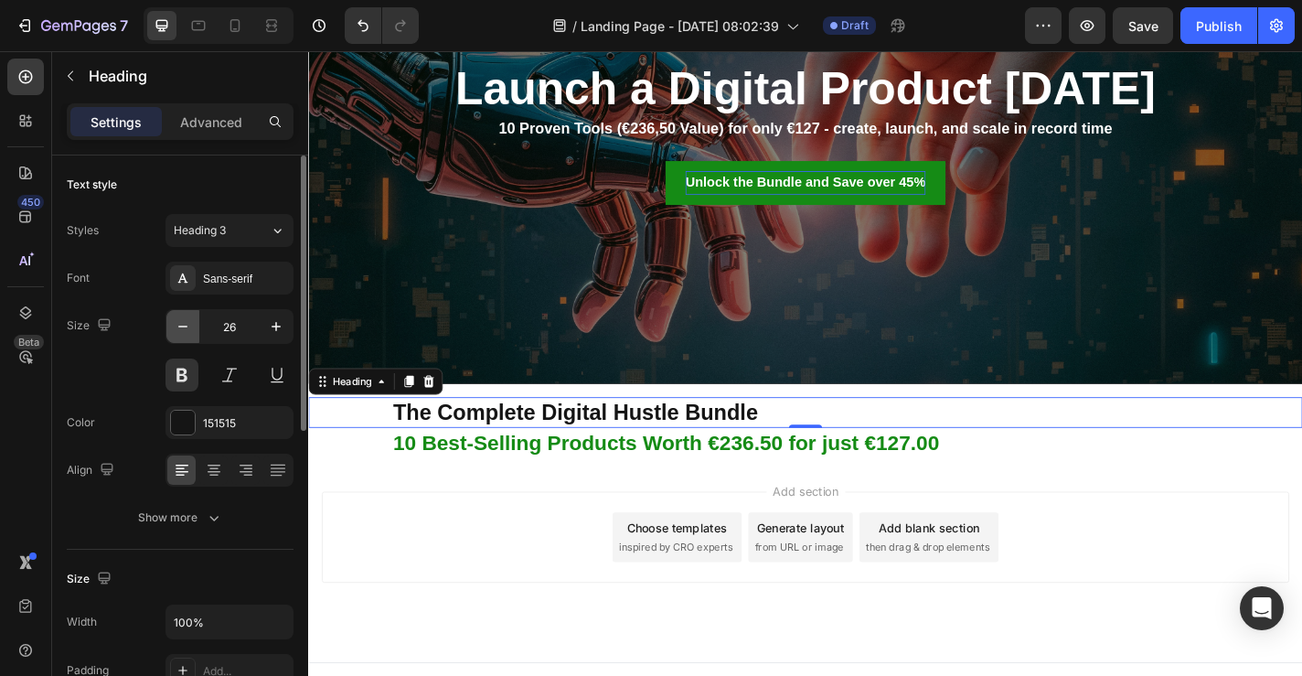
click at [184, 327] on icon "button" at bounding box center [183, 326] width 18 height 18
type input "25"
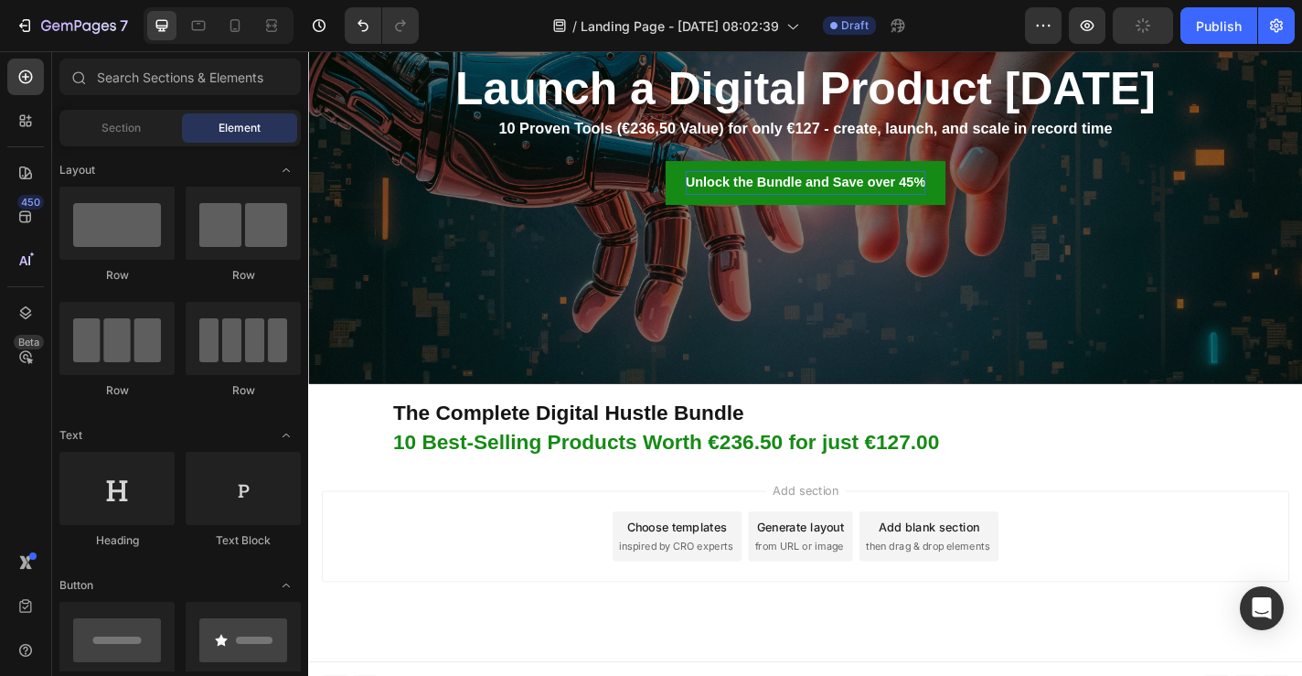
click at [1049, 508] on div "Add section Choose templates inspired by CRO experts Generate layout from URL o…" at bounding box center [856, 611] width 1097 height 225
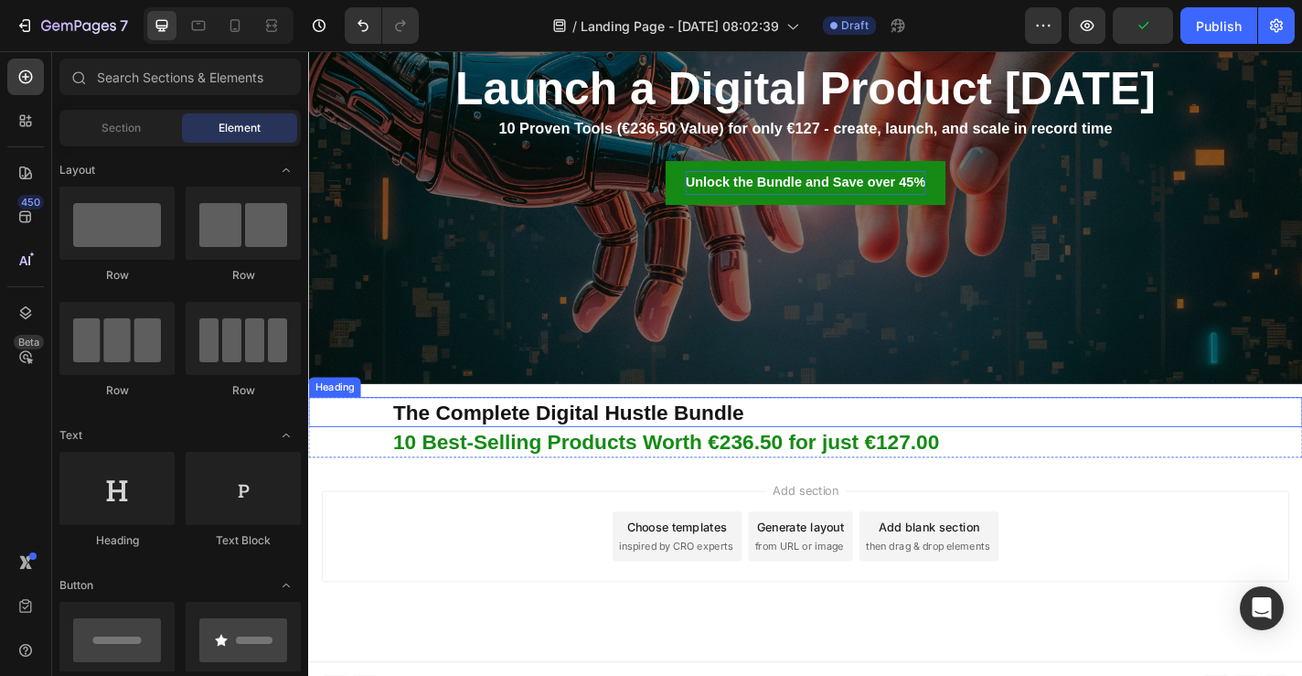
scroll to position [277, 0]
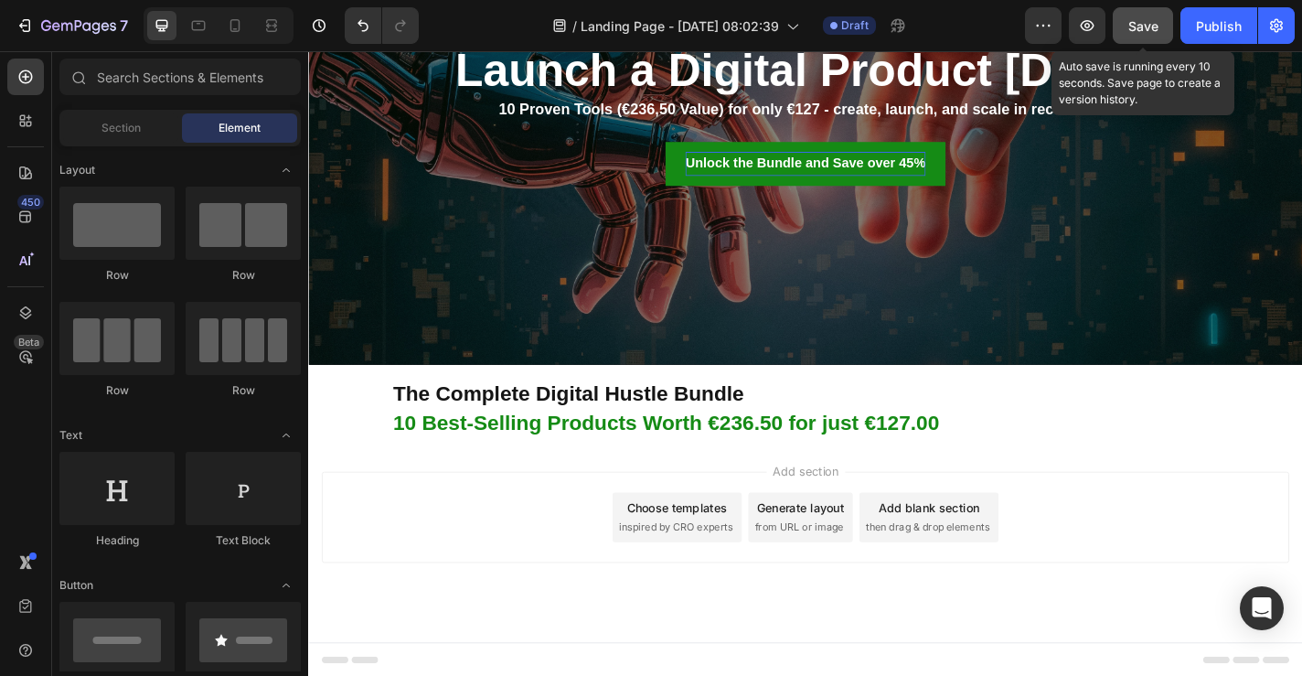
click at [1155, 22] on span "Save" at bounding box center [1144, 26] width 30 height 16
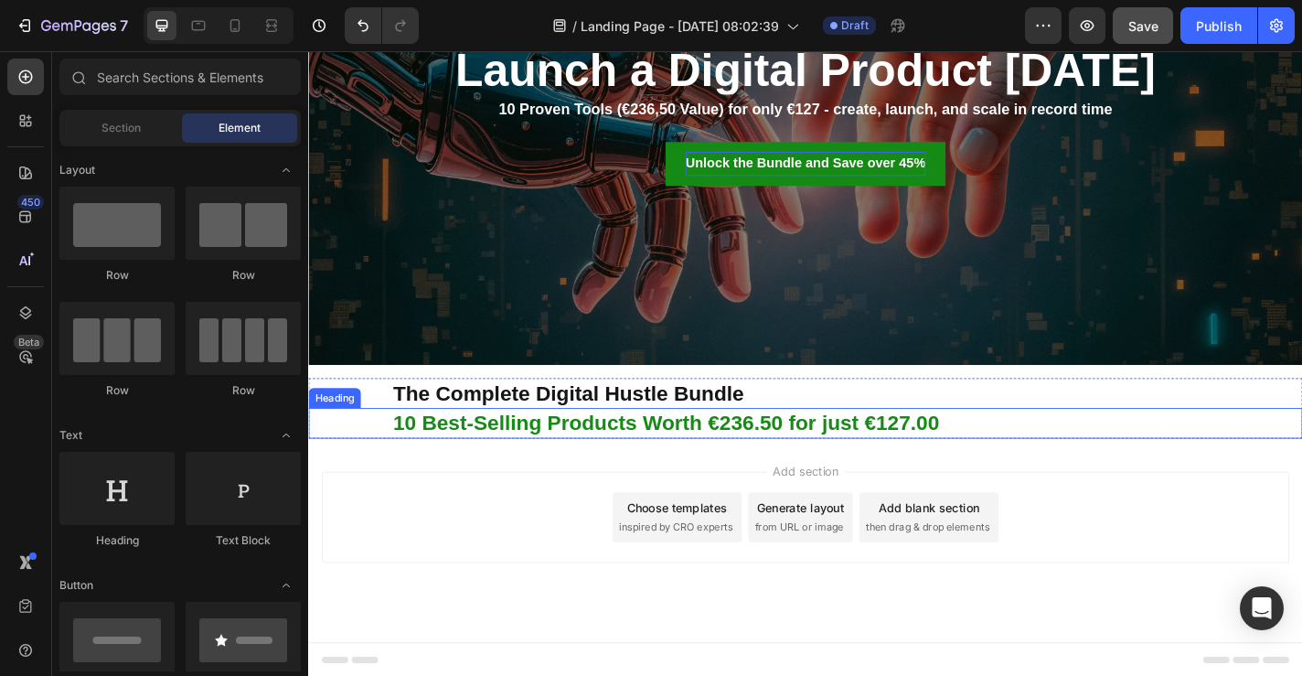
click at [822, 465] on p "10 Best-Selling Products Worth €236.50 for just €127.00" at bounding box center [902, 461] width 1002 height 30
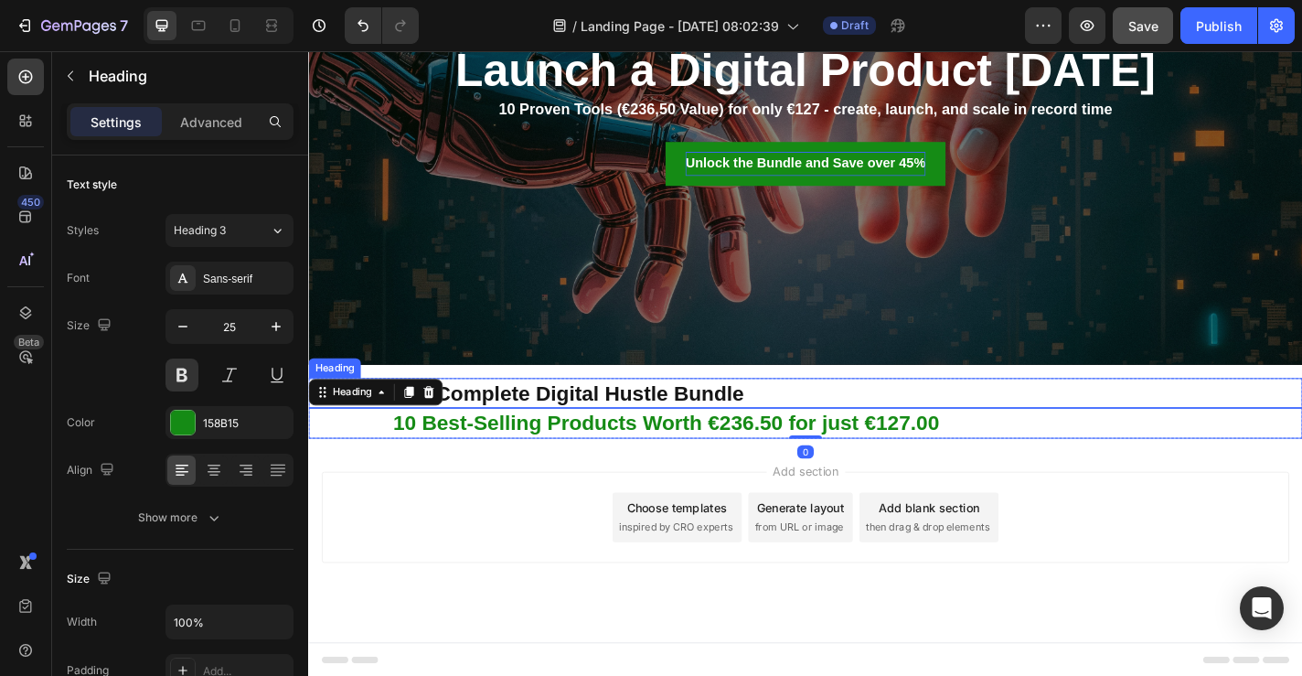
click at [736, 429] on p "The Complete Digital Hustle Bundle" at bounding box center [902, 428] width 1002 height 30
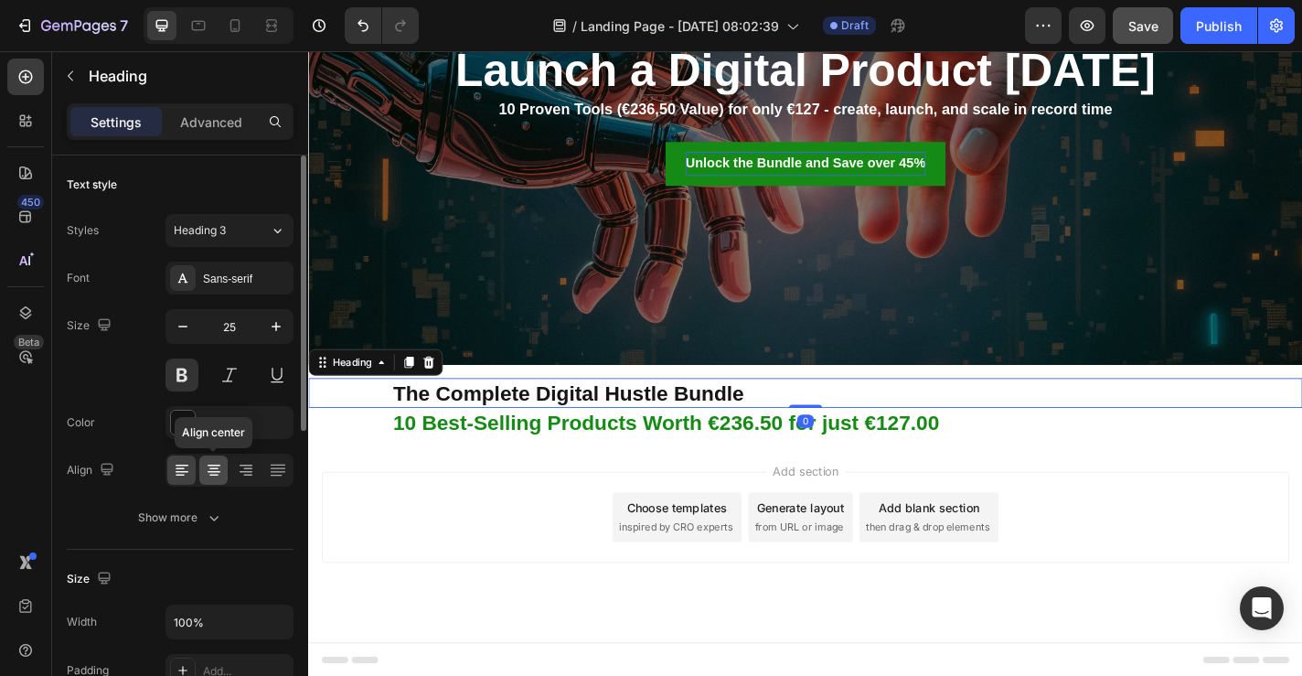
click at [219, 478] on icon at bounding box center [214, 470] width 18 height 18
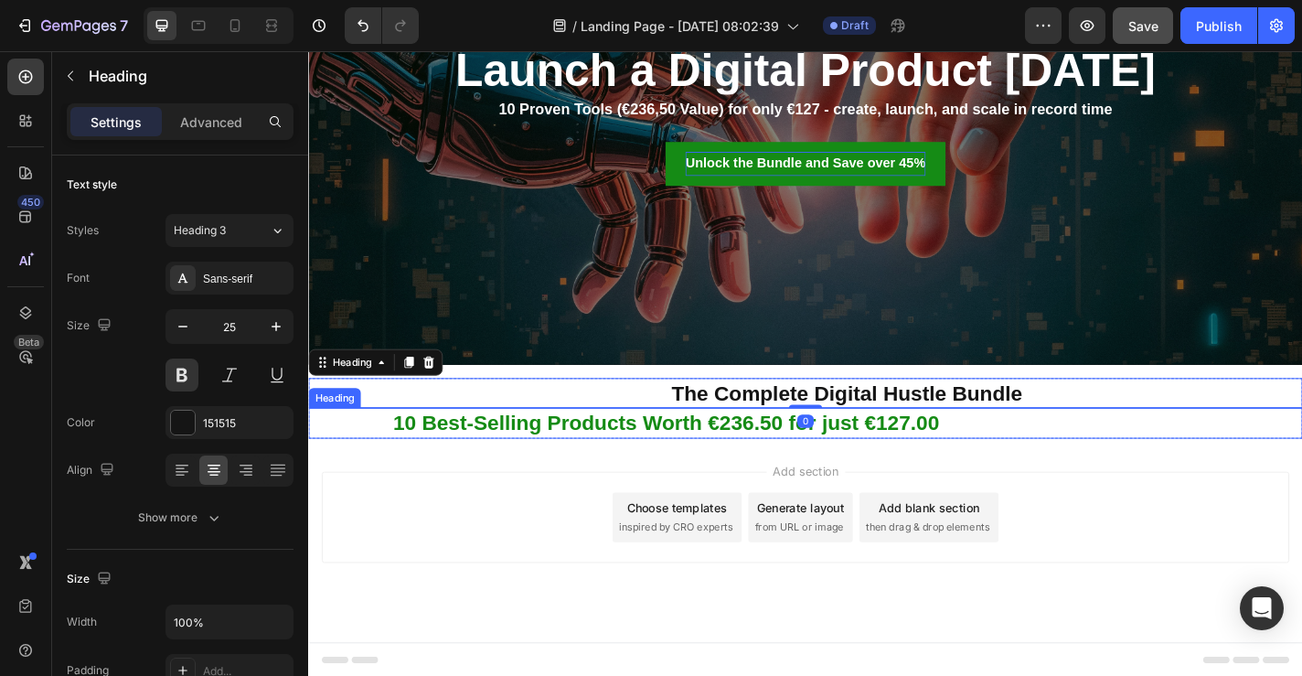
click at [522, 462] on p "10 Best-Selling Products Worth €236.50 for just €127.00" at bounding box center [902, 461] width 1002 height 30
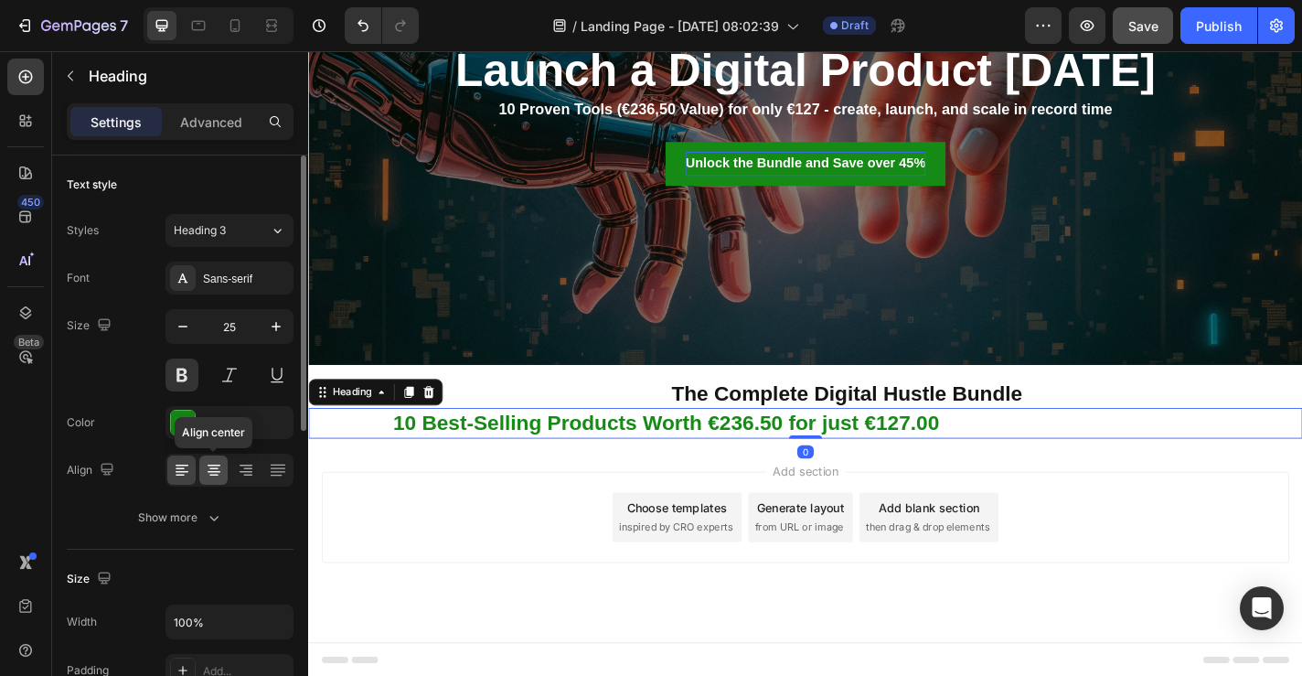
click at [211, 474] on icon at bounding box center [214, 470] width 18 height 18
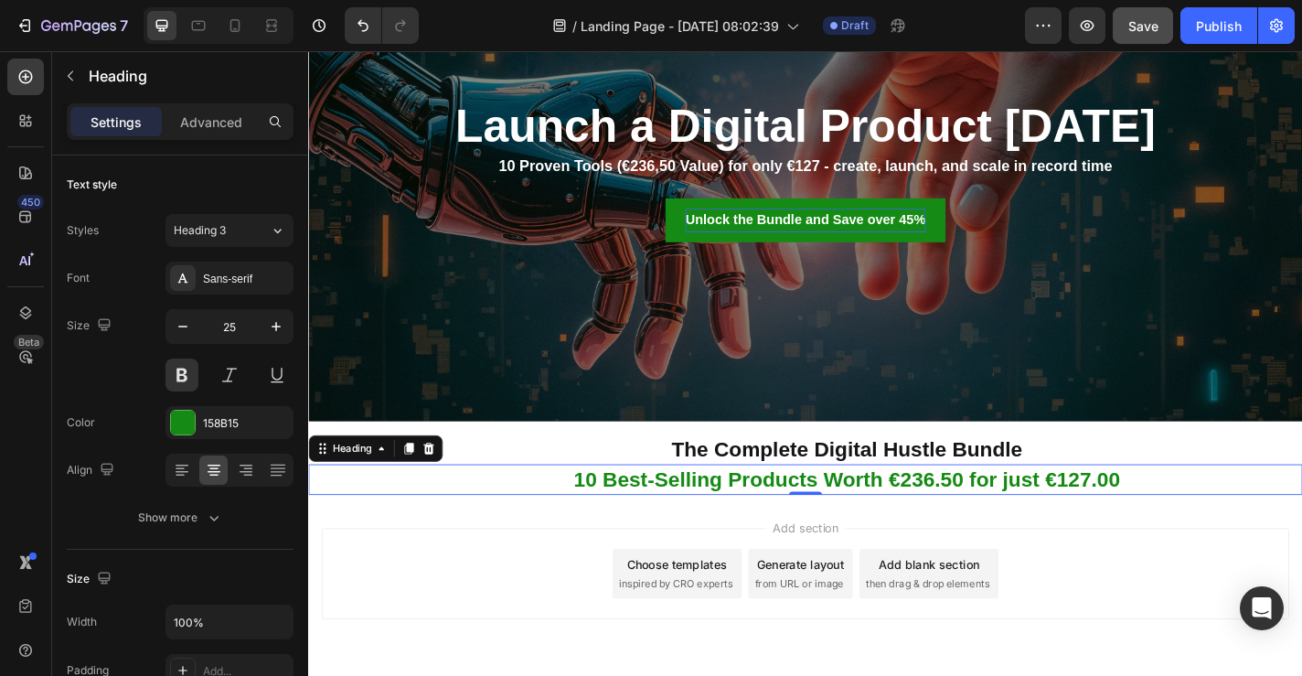
scroll to position [213, 0]
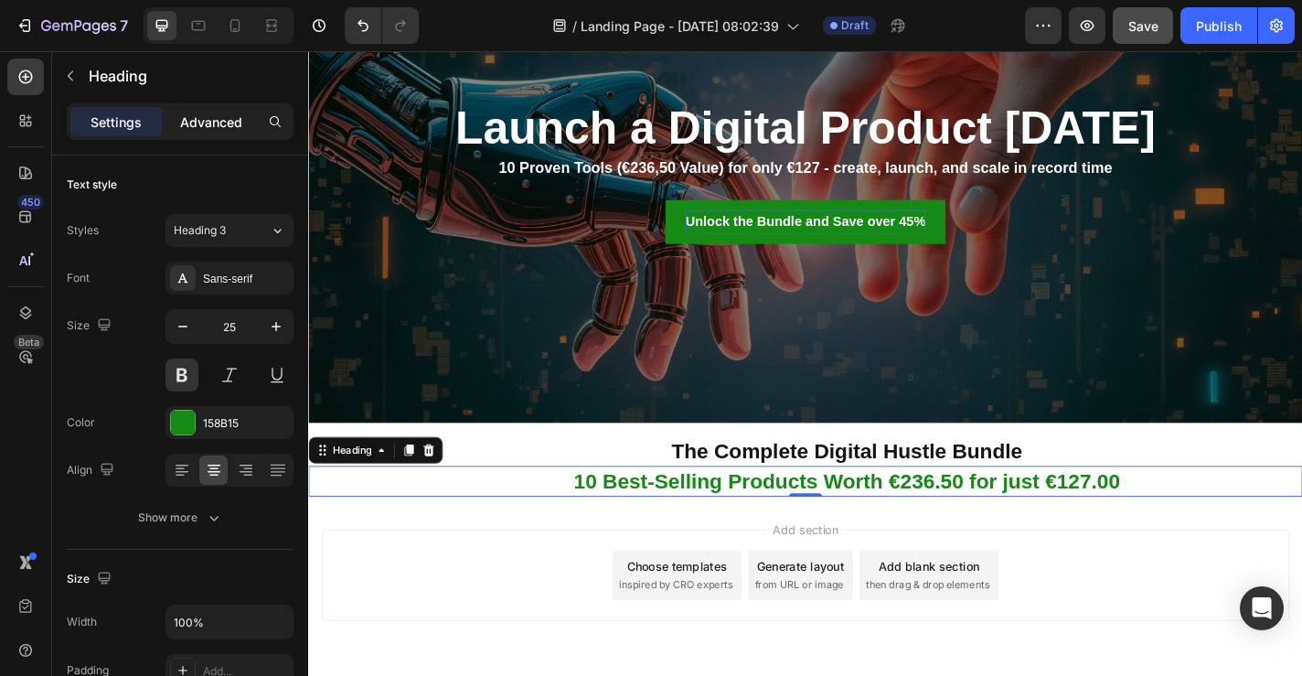
click at [187, 126] on p "Advanced" at bounding box center [211, 121] width 62 height 19
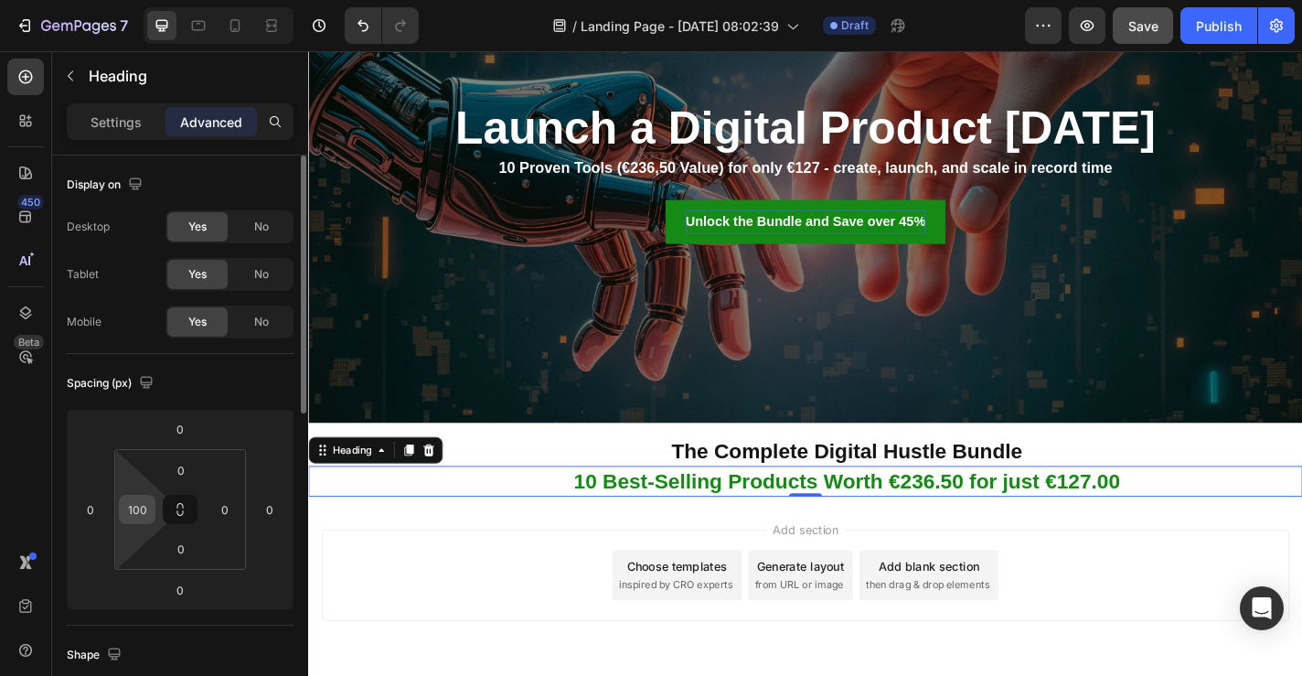
click at [151, 516] on div "100" at bounding box center [137, 509] width 37 height 29
click at [135, 514] on input "100" at bounding box center [136, 509] width 27 height 27
click at [387, 552] on div "Add section Choose templates inspired by CRO experts Generate layout from URL o…" at bounding box center [856, 654] width 1097 height 225
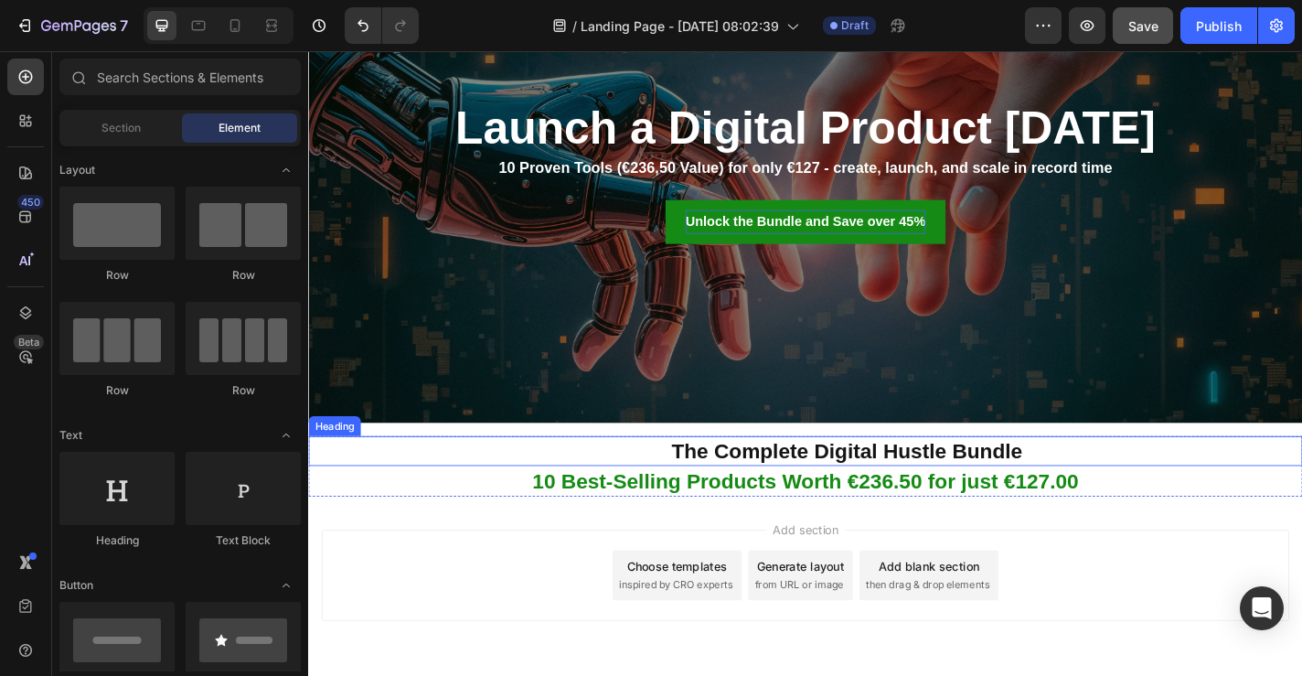
click at [770, 499] on p "The Complete Digital Hustle Bundle" at bounding box center [902, 492] width 1002 height 30
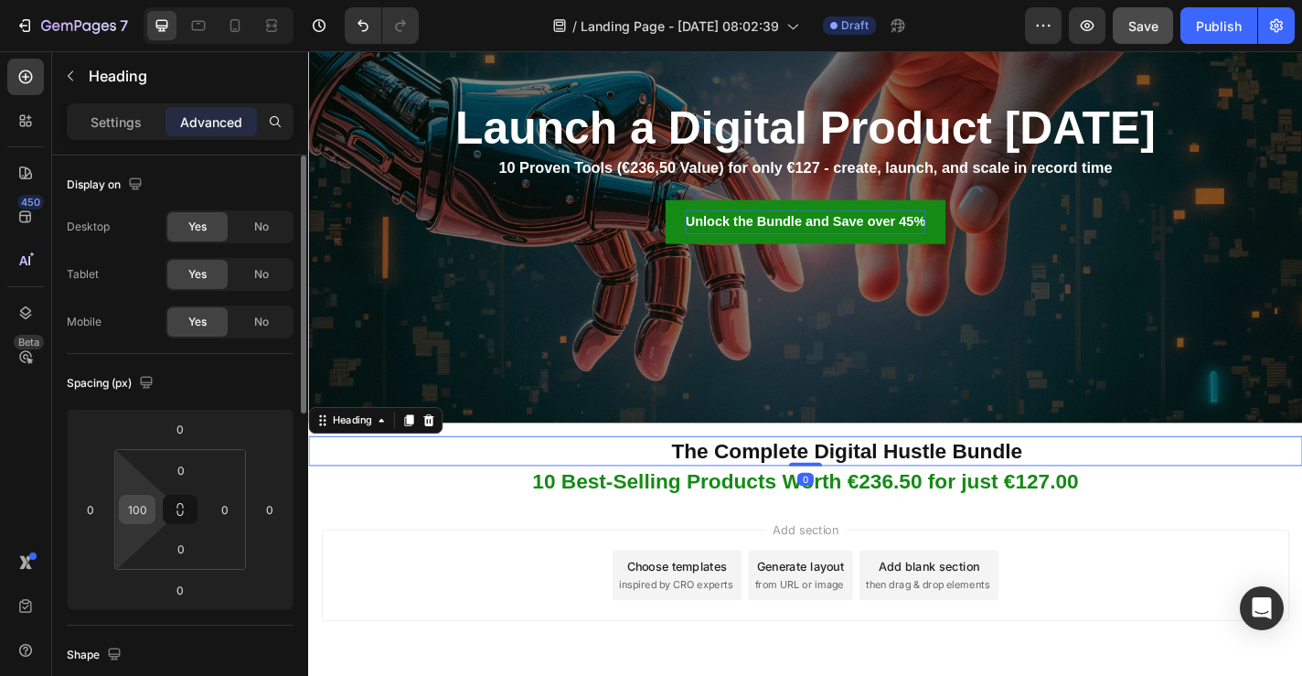
click at [142, 514] on input "100" at bounding box center [136, 509] width 27 height 27
click at [342, 581] on div "Add section Choose templates inspired by CRO experts Generate layout from URL o…" at bounding box center [857, 629] width 1068 height 101
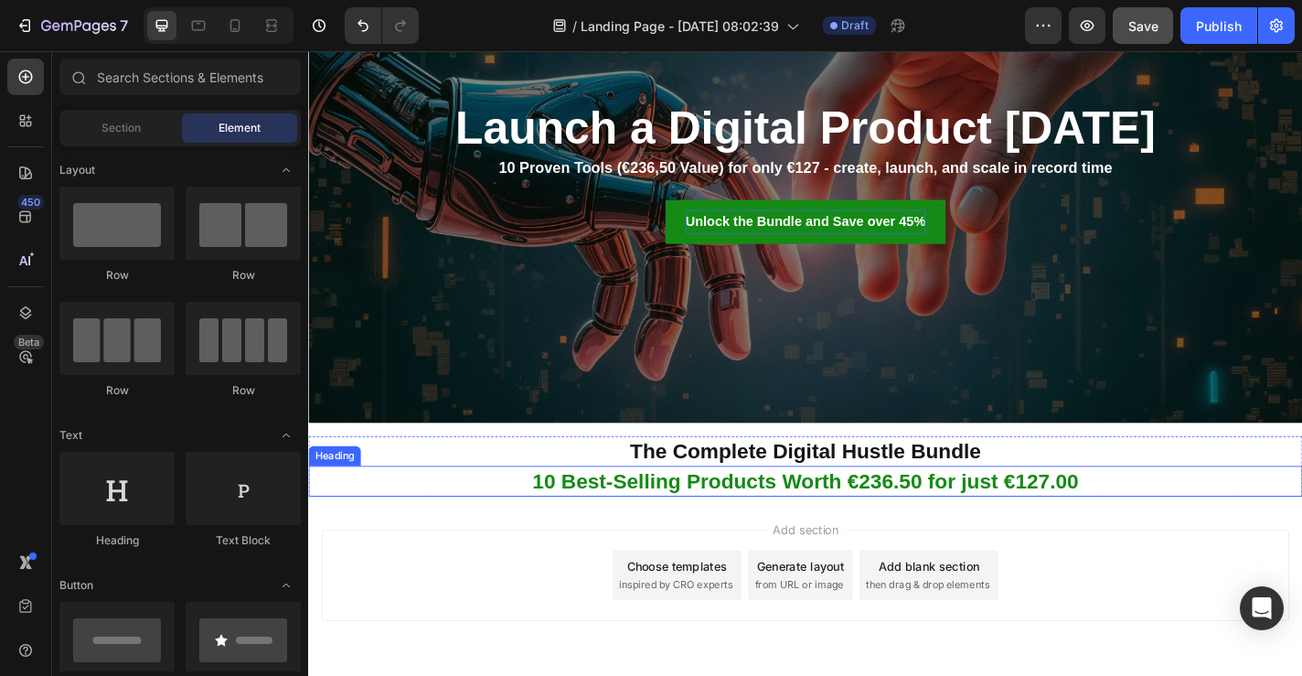
click at [682, 529] on p "10 Best-Selling Products Worth €236.50 for just €127.00" at bounding box center [857, 525] width 1094 height 30
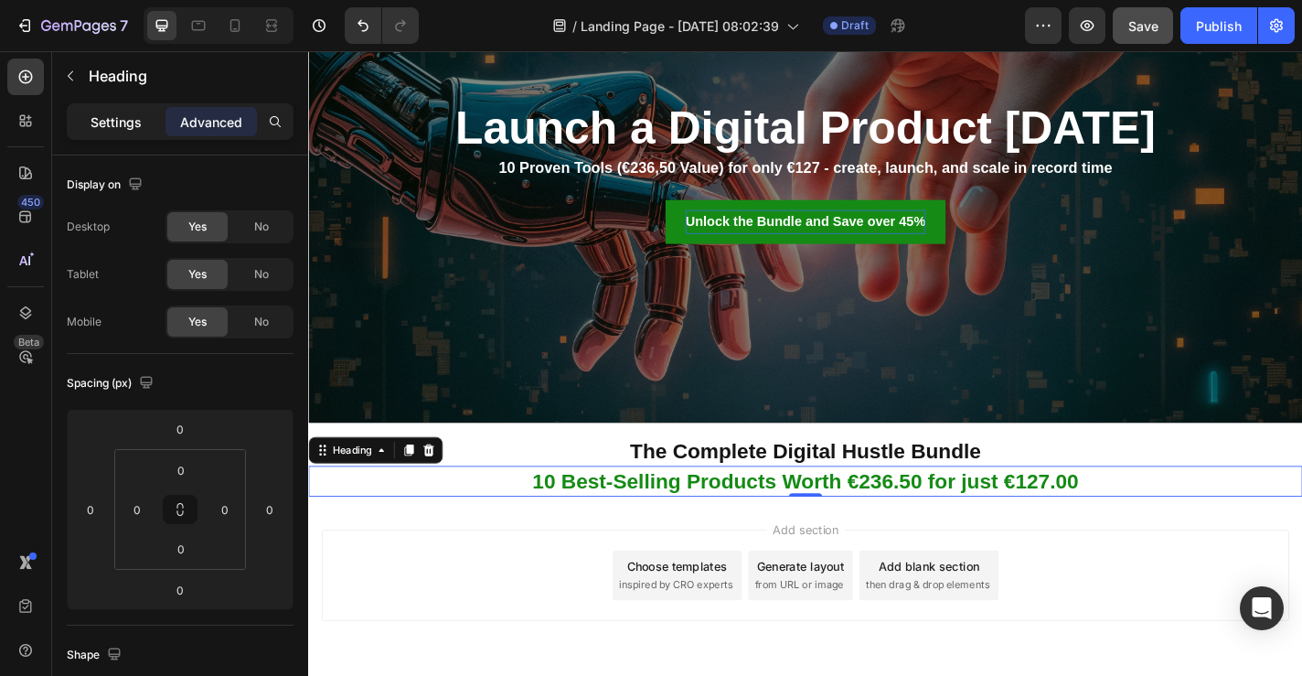
click at [106, 111] on div "Settings" at bounding box center [115, 121] width 91 height 29
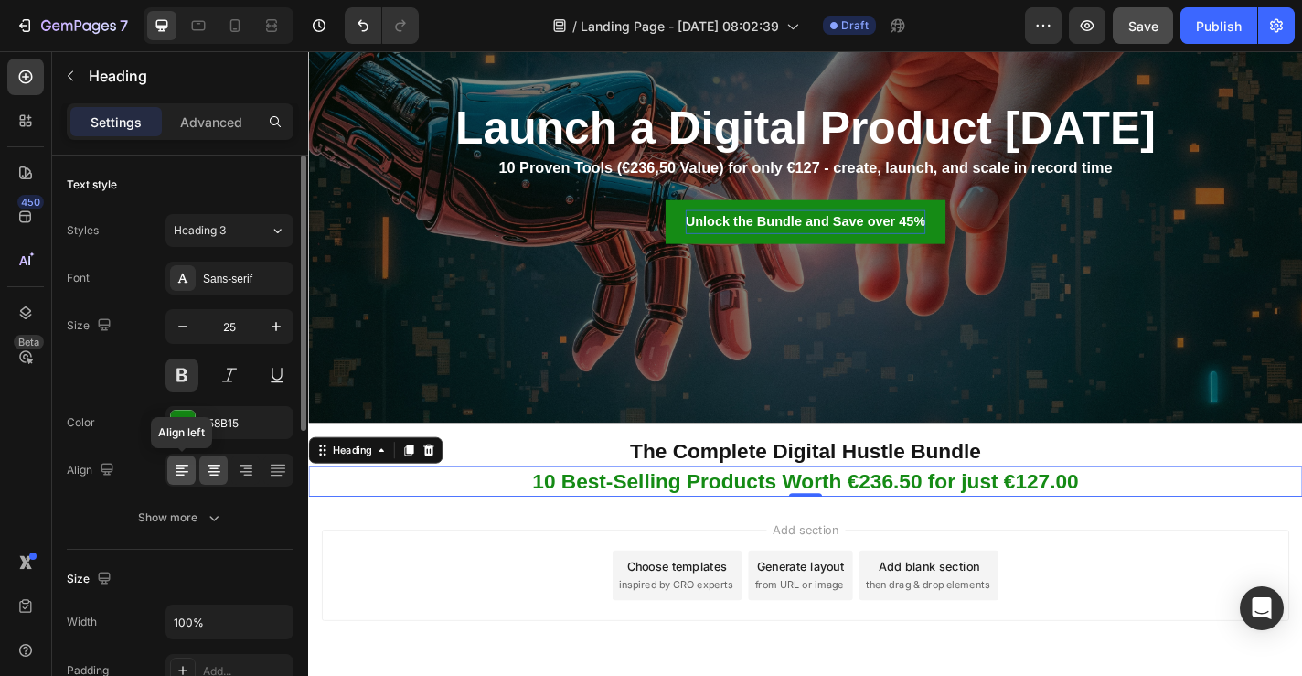
click at [191, 458] on div at bounding box center [181, 469] width 28 height 29
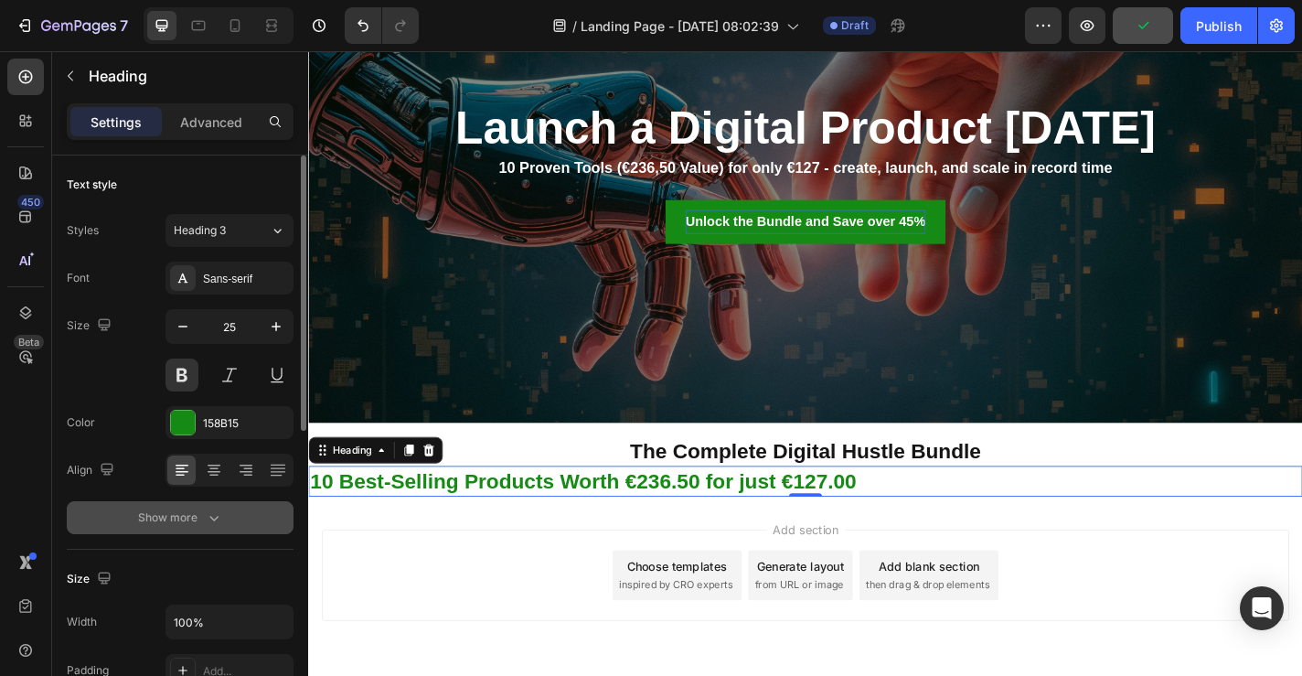
click at [185, 514] on div "Show more" at bounding box center [180, 517] width 85 height 18
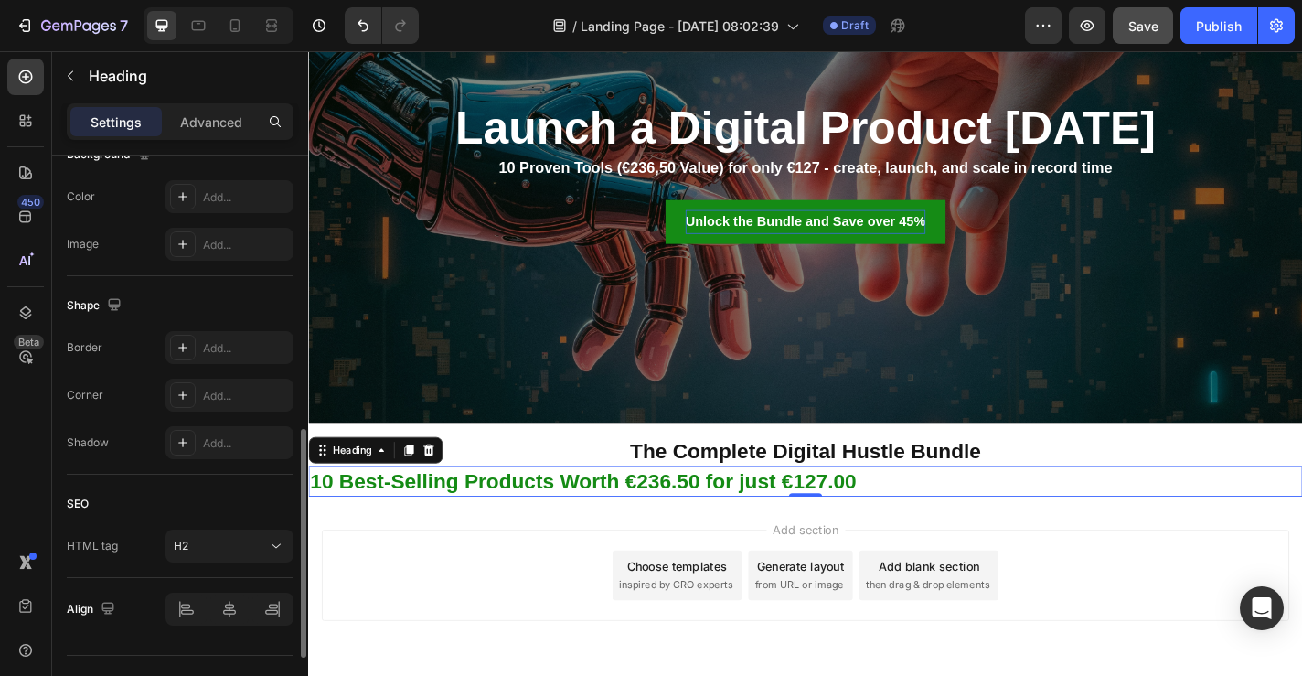
scroll to position [856, 0]
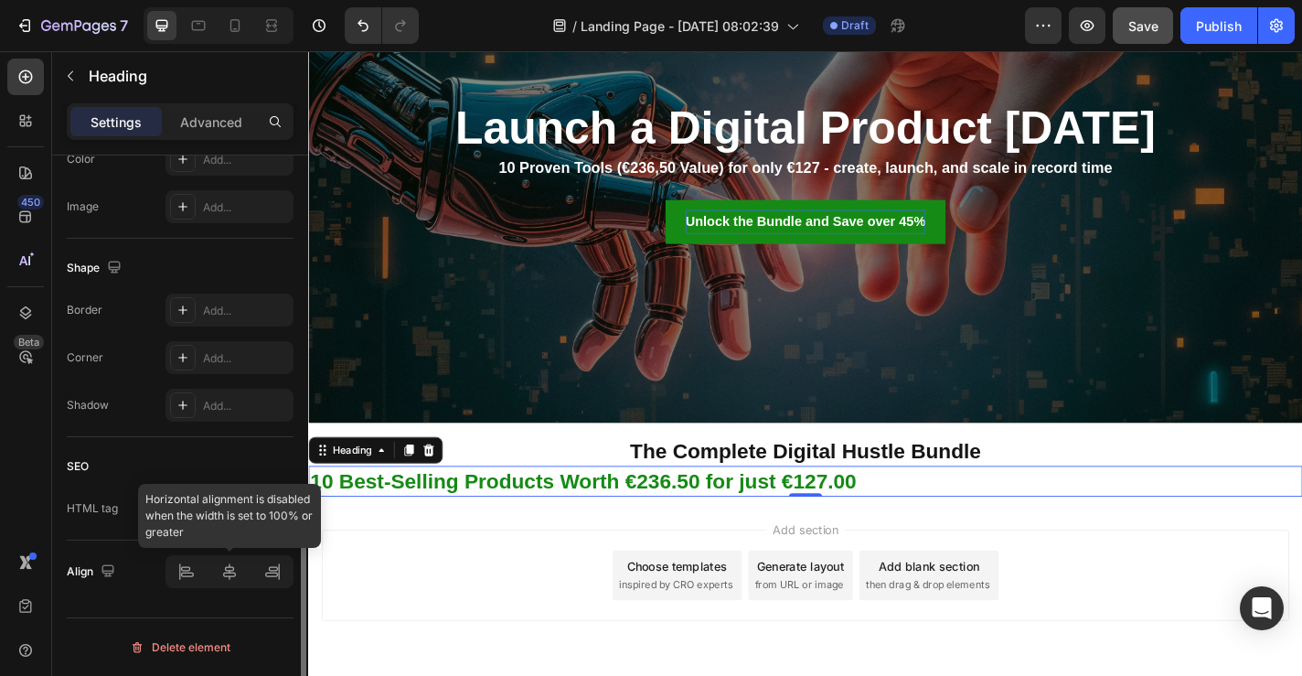
click at [191, 566] on div at bounding box center [230, 571] width 128 height 33
click at [202, 575] on div at bounding box center [230, 571] width 128 height 33
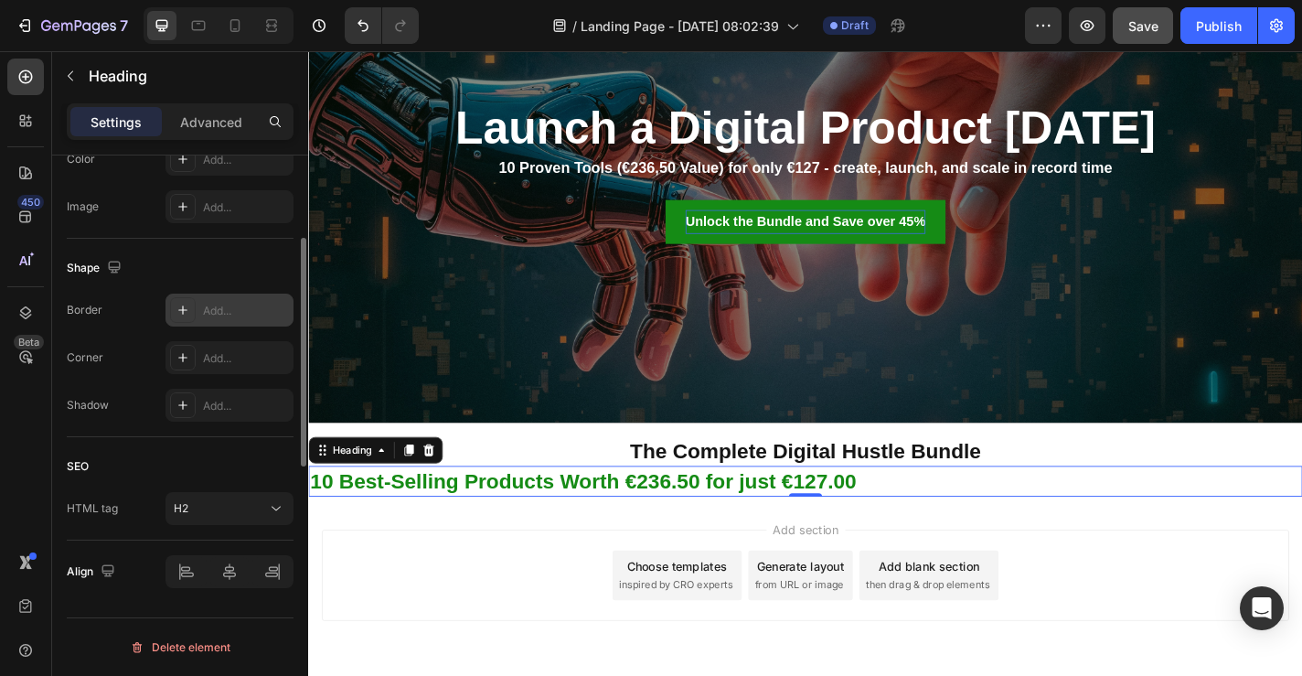
scroll to position [0, 0]
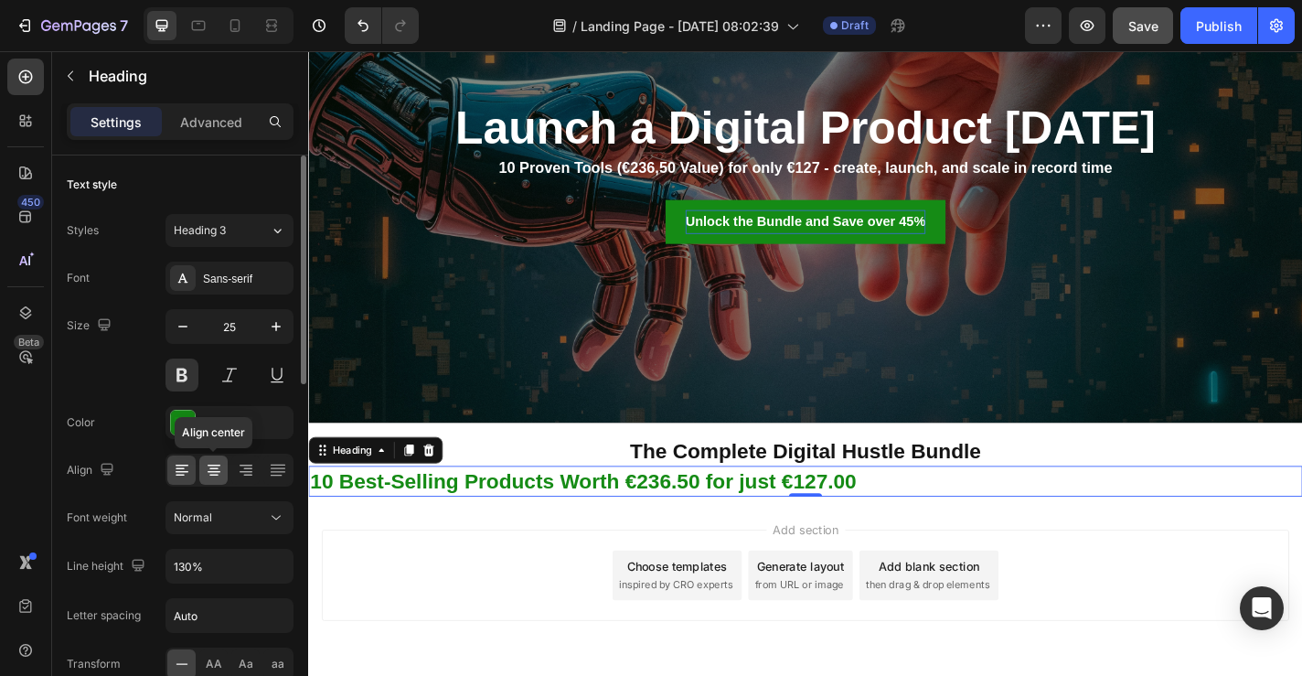
click at [206, 478] on icon at bounding box center [214, 470] width 18 height 18
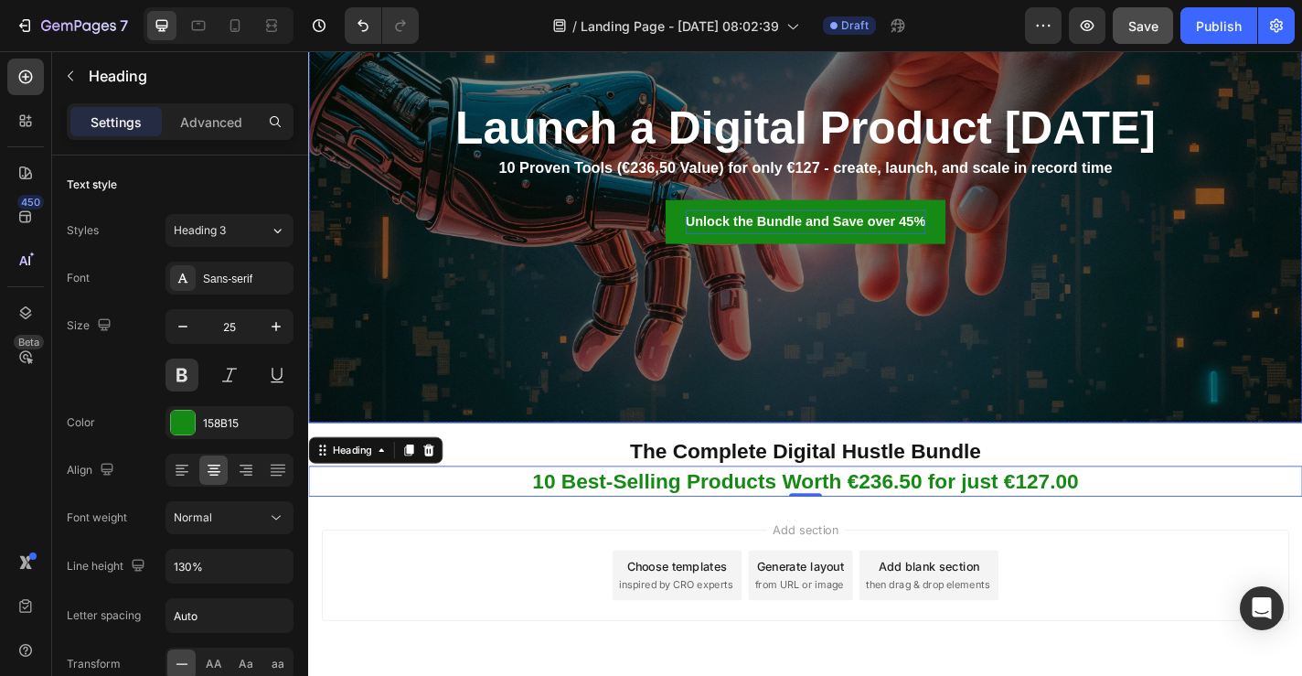
scroll to position [277, 0]
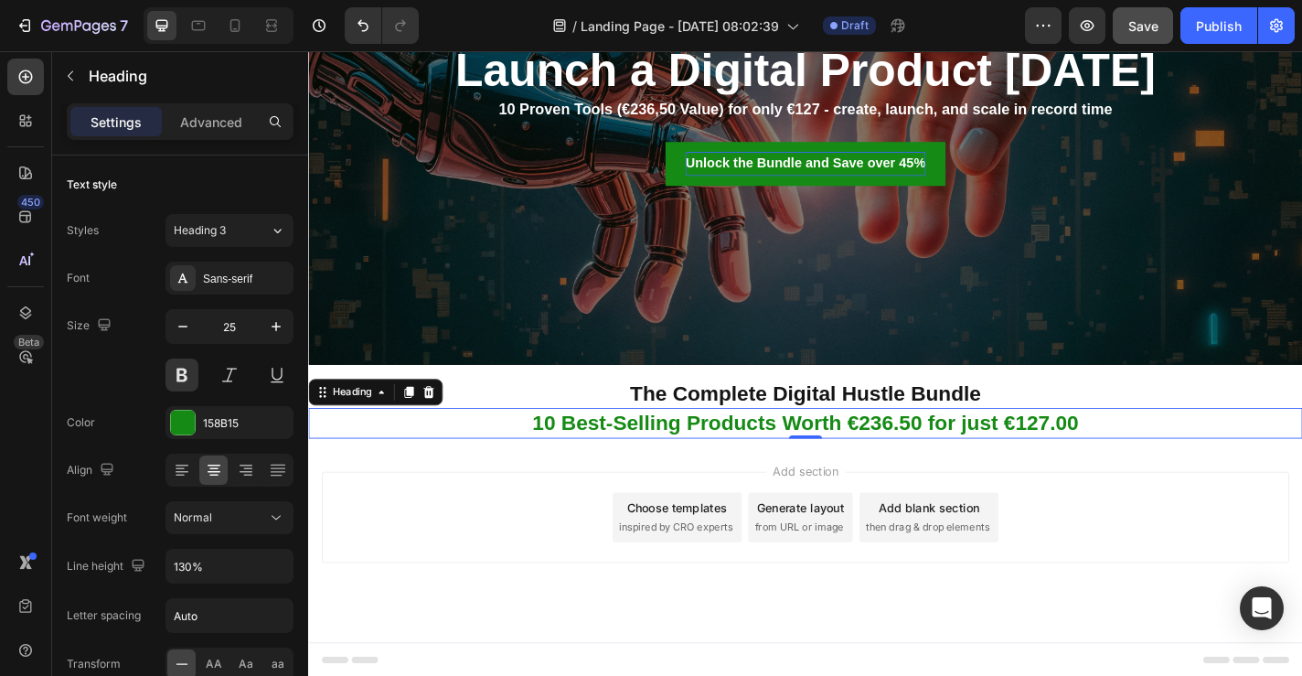
click at [861, 489] on div "Add section Choose templates inspired by CRO experts Generate layout from URL o…" at bounding box center [856, 590] width 1097 height 225
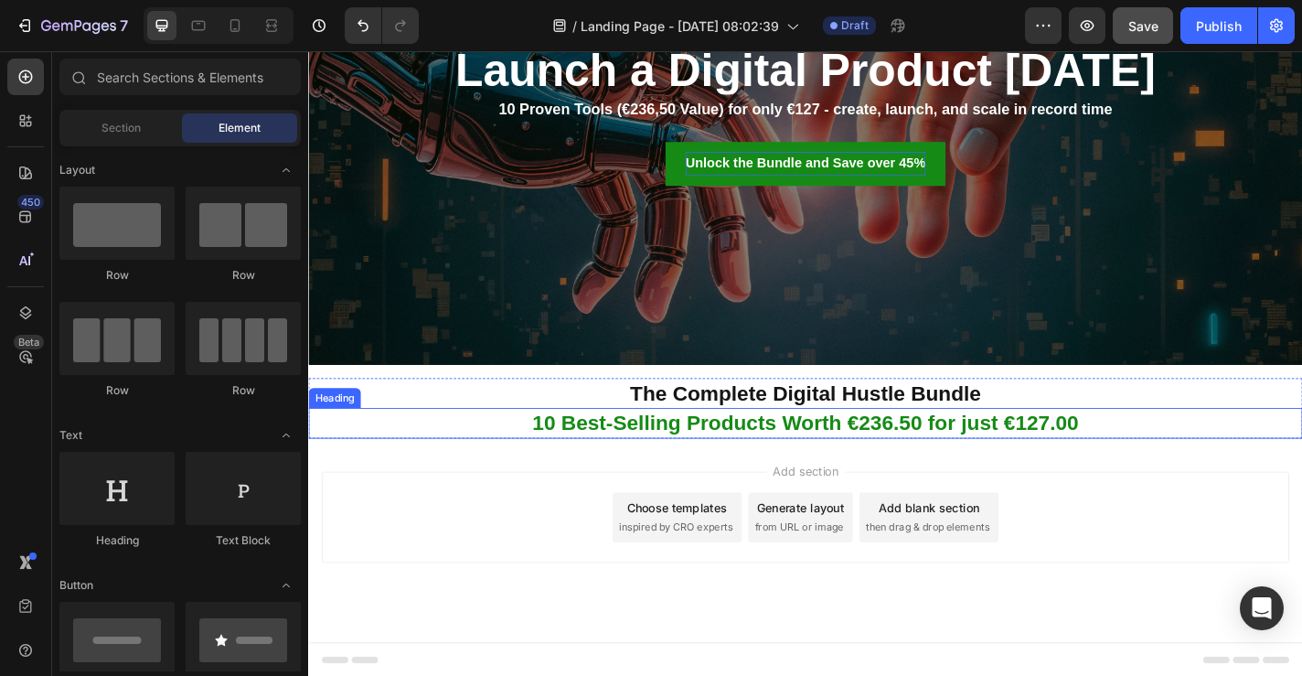
click at [839, 451] on p "10 Best-Selling Products Worth €236.50 for just €127.00" at bounding box center [857, 461] width 1094 height 30
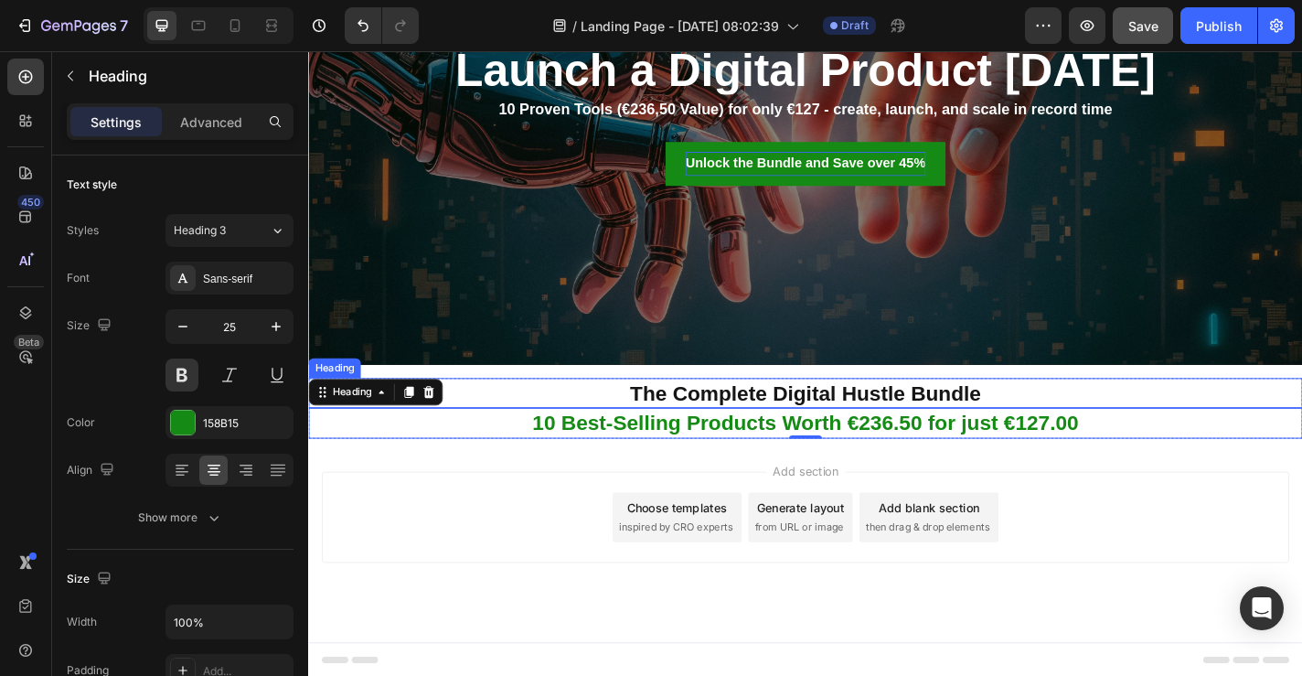
click at [839, 421] on p "The Complete Digital Hustle Bundle" at bounding box center [857, 428] width 1094 height 30
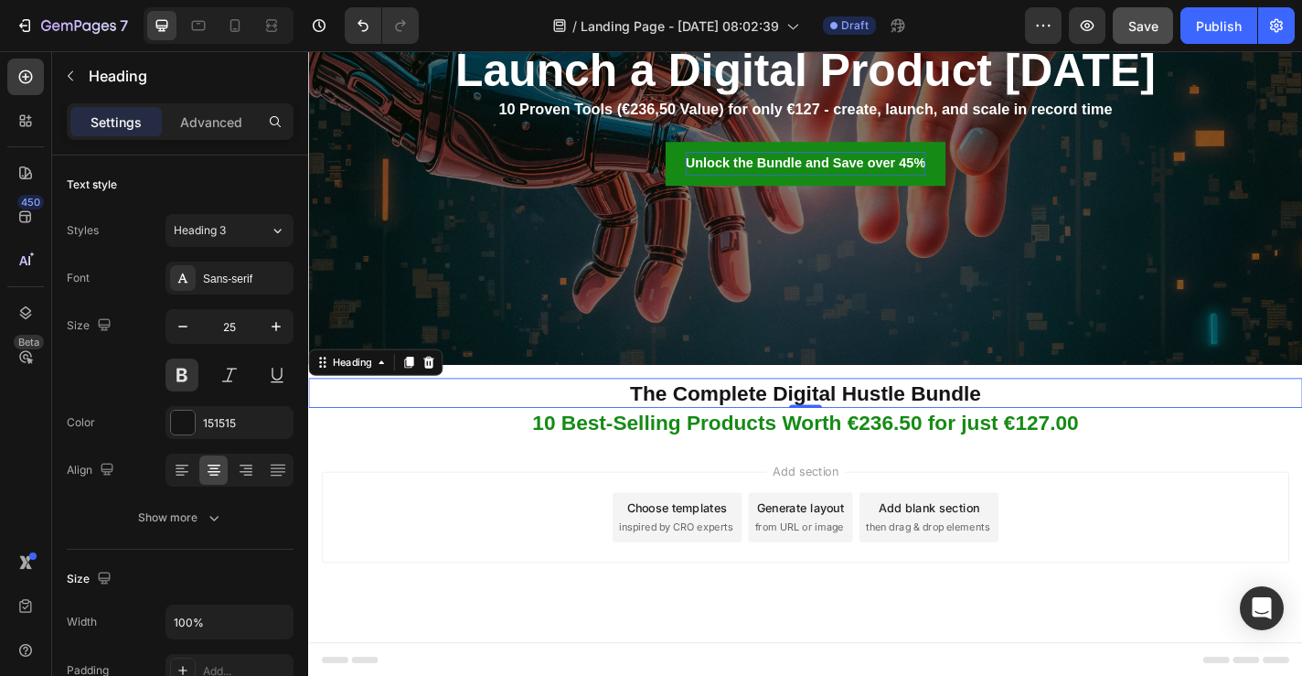
click at [851, 516] on span "Add section" at bounding box center [857, 514] width 87 height 19
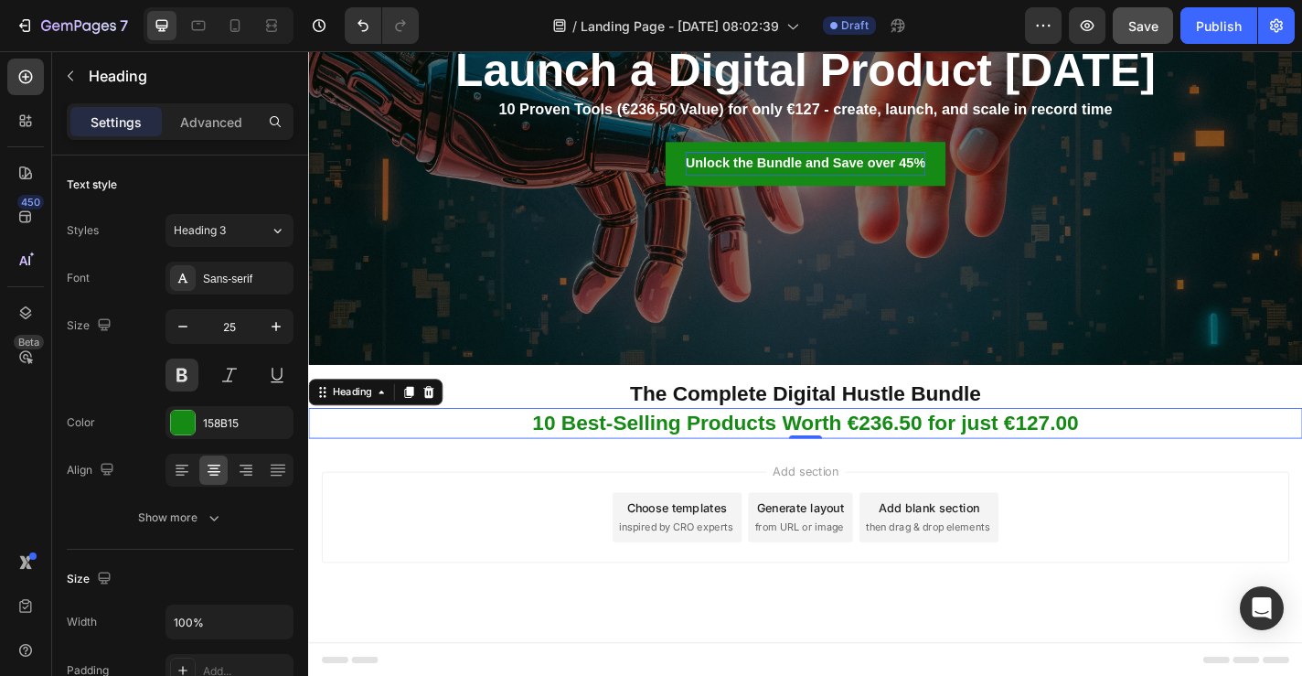
click at [855, 466] on p "10 Best-Selling Products Worth €236.50 for just €127.00" at bounding box center [857, 461] width 1094 height 30
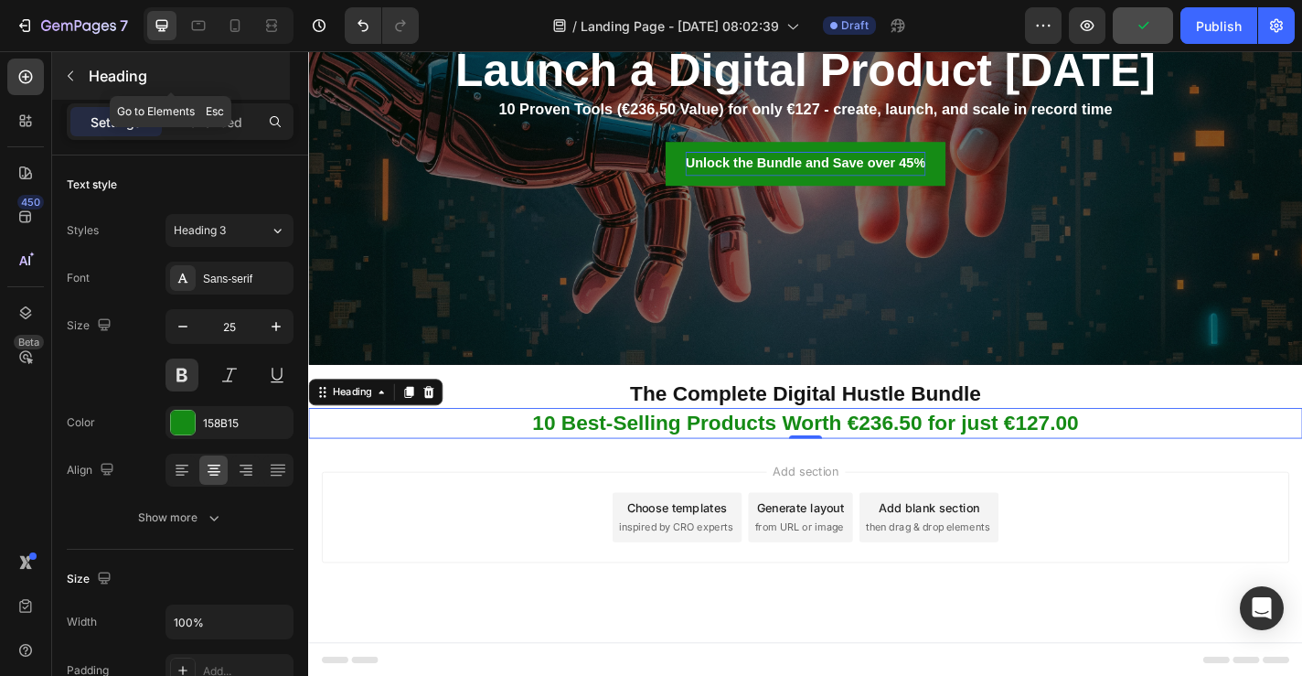
click at [69, 72] on icon "button" at bounding box center [70, 76] width 15 height 15
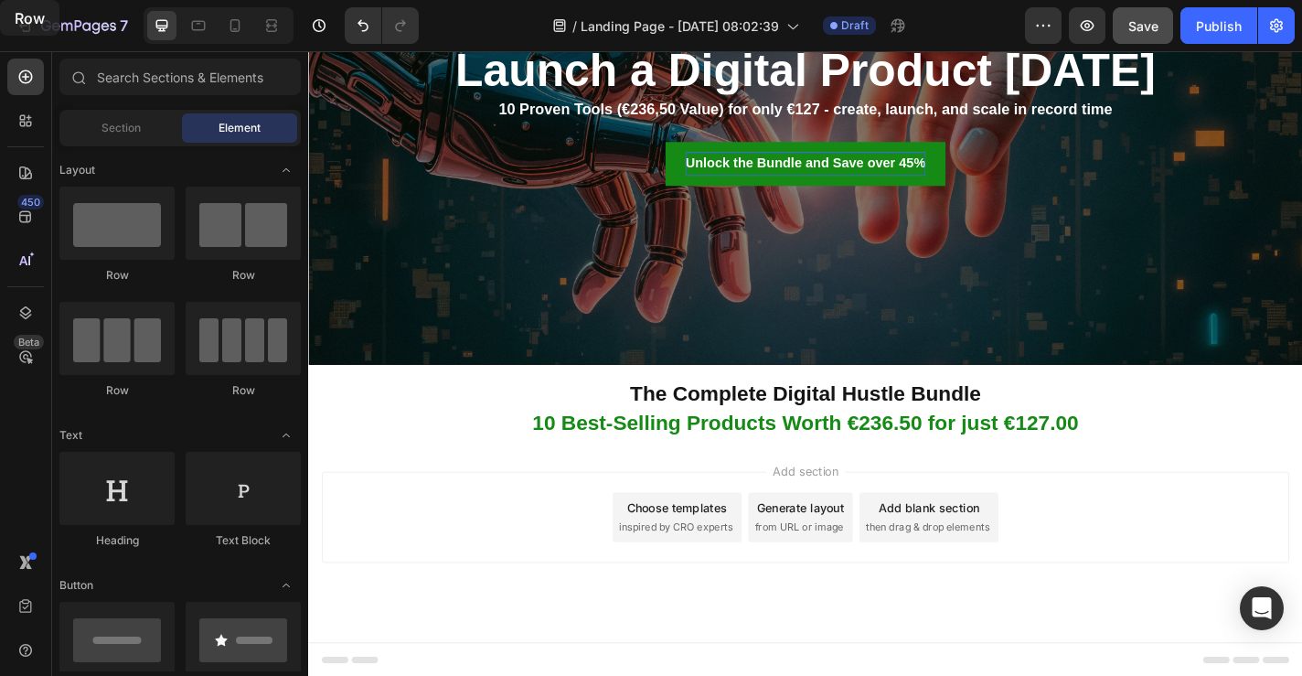
scroll to position [0, 0]
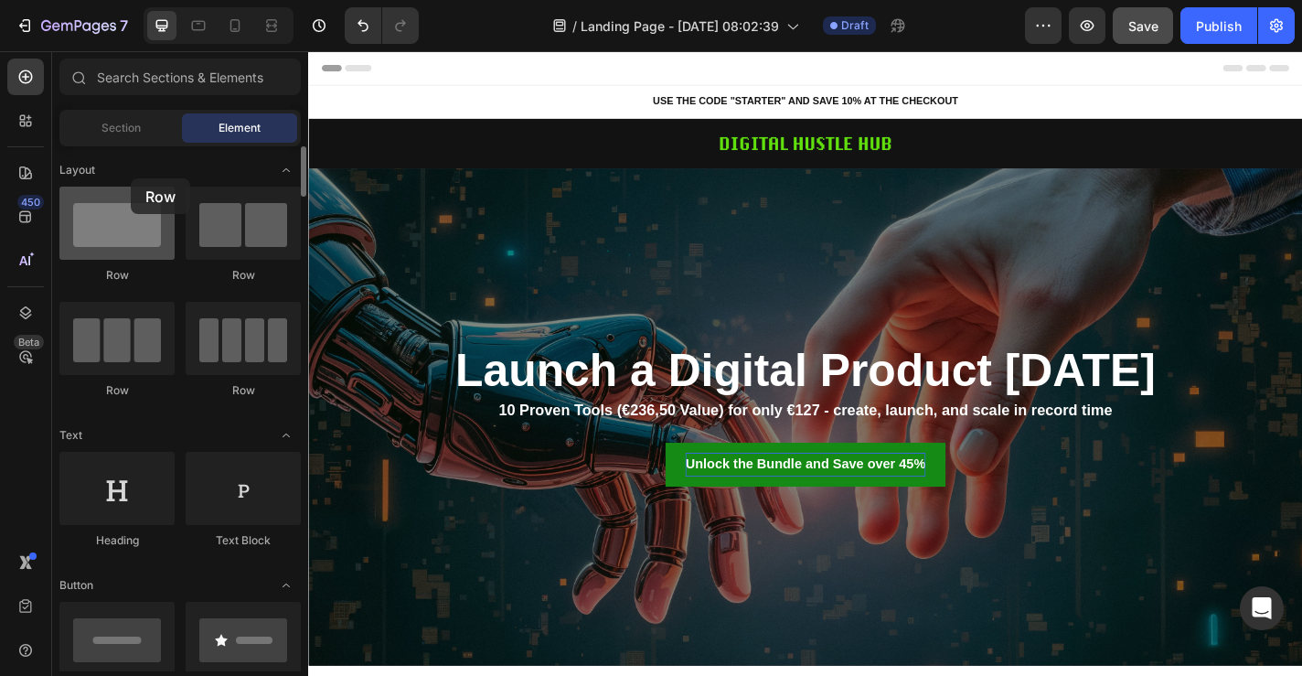
drag, startPoint x: 113, startPoint y: 240, endPoint x: 128, endPoint y: 201, distance: 41.1
click at [128, 201] on div at bounding box center [116, 223] width 115 height 73
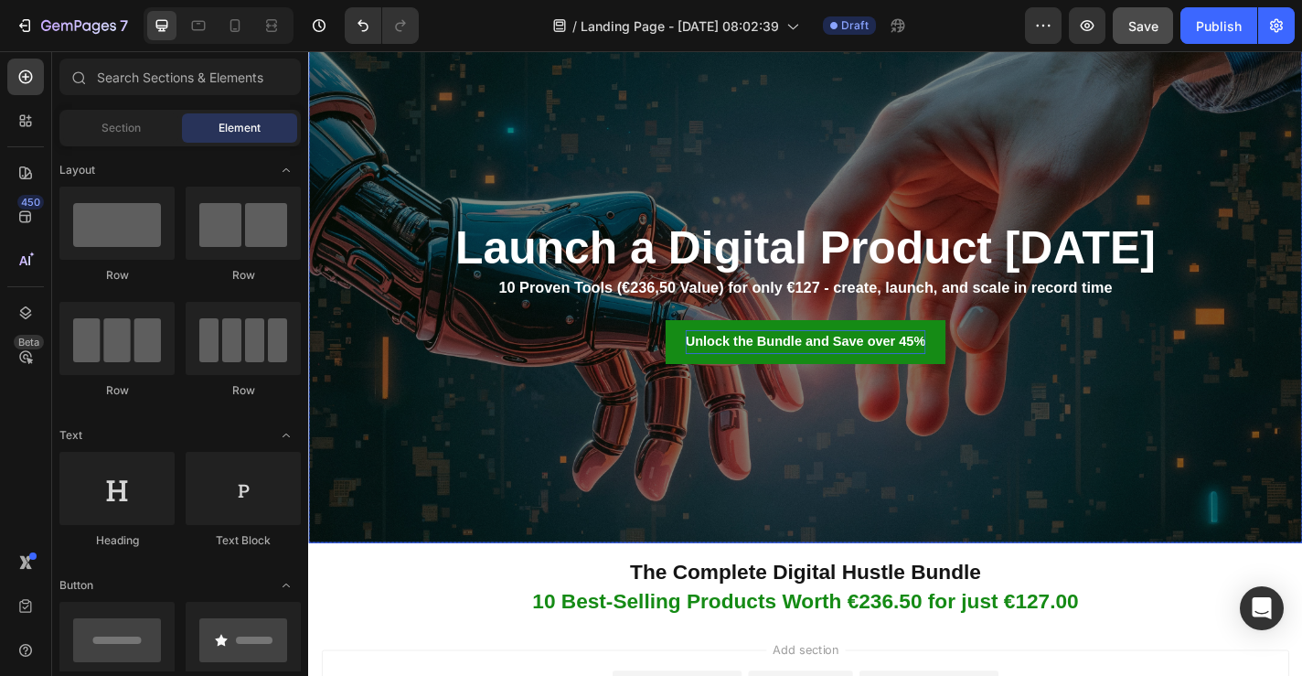
scroll to position [332, 0]
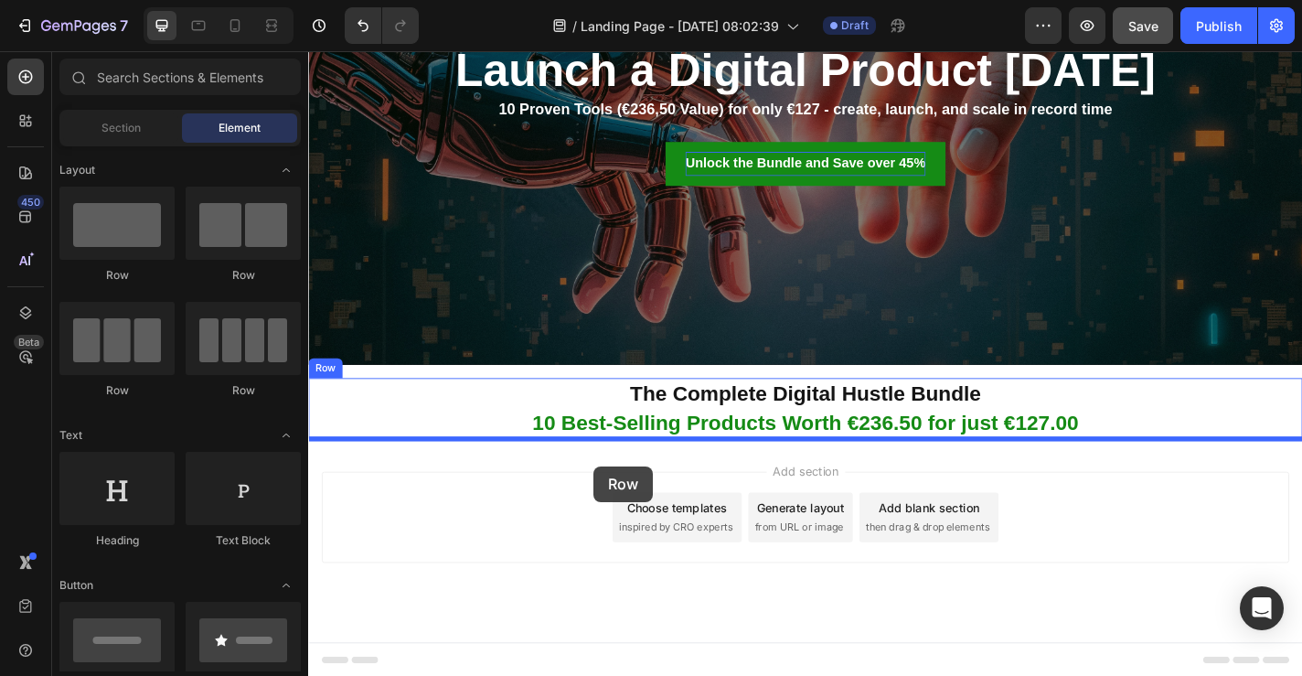
drag, startPoint x: 556, startPoint y: 276, endPoint x: 623, endPoint y: 509, distance: 242.6
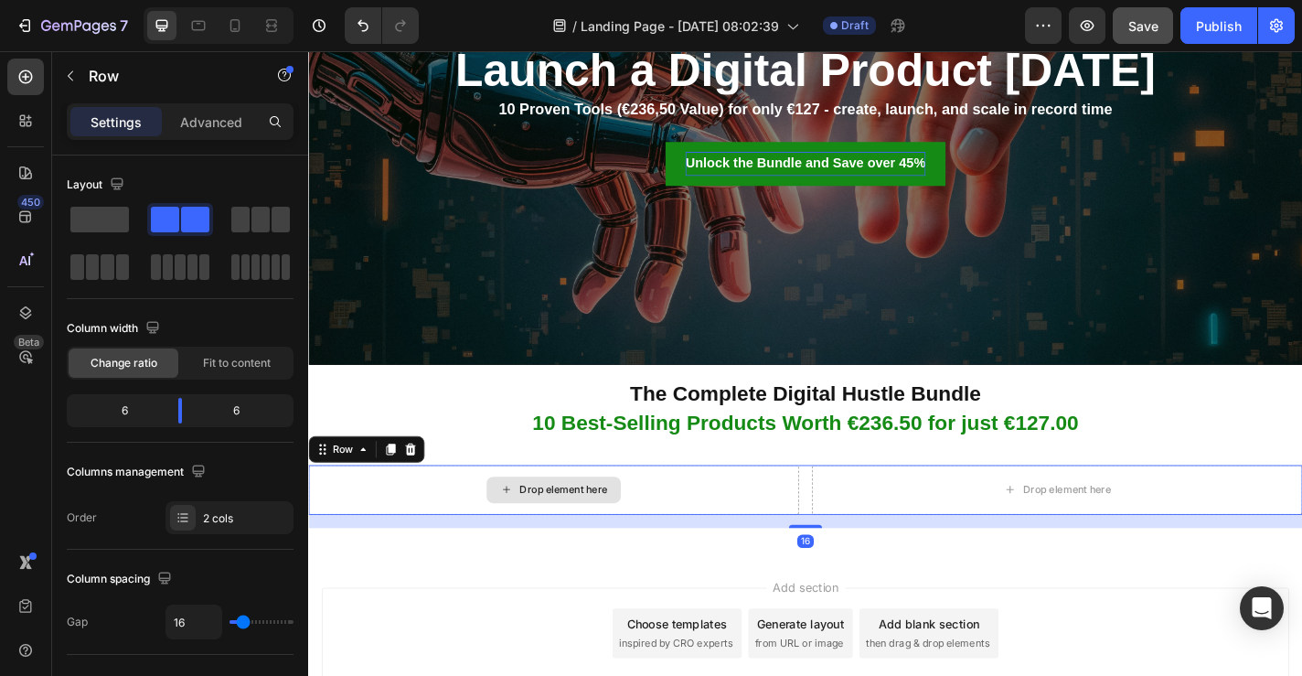
click at [671, 543] on div "Drop element here" at bounding box center [578, 535] width 541 height 55
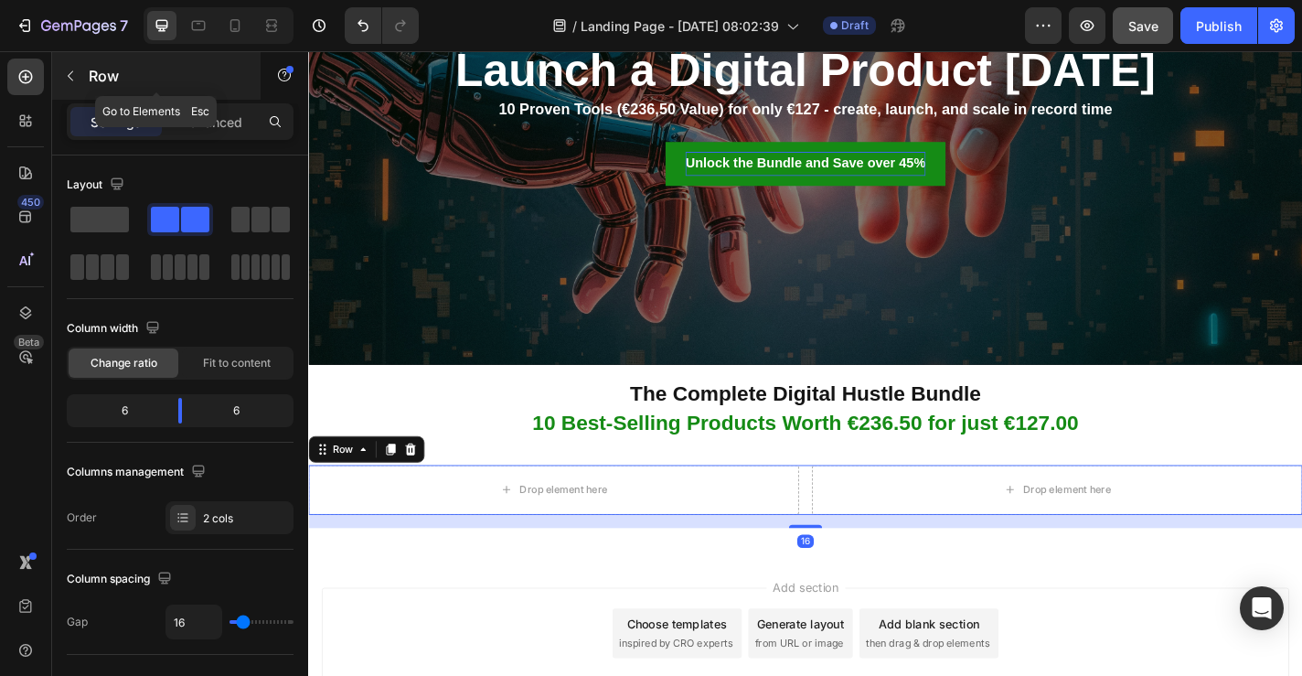
click at [68, 66] on button "button" at bounding box center [70, 75] width 29 height 29
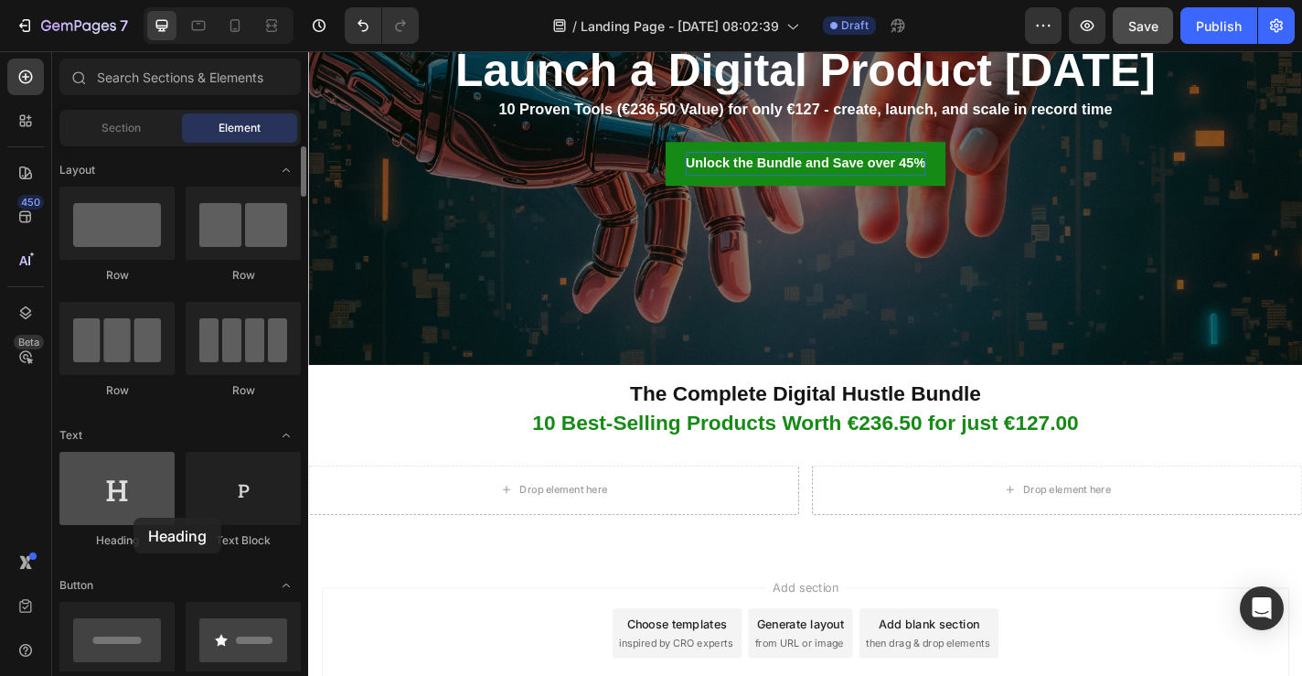
click at [134, 518] on div at bounding box center [116, 488] width 115 height 73
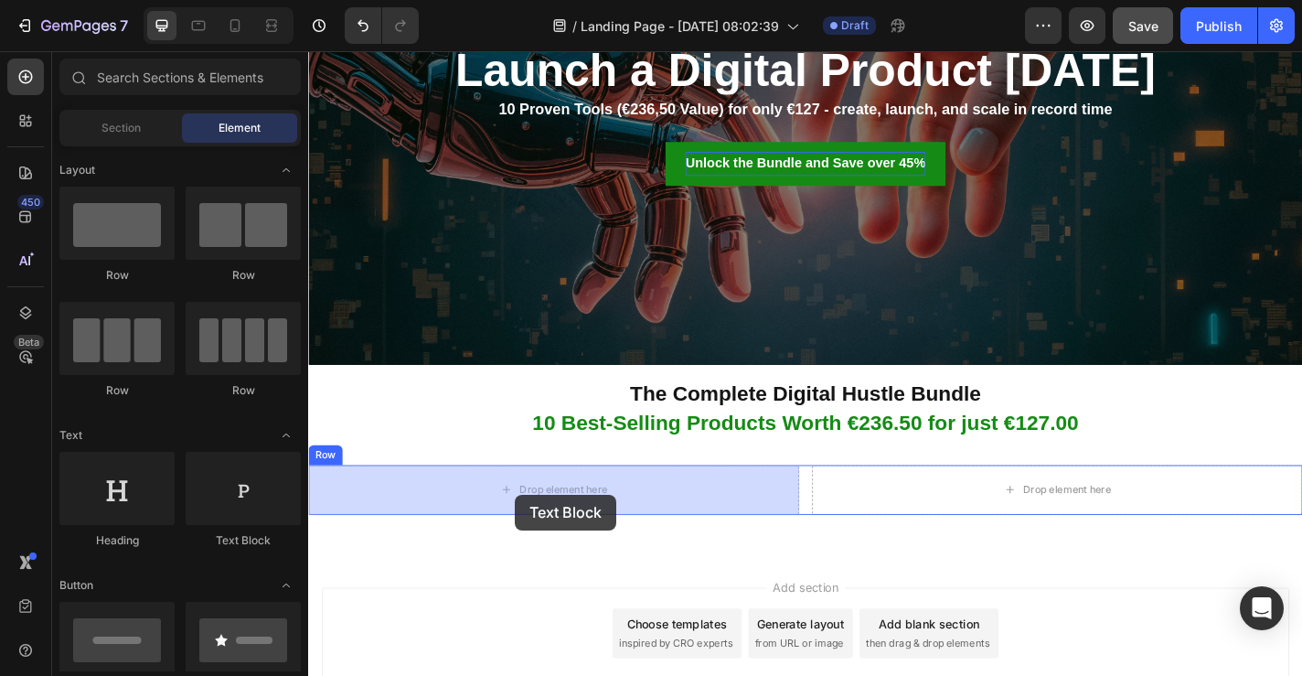
drag, startPoint x: 545, startPoint y: 561, endPoint x: 537, endPoint y: 540, distance: 21.7
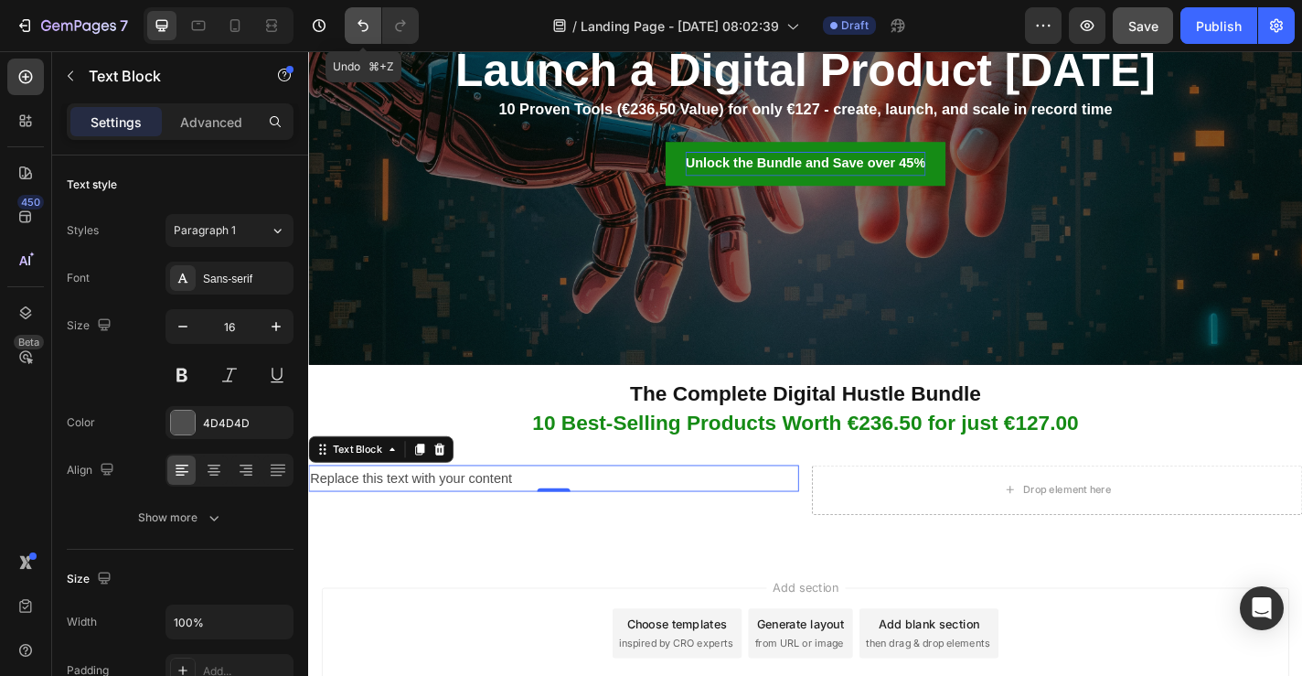
click at [369, 23] on icon "Undo/Redo" at bounding box center [363, 25] width 18 height 18
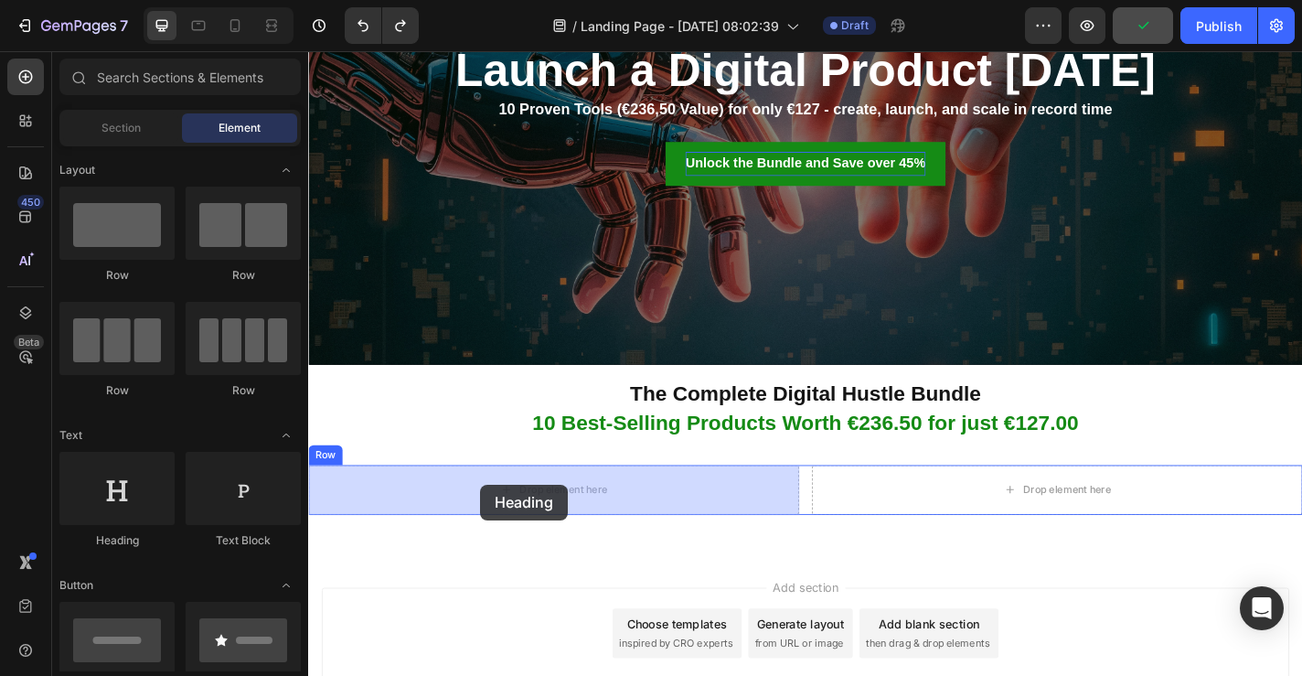
drag, startPoint x: 450, startPoint y: 555, endPoint x: 498, endPoint y: 530, distance: 54.8
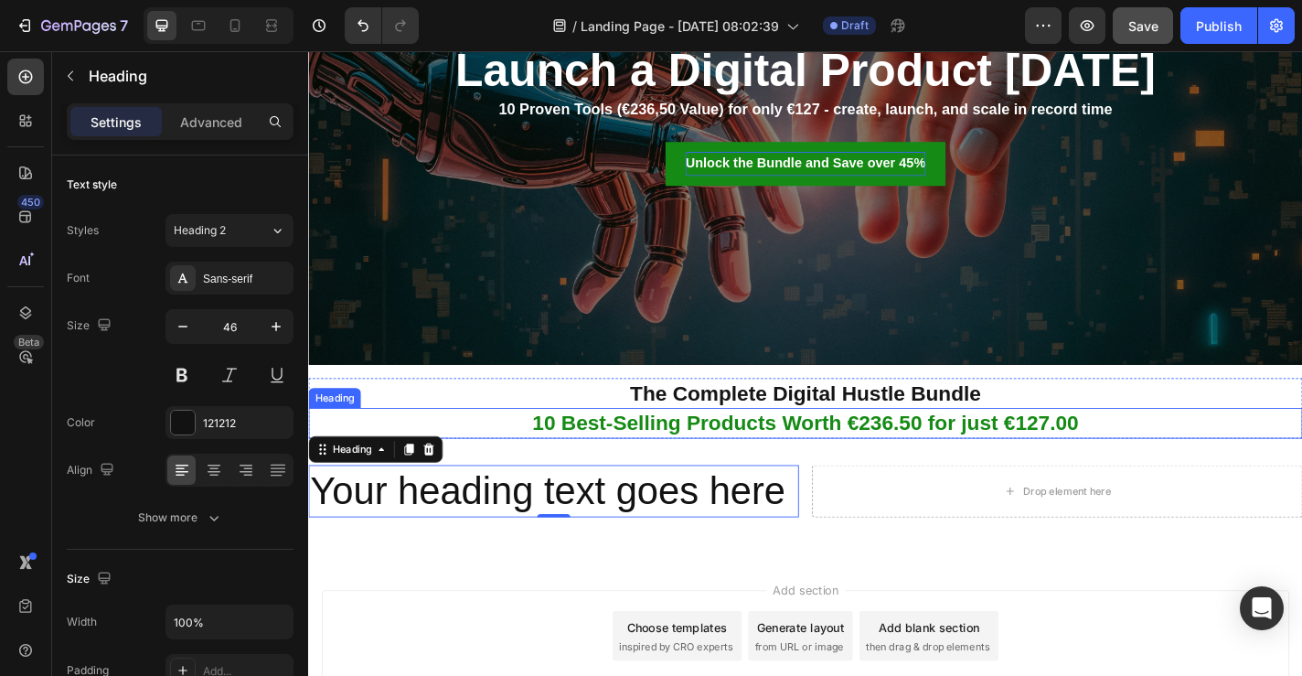
click at [713, 457] on h2 "10 Best-Selling Products Worth €236.50 for just €127.00" at bounding box center [856, 461] width 1097 height 34
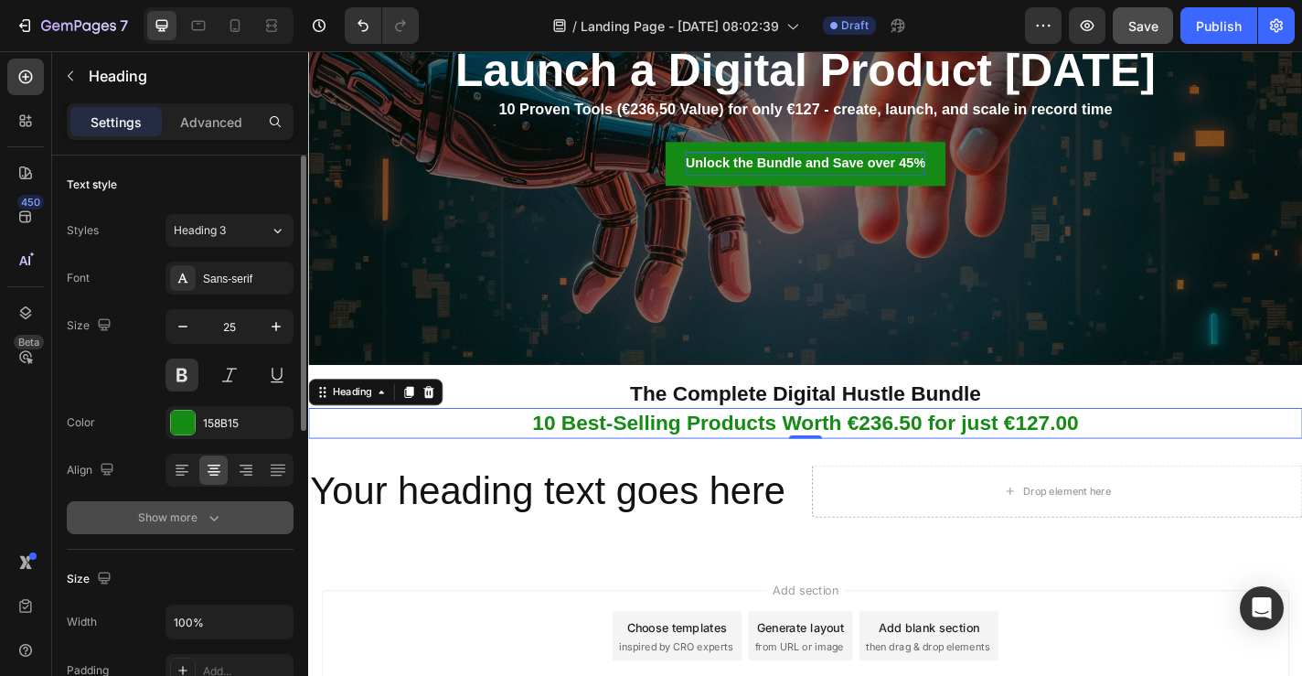
click at [184, 517] on div "Show more" at bounding box center [180, 517] width 85 height 18
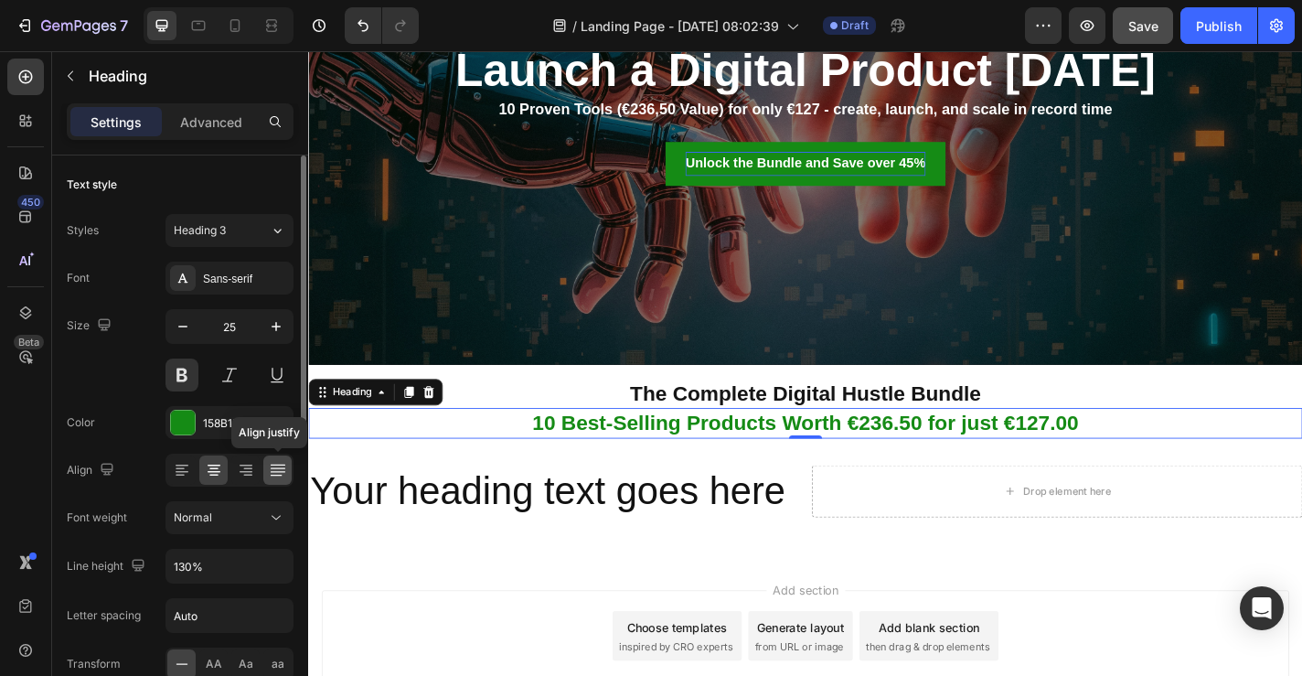
click at [264, 467] on div at bounding box center [277, 469] width 28 height 29
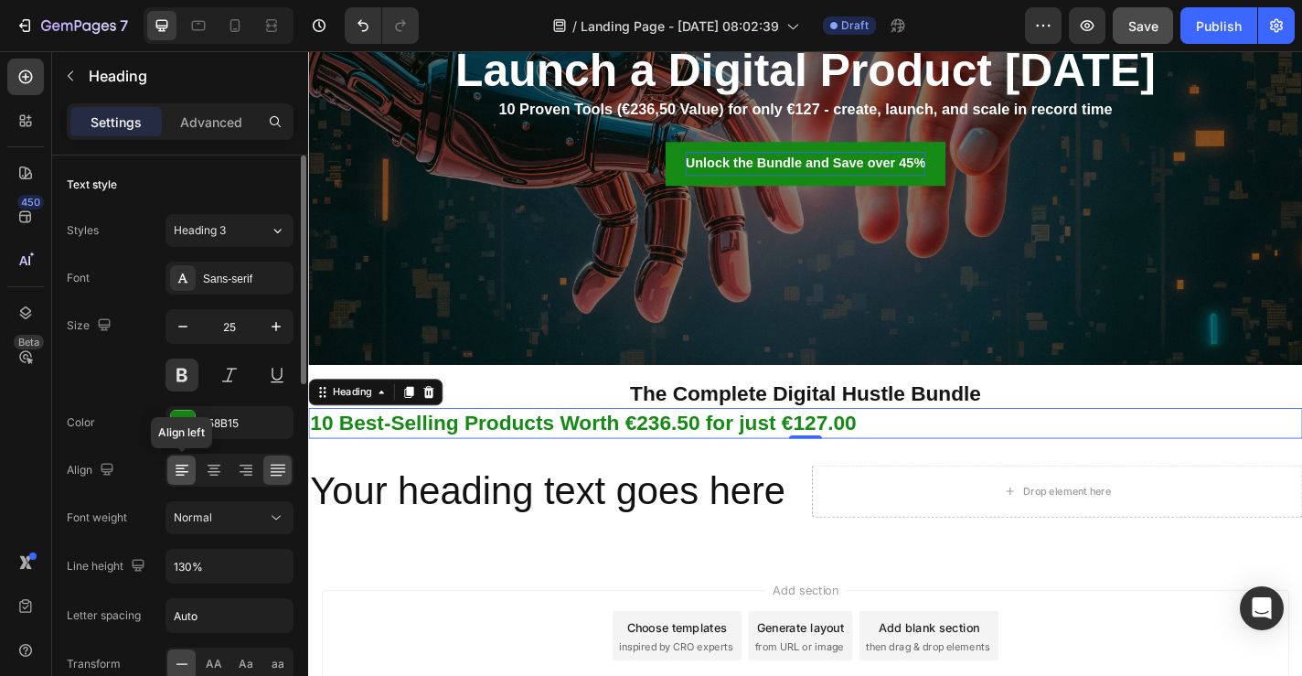
click at [173, 474] on icon at bounding box center [182, 470] width 18 height 18
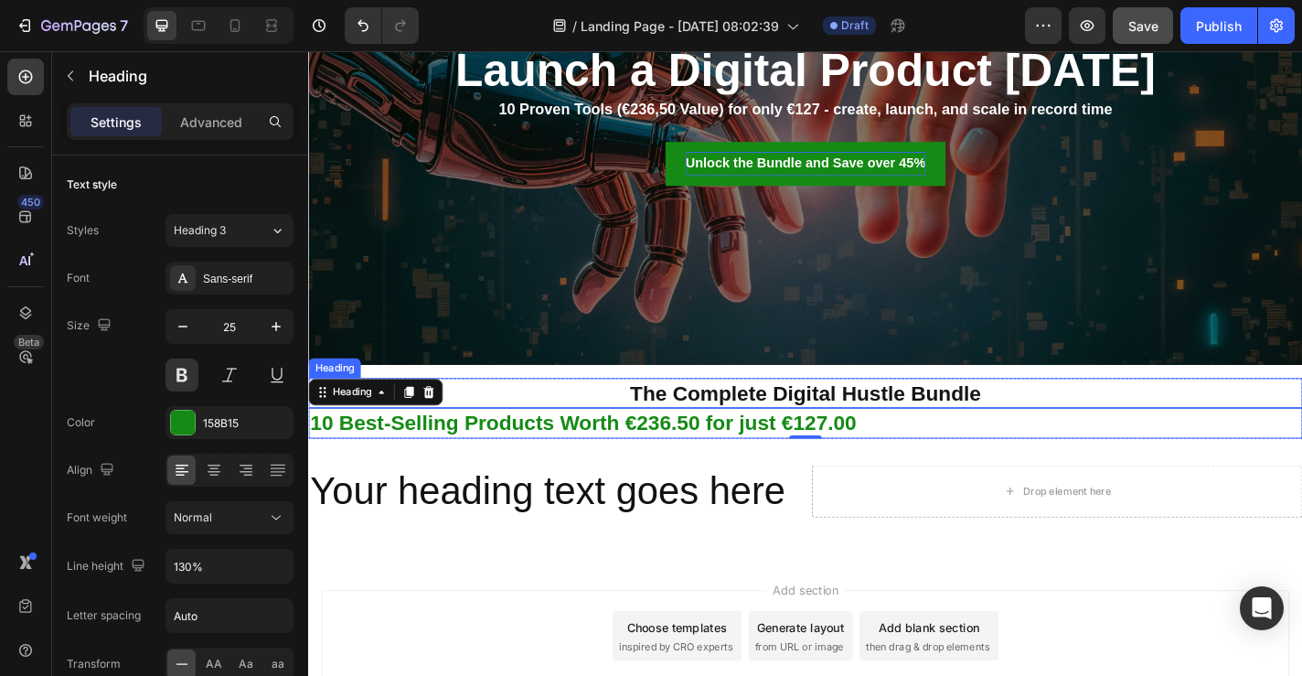
click at [683, 429] on h2 "The Complete Digital Hustle Bundle" at bounding box center [856, 429] width 1097 height 34
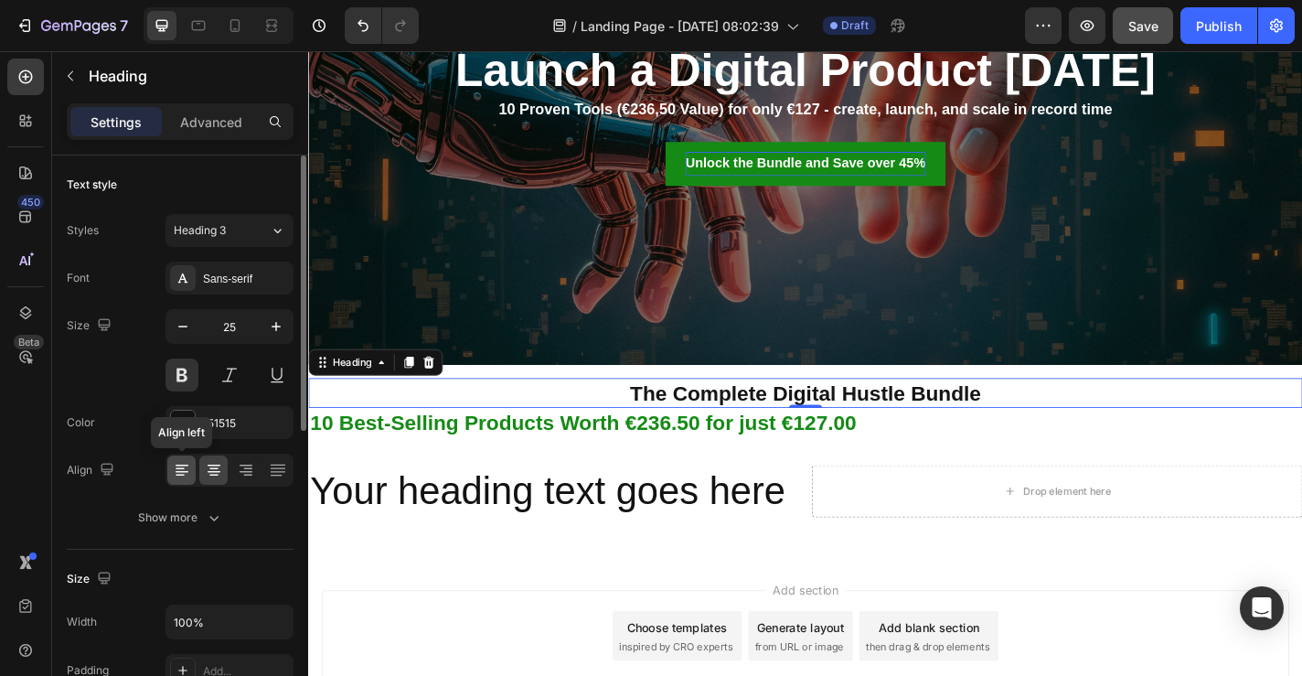
click at [169, 463] on div at bounding box center [181, 469] width 28 height 29
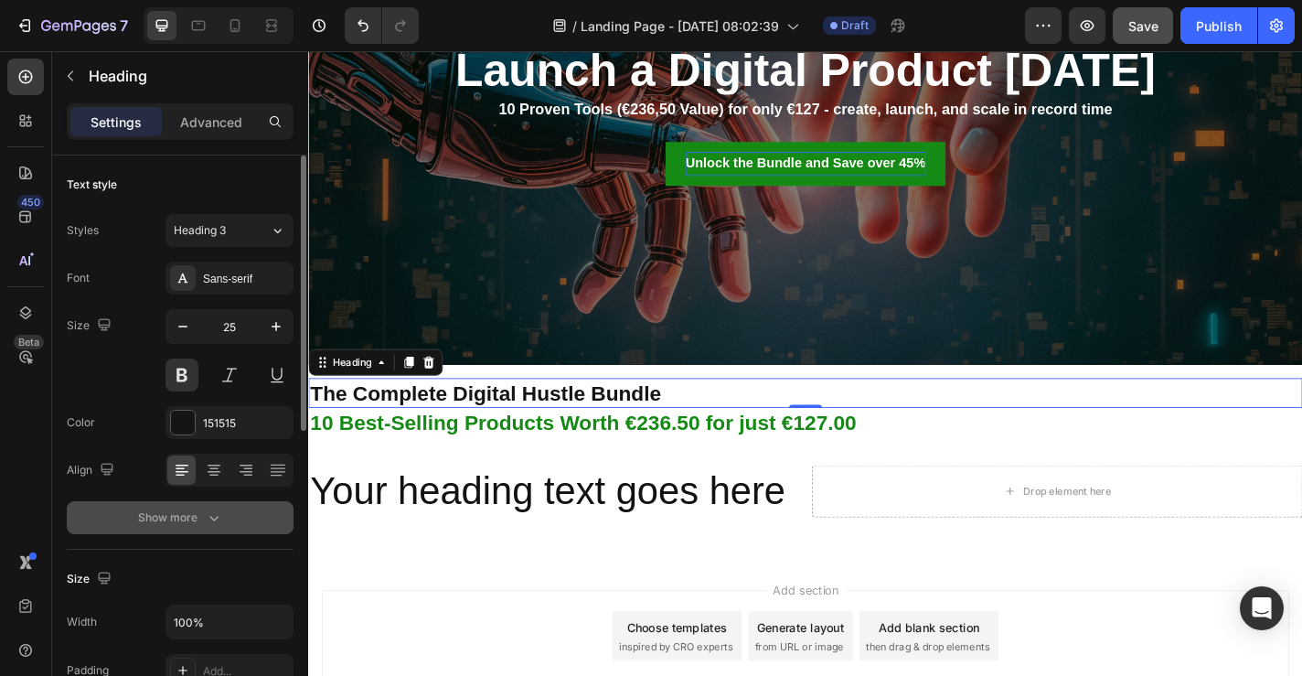
click at [190, 504] on button "Show more" at bounding box center [180, 517] width 227 height 33
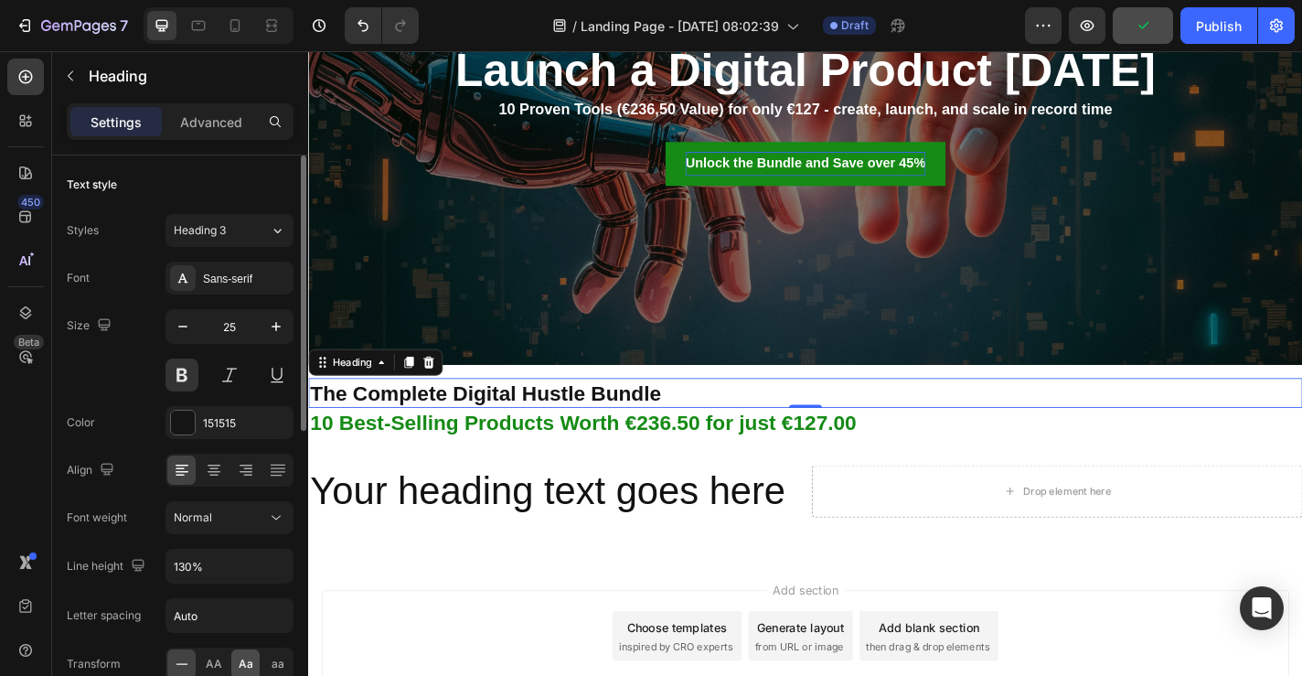
click at [244, 663] on span "Aa" at bounding box center [246, 664] width 15 height 16
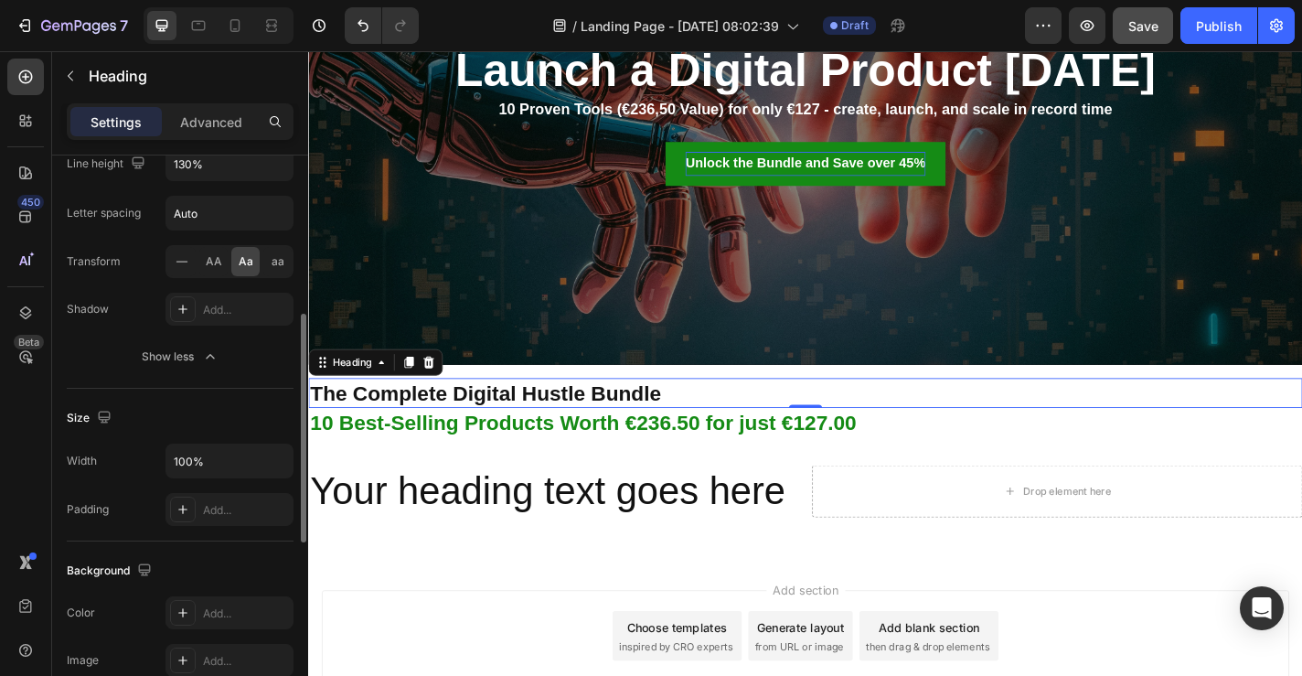
scroll to position [404, 0]
click at [206, 112] on p "Advanced" at bounding box center [211, 121] width 62 height 19
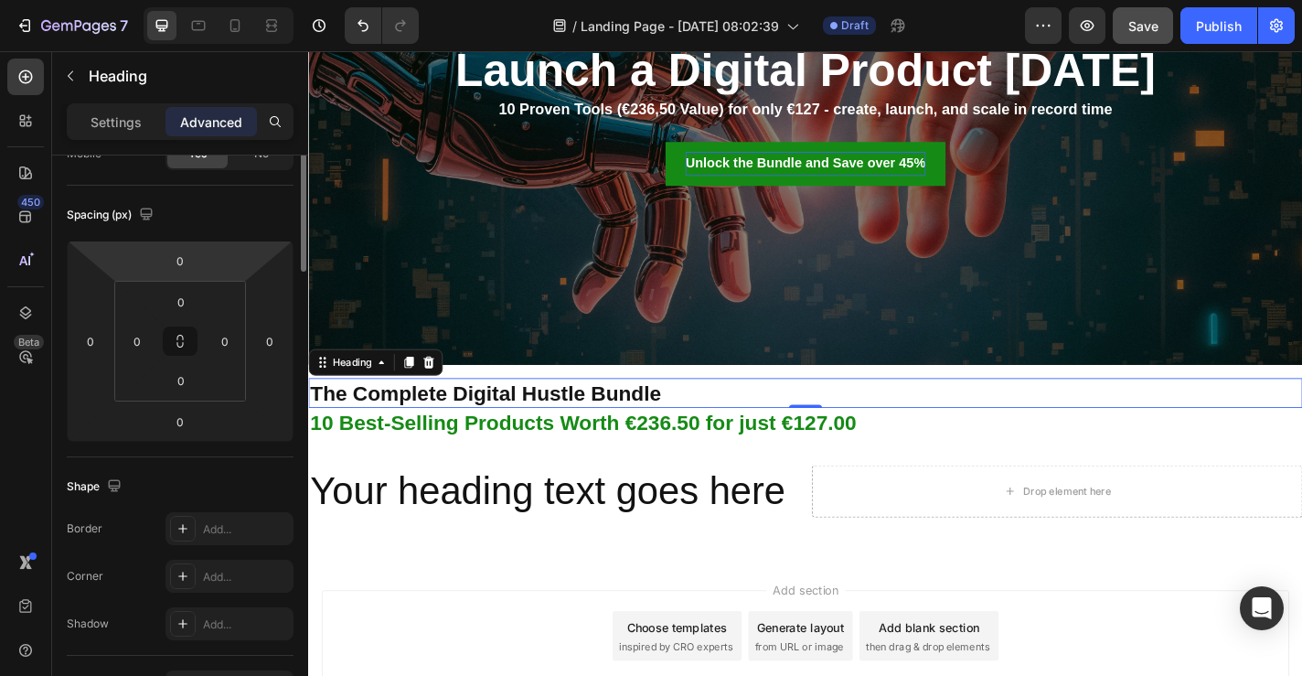
scroll to position [0, 0]
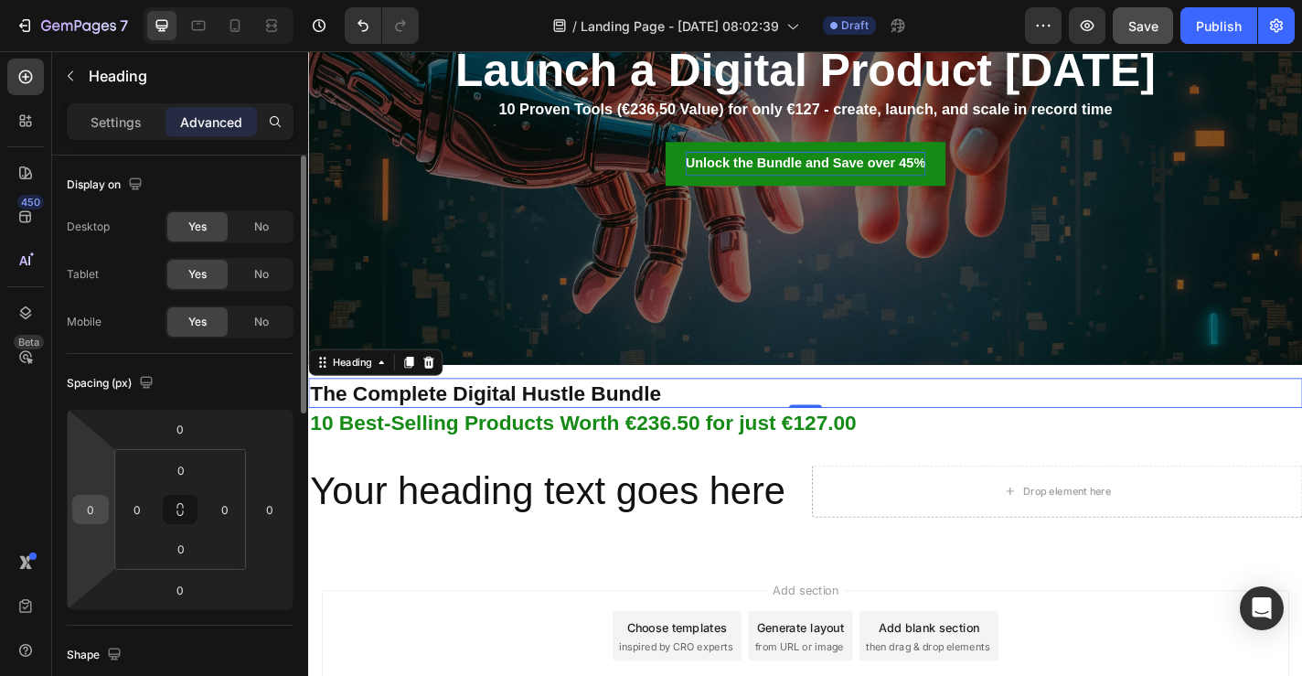
click at [98, 519] on input "0" at bounding box center [90, 509] width 27 height 27
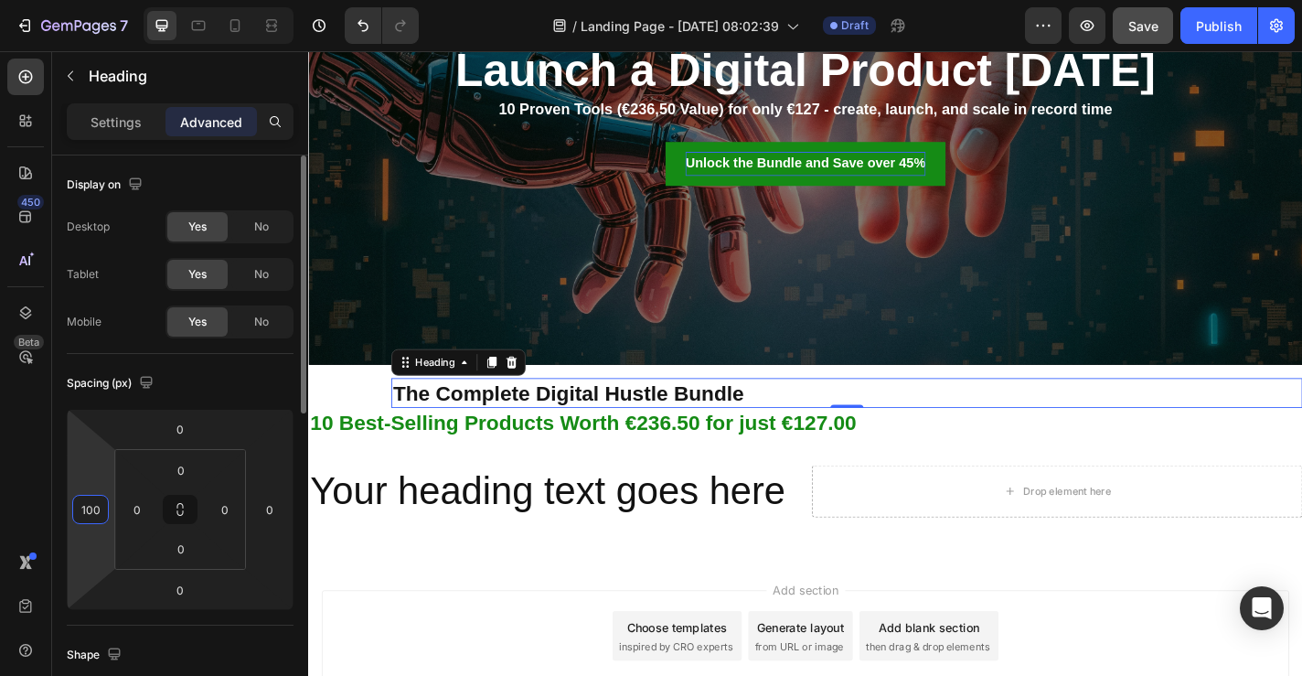
type input "100"
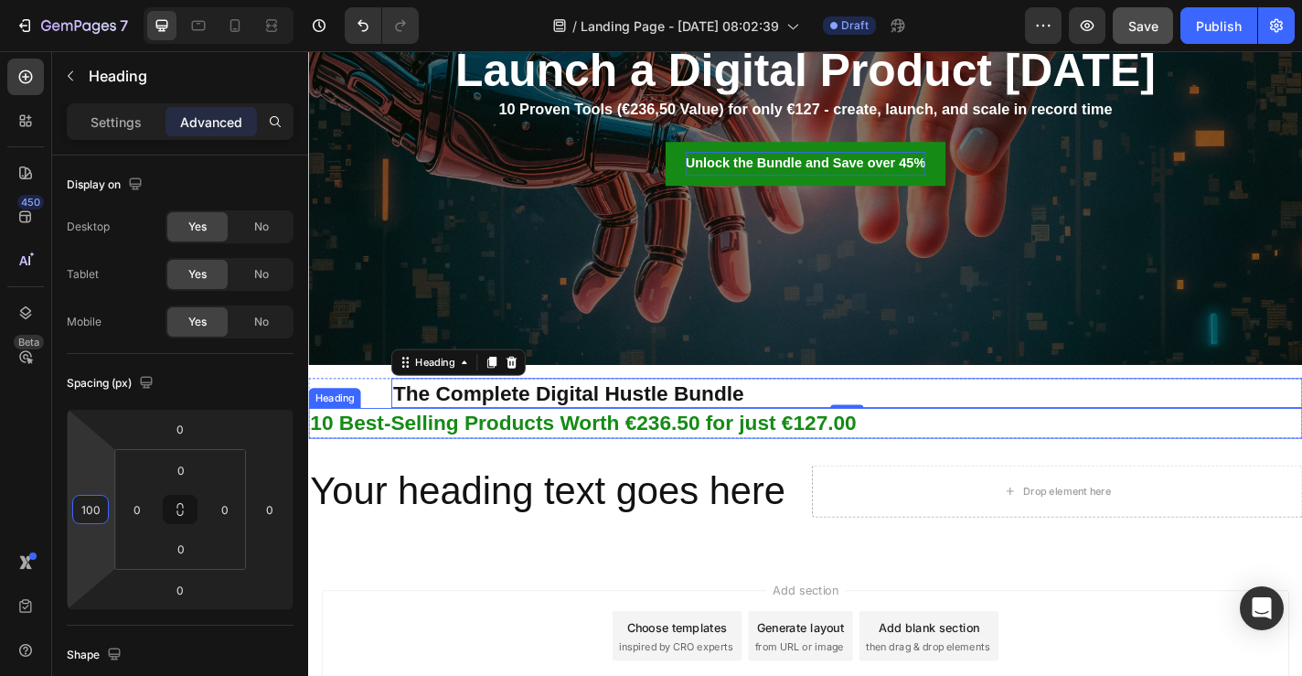
click at [484, 468] on h2 "10 Best-Selling Products Worth €236.50 for just €127.00" at bounding box center [856, 461] width 1097 height 34
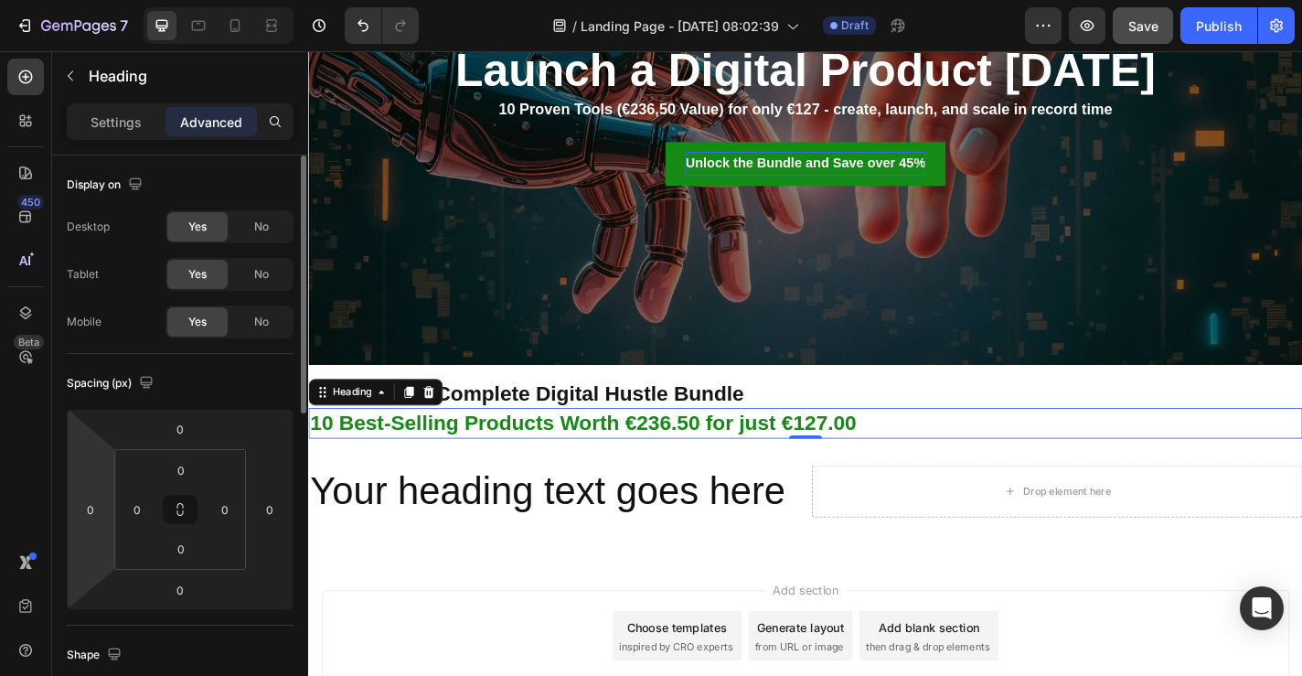
click at [97, 0] on html "7 / Landing Page - Aug 26, 08:02:39 Draft Preview Save Publish 450 Beta Section…" at bounding box center [651, 0] width 1302 height 0
type input "100"
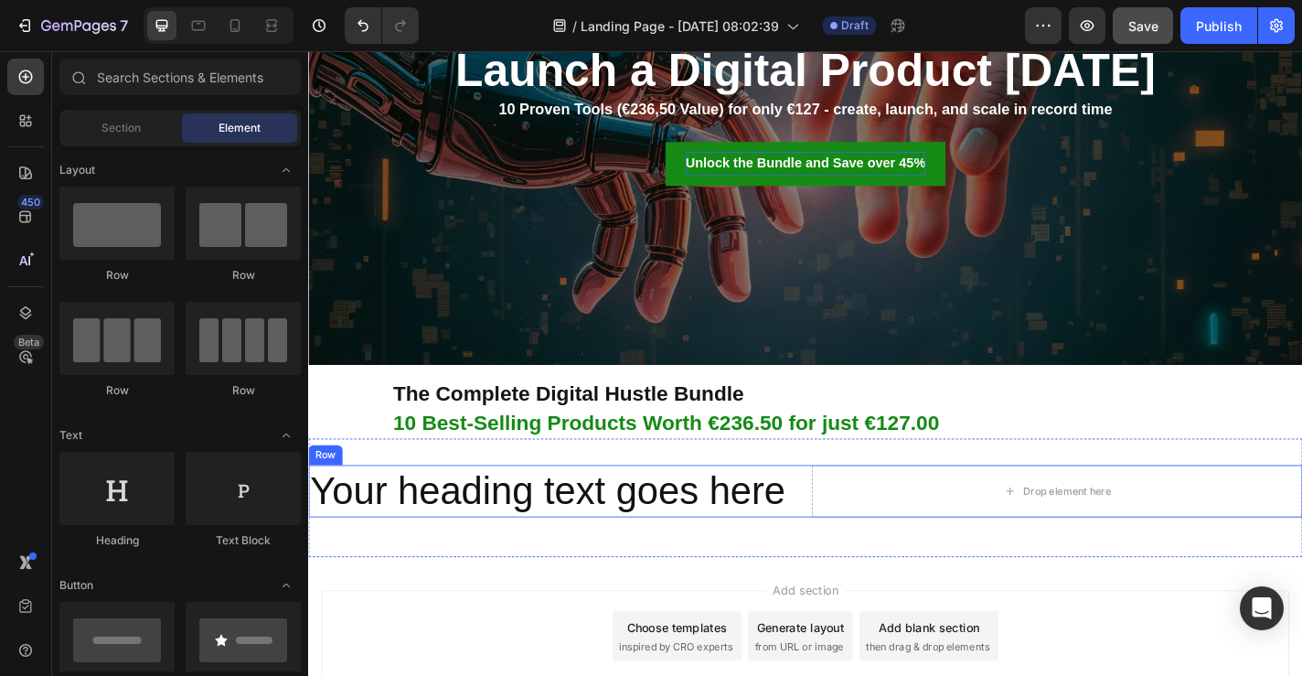
scroll to position [321, 0]
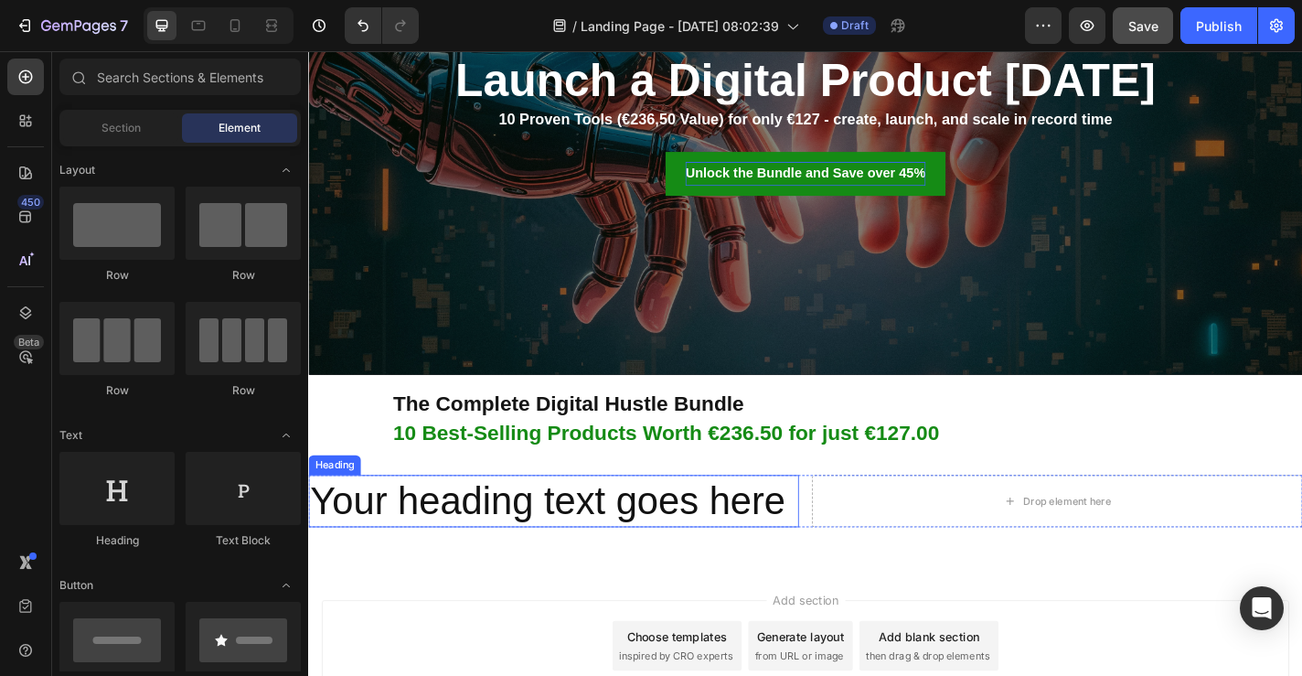
click at [704, 533] on h2 "Your heading text goes here" at bounding box center [578, 548] width 541 height 59
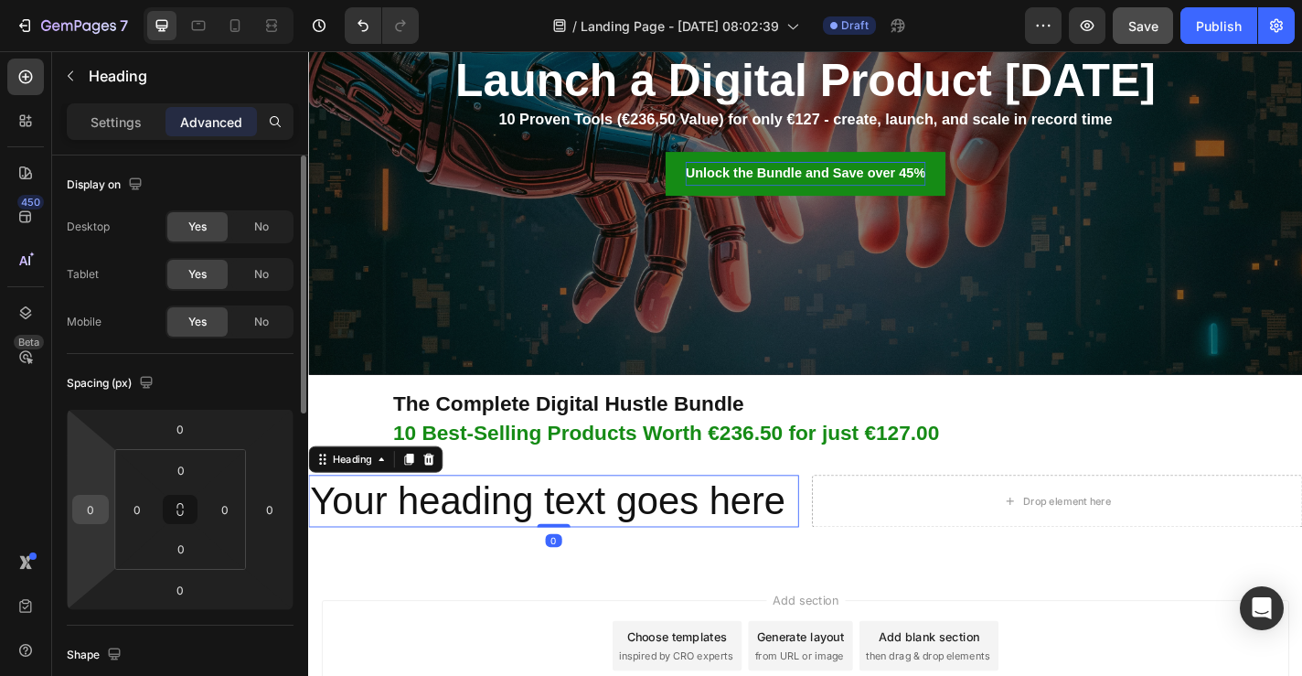
click at [81, 521] on input "0" at bounding box center [90, 509] width 27 height 27
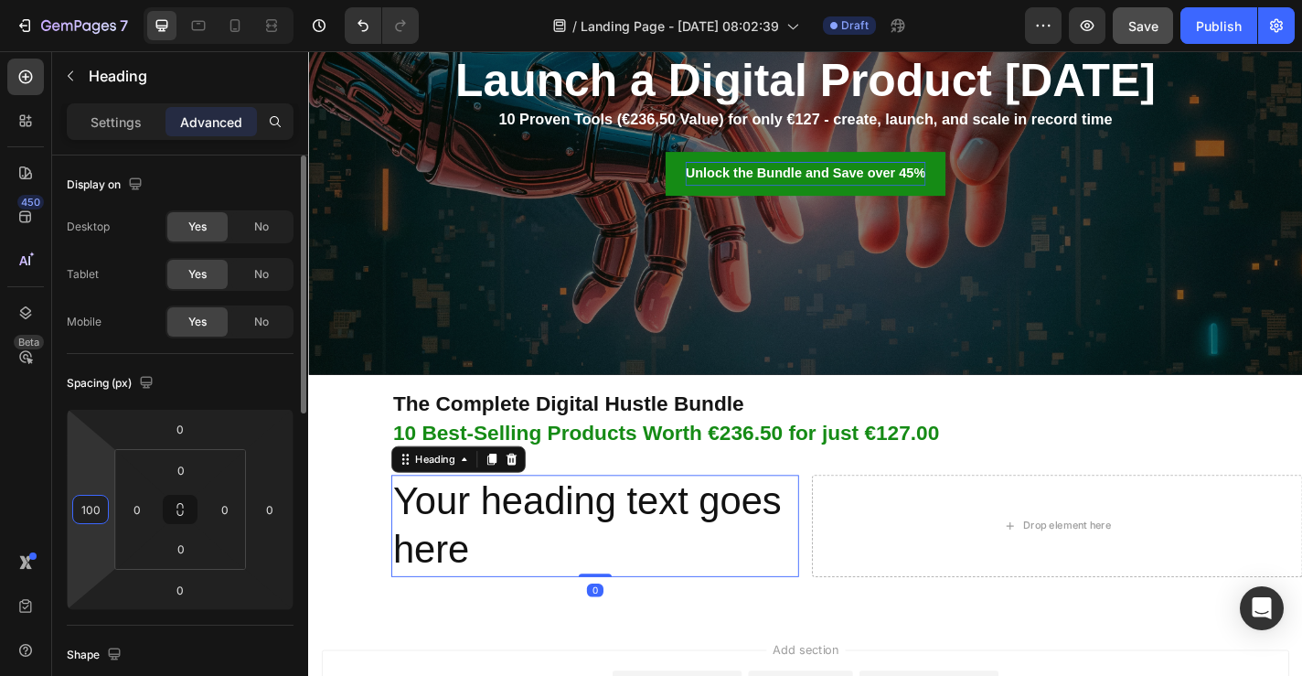
type input "100"
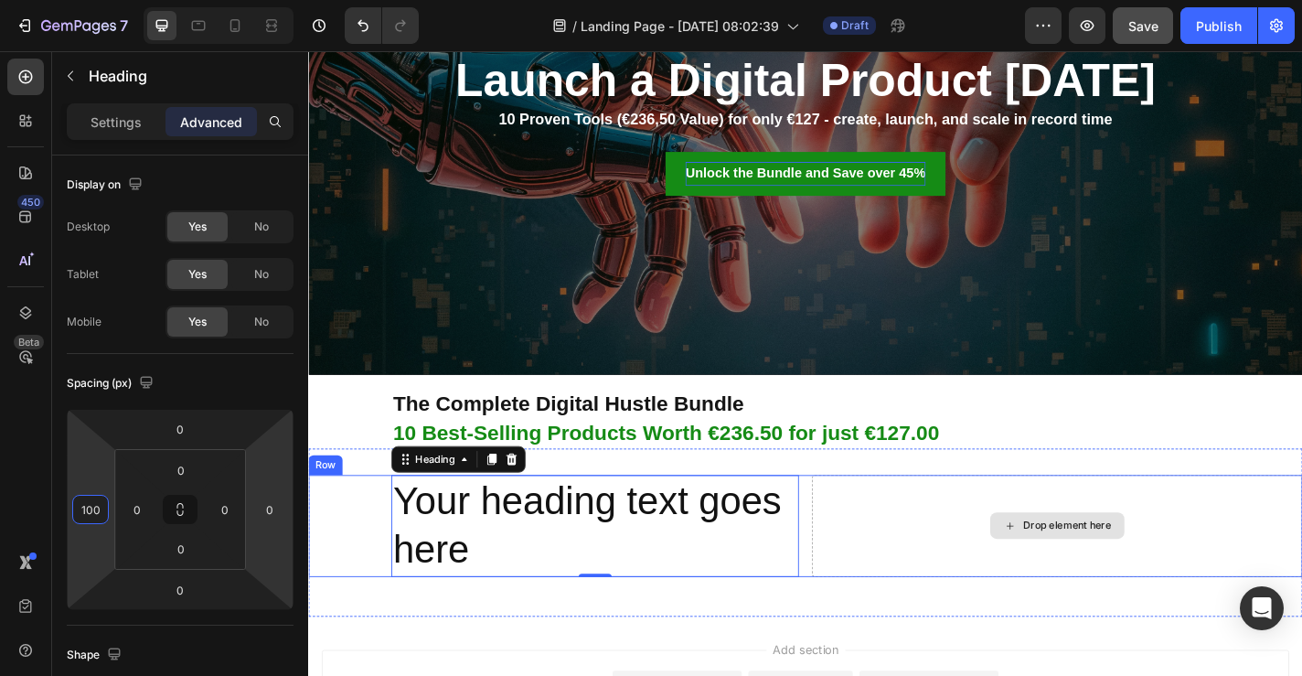
click at [1075, 551] on div "Drop element here" at bounding box center [1134, 575] width 541 height 113
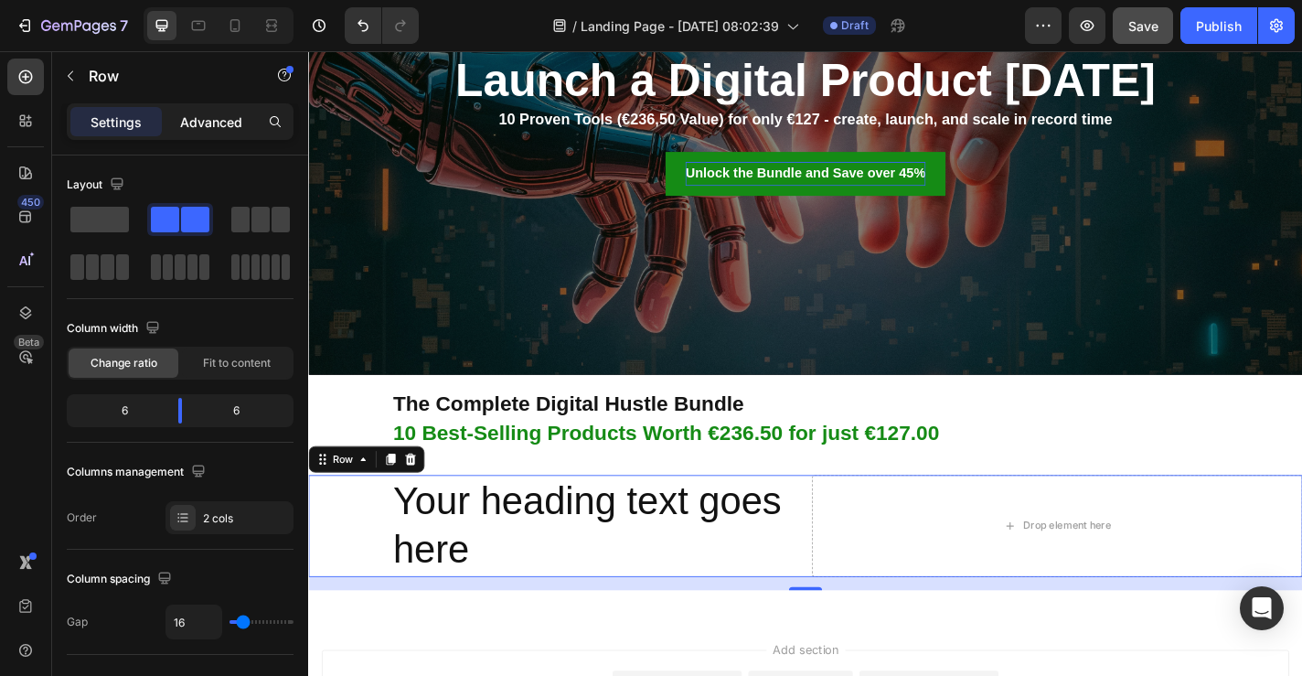
click at [235, 123] on p "Advanced" at bounding box center [211, 121] width 62 height 19
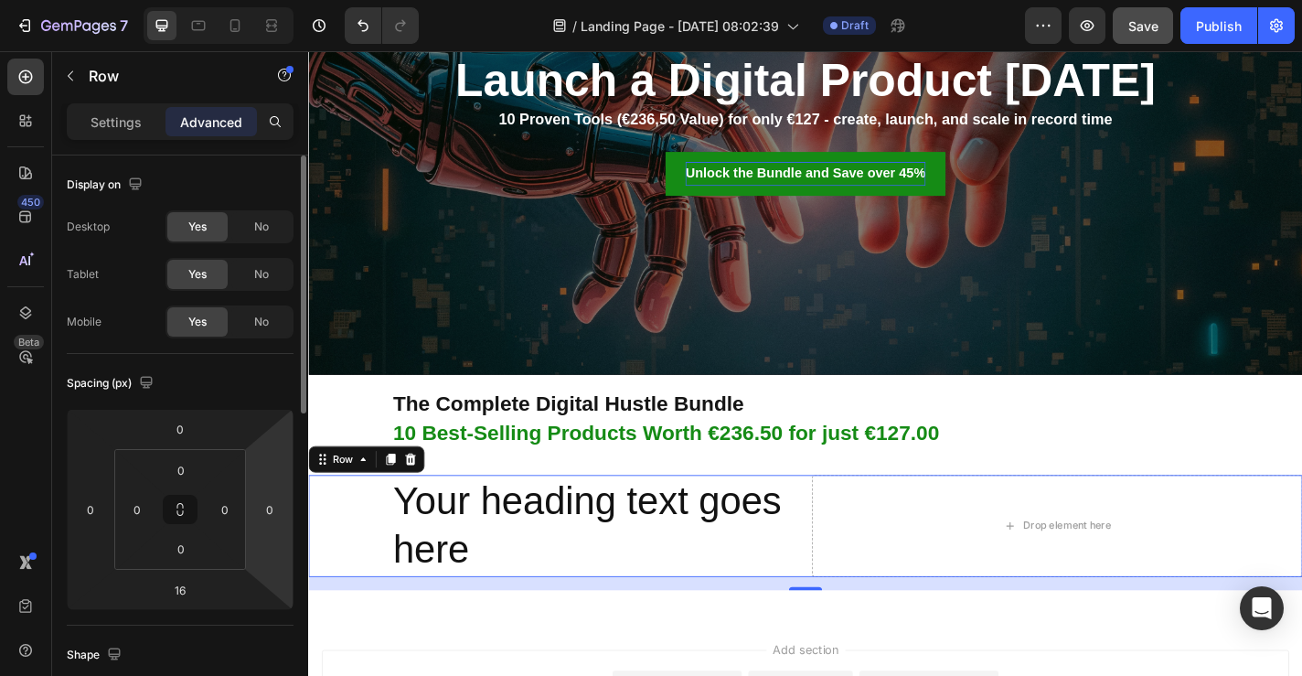
click at [266, 0] on html "7 / Landing Page - Aug 26, 08:02:39 Draft Preview Save Publish 450 Beta Section…" at bounding box center [651, 0] width 1302 height 0
type input "100"
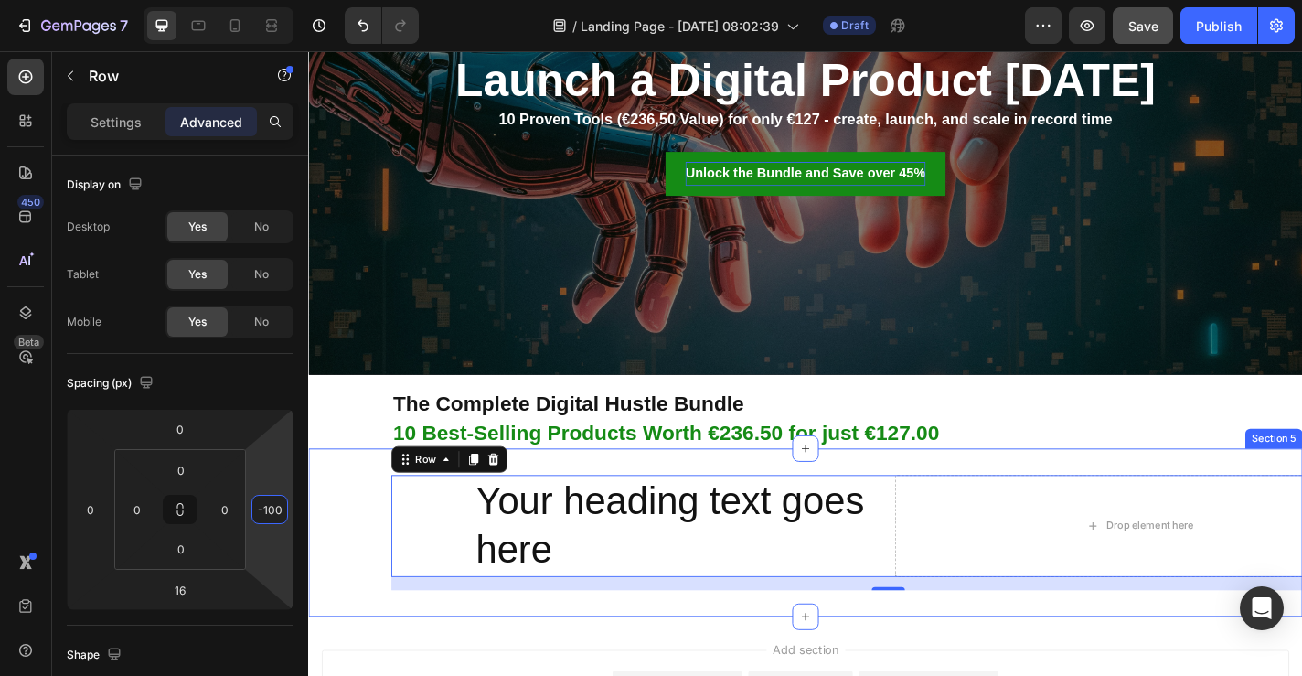
type input "0"
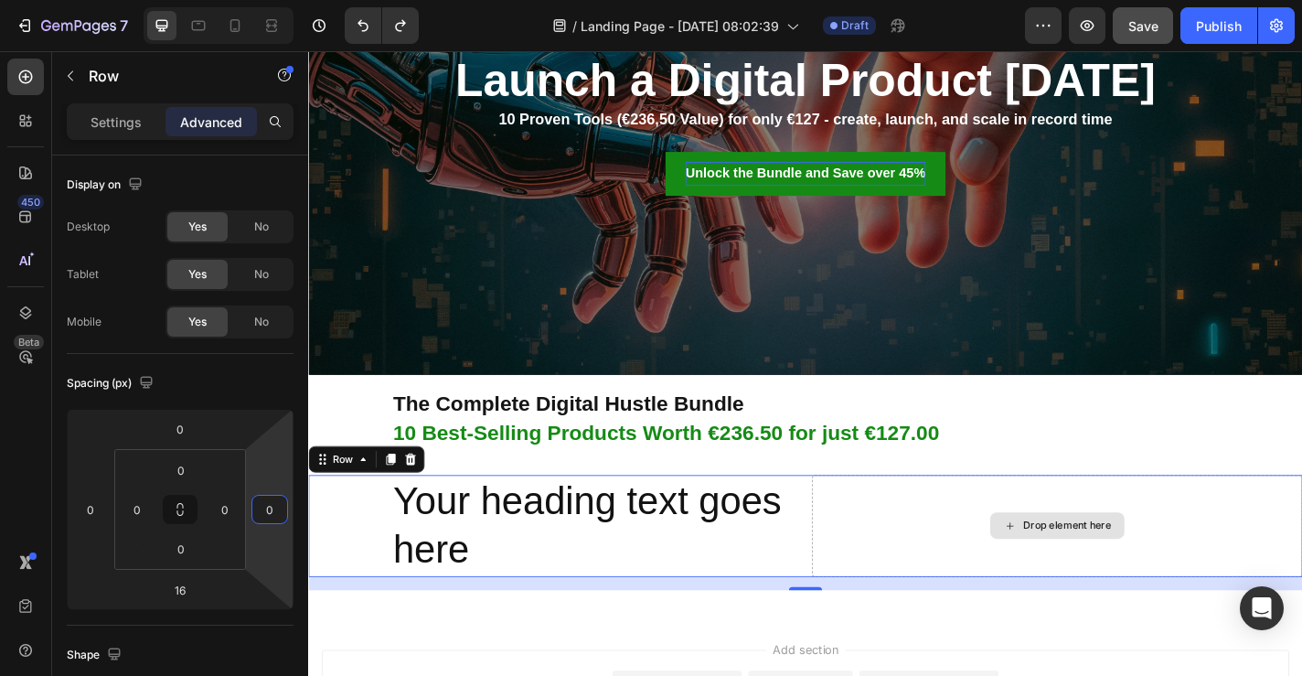
click at [1005, 555] on div "Drop element here" at bounding box center [1134, 575] width 541 height 113
click at [601, 622] on h2 "Your heading text goes here" at bounding box center [625, 575] width 450 height 113
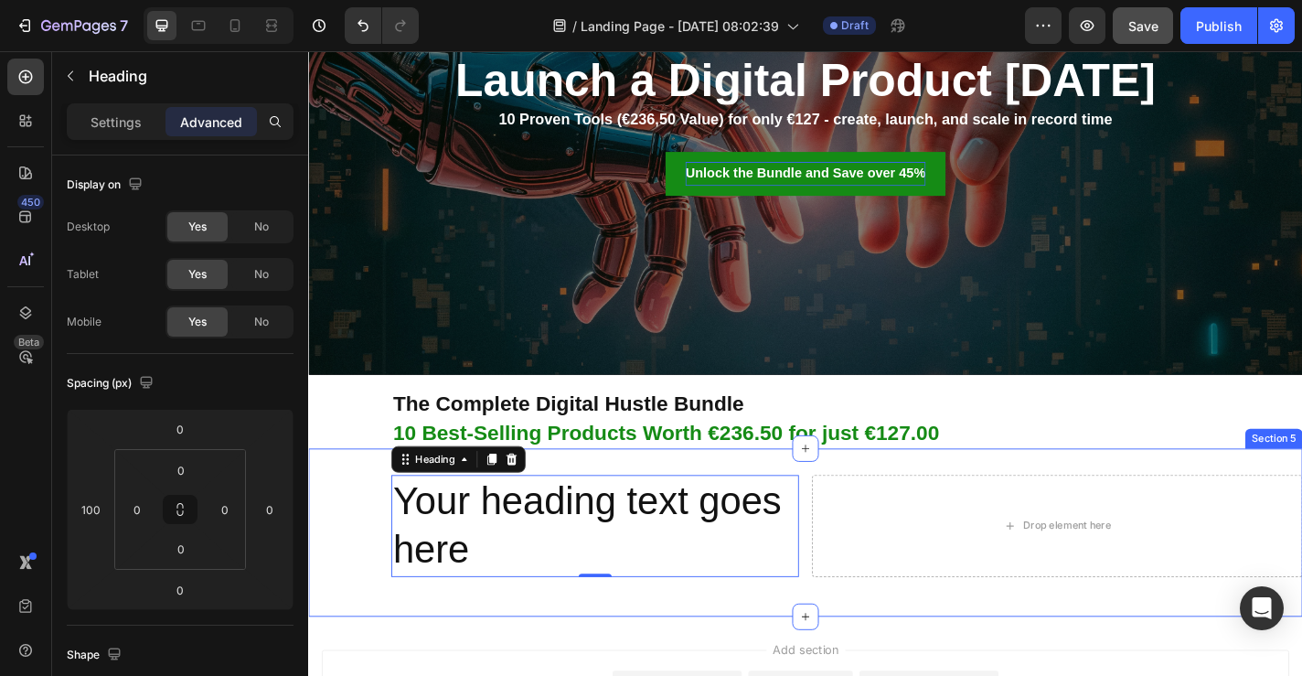
click at [883, 658] on div "Your heading text goes here Heading 0 Drop element here Row Section 5" at bounding box center [856, 582] width 1097 height 187
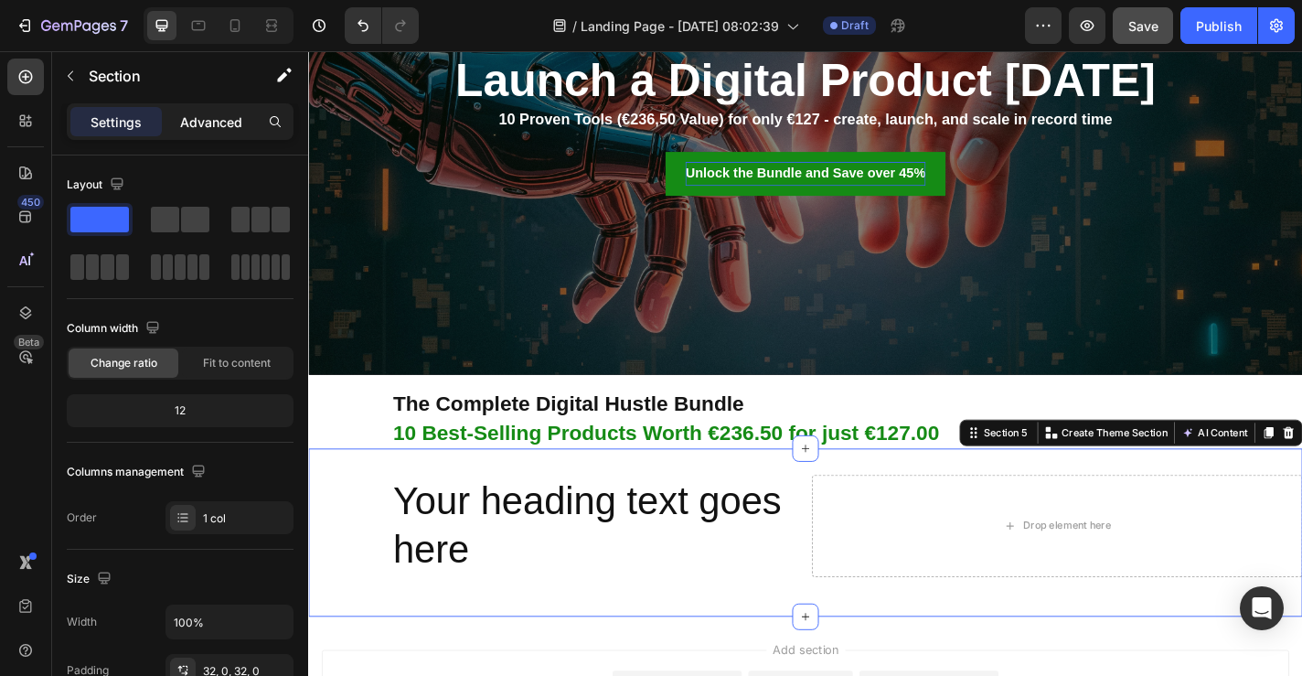
click at [203, 122] on p "Advanced" at bounding box center [211, 121] width 62 height 19
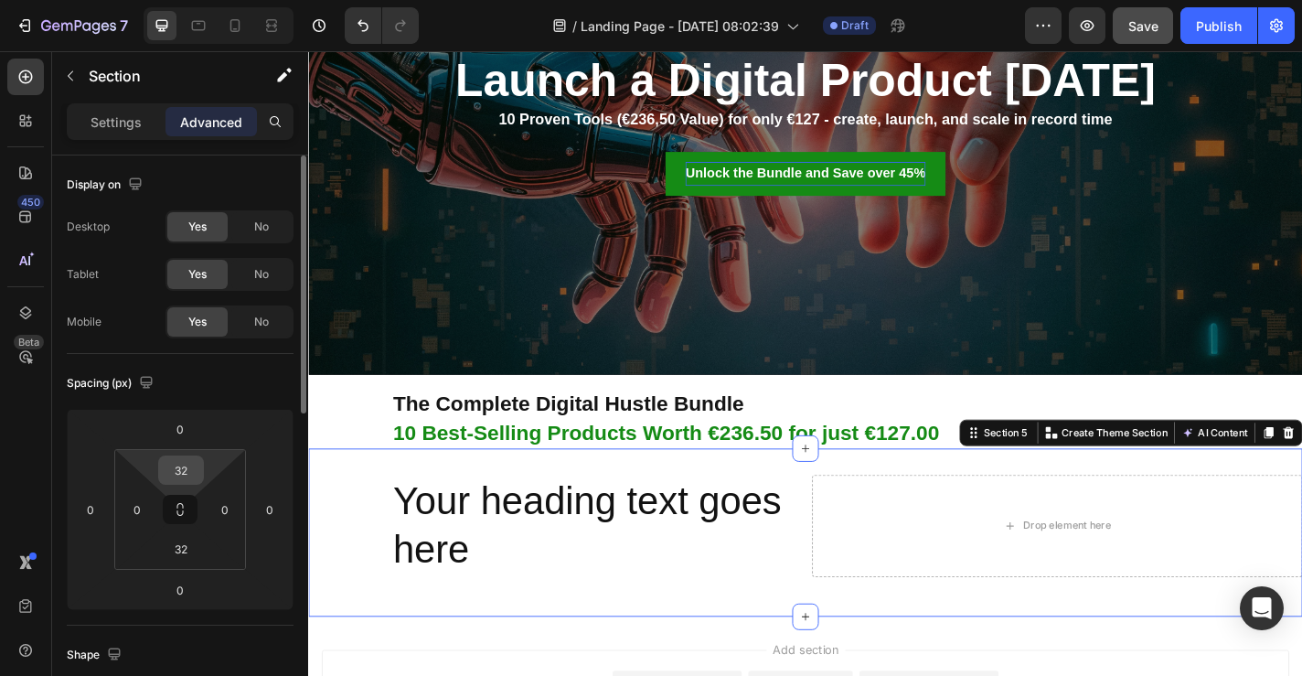
click at [193, 468] on input "32" at bounding box center [181, 469] width 37 height 27
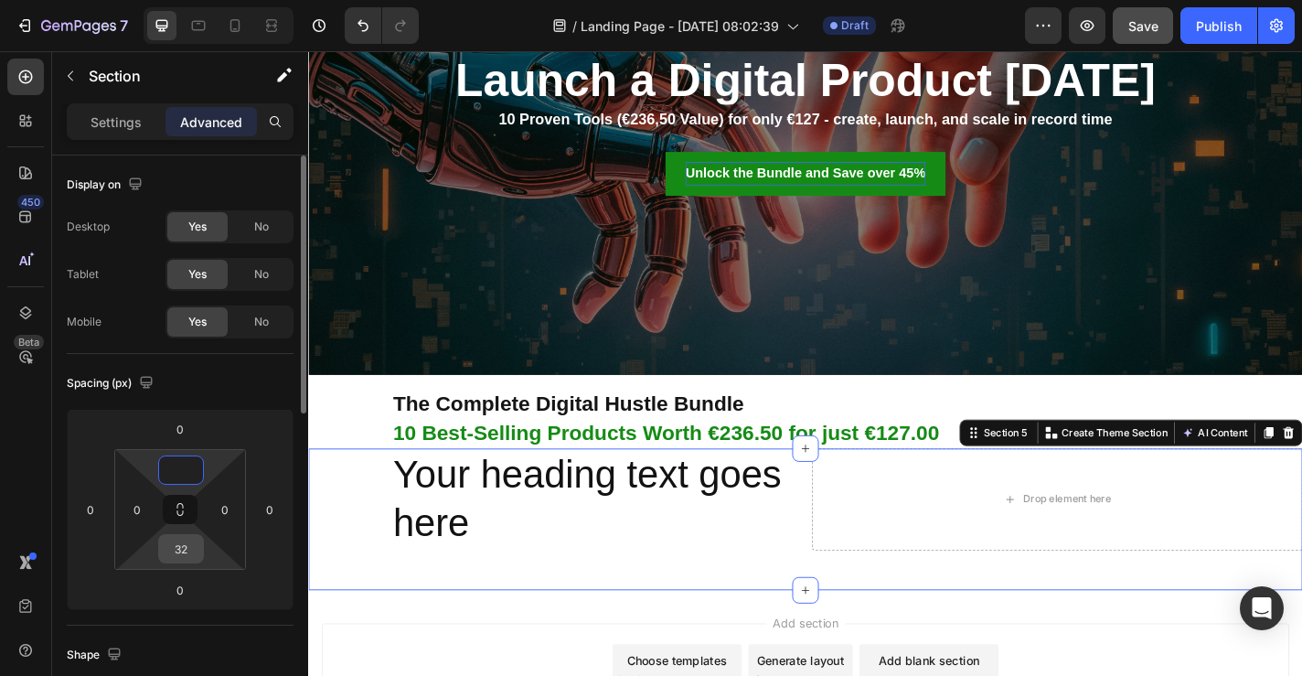
click at [188, 540] on input "32" at bounding box center [181, 548] width 37 height 27
type input "0"
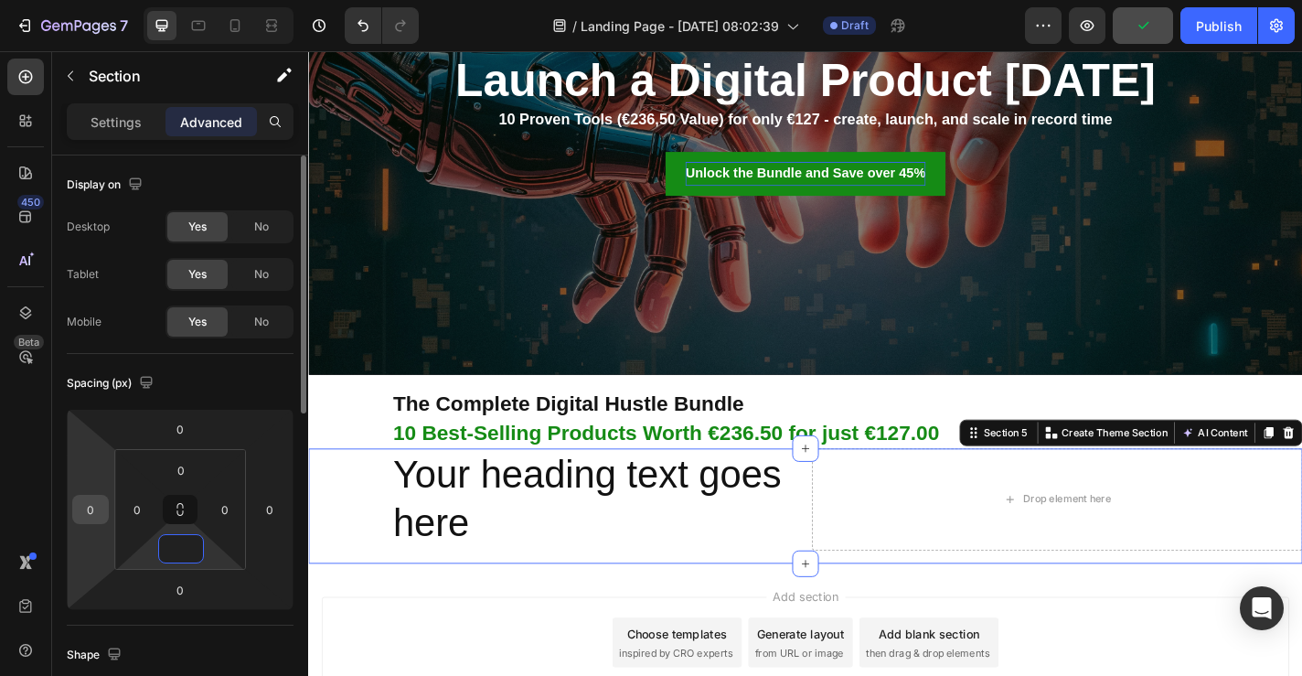
type input "0"
click at [97, 514] on input "0" at bounding box center [90, 509] width 27 height 27
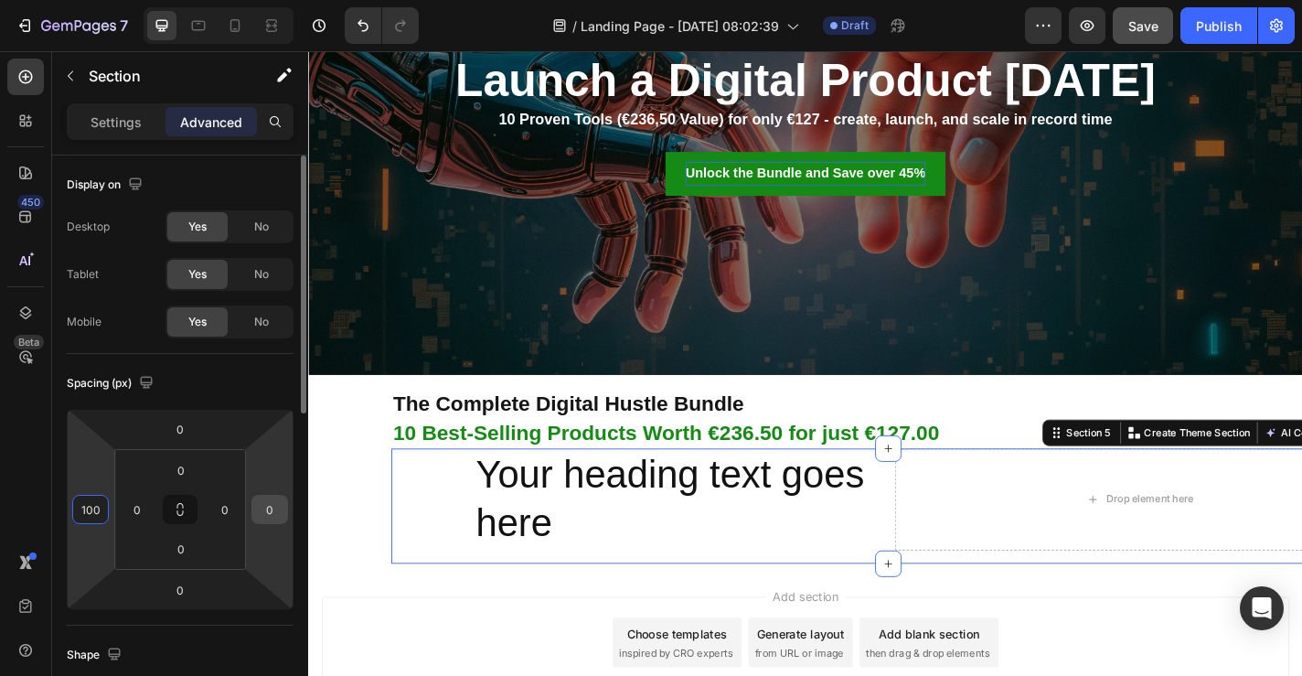
type input "100"
click at [273, 508] on input "0" at bounding box center [269, 509] width 27 height 27
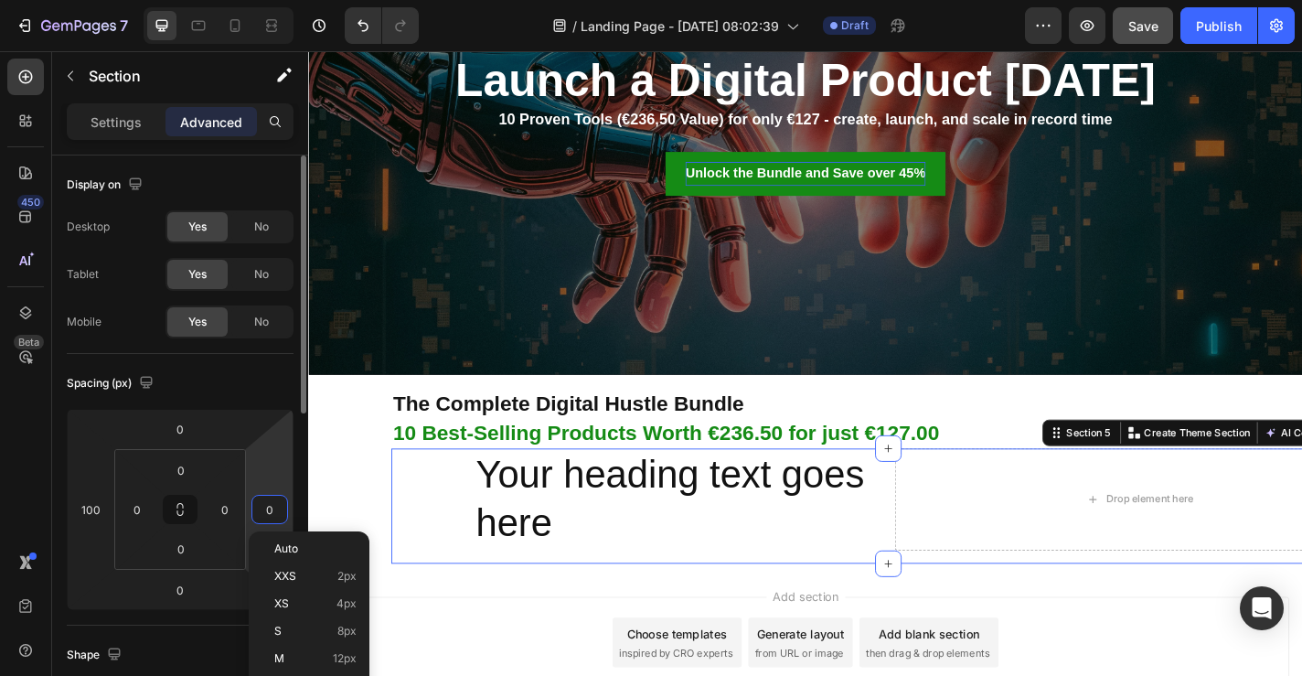
type input "1"
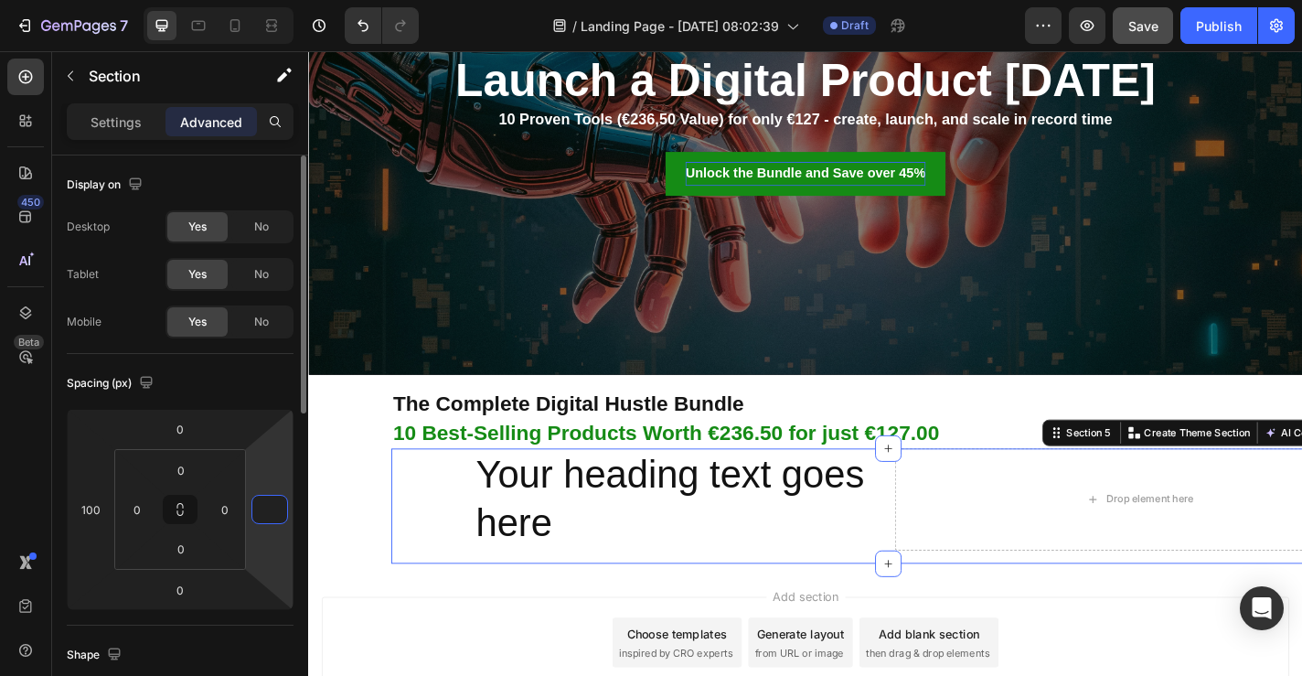
type input "1"
type input "-1"
type input "100"
click at [91, 516] on input "100" at bounding box center [90, 509] width 27 height 27
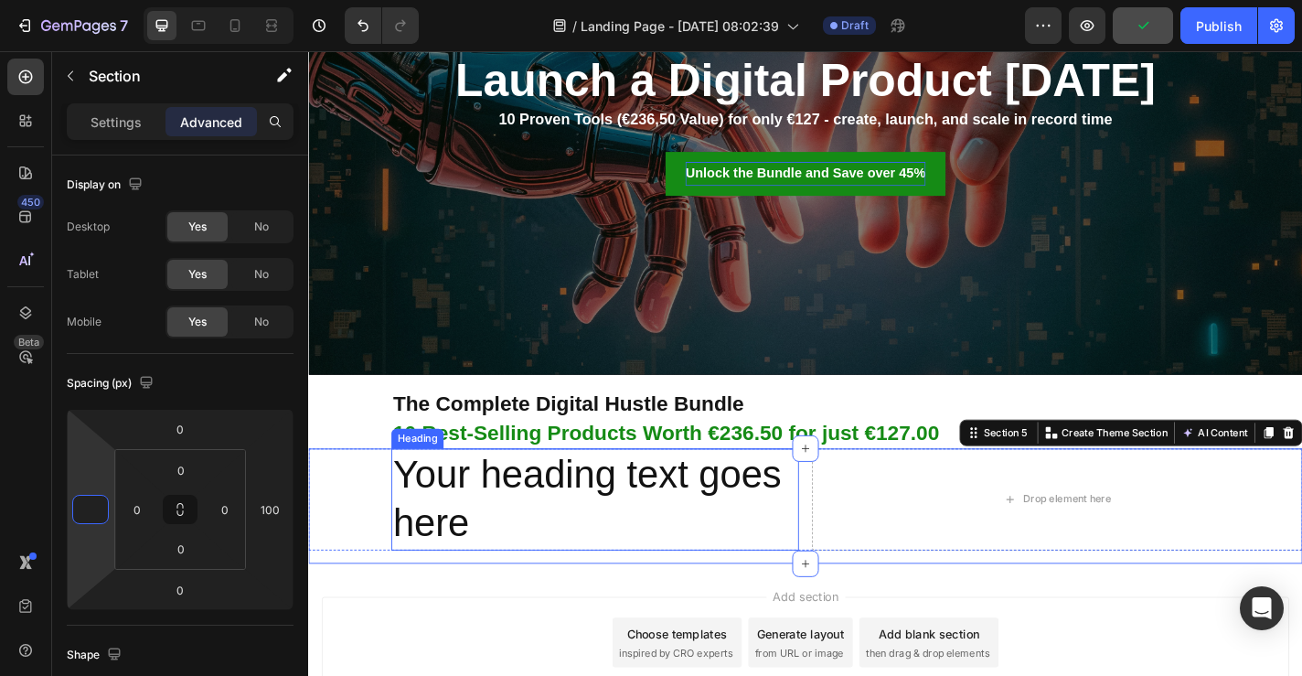
click at [774, 530] on h2 "Your heading text goes here" at bounding box center [625, 545] width 450 height 113
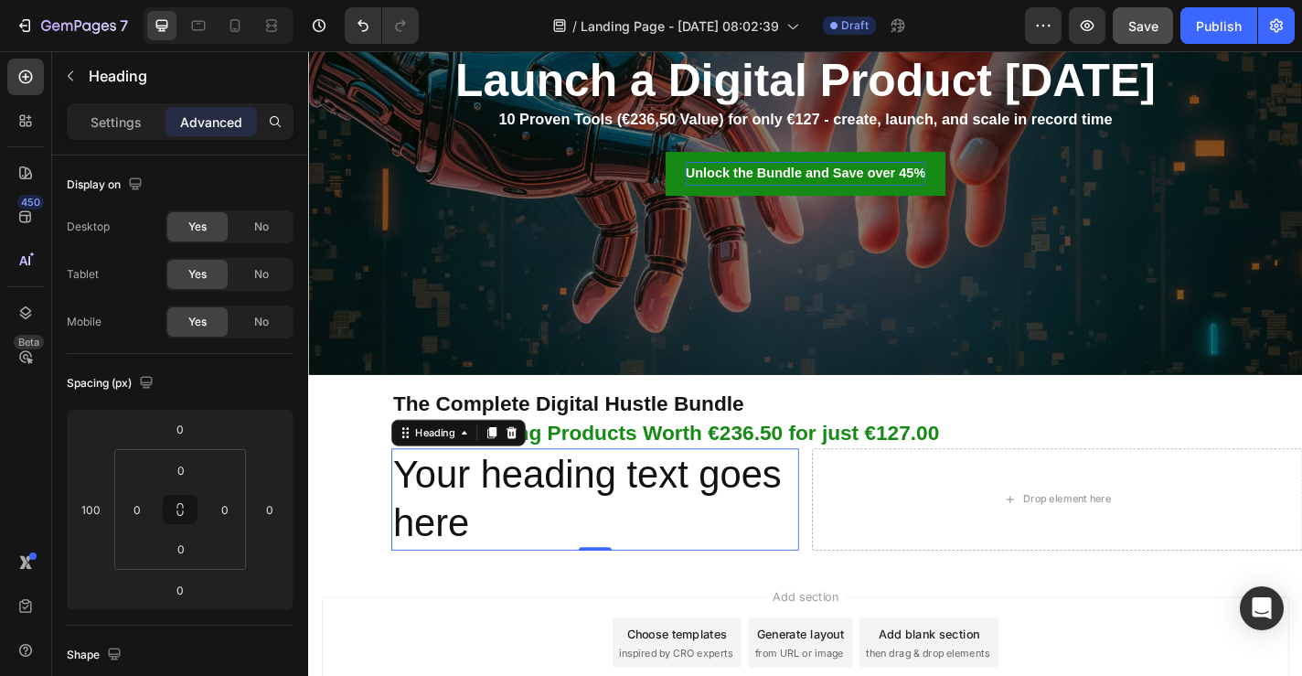
click at [774, 530] on h2 "Your heading text goes here" at bounding box center [625, 545] width 450 height 113
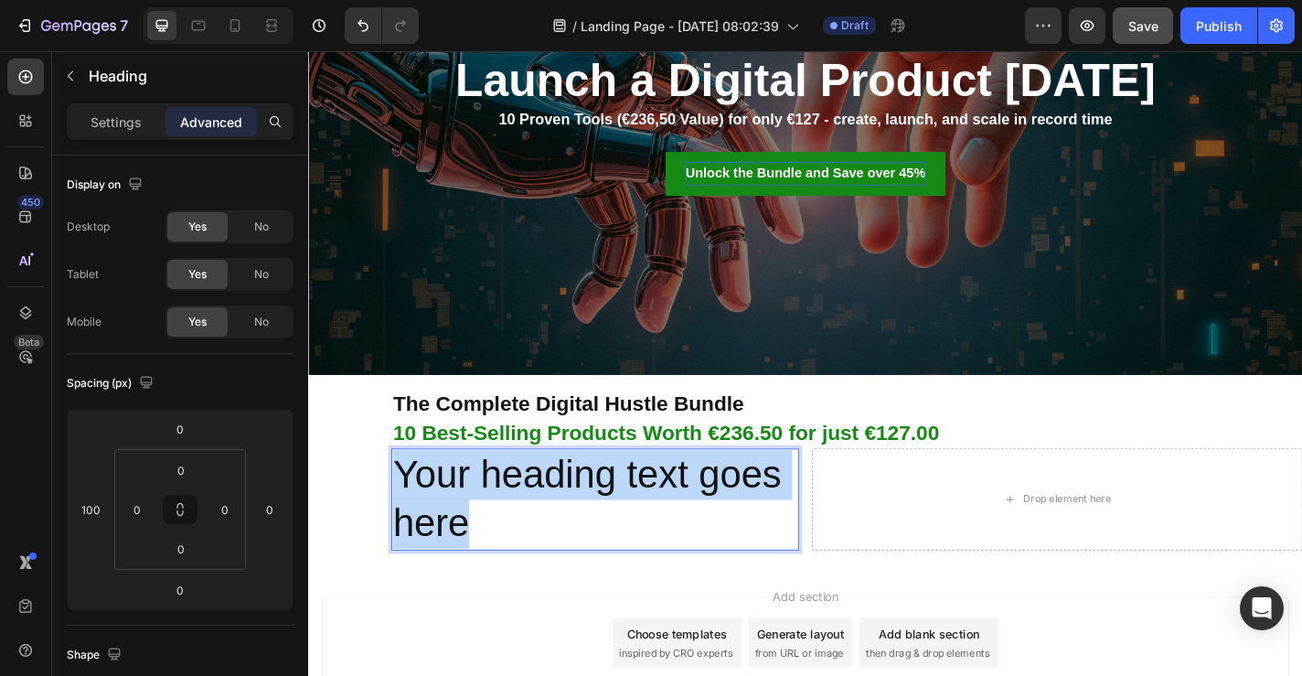
click at [774, 530] on p "Your heading text goes here" at bounding box center [624, 546] width 446 height 110
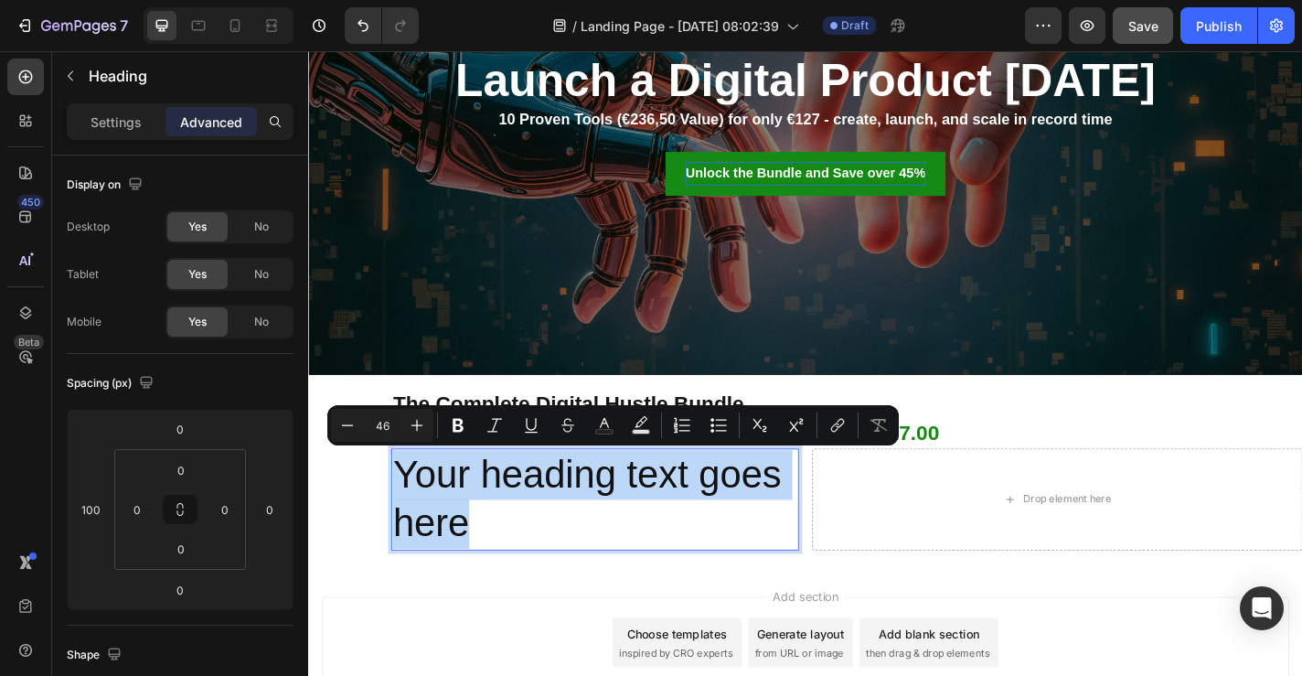
copy p "Your heading text goes here"
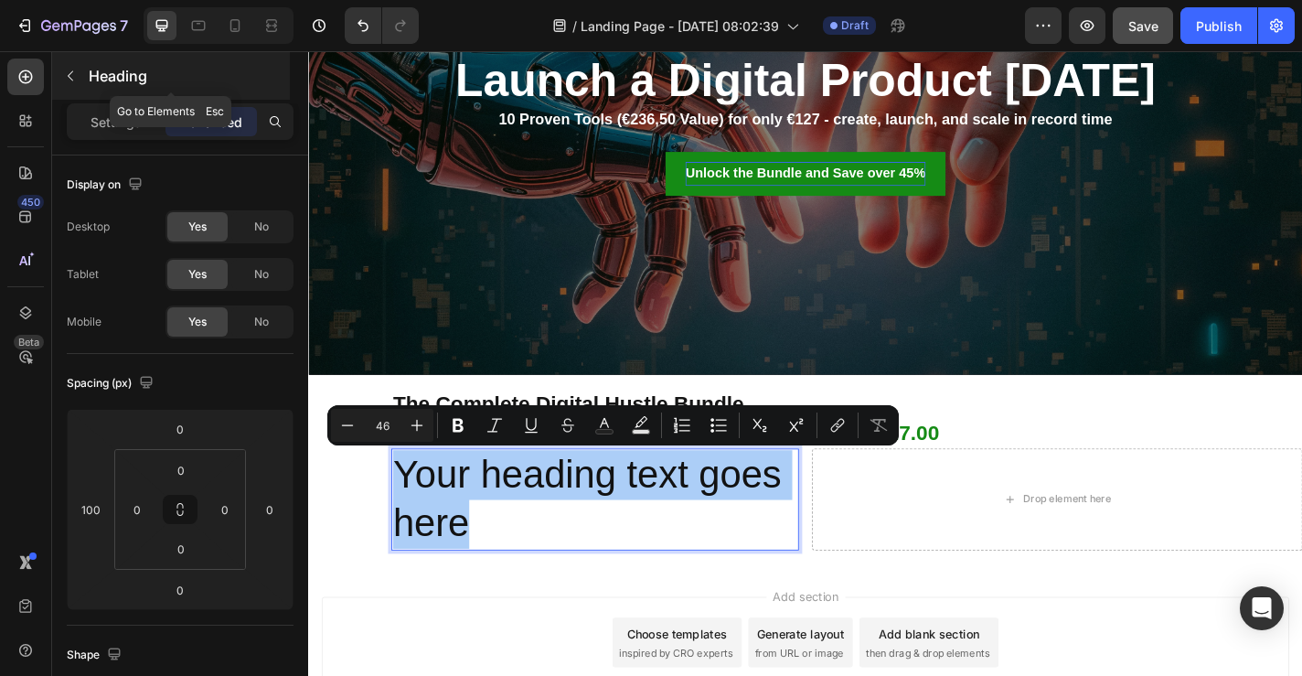
click at [73, 82] on icon "button" at bounding box center [70, 76] width 15 height 15
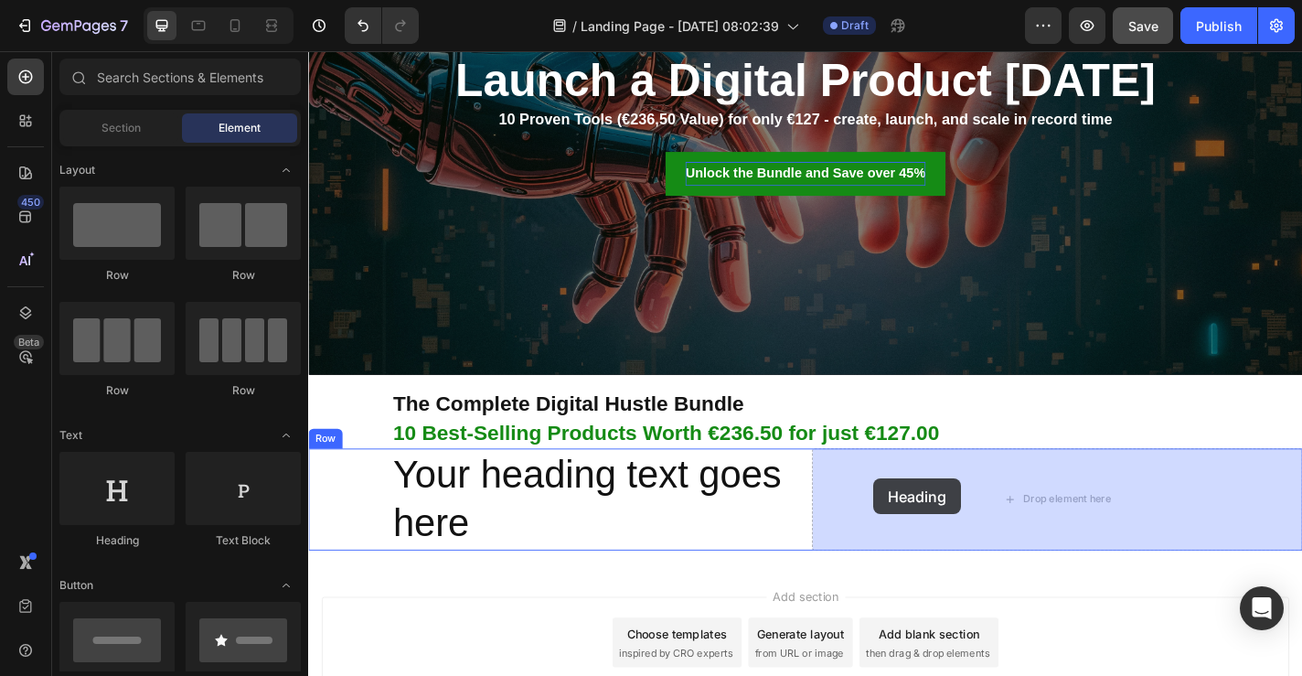
drag, startPoint x: 449, startPoint y: 548, endPoint x: 969, endPoint y: 523, distance: 521.0
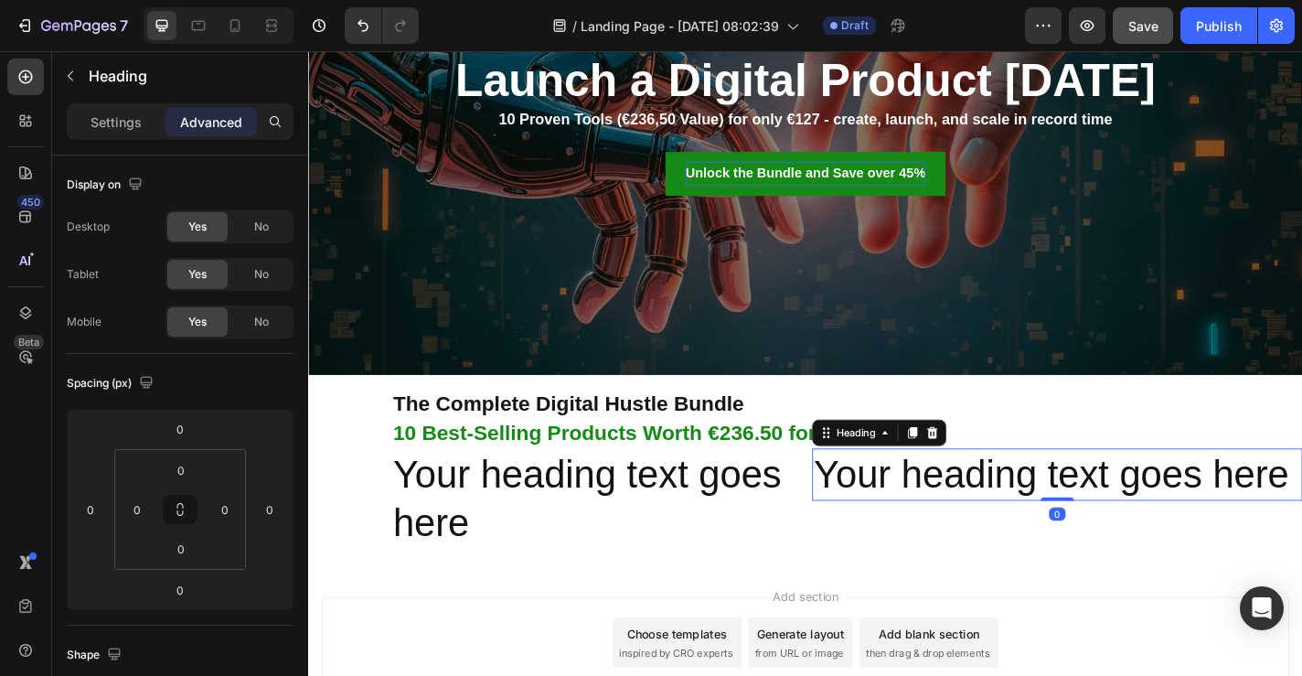
click at [1031, 517] on h2 "Your heading text goes here" at bounding box center [1134, 518] width 541 height 59
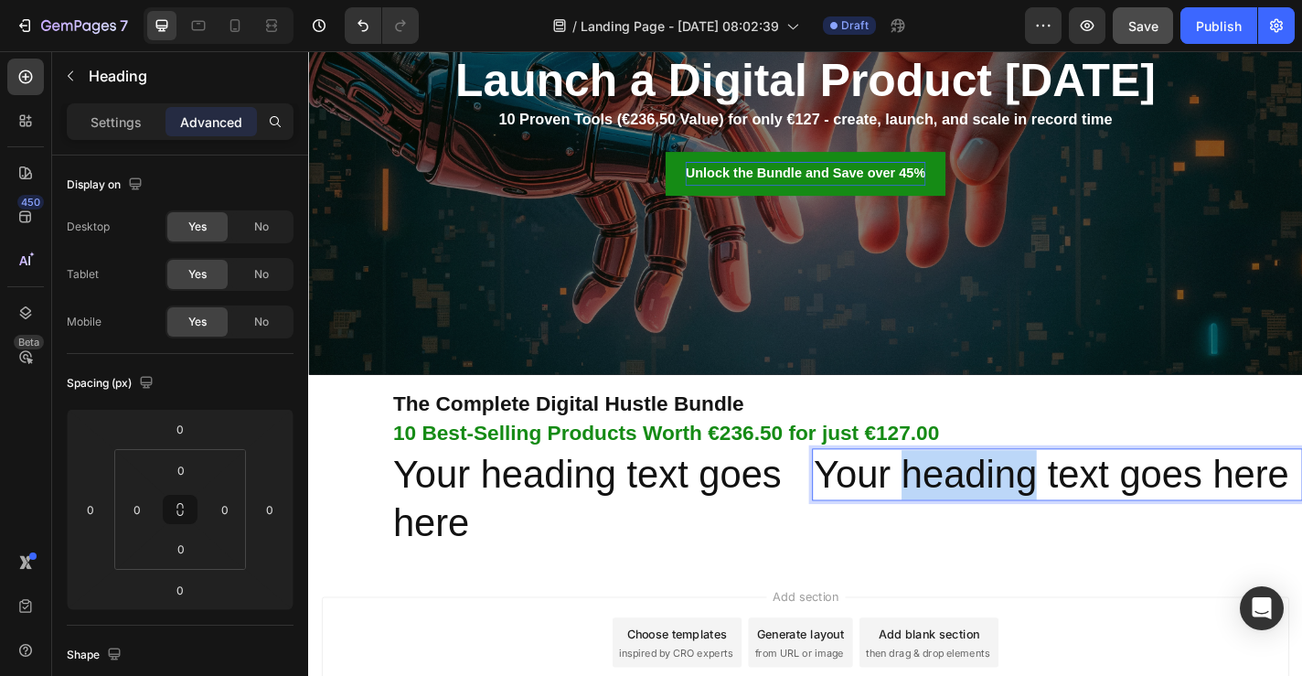
click at [1031, 517] on p "Your heading text goes here" at bounding box center [1135, 518] width 538 height 55
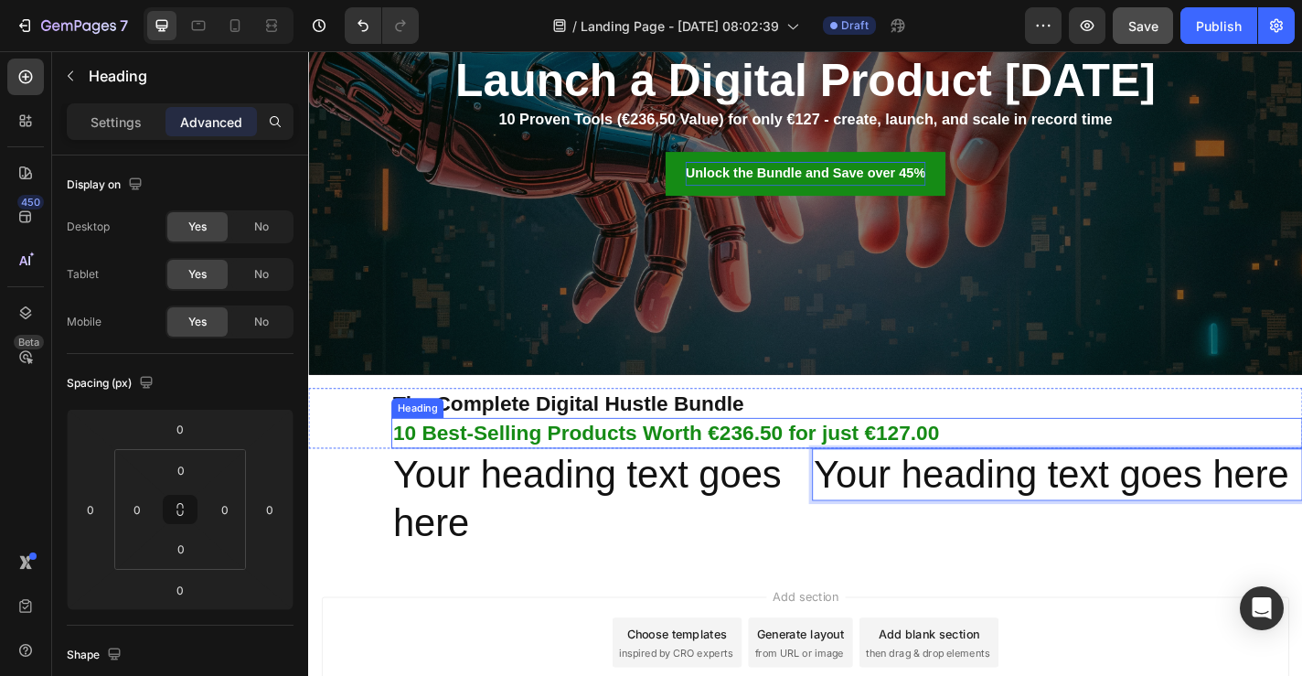
click at [1287, 461] on h2 "10 Best-Selling Products Worth €236.50 for just €127.00" at bounding box center [903, 472] width 1006 height 34
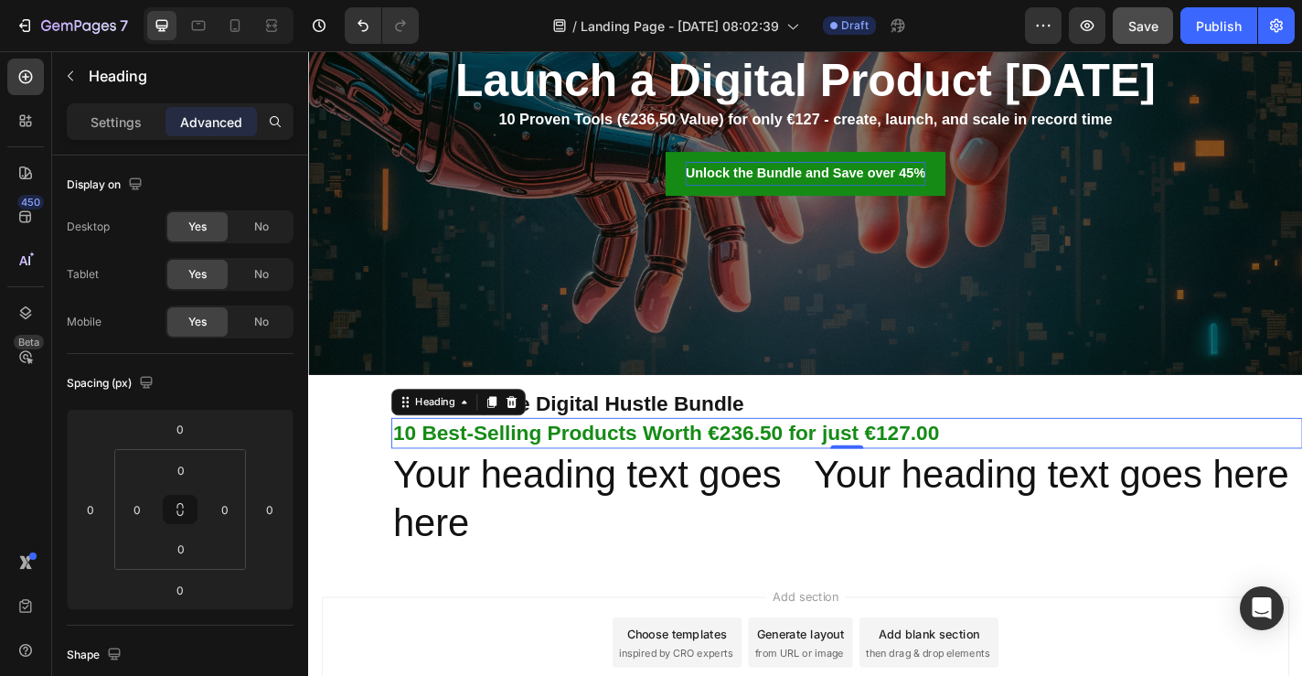
click at [1265, 526] on p "Your heading text goes here" at bounding box center [1135, 518] width 538 height 55
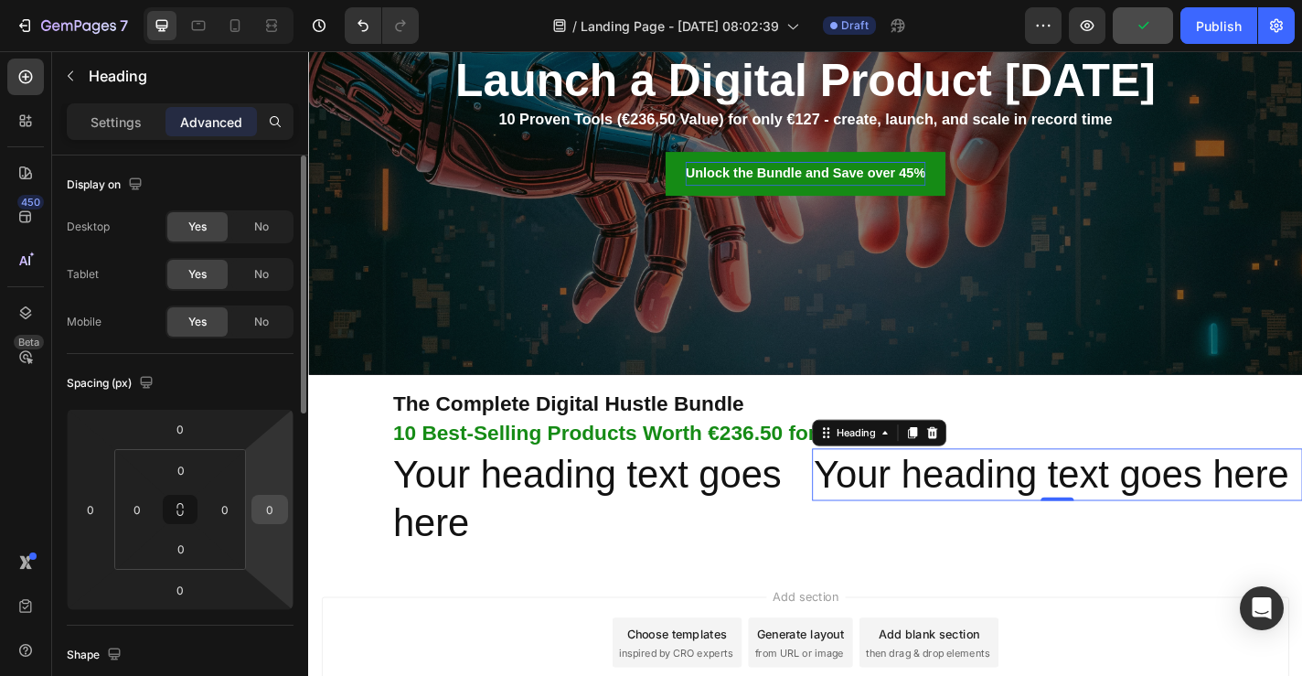
click at [274, 506] on input "0" at bounding box center [269, 509] width 27 height 27
type input "100"
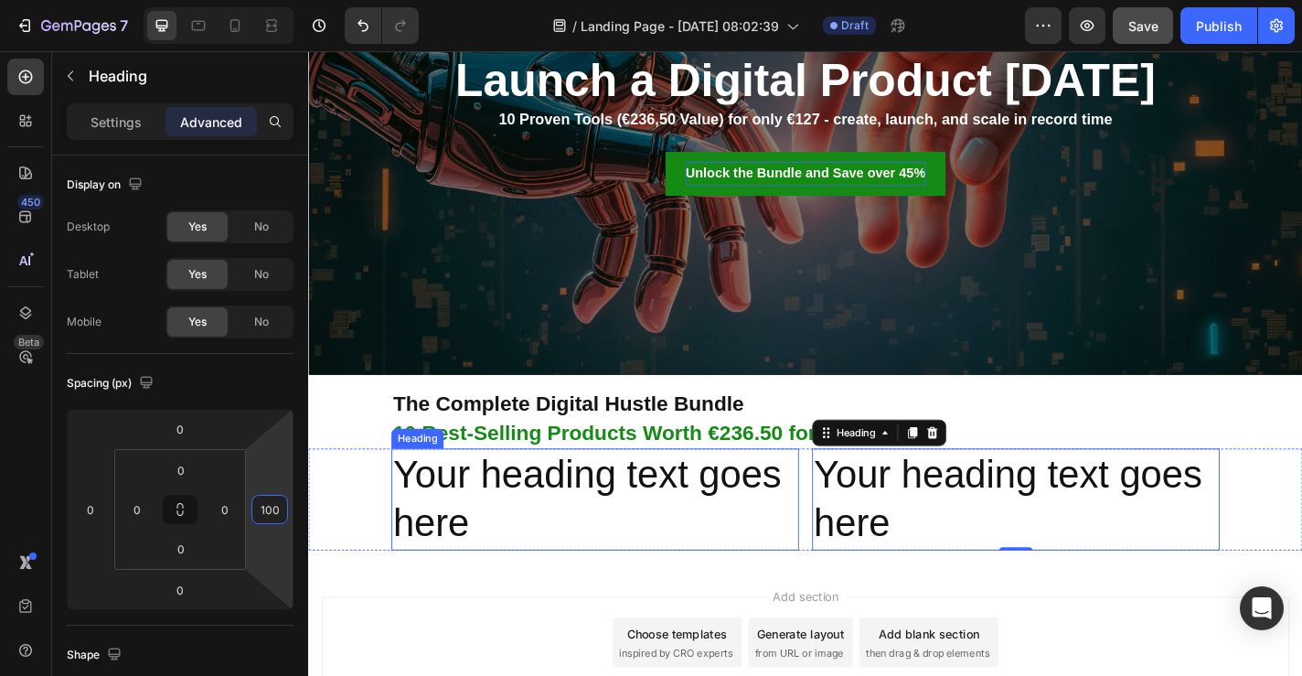
click at [601, 548] on p "Your heading text goes here" at bounding box center [624, 546] width 446 height 110
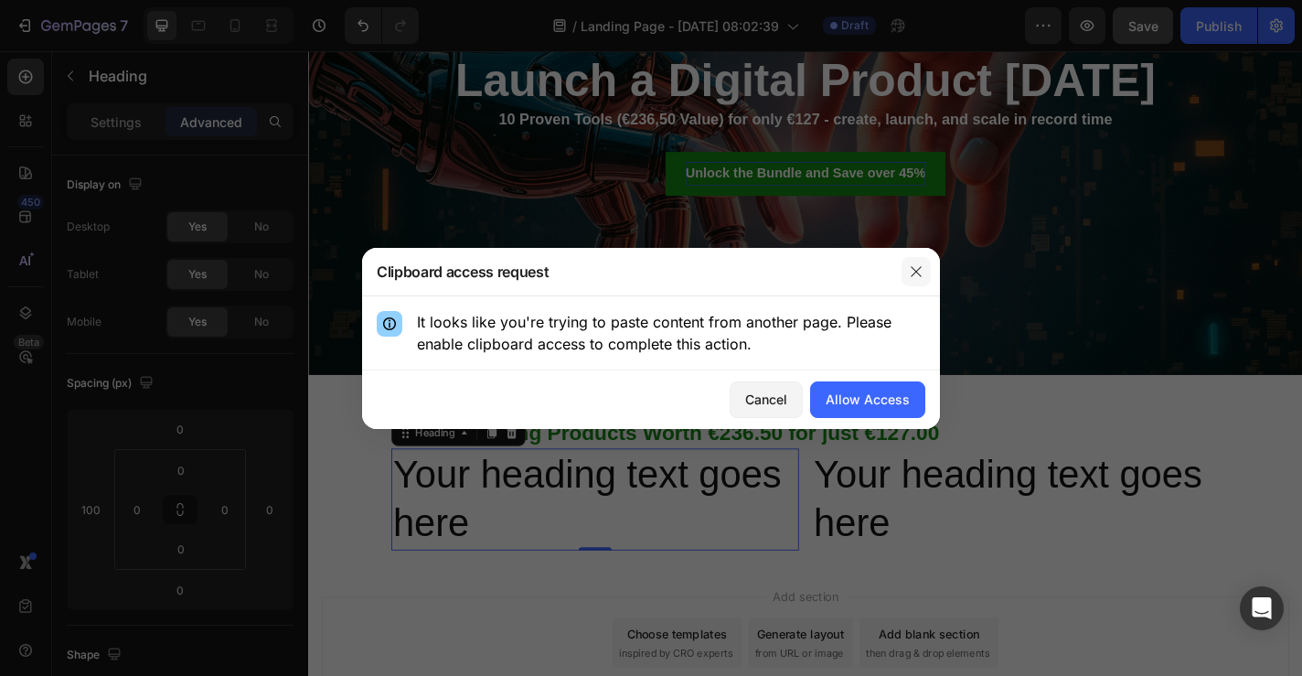
click at [907, 274] on button "button" at bounding box center [916, 271] width 29 height 29
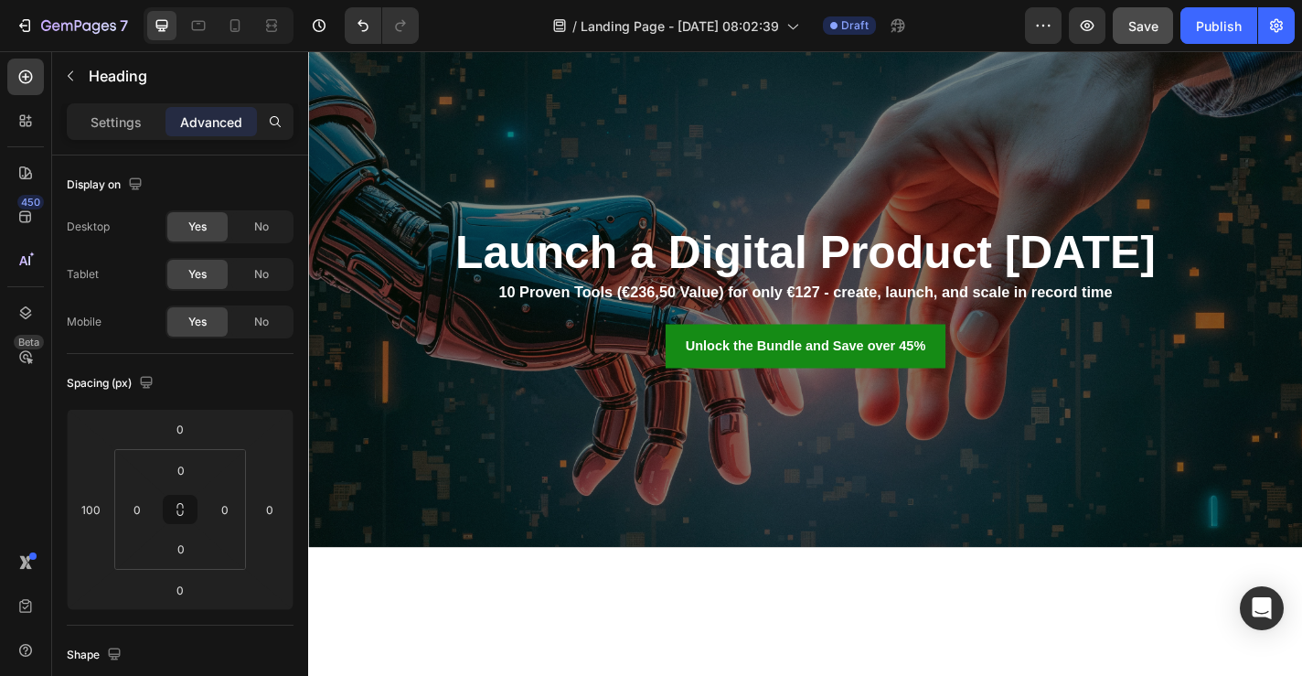
scroll to position [0, 0]
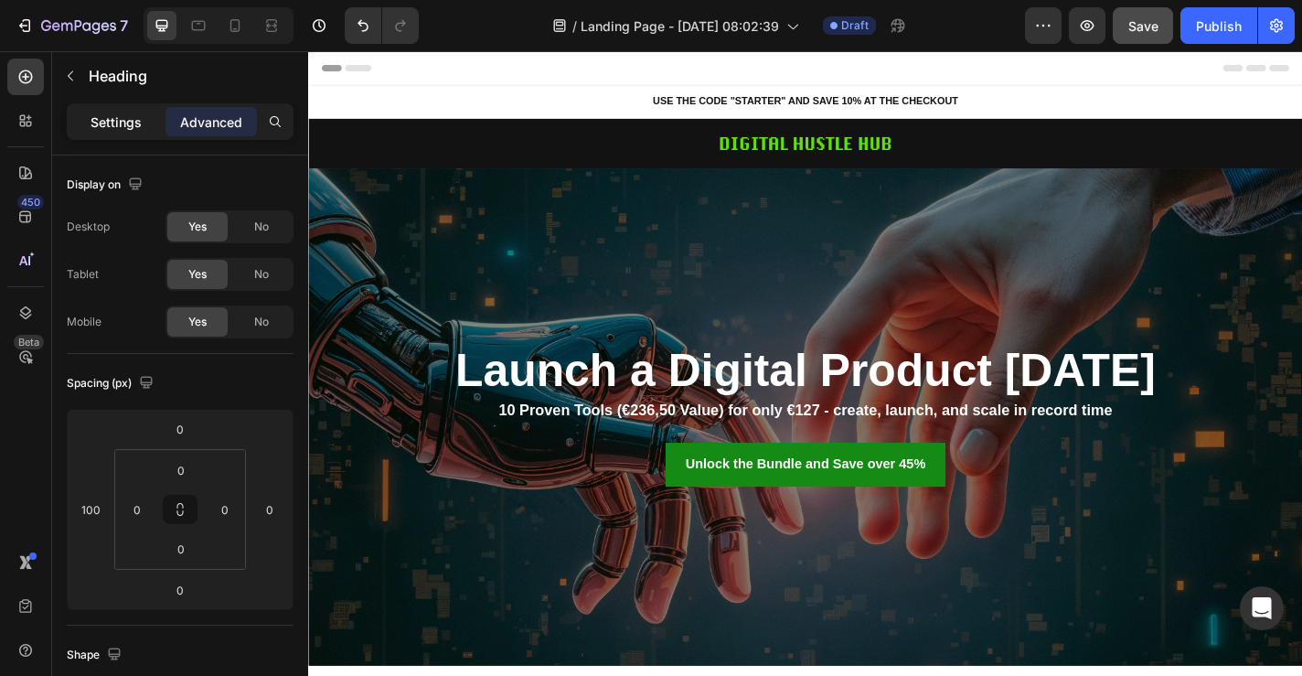
click at [109, 130] on p "Settings" at bounding box center [116, 121] width 51 height 19
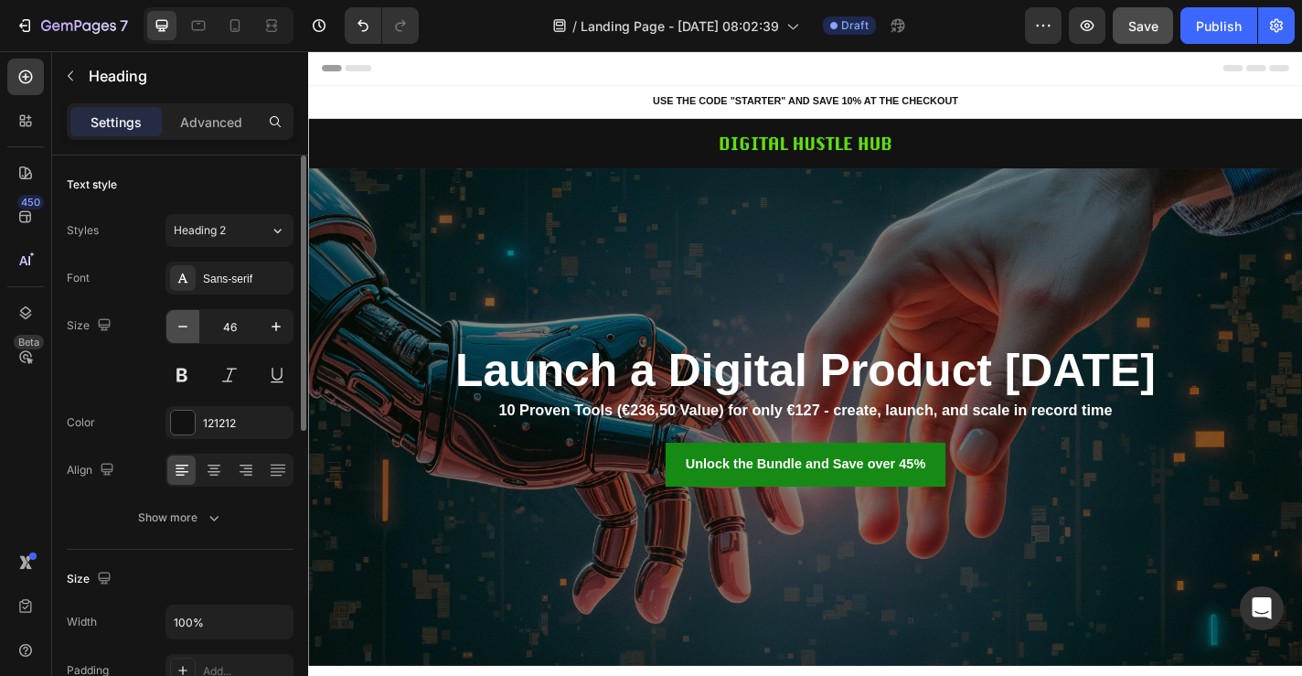
click at [187, 324] on icon "button" at bounding box center [183, 326] width 18 height 18
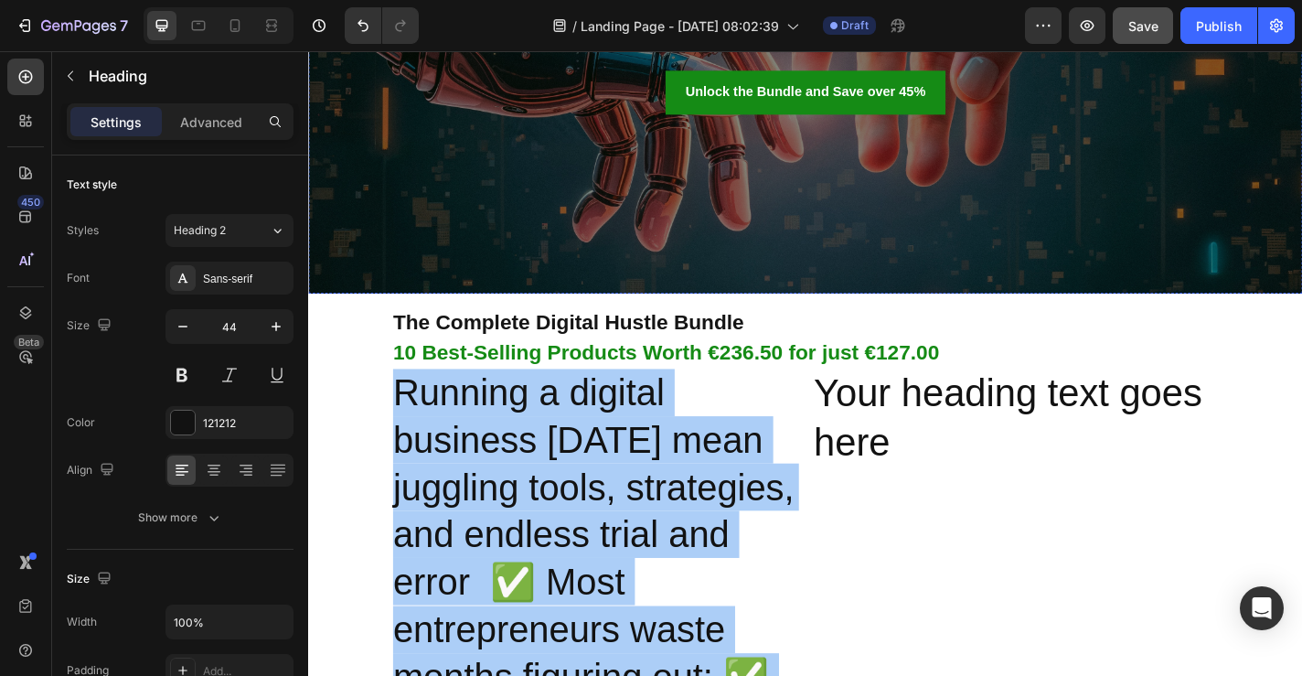
scroll to position [433, 0]
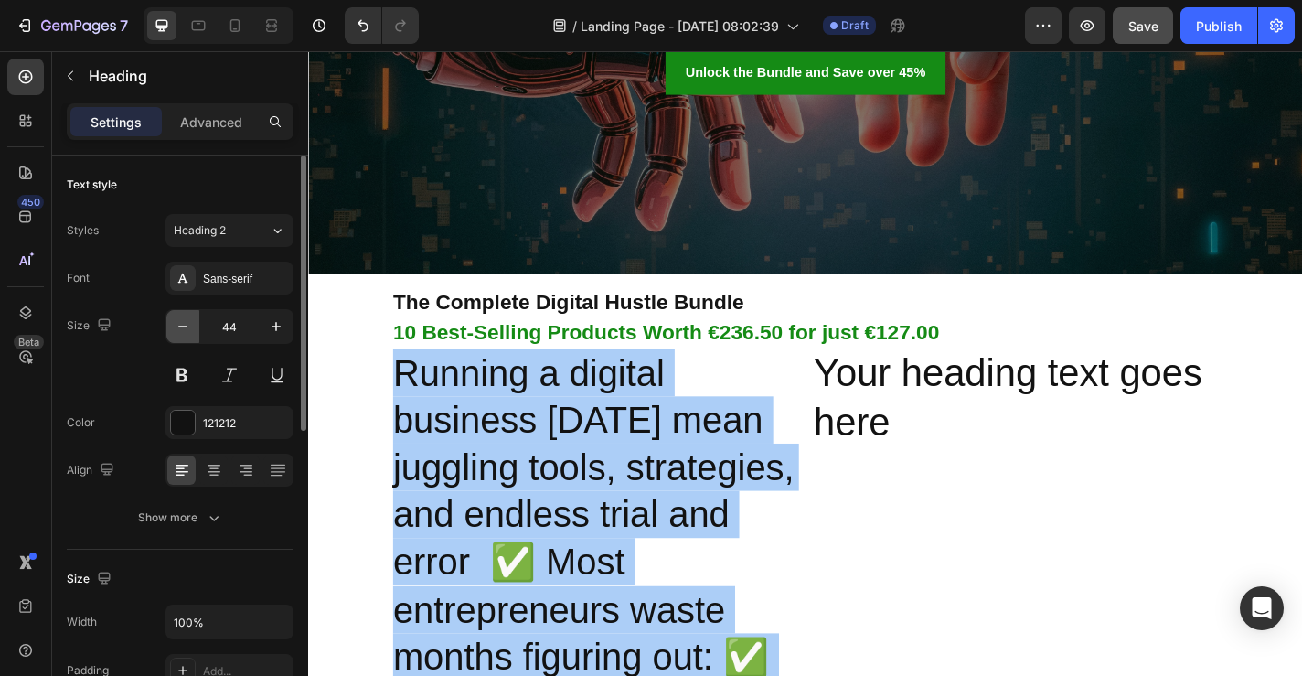
click at [183, 327] on icon "button" at bounding box center [183, 326] width 18 height 18
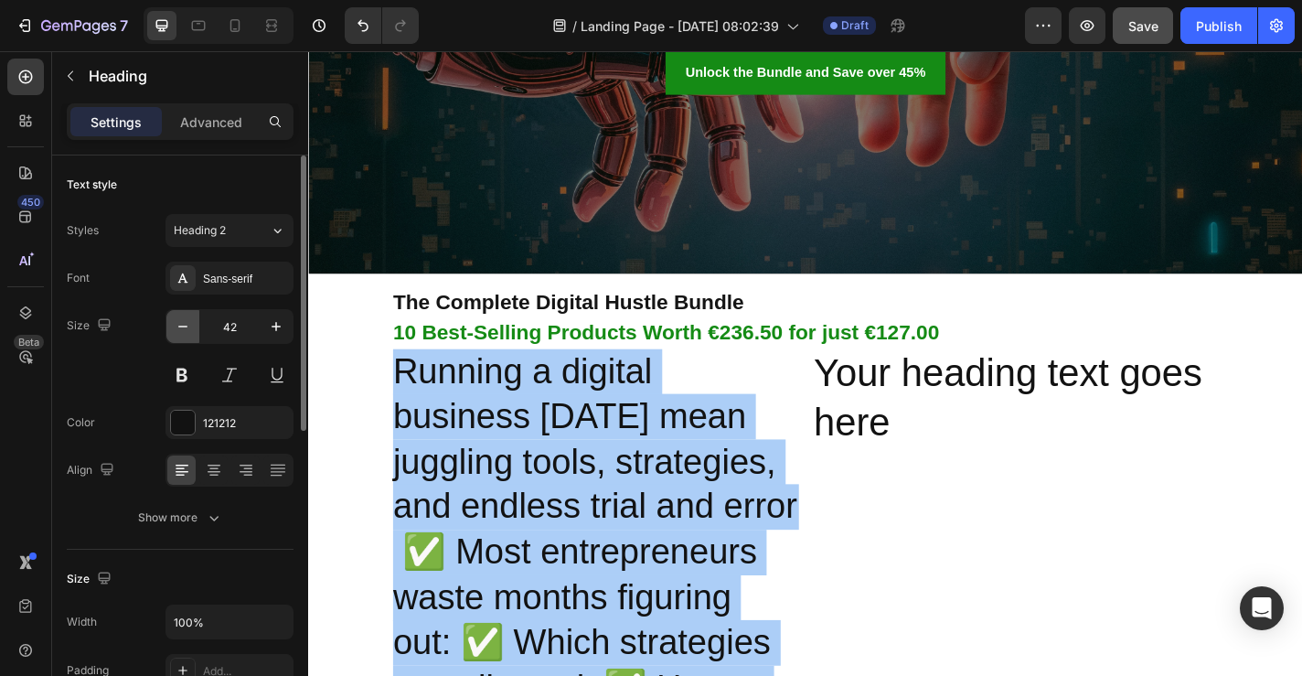
click at [183, 327] on icon "button" at bounding box center [183, 326] width 18 height 18
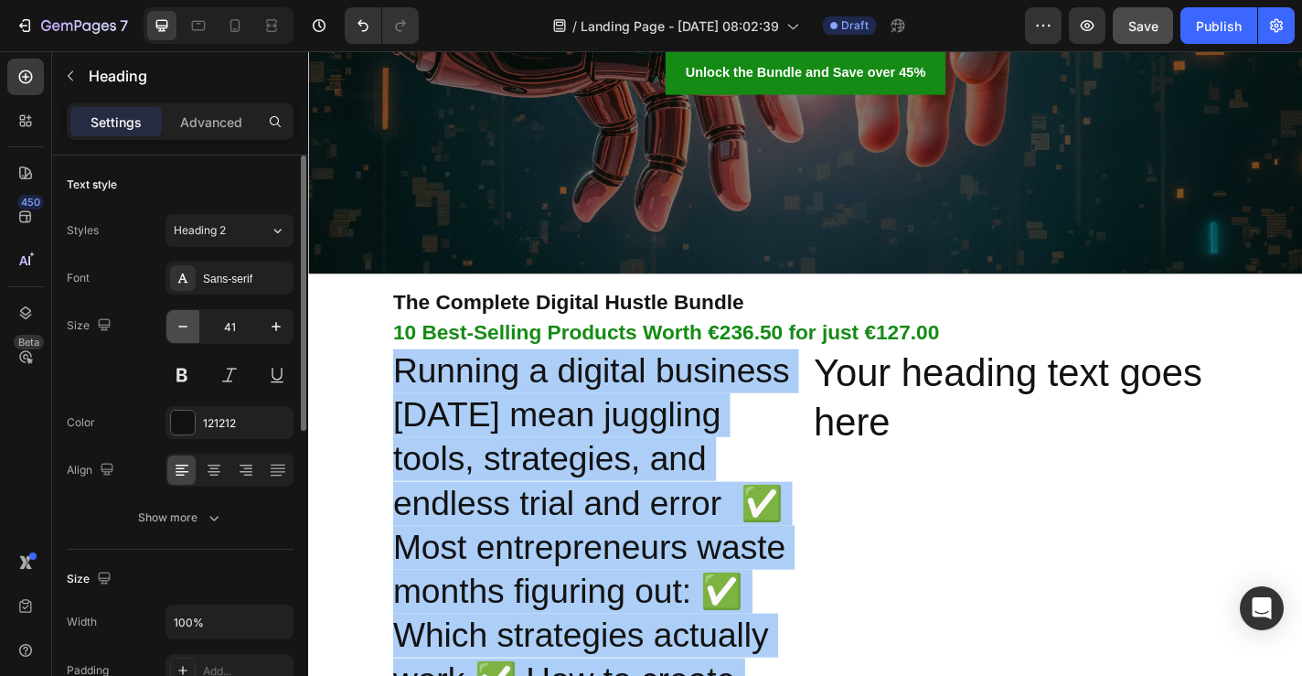
click at [183, 327] on icon "button" at bounding box center [183, 326] width 18 height 18
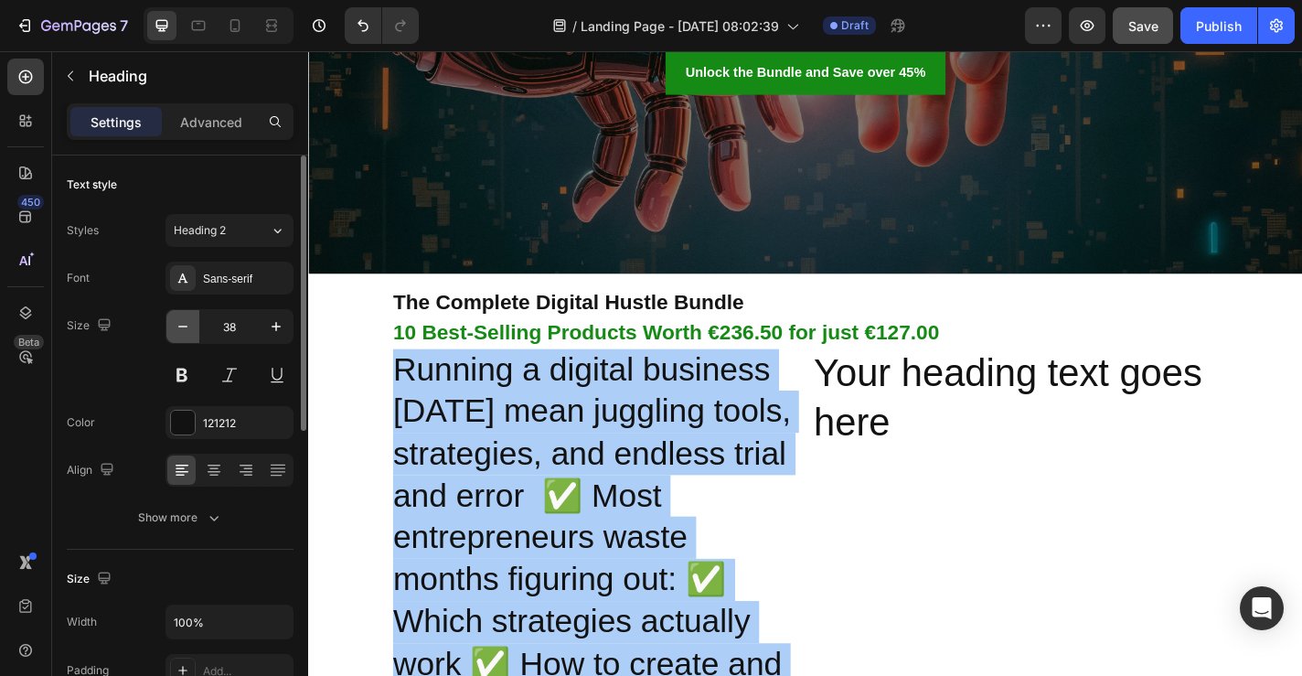
click at [183, 327] on icon "button" at bounding box center [183, 326] width 18 height 18
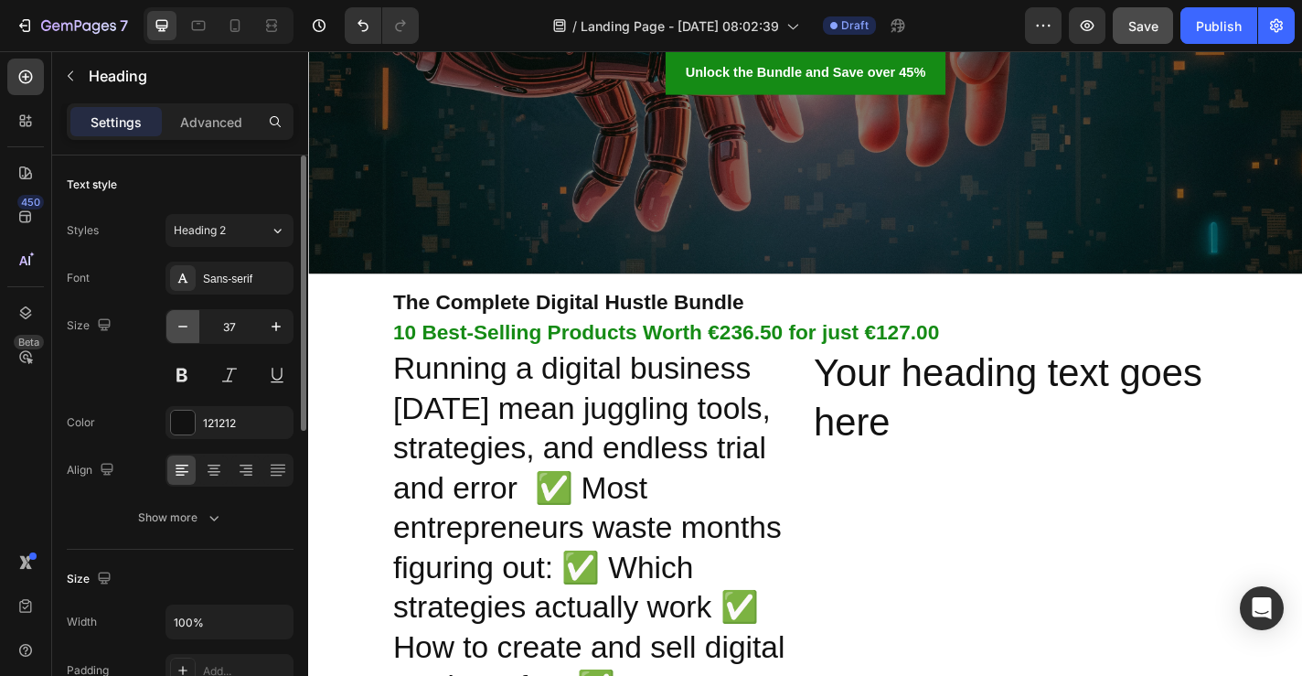
click at [183, 327] on icon "button" at bounding box center [183, 326] width 18 height 18
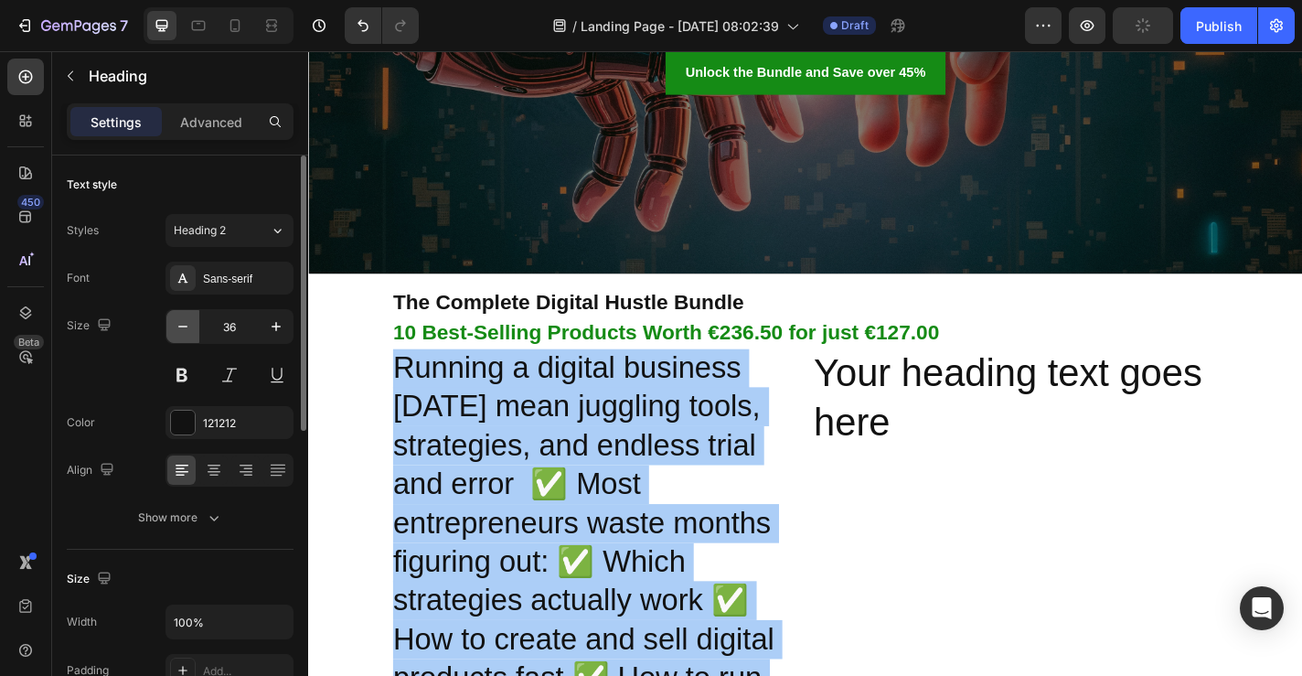
click at [183, 327] on icon "button" at bounding box center [183, 326] width 18 height 18
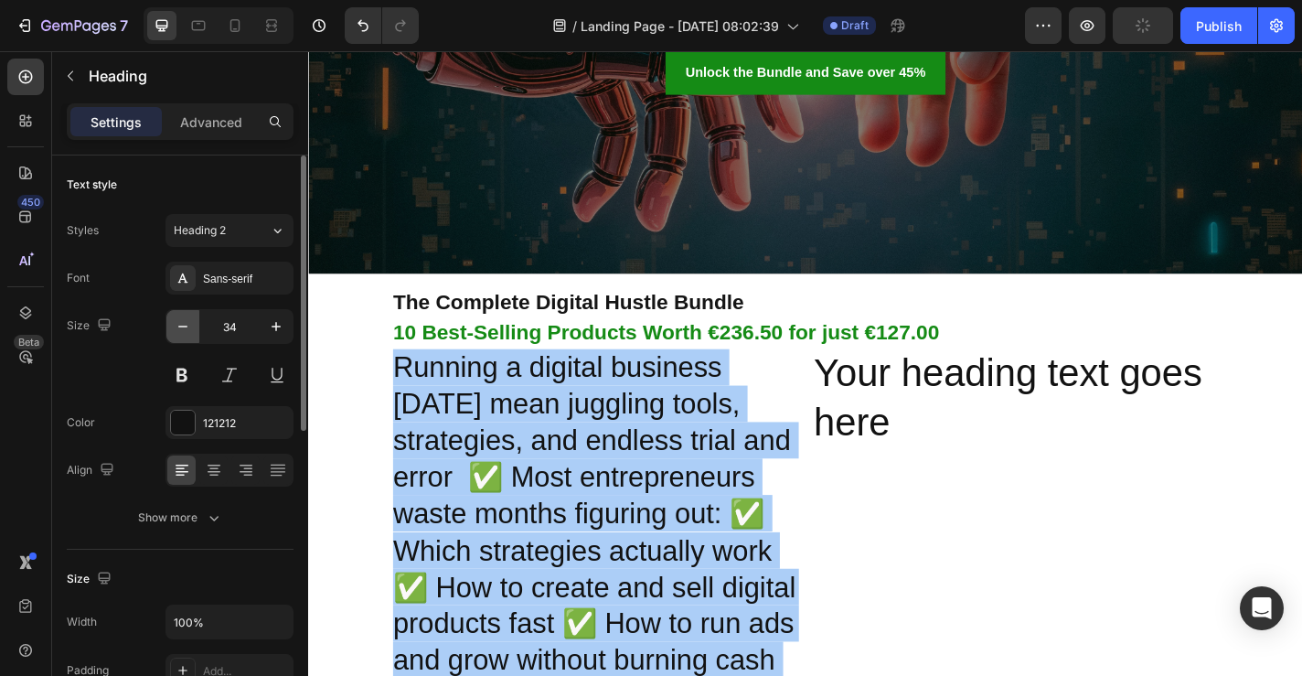
click at [183, 327] on icon "button" at bounding box center [183, 326] width 18 height 18
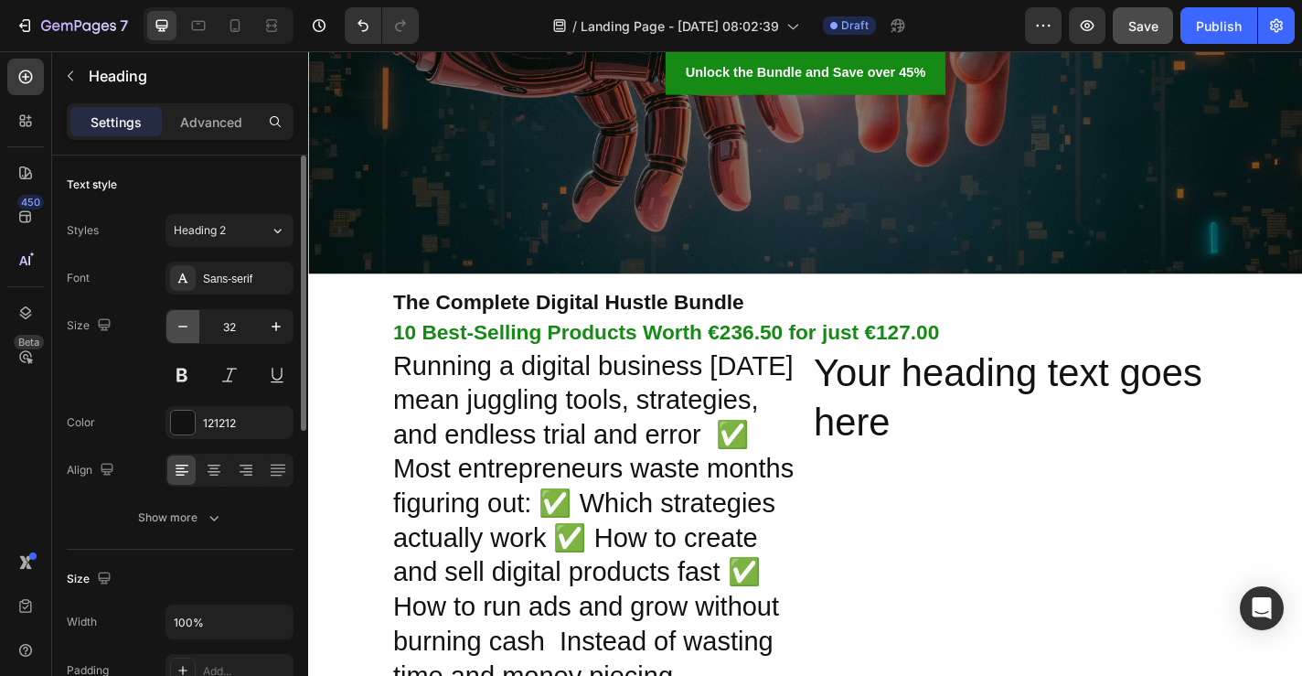
click at [183, 327] on icon "button" at bounding box center [183, 326] width 18 height 18
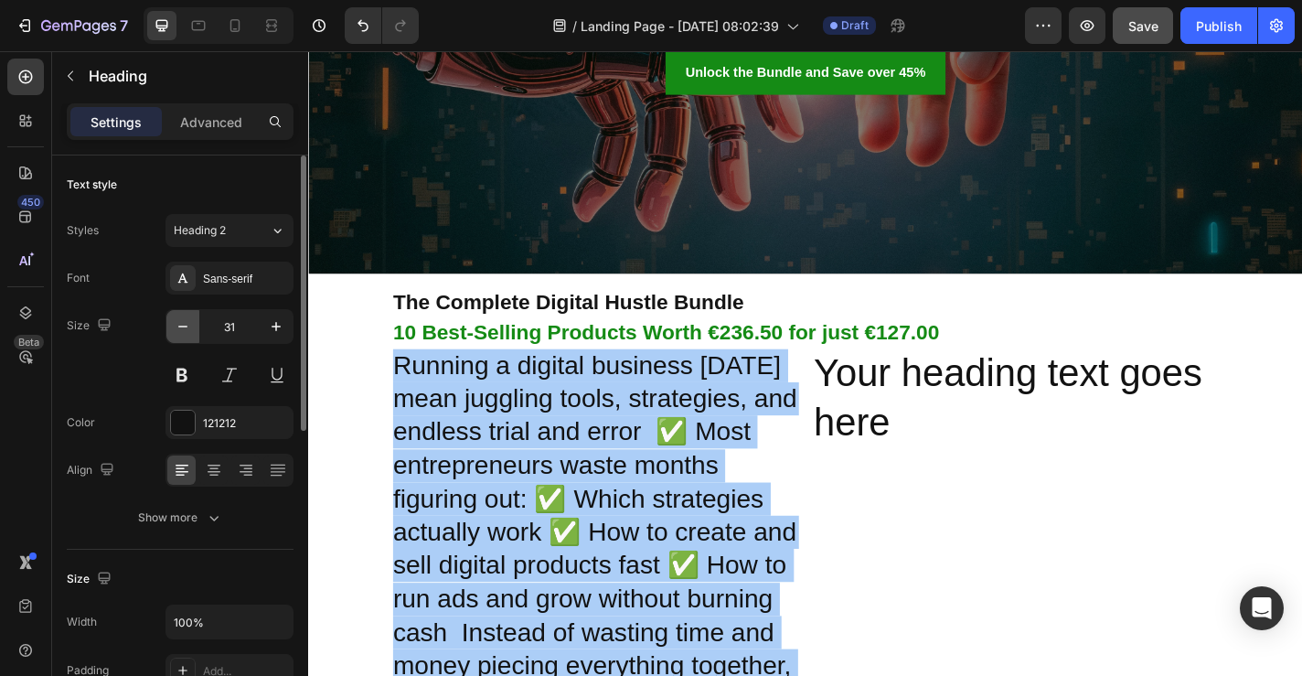
click at [183, 327] on icon "button" at bounding box center [183, 326] width 18 height 18
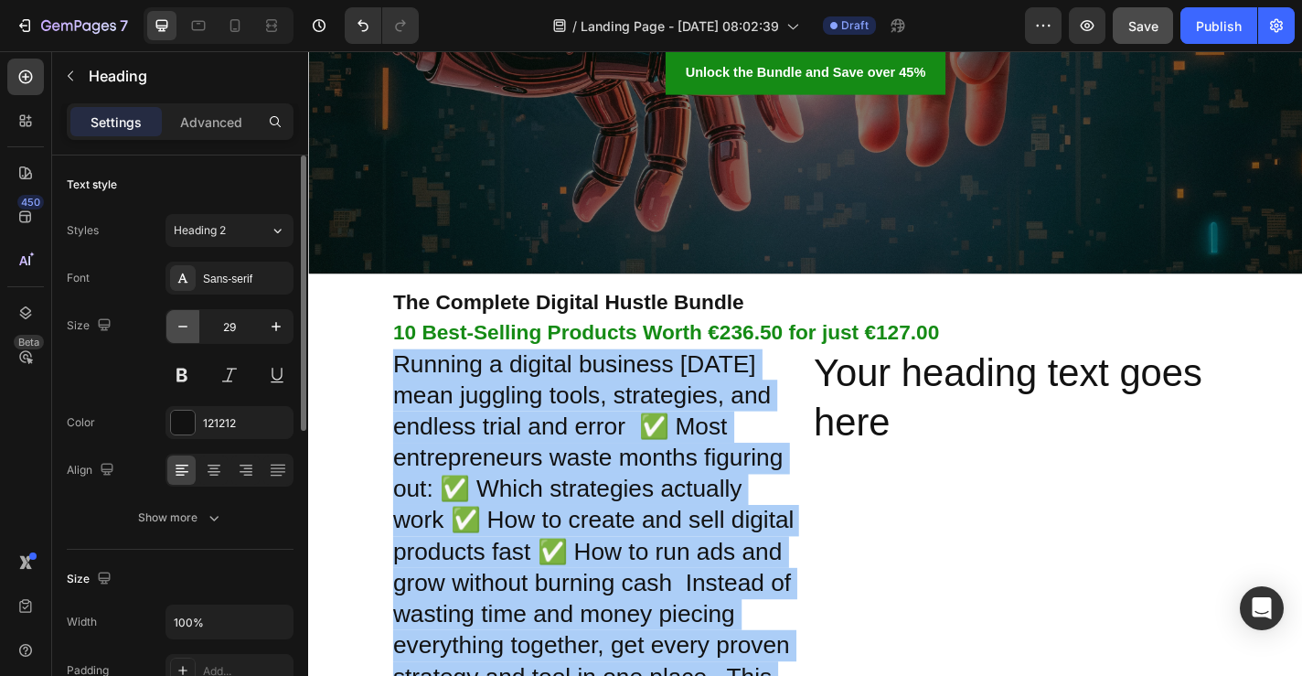
click at [183, 327] on icon "button" at bounding box center [183, 326] width 18 height 18
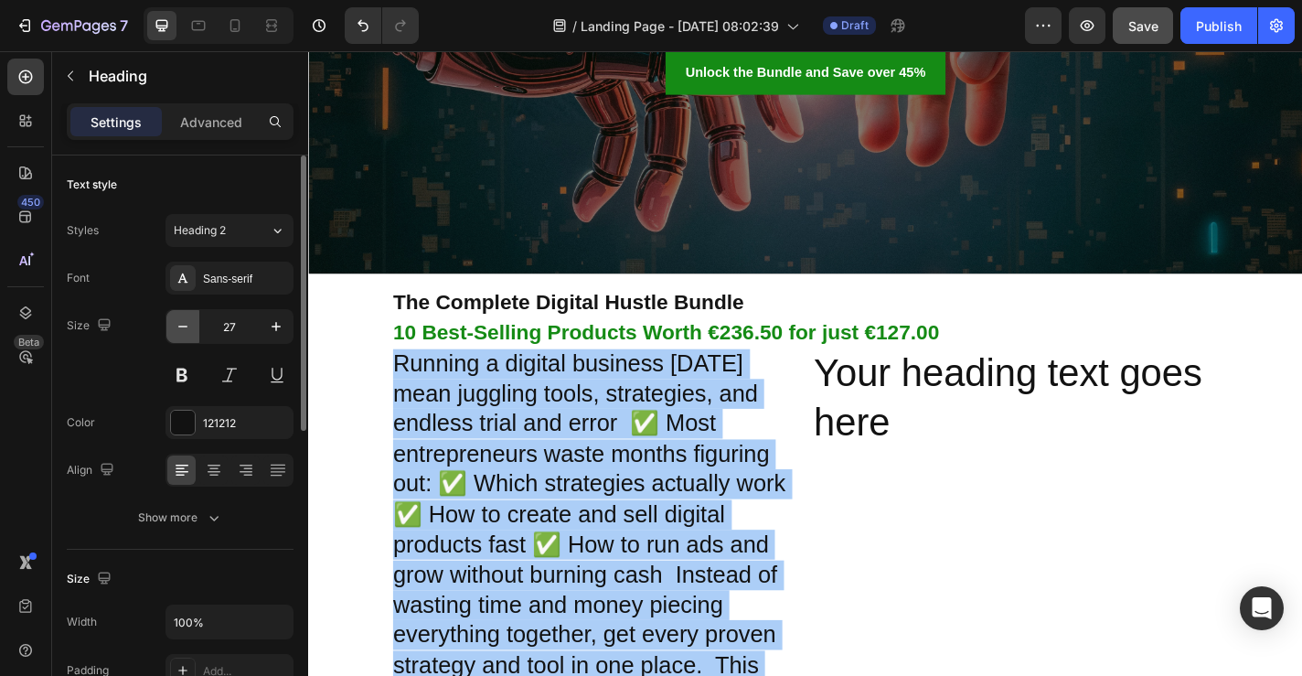
click at [183, 327] on icon "button" at bounding box center [183, 326] width 18 height 18
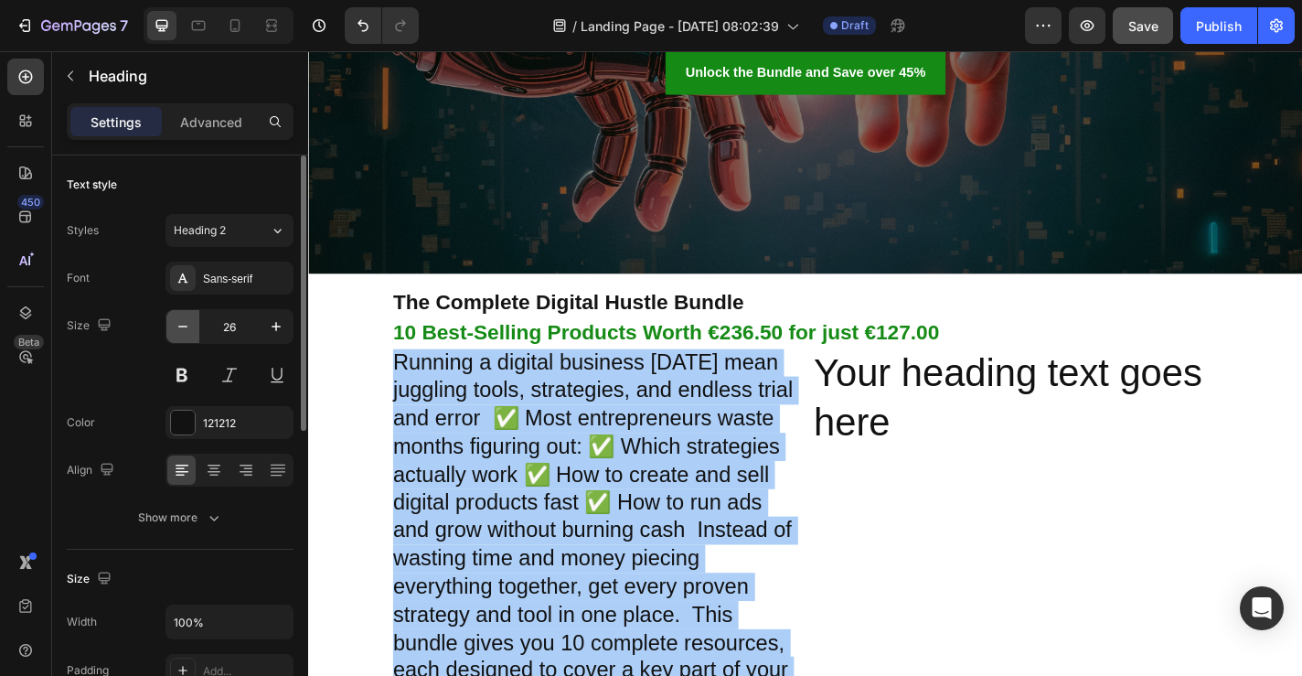
click at [183, 327] on icon "button" at bounding box center [183, 326] width 18 height 18
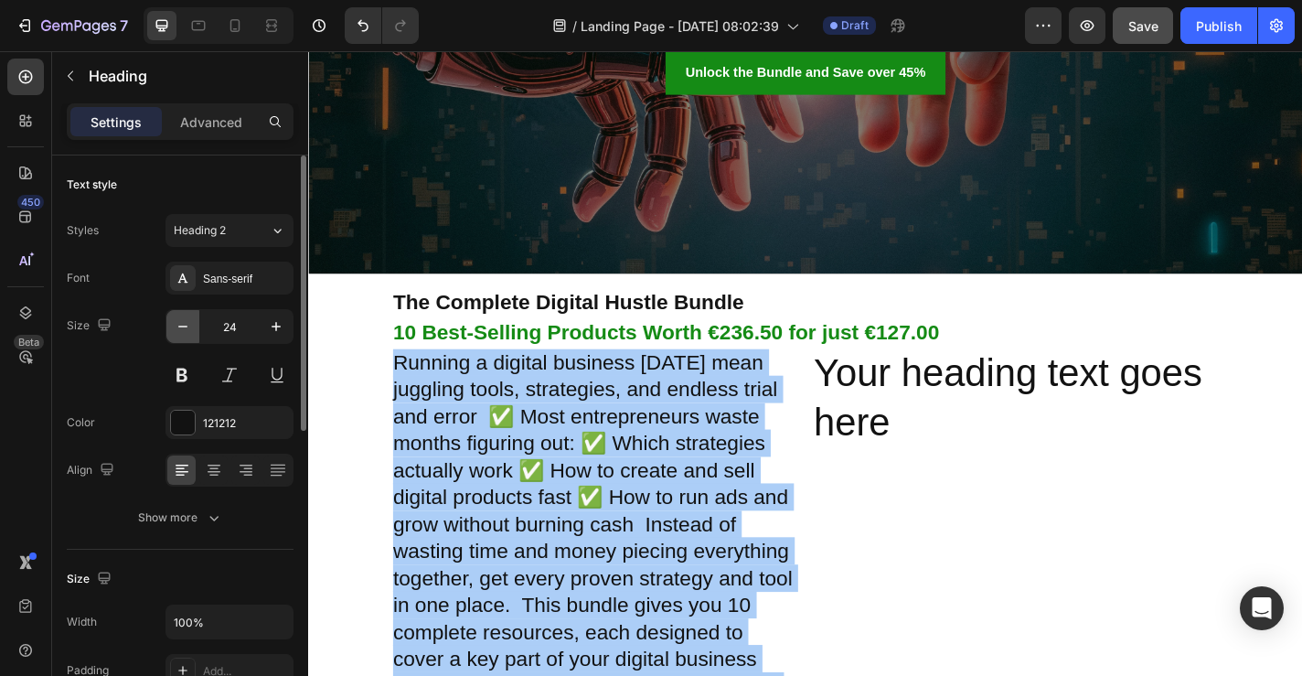
click at [183, 327] on icon "button" at bounding box center [183, 326] width 18 height 18
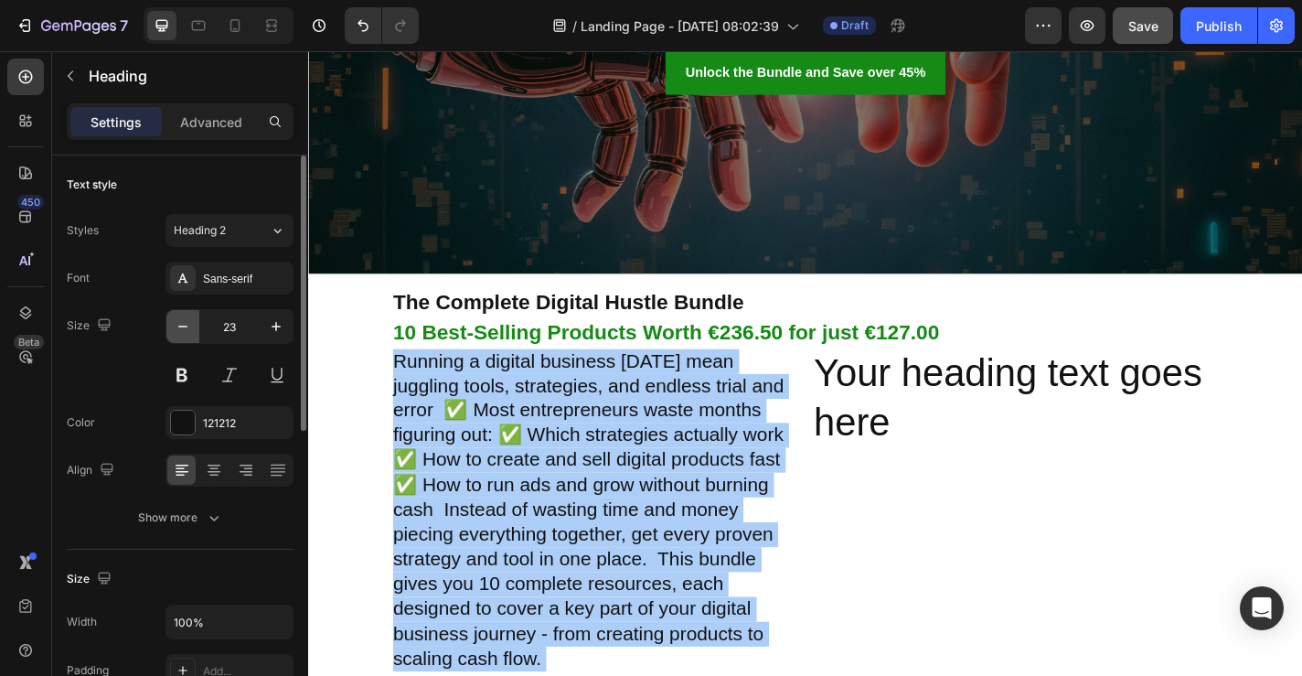
click at [183, 327] on icon "button" at bounding box center [183, 326] width 18 height 18
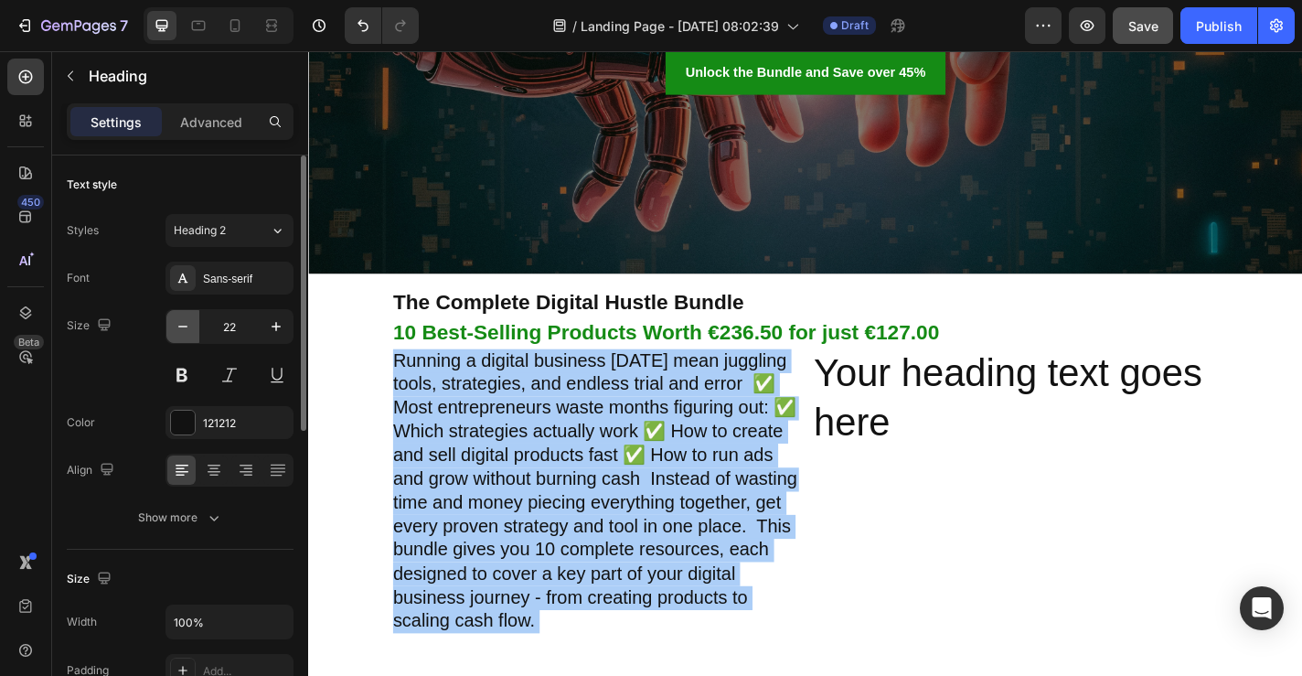
click at [183, 328] on icon "button" at bounding box center [183, 326] width 18 height 18
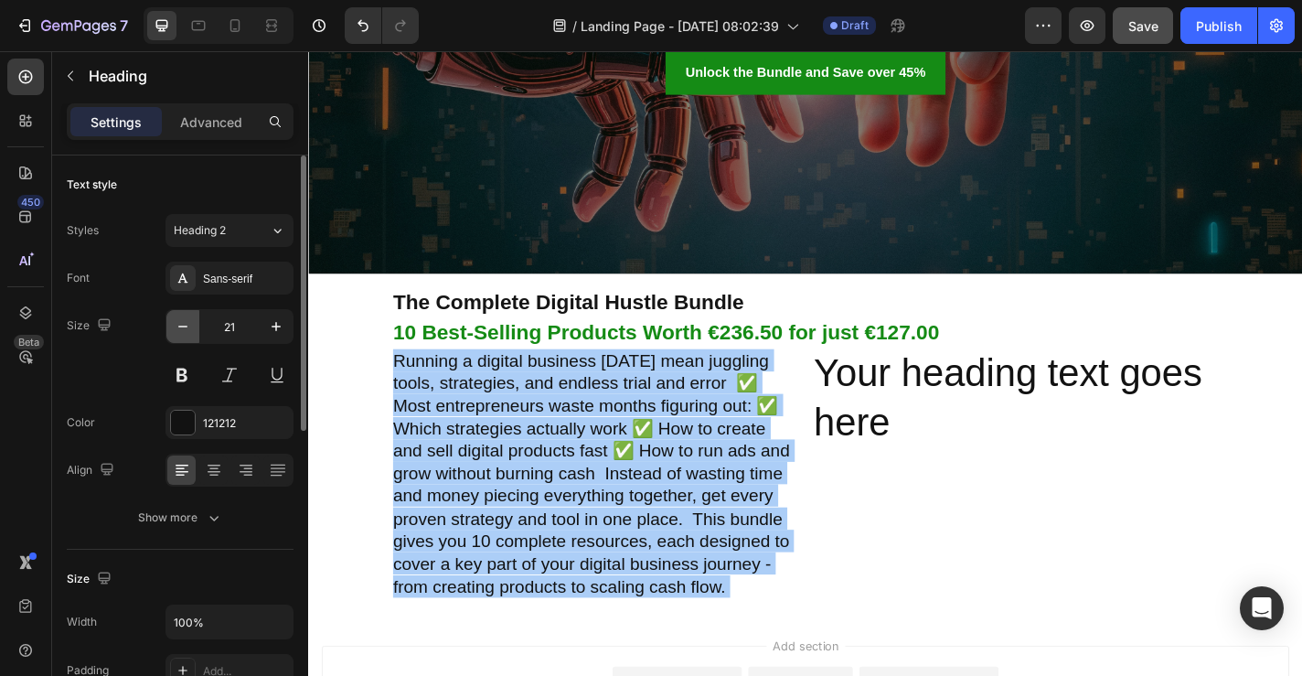
click at [183, 328] on icon "button" at bounding box center [183, 326] width 18 height 18
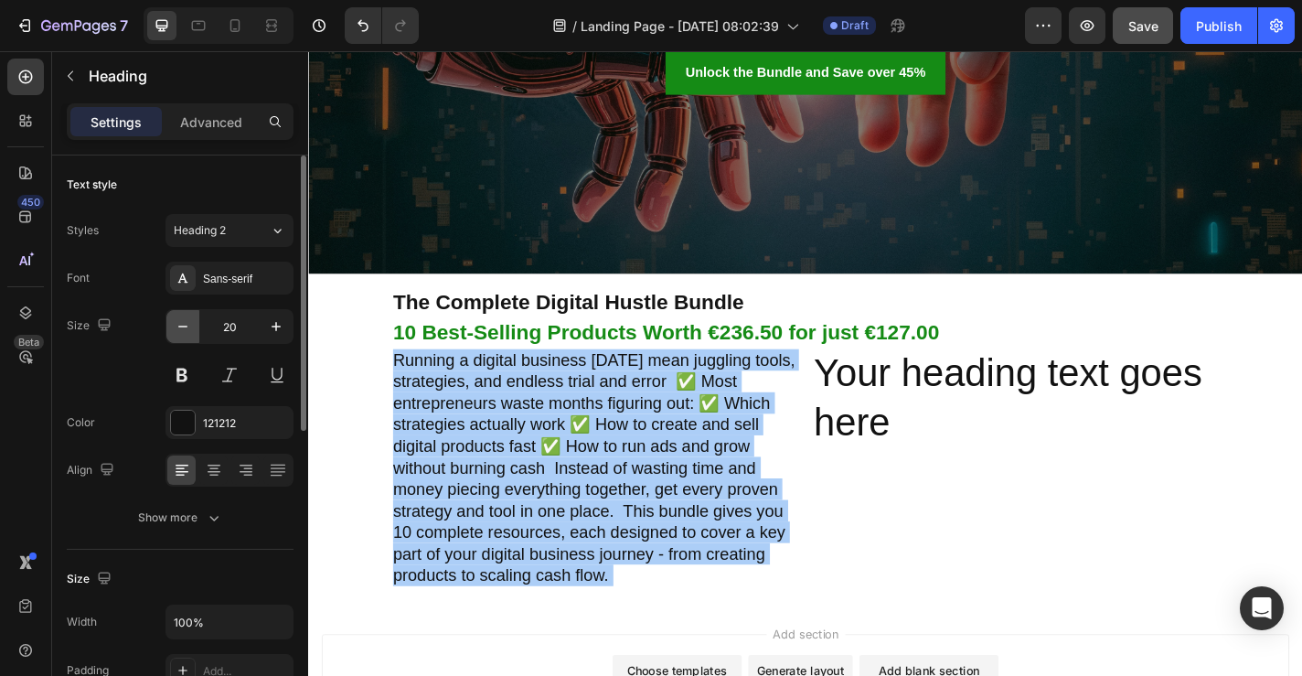
click at [183, 328] on icon "button" at bounding box center [183, 326] width 18 height 18
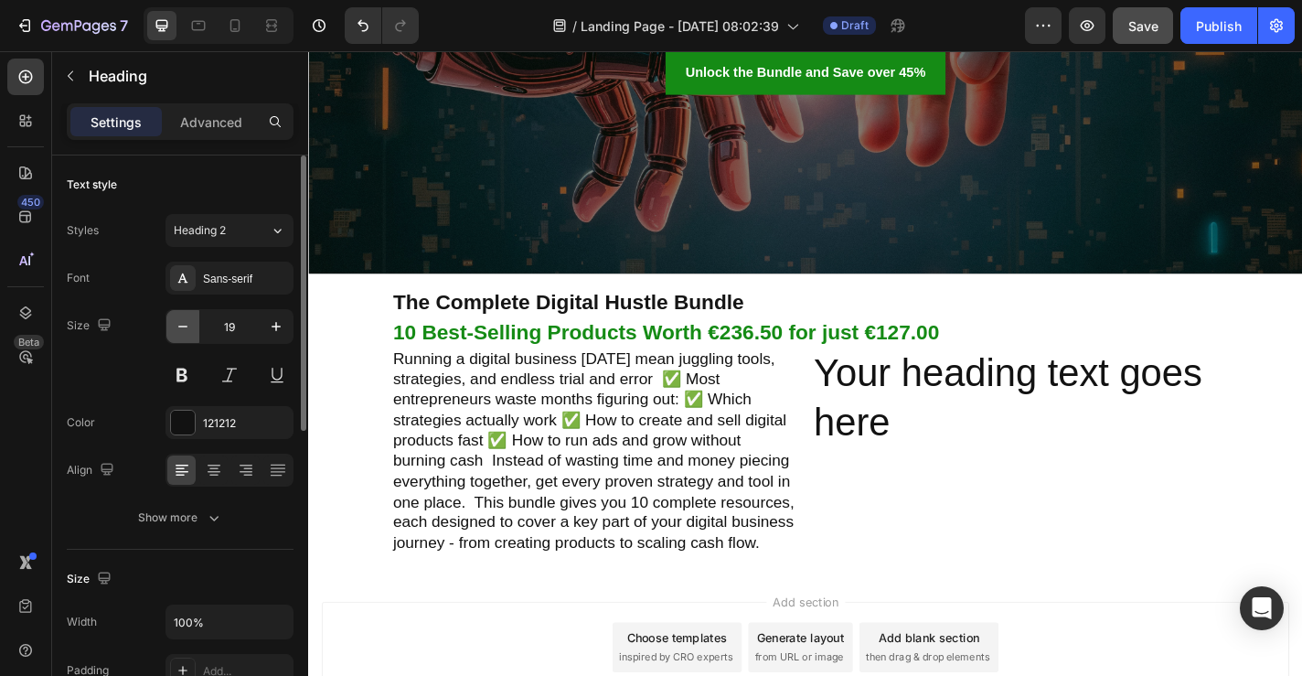
click at [183, 328] on icon "button" at bounding box center [183, 326] width 18 height 18
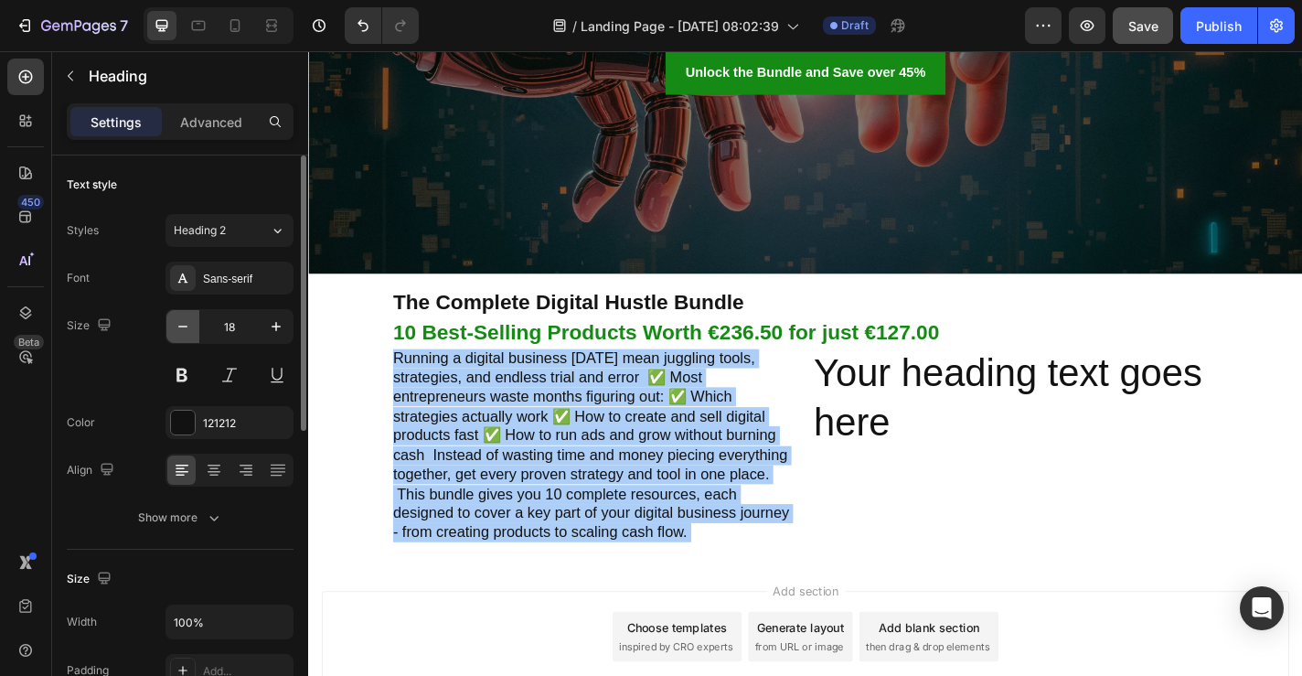
click at [183, 328] on icon "button" at bounding box center [183, 326] width 18 height 18
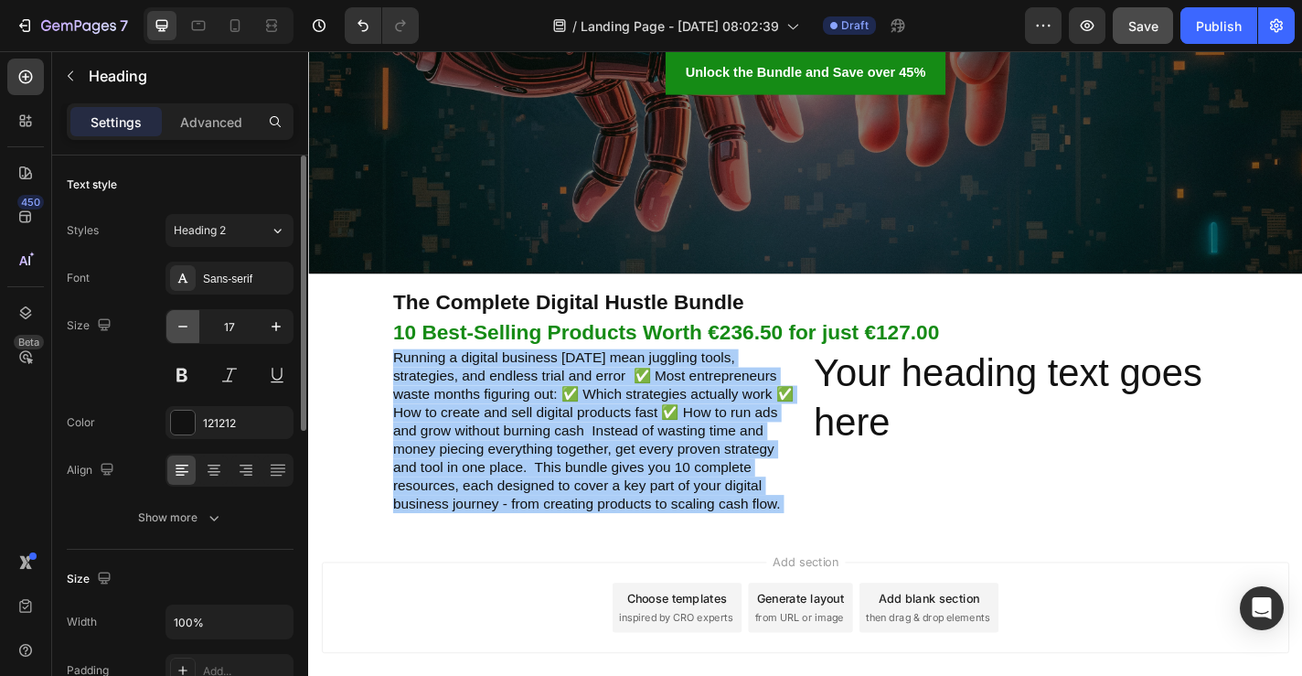
click at [188, 331] on icon "button" at bounding box center [183, 326] width 18 height 18
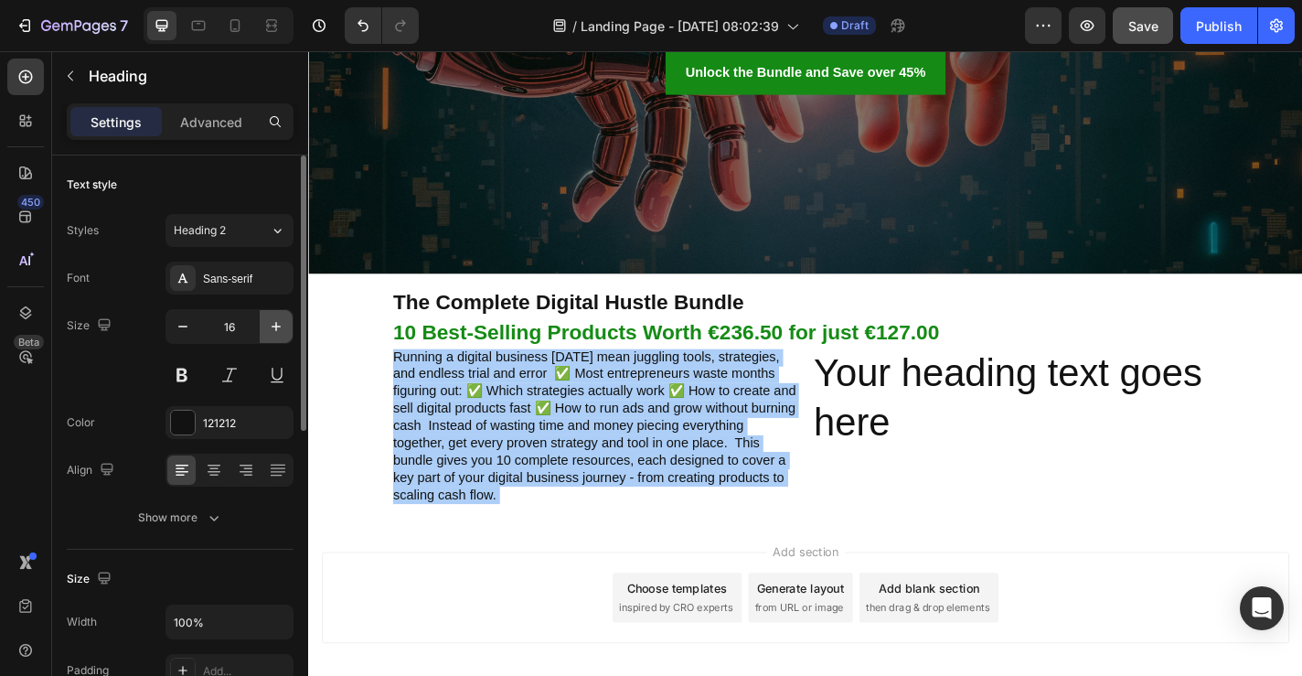
click at [271, 334] on icon "button" at bounding box center [276, 326] width 18 height 18
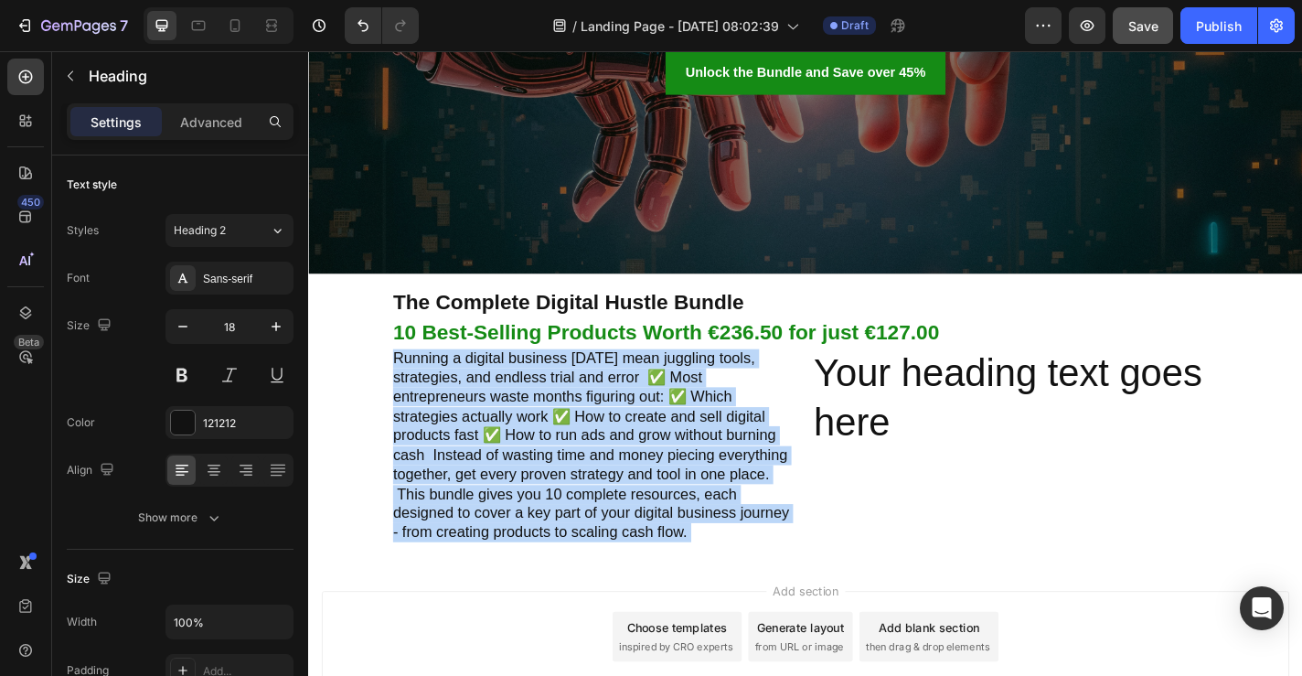
click at [680, 406] on p "Running a digital business today mean juggling tools, strategies, and endless t…" at bounding box center [624, 487] width 446 height 214
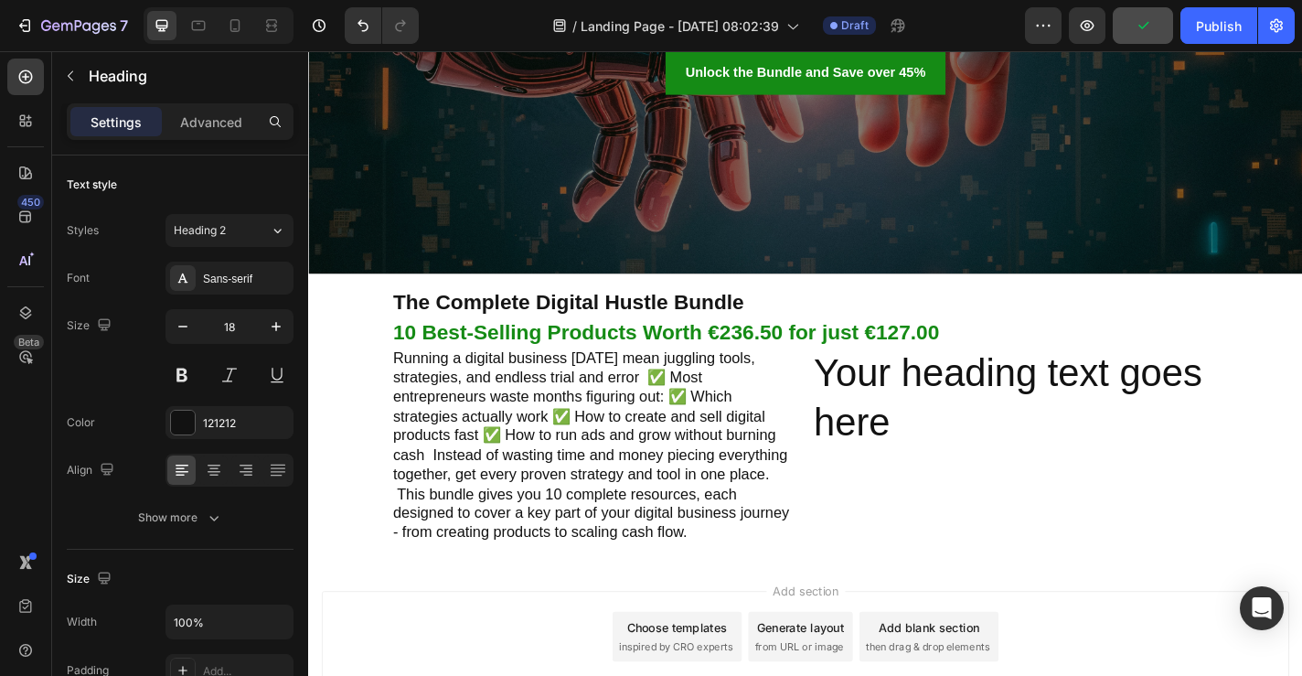
click at [684, 412] on p "Running a digital business today mean juggling tools, strategies, and endless t…" at bounding box center [624, 487] width 446 height 214
click at [747, 433] on p "Running a digital business today mean juggling tools, strategies, and endless t…" at bounding box center [624, 487] width 446 height 214
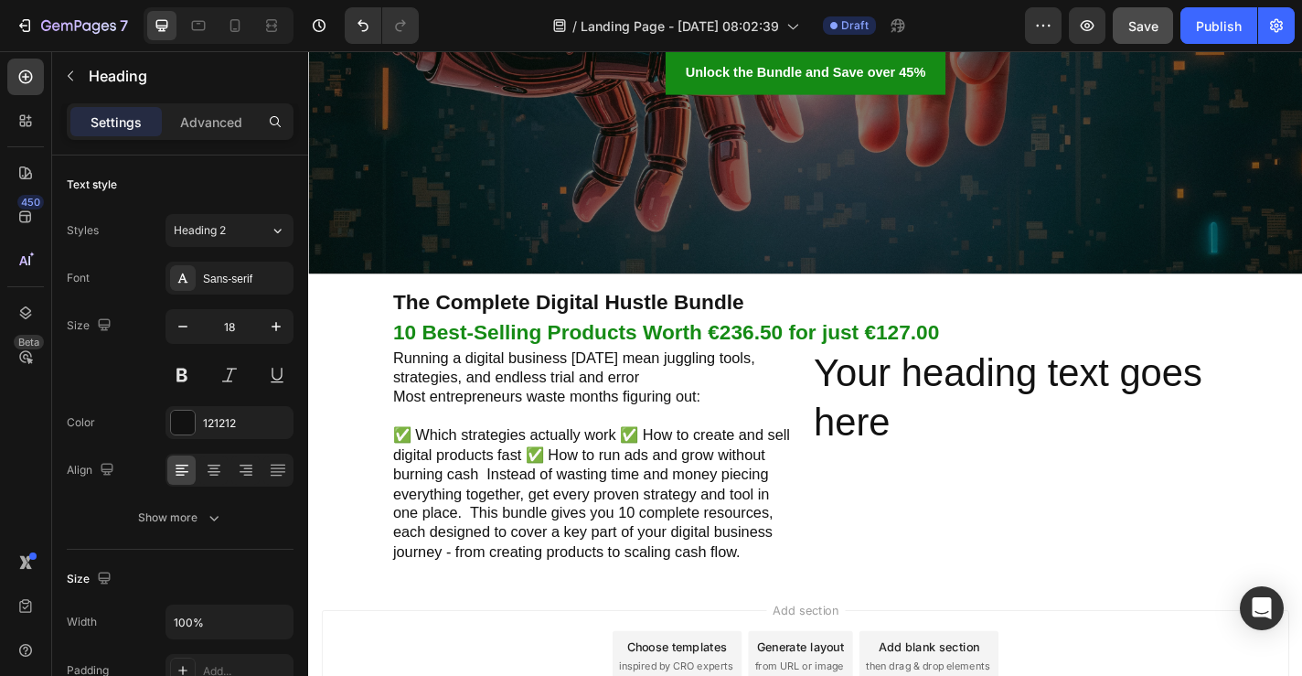
click at [651, 478] on p "Running a digital business today mean juggling tools, strategies, and endless t…" at bounding box center [624, 497] width 446 height 235
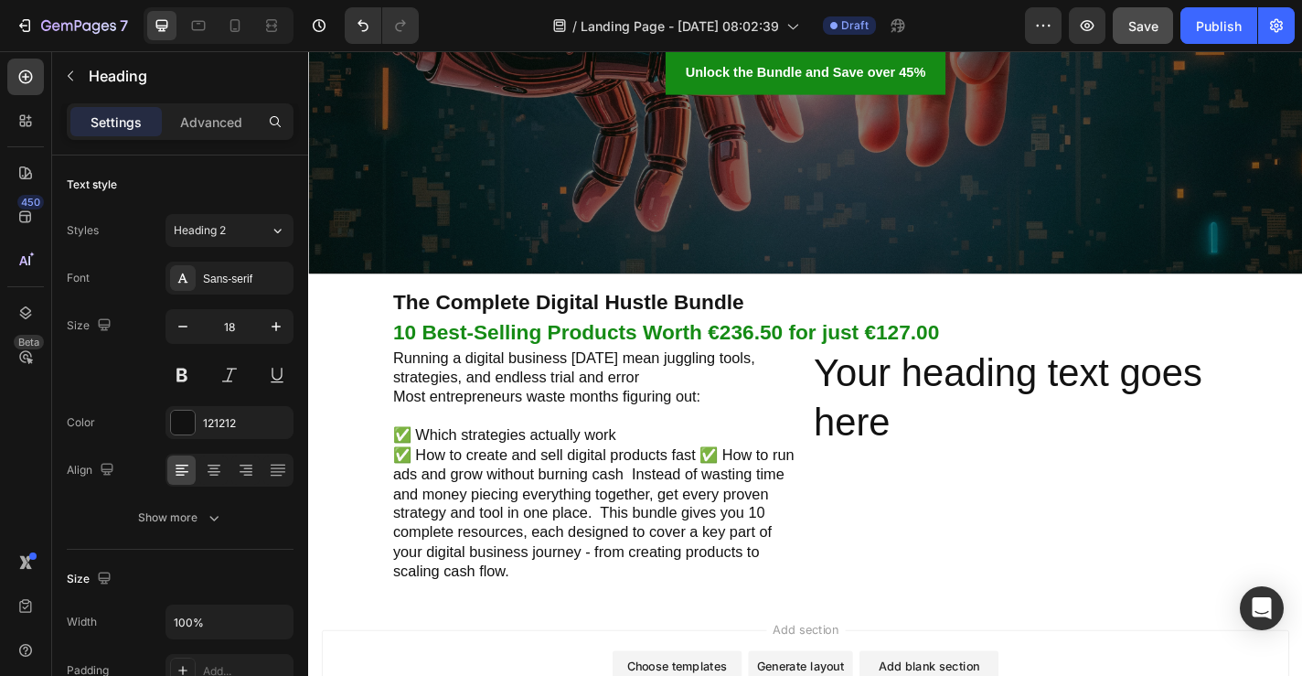
click at [738, 498] on p "Running a digital business today mean juggling tools, strategies, and endless t…" at bounding box center [624, 508] width 446 height 257
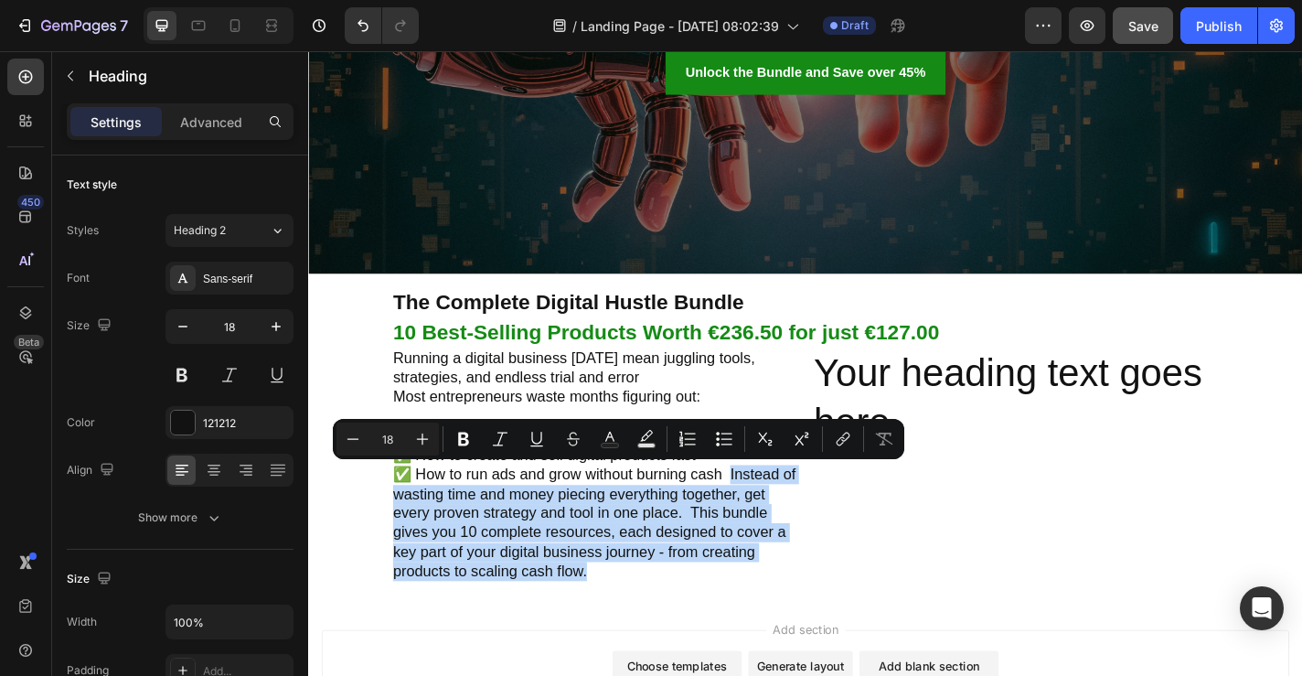
drag, startPoint x: 770, startPoint y: 517, endPoint x: 786, endPoint y: 619, distance: 103.6
click at [786, 619] on p "Running a digital business today mean juggling tools, strategies, and endless t…" at bounding box center [624, 508] width 446 height 257
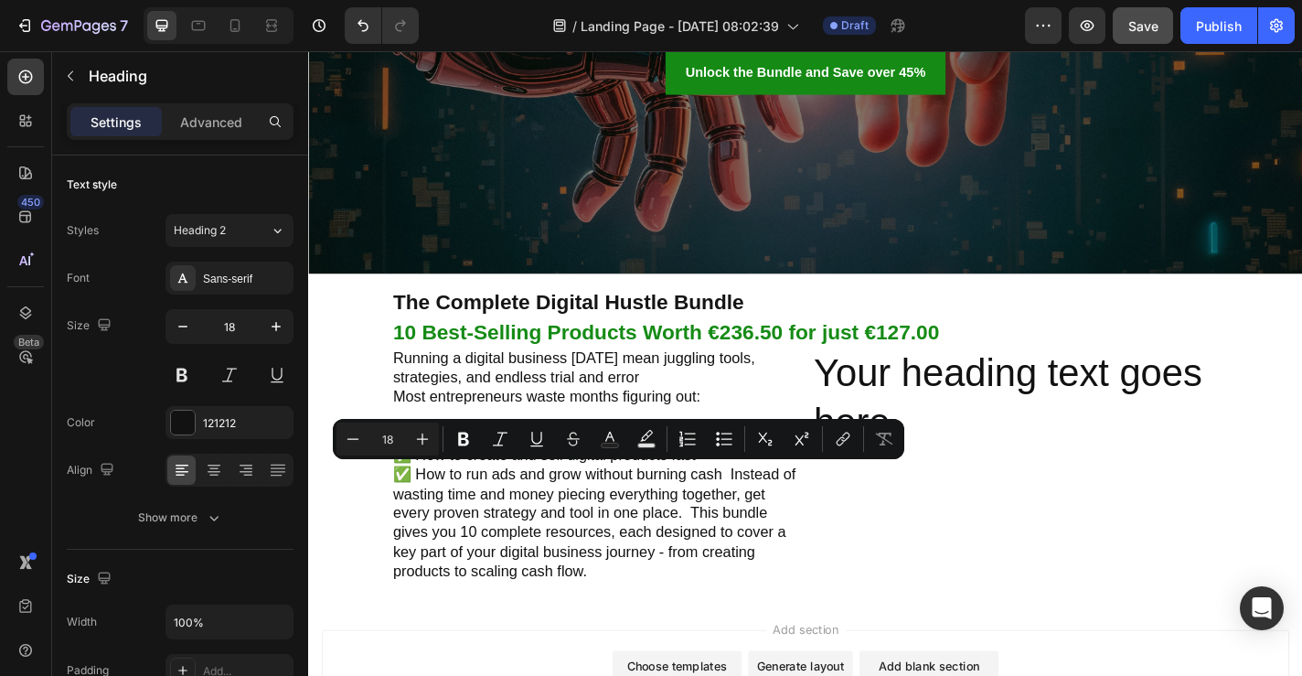
click at [771, 534] on p "Running a digital business today mean juggling tools, strategies, and endless t…" at bounding box center [624, 508] width 446 height 257
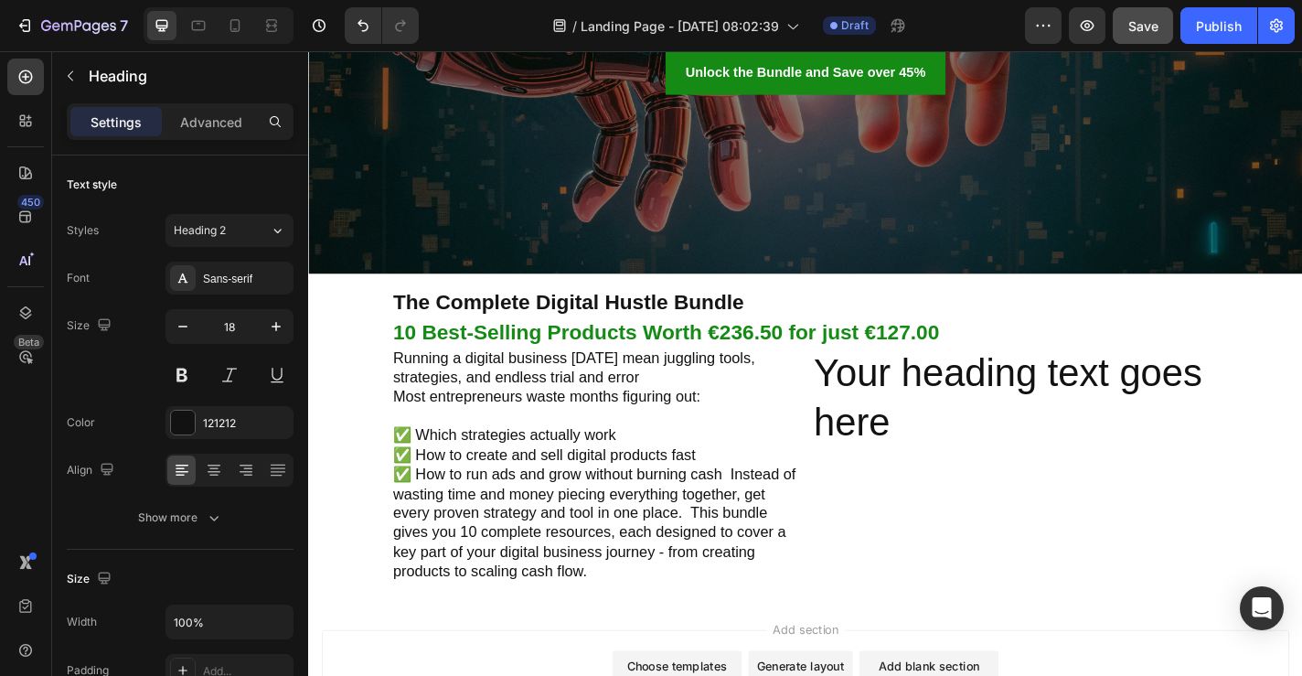
click at [769, 523] on p "Running a digital business today mean juggling tools, strategies, and endless t…" at bounding box center [624, 508] width 446 height 257
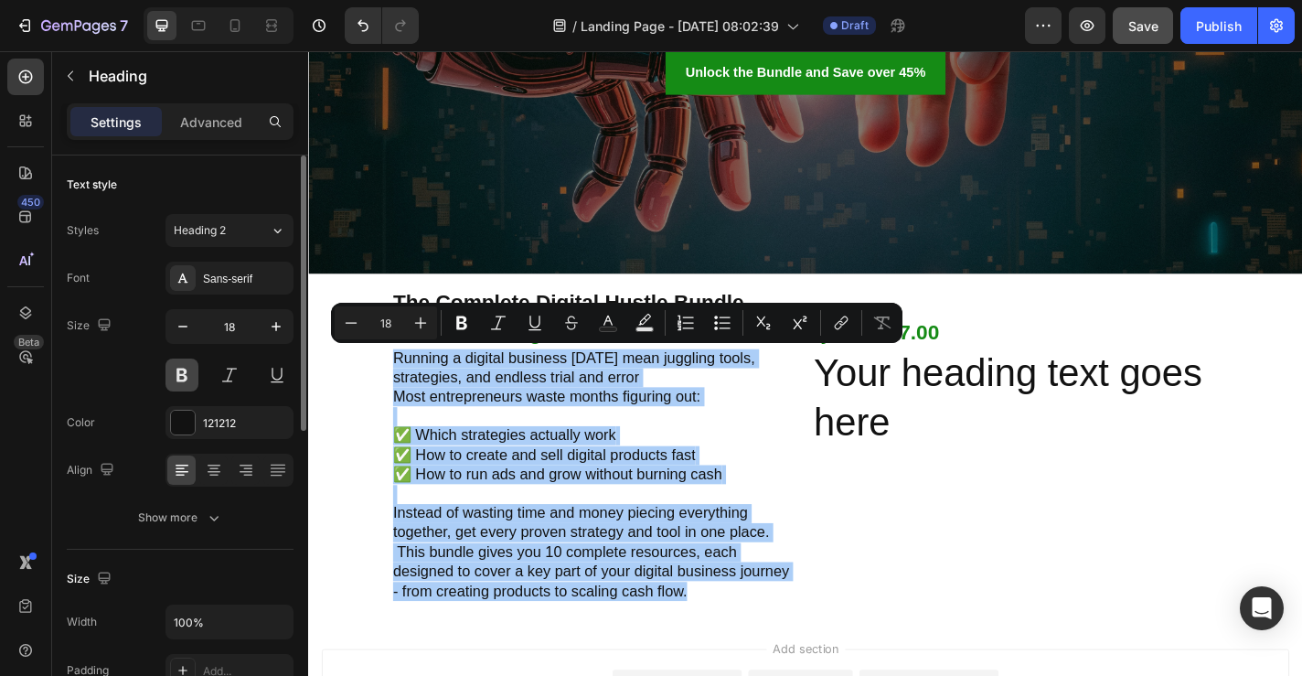
click at [182, 365] on button at bounding box center [182, 374] width 33 height 33
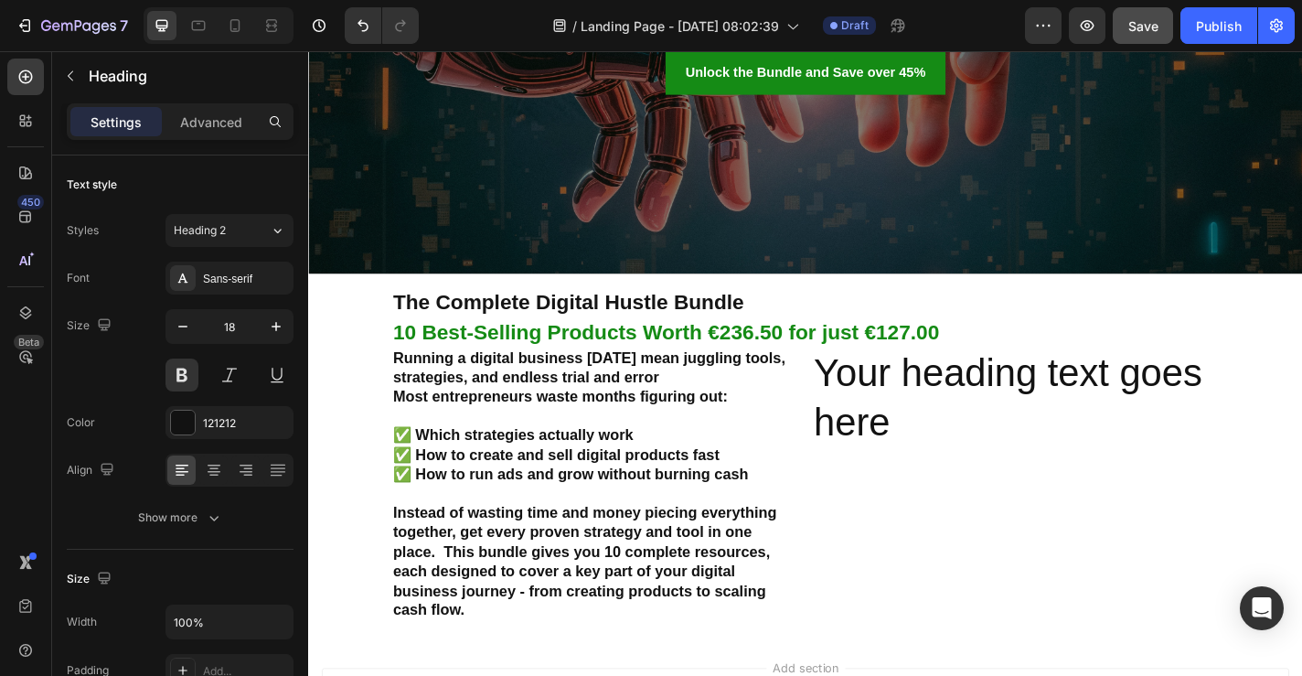
click at [545, 452] on p "Running a digital business today mean juggling tools, strategies, and endless t…" at bounding box center [624, 530] width 446 height 300
click at [498, 465] on p "Running a digital business today mean juggling tools, strategies, and endless t…" at bounding box center [624, 530] width 446 height 300
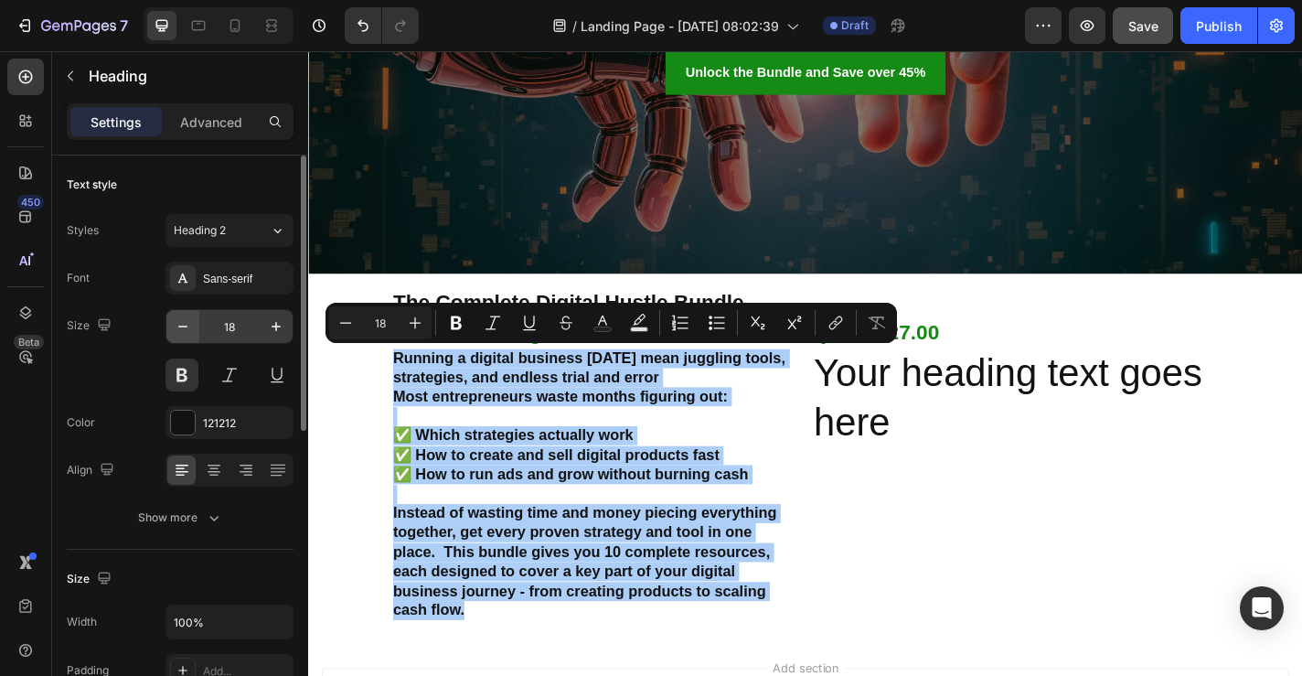
click at [187, 329] on icon "button" at bounding box center [183, 326] width 18 height 18
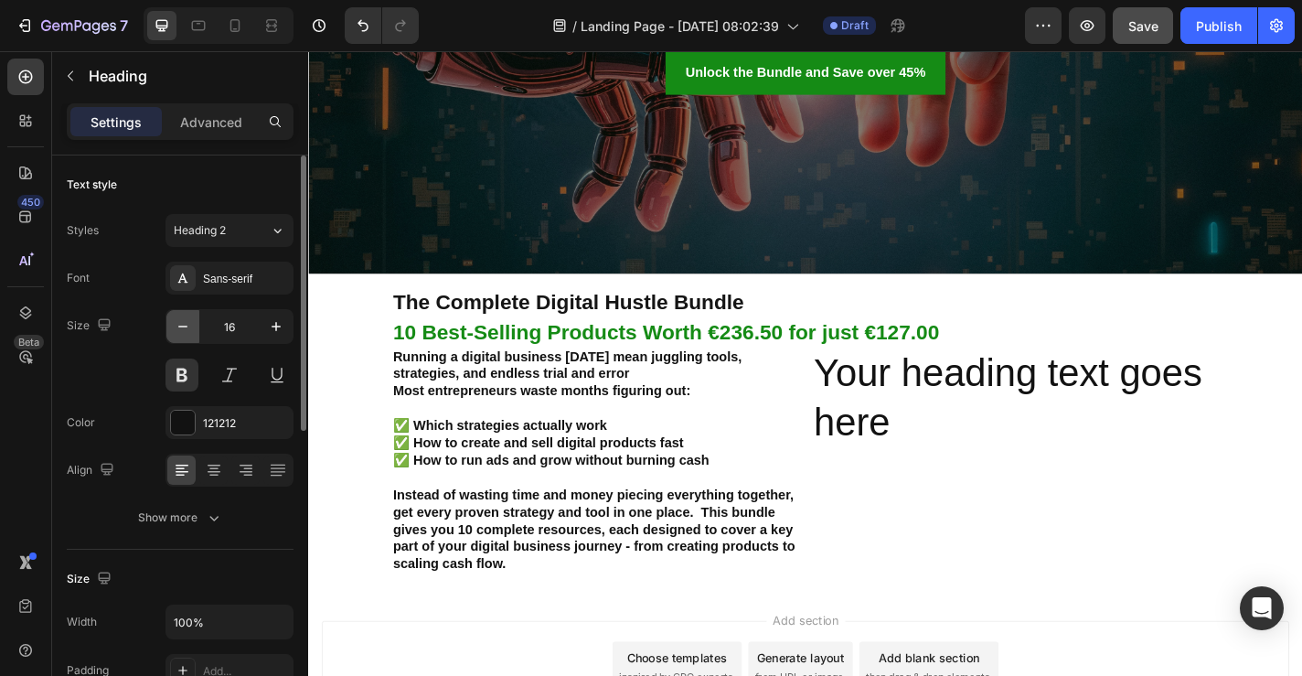
click at [187, 329] on icon "button" at bounding box center [183, 326] width 18 height 18
type input "15"
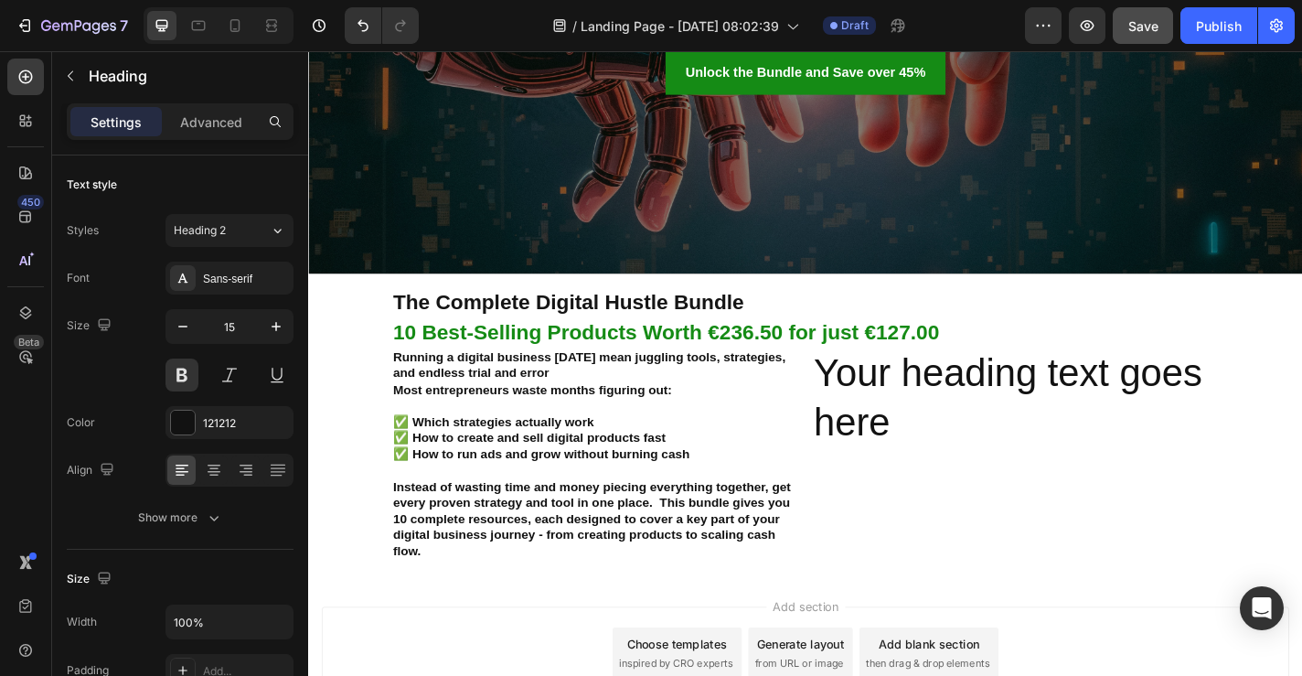
click at [747, 538] on p "Running a digital business today mean juggling tools, strategies, and endless t…" at bounding box center [624, 496] width 446 height 232
click at [578, 422] on p "Running a digital business today mean juggling tools, strategies, and endless t…" at bounding box center [624, 496] width 446 height 232
click at [212, 118] on p "Advanced" at bounding box center [211, 121] width 62 height 19
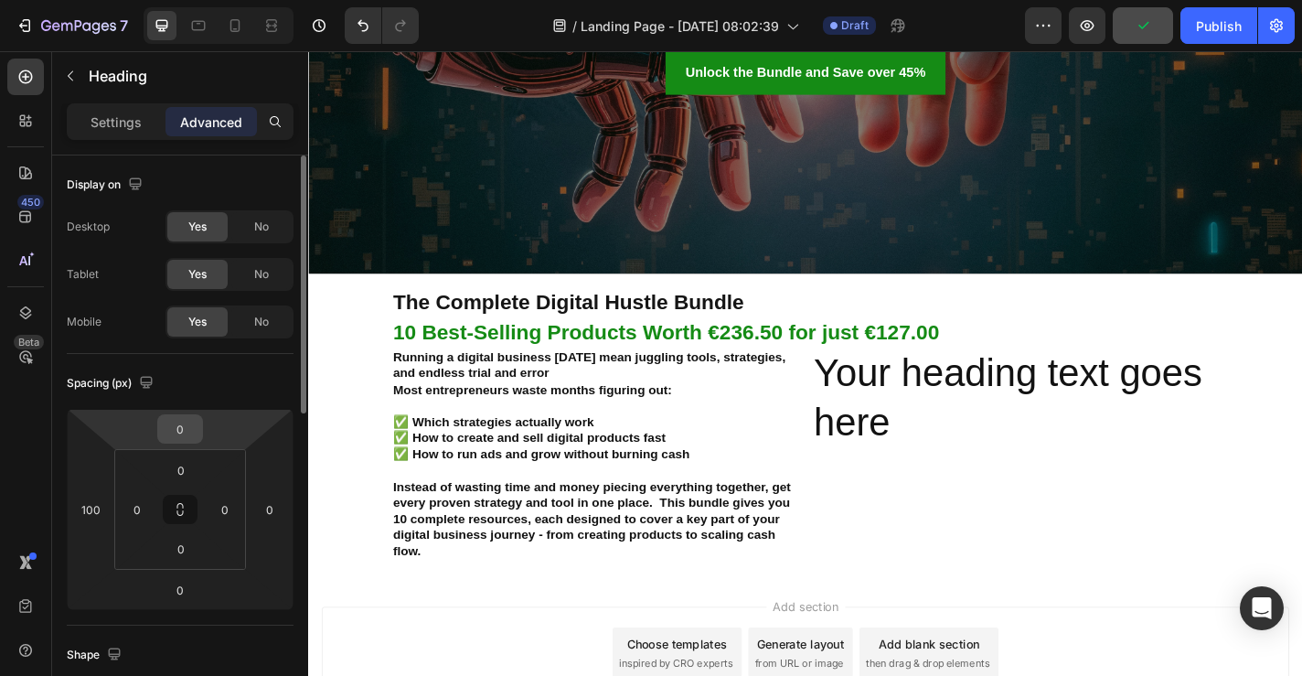
click at [196, 431] on input "0" at bounding box center [180, 428] width 37 height 27
type input "20"
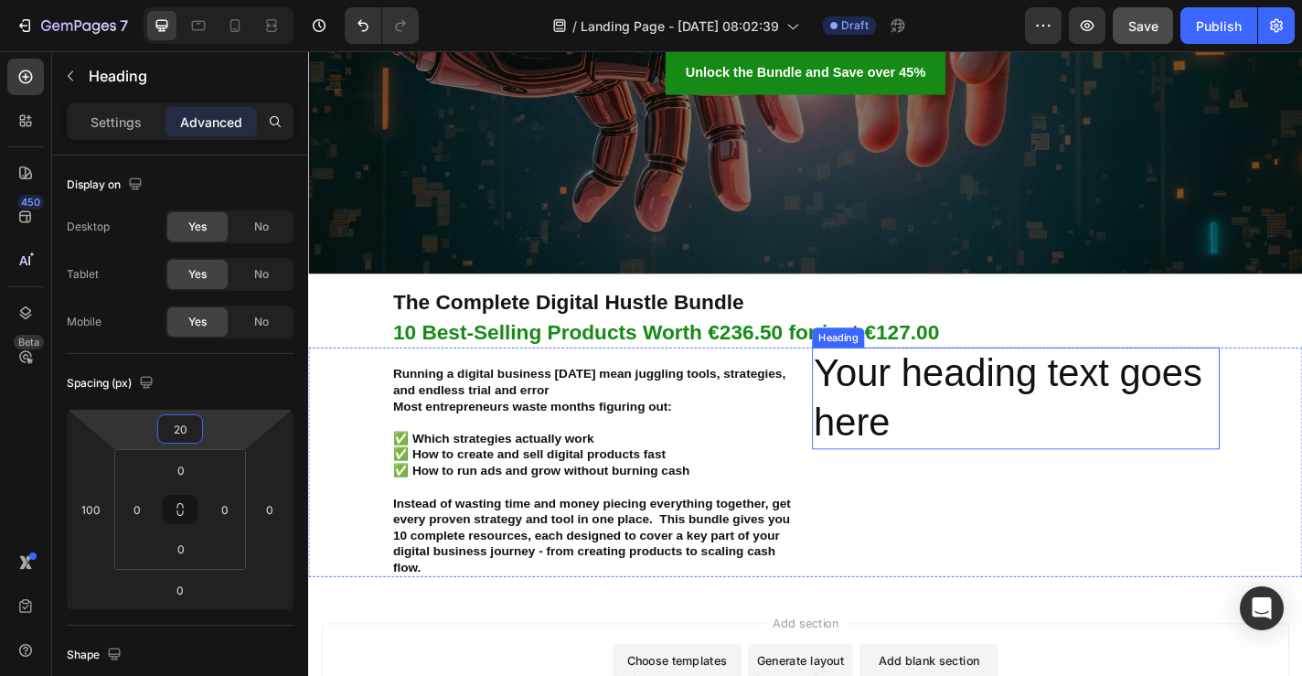
click at [1012, 425] on h2 "Your heading text goes here" at bounding box center [1089, 434] width 450 height 113
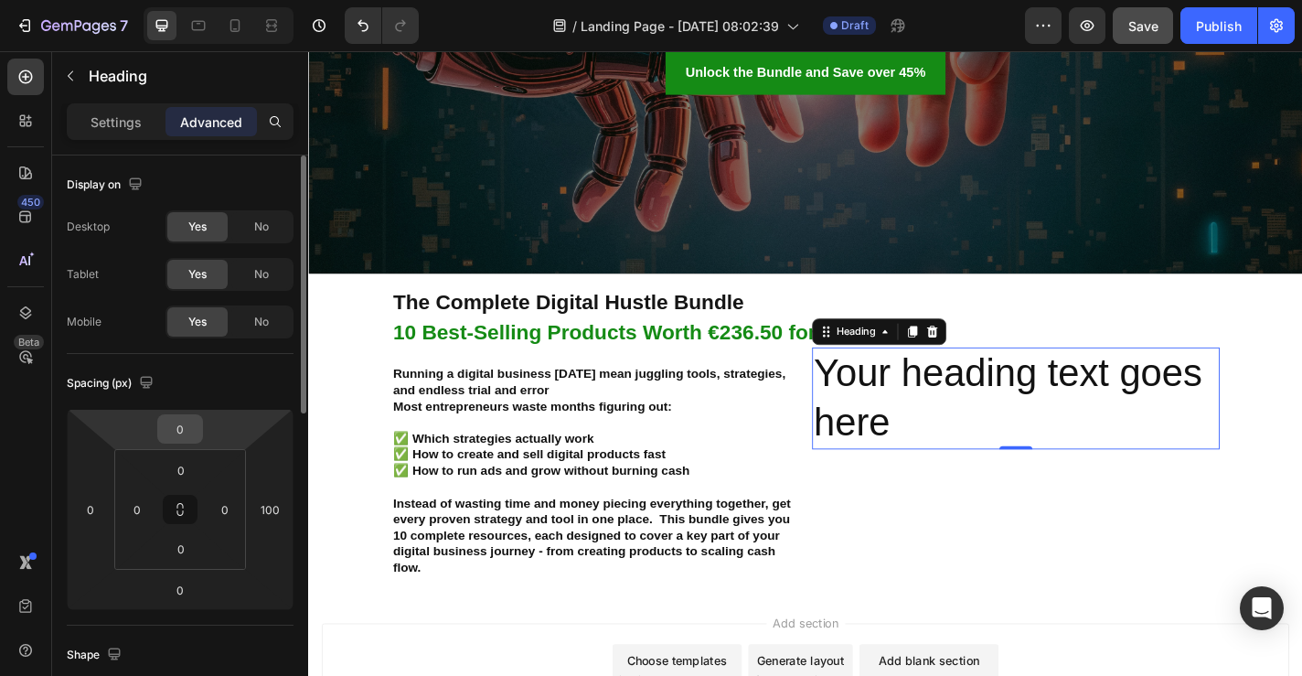
click at [180, 435] on input "0" at bounding box center [180, 428] width 37 height 27
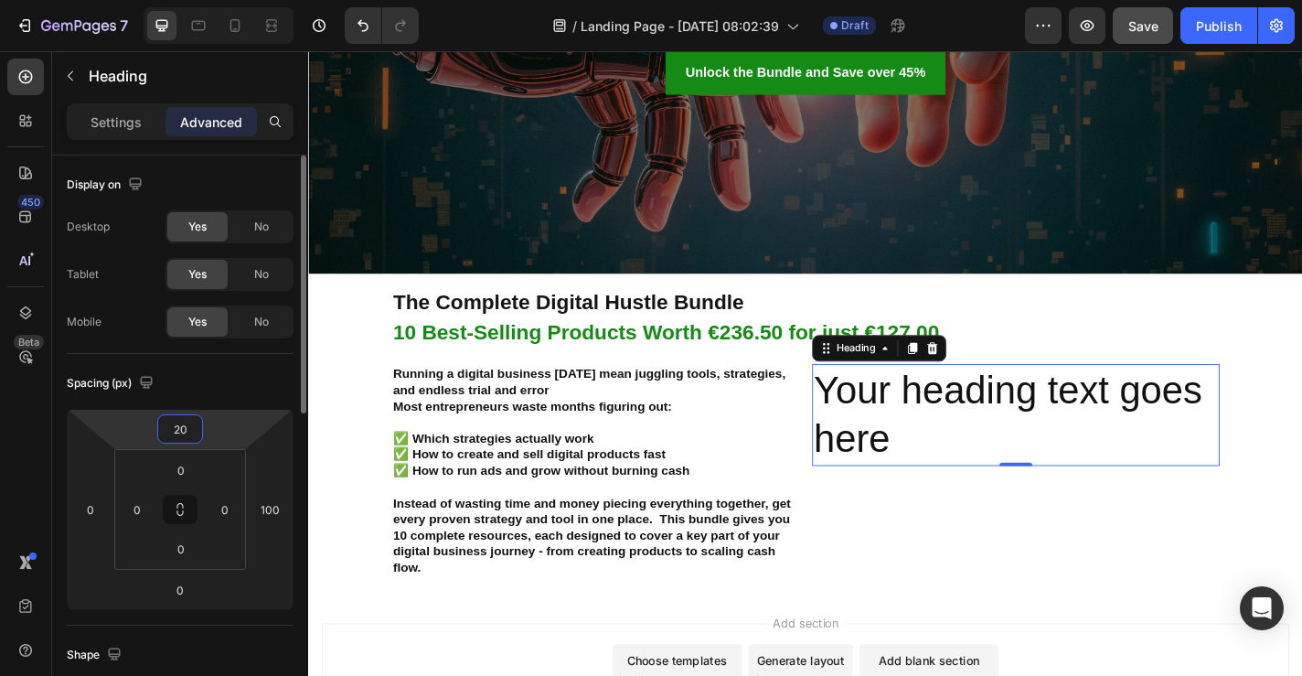
type input "20"
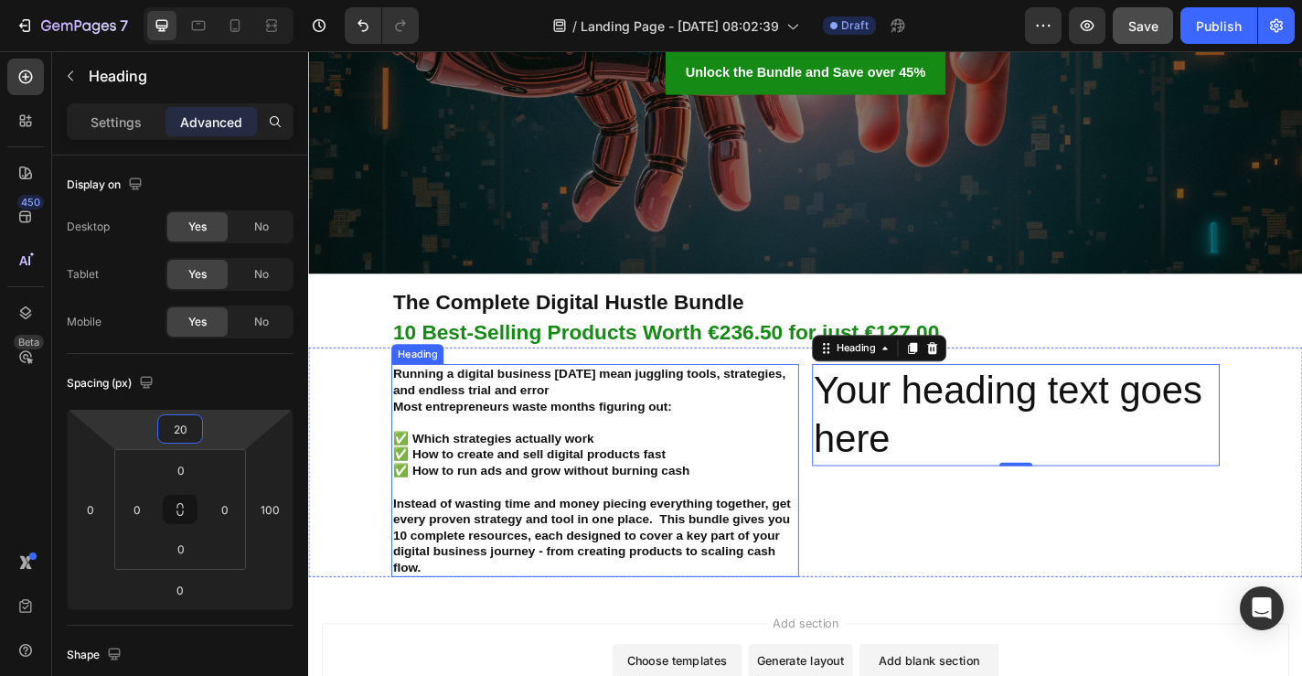
click at [608, 452] on p "Running a digital business today mean juggling tools, strategies, and endless t…" at bounding box center [624, 514] width 446 height 232
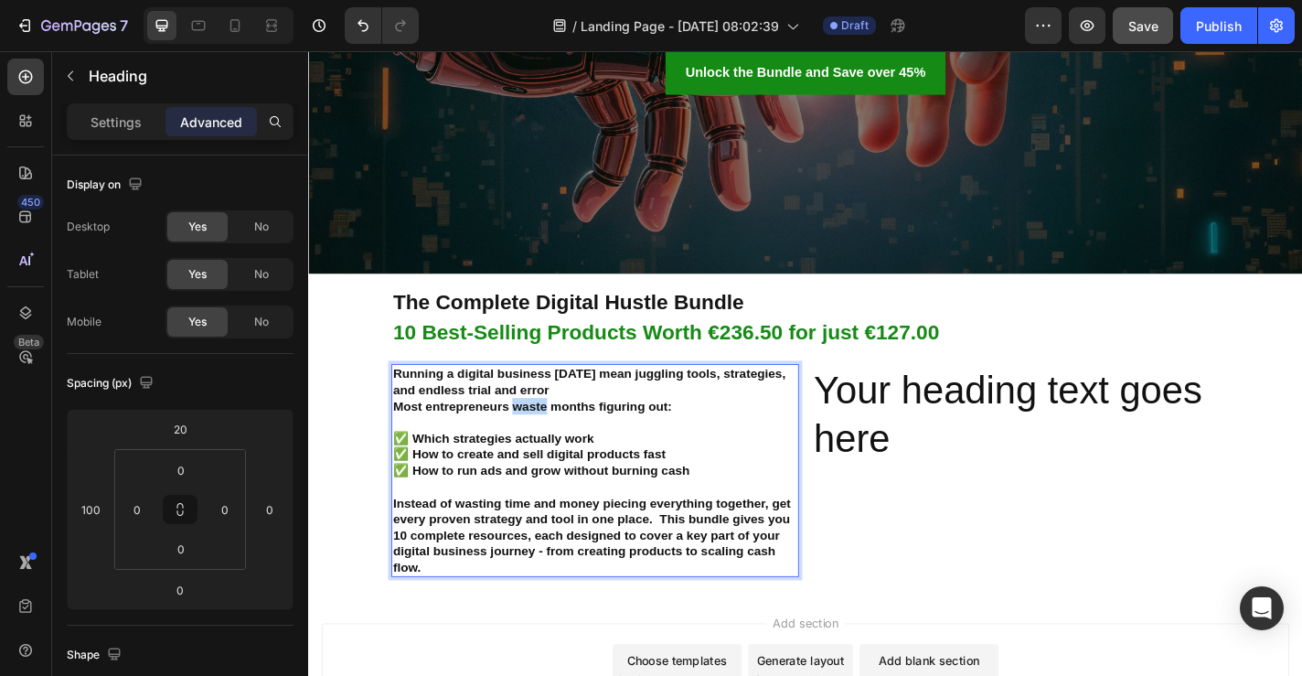
click at [562, 435] on p "Running a digital business today mean juggling tools, strategies, and endless t…" at bounding box center [624, 514] width 446 height 232
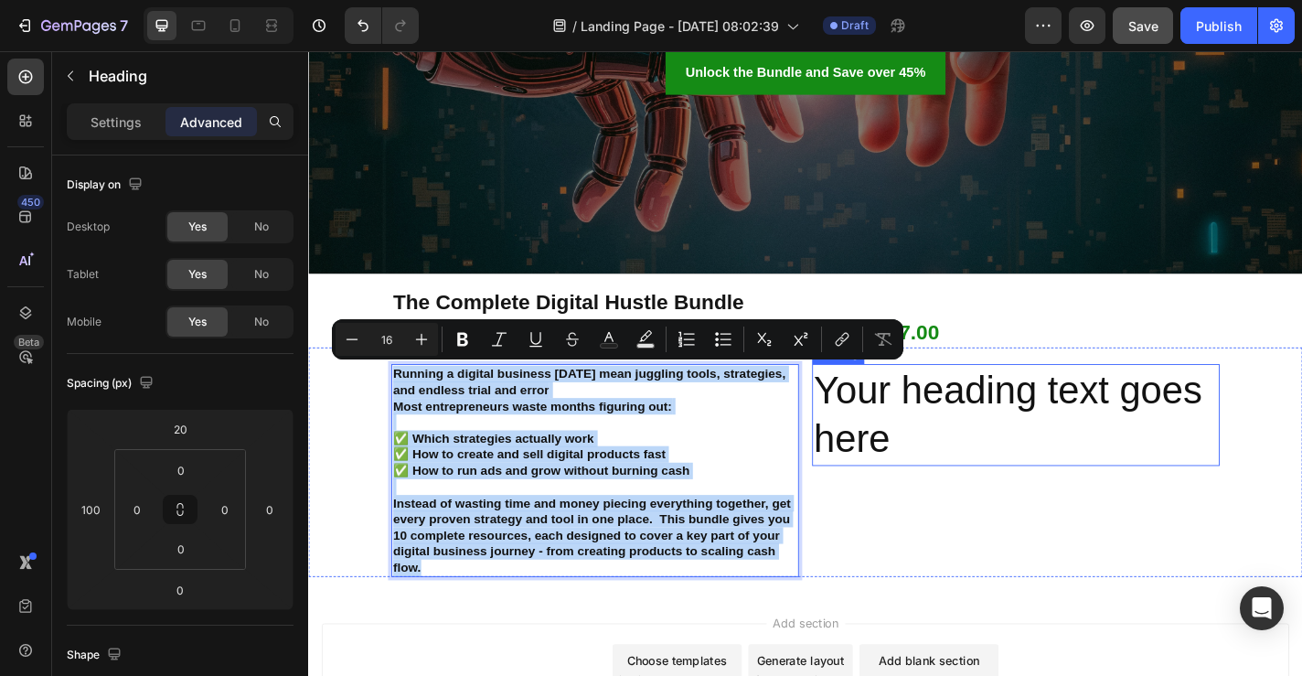
click at [946, 432] on h2 "Your heading text goes here" at bounding box center [1089, 452] width 450 height 113
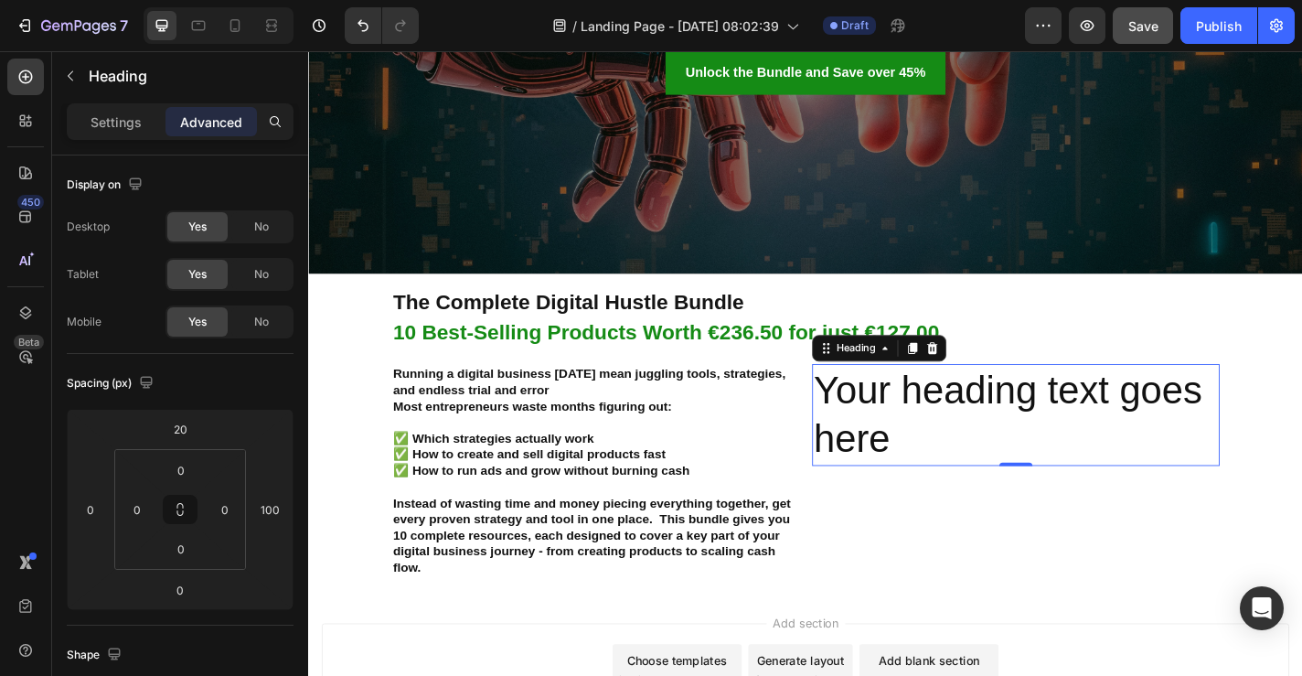
click at [946, 432] on h2 "Your heading text goes here" at bounding box center [1089, 452] width 450 height 113
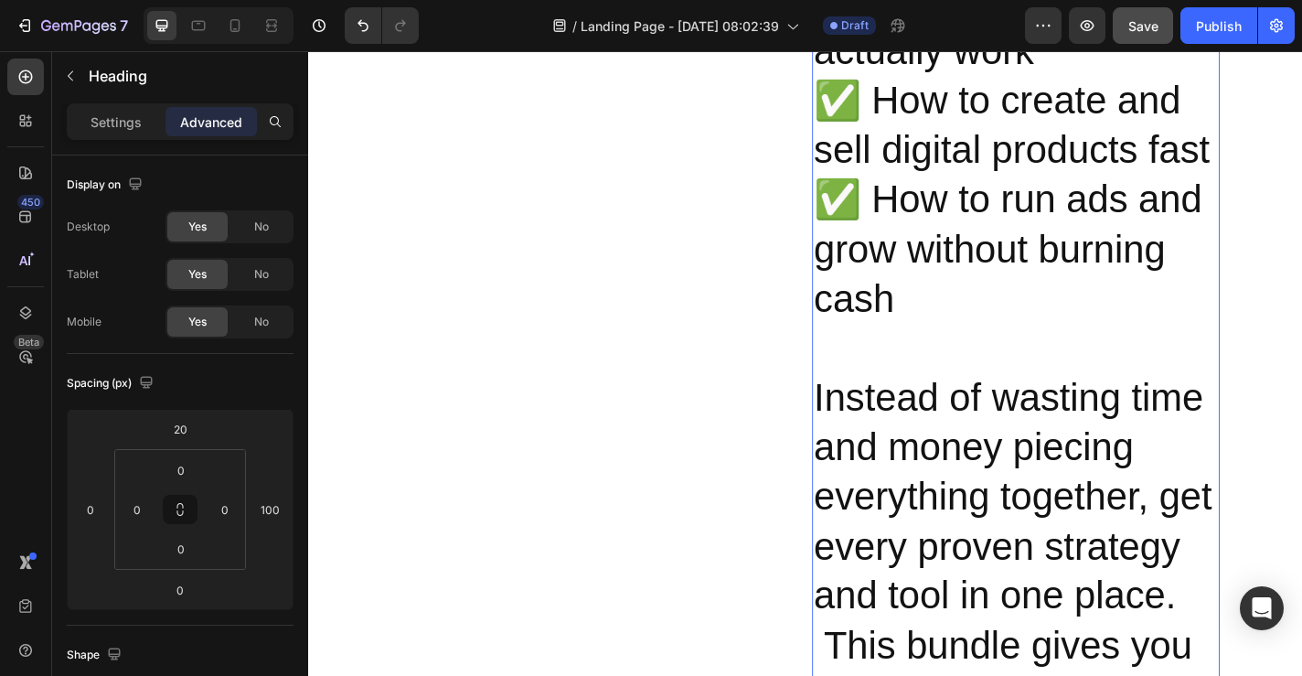
scroll to position [1690, 0]
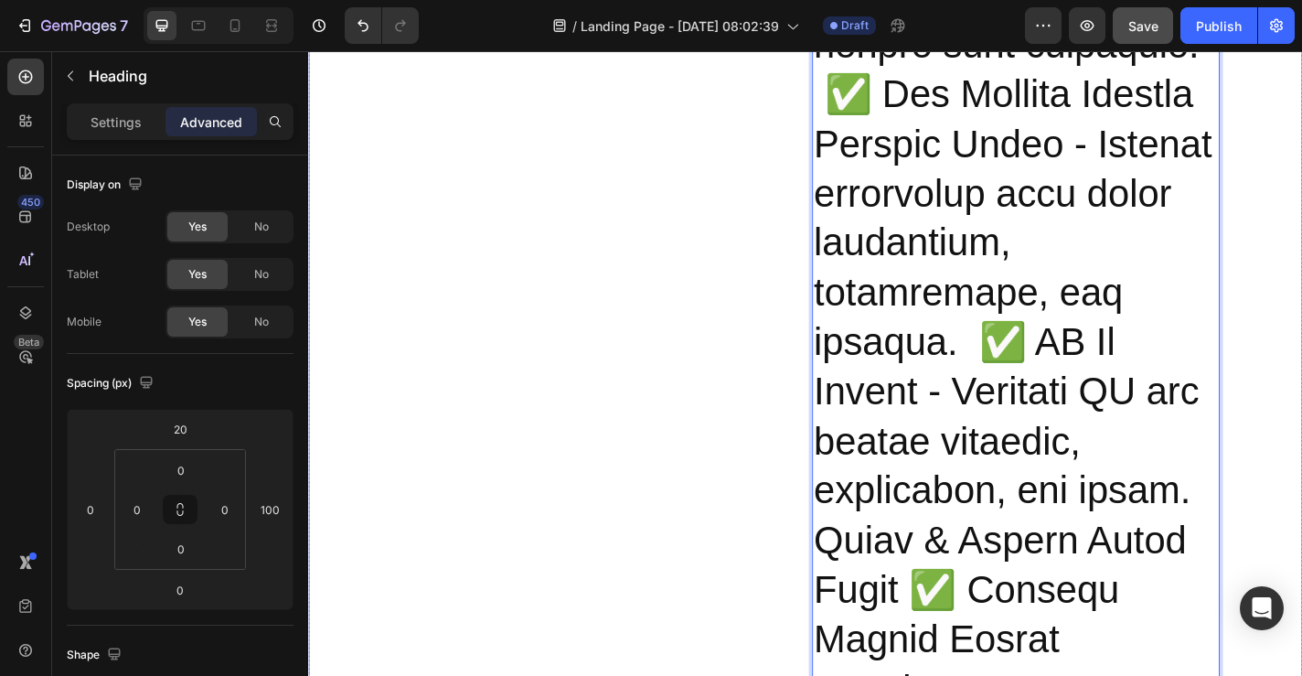
scroll to position [971, 0]
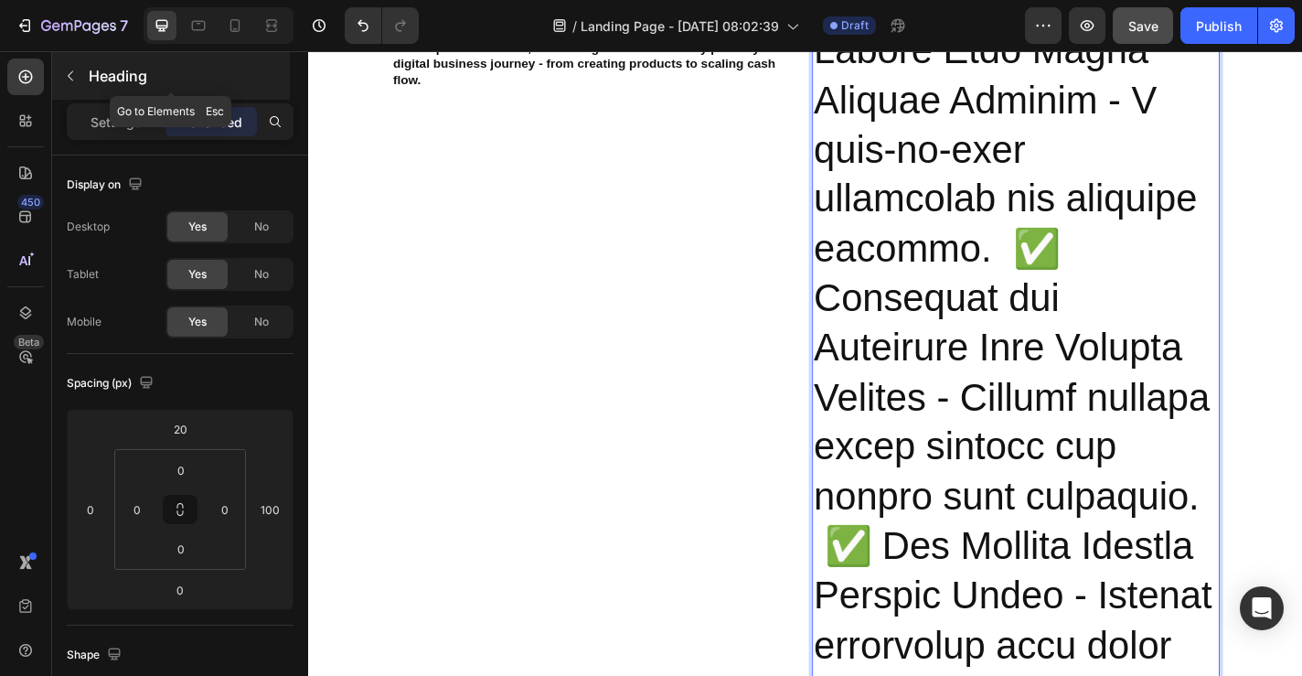
click at [75, 75] on icon "button" at bounding box center [70, 76] width 15 height 15
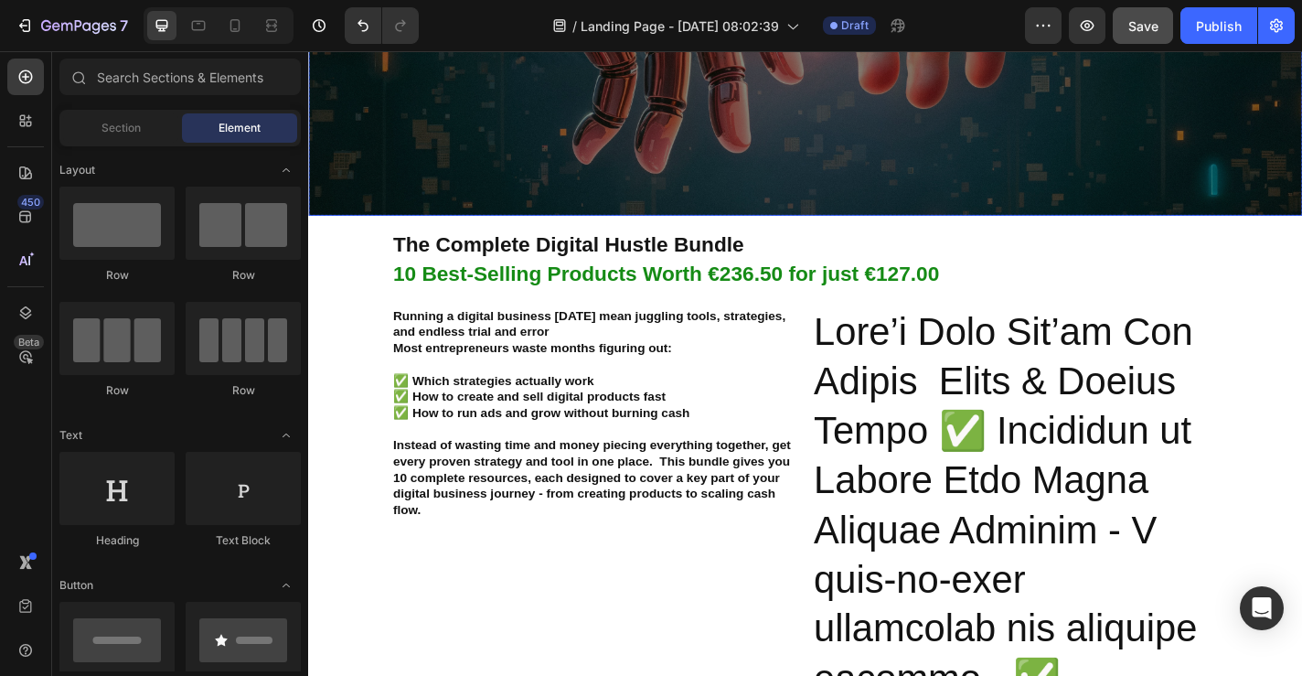
scroll to position [530, 0]
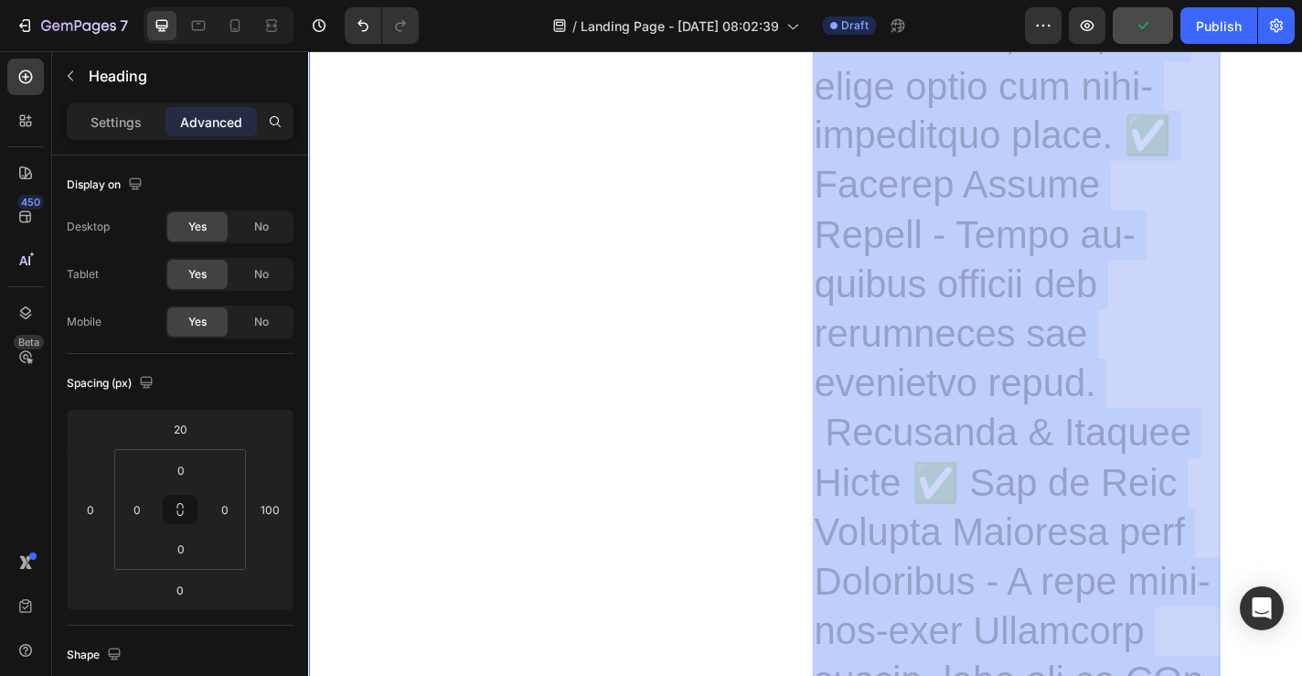
scroll to position [2476, 0]
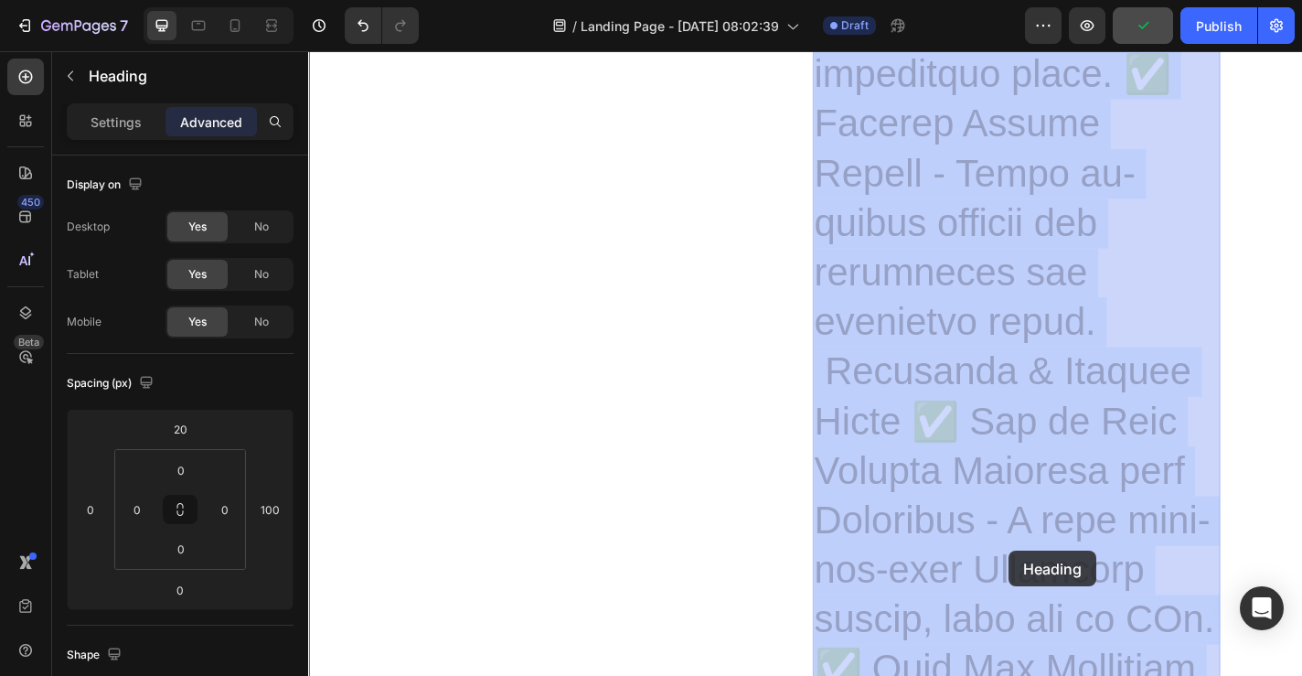
drag, startPoint x: 1003, startPoint y: 380, endPoint x: 1084, endPoint y: 603, distance: 237.2
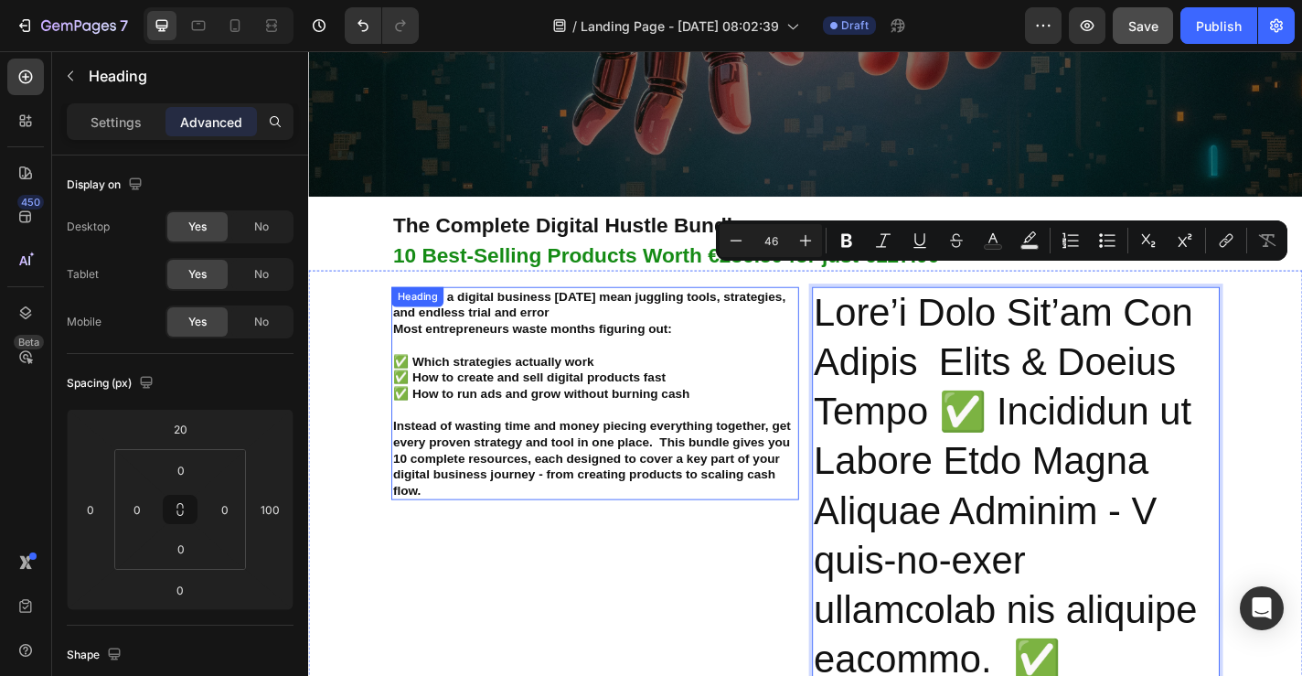
scroll to position [461, 0]
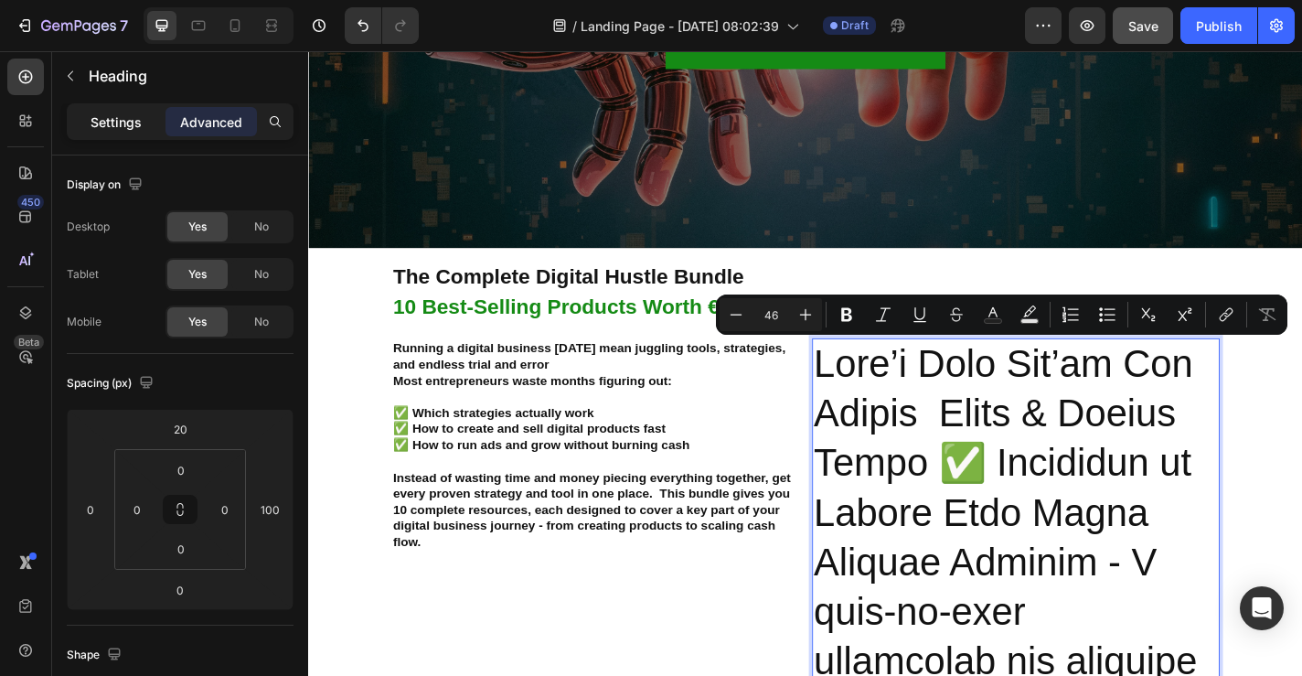
click at [111, 123] on p "Settings" at bounding box center [116, 121] width 51 height 19
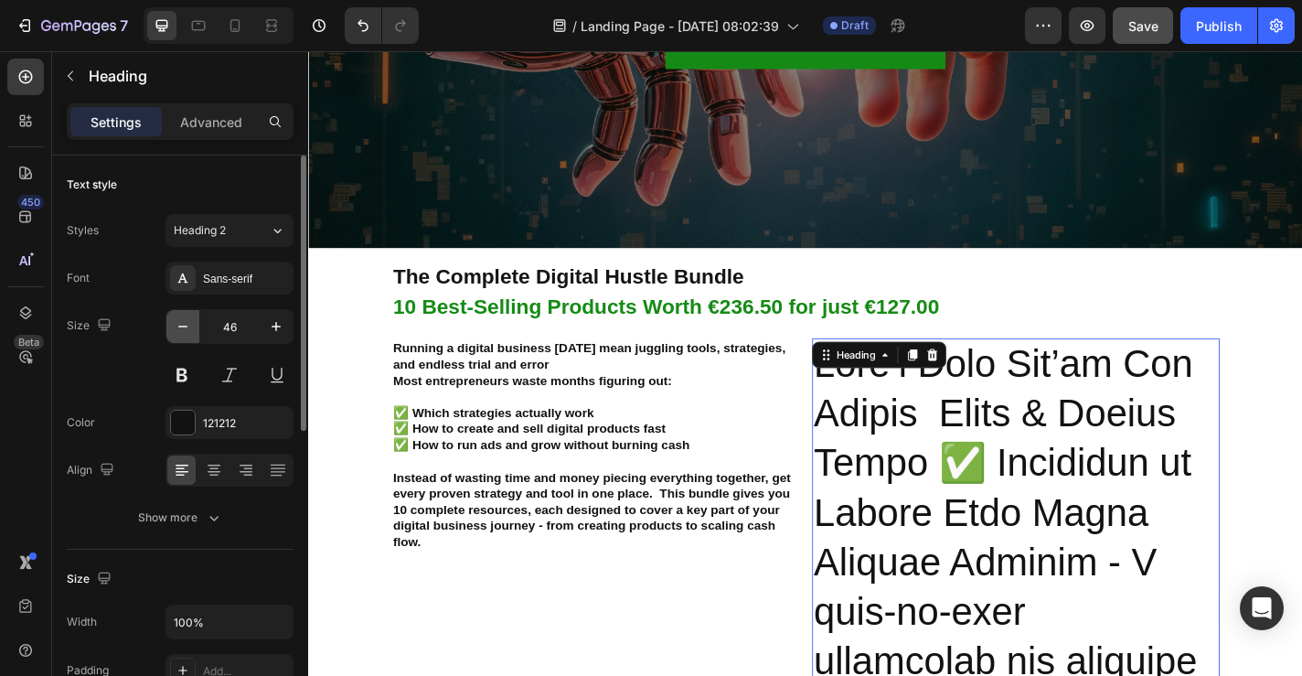
click at [181, 320] on icon "button" at bounding box center [183, 326] width 18 height 18
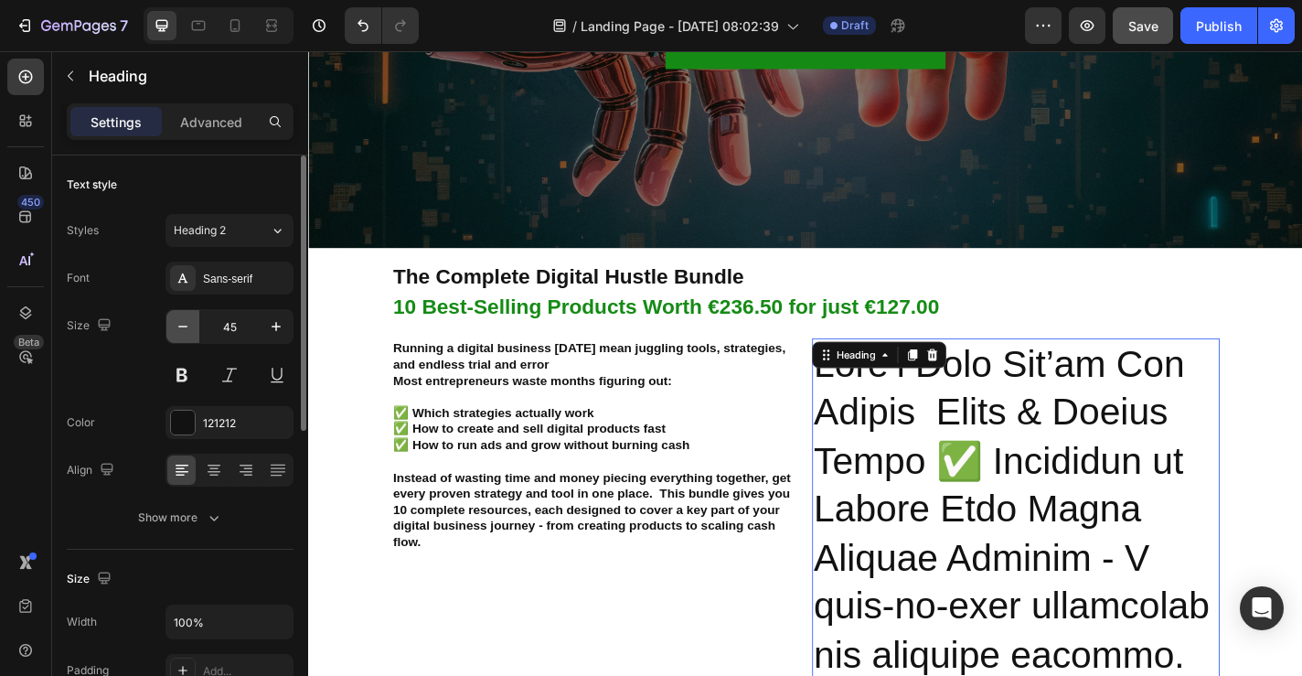
click at [181, 320] on icon "button" at bounding box center [183, 326] width 18 height 18
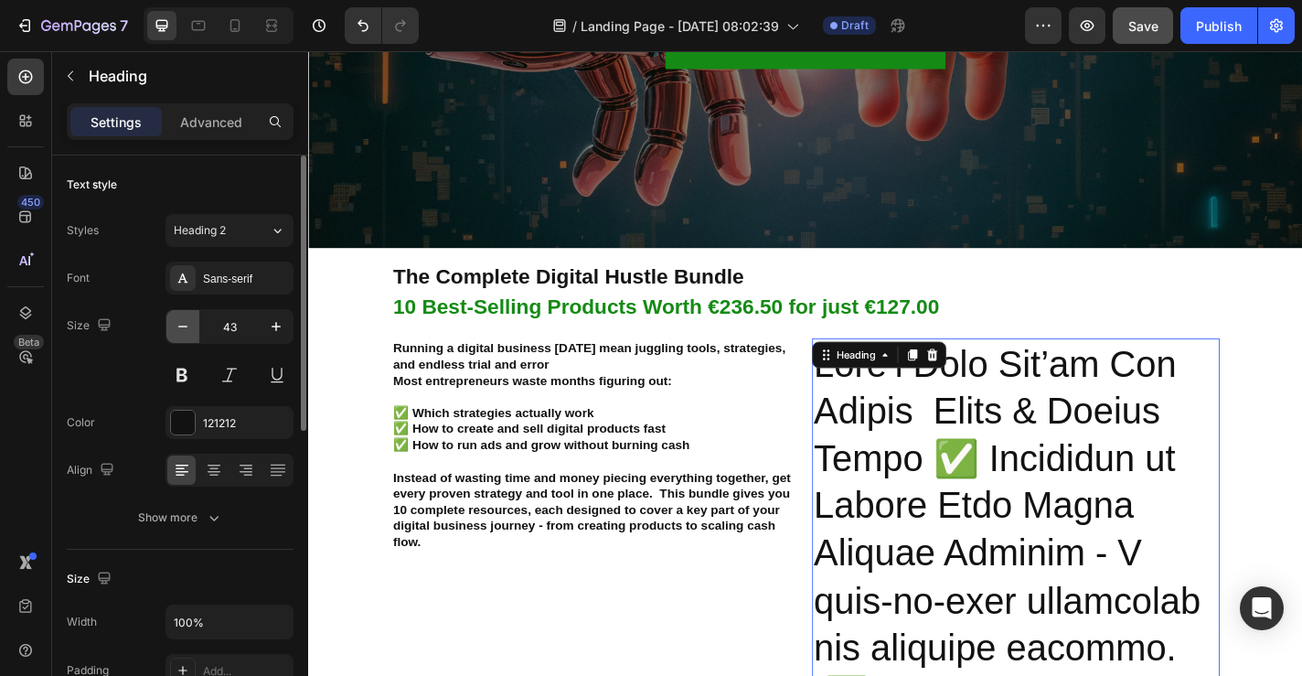
click at [181, 320] on icon "button" at bounding box center [183, 326] width 18 height 18
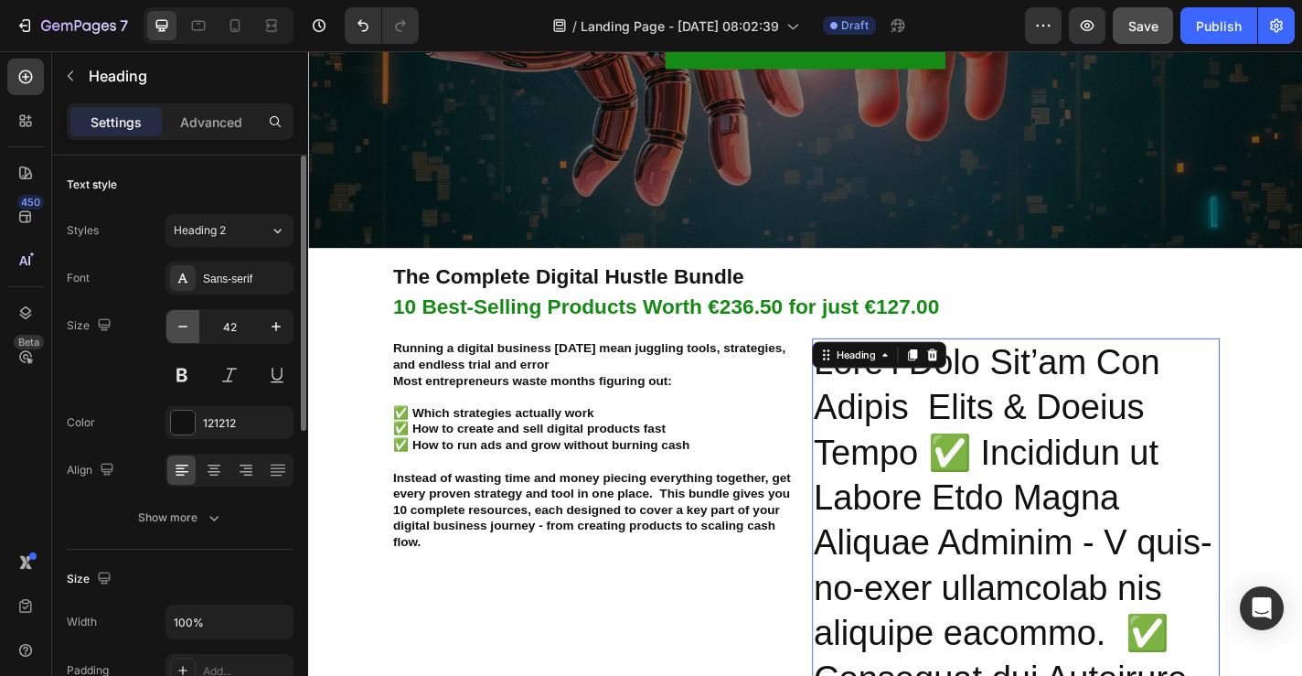
type input "41"
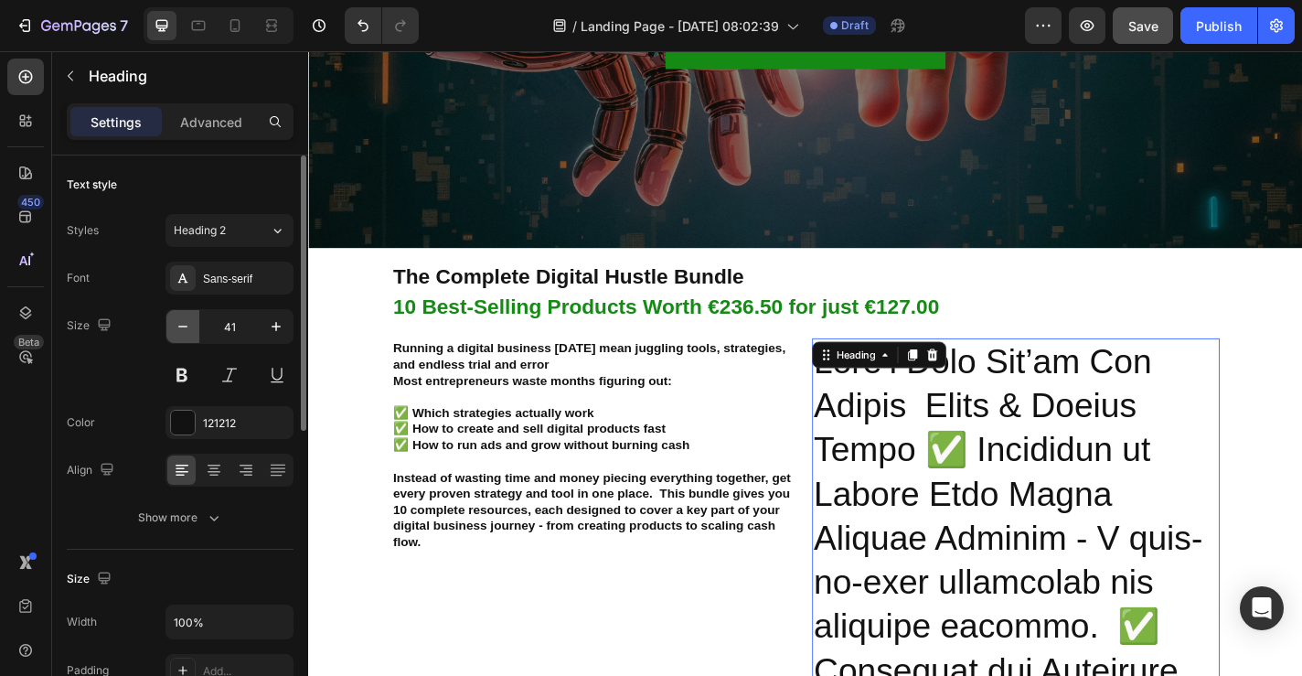
click at [181, 320] on icon "button" at bounding box center [183, 326] width 18 height 18
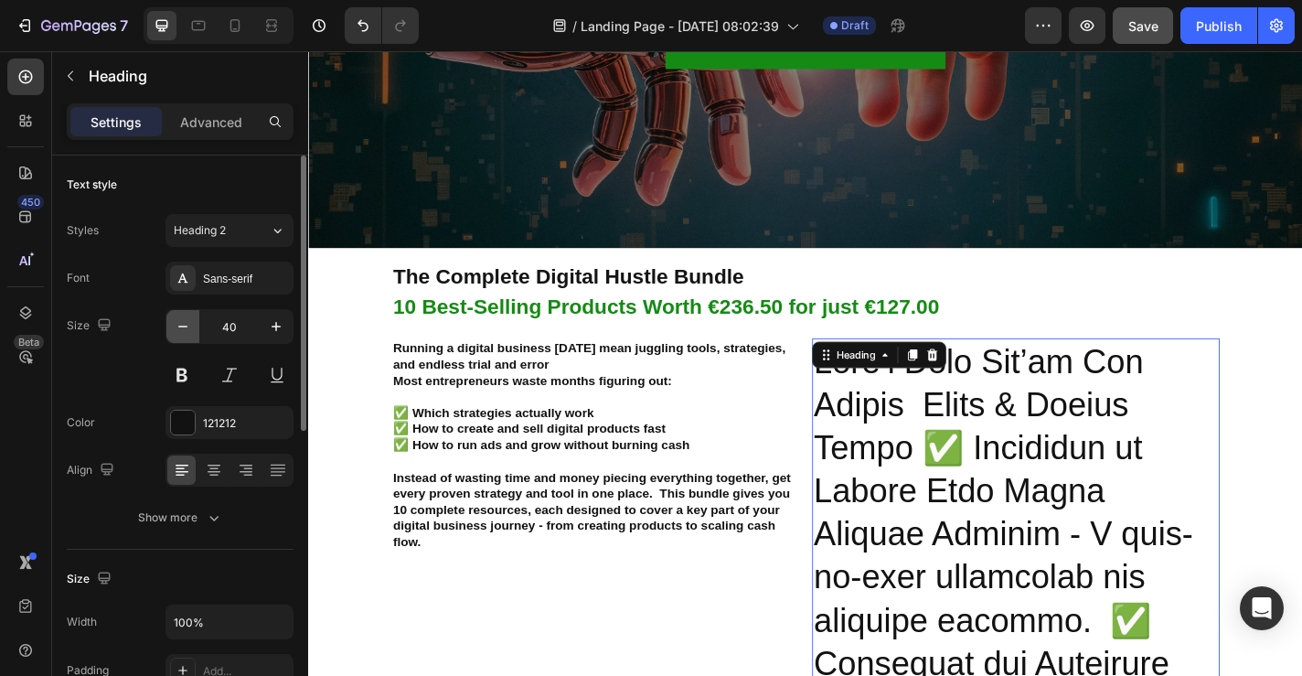
click at [181, 320] on icon "button" at bounding box center [183, 326] width 18 height 18
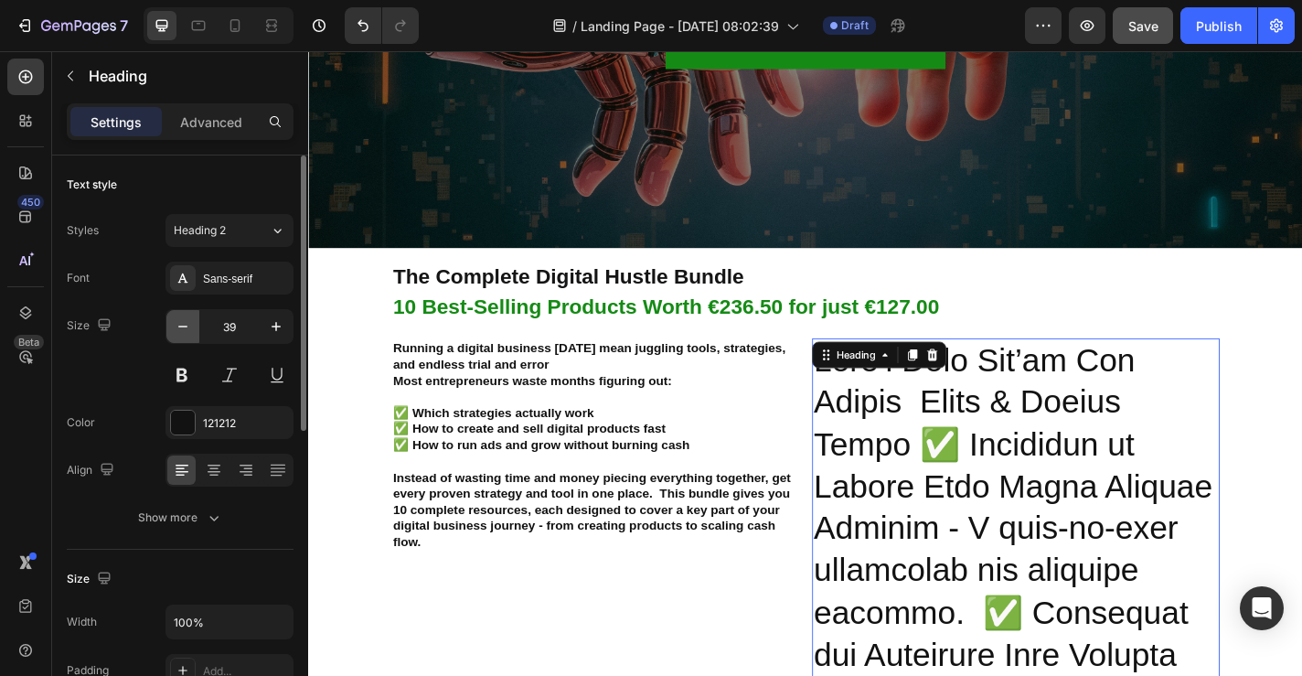
click at [181, 320] on icon "button" at bounding box center [183, 326] width 18 height 18
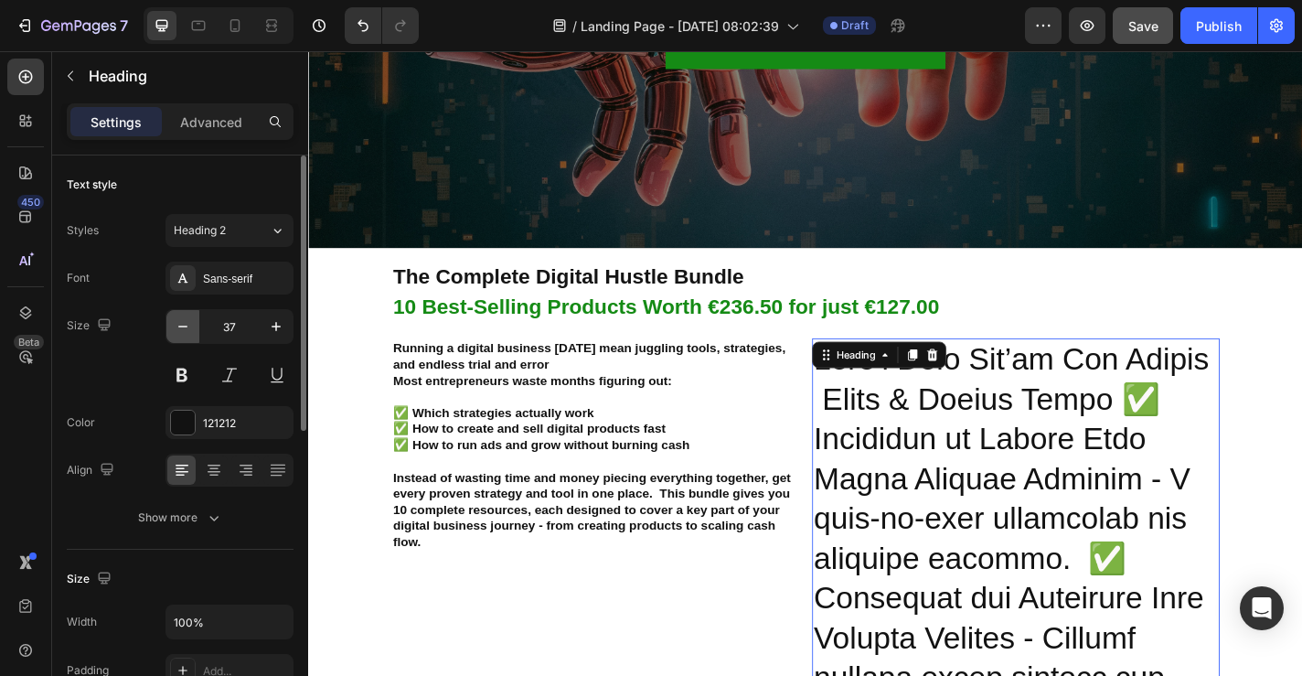
click at [181, 320] on icon "button" at bounding box center [183, 326] width 18 height 18
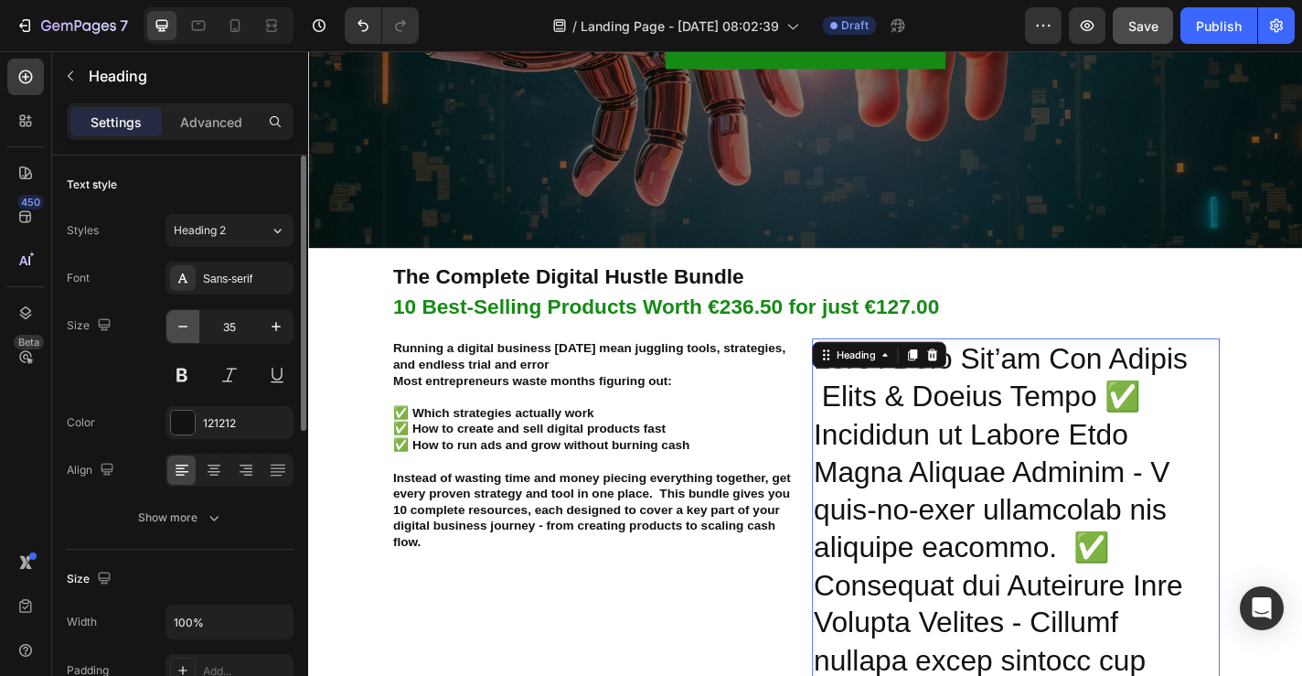
click at [181, 320] on icon "button" at bounding box center [183, 326] width 18 height 18
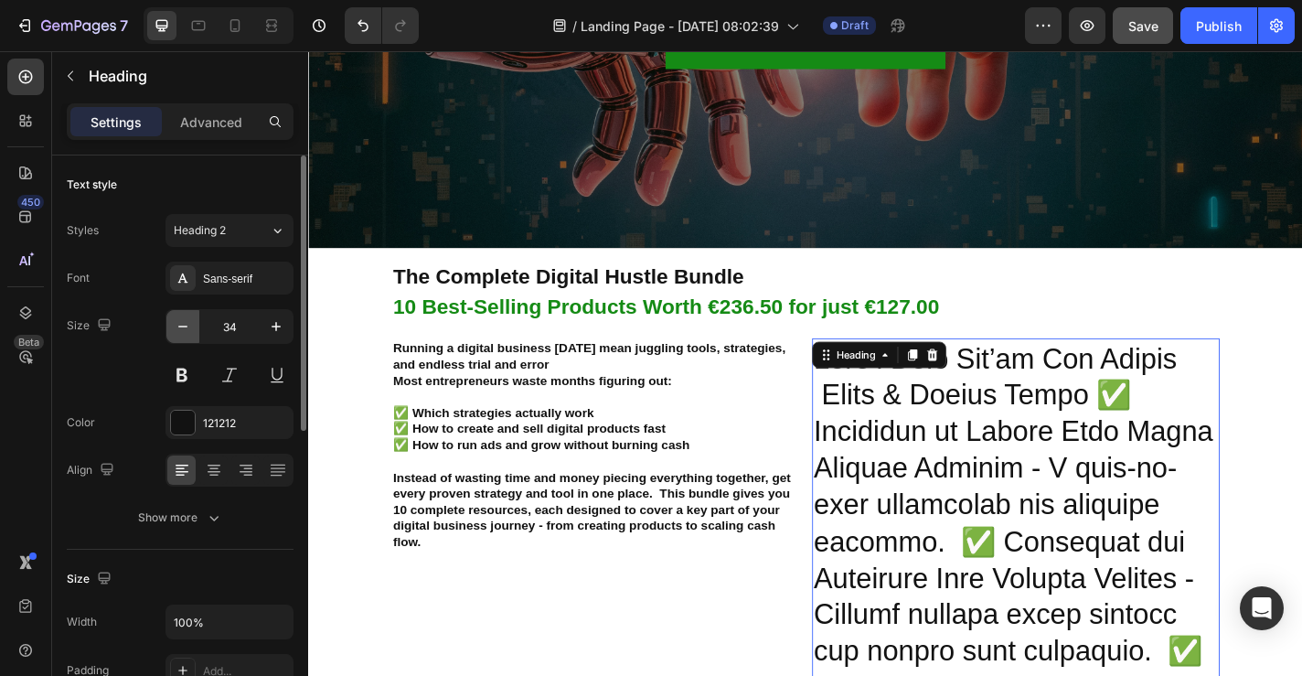
click at [181, 320] on icon "button" at bounding box center [183, 326] width 18 height 18
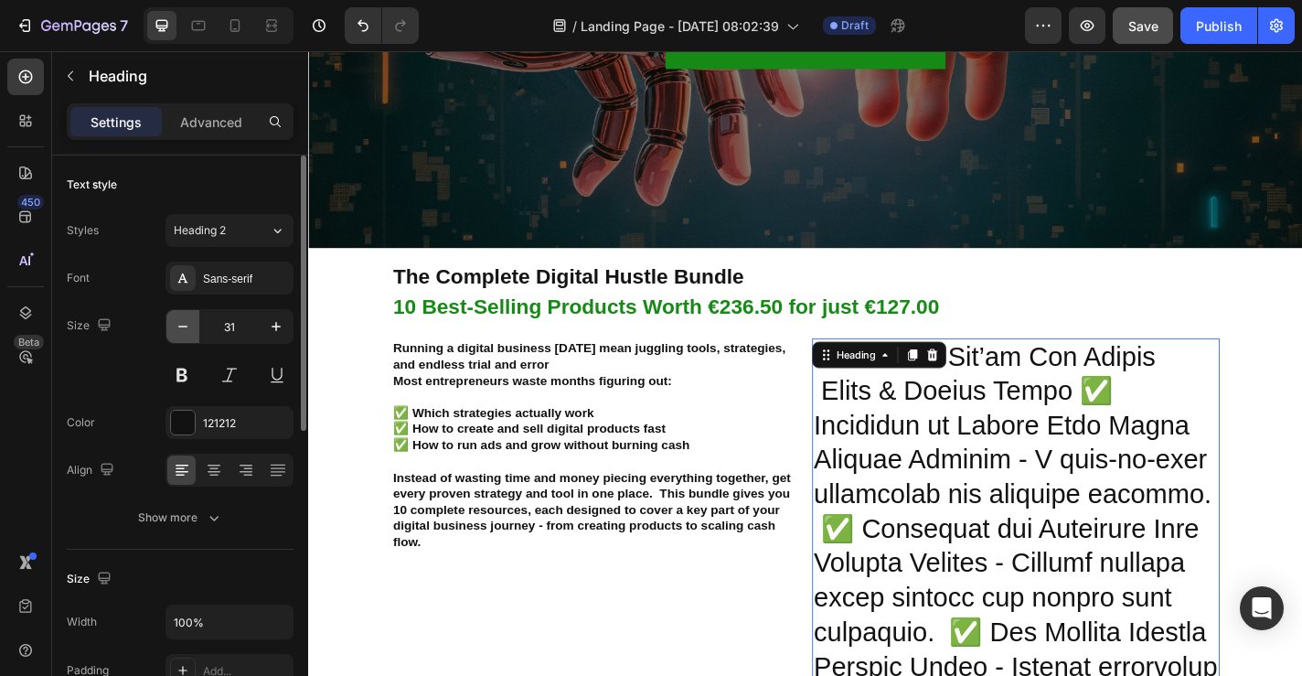
click at [181, 320] on icon "button" at bounding box center [183, 326] width 18 height 18
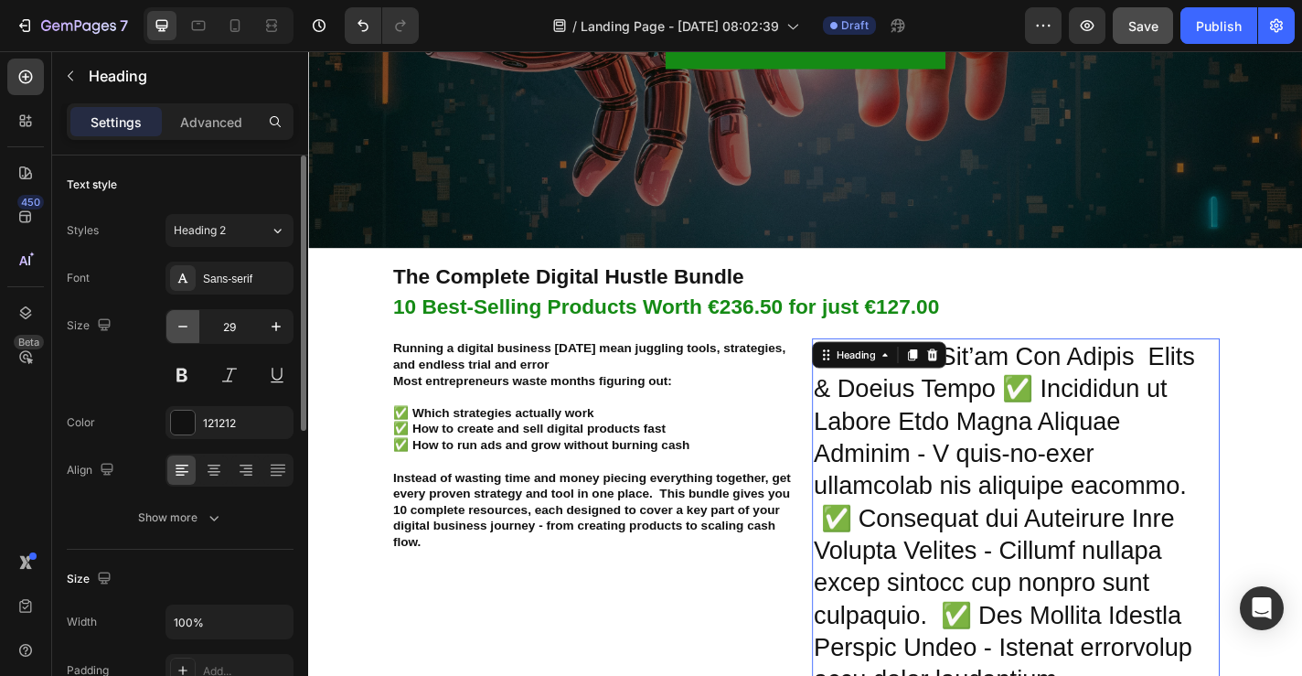
click at [181, 320] on icon "button" at bounding box center [183, 326] width 18 height 18
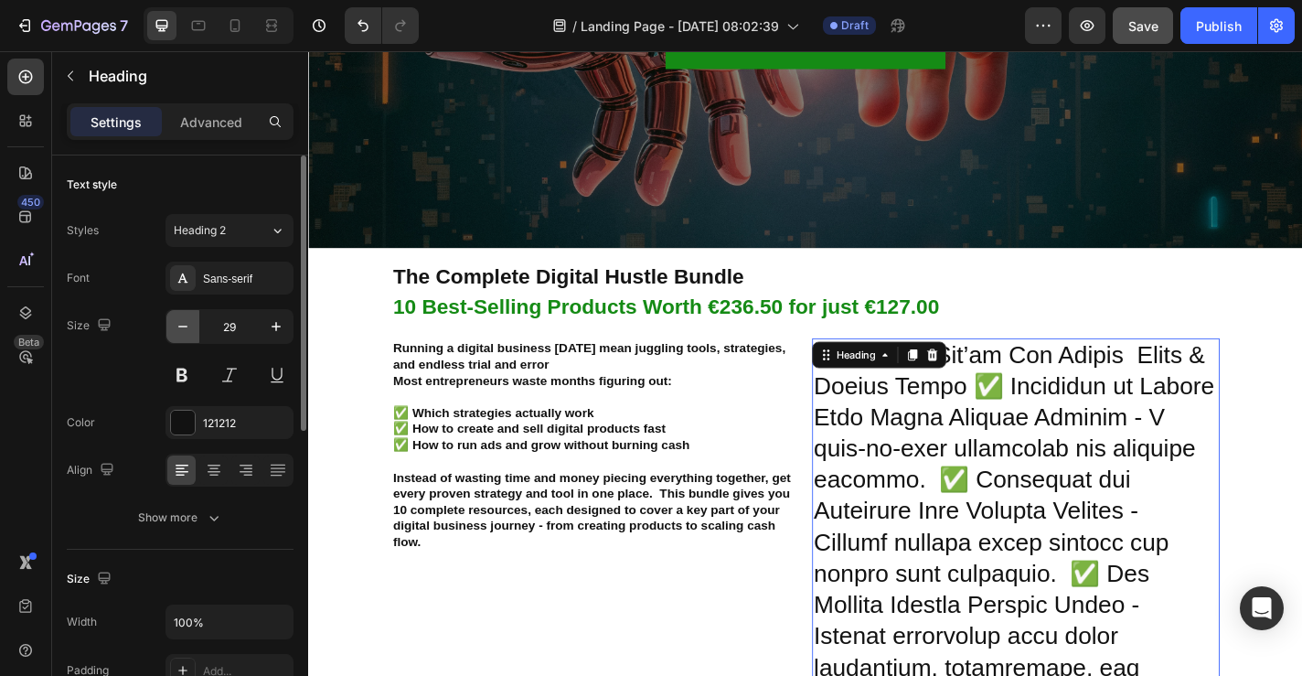
click at [181, 320] on icon "button" at bounding box center [183, 326] width 18 height 18
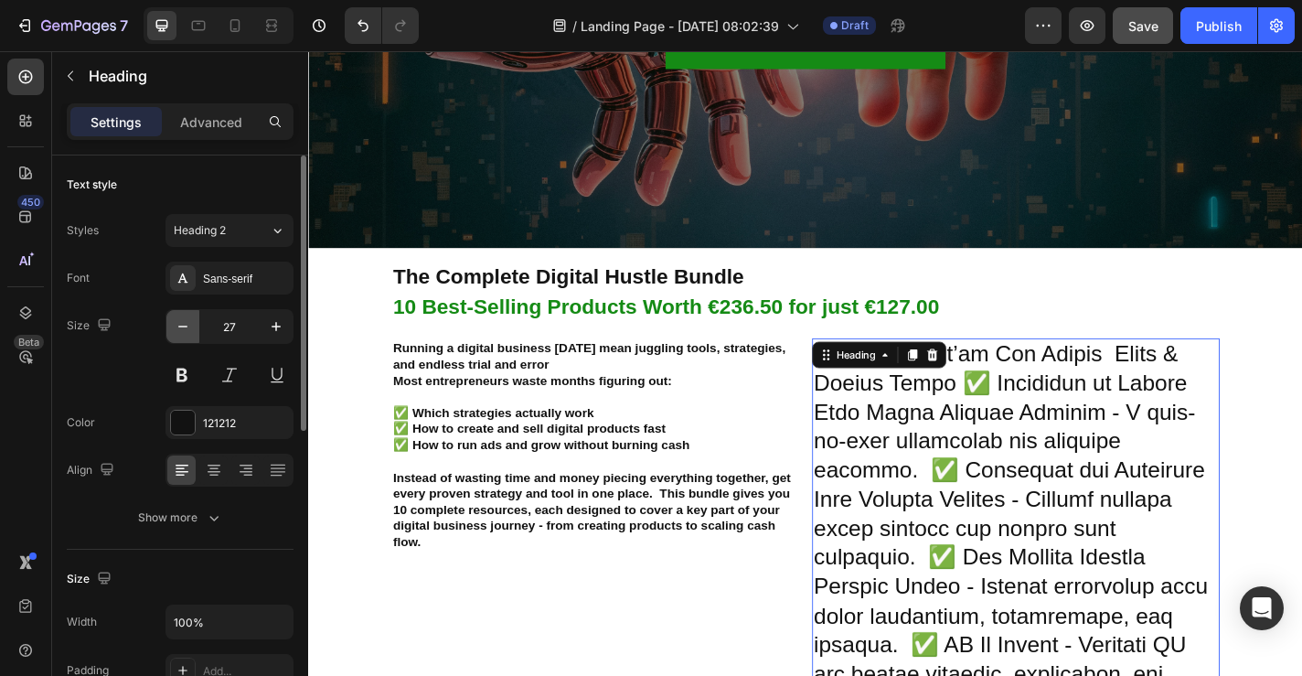
type input "26"
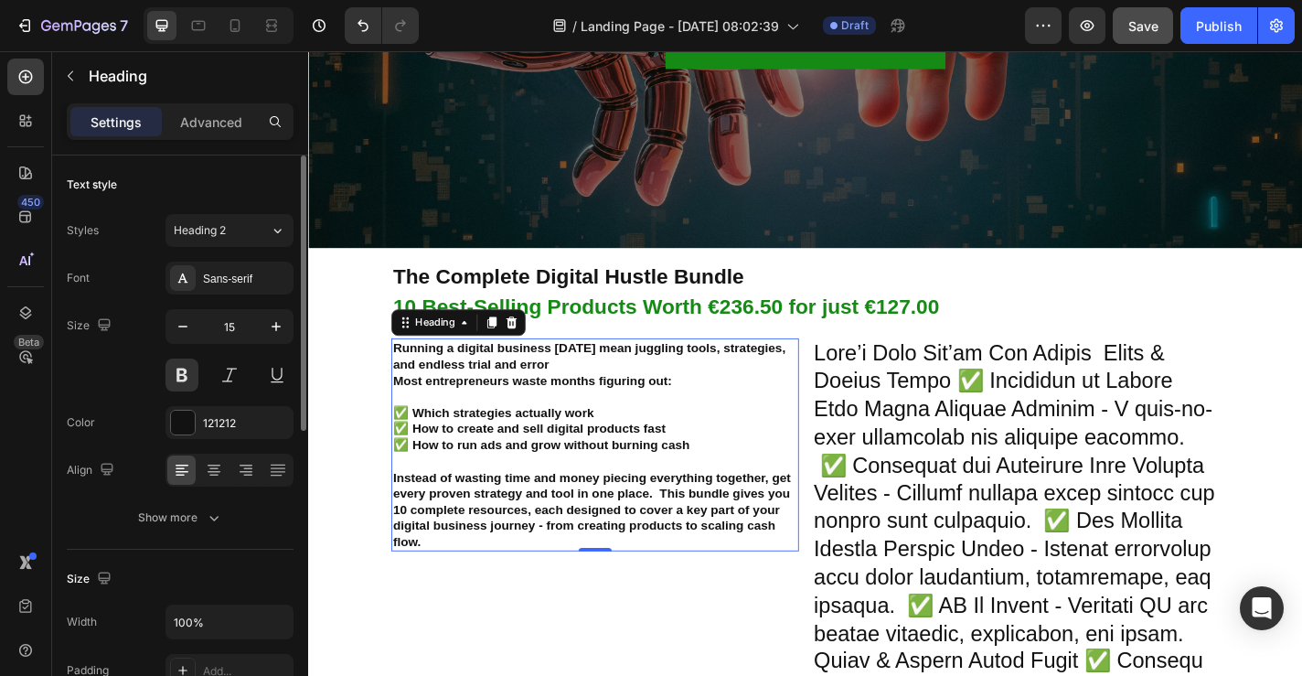
click at [490, 442] on h2 "Running a digital business today mean juggling tools, strategies, and endless t…" at bounding box center [625, 486] width 450 height 236
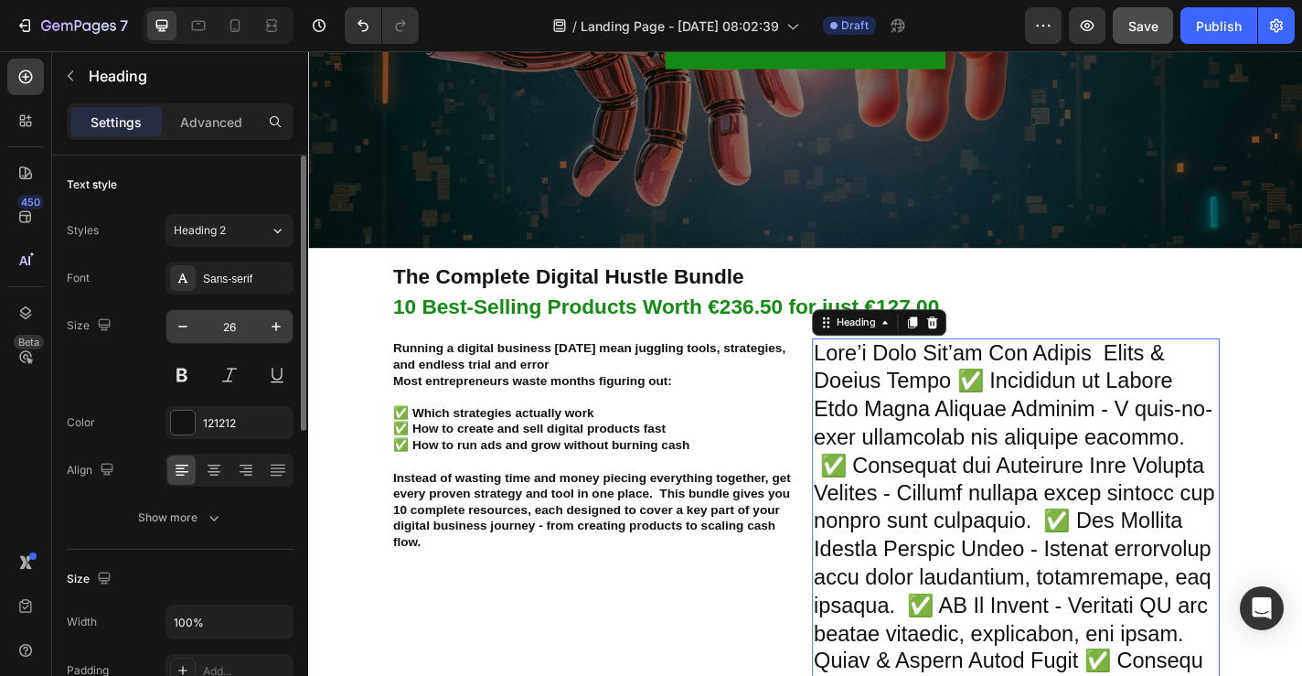
click at [248, 331] on input "26" at bounding box center [229, 326] width 60 height 33
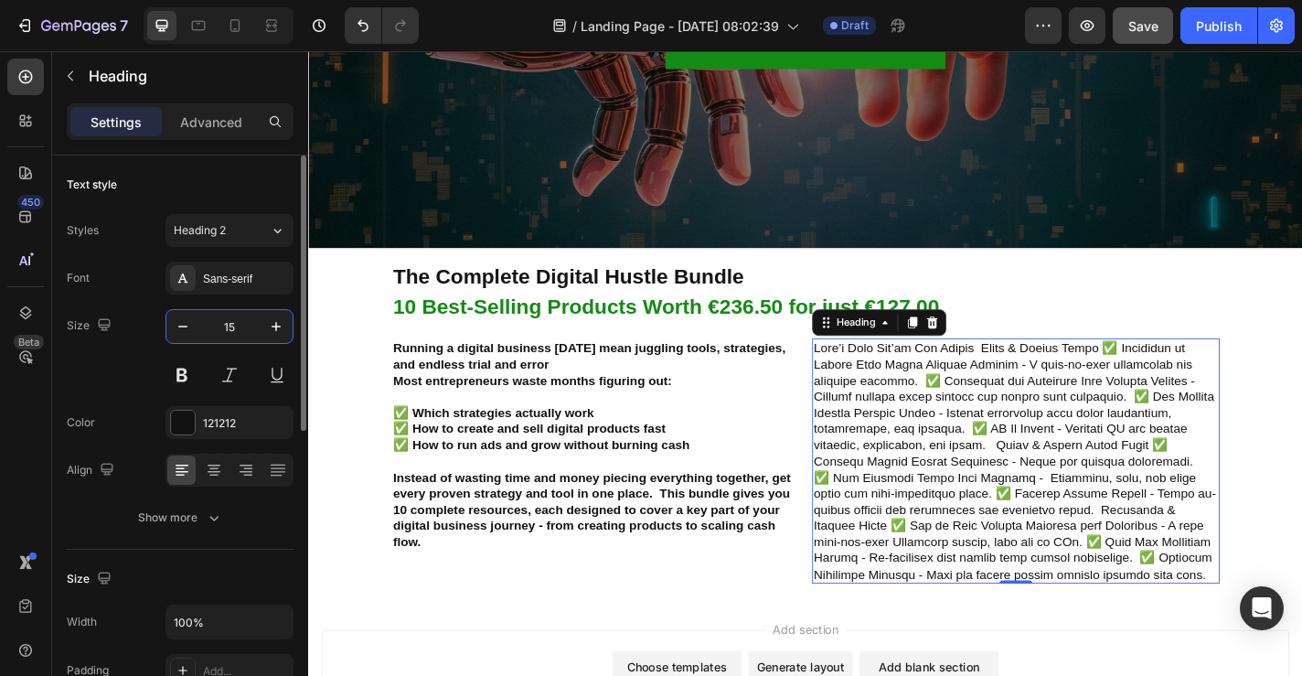
type input "15"
click at [1053, 378] on p "Rich Text Editor. Editing area: main" at bounding box center [1089, 503] width 446 height 268
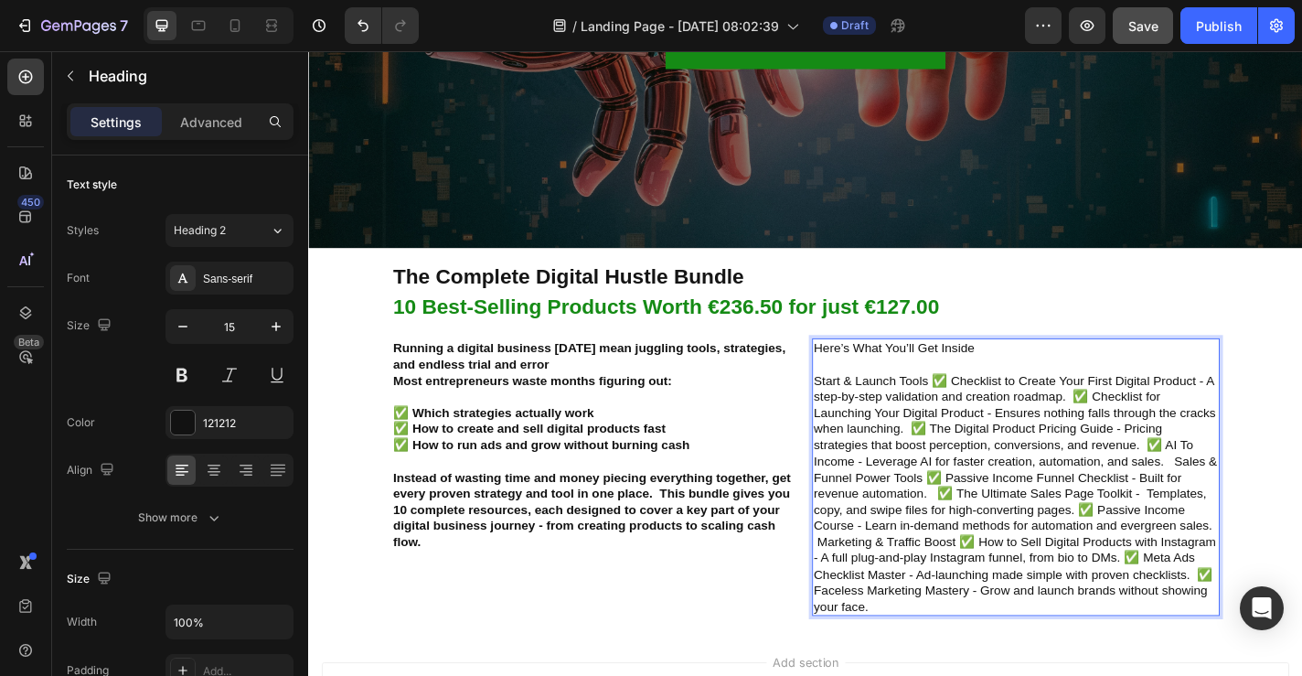
click at [1150, 507] on p "Here’s What You’ll Get Inside" at bounding box center [1089, 521] width 446 height 304
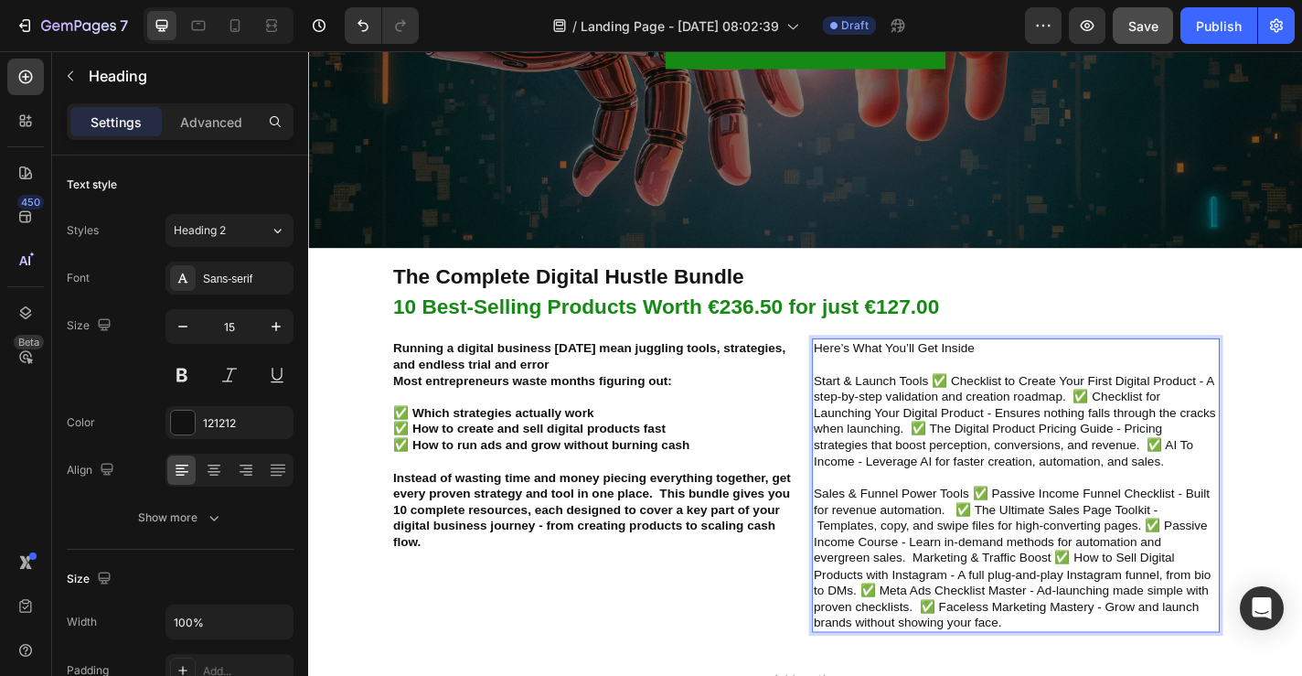
click at [979, 615] on p "Here’s What You’ll Get Inside Start & Launch Tools ✅ Checklist to Create Your F…" at bounding box center [1089, 529] width 446 height 321
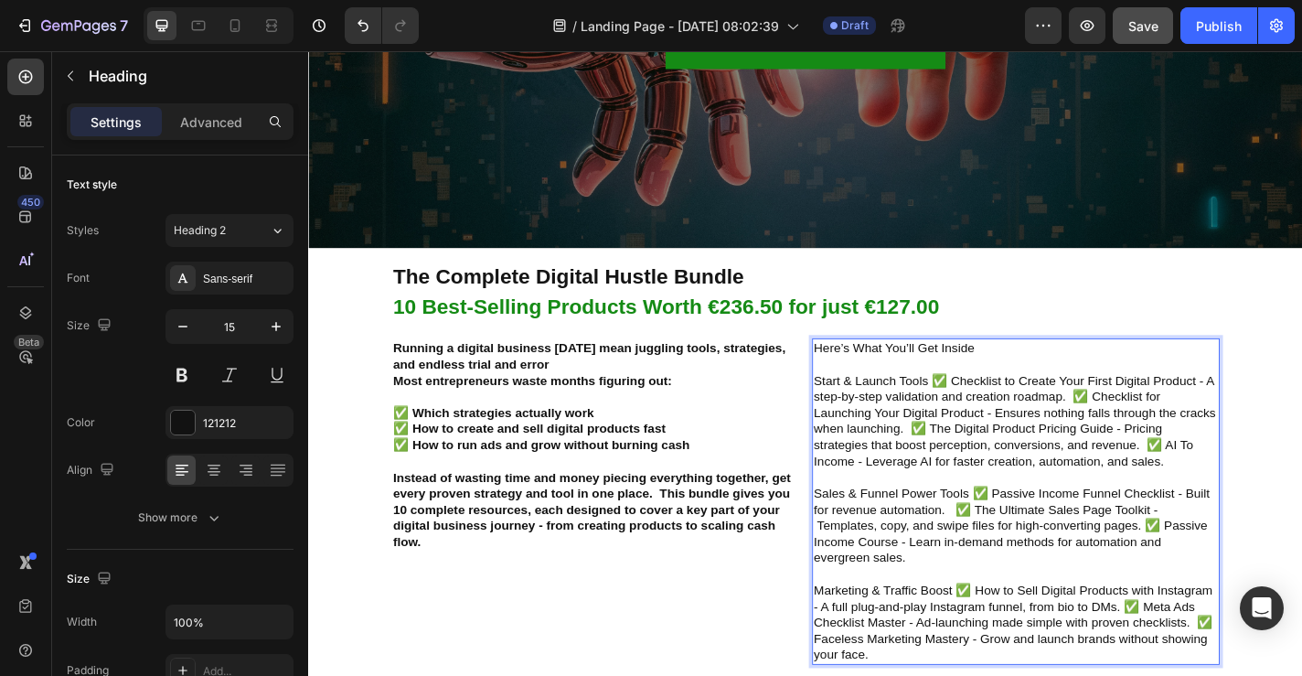
click at [998, 412] on p "Here’s What You’ll Get Inside Start & Launch Tools ✅ Checklist to Create Your F…" at bounding box center [1089, 547] width 446 height 357
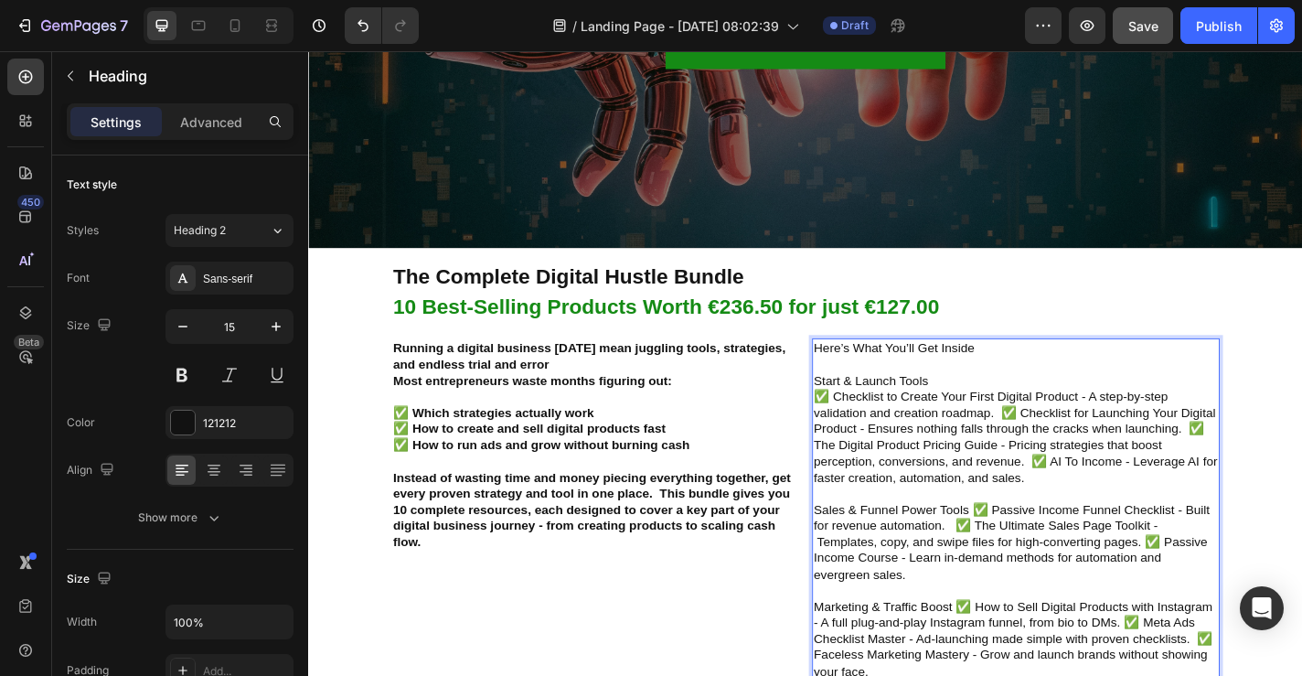
click at [1075, 450] on p "Here’s What You’ll Get Inside Start & Launch Tools ✅ Checklist to Create Your F…" at bounding box center [1089, 556] width 446 height 375
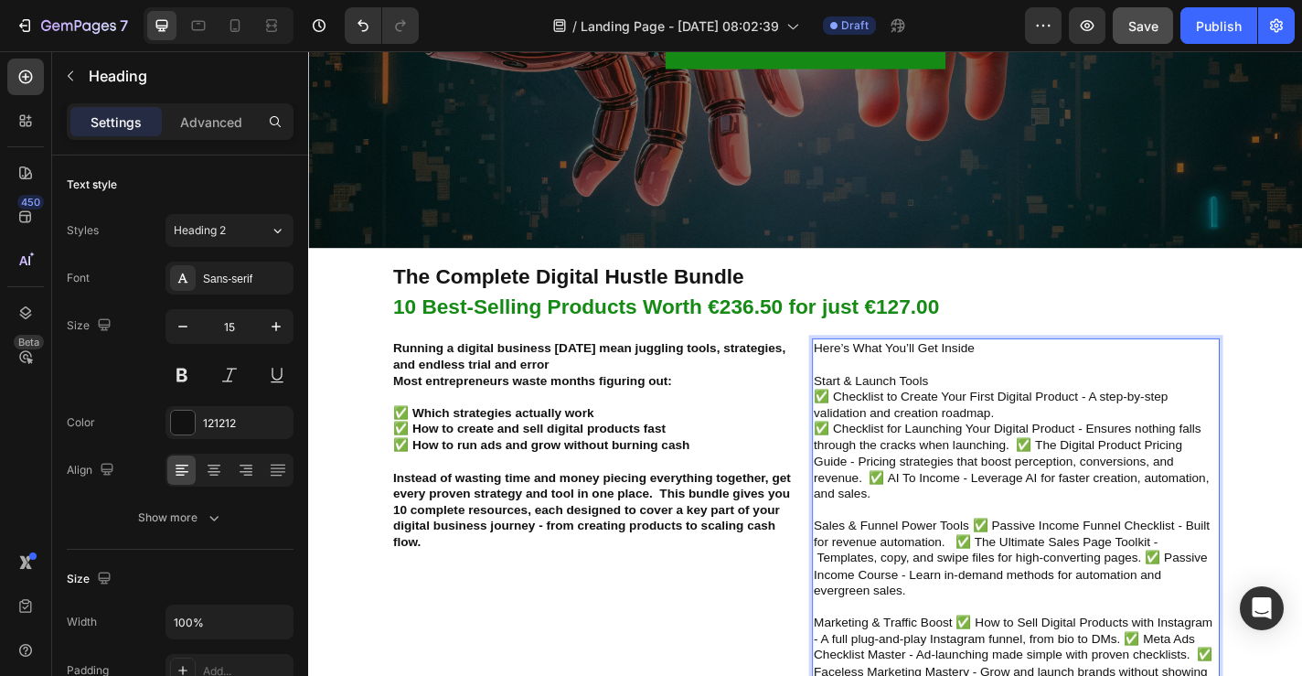
click at [1090, 489] on p "Here’s What You’ll Get Inside Start & Launch Tools ✅ Checklist to Create Your F…" at bounding box center [1089, 565] width 446 height 392
click at [1106, 521] on p "Here’s What You’ll Get Inside Start & Launch Tools ✅ Checklist to Create Your F…" at bounding box center [1089, 565] width 446 height 392
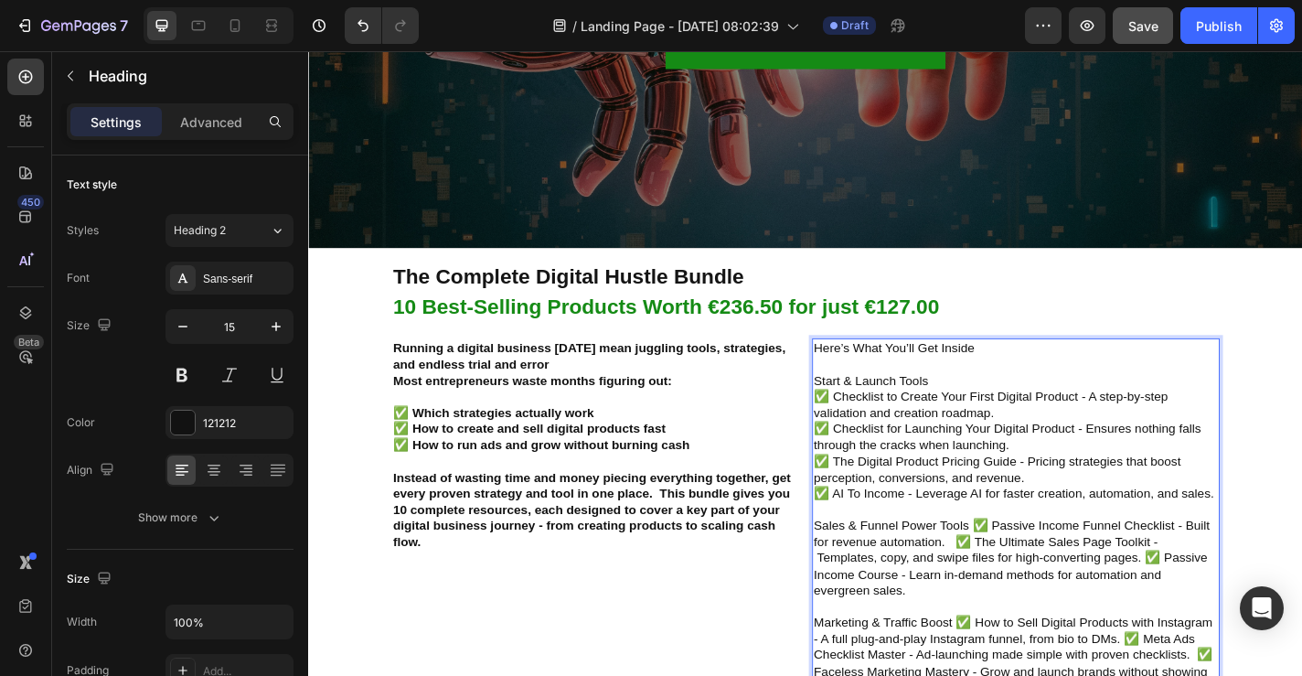
click at [1043, 578] on p "Here’s What You’ll Get Inside Start & Launch Tools ✅ Checklist to Create Your F…" at bounding box center [1089, 565] width 446 height 392
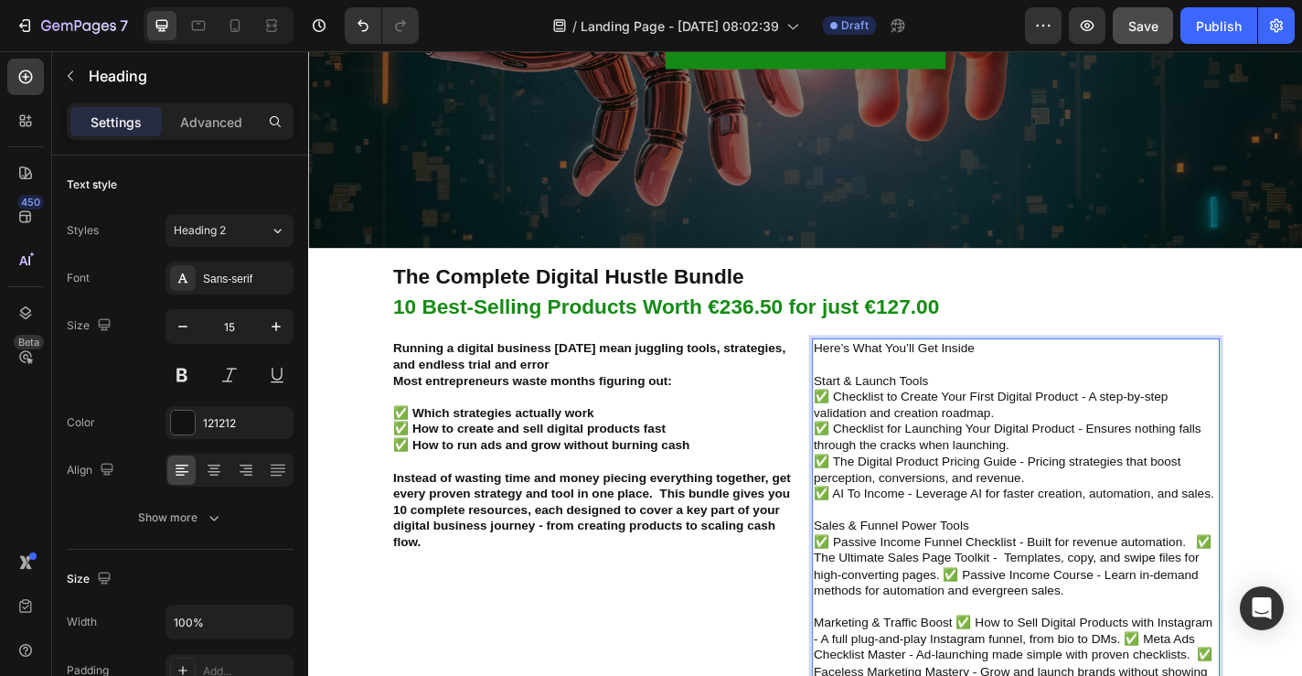
click at [1286, 591] on p "Here’s What You’ll Get Inside Start & Launch Tools ✅ Checklist to Create Your F…" at bounding box center [1089, 565] width 446 height 392
click at [1010, 630] on p "Here’s What You’ll Get Inside Start & Launch Tools ✅ Checklist to Create Your F…" at bounding box center [1089, 565] width 446 height 392
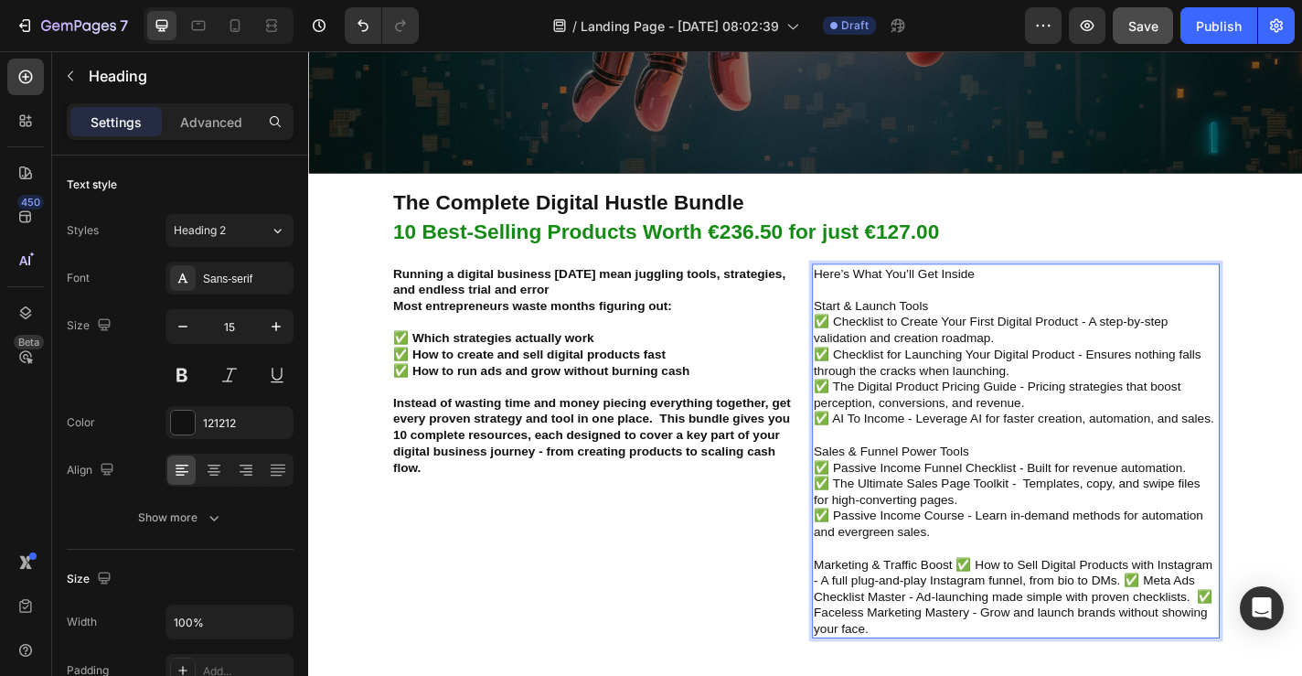
scroll to position [544, 0]
click at [1023, 614] on p "Here’s What You’ll Get Inside Start & Launch Tools ✅ Checklist to Create Your F…" at bounding box center [1089, 491] width 446 height 411
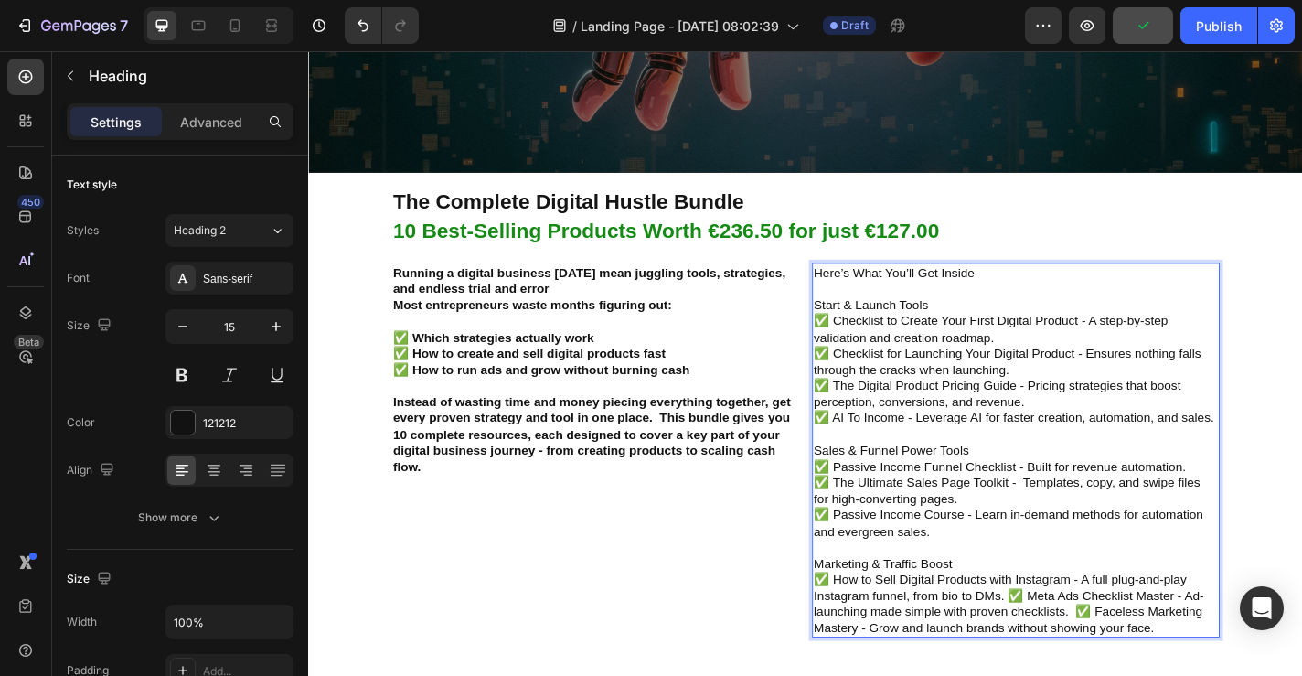
click at [1078, 652] on p "Here’s What You’ll Get Inside Start & Launch Tools ✅ Checklist to Create Your F…" at bounding box center [1089, 491] width 446 height 411
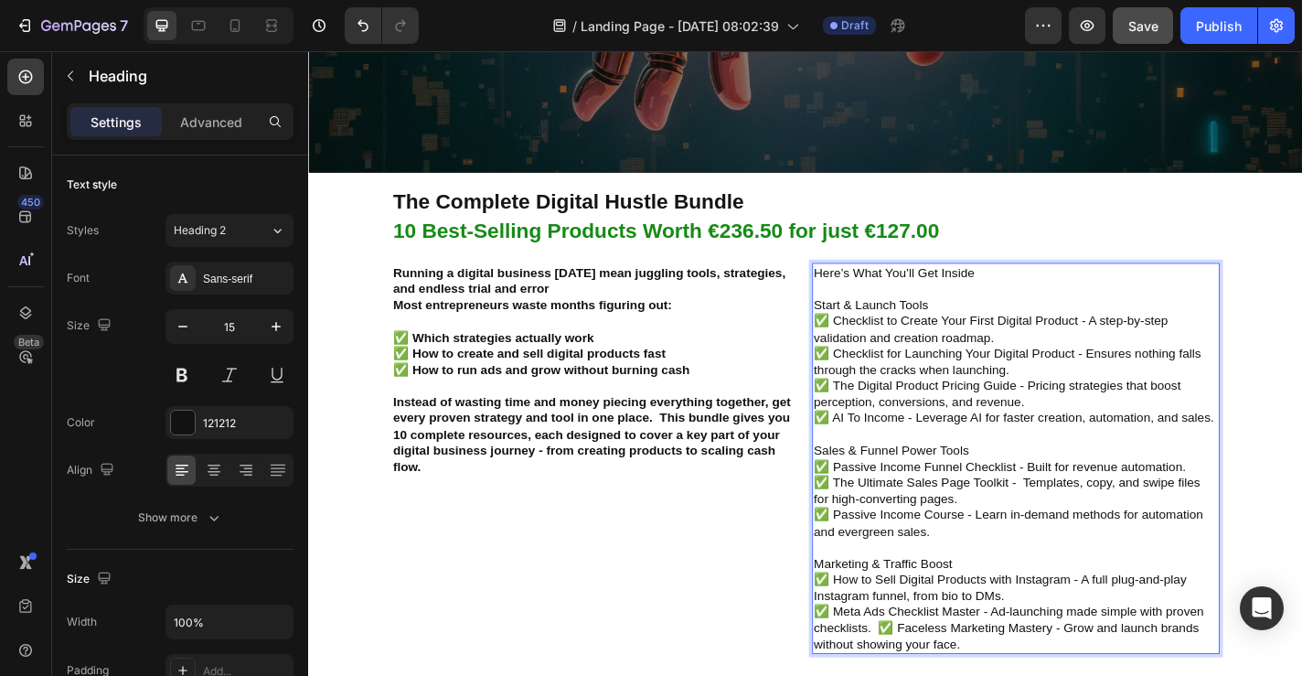
click at [937, 675] on p "Here’s What You’ll Get Inside Start & Launch Tools ✅ Checklist to Create Your F…" at bounding box center [1089, 500] width 446 height 428
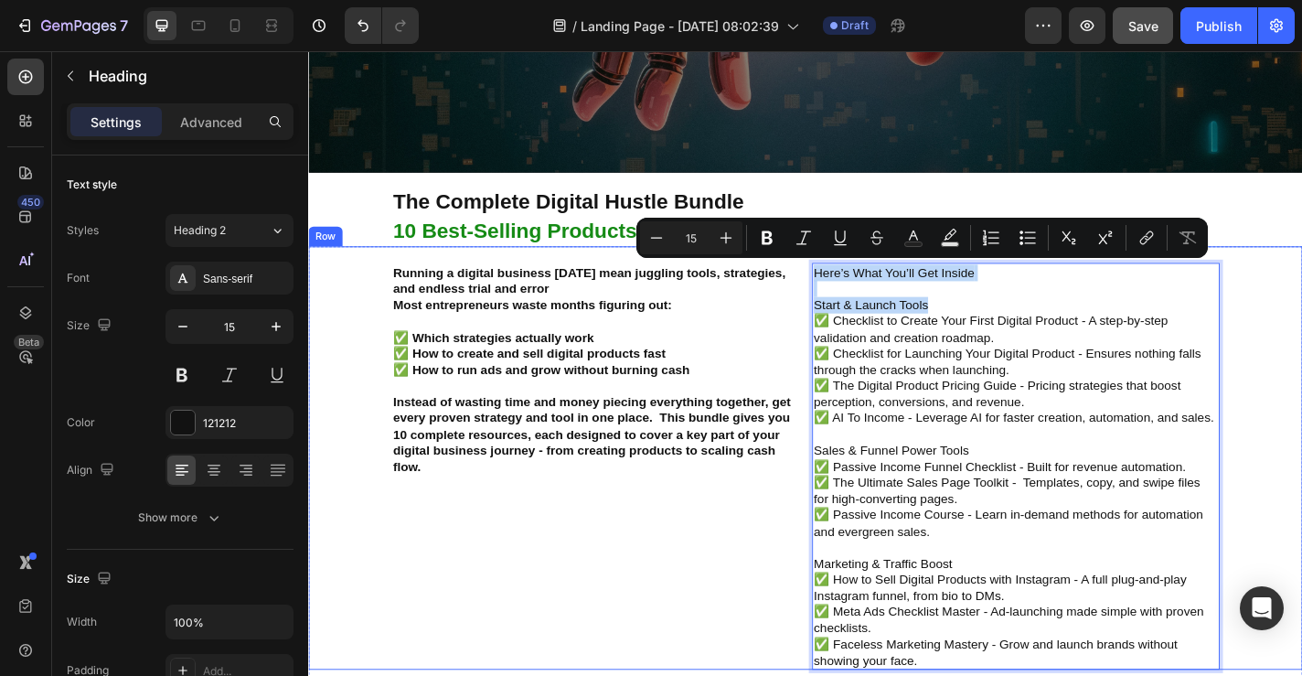
drag, startPoint x: 994, startPoint y: 326, endPoint x: 871, endPoint y: 281, distance: 131.7
click at [871, 281] on div "Here’s What You’ll Get Inside Start & Launch Tools ✅ Checklist to Create Your F…" at bounding box center [1134, 500] width 541 height 468
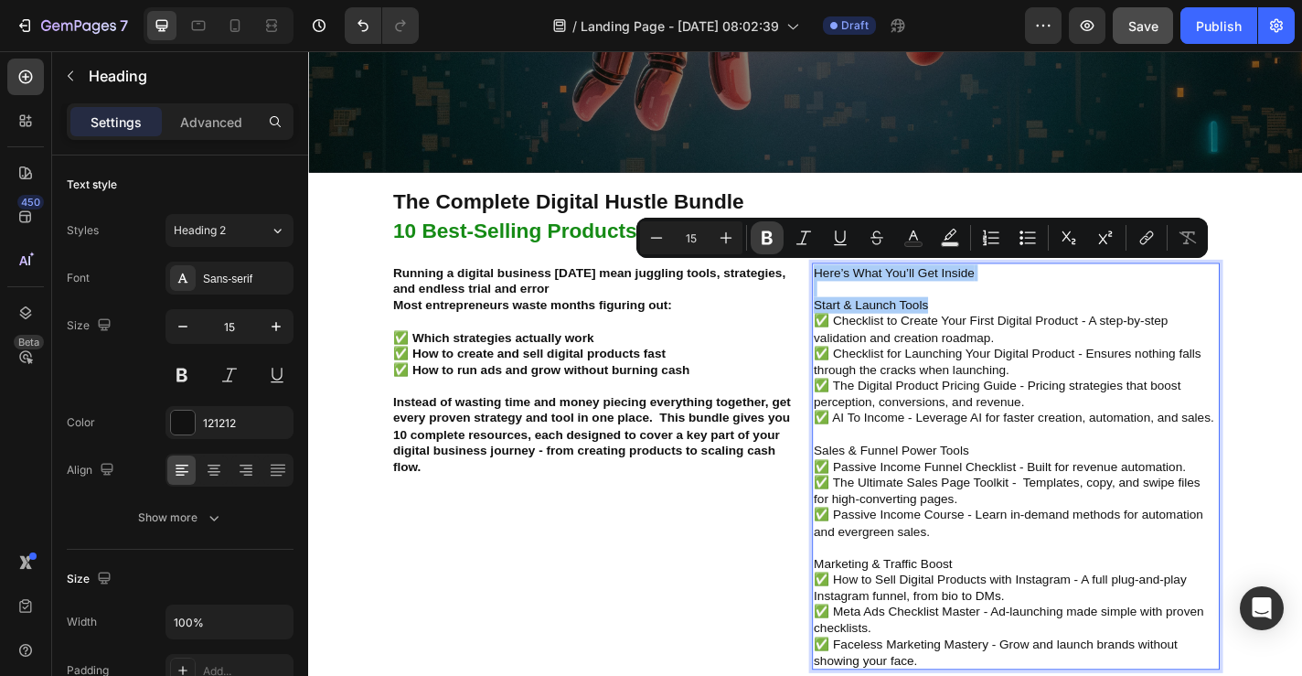
click at [766, 238] on icon "Editor contextual toolbar" at bounding box center [767, 238] width 11 height 14
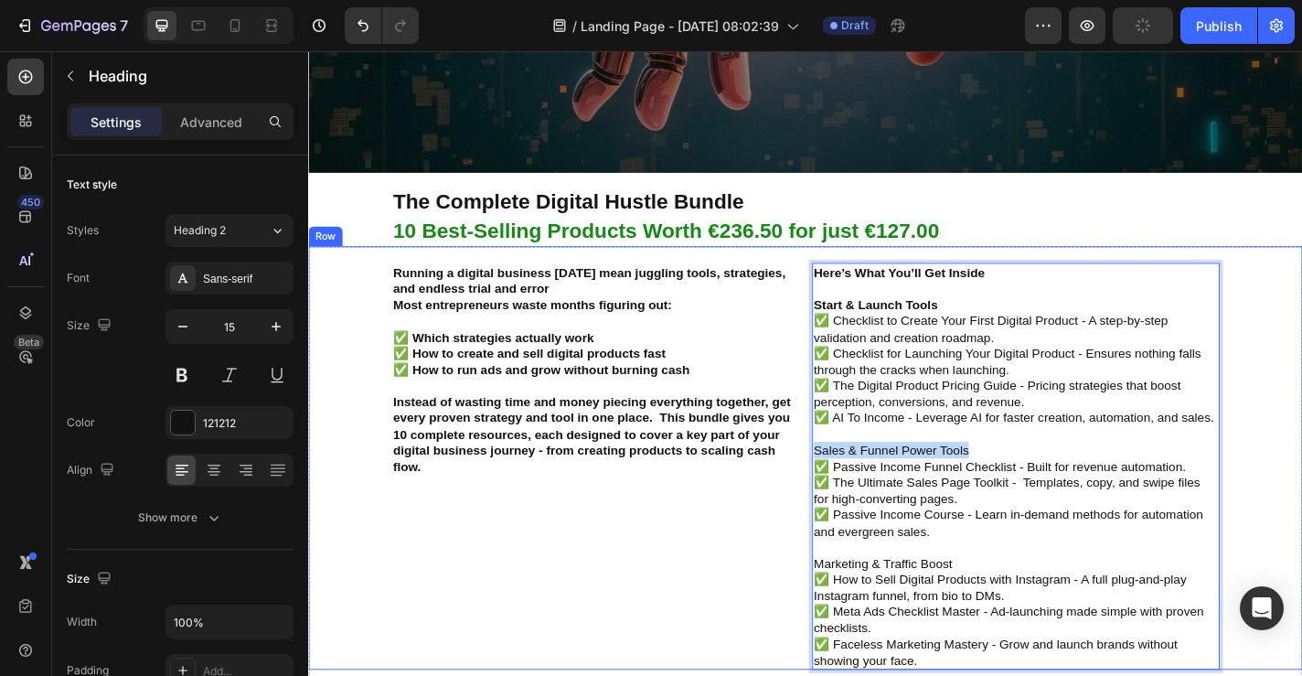
drag, startPoint x: 1043, startPoint y: 493, endPoint x: 856, endPoint y: 490, distance: 186.6
click at [856, 490] on div "Running a digital business today mean juggling tools, strategies, and endless t…" at bounding box center [856, 500] width 1097 height 468
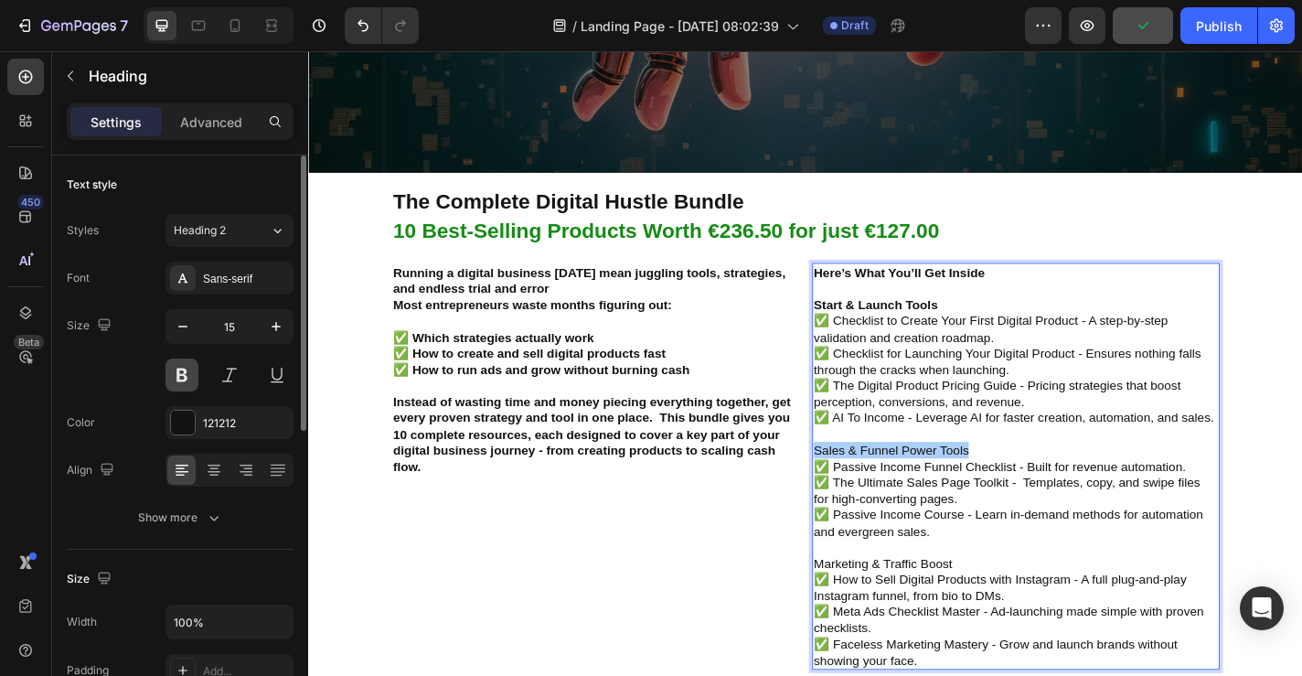
click at [181, 386] on button at bounding box center [182, 374] width 33 height 33
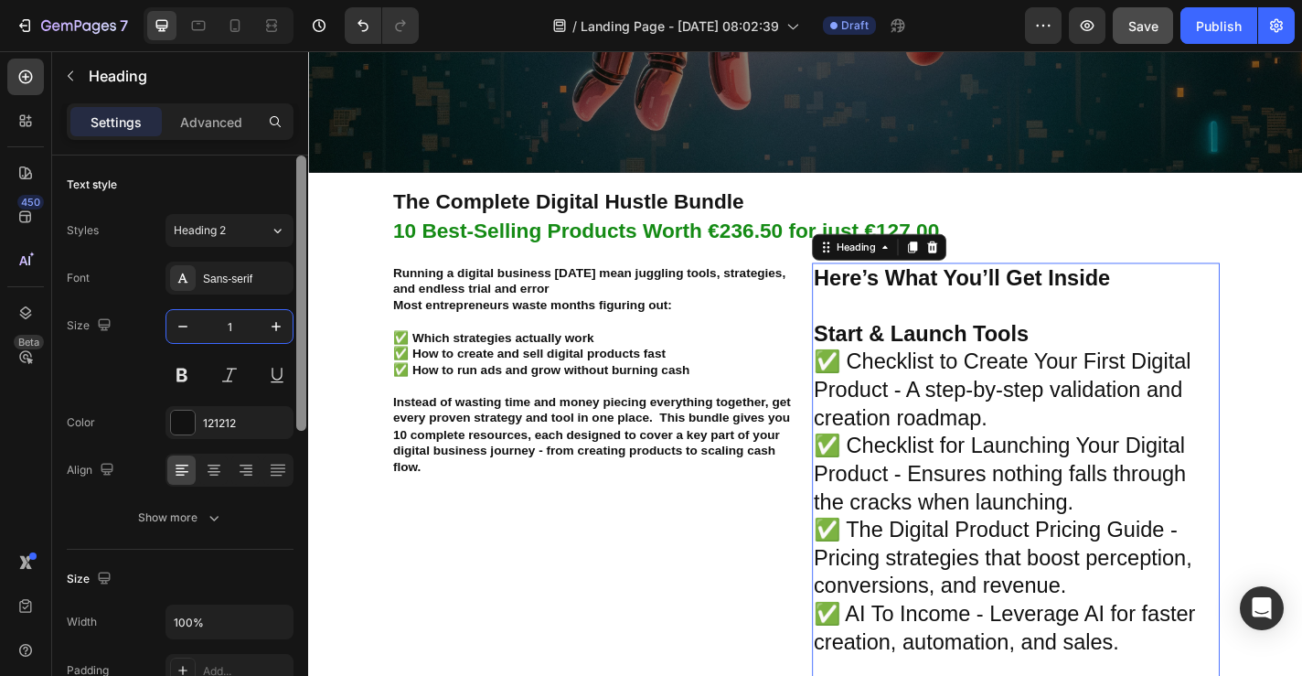
type input "15"
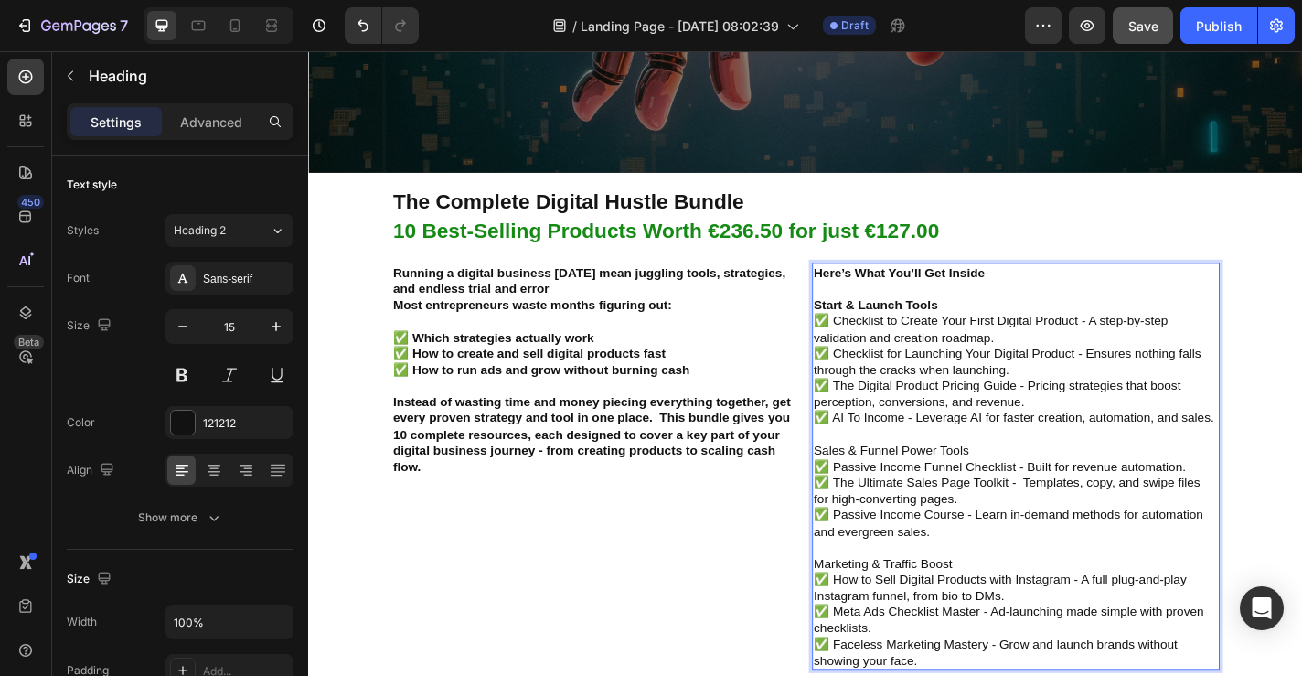
click at [979, 486] on p "Here’s What You’ll Get Inside Start & Launch Tools ✅ Checklist to Create Your F…" at bounding box center [1089, 509] width 446 height 446
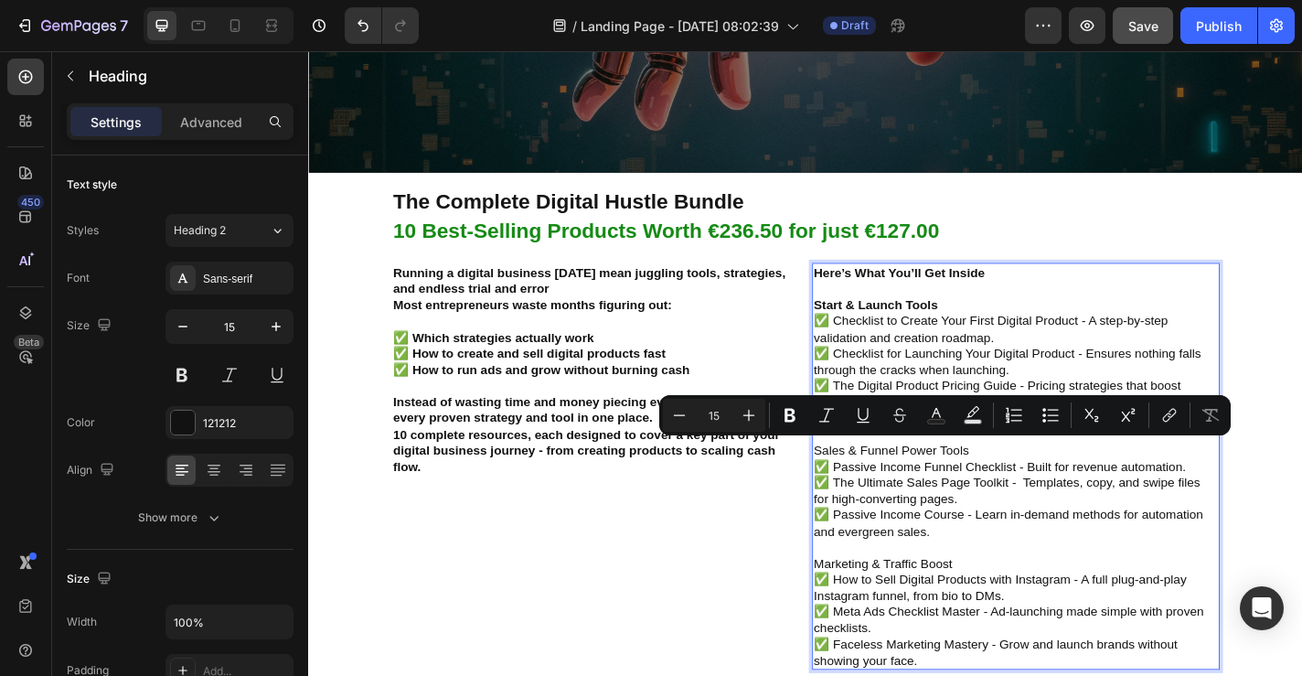
click at [873, 487] on p "Here’s What You’ll Get Inside Start & Launch Tools ✅ Checklist to Create Your F…" at bounding box center [1089, 509] width 446 height 446
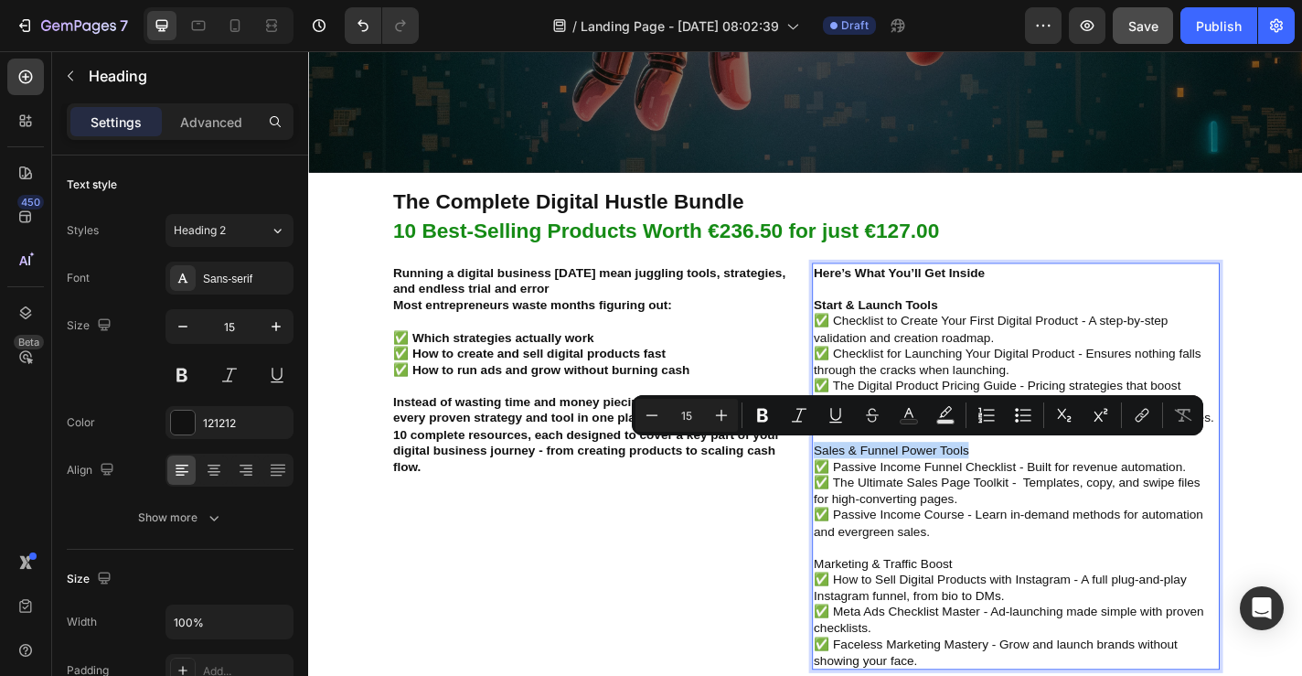
drag, startPoint x: 869, startPoint y: 487, endPoint x: 1034, endPoint y: 488, distance: 165.5
click at [1034, 488] on p "Here’s What You’ll Get Inside Start & Launch Tools ✅ Checklist to Create Your F…" at bounding box center [1089, 509] width 446 height 446
click at [191, 373] on button at bounding box center [182, 374] width 33 height 33
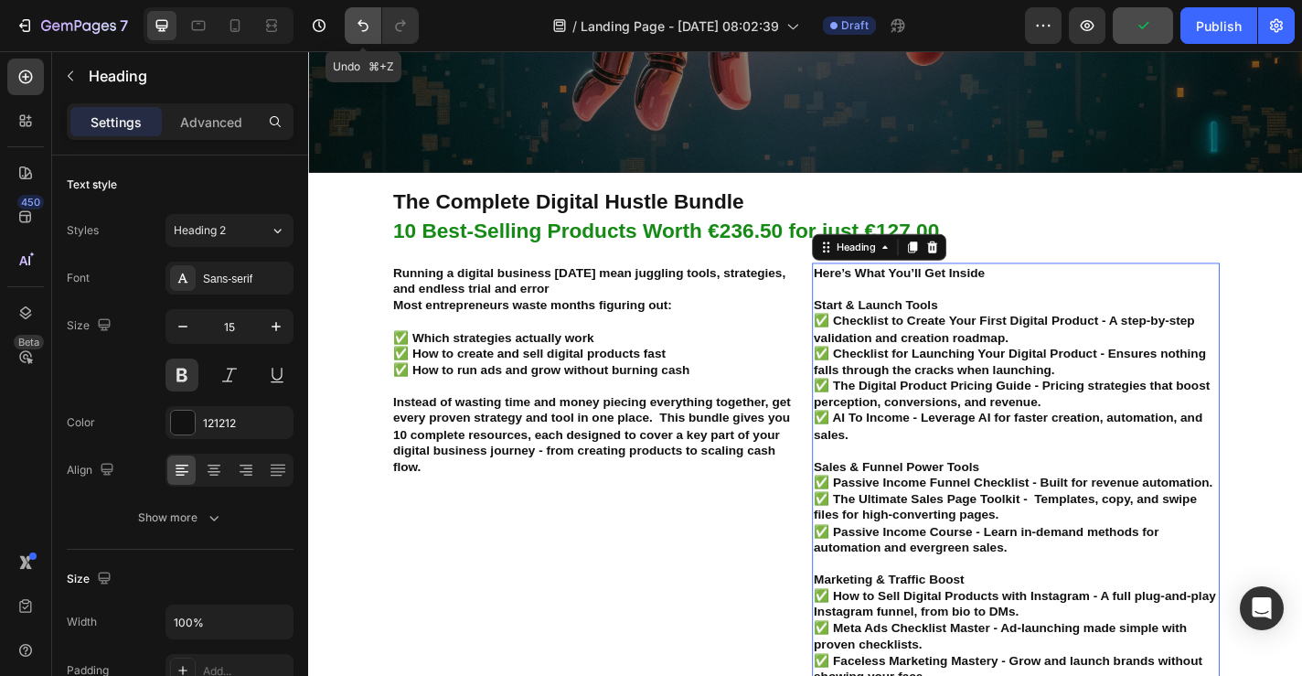
click at [363, 27] on icon "Undo/Redo" at bounding box center [363, 25] width 18 height 18
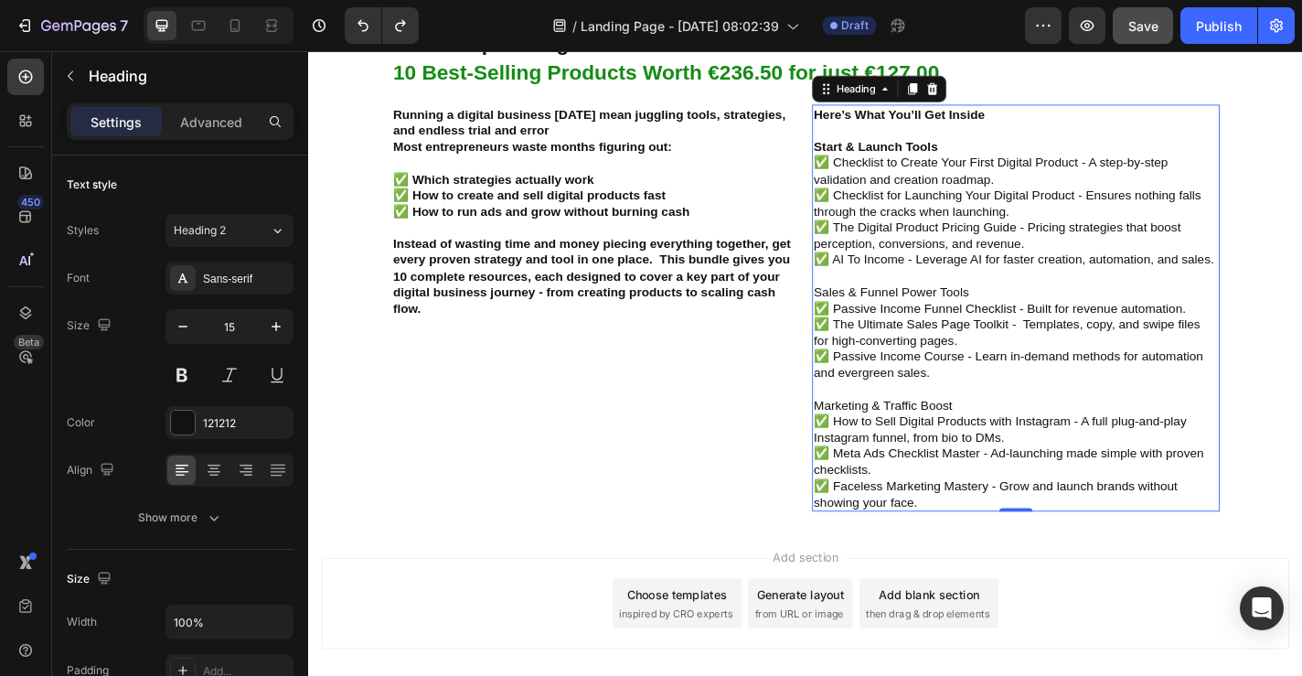
scroll to position [714, 0]
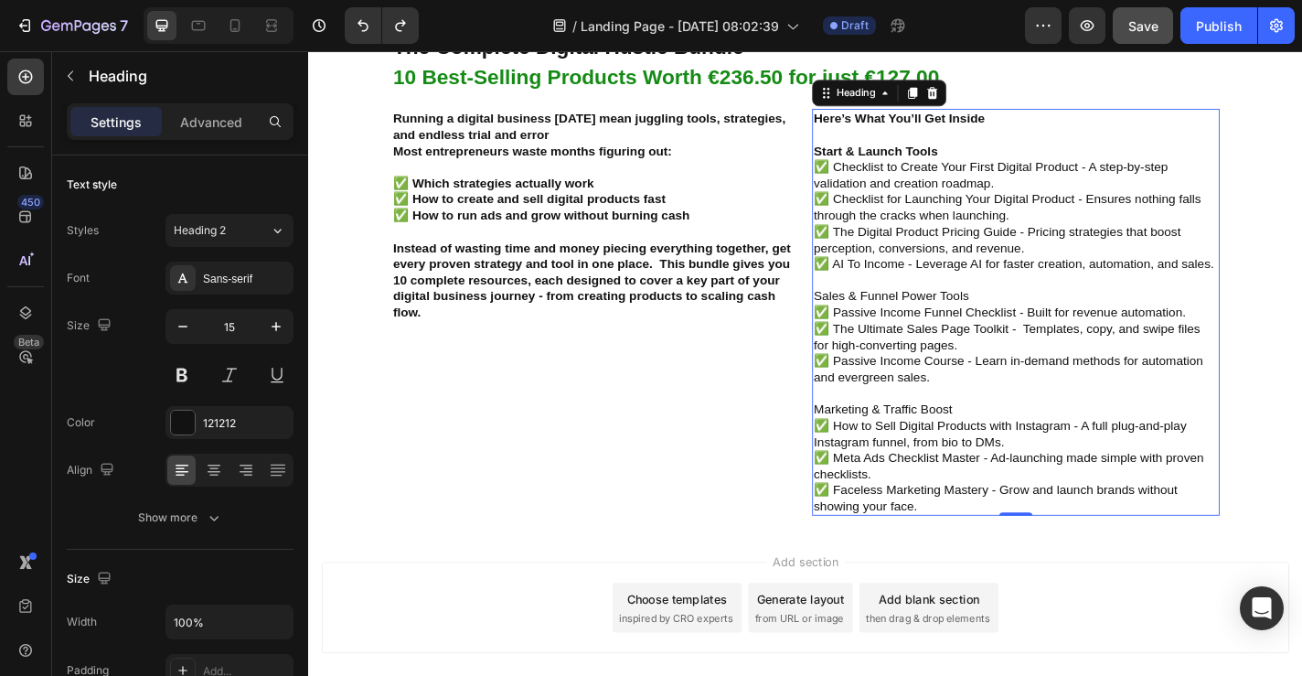
click at [983, 307] on p "Here’s What You’ll Get Inside Start & Launch Tools ✅ Checklist to Create Your F…" at bounding box center [1089, 339] width 446 height 446
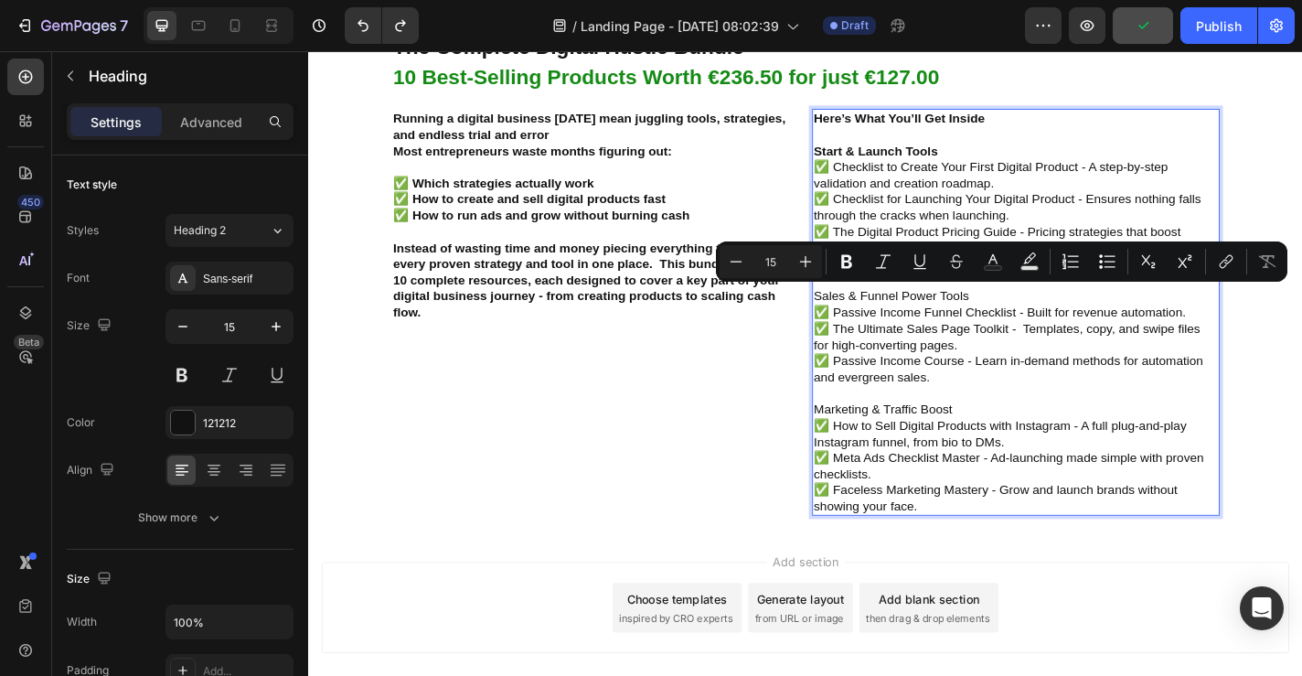
drag, startPoint x: 868, startPoint y: 317, endPoint x: 1189, endPoint y: 644, distance: 457.9
click at [1189, 644] on div "Header the complete digital hustle bundle Heading 10 Best-Selling Products Wort…" at bounding box center [856, 89] width 1097 height 1504
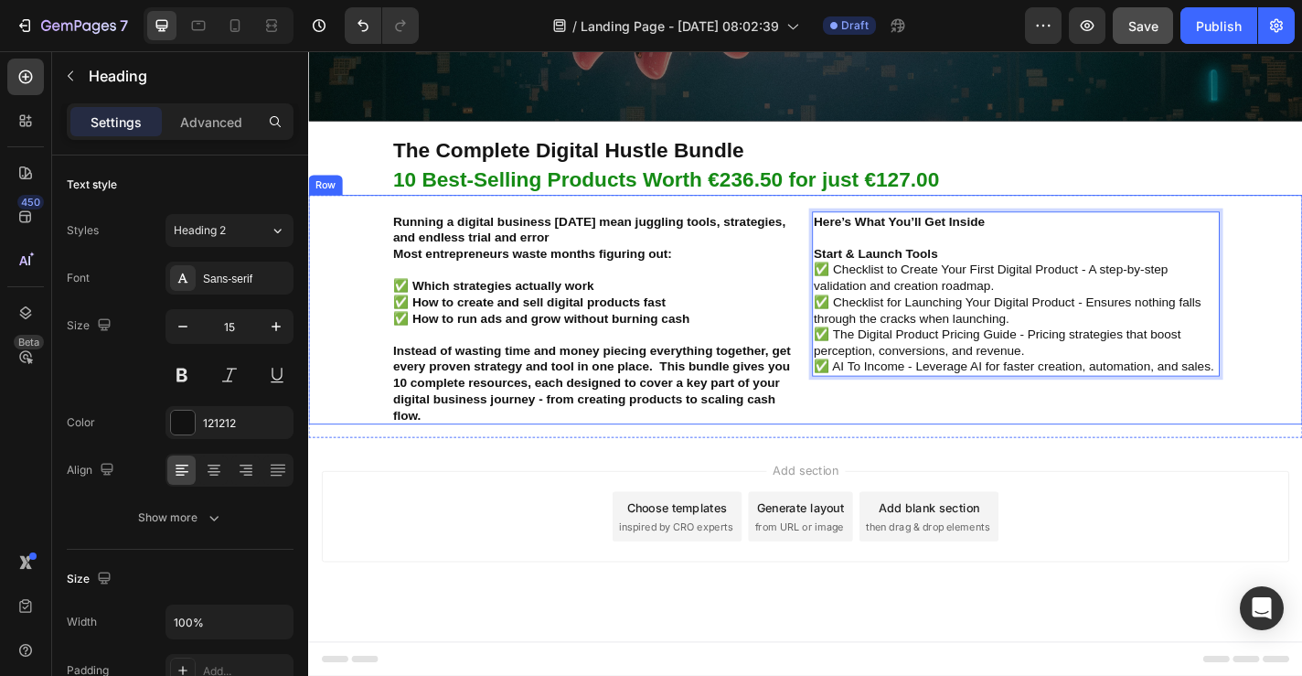
click at [1054, 432] on div "Here’s What You’ll Get Inside Start & Launch Tools ✅ Checklist to Create Your F…" at bounding box center [1134, 336] width 541 height 254
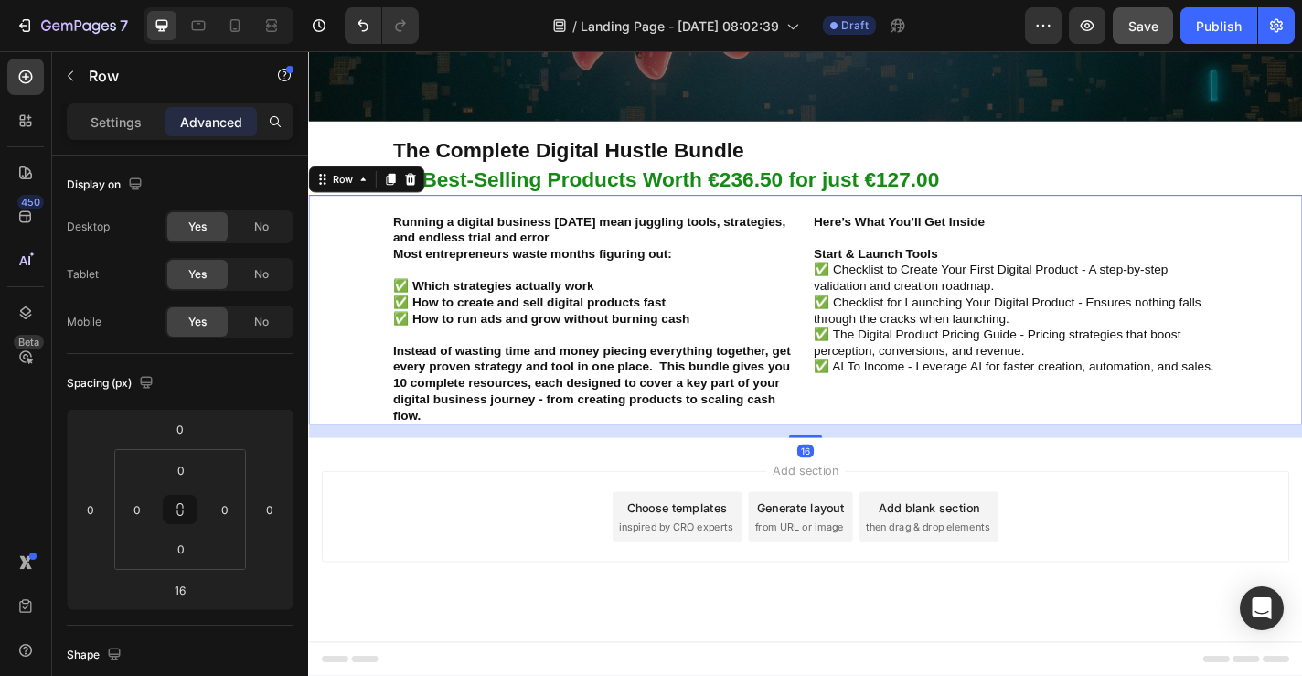
click at [1058, 426] on div "⁠⁠⁠⁠⁠⁠⁠ Here’s What You’ll Get Inside Start & Launch Tools ✅ Checklist to Creat…" at bounding box center [1134, 336] width 541 height 254
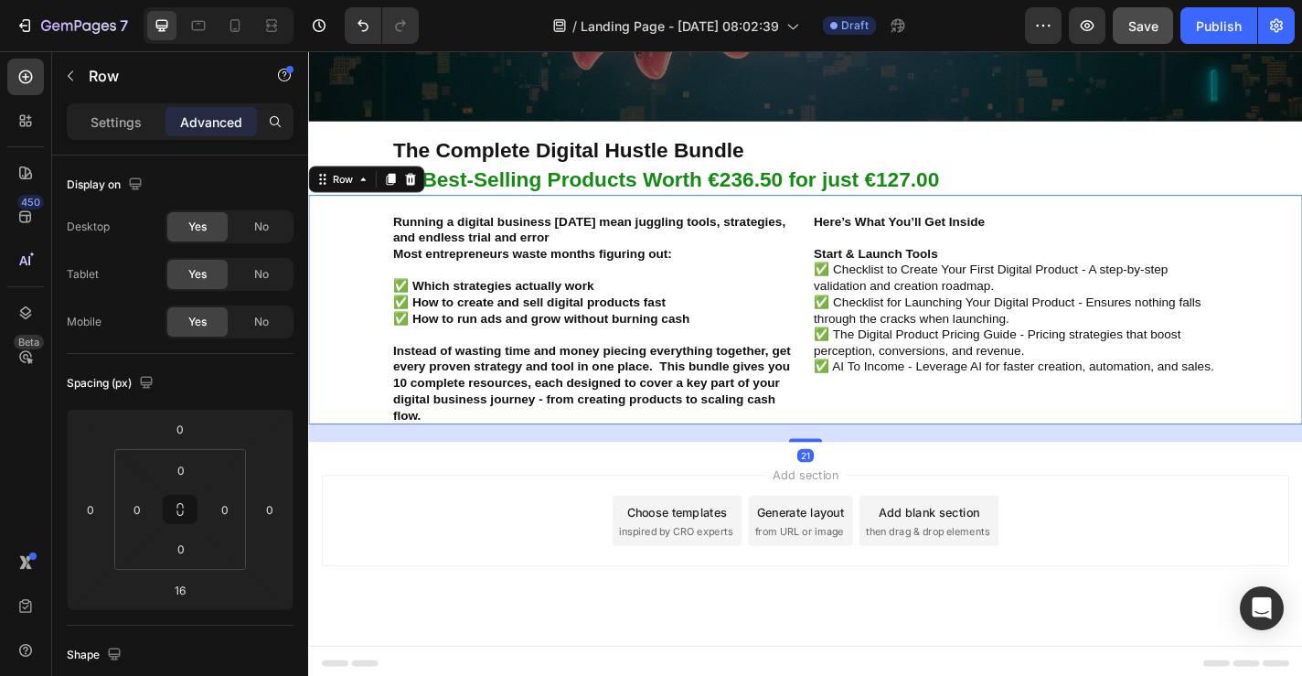
scroll to position [586, 0]
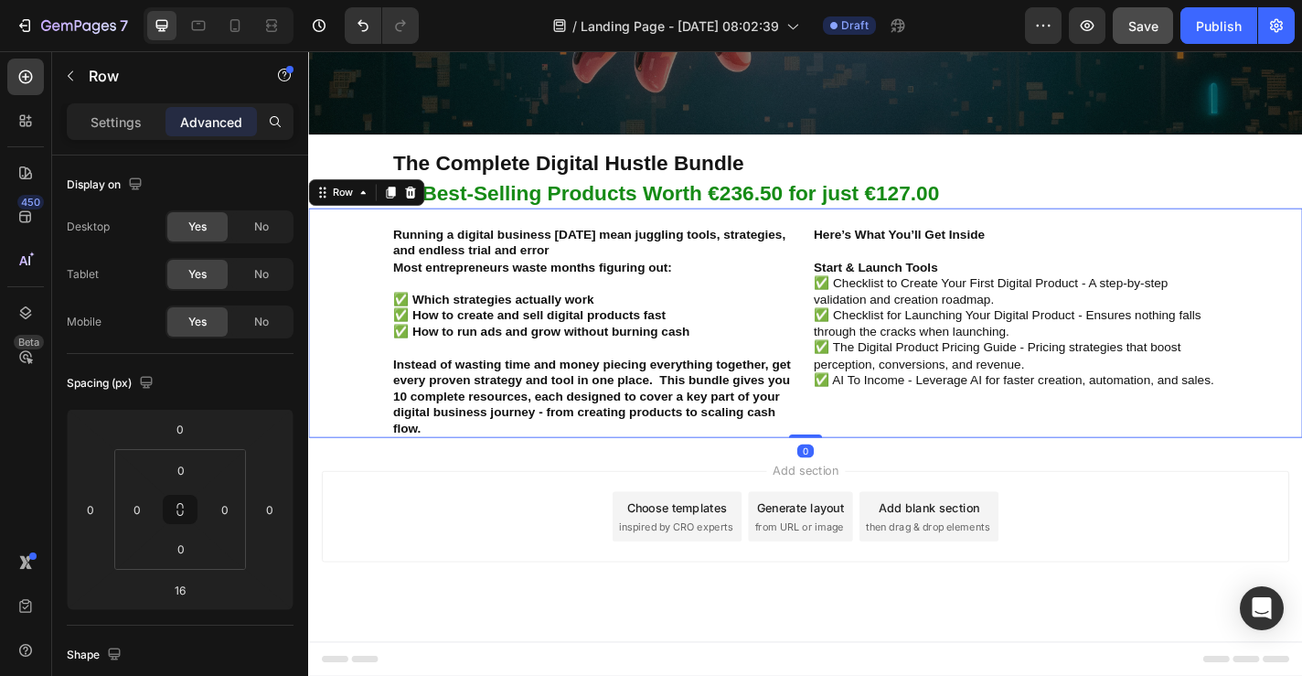
drag, startPoint x: 859, startPoint y: 476, endPoint x: 858, endPoint y: 433, distance: 43.0
click at [858, 433] on div "Running a digital business today mean juggling tools, strategies, and endless t…" at bounding box center [856, 351] width 1097 height 254
type input "0"
click at [625, 409] on h2 "Running a digital business today mean juggling tools, strategies, and endless t…" at bounding box center [625, 360] width 450 height 236
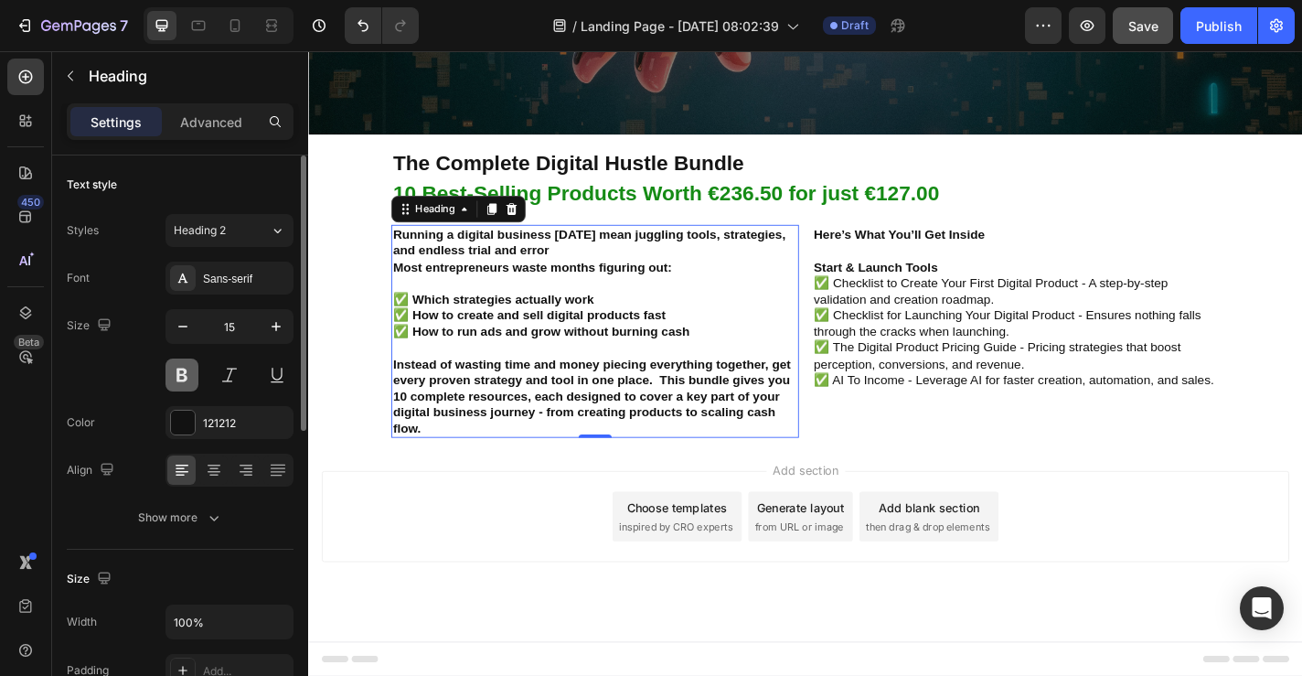
click at [184, 381] on button at bounding box center [182, 374] width 33 height 33
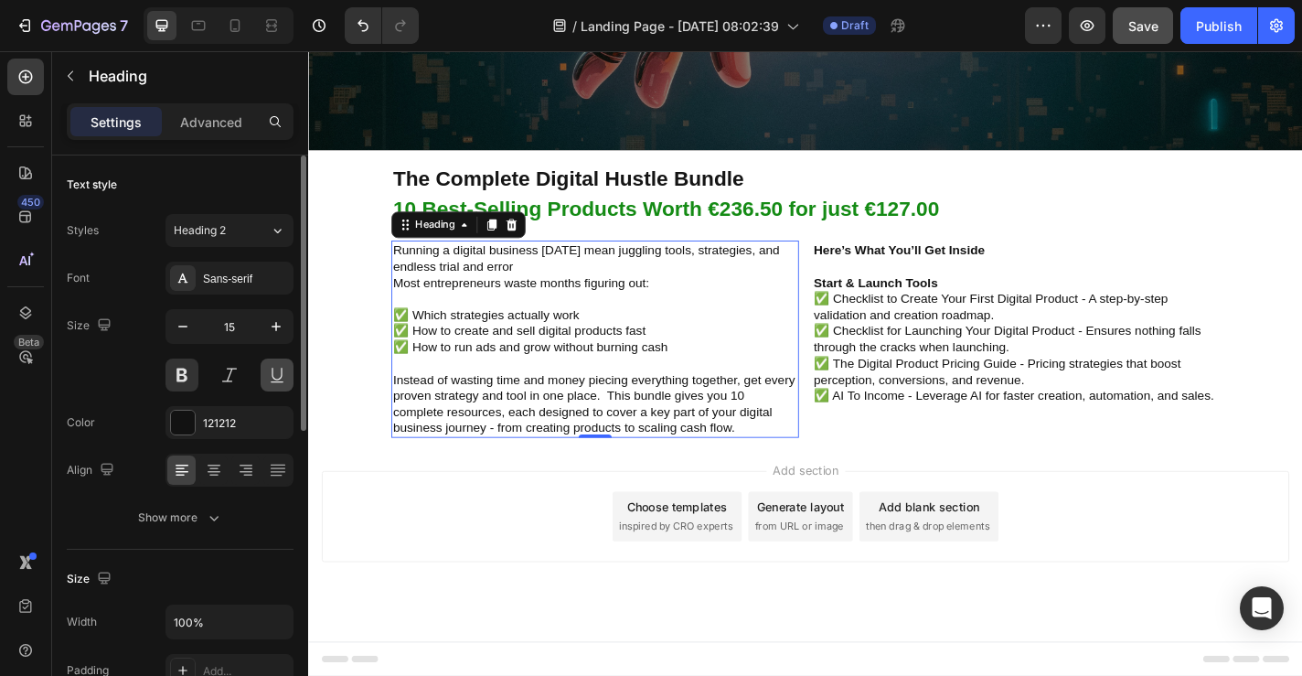
scroll to position [568, 0]
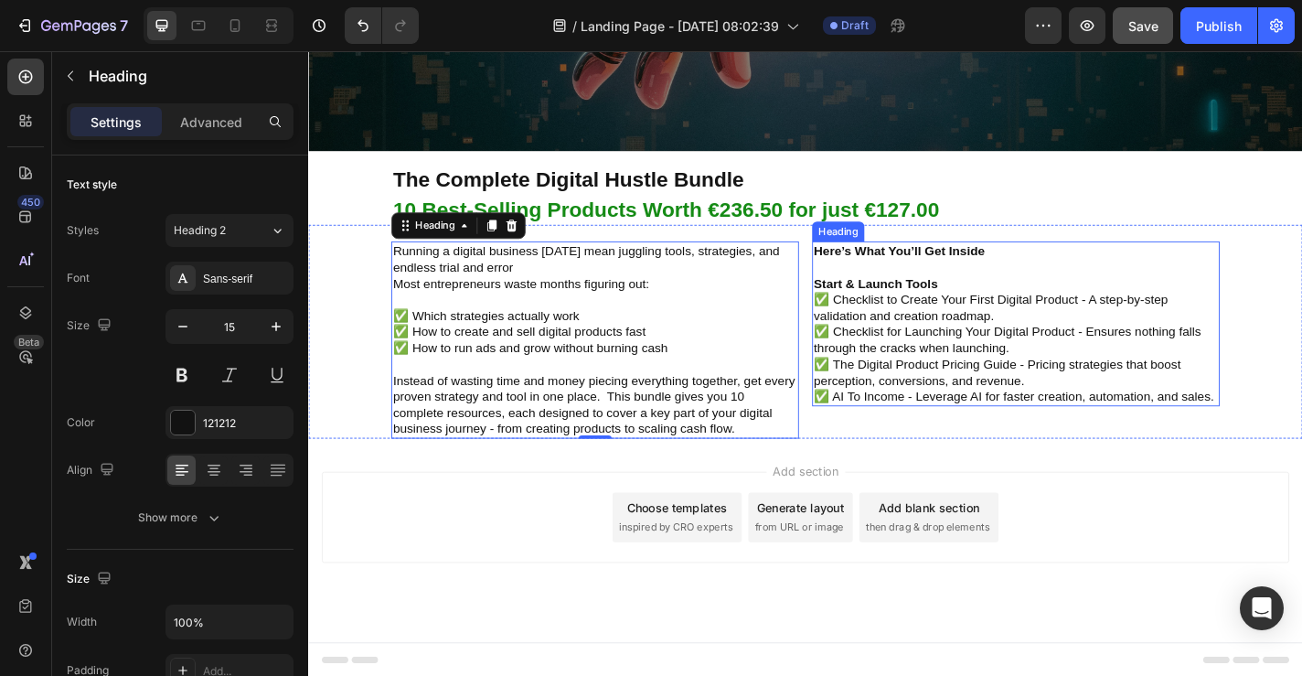
click at [1114, 420] on p "⁠⁠⁠⁠⁠⁠⁠ Here’s What You’ll Get Inside Start & Launch Tools ✅ Checklist to Creat…" at bounding box center [1089, 351] width 446 height 178
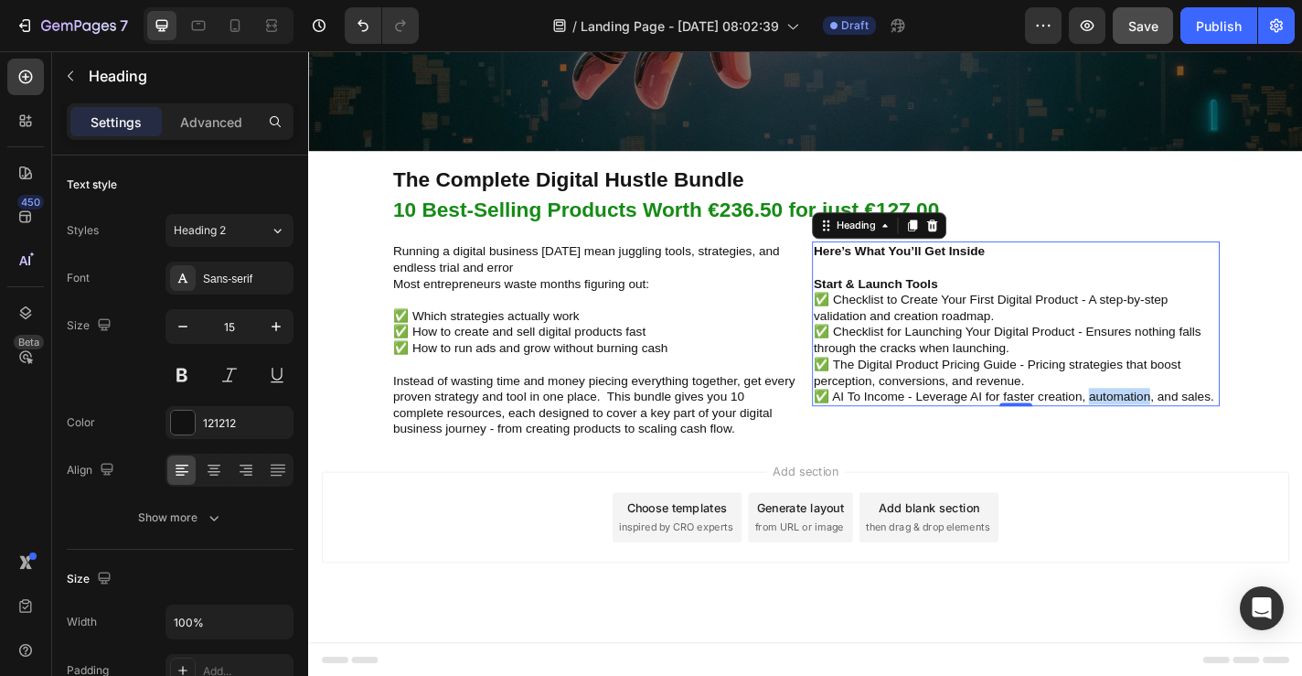
click at [1219, 429] on p "Here’s What You’ll Get Inside Start & Launch Tools ✅ Checklist to Create Your F…" at bounding box center [1089, 351] width 446 height 178
click at [1301, 428] on p "Here’s What You’ll Get Inside Start & Launch Tools ✅ Checklist to Create Your F…" at bounding box center [1089, 351] width 446 height 178
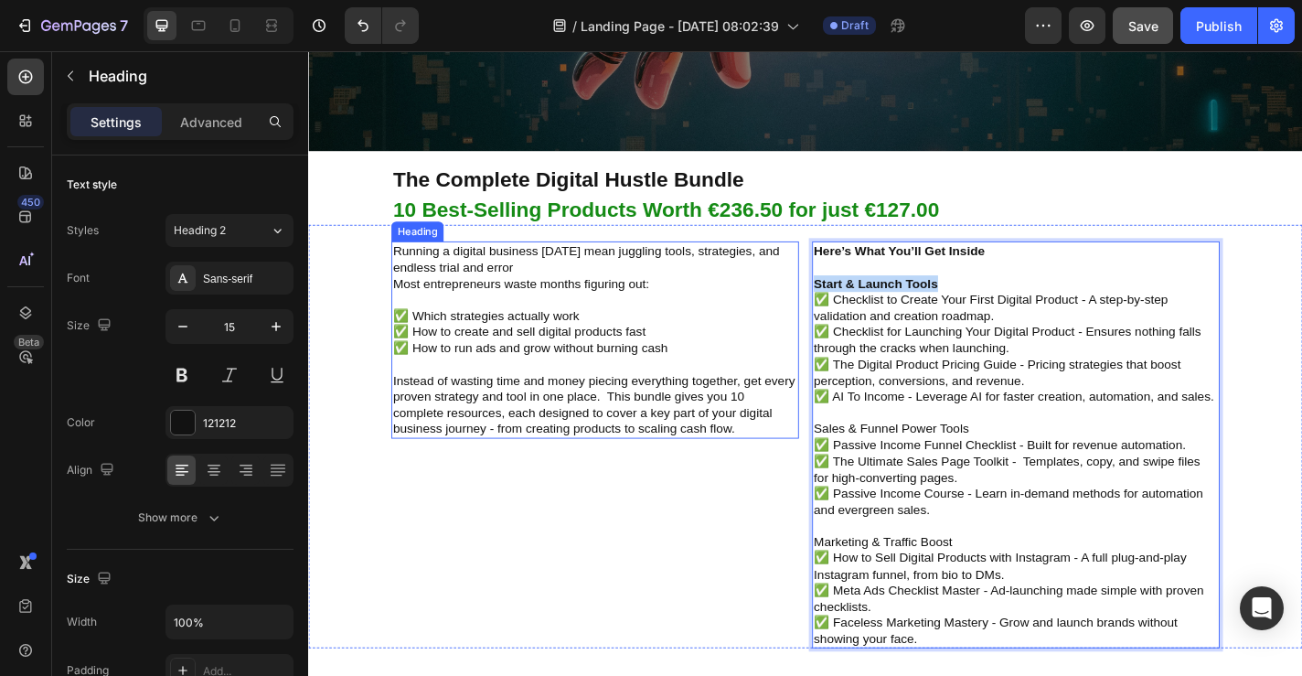
drag, startPoint x: 1011, startPoint y: 300, endPoint x: 811, endPoint y: 300, distance: 199.4
click at [811, 300] on div "Running a digital business today mean juggling tools, strategies, and endless t…" at bounding box center [856, 476] width 1097 height 468
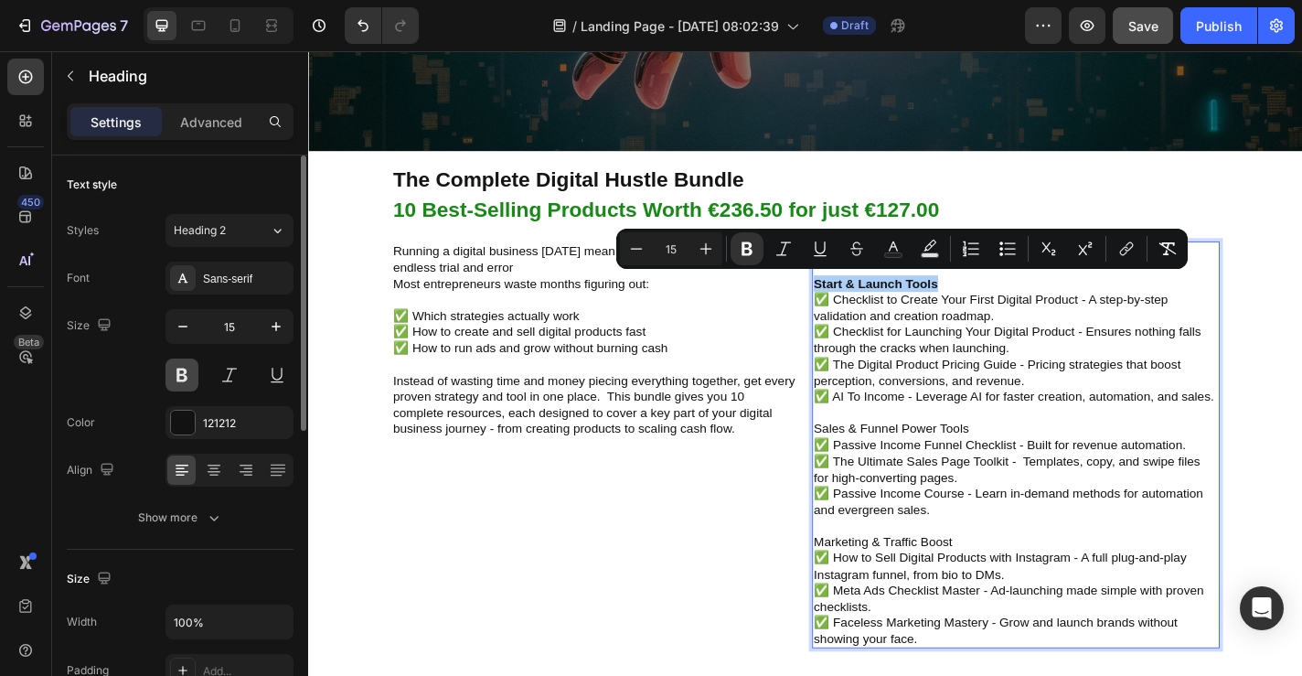
click at [186, 370] on button at bounding box center [182, 374] width 33 height 33
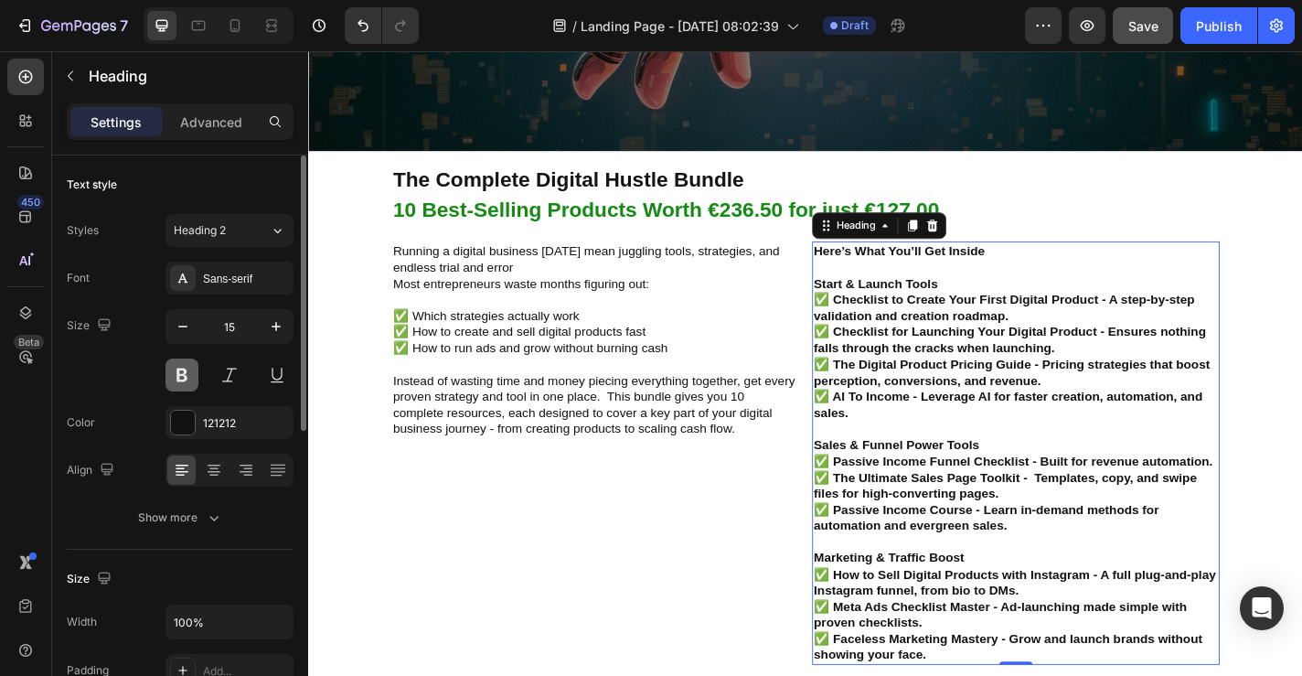
click at [186, 370] on button at bounding box center [182, 374] width 33 height 33
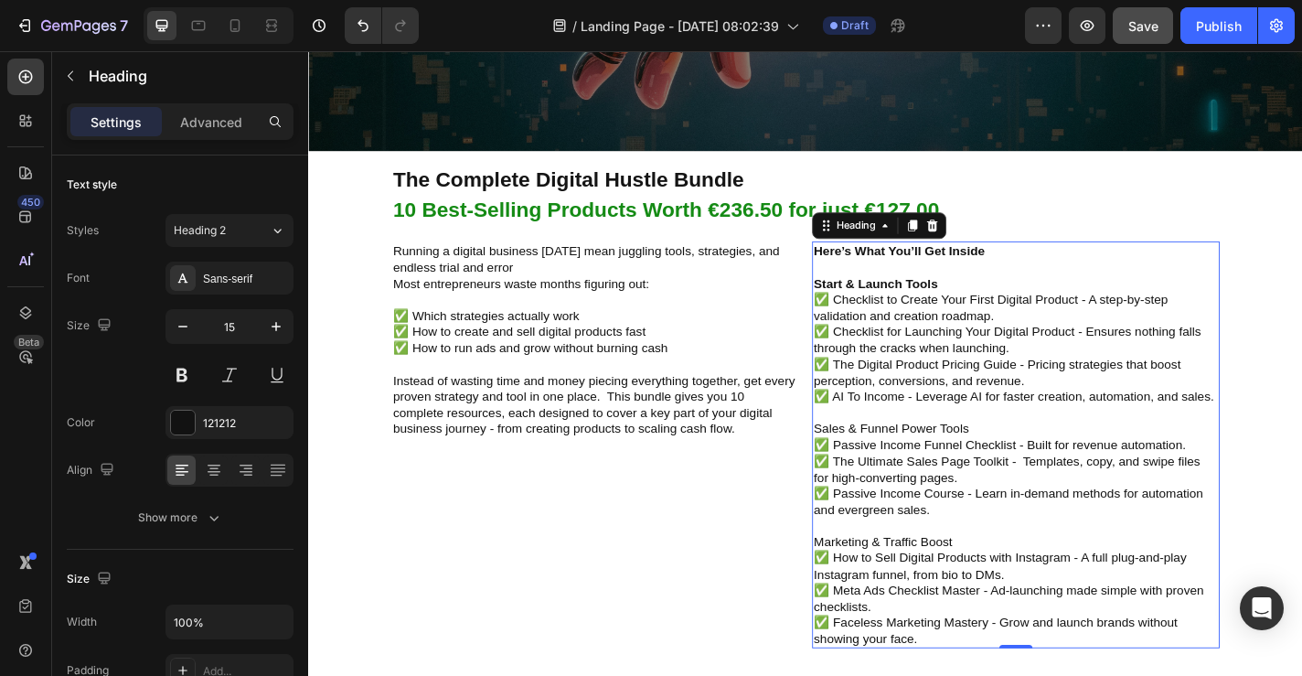
click at [963, 366] on p "Here’s What You’ll Get Inside Start & Launch Tools ✅ Checklist to Create Your F…" at bounding box center [1089, 485] width 446 height 446
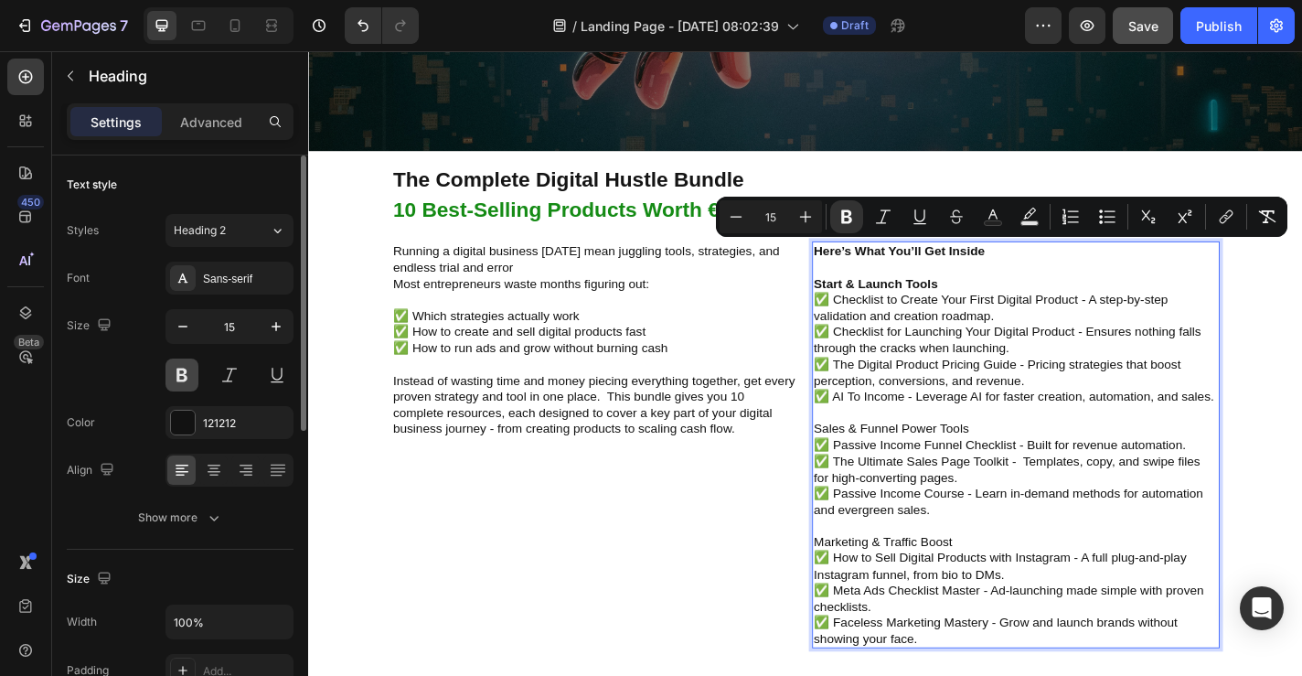
click at [177, 377] on button at bounding box center [182, 374] width 33 height 33
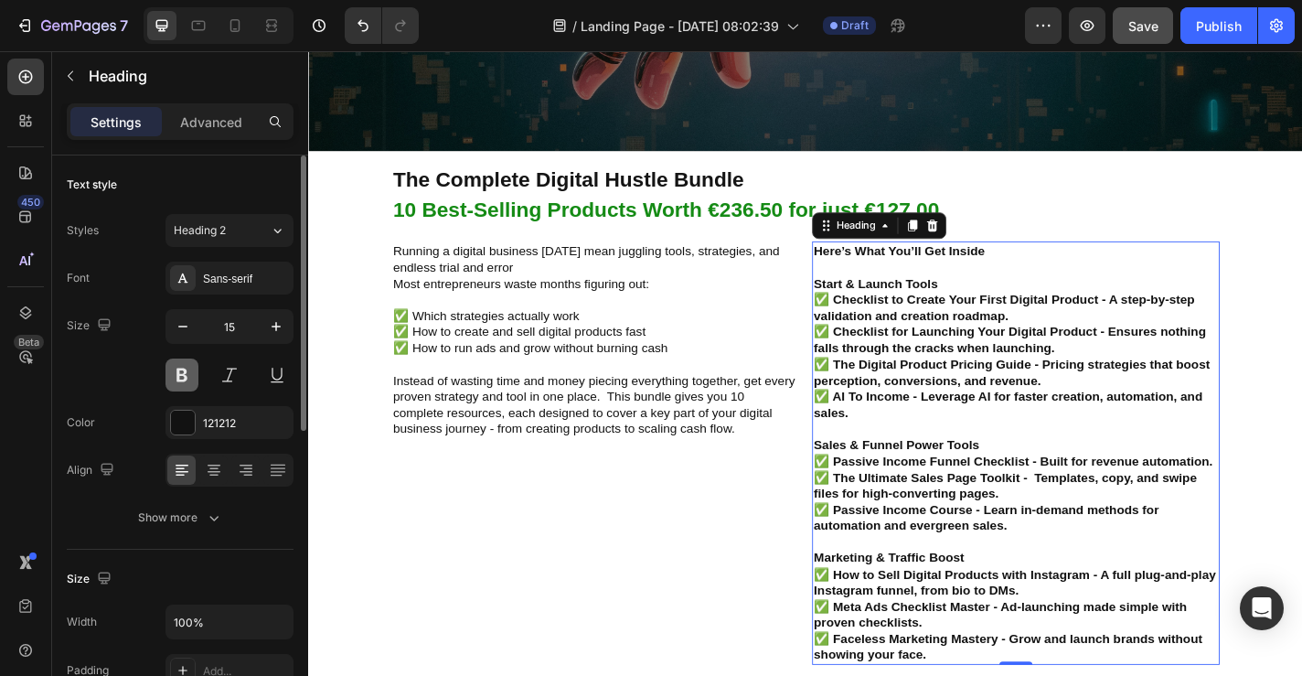
click at [177, 377] on button at bounding box center [182, 374] width 33 height 33
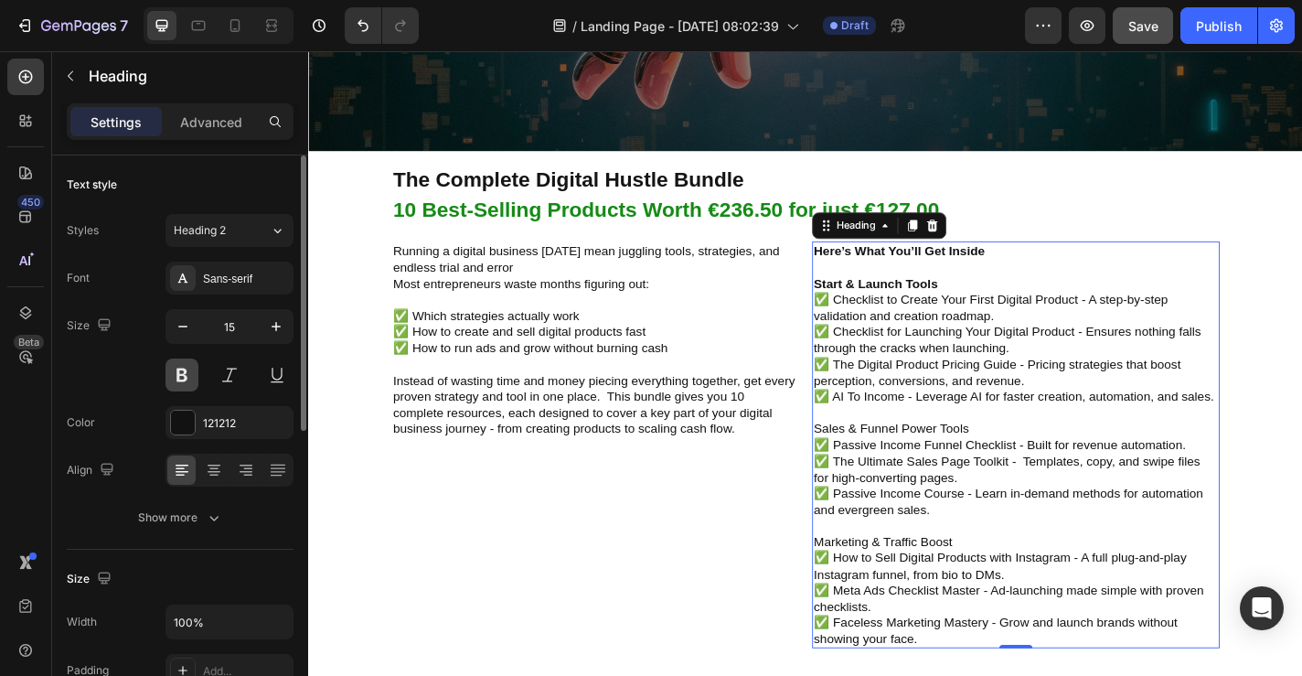
click at [177, 377] on button at bounding box center [182, 374] width 33 height 33
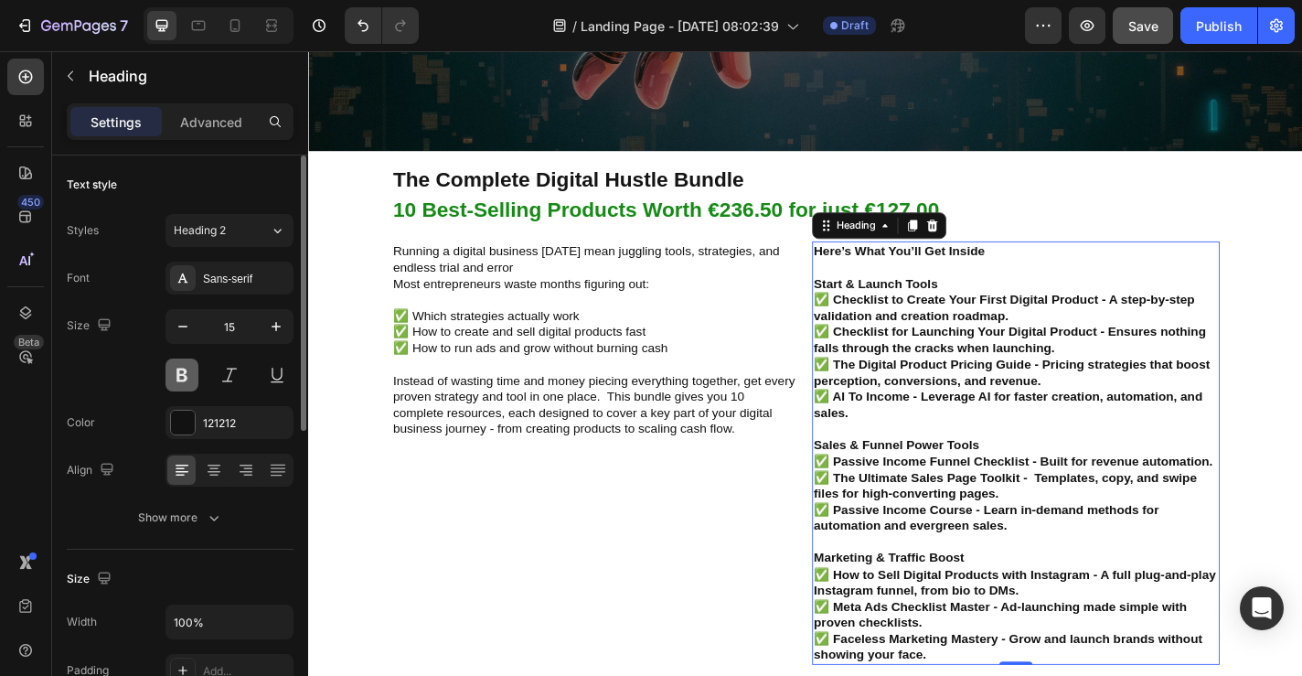
click at [177, 377] on button at bounding box center [182, 374] width 33 height 33
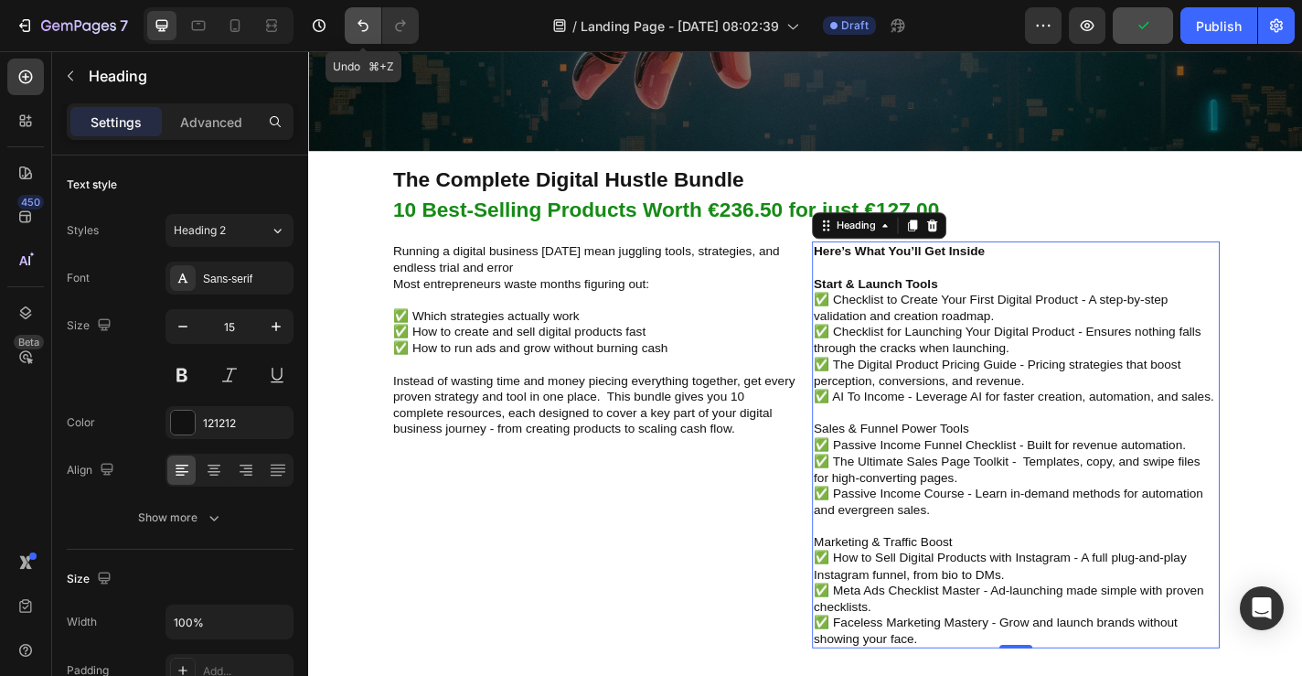
click at [357, 25] on icon "Undo/Redo" at bounding box center [363, 25] width 18 height 18
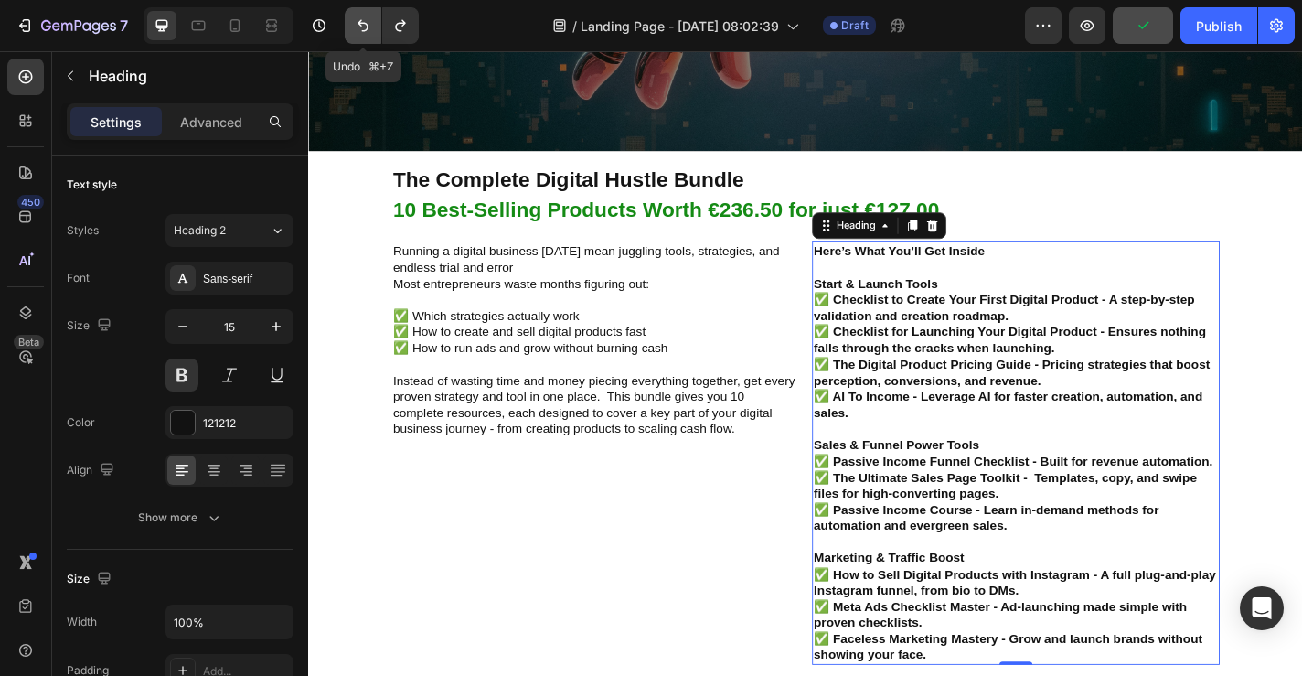
click at [357, 25] on icon "Undo/Redo" at bounding box center [363, 25] width 18 height 18
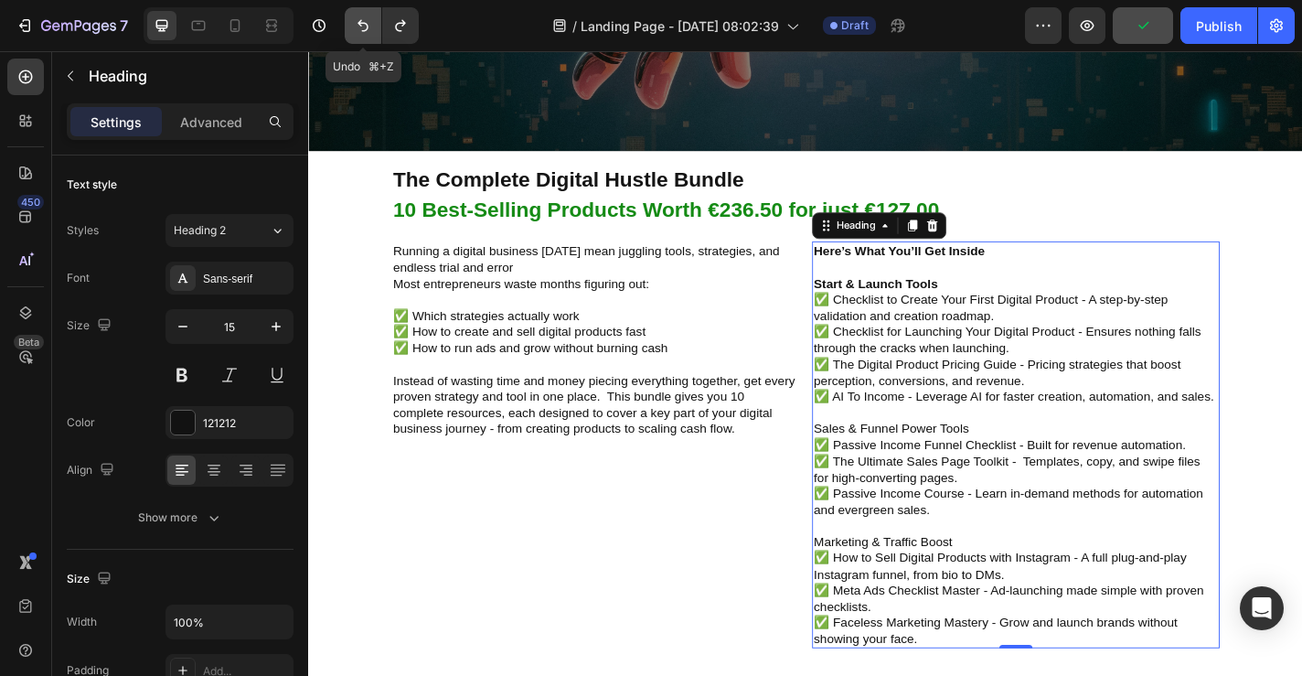
click at [357, 25] on icon "Undo/Redo" at bounding box center [363, 25] width 18 height 18
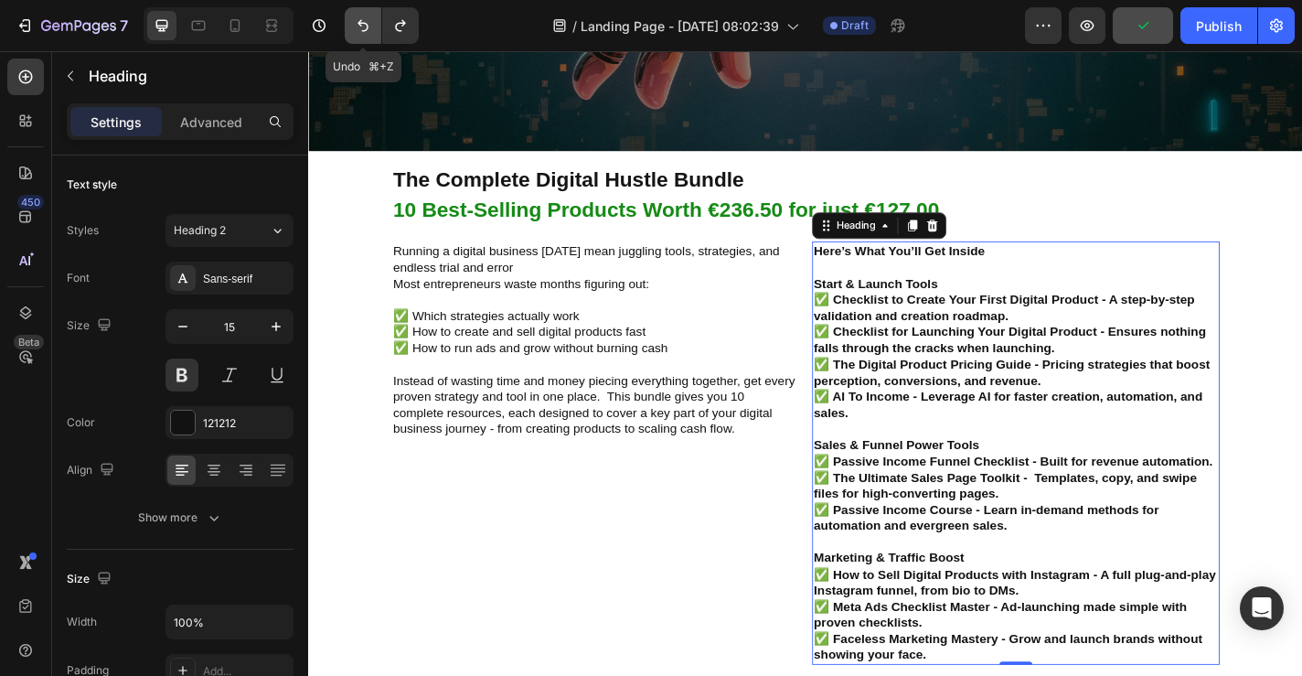
click at [357, 25] on icon "Undo/Redo" at bounding box center [363, 25] width 18 height 18
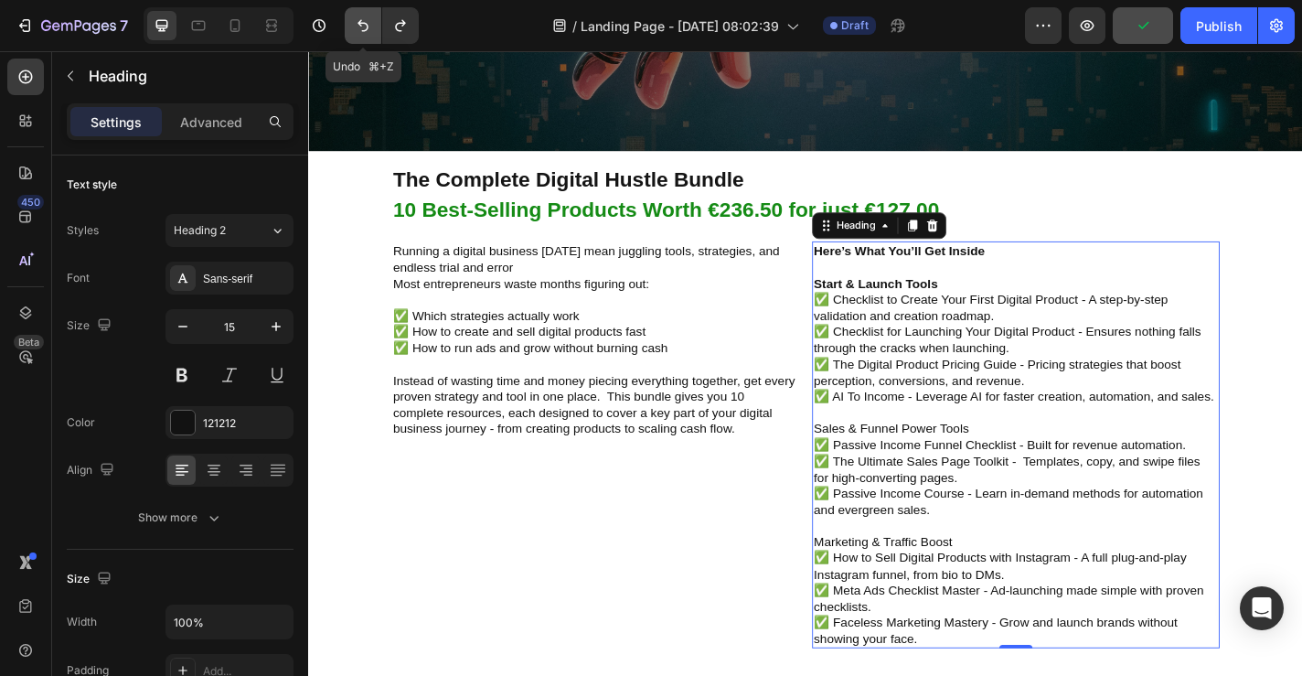
click at [357, 25] on icon "Undo/Redo" at bounding box center [363, 25] width 18 height 18
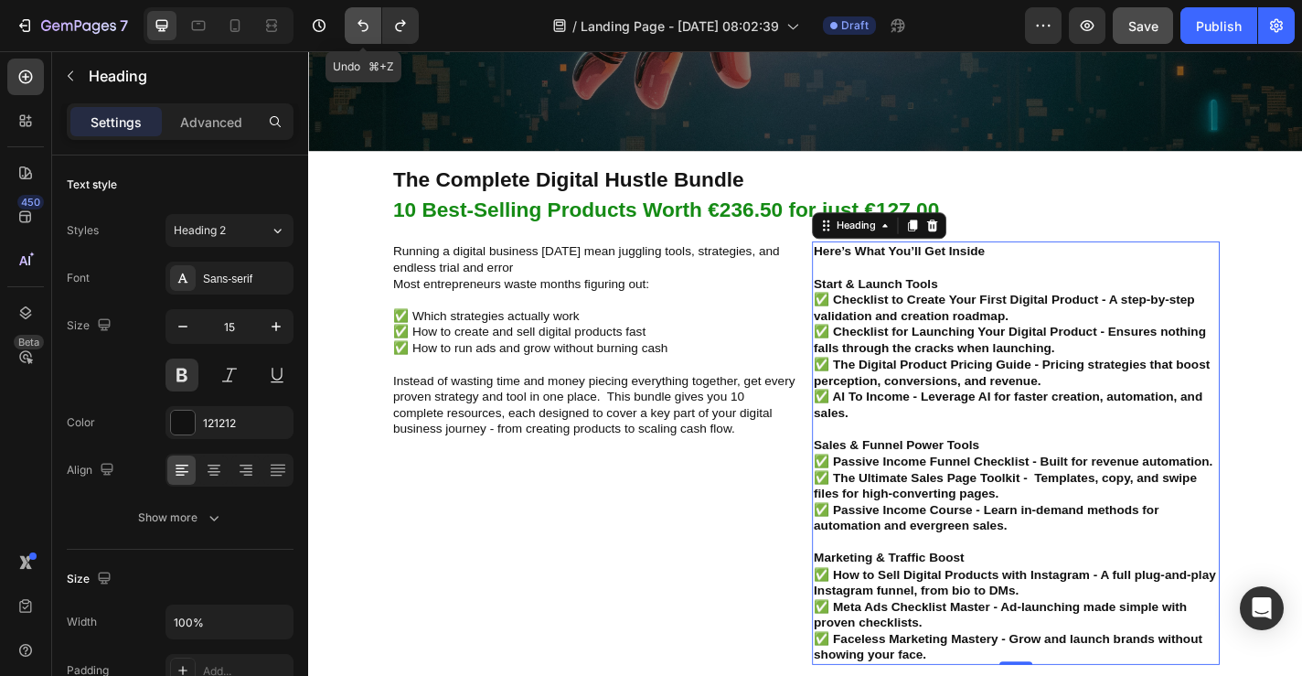
click at [357, 25] on icon "Undo/Redo" at bounding box center [363, 25] width 18 height 18
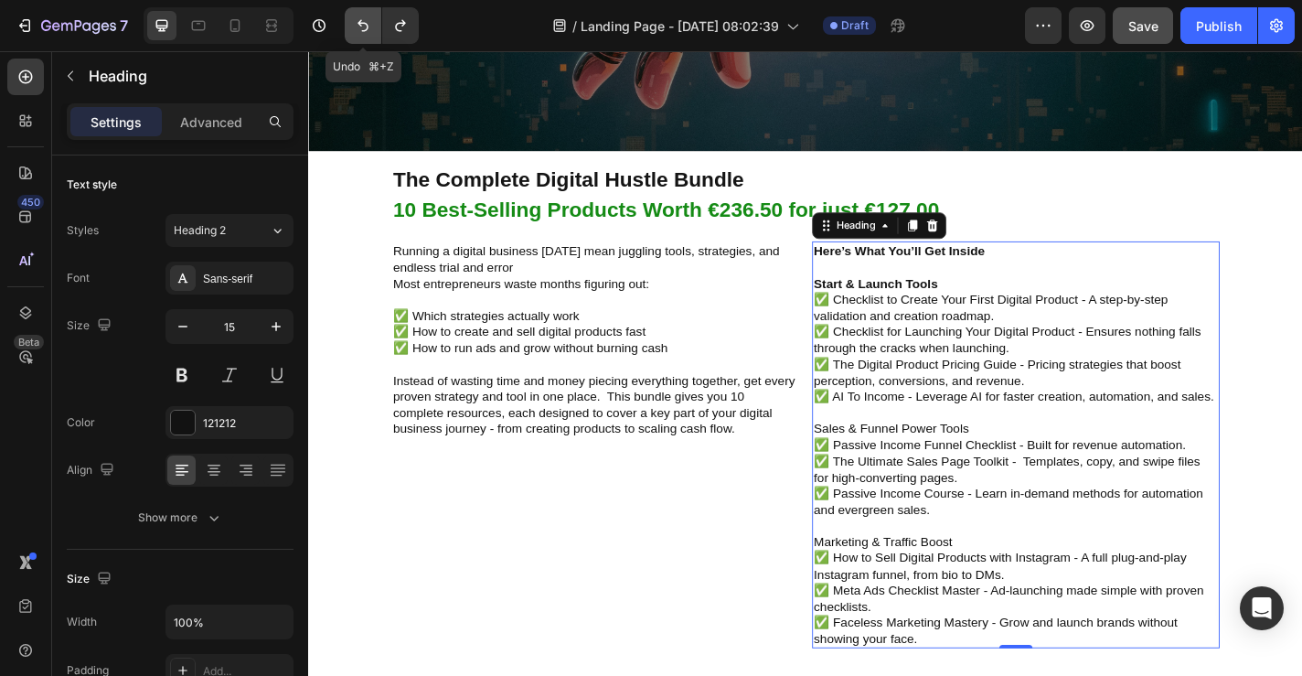
click at [357, 25] on icon "Undo/Redo" at bounding box center [363, 25] width 18 height 18
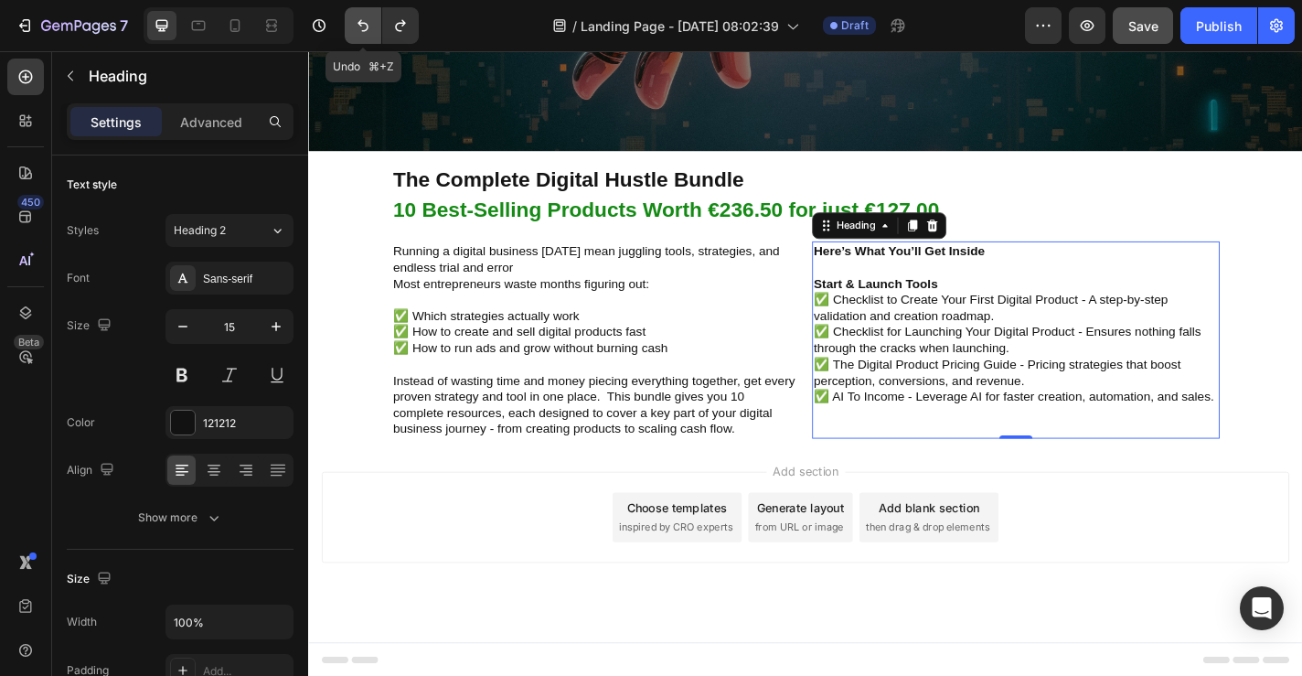
click at [357, 25] on icon "Undo/Redo" at bounding box center [363, 25] width 18 height 18
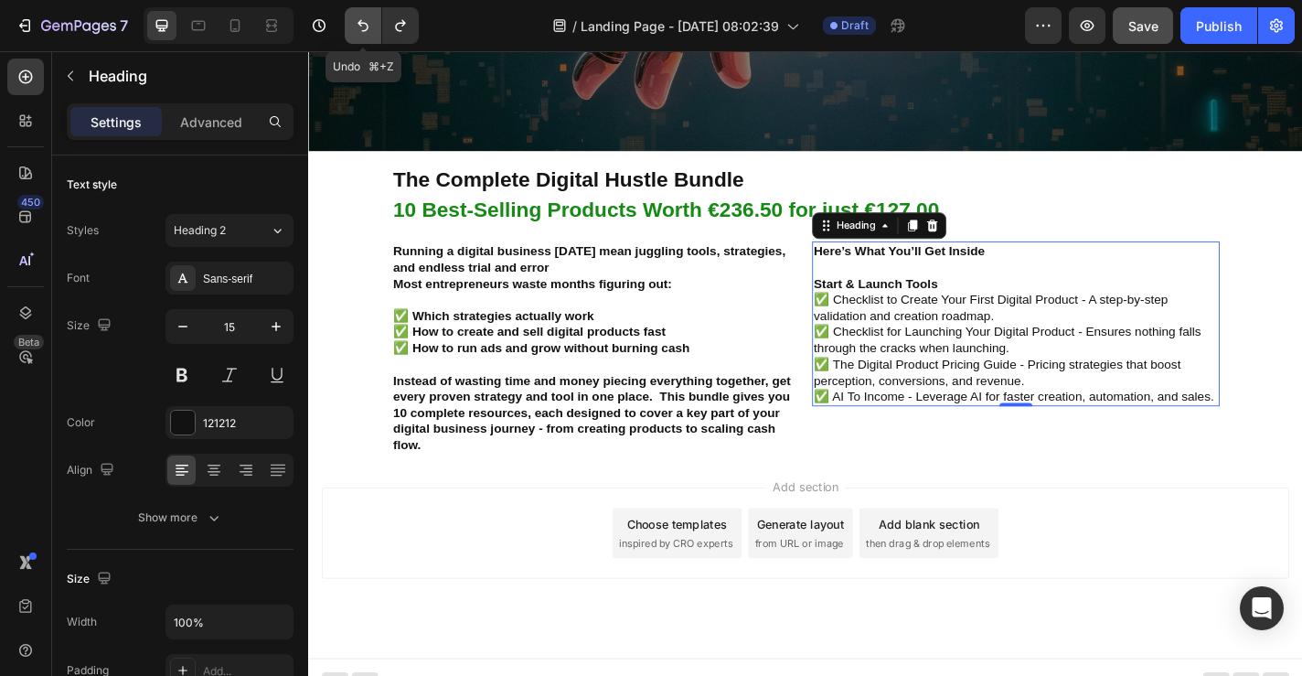
click at [357, 25] on icon "Undo/Redo" at bounding box center [363, 25] width 18 height 18
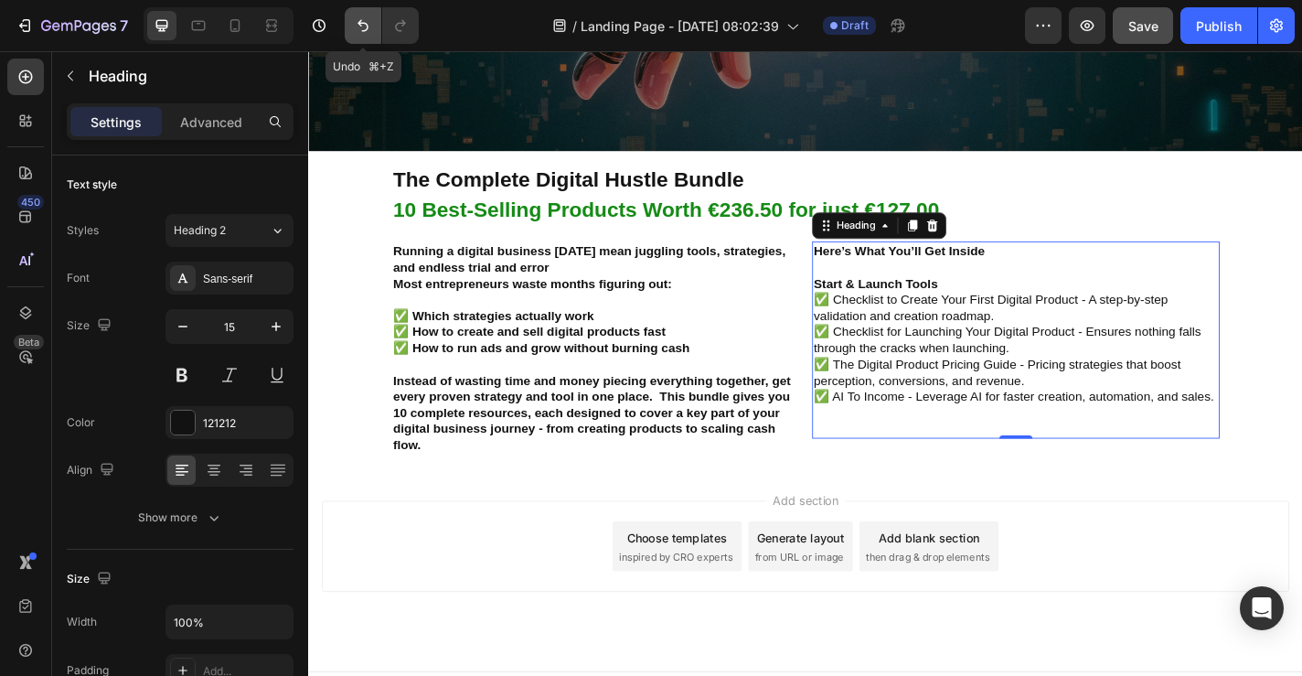
click at [357, 25] on icon "Undo/Redo" at bounding box center [363, 25] width 18 height 18
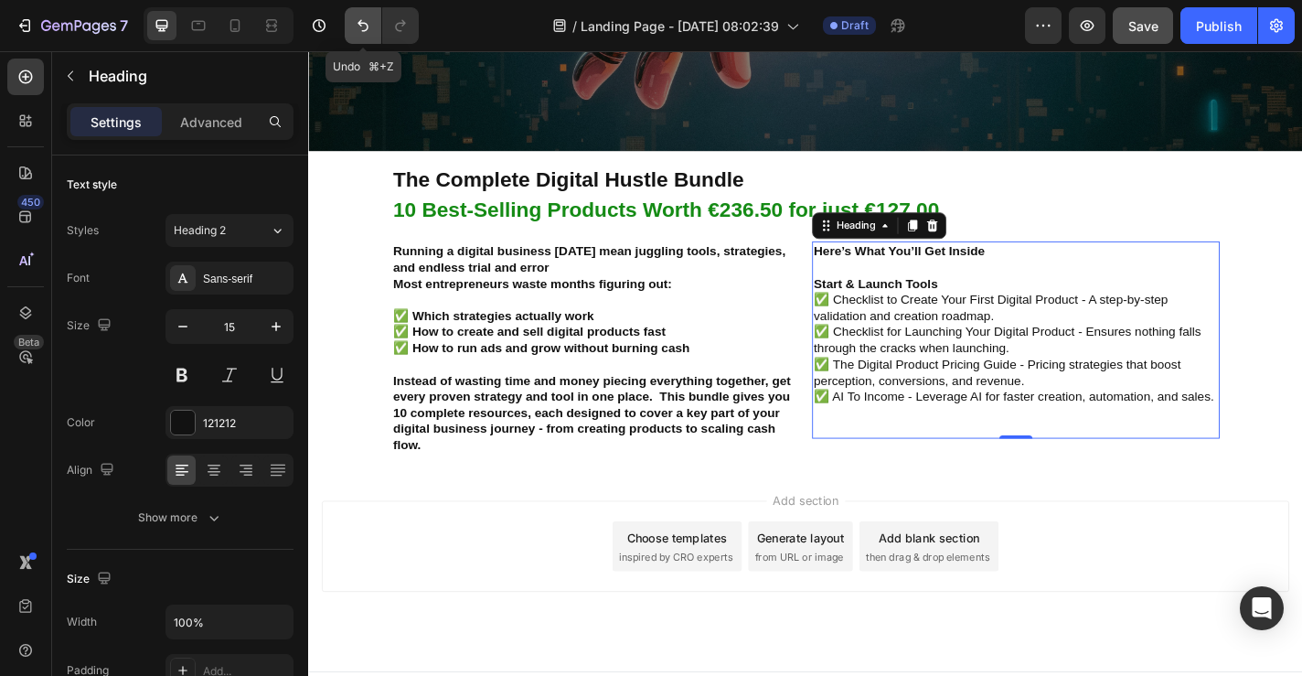
click at [357, 25] on icon "Undo/Redo" at bounding box center [363, 25] width 18 height 18
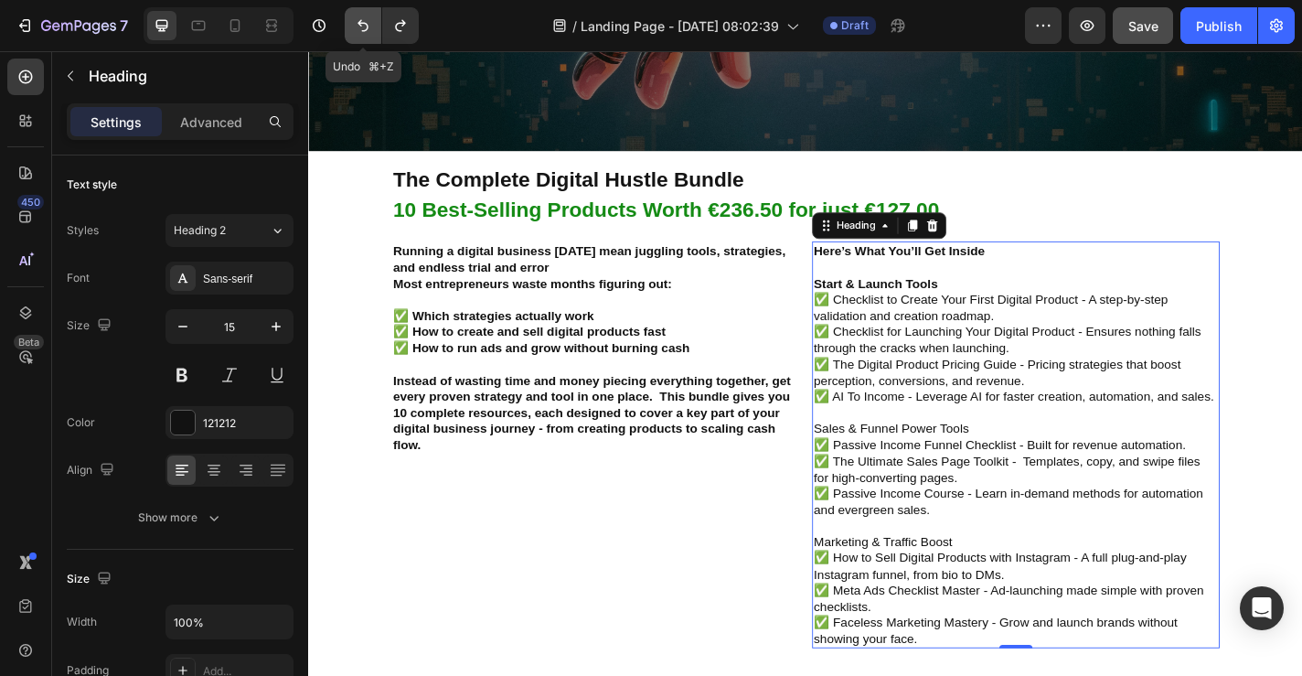
click at [357, 25] on icon "Undo/Redo" at bounding box center [363, 25] width 18 height 18
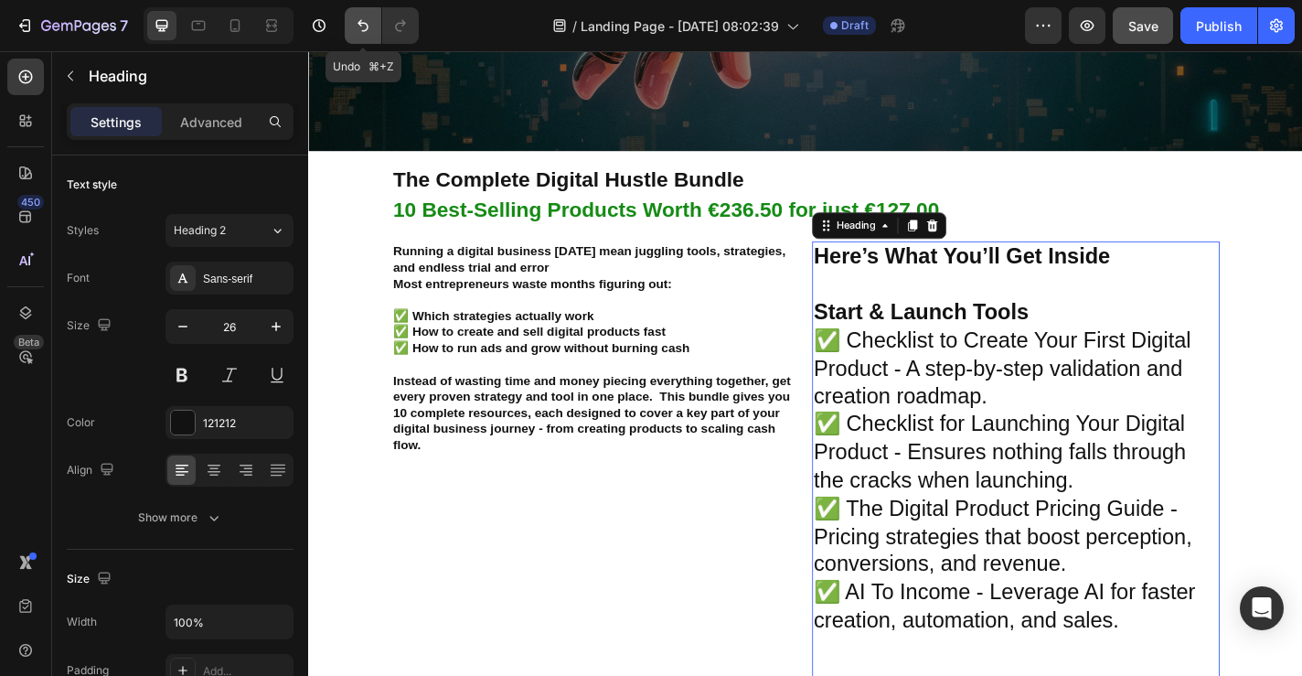
click at [357, 25] on icon "Undo/Redo" at bounding box center [363, 25] width 18 height 18
type input "15"
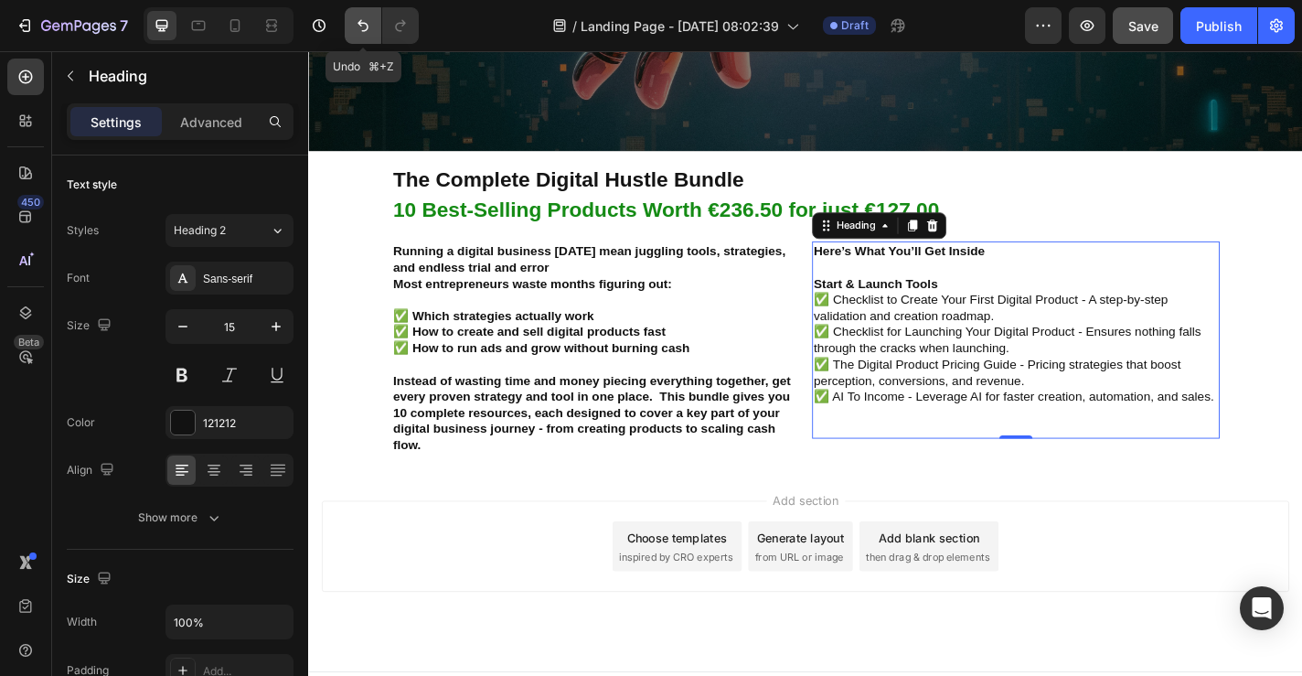
click at [357, 25] on icon "Undo/Redo" at bounding box center [363, 25] width 18 height 18
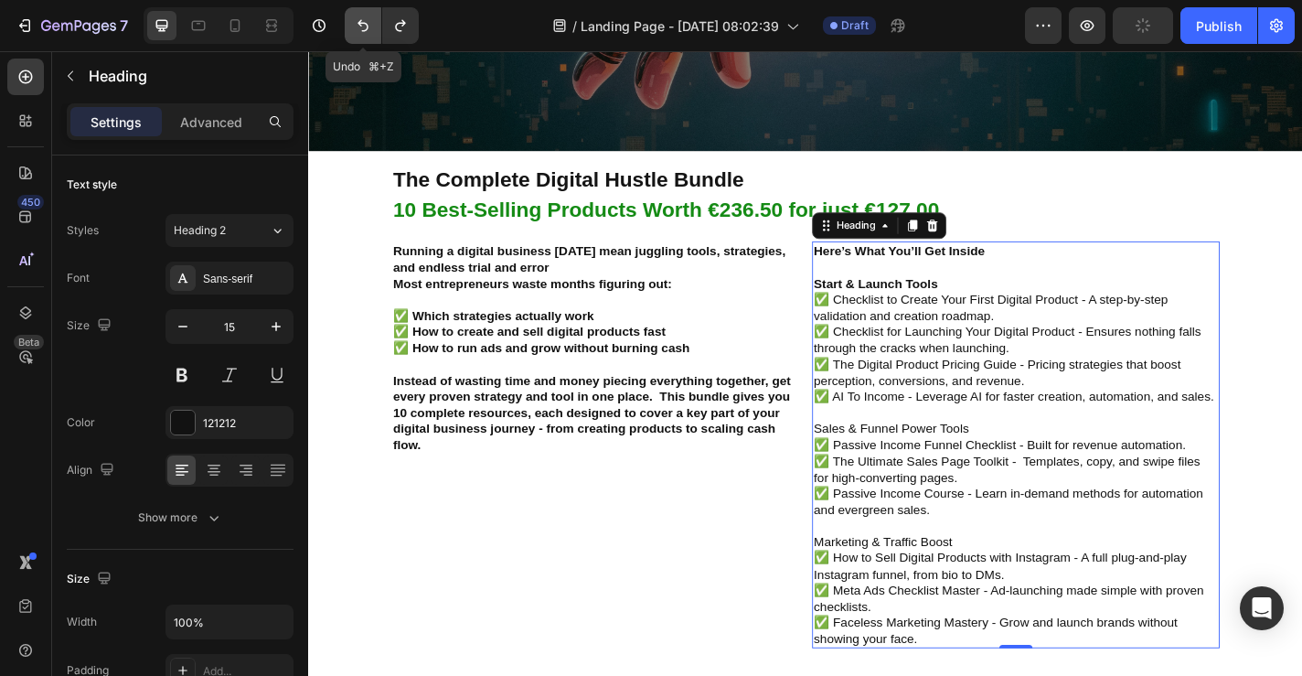
click at [357, 25] on icon "Undo/Redo" at bounding box center [363, 25] width 18 height 18
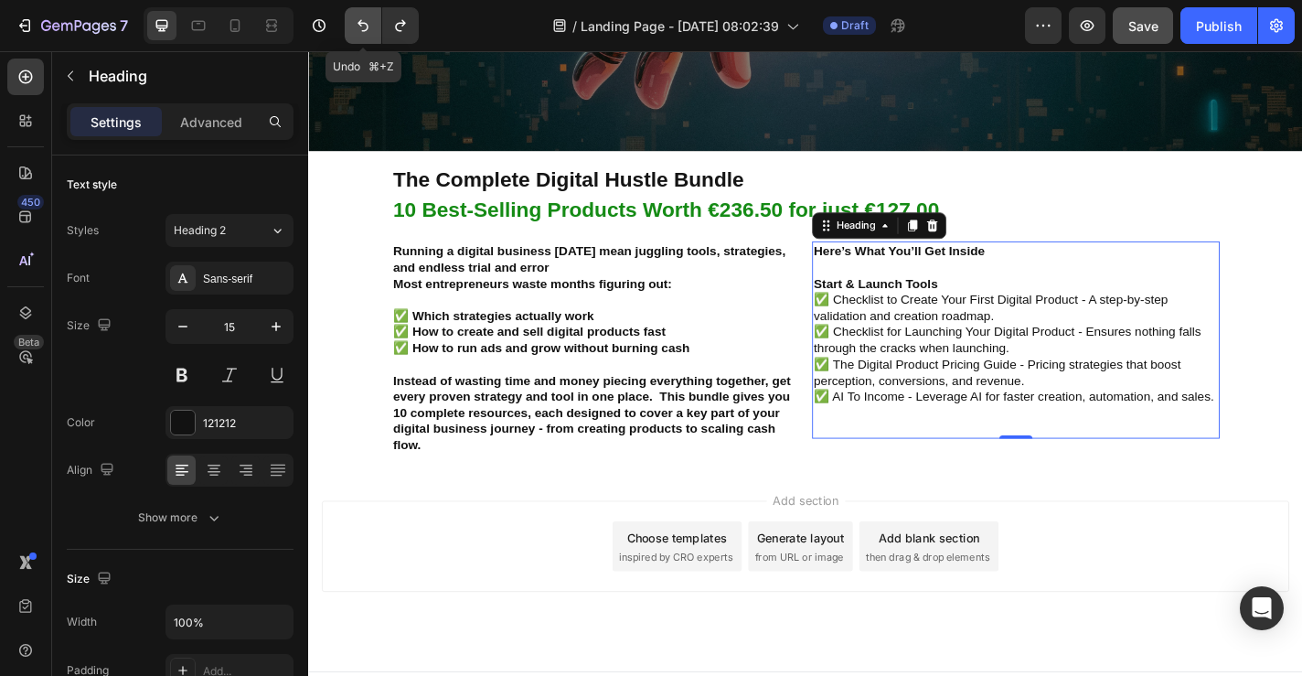
click at [357, 25] on icon "Undo/Redo" at bounding box center [363, 25] width 18 height 18
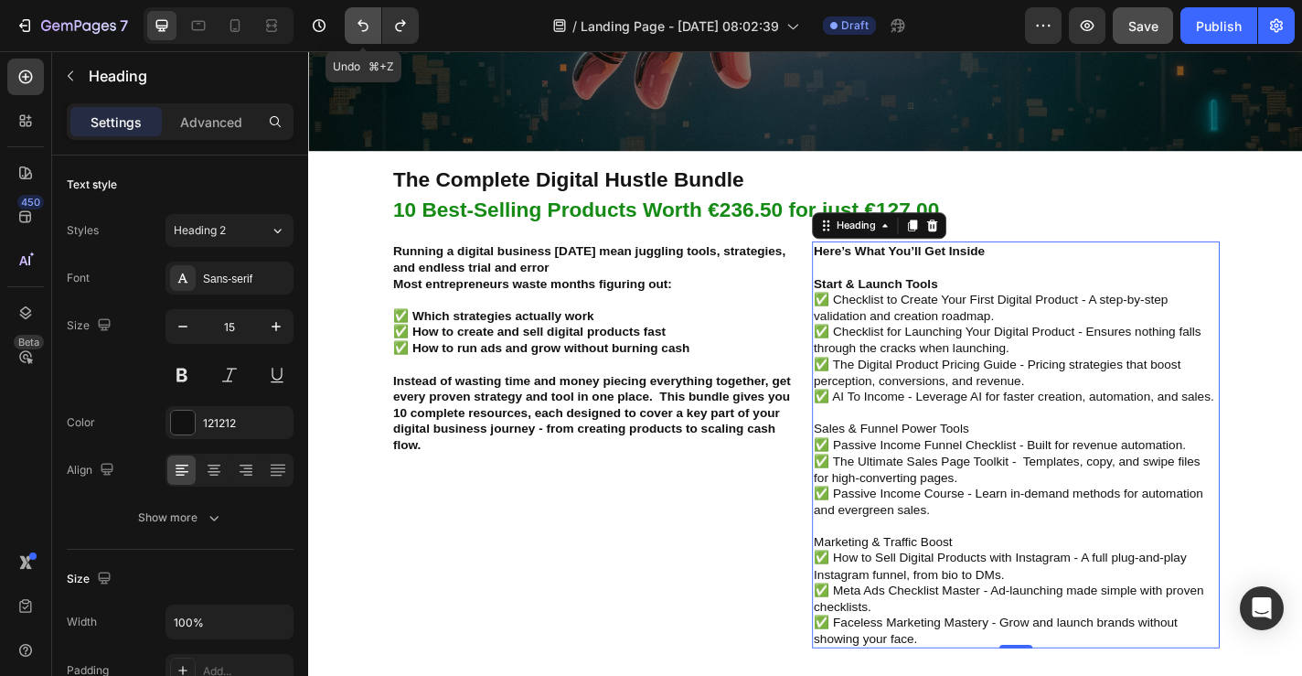
click at [357, 25] on icon "Undo/Redo" at bounding box center [363, 25] width 18 height 18
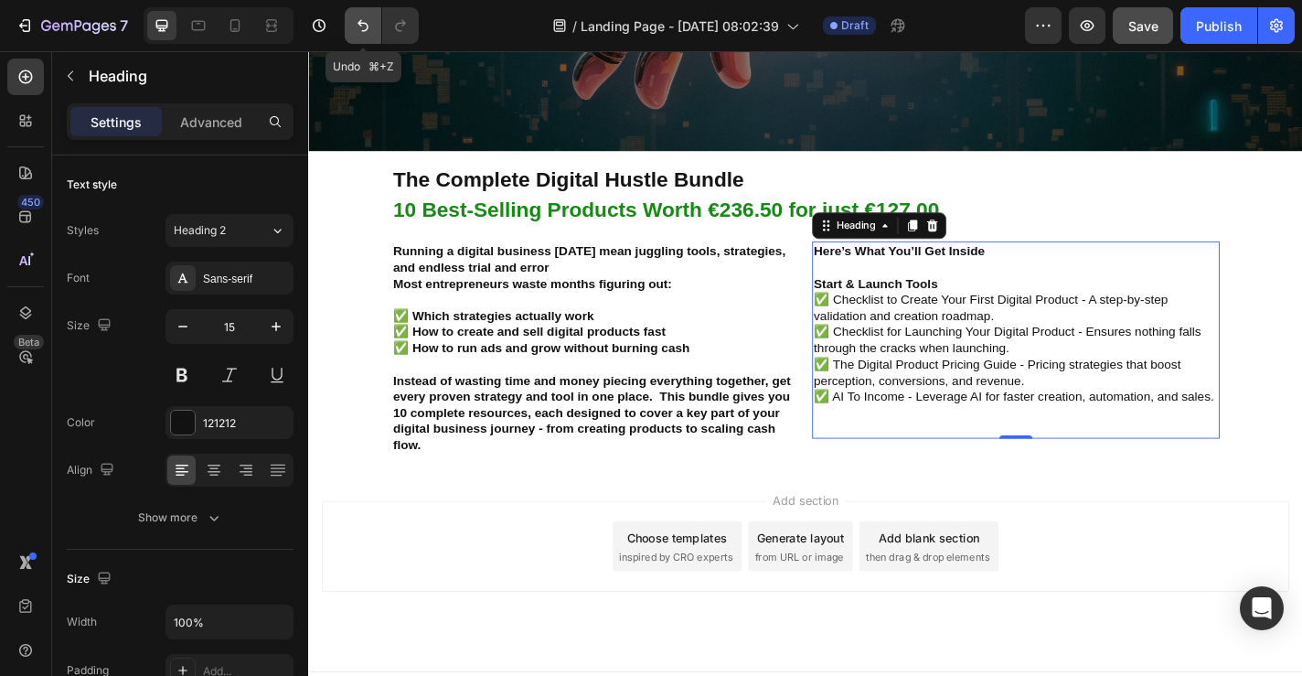
click at [370, 16] on icon "Undo/Redo" at bounding box center [363, 25] width 18 height 18
click at [360, 23] on icon "Undo/Redo" at bounding box center [363, 26] width 11 height 12
click at [1290, 434] on h2 "Here’s What You’ll Get Inside Start & Launch Tools ✅ Checklist to Create Your F…" at bounding box center [1089, 370] width 450 height 218
click at [1290, 434] on p "Here’s What You’ll Get Inside Start & Launch Tools ✅ Checklist to Create Your F…" at bounding box center [1089, 369] width 446 height 214
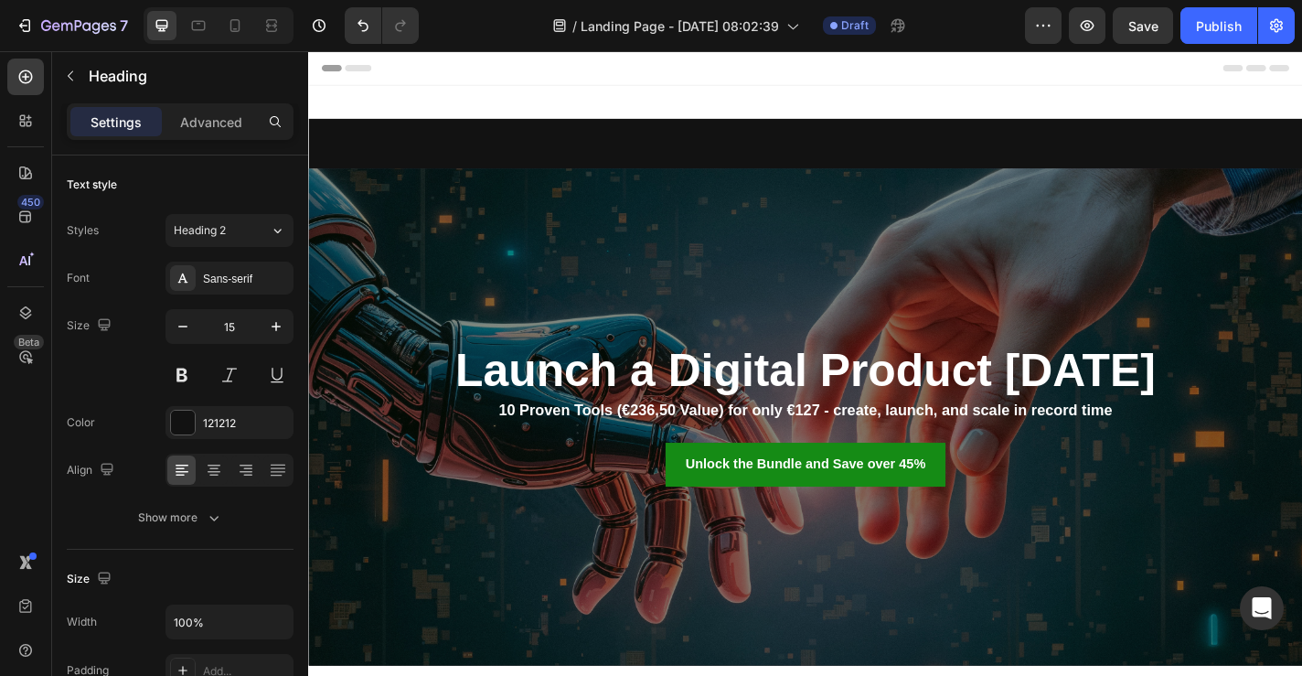
scroll to position [568, 0]
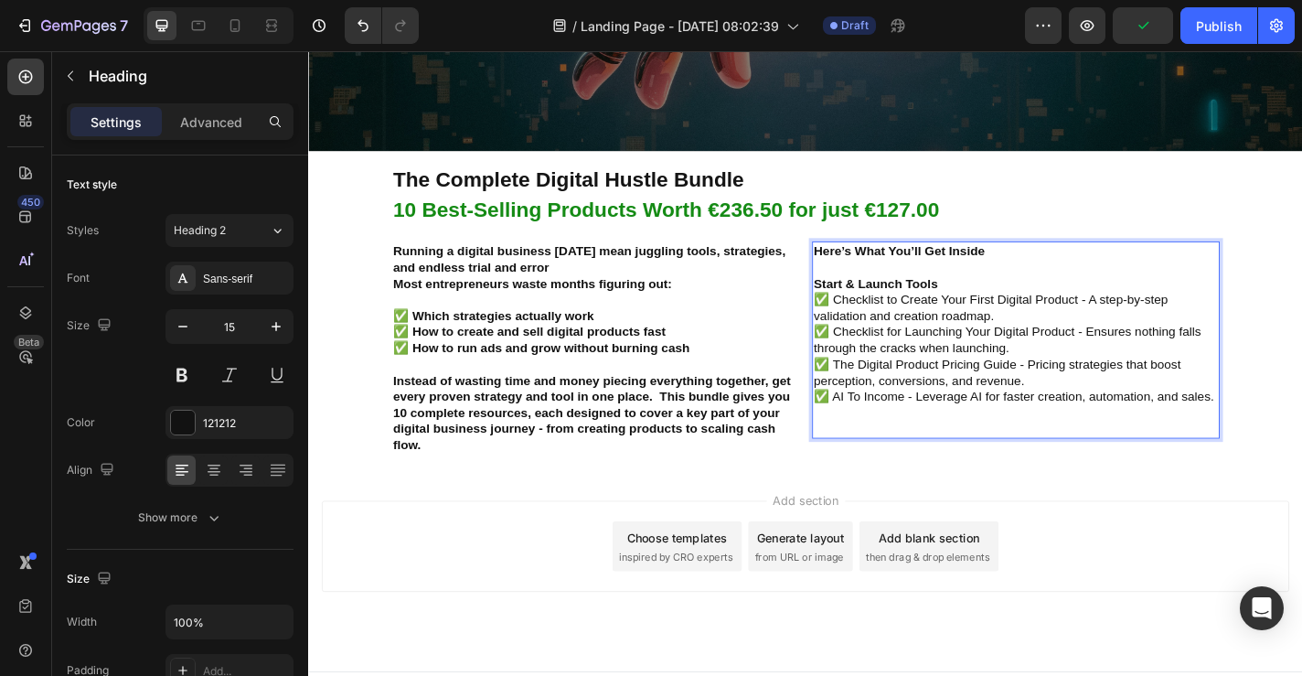
click at [1031, 383] on p "Here’s What You’ll Get Inside Start & Launch Tools ✅ Checklist to Create Your F…" at bounding box center [1089, 369] width 446 height 214
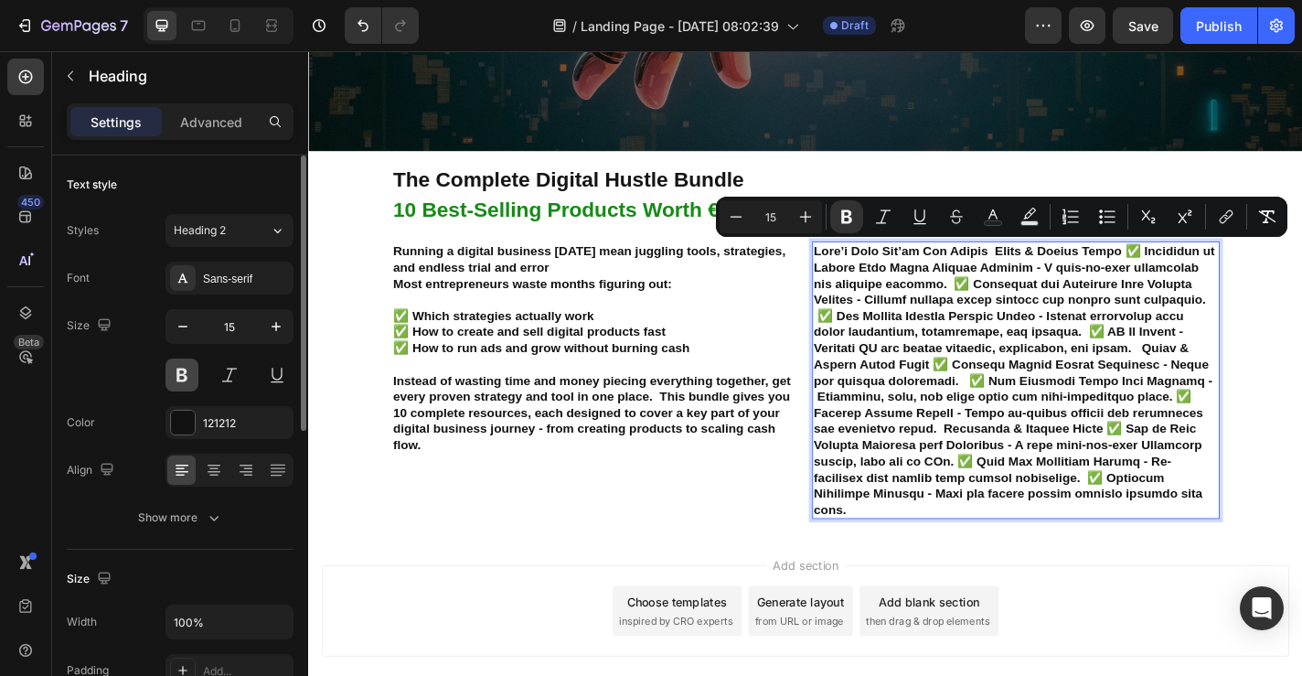
click at [174, 372] on button at bounding box center [182, 374] width 33 height 33
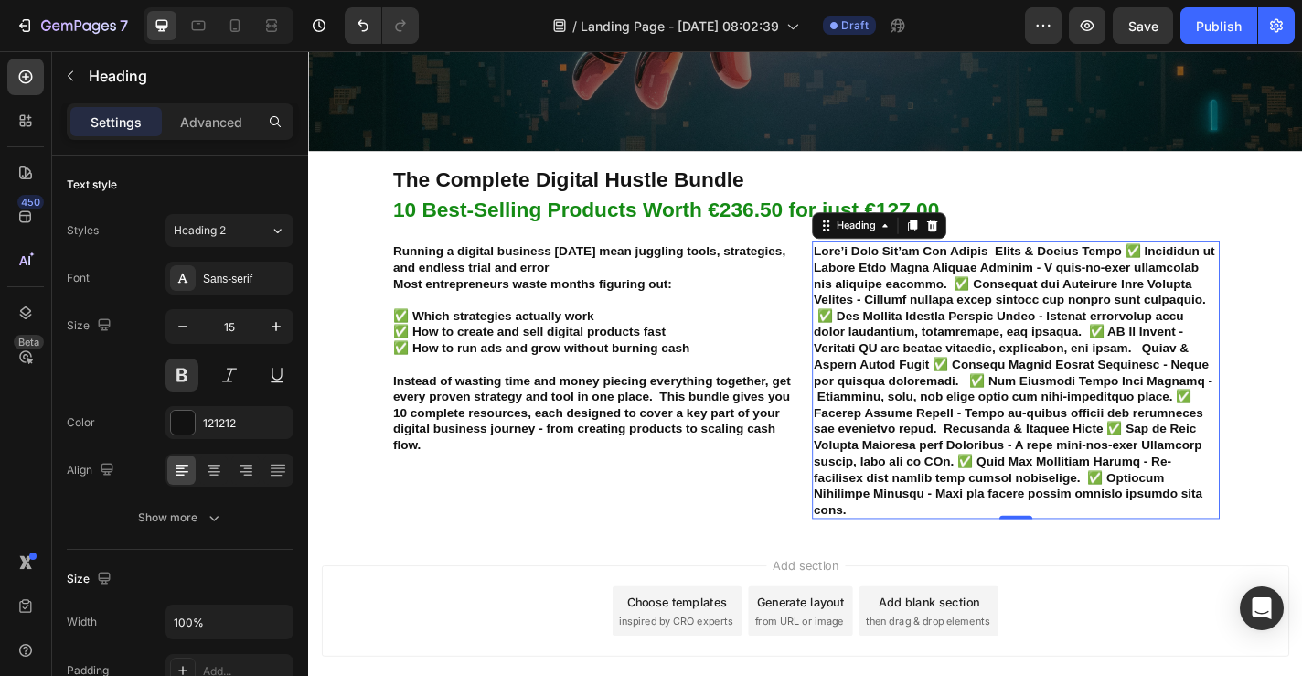
click at [977, 336] on strong "Rich Text Editor. Editing area: main" at bounding box center [1087, 413] width 443 height 301
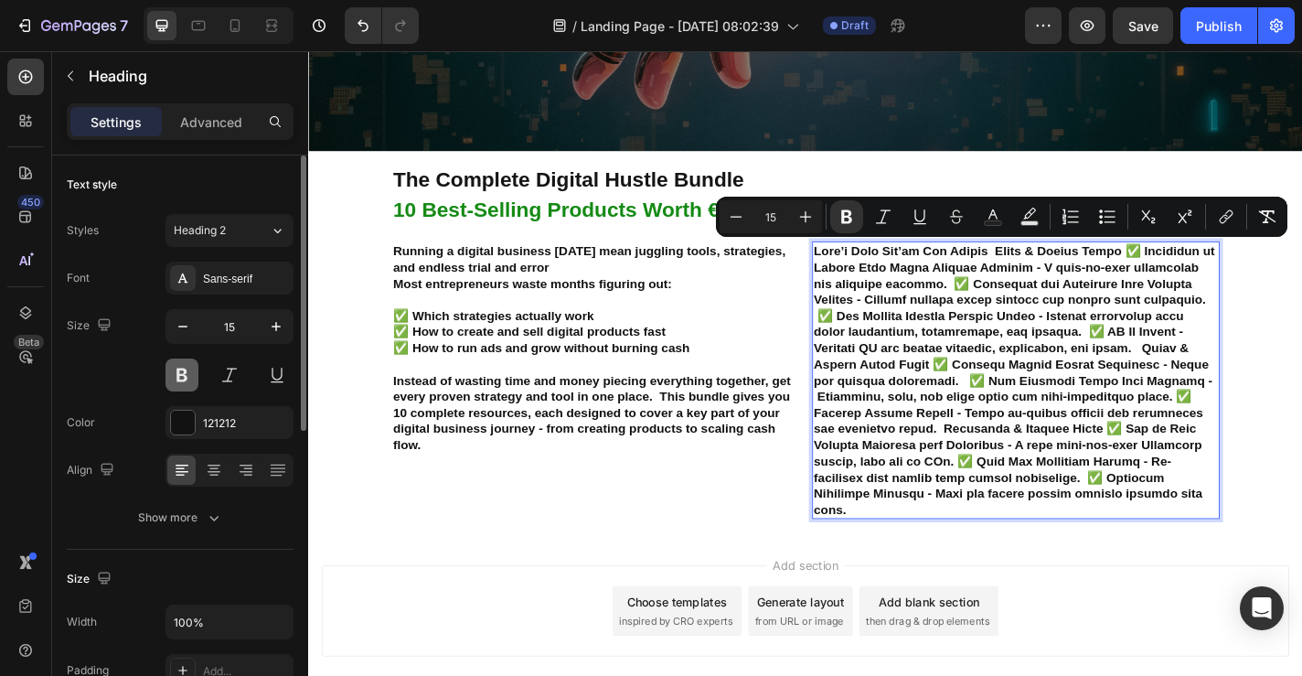
click at [182, 380] on button at bounding box center [182, 374] width 33 height 33
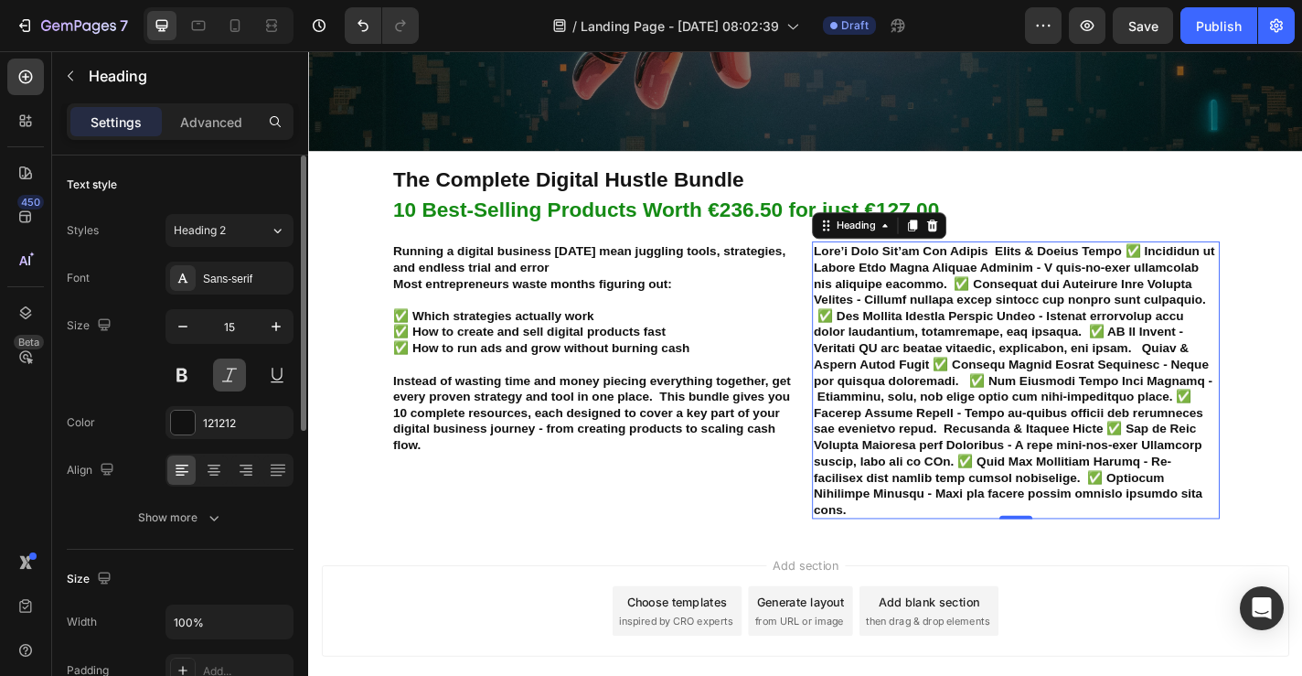
click at [227, 380] on button at bounding box center [229, 374] width 33 height 33
click at [180, 380] on button at bounding box center [182, 374] width 33 height 33
click at [1044, 284] on strong "Rich Text Editor. Editing area: main" at bounding box center [1088, 413] width 444 height 301
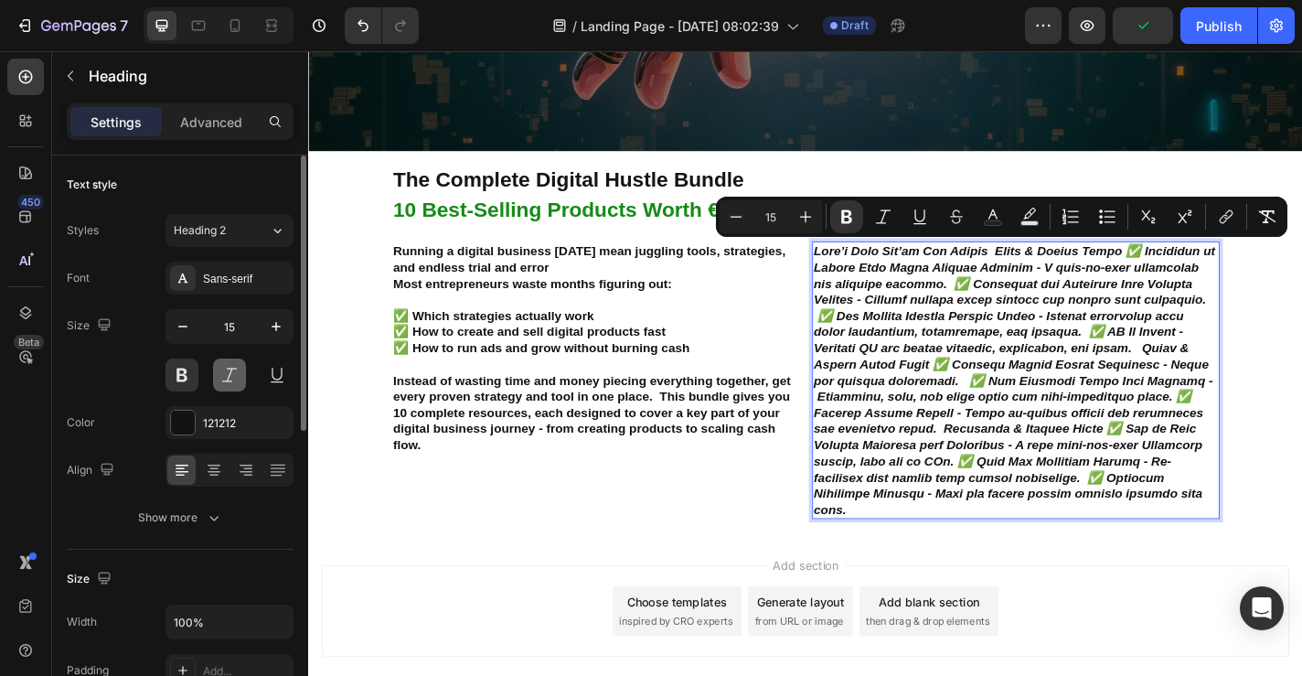
click at [225, 377] on button at bounding box center [229, 374] width 33 height 33
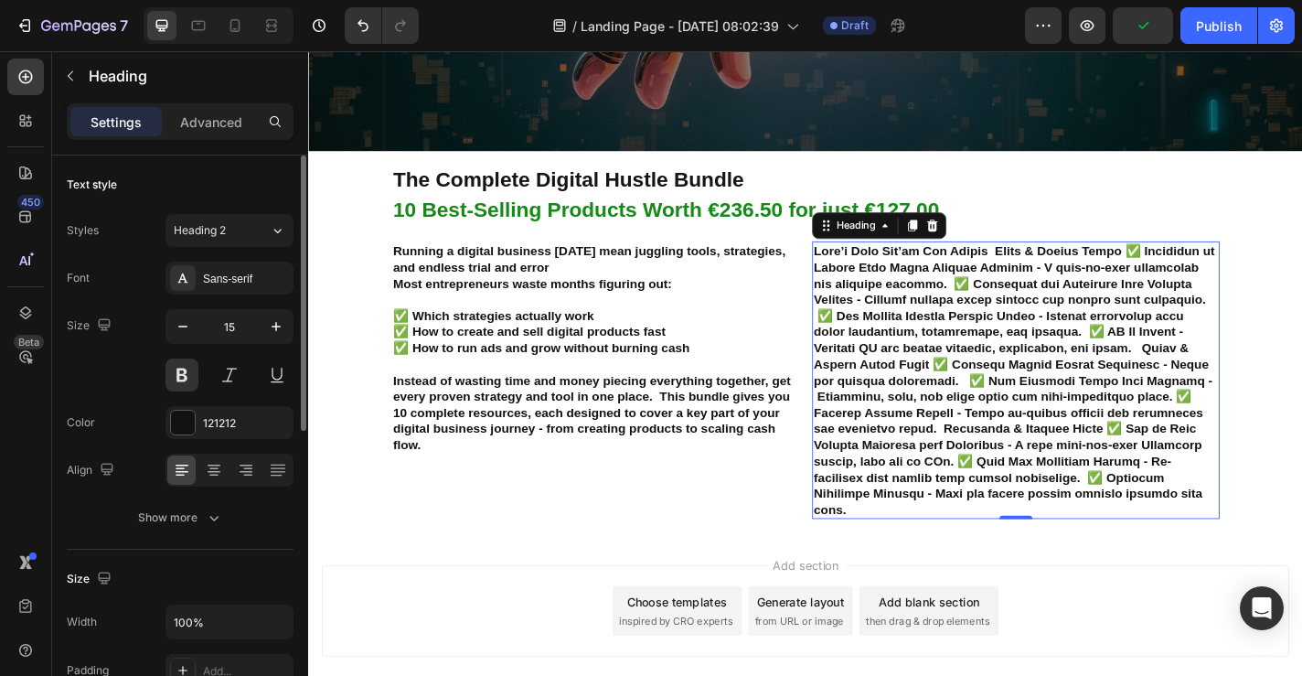
click at [206, 377] on div at bounding box center [230, 374] width 128 height 33
drag, startPoint x: 1083, startPoint y: 550, endPoint x: 1123, endPoint y: 738, distance: 192.6
click at [1123, 675] on div "Header Launch a Digital Product in 5 Days Heading 10 Proven Tools (€236,50 Valu…" at bounding box center [856, 164] width 1097 height 1362
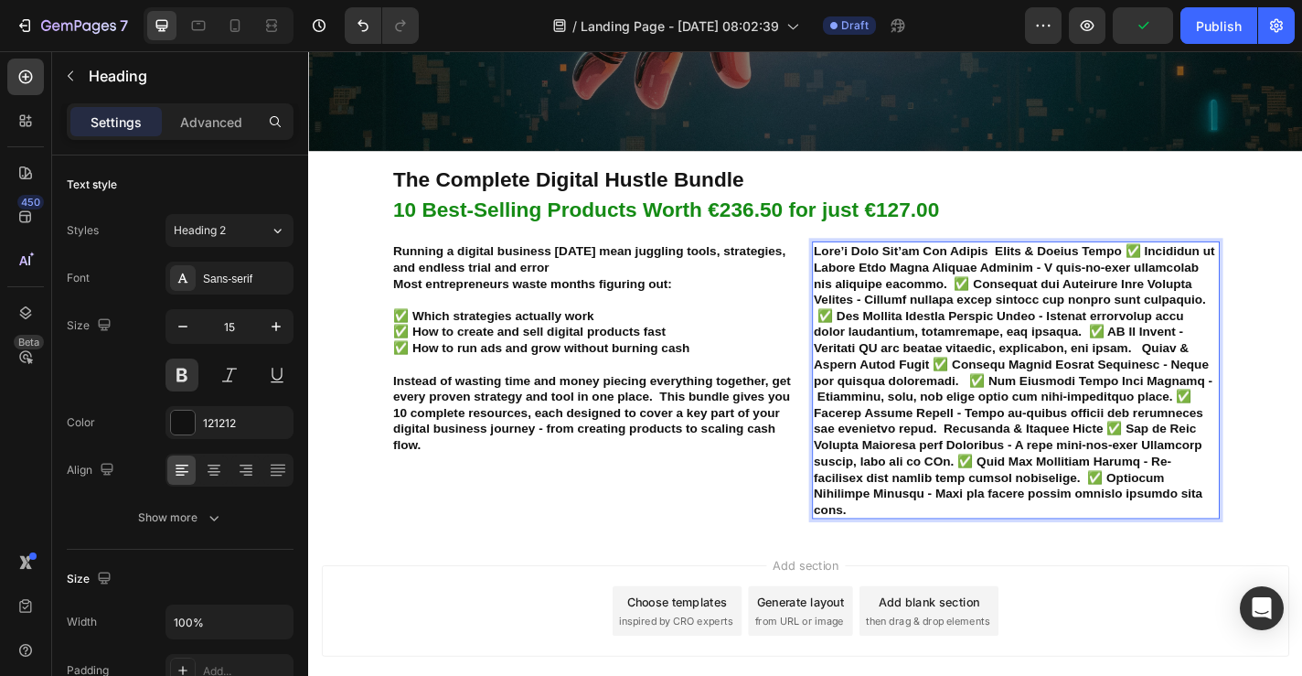
click at [1063, 453] on strong "Rich Text Editor. Editing area: main" at bounding box center [1087, 413] width 443 height 301
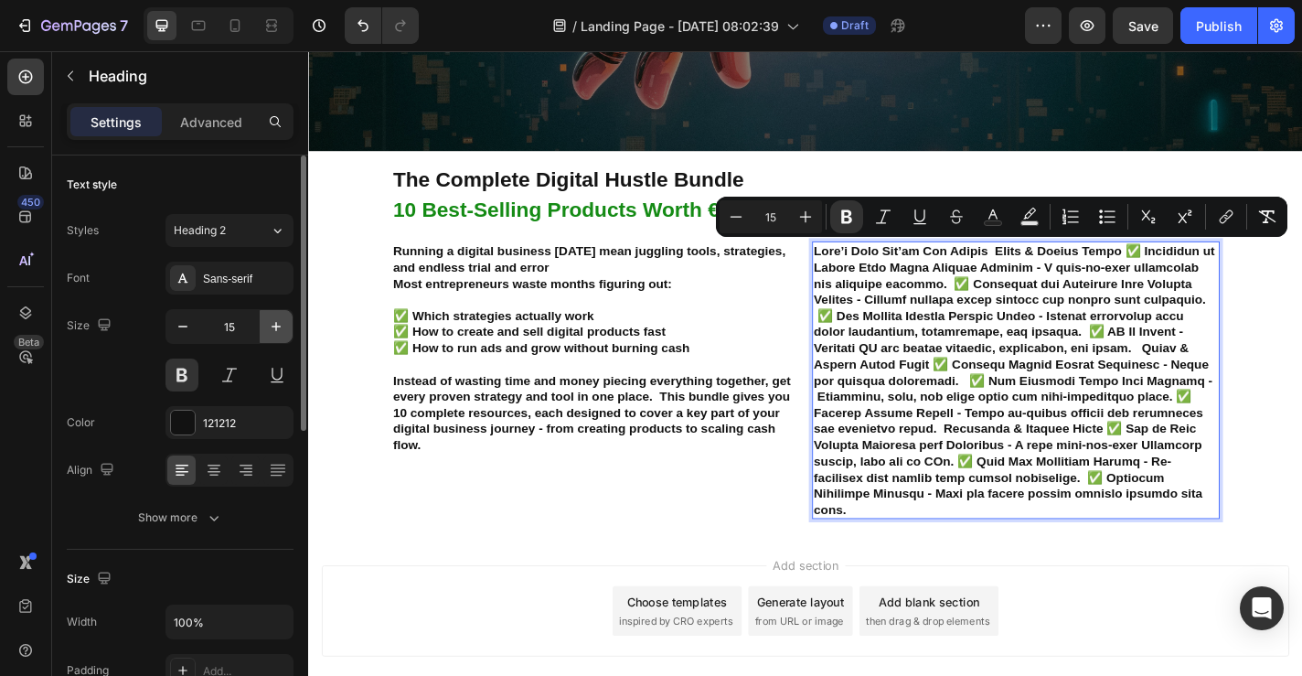
click at [272, 325] on icon "button" at bounding box center [276, 326] width 18 height 18
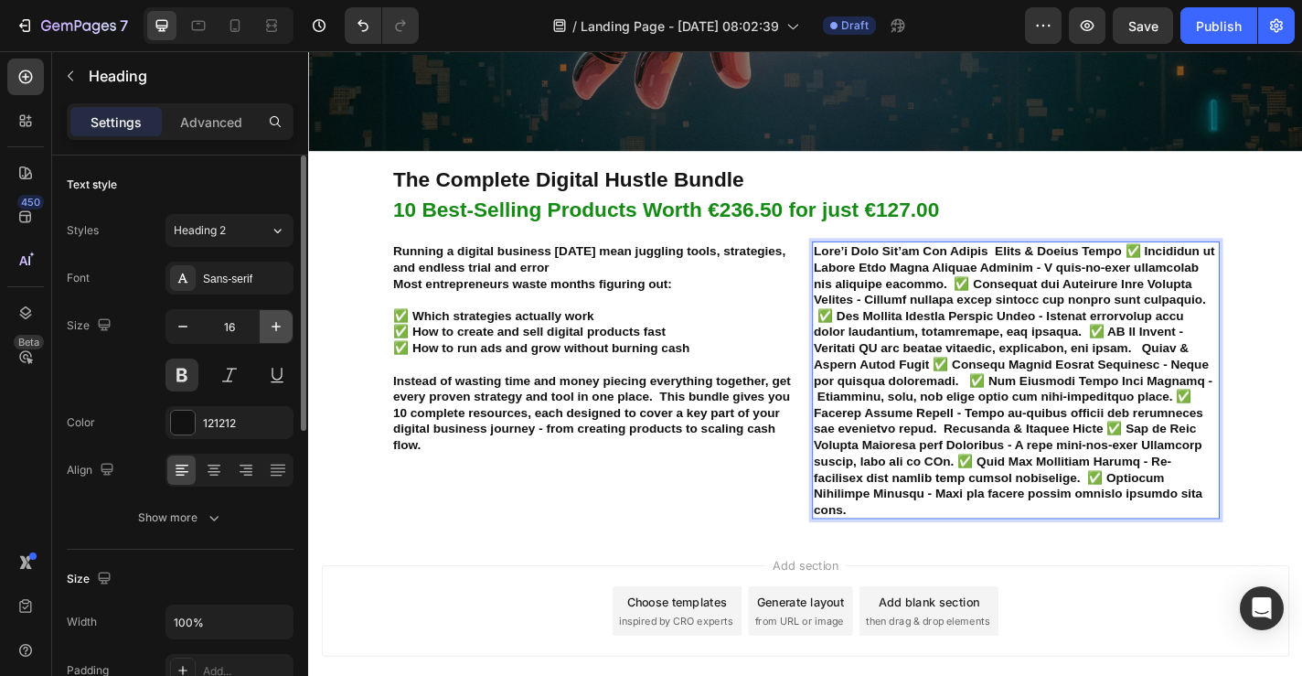
type input "17"
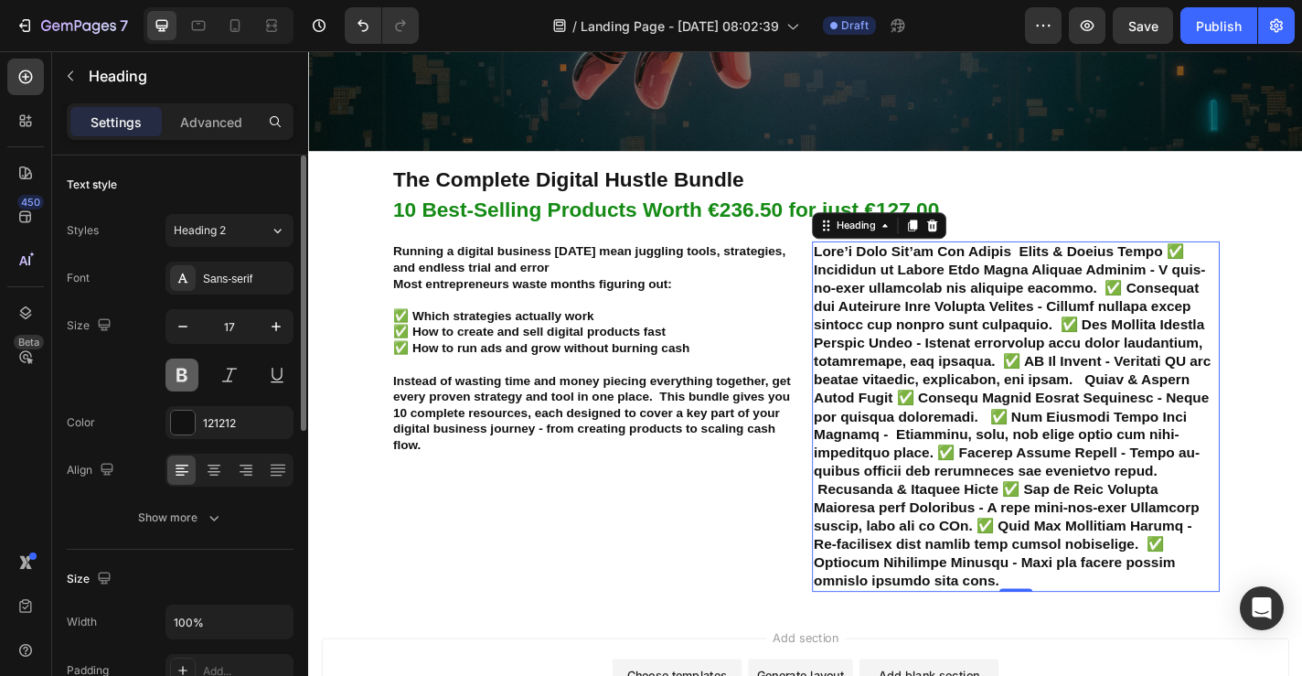
click at [174, 374] on button at bounding box center [182, 374] width 33 height 33
click at [1200, 391] on strong "Rich Text Editor. Editing area: main" at bounding box center [1085, 453] width 439 height 381
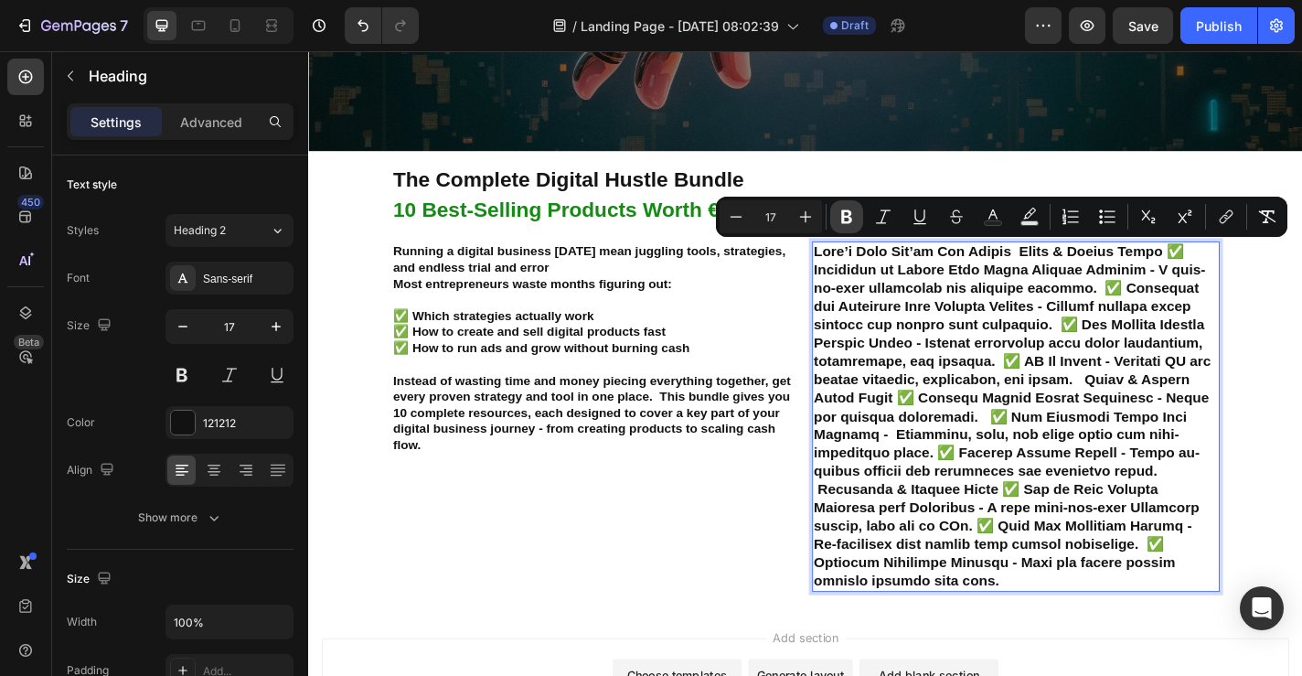
click at [851, 229] on button "Bold" at bounding box center [846, 216] width 33 height 33
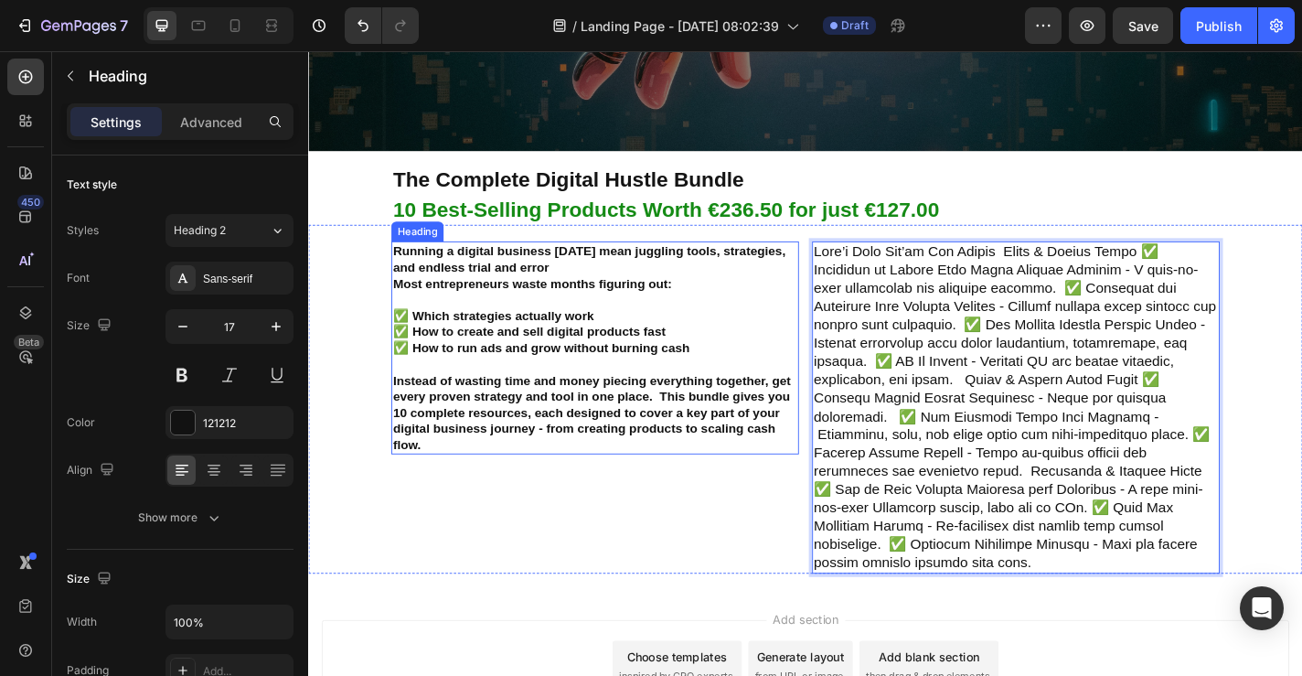
click at [800, 332] on h2 "Running a digital business today mean juggling tools, strategies, and endless t…" at bounding box center [625, 379] width 450 height 236
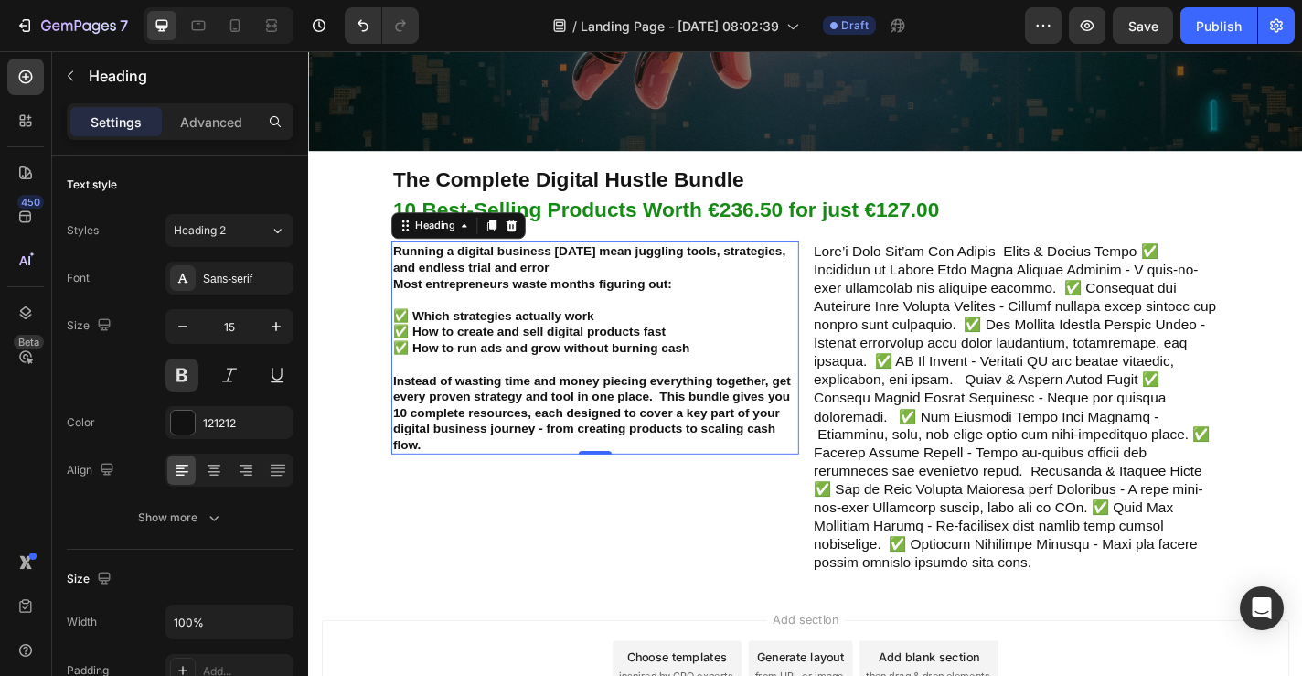
click at [928, 318] on p "Rich Text Editor. Editing area: main" at bounding box center [1089, 444] width 446 height 364
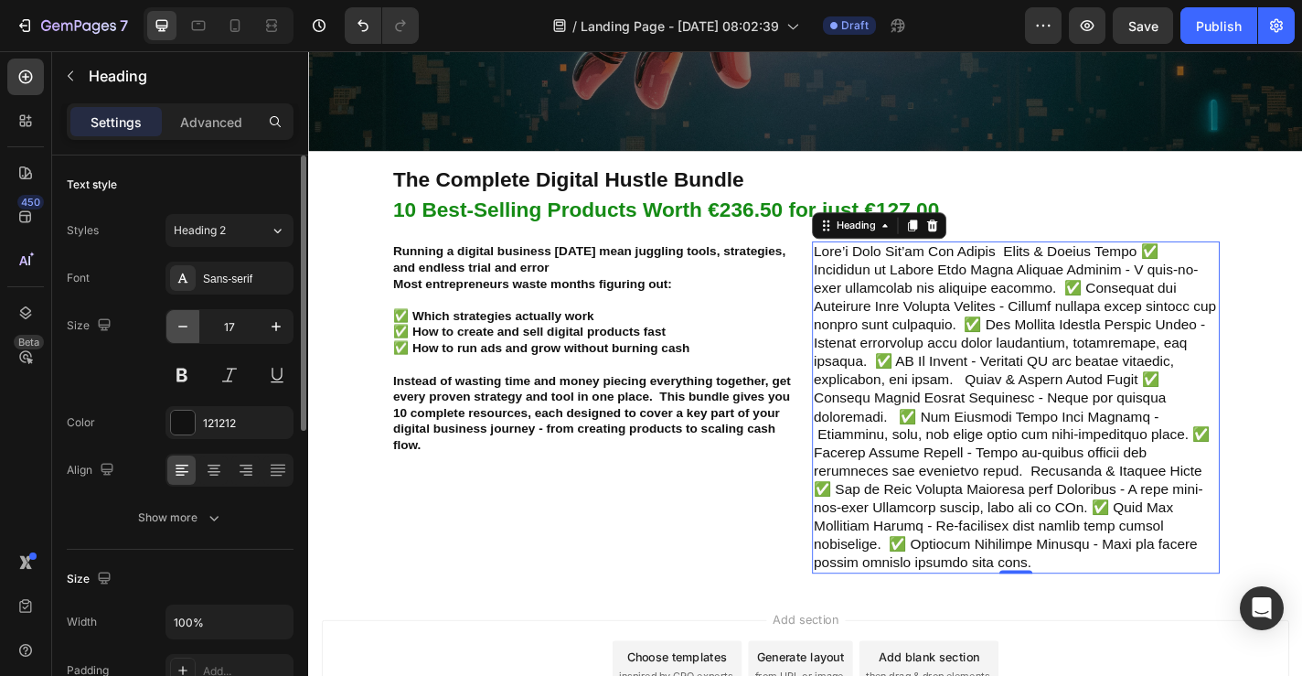
click at [182, 326] on icon "button" at bounding box center [182, 327] width 9 height 2
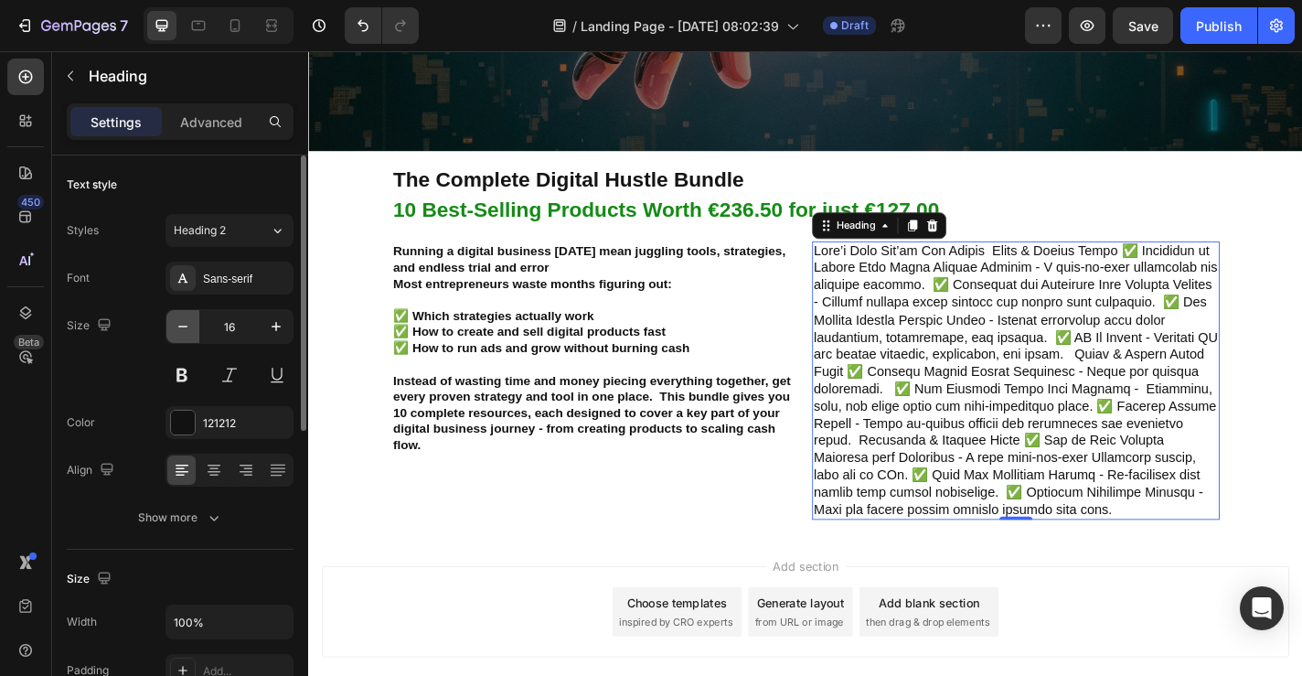
click at [182, 326] on icon "button" at bounding box center [182, 327] width 9 height 2
type input "15"
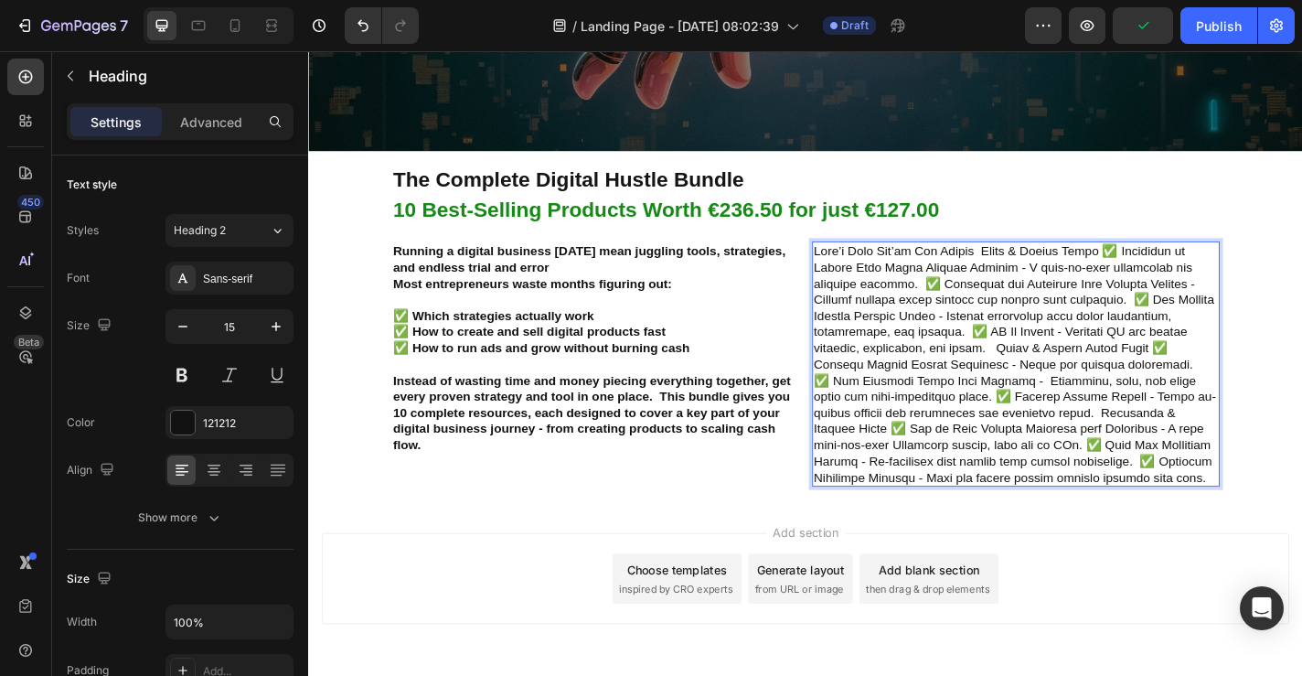
click at [1055, 273] on p "Rich Text Editor. Editing area: main" at bounding box center [1089, 396] width 446 height 268
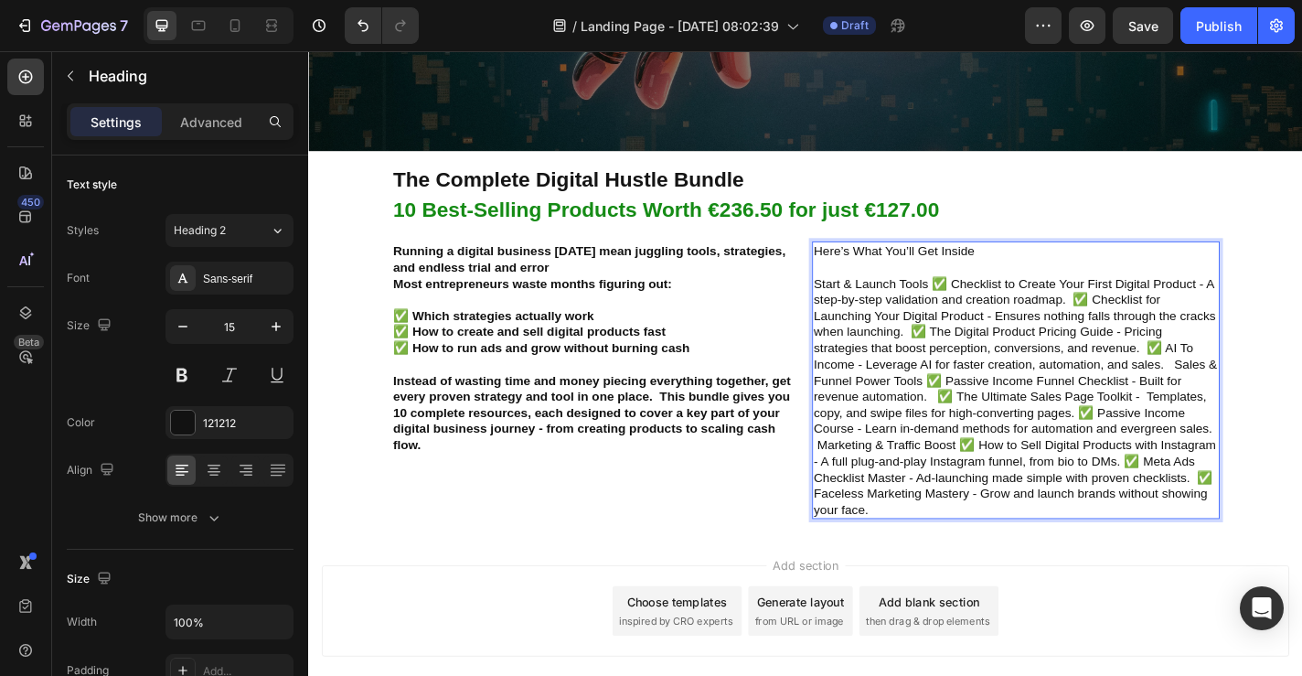
click at [1145, 395] on p "Here’s What You’ll Get Inside" at bounding box center [1089, 414] width 446 height 304
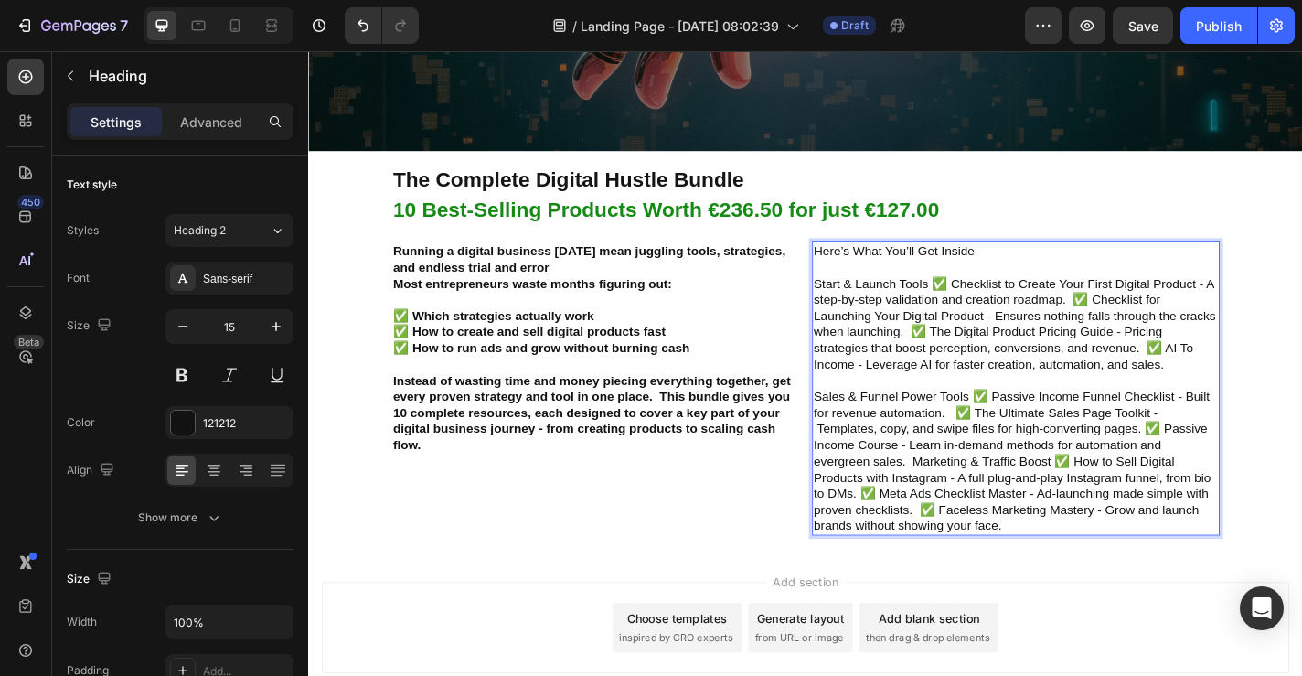
click at [999, 307] on p "Here’s What You’ll Get Inside Start & Launch Tools ✅ Checklist to Create Your F…" at bounding box center [1089, 422] width 446 height 321
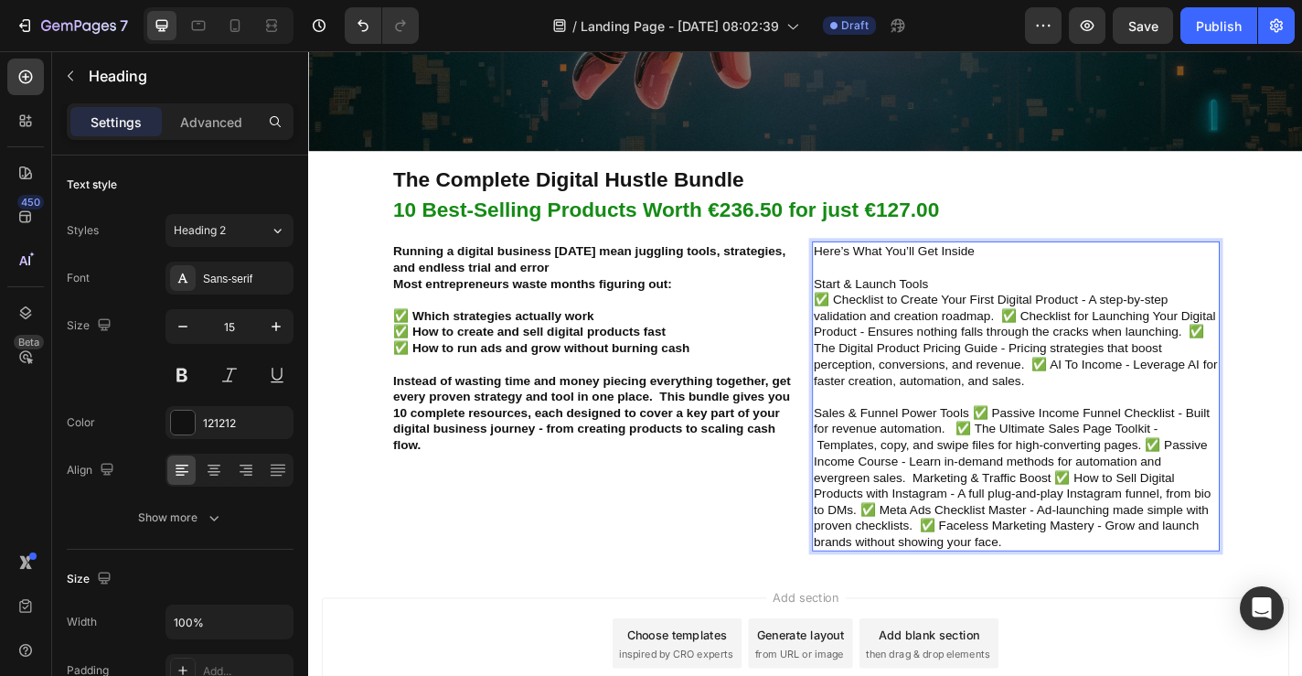
click at [1071, 343] on p "Here’s What You’ll Get Inside Start & Launch Tools ✅ Checklist to Create Your F…" at bounding box center [1089, 431] width 446 height 339
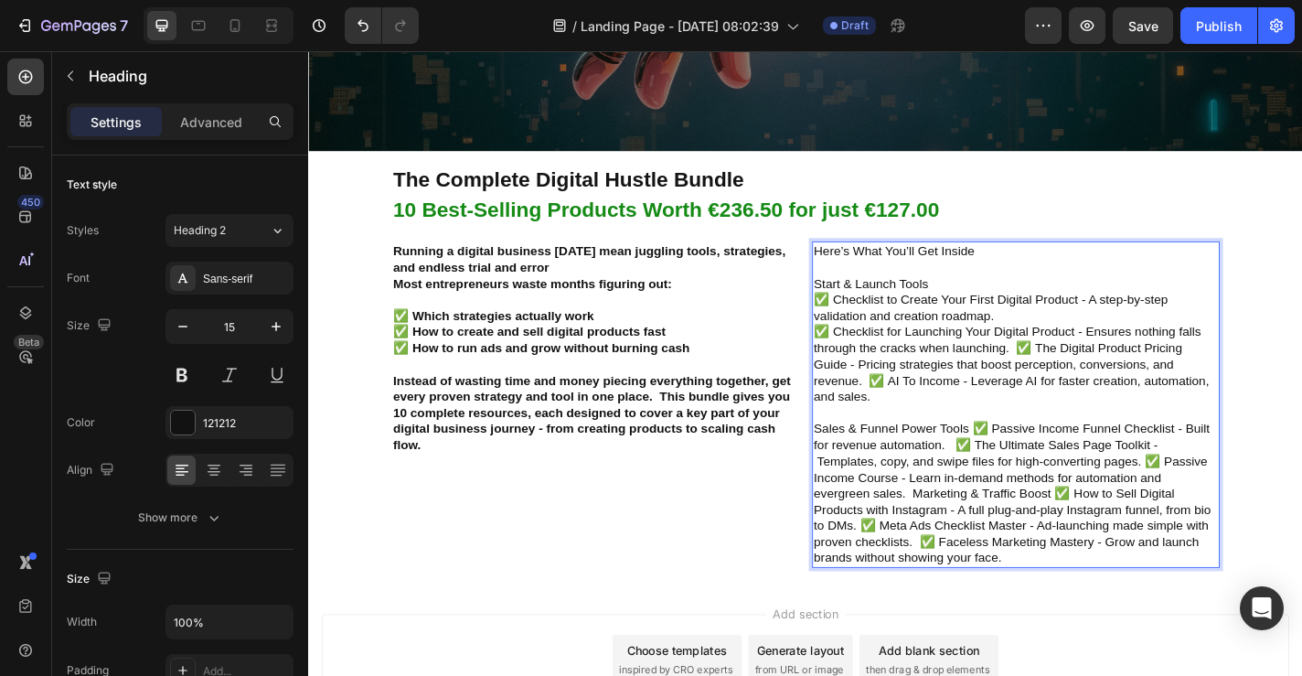
click at [1088, 377] on p "Here’s What You’ll Get Inside Start & Launch Tools ✅ Checklist to Create Your F…" at bounding box center [1089, 440] width 446 height 357
click at [1108, 415] on p "Here’s What You’ll Get Inside Start & Launch Tools ✅ Checklist to Create Your F…" at bounding box center [1089, 440] width 446 height 357
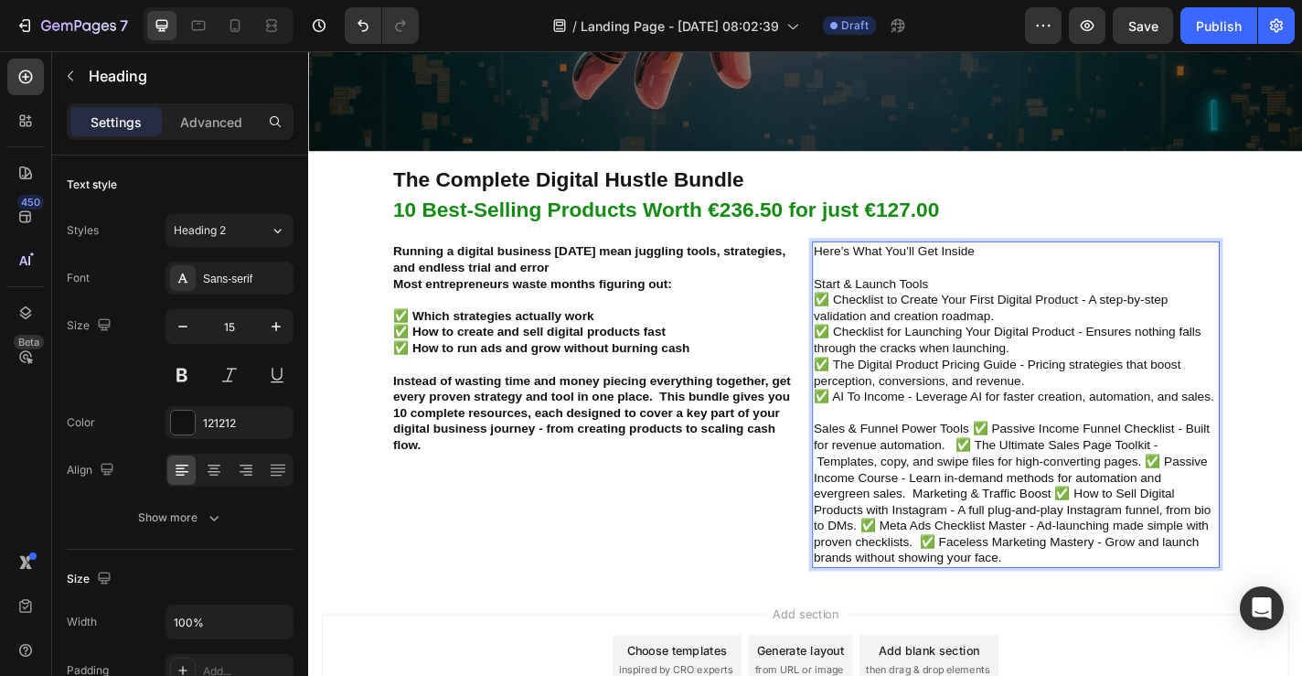
click at [1044, 464] on p "Here’s What You’ll Get Inside Start & Launch Tools ✅ Checklist to Create Your F…" at bounding box center [1089, 440] width 446 height 357
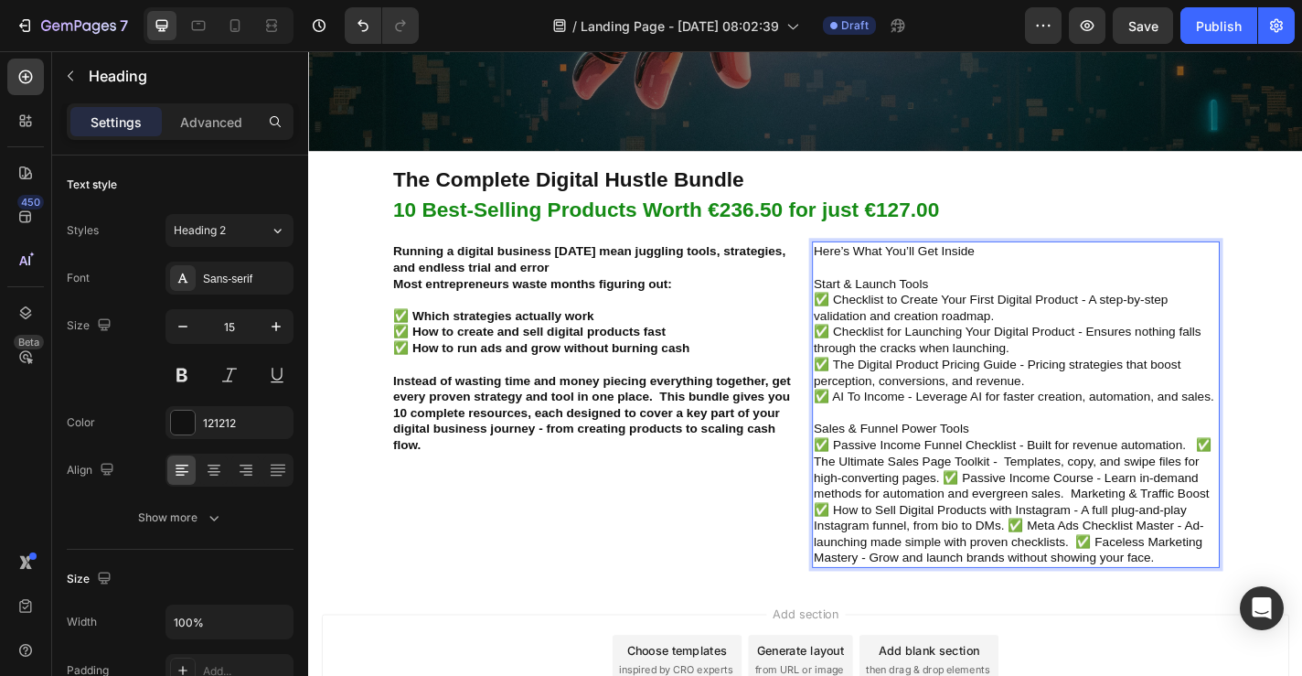
click at [1283, 486] on p "Here’s What You’ll Get Inside Start & Launch Tools ✅ Checklist to Create Your F…" at bounding box center [1089, 440] width 446 height 357
click at [1007, 522] on p "Here’s What You’ll Get Inside Start & Launch Tools ✅ Checklist to Create Your F…" at bounding box center [1089, 440] width 446 height 357
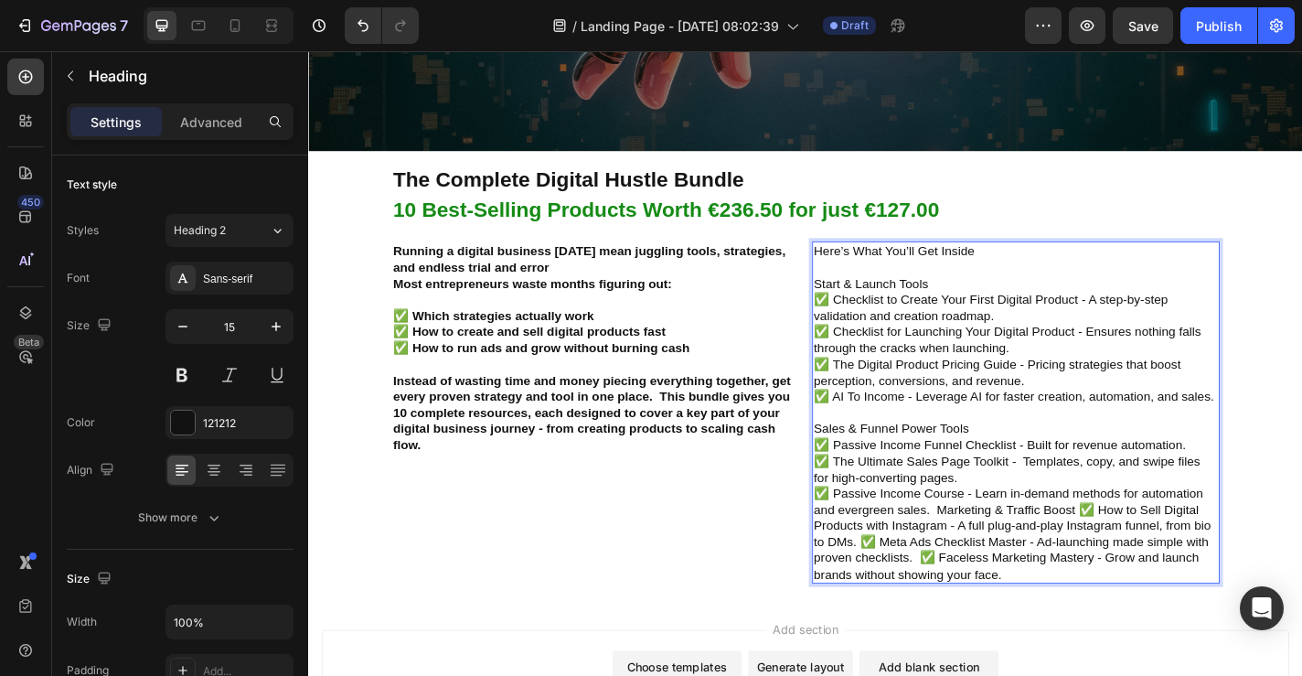
click at [1003, 557] on p "Here’s What You’ll Get Inside Start & Launch Tools ✅ Checklist to Create Your F…" at bounding box center [1089, 449] width 446 height 375
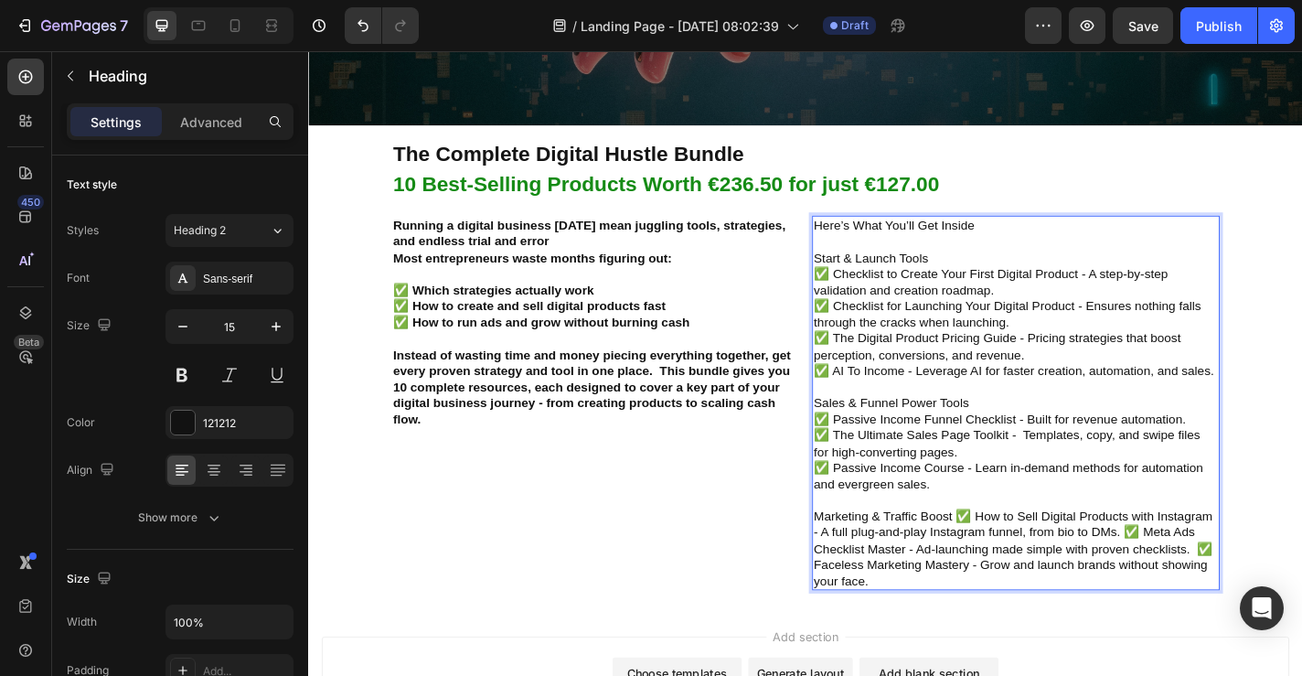
scroll to position [604, 0]
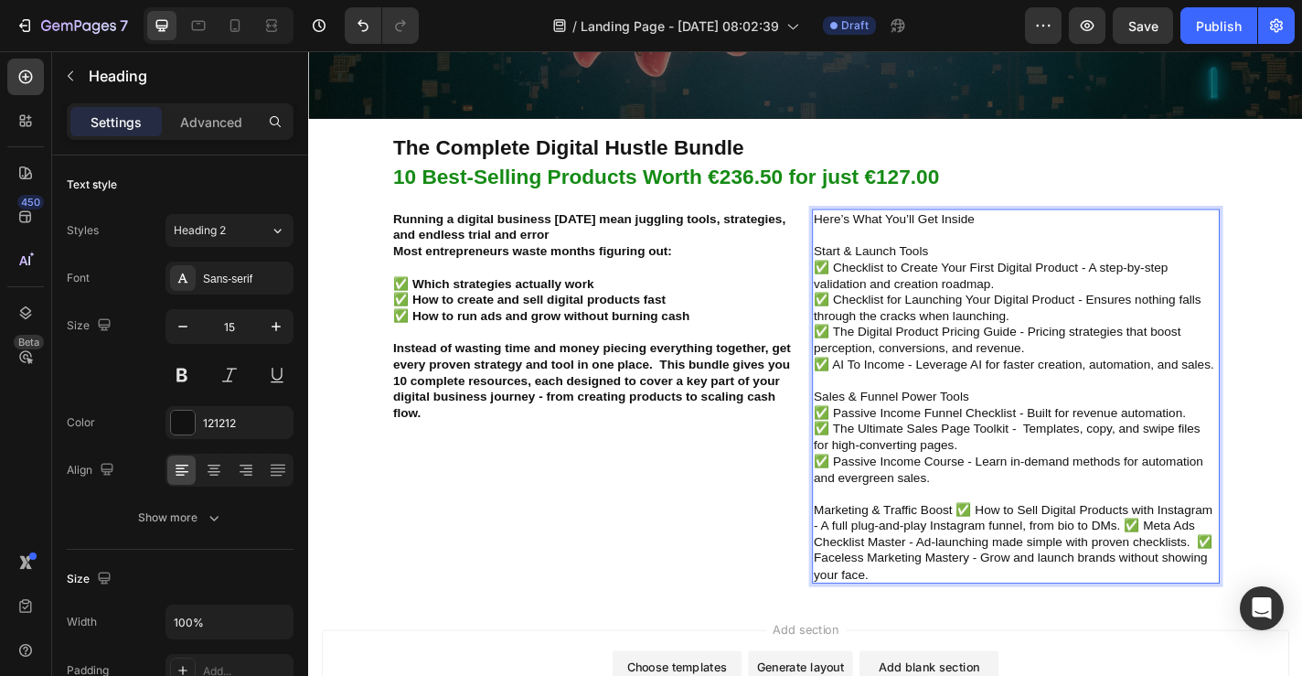
click at [1025, 557] on p "Here’s What You’ll Get Inside Start & Launch Tools ✅ Checklist to Create Your F…" at bounding box center [1089, 432] width 446 height 411
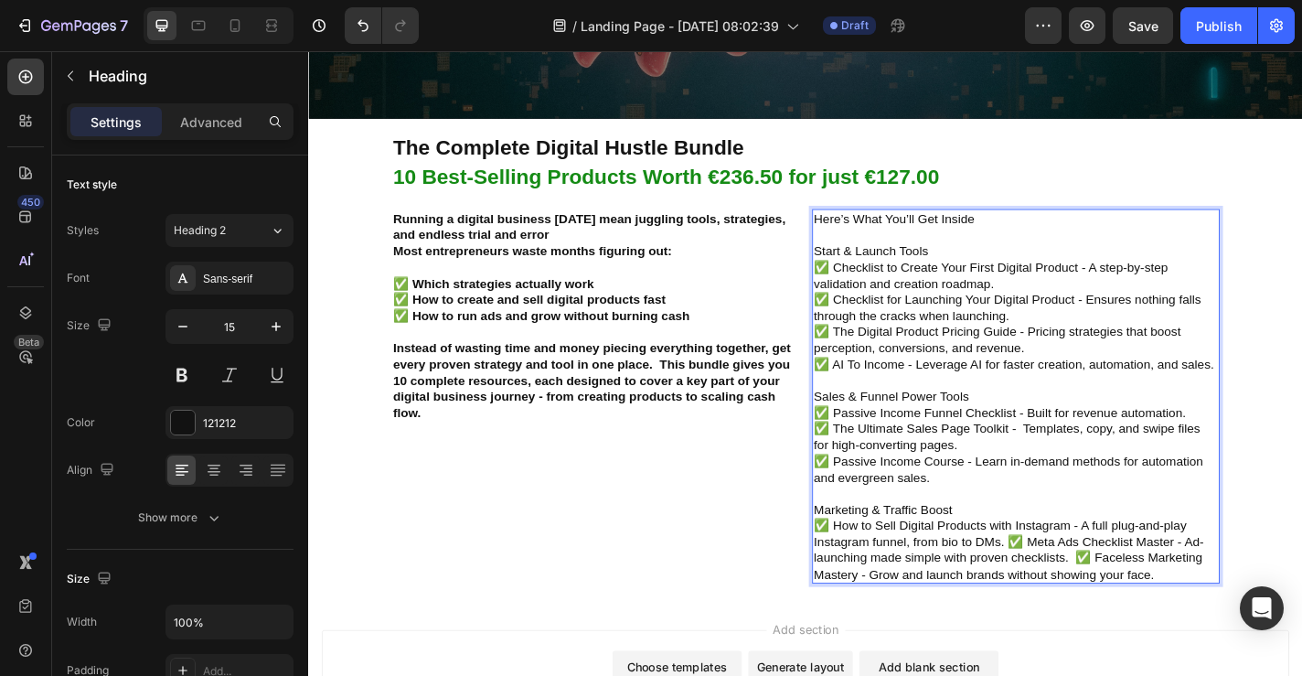
click at [1081, 594] on p "Here’s What You’ll Get Inside Start & Launch Tools ✅ Checklist to Create Your F…" at bounding box center [1089, 432] width 446 height 411
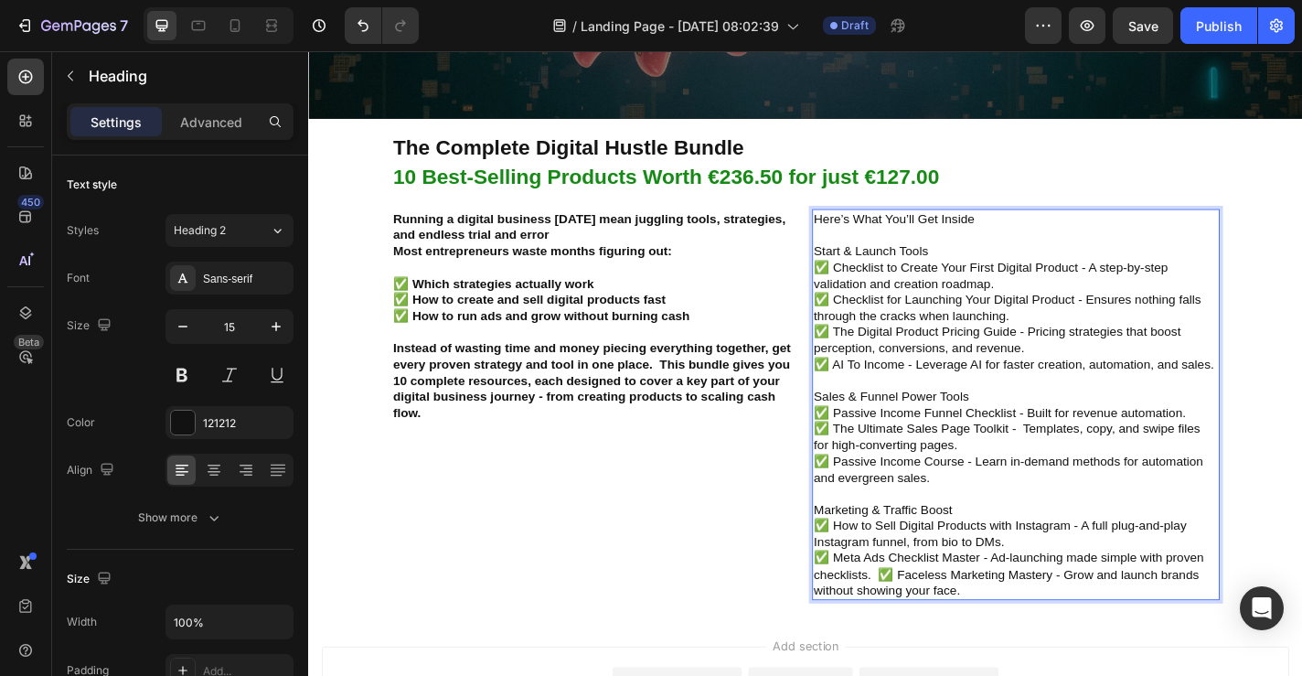
click at [937, 626] on p "Here’s What You’ll Get Inside Start & Launch Tools ✅ Checklist to Create Your F…" at bounding box center [1089, 441] width 446 height 428
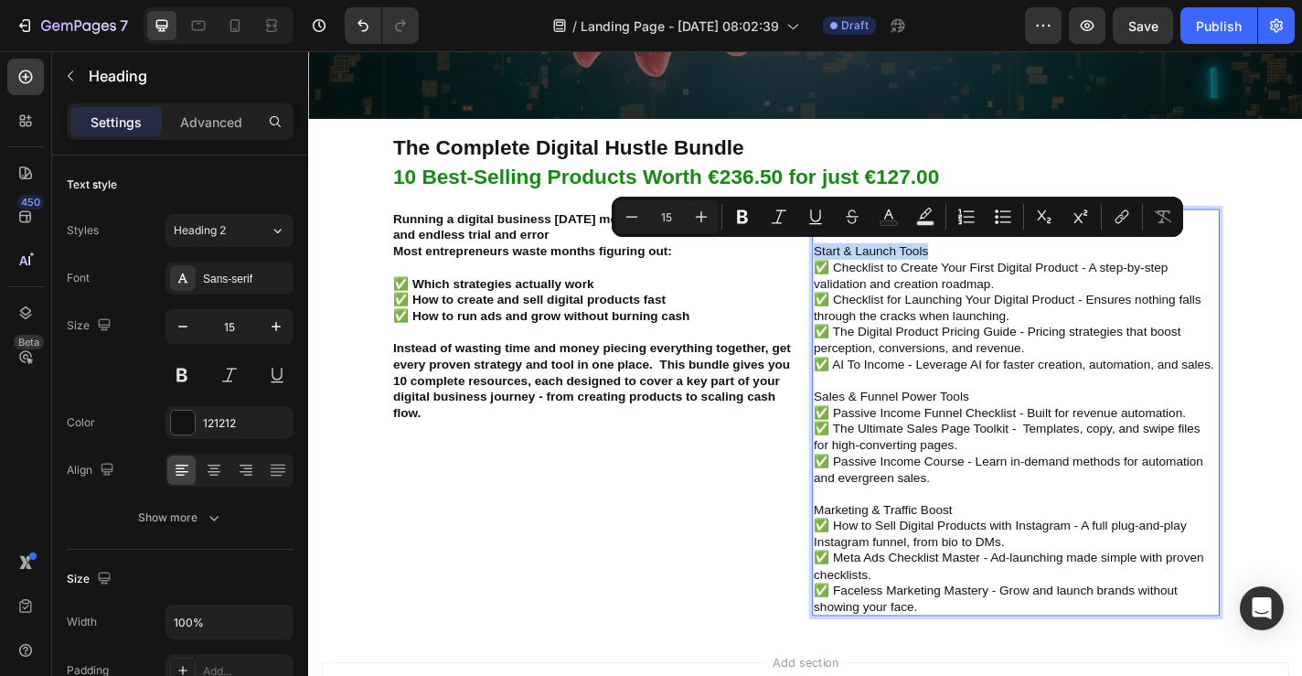
drag, startPoint x: 995, startPoint y: 263, endPoint x: 865, endPoint y: 266, distance: 129.9
click at [865, 266] on h2 "Here’s What You’ll Get Inside Start & Launch Tools ✅ Checklist to Create Your F…" at bounding box center [1089, 450] width 450 height 450
click at [745, 217] on icon "Editor contextual toolbar" at bounding box center [742, 217] width 11 height 14
click at [999, 320] on p "Here’s What You’ll Get Inside Start & Launch Tools ✅ Checklist to Create Your F…" at bounding box center [1089, 450] width 446 height 446
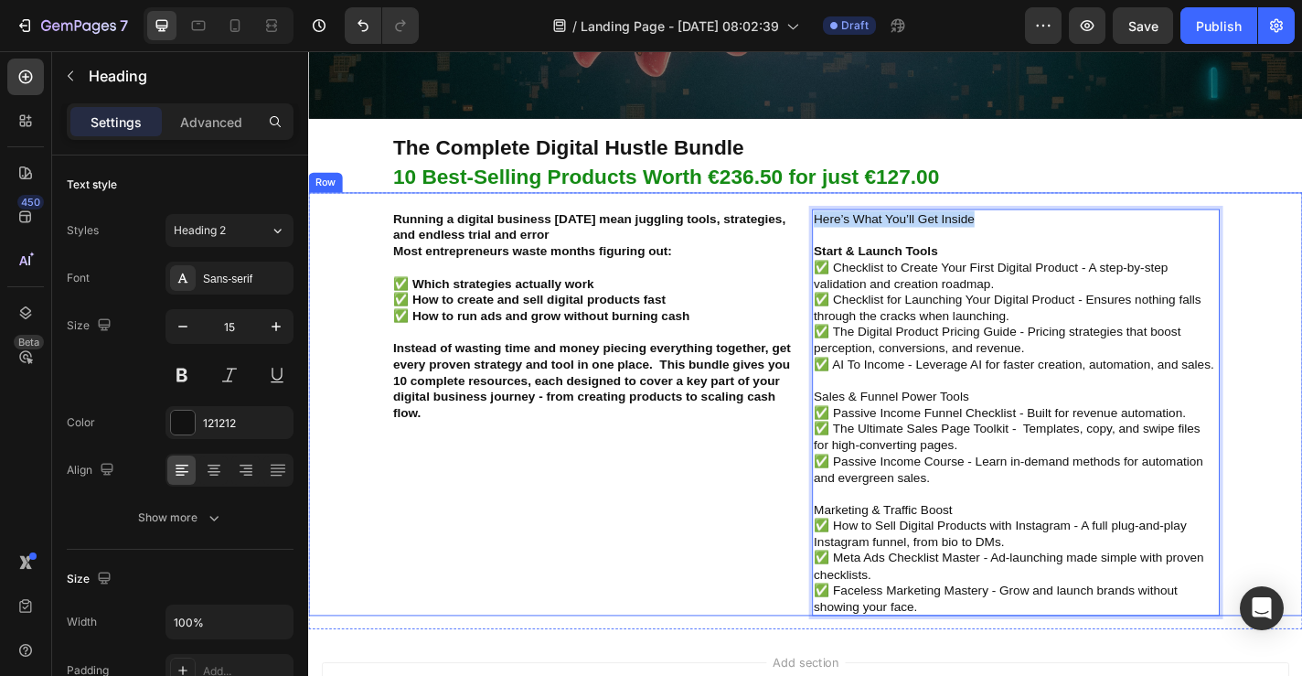
drag, startPoint x: 1047, startPoint y: 236, endPoint x: 862, endPoint y: 233, distance: 184.8
click at [862, 233] on div "Running a digital business today mean juggling tools, strategies, and endless t…" at bounding box center [856, 441] width 1097 height 468
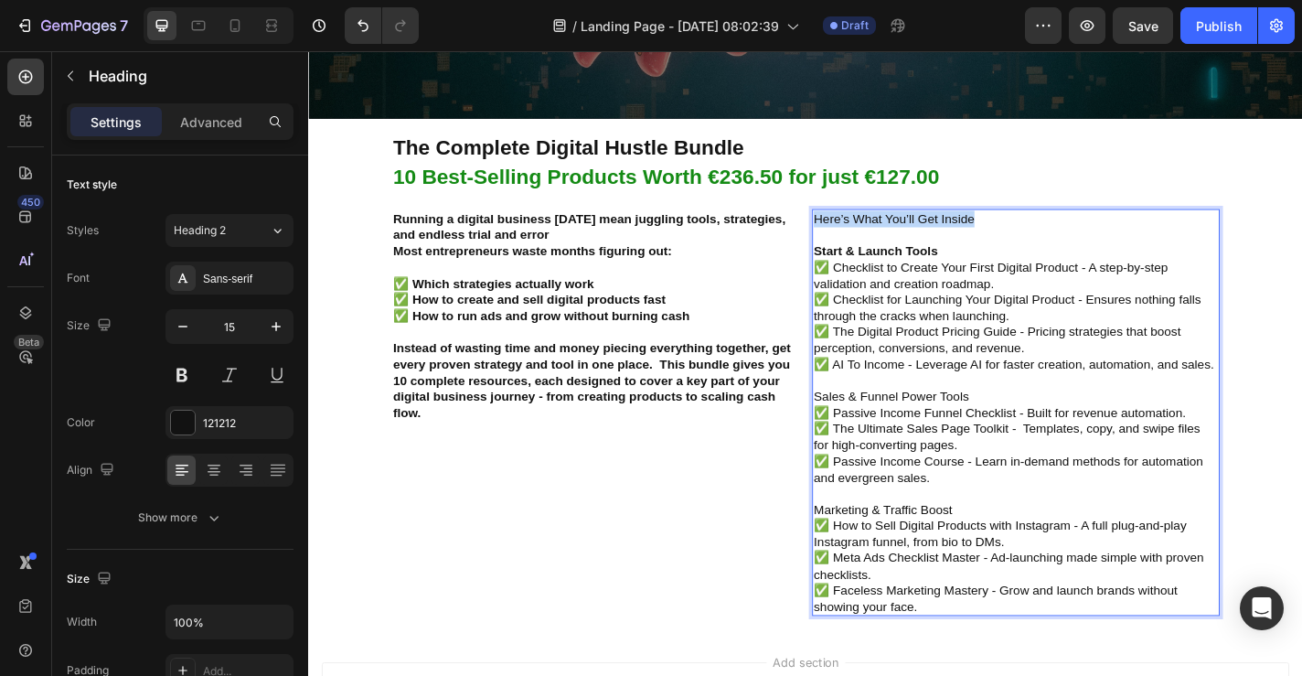
click at [941, 227] on p "Here’s What You’ll Get Inside Start & Launch Tools ✅ Checklist to Create Your F…" at bounding box center [1089, 450] width 446 height 446
click at [1033, 429] on p "Here’s What You’ll Get Inside Start & Launch Tools ✅ Checklist to Create Your F…" at bounding box center [1089, 450] width 446 height 446
drag, startPoint x: 1034, startPoint y: 429, endPoint x: 877, endPoint y: 440, distance: 157.7
click at [877, 440] on p "Here’s What You’ll Get Inside Start & Launch Tools ✅ Checklist to Create Your F…" at bounding box center [1089, 450] width 446 height 446
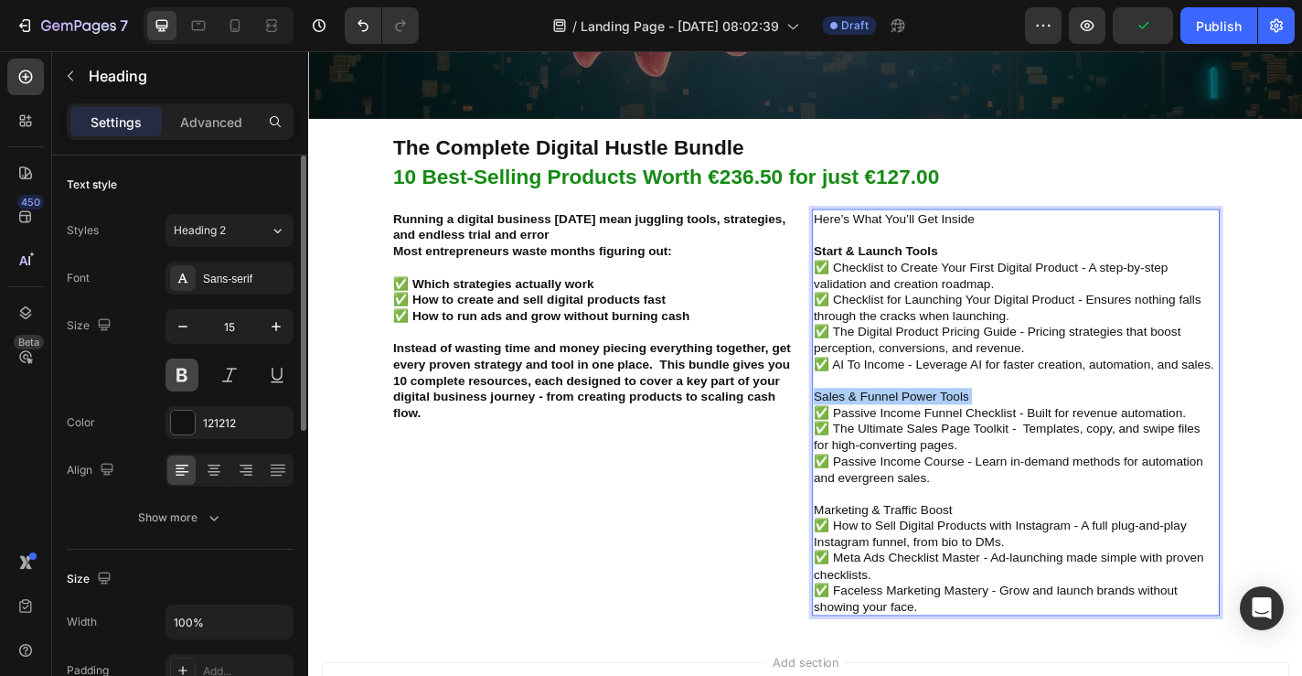
click at [182, 379] on button at bounding box center [182, 374] width 33 height 33
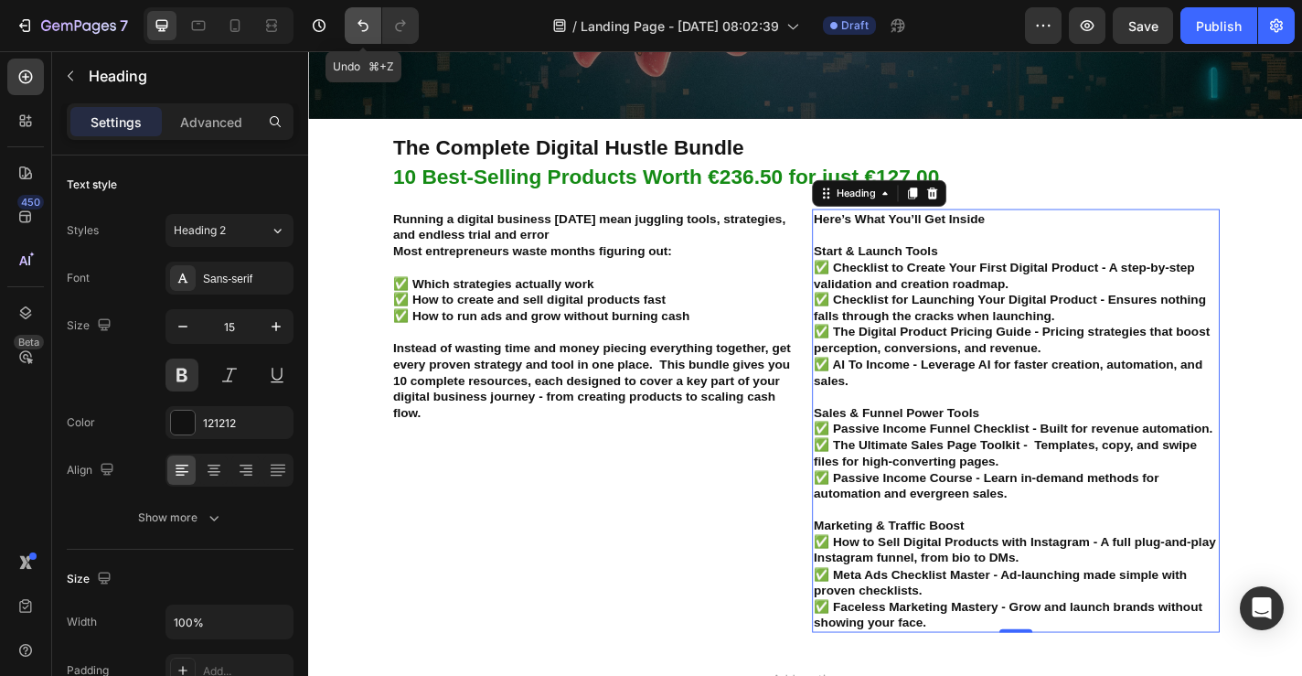
click at [364, 18] on icon "Undo/Redo" at bounding box center [363, 25] width 18 height 18
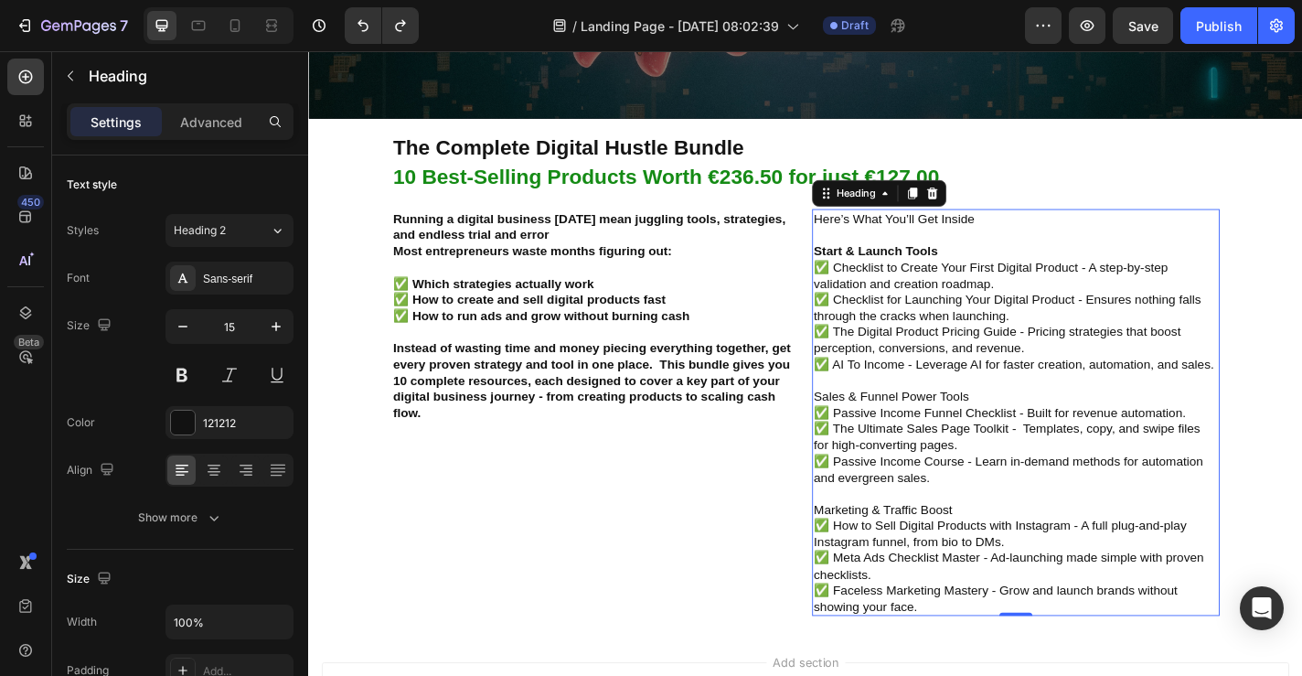
click at [979, 305] on p "Here’s What You’ll Get Inside Start & Launch Tools ✅ Checklist to Create Your F…" at bounding box center [1089, 450] width 446 height 446
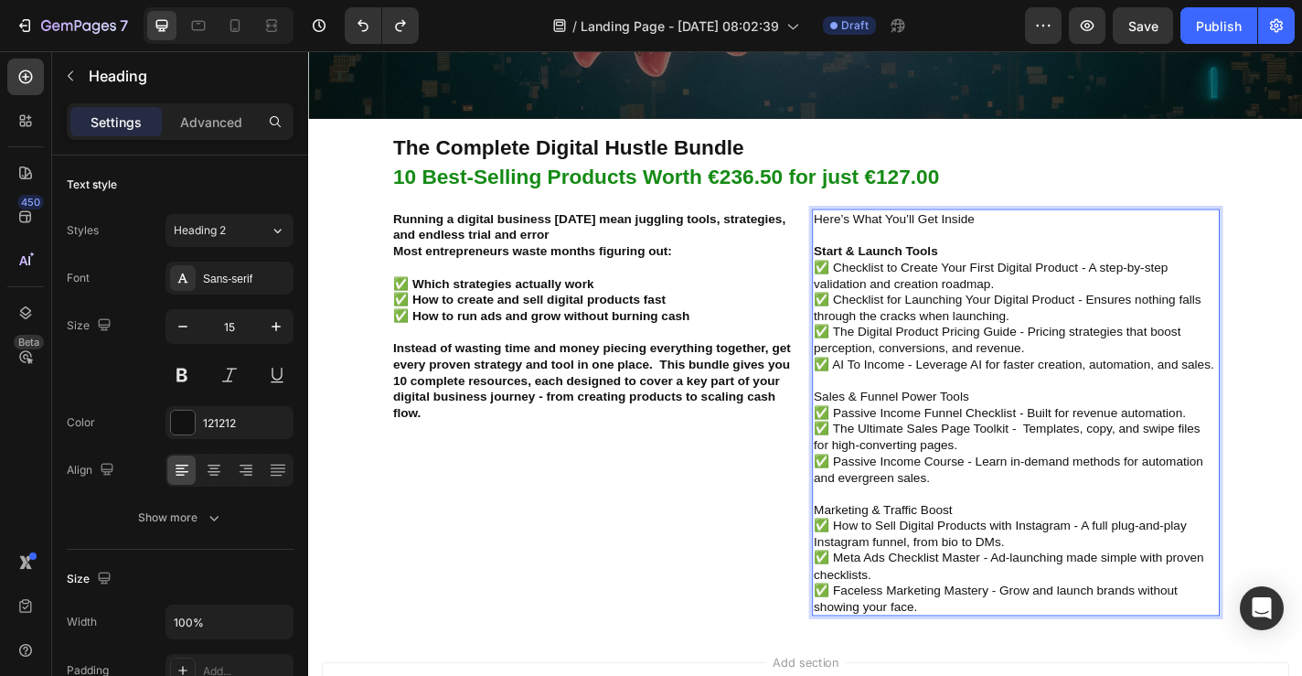
click at [939, 437] on p "Here’s What You’ll Get Inside Start & Launch Tools ✅ Checklist to Create Your F…" at bounding box center [1089, 450] width 446 height 446
drag, startPoint x: 865, startPoint y: 431, endPoint x: 1037, endPoint y: 436, distance: 172.0
click at [1037, 436] on p "Here’s What You’ll Get Inside Start & Launch Tools ✅ Checklist to Create Your F…" at bounding box center [1089, 450] width 446 height 446
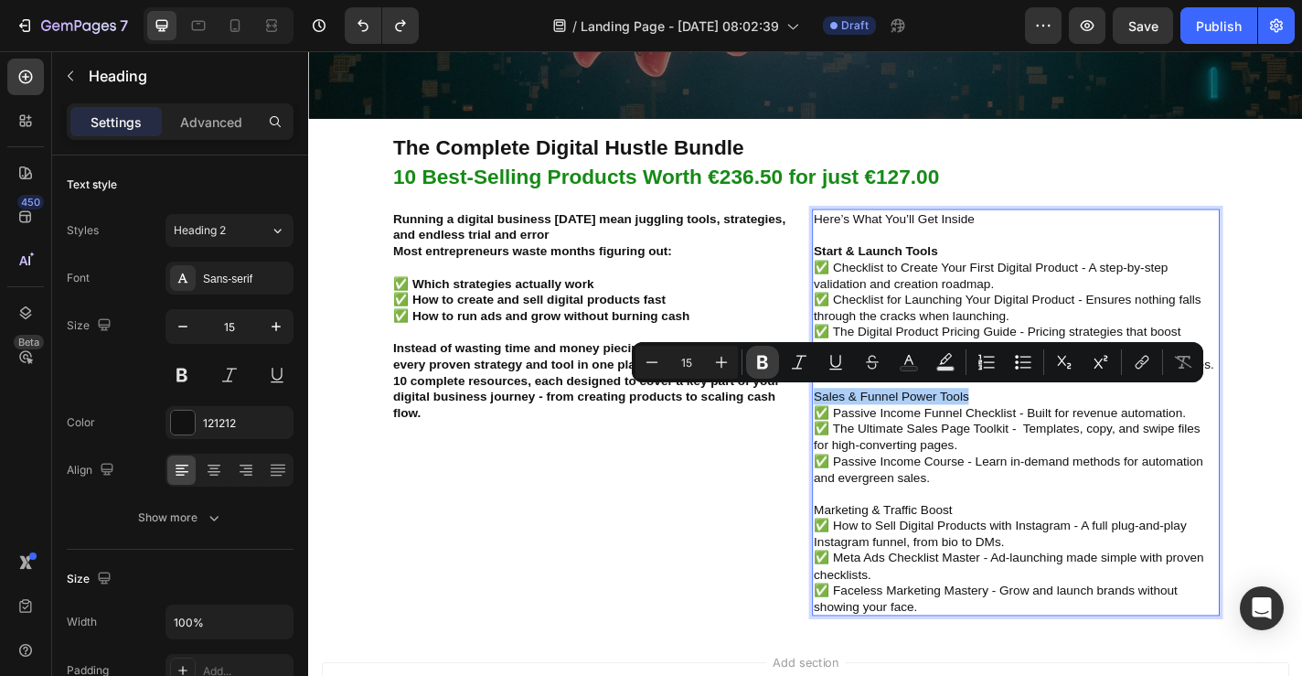
click at [765, 361] on icon "Editor contextual toolbar" at bounding box center [762, 363] width 11 height 14
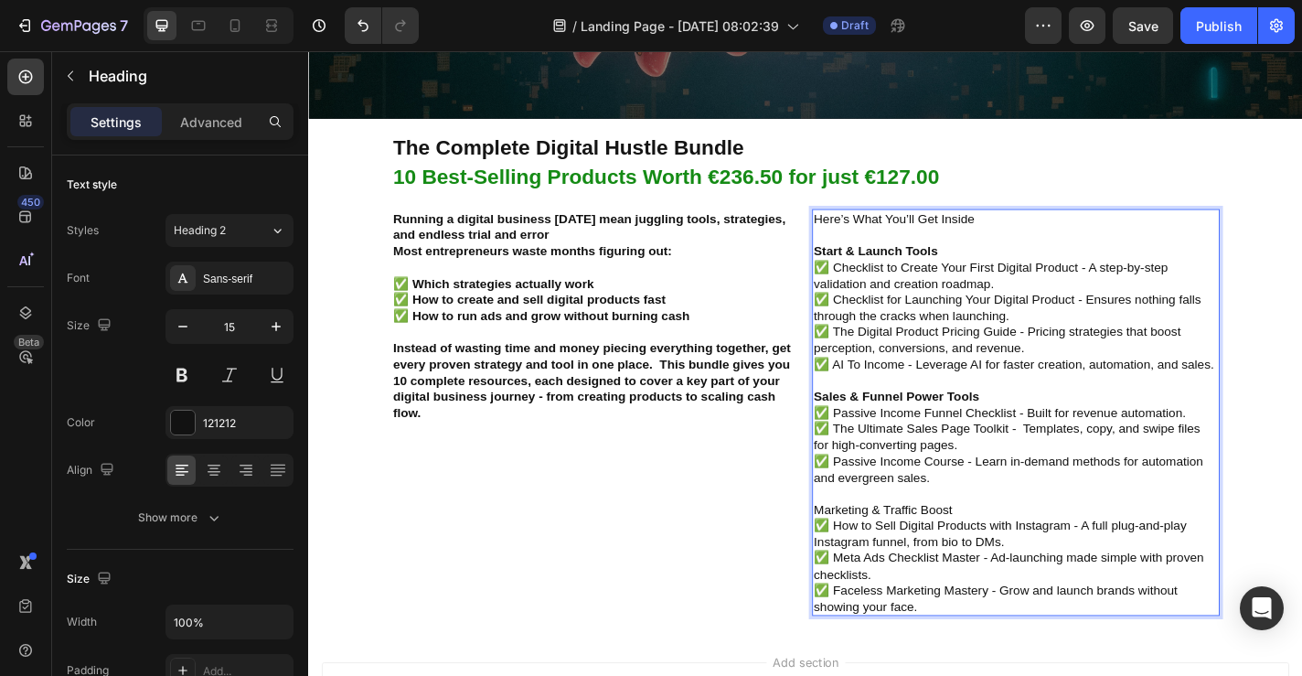
click at [902, 550] on p "Here’s What You’ll Get Inside Start & Launch Tools ✅ Checklist to Create Your F…" at bounding box center [1089, 450] width 446 height 446
drag, startPoint x: 870, startPoint y: 553, endPoint x: 1023, endPoint y: 553, distance: 153.6
click at [1023, 553] on p "Here’s What You’ll Get Inside Start & Launch Tools ✅ Checklist to Create Your F…" at bounding box center [1089, 450] width 446 height 446
click at [978, 552] on p "Here’s What You’ll Get Inside Start & Launch Tools ✅ Checklist to Create Your F…" at bounding box center [1089, 450] width 446 height 446
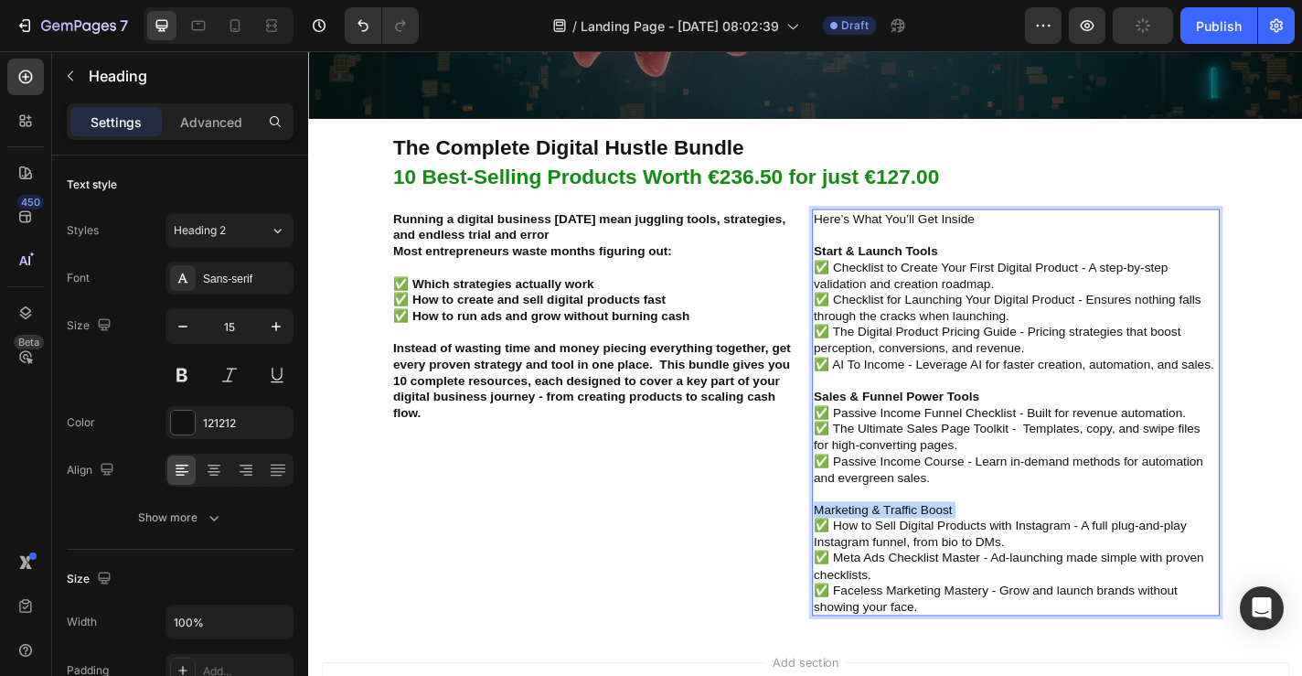
click at [978, 552] on p "Here’s What You’ll Get Inside Start & Launch Tools ✅ Checklist to Create Your F…" at bounding box center [1089, 450] width 446 height 446
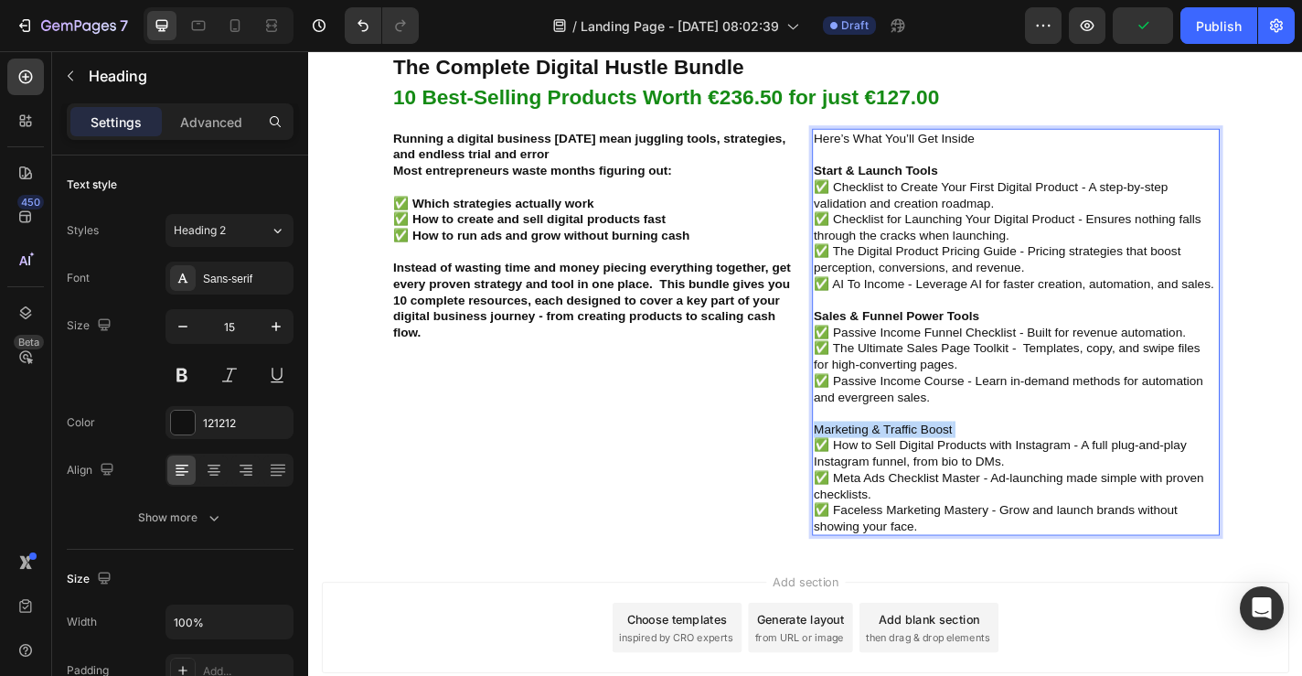
scroll to position [698, 0]
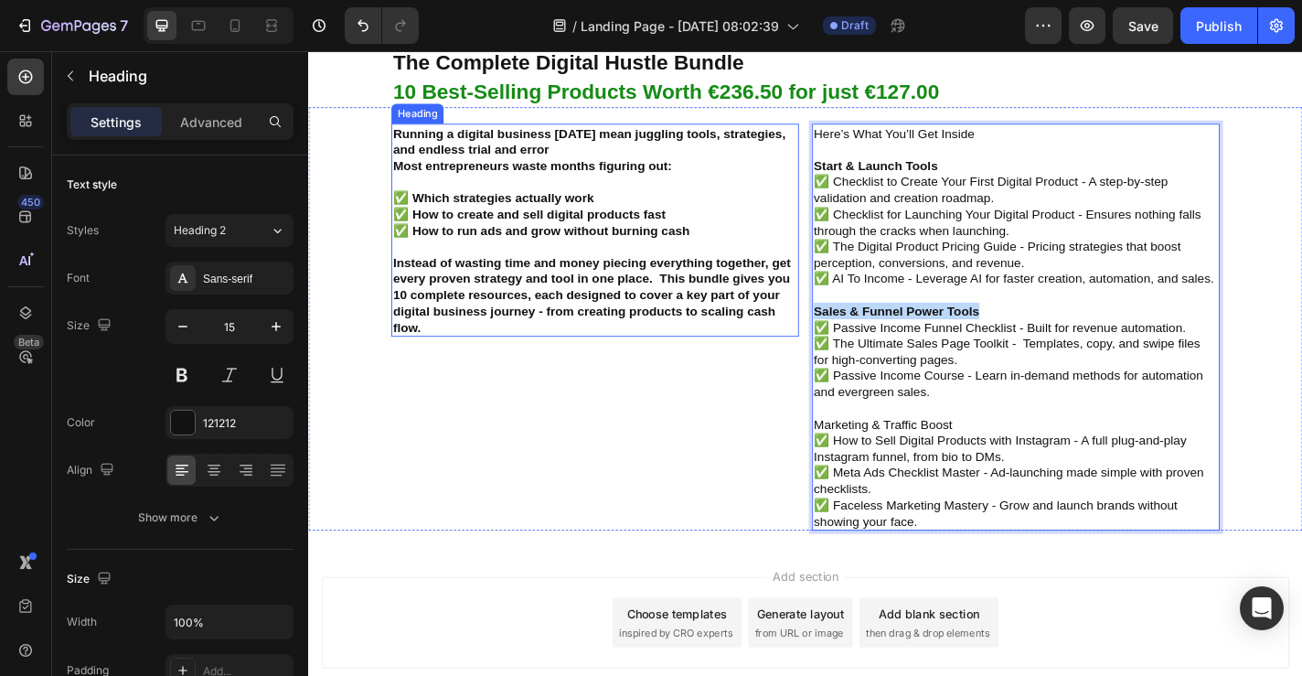
drag, startPoint x: 1054, startPoint y: 337, endPoint x: 832, endPoint y: 337, distance: 222.2
click at [832, 337] on div "Running a digital business today mean juggling tools, strategies, and endless t…" at bounding box center [856, 346] width 1097 height 468
copy strong "Sales & Funnel Power Tools"
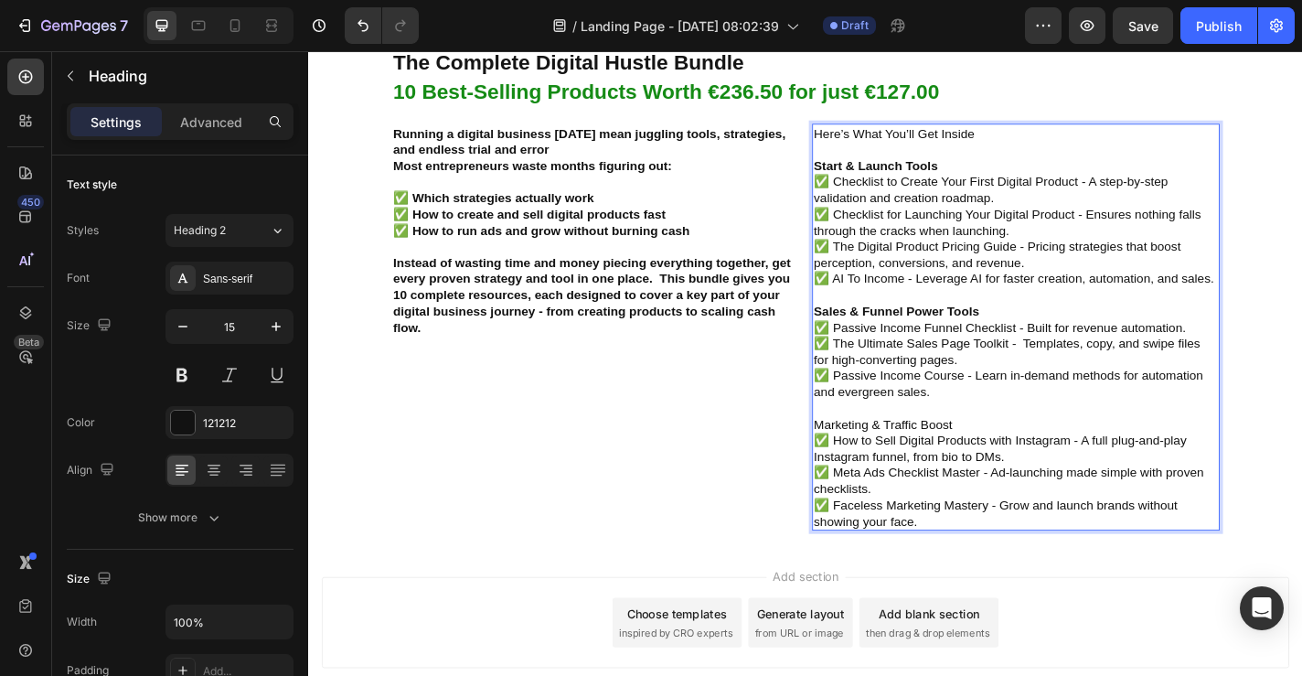
click at [867, 457] on p "Here’s What You’ll Get Inside Start & Launch Tools ✅ Checklist to Create Your F…" at bounding box center [1089, 356] width 446 height 446
drag, startPoint x: 1046, startPoint y: 464, endPoint x: 867, endPoint y: 465, distance: 179.3
click at [867, 465] on strong "Sales & Funnel Power Tools" at bounding box center [957, 463] width 183 height 16
click at [884, 466] on strong "Ma" at bounding box center [875, 463] width 19 height 16
click at [888, 462] on strong "Mar" at bounding box center [878, 463] width 25 height 16
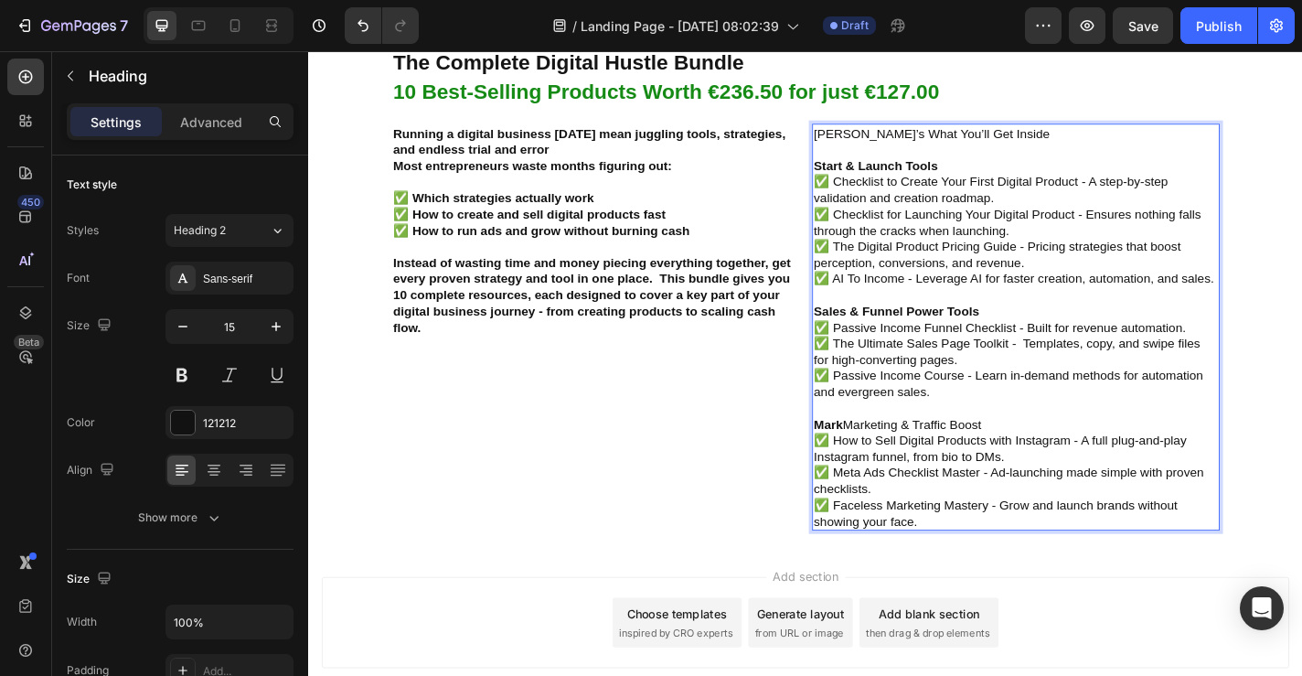
click at [975, 503] on p "Haere’s What You’ll Get Inside Start & Launch Tools ✅ Checklist to Create Your …" at bounding box center [1089, 356] width 446 height 446
drag, startPoint x: 899, startPoint y: 463, endPoint x: 1050, endPoint y: 460, distance: 150.9
click at [1050, 460] on p "Haere’s What You’ll Get Inside Start & Launch Tools ✅ Checklist to Create Your …" at bounding box center [1089, 356] width 446 height 446
click at [876, 463] on strong "Mark" at bounding box center [882, 463] width 32 height 16
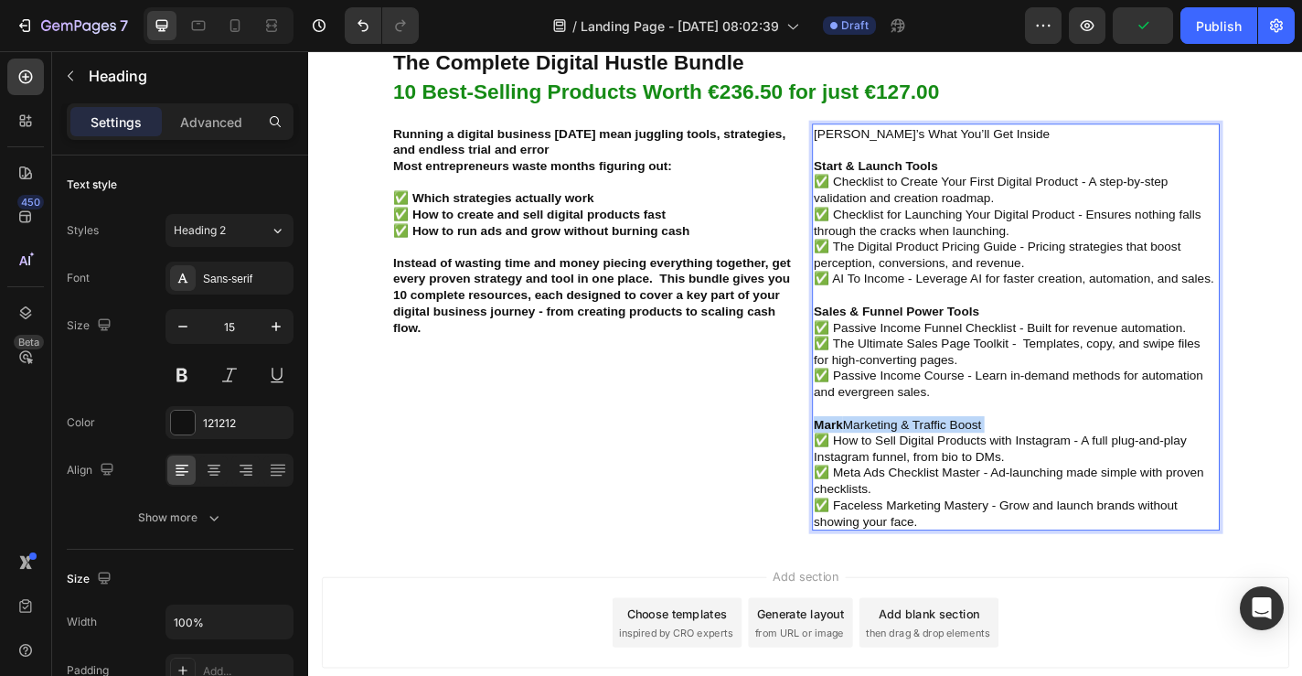
click at [876, 463] on strong "Mark" at bounding box center [882, 463] width 32 height 16
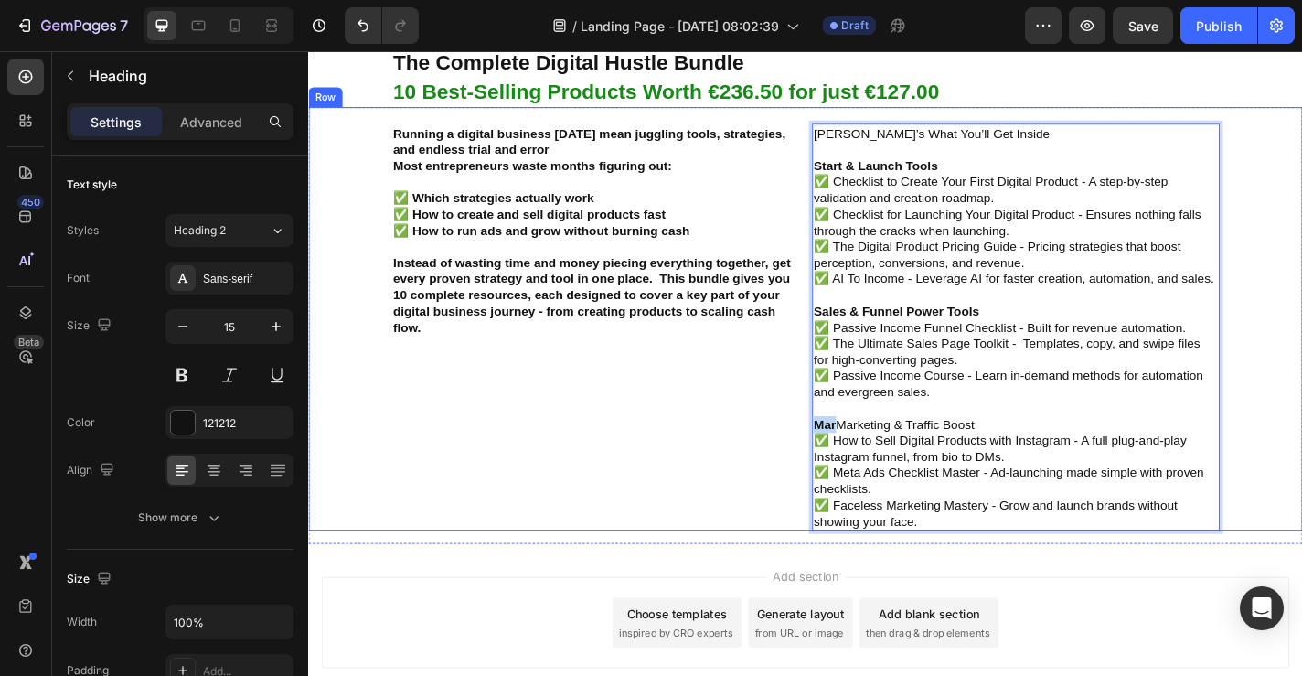
drag, startPoint x: 890, startPoint y: 463, endPoint x: 810, endPoint y: 463, distance: 79.6
click at [810, 463] on div "Running a digital business today mean juggling tools, strategies, and endless t…" at bounding box center [856, 346] width 1097 height 468
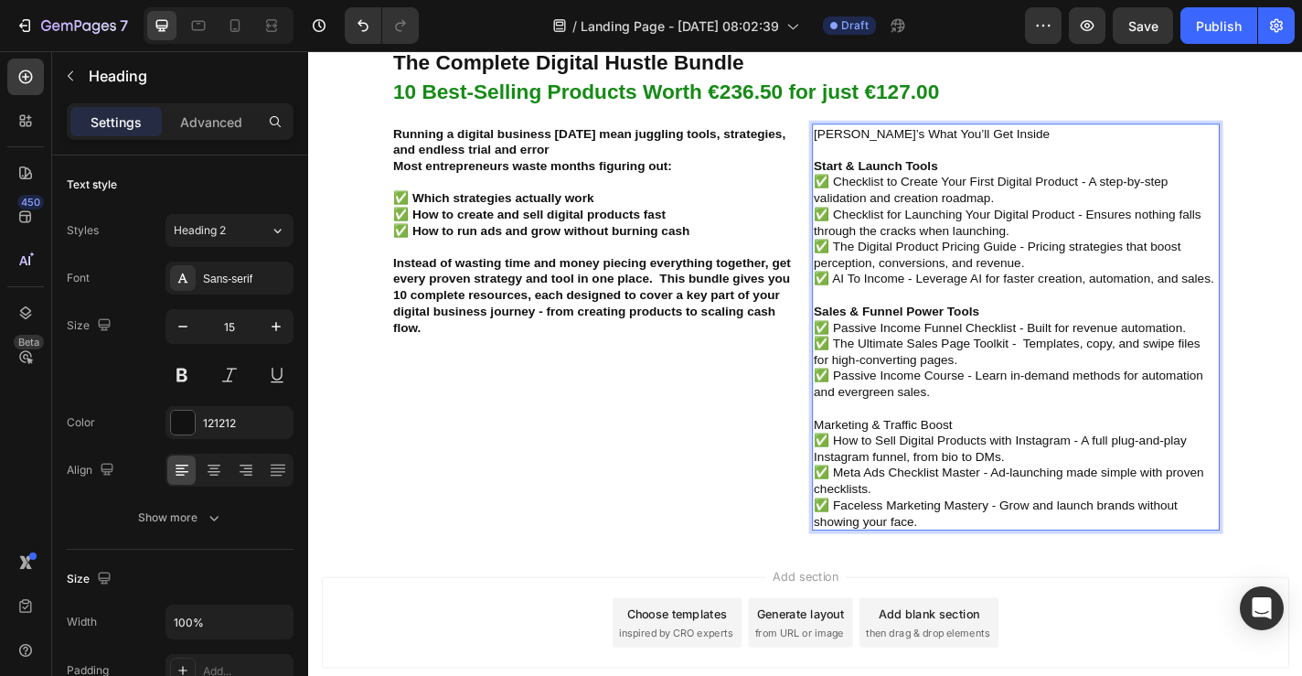
click at [1066, 436] on p "Haere’s What You’ll Get Inside Start & Launch Tools ✅ Checklist to Create Your …" at bounding box center [1089, 356] width 446 height 446
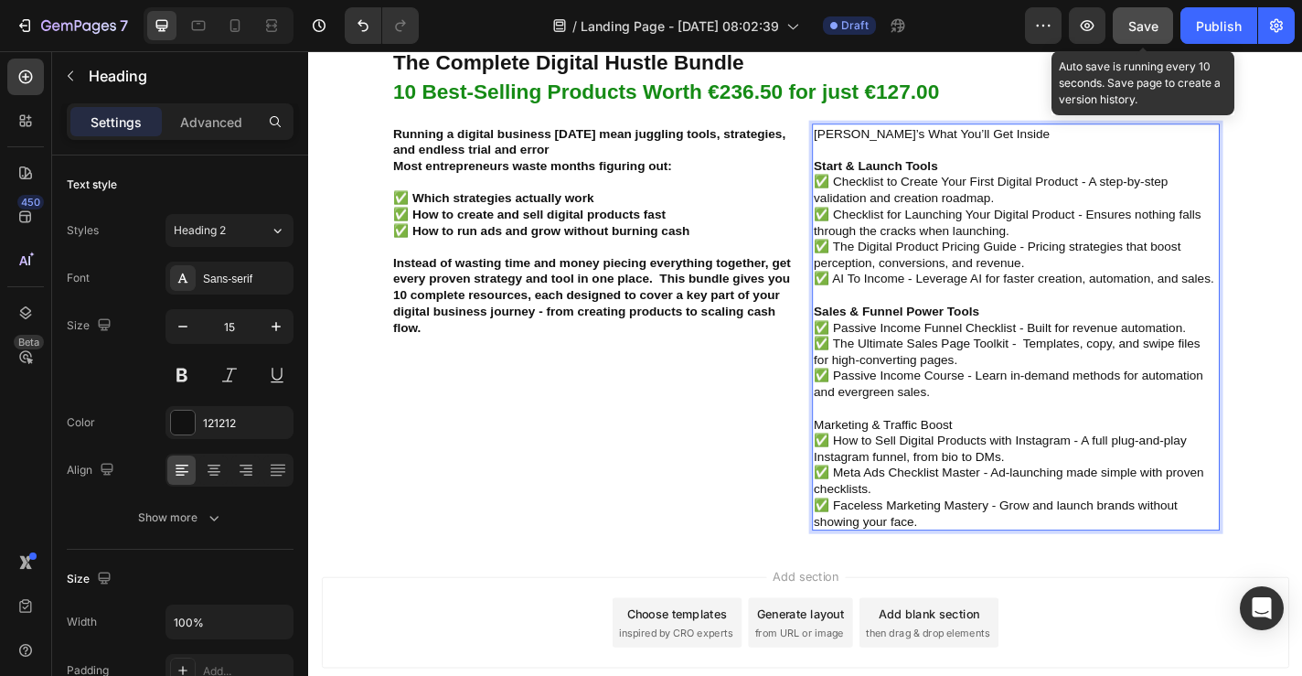
click at [1133, 39] on button "Save" at bounding box center [1143, 25] width 60 height 37
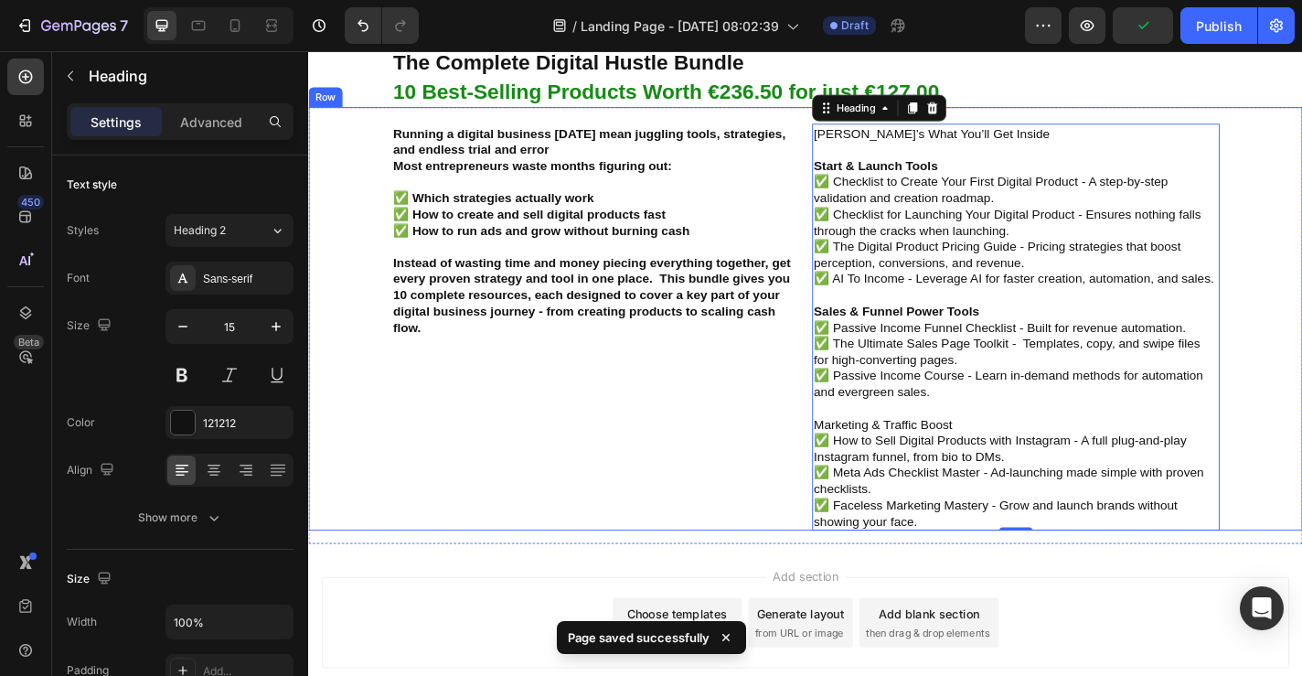
click at [677, 455] on div "Running a digital business today mean juggling tools, strategies, and endless t…" at bounding box center [578, 346] width 541 height 468
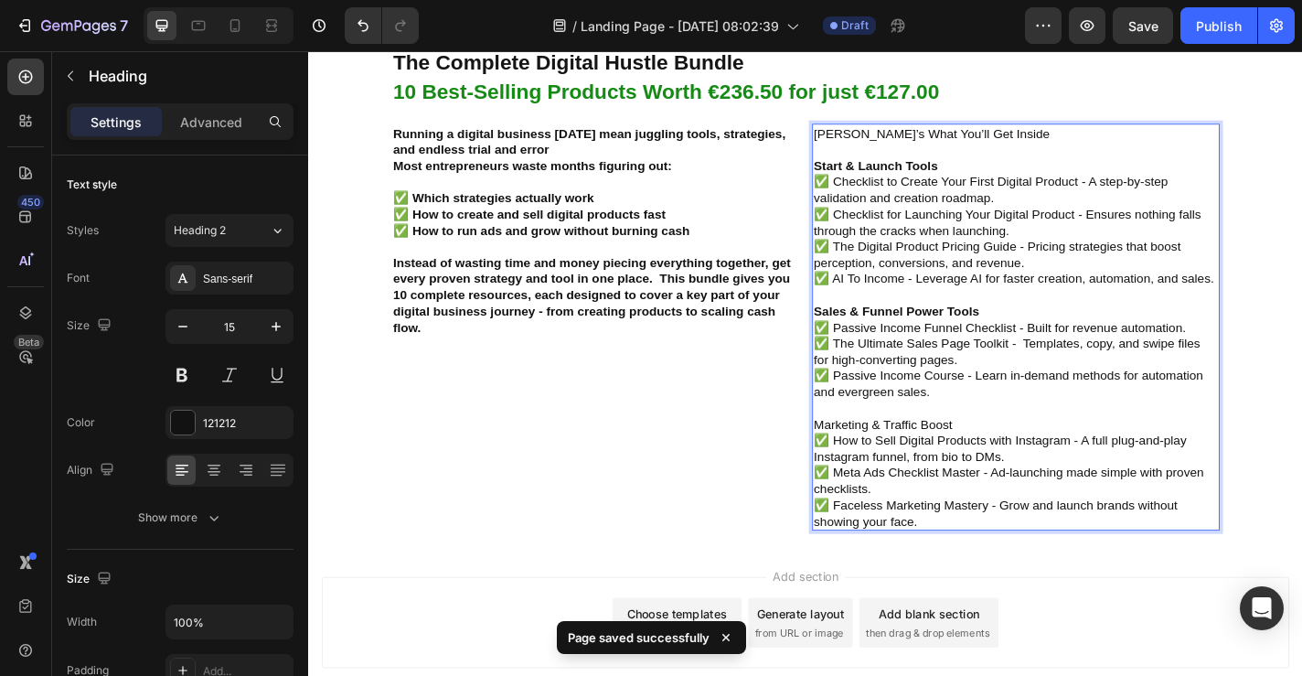
click at [986, 454] on p "Haere’s What You’ll Get Inside Start & Launch Tools ✅ Checklist to Create Your …" at bounding box center [1089, 356] width 446 height 446
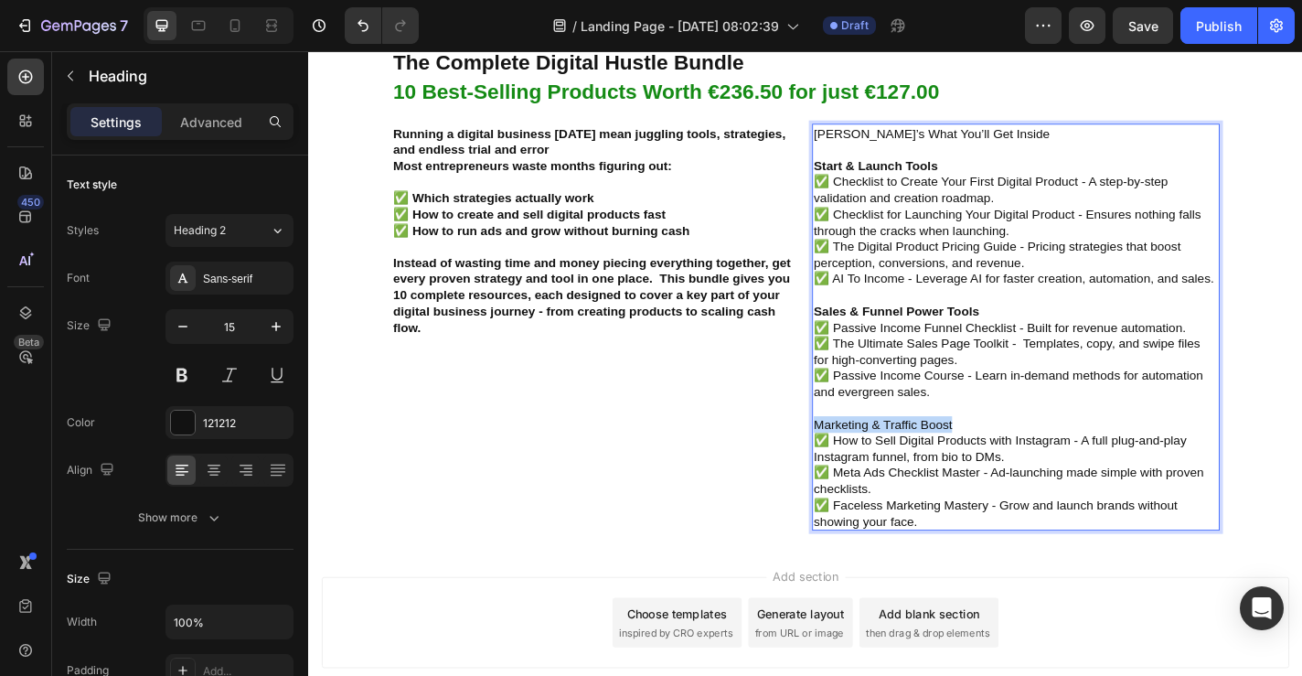
drag, startPoint x: 868, startPoint y: 464, endPoint x: 1093, endPoint y: 463, distance: 225.0
click at [1093, 464] on p "Haere’s What You’ll Get Inside Start & Launch Tools ✅ Checklist to Create Your …" at bounding box center [1089, 356] width 446 height 446
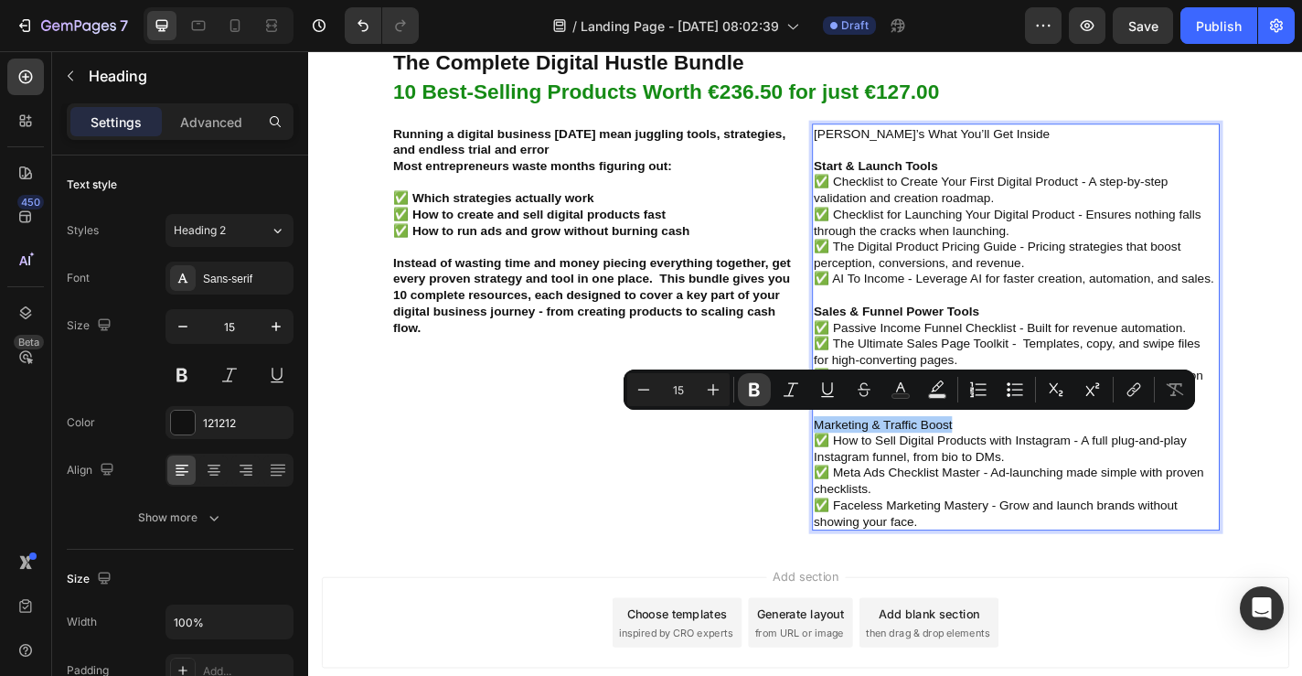
click at [759, 392] on icon "Editor contextual toolbar" at bounding box center [754, 390] width 11 height 14
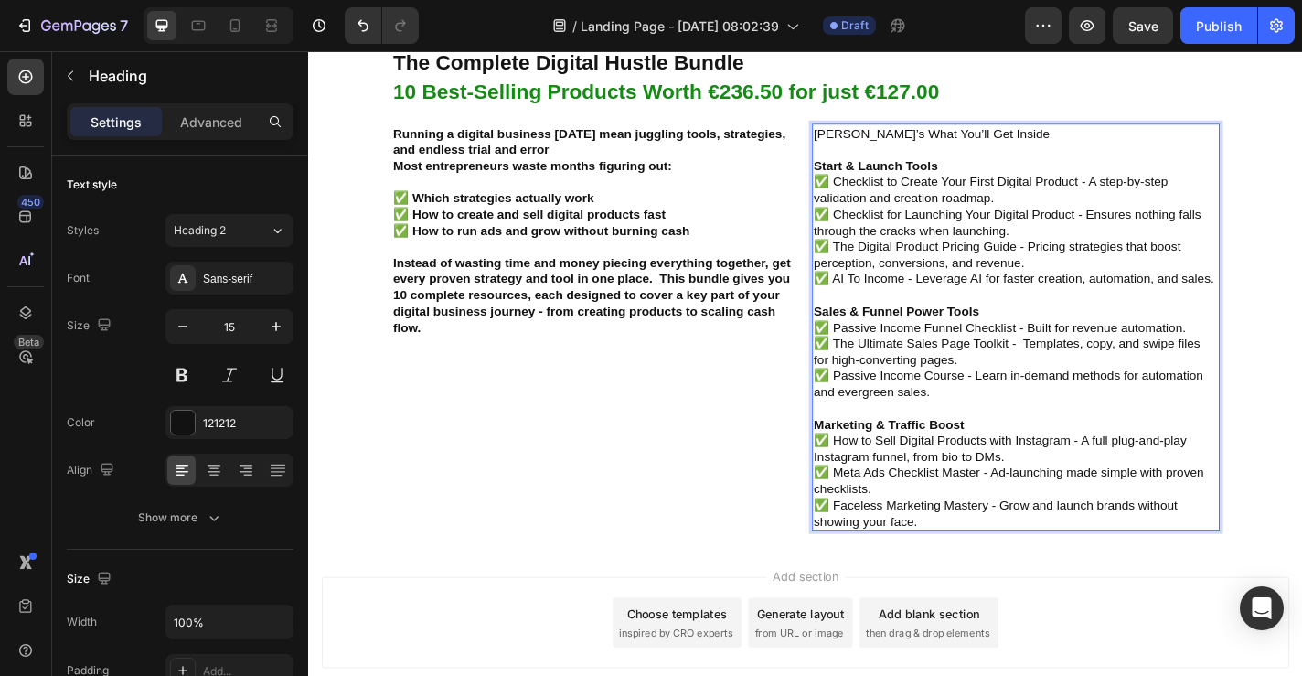
click at [965, 140] on p "Haere’s What You’ll Get Inside Start & Launch Tools ✅ Checklist to Create Your …" at bounding box center [1089, 356] width 446 height 446
drag, startPoint x: 870, startPoint y: 140, endPoint x: 1164, endPoint y: 144, distance: 294.5
click at [1164, 144] on p "Haere’s What You’ll Get Inside Start & Launch Tools ✅ Checklist to Create Your …" at bounding box center [1089, 356] width 446 height 446
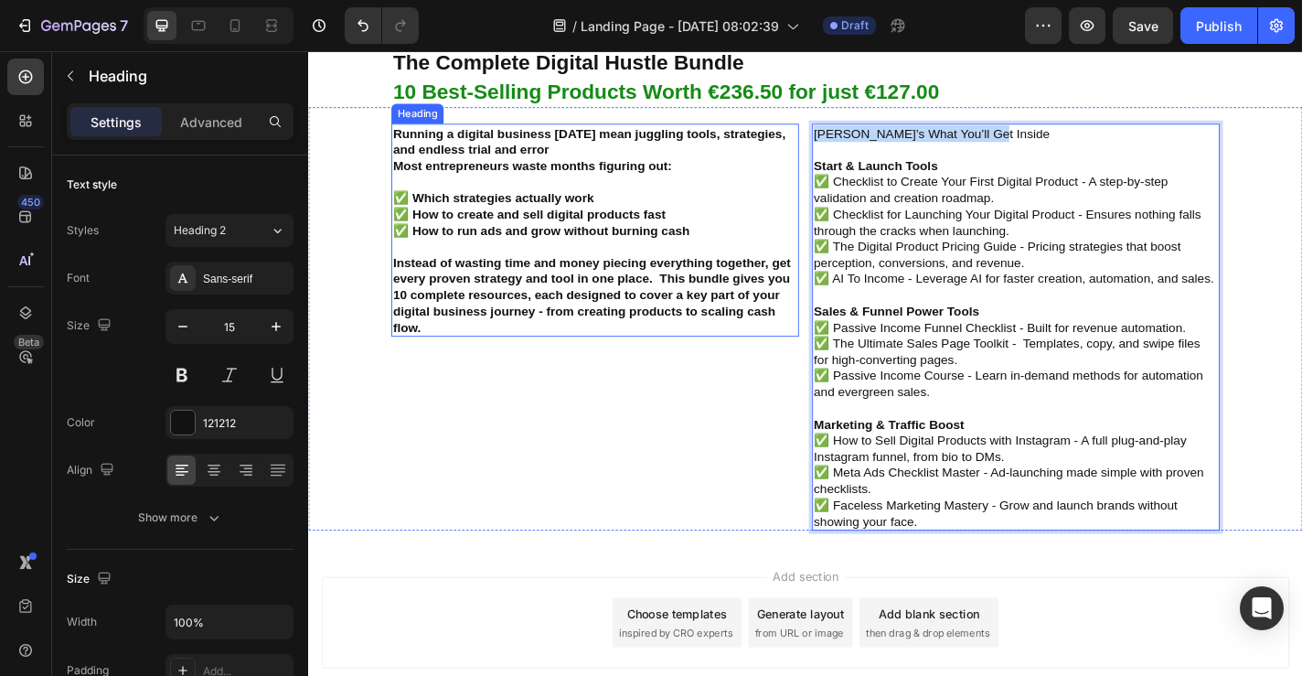
drag, startPoint x: 635, startPoint y: 165, endPoint x: 600, endPoint y: 170, distance: 35.2
click at [635, 165] on h2 "Running a digital business today mean juggling tools, strategies, and endless t…" at bounding box center [625, 249] width 450 height 236
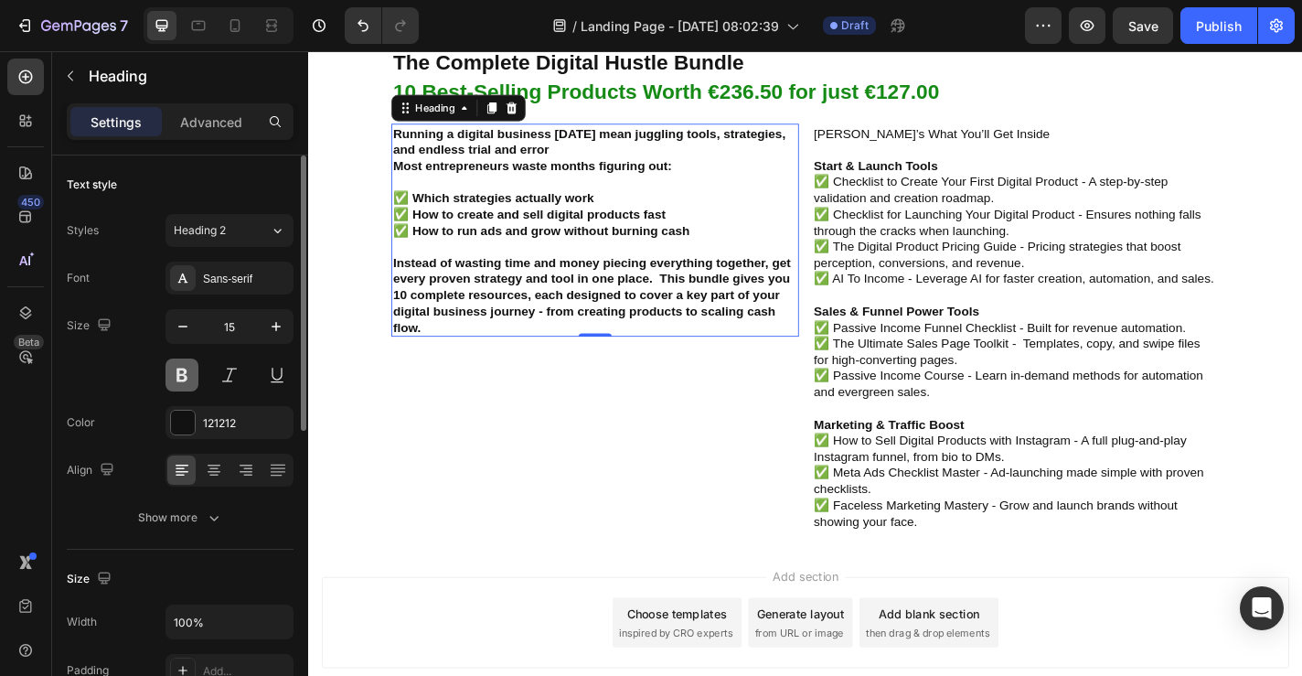
click at [187, 377] on button at bounding box center [182, 374] width 33 height 33
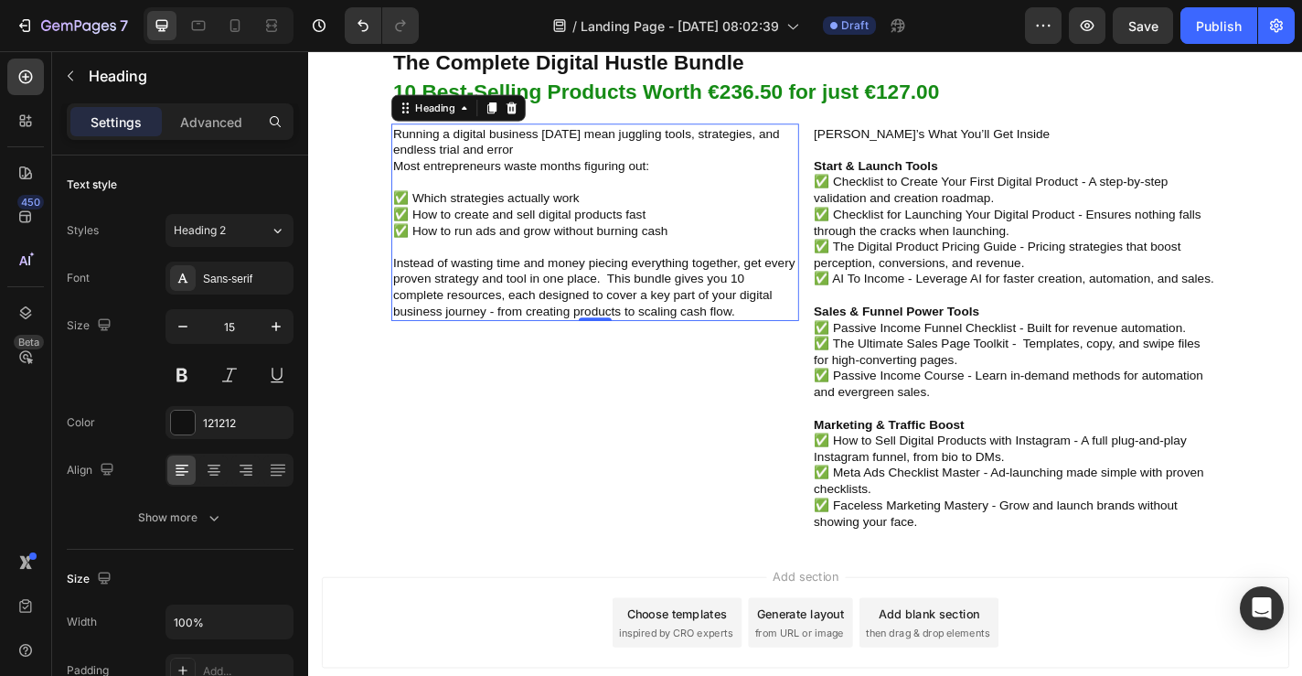
click at [637, 167] on h2 "Running a digital business today mean juggling tools, strategies, and endless t…" at bounding box center [625, 240] width 450 height 218
click at [545, 162] on p "Running a digital business today mean juggling tools, strategies, and endless t…" at bounding box center [624, 240] width 446 height 214
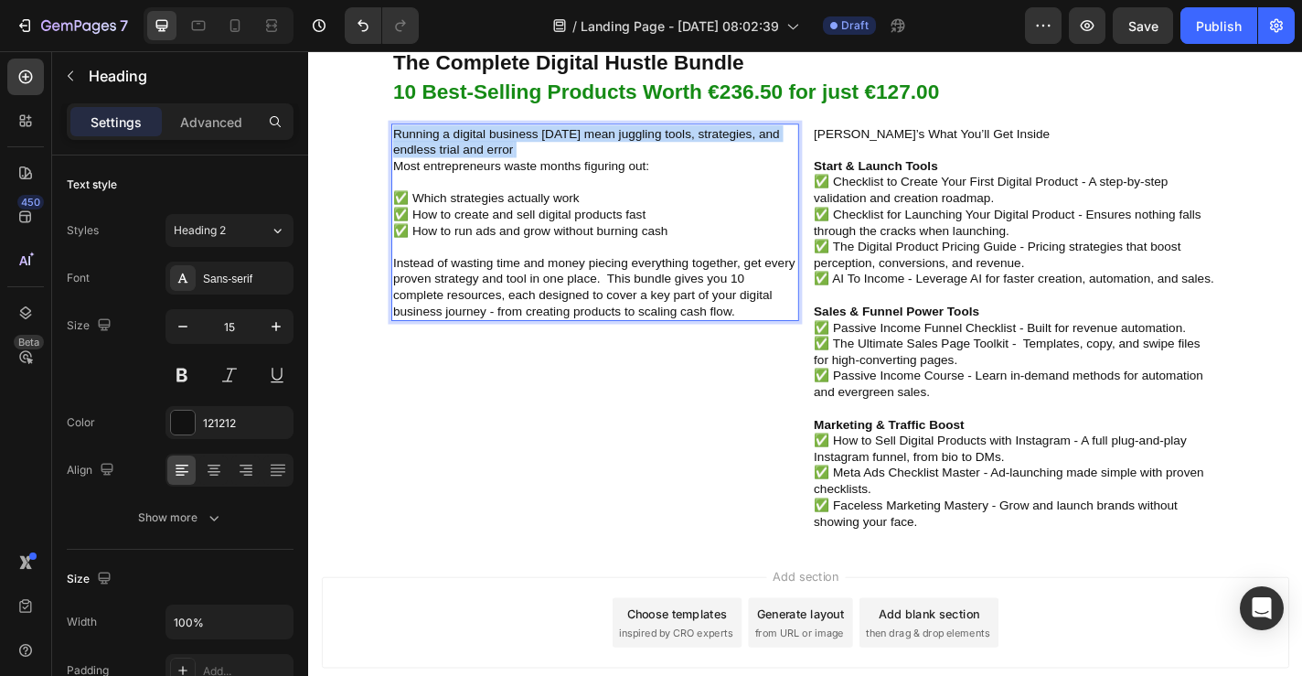
click at [545, 162] on p "Running a digital business today mean juggling tools, strategies, and endless t…" at bounding box center [624, 240] width 446 height 214
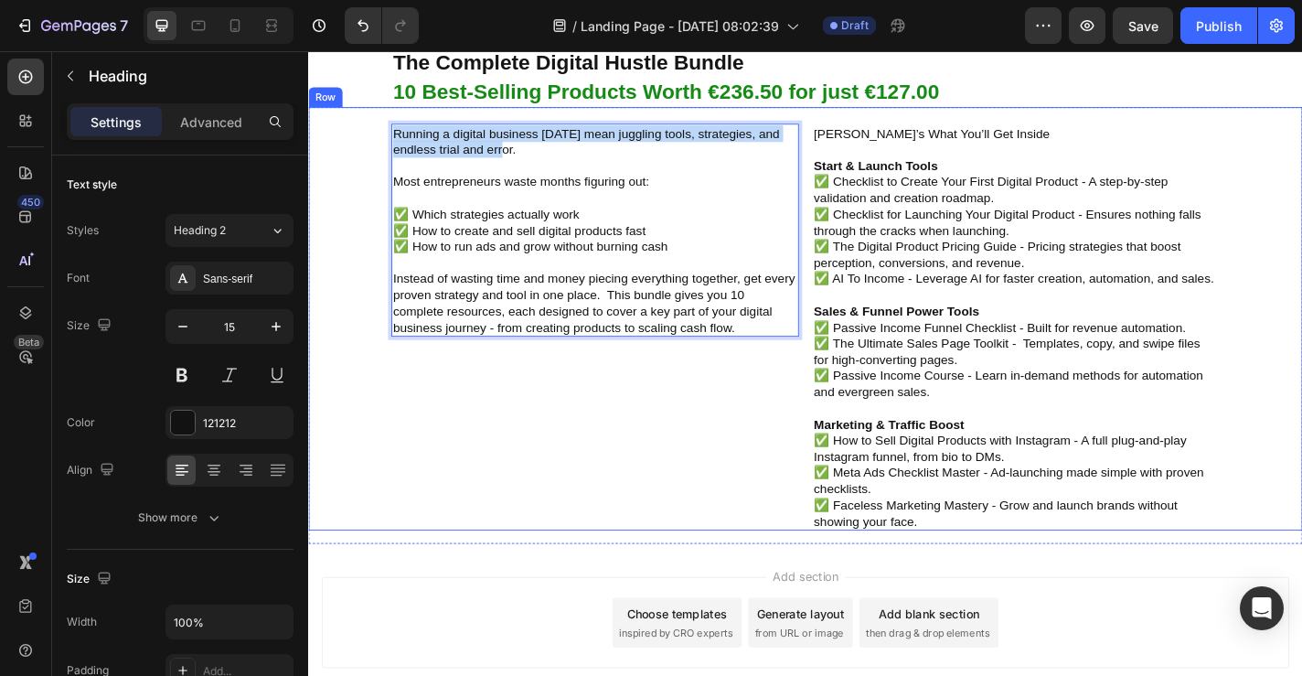
drag, startPoint x: 530, startPoint y: 159, endPoint x: 390, endPoint y: 141, distance: 142.0
click at [389, 140] on div "Running a digital business today mean juggling tools, strategies, and endless t…" at bounding box center [578, 346] width 541 height 468
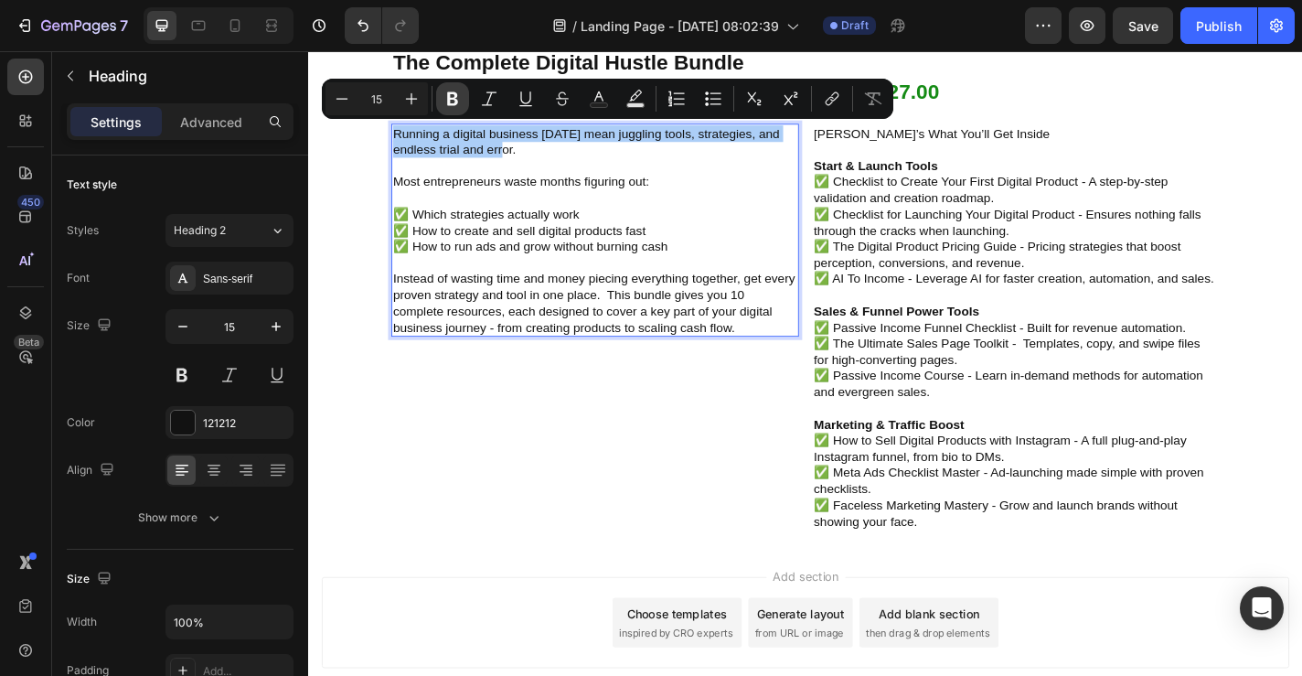
click at [458, 98] on icon "Editor contextual toolbar" at bounding box center [453, 99] width 18 height 18
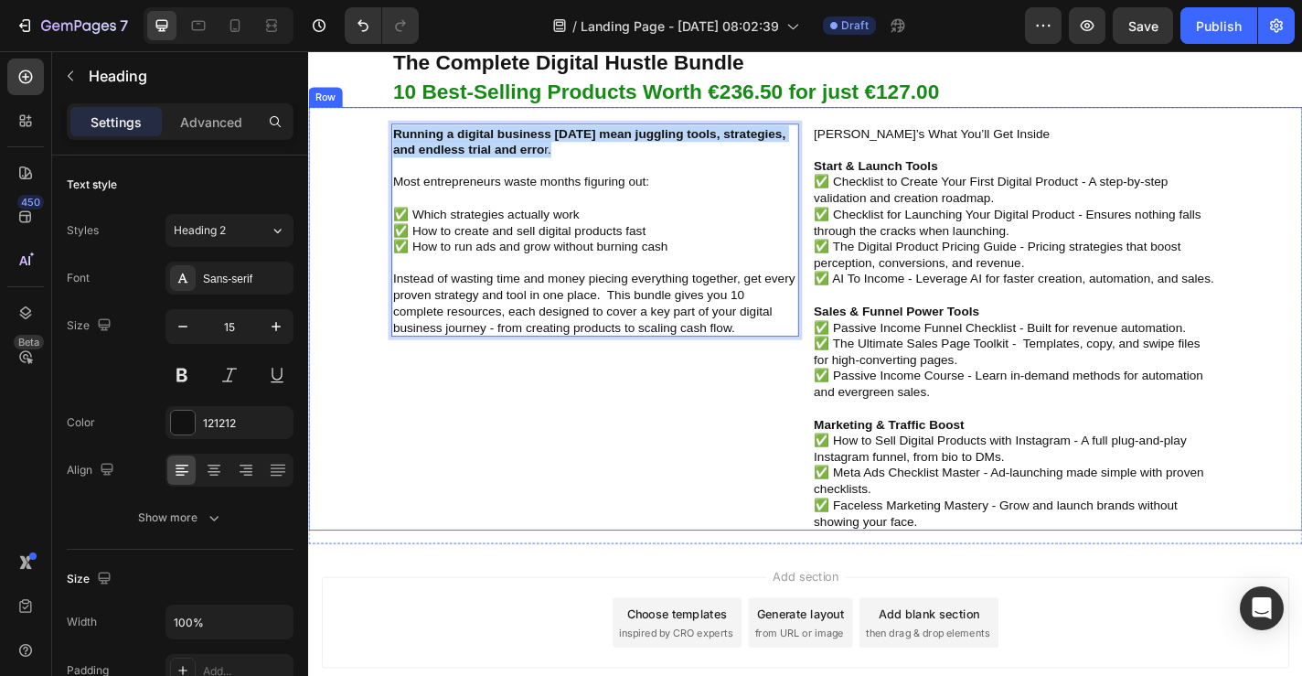
drag, startPoint x: 588, startPoint y: 162, endPoint x: 395, endPoint y: 142, distance: 194.0
click at [395, 142] on div "Running a digital business today mean juggling tools, strategies, and endless t…" at bounding box center [578, 346] width 541 height 468
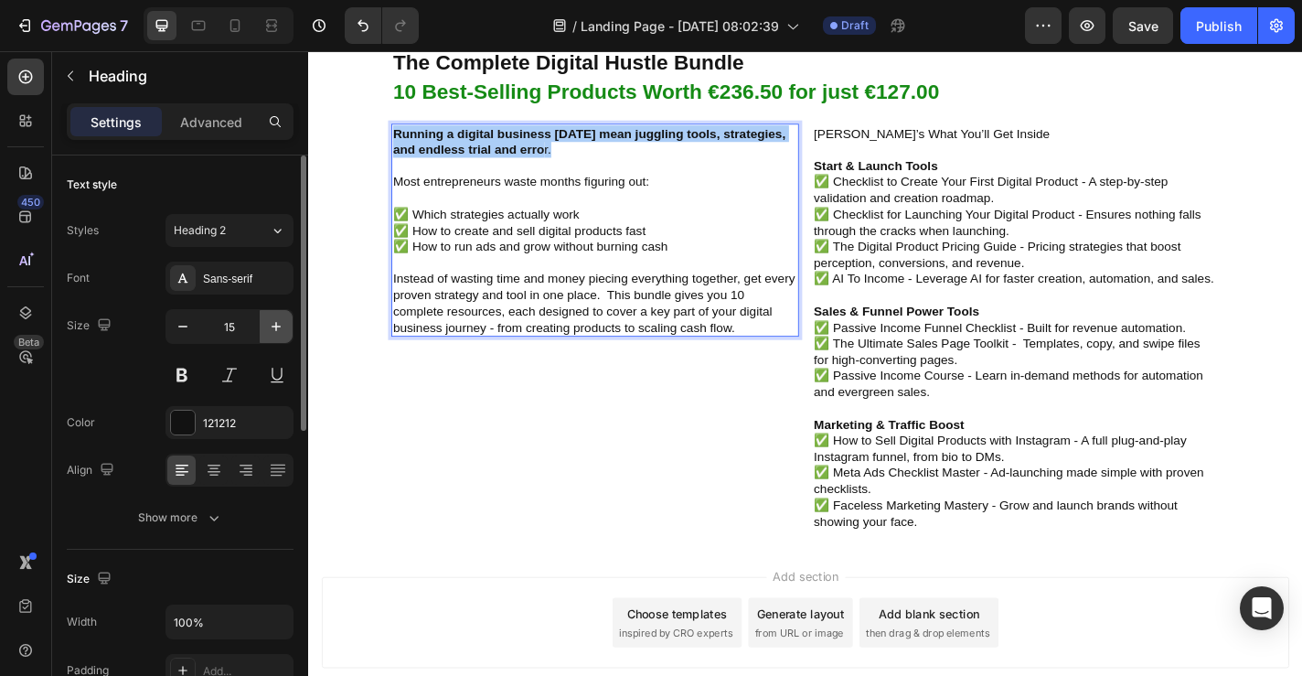
click at [282, 334] on icon "button" at bounding box center [276, 326] width 18 height 18
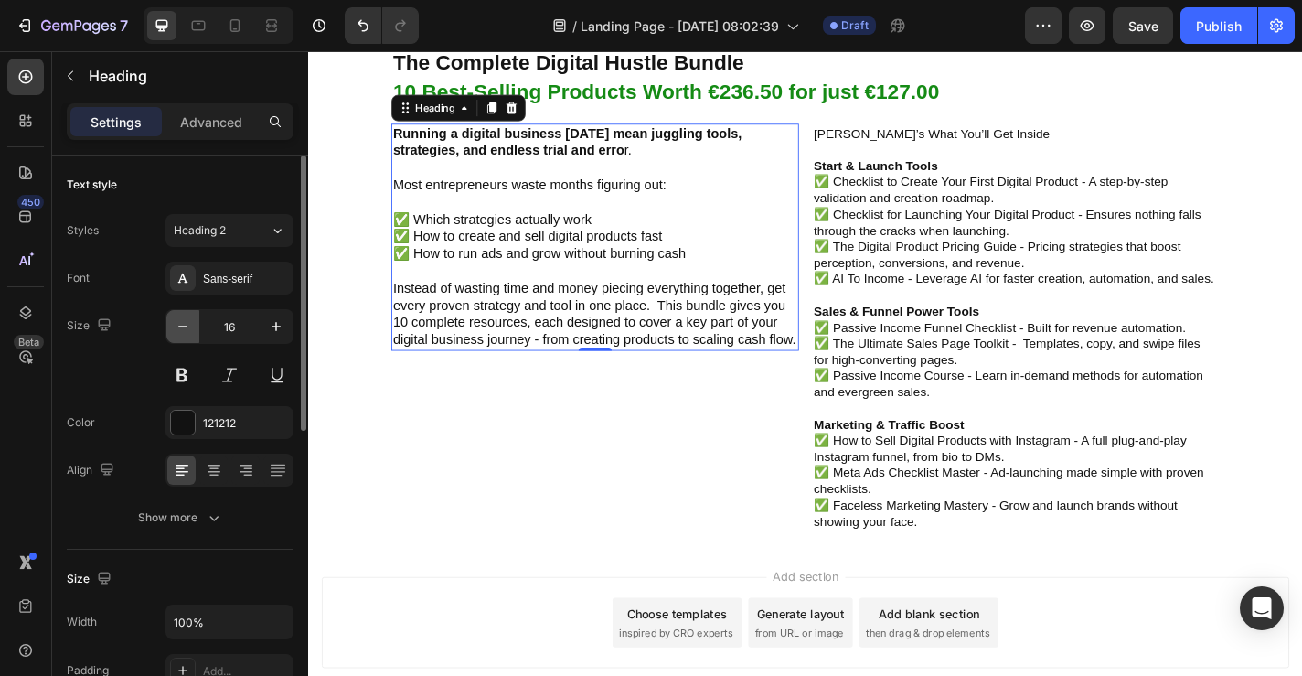
click at [193, 334] on button "button" at bounding box center [182, 326] width 33 height 33
type input "15"
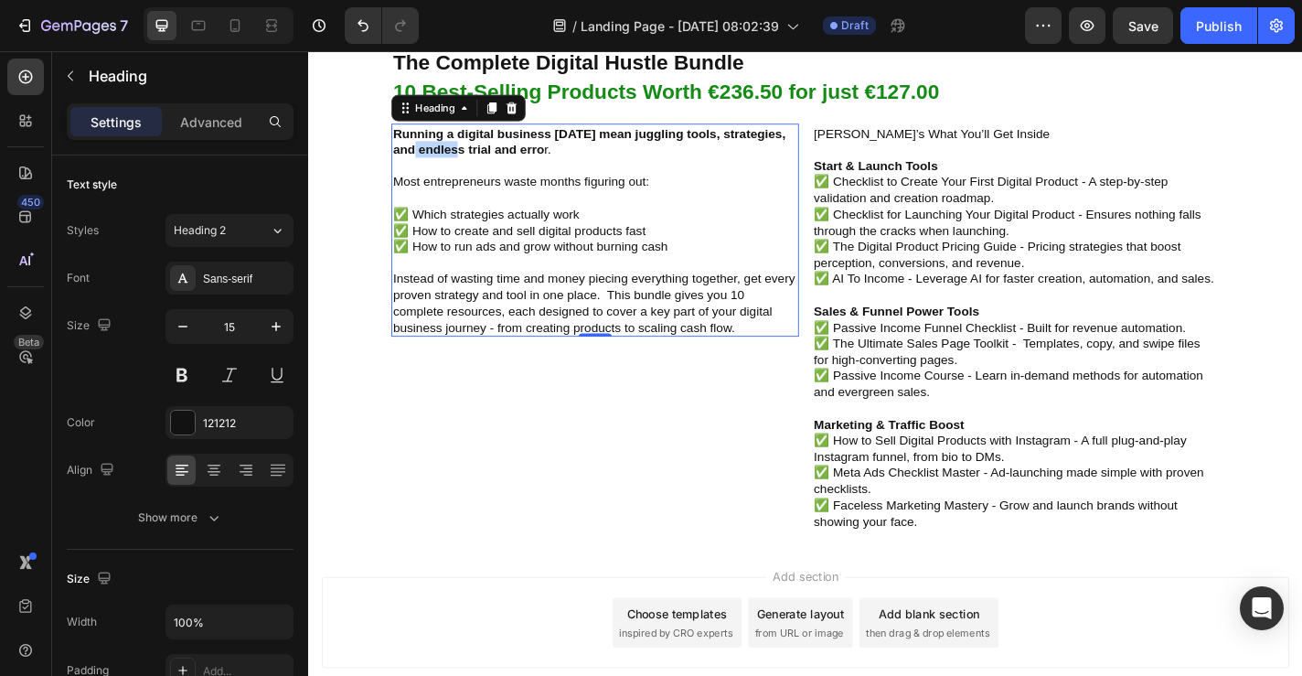
click at [431, 152] on strong "Running a digital business today mean juggling tools, strategies, and endless t…" at bounding box center [617, 151] width 433 height 34
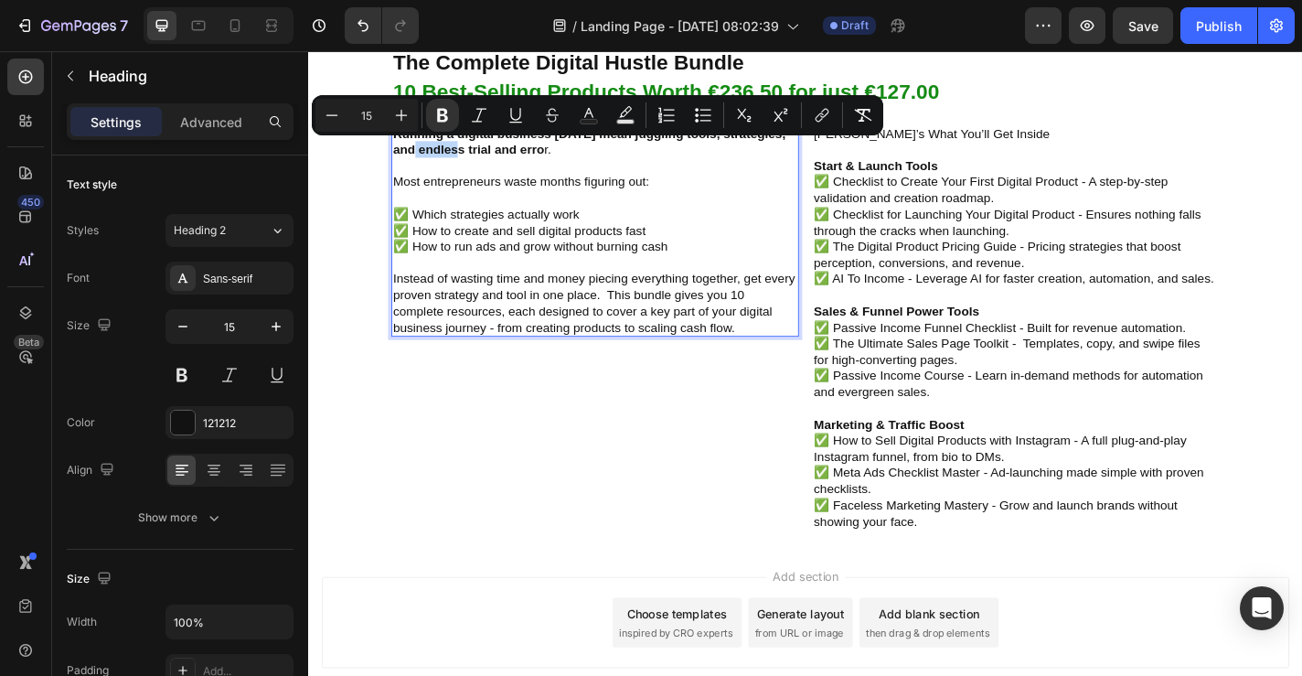
click at [431, 152] on strong "Running a digital business today mean juggling tools, strategies, and endless t…" at bounding box center [617, 151] width 433 height 34
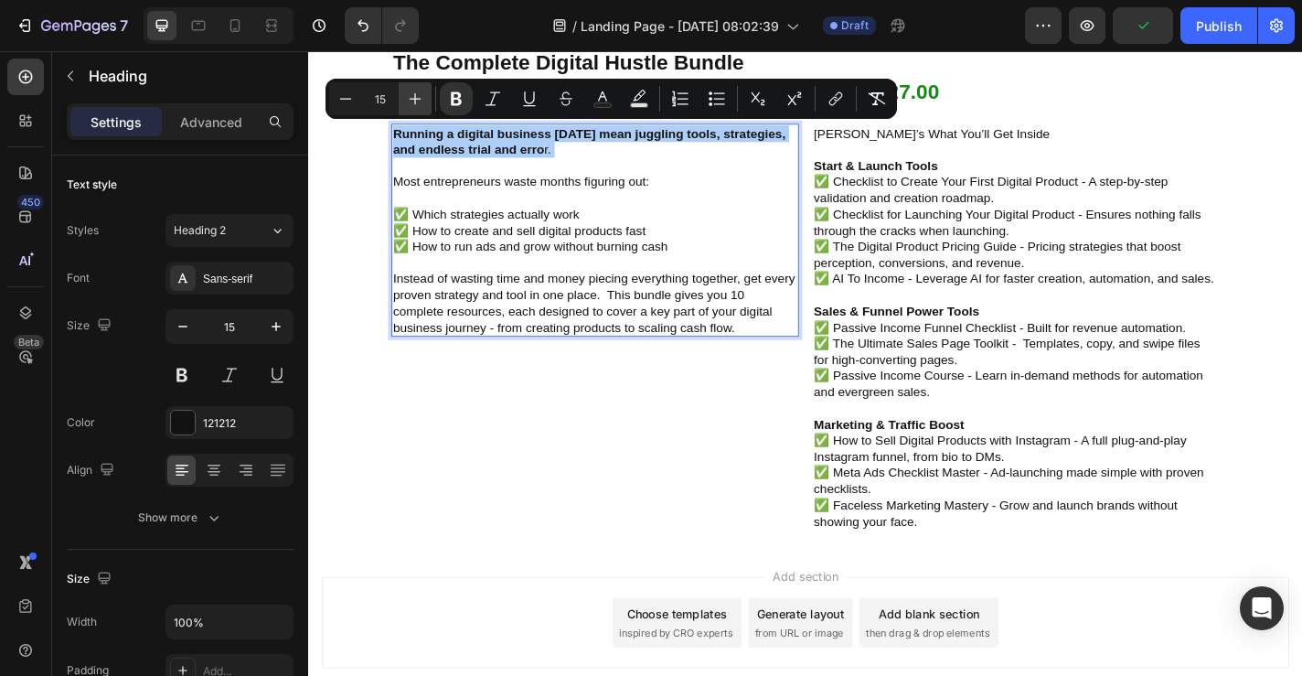
click at [408, 99] on icon "Editor contextual toolbar" at bounding box center [415, 99] width 18 height 18
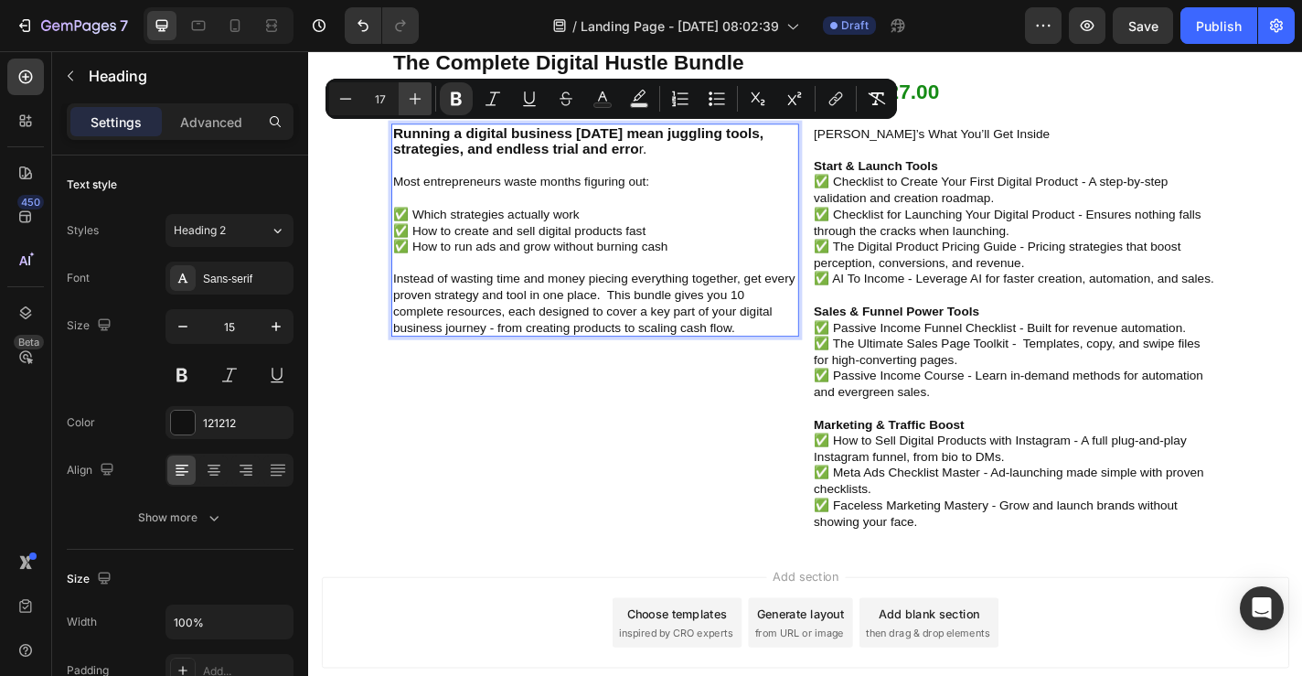
click at [408, 99] on icon "Editor contextual toolbar" at bounding box center [415, 99] width 18 height 18
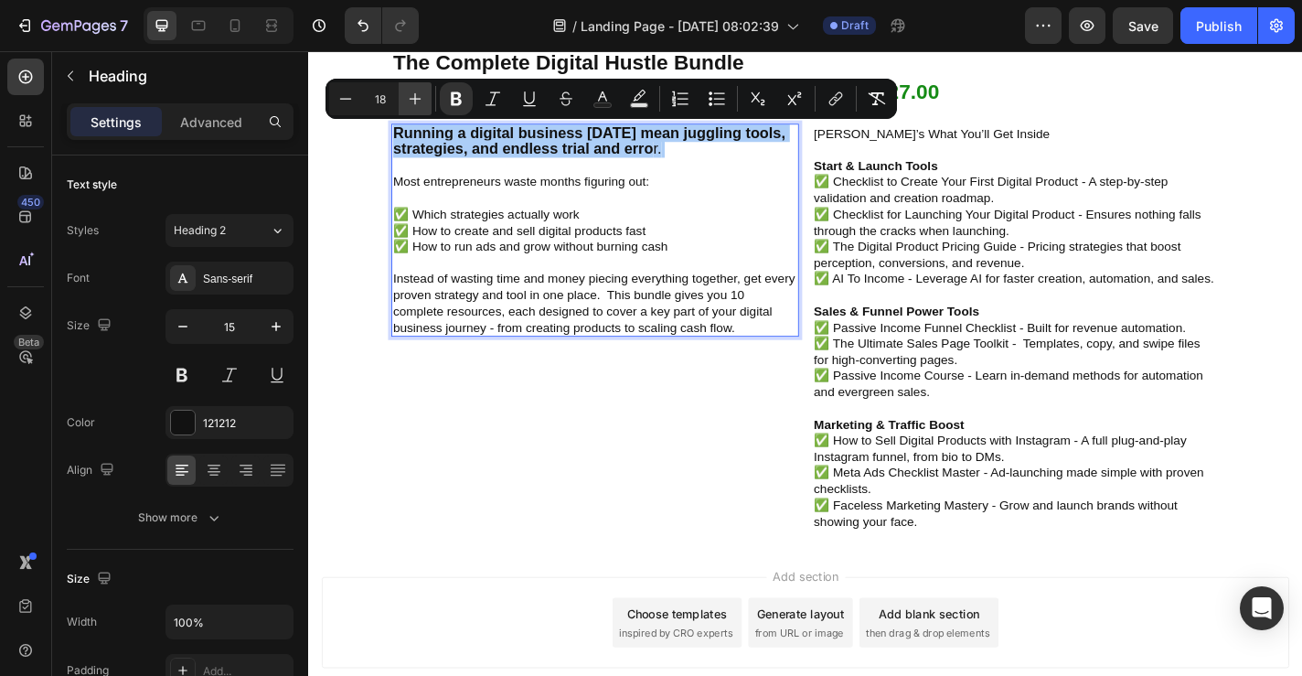
click at [408, 99] on icon "Editor contextual toolbar" at bounding box center [415, 99] width 18 height 18
click at [357, 99] on button "Minus" at bounding box center [345, 98] width 33 height 33
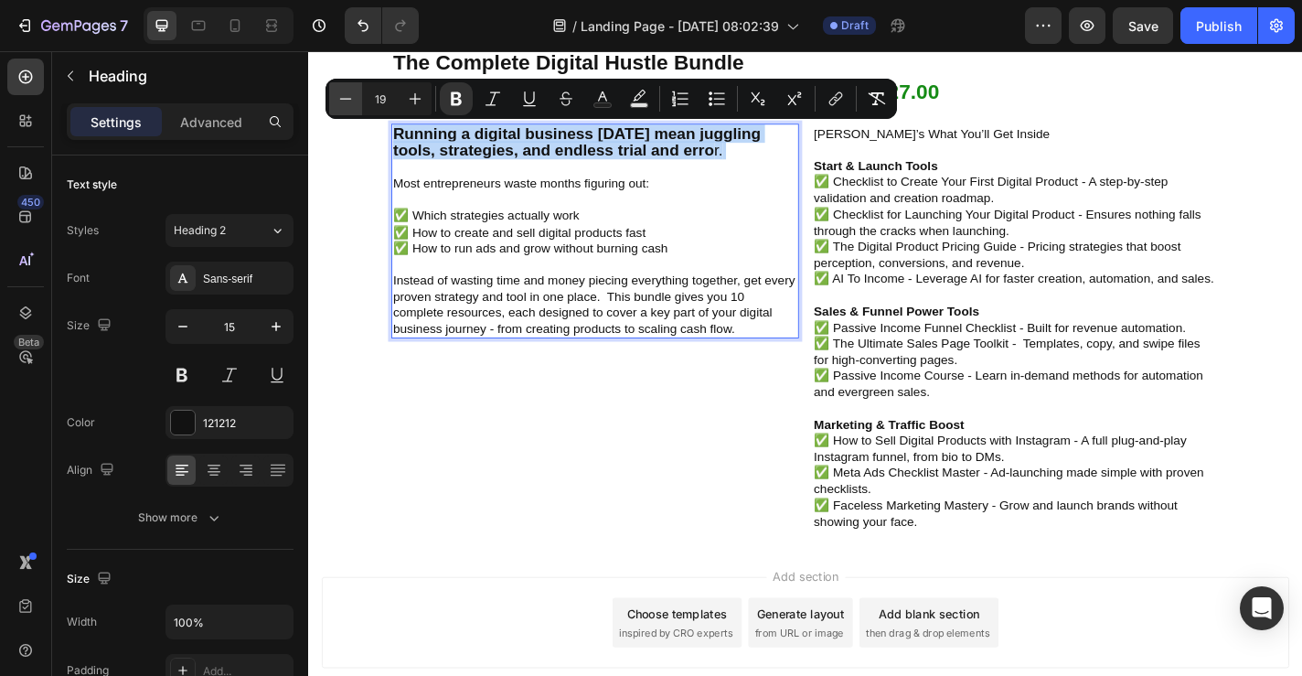
type input "18"
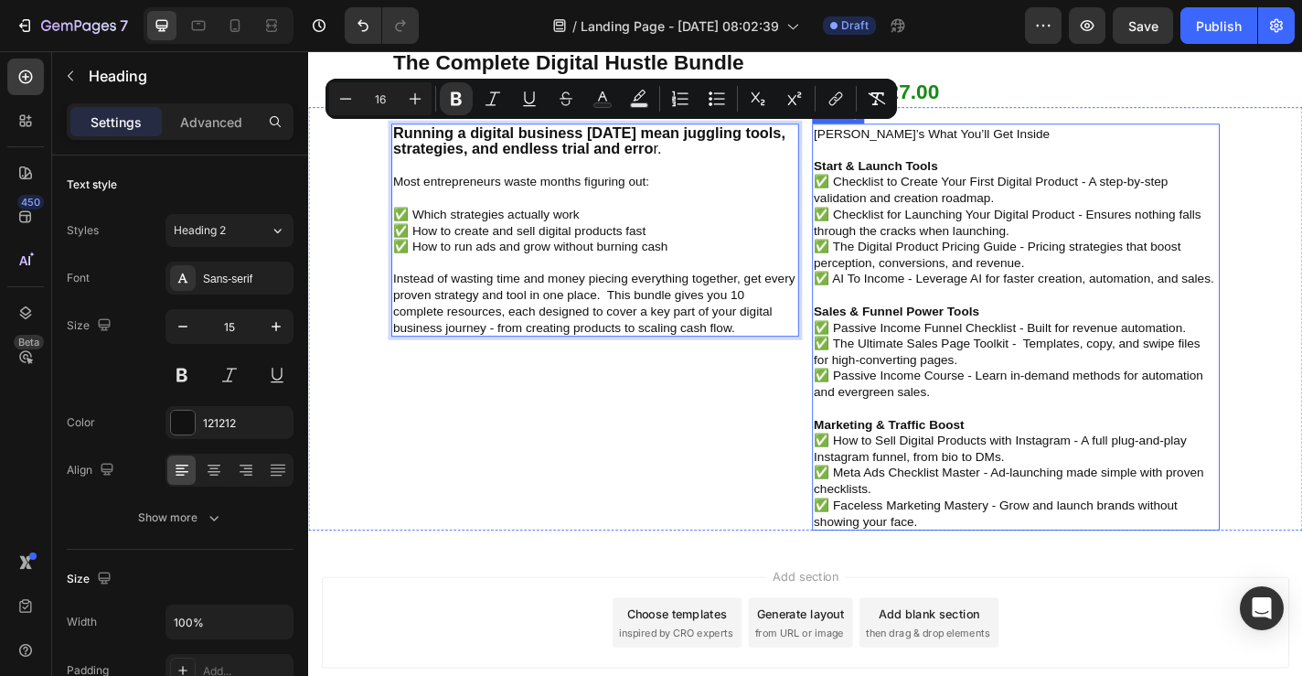
click at [1035, 144] on p "Haere’s What You’ll Get Inside Start & Launch Tools ✅ Checklist to Create Your …" at bounding box center [1089, 356] width 446 height 446
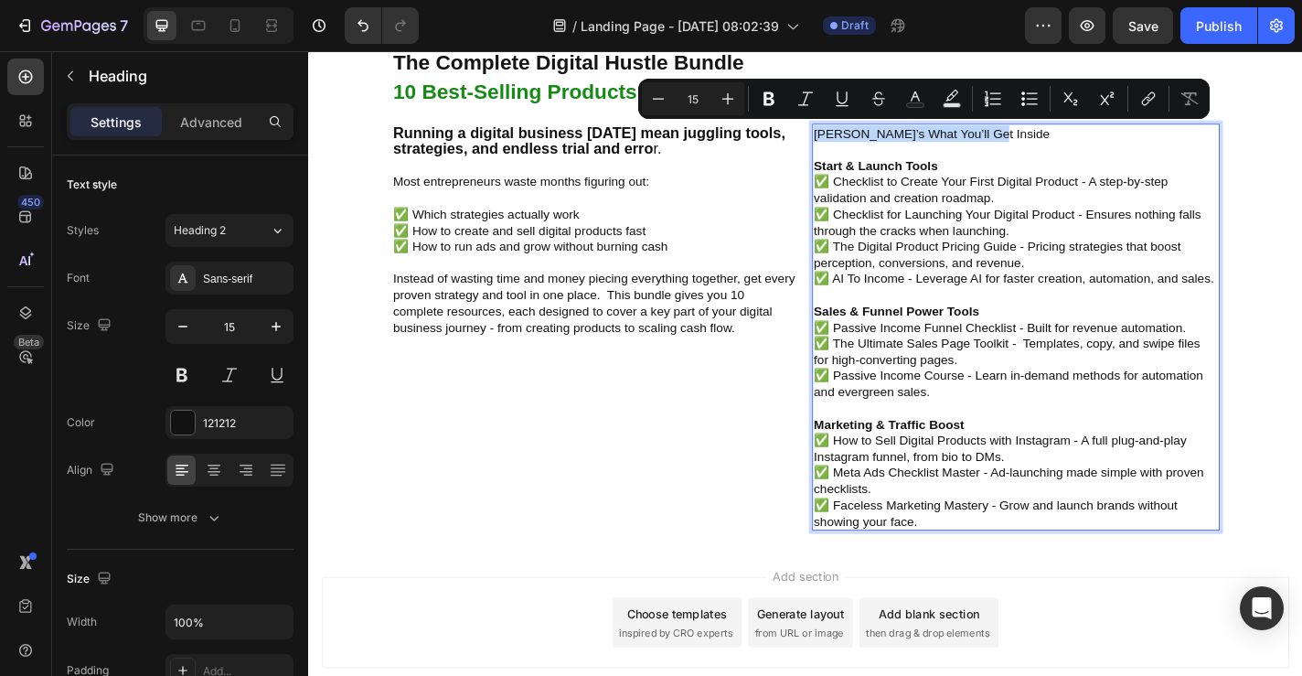
drag, startPoint x: 1049, startPoint y: 137, endPoint x: 864, endPoint y: 136, distance: 184.7
click at [864, 136] on h2 "Haere’s What You’ll Get Inside Start & Launch Tools ✅ Checklist to Create Your …" at bounding box center [1089, 356] width 450 height 450
click at [770, 109] on button "Bold" at bounding box center [769, 98] width 33 height 33
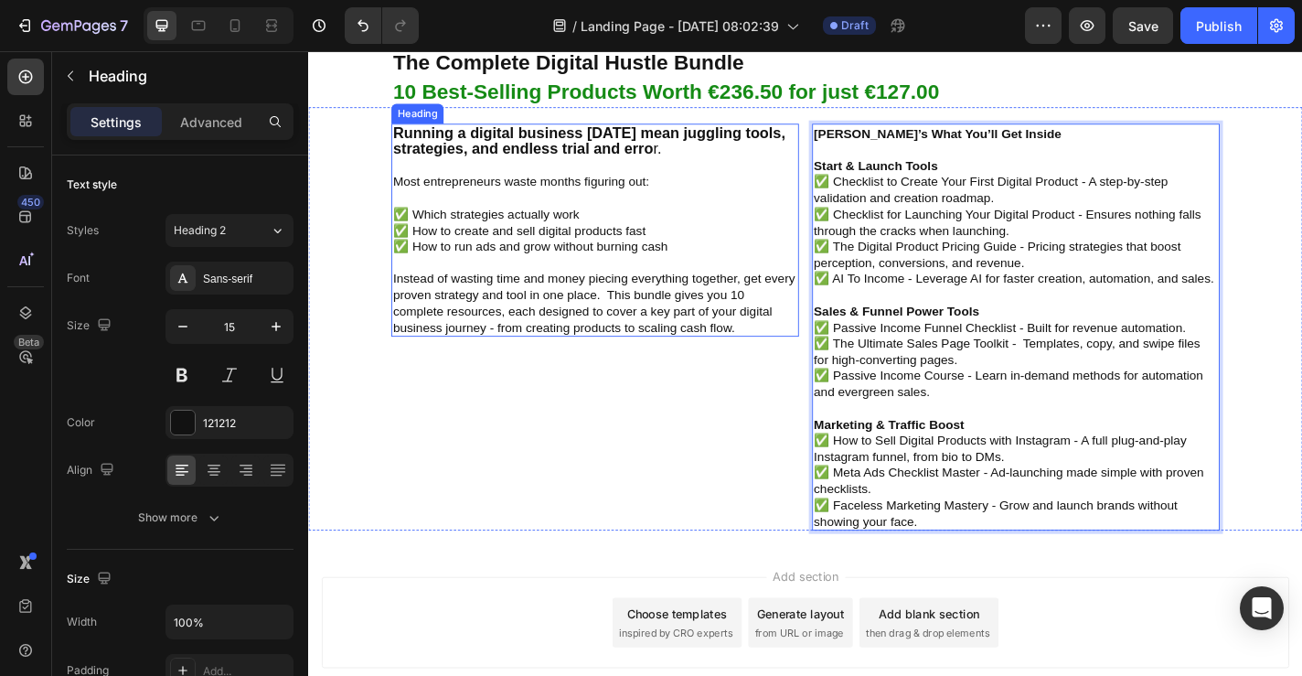
click at [727, 139] on strong "Running a digital business today mean juggling tools, strategies, and endless t…" at bounding box center [617, 150] width 433 height 37
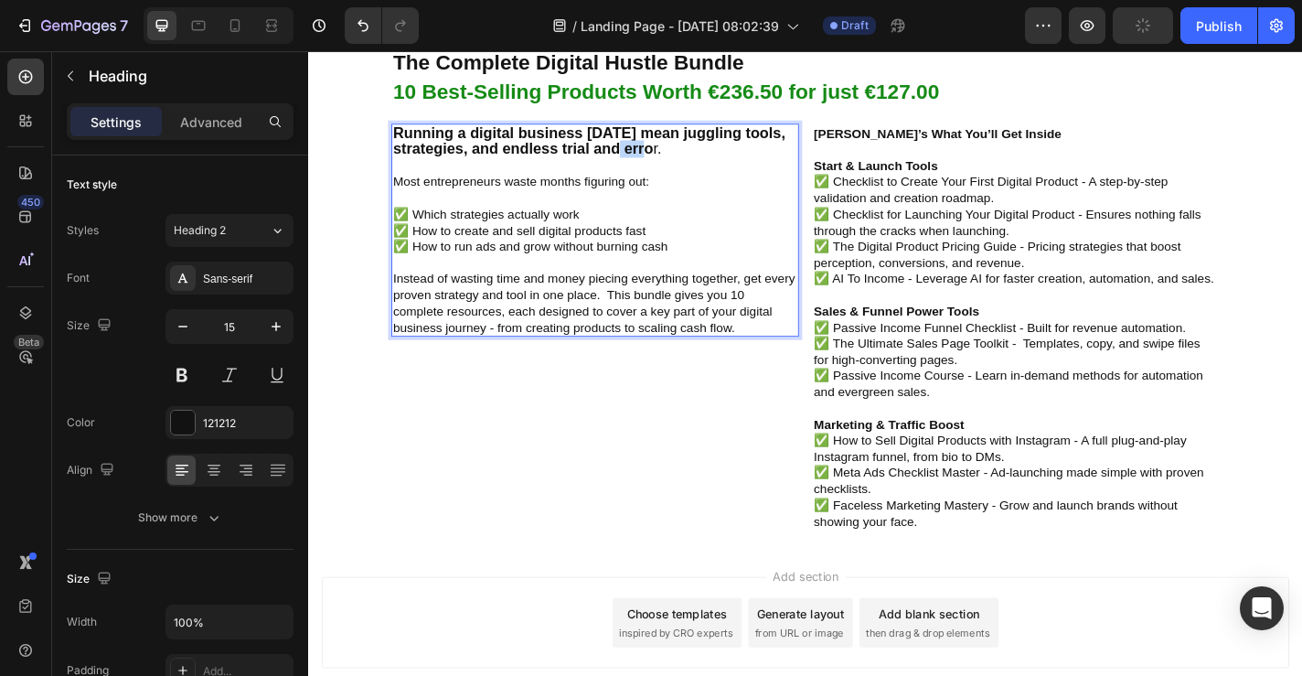
drag, startPoint x: 686, startPoint y: 155, endPoint x: 651, endPoint y: 155, distance: 34.8
click at [652, 155] on strong "Running a digital business today mean juggling tools, strategies, and endless t…" at bounding box center [617, 150] width 433 height 37
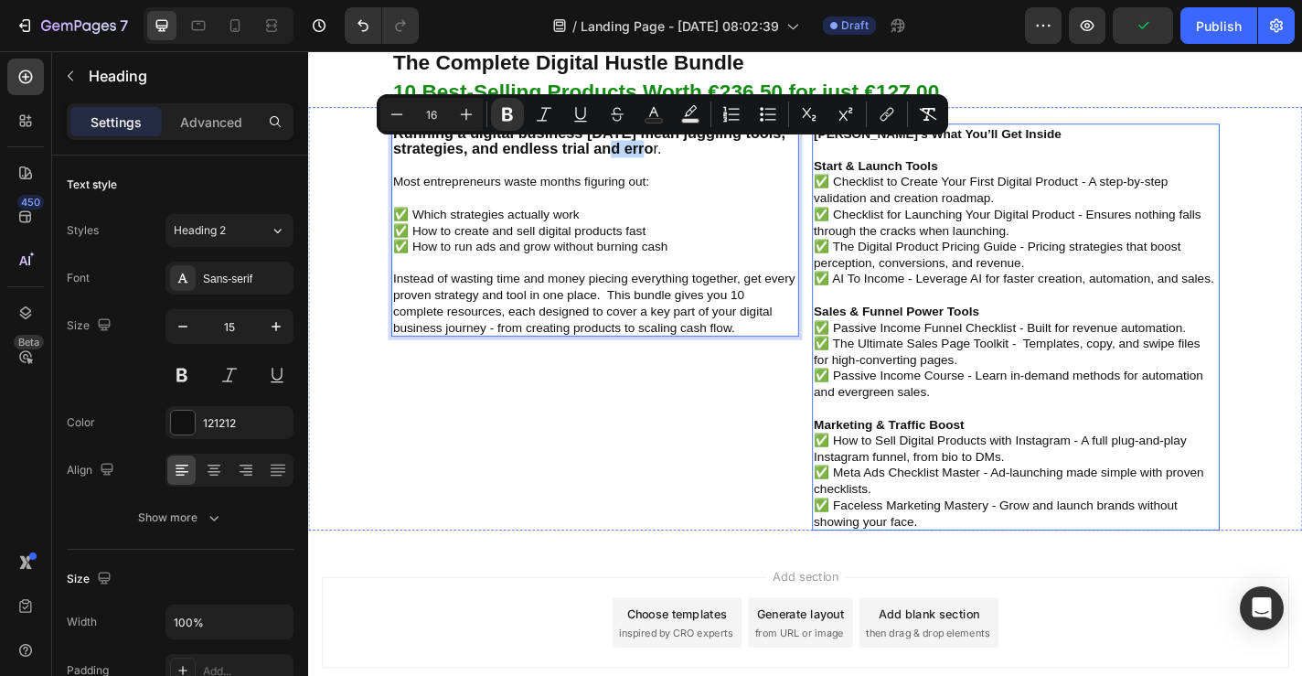
click at [1046, 154] on p "⁠⁠⁠⁠⁠⁠⁠ Haere’s What You’ll Get Inside Start & Launch Tools ✅ Checklist to Crea…" at bounding box center [1089, 356] width 446 height 446
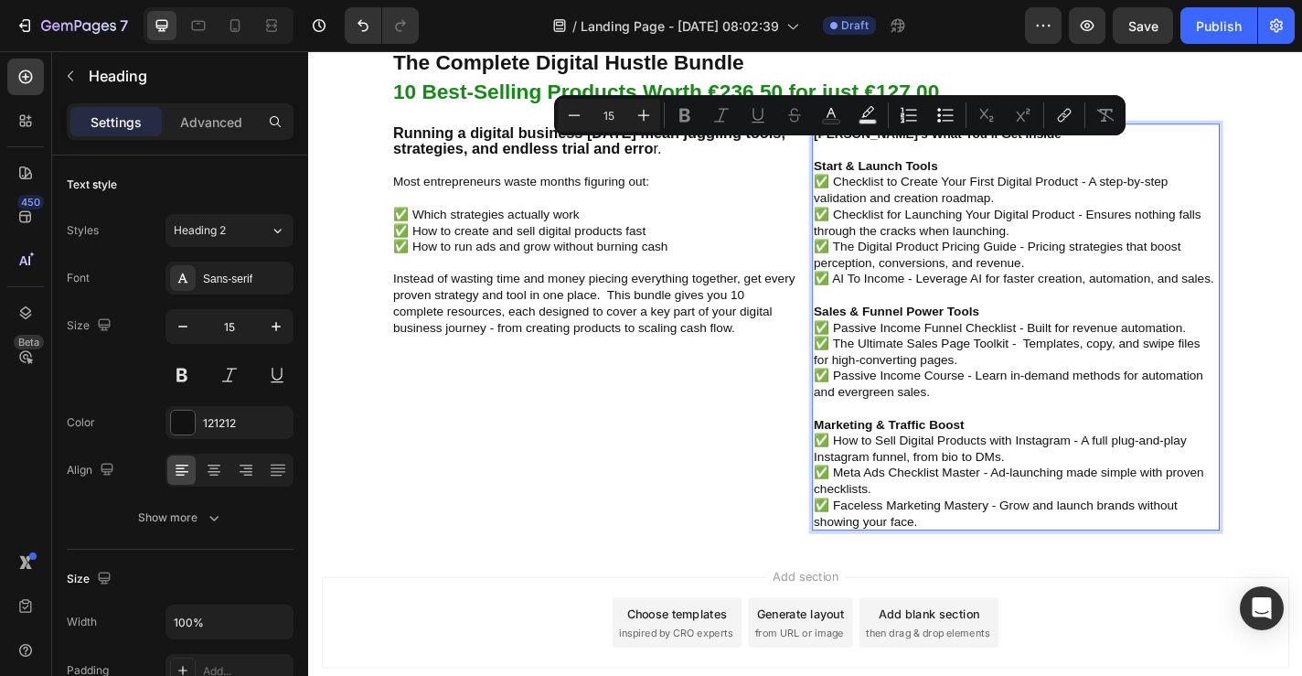
click at [999, 133] on div "Minus 15 Plus Bold Italic Underline Strikethrough Text Color Text Background Co…" at bounding box center [840, 115] width 572 height 40
click at [1067, 157] on p "Haere’s What You’ll Get Inside Start & Launch Tools ✅ Checklist to Create Your …" at bounding box center [1089, 356] width 446 height 446
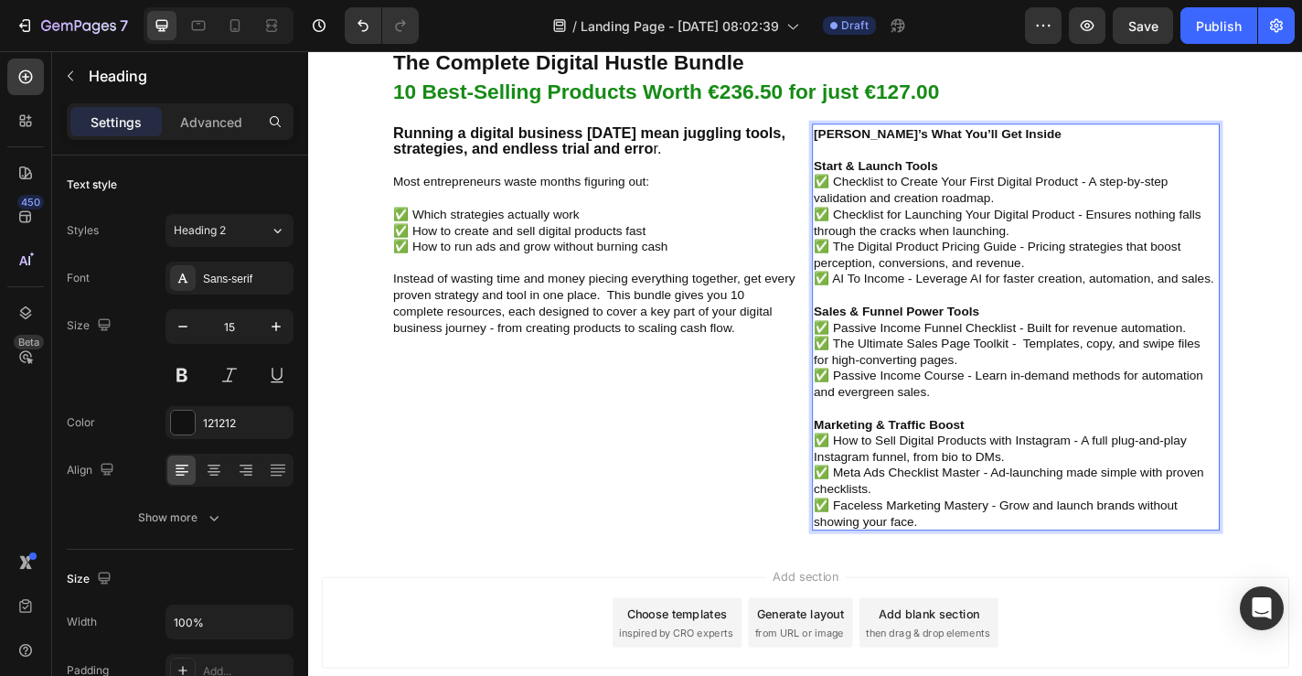
click at [1020, 145] on strong "Haere’s What You’ll Get Inside" at bounding box center [1002, 142] width 273 height 16
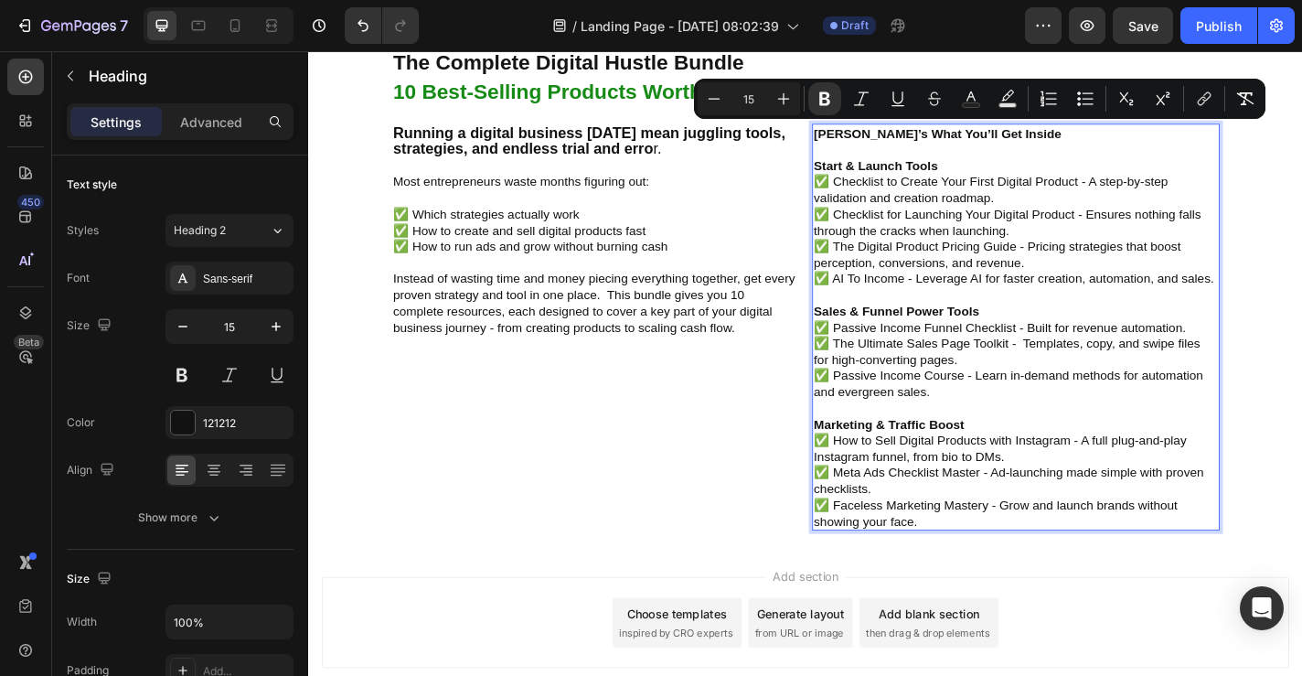
drag, startPoint x: 1063, startPoint y: 139, endPoint x: 829, endPoint y: 132, distance: 234.2
click at [828, 132] on div "⁠⁠⁠⁠⁠⁠⁠ Running a digital business today mean juggling tools, strategies, and e…" at bounding box center [856, 346] width 1097 height 468
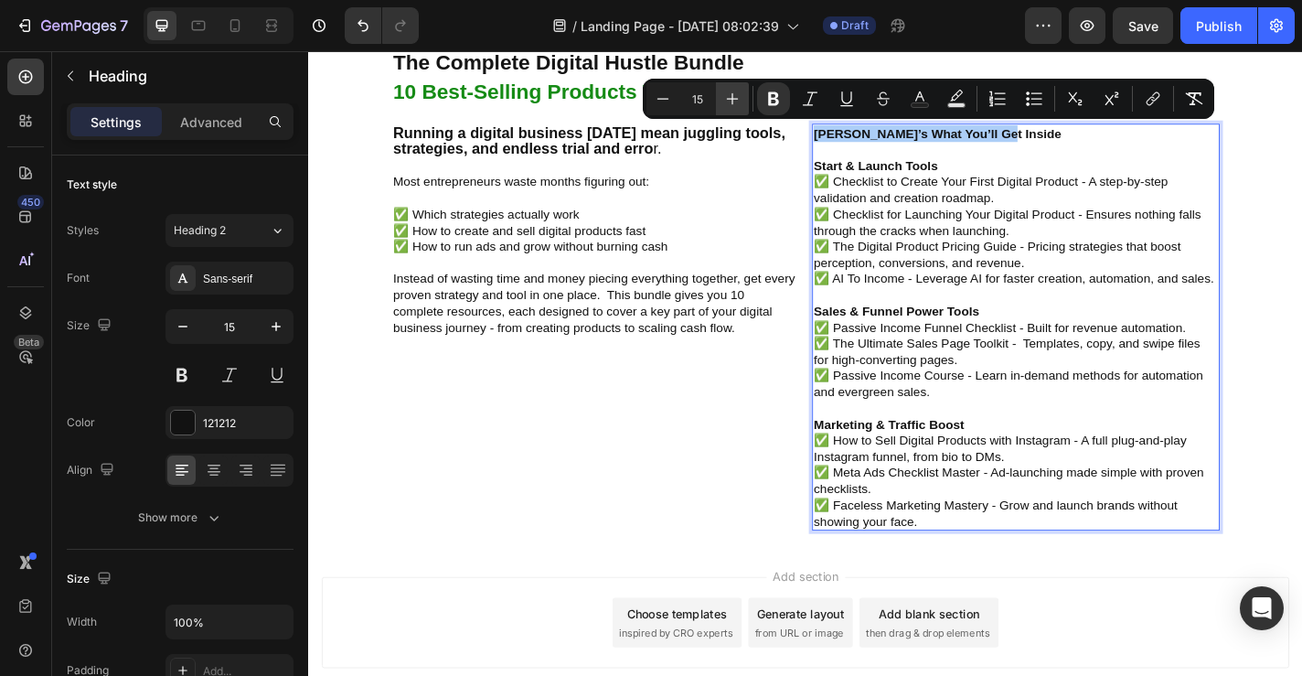
click at [730, 100] on icon "Editor contextual toolbar" at bounding box center [732, 99] width 18 height 18
type input "18"
click at [889, 142] on strong "Haere’s What You’ll Get Inside" at bounding box center [1030, 141] width 328 height 18
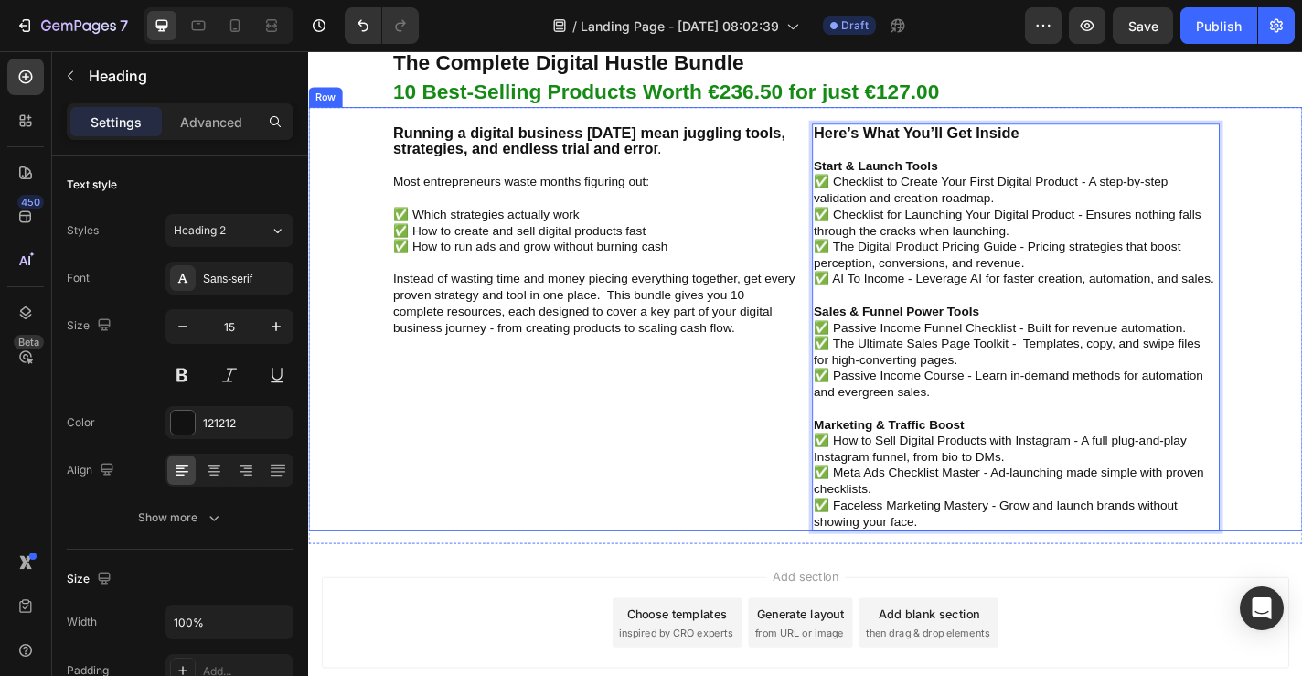
click at [763, 455] on div "⁠⁠⁠⁠⁠⁠⁠ Running a digital business today mean juggling tools, strategies, and e…" at bounding box center [578, 346] width 541 height 468
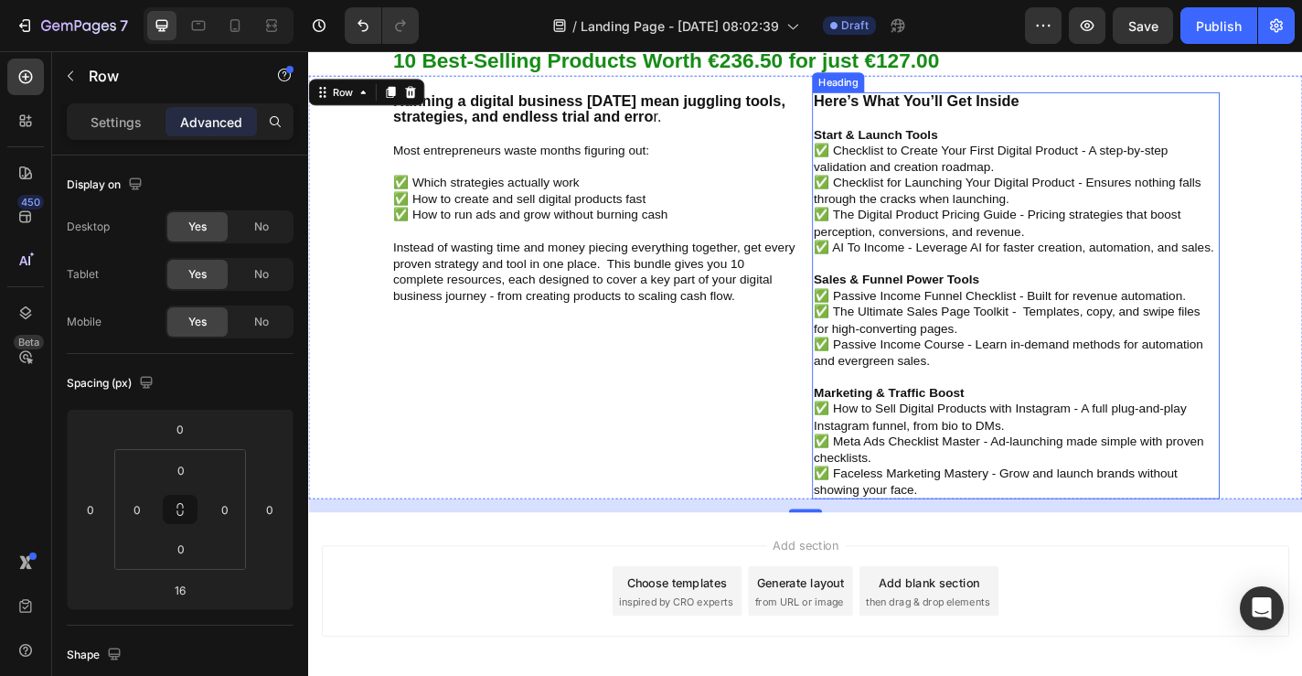
scroll to position [733, 0]
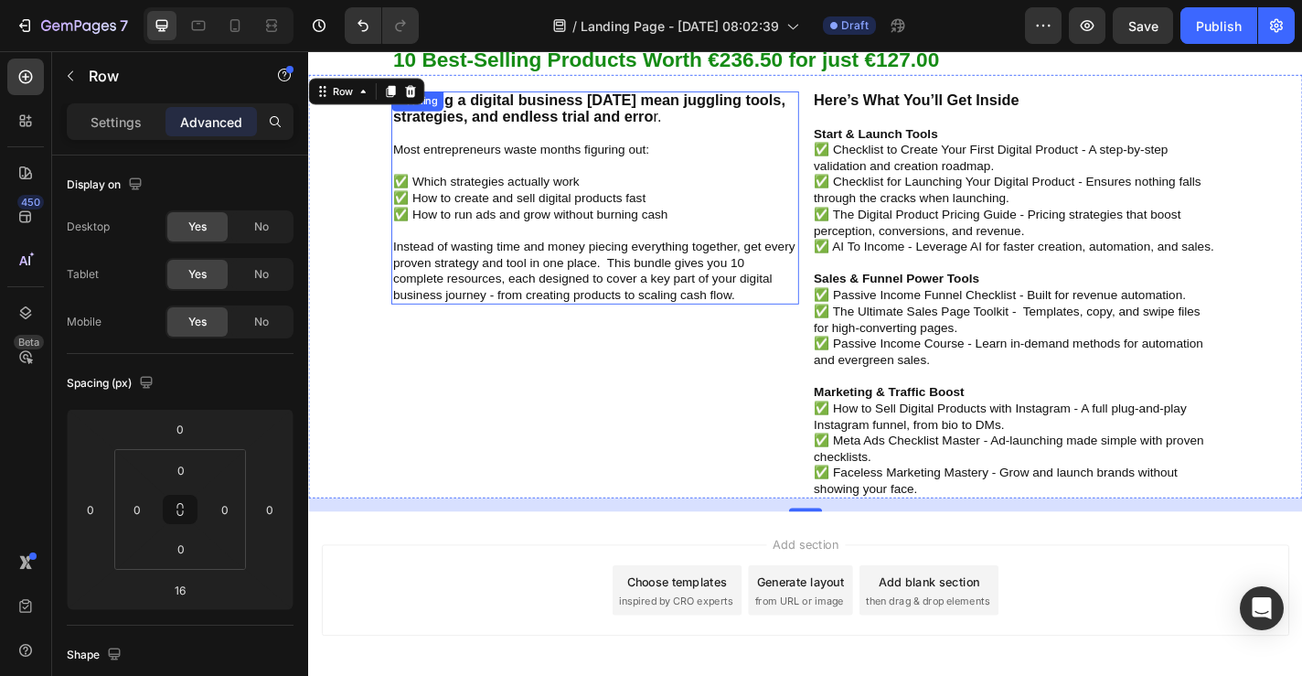
click at [712, 145] on p "⁠⁠⁠⁠⁠⁠⁠ Running a digital business today mean juggling tools, strategies, and e…" at bounding box center [624, 213] width 446 height 232
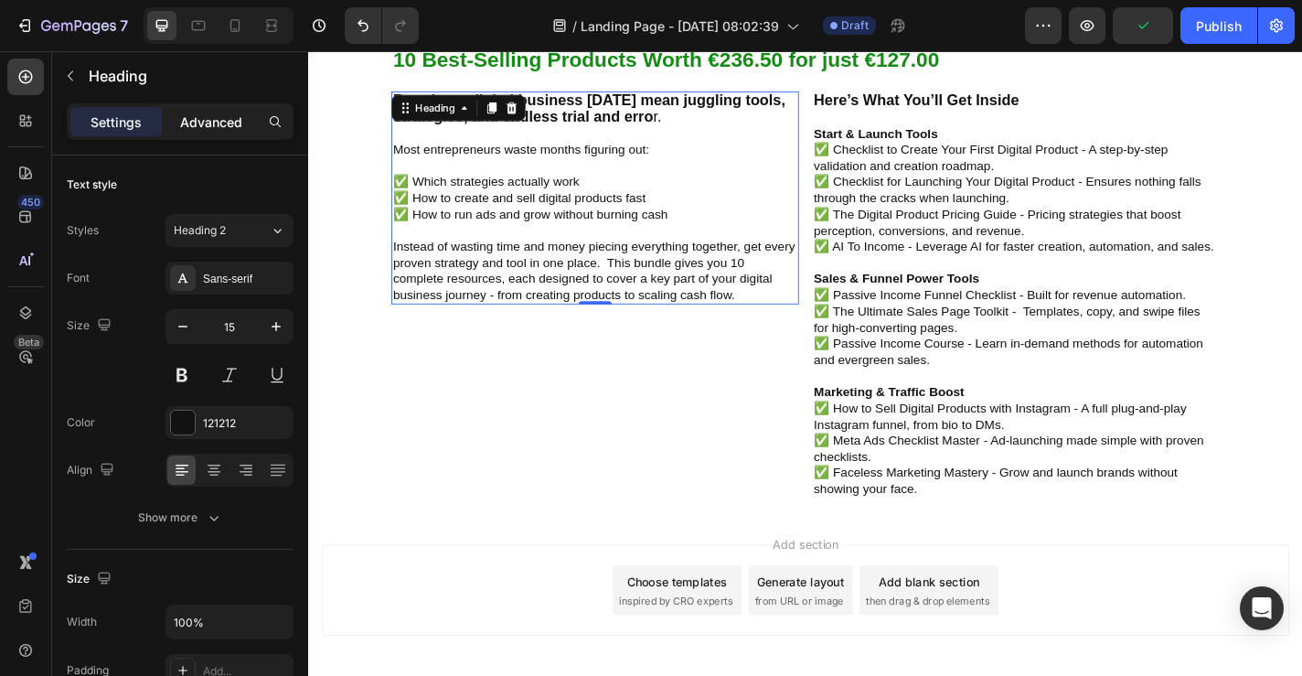
click at [204, 123] on p "Advanced" at bounding box center [211, 121] width 62 height 19
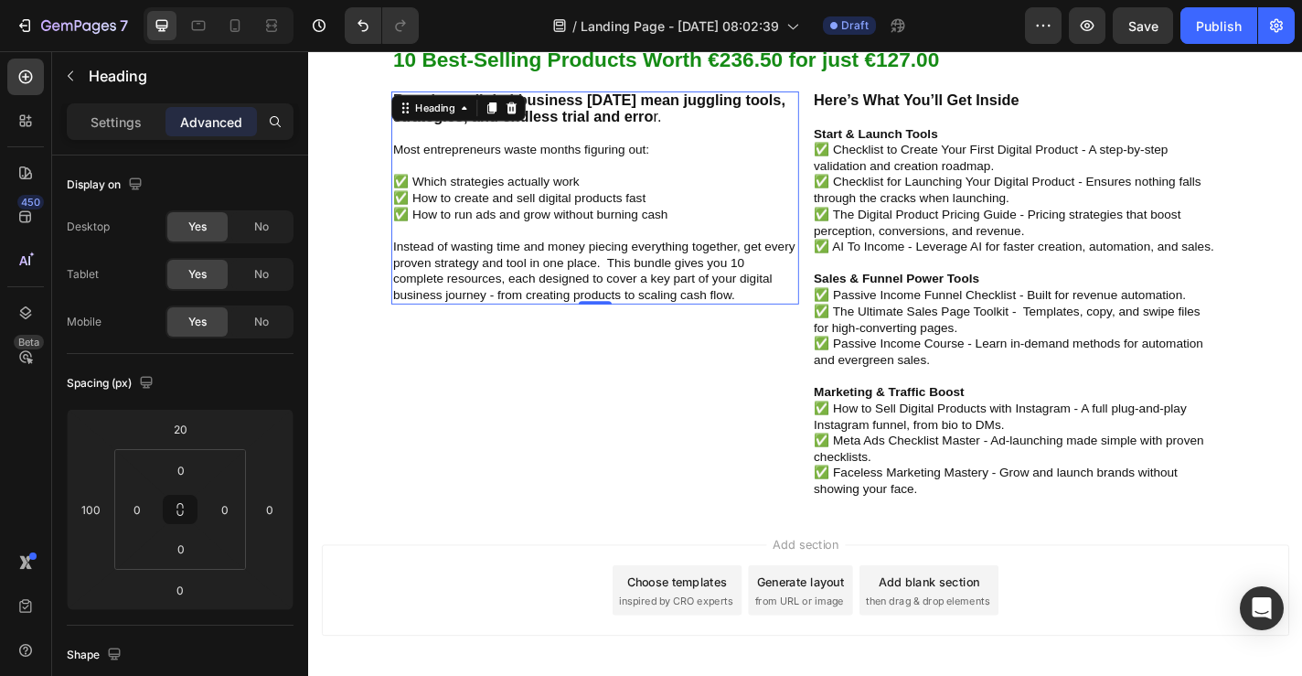
click at [1016, 180] on p "⁠⁠⁠⁠⁠⁠⁠ Here’s What You’ll Get Inside Start & Launch Tools ✅ Checklist to Creat…" at bounding box center [1089, 320] width 446 height 446
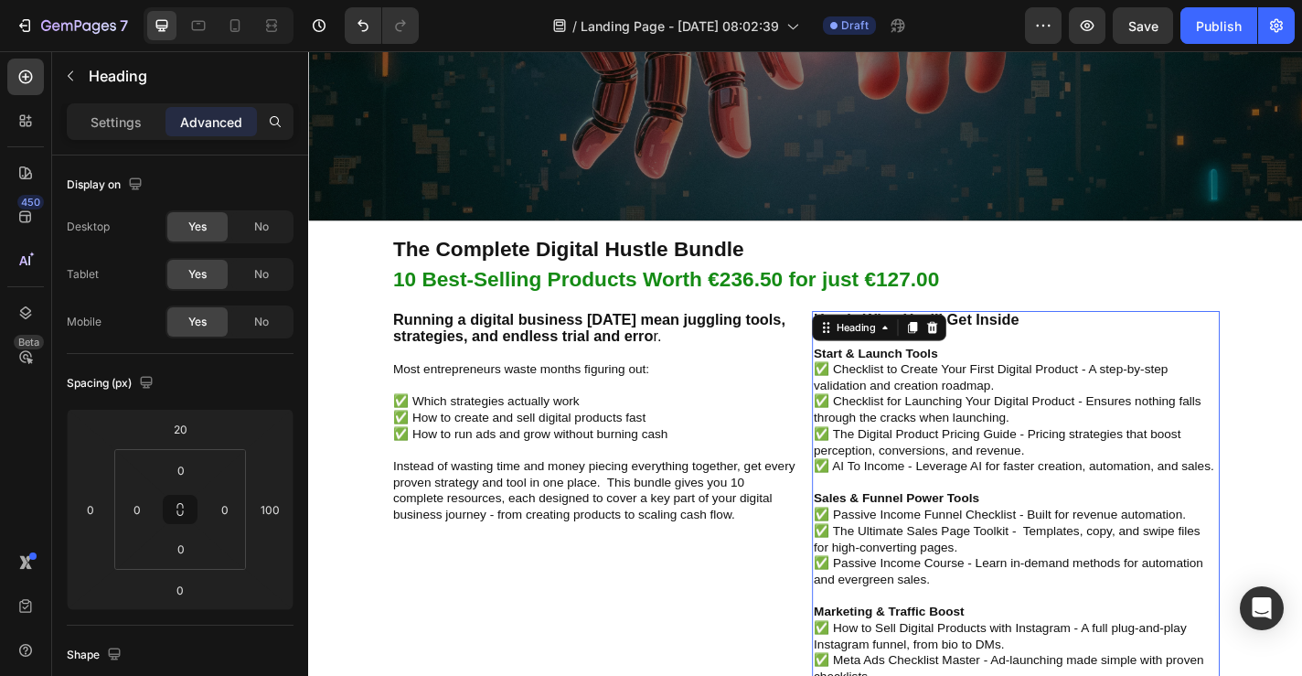
scroll to position [483, 0]
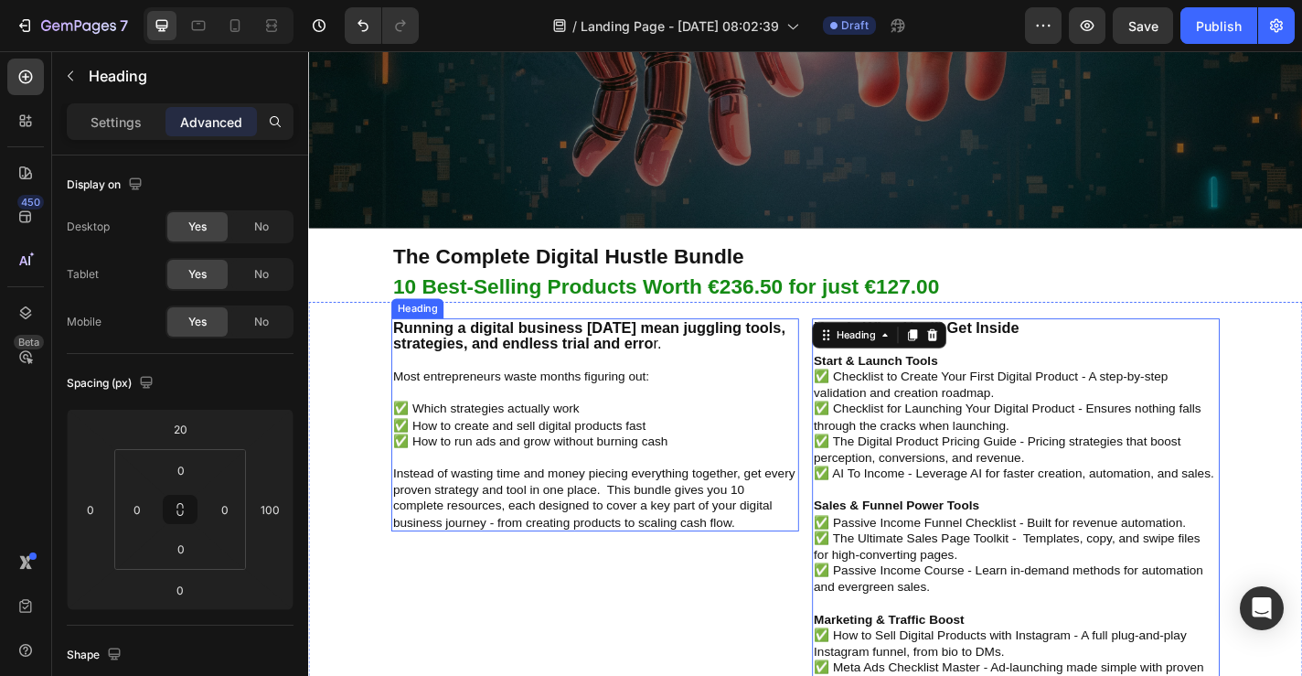
click at [477, 411] on p "⁠⁠⁠⁠⁠⁠⁠ Running a digital business today mean juggling tools, strategies, and e…" at bounding box center [624, 464] width 446 height 232
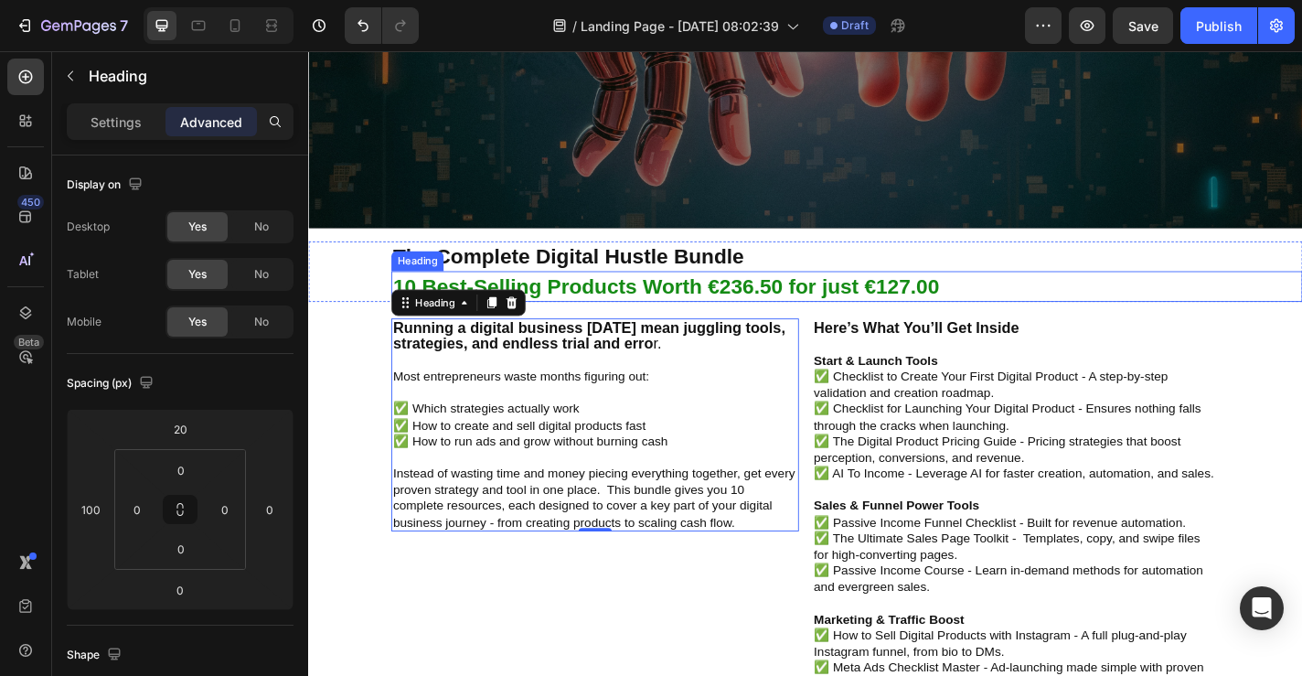
click at [487, 299] on h2 "10 Best-Selling Products Worth €236.50 for just €127.00" at bounding box center [903, 311] width 1006 height 34
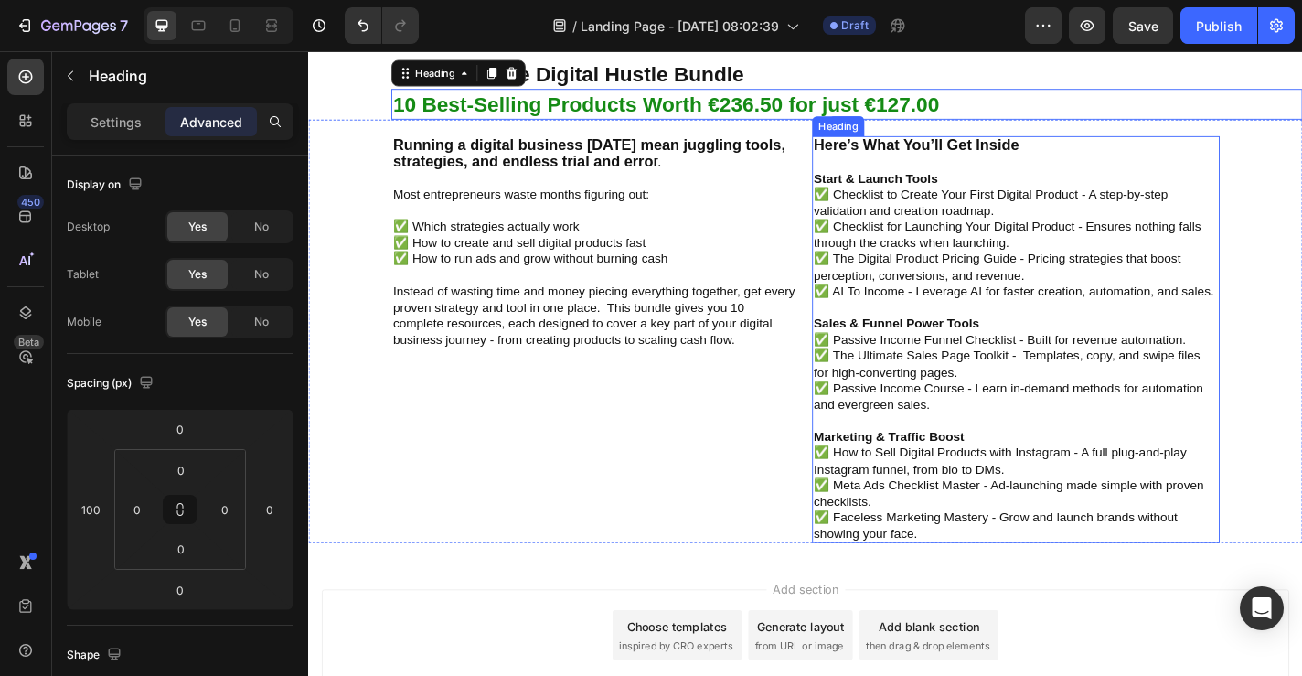
scroll to position [816, 0]
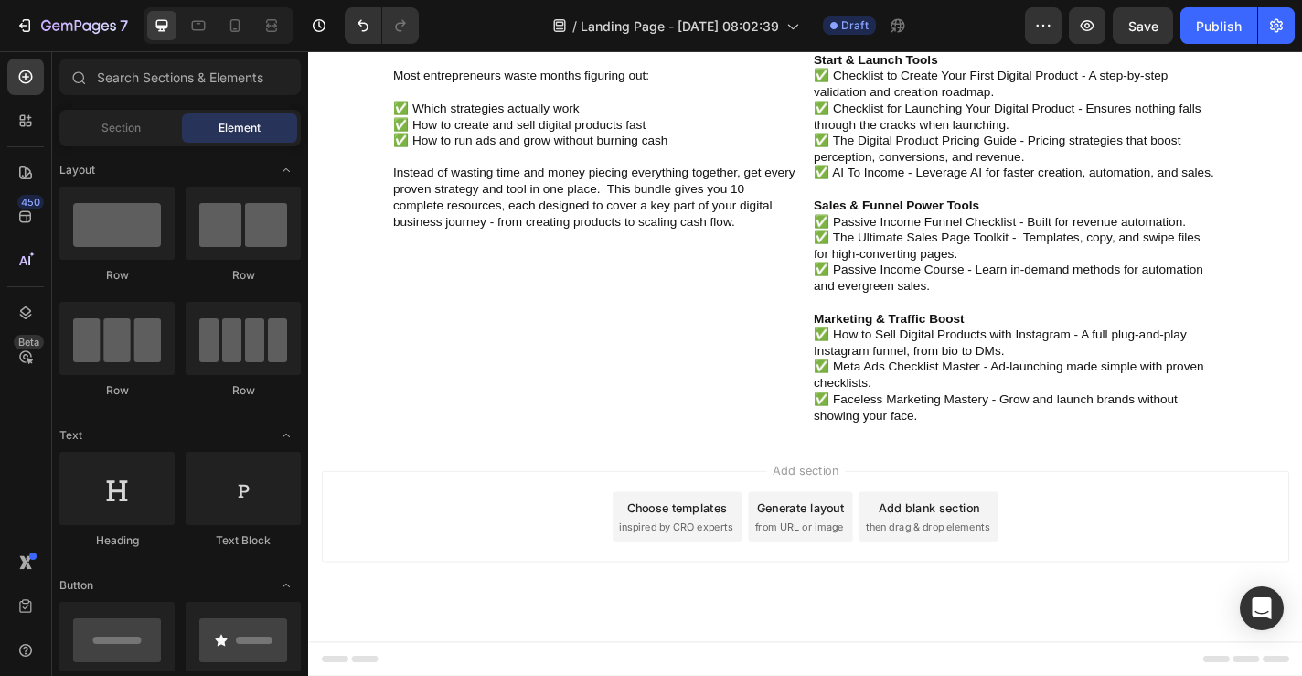
click at [840, 484] on div "Add section Choose templates inspired by CRO experts Generate layout from URL o…" at bounding box center [856, 589] width 1097 height 225
click at [836, 514] on span "Add section" at bounding box center [857, 513] width 87 height 19
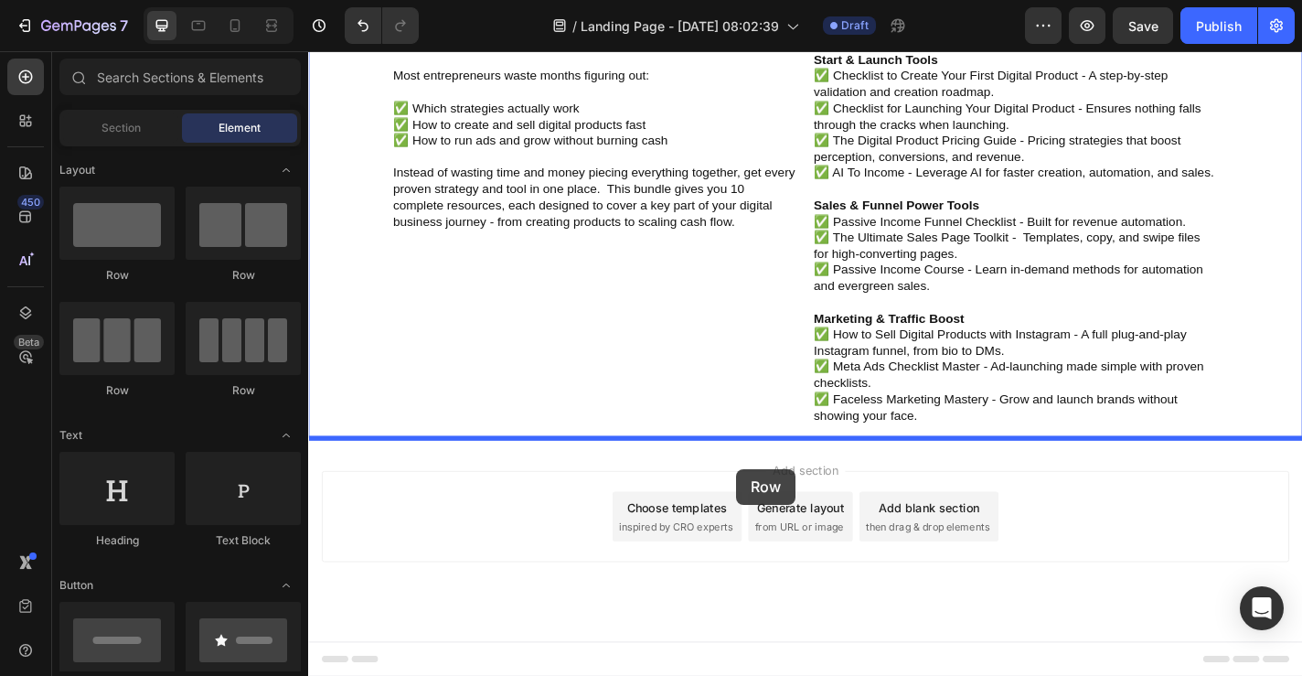
drag, startPoint x: 418, startPoint y: 270, endPoint x: 781, endPoint y: 512, distance: 436.5
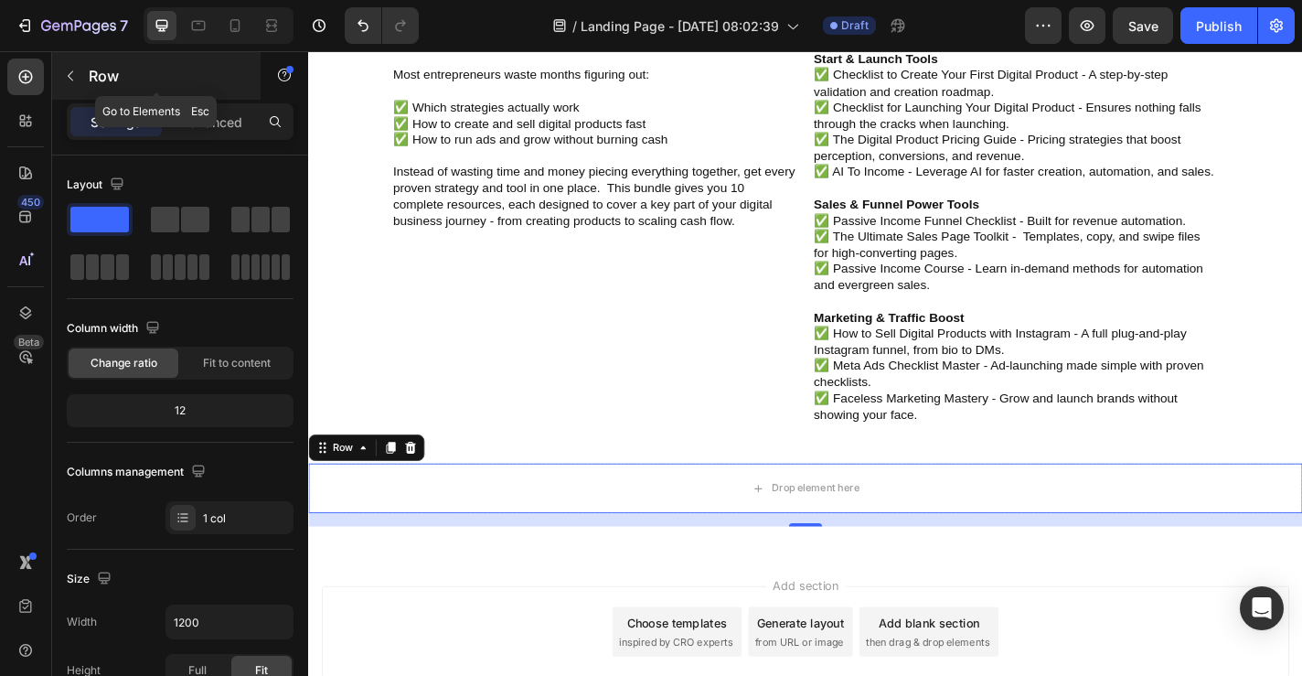
click at [67, 79] on icon "button" at bounding box center [70, 76] width 15 height 15
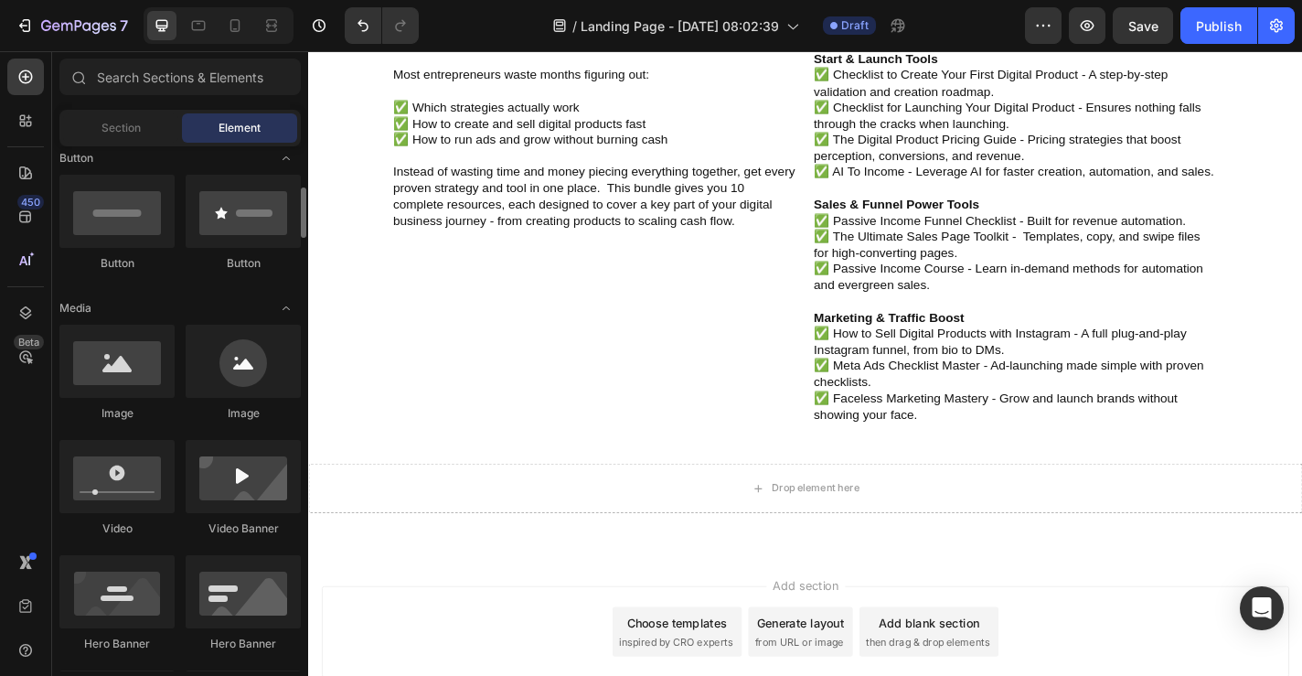
scroll to position [408, 0]
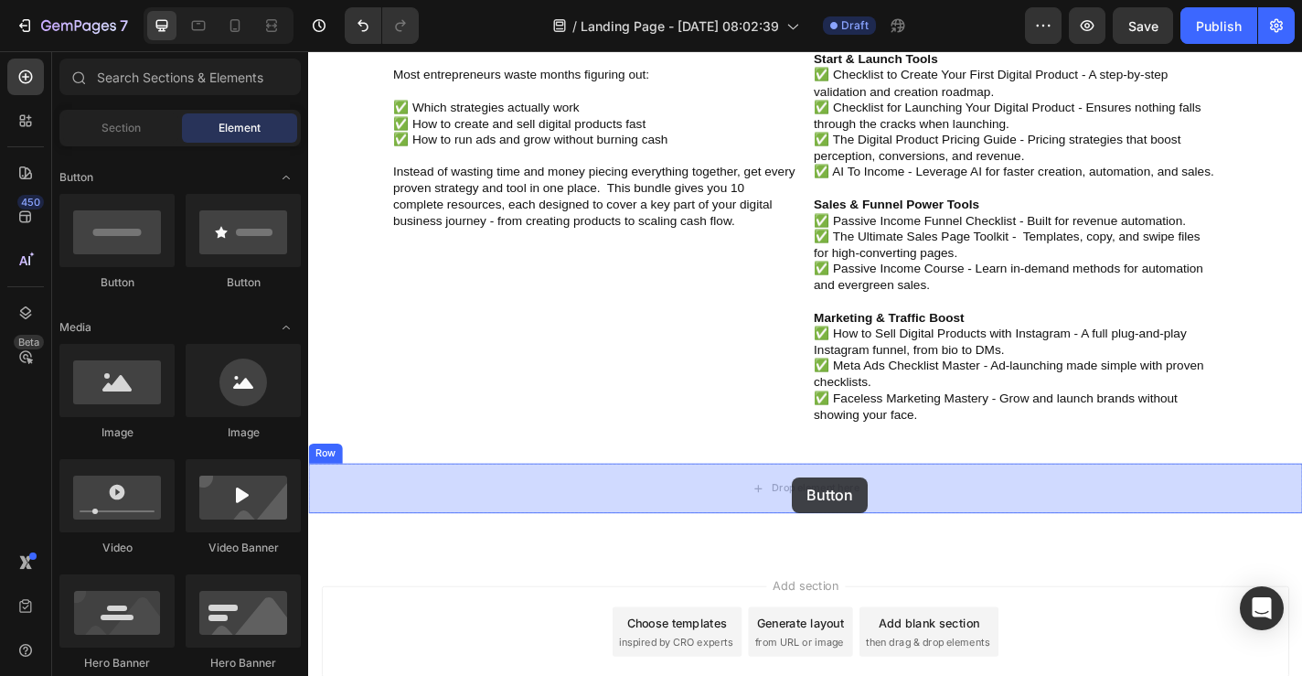
drag, startPoint x: 423, startPoint y: 288, endPoint x: 849, endPoint y: 509, distance: 479.4
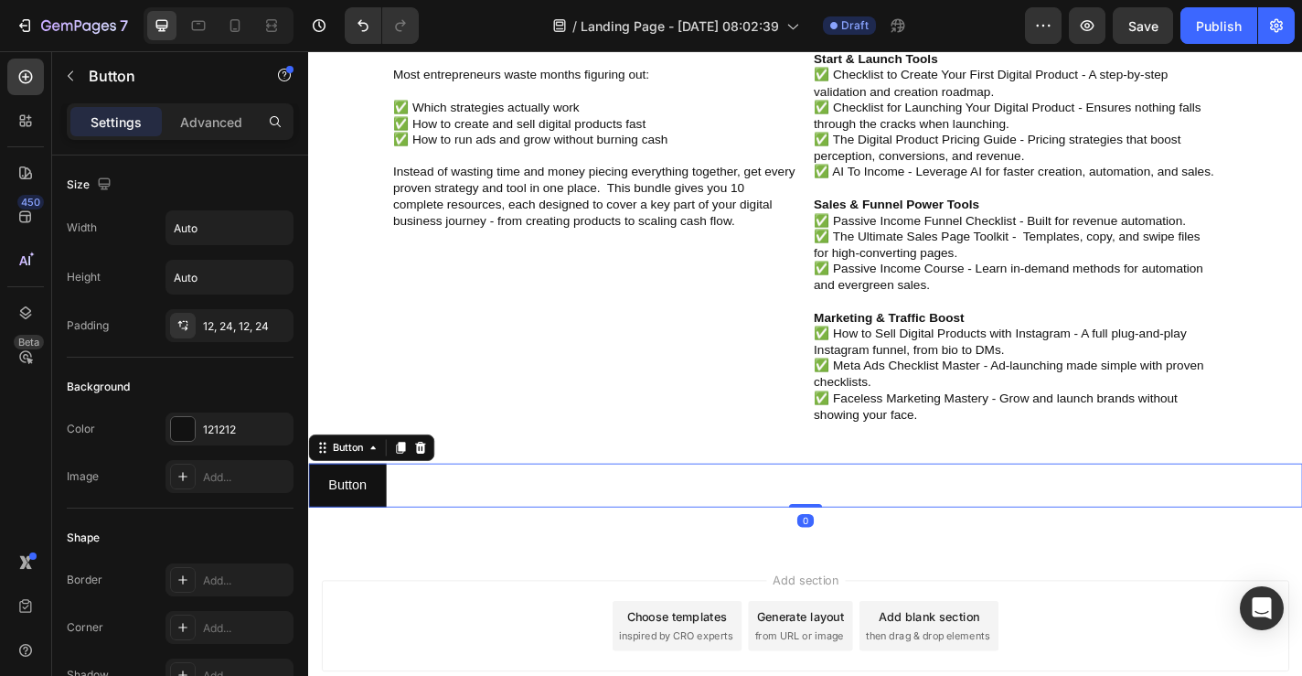
click at [967, 520] on div "Button Button 0" at bounding box center [856, 530] width 1097 height 48
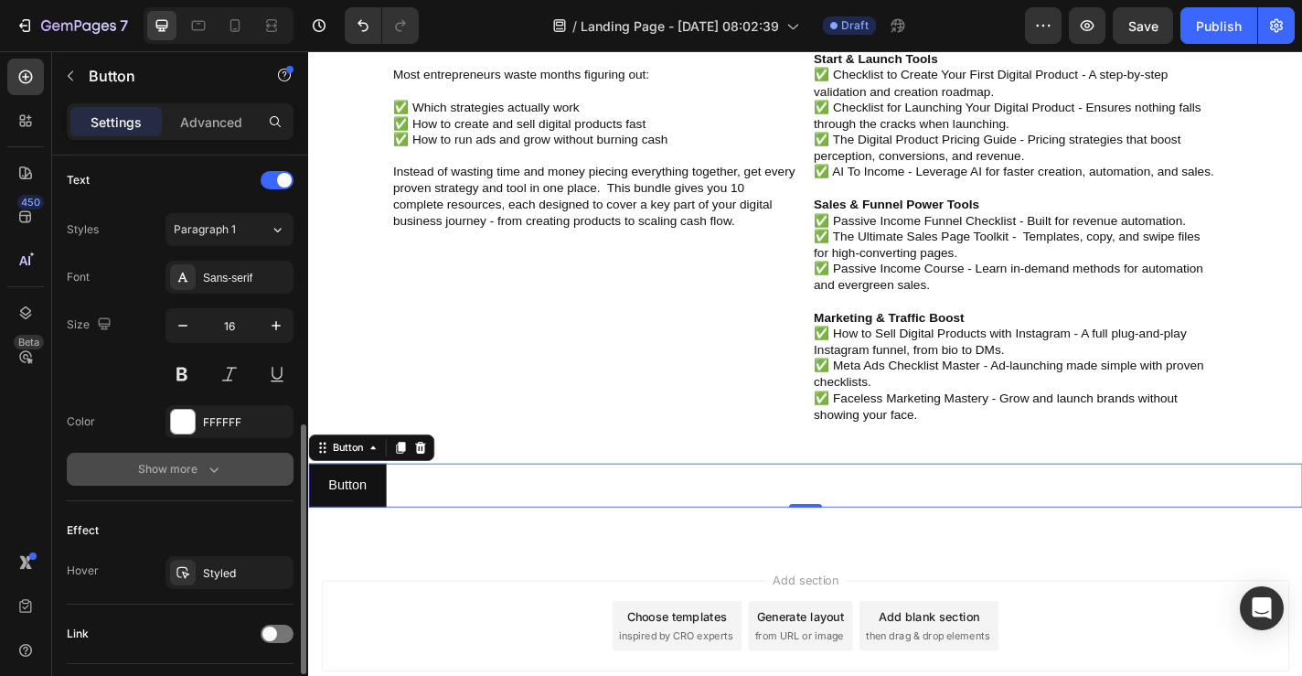
click at [178, 471] on div "Show more" at bounding box center [180, 469] width 85 height 18
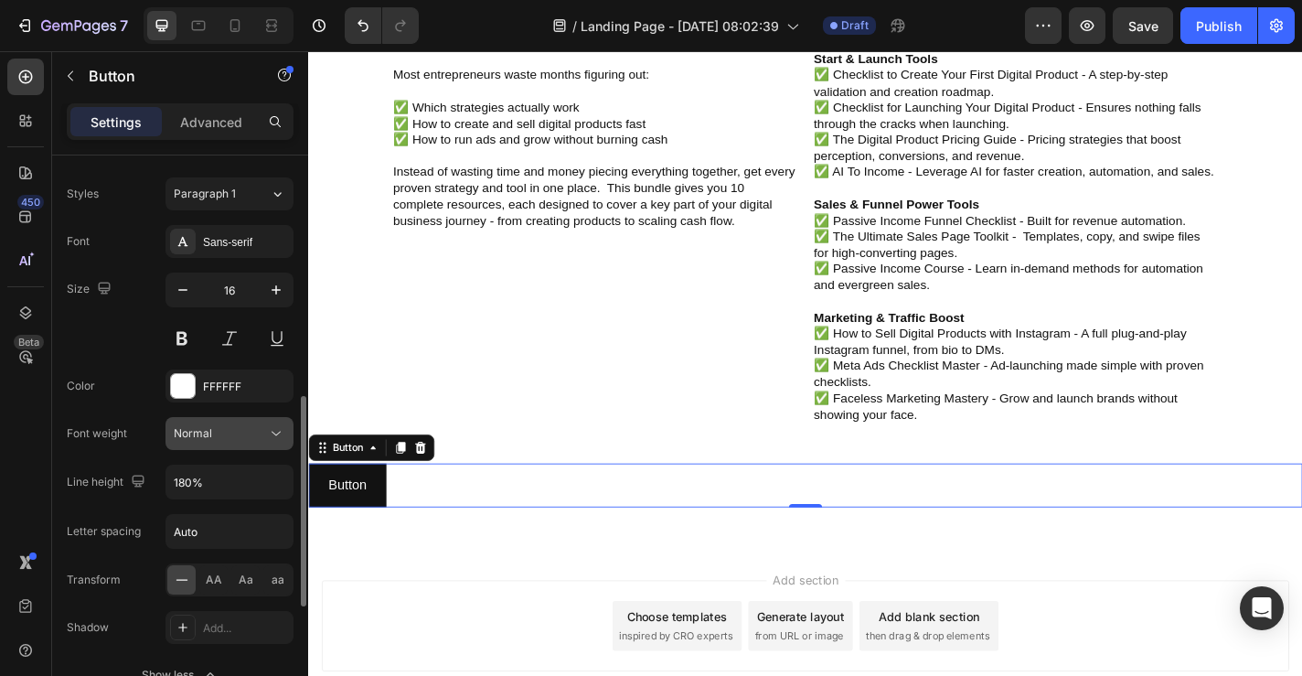
scroll to position [979, 0]
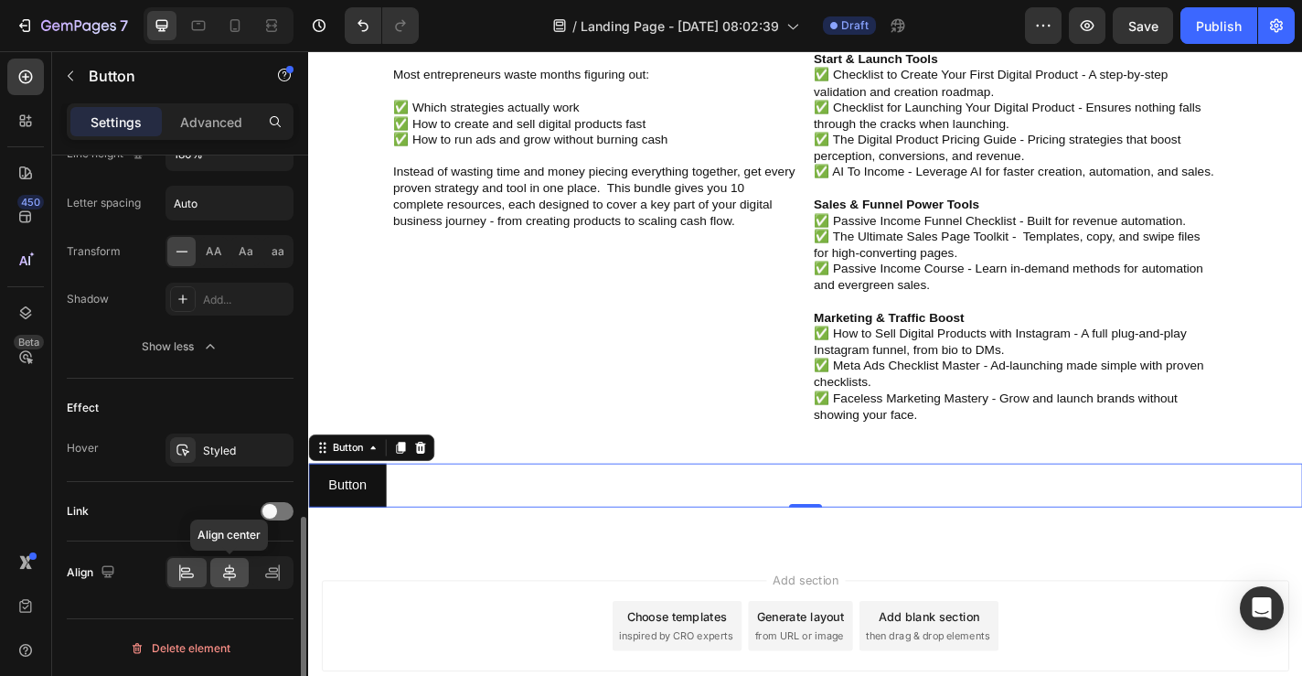
click at [223, 573] on icon at bounding box center [229, 572] width 18 height 18
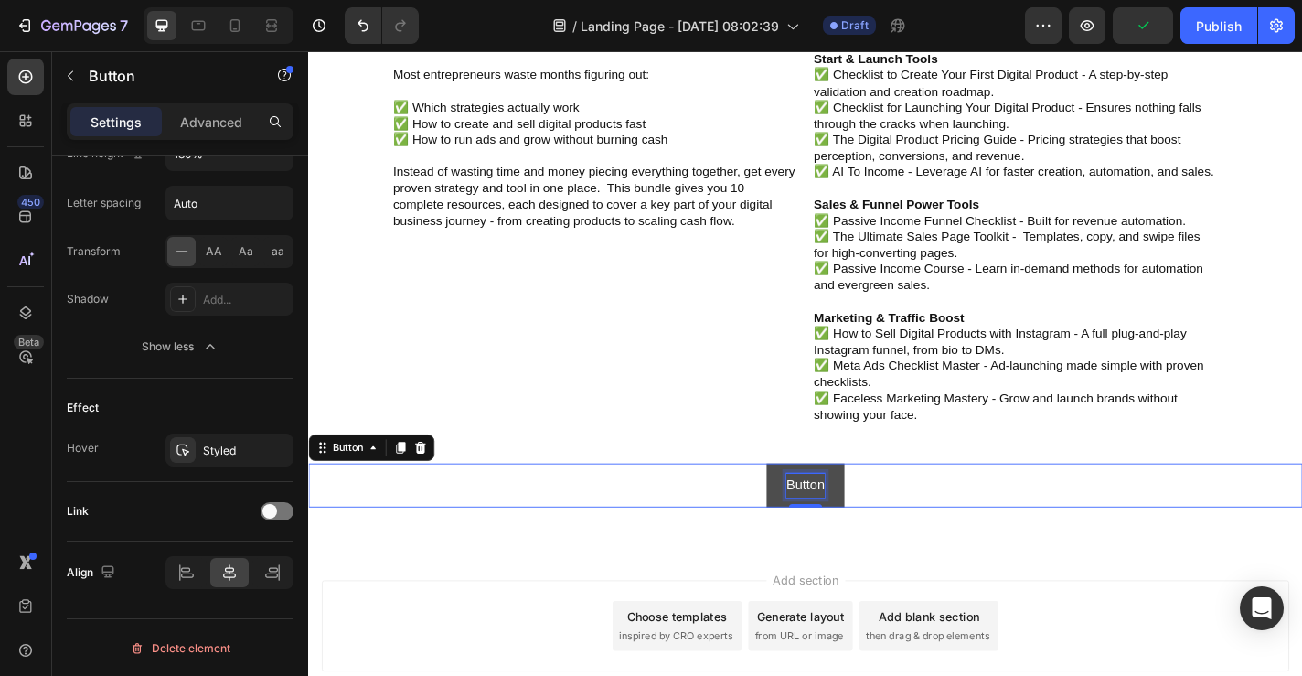
click at [855, 537] on p "Button" at bounding box center [857, 530] width 42 height 27
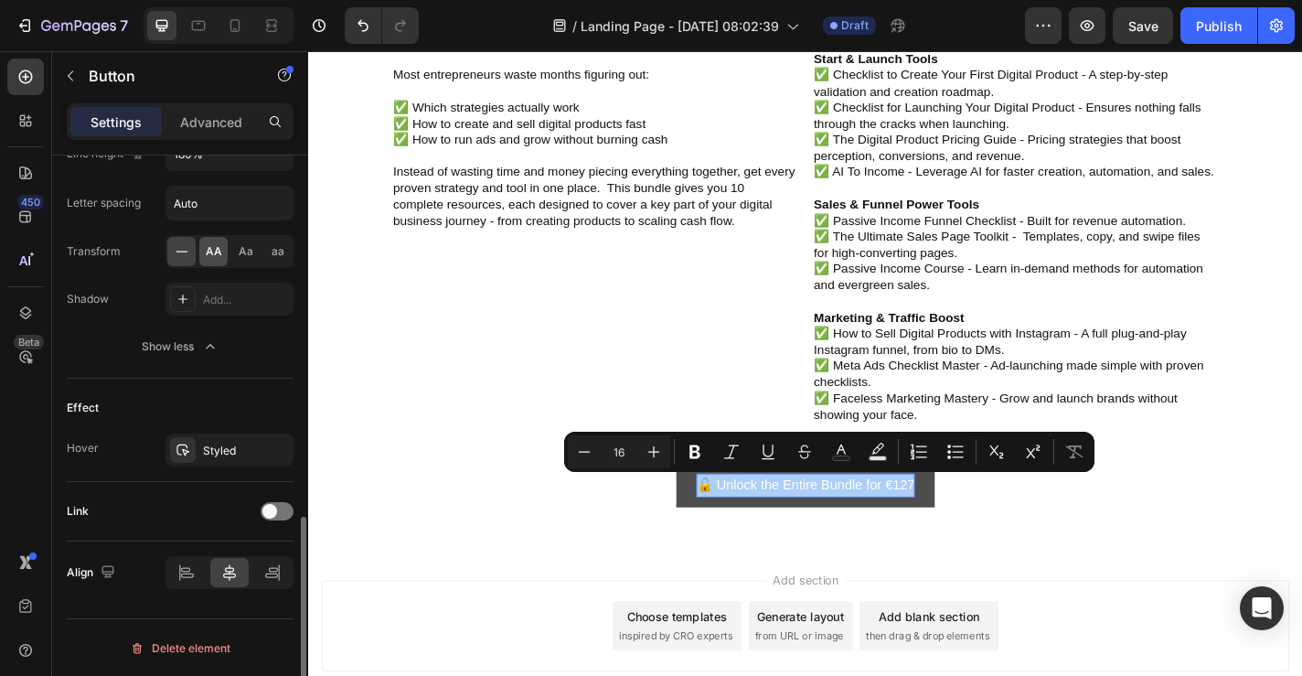
click at [213, 252] on span "AA" at bounding box center [214, 251] width 16 height 16
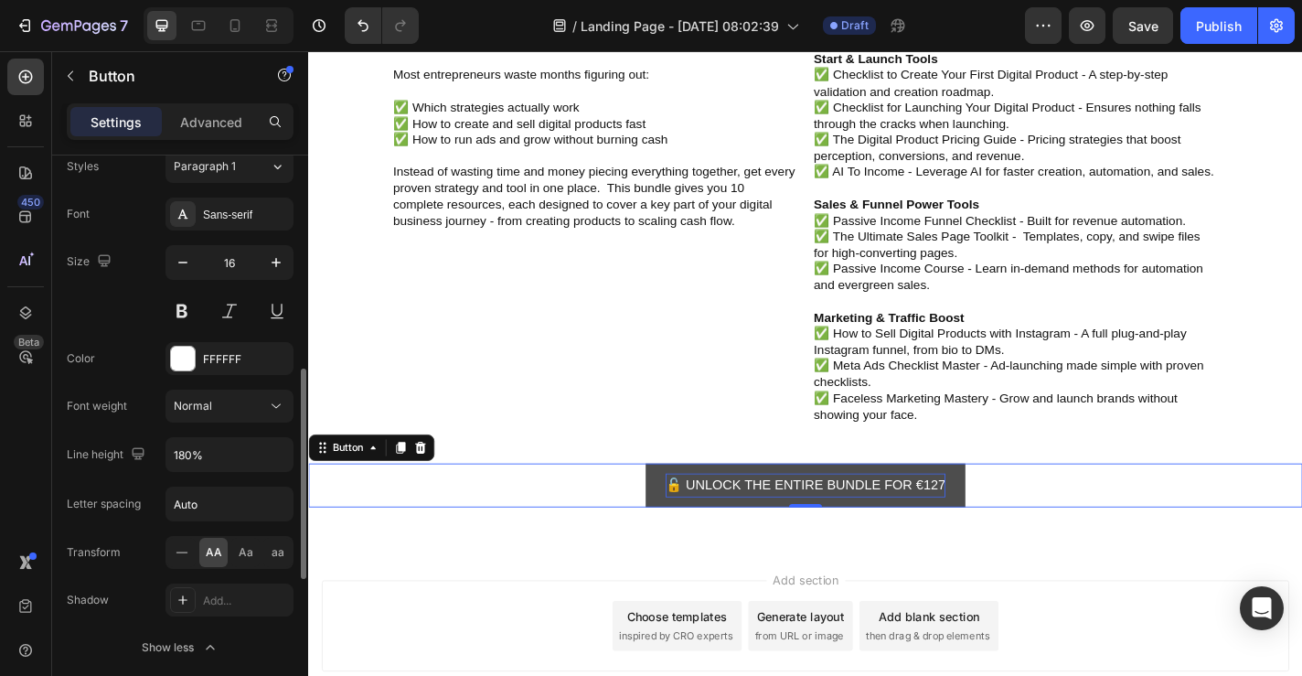
scroll to position [636, 0]
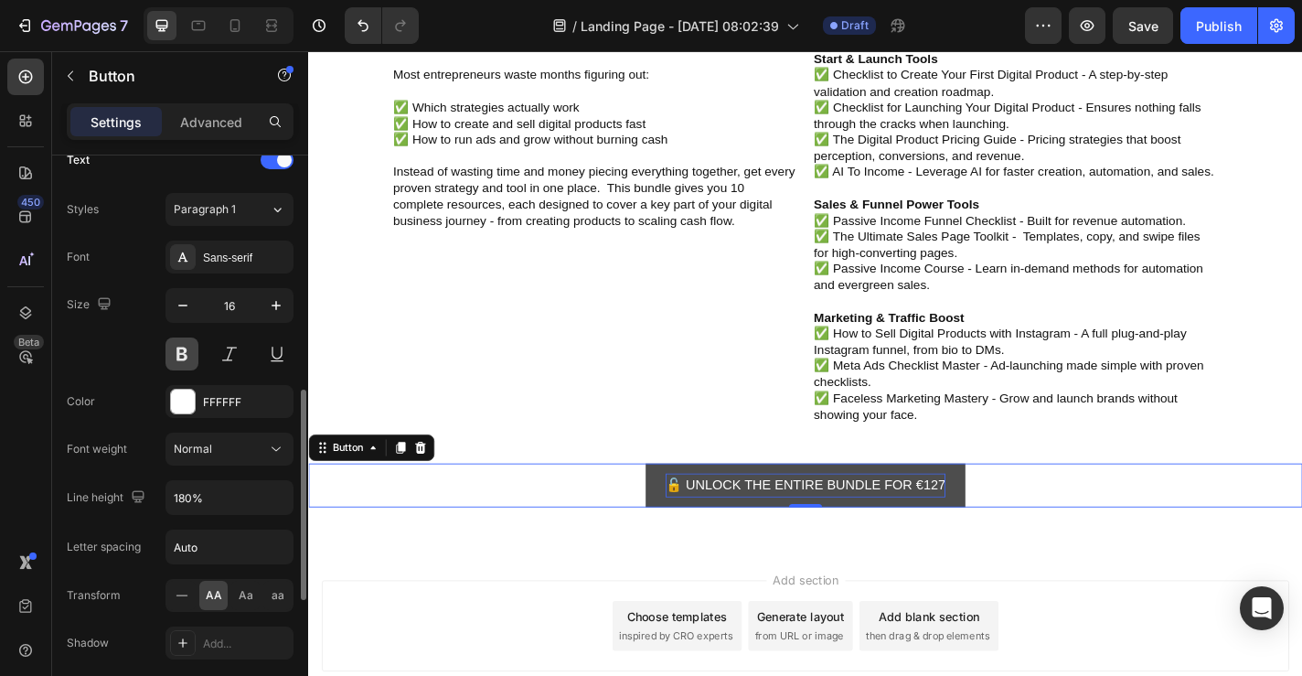
click at [185, 354] on button at bounding box center [182, 353] width 33 height 33
click at [684, 544] on button "🔓 Unlock the Entire Bundle for €127" at bounding box center [857, 530] width 357 height 48
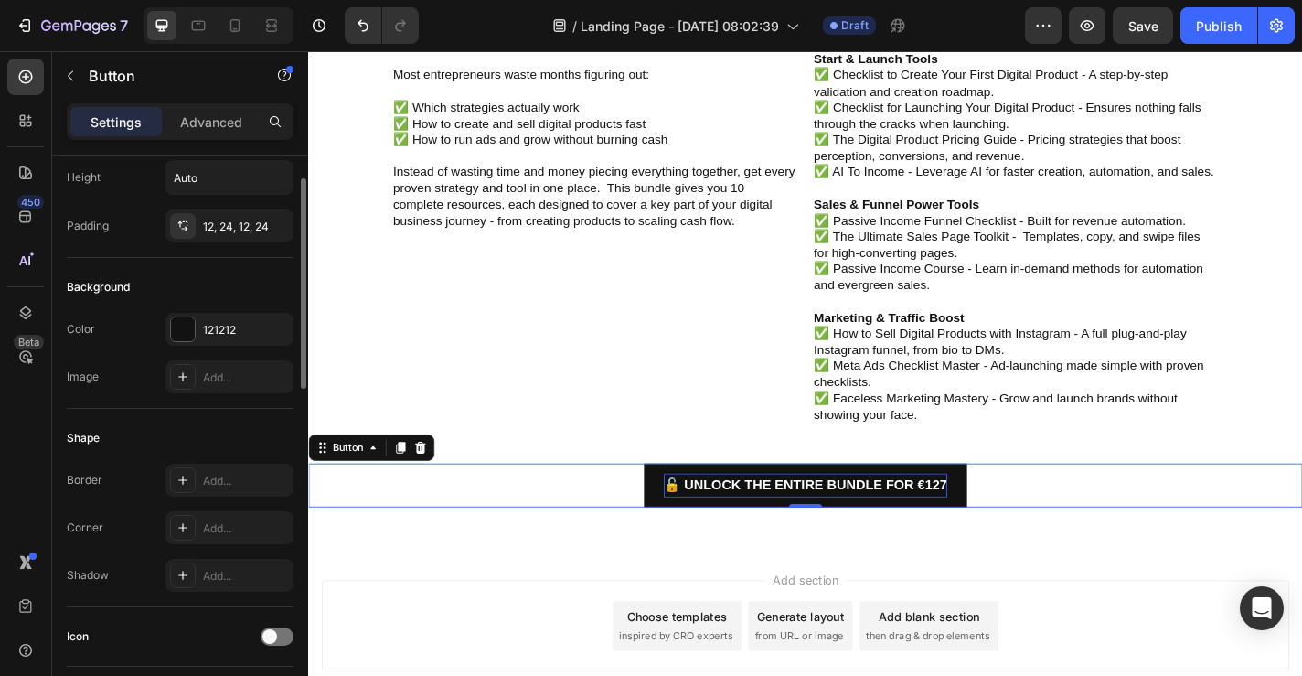
scroll to position [55, 0]
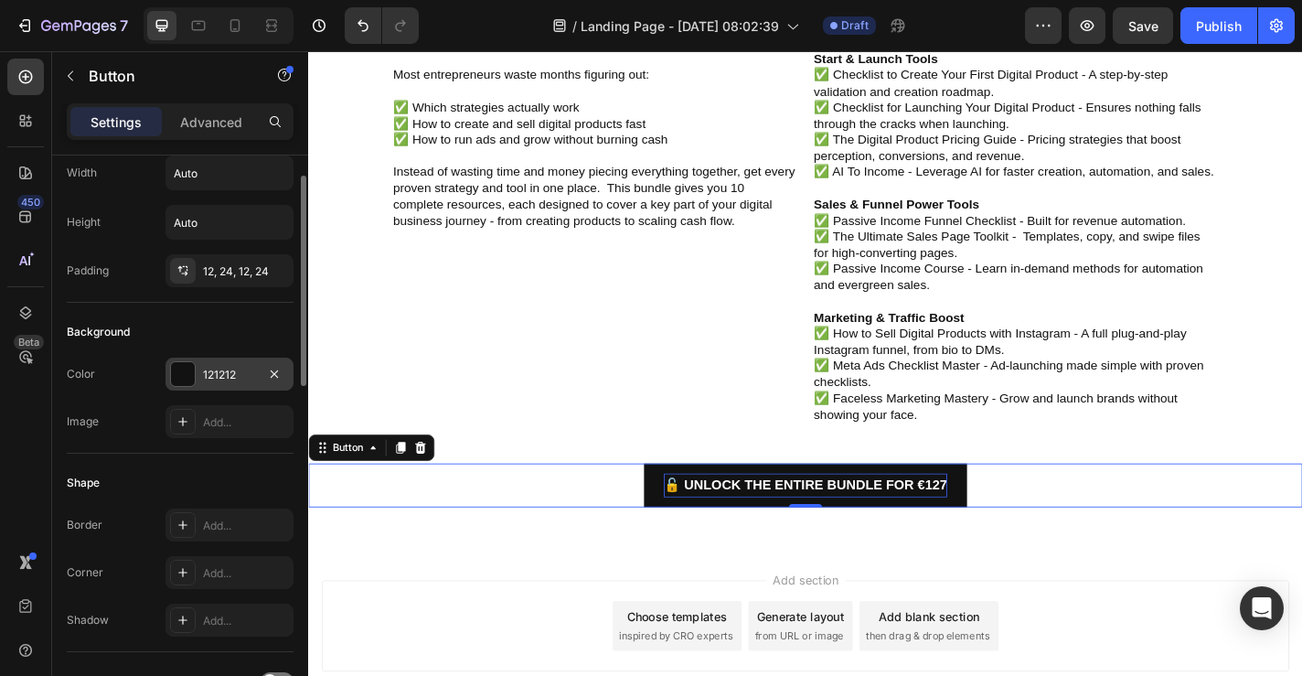
click at [178, 372] on div at bounding box center [183, 374] width 24 height 24
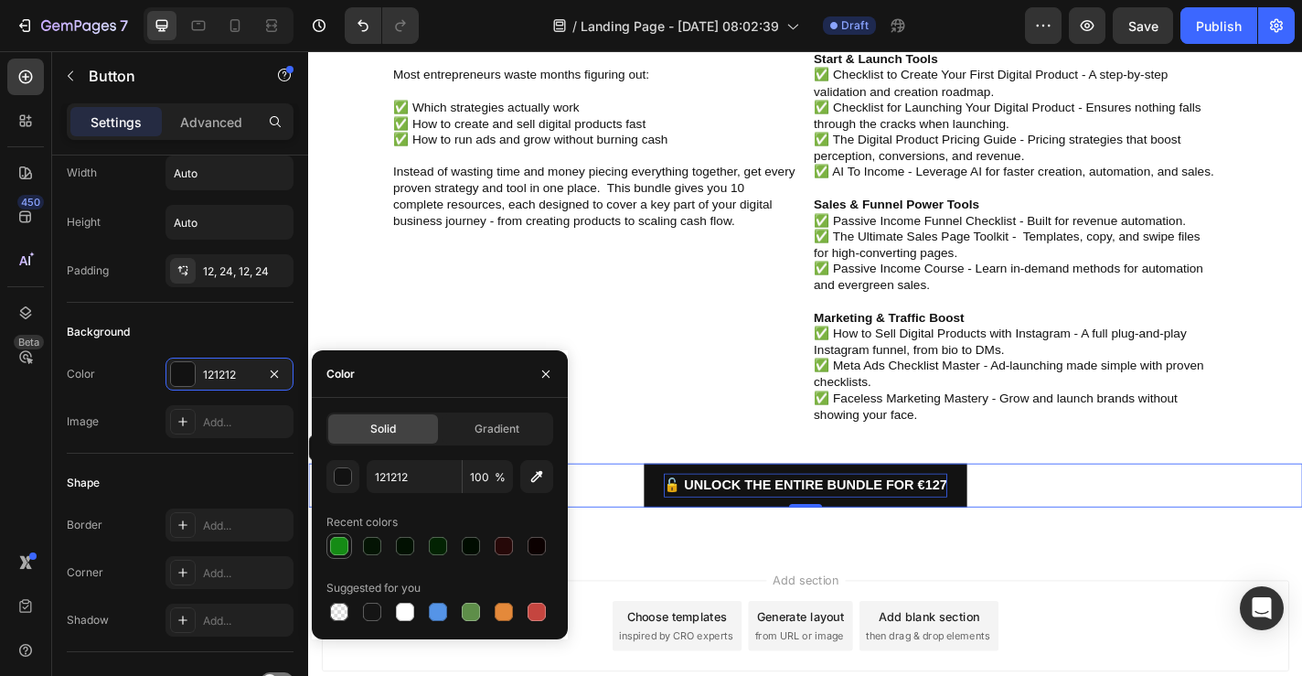
click at [334, 537] on div at bounding box center [339, 546] width 18 height 18
type input "158B15"
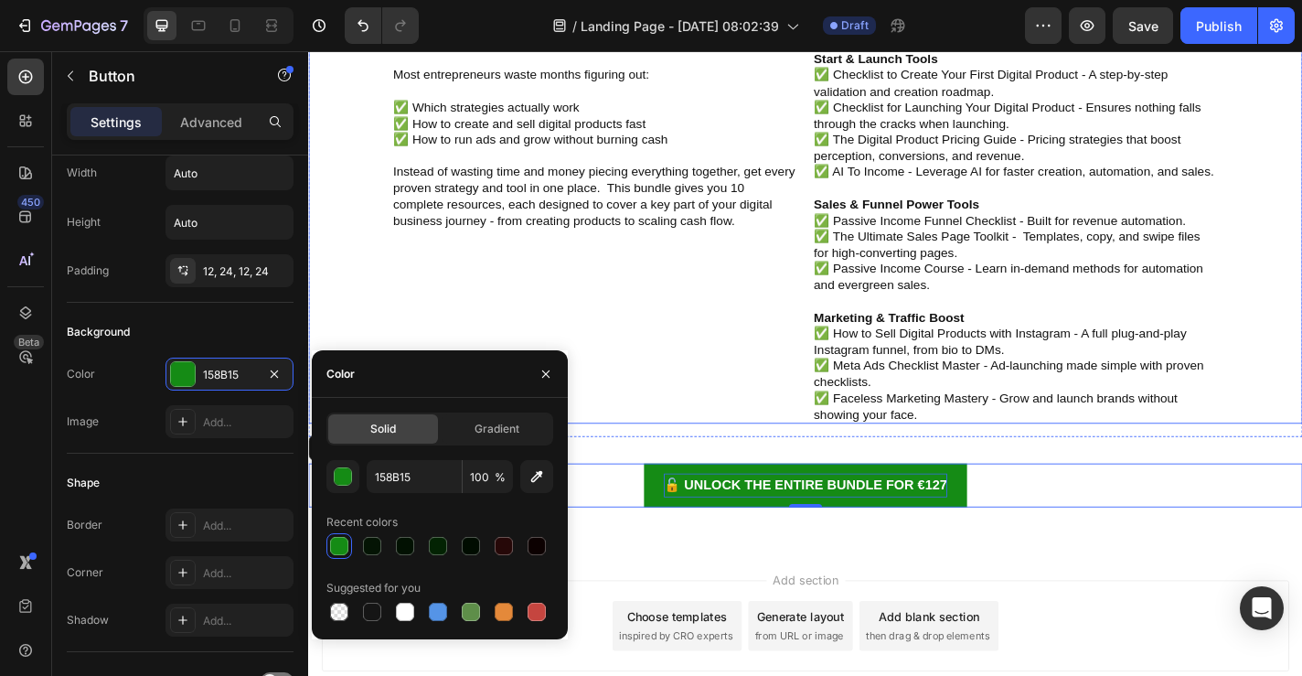
click at [701, 361] on div "⁠⁠⁠⁠⁠⁠⁠ Running a digital business today mean juggling tools, strategies, and e…" at bounding box center [578, 229] width 541 height 468
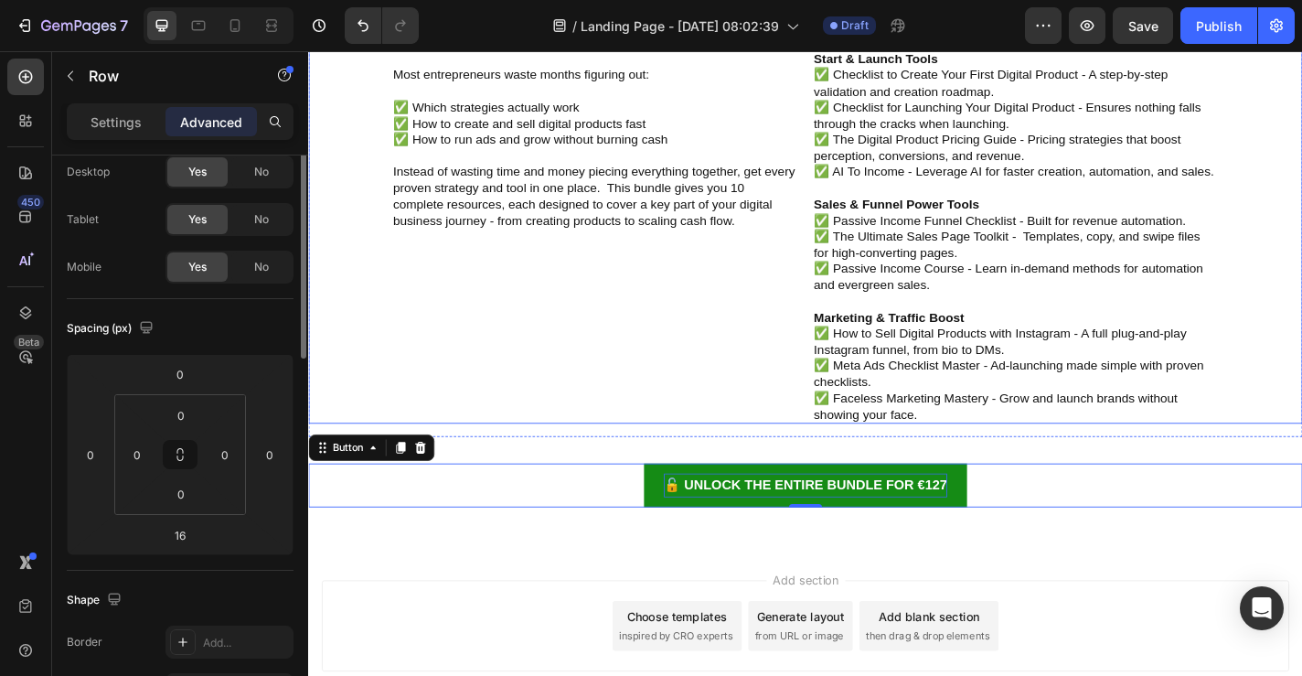
scroll to position [0, 0]
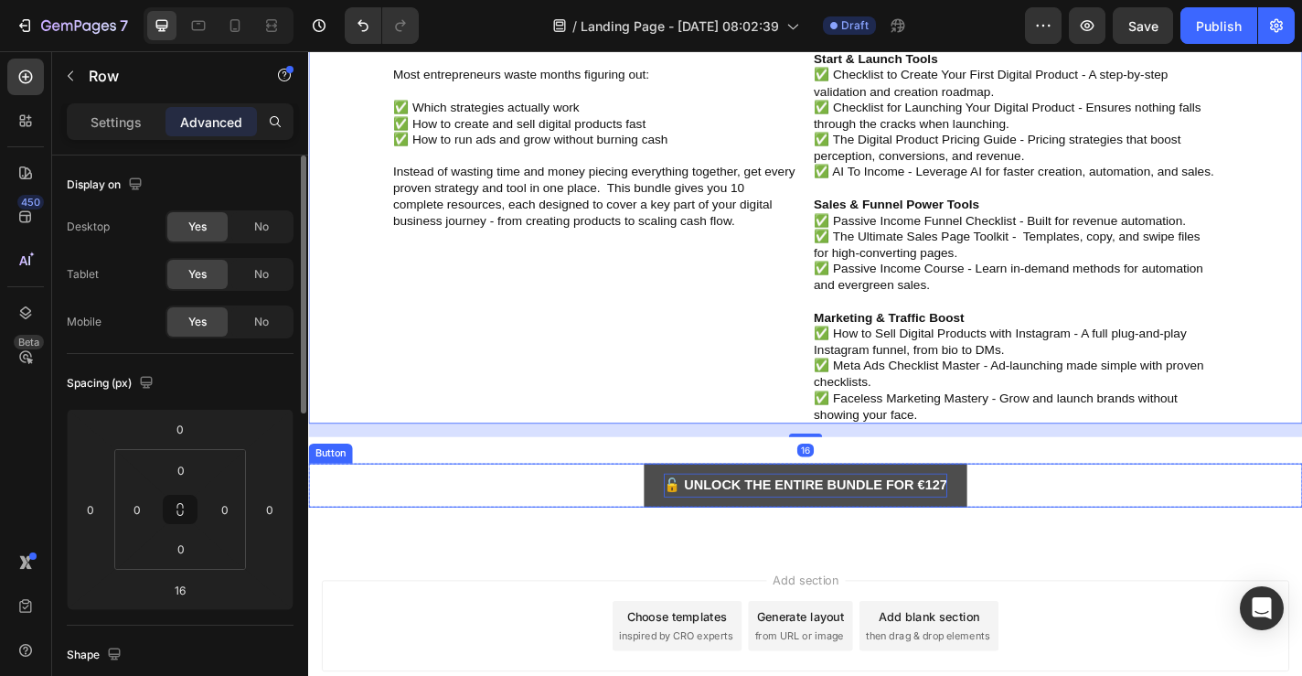
click at [684, 547] on button "🔓 Unlock the Entire Bundle for €127" at bounding box center [857, 530] width 357 height 48
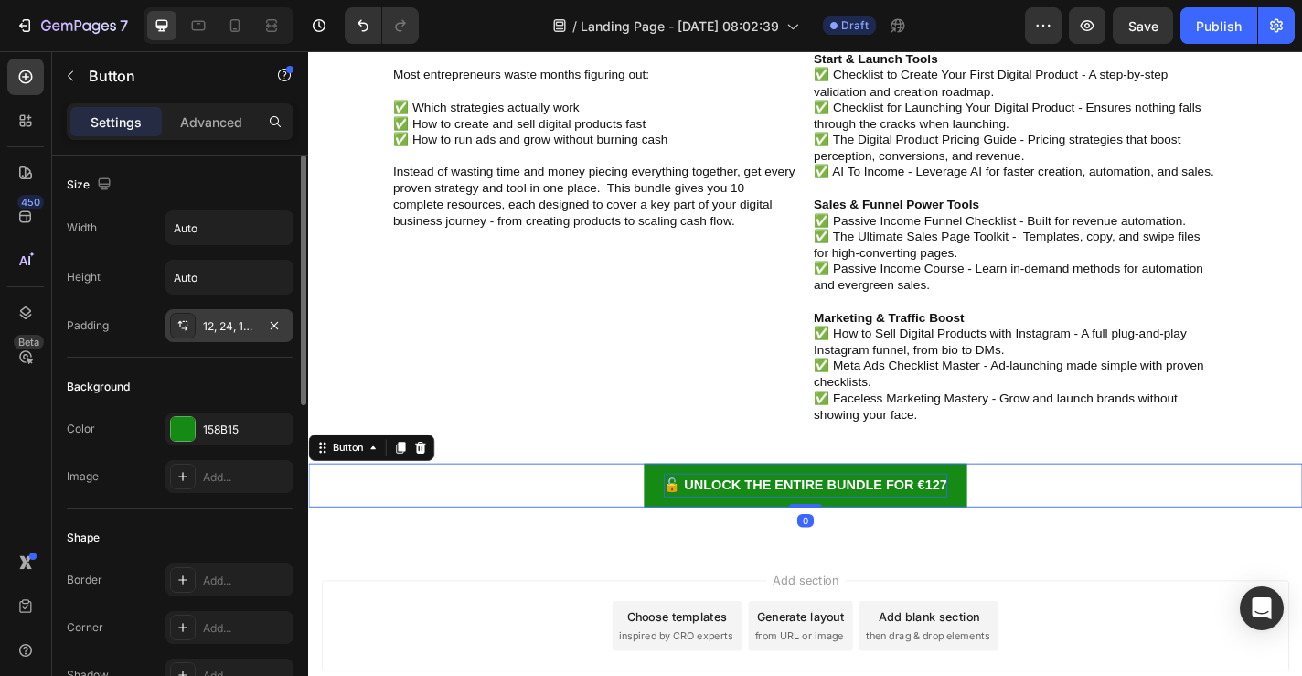
click at [207, 328] on div "12, 24, 12, 24" at bounding box center [229, 326] width 53 height 16
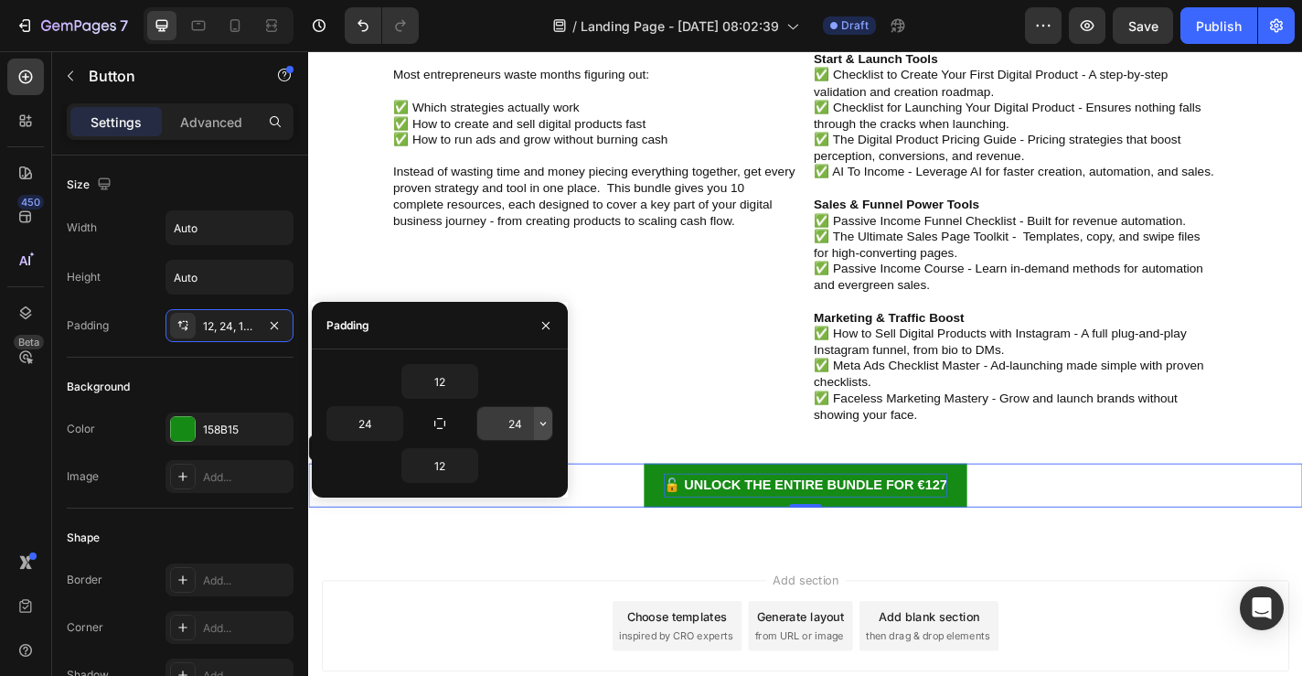
click at [543, 423] on icon "button" at bounding box center [543, 423] width 15 height 15
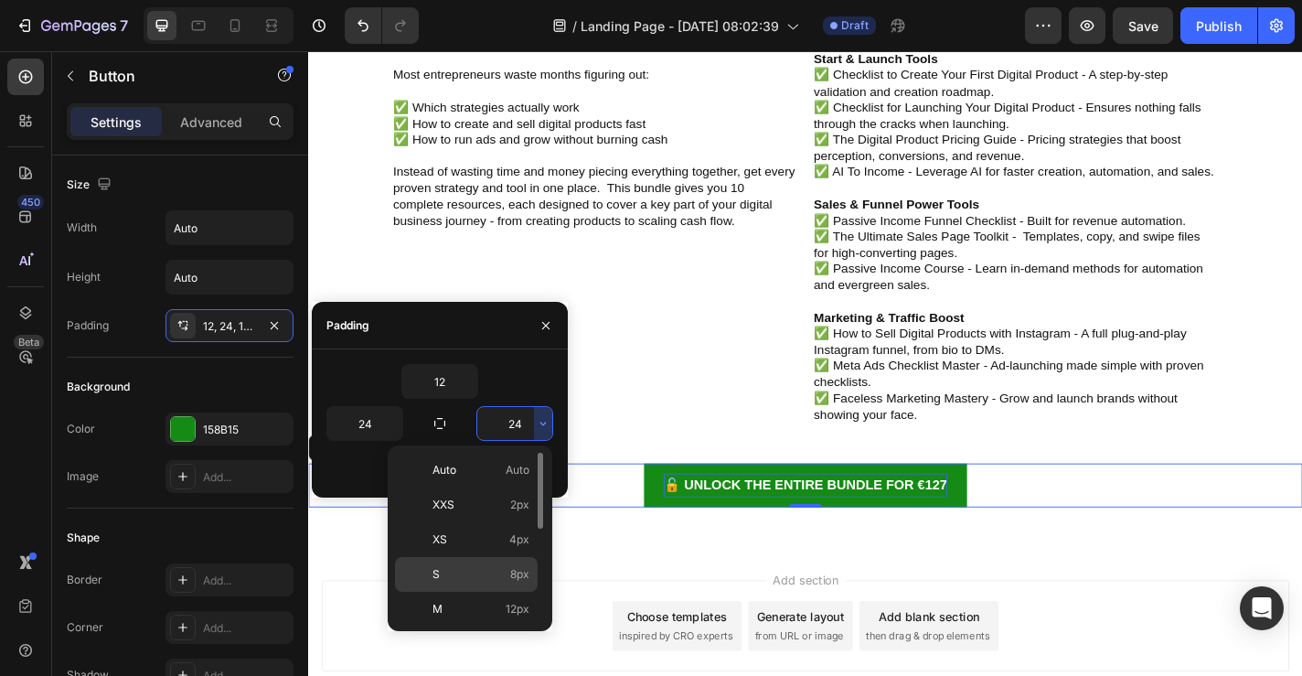
click at [470, 577] on p "S 8px" at bounding box center [481, 574] width 97 height 16
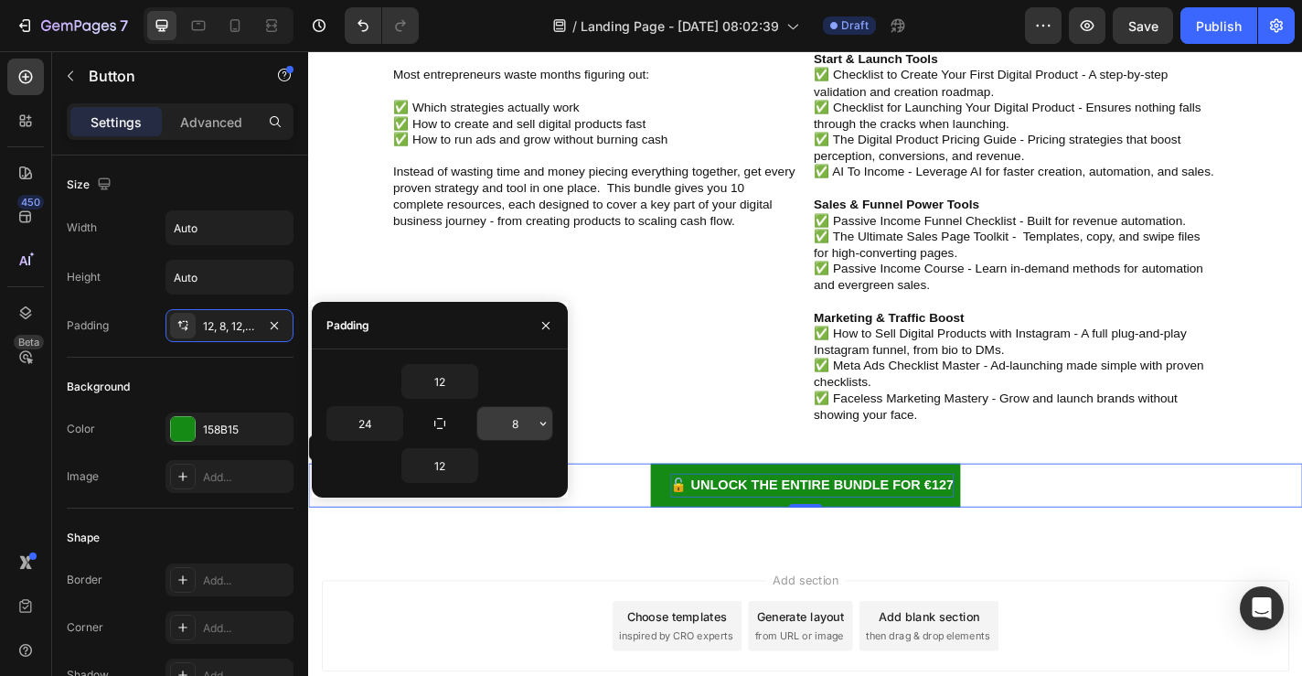
type input "24"
click at [544, 330] on icon "button" at bounding box center [546, 325] width 15 height 15
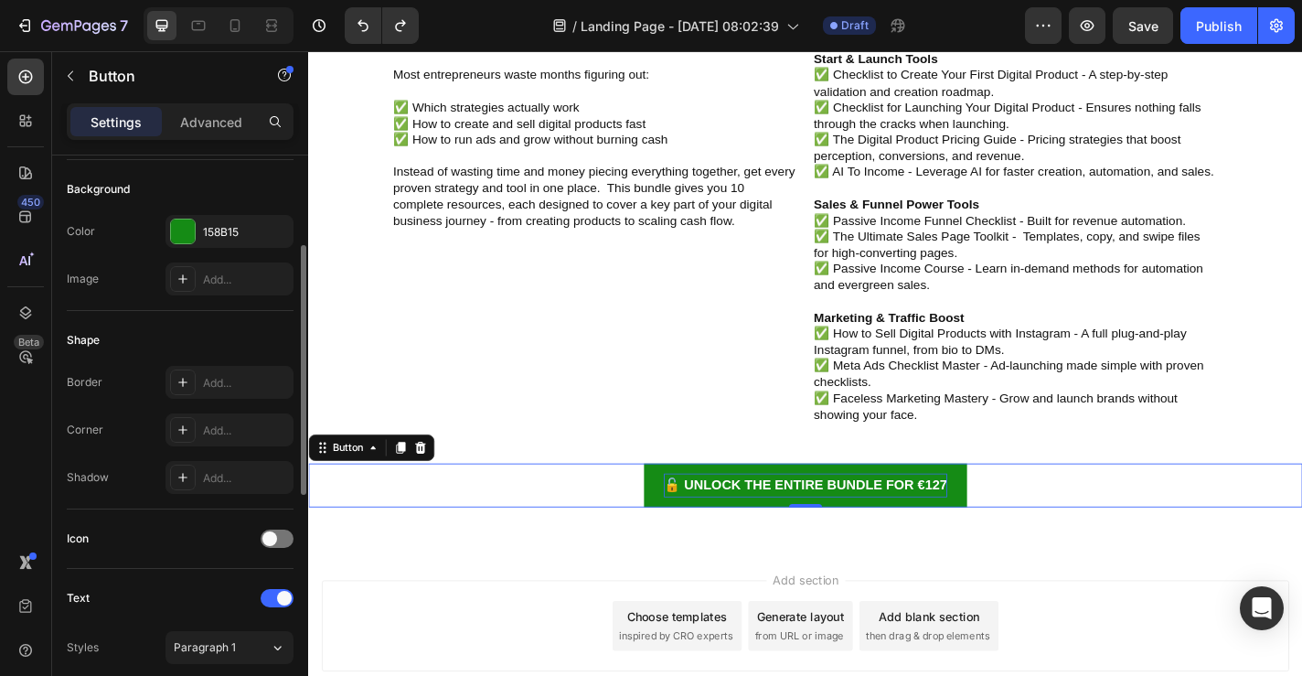
scroll to position [200, 0]
click at [237, 389] on div "Add..." at bounding box center [230, 379] width 128 height 33
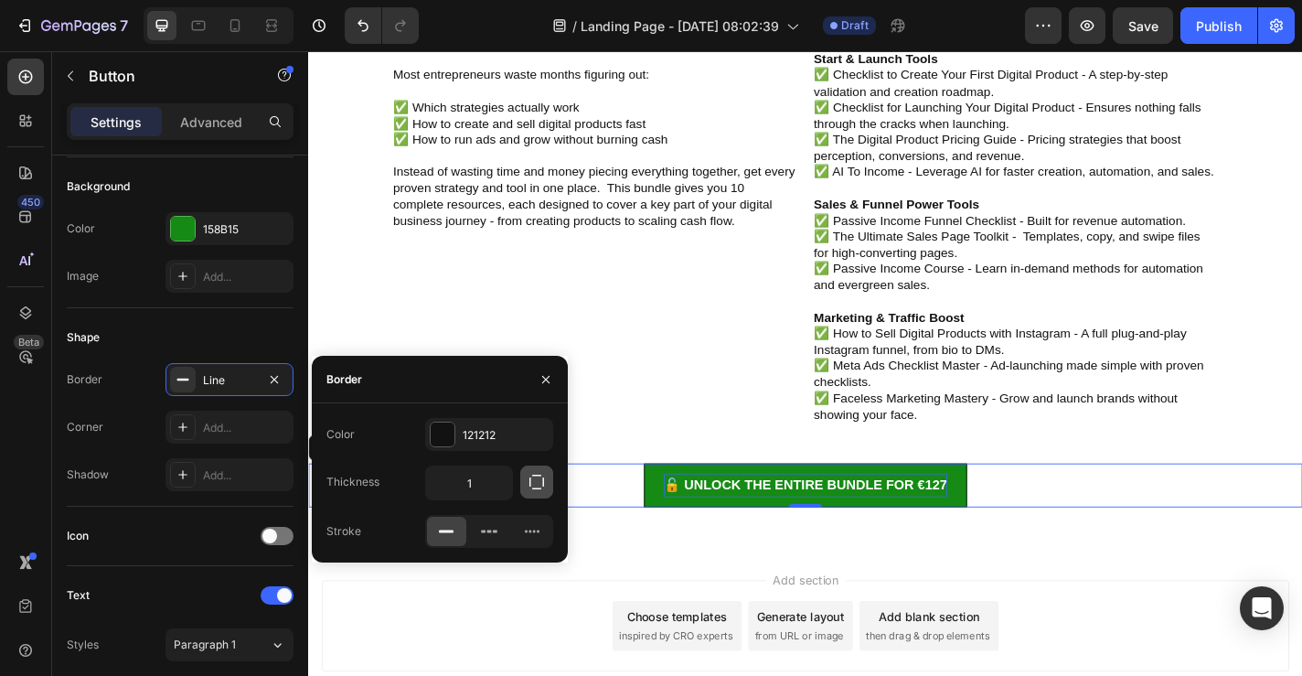
click at [534, 485] on icon "button" at bounding box center [537, 482] width 18 height 18
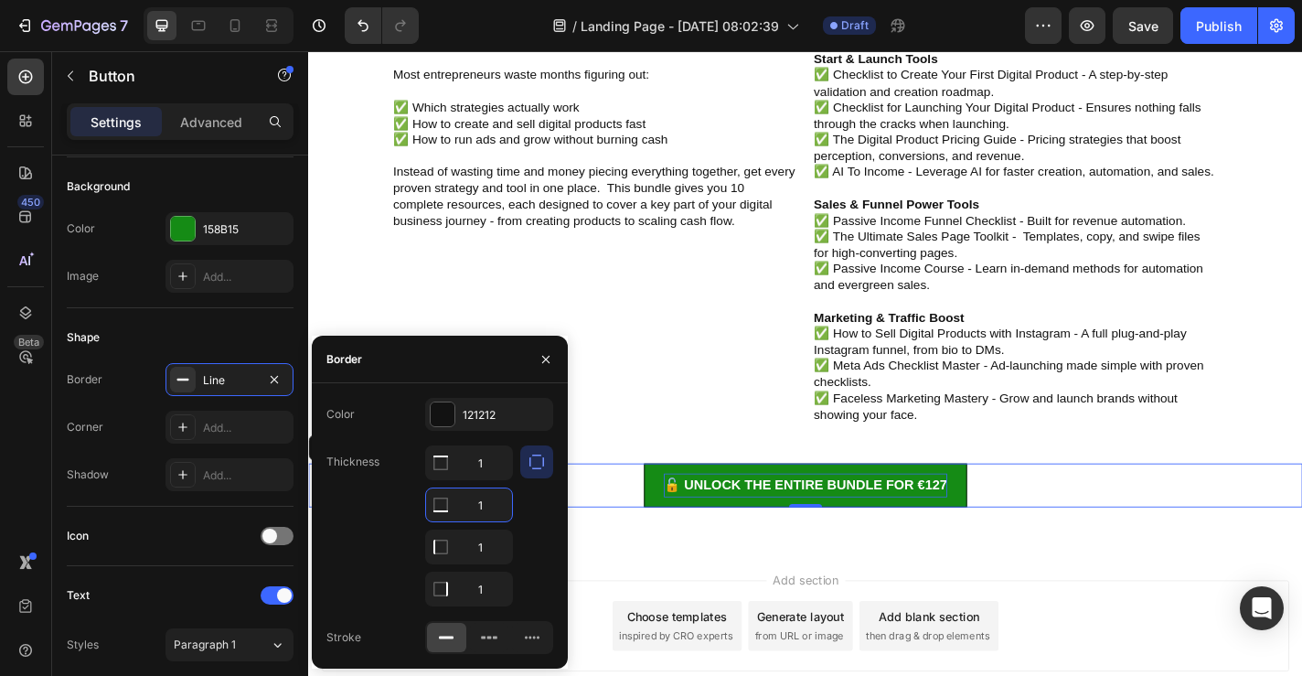
click at [468, 505] on input "1" at bounding box center [469, 504] width 86 height 33
click at [539, 417] on icon "button" at bounding box center [534, 414] width 15 height 15
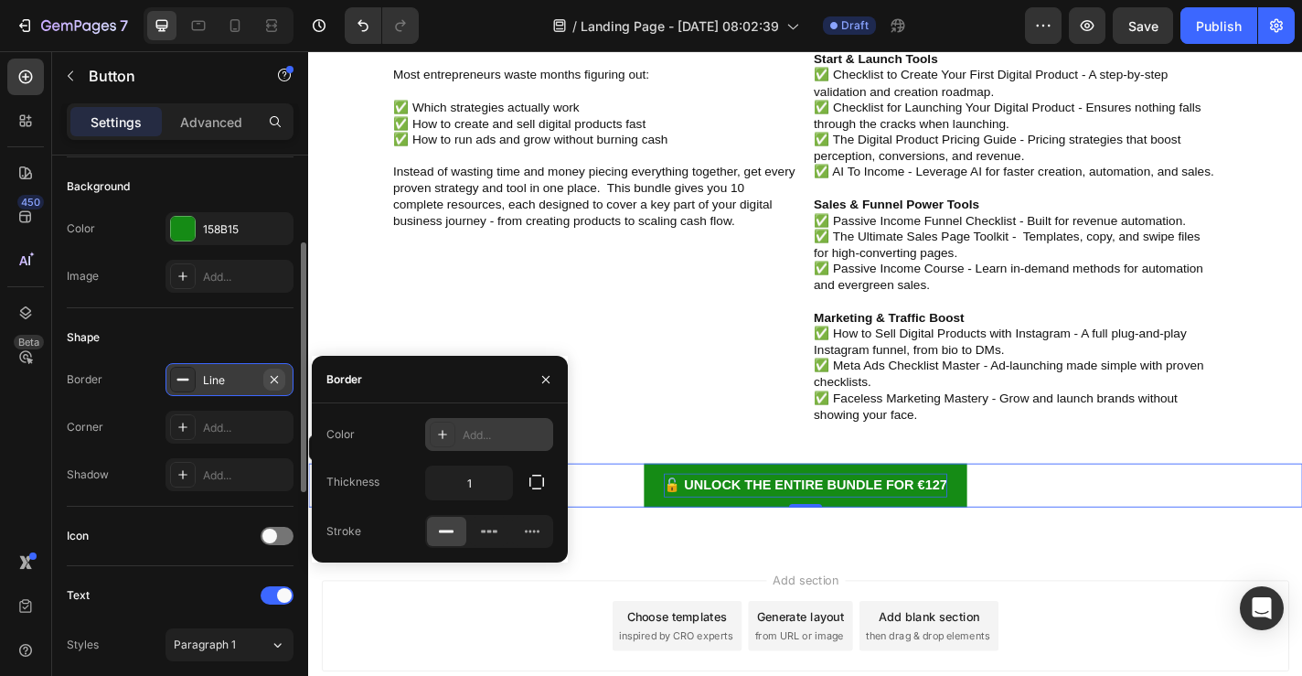
click at [273, 376] on icon "button" at bounding box center [274, 379] width 15 height 15
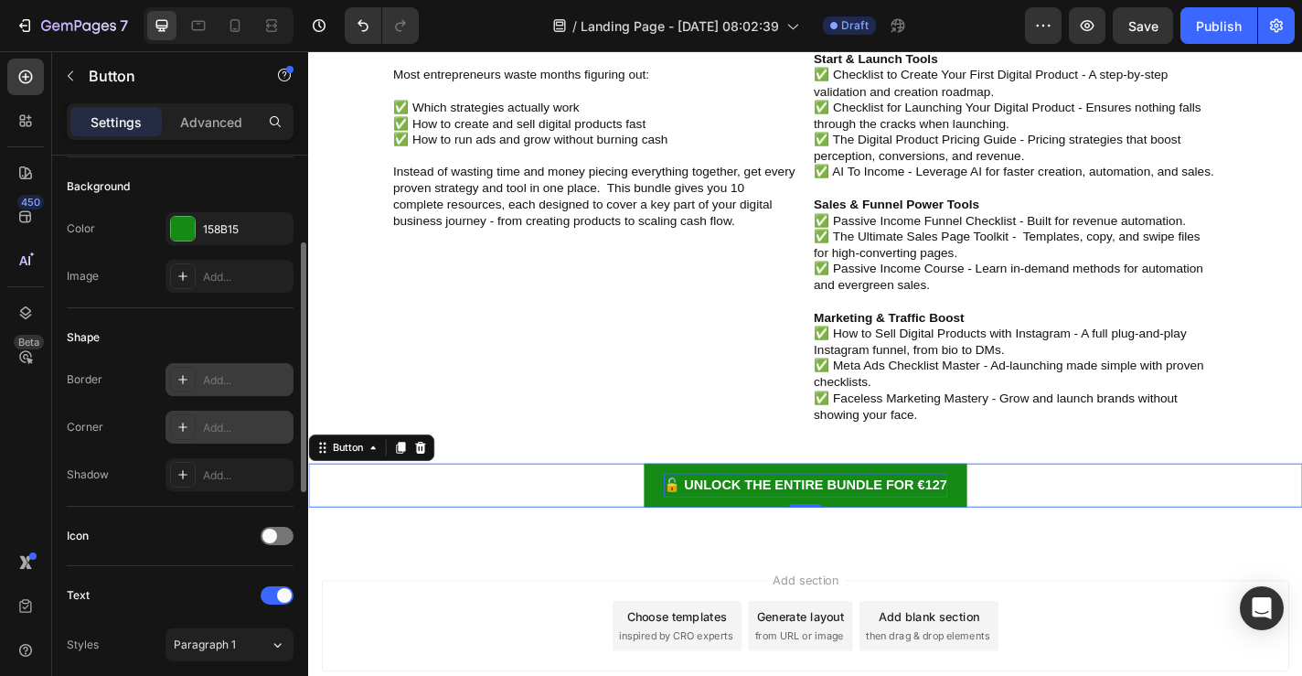
click at [186, 433] on icon at bounding box center [183, 427] width 15 height 15
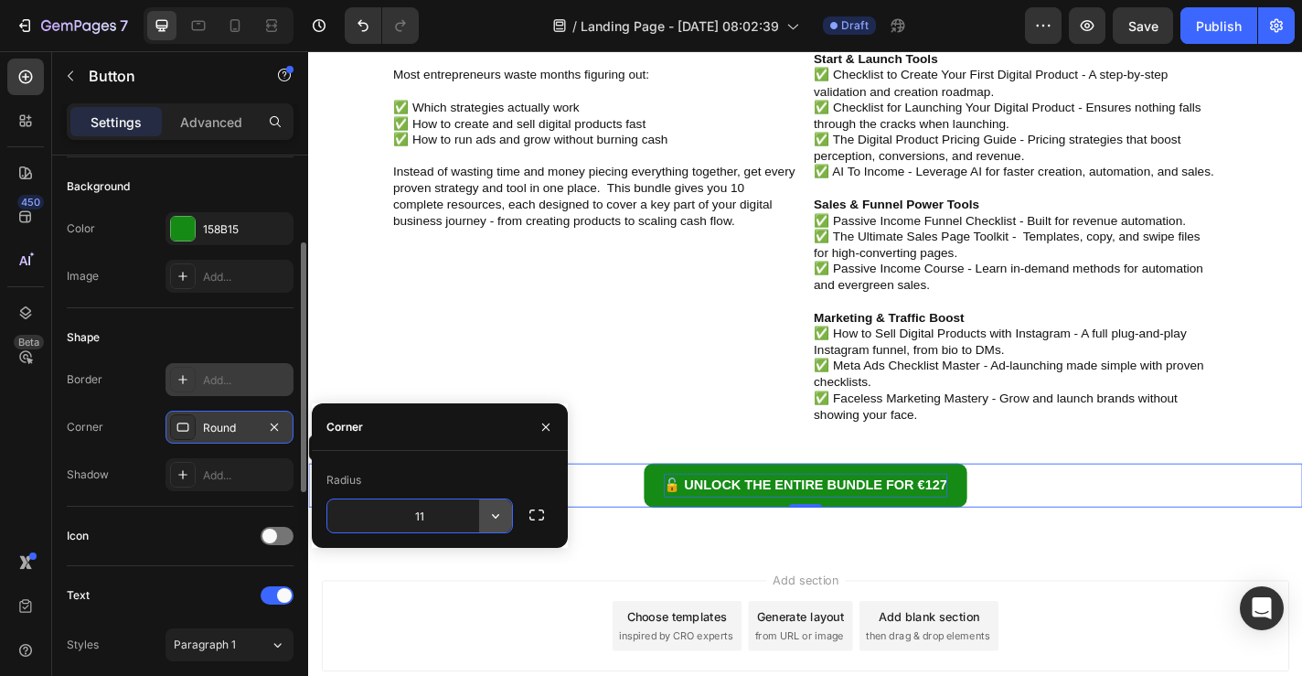
type input "10"
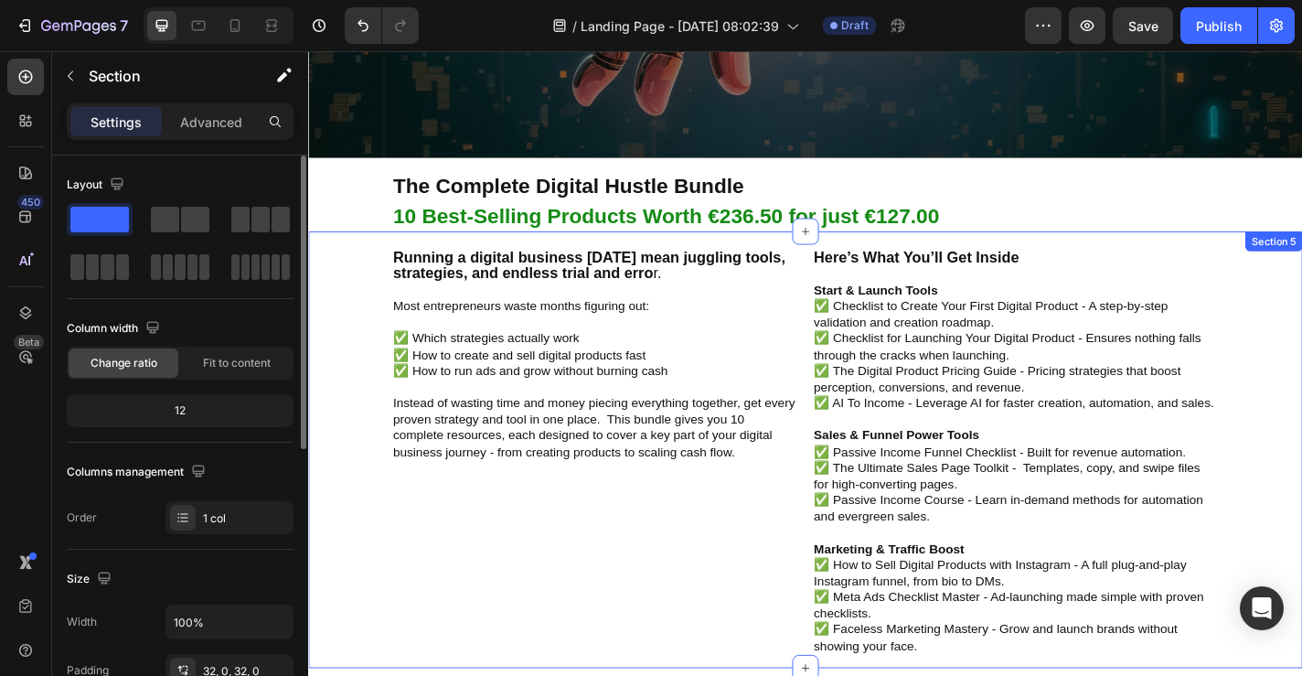
scroll to position [249, 0]
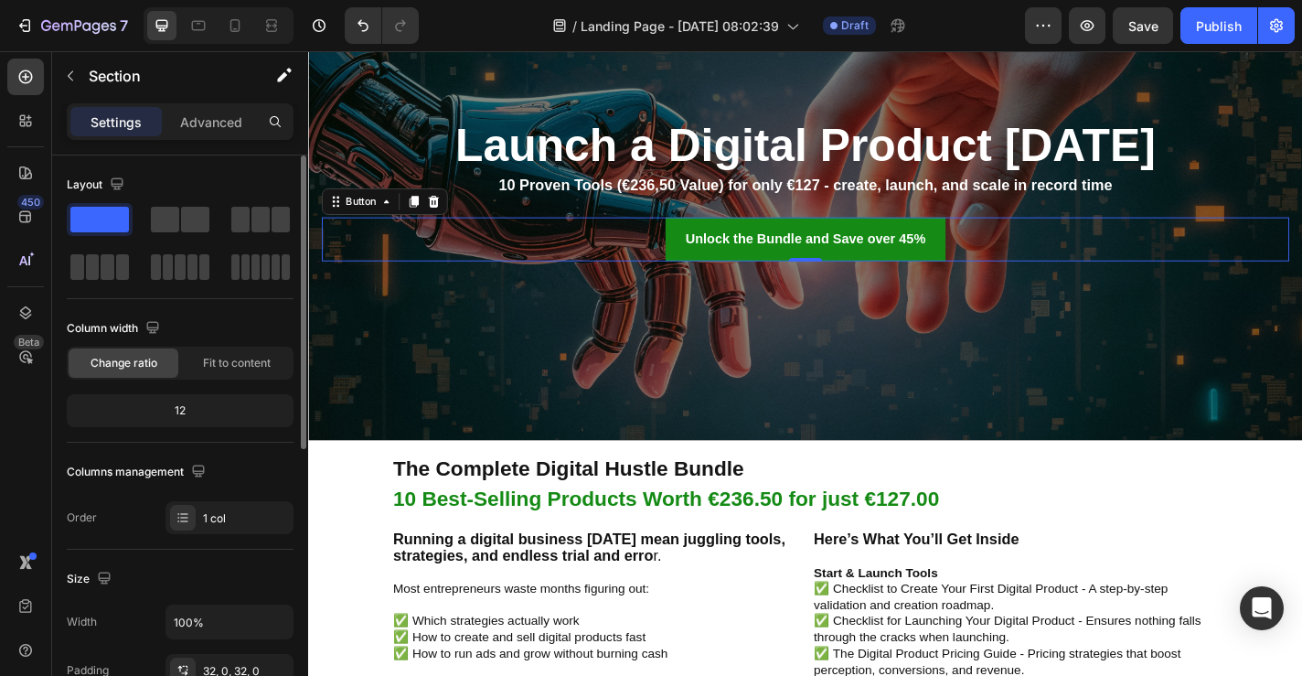
click at [815, 281] on button "Unlock the Bundle and Save over 45%" at bounding box center [856, 258] width 309 height 48
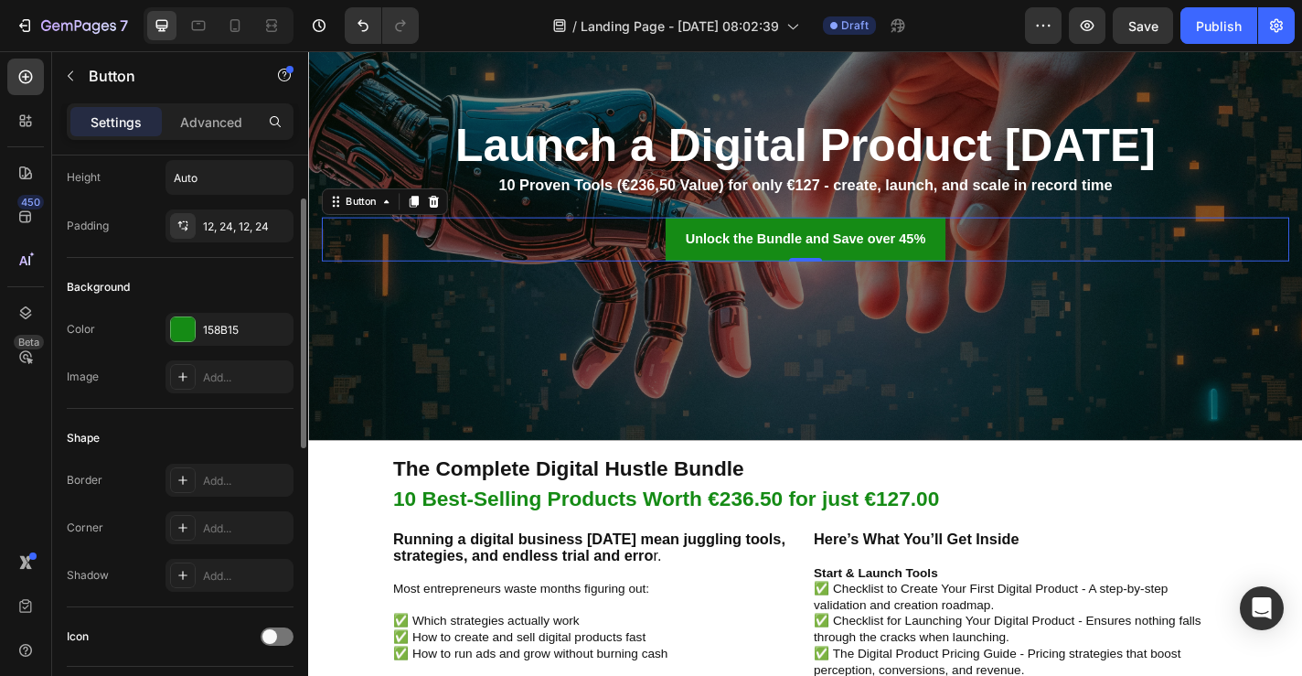
scroll to position [109, 0]
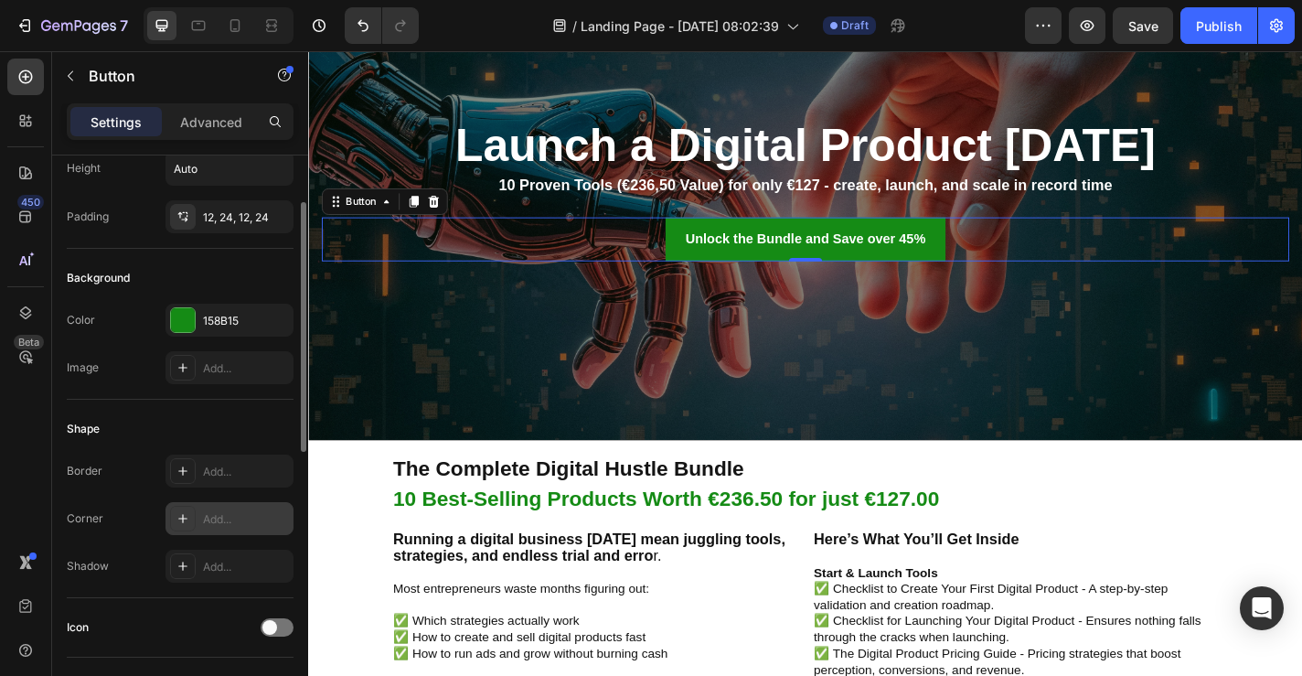
click at [183, 516] on icon at bounding box center [183, 518] width 15 height 15
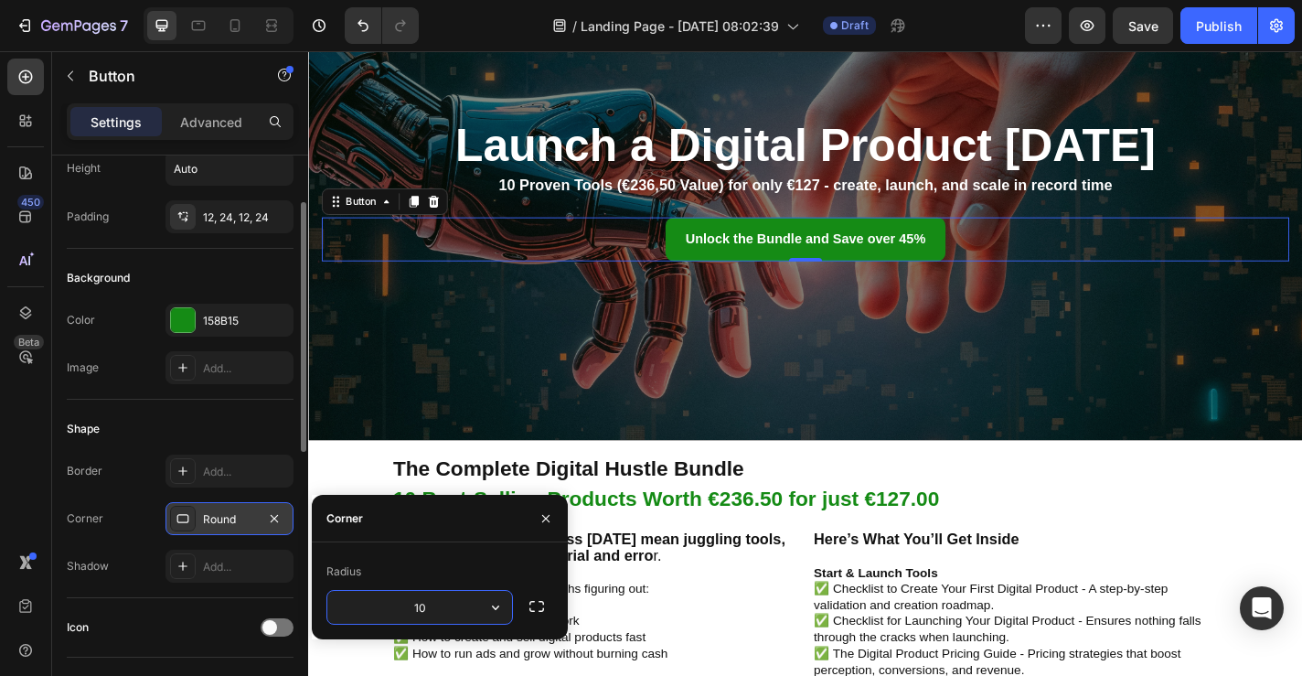
type input "10"
click at [543, 509] on button "button" at bounding box center [545, 518] width 29 height 29
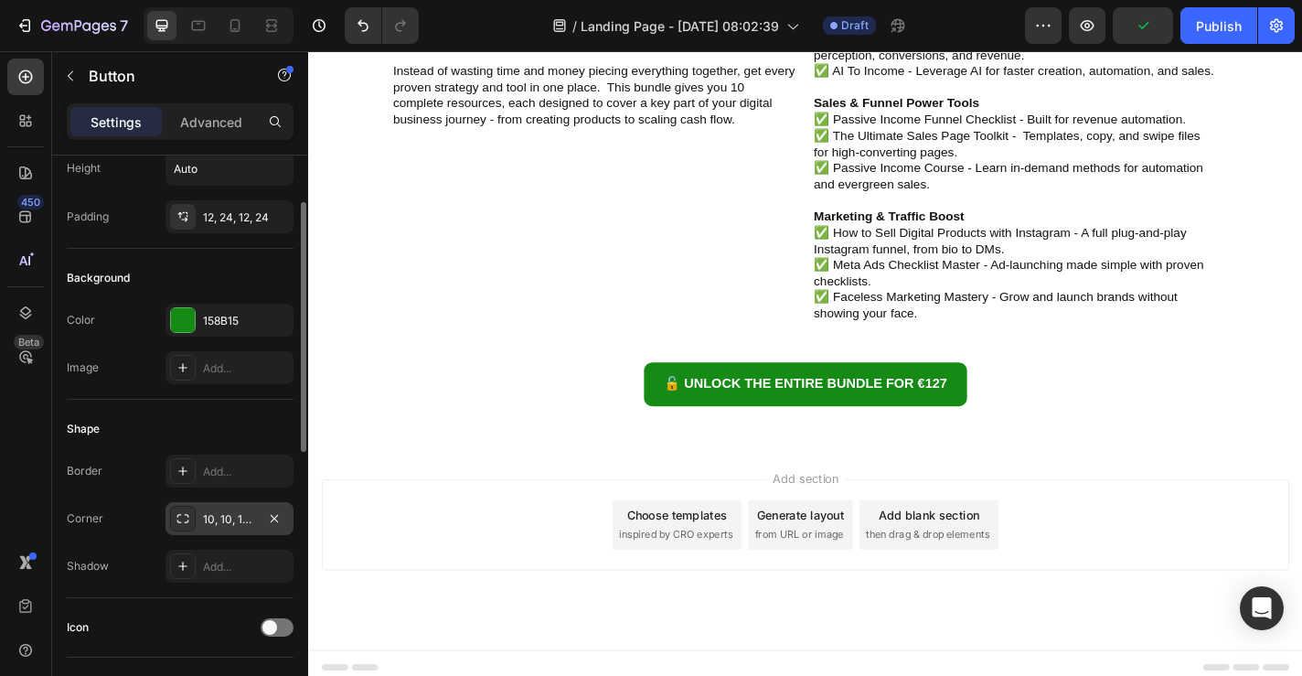
scroll to position [922, 0]
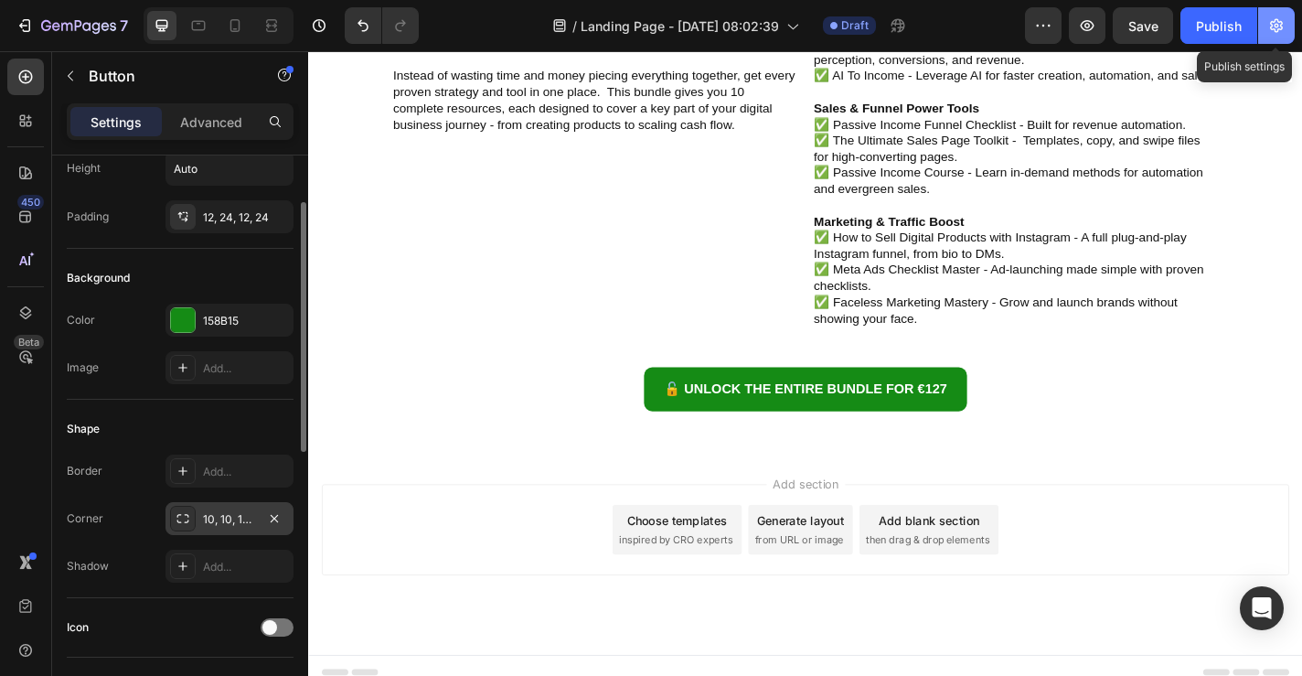
click at [1280, 19] on icon "button" at bounding box center [1277, 25] width 18 height 18
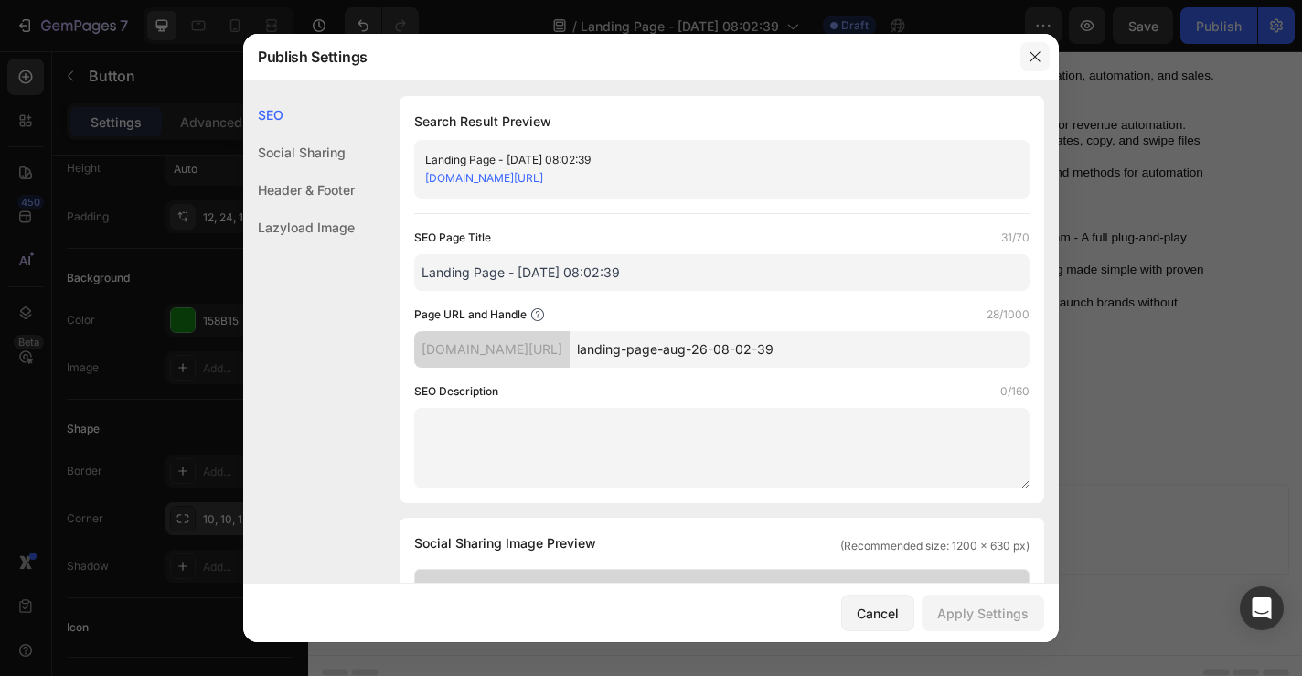
click at [1039, 59] on icon "button" at bounding box center [1035, 56] width 15 height 15
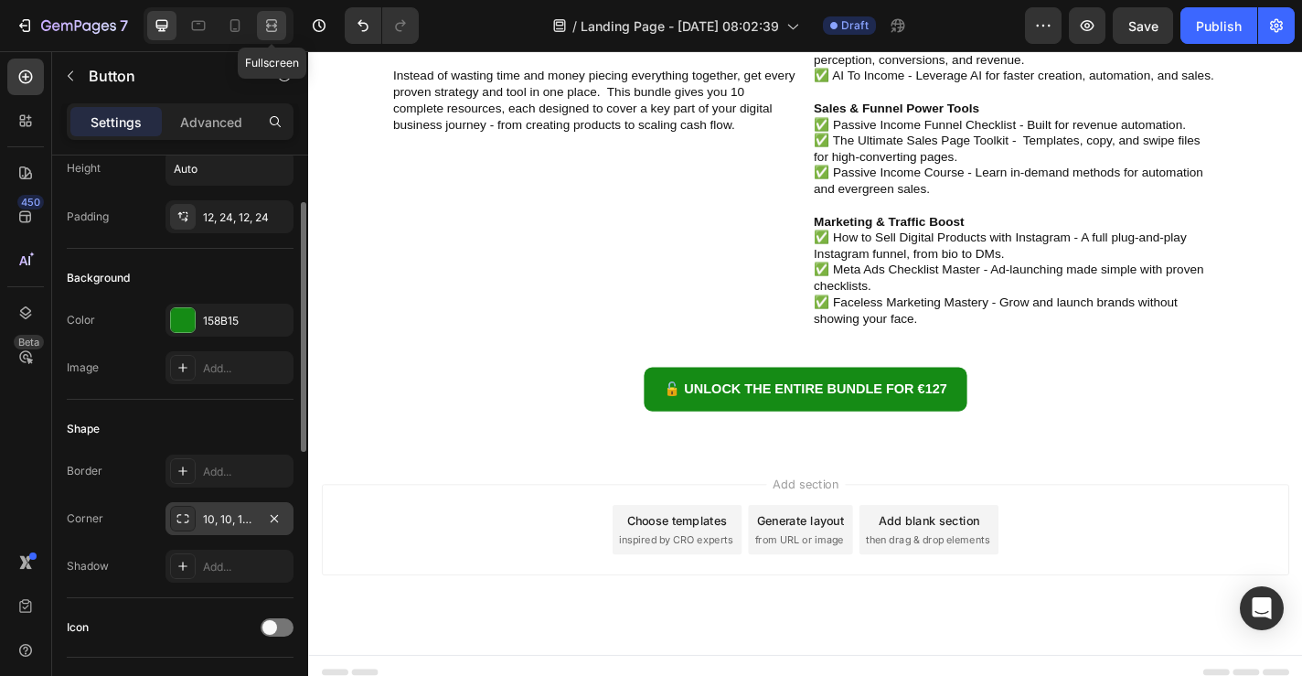
click at [274, 23] on icon at bounding box center [274, 25] width 5 height 5
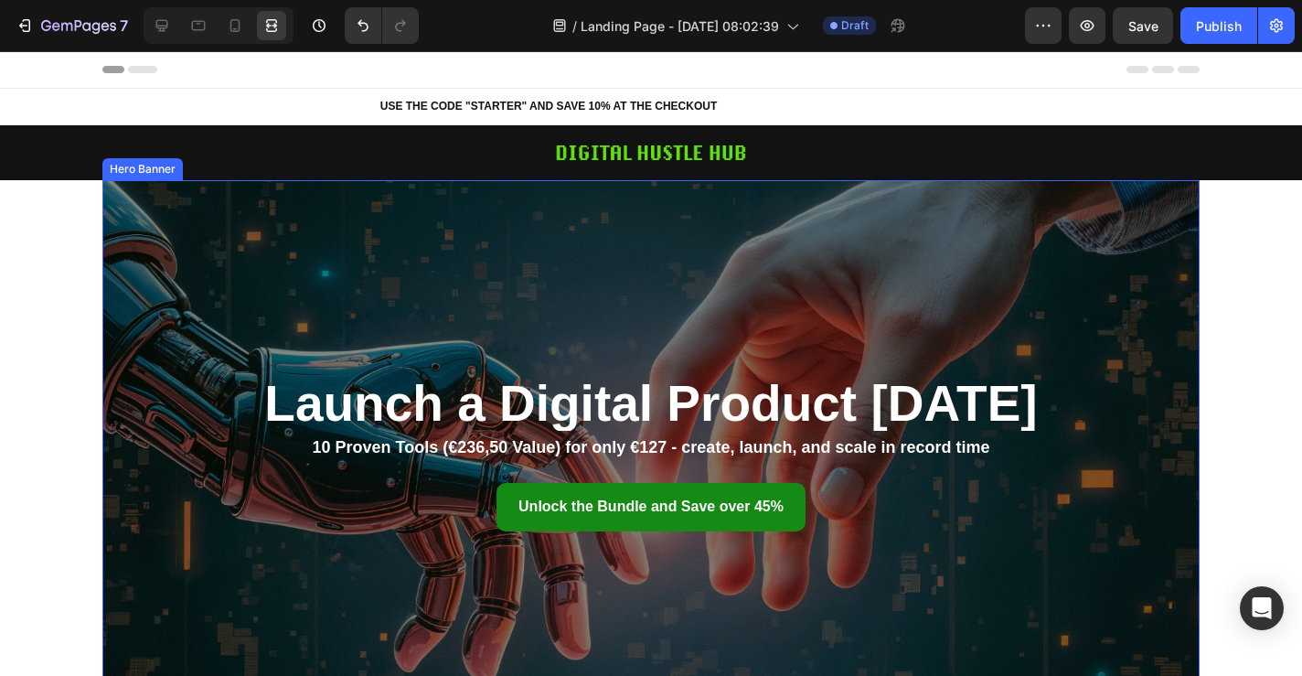
click at [677, 223] on div "Overlay" at bounding box center [650, 454] width 1097 height 549
click at [159, 26] on icon at bounding box center [162, 26] width 12 height 12
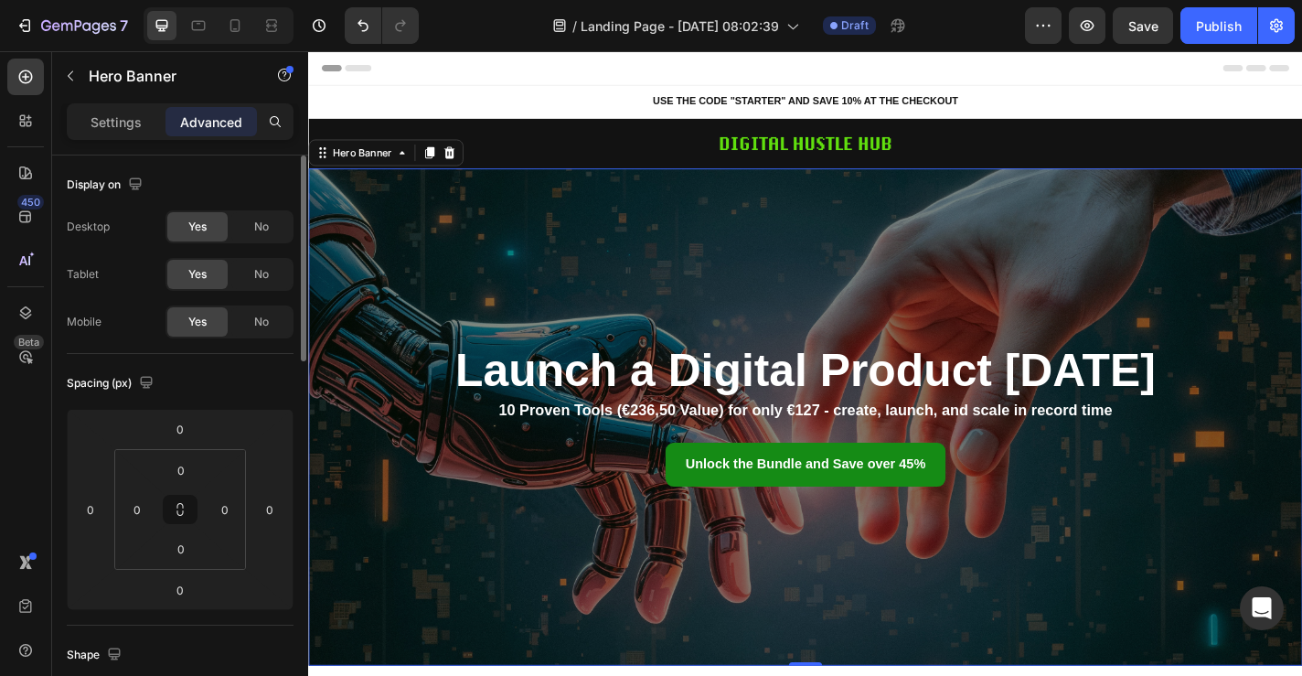
click at [478, 270] on div "Overlay" at bounding box center [856, 454] width 1097 height 549
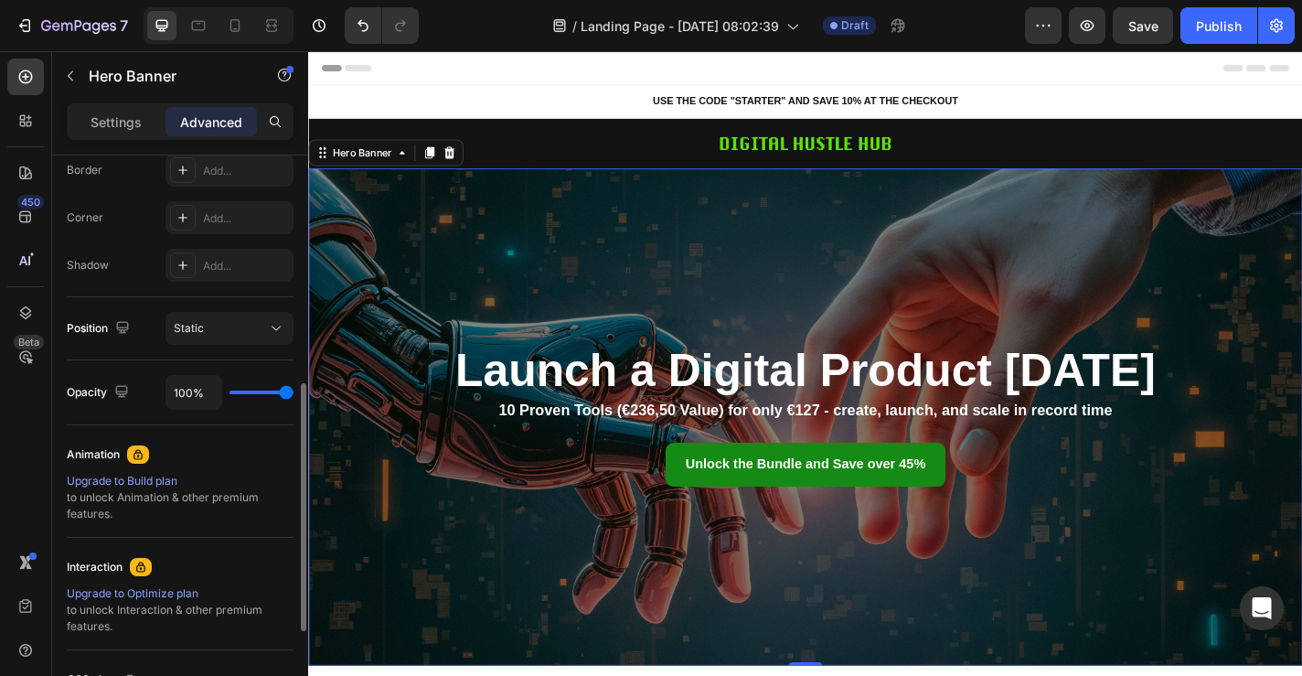
scroll to position [522, 0]
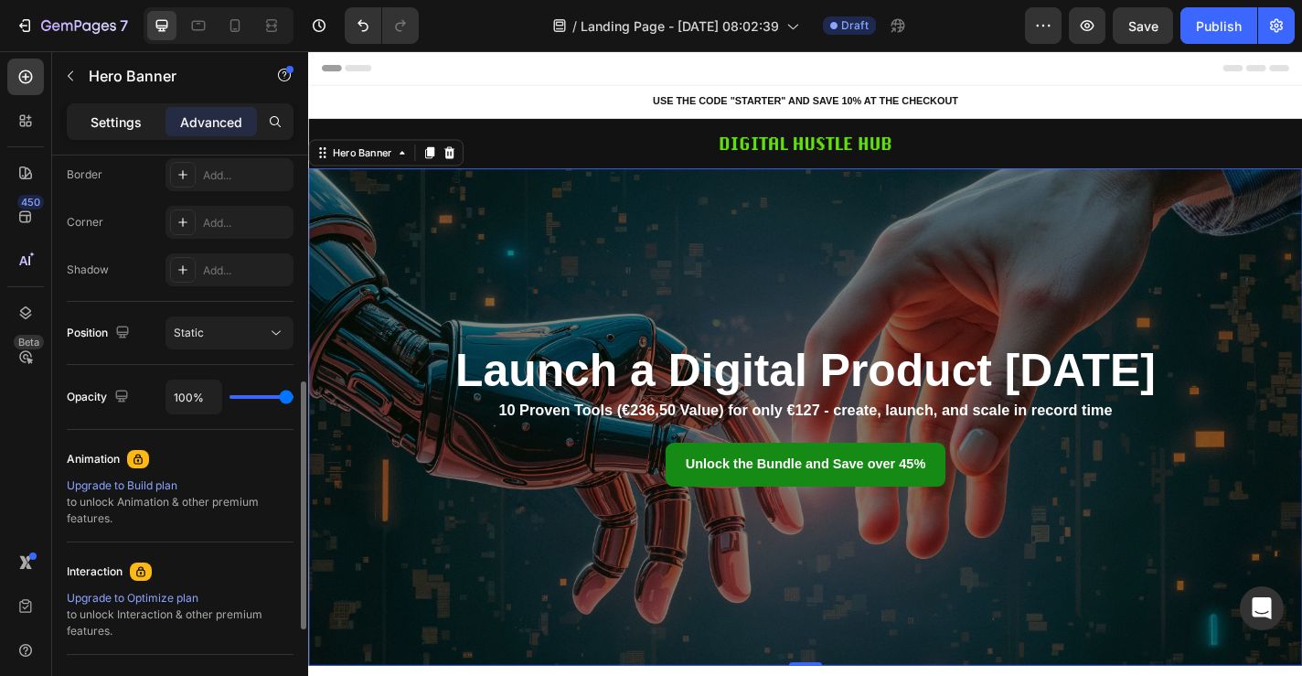
click at [97, 119] on p "Settings" at bounding box center [116, 121] width 51 height 19
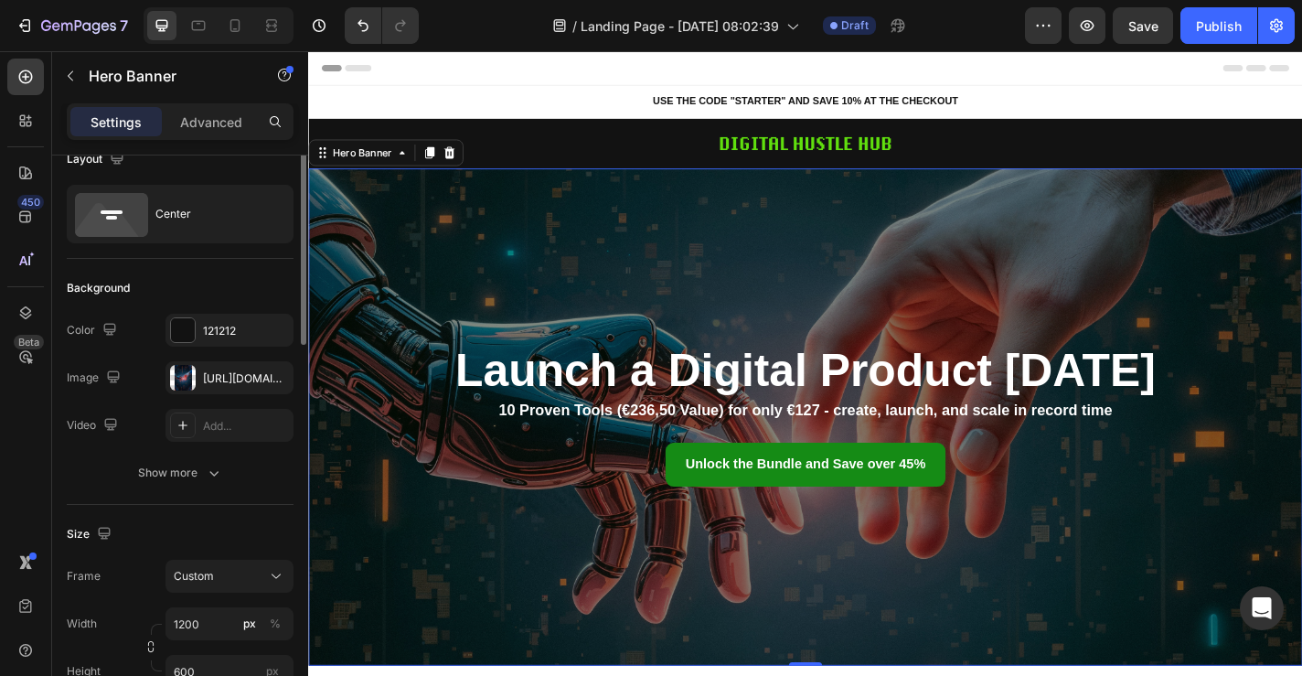
scroll to position [0, 0]
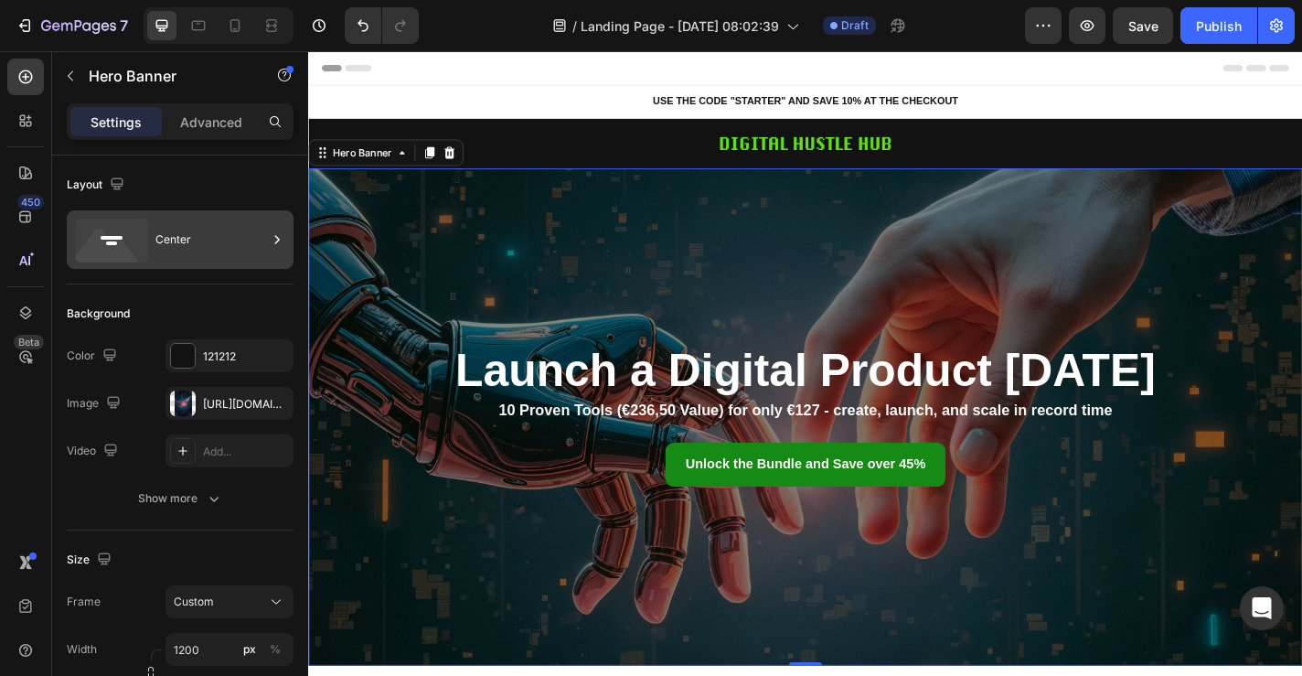
click at [186, 237] on div "Center" at bounding box center [211, 240] width 112 height 42
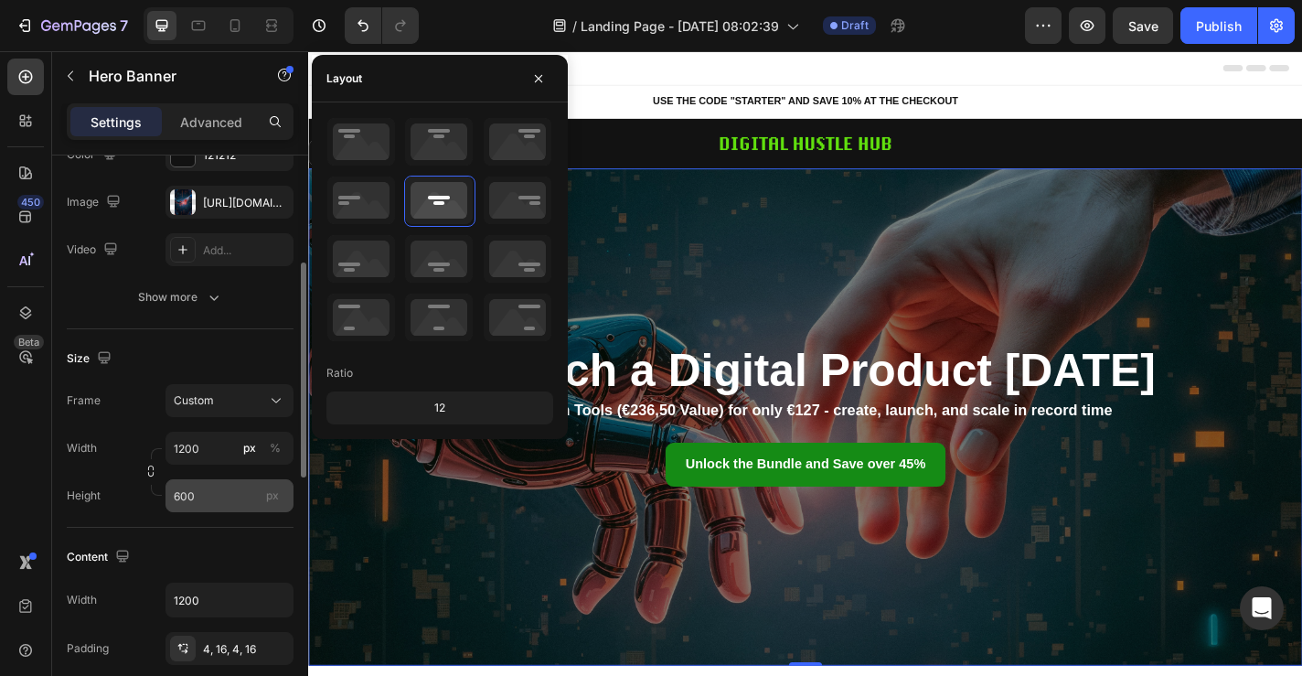
scroll to position [235, 0]
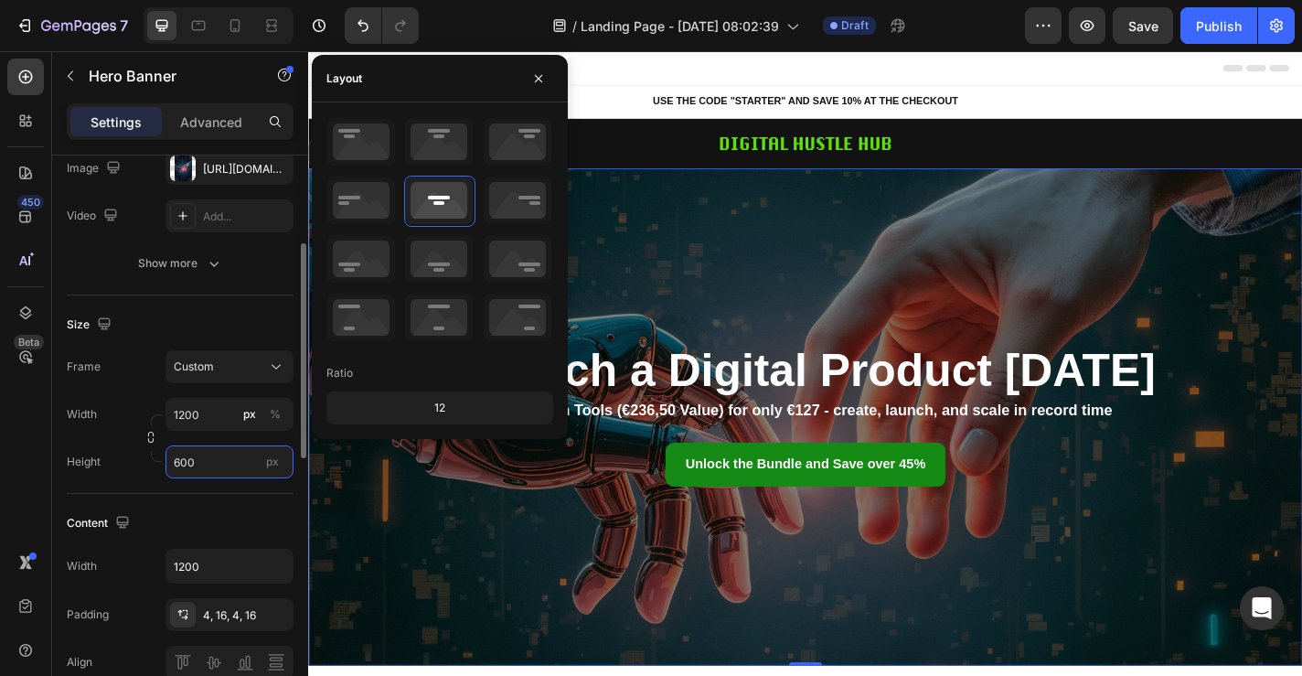
click at [226, 475] on input "600" at bounding box center [230, 461] width 128 height 33
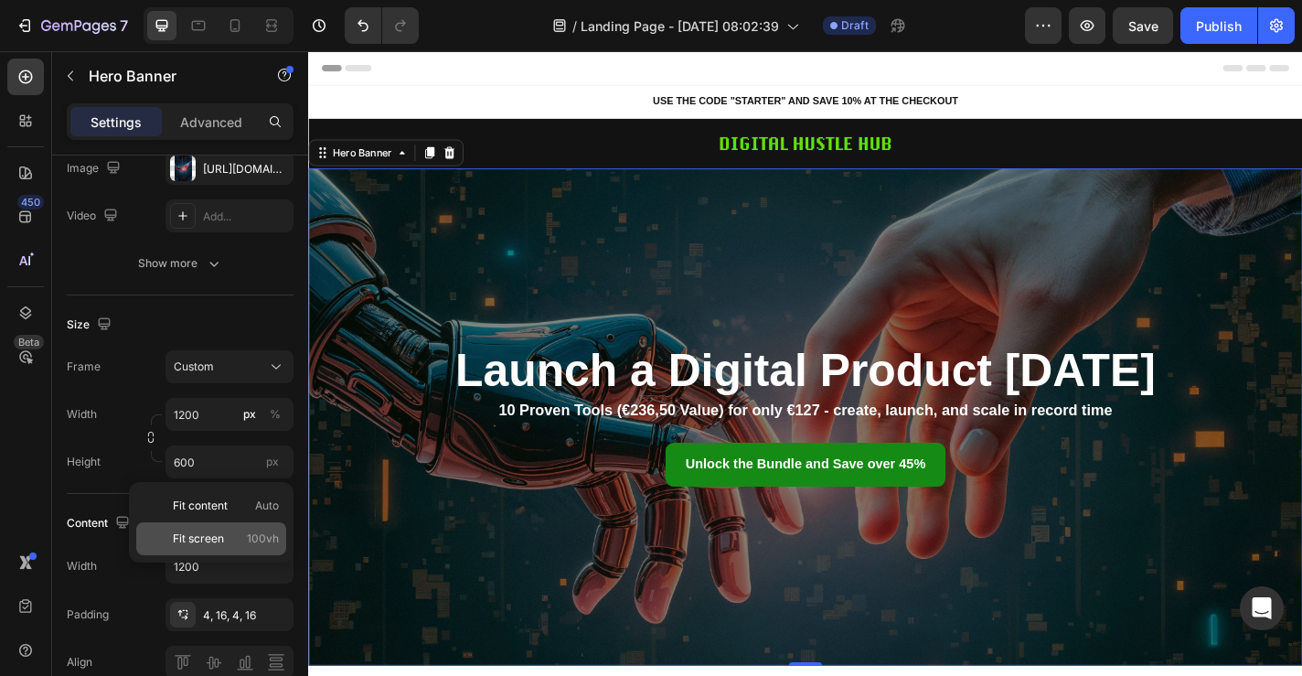
click at [224, 533] on p "Fit screen 100vh" at bounding box center [226, 538] width 106 height 16
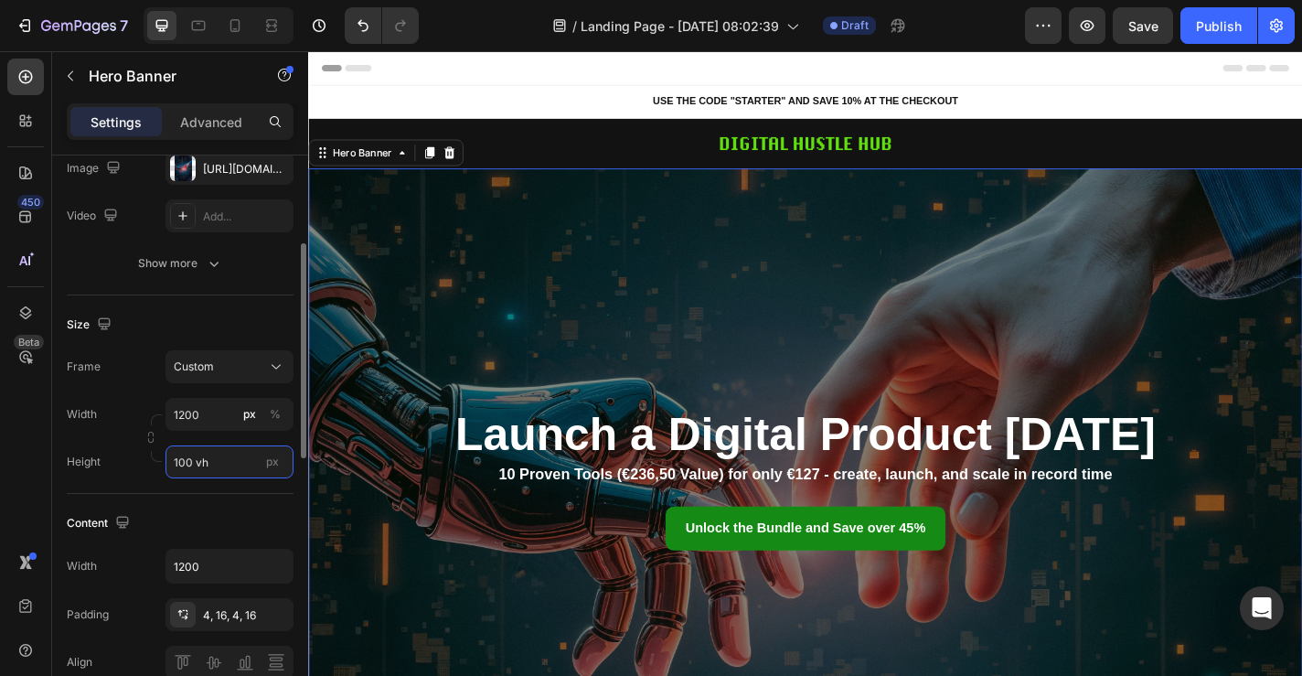
click at [250, 466] on input "100 vh" at bounding box center [230, 461] width 128 height 33
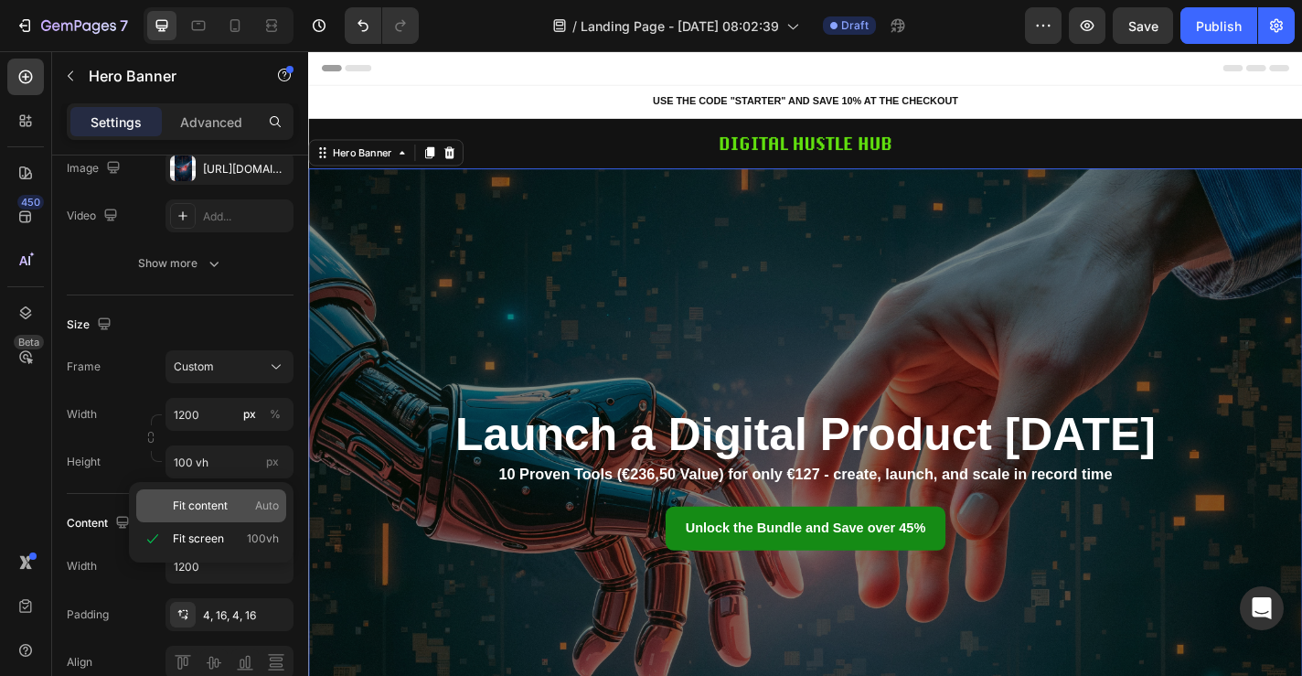
click at [241, 515] on div "Fit content Auto" at bounding box center [211, 505] width 150 height 33
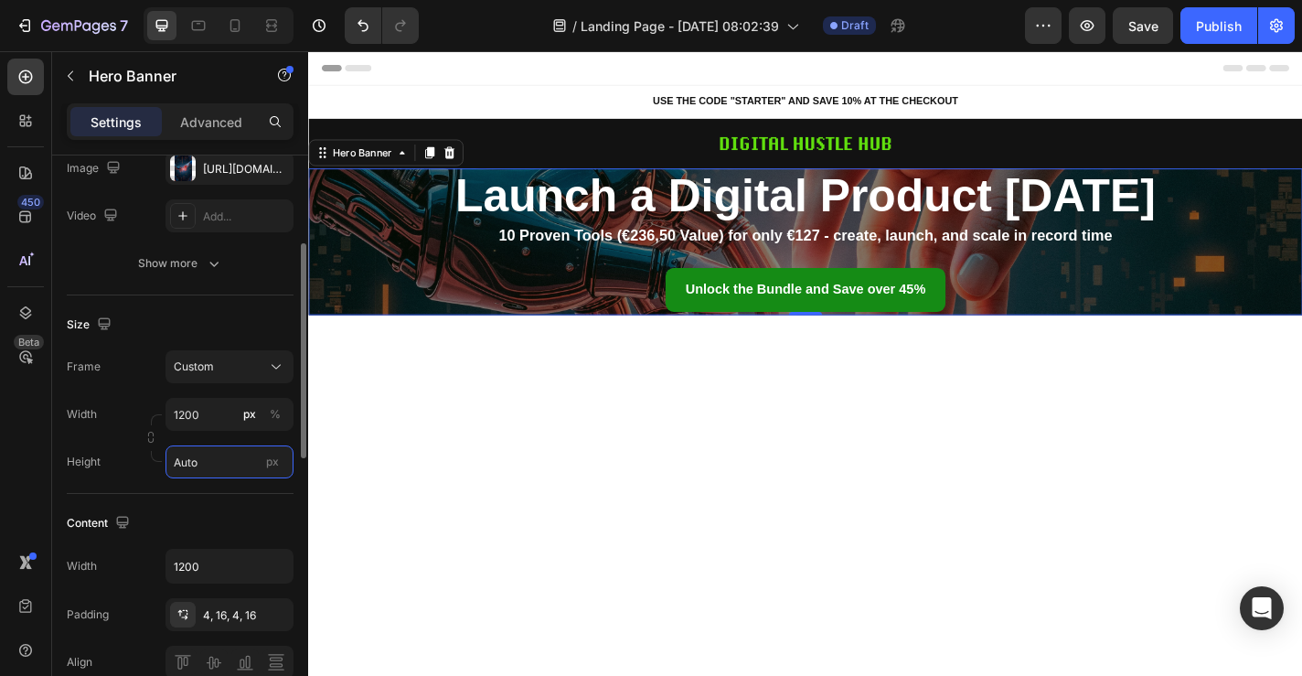
click at [233, 463] on input "Auto" at bounding box center [230, 461] width 128 height 33
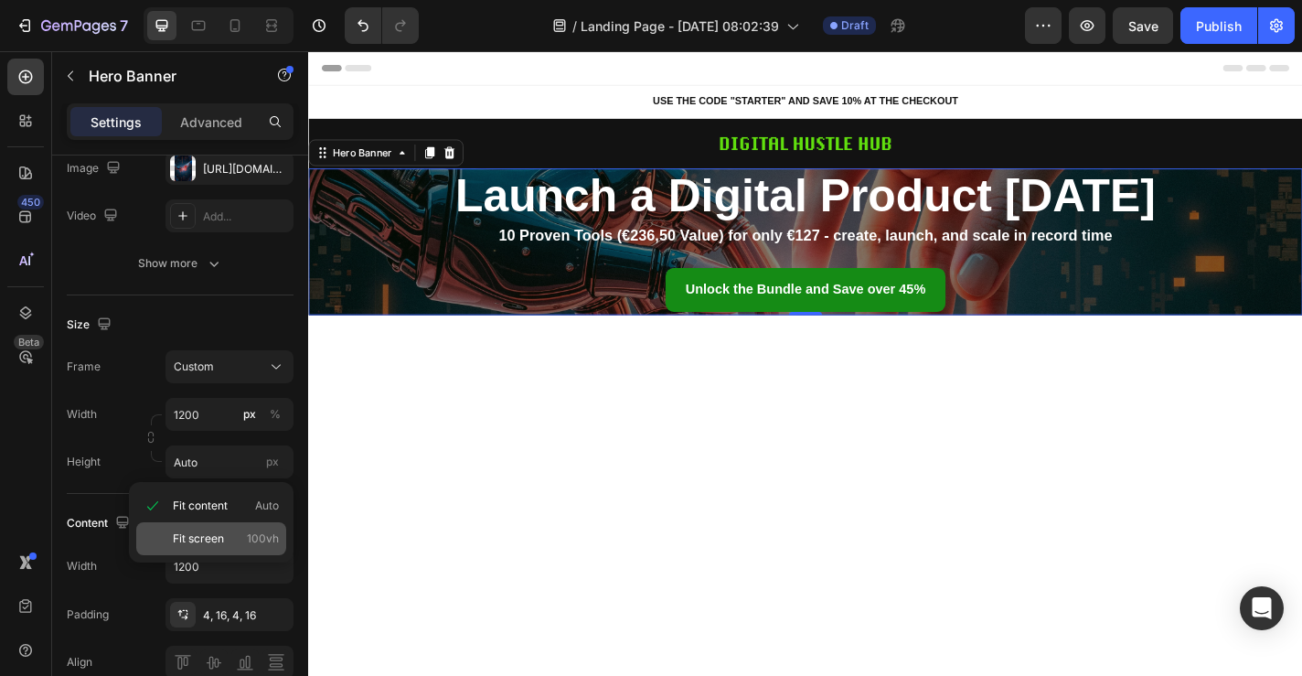
click at [212, 532] on span "Fit screen" at bounding box center [198, 538] width 51 height 16
type input "100 vh"
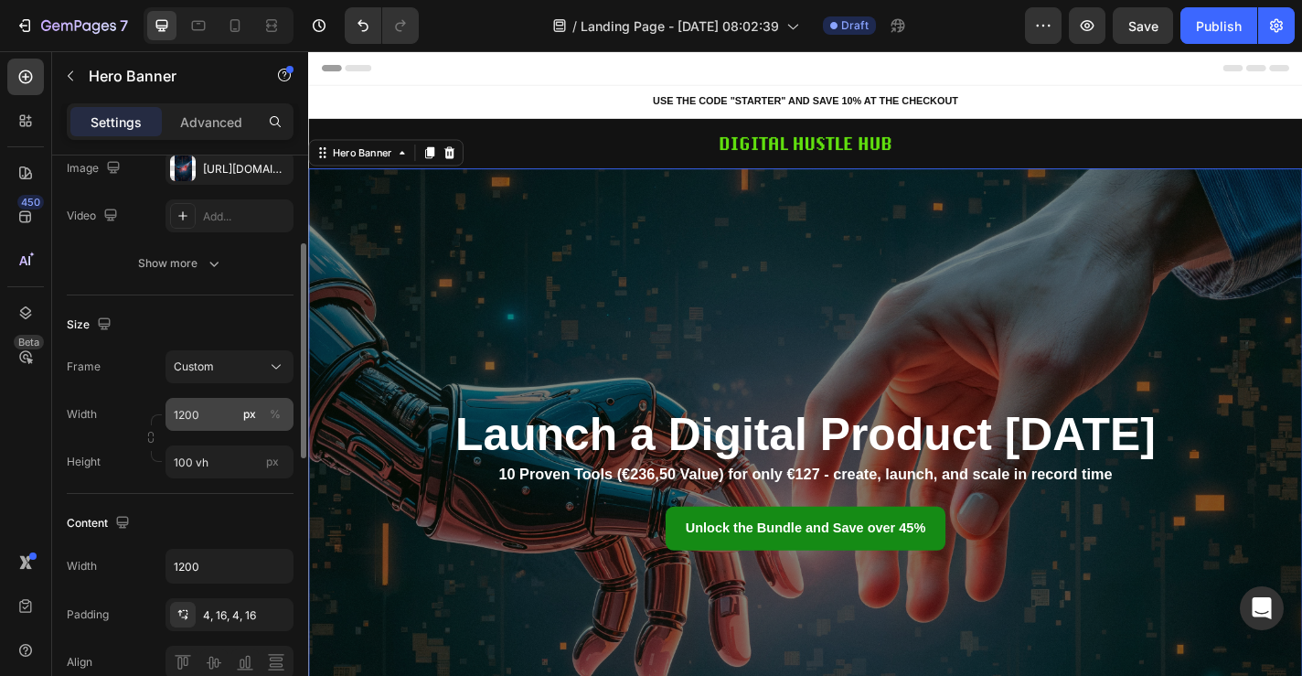
click at [242, 423] on button "px" at bounding box center [250, 414] width 22 height 22
click at [253, 410] on div "px" at bounding box center [249, 414] width 13 height 16
type input "1920"
click at [272, 27] on icon at bounding box center [268, 25] width 5 height 5
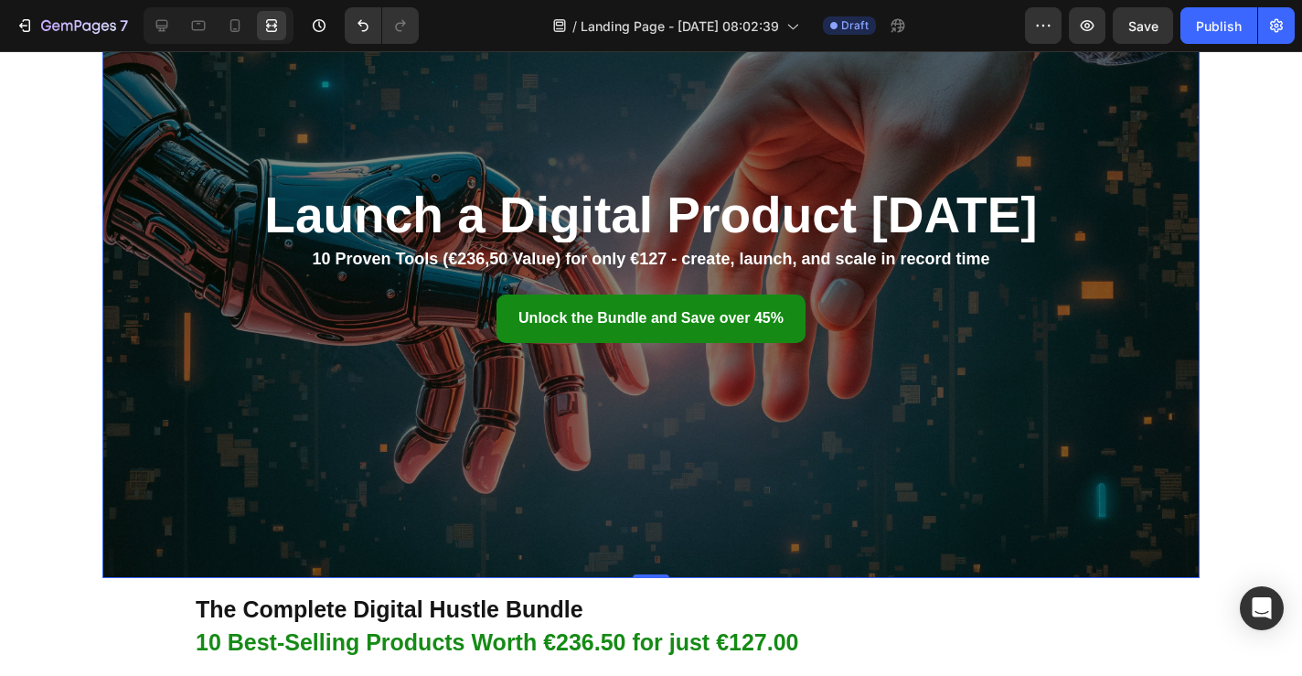
scroll to position [202, 0]
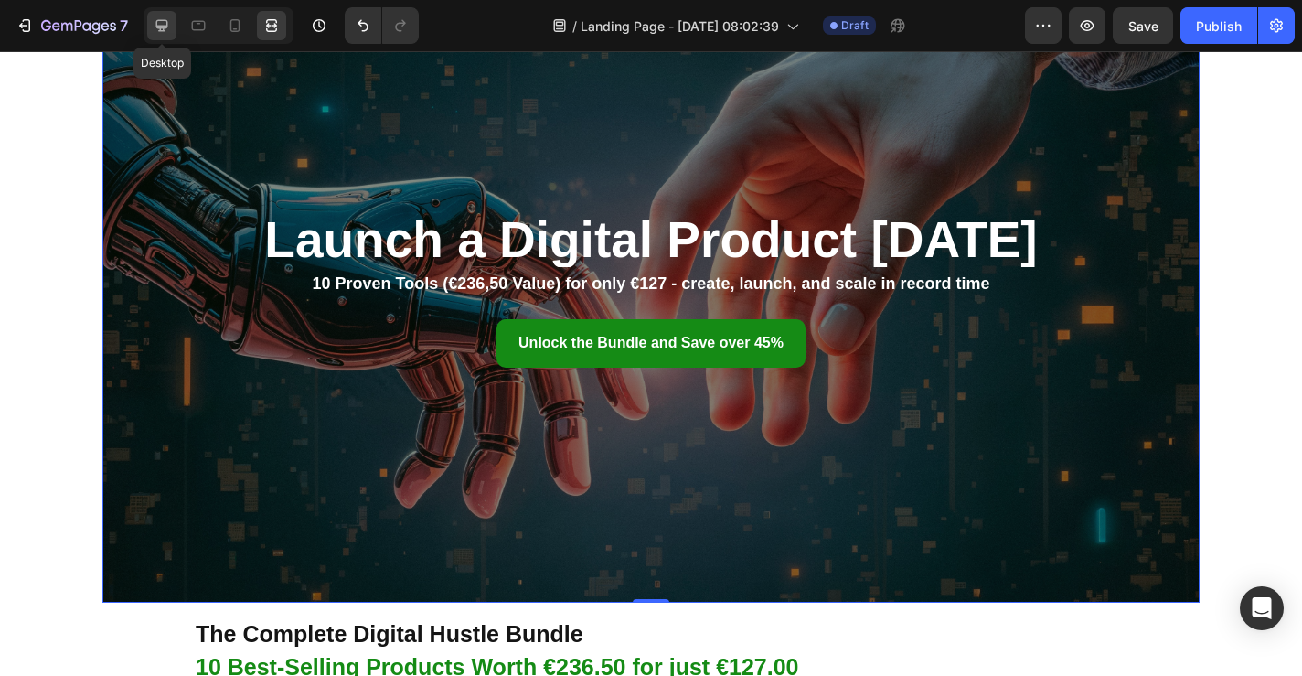
click at [166, 27] on icon at bounding box center [162, 26] width 12 height 12
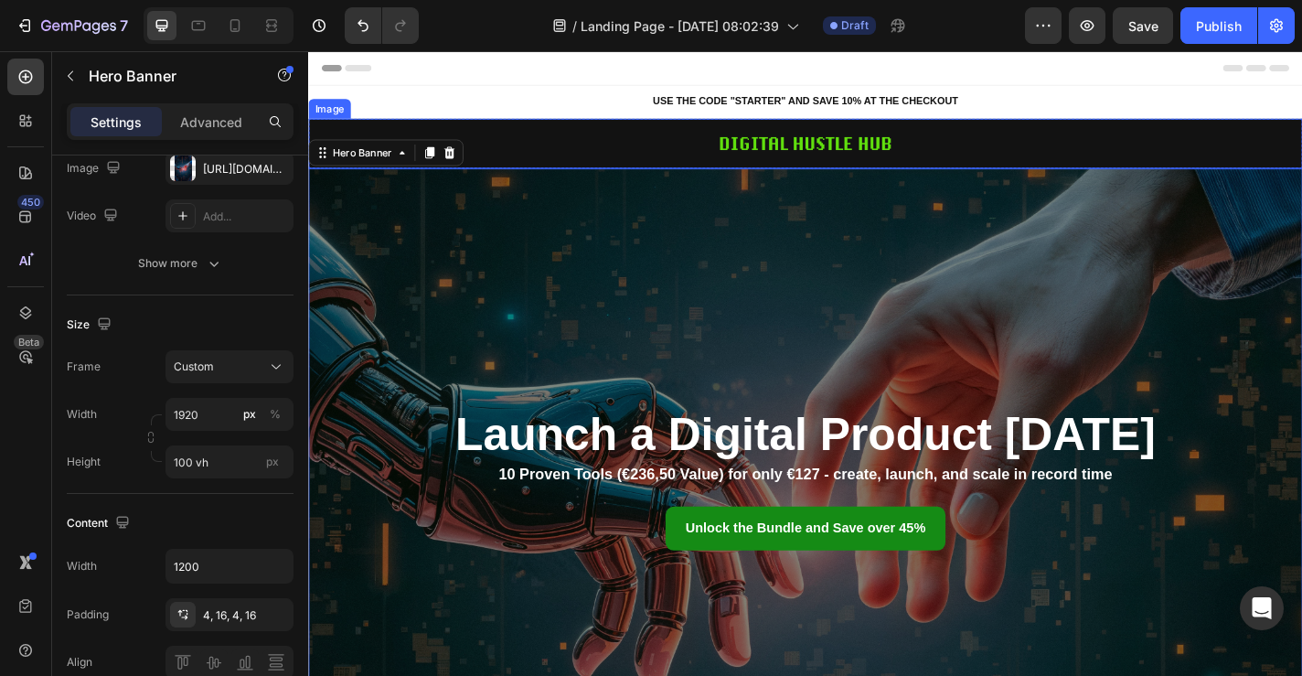
click at [555, 132] on div at bounding box center [856, 152] width 1097 height 55
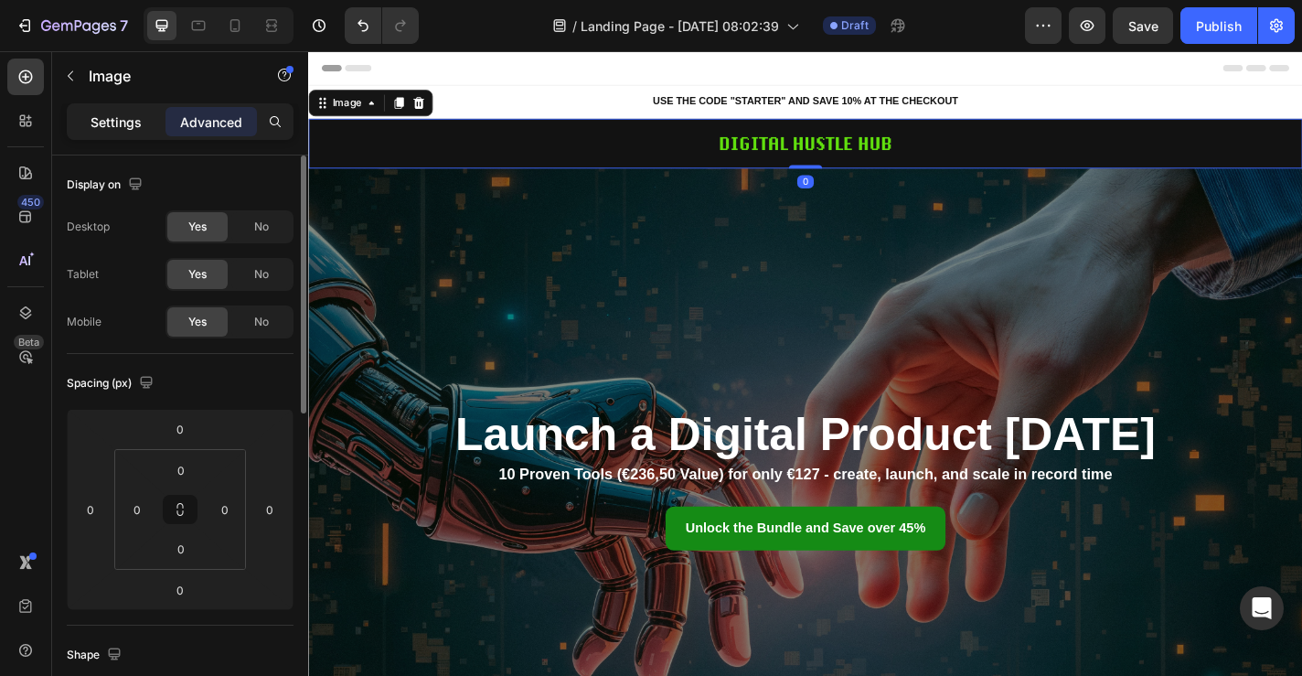
click at [126, 126] on p "Settings" at bounding box center [116, 121] width 51 height 19
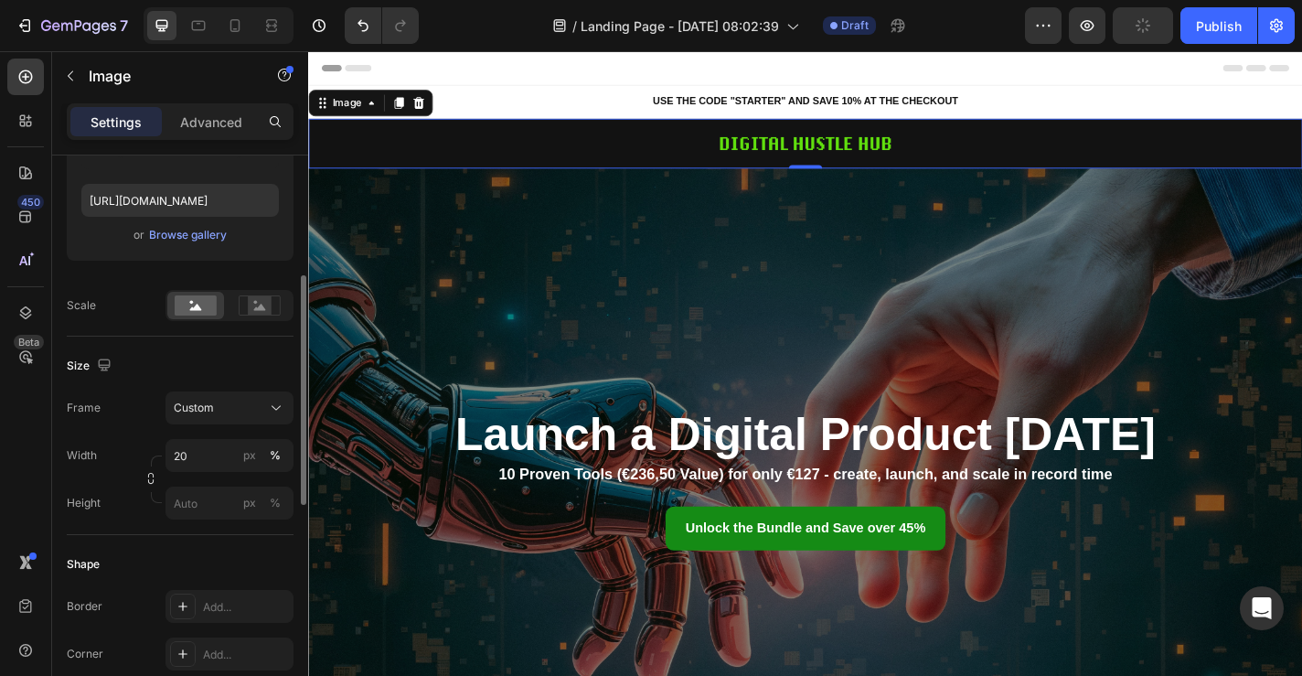
scroll to position [301, 0]
click at [263, 308] on icon at bounding box center [260, 306] width 12 height 6
click at [218, 310] on div at bounding box center [195, 304] width 57 height 27
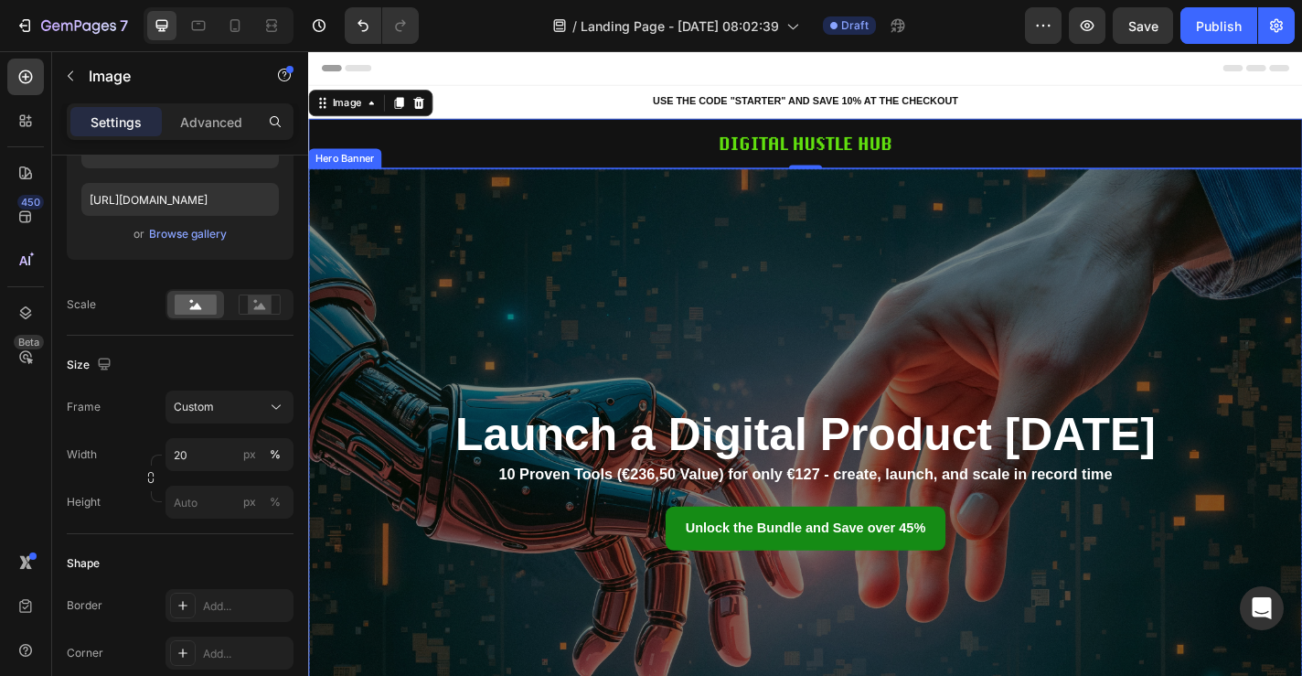
click at [713, 263] on div "Overlay" at bounding box center [856, 525] width 1097 height 690
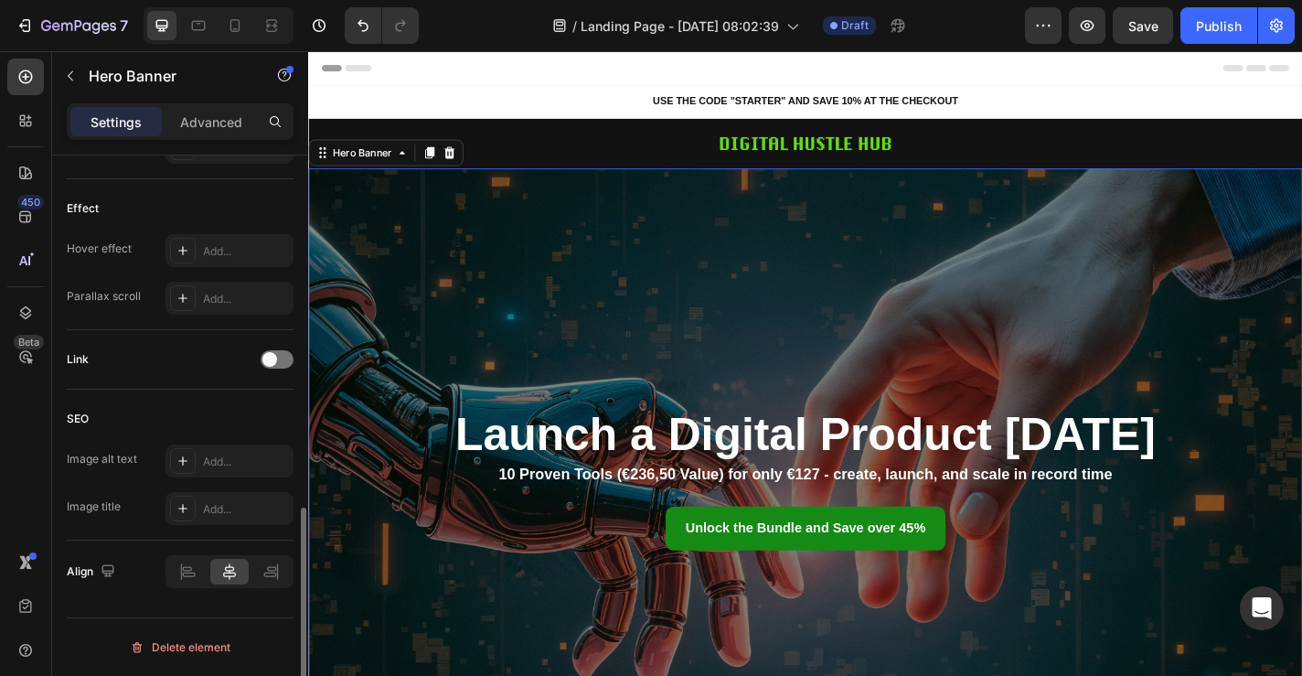
scroll to position [0, 0]
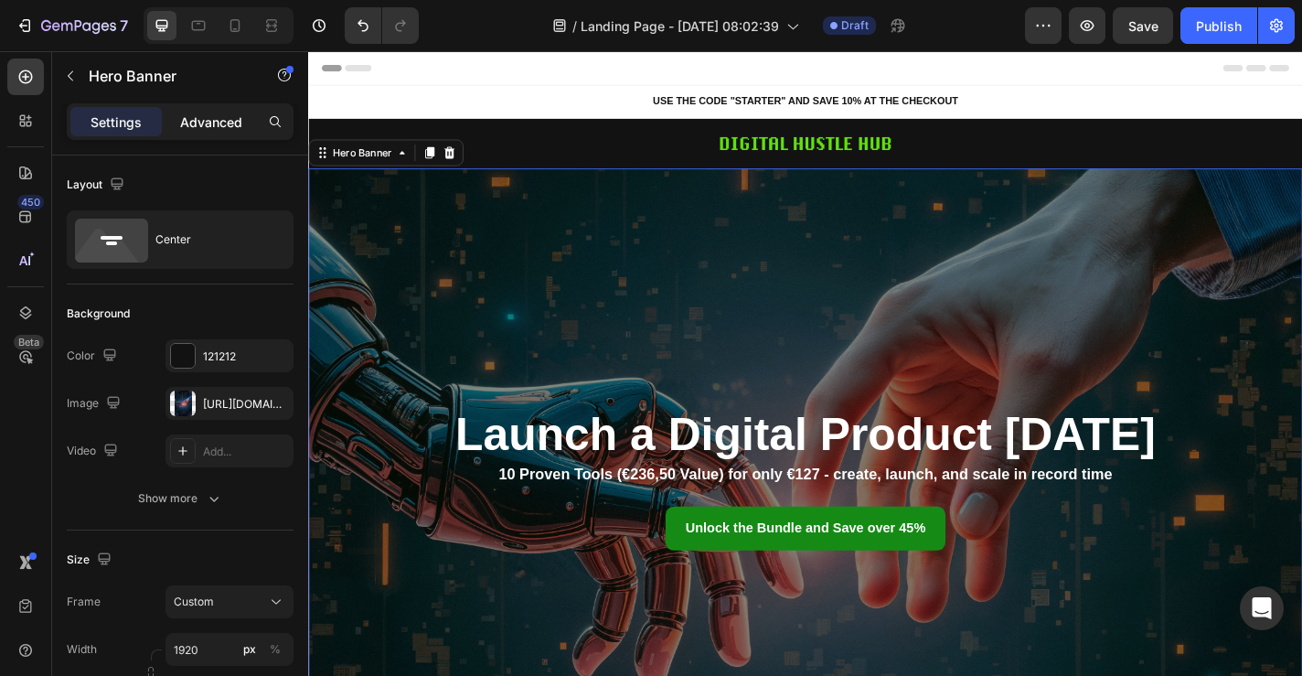
click at [202, 131] on p "Advanced" at bounding box center [211, 121] width 62 height 19
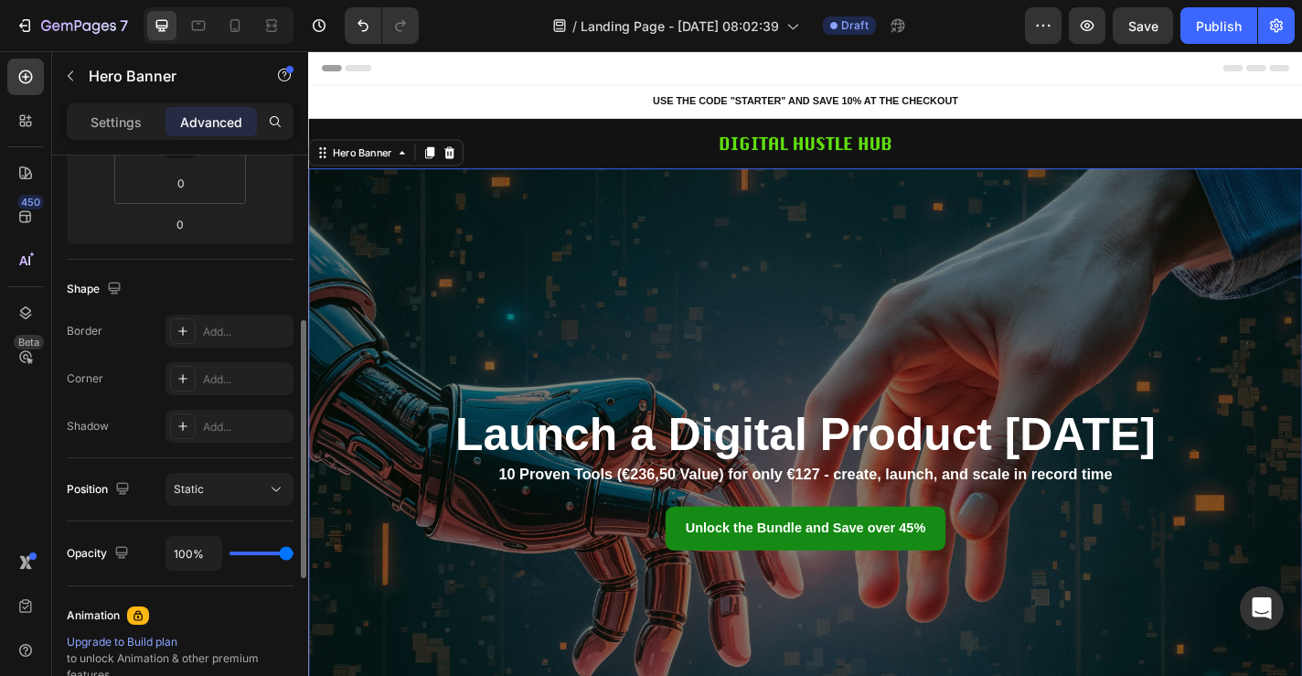
scroll to position [369, 0]
click at [261, 473] on button "Static" at bounding box center [230, 486] width 128 height 33
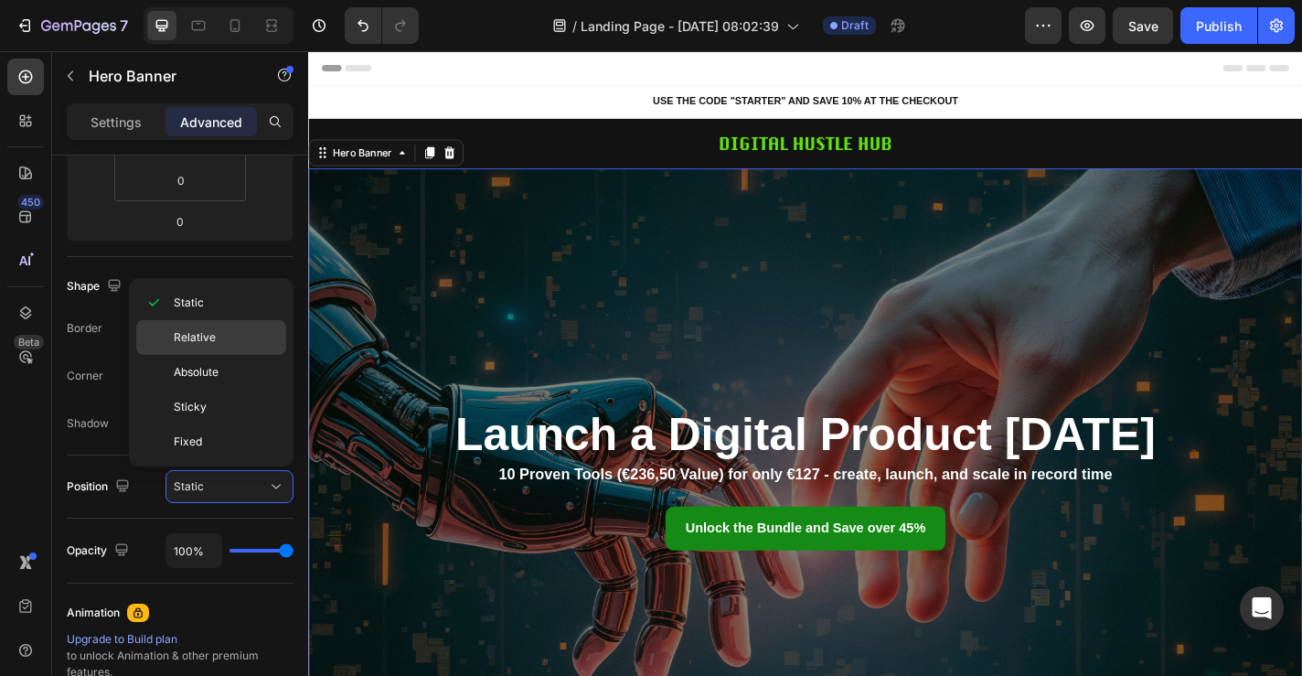
click at [237, 355] on div "Relative" at bounding box center [211, 372] width 150 height 35
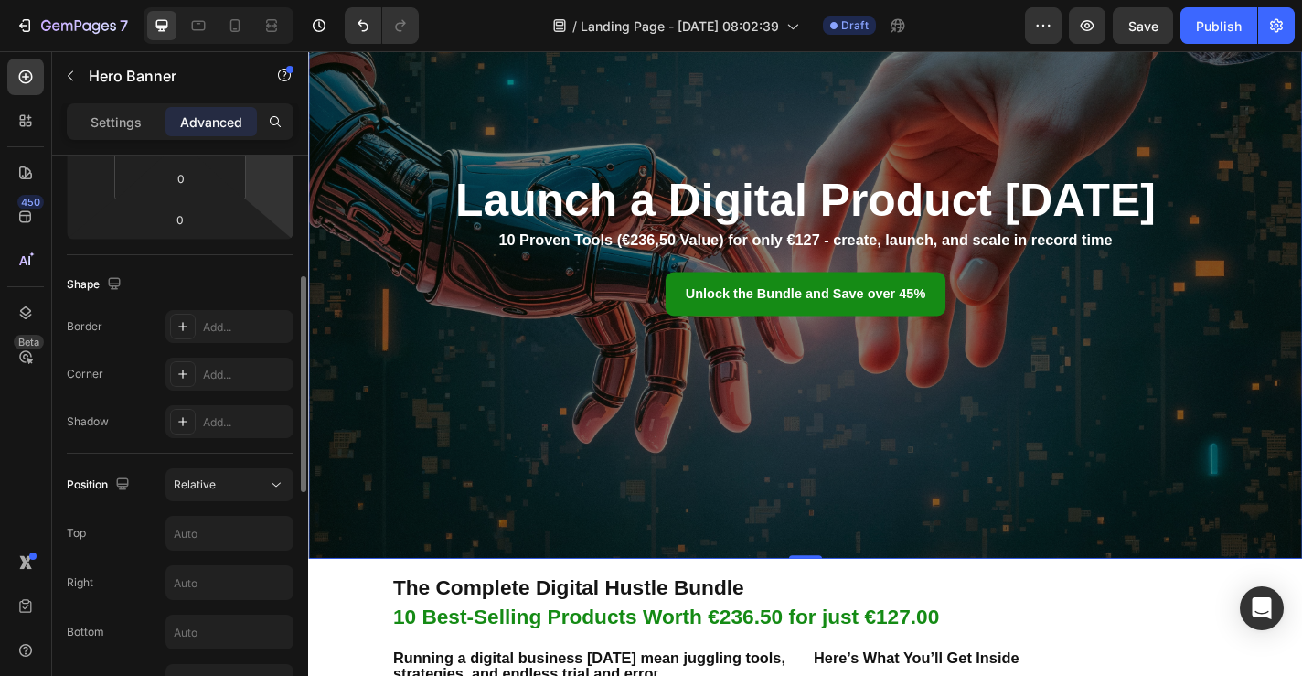
scroll to position [375, 0]
click at [217, 478] on div "Relative" at bounding box center [220, 480] width 93 height 16
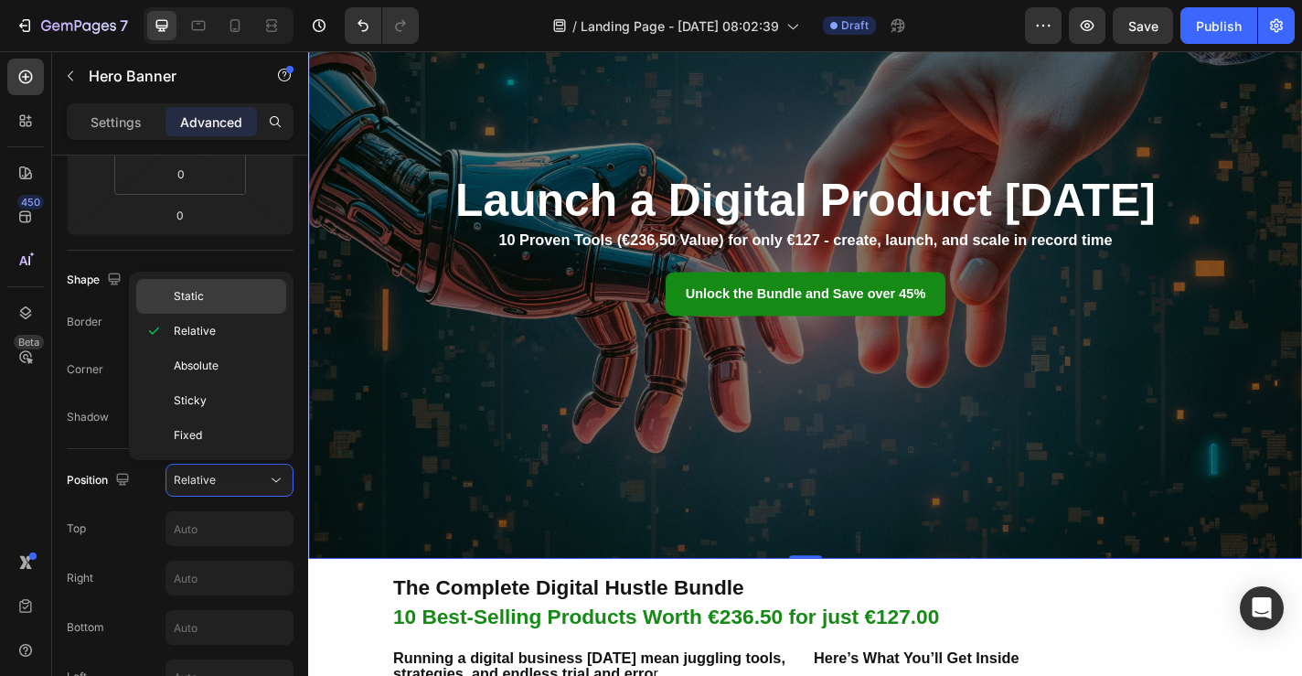
click at [204, 299] on p "Static" at bounding box center [226, 296] width 104 height 16
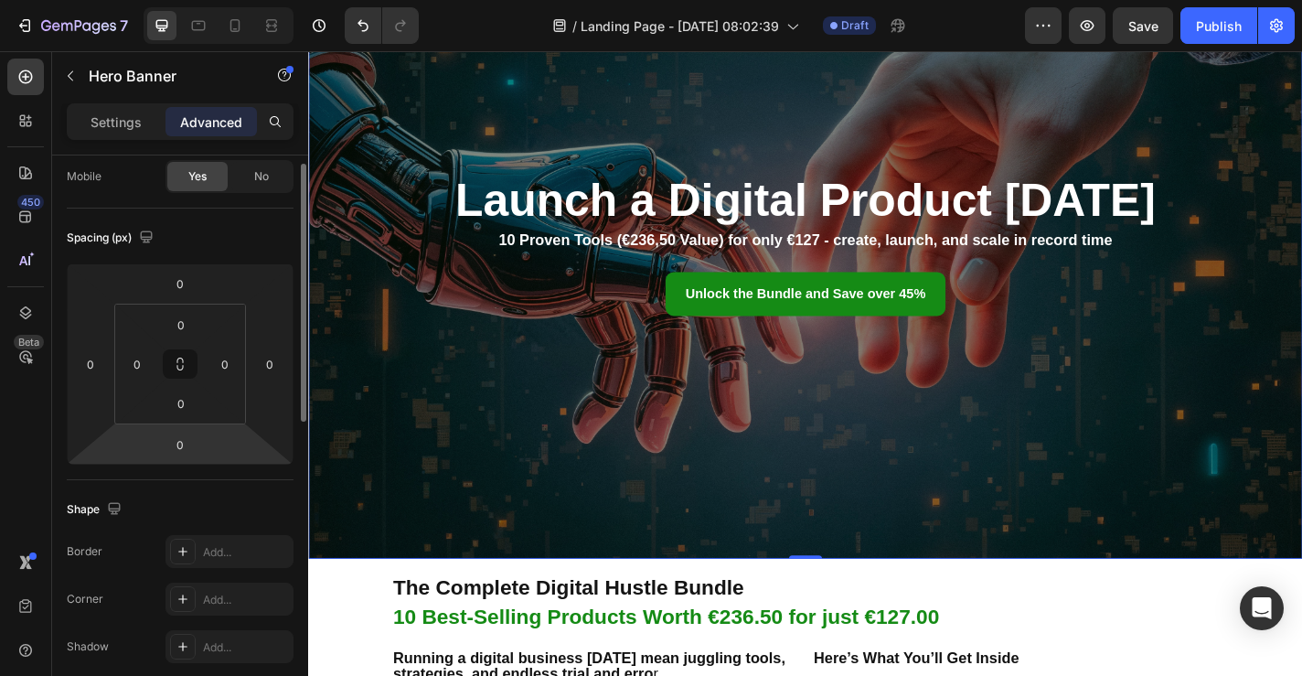
scroll to position [36, 0]
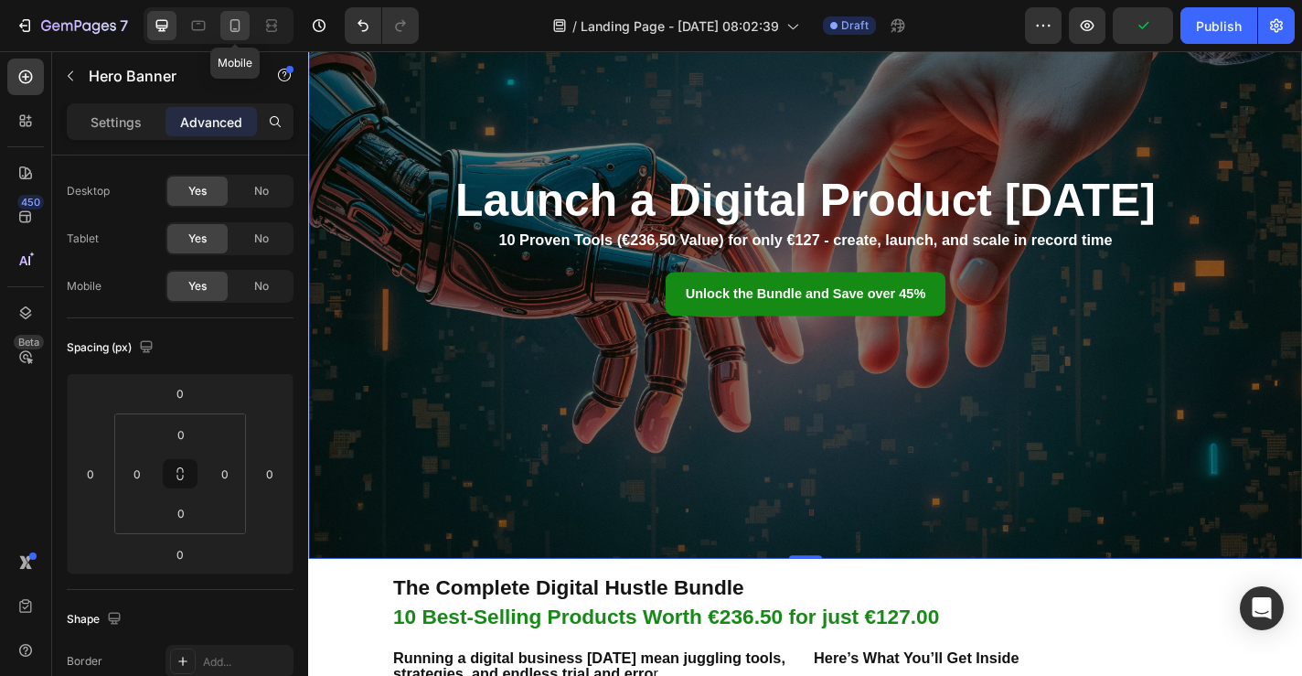
click at [245, 27] on div at bounding box center [234, 25] width 29 height 29
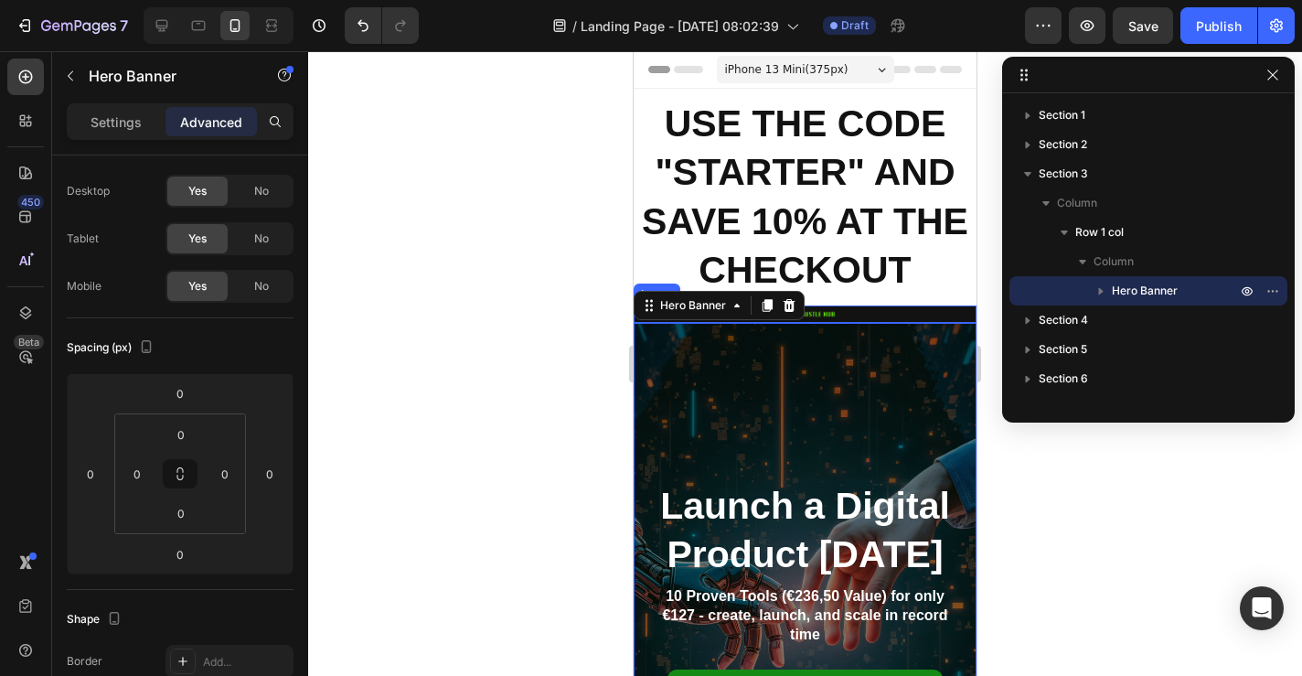
click at [813, 219] on strong "USE THE CODE "STARTER" AND SAVE 10% AT THE CHECKOUT" at bounding box center [805, 196] width 326 height 188
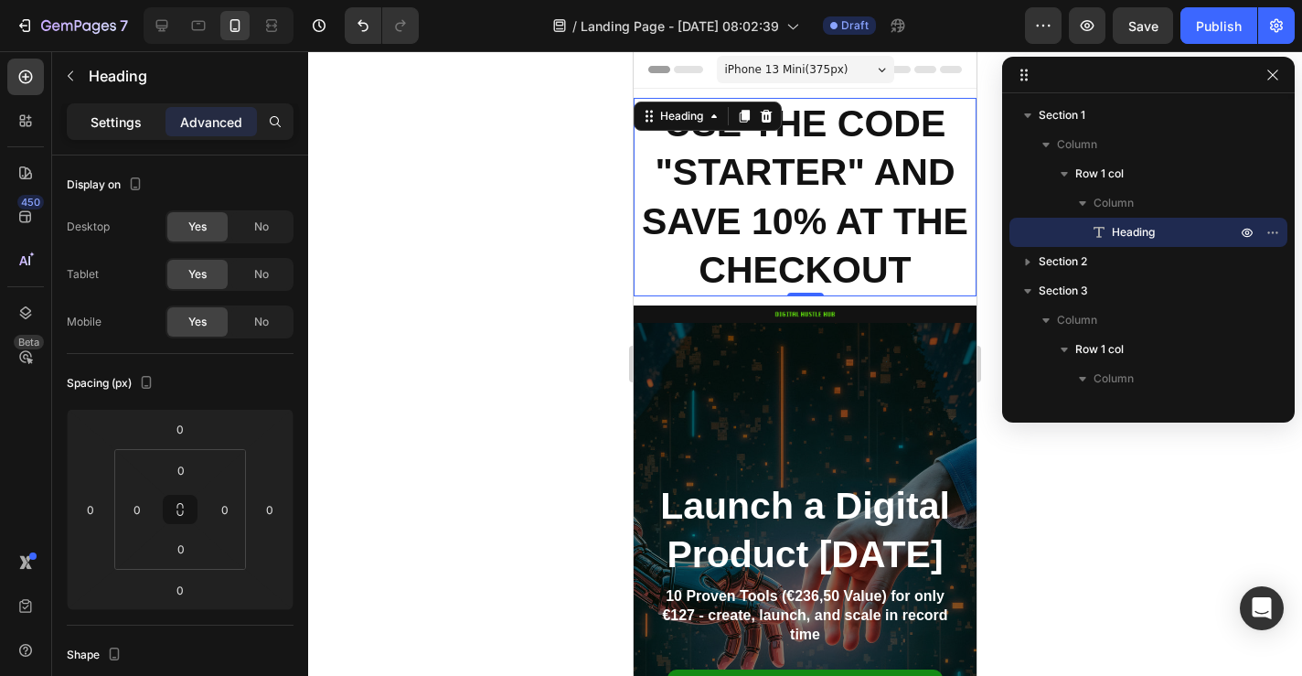
click at [114, 116] on p "Settings" at bounding box center [116, 121] width 51 height 19
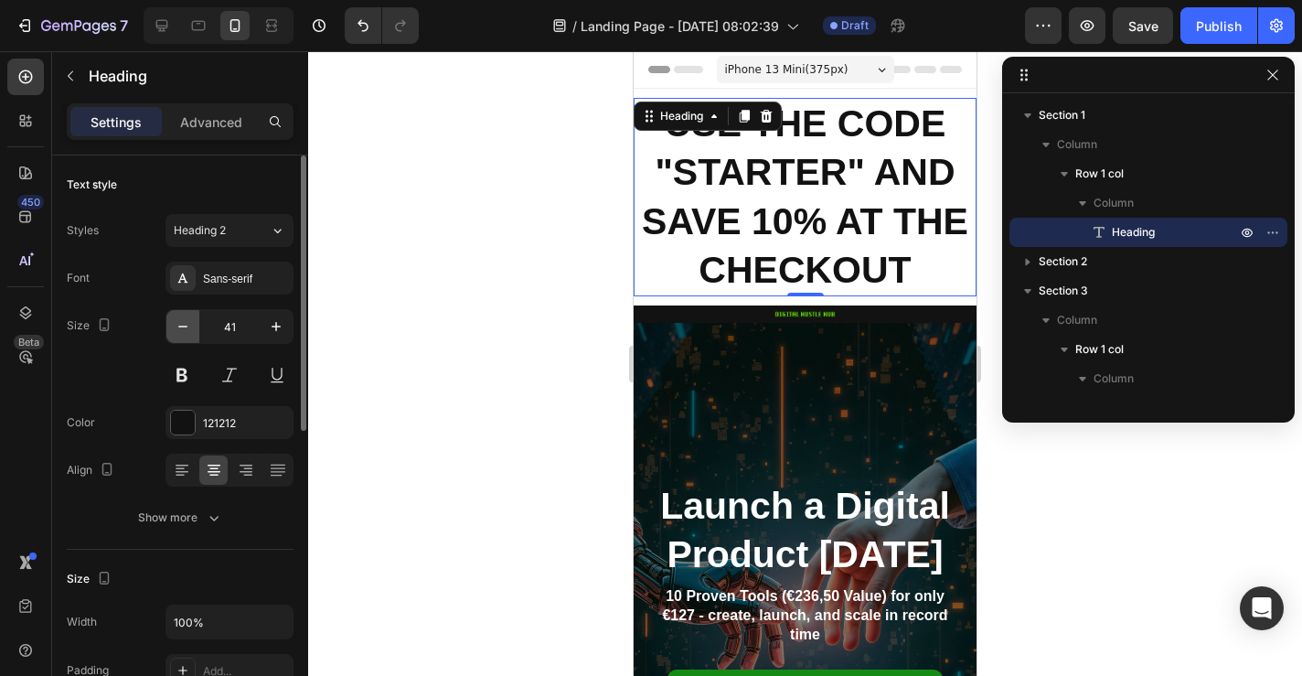
click at [184, 330] on icon "button" at bounding box center [183, 326] width 18 height 18
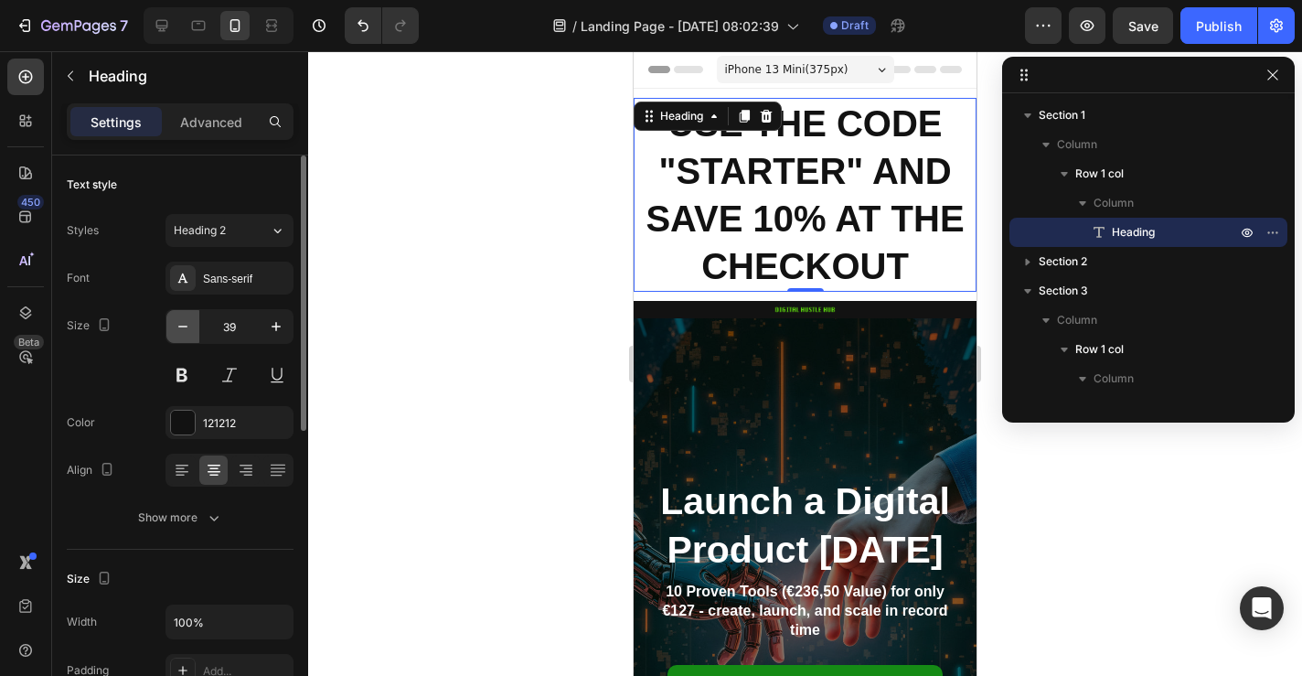
click at [184, 330] on icon "button" at bounding box center [183, 326] width 18 height 18
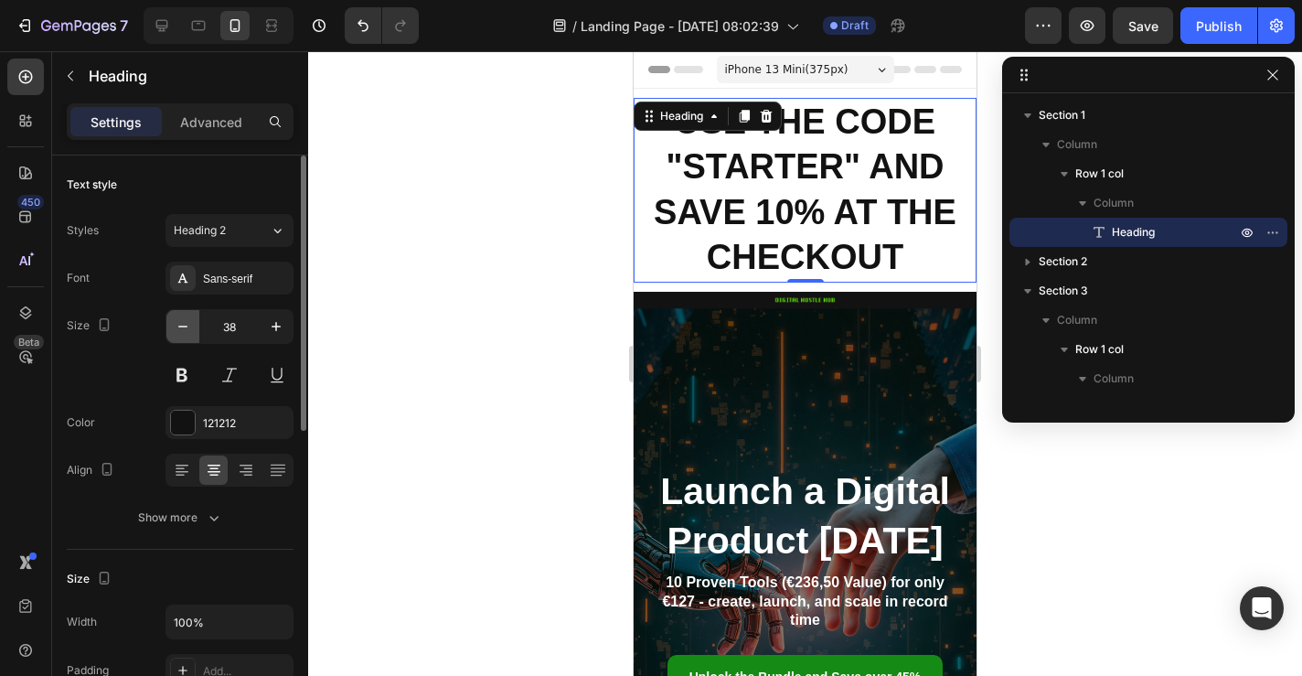
click at [184, 330] on icon "button" at bounding box center [183, 326] width 18 height 18
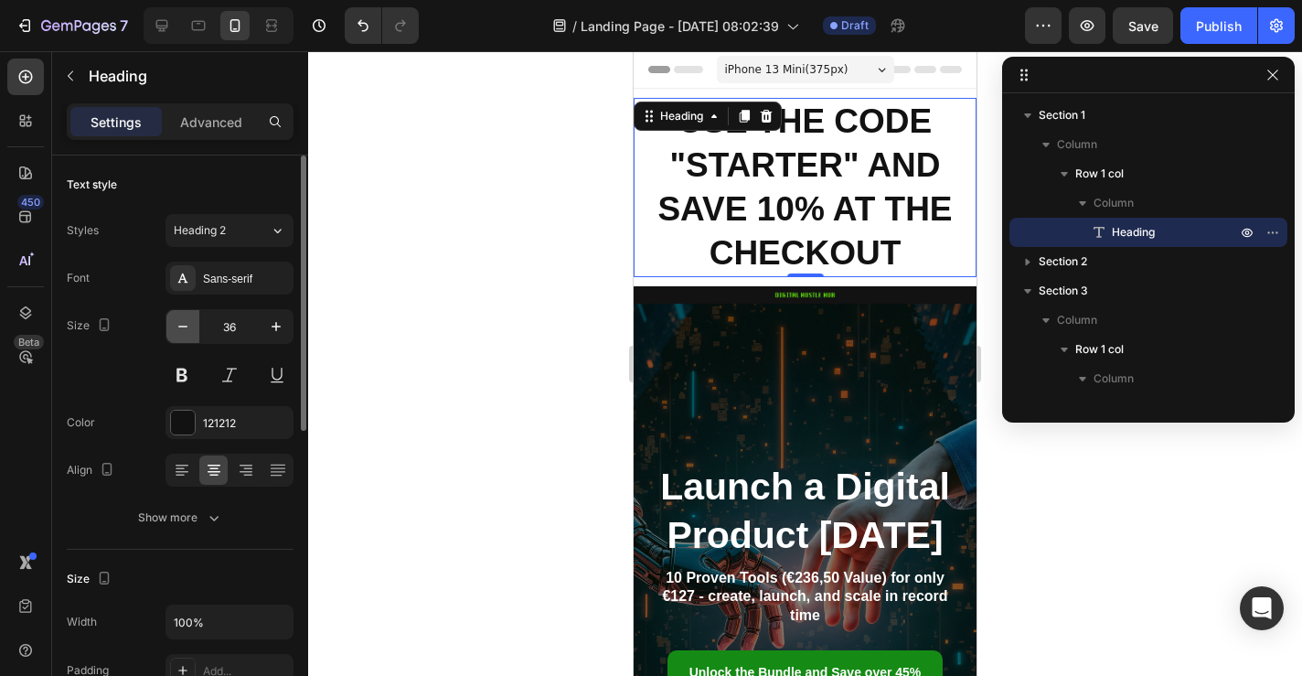
click at [184, 330] on icon "button" at bounding box center [183, 326] width 18 height 18
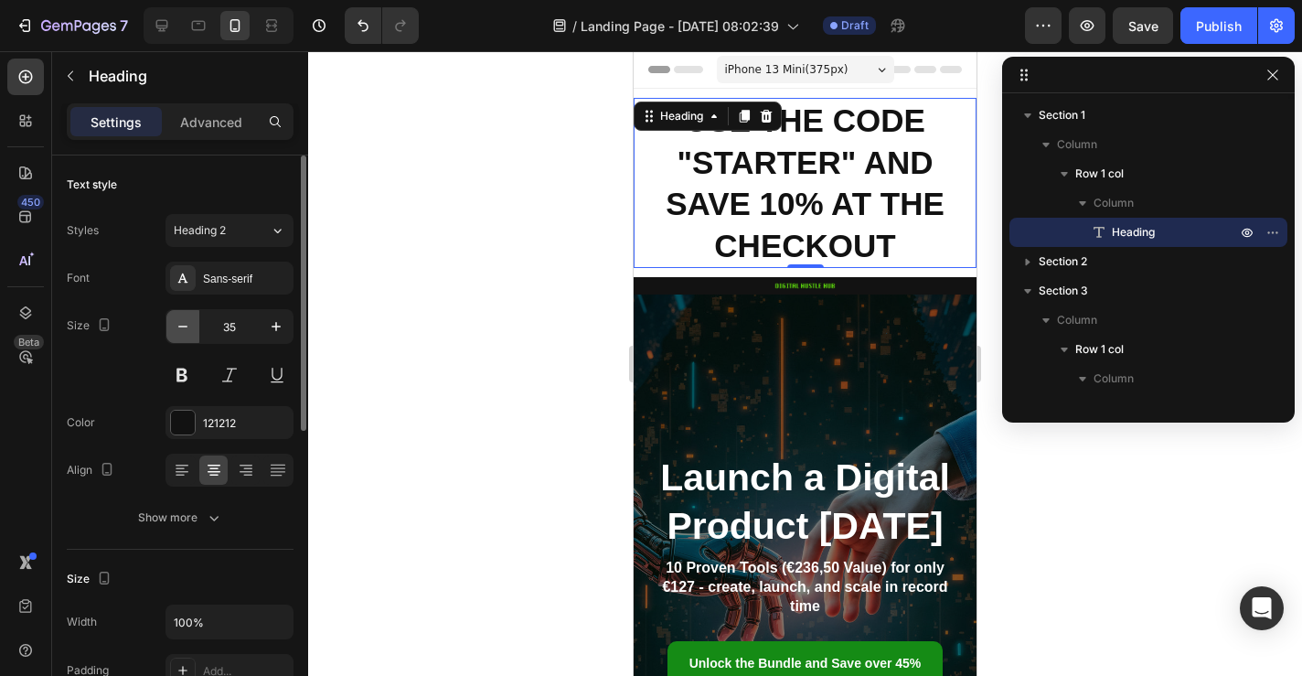
type input "34"
click at [184, 330] on icon "button" at bounding box center [183, 326] width 18 height 18
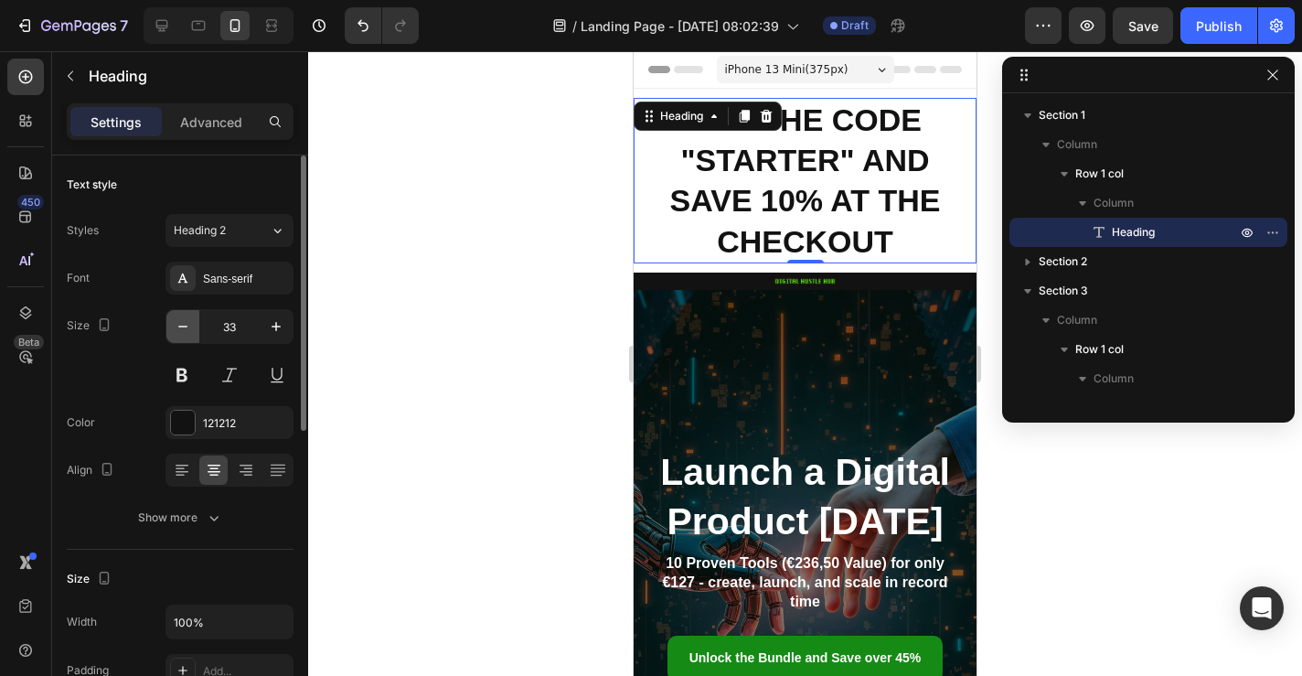
click at [184, 330] on icon "button" at bounding box center [183, 326] width 18 height 18
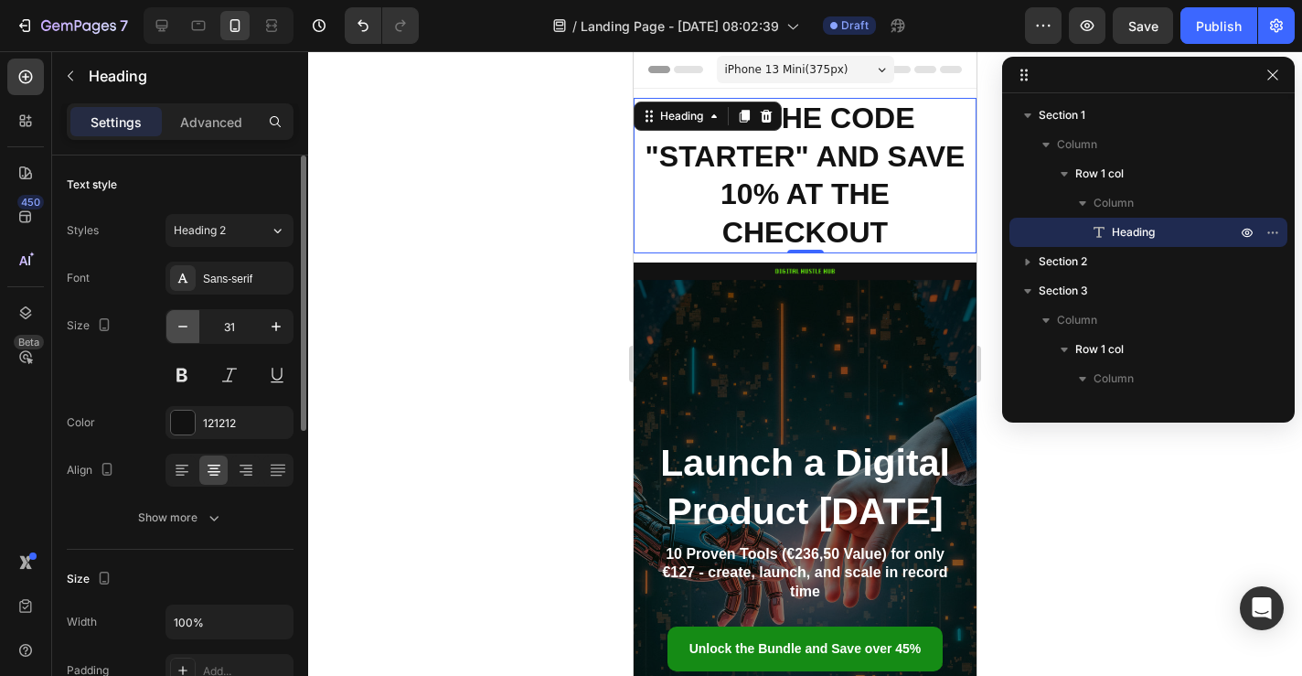
click at [184, 330] on icon "button" at bounding box center [183, 326] width 18 height 18
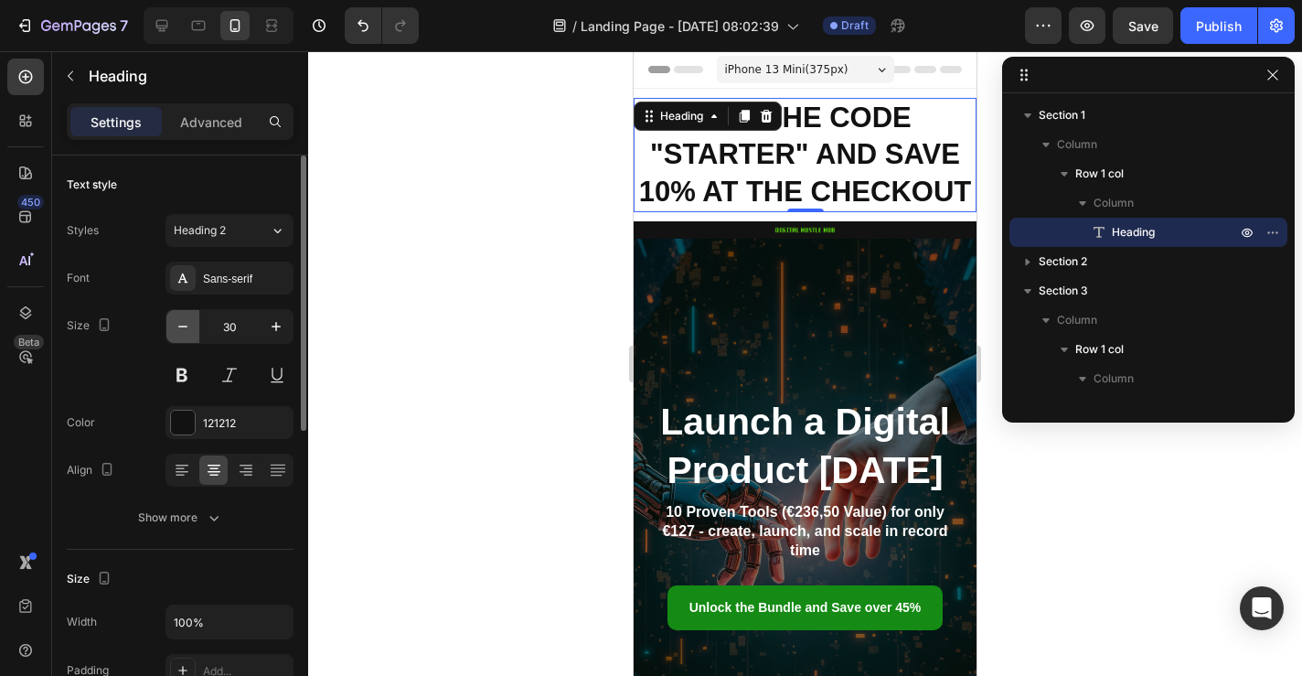
click at [184, 330] on icon "button" at bounding box center [183, 326] width 18 height 18
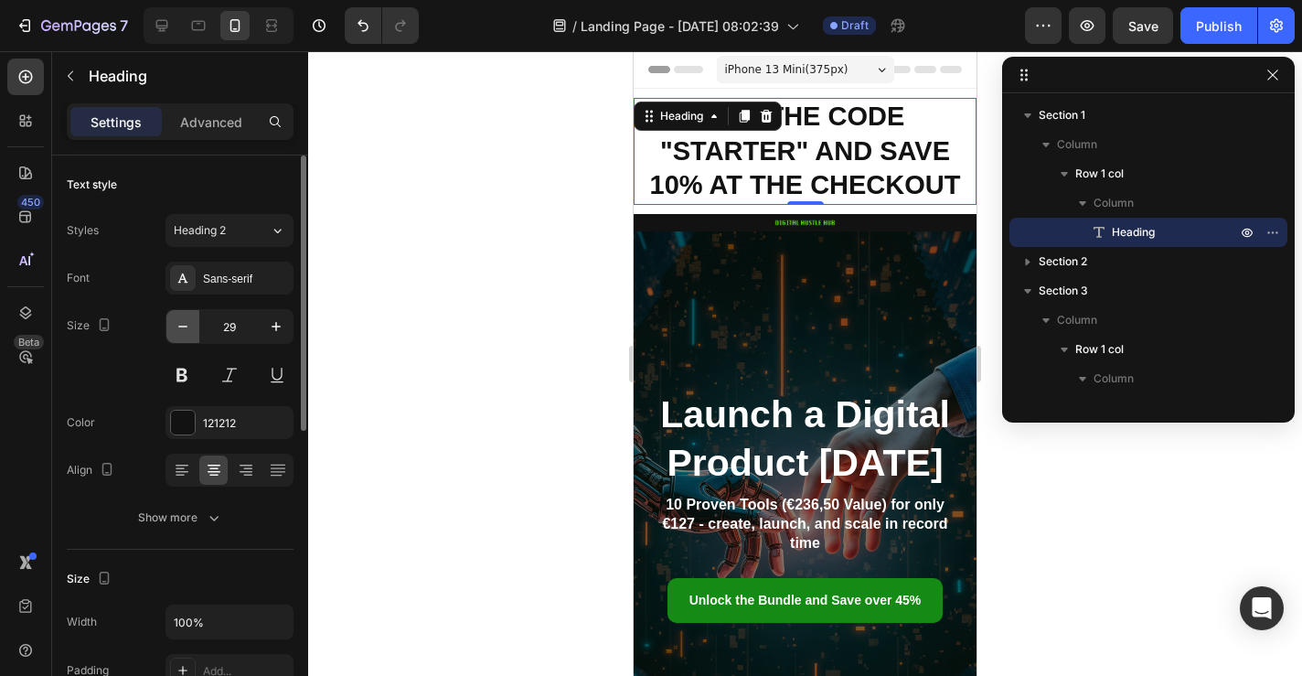
click at [184, 330] on icon "button" at bounding box center [183, 326] width 18 height 18
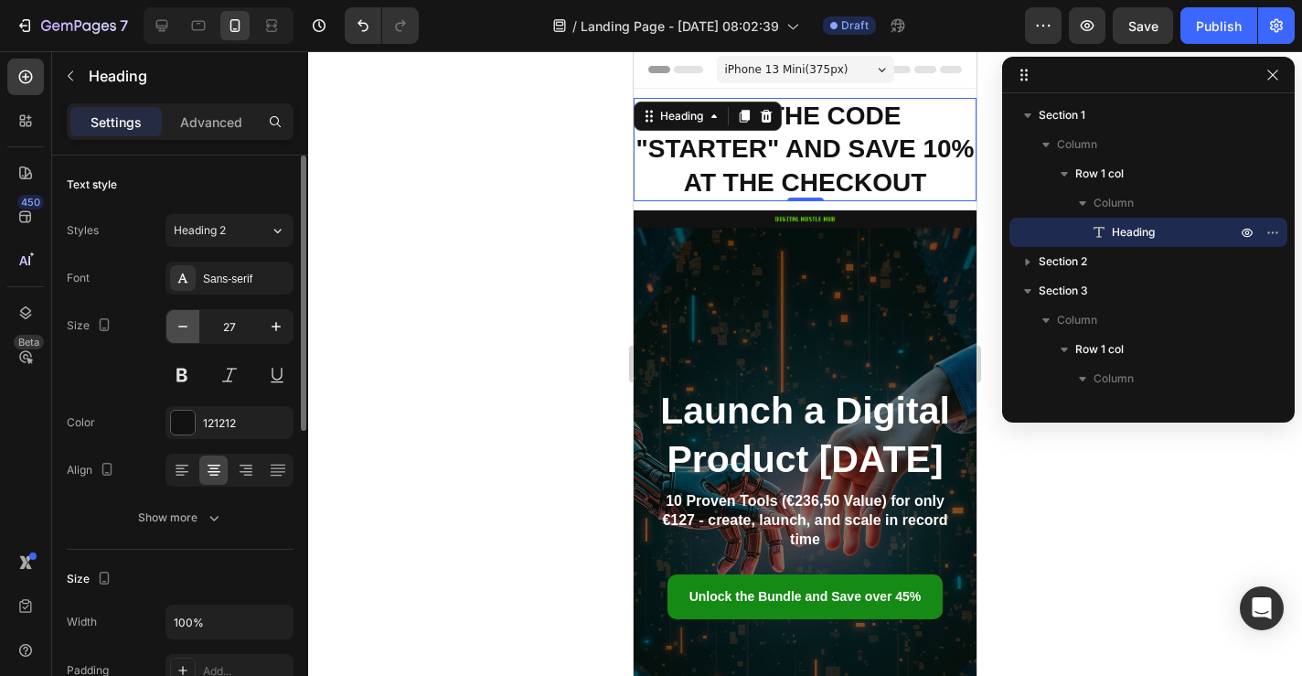
click at [184, 330] on icon "button" at bounding box center [183, 326] width 18 height 18
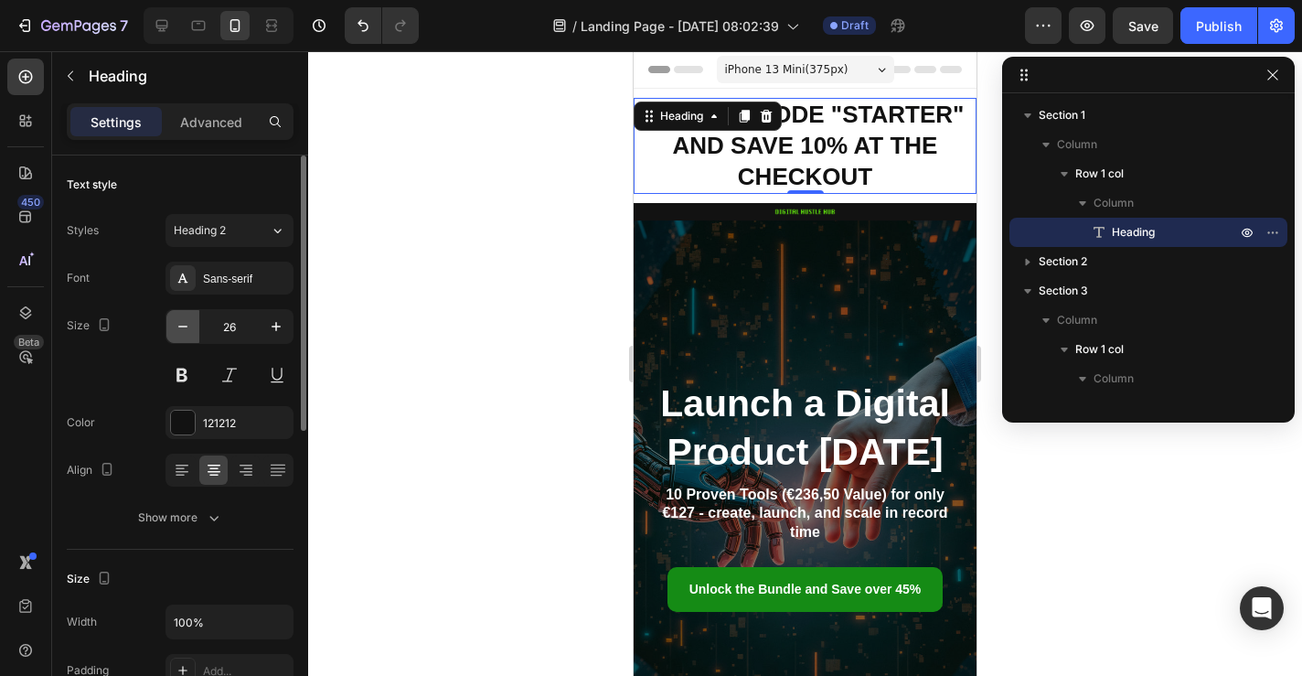
click at [184, 330] on icon "button" at bounding box center [183, 326] width 18 height 18
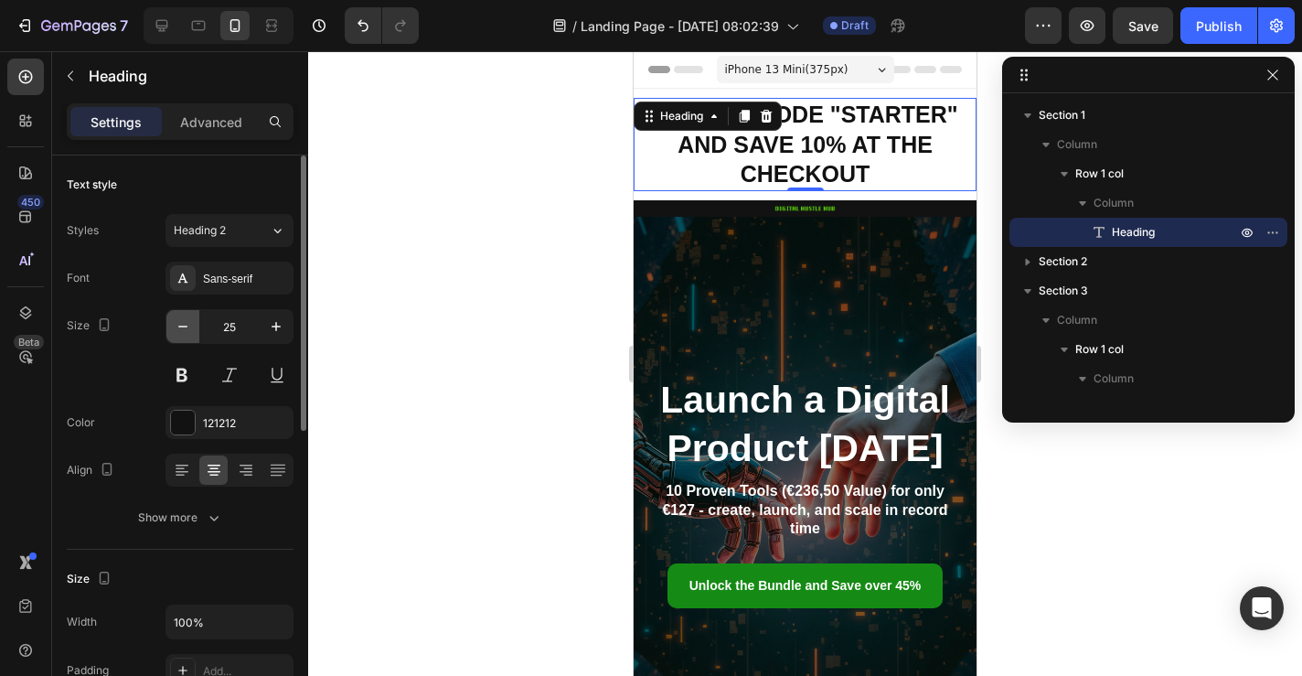
click at [184, 330] on icon "button" at bounding box center [183, 326] width 18 height 18
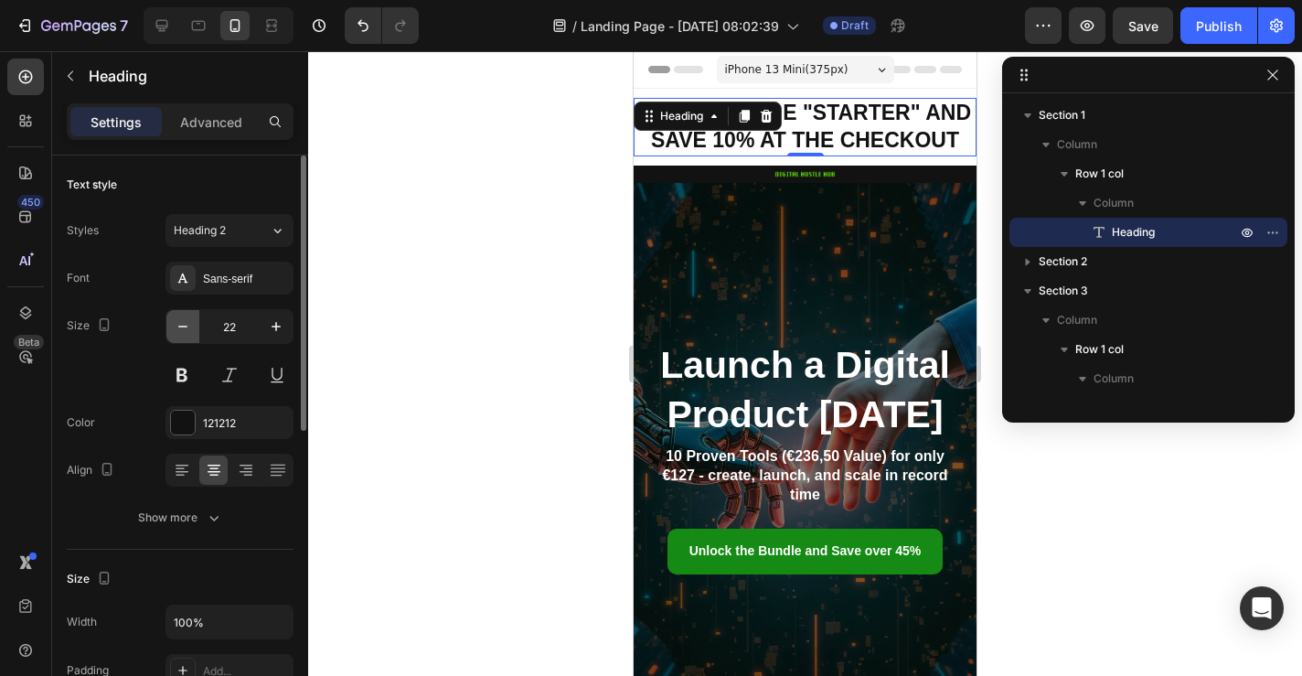
click at [184, 330] on icon "button" at bounding box center [183, 326] width 18 height 18
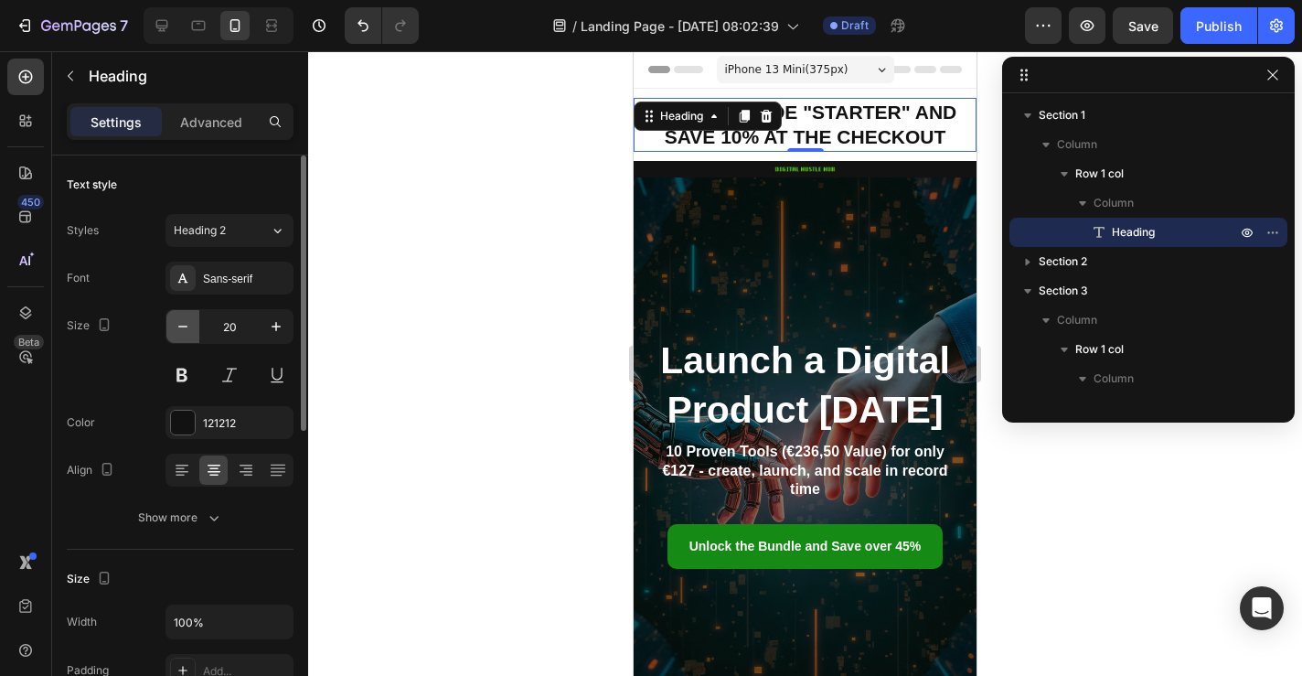
click at [184, 330] on icon "button" at bounding box center [183, 326] width 18 height 18
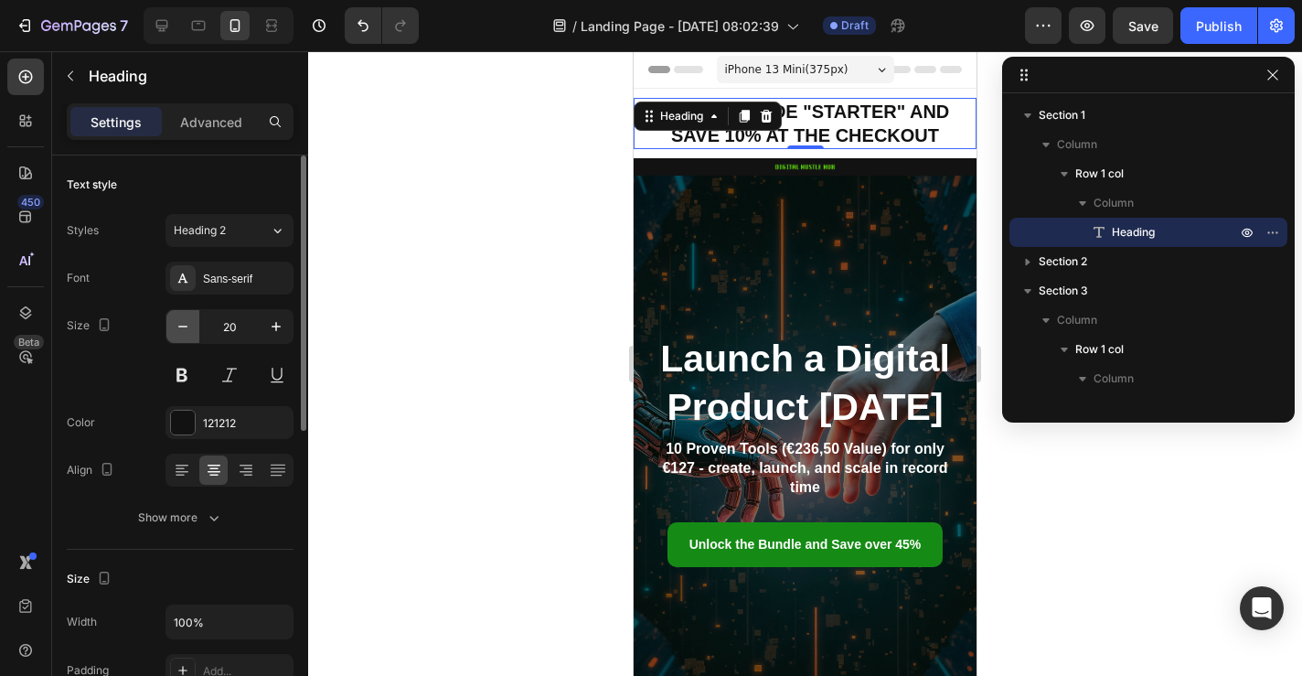
click at [184, 330] on icon "button" at bounding box center [183, 326] width 18 height 18
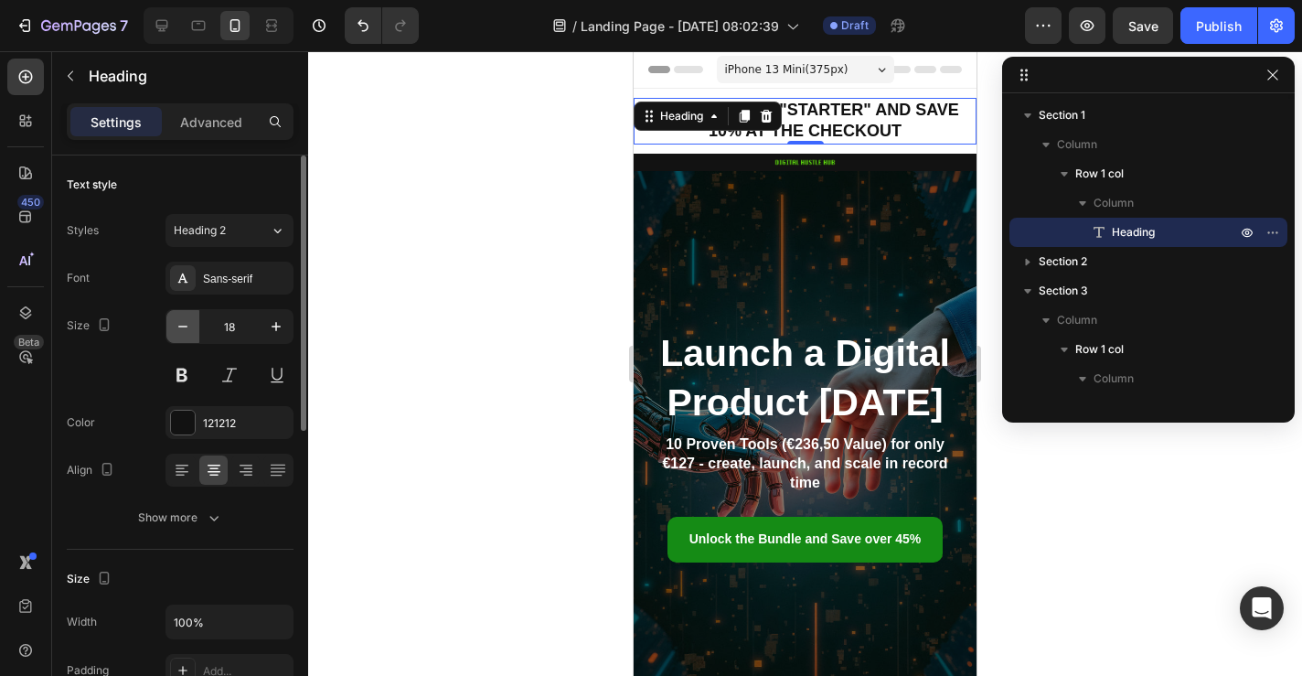
click at [184, 330] on icon "button" at bounding box center [183, 326] width 18 height 18
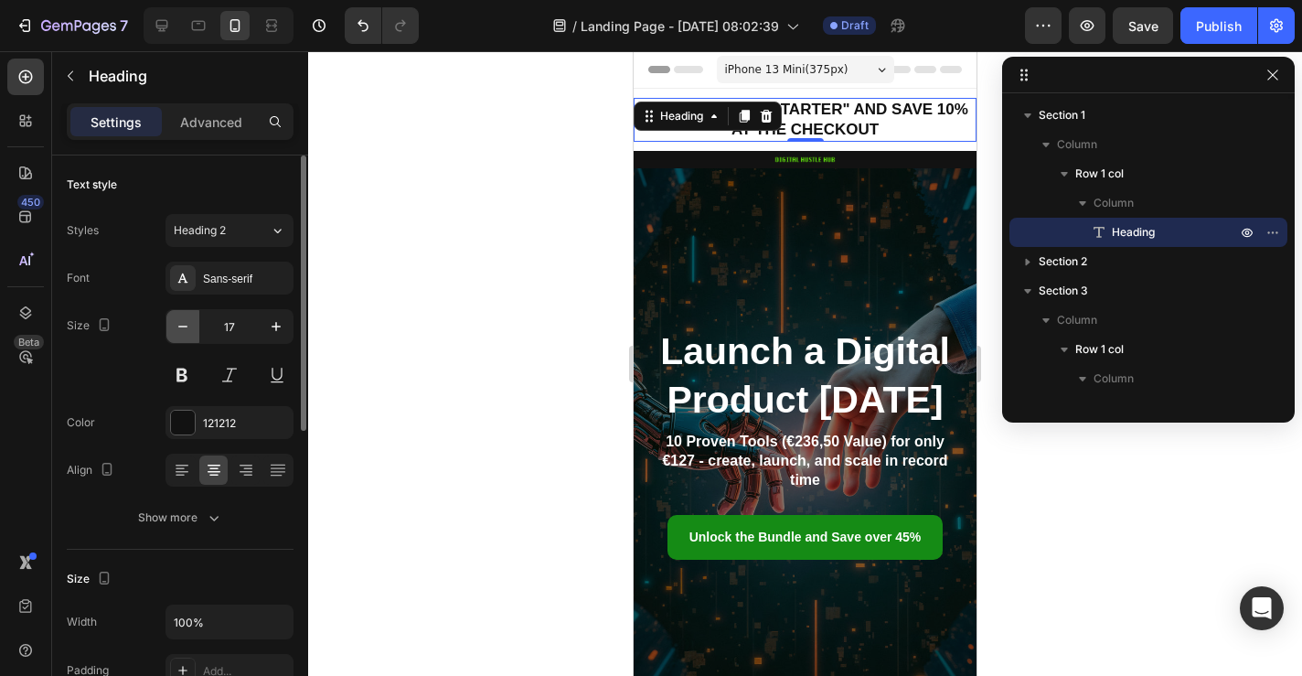
click at [184, 330] on icon "button" at bounding box center [183, 326] width 18 height 18
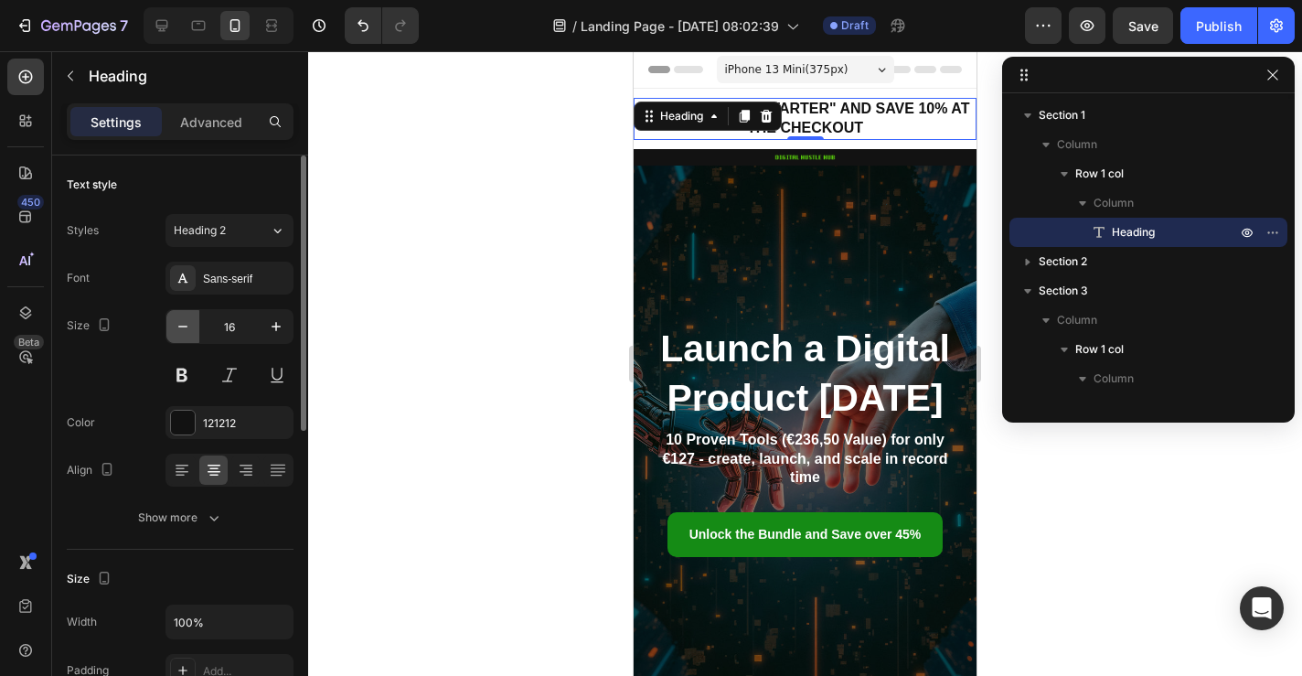
click at [184, 330] on icon "button" at bounding box center [183, 326] width 18 height 18
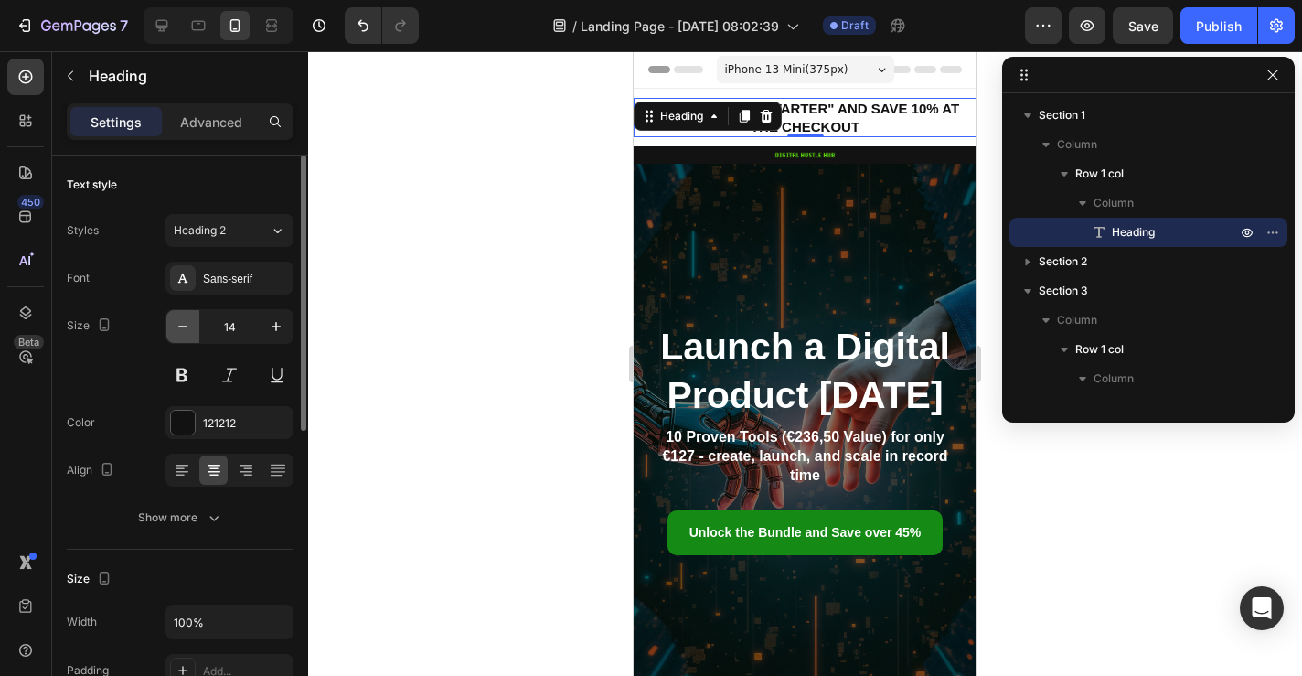
click at [184, 330] on icon "button" at bounding box center [183, 326] width 18 height 18
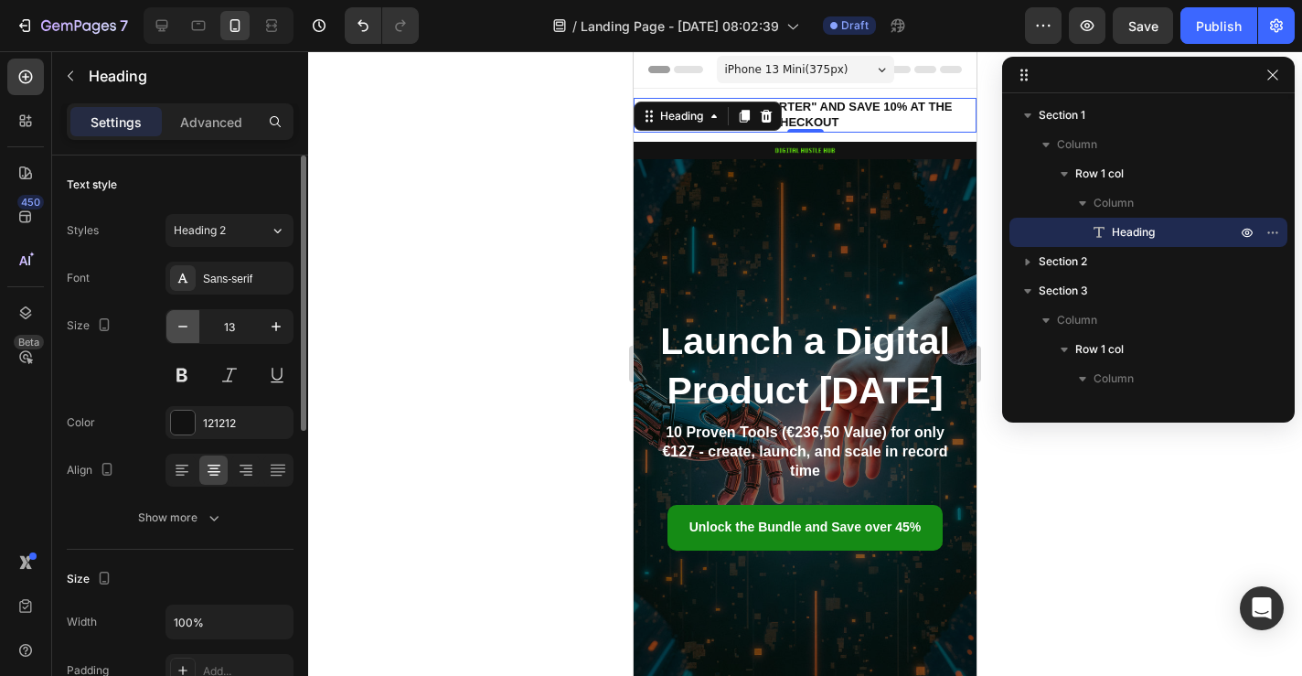
click at [184, 330] on icon "button" at bounding box center [183, 326] width 18 height 18
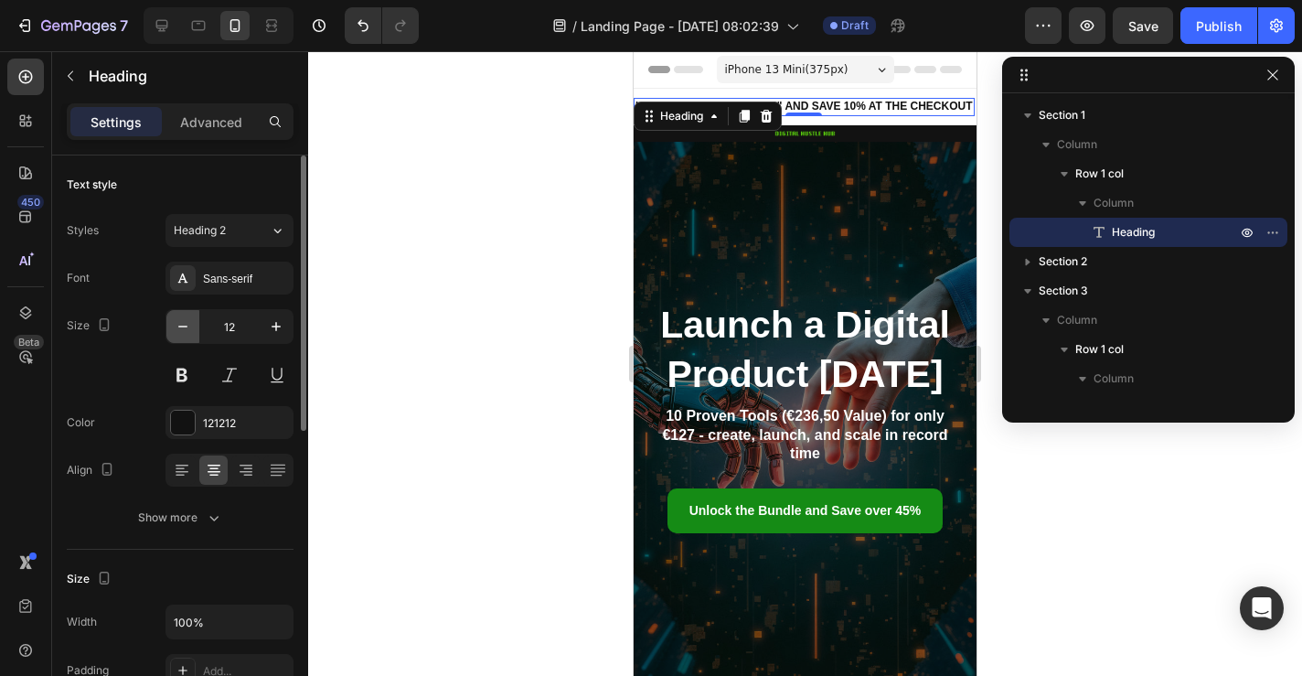
click at [184, 330] on icon "button" at bounding box center [183, 326] width 18 height 18
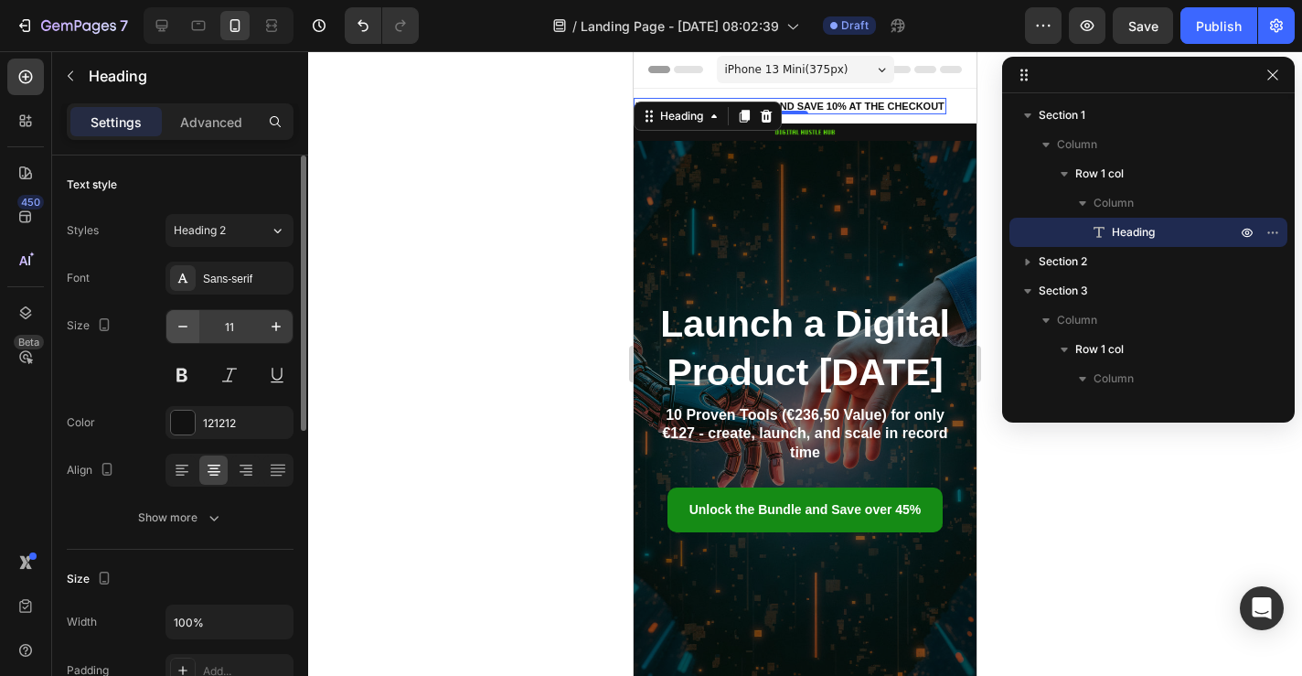
click at [185, 334] on icon "button" at bounding box center [183, 326] width 18 height 18
type input "10"
click at [173, 370] on button at bounding box center [182, 374] width 33 height 33
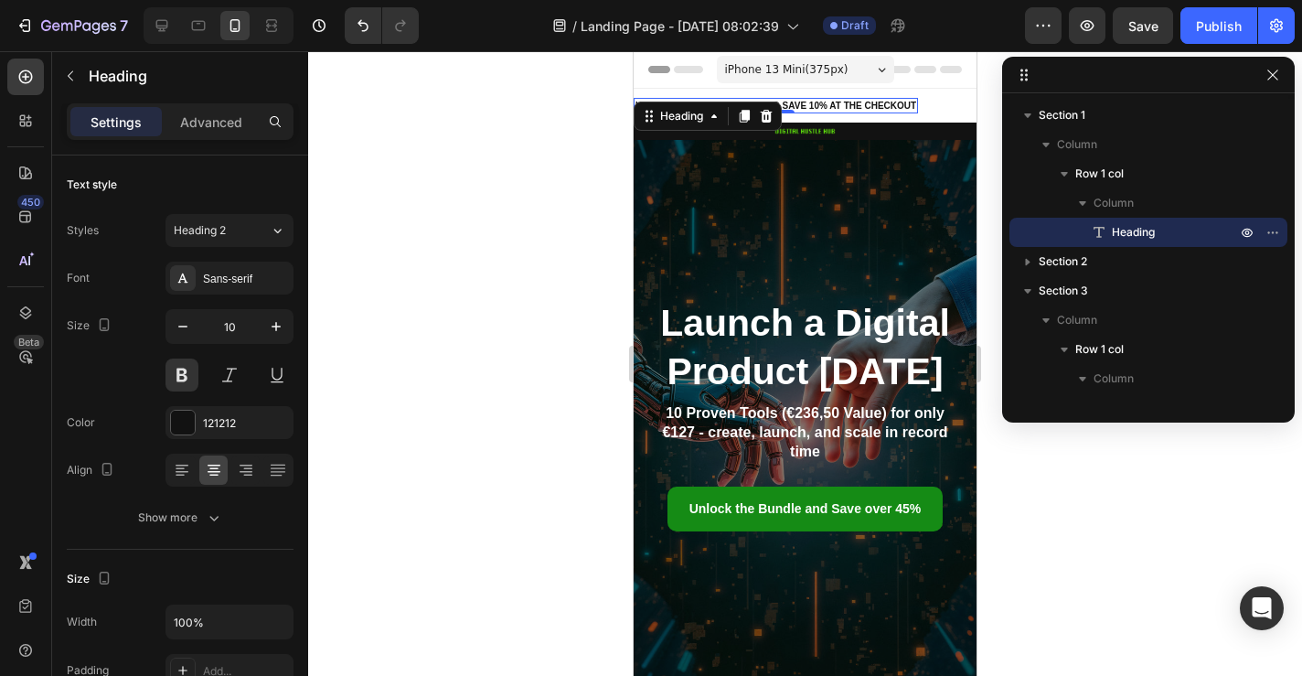
click at [433, 335] on div at bounding box center [805, 363] width 994 height 625
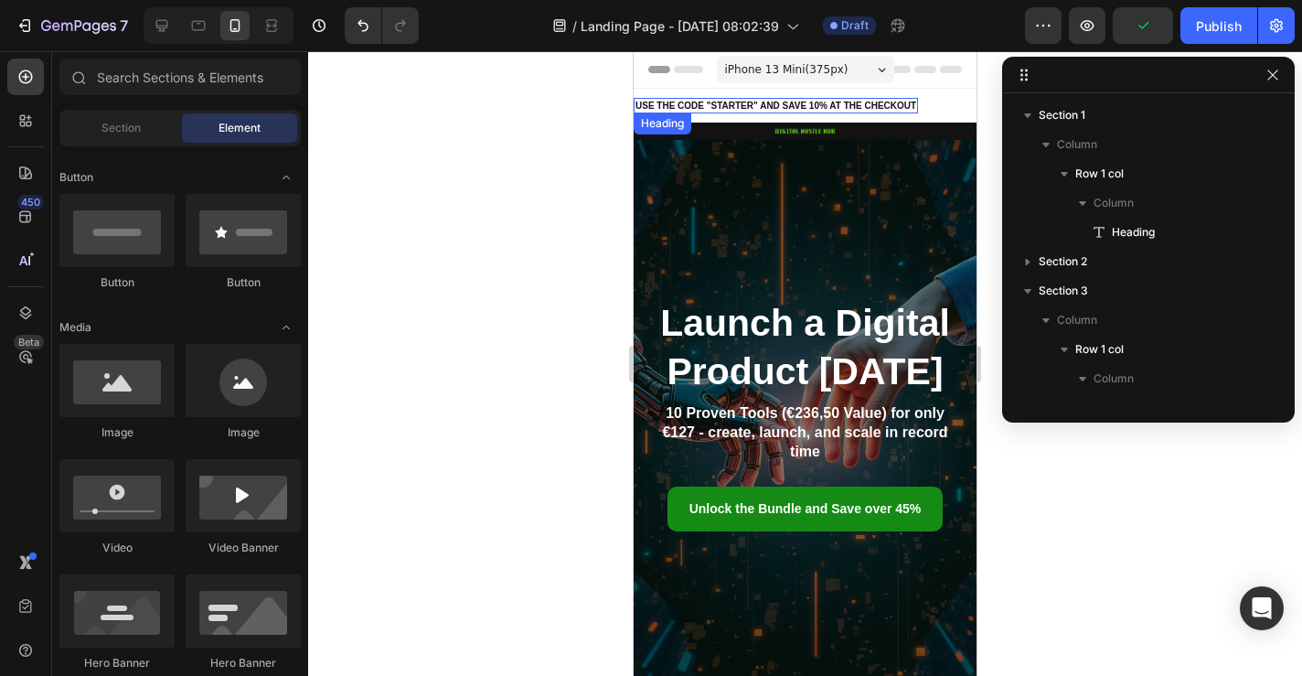
click at [722, 103] on strong "USE THE CODE "STARTER" AND SAVE 10% AT THE CHECKOUT" at bounding box center [776, 106] width 281 height 10
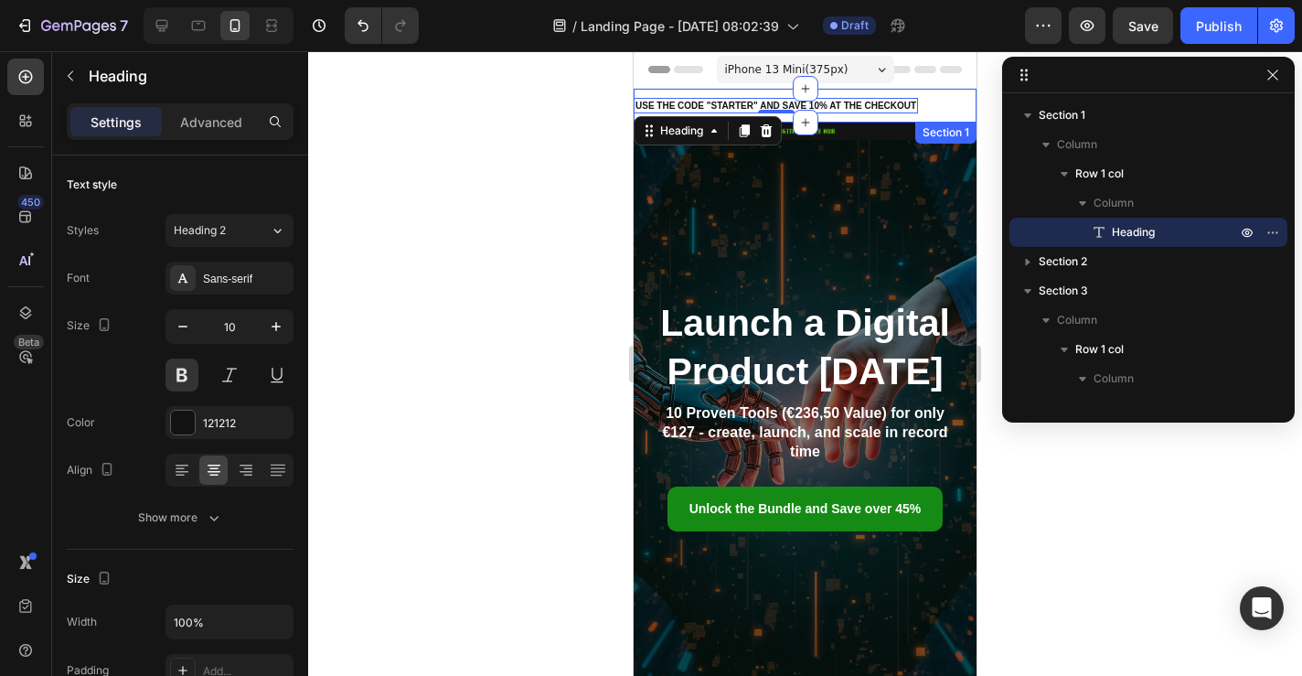
click at [942, 108] on div "USE THE CODE "STARTER" AND SAVE 10% AT THE CHECKOUT Heading 0 Row Section 1" at bounding box center [805, 106] width 343 height 34
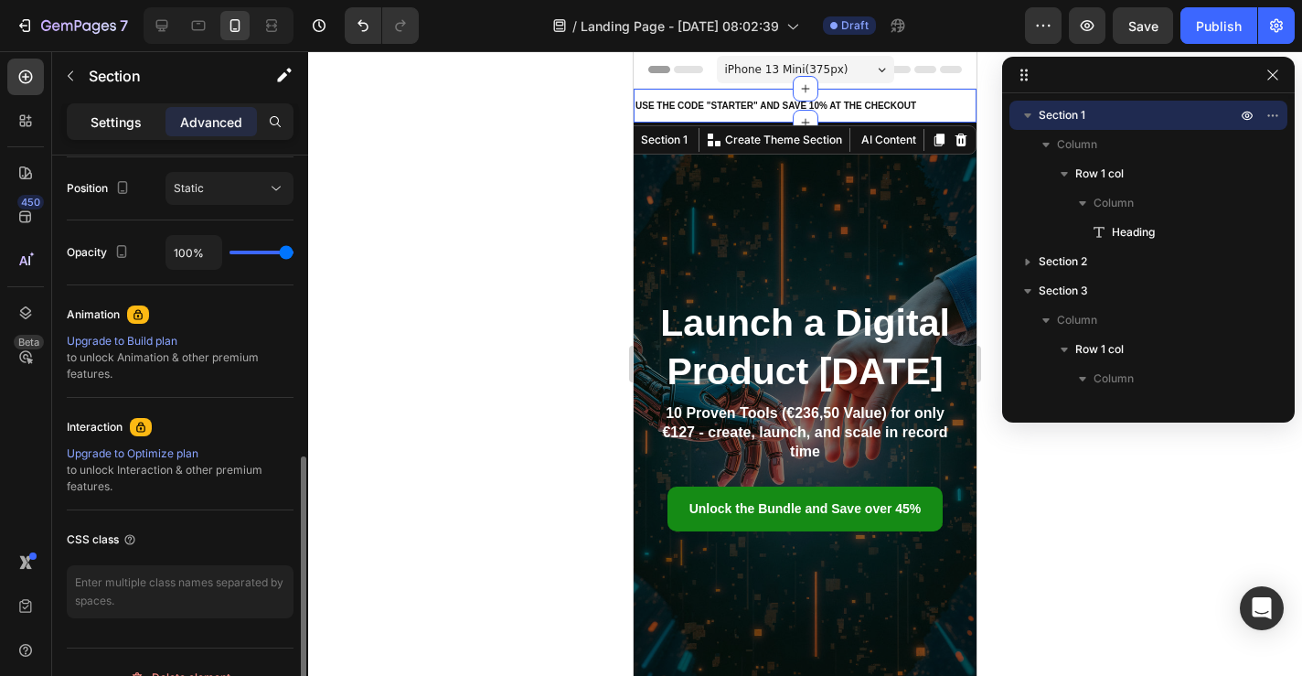
click at [108, 127] on p "Settings" at bounding box center [116, 121] width 51 height 19
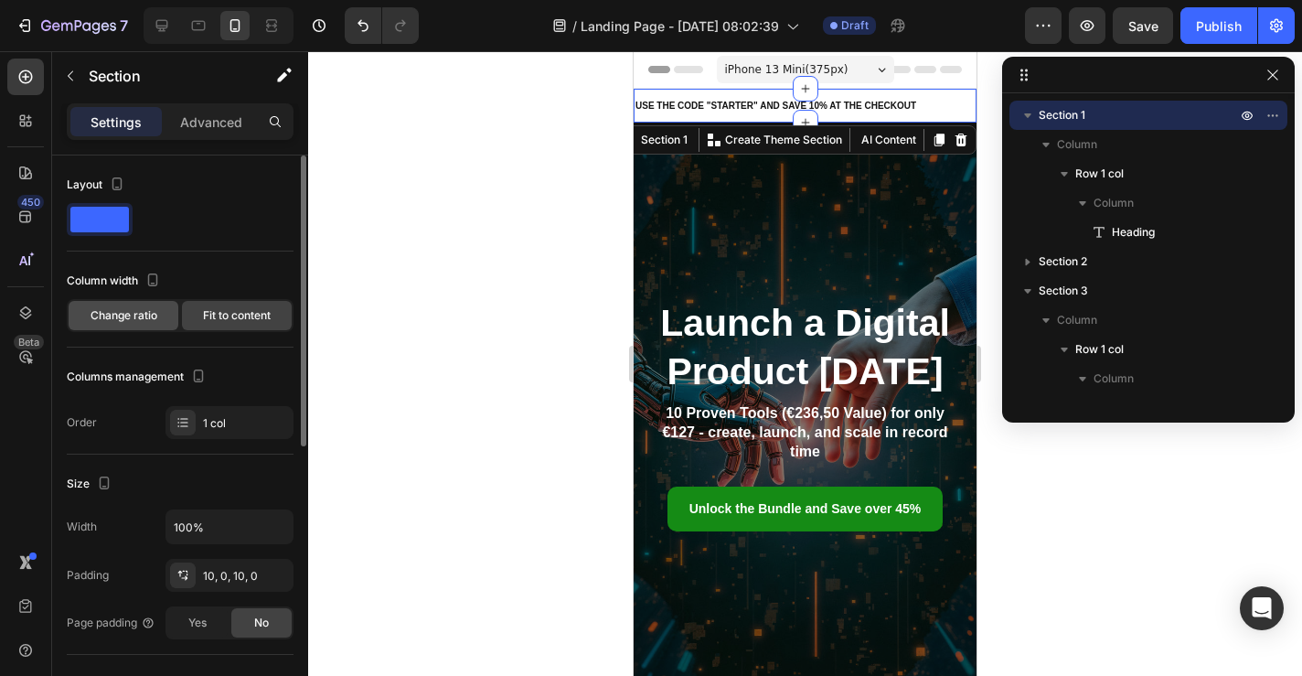
click at [134, 320] on span "Change ratio" at bounding box center [124, 315] width 67 height 16
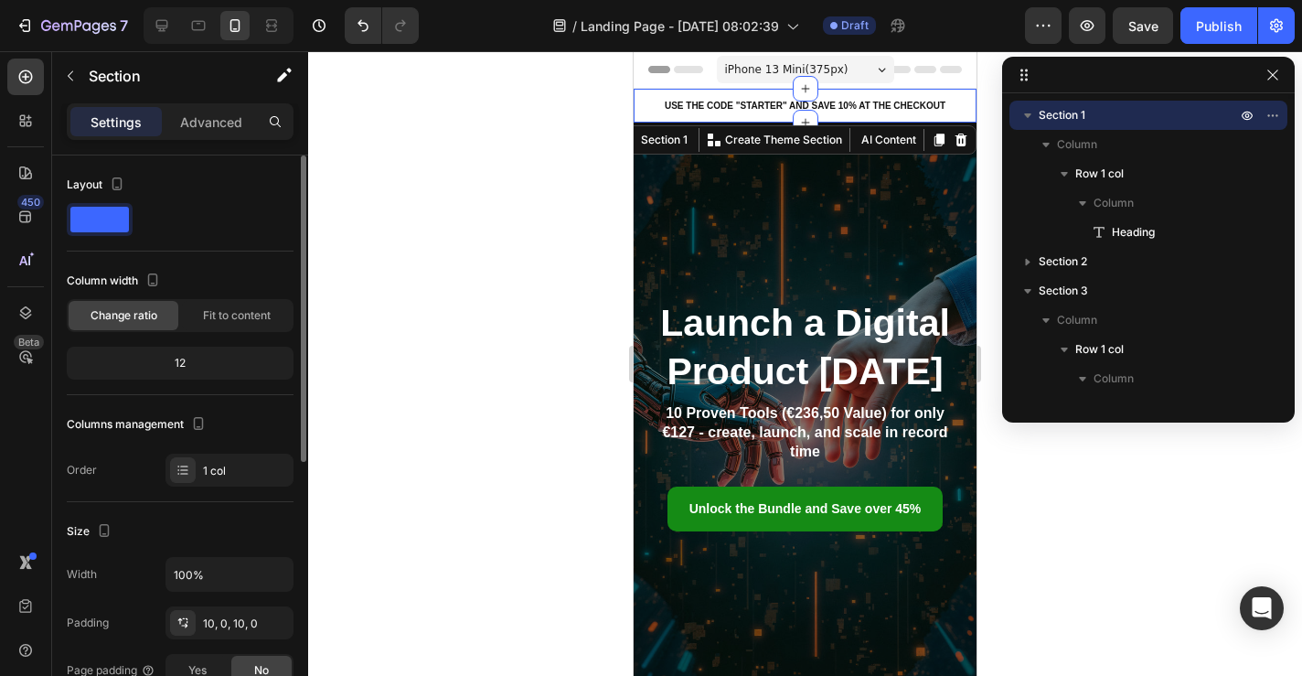
click at [222, 365] on div "12" at bounding box center [179, 363] width 219 height 26
click at [196, 362] on div "12" at bounding box center [179, 363] width 219 height 26
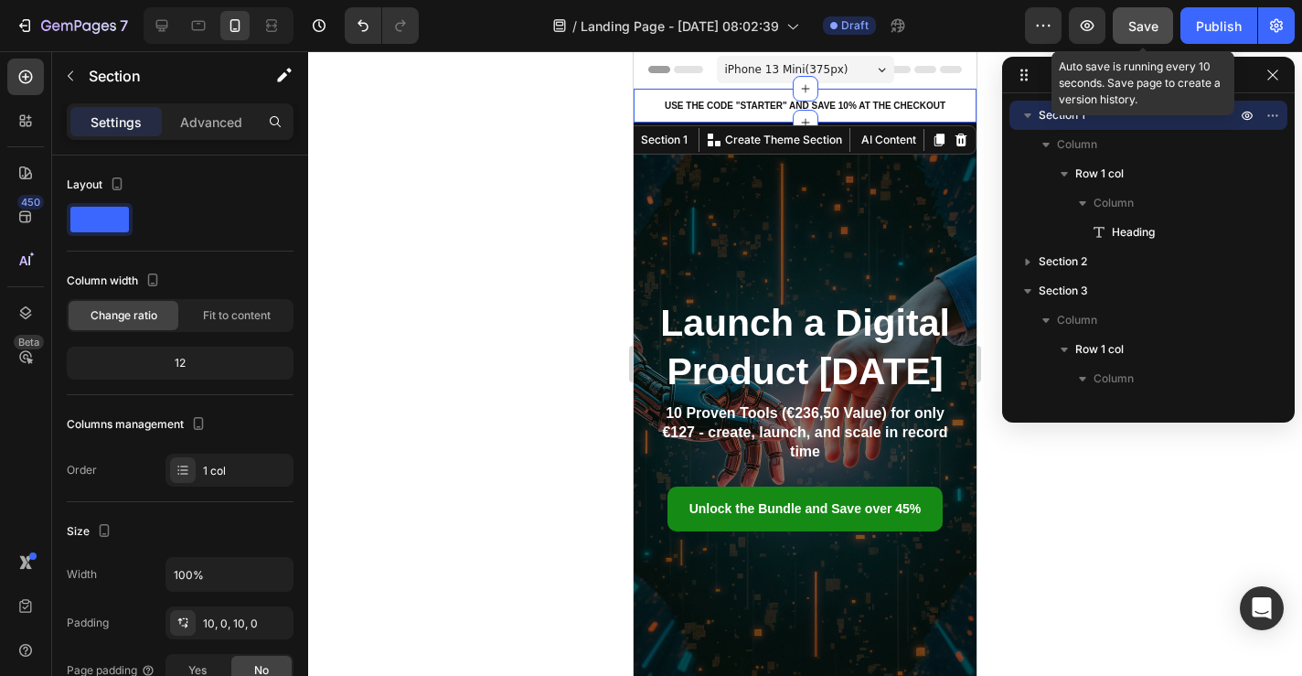
click at [1133, 18] on span "Save" at bounding box center [1144, 26] width 30 height 16
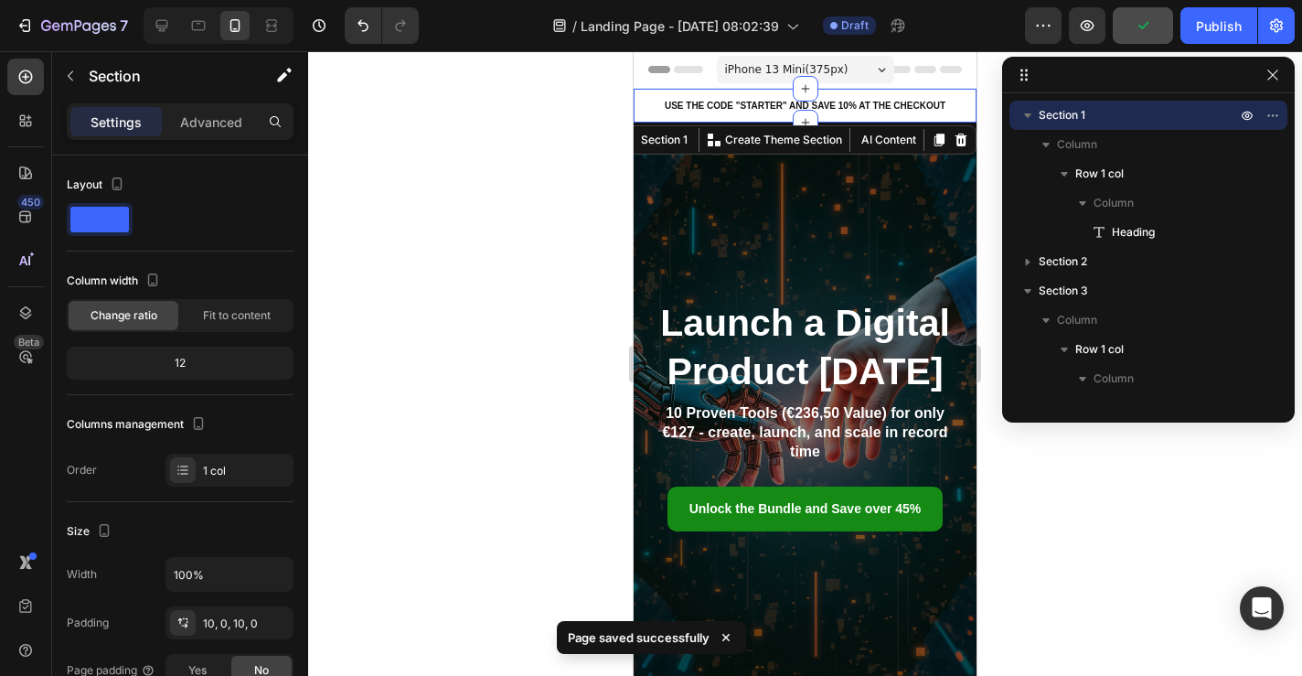
click at [878, 68] on icon at bounding box center [881, 70] width 7 height 4
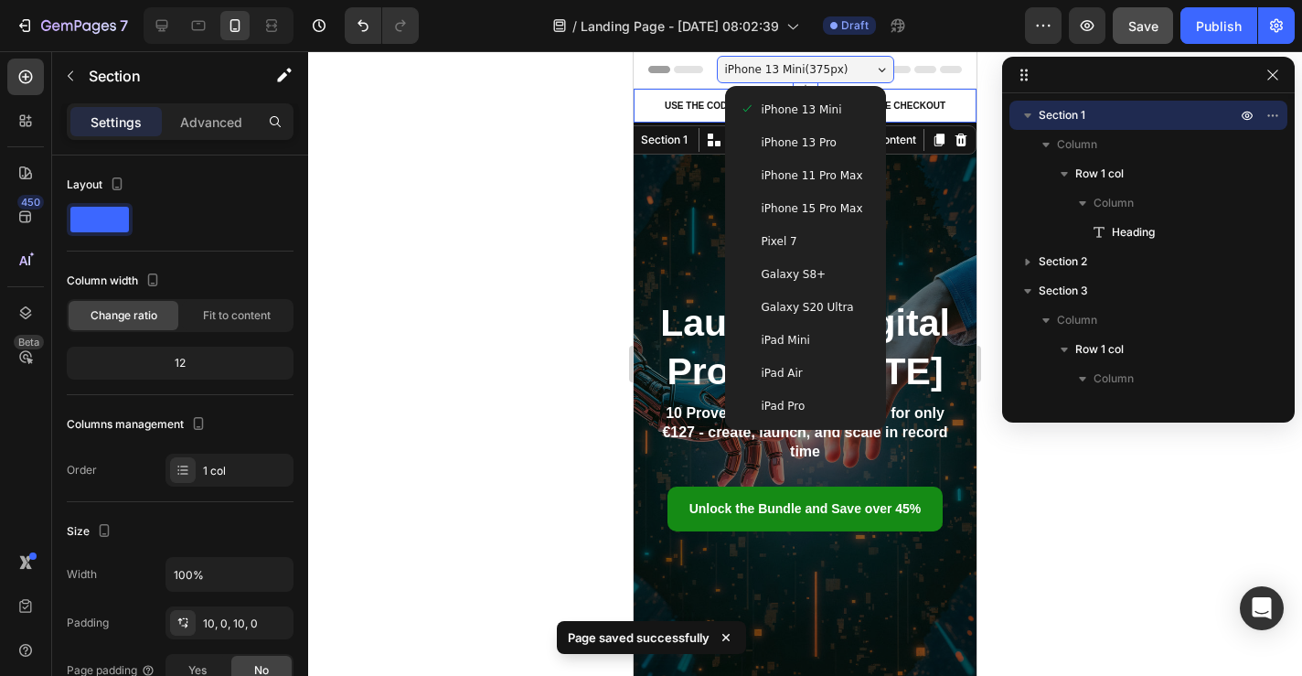
click at [813, 218] on div "iPhone 15 Pro Max" at bounding box center [806, 208] width 146 height 33
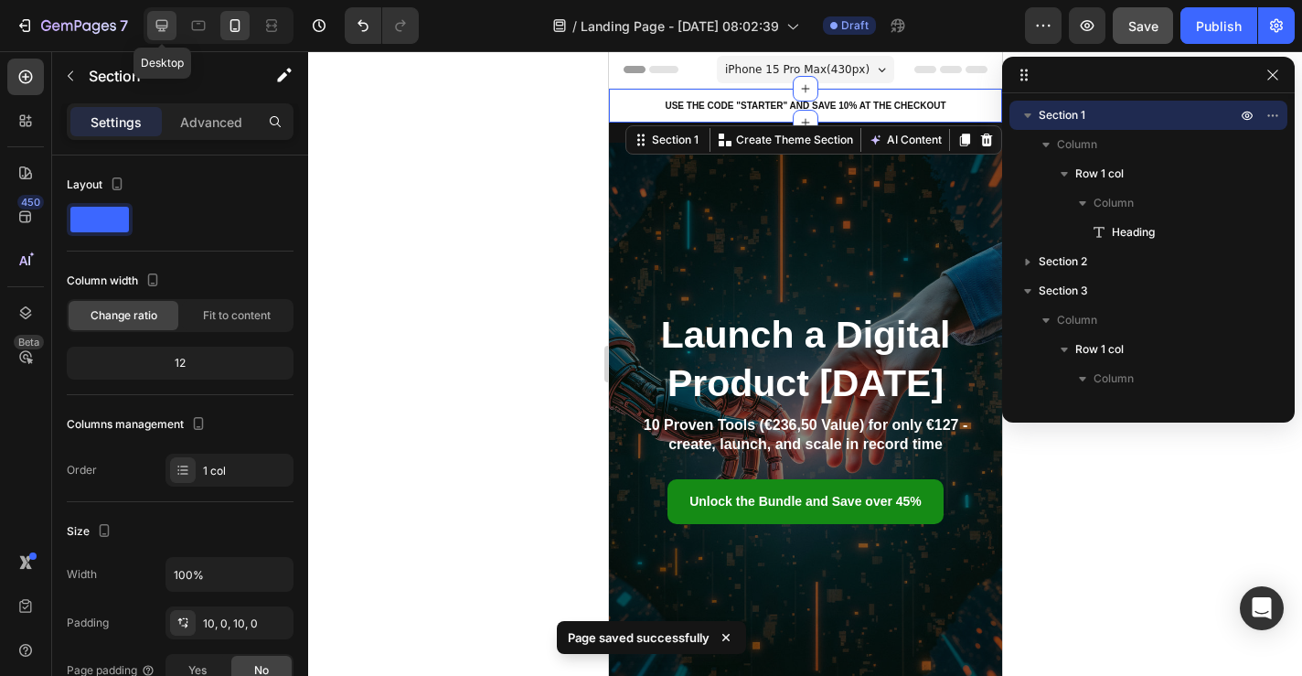
click at [168, 27] on icon at bounding box center [162, 25] width 18 height 18
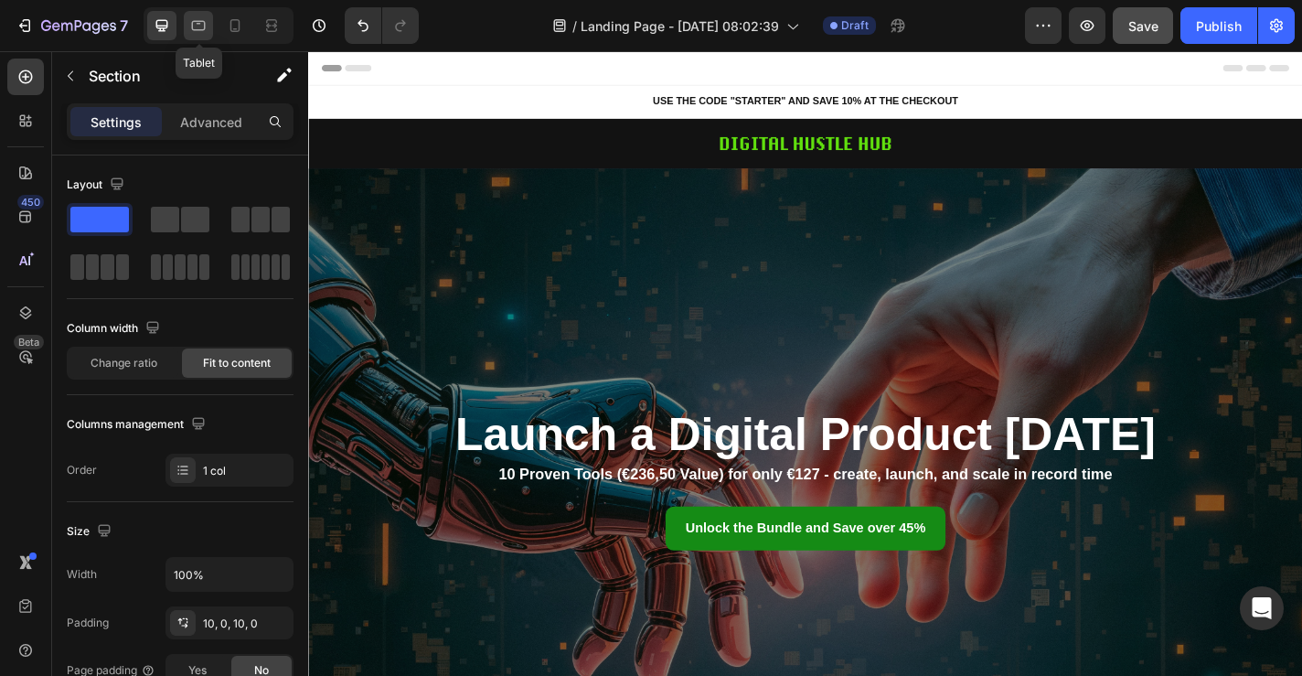
click at [212, 28] on div at bounding box center [198, 25] width 29 height 29
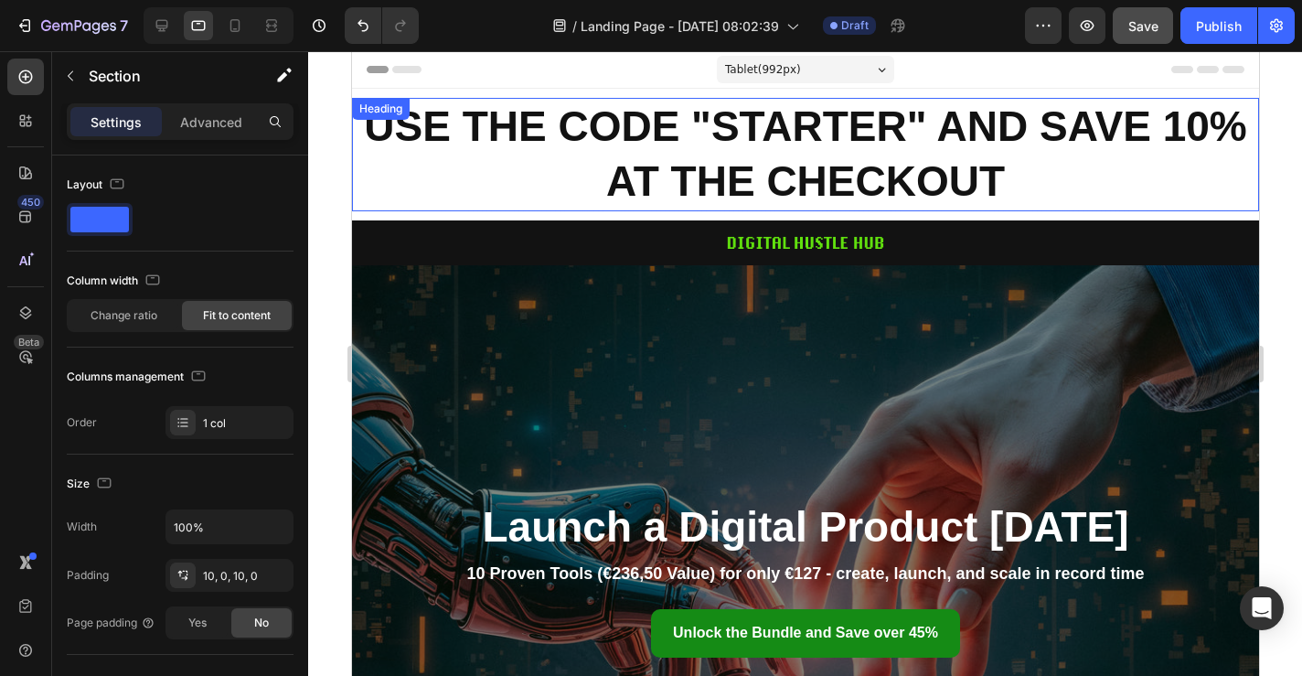
click at [679, 166] on strong "USE THE CODE "STARTER" AND SAVE 10% AT THE CHECKOUT" at bounding box center [804, 153] width 883 height 102
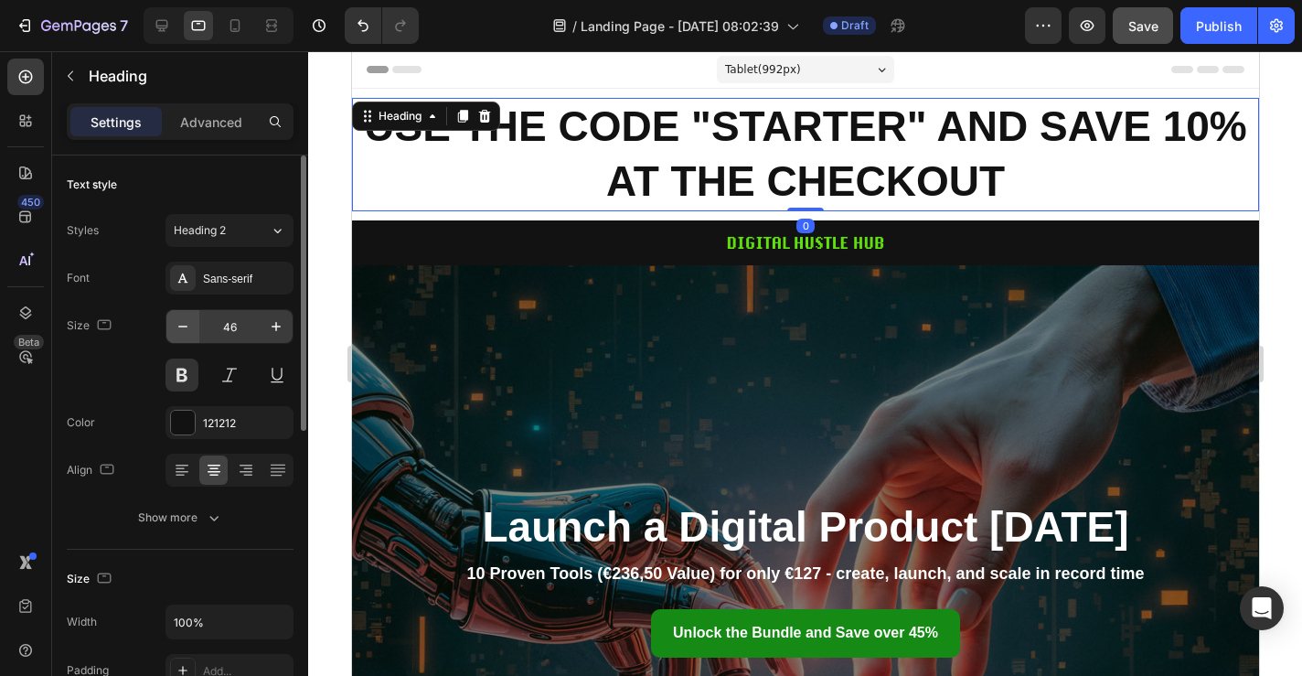
drag, startPoint x: 250, startPoint y: 321, endPoint x: 188, endPoint y: 321, distance: 61.3
click at [201, 321] on input "46" at bounding box center [229, 326] width 60 height 33
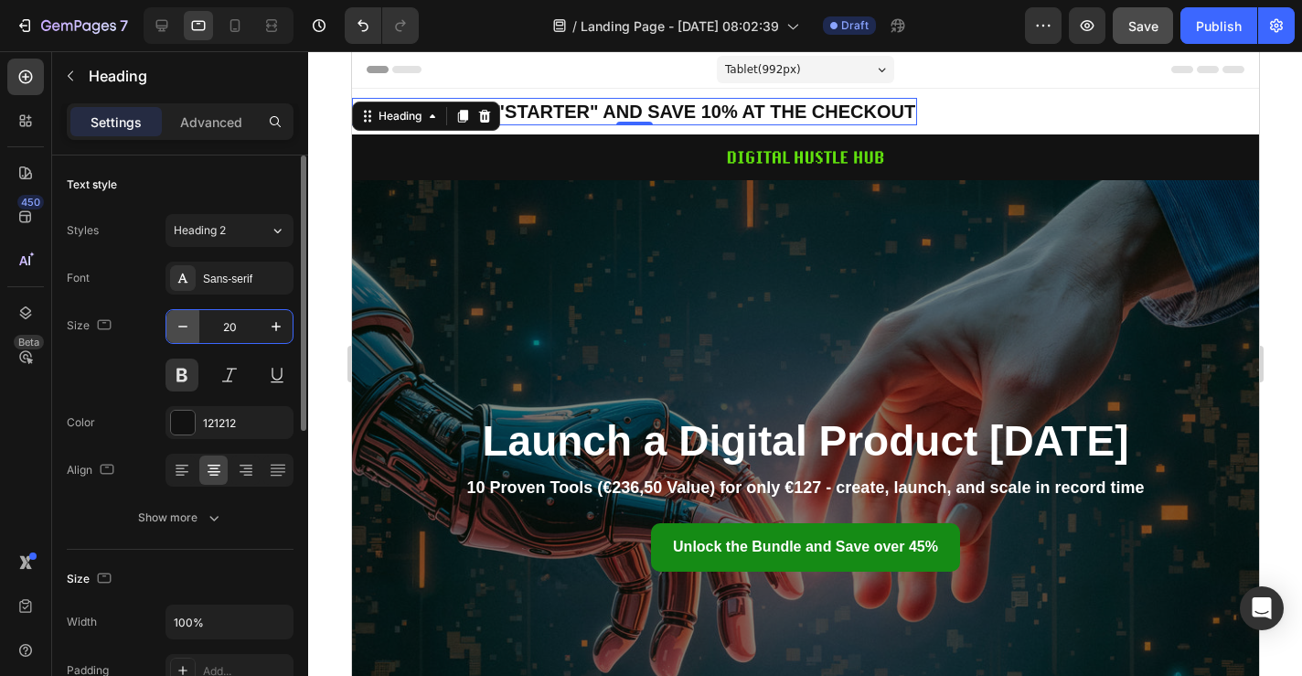
type input "2"
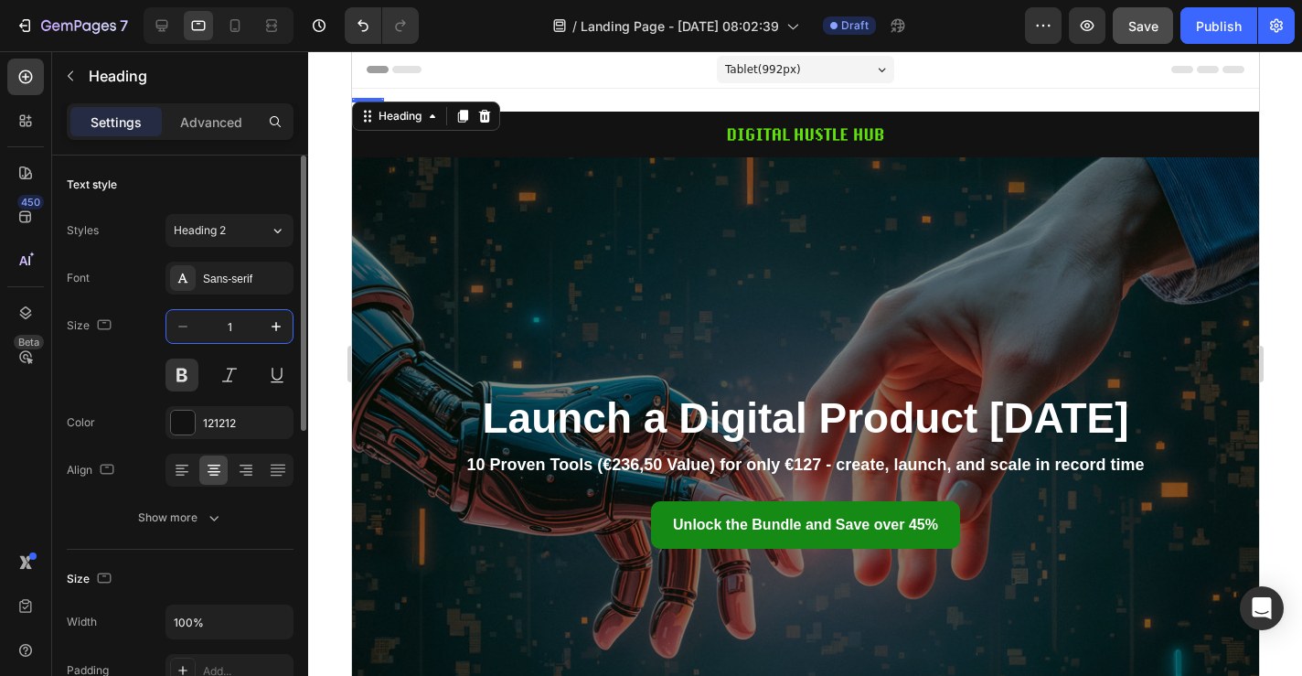
type input "16"
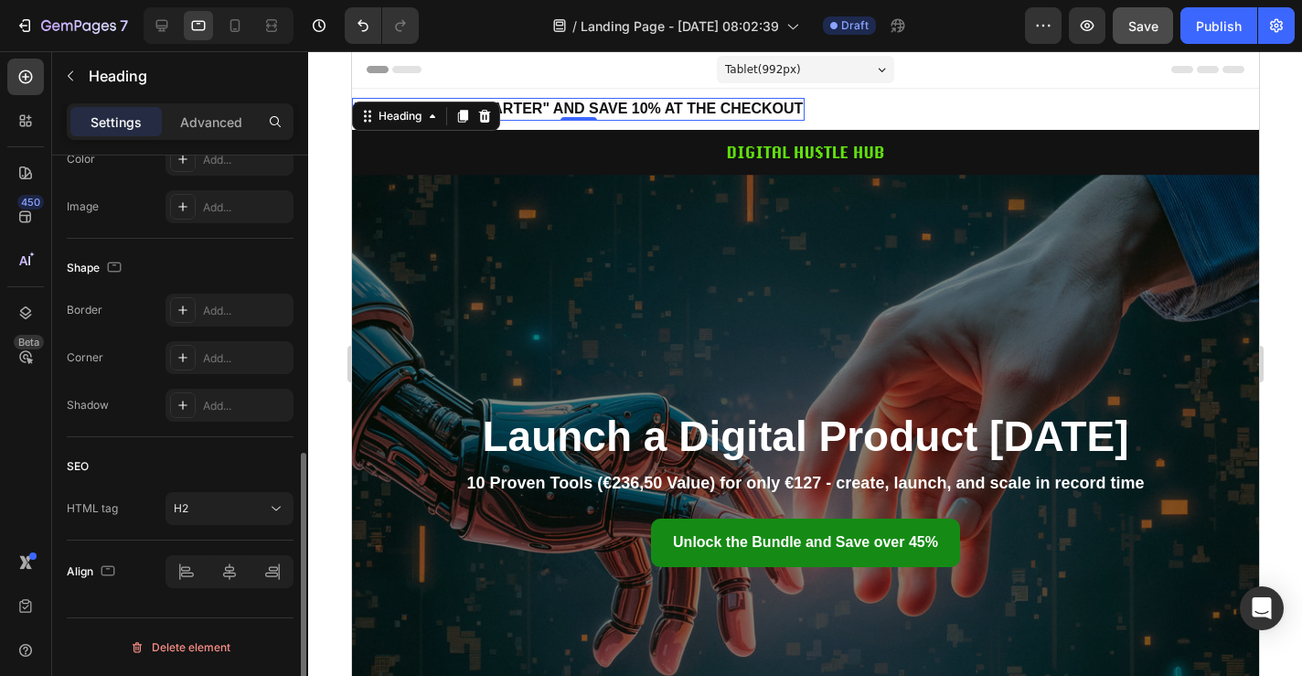
scroll to position [614, 0]
click at [217, 122] on p "Advanced" at bounding box center [211, 121] width 62 height 19
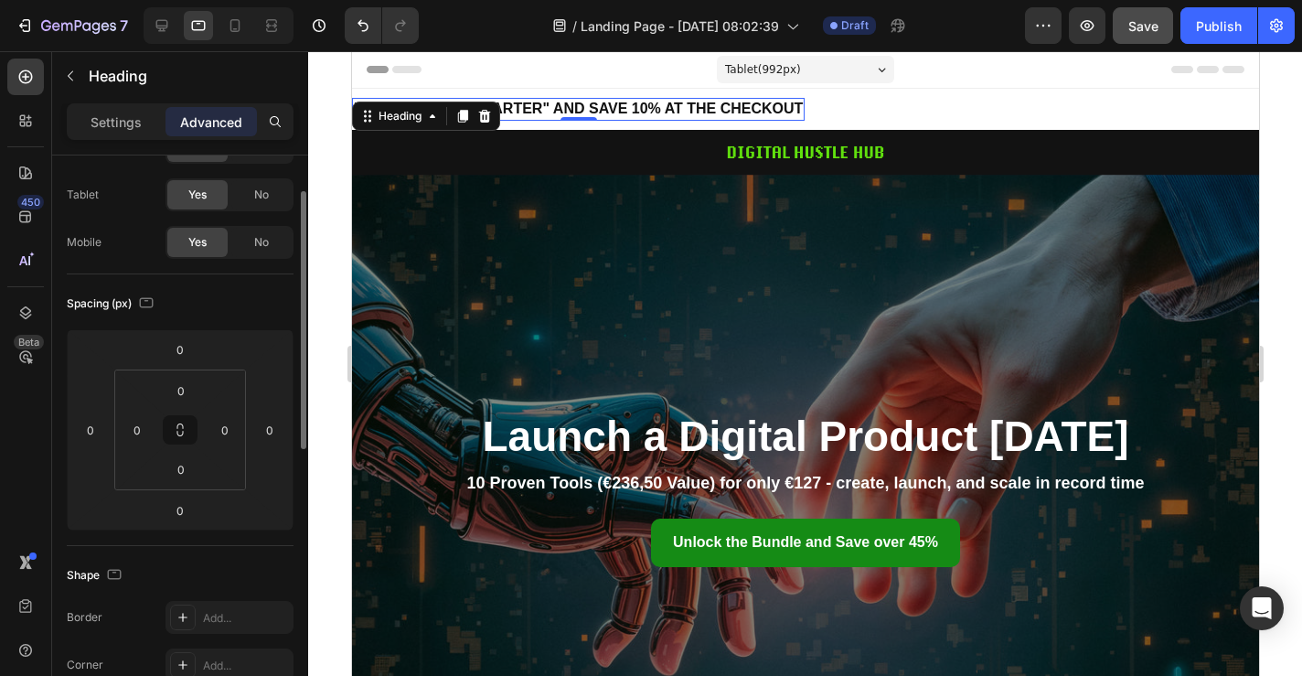
scroll to position [118, 0]
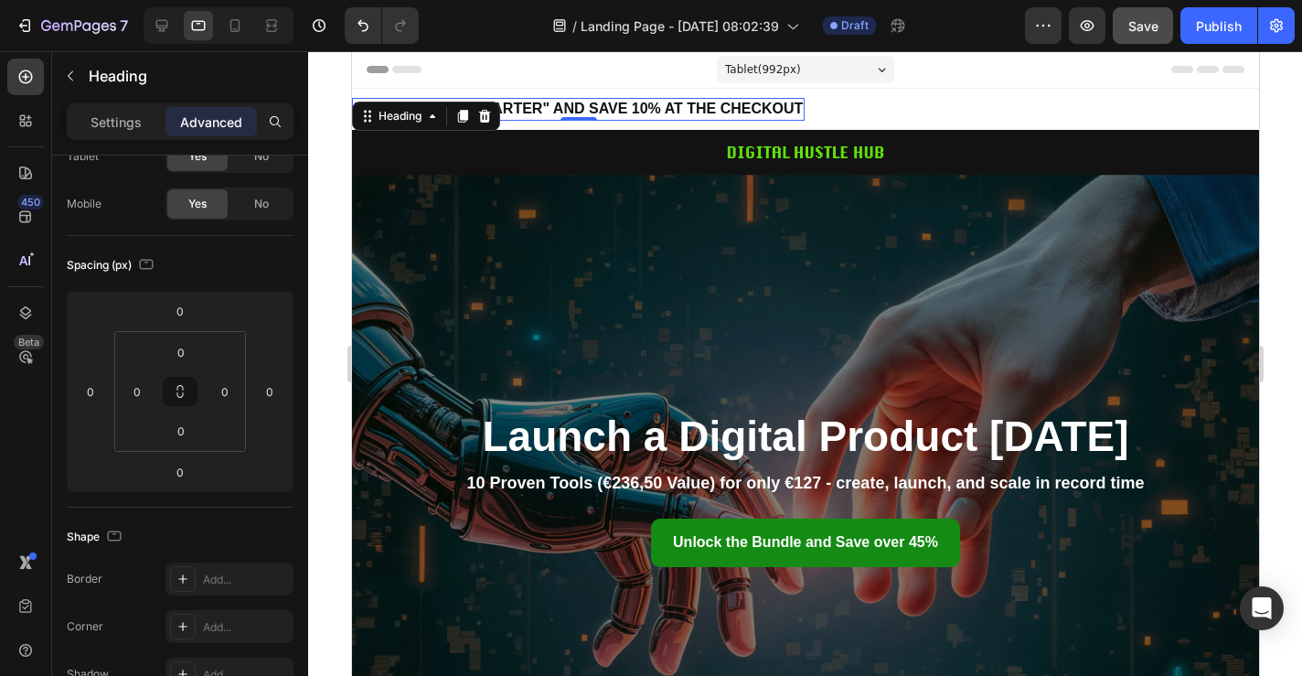
click at [309, 80] on div at bounding box center [805, 363] width 994 height 625
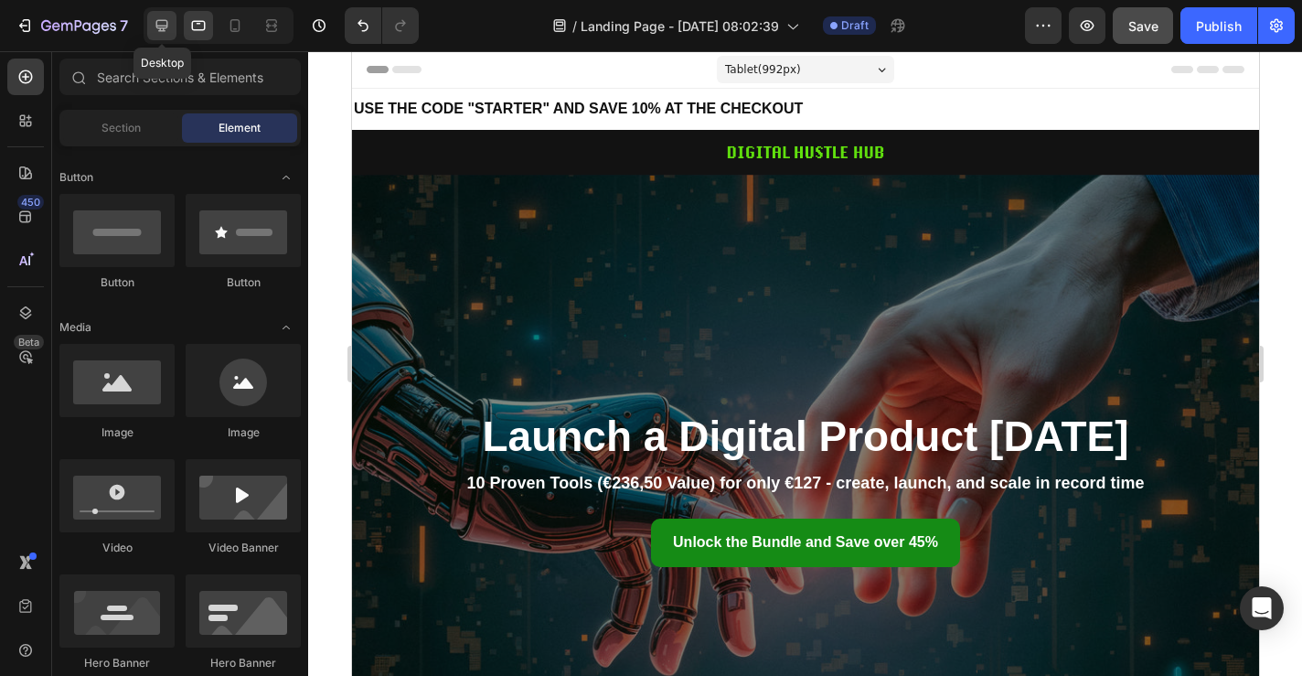
click at [160, 25] on icon at bounding box center [162, 26] width 12 height 12
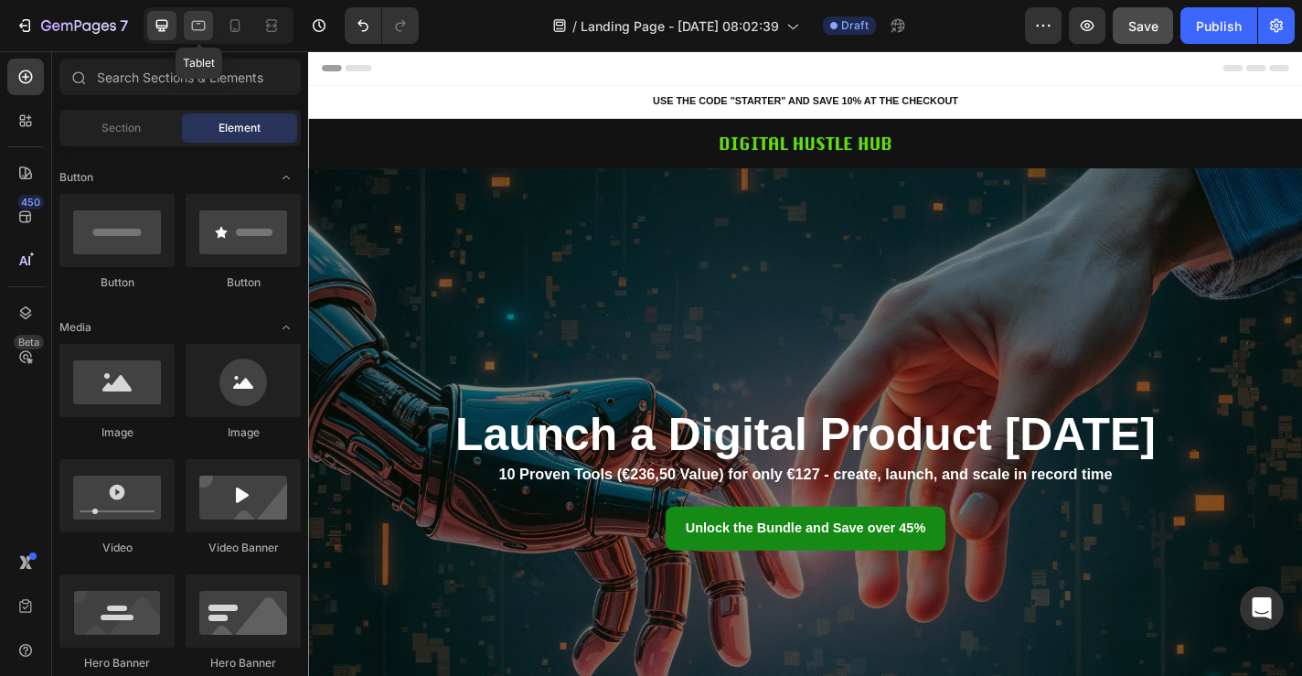
click at [203, 24] on icon at bounding box center [198, 25] width 18 height 18
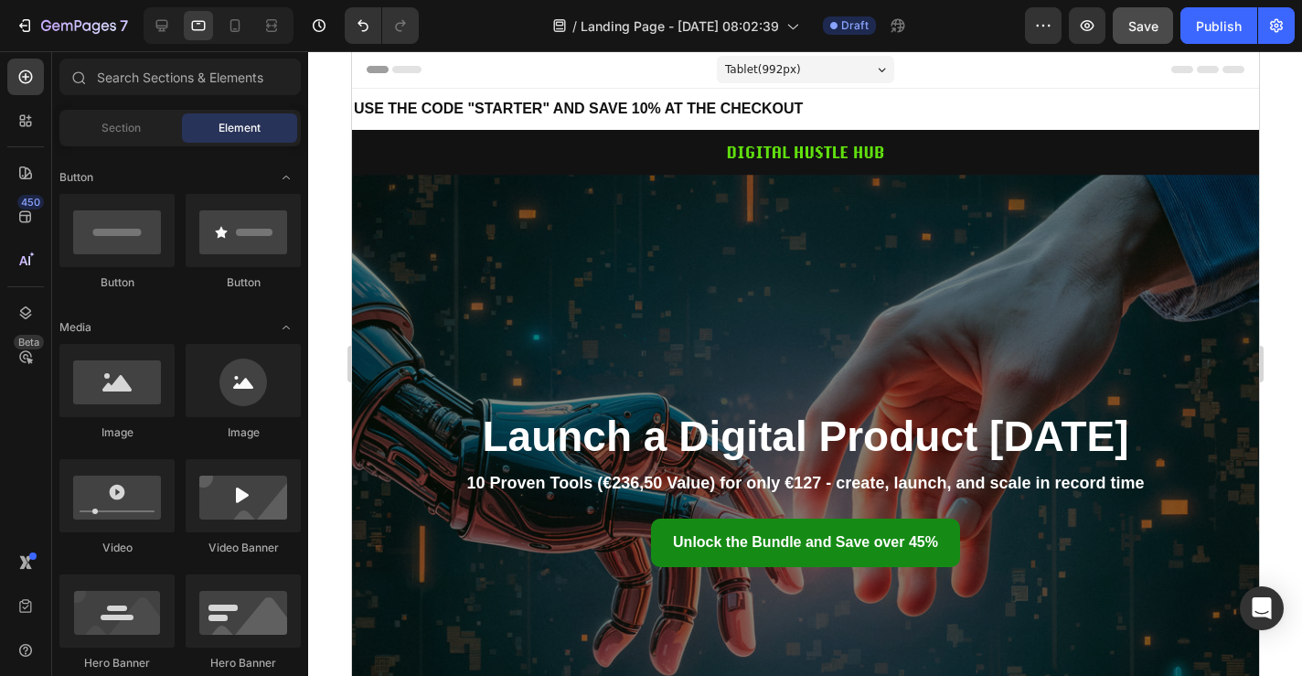
click at [605, 109] on strong "USE THE CODE "STARTER" AND SAVE 10% AT THE CHECKOUT" at bounding box center [577, 109] width 449 height 16
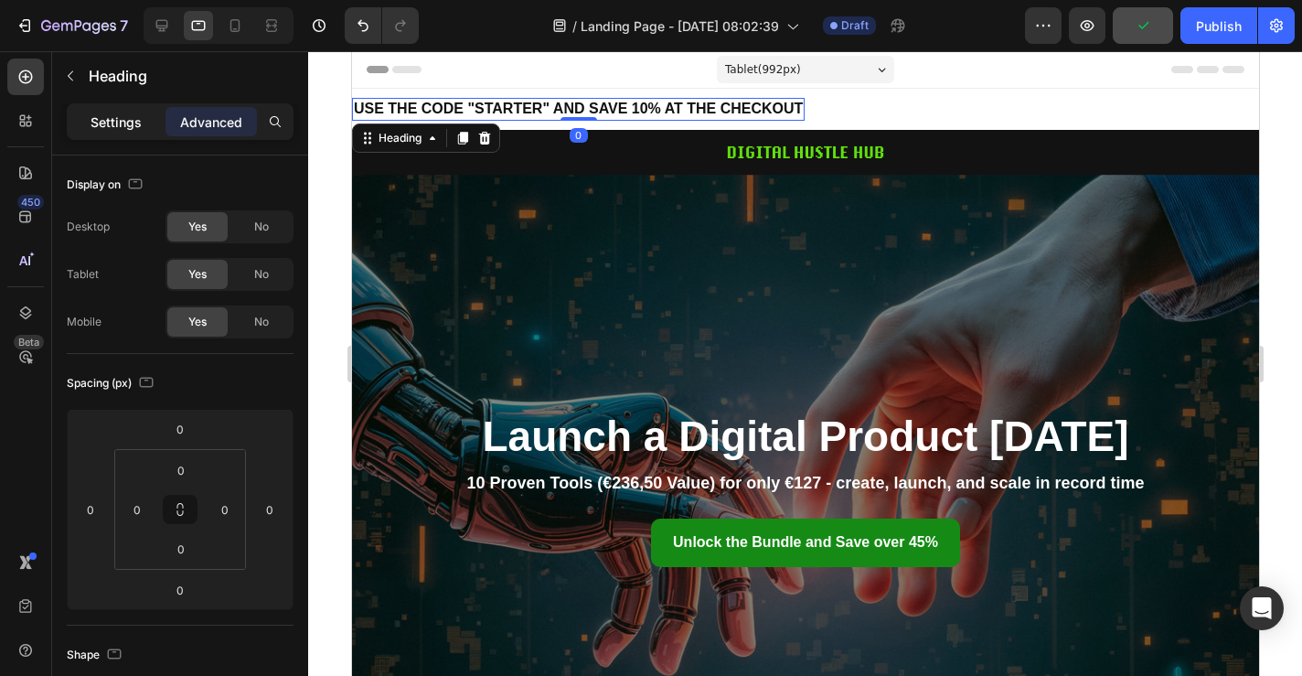
click at [134, 123] on p "Settings" at bounding box center [116, 121] width 51 height 19
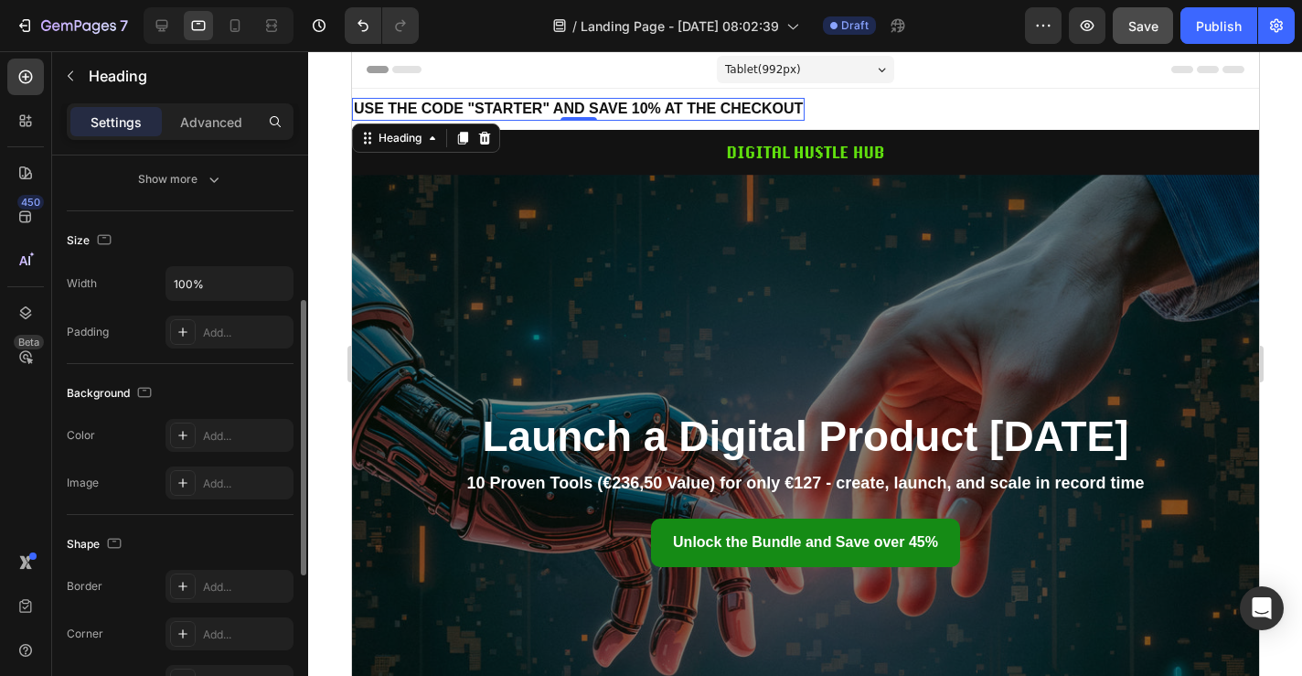
scroll to position [257, 0]
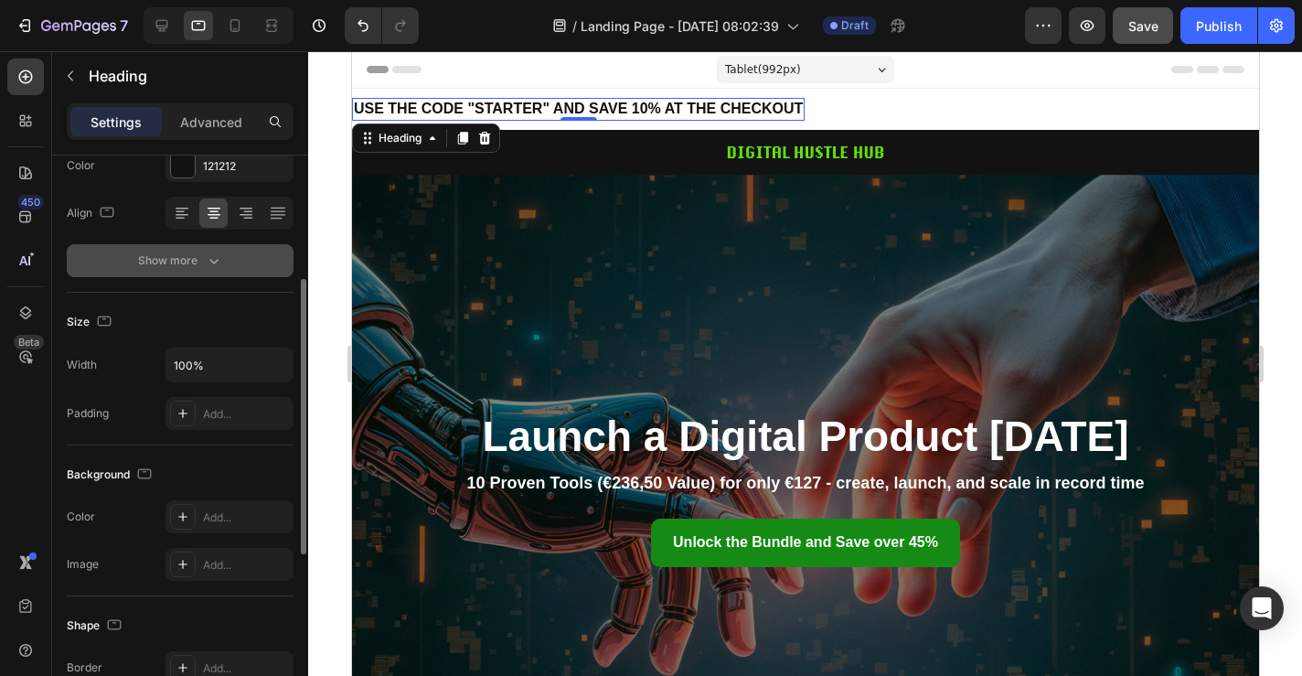
click at [205, 261] on icon "button" at bounding box center [214, 260] width 18 height 18
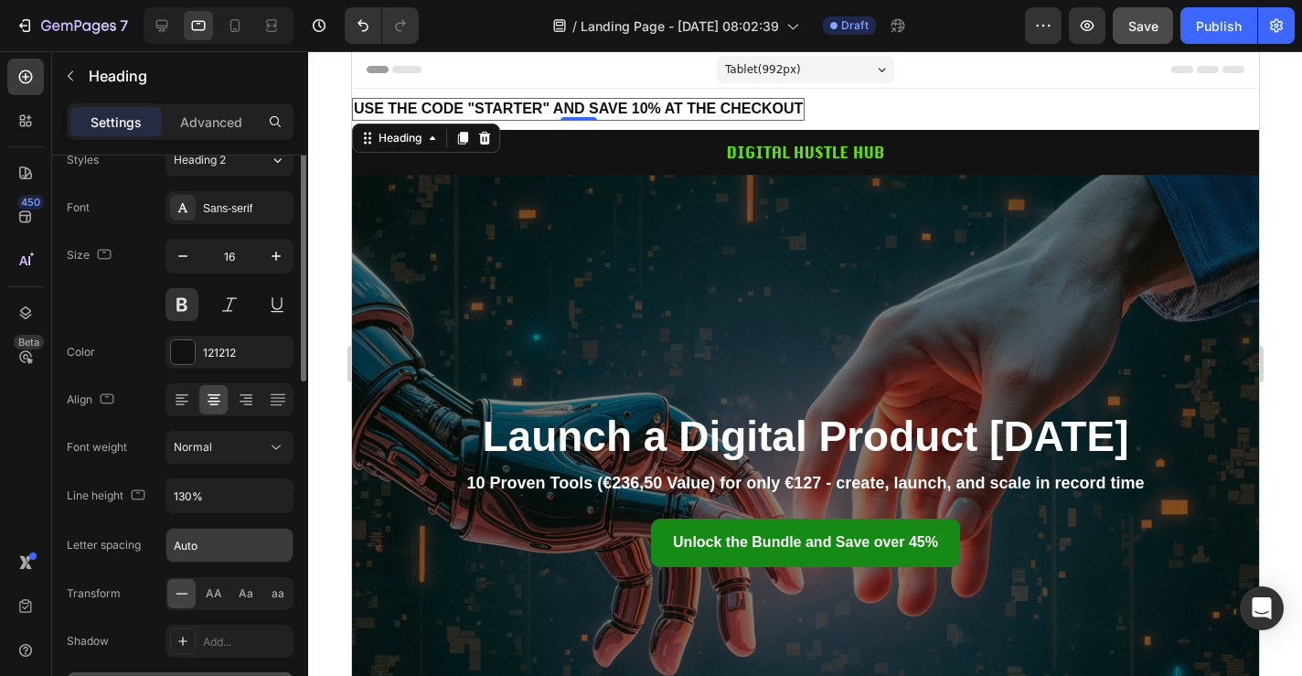
scroll to position [0, 0]
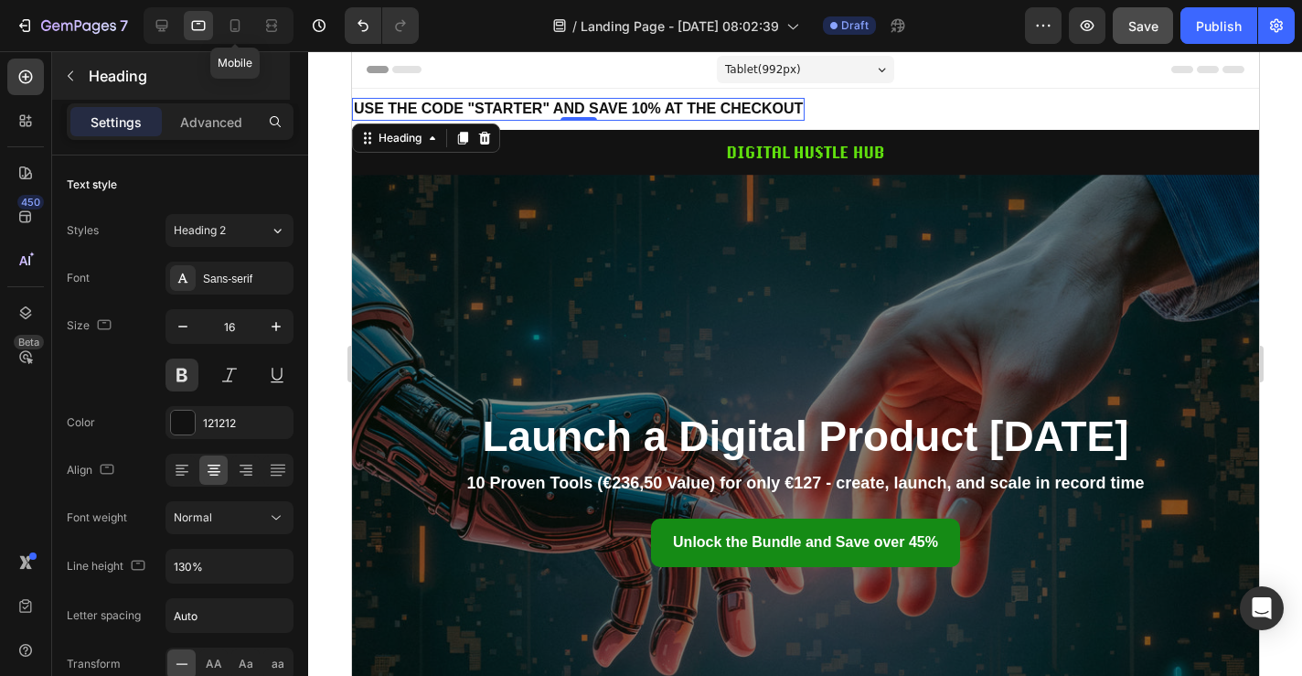
drag, startPoint x: 237, startPoint y: 32, endPoint x: 257, endPoint y: 54, distance: 29.8
click at [237, 32] on icon at bounding box center [235, 25] width 18 height 18
type input "10"
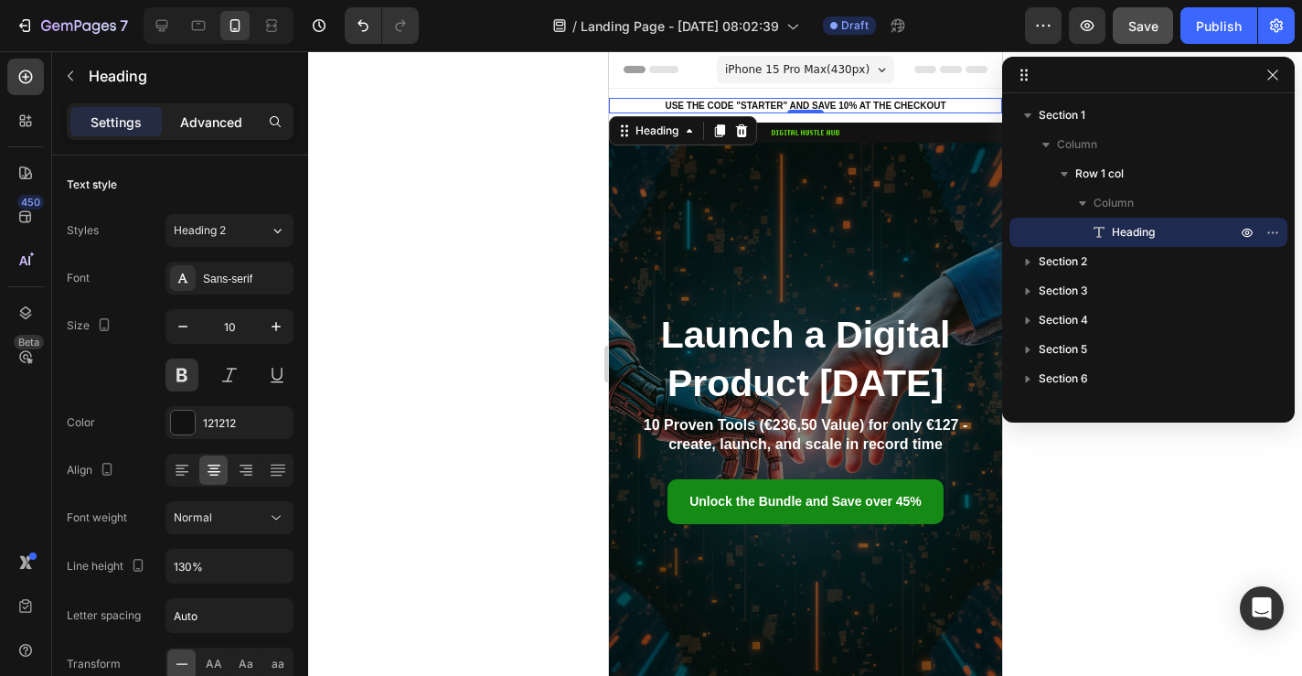
click at [222, 134] on div "Advanced" at bounding box center [211, 121] width 91 height 29
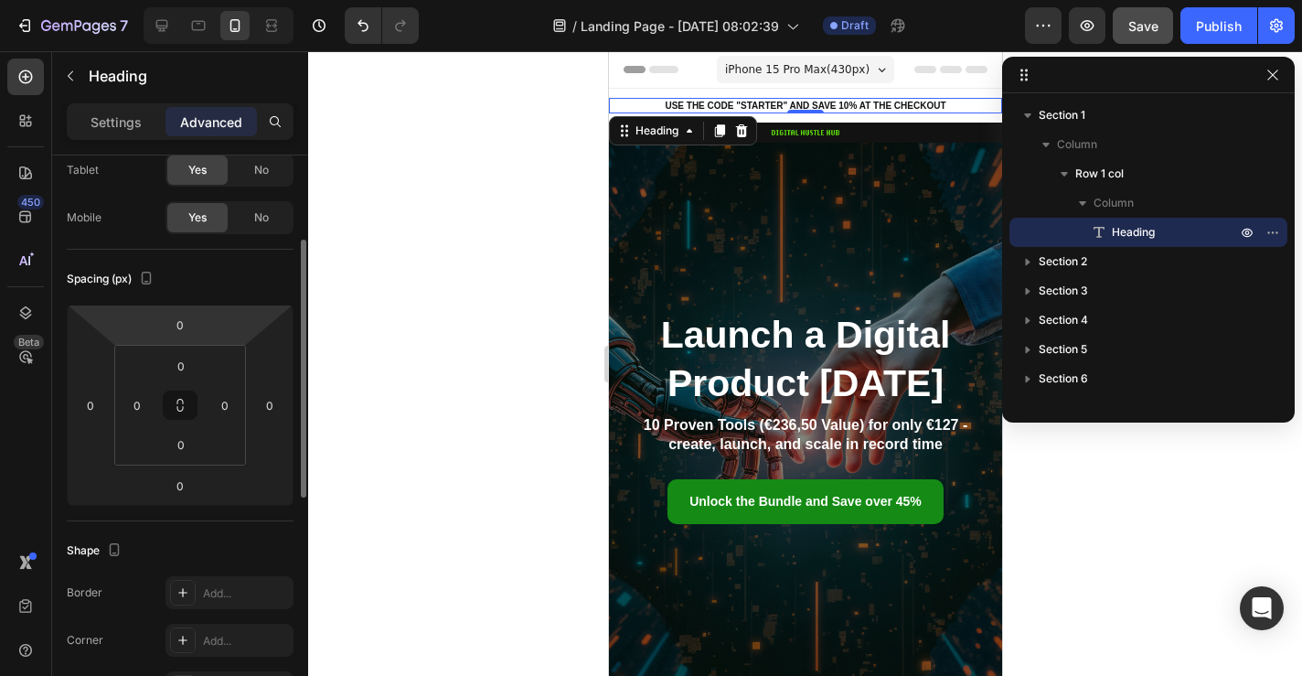
scroll to position [131, 0]
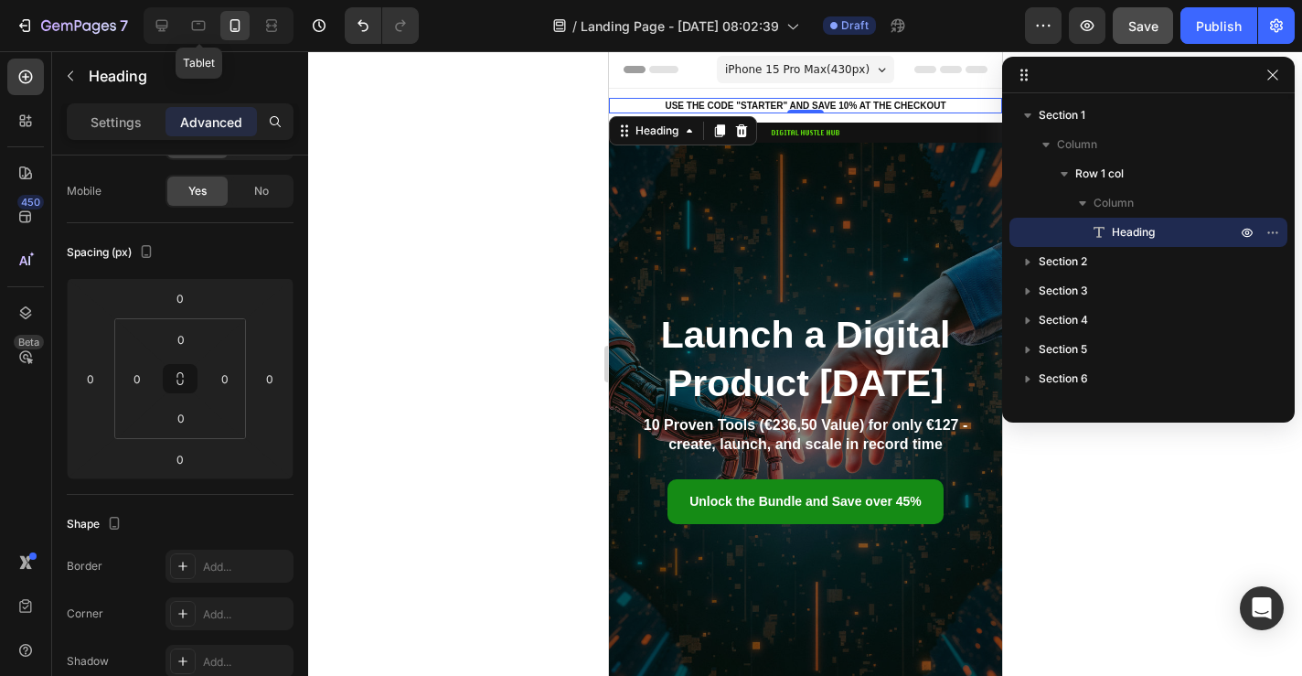
drag, startPoint x: 194, startPoint y: 24, endPoint x: 493, endPoint y: 39, distance: 299.5
click at [194, 24] on icon at bounding box center [198, 25] width 18 height 18
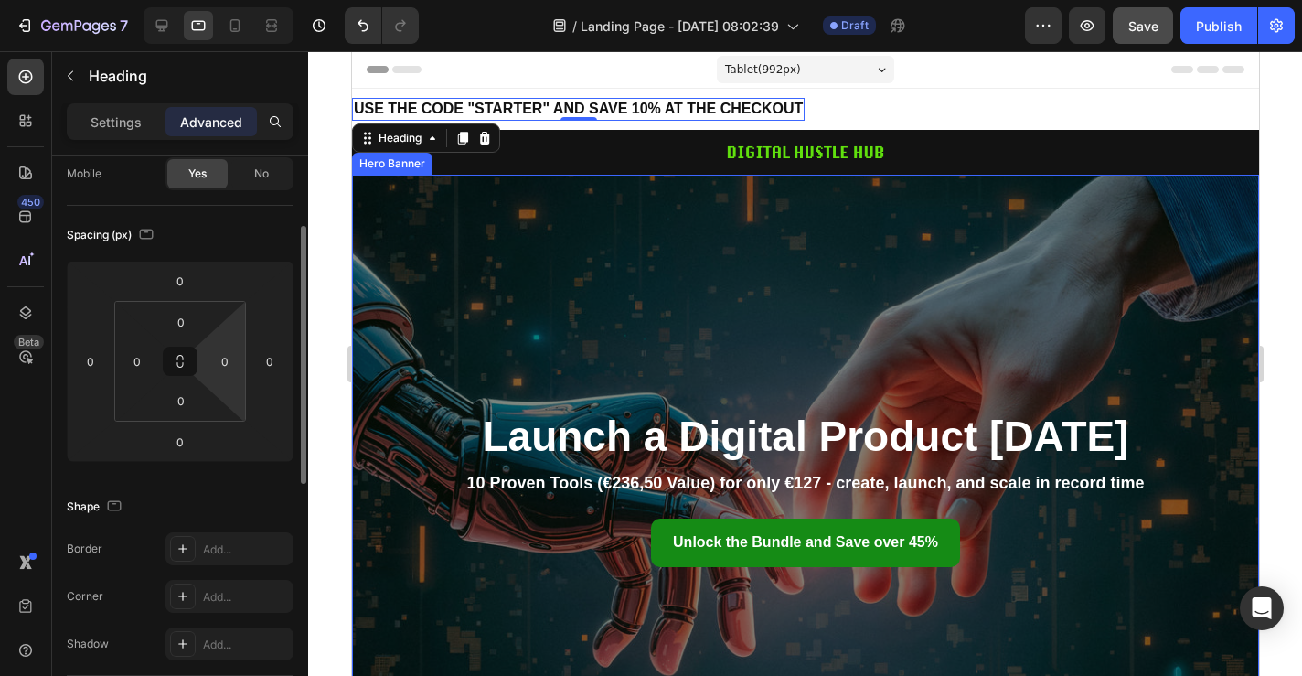
scroll to position [153, 0]
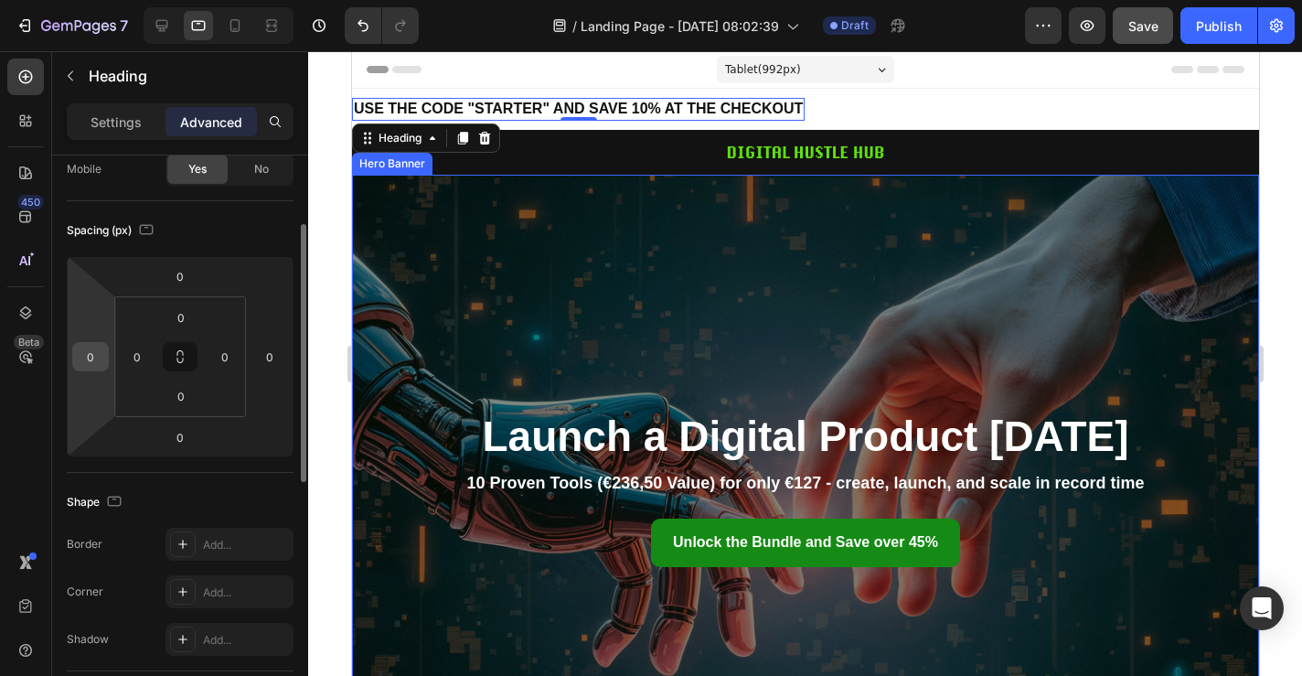
click at [95, 360] on input "0" at bounding box center [90, 356] width 27 height 27
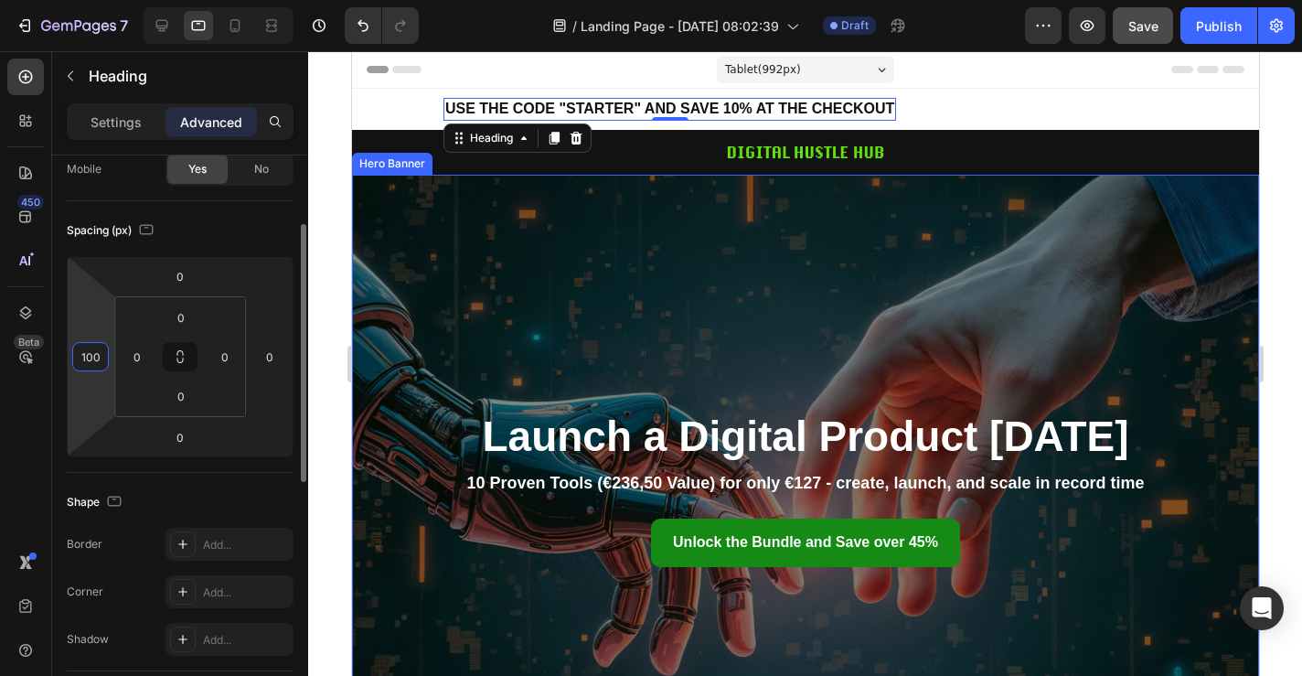
type input "100"
drag, startPoint x: 97, startPoint y: 358, endPoint x: 51, endPoint y: 358, distance: 45.7
click at [58, 358] on div "Display on Desktop Yes No Tablet Yes No Mobile Yes No Spacing (px) 0 100 0 0 0 …" at bounding box center [180, 637] width 256 height 1269
type input "0"
click at [0, 0] on div "Spacing (px) 0 0 0 0 0 0 0 0" at bounding box center [0, 0] width 0 height 0
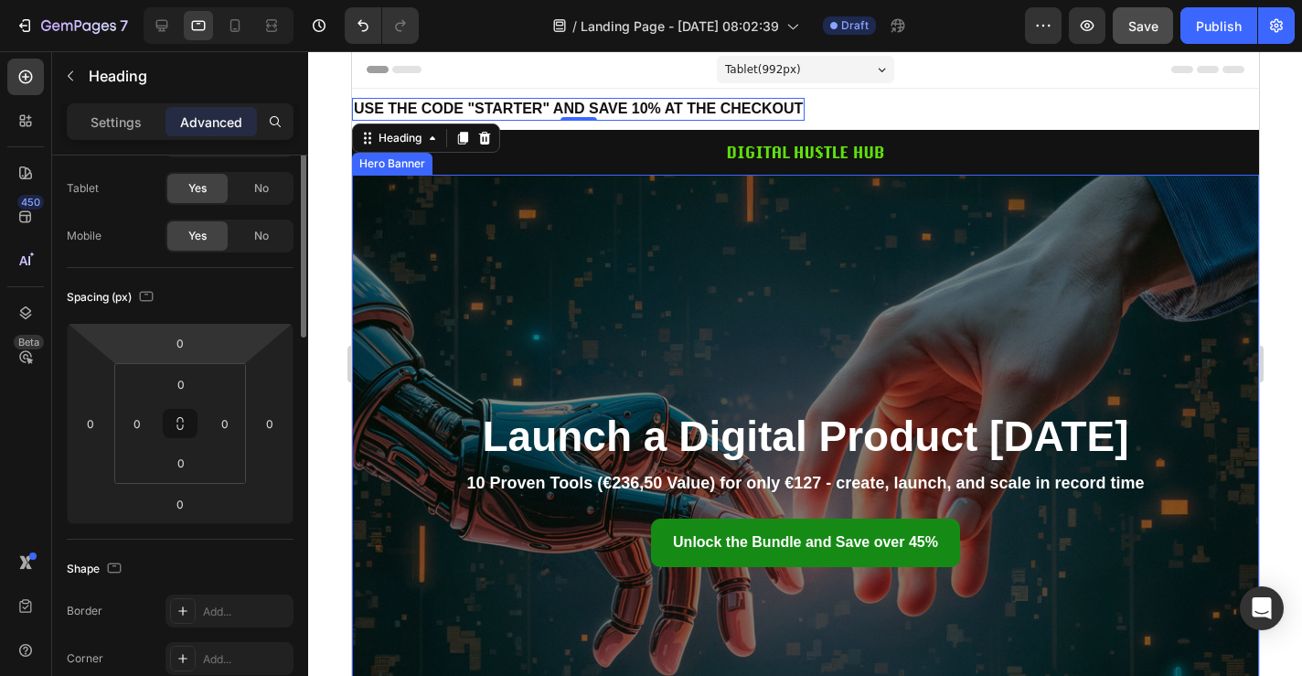
scroll to position [0, 0]
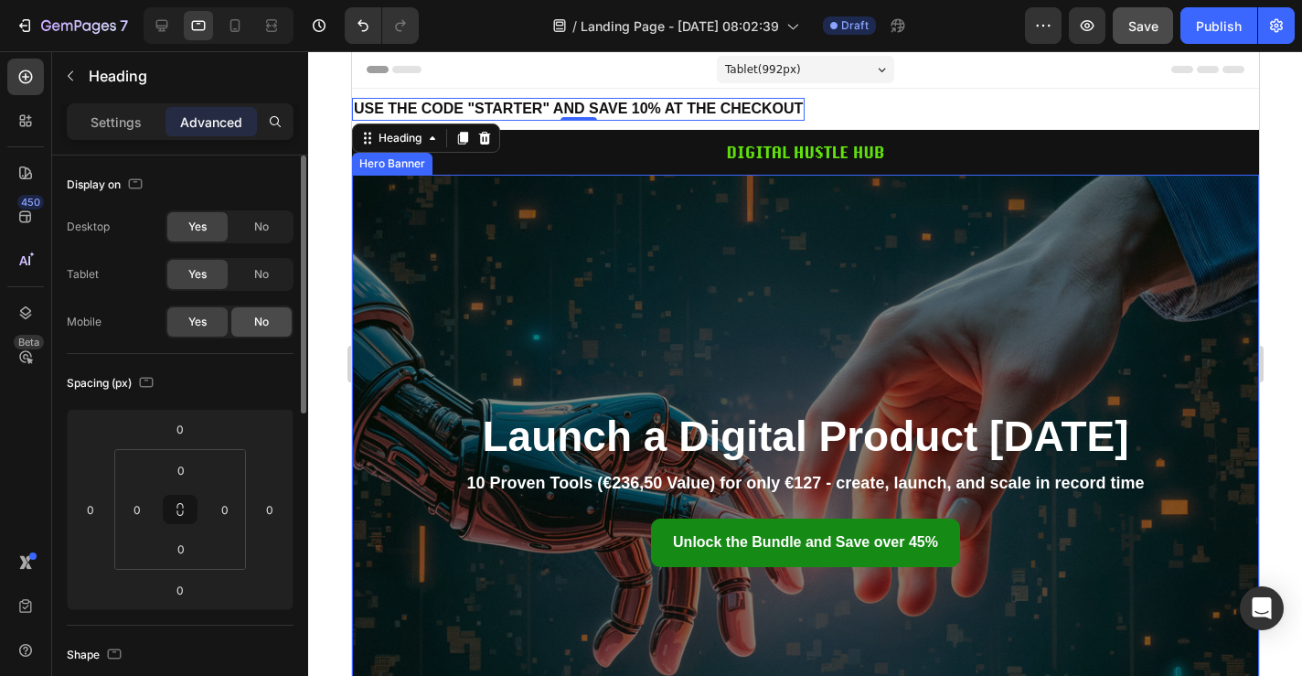
click at [250, 326] on div "No" at bounding box center [261, 321] width 60 height 29
click at [183, 326] on div "Yes" at bounding box center [197, 321] width 60 height 29
click at [261, 285] on div "No" at bounding box center [261, 274] width 60 height 29
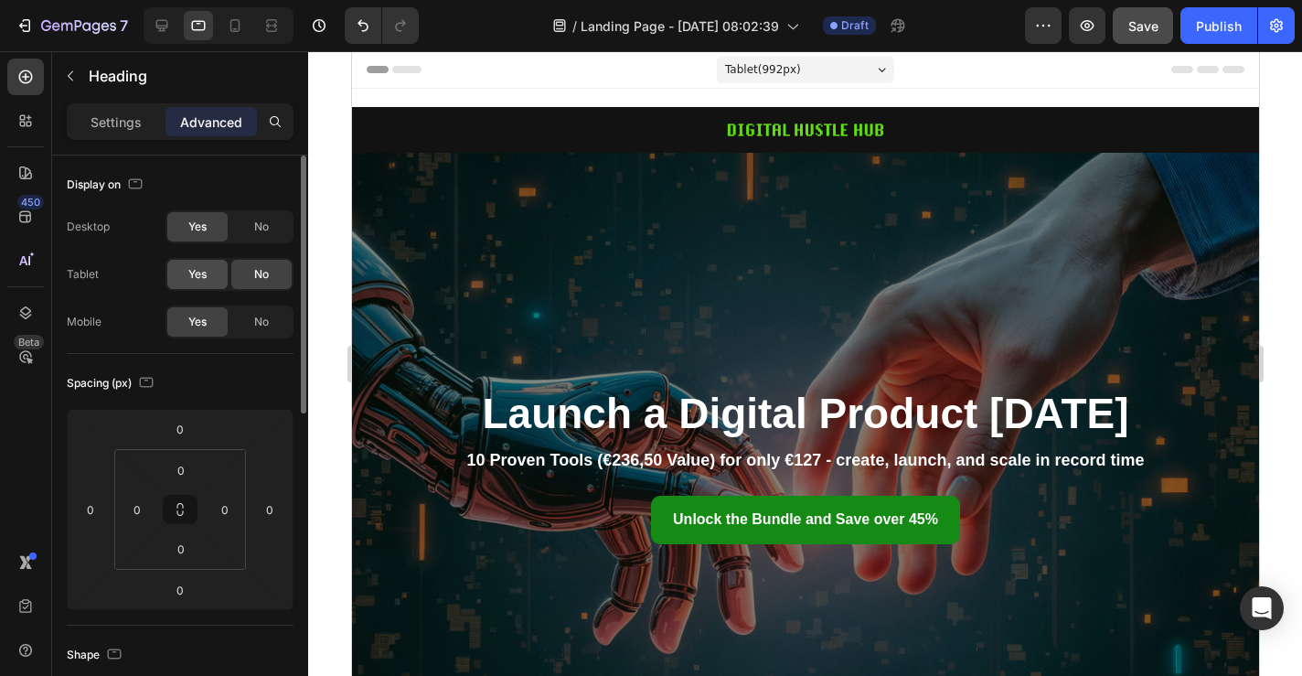
click at [209, 269] on div "Yes" at bounding box center [197, 274] width 60 height 29
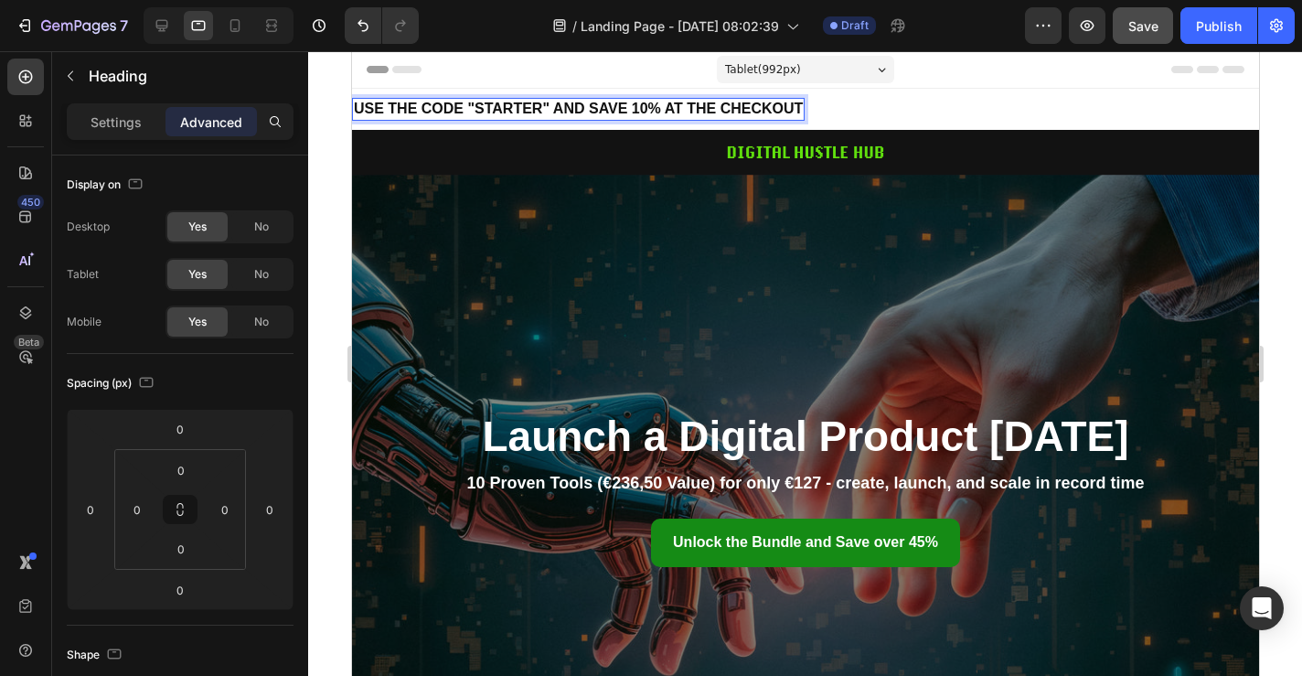
click at [567, 111] on strong "USE THE CODE "STARTER" AND SAVE 10% AT THE CHECKOUT" at bounding box center [577, 109] width 449 height 16
click at [120, 131] on p "Settings" at bounding box center [116, 121] width 51 height 19
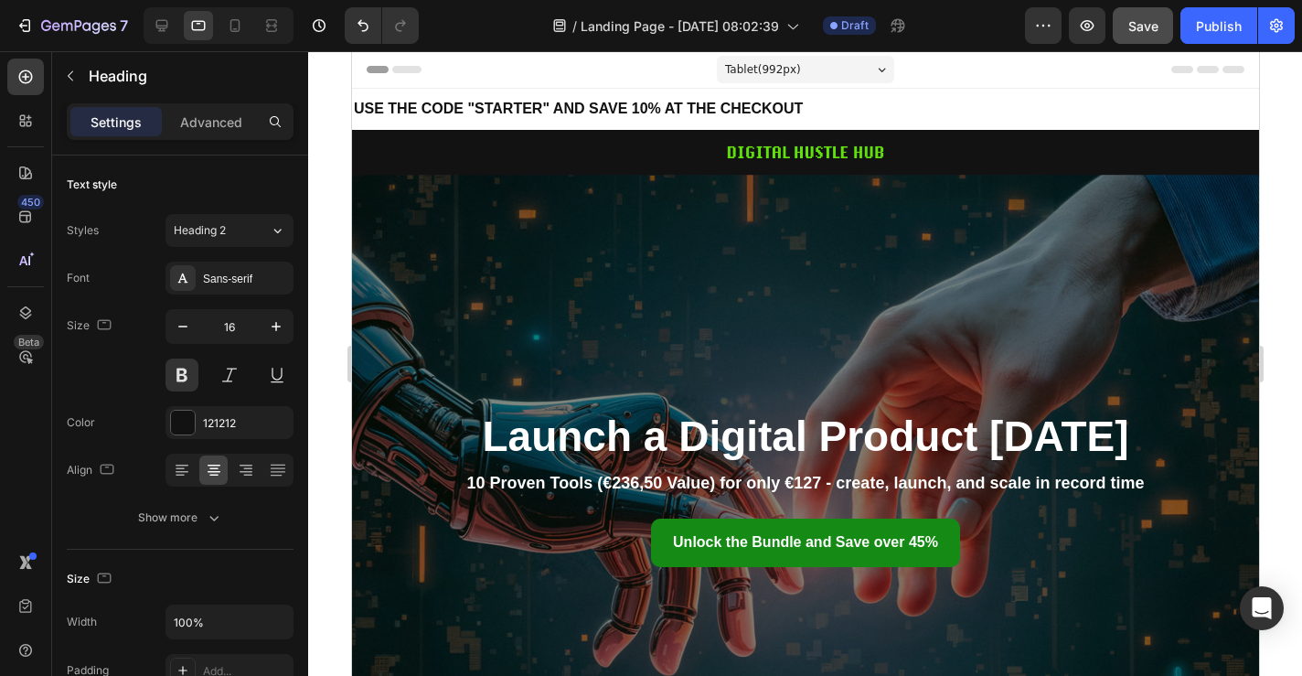
click at [465, 109] on strong "USE THE CODE "STARTER" AND SAVE 10% AT THE CHECKOUT" at bounding box center [577, 109] width 449 height 16
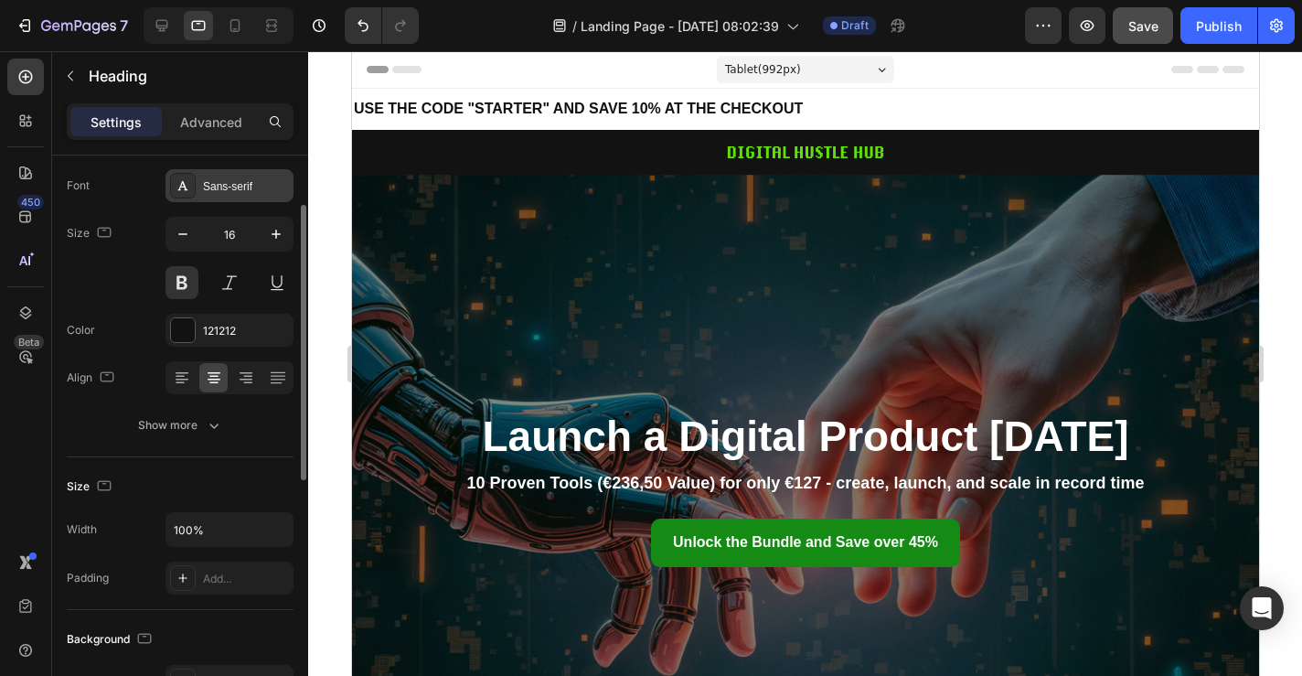
scroll to position [119, 0]
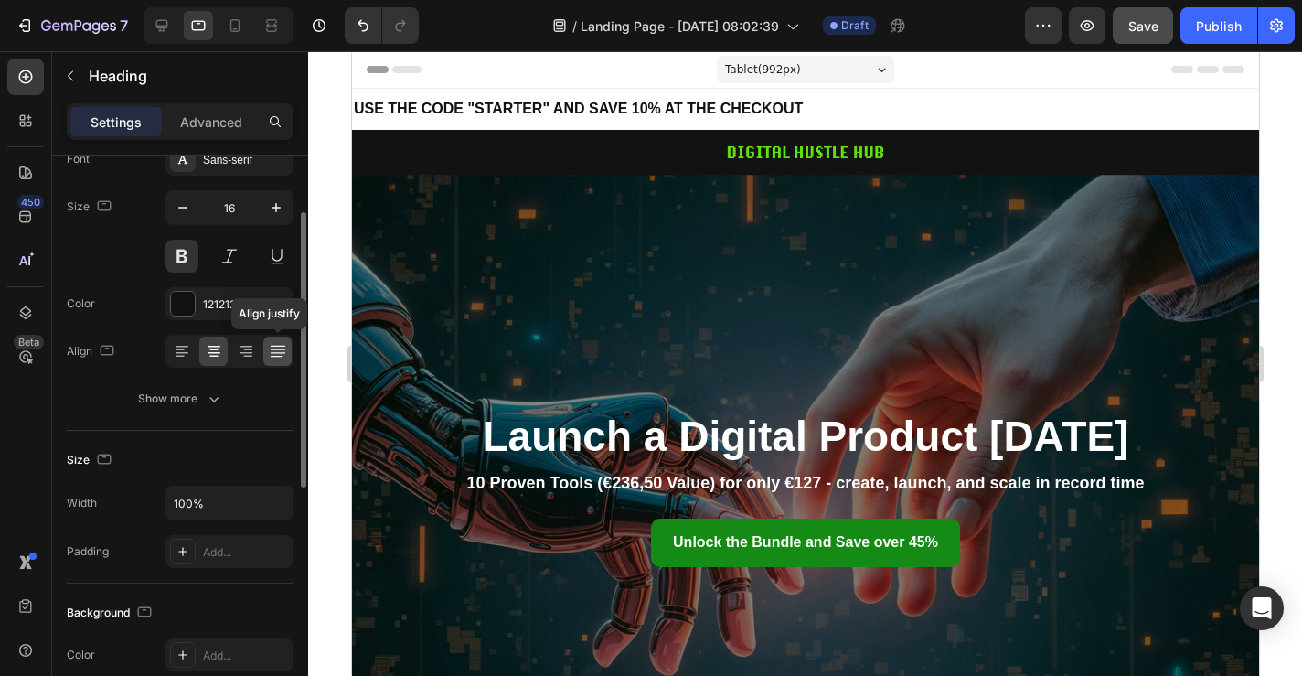
click at [282, 358] on icon at bounding box center [278, 351] width 18 height 18
click at [433, 113] on strong "USE THE CODE "STARTER" AND SAVE 10% AT THE CHECKOUT" at bounding box center [577, 109] width 449 height 16
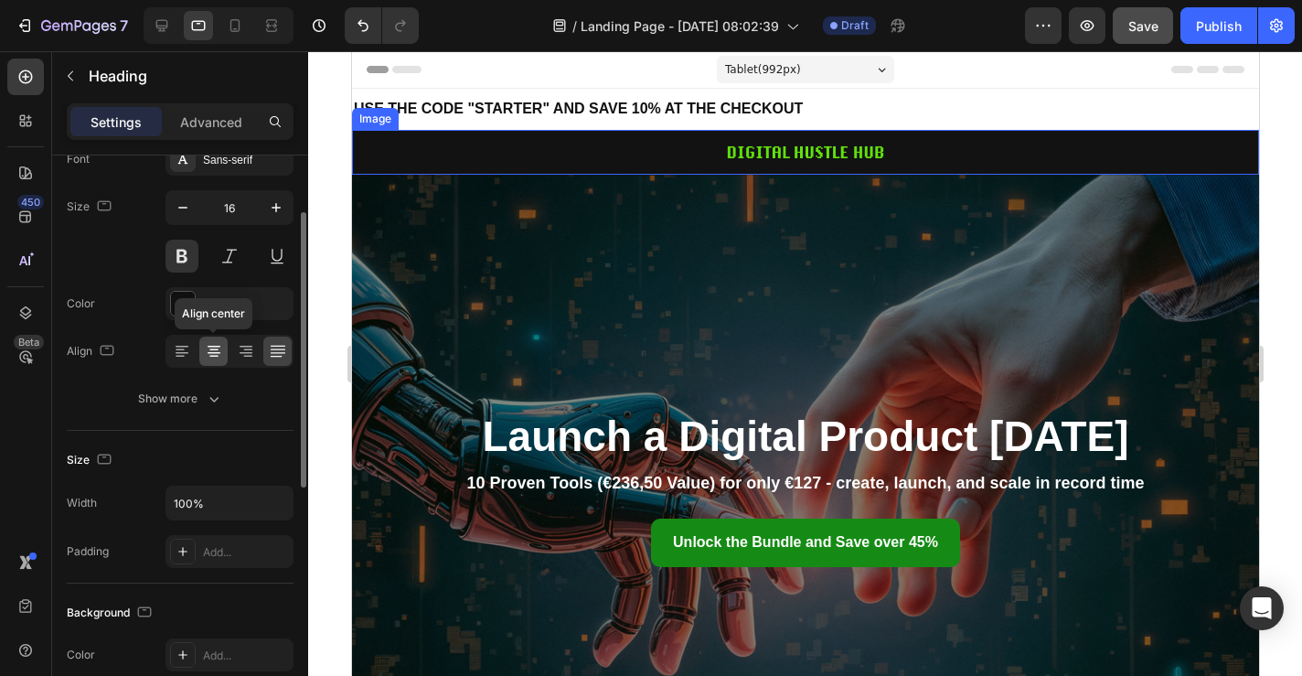
click at [219, 347] on icon at bounding box center [214, 347] width 13 height 2
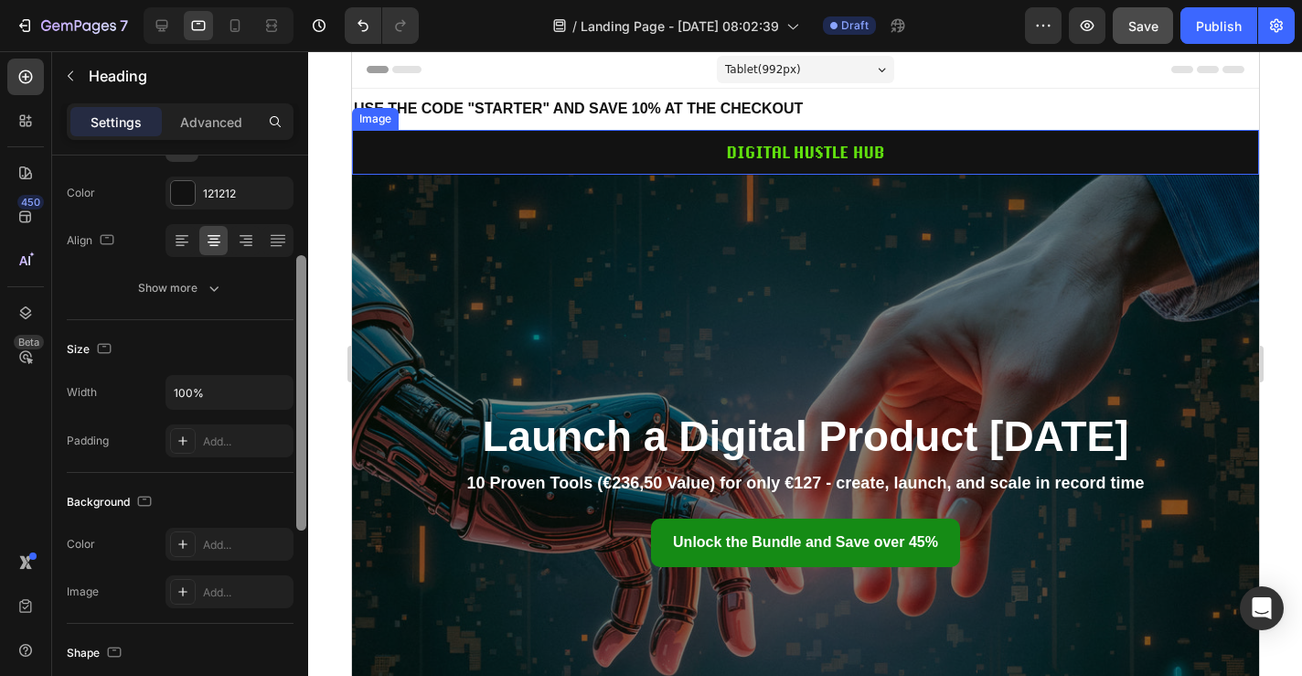
scroll to position [252, 0]
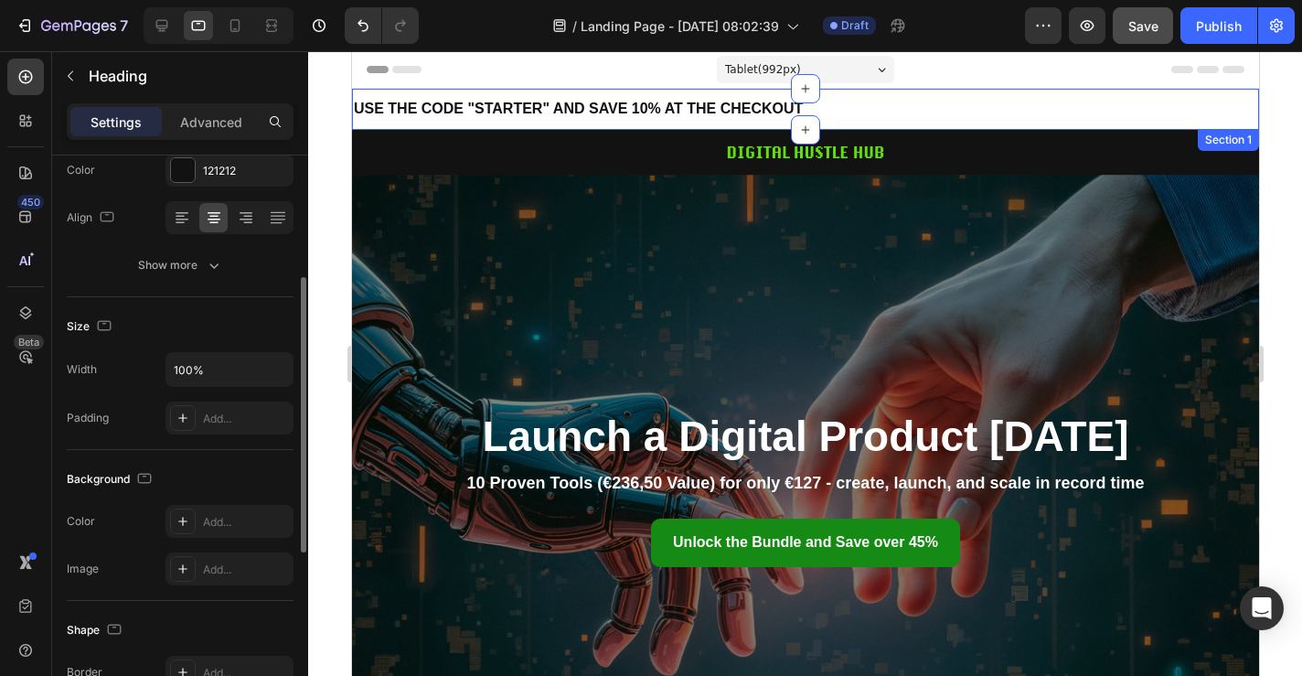
click at [928, 130] on div at bounding box center [804, 153] width 907 height 46
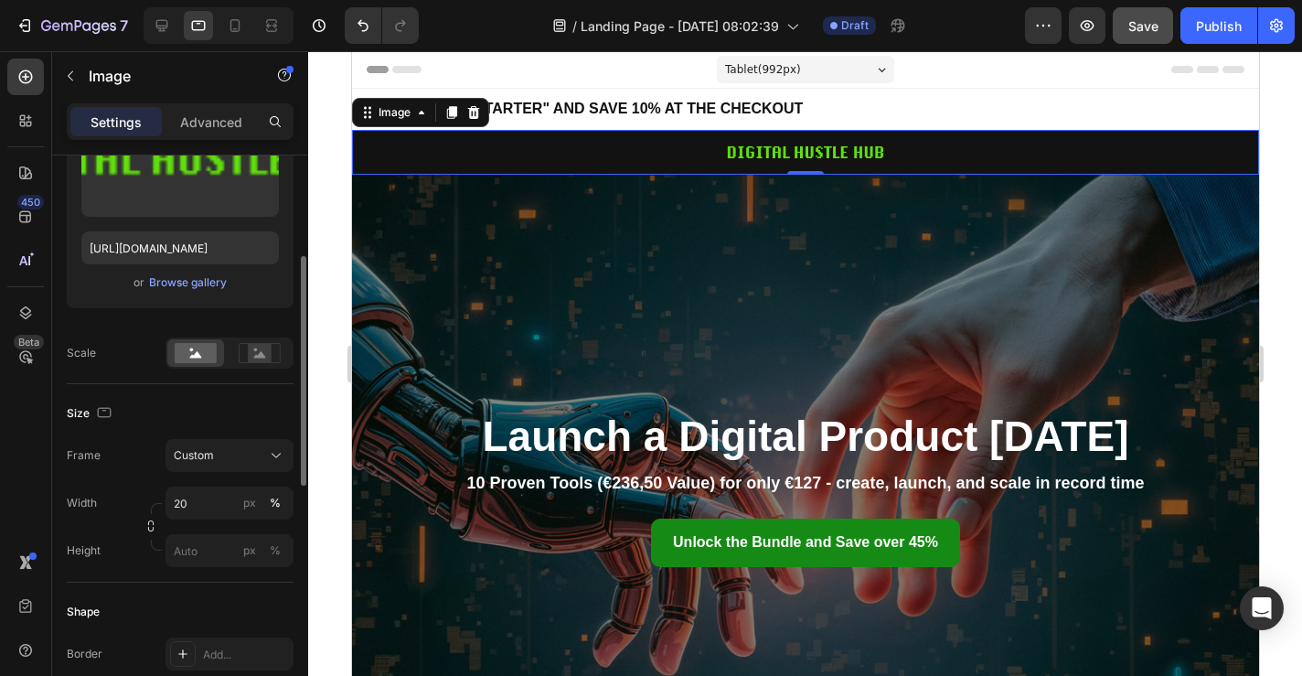
scroll to position [0, 0]
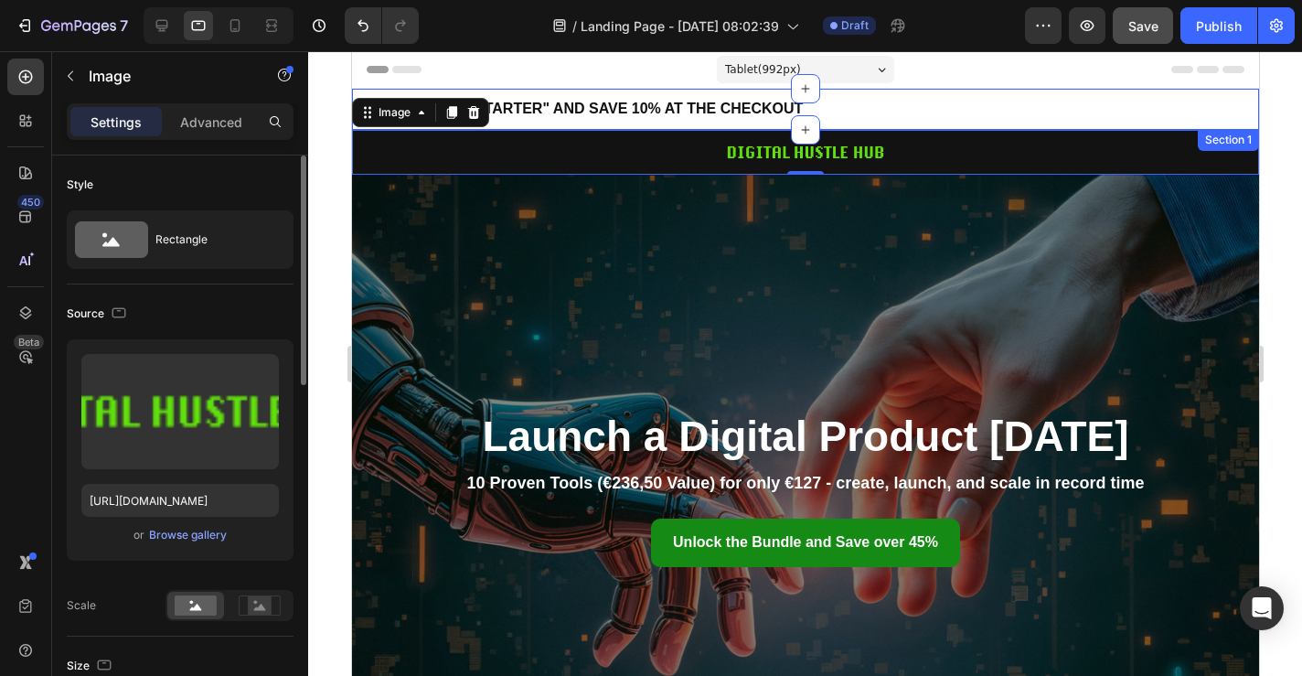
click at [947, 113] on div "⁠⁠⁠⁠⁠⁠⁠ USE THE CODE "STARTER" AND SAVE 10% AT THE CHECKOUT Heading Row Section…" at bounding box center [804, 109] width 907 height 41
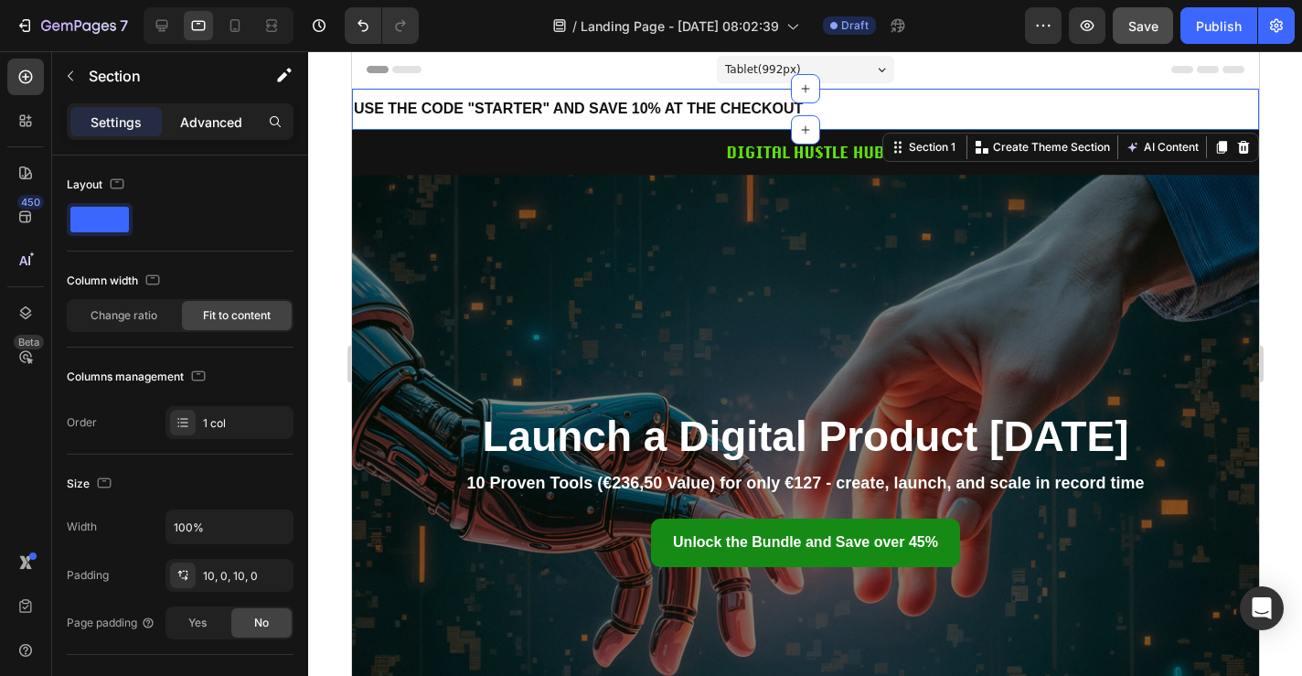
click at [205, 132] on div "Advanced" at bounding box center [211, 121] width 91 height 29
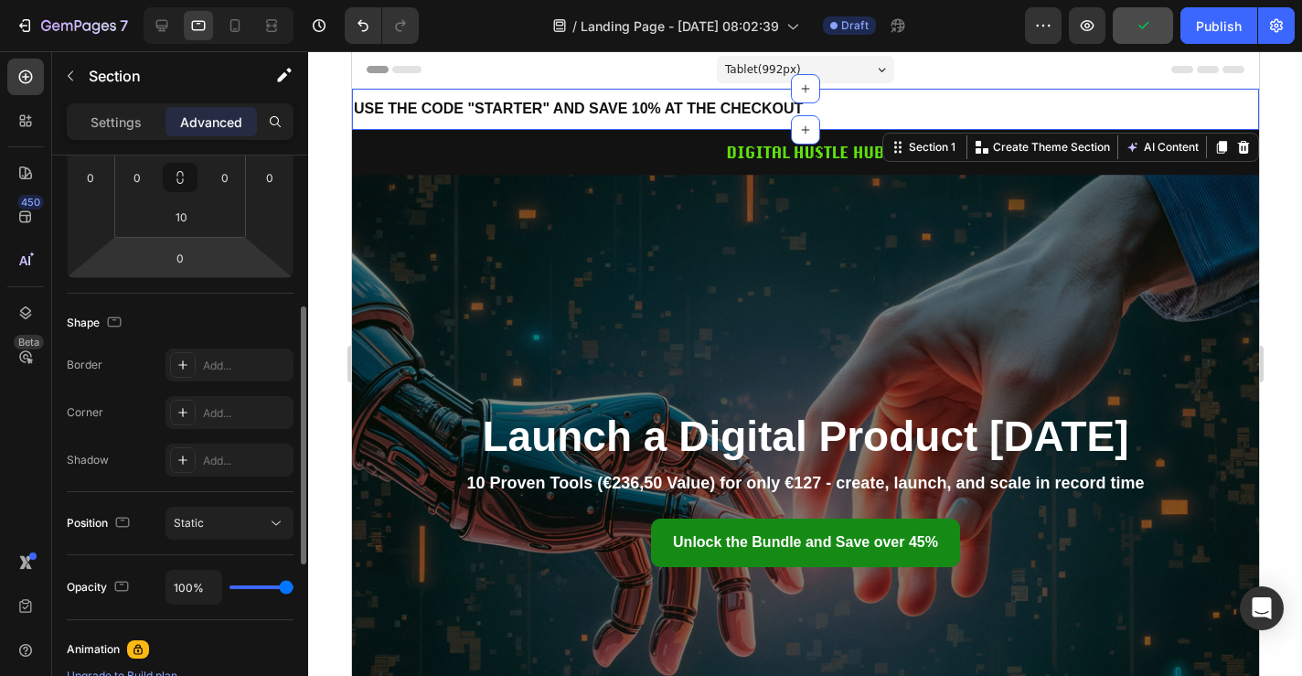
scroll to position [334, 0]
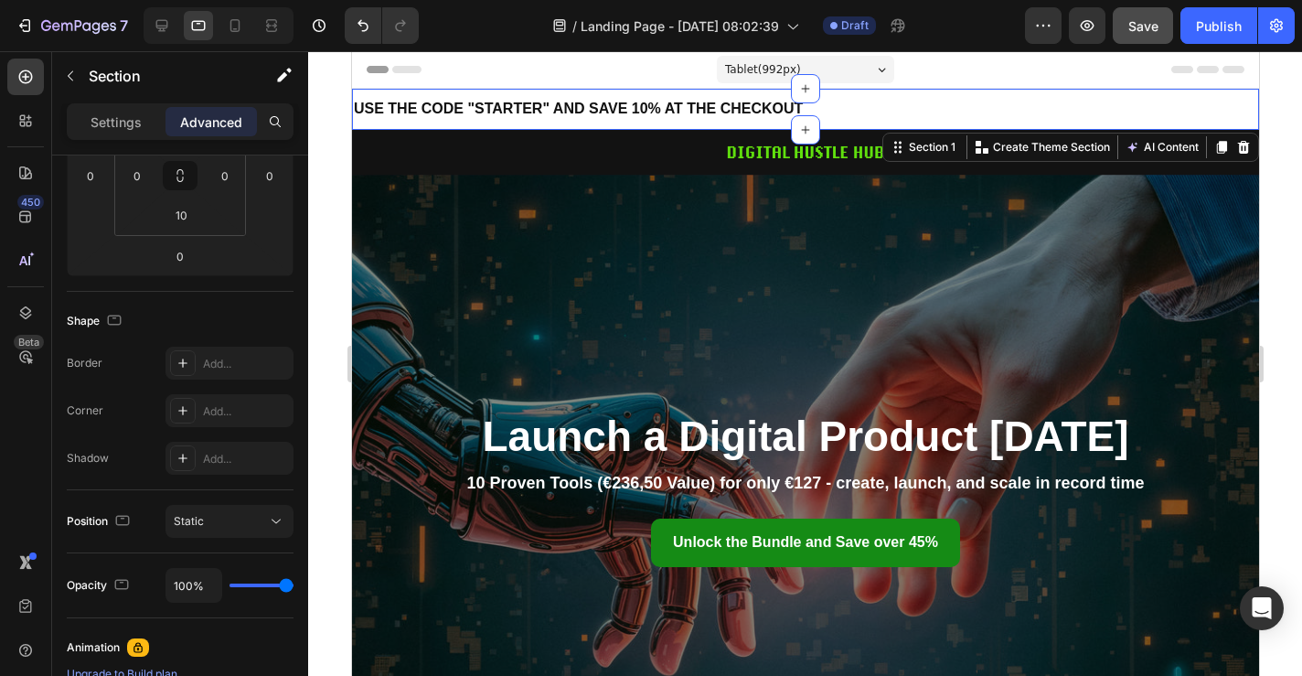
click at [978, 103] on div "⁠⁠⁠⁠⁠⁠⁠ USE THE CODE "STARTER" AND SAVE 10% AT THE CHECKOUT Heading Row Section…" at bounding box center [804, 109] width 907 height 41
click at [483, 109] on strong "USE THE CODE "STARTER" AND SAVE 10% AT THE CHECKOUT" at bounding box center [577, 109] width 449 height 16
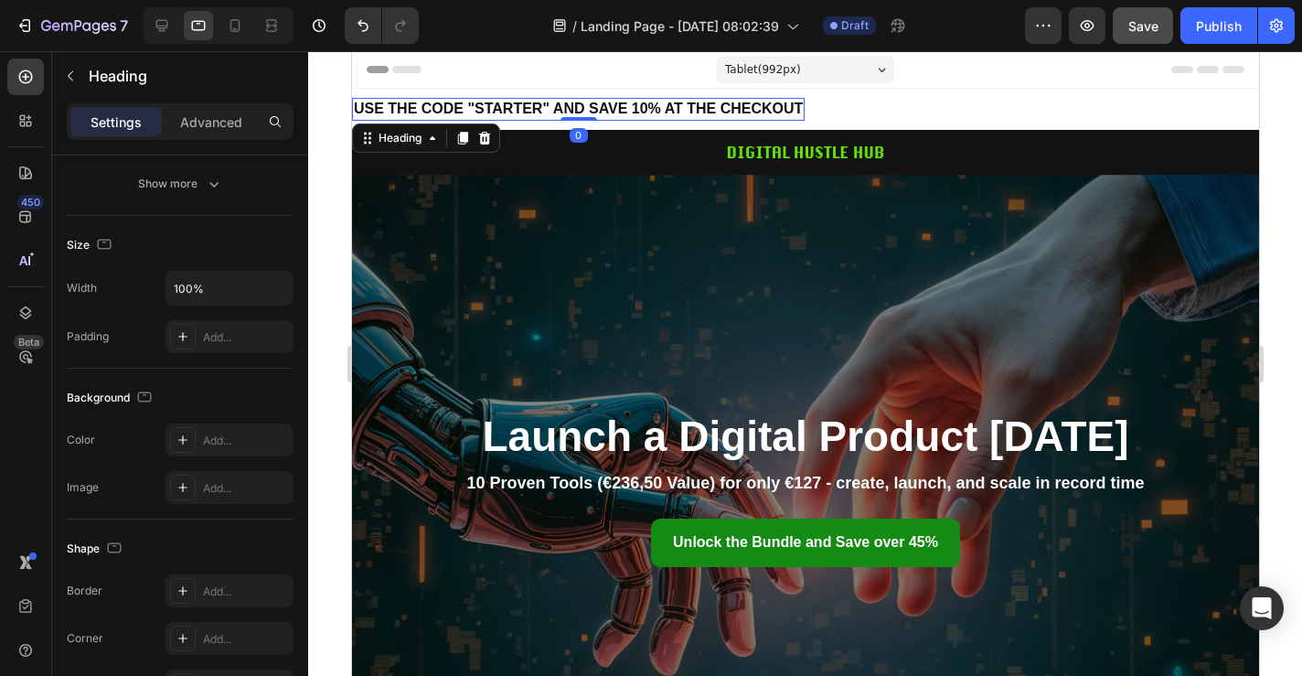
scroll to position [0, 0]
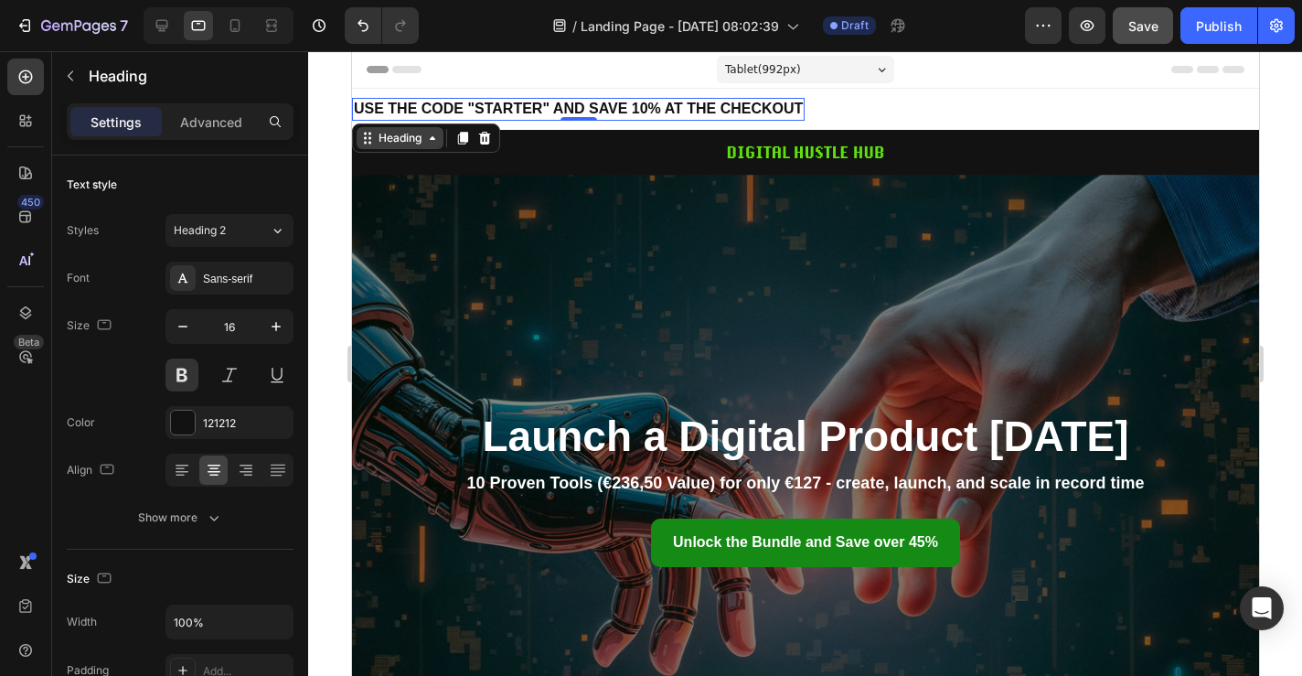
click at [436, 144] on icon at bounding box center [431, 138] width 15 height 15
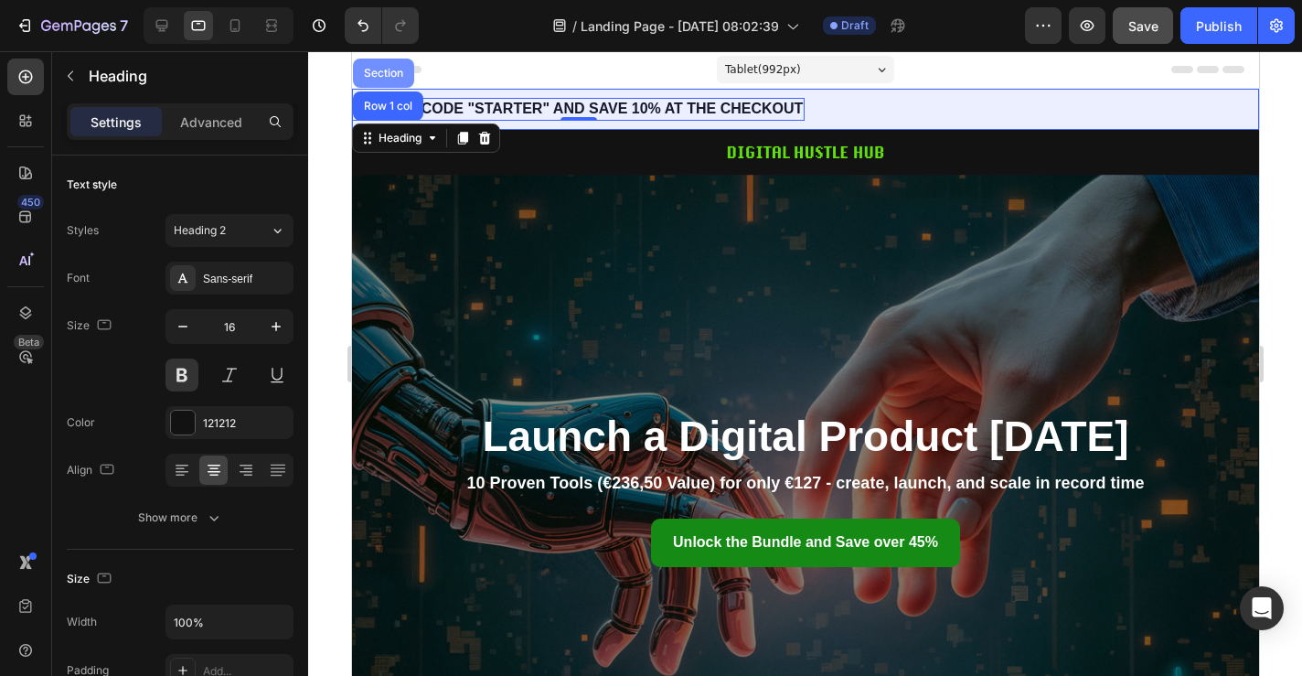
click at [385, 75] on div "Section" at bounding box center [382, 73] width 47 height 11
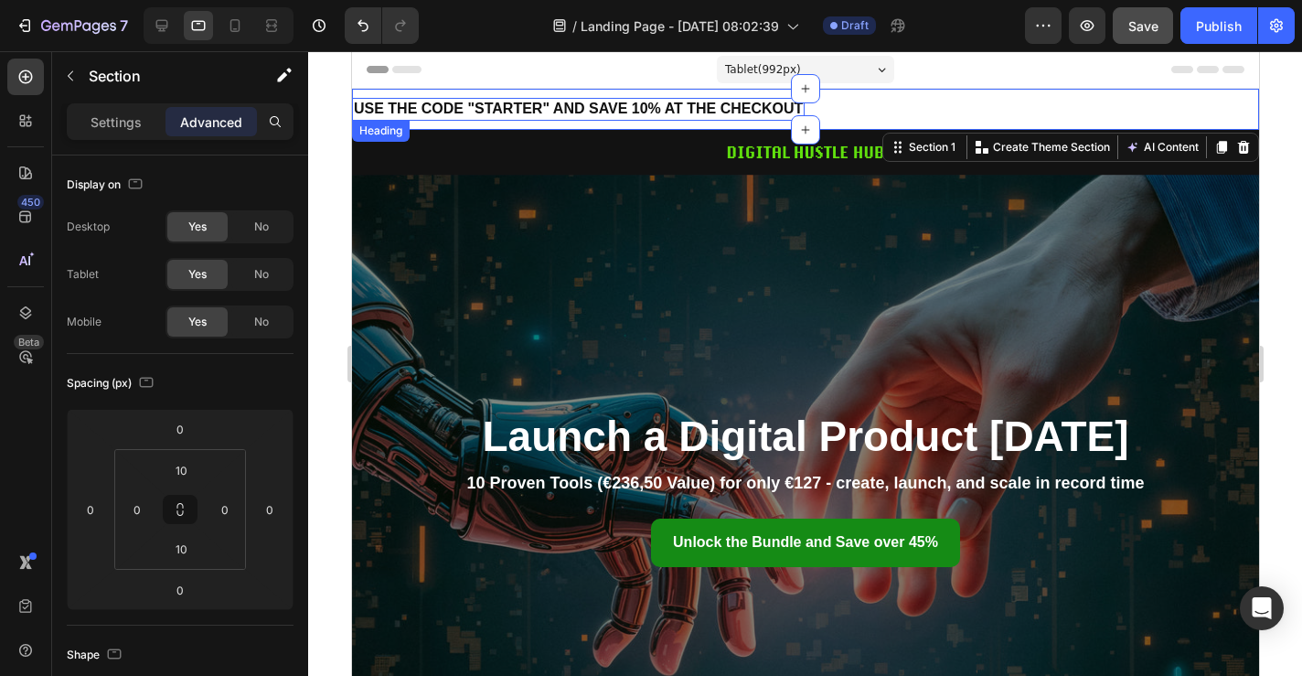
click at [399, 107] on strong "USE THE CODE "STARTER" AND SAVE 10% AT THE CHECKOUT" at bounding box center [577, 109] width 449 height 16
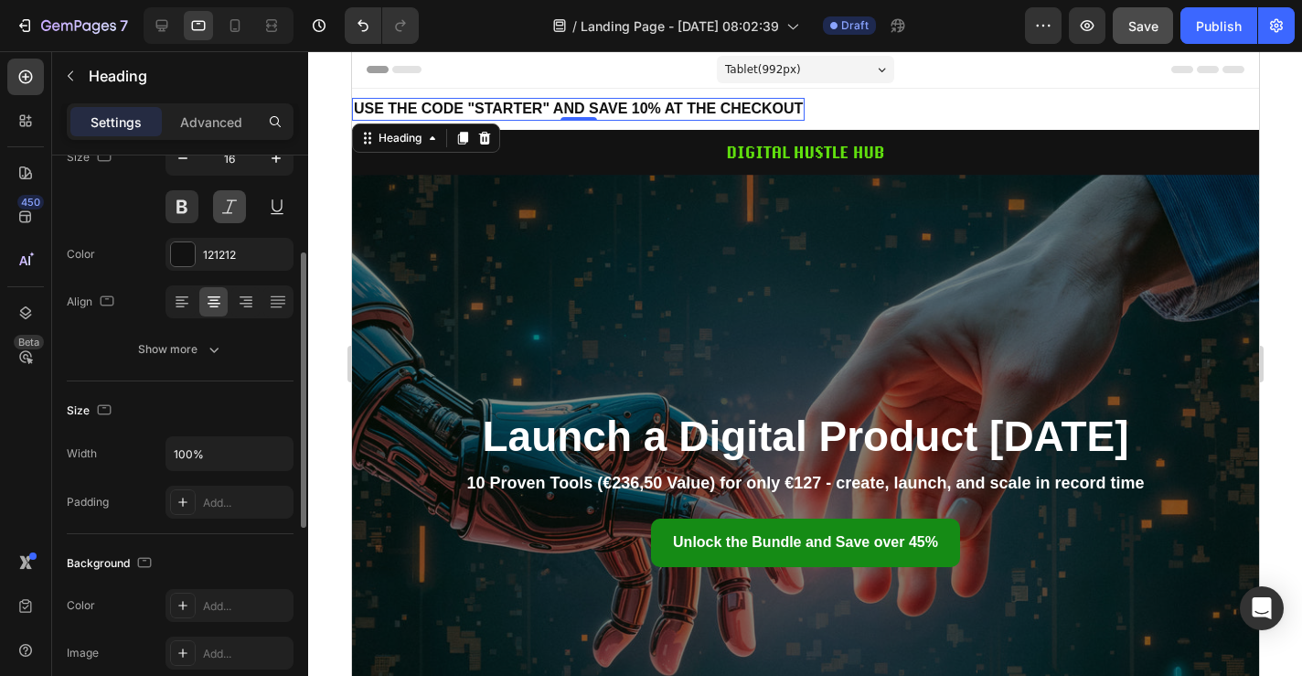
scroll to position [180, 0]
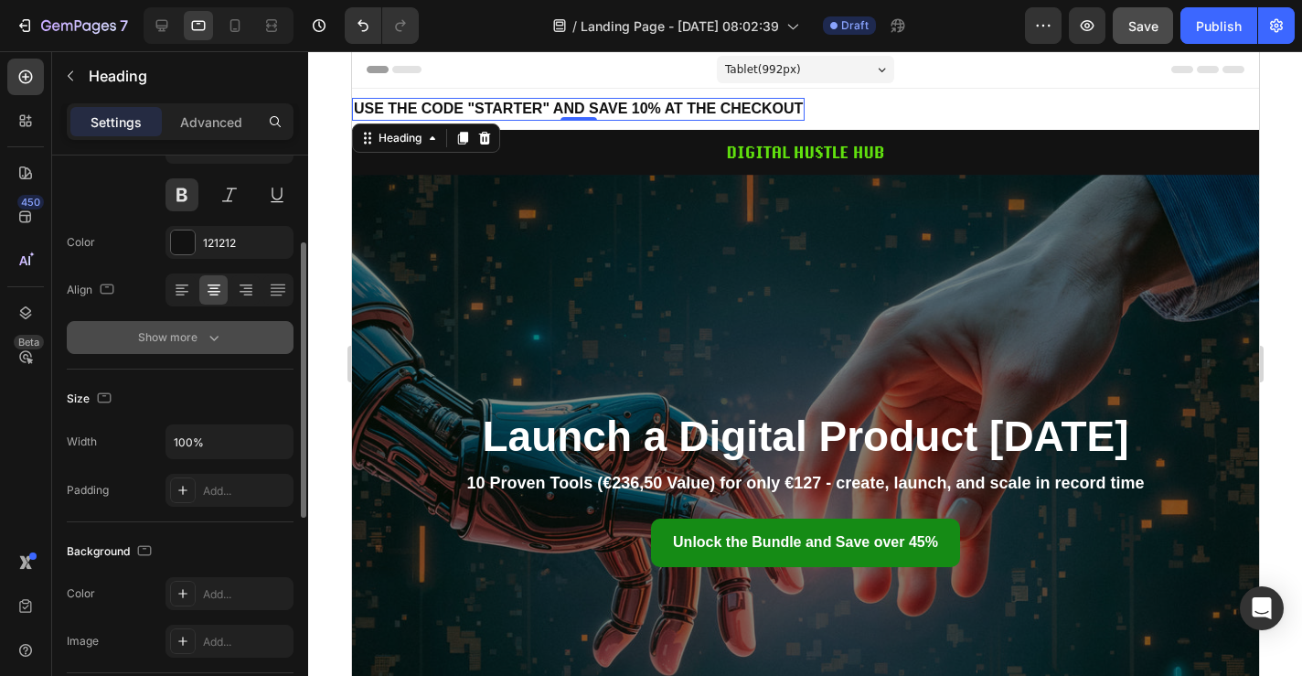
click at [221, 343] on icon "button" at bounding box center [214, 337] width 18 height 18
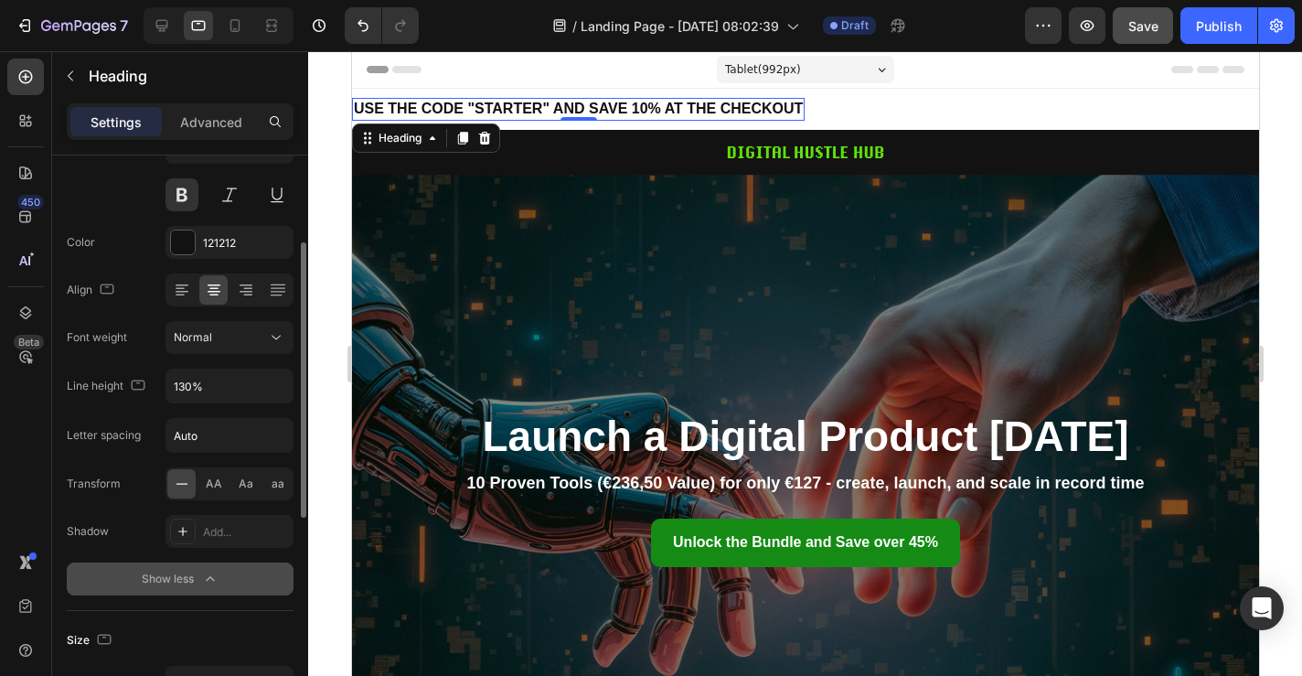
click at [189, 591] on button "Show less" at bounding box center [180, 578] width 227 height 33
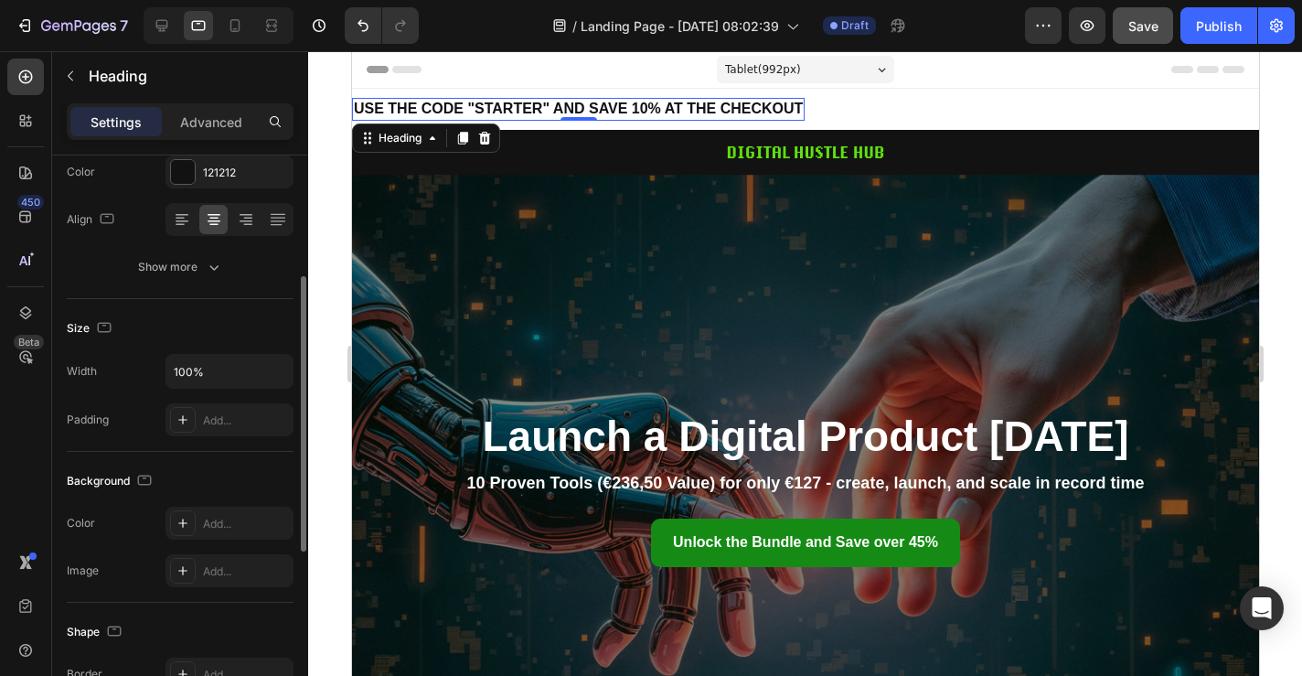
scroll to position [257, 0]
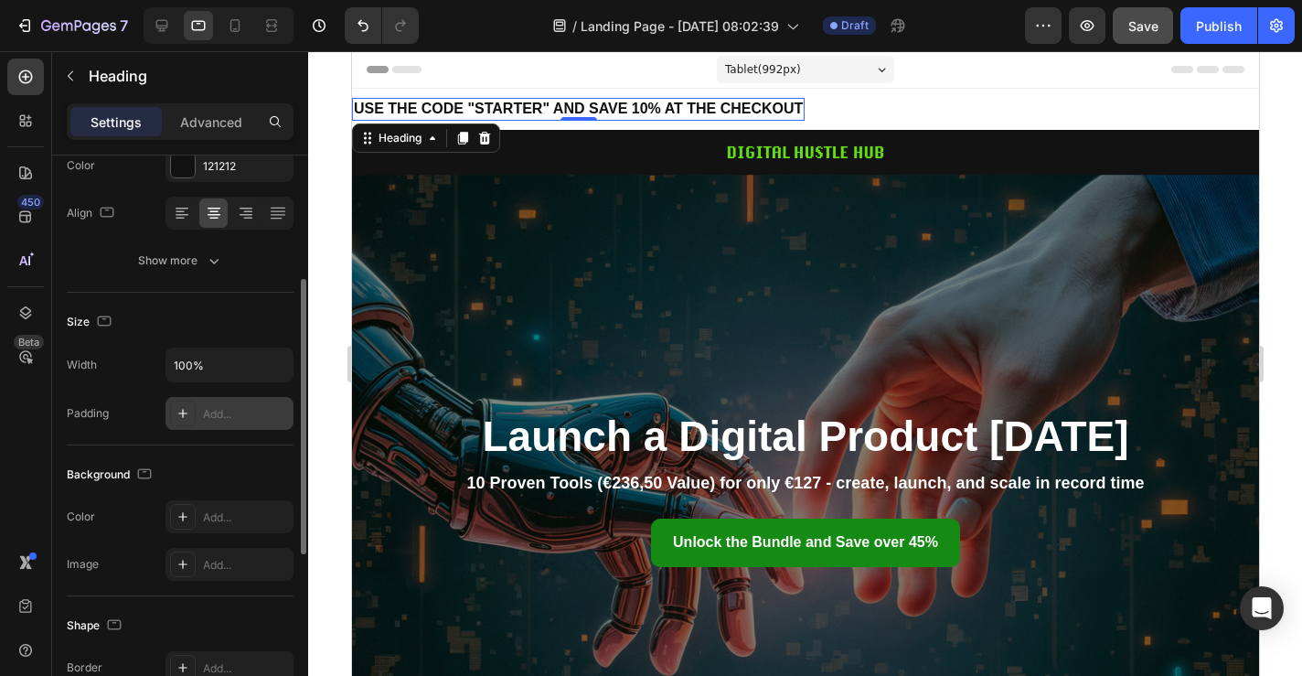
click at [185, 412] on icon at bounding box center [183, 413] width 15 height 15
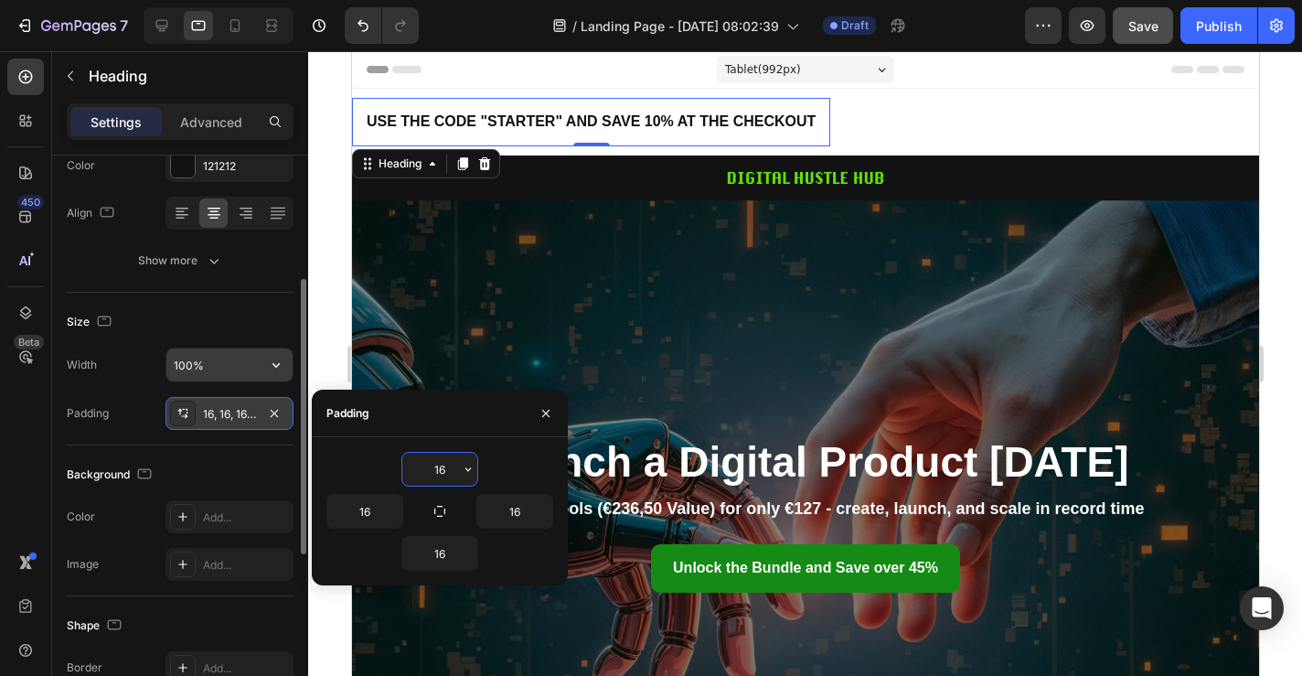
click at [201, 374] on input "100%" at bounding box center [229, 364] width 126 height 33
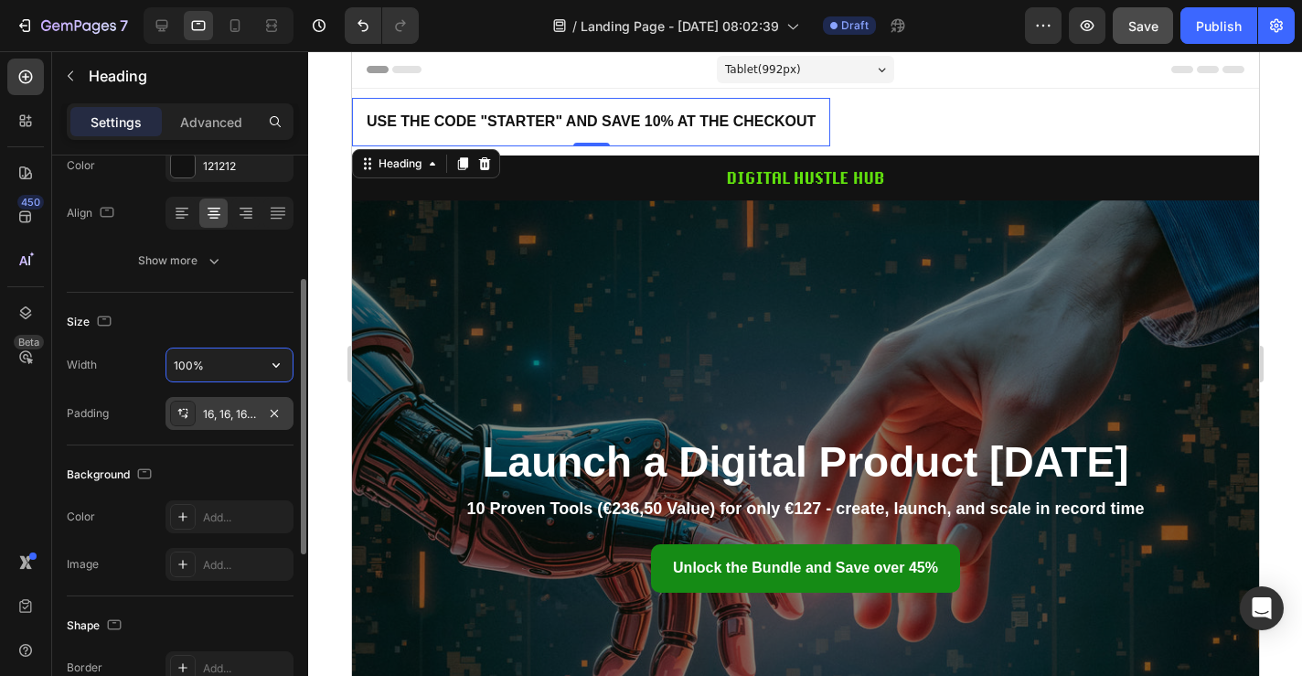
click at [231, 371] on input "100%" at bounding box center [229, 364] width 126 height 33
click at [273, 369] on icon "button" at bounding box center [276, 365] width 18 height 18
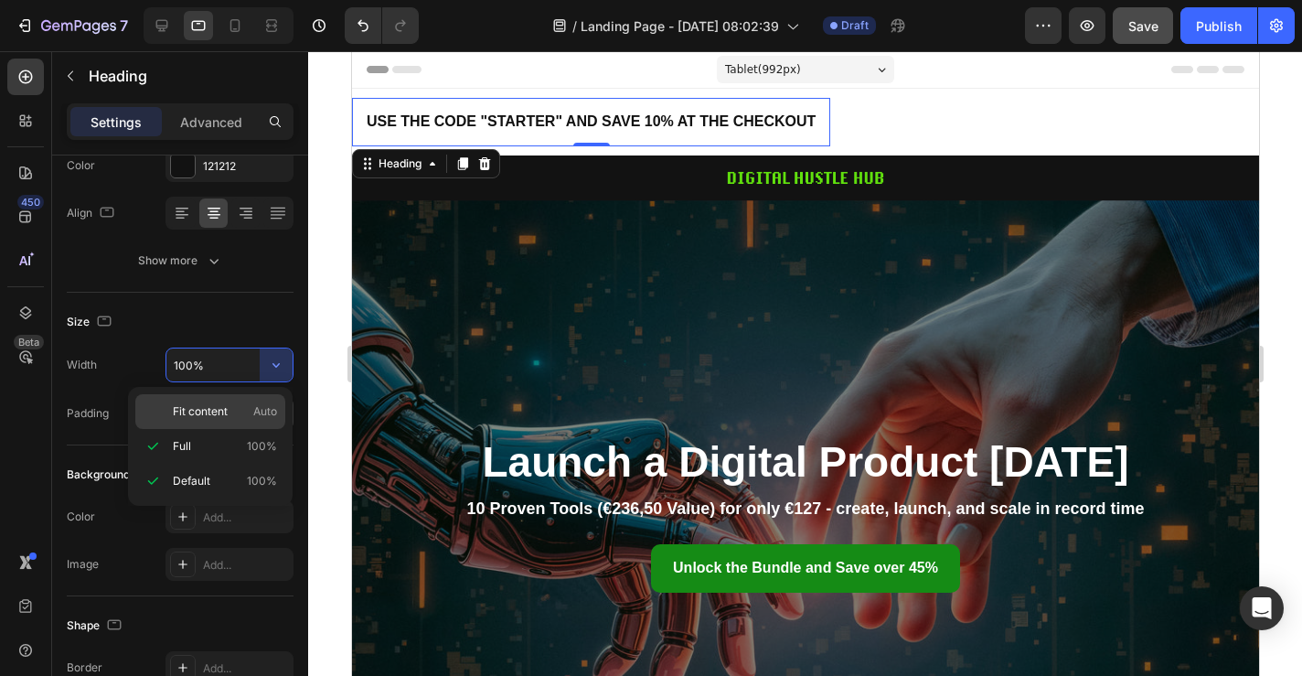
click at [190, 412] on span "Fit content" at bounding box center [200, 411] width 55 height 16
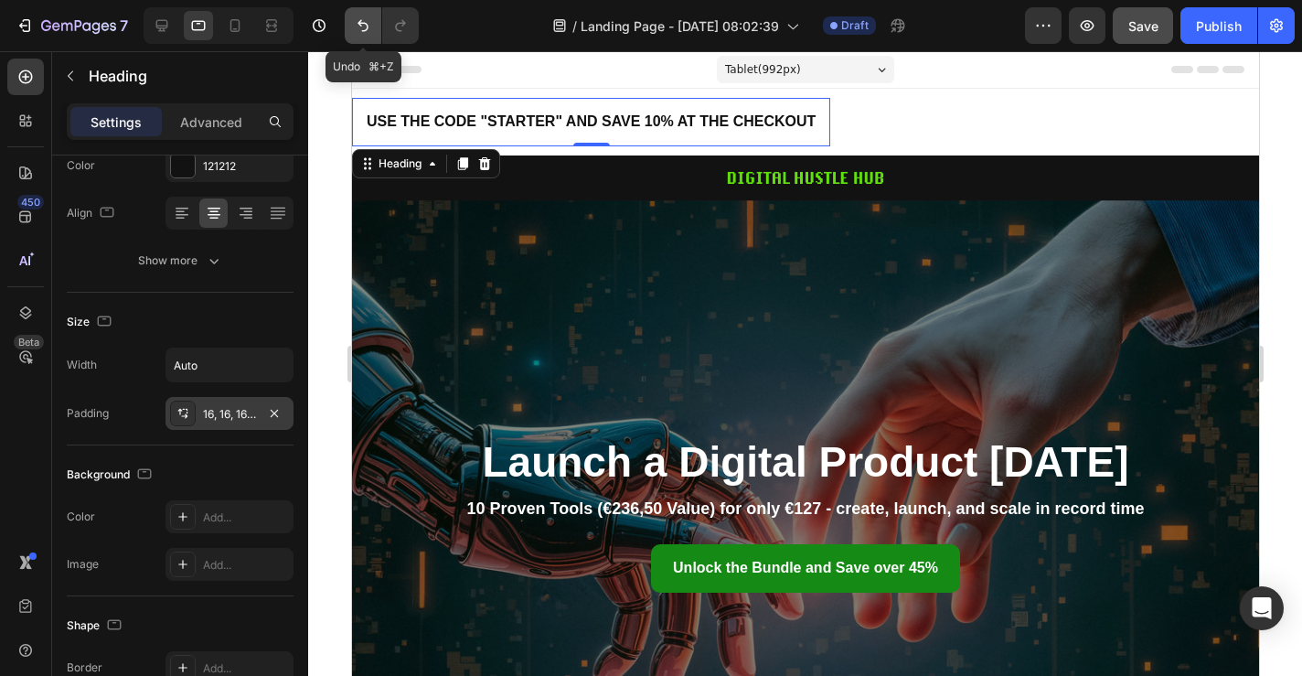
click at [365, 20] on icon "Undo/Redo" at bounding box center [363, 25] width 18 height 18
type input "100%"
click at [363, 27] on icon "Undo/Redo" at bounding box center [363, 25] width 18 height 18
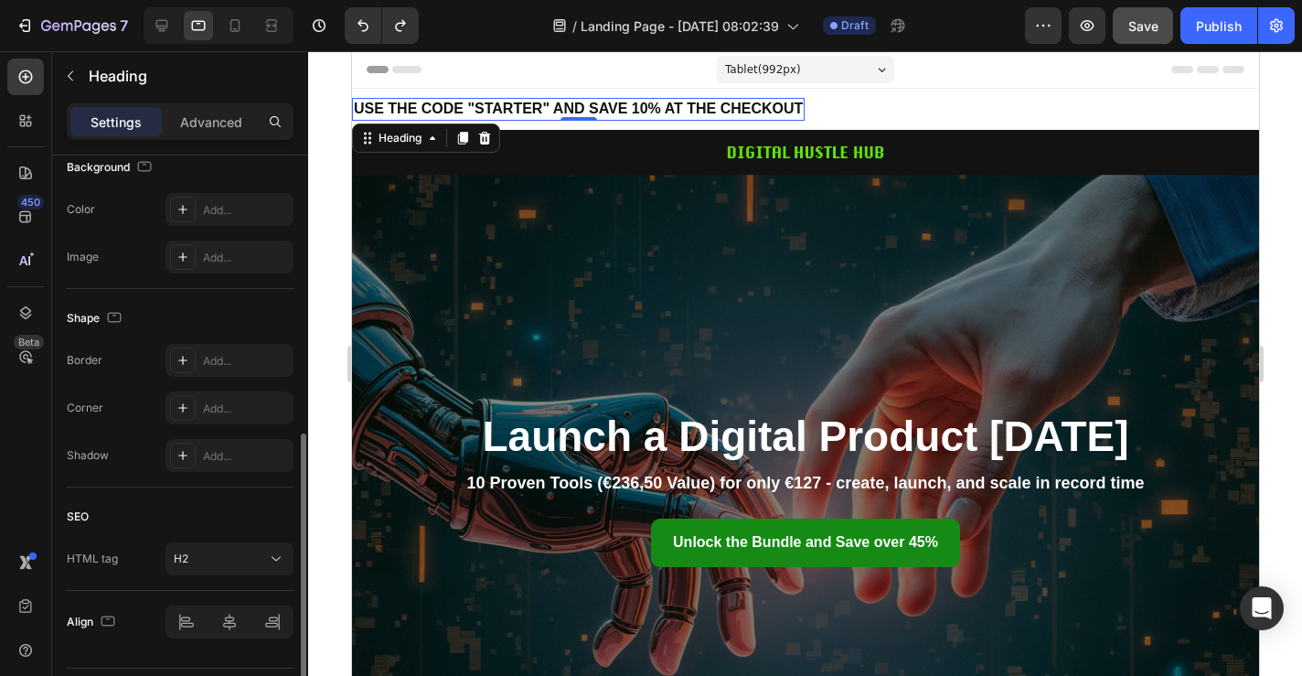
scroll to position [615, 0]
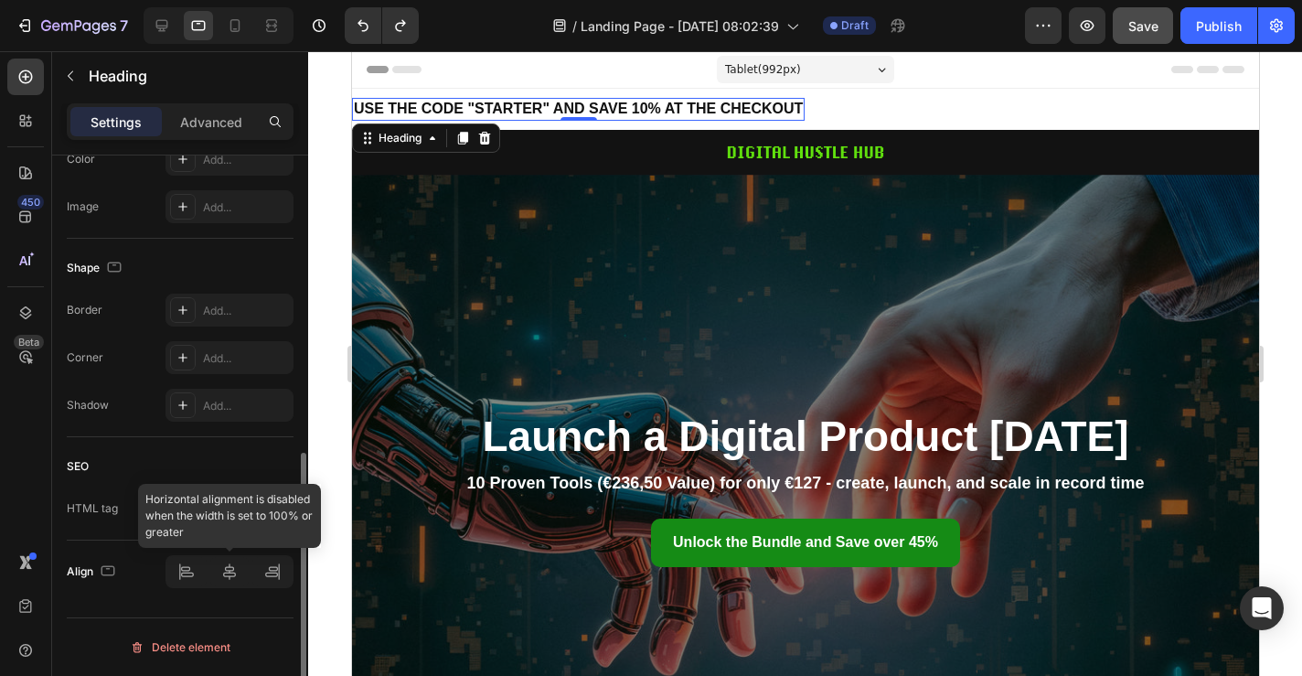
click at [228, 572] on div at bounding box center [230, 571] width 128 height 33
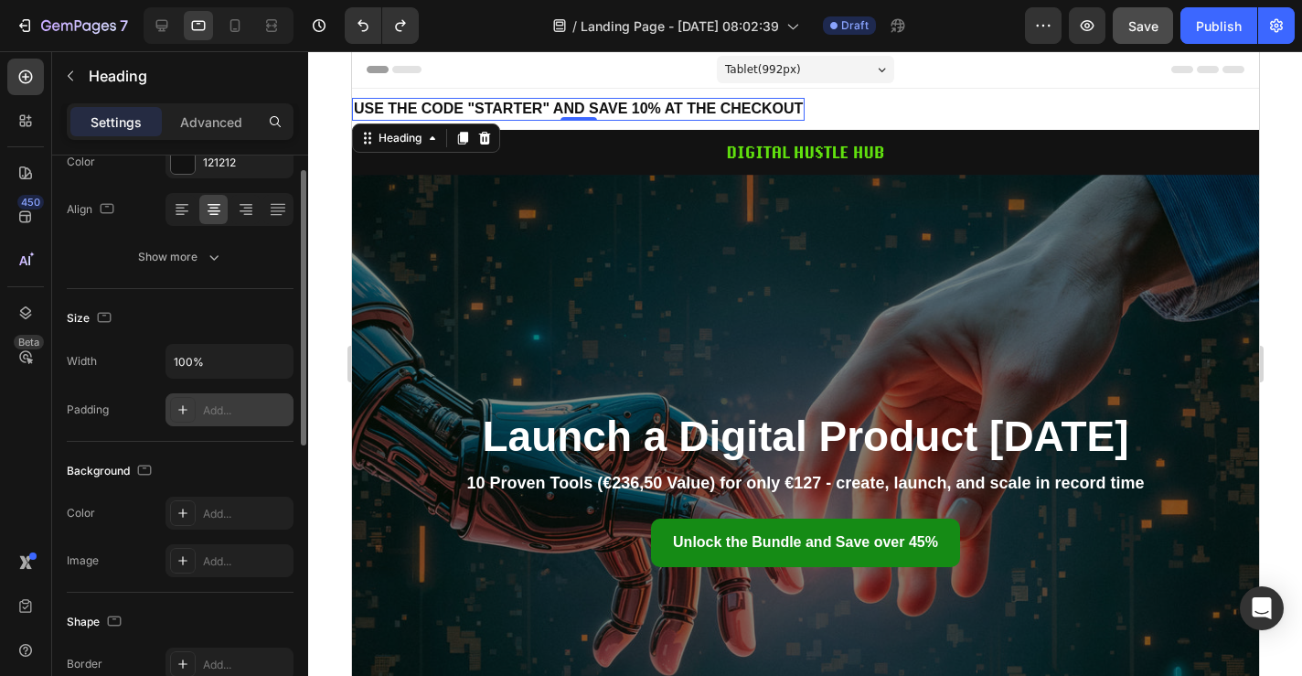
scroll to position [186, 0]
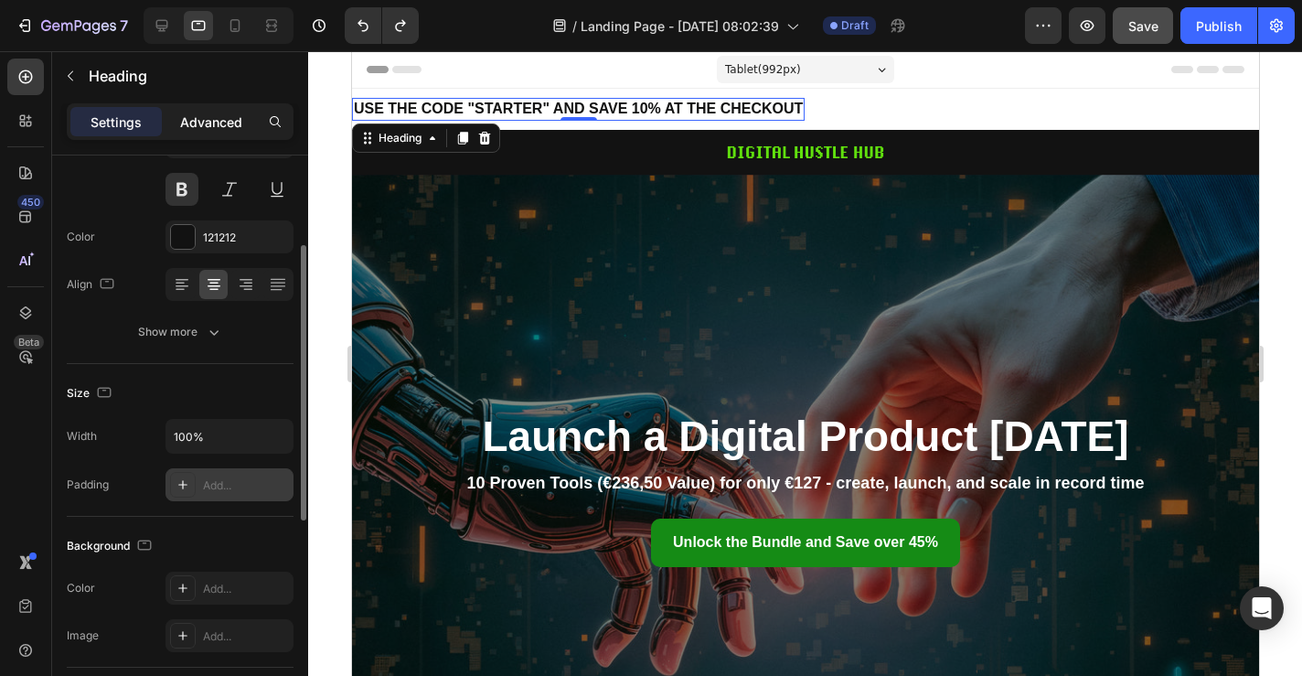
click at [220, 124] on p "Advanced" at bounding box center [211, 121] width 62 height 19
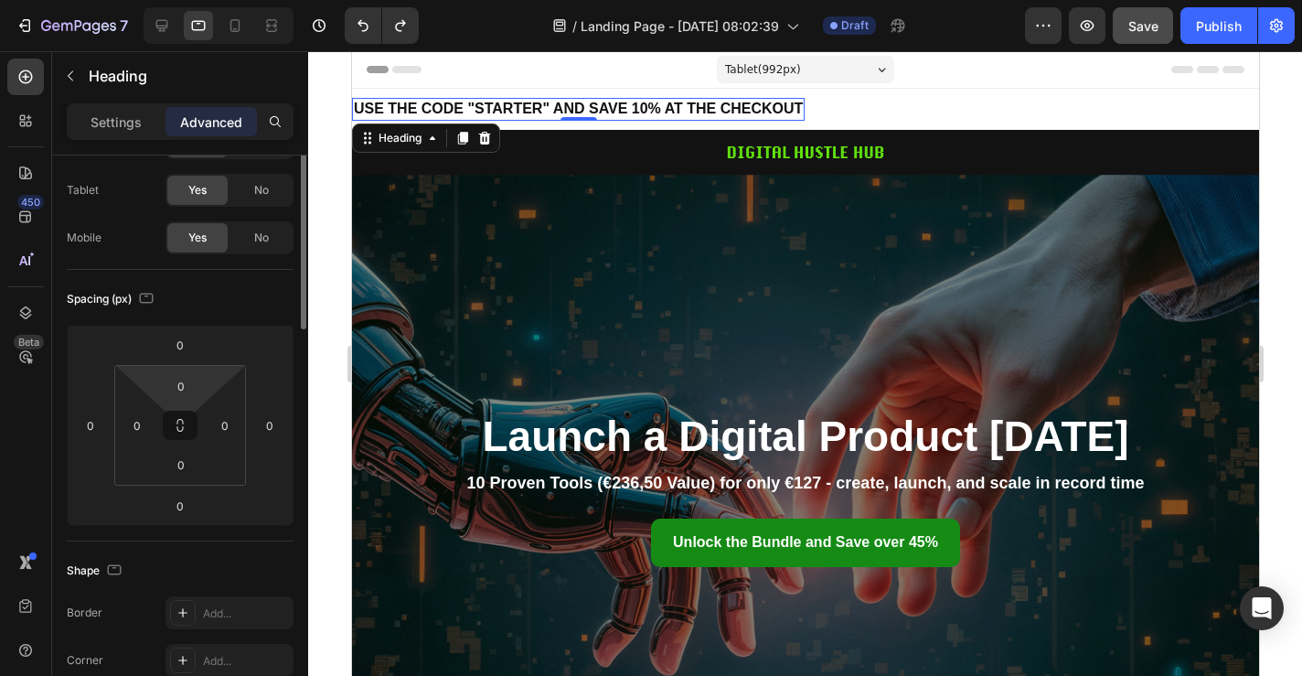
scroll to position [0, 0]
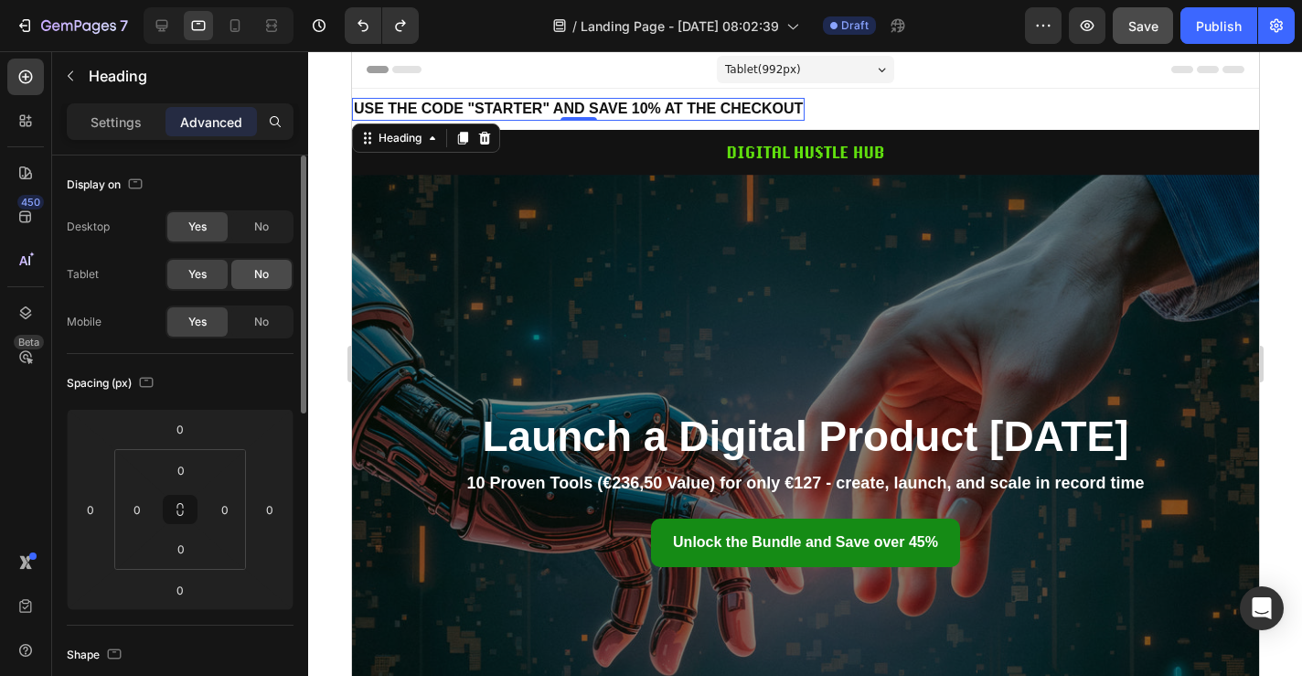
click at [261, 286] on div "No" at bounding box center [261, 274] width 60 height 29
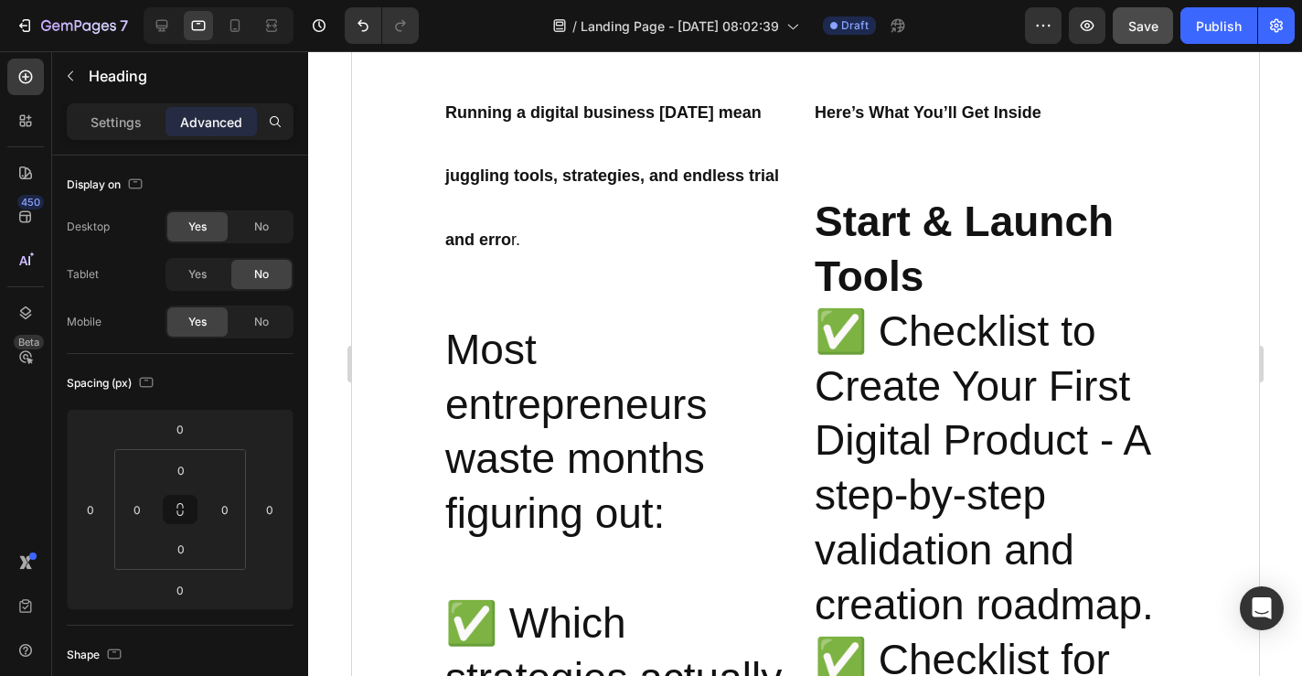
scroll to position [890, 0]
